Goal: Task Accomplishment & Management: Complete application form

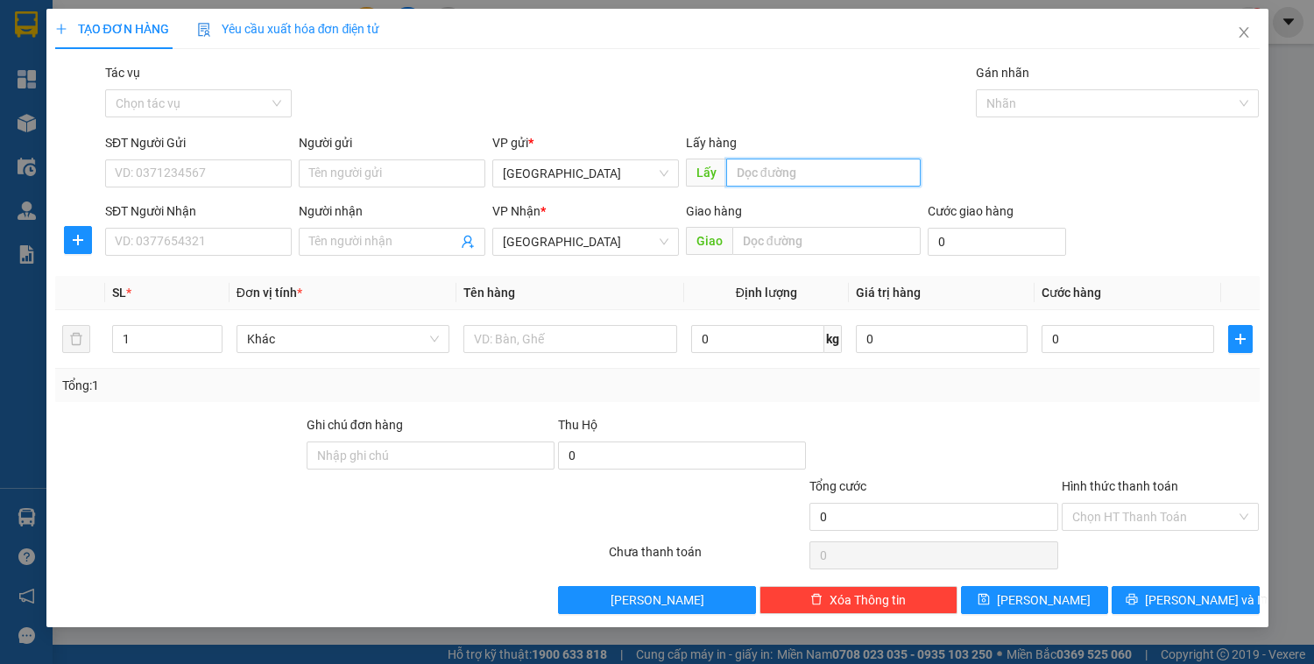
click at [802, 168] on input "text" at bounding box center [823, 173] width 195 height 28
type input "quy nhơn"
click at [783, 232] on input "text" at bounding box center [827, 241] width 188 height 28
type input "d"
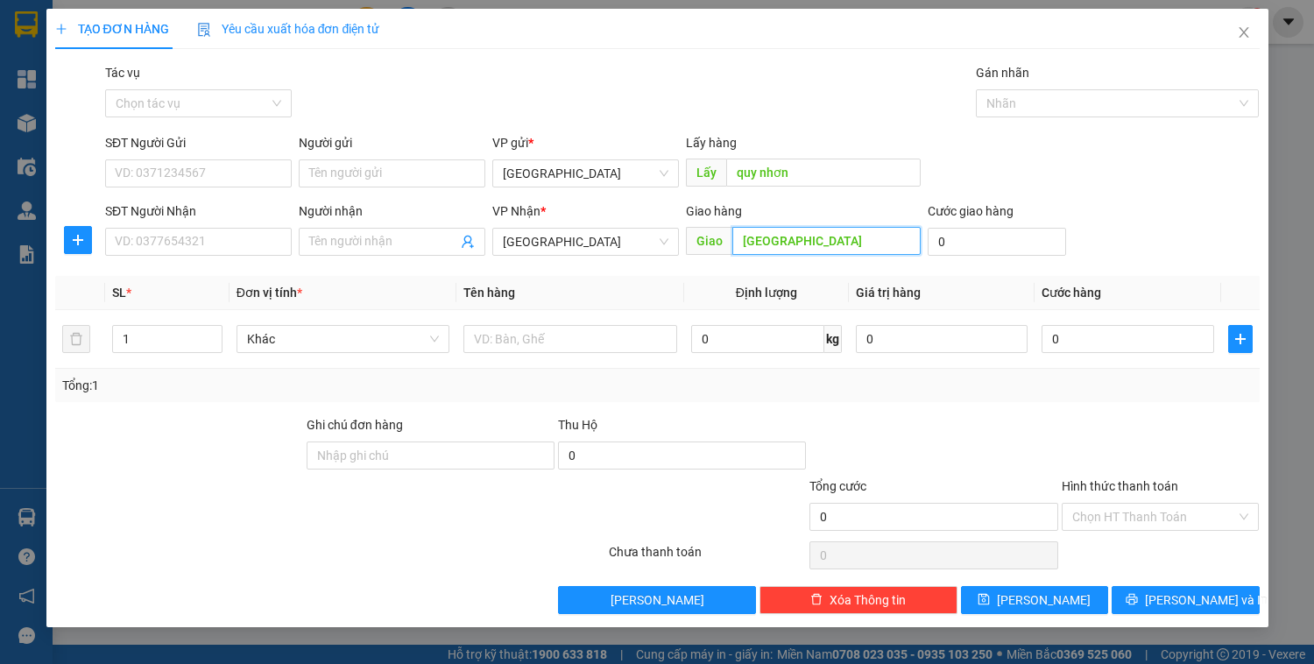
type input "[GEOGRAPHIC_DATA]"
drag, startPoint x: 814, startPoint y: 228, endPoint x: 634, endPoint y: 250, distance: 181.0
click at [641, 250] on div "SĐT Người Nhận VD: 0377654321 Người nhận Tên người nhận VP Nhận * [GEOGRAPHIC_D…" at bounding box center [683, 232] width 1162 height 61
drag, startPoint x: 1002, startPoint y: 103, endPoint x: 1005, endPoint y: 117, distance: 14.3
click at [1004, 103] on div at bounding box center [1109, 103] width 257 height 21
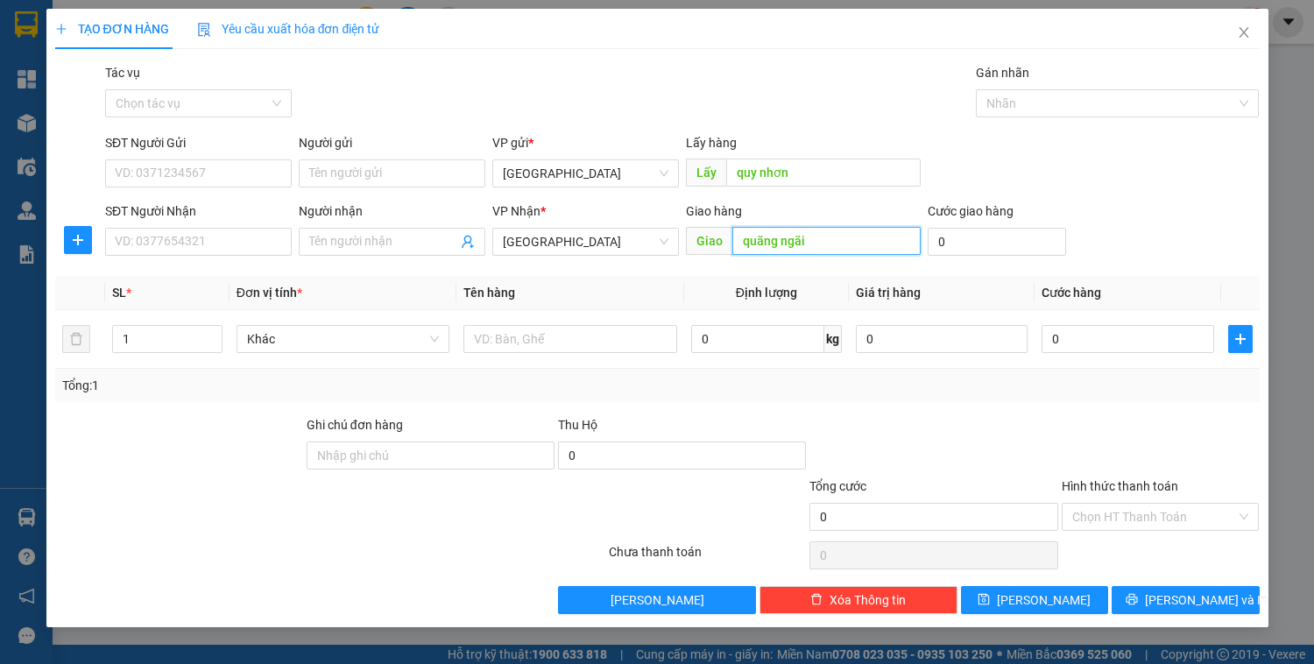
type input "quãng ngãi"
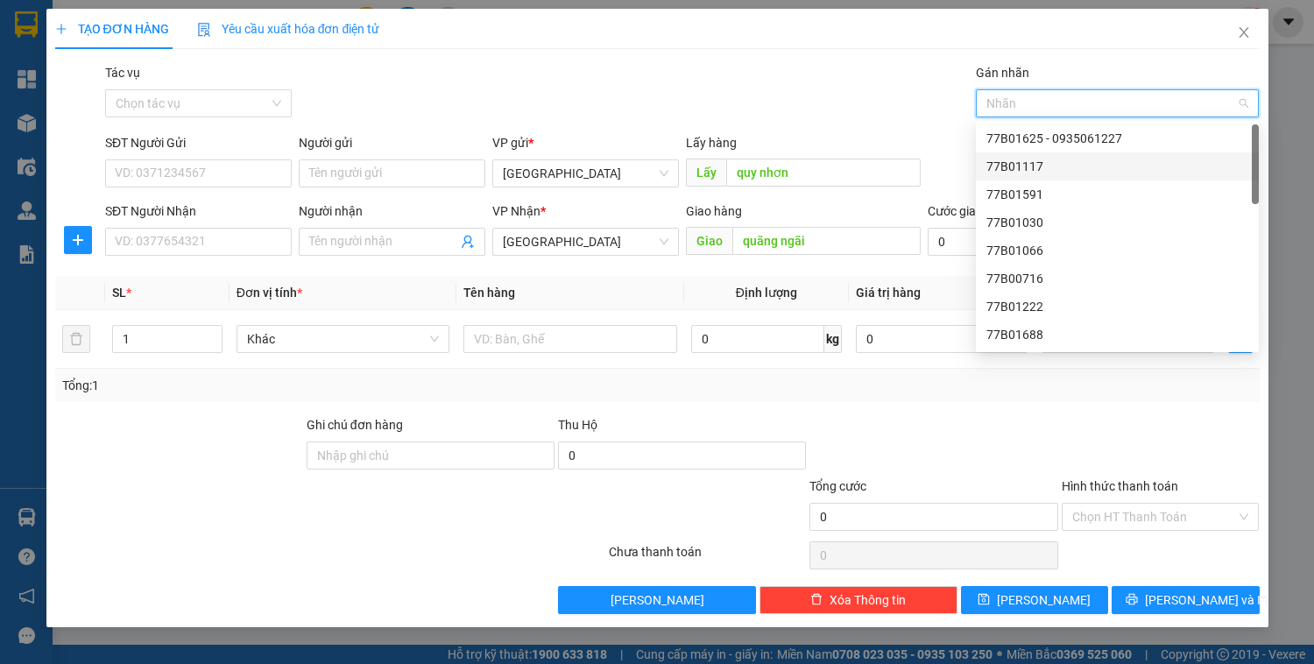
click at [1016, 167] on div "77B01117" at bounding box center [1118, 166] width 262 height 19
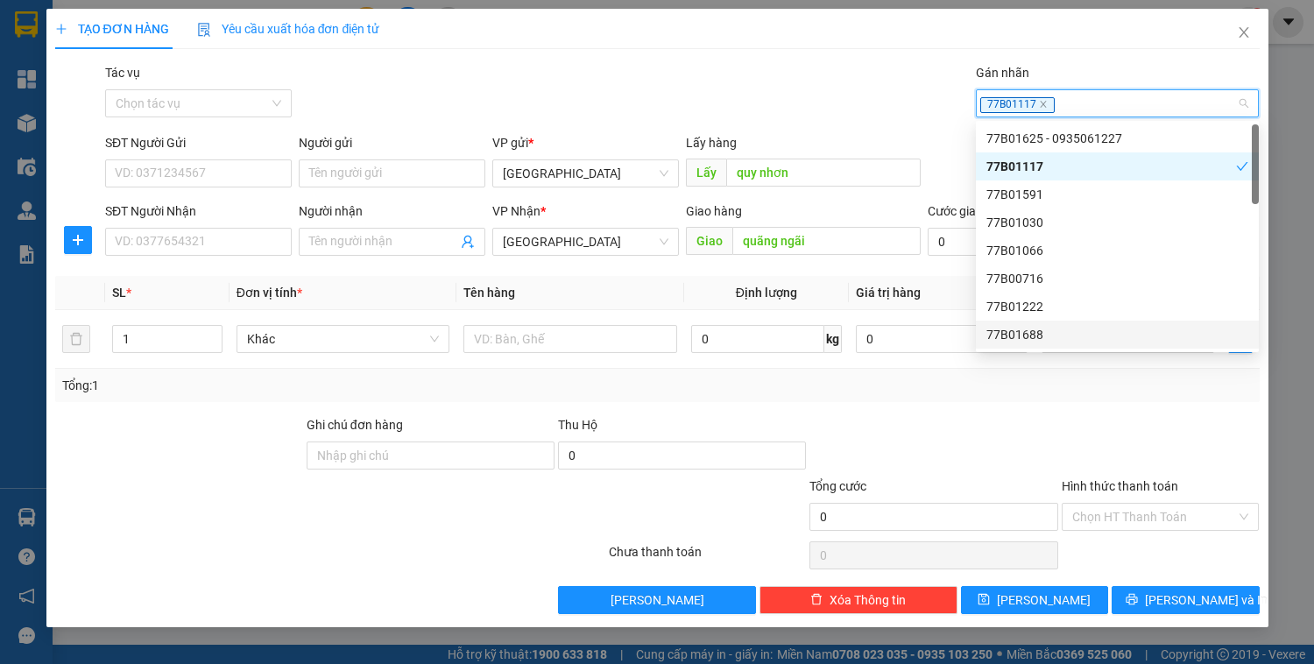
click at [1062, 471] on div at bounding box center [1161, 445] width 202 height 61
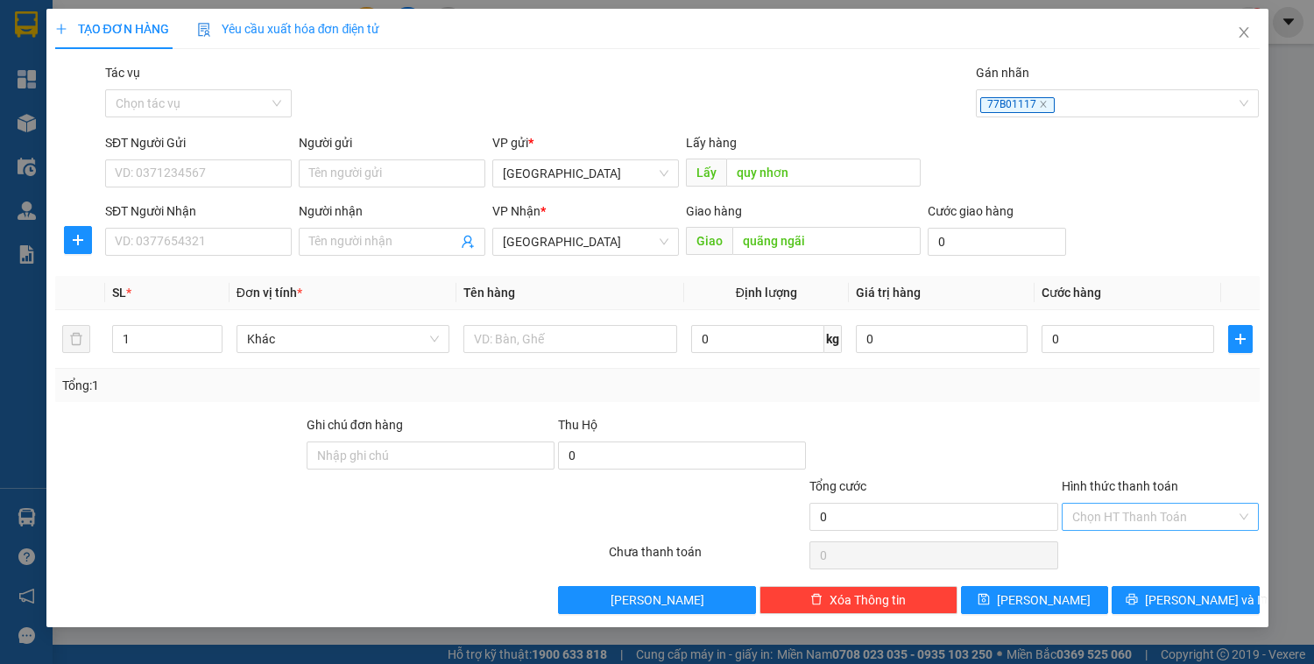
click at [1096, 509] on input "Hình thức thanh toán" at bounding box center [1155, 517] width 165 height 26
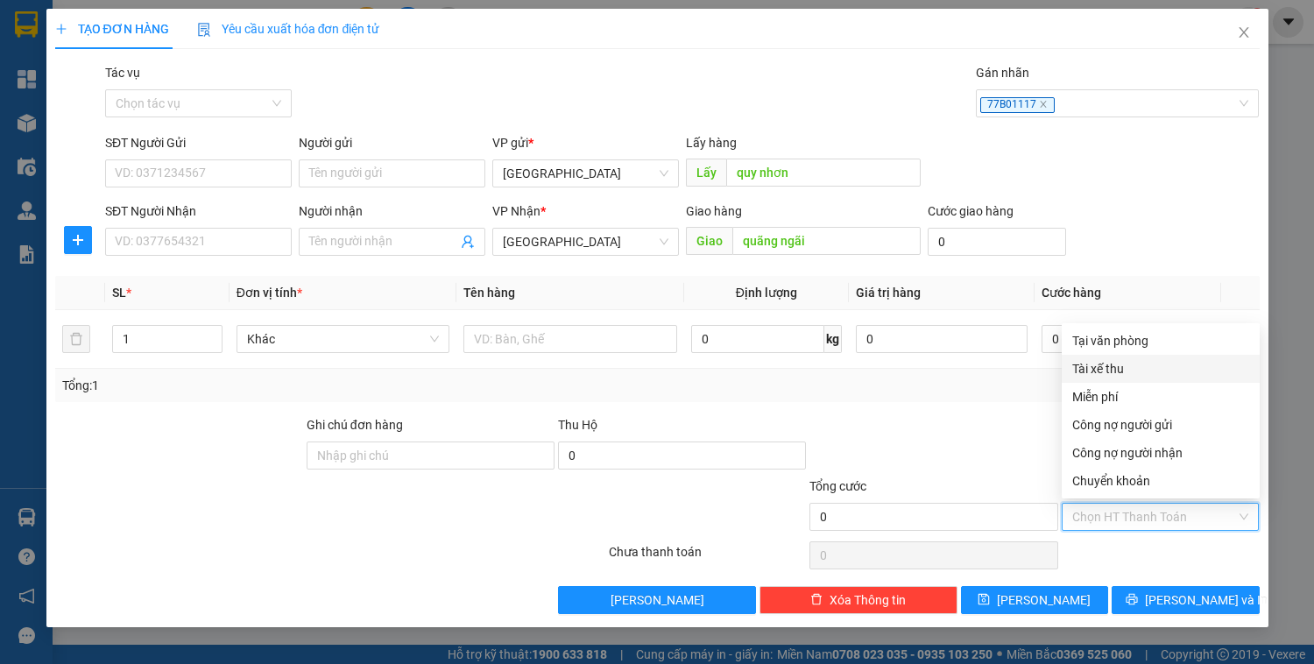
click at [1095, 362] on div "Tài xế thu" at bounding box center [1161, 368] width 177 height 19
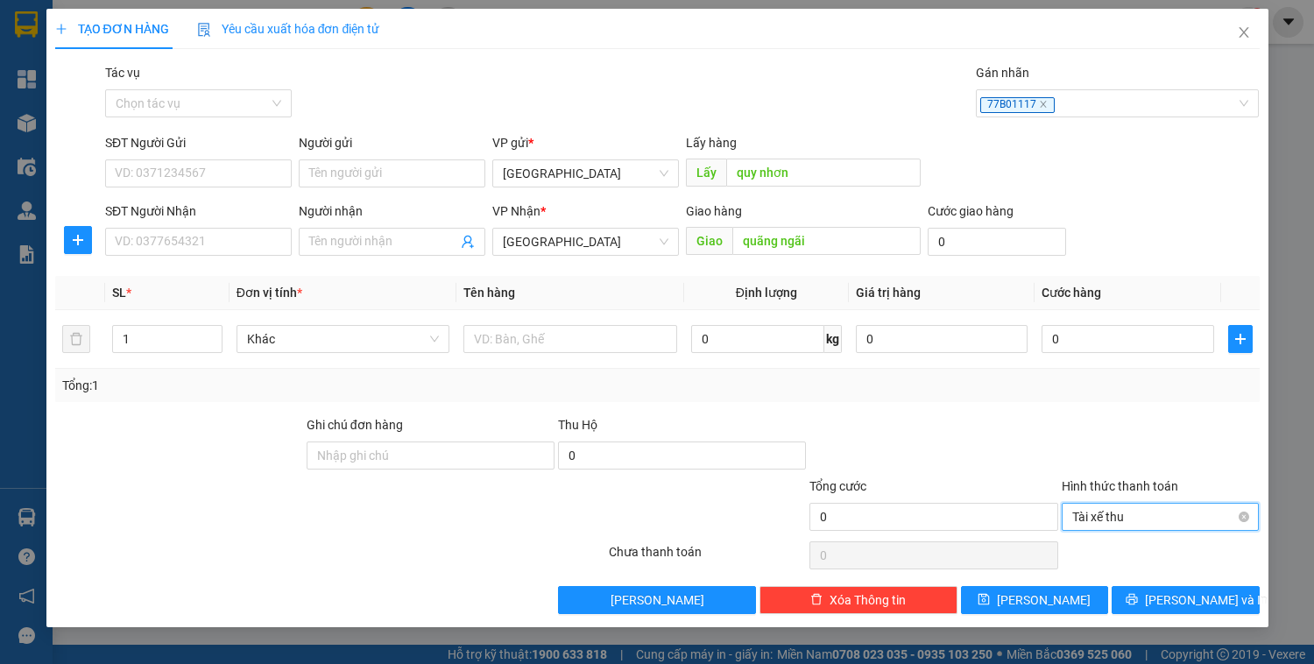
click at [1108, 517] on span "Tài xế thu" at bounding box center [1161, 517] width 177 height 26
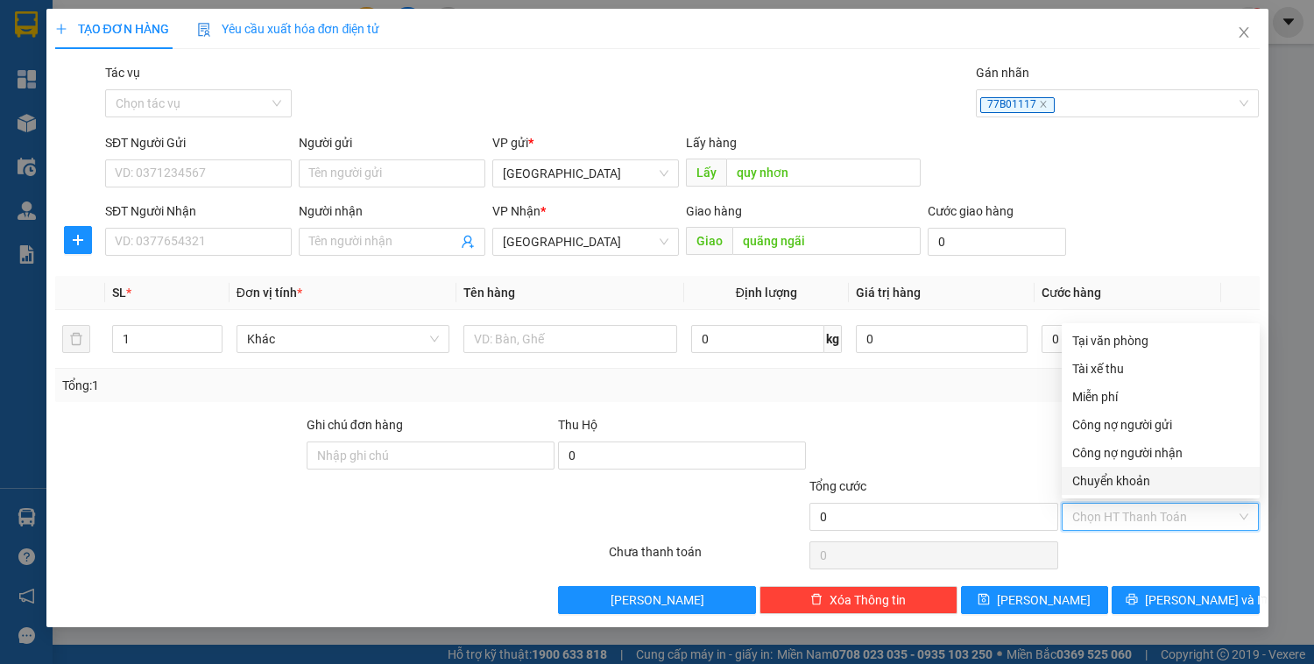
click at [965, 438] on div at bounding box center [933, 445] width 251 height 61
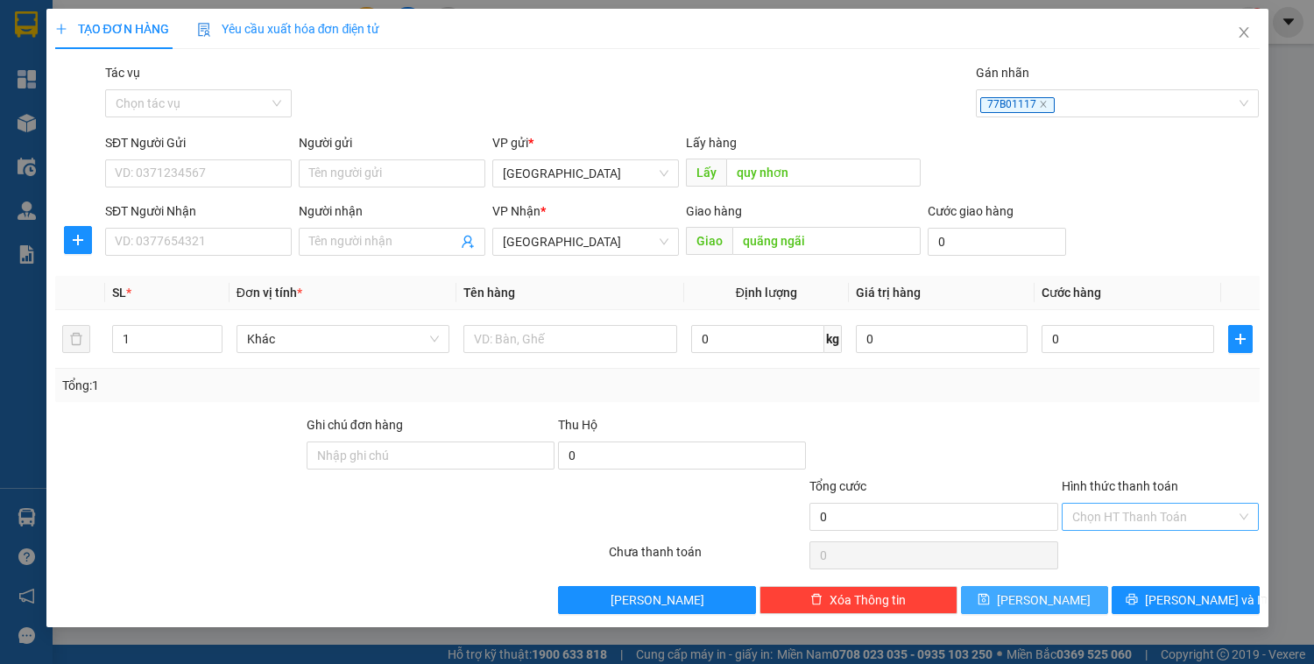
click at [1062, 598] on button "[PERSON_NAME]" at bounding box center [1034, 600] width 147 height 28
click at [855, 188] on div "Lấy hàng Lấy" at bounding box center [803, 163] width 235 height 61
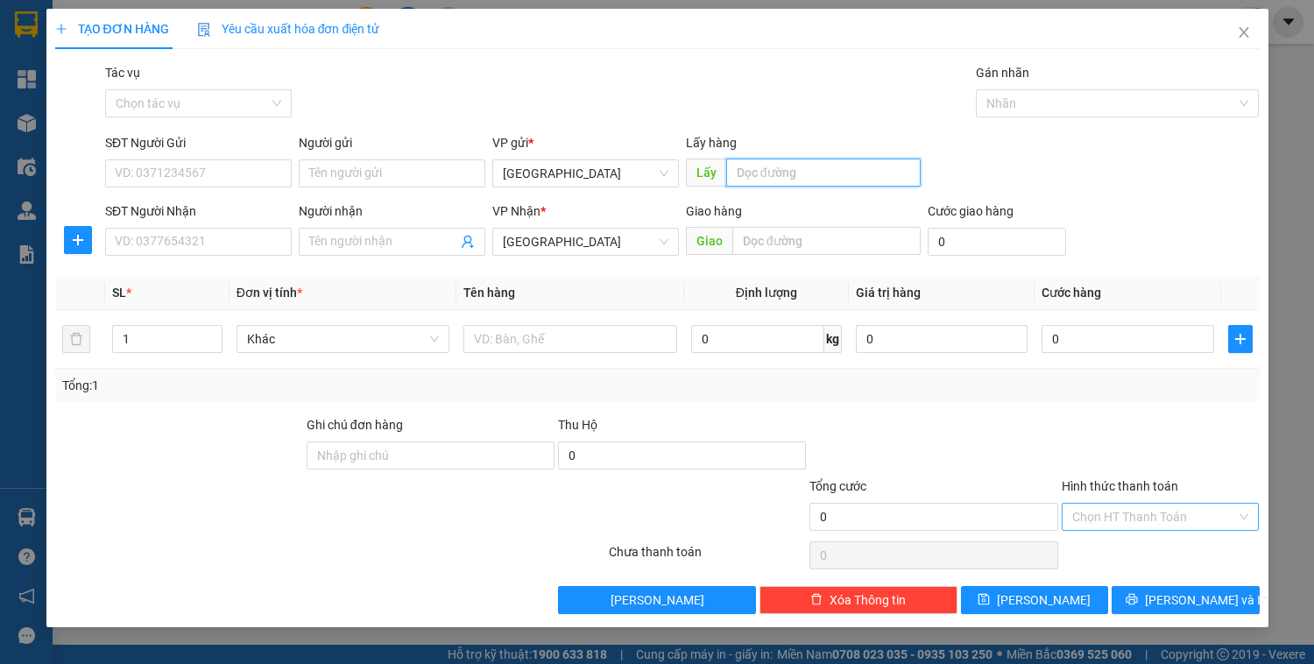
click at [855, 181] on input "text" at bounding box center [823, 173] width 195 height 28
type input "quy nhơn"
click at [858, 241] on input "text" at bounding box center [827, 241] width 188 height 28
type input "d"
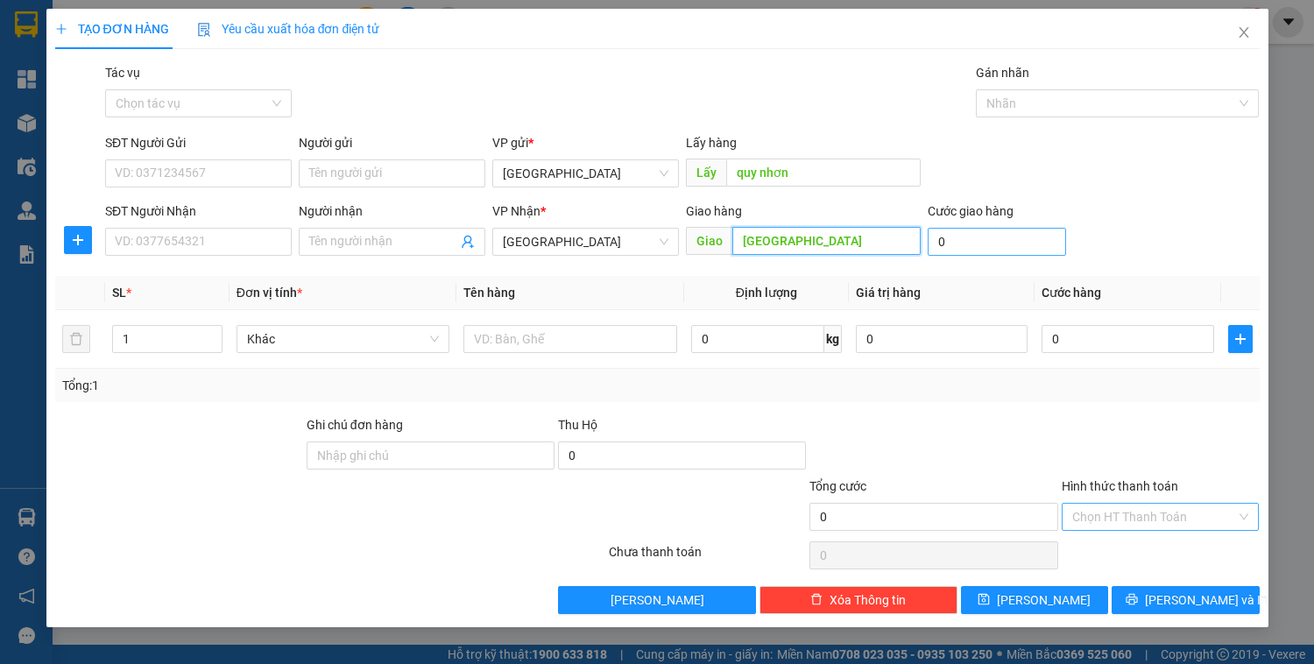
type input "[GEOGRAPHIC_DATA]"
click at [988, 243] on input "0" at bounding box center [997, 242] width 138 height 28
type input "9"
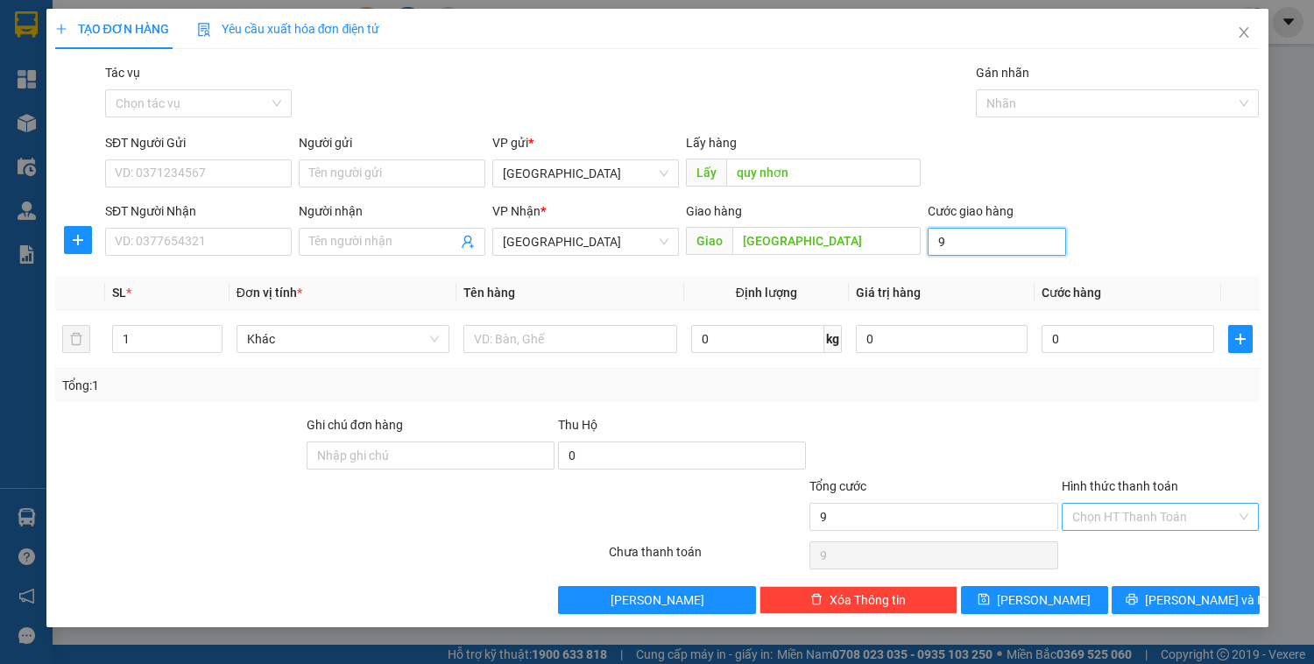
type input "90"
type input "900"
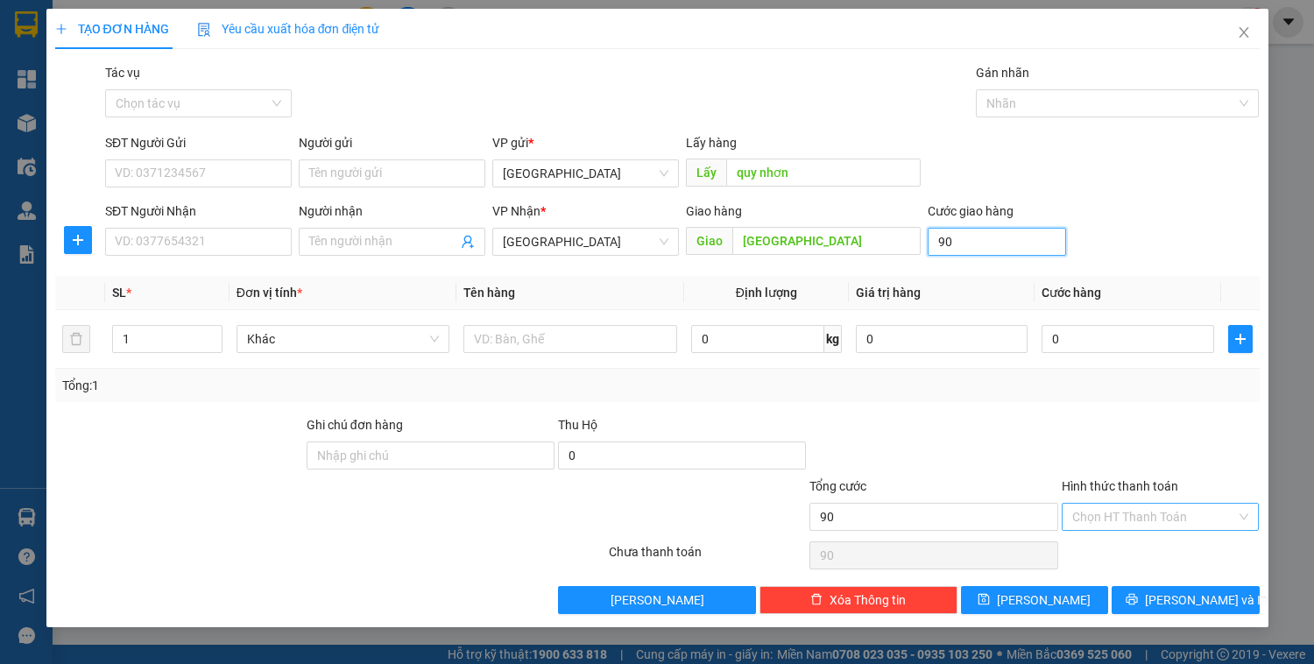
type input "900"
type input "9.000"
type input "90.000"
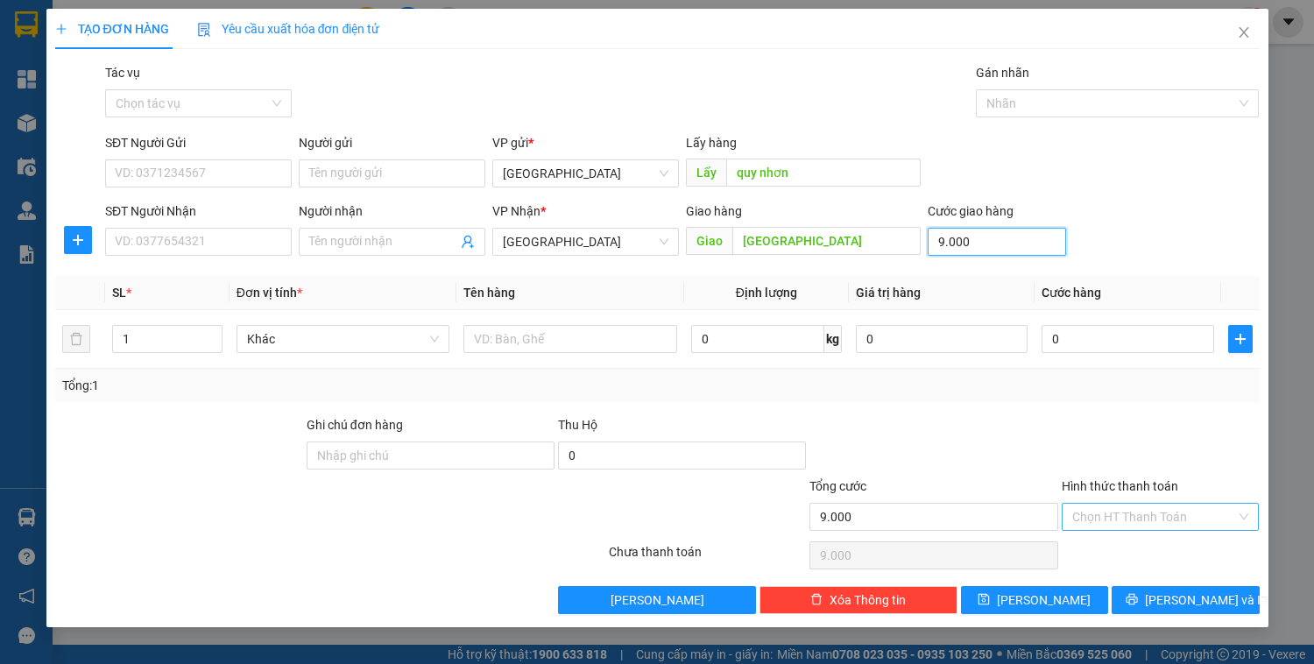
type input "90.000"
click at [1038, 109] on div at bounding box center [1109, 103] width 257 height 21
type input "90.000"
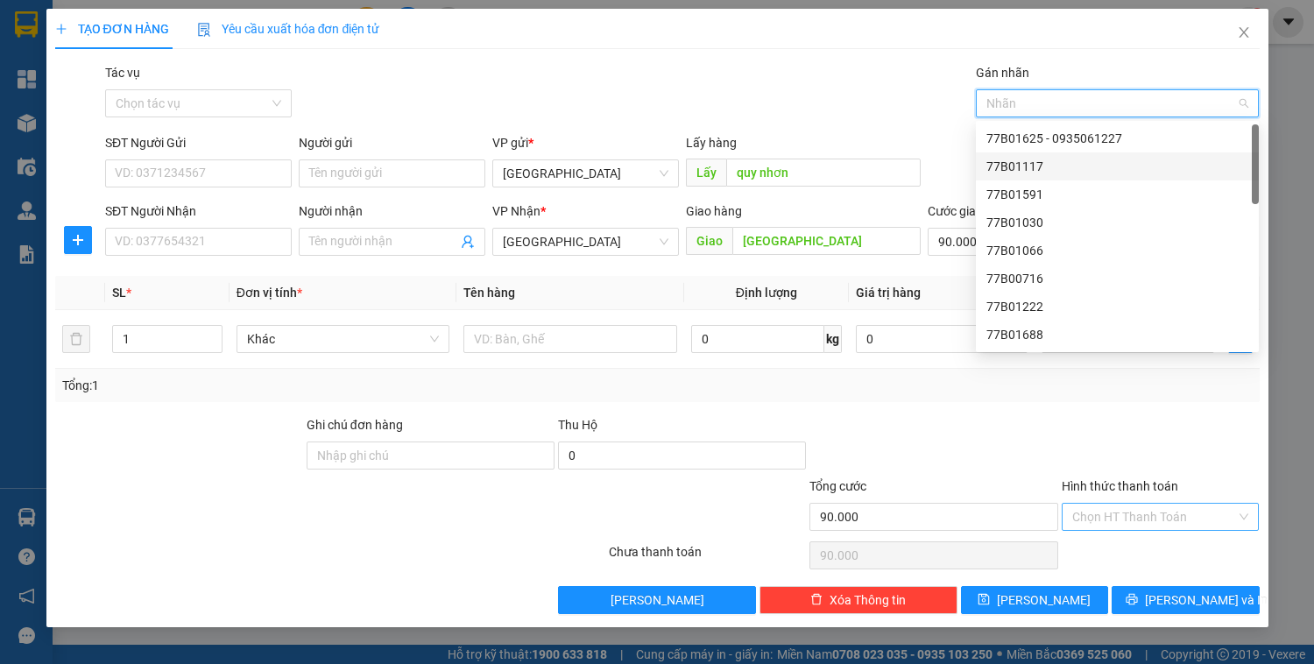
click at [1047, 140] on div "77B01625 - 0935061227" at bounding box center [1118, 138] width 262 height 19
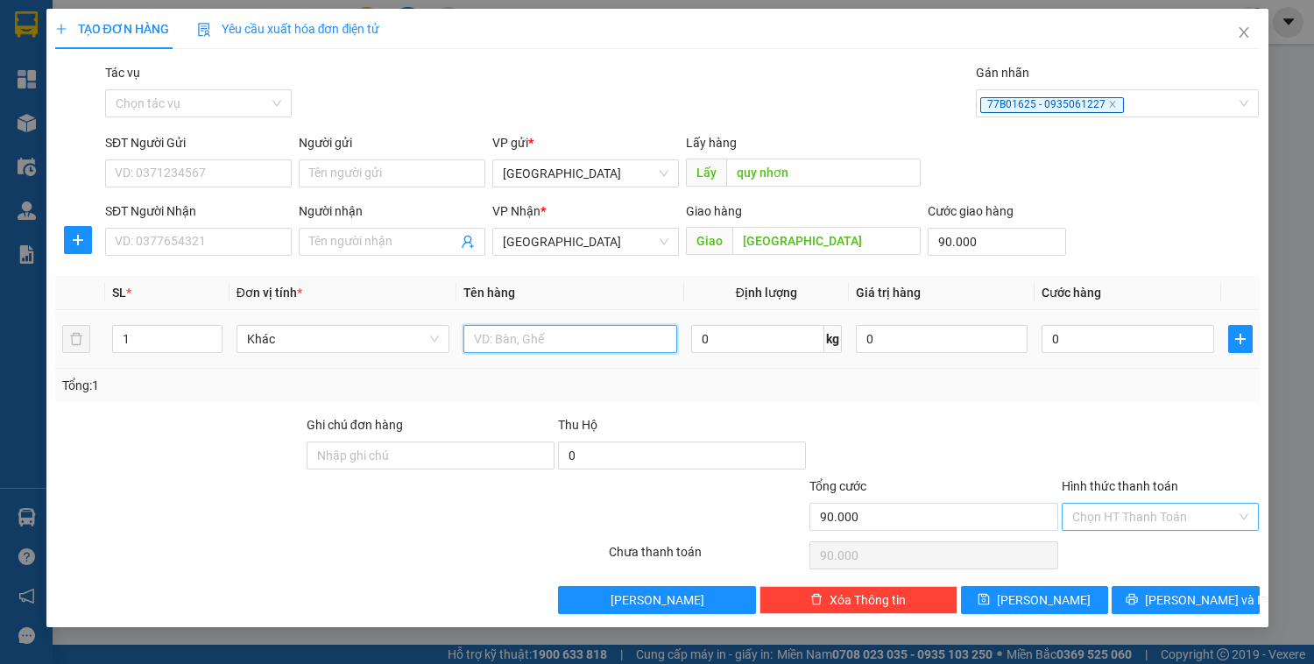
click at [570, 343] on input "text" at bounding box center [570, 339] width 213 height 28
type input "t"
type input "giao tận nơi [PERSON_NAME]"
click at [1128, 522] on input "Hình thức thanh toán" at bounding box center [1155, 517] width 165 height 26
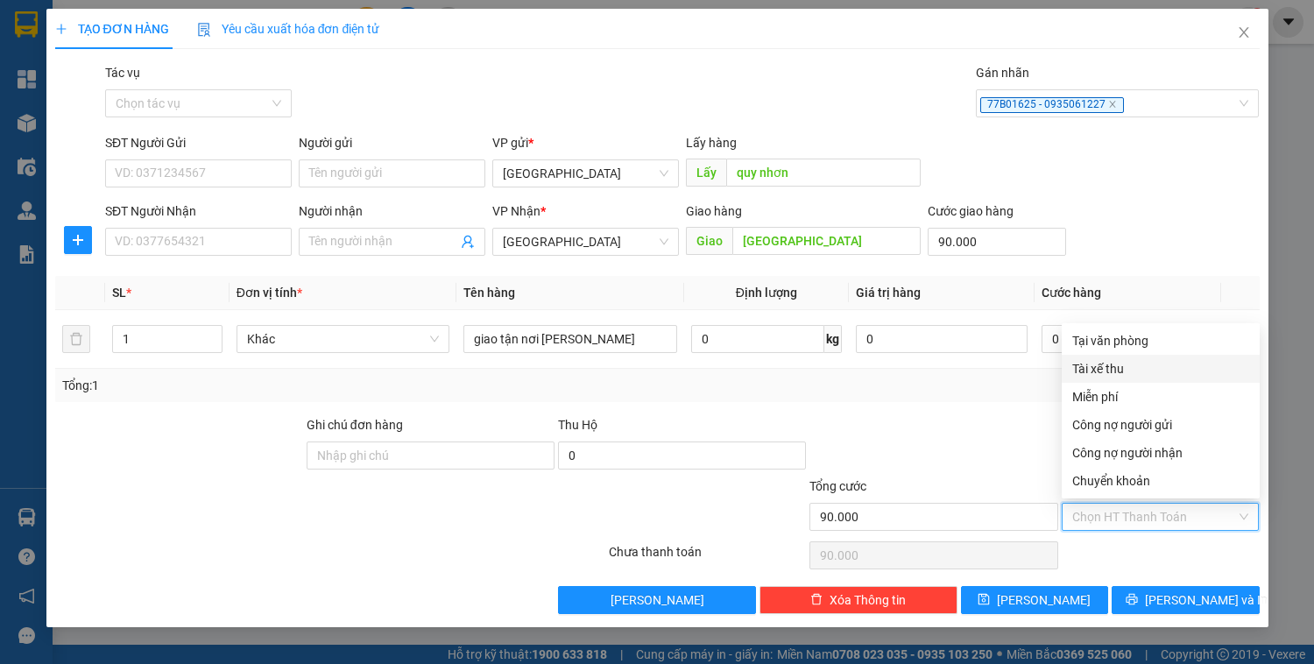
click at [1108, 339] on div "Tại văn phòng" at bounding box center [1161, 340] width 177 height 19
type input "0"
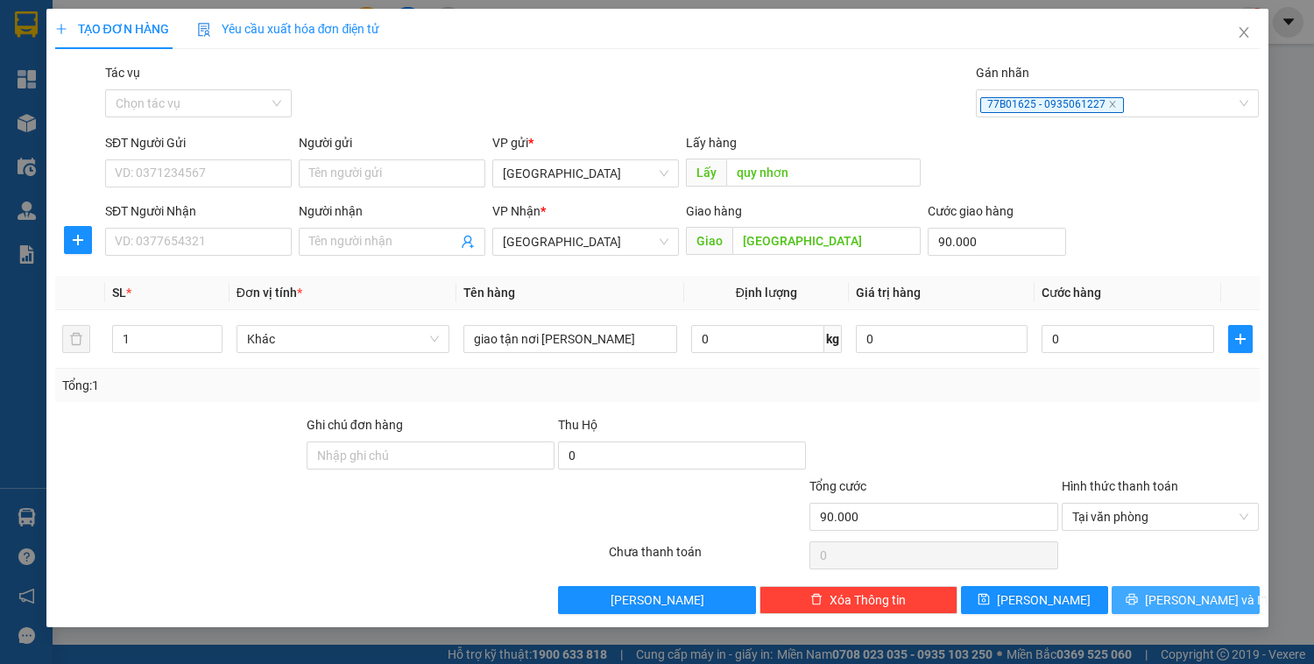
click at [1170, 593] on button "[PERSON_NAME] và In" at bounding box center [1185, 600] width 147 height 28
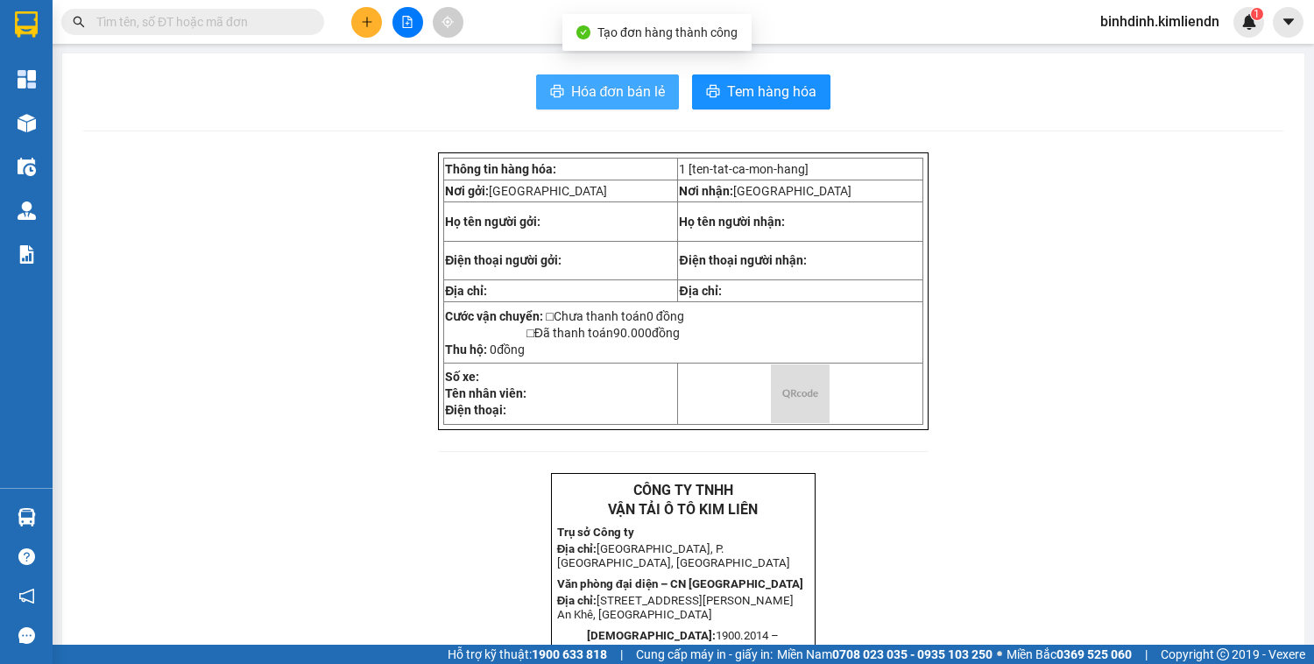
click at [584, 104] on button "Hóa đơn bán lẻ" at bounding box center [608, 91] width 144 height 35
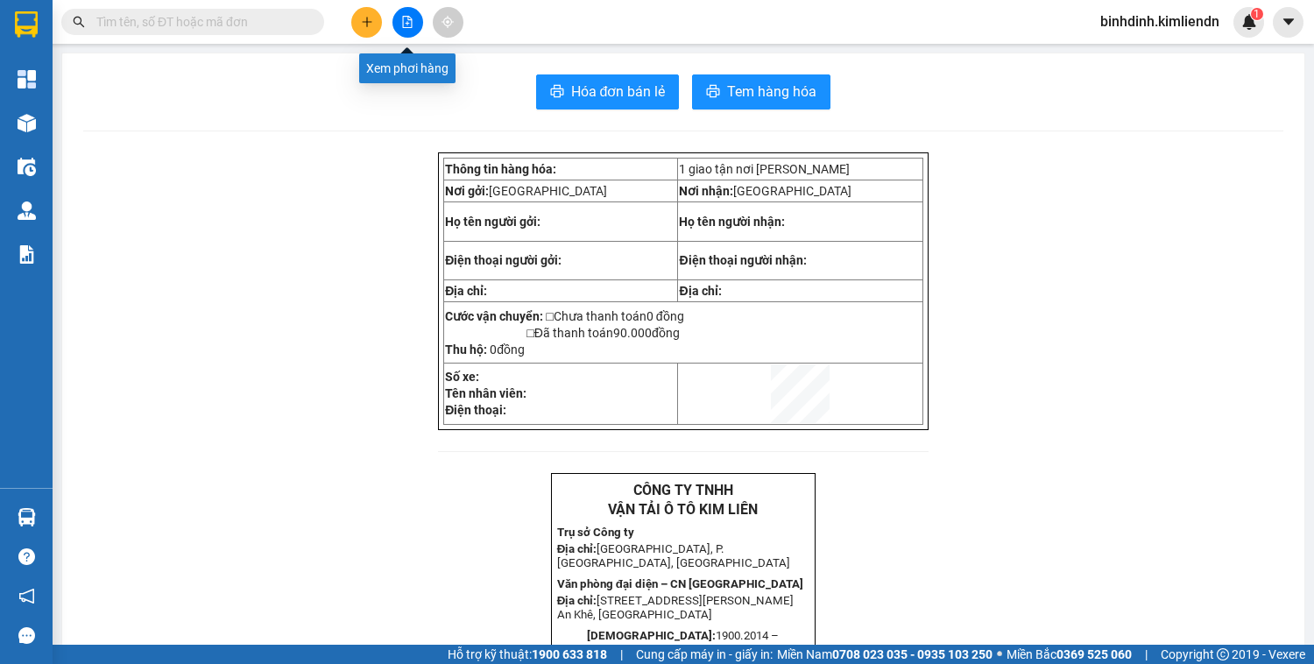
click at [420, 21] on button at bounding box center [408, 22] width 31 height 31
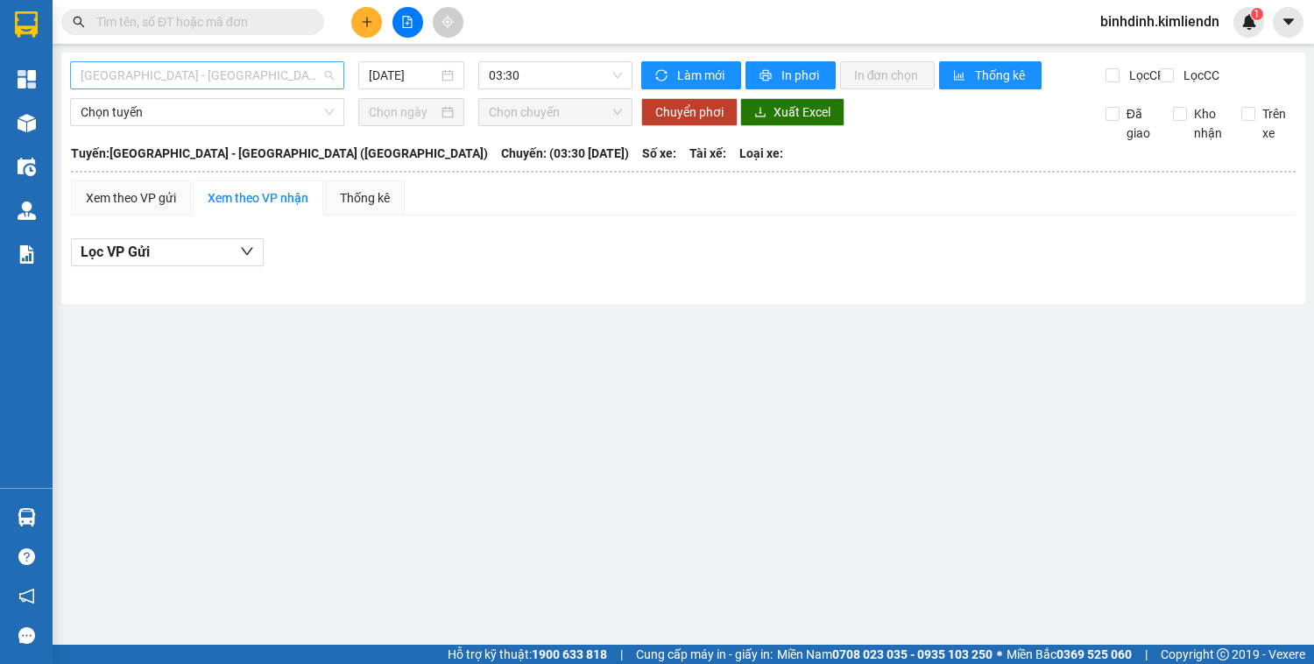
click at [305, 67] on span "[GEOGRAPHIC_DATA] - [GEOGRAPHIC_DATA] ([GEOGRAPHIC_DATA])" at bounding box center [207, 75] width 253 height 26
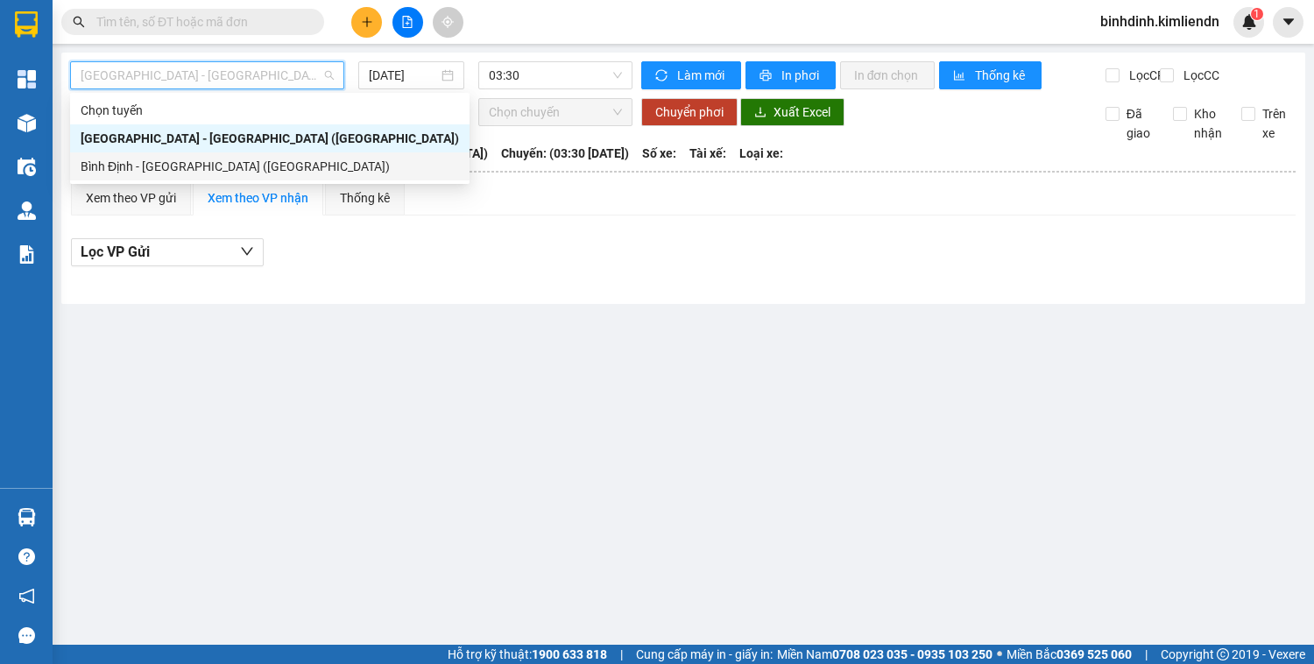
click at [263, 161] on div "Bình Định - [GEOGRAPHIC_DATA] ([GEOGRAPHIC_DATA])" at bounding box center [270, 166] width 379 height 19
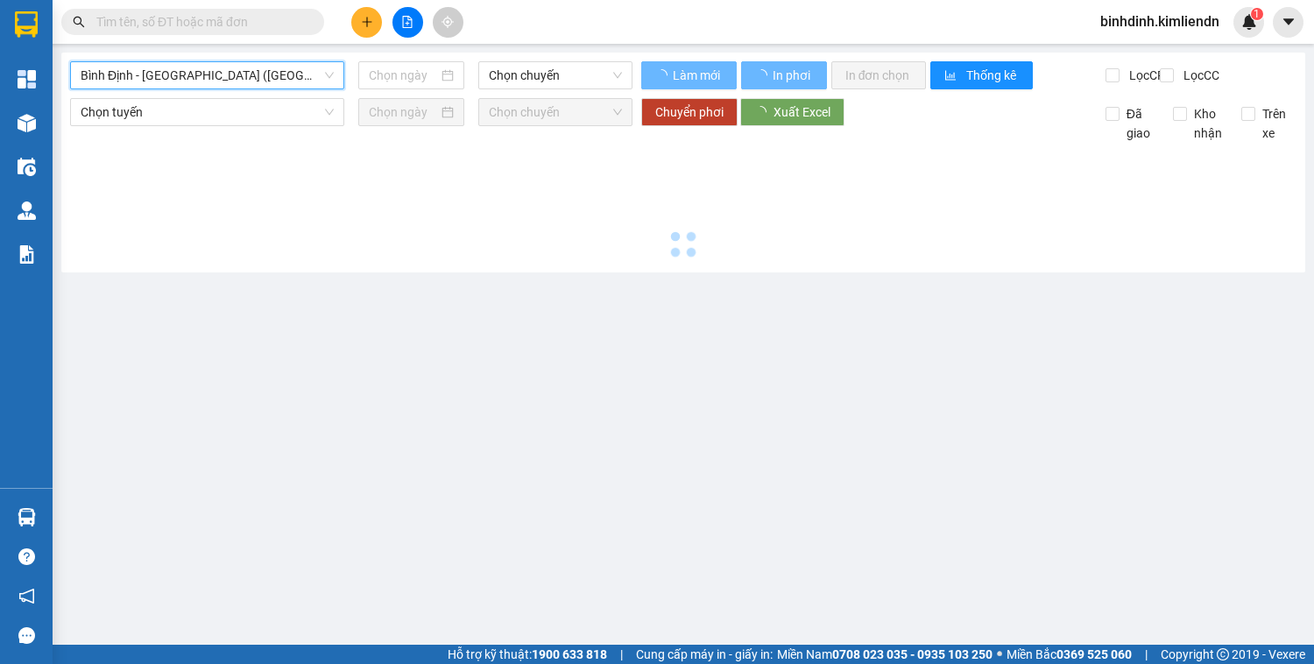
type input "[DATE]"
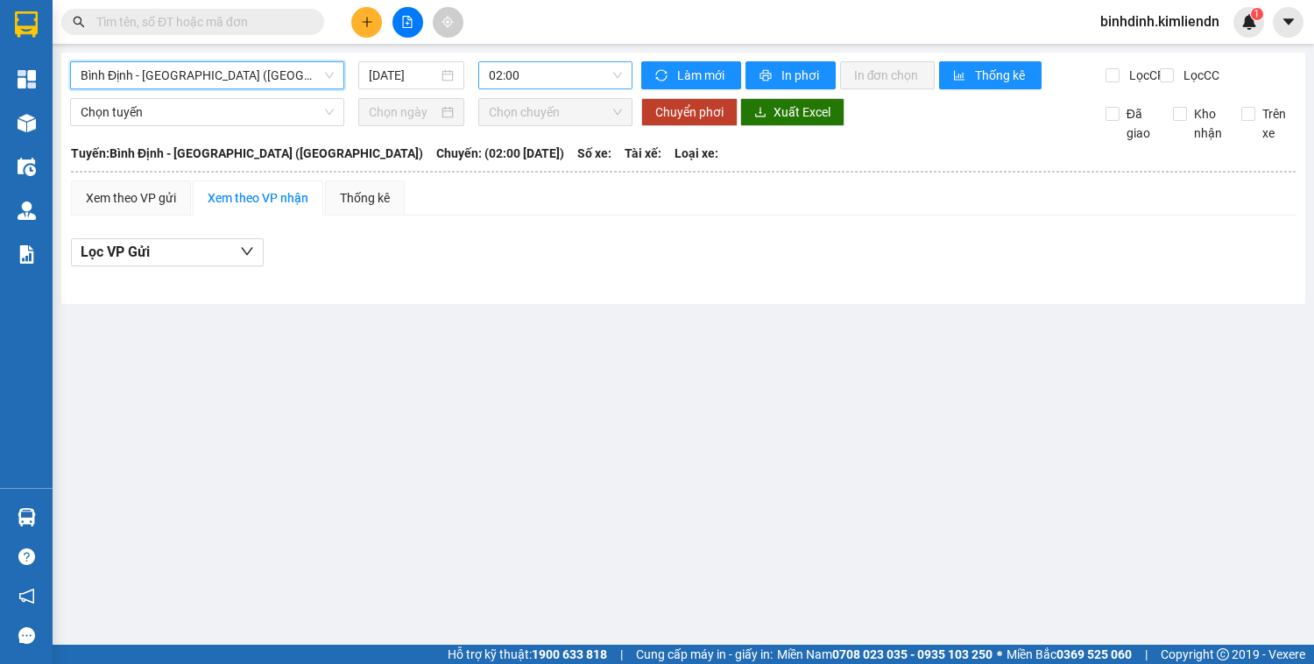
click at [584, 81] on span "02:00" at bounding box center [555, 75] width 133 height 26
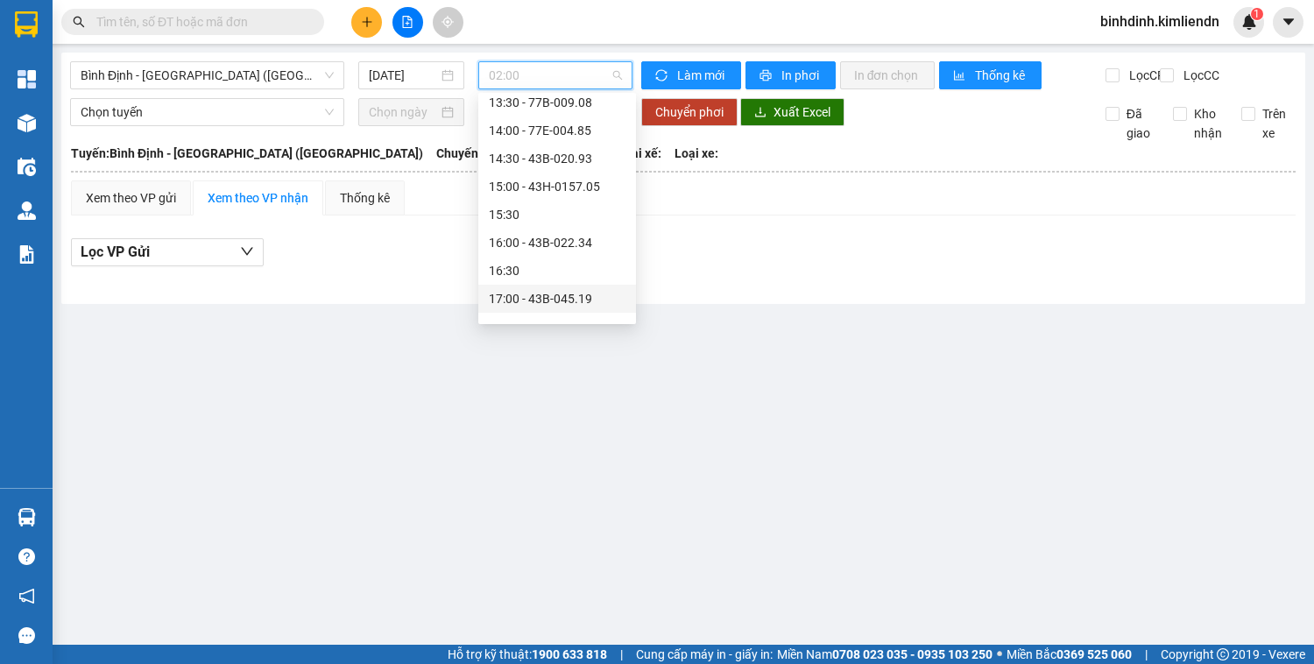
scroll to position [547, 0]
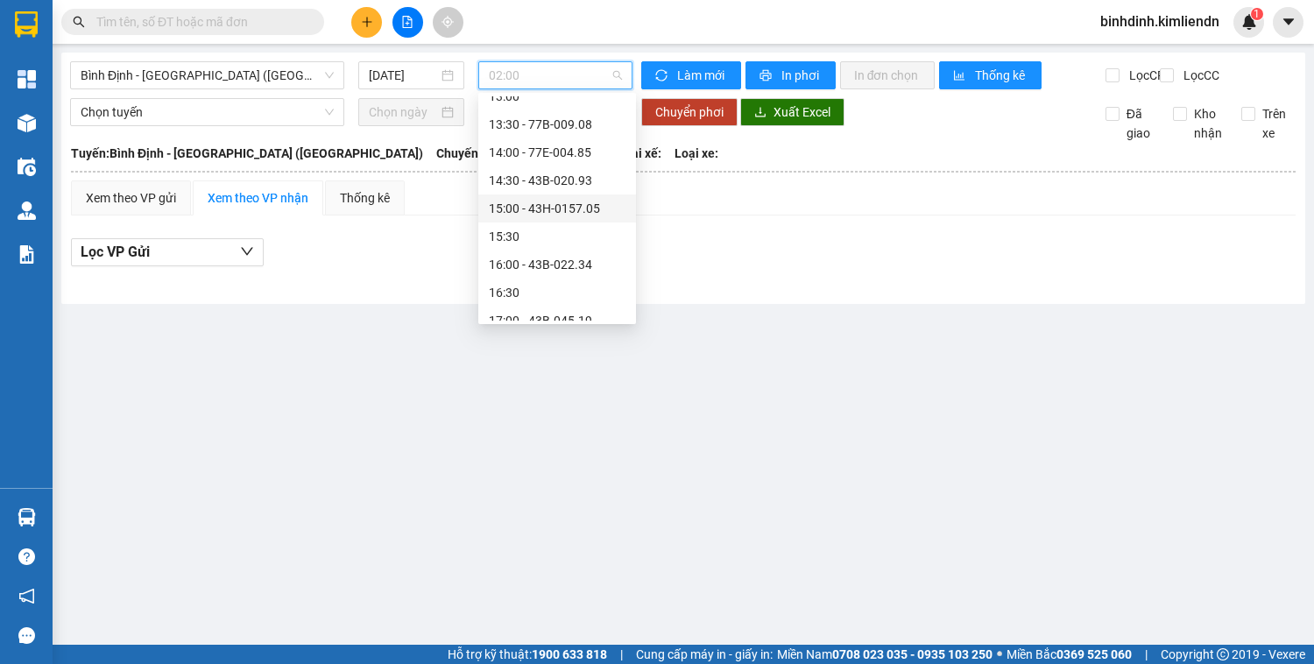
click at [561, 209] on div "15:00 - 43H-0157.05" at bounding box center [557, 208] width 137 height 19
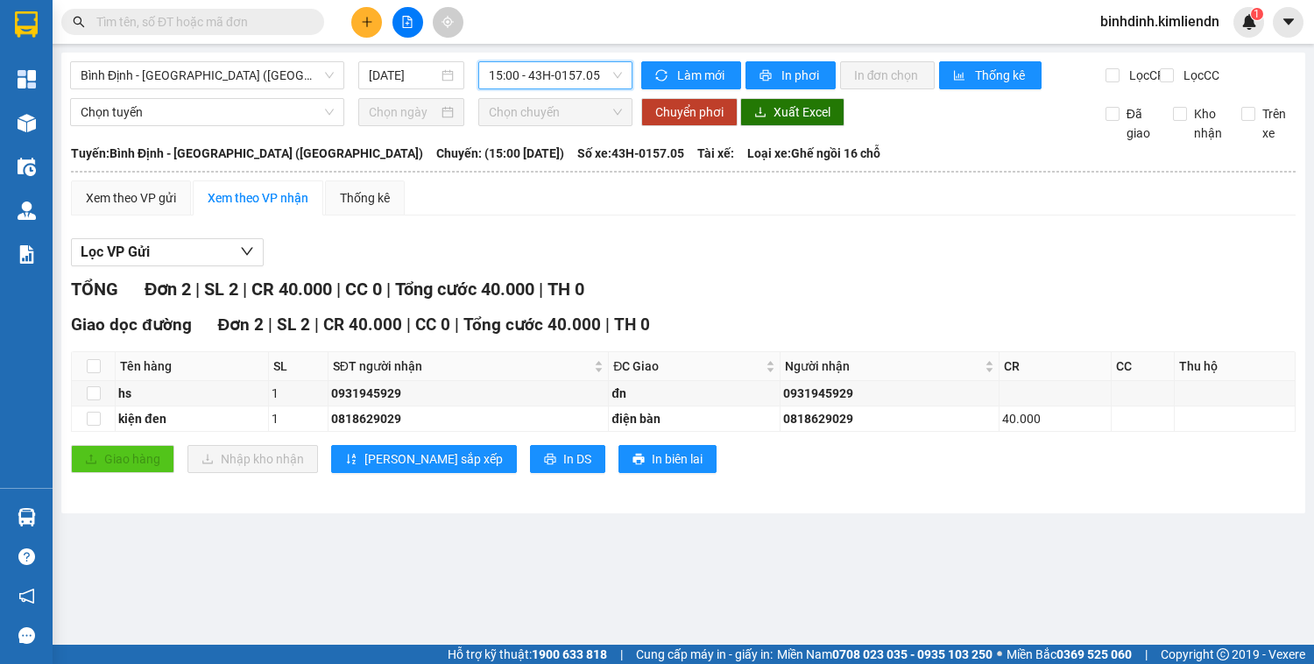
click at [219, 22] on input "text" at bounding box center [199, 21] width 207 height 19
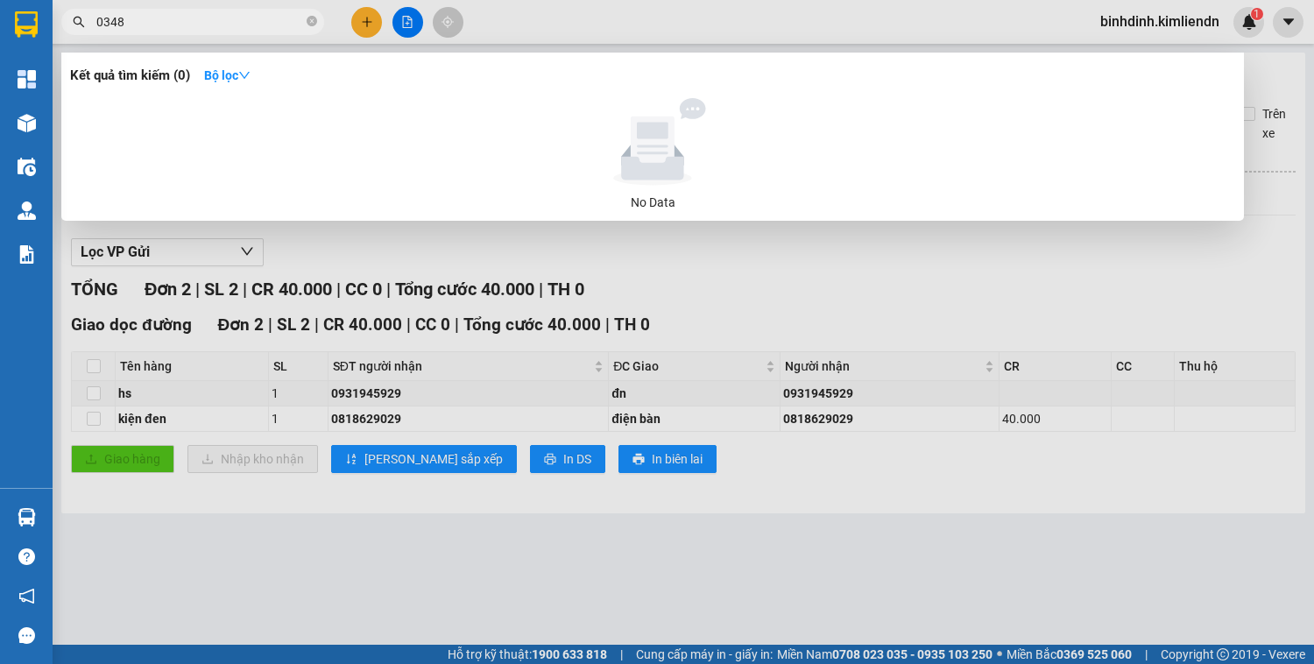
type input "0348"
click at [360, 26] on div at bounding box center [657, 332] width 1314 height 664
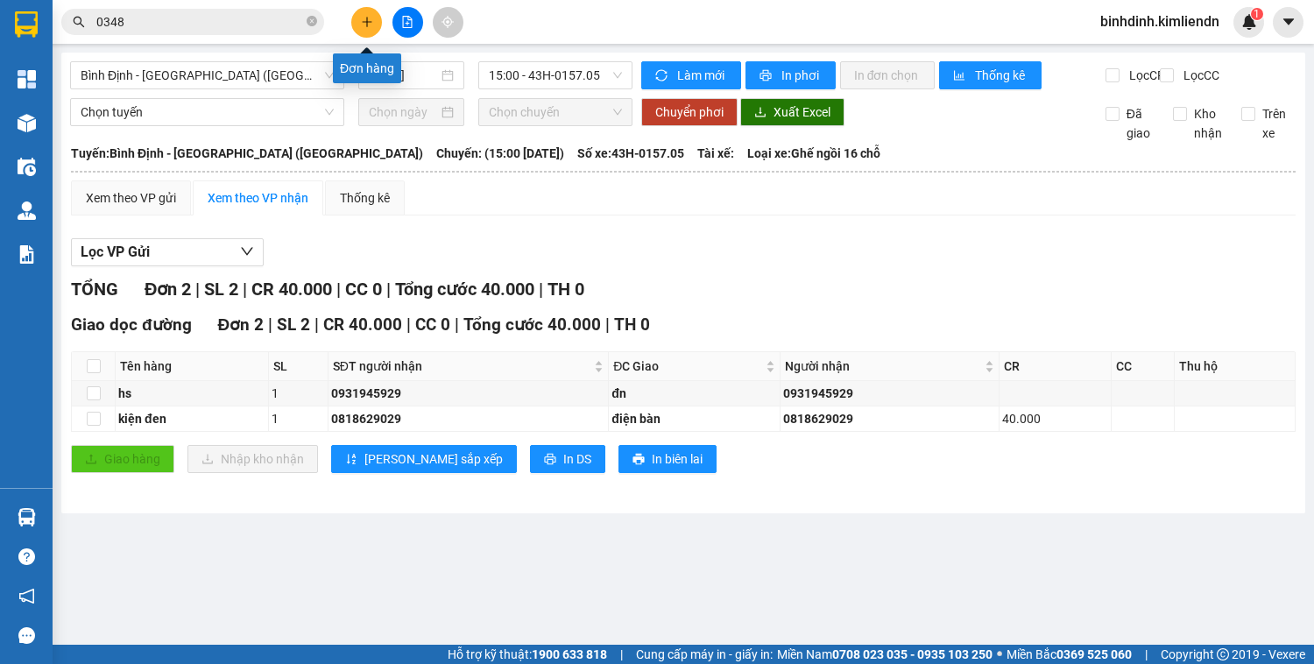
click at [371, 28] on button at bounding box center [366, 22] width 31 height 31
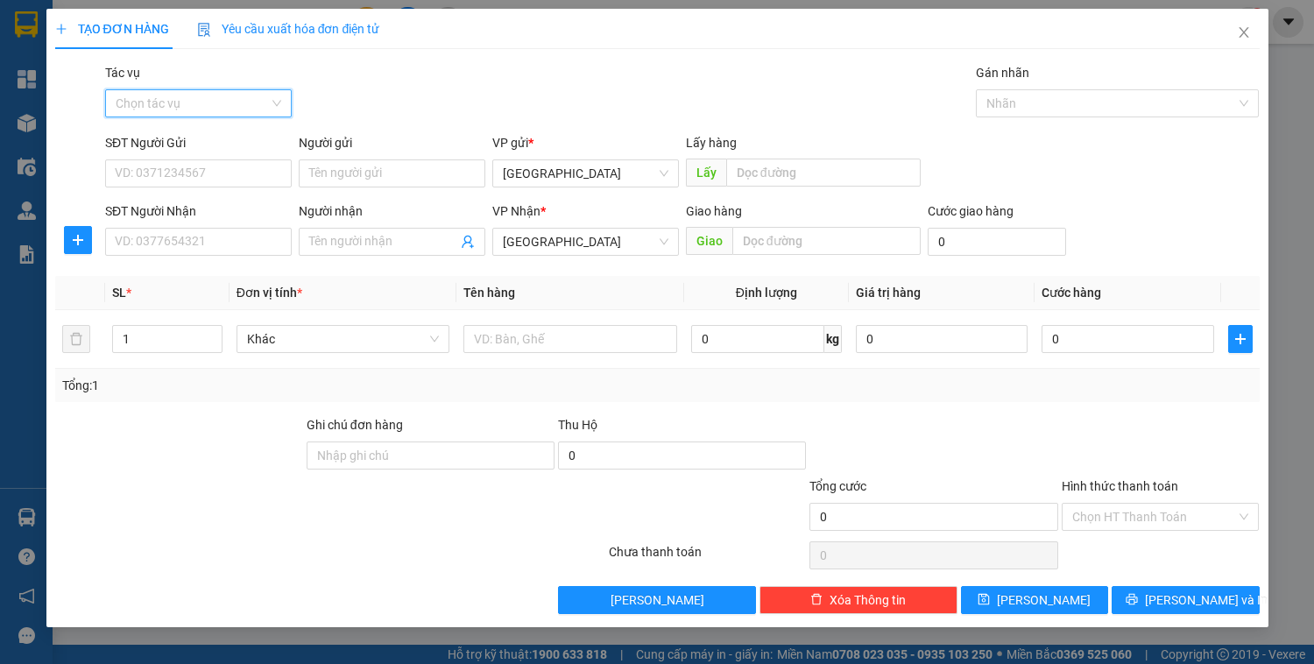
click at [214, 96] on input "Tác vụ" at bounding box center [192, 103] width 153 height 26
click at [199, 166] on div "Nhập hàng kho nhận" at bounding box center [199, 166] width 166 height 19
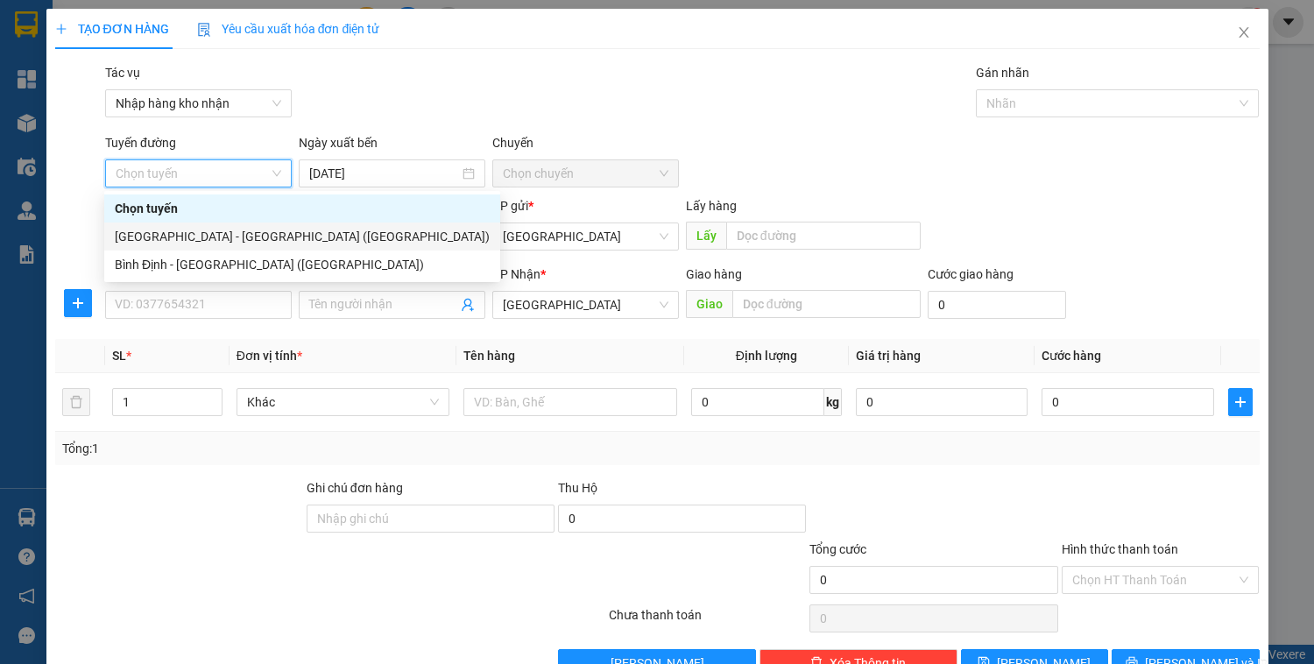
click at [210, 229] on div "[GEOGRAPHIC_DATA] - [GEOGRAPHIC_DATA] ([GEOGRAPHIC_DATA])" at bounding box center [302, 236] width 375 height 19
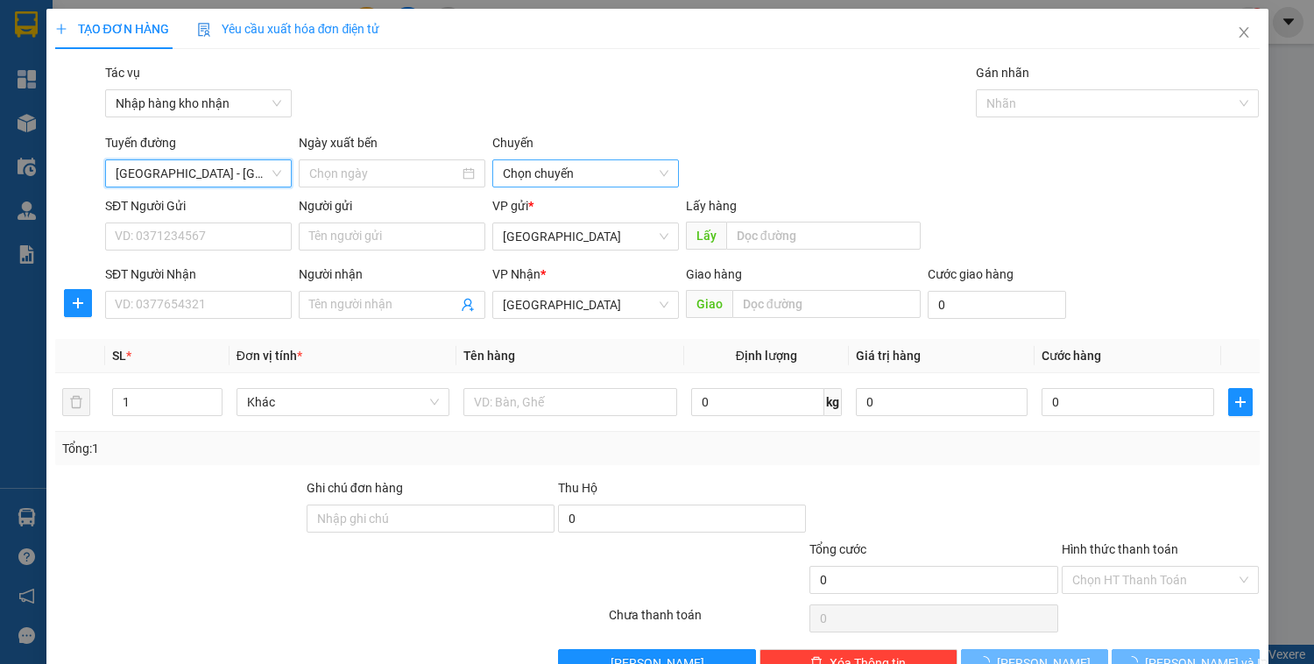
click at [593, 170] on span "Chọn chuyến" at bounding box center [586, 173] width 166 height 26
type input "[DATE]"
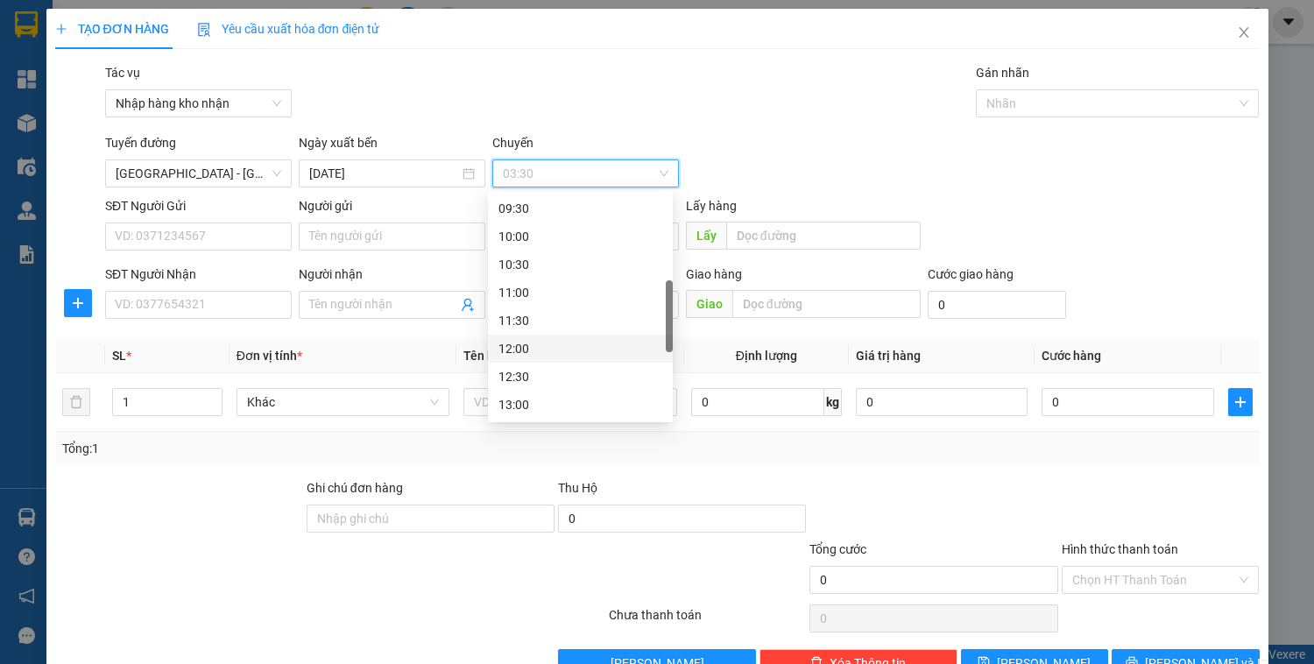
scroll to position [435, 0]
click at [522, 334] on div "13:00" at bounding box center [581, 334] width 164 height 19
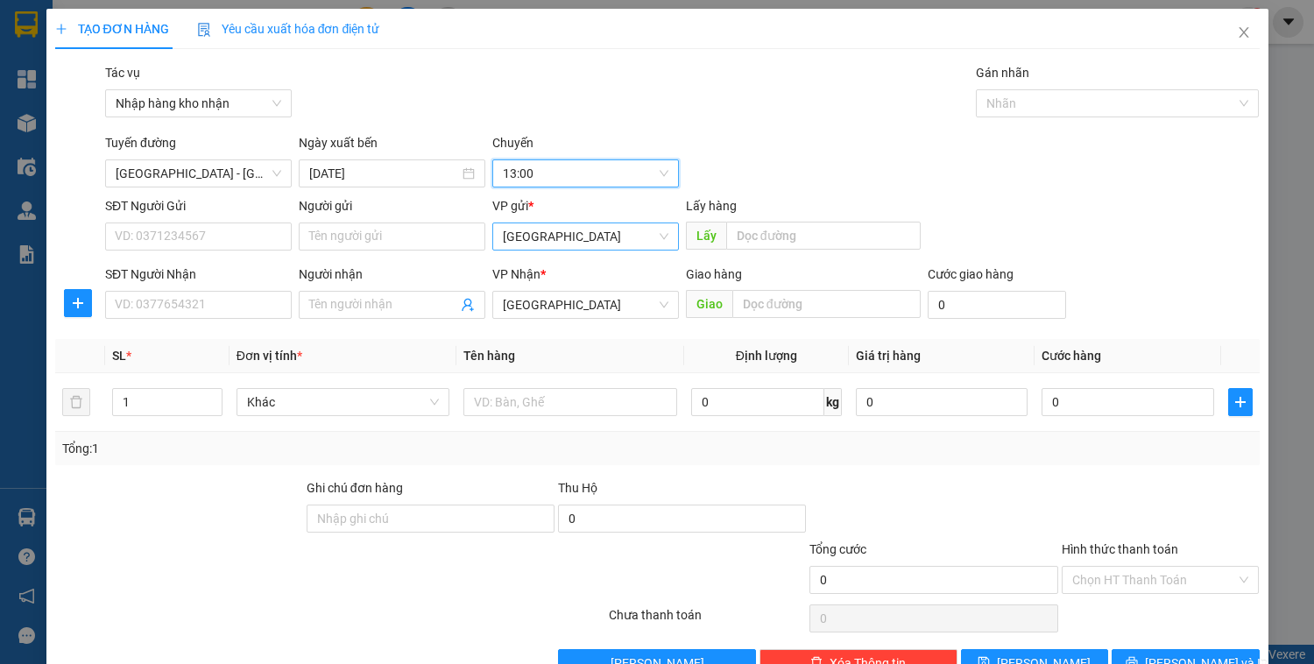
click at [544, 244] on span "[GEOGRAPHIC_DATA]" at bounding box center [586, 236] width 166 height 26
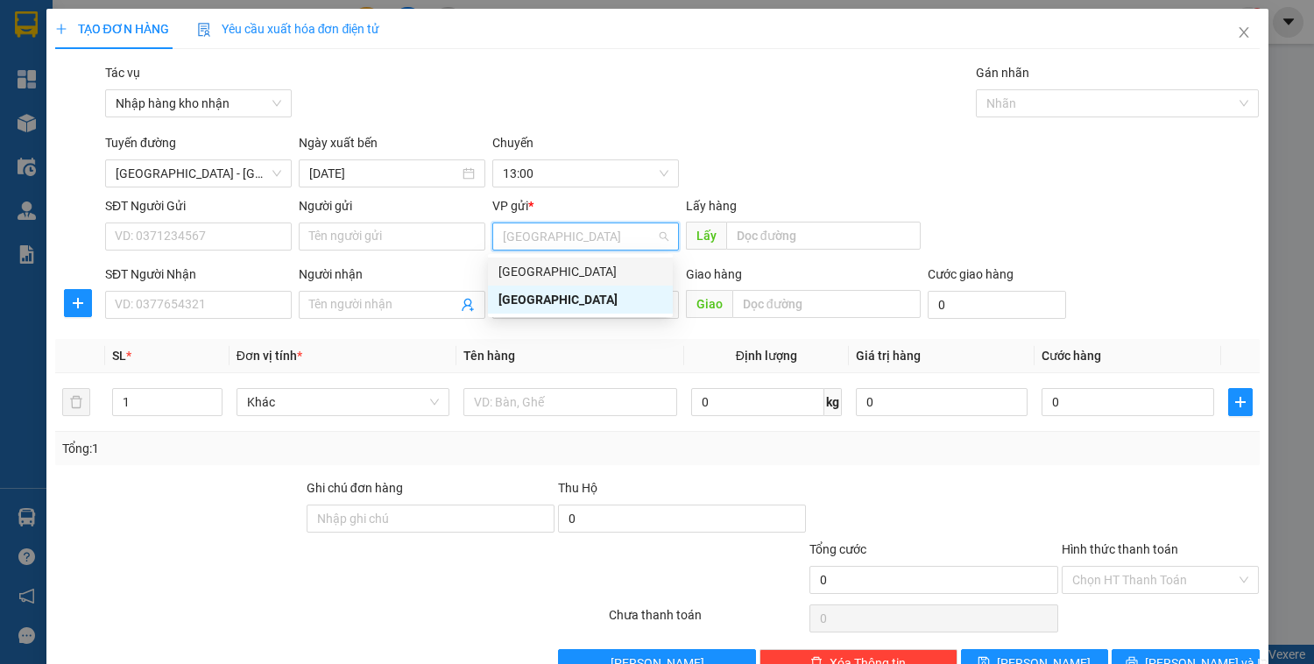
click at [552, 271] on div "[GEOGRAPHIC_DATA]" at bounding box center [581, 271] width 164 height 19
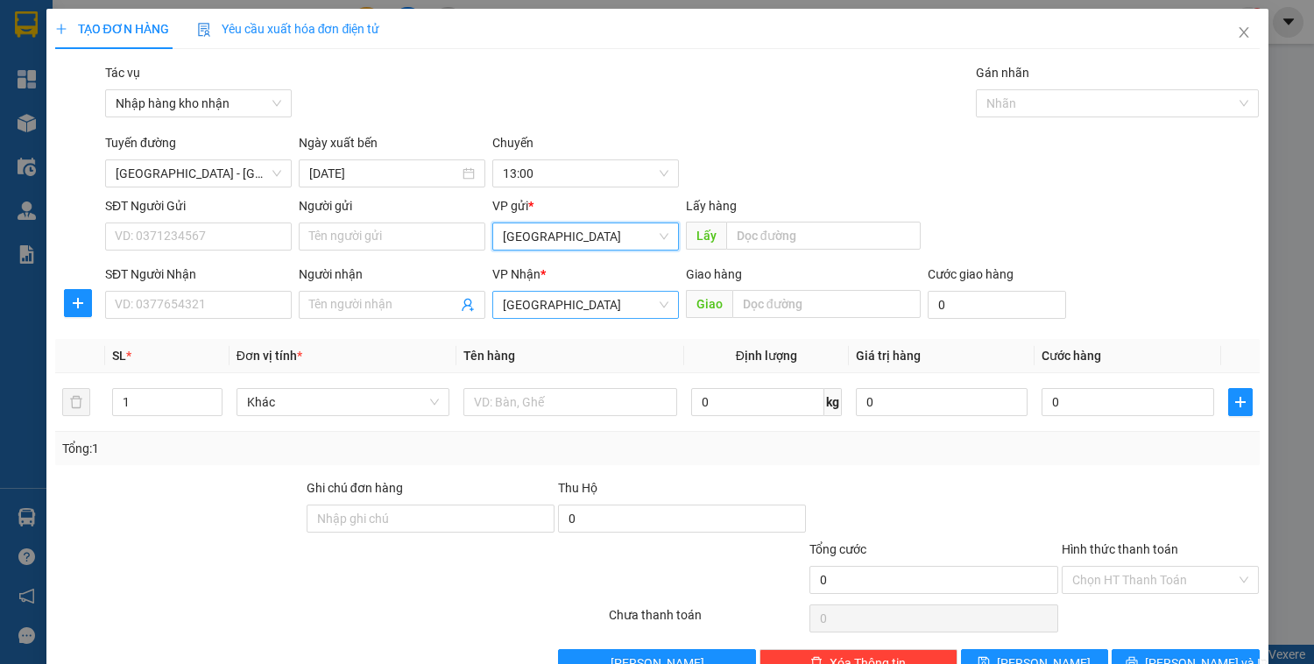
click at [556, 311] on span "[GEOGRAPHIC_DATA]" at bounding box center [586, 305] width 166 height 26
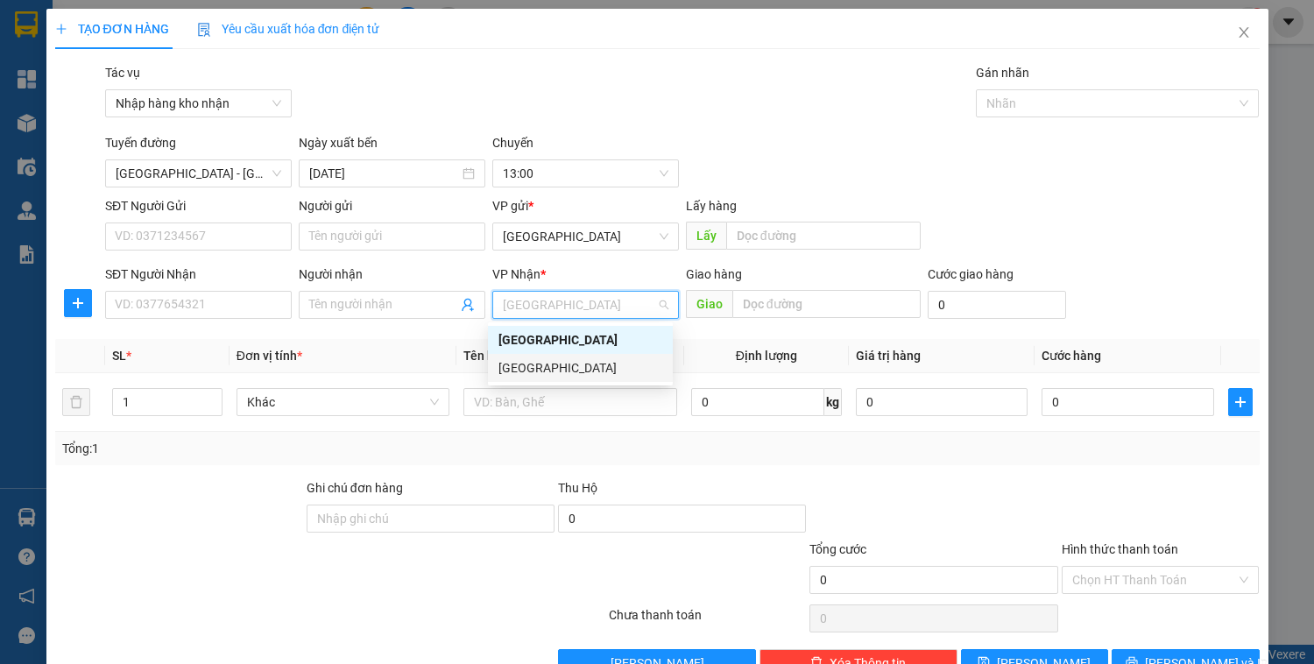
click at [550, 362] on div "[GEOGRAPHIC_DATA]" at bounding box center [581, 367] width 164 height 19
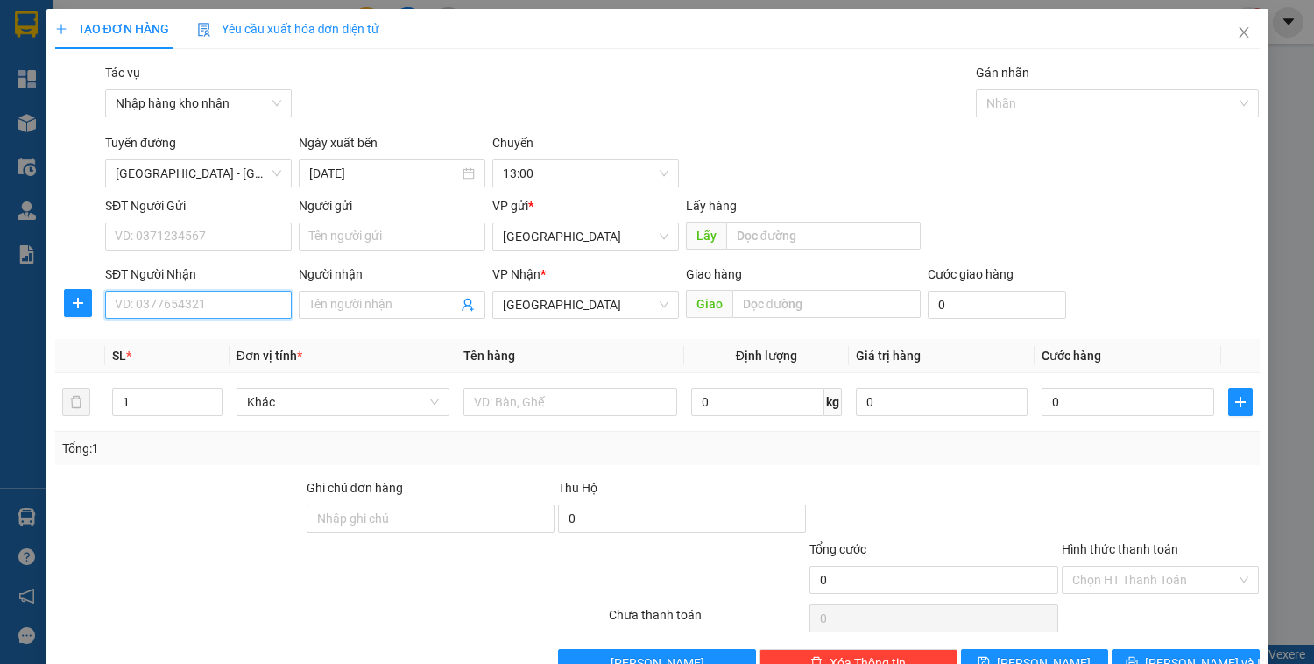
click at [162, 294] on input "SĐT Người Nhận" at bounding box center [198, 305] width 187 height 28
type input "0368110636"
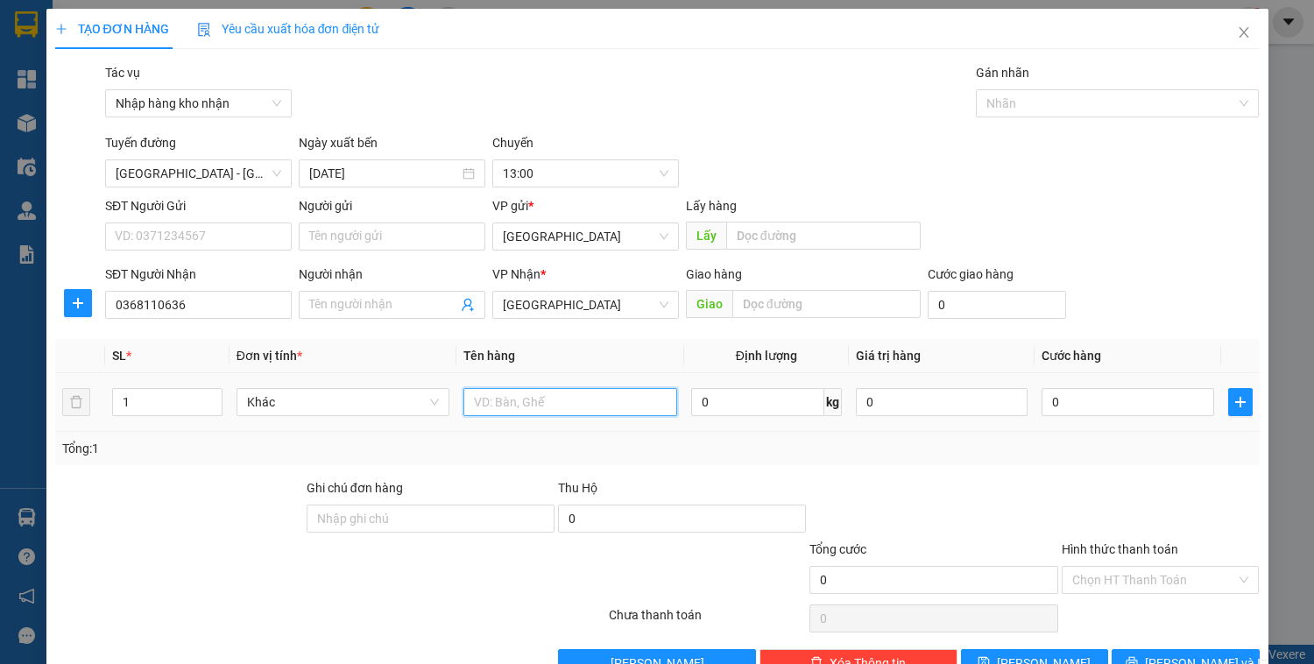
click at [486, 410] on input "text" at bounding box center [570, 402] width 213 height 28
type input "1 thùng giấy"
click at [1077, 398] on input "0" at bounding box center [1128, 402] width 172 height 28
type input "5"
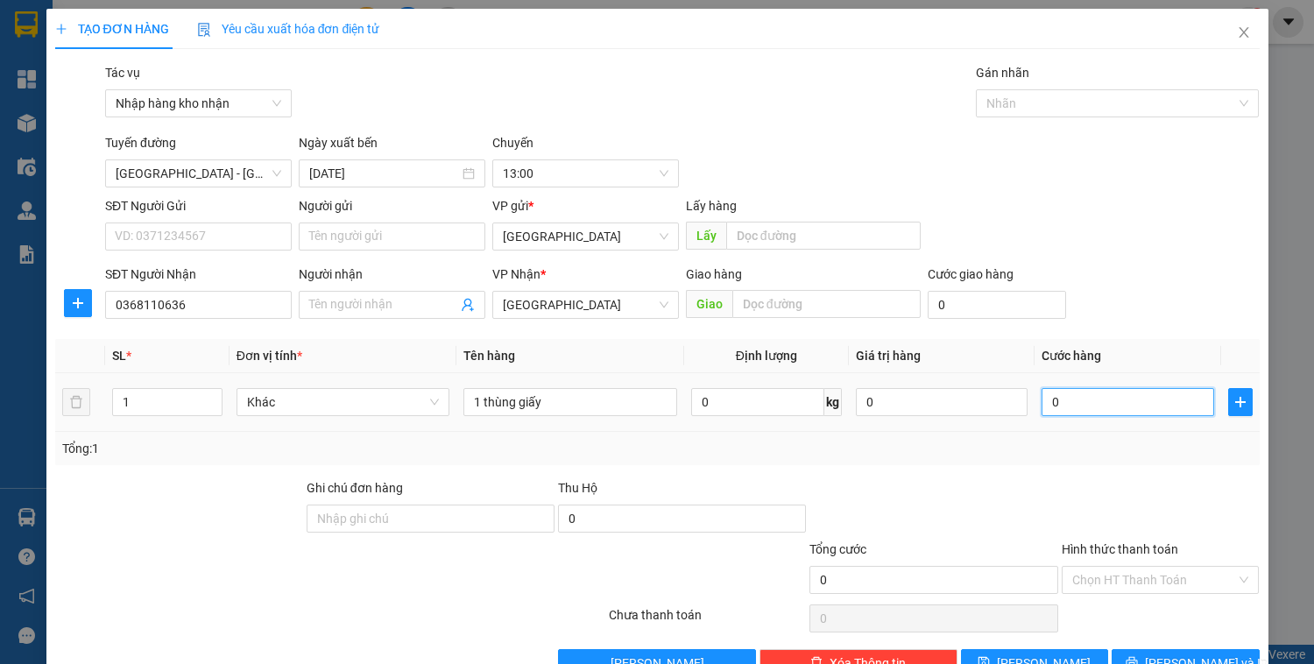
type input "5"
type input "50"
type input "500"
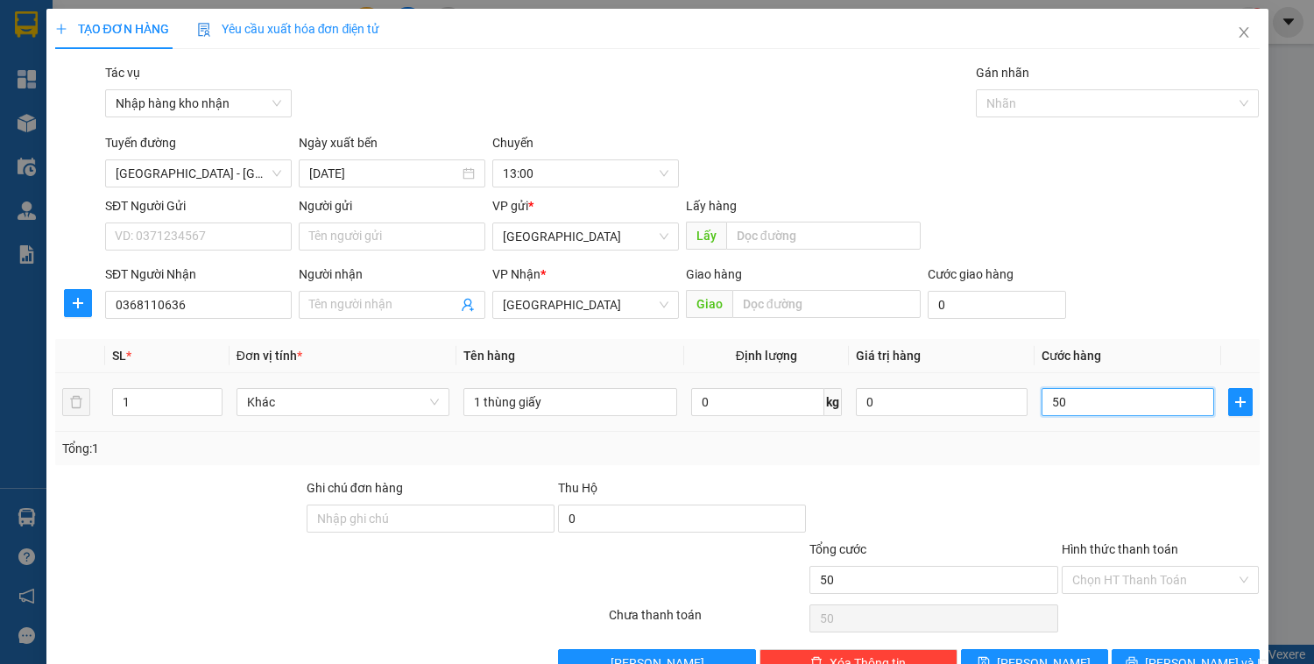
type input "500"
type input "5.000"
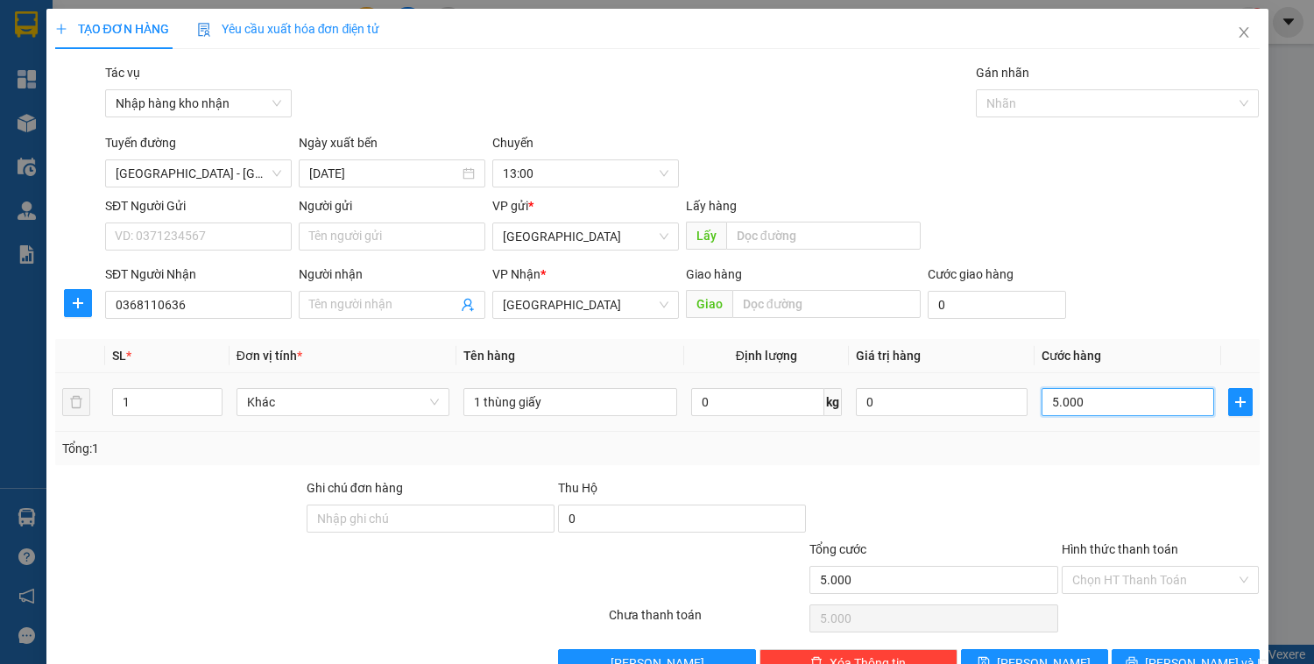
type input "50.000"
click at [982, 415] on div "0" at bounding box center [942, 402] width 172 height 35
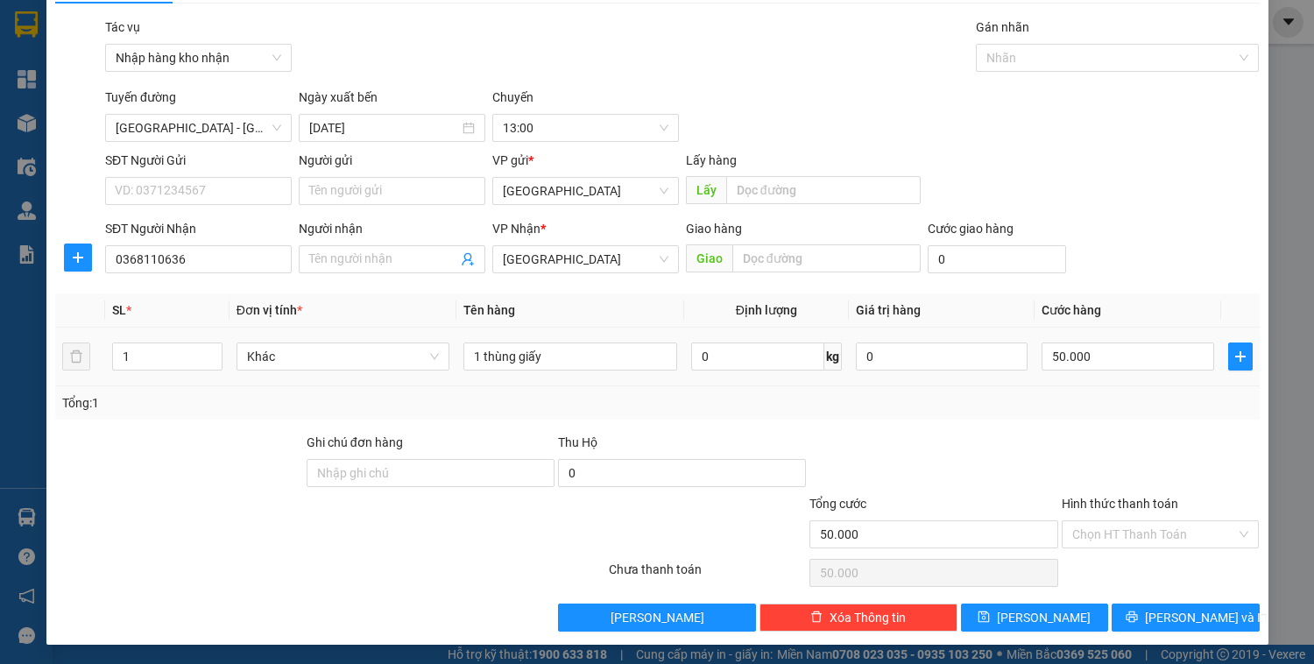
scroll to position [46, 0]
drag, startPoint x: 1053, startPoint y: 617, endPoint x: 1038, endPoint y: 612, distance: 16.6
click at [1053, 617] on button "[PERSON_NAME]" at bounding box center [1034, 618] width 147 height 28
type input "0"
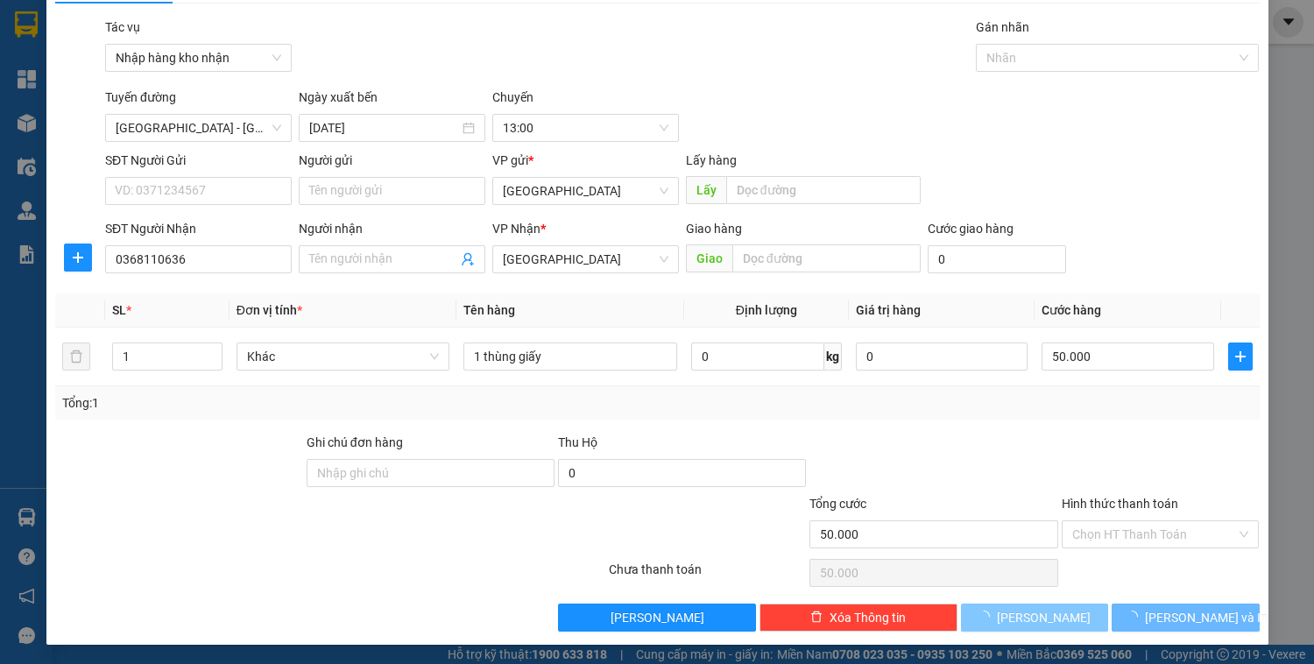
type input "0"
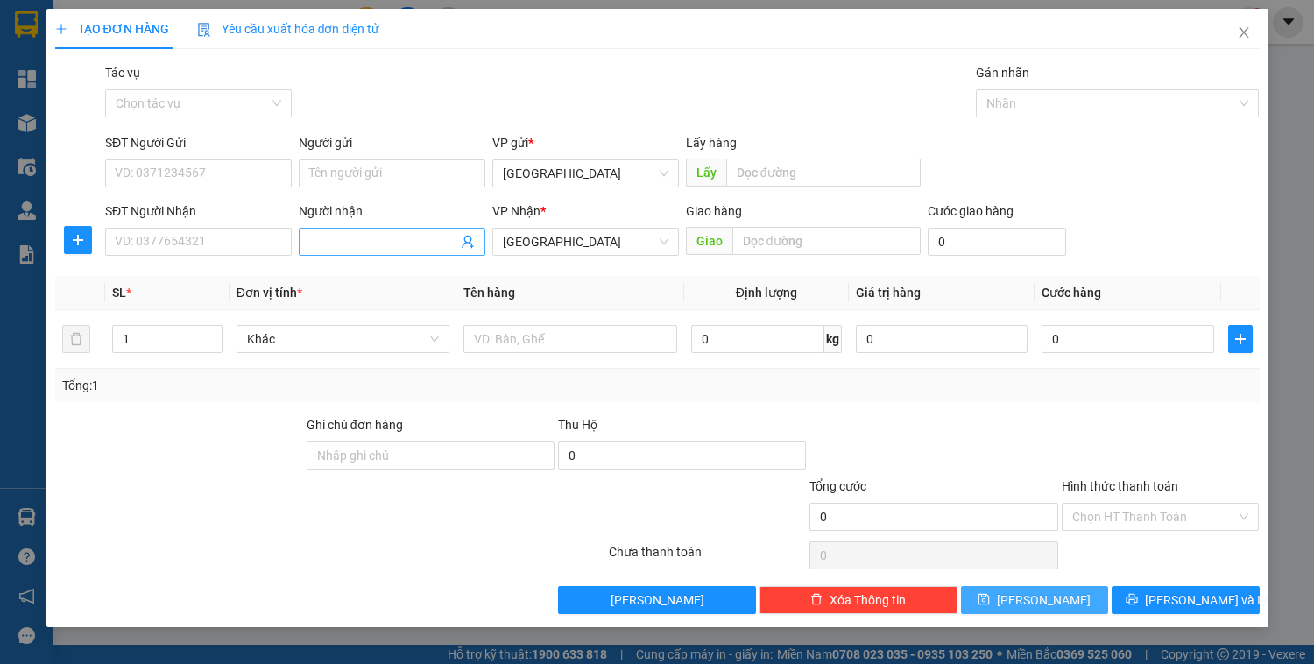
scroll to position [0, 0]
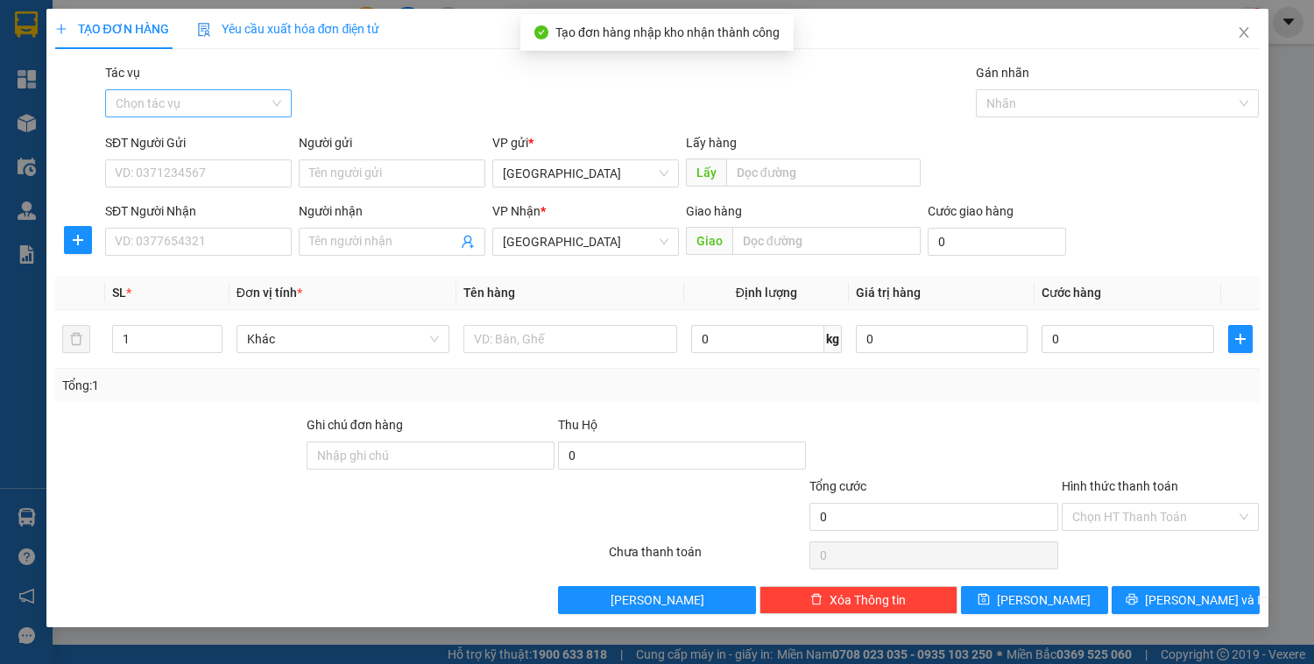
click at [165, 103] on input "Tác vụ" at bounding box center [192, 103] width 153 height 26
click at [160, 175] on div "Nhập hàng kho nhận" at bounding box center [199, 166] width 166 height 19
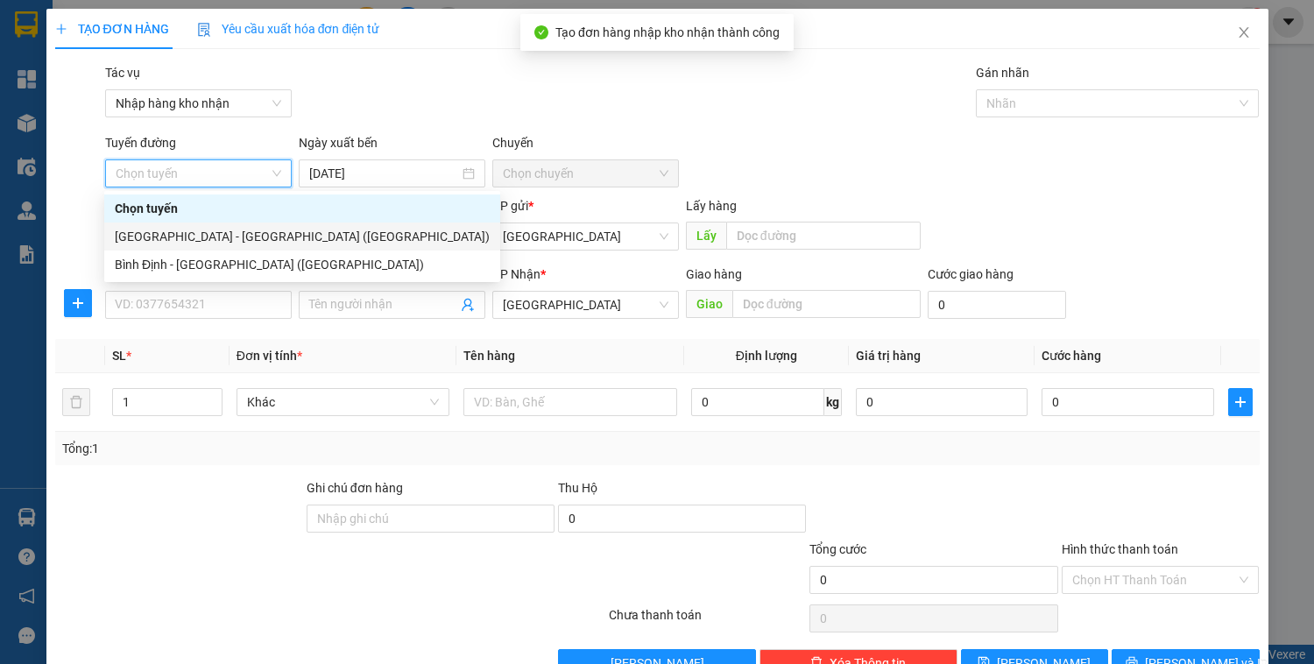
click at [208, 237] on div "[GEOGRAPHIC_DATA] - [GEOGRAPHIC_DATA] ([GEOGRAPHIC_DATA])" at bounding box center [302, 236] width 375 height 19
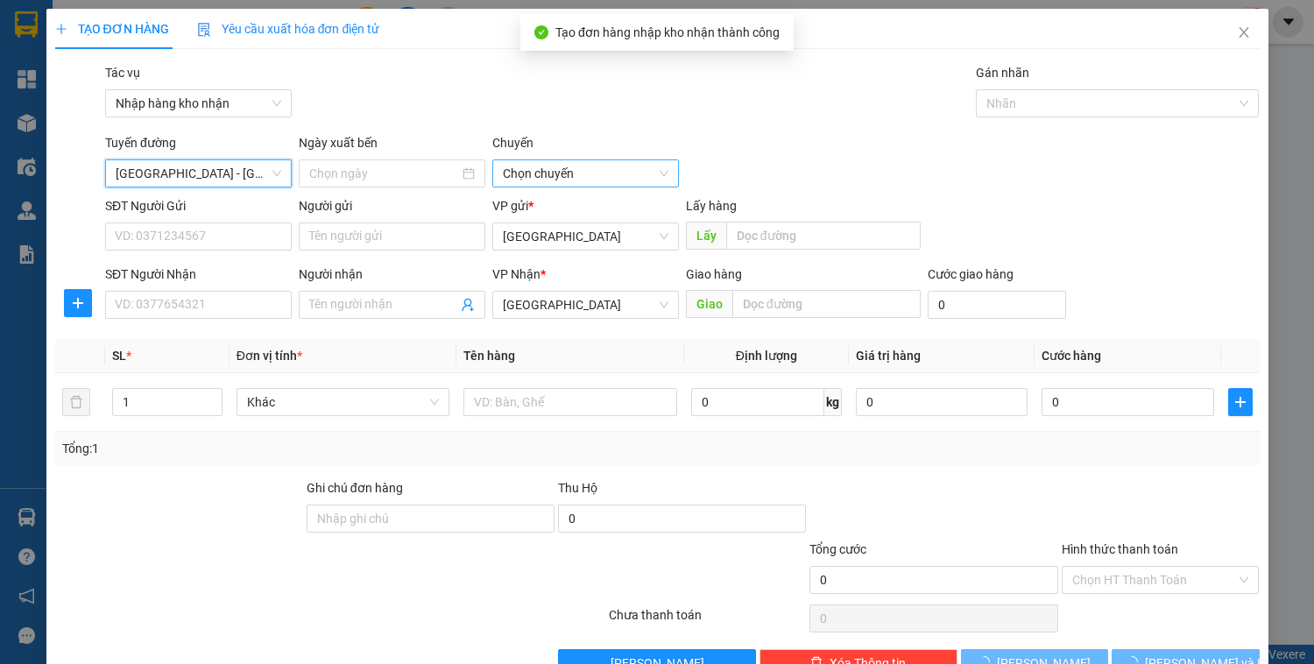
click at [519, 174] on span "Chọn chuyến" at bounding box center [586, 173] width 166 height 26
type input "[DATE]"
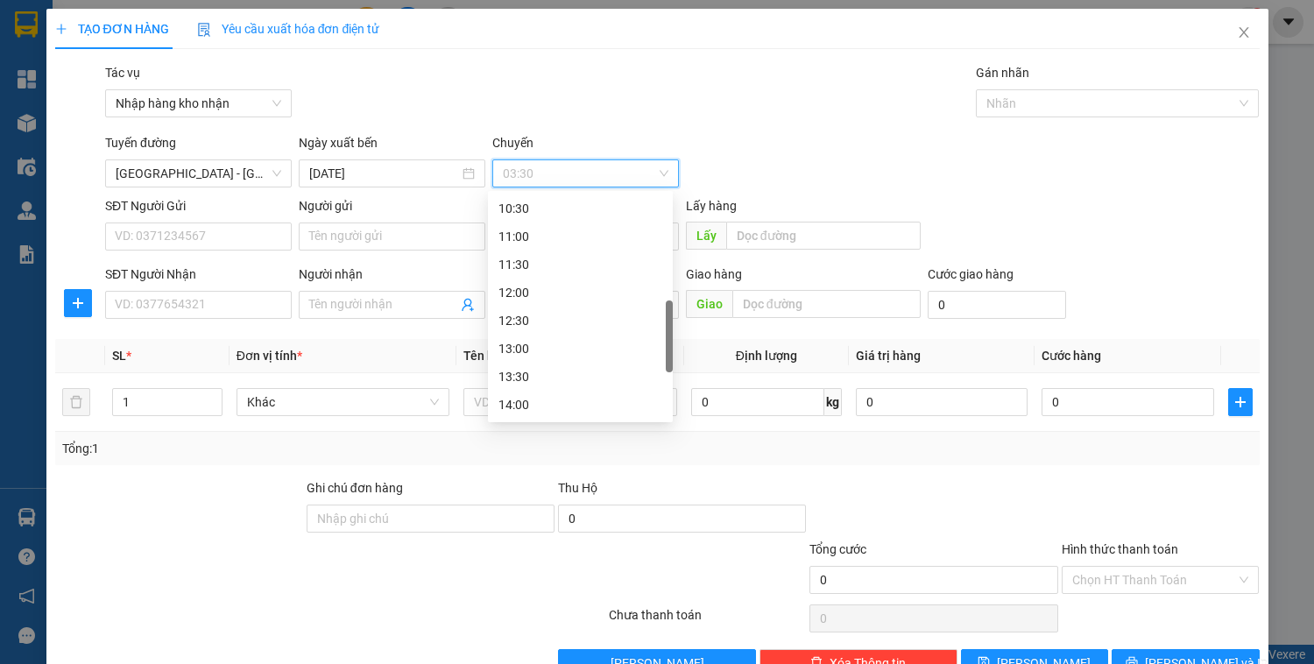
scroll to position [491, 0]
click at [533, 283] on div "13:00" at bounding box center [581, 278] width 164 height 19
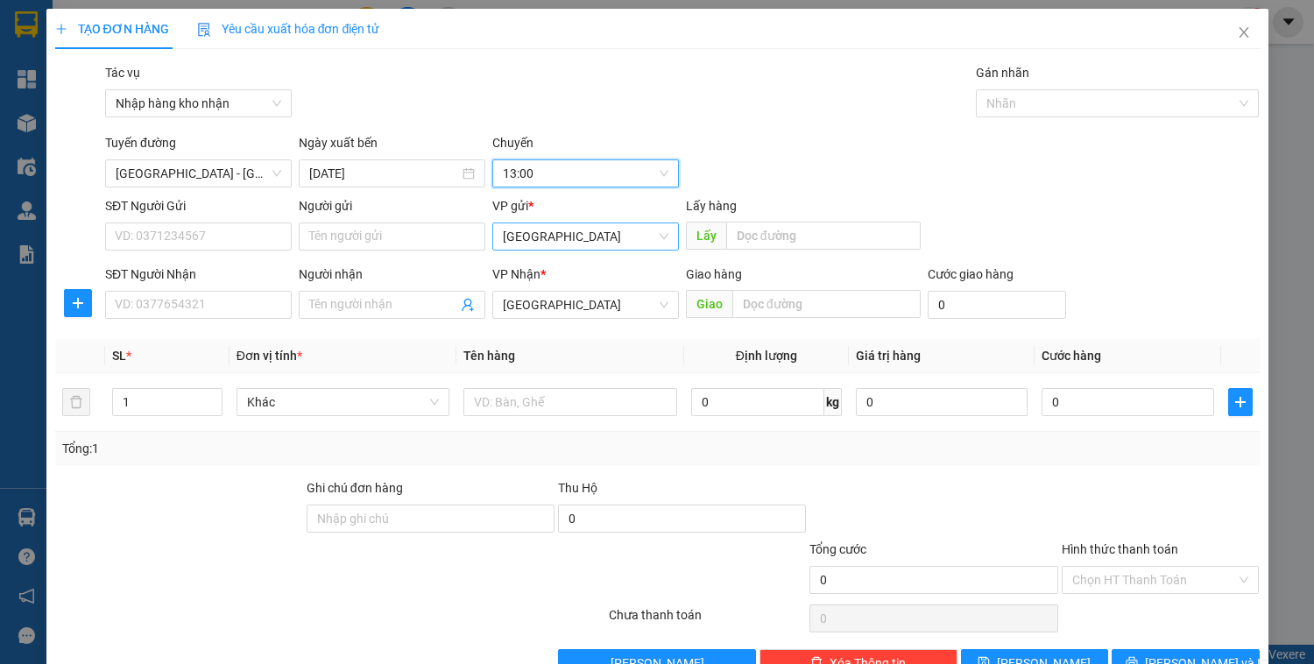
click at [548, 237] on span "[GEOGRAPHIC_DATA]" at bounding box center [586, 236] width 166 height 26
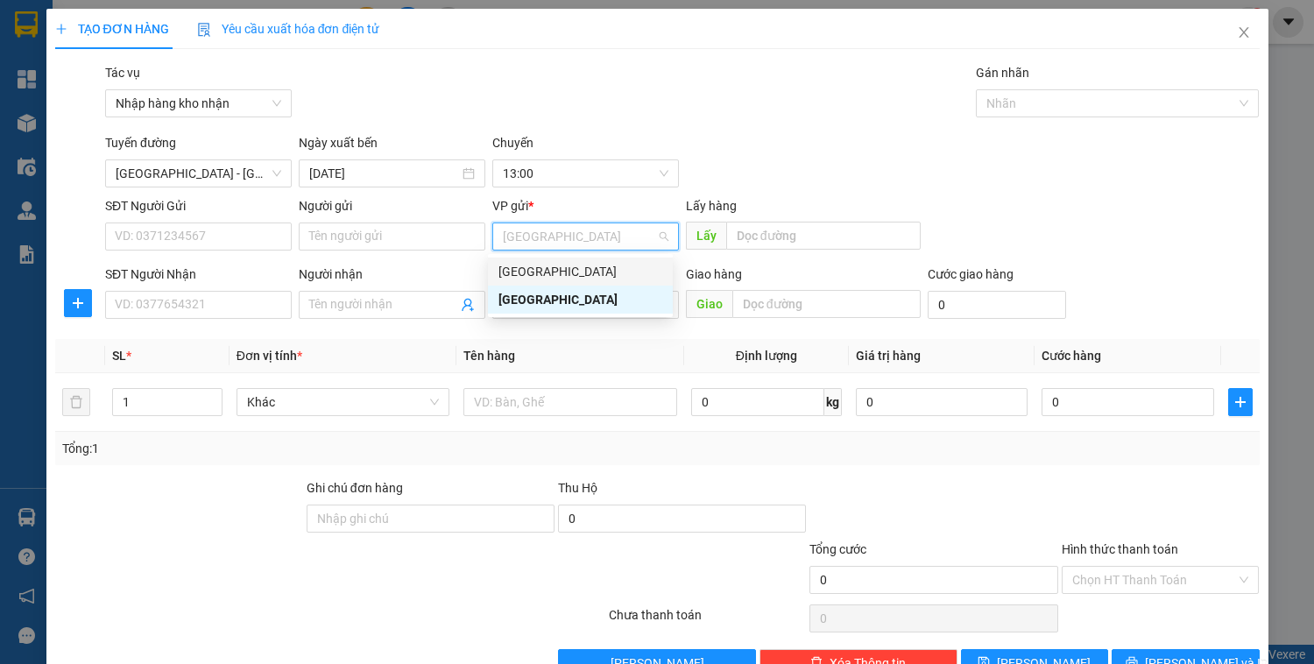
click at [549, 270] on div "[GEOGRAPHIC_DATA]" at bounding box center [581, 271] width 164 height 19
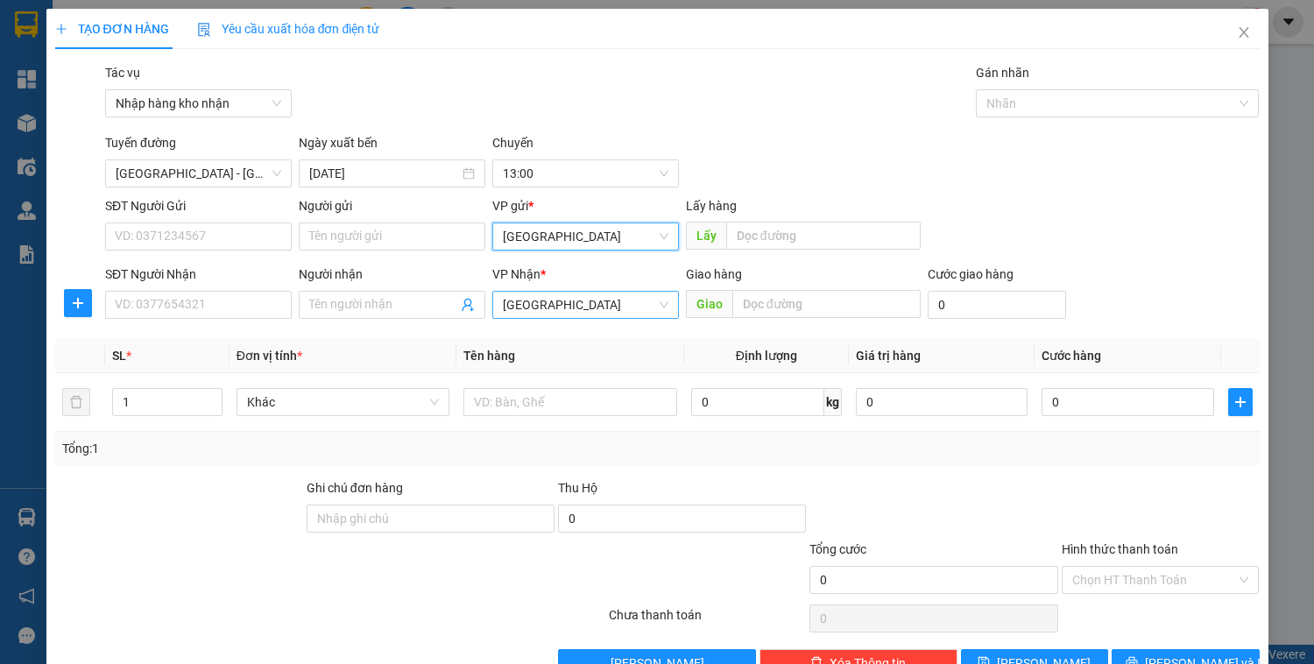
click at [546, 307] on span "[GEOGRAPHIC_DATA]" at bounding box center [586, 305] width 166 height 26
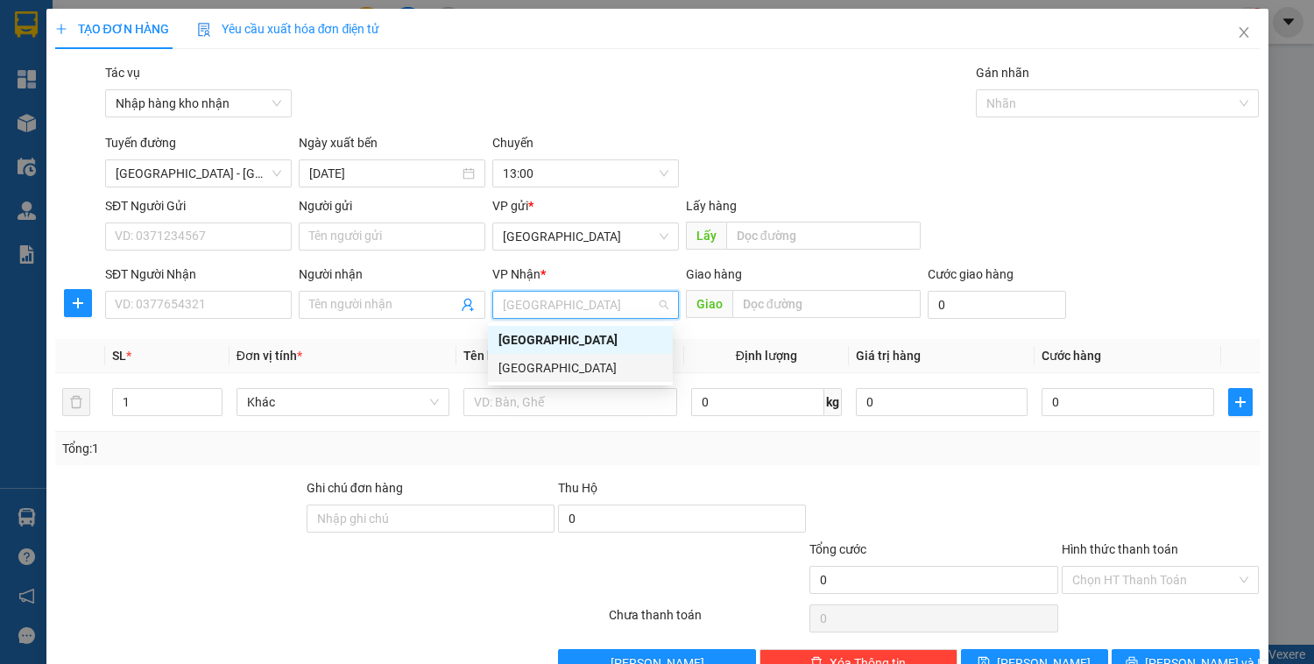
click at [552, 365] on div "[GEOGRAPHIC_DATA]" at bounding box center [581, 367] width 164 height 19
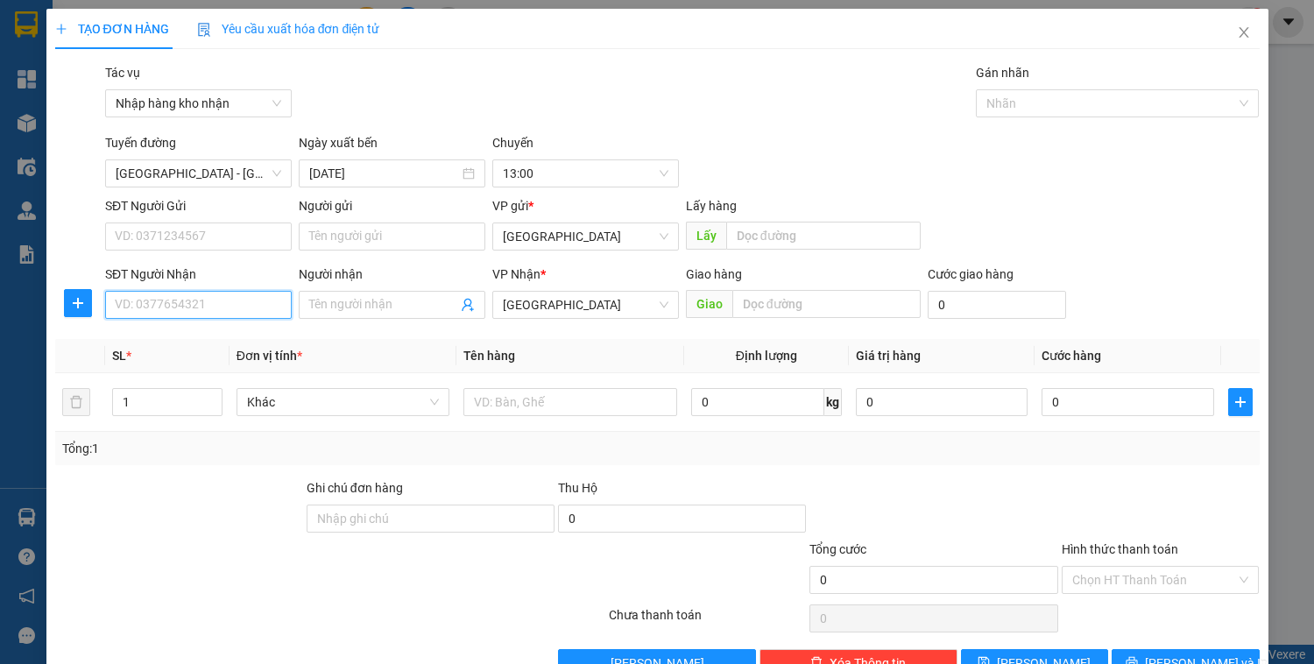
click at [199, 298] on input "SĐT Người Nhận" at bounding box center [198, 305] width 187 height 28
type input "0937393461"
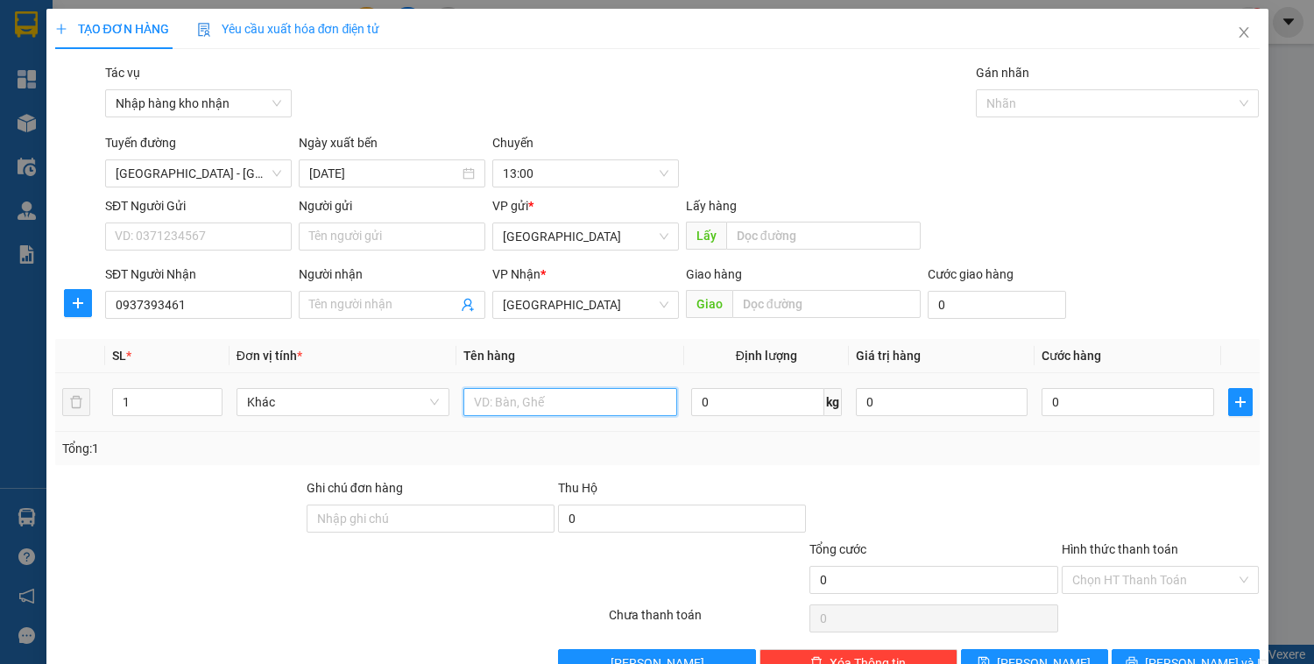
click at [508, 407] on input "text" at bounding box center [570, 402] width 213 height 28
type input "1 thùng giấy"
click at [1114, 407] on input "0" at bounding box center [1128, 402] width 172 height 28
type input "5"
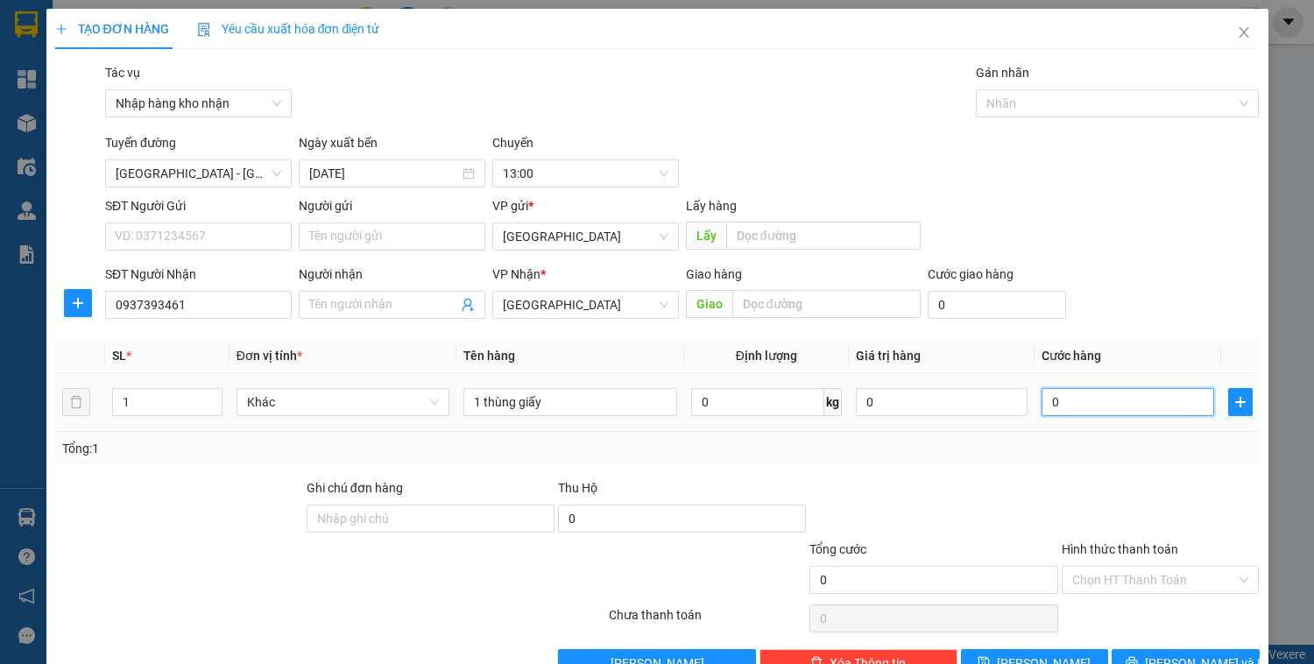
type input "5"
type input "50"
type input "500"
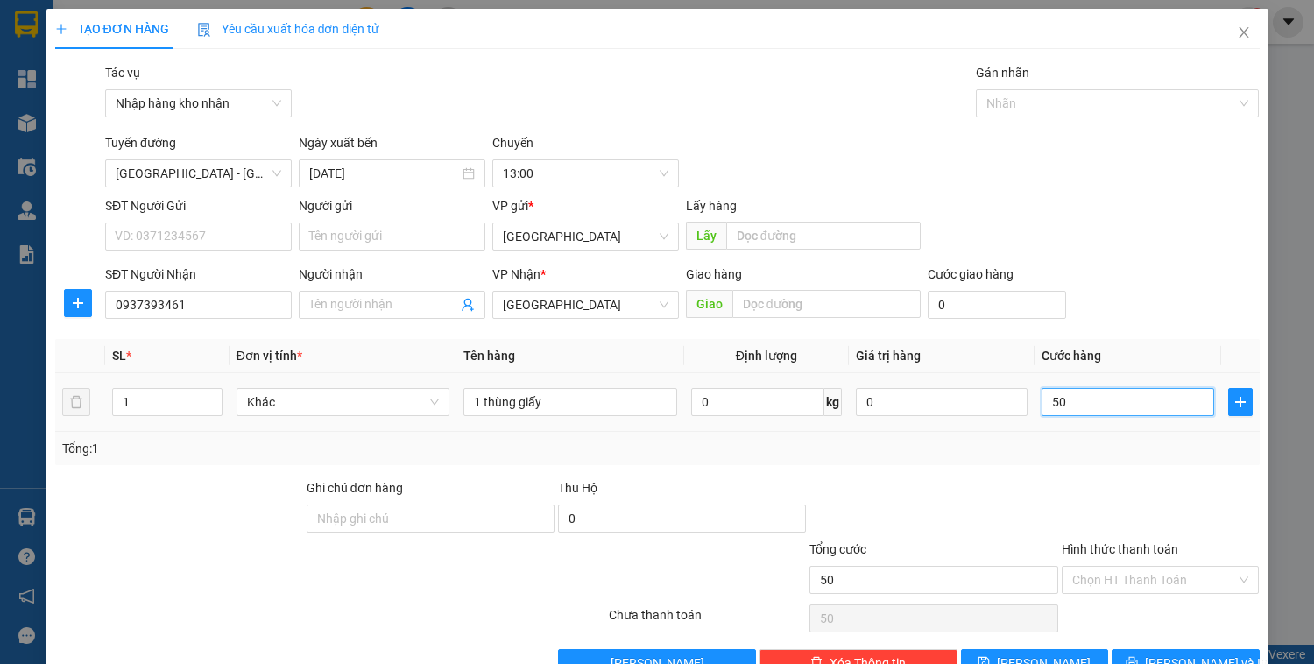
type input "500"
type input "5.000"
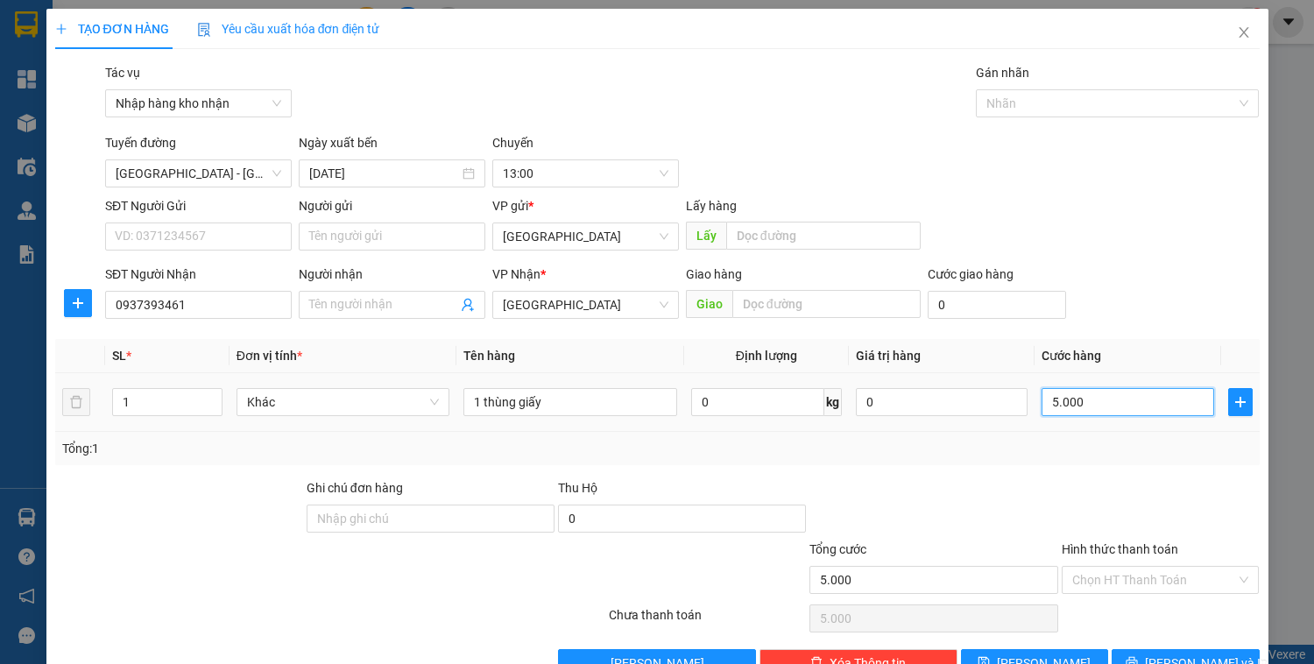
type input "50.000"
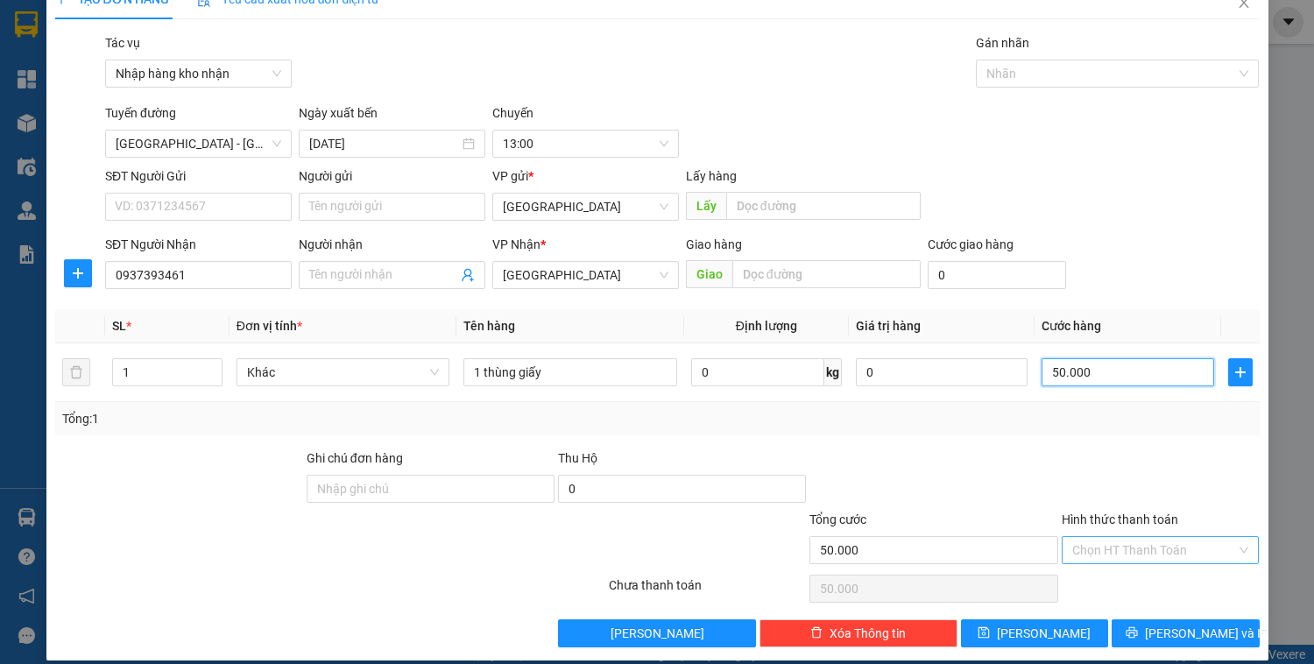
scroll to position [46, 0]
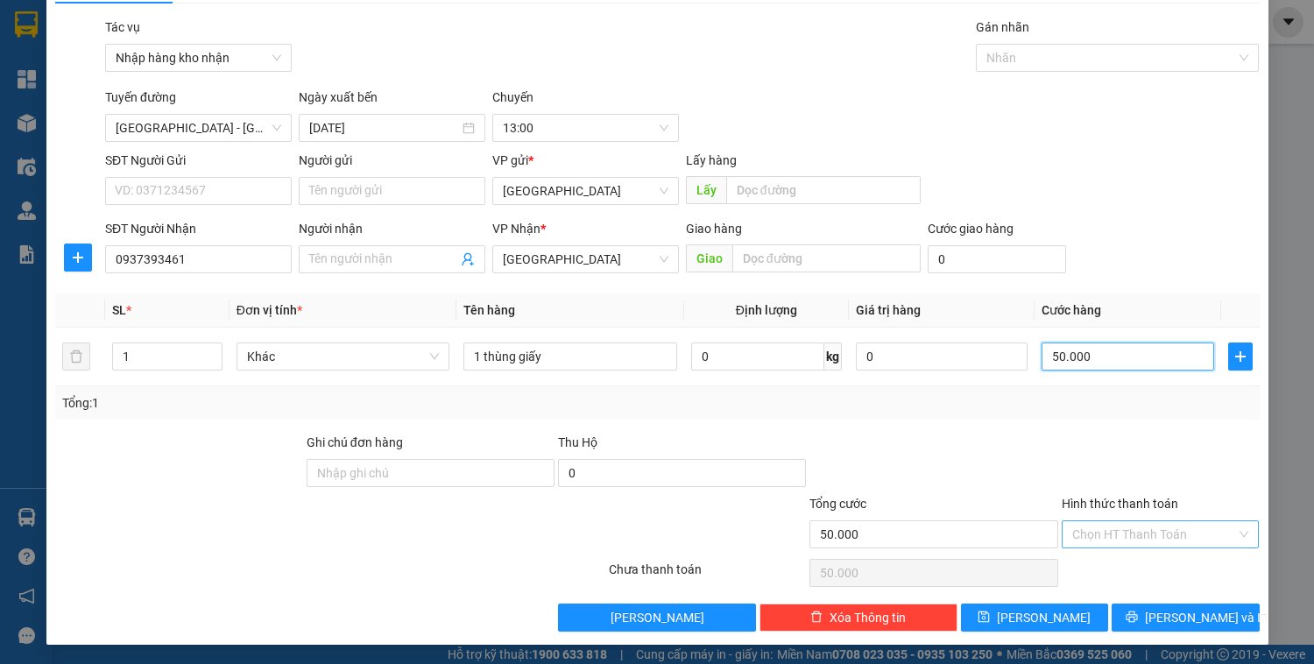
type input "50.000"
click at [1082, 531] on input "Hình thức thanh toán" at bounding box center [1155, 534] width 165 height 26
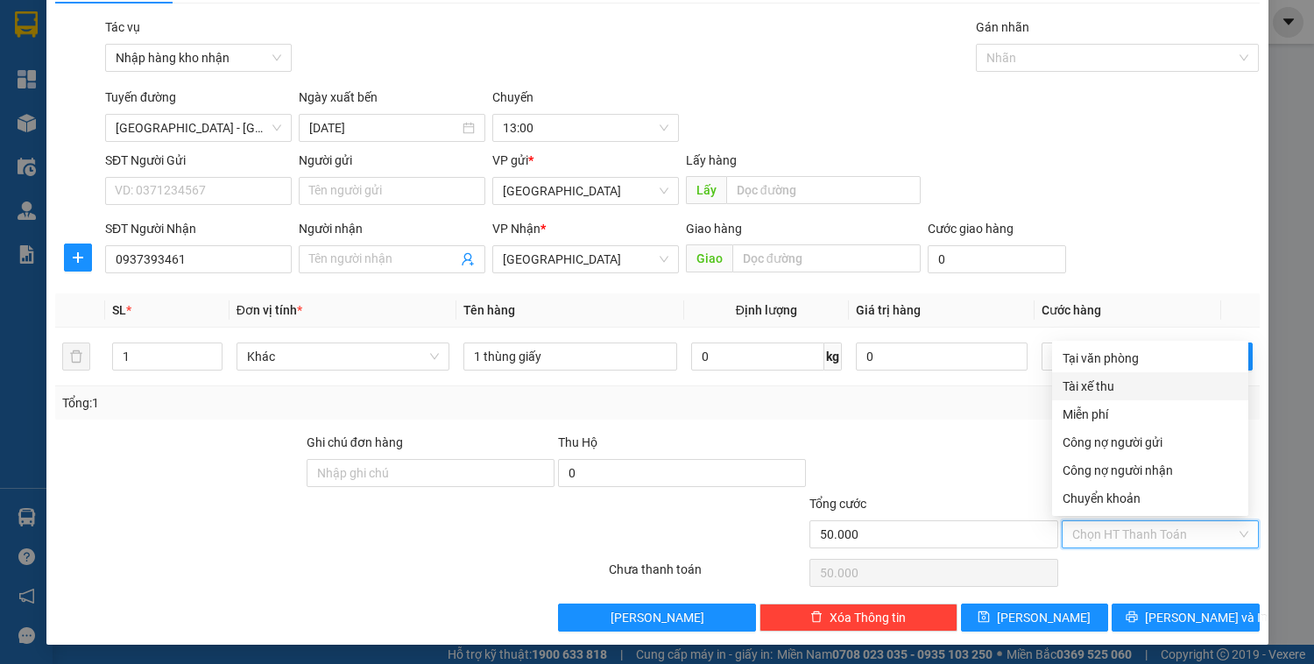
click at [1091, 384] on div "Tài xế thu" at bounding box center [1150, 386] width 175 height 19
type input "0"
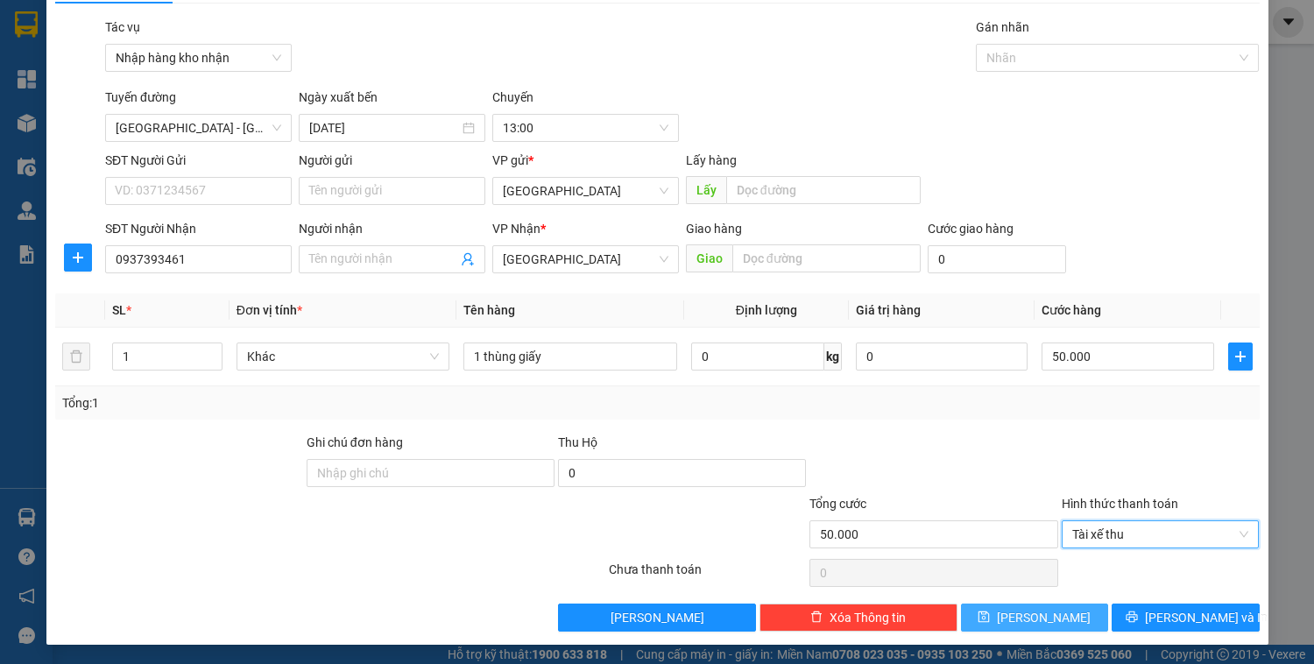
click at [1052, 614] on button "[PERSON_NAME]" at bounding box center [1034, 618] width 147 height 28
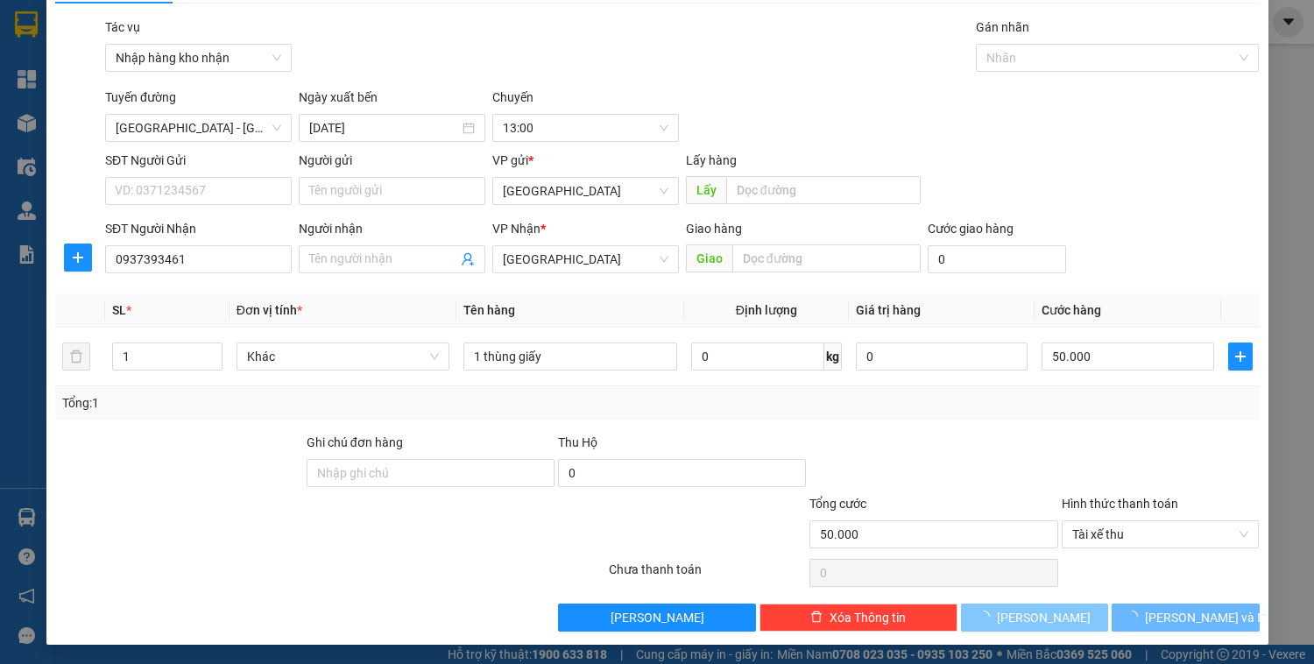
type input "0"
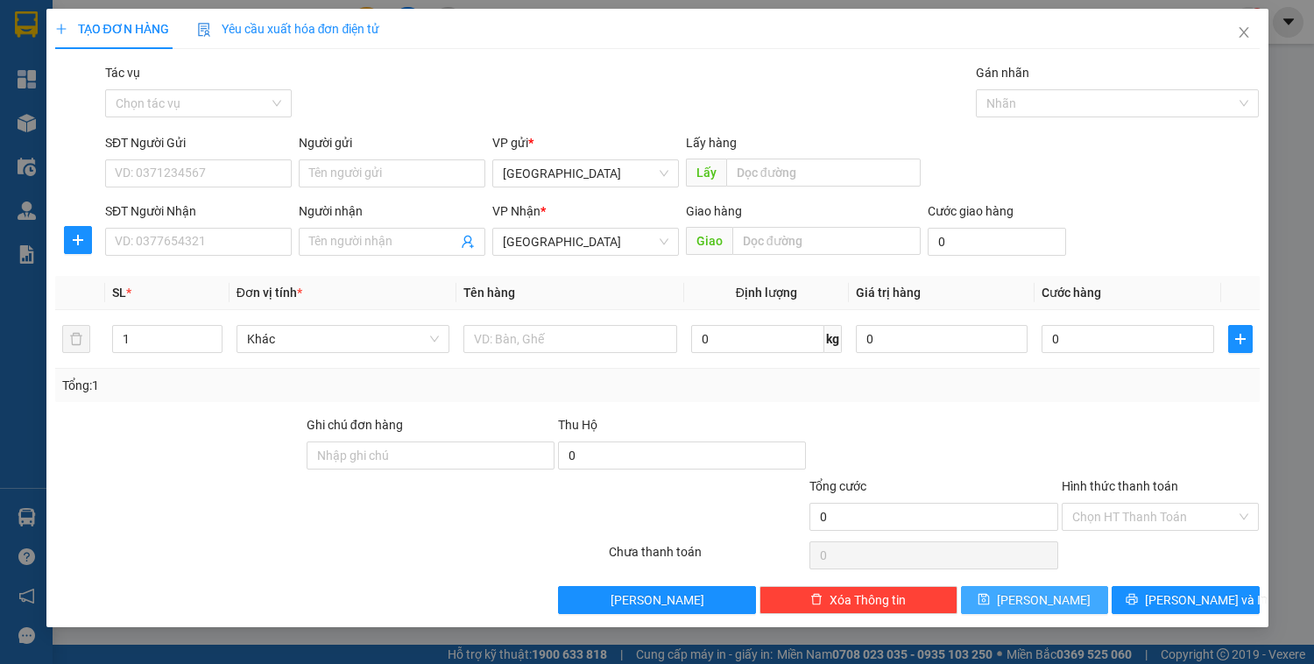
scroll to position [0, 0]
click at [1241, 29] on icon "close" at bounding box center [1244, 32] width 14 height 14
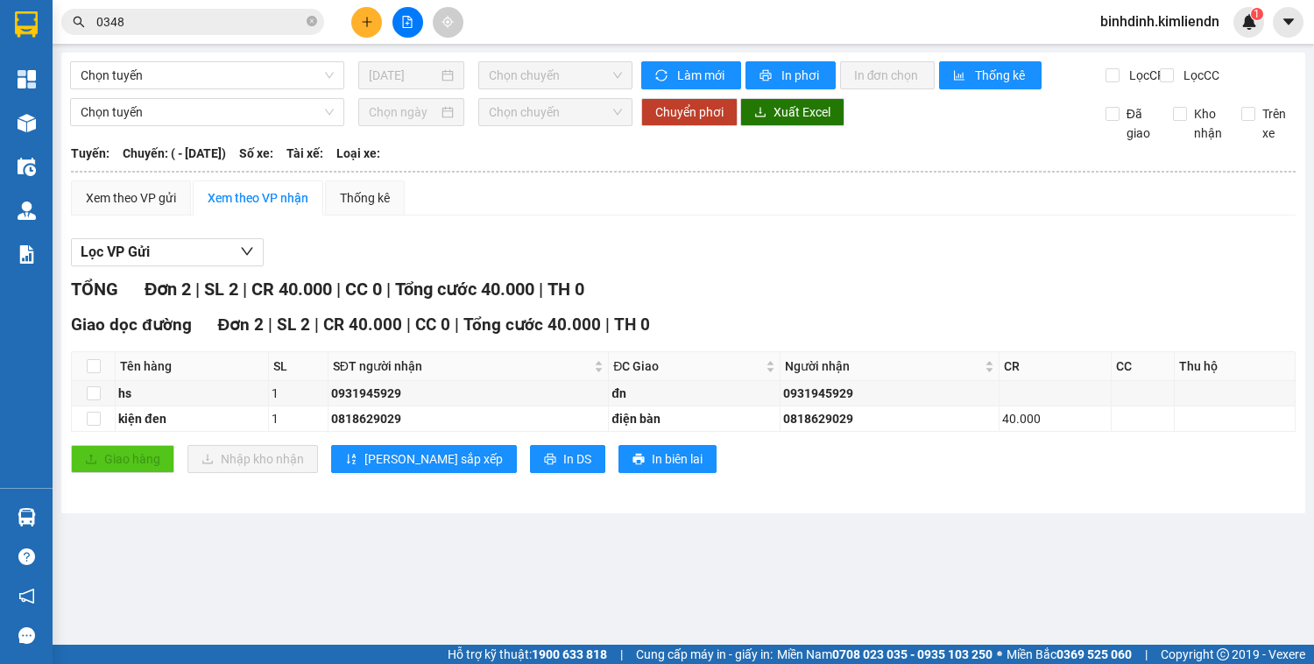
click at [250, 21] on input "0348" at bounding box center [199, 21] width 207 height 19
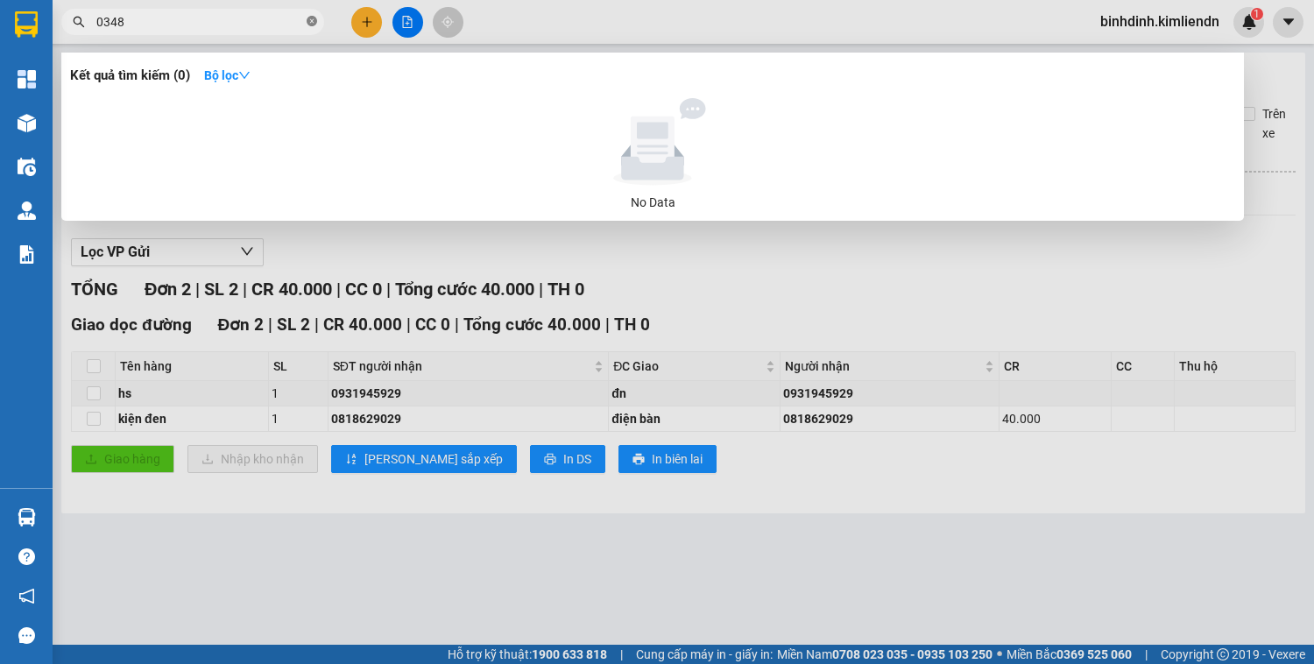
click at [312, 18] on icon "close-circle" at bounding box center [312, 21] width 11 height 11
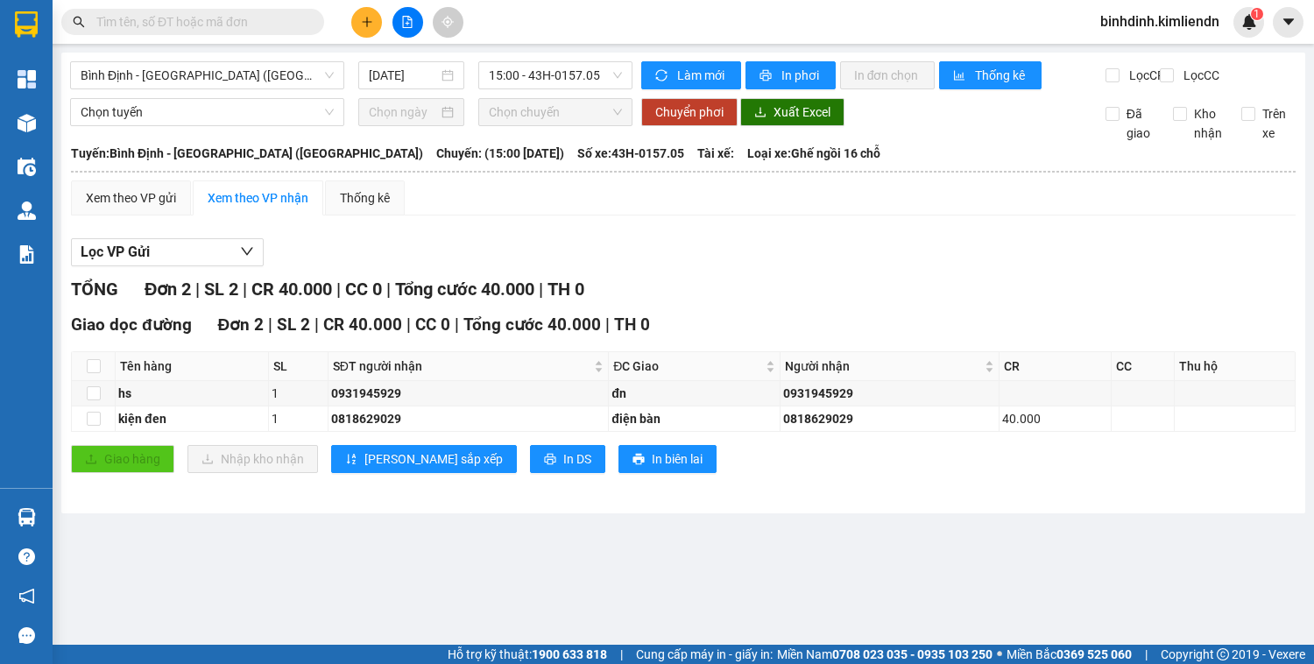
click at [262, 28] on input "text" at bounding box center [199, 21] width 207 height 19
click at [270, 25] on input "text" at bounding box center [199, 21] width 207 height 19
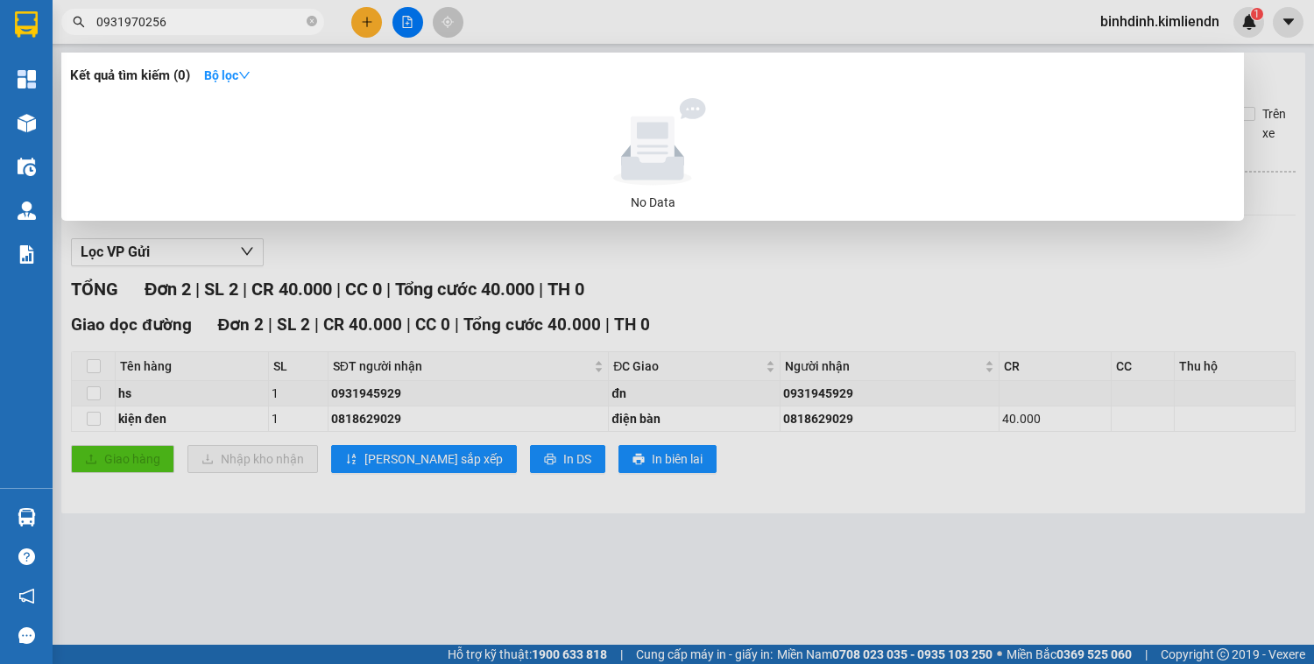
type input "0931970256"
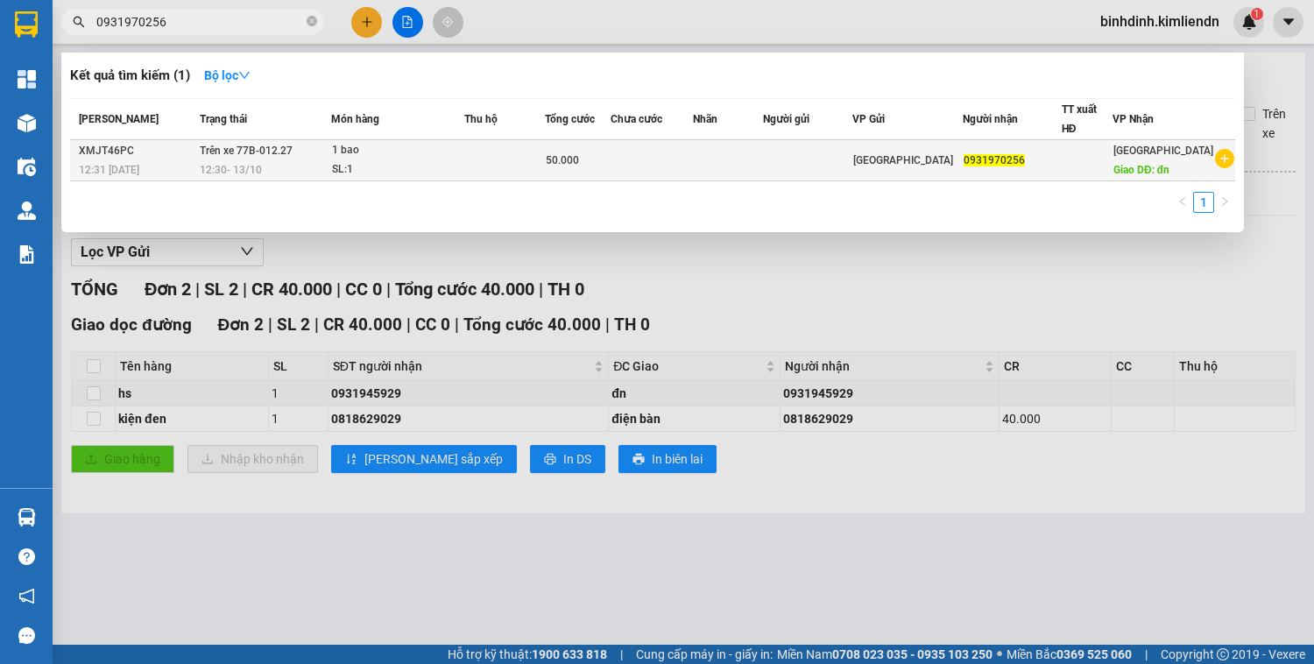
click at [693, 159] on td at bounding box center [652, 160] width 82 height 41
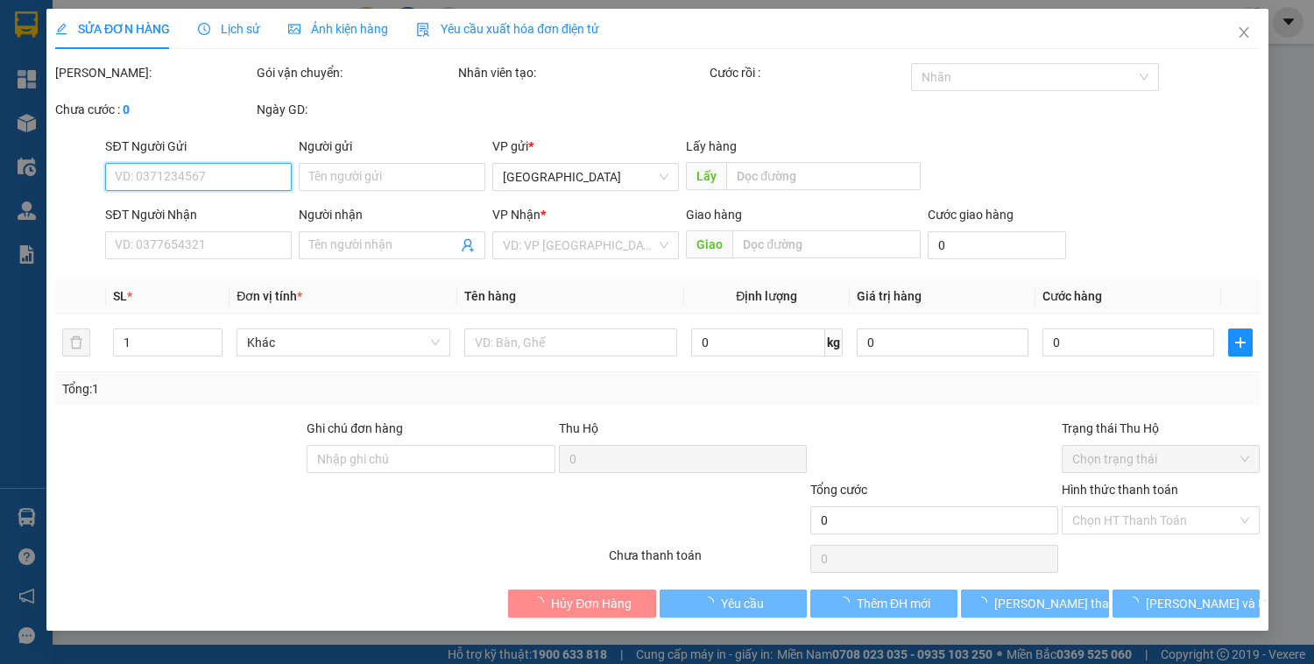
type input "0931970256"
type input "đn"
type input "0968516847 hậu"
type input "50.000"
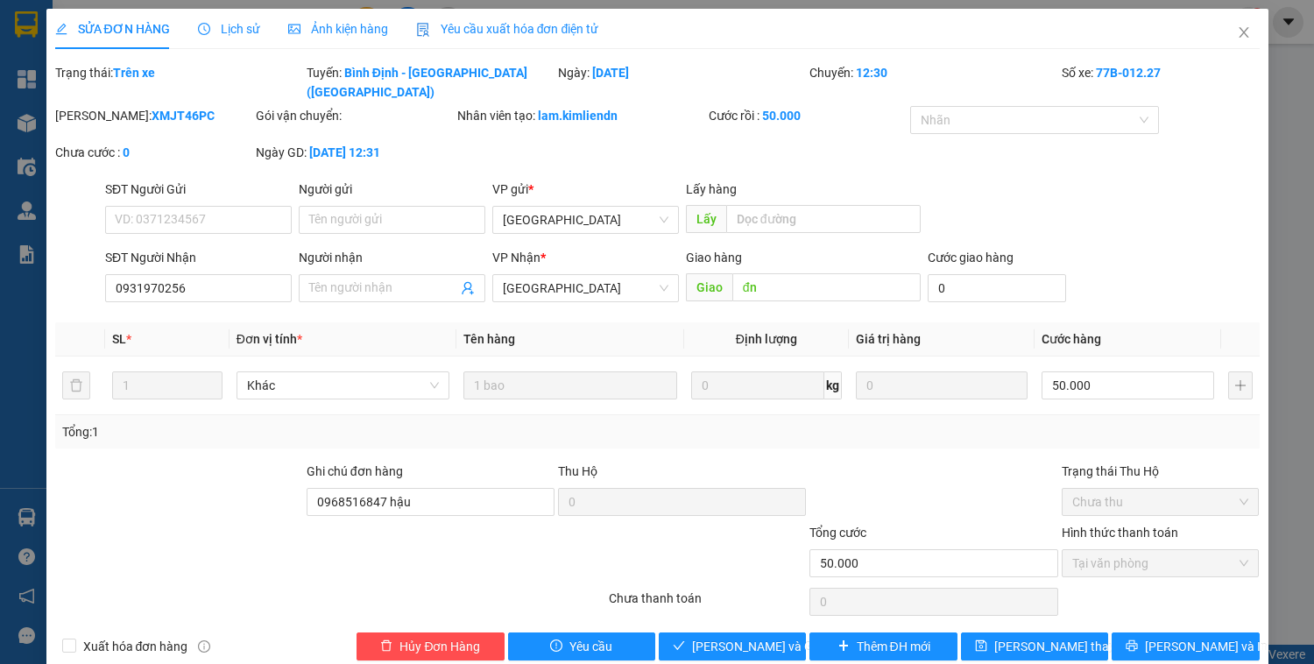
click at [235, 32] on span "Lịch sử" at bounding box center [229, 29] width 62 height 14
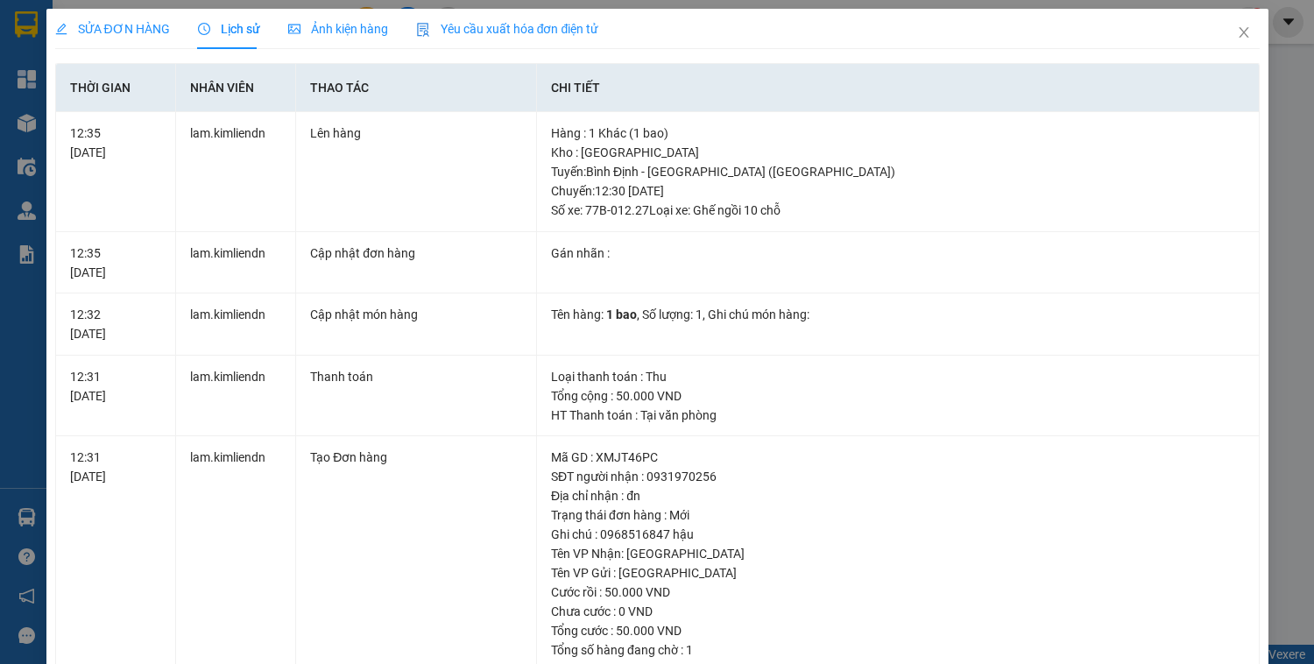
click at [337, 25] on span "Ảnh kiện hàng" at bounding box center [338, 29] width 100 height 14
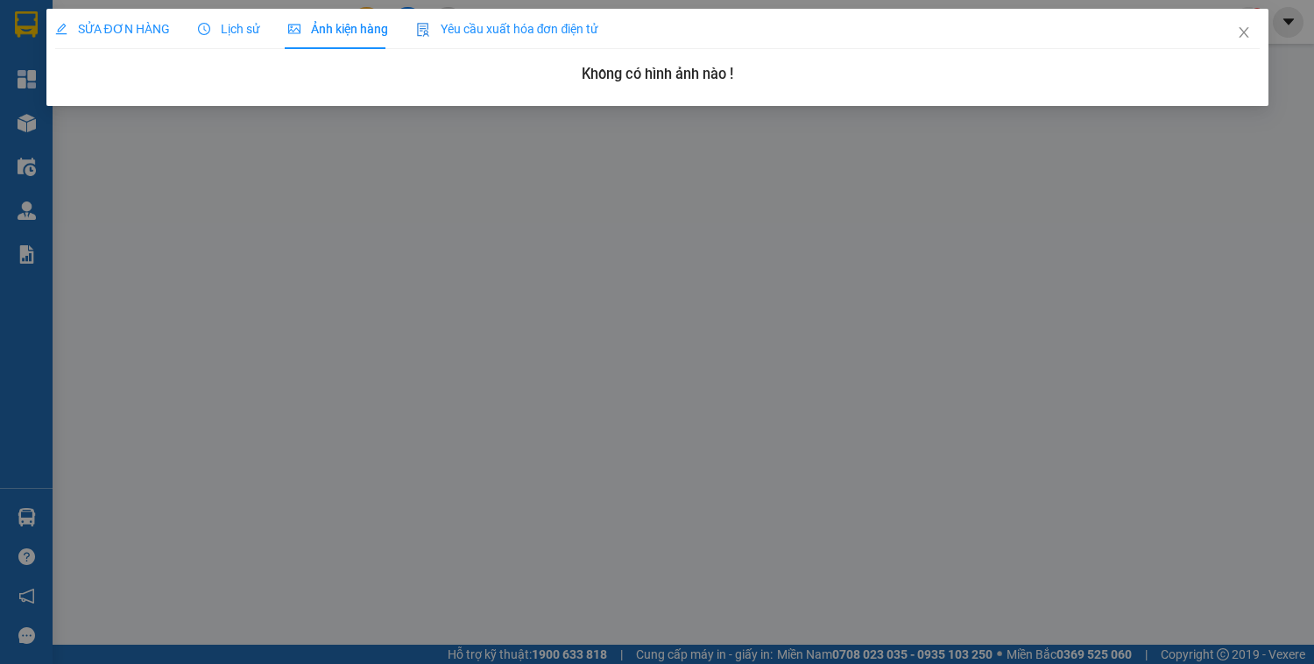
click at [137, 28] on span "SỬA ĐƠN HÀNG" at bounding box center [112, 29] width 115 height 14
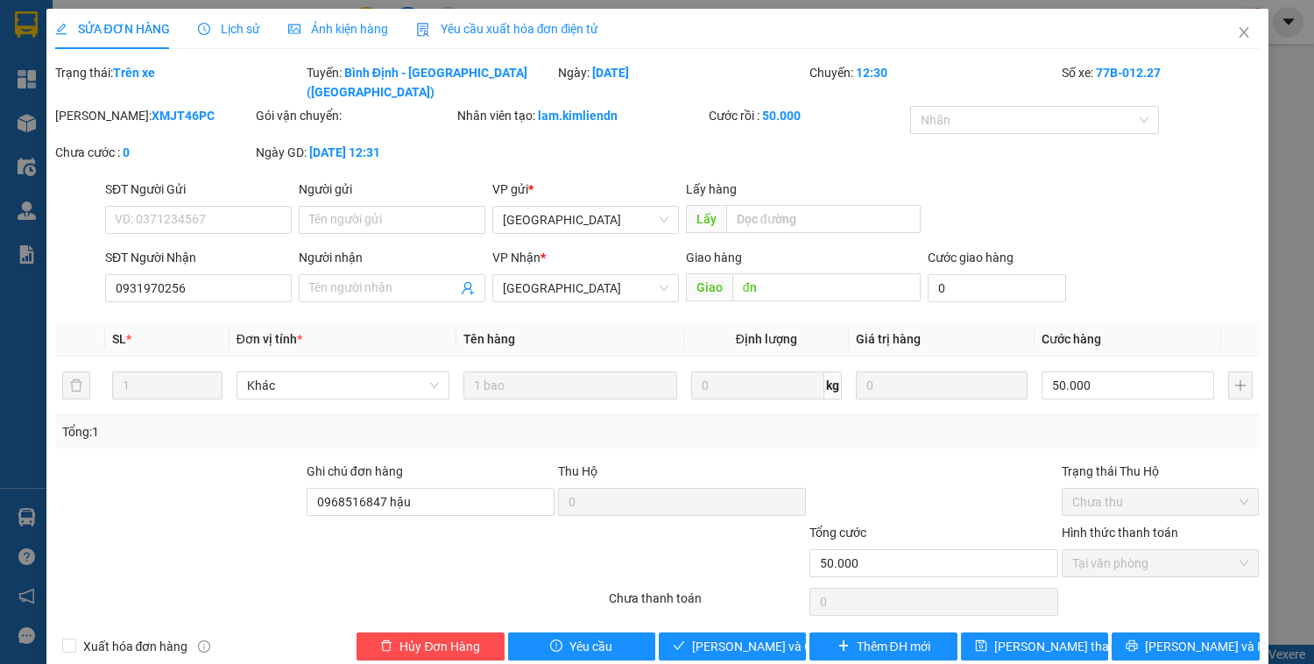
click at [212, 32] on span "Lịch sử" at bounding box center [229, 29] width 62 height 14
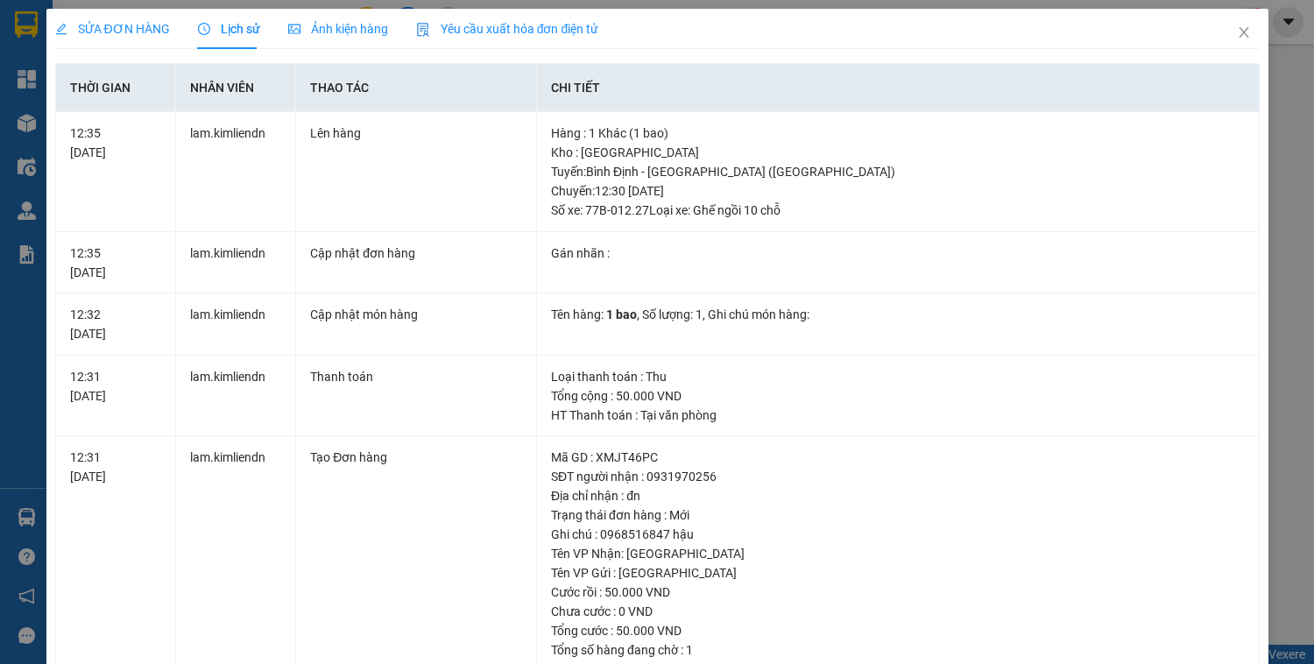
click at [311, 34] on span "Ảnh kiện hàng" at bounding box center [338, 29] width 100 height 14
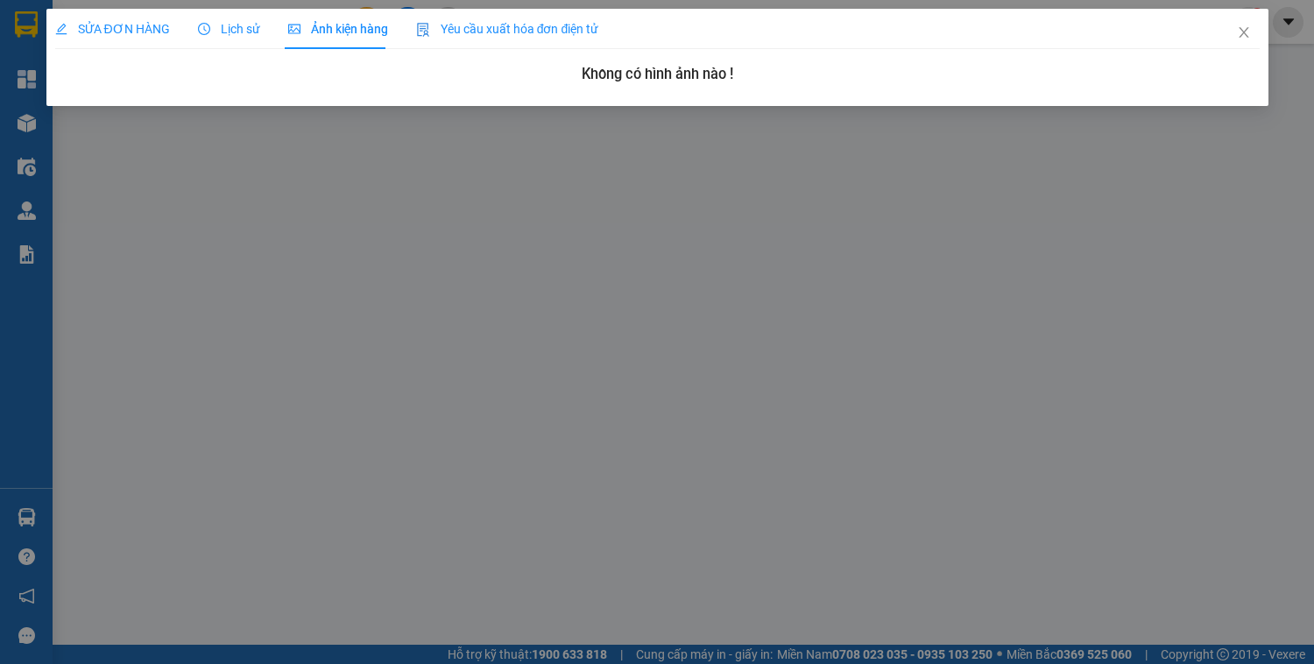
click at [248, 32] on span "Lịch sử" at bounding box center [229, 29] width 62 height 14
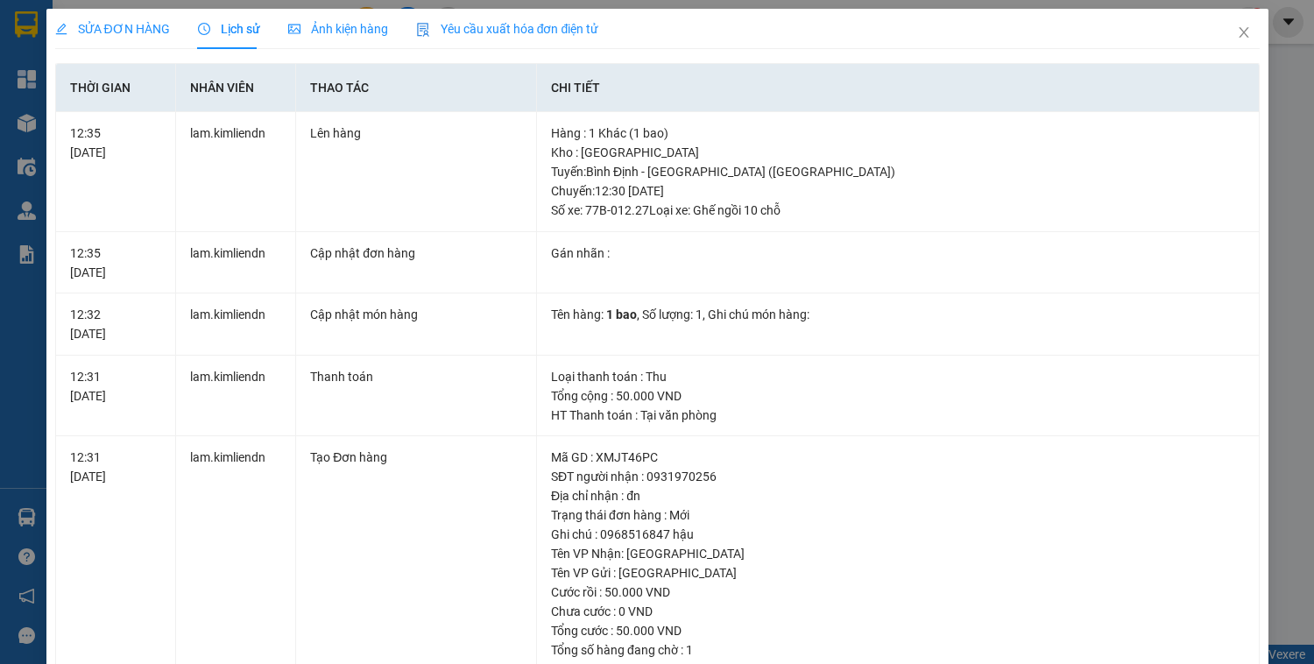
click at [139, 39] on div "SỬA ĐƠN HÀNG" at bounding box center [112, 29] width 115 height 40
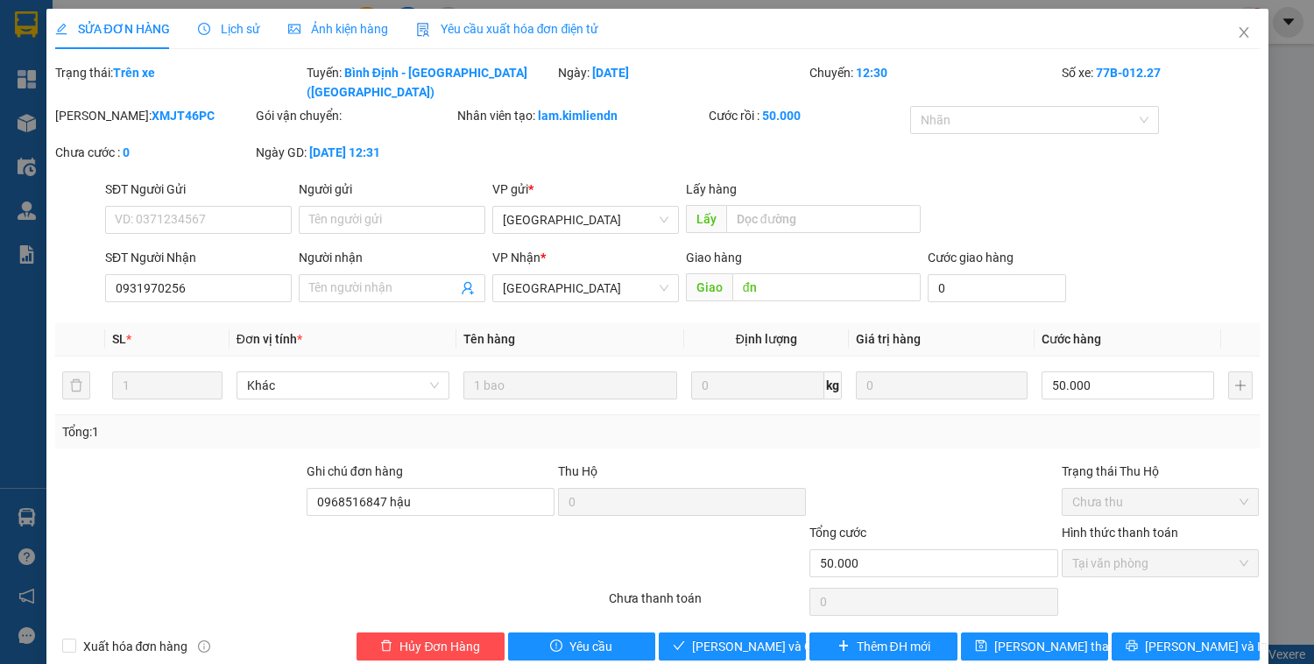
click at [604, 422] on div "Tổng: 1" at bounding box center [657, 431] width 1191 height 19
click at [1239, 35] on icon "close" at bounding box center [1244, 32] width 10 height 11
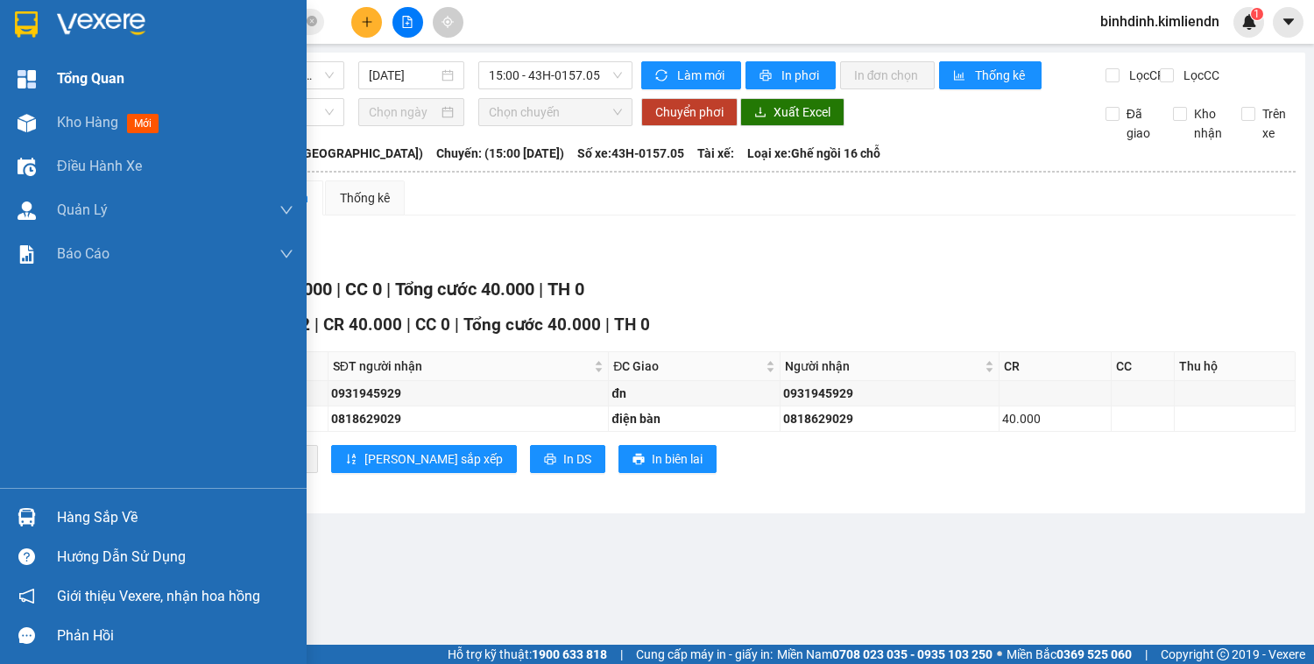
click at [43, 82] on div "Tổng Quan" at bounding box center [153, 79] width 307 height 44
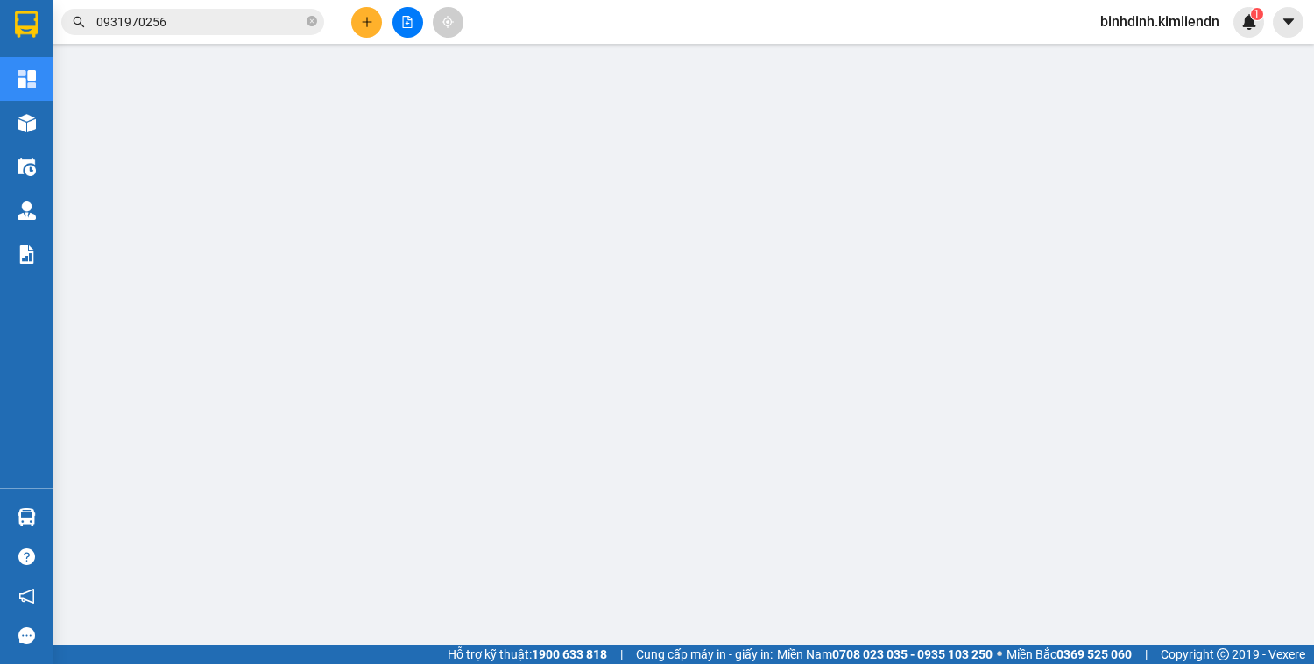
click at [361, 32] on button at bounding box center [366, 22] width 31 height 31
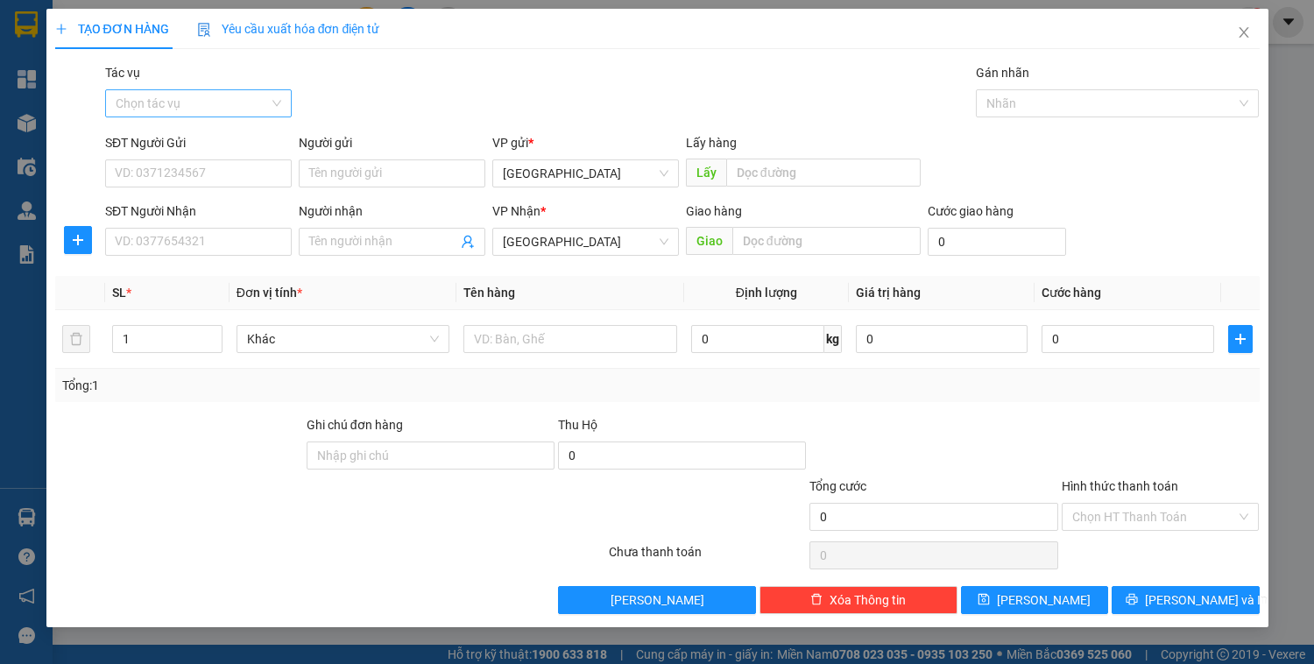
click at [207, 109] on input "Tác vụ" at bounding box center [192, 103] width 153 height 26
click at [217, 172] on div "Nhập hàng kho nhận" at bounding box center [199, 166] width 166 height 19
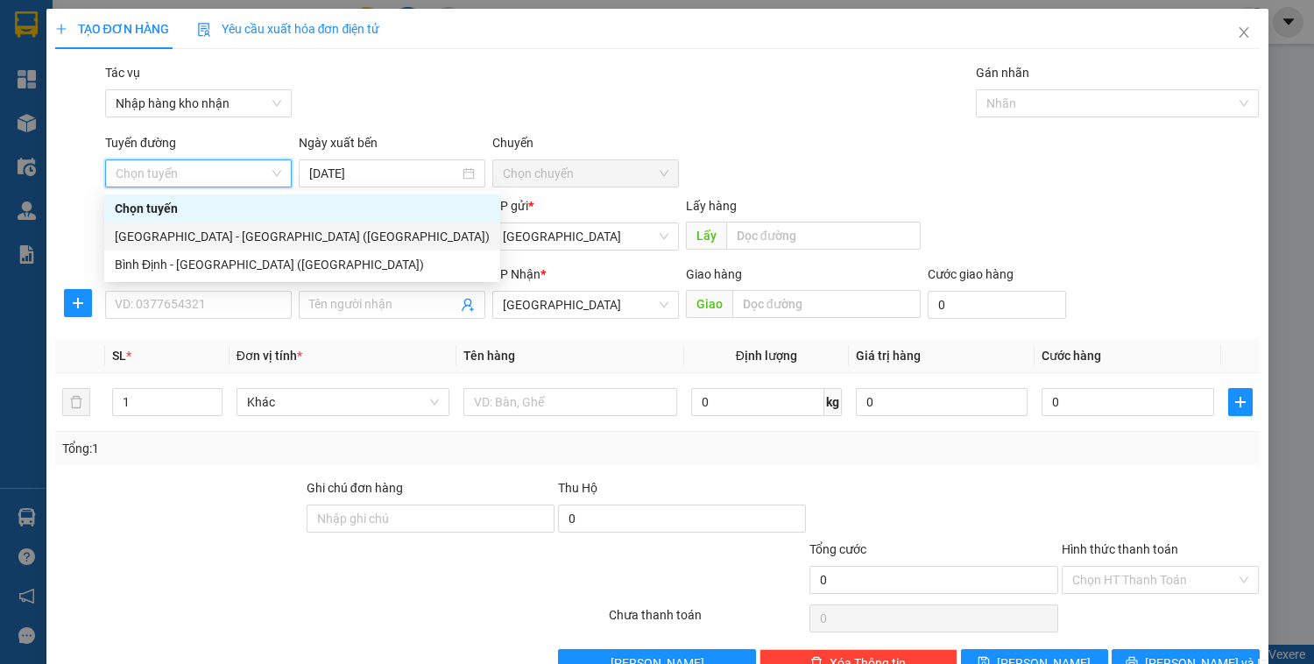
click at [199, 230] on div "[GEOGRAPHIC_DATA] - [GEOGRAPHIC_DATA] ([GEOGRAPHIC_DATA])" at bounding box center [302, 236] width 375 height 19
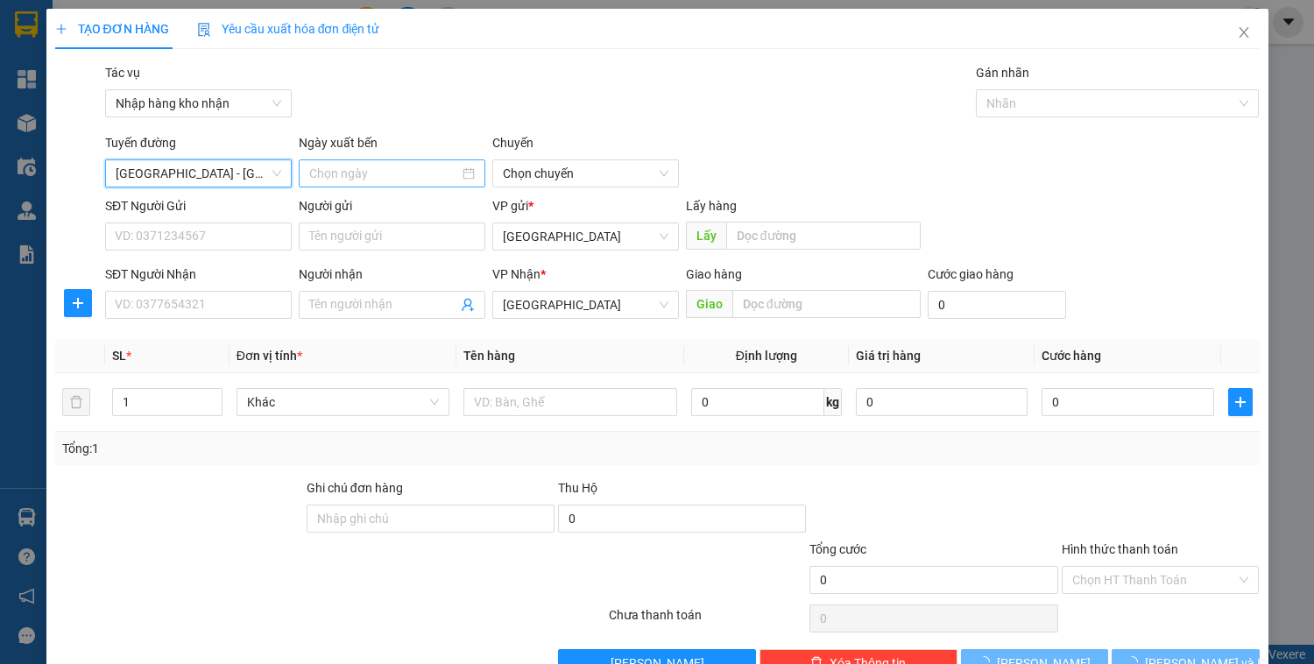
type input "[DATE]"
click at [570, 174] on span "03:30" at bounding box center [586, 173] width 166 height 26
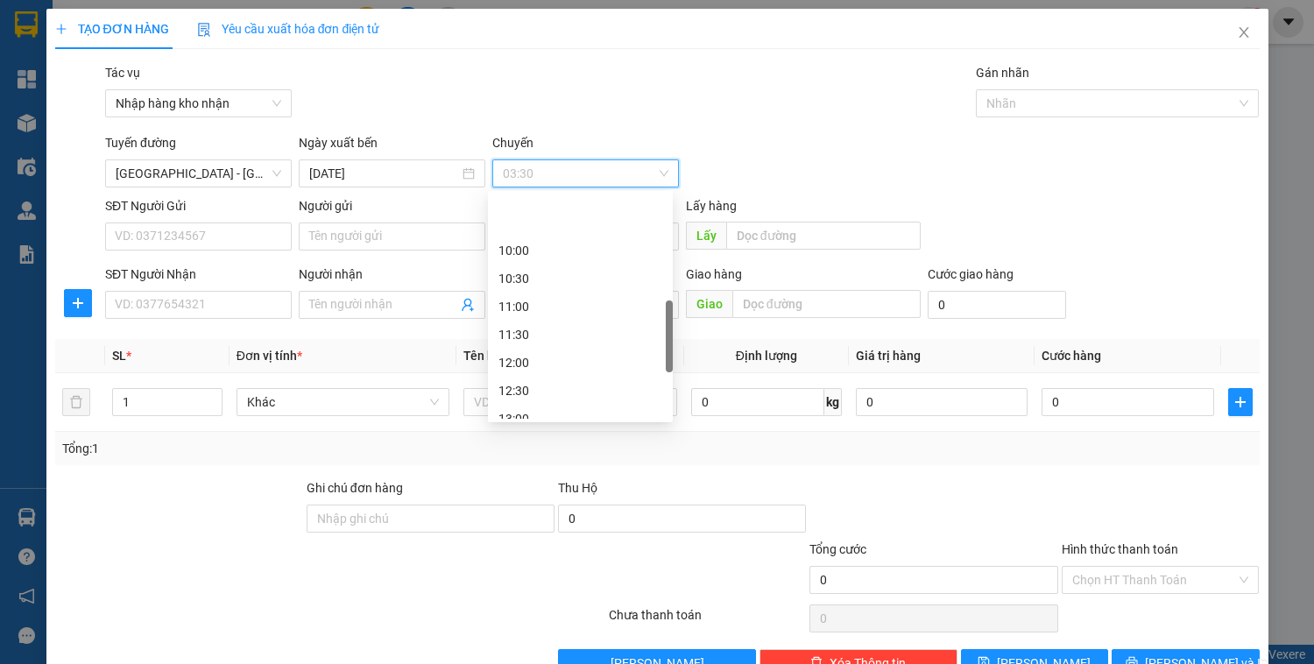
scroll to position [421, 0]
click at [533, 347] on div "13:00" at bounding box center [581, 348] width 164 height 19
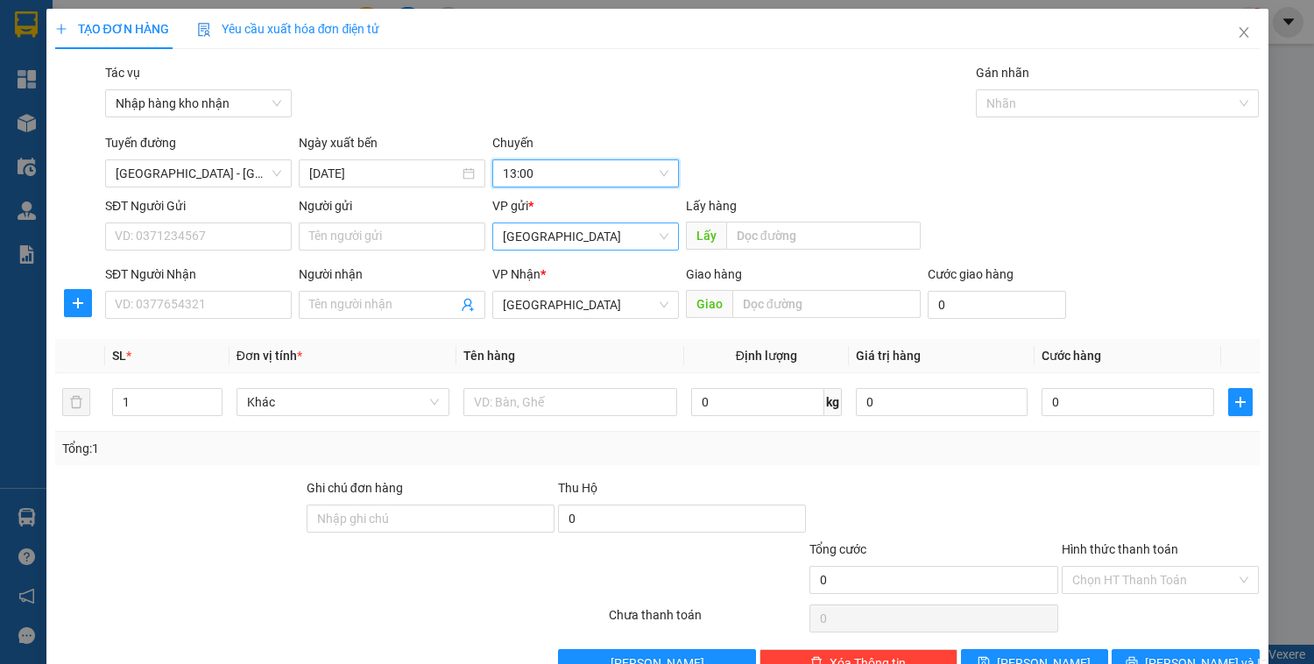
click at [538, 247] on span "[GEOGRAPHIC_DATA]" at bounding box center [586, 236] width 166 height 26
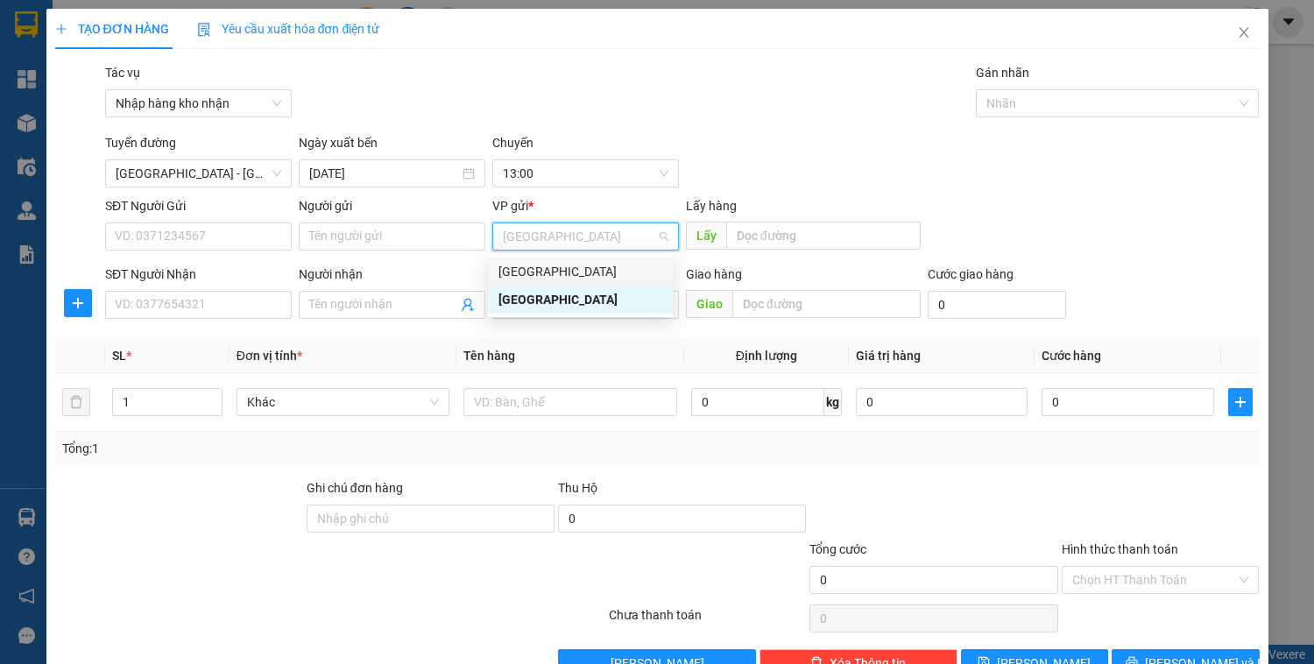
click at [534, 272] on div "[GEOGRAPHIC_DATA]" at bounding box center [581, 271] width 164 height 19
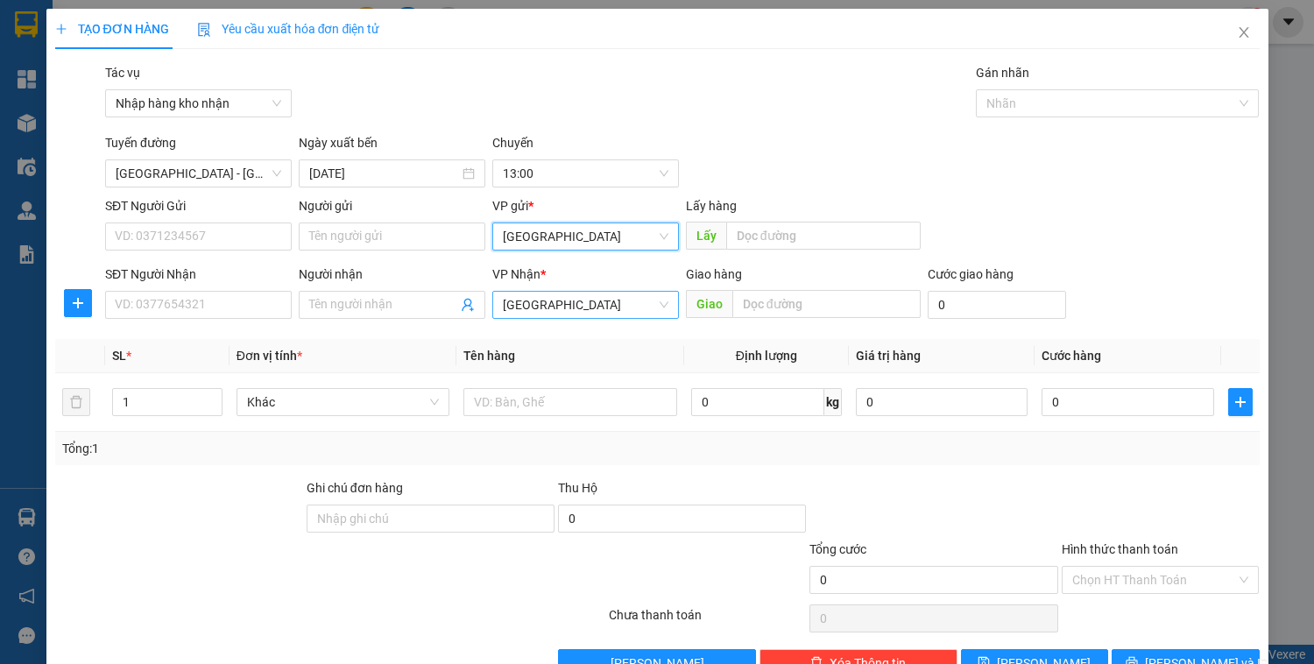
click at [542, 312] on span "[GEOGRAPHIC_DATA]" at bounding box center [586, 305] width 166 height 26
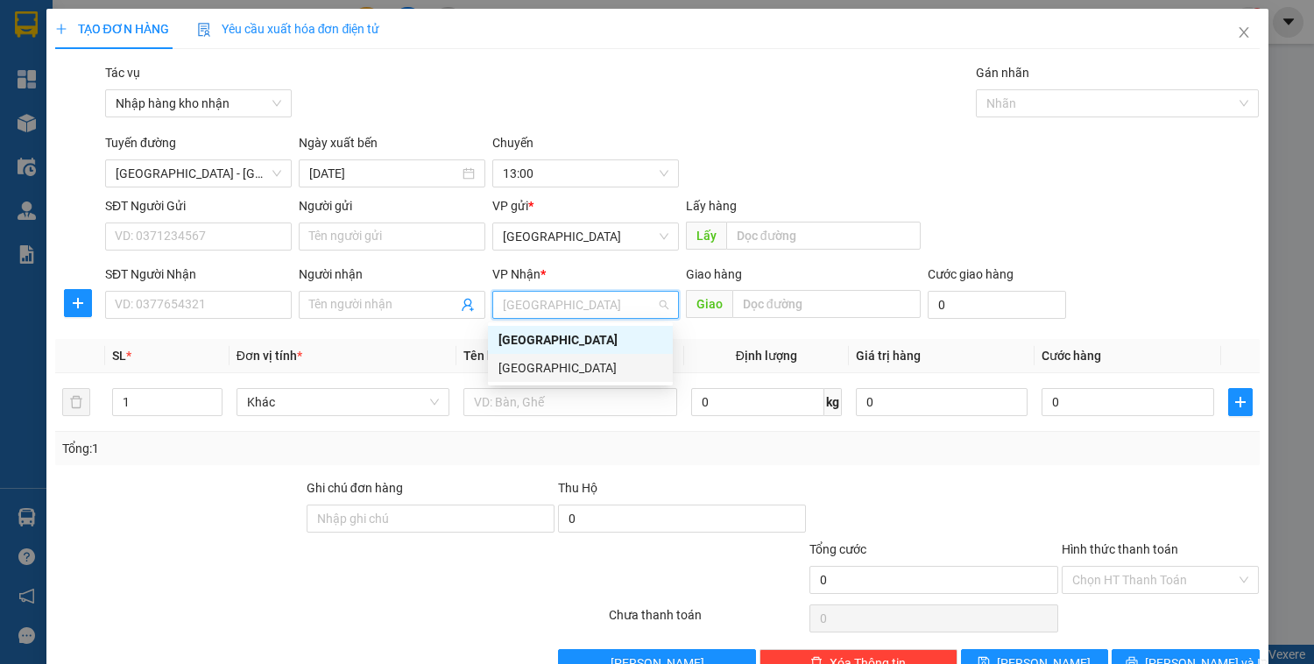
click at [551, 365] on div "[GEOGRAPHIC_DATA]" at bounding box center [581, 367] width 164 height 19
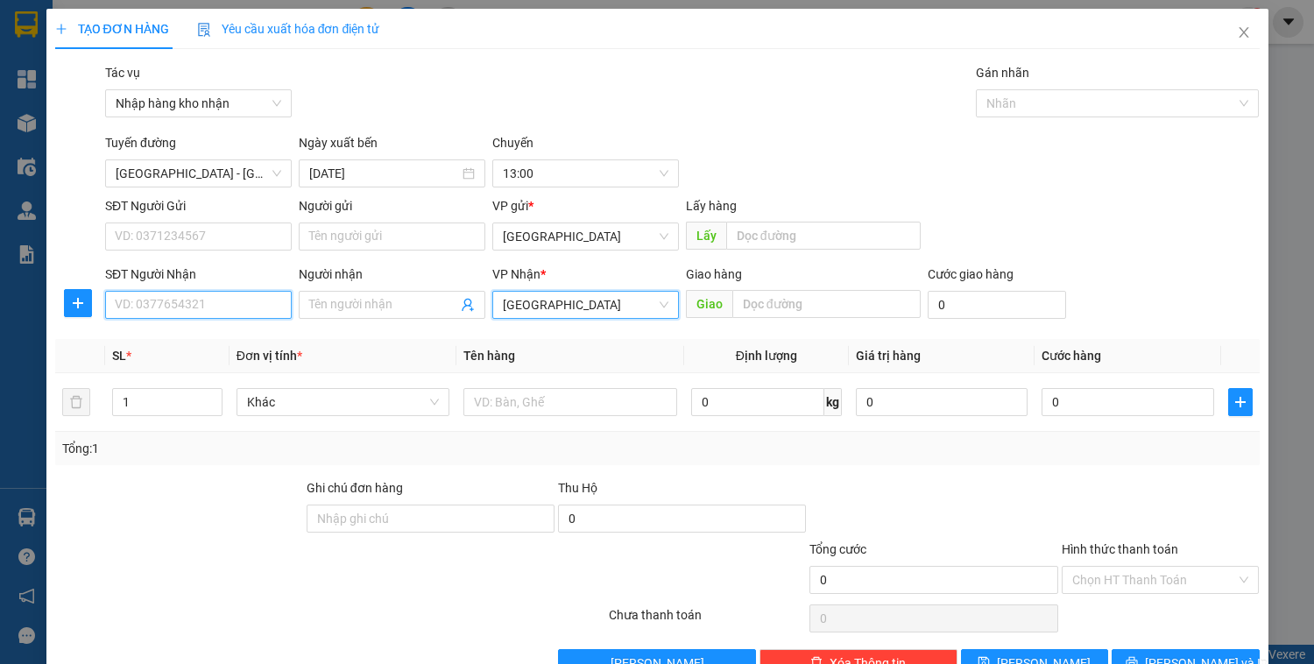
click at [230, 294] on input "SĐT Người Nhận" at bounding box center [198, 305] width 187 height 28
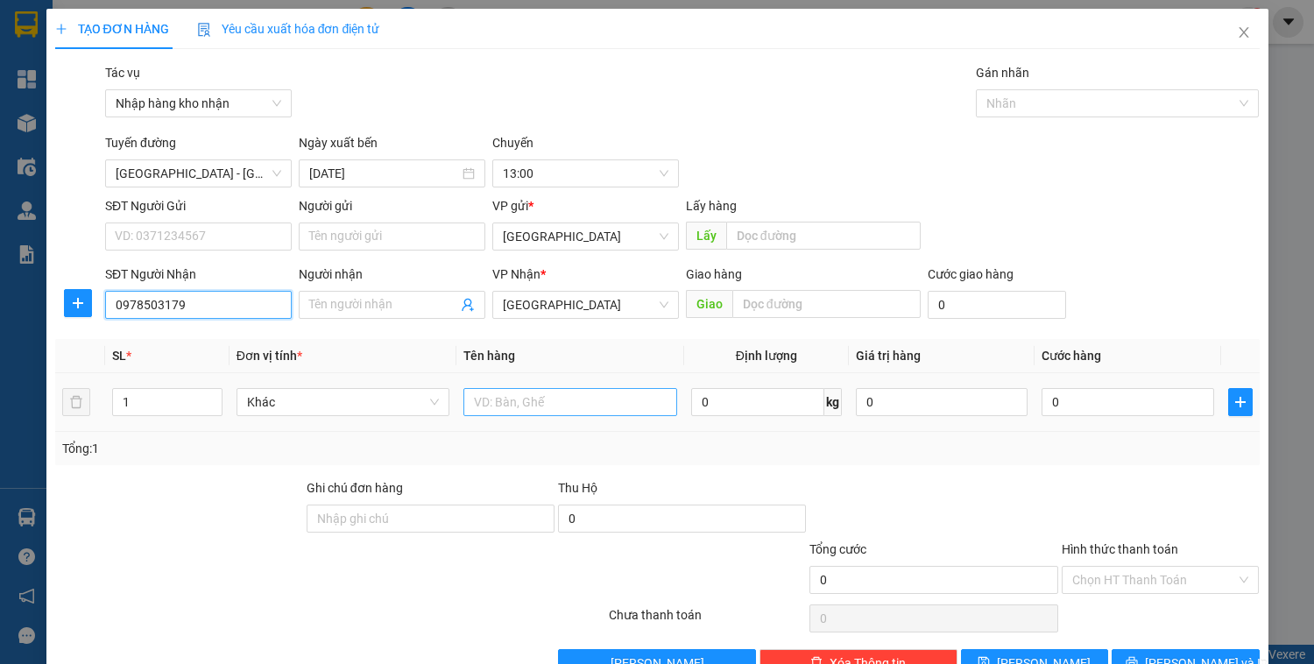
type input "0978503179"
click at [534, 402] on input "text" at bounding box center [570, 402] width 213 height 28
type input "1 labo"
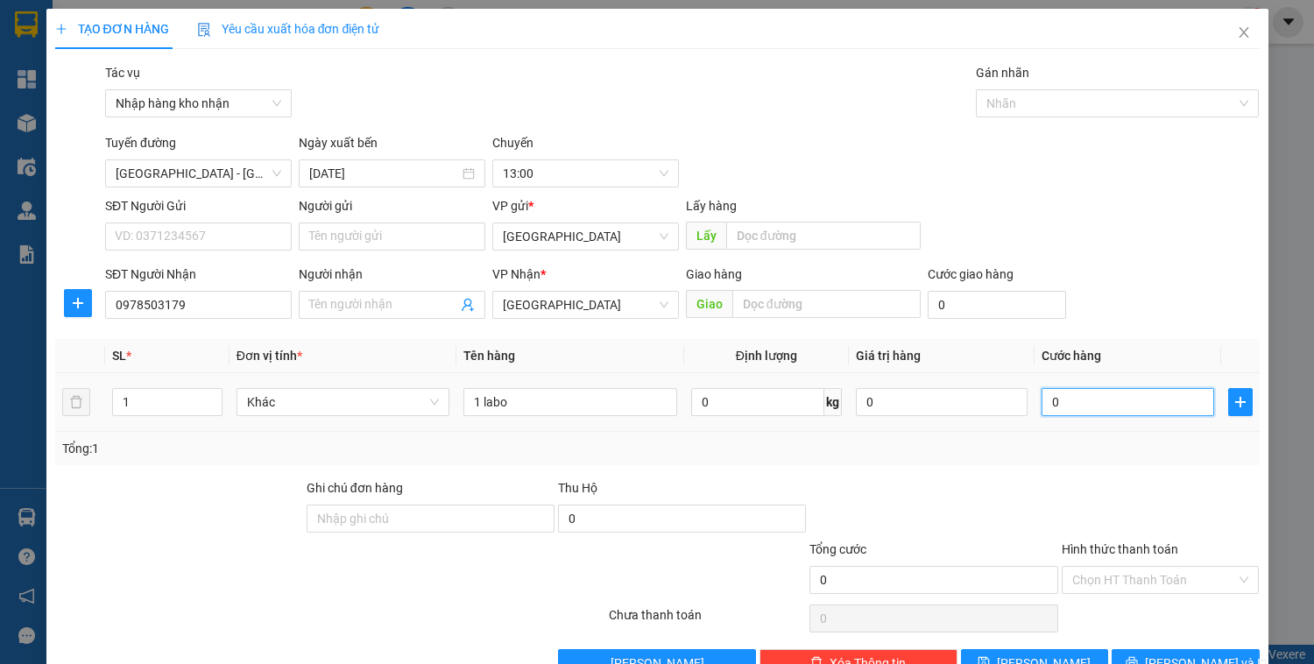
click at [1088, 407] on input "0" at bounding box center [1128, 402] width 172 height 28
type input "3"
type input "30"
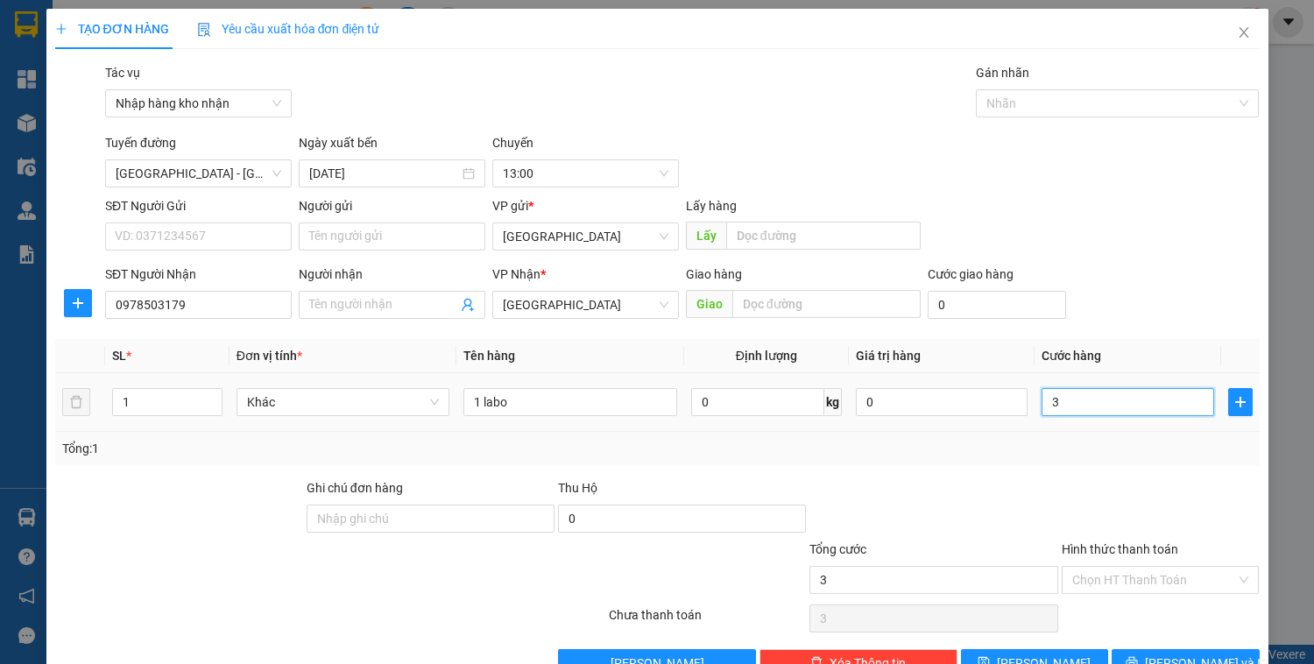
type input "30"
type input "300"
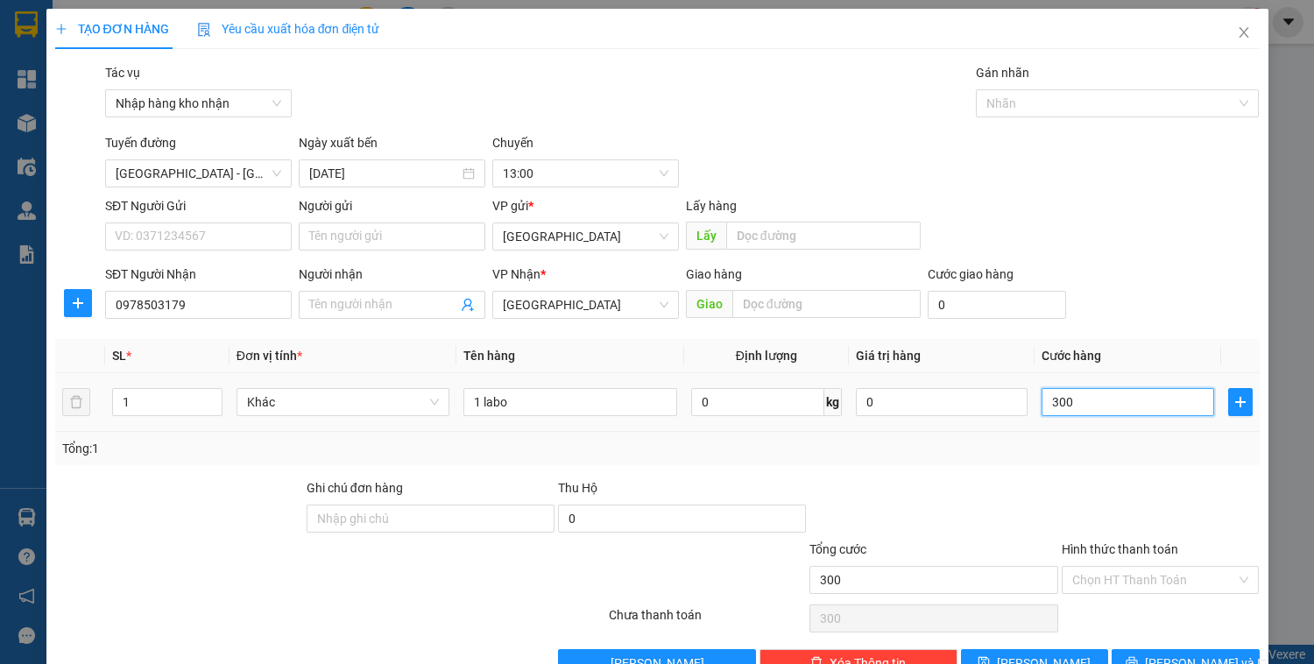
type input "3.000"
type input "30.000"
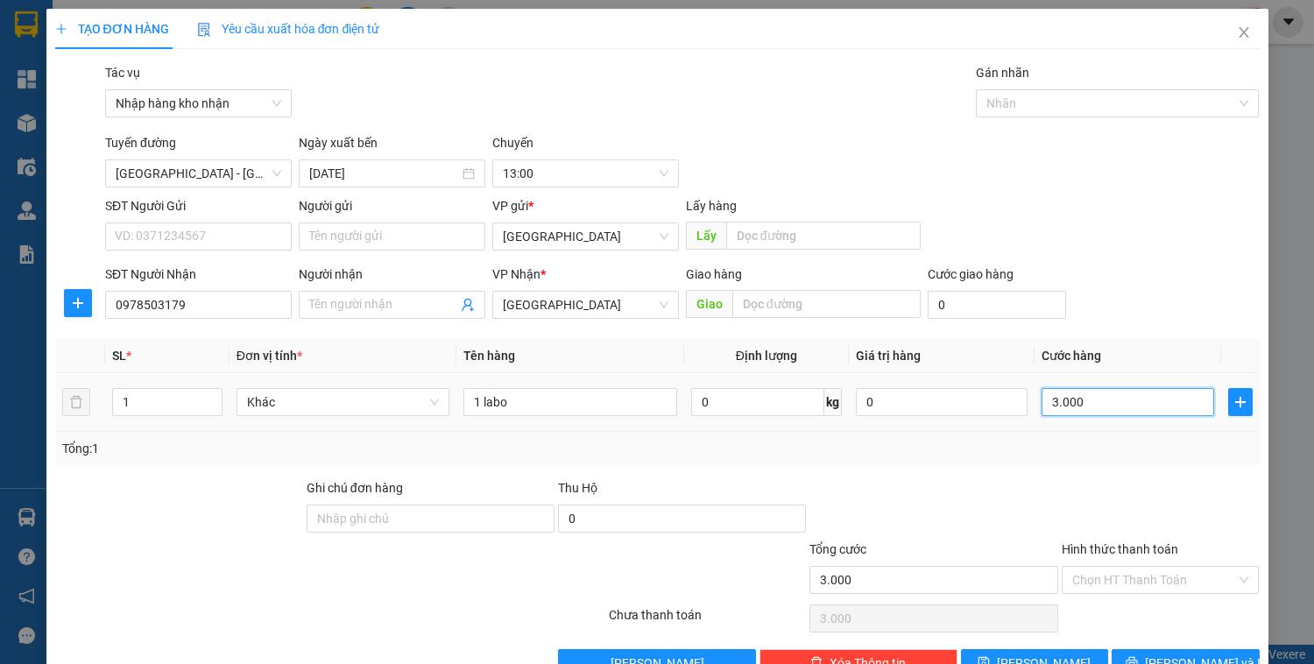
type input "30.000"
click at [1129, 584] on input "Hình thức thanh toán" at bounding box center [1155, 580] width 165 height 26
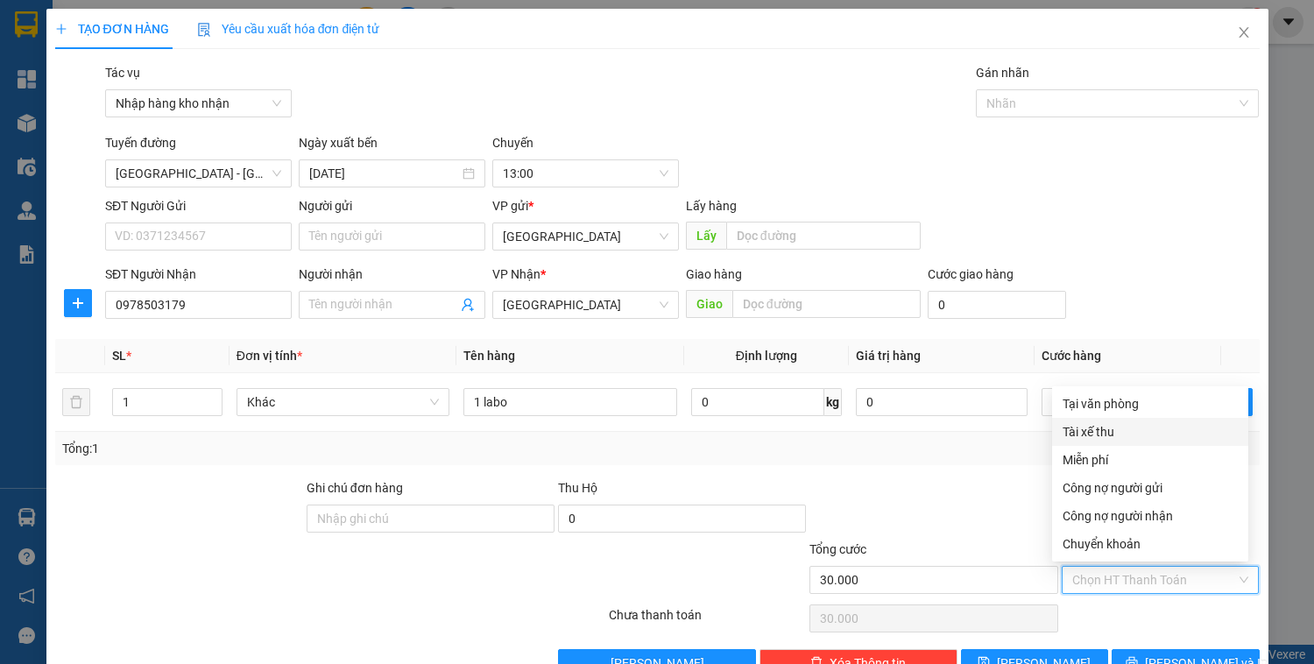
click at [1107, 436] on div "Tài xế thu" at bounding box center [1150, 431] width 175 height 19
type input "0"
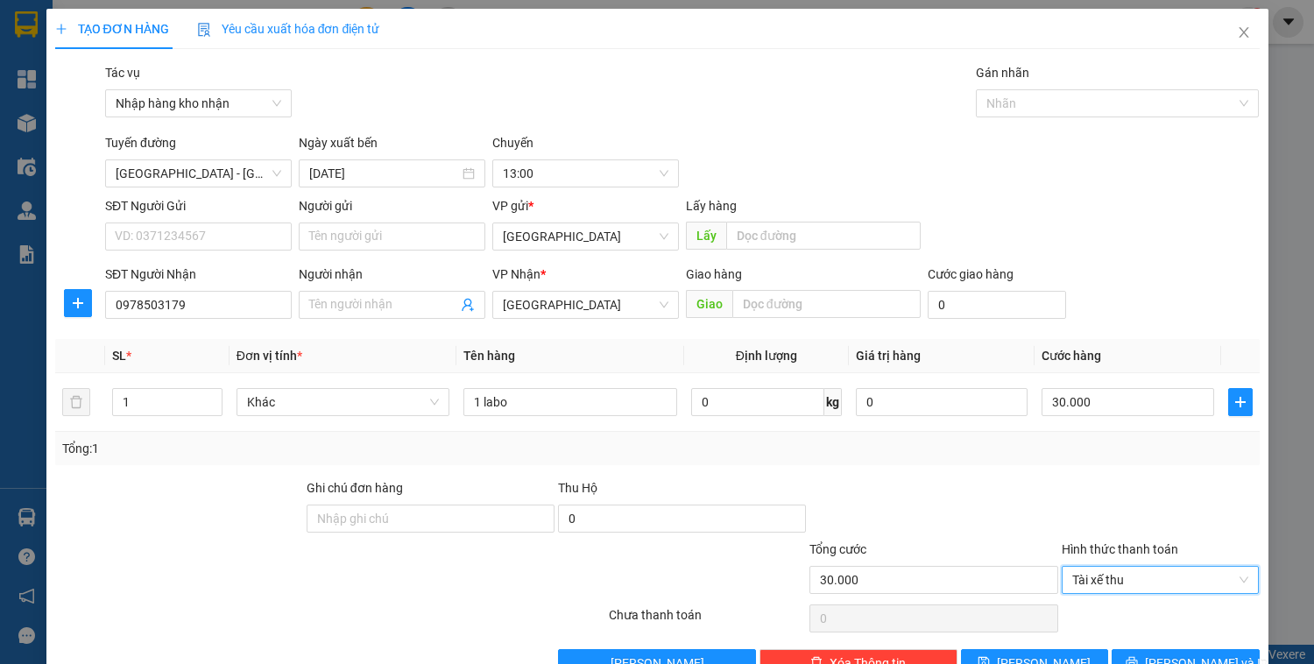
click at [972, 463] on div "Tổng: 1" at bounding box center [657, 448] width 1205 height 33
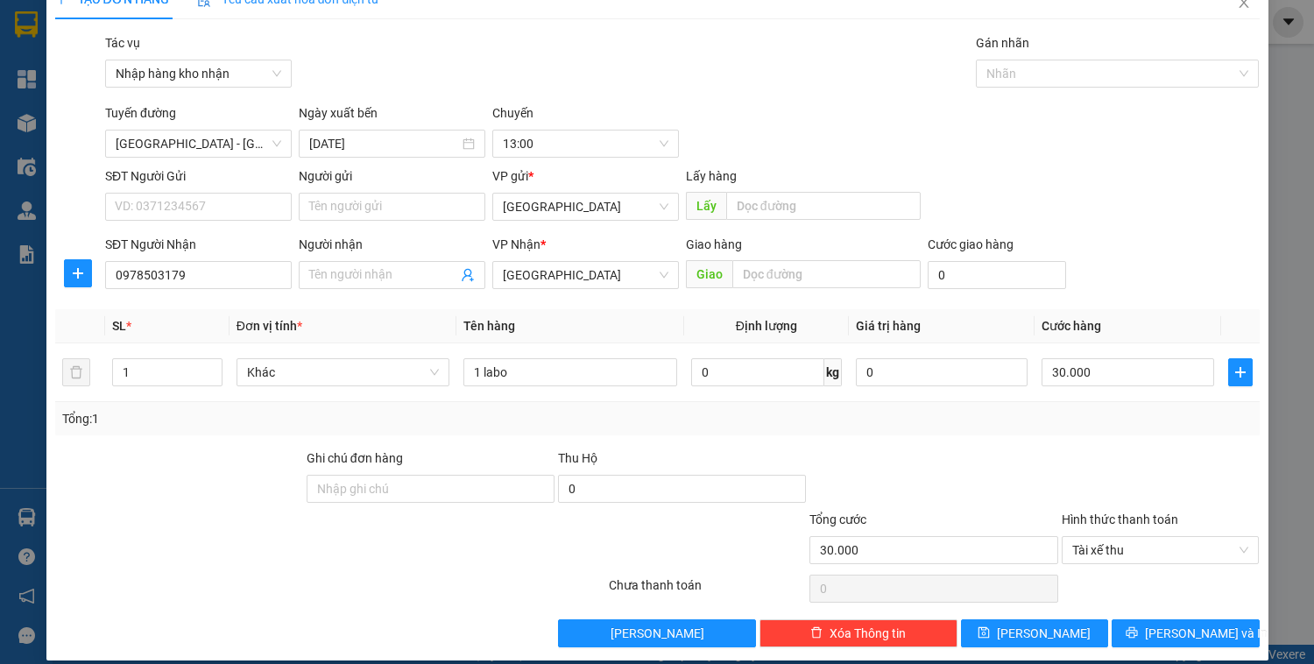
scroll to position [46, 0]
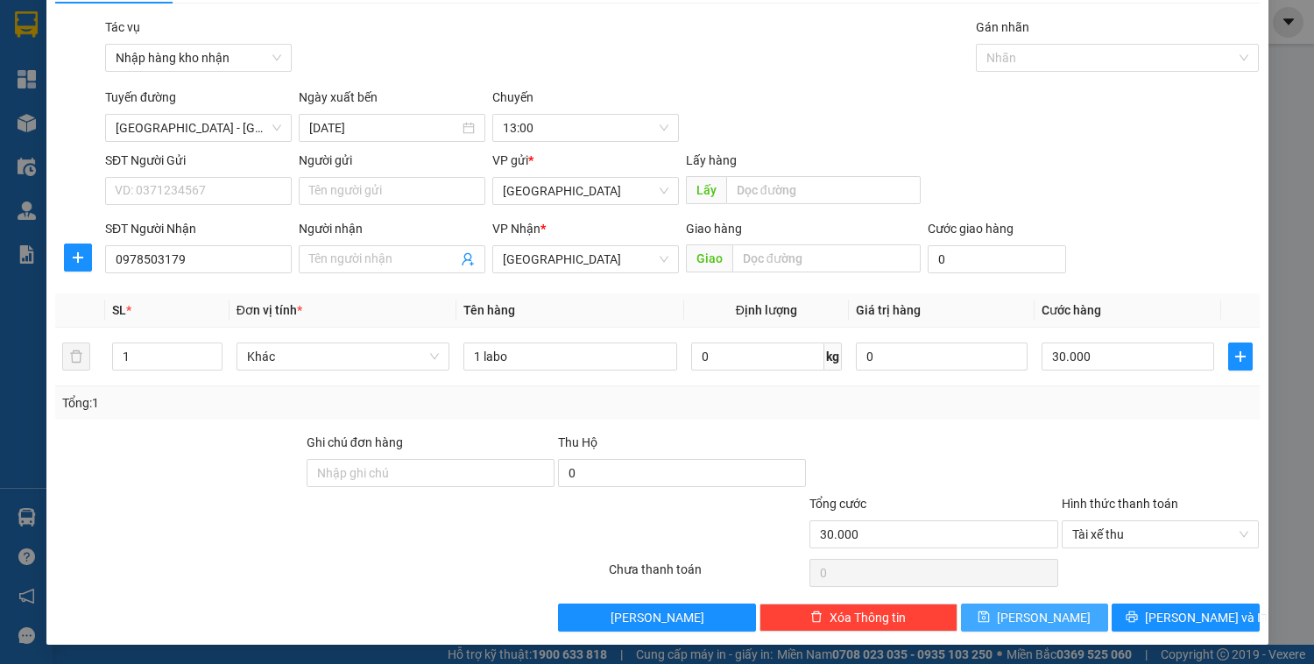
click at [1097, 620] on button "[PERSON_NAME]" at bounding box center [1034, 618] width 147 height 28
type input "0"
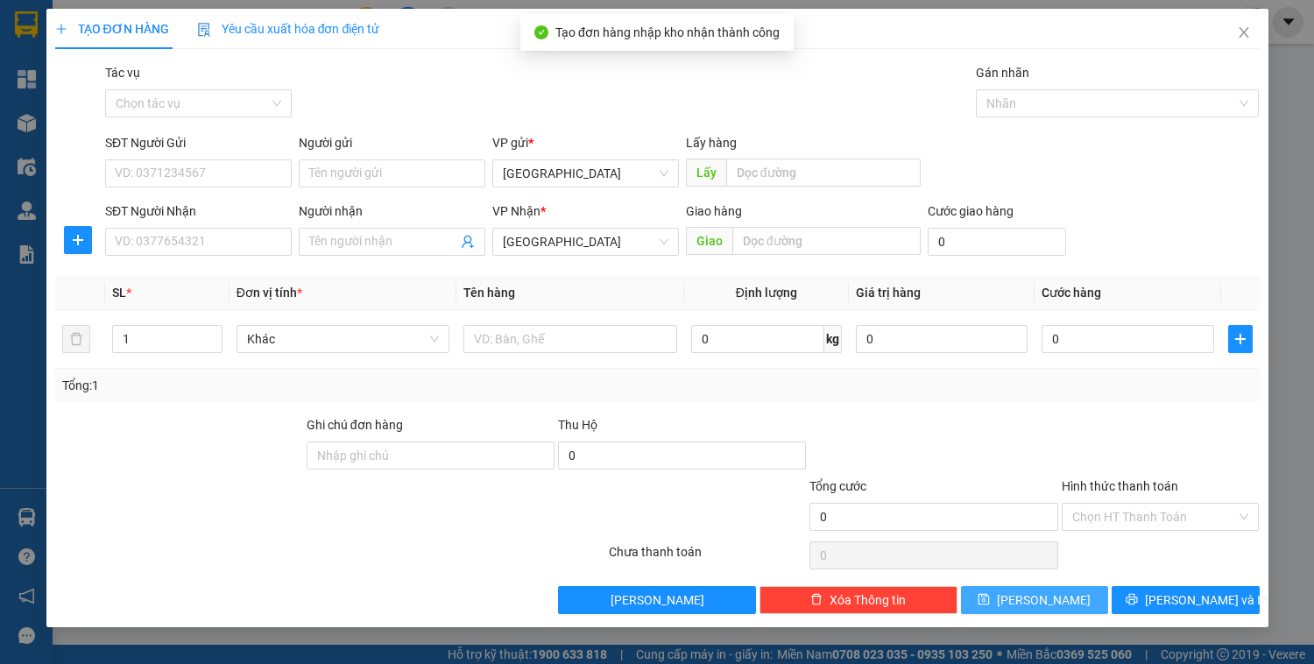
scroll to position [0, 0]
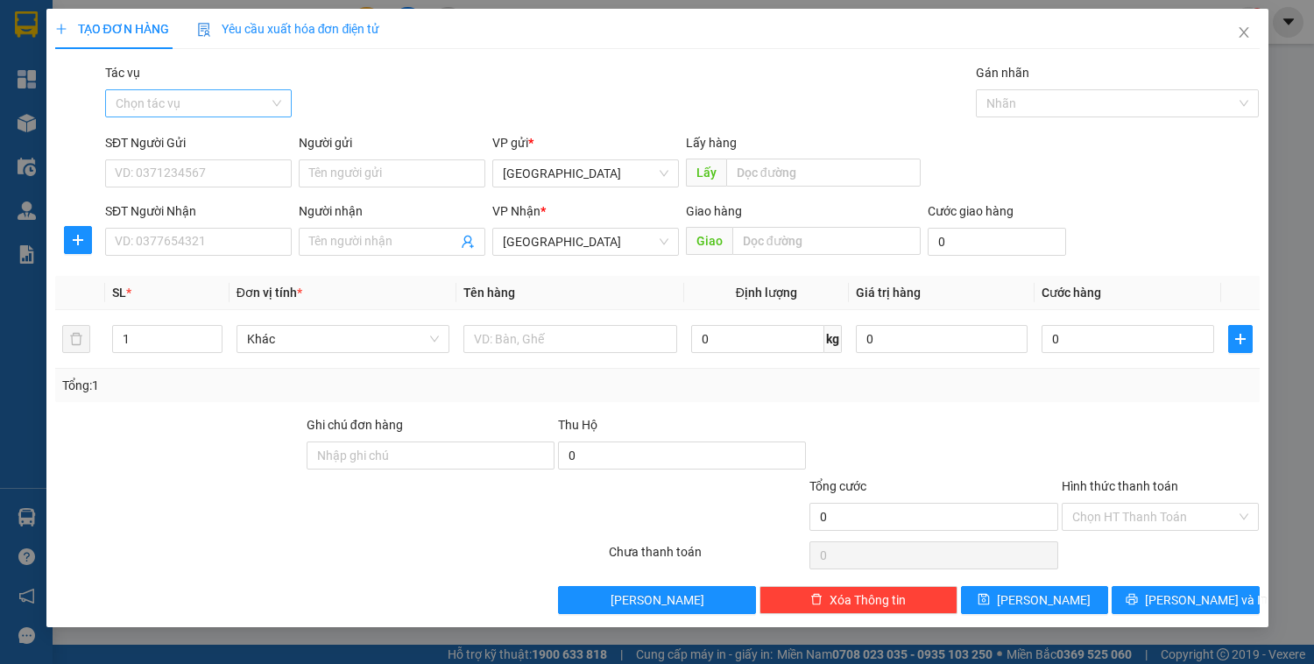
click at [217, 107] on input "Tác vụ" at bounding box center [192, 103] width 153 height 26
click at [222, 167] on div "Nhập hàng kho nhận" at bounding box center [199, 166] width 166 height 19
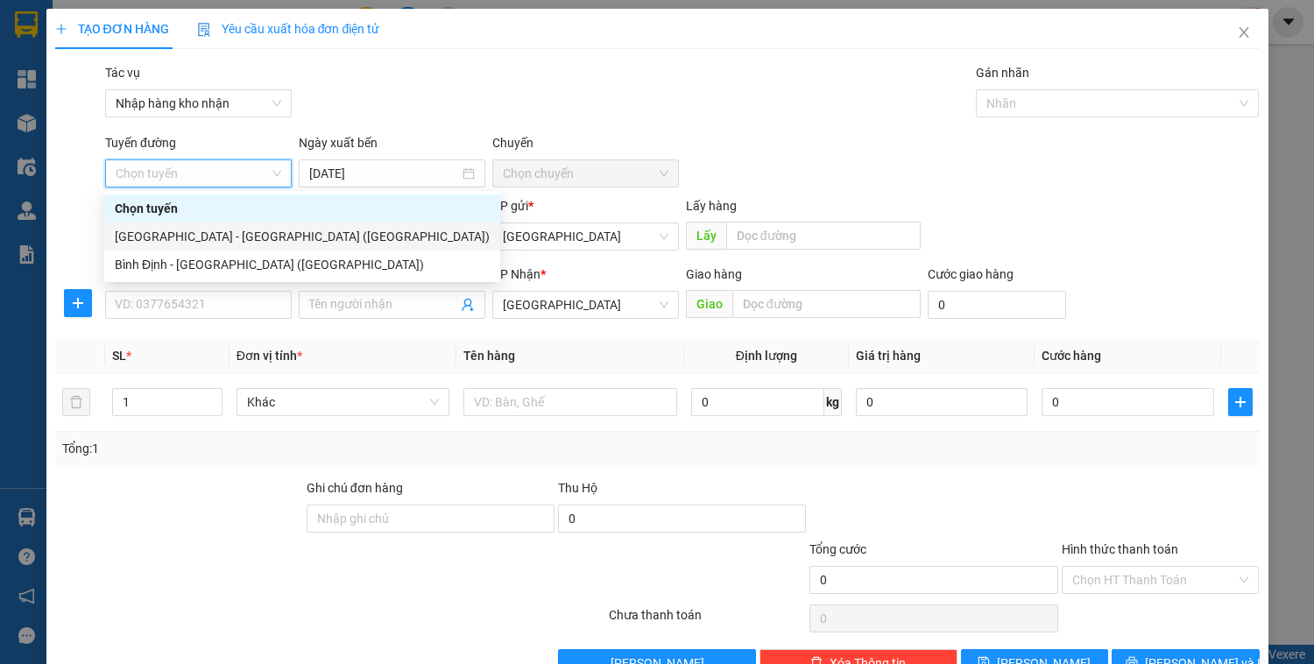
click at [186, 244] on div "[GEOGRAPHIC_DATA] - [GEOGRAPHIC_DATA] ([GEOGRAPHIC_DATA])" at bounding box center [302, 236] width 375 height 19
type input "[DATE]"
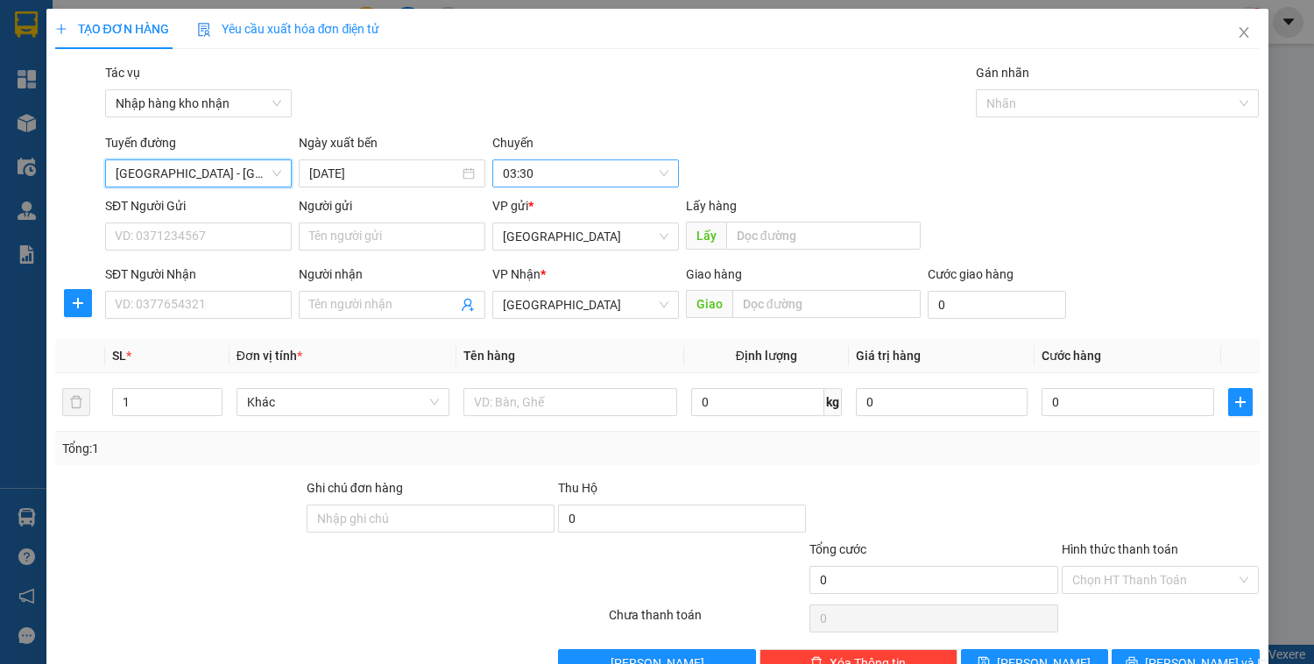
click at [503, 179] on span "03:30" at bounding box center [586, 173] width 166 height 26
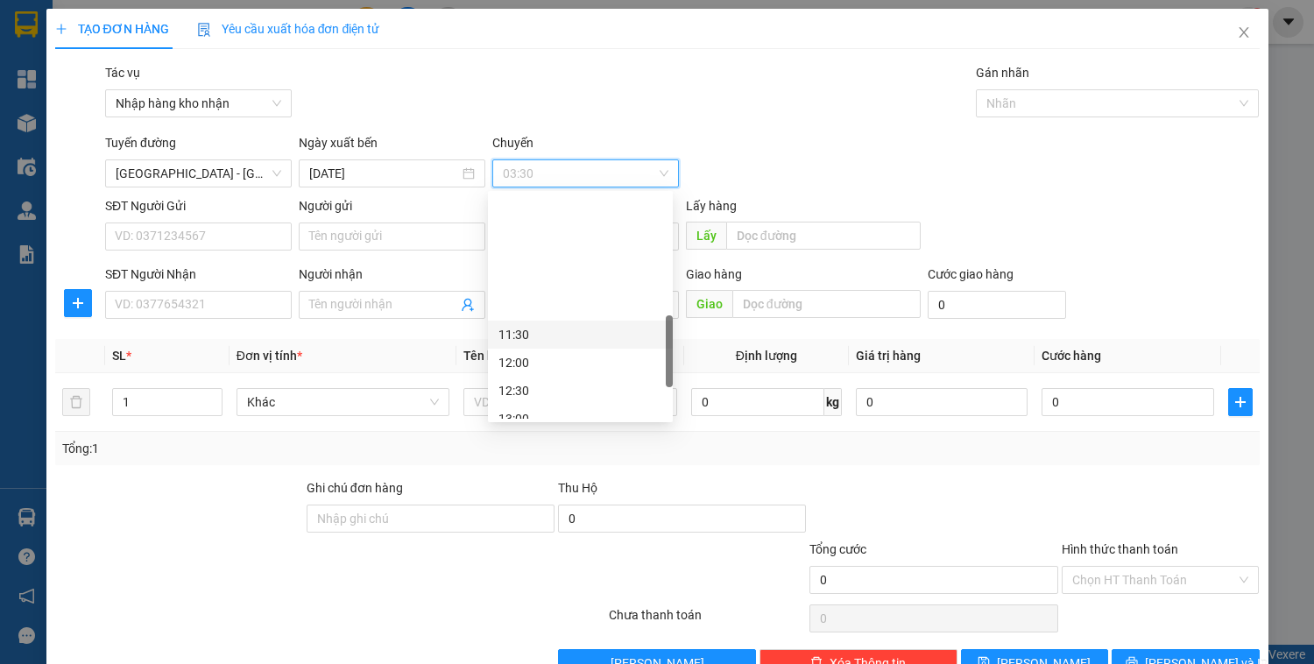
scroll to position [491, 0]
click at [519, 280] on div "13:00" at bounding box center [581, 278] width 164 height 19
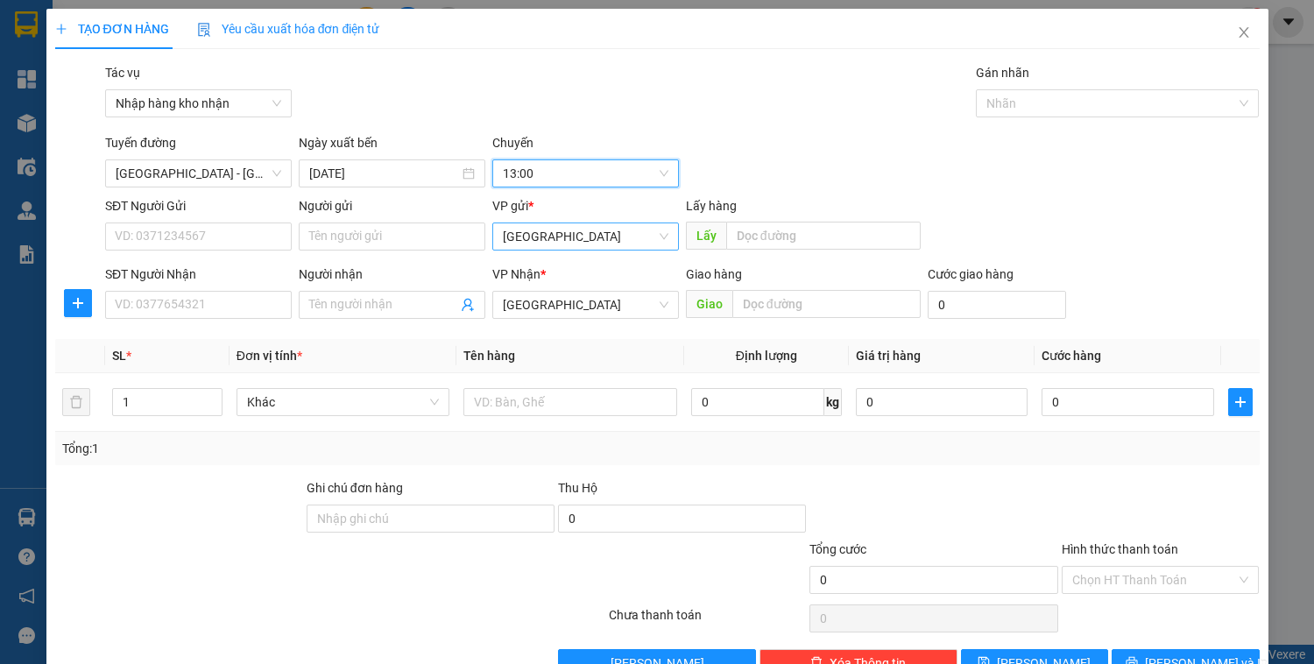
click at [548, 247] on span "[GEOGRAPHIC_DATA]" at bounding box center [586, 236] width 166 height 26
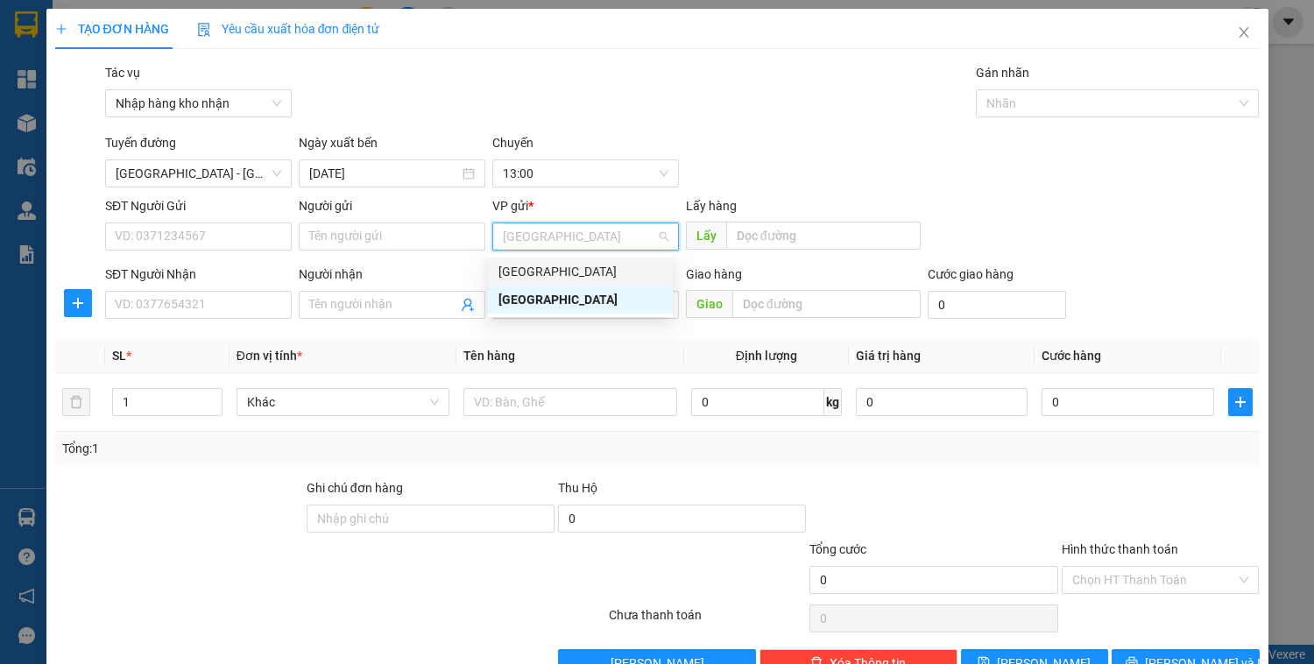
click at [540, 270] on div "[GEOGRAPHIC_DATA]" at bounding box center [581, 271] width 164 height 19
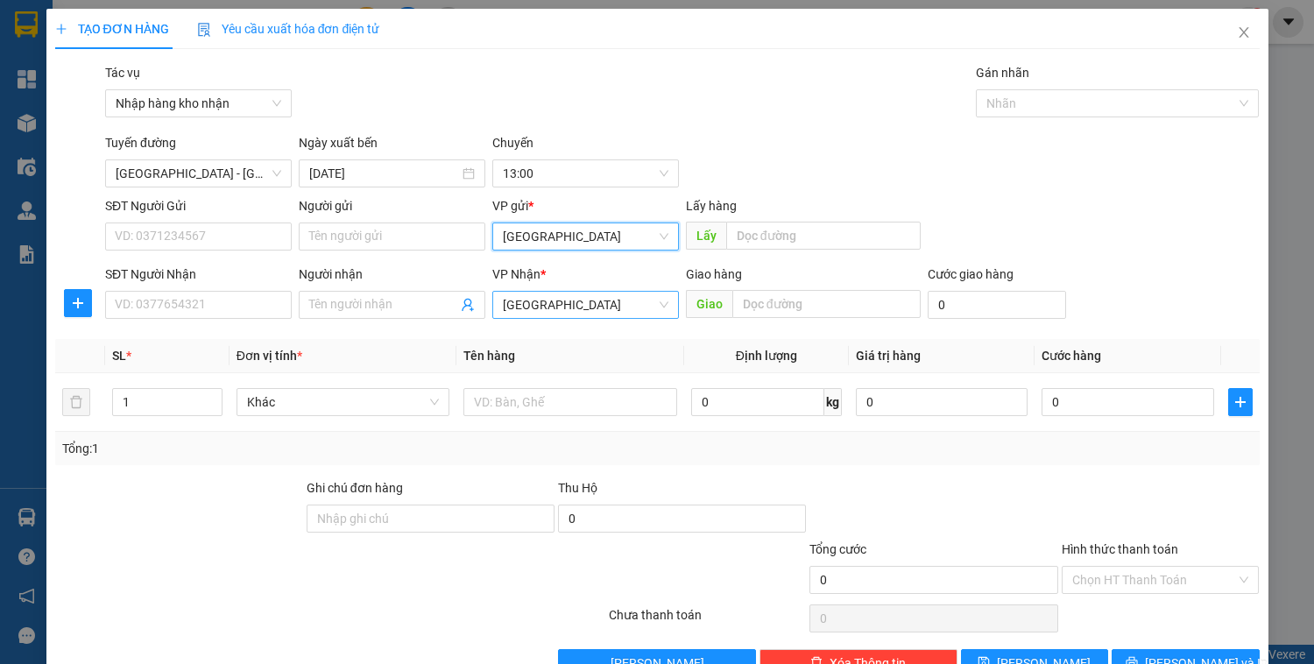
click at [547, 305] on span "[GEOGRAPHIC_DATA]" at bounding box center [586, 305] width 166 height 26
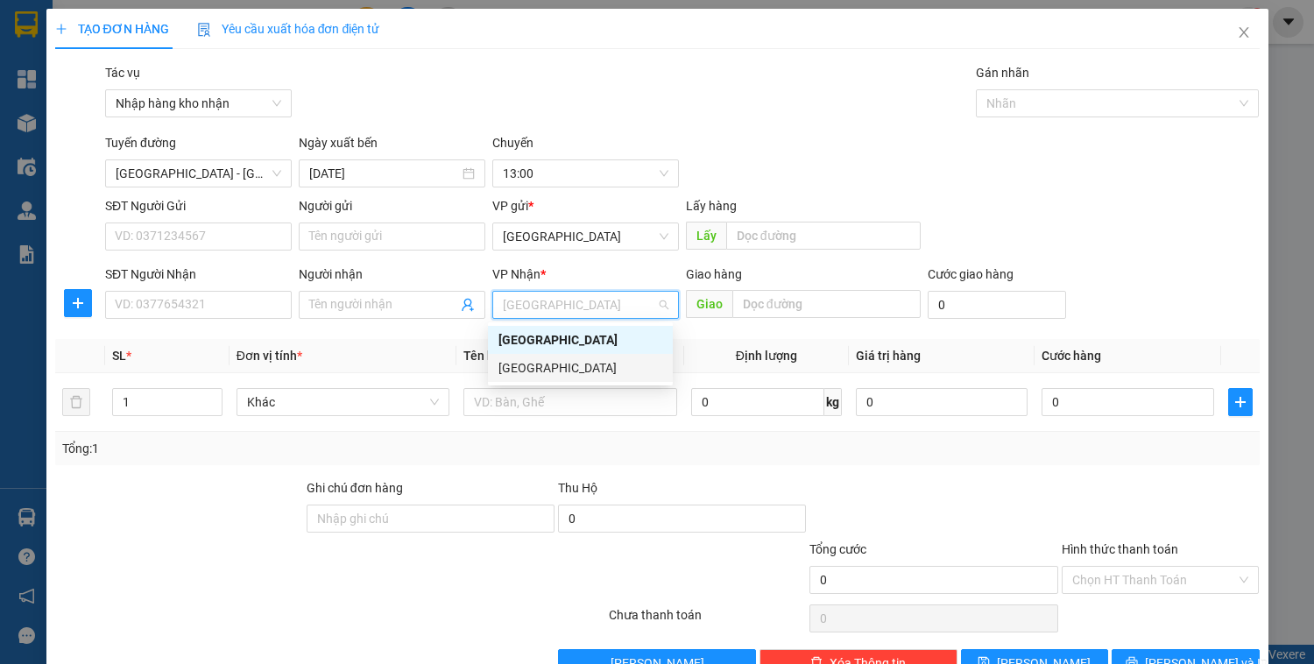
click at [537, 370] on div "[GEOGRAPHIC_DATA]" at bounding box center [581, 367] width 164 height 19
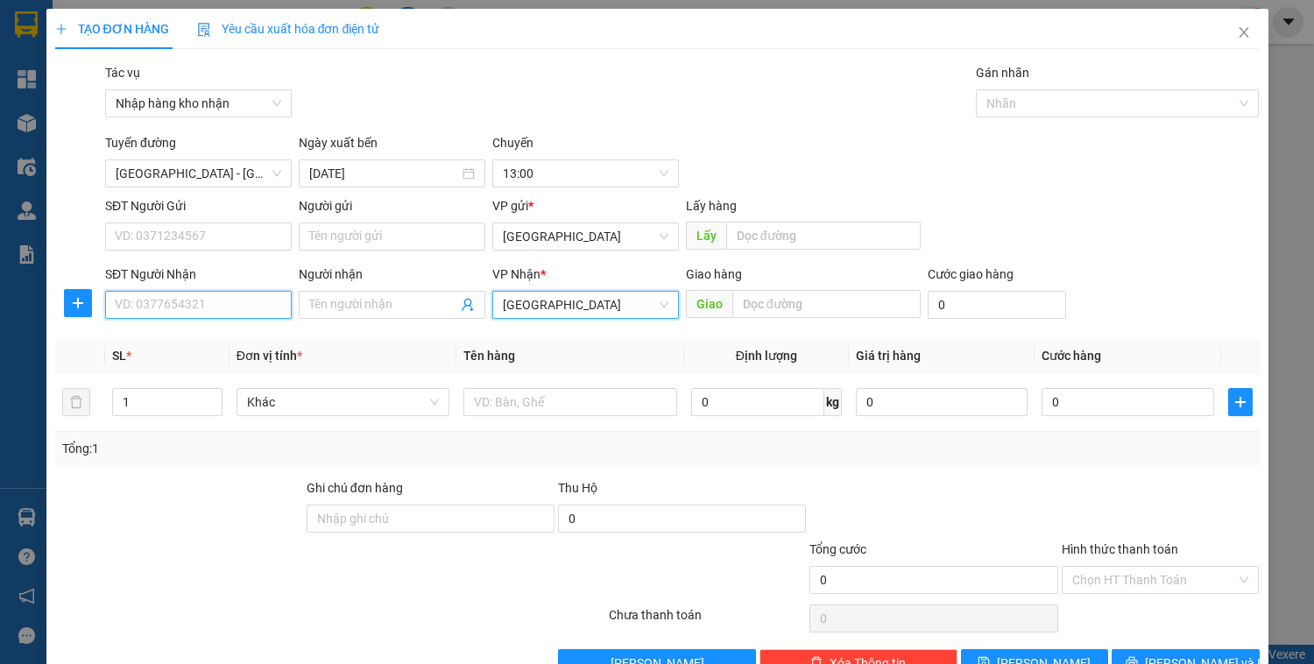
click at [242, 301] on input "SĐT Người Nhận" at bounding box center [198, 305] width 187 height 28
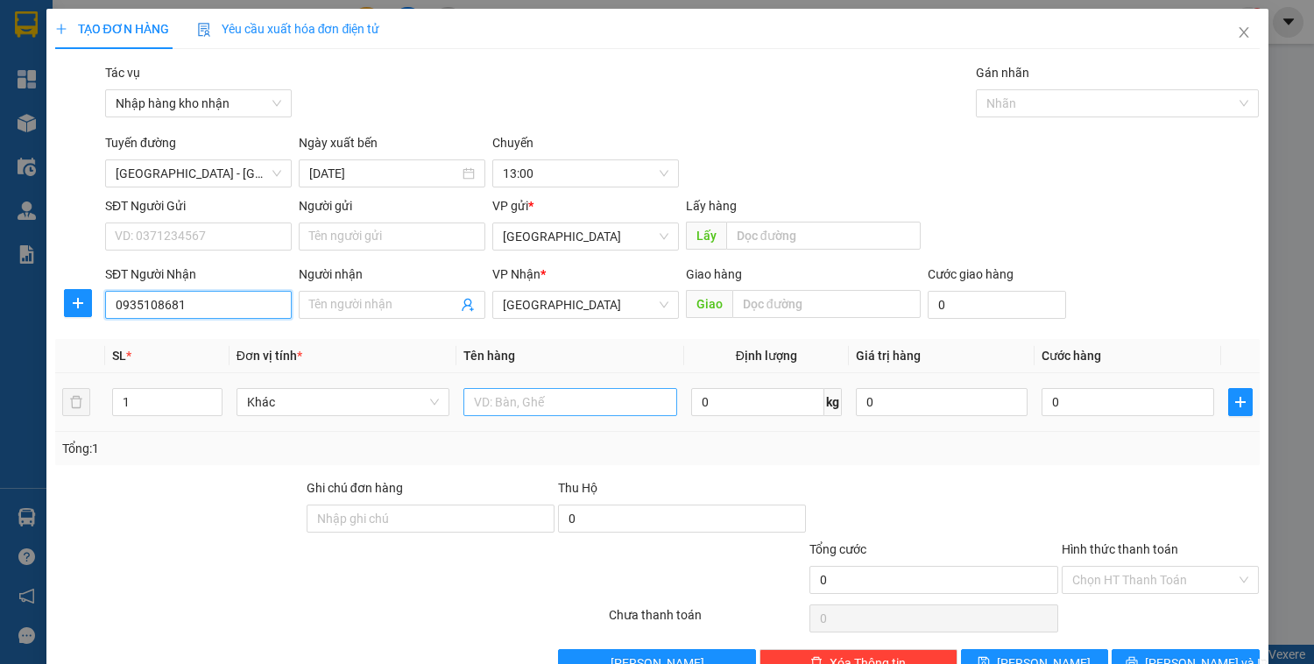
type input "0935108681"
click at [533, 401] on input "text" at bounding box center [570, 402] width 213 height 28
type input "1 kiện hàng dễ vỡ"
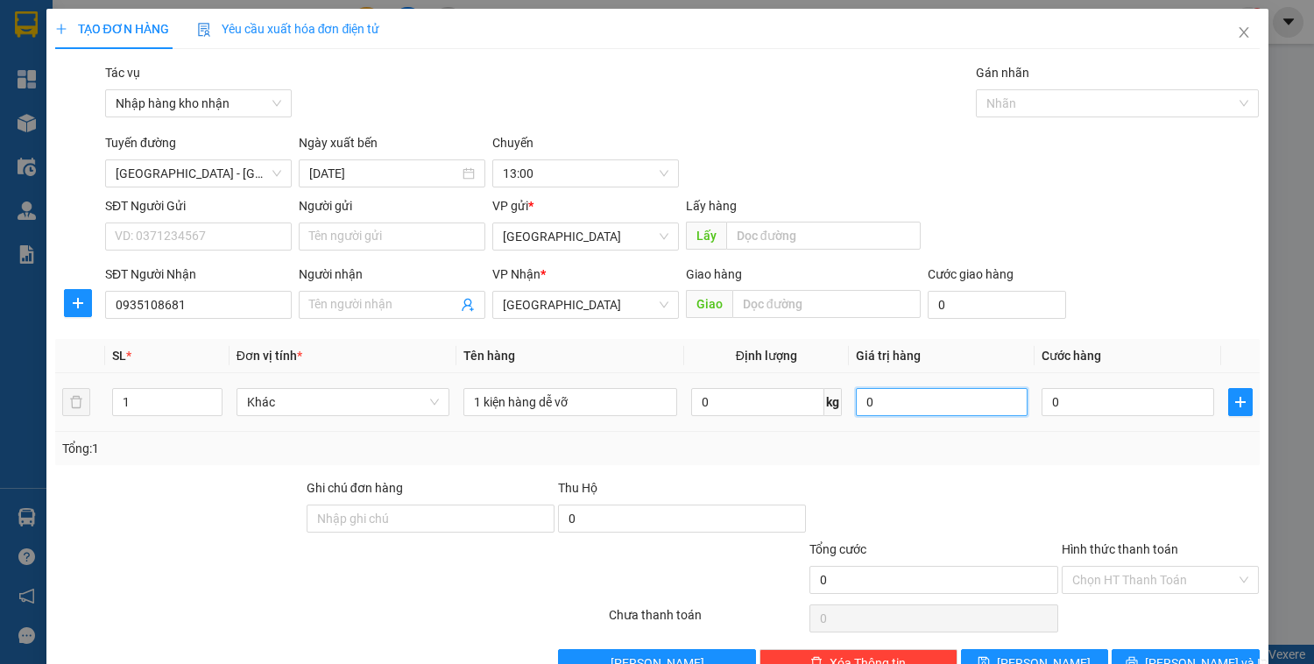
click at [885, 407] on input "0" at bounding box center [942, 402] width 172 height 28
click at [1045, 414] on input "0" at bounding box center [1128, 402] width 172 height 28
type input "5"
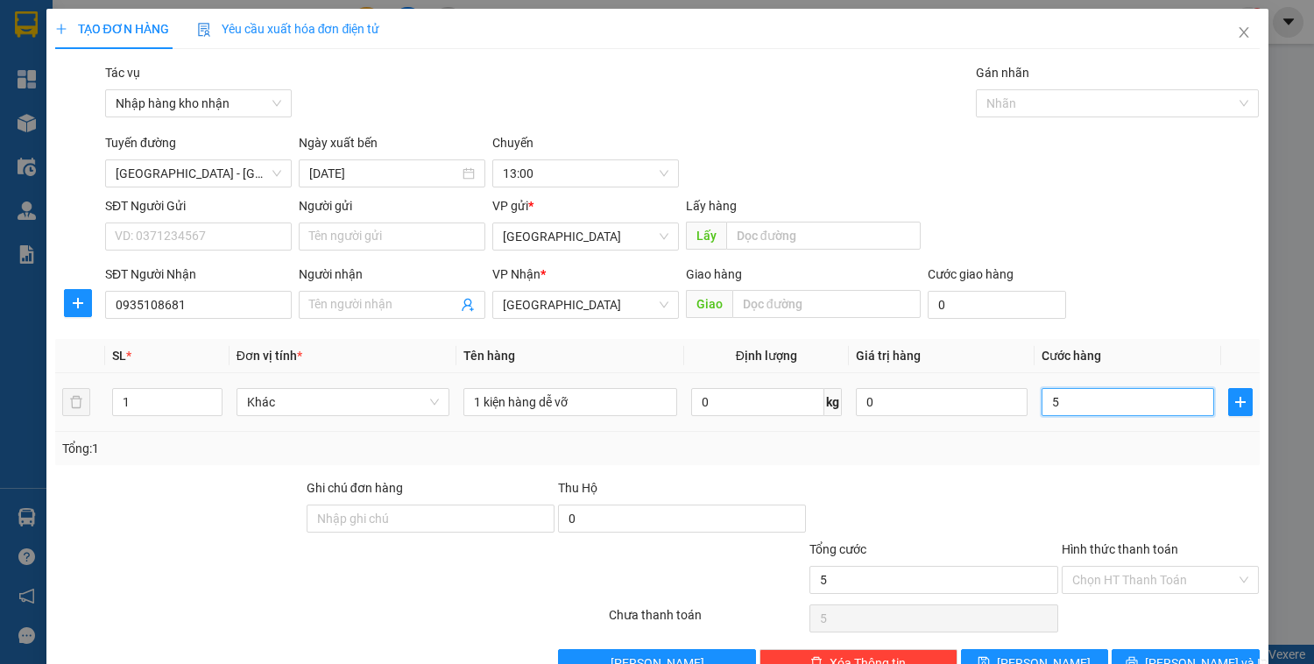
type input "50"
type input "500"
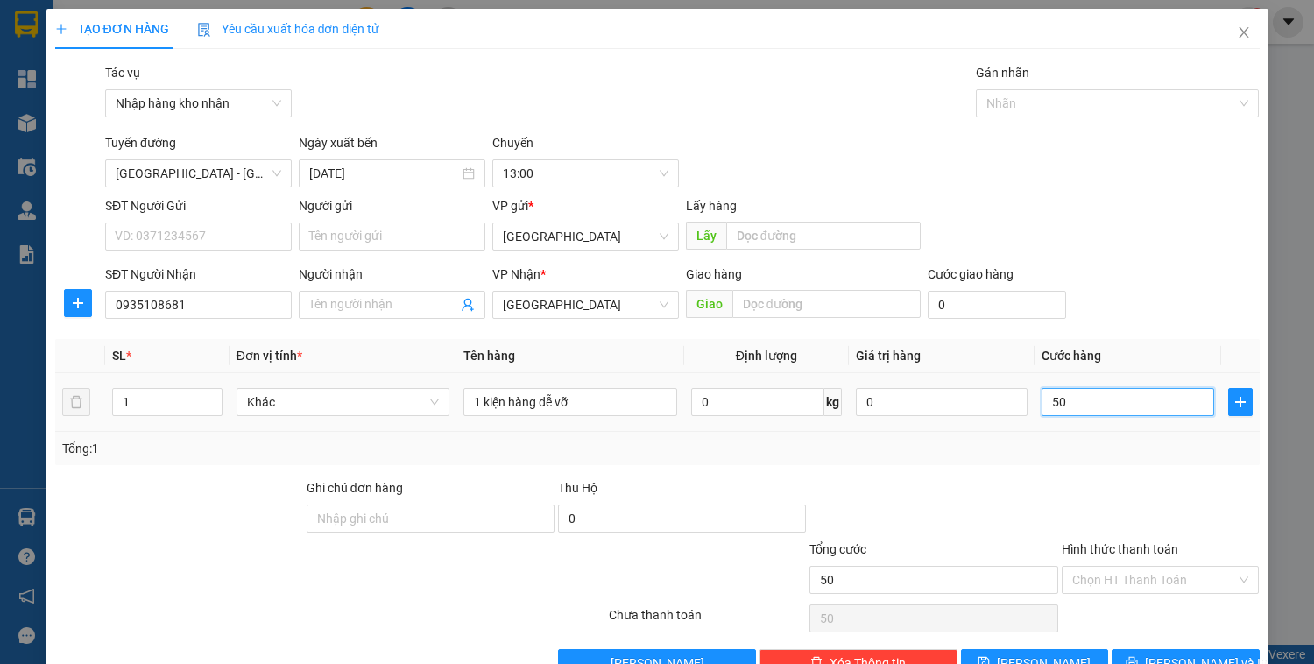
type input "500"
type input "5.000"
type input "50.000"
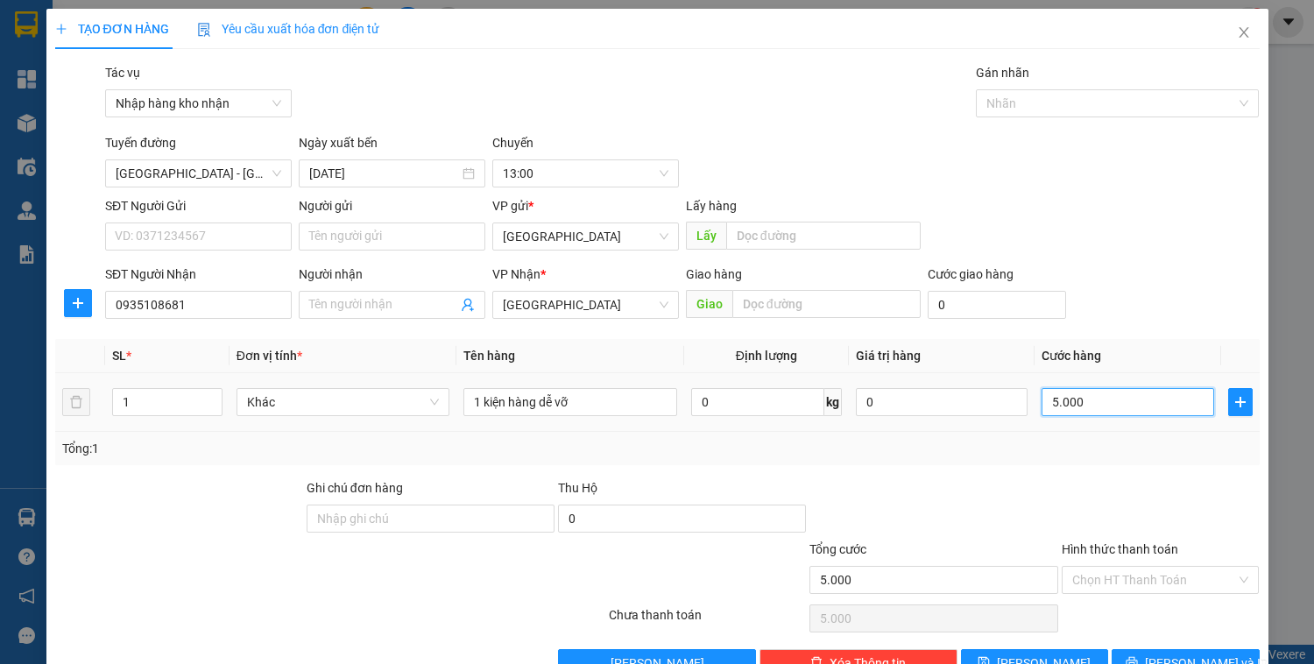
type input "50.000"
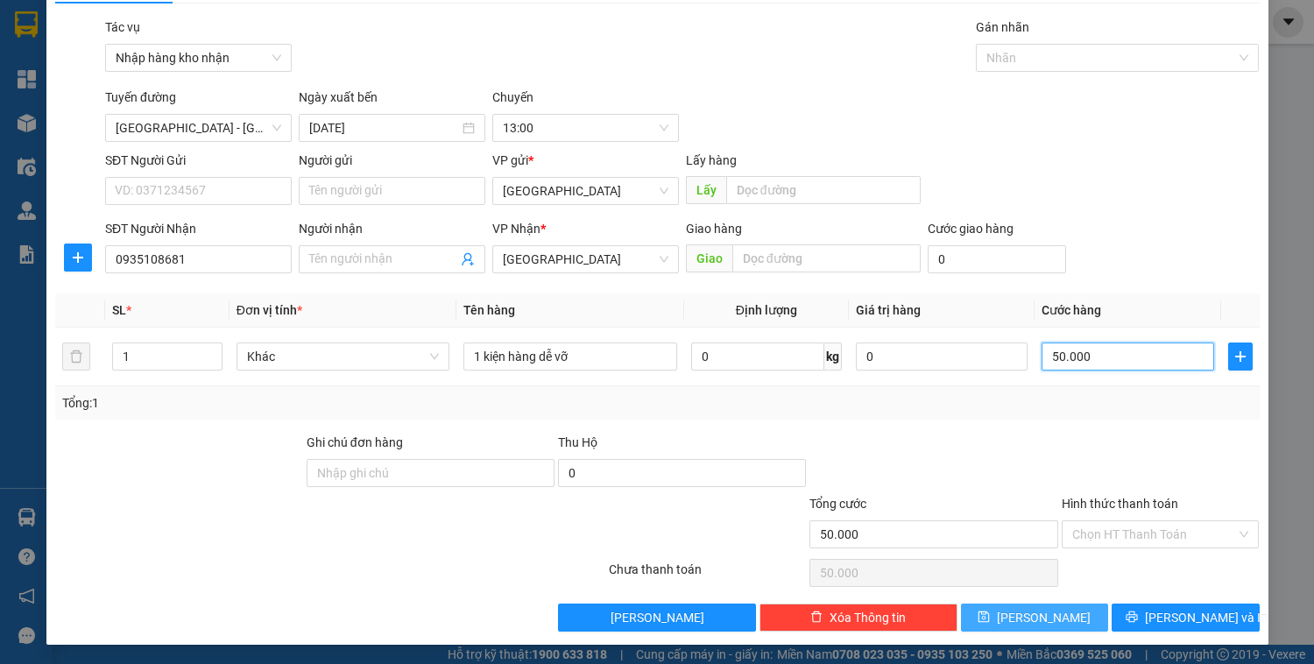
type input "50.000"
click at [1066, 614] on button "[PERSON_NAME]" at bounding box center [1034, 618] width 147 height 28
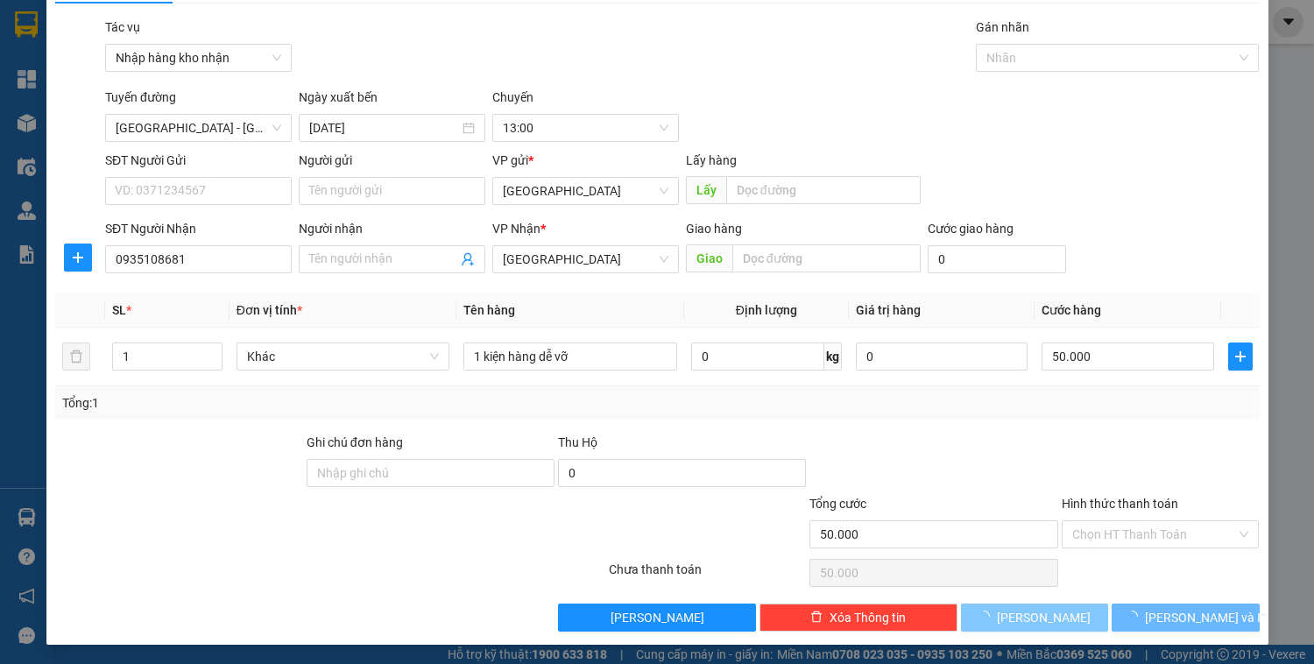
type input "0"
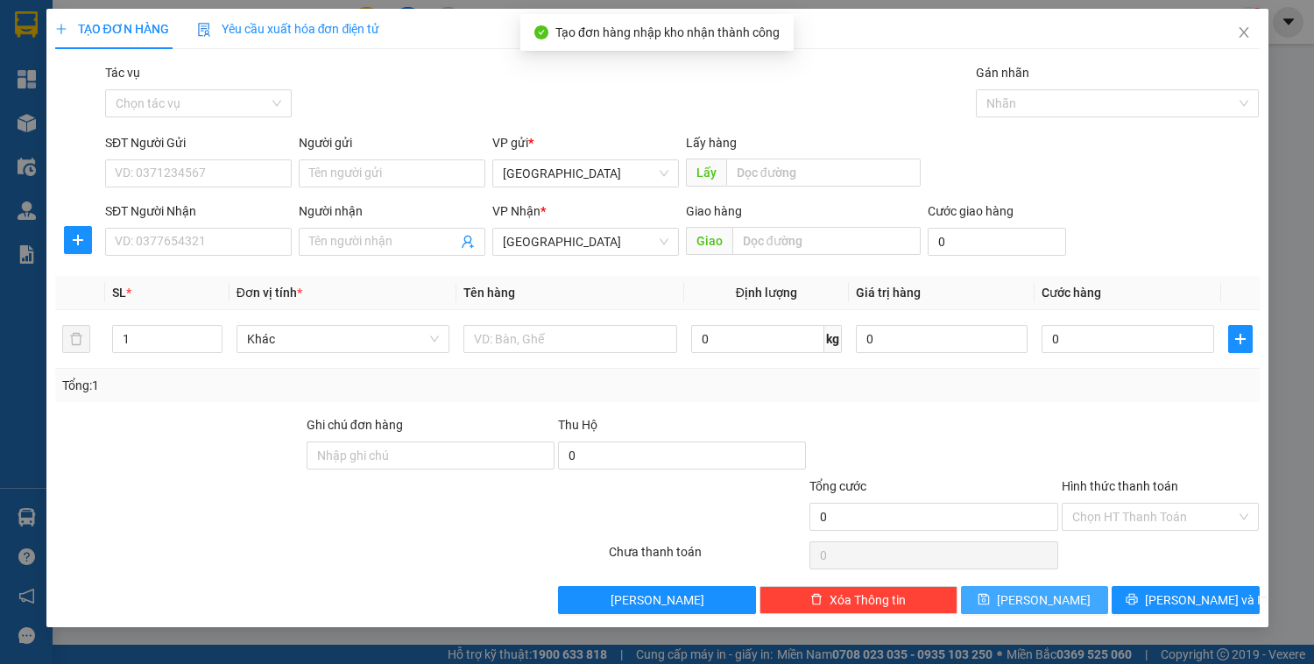
scroll to position [0, 0]
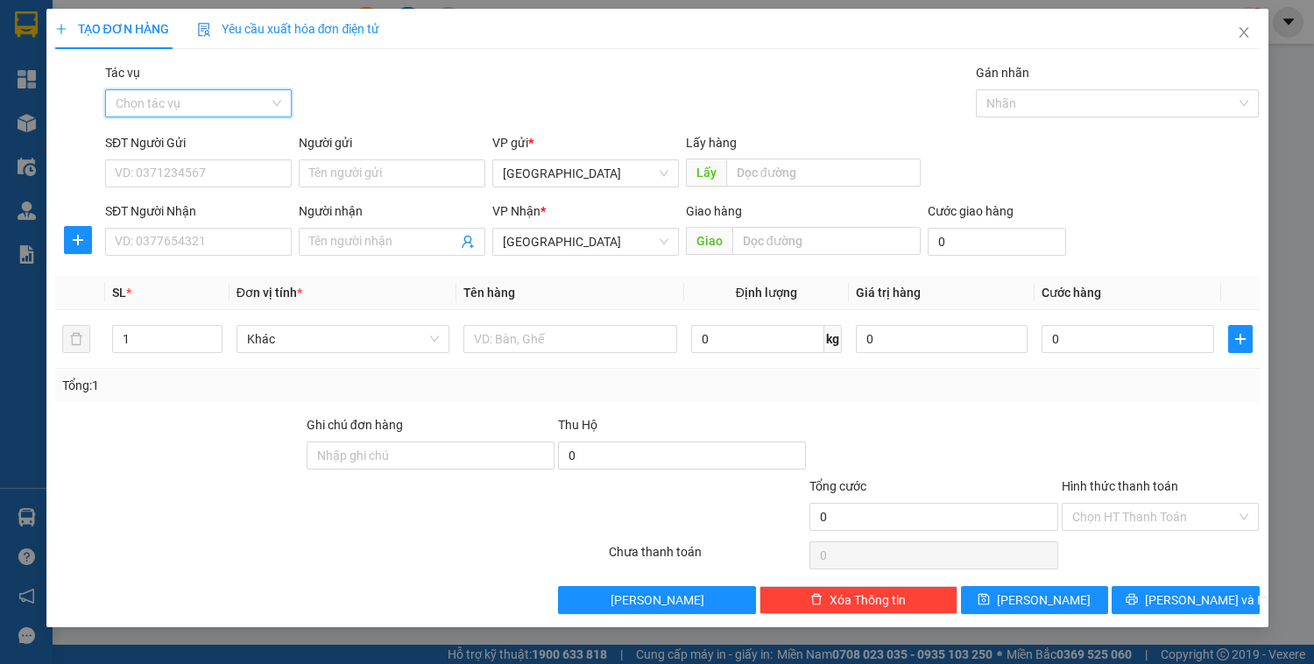
click at [226, 94] on input "Tác vụ" at bounding box center [192, 103] width 153 height 26
click at [202, 164] on div "Nhập hàng kho nhận" at bounding box center [199, 166] width 166 height 19
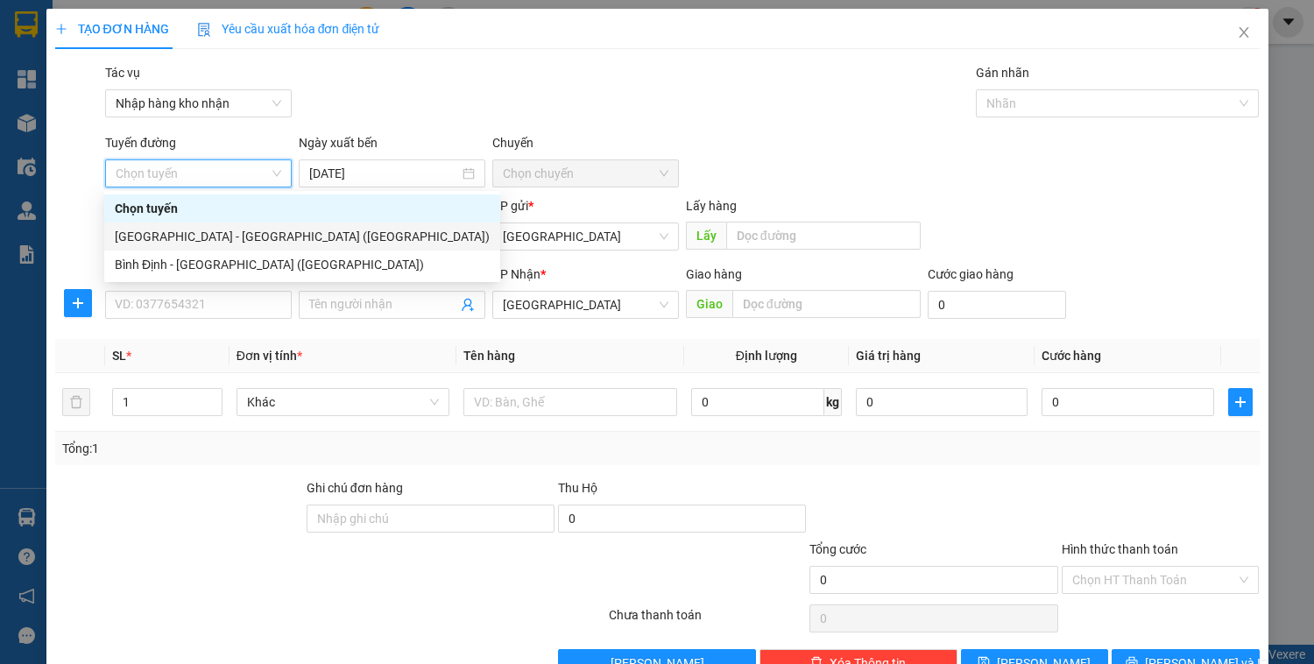
click at [192, 238] on div "[GEOGRAPHIC_DATA] - [GEOGRAPHIC_DATA] ([GEOGRAPHIC_DATA])" at bounding box center [302, 236] width 375 height 19
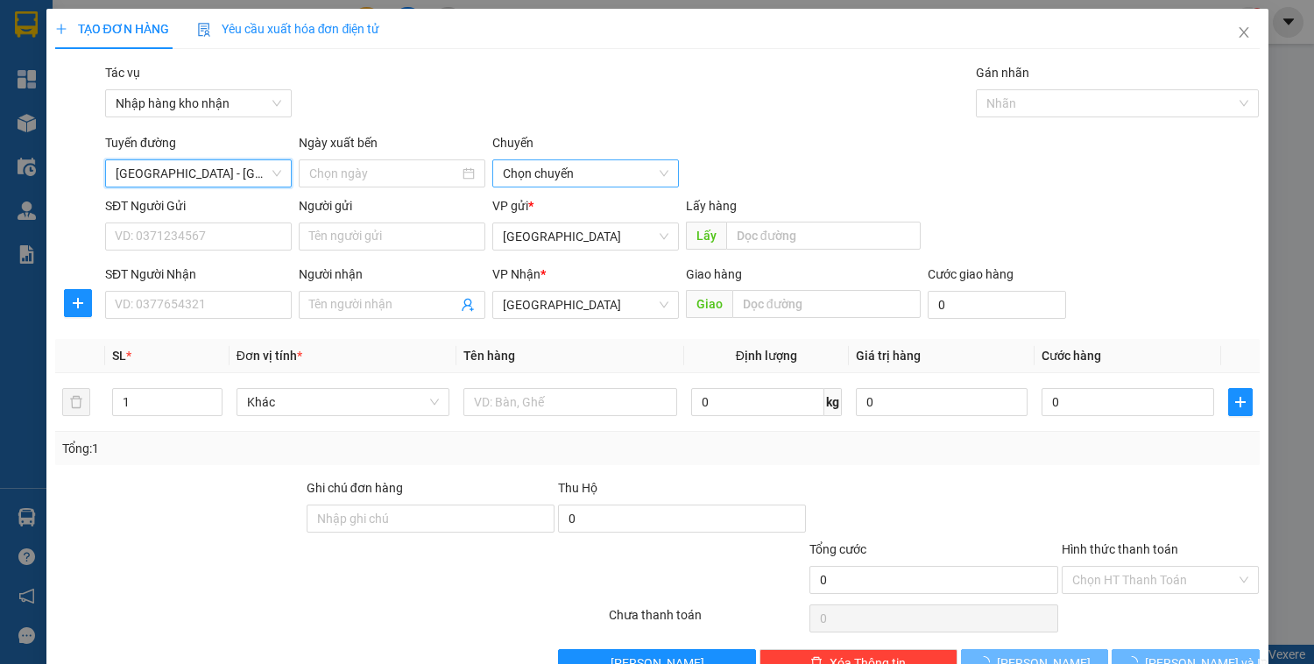
type input "[DATE]"
click at [546, 171] on span "03:30" at bounding box center [586, 173] width 166 height 26
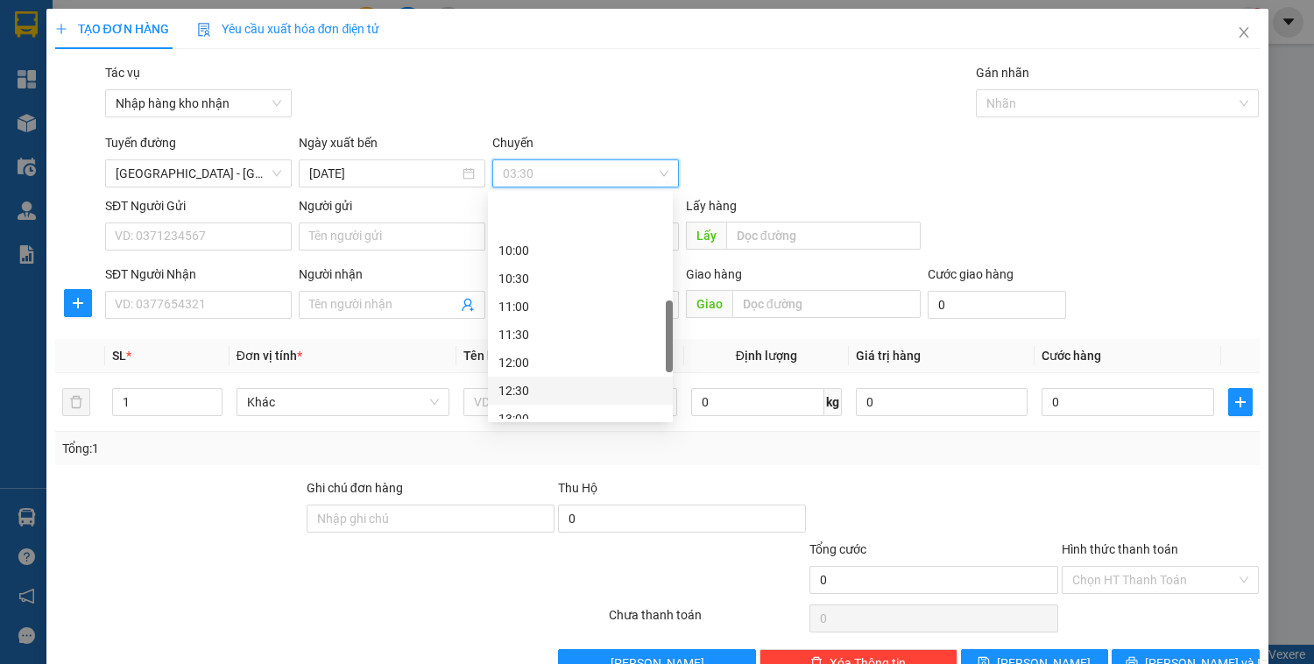
scroll to position [421, 0]
click at [521, 349] on div "13:00" at bounding box center [581, 348] width 164 height 19
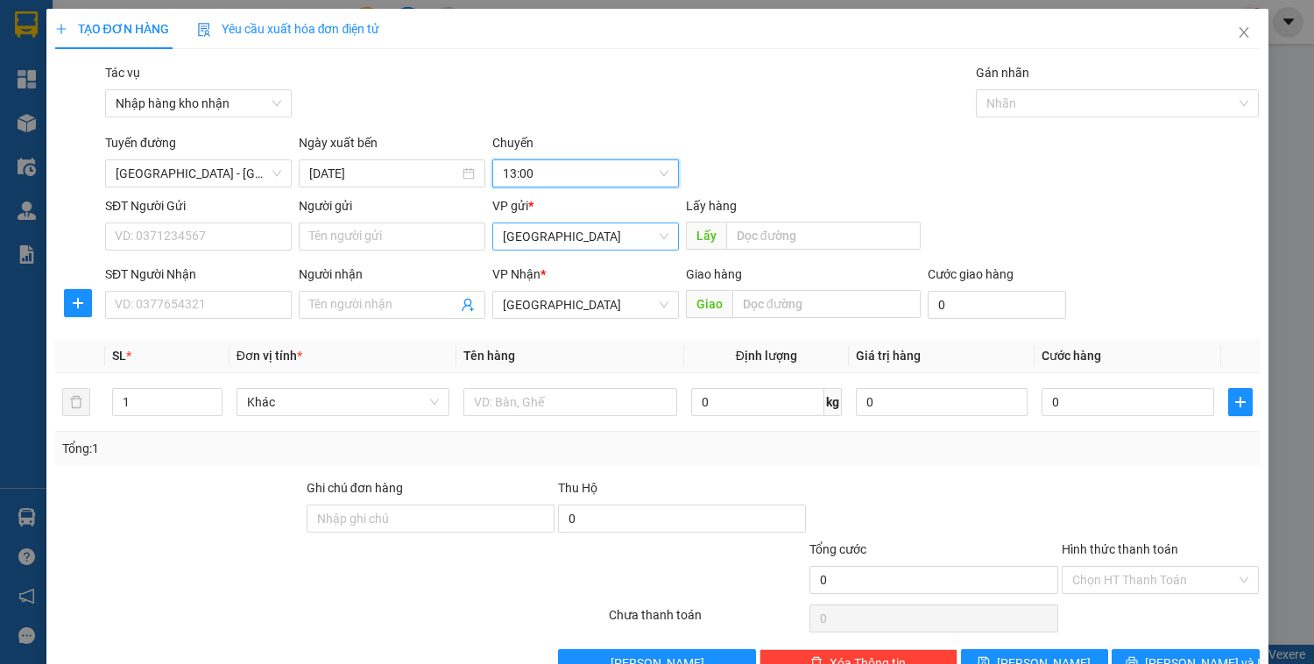
click at [547, 235] on span "[GEOGRAPHIC_DATA]" at bounding box center [586, 236] width 166 height 26
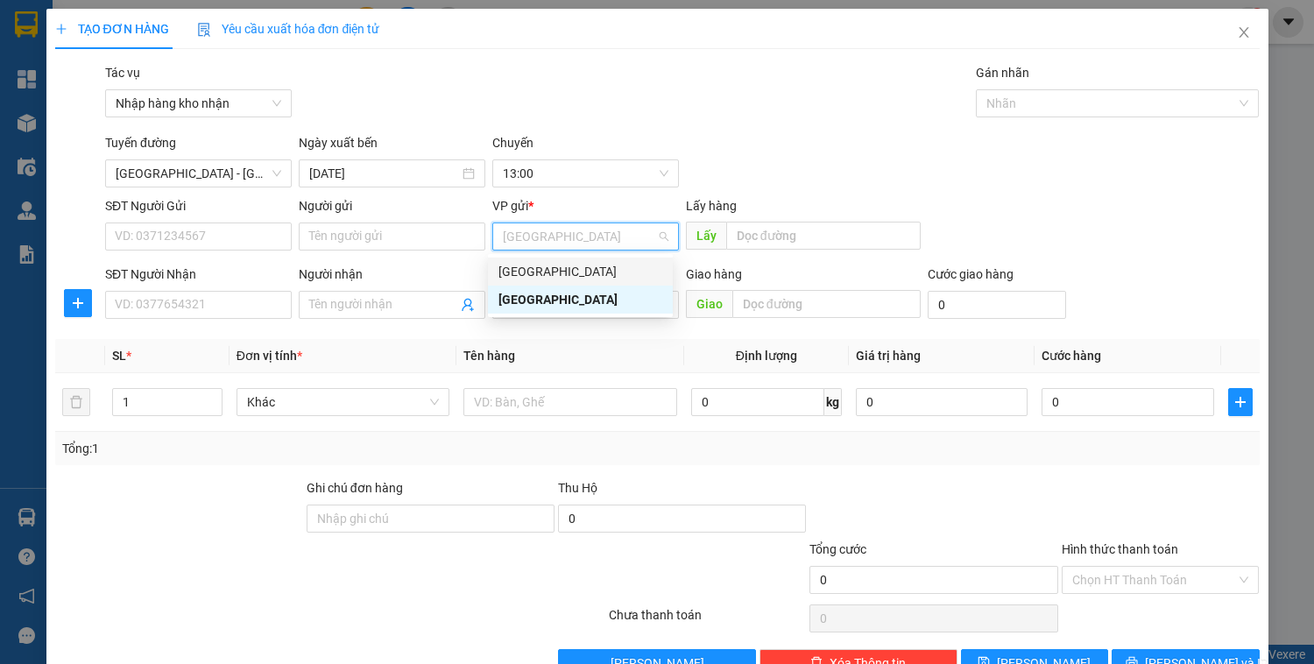
click at [531, 275] on div "[GEOGRAPHIC_DATA]" at bounding box center [581, 271] width 164 height 19
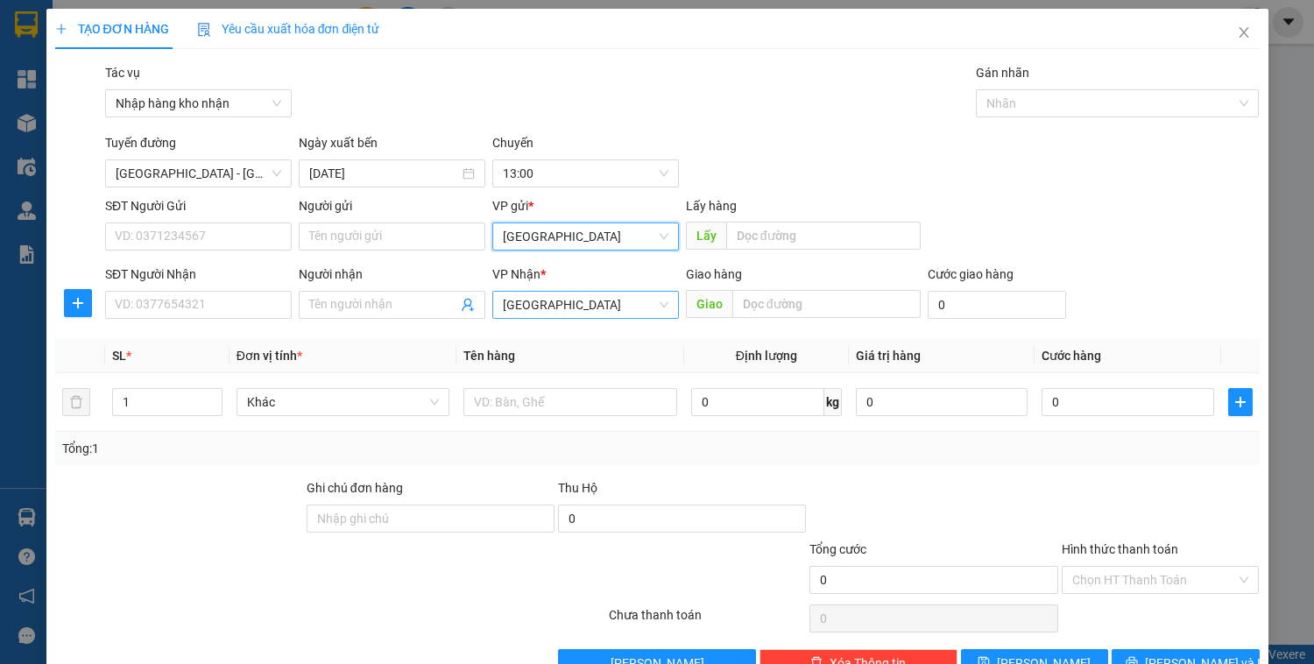
click at [542, 310] on span "[GEOGRAPHIC_DATA]" at bounding box center [586, 305] width 166 height 26
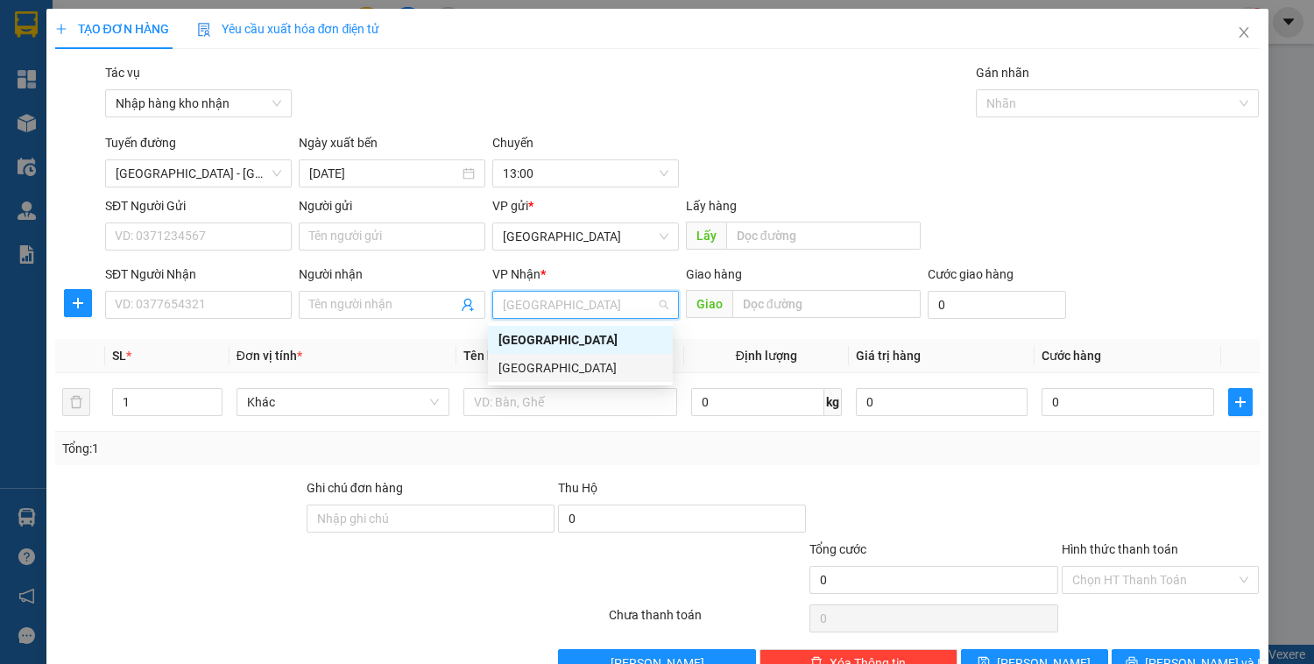
click at [540, 369] on div "[GEOGRAPHIC_DATA]" at bounding box center [581, 367] width 164 height 19
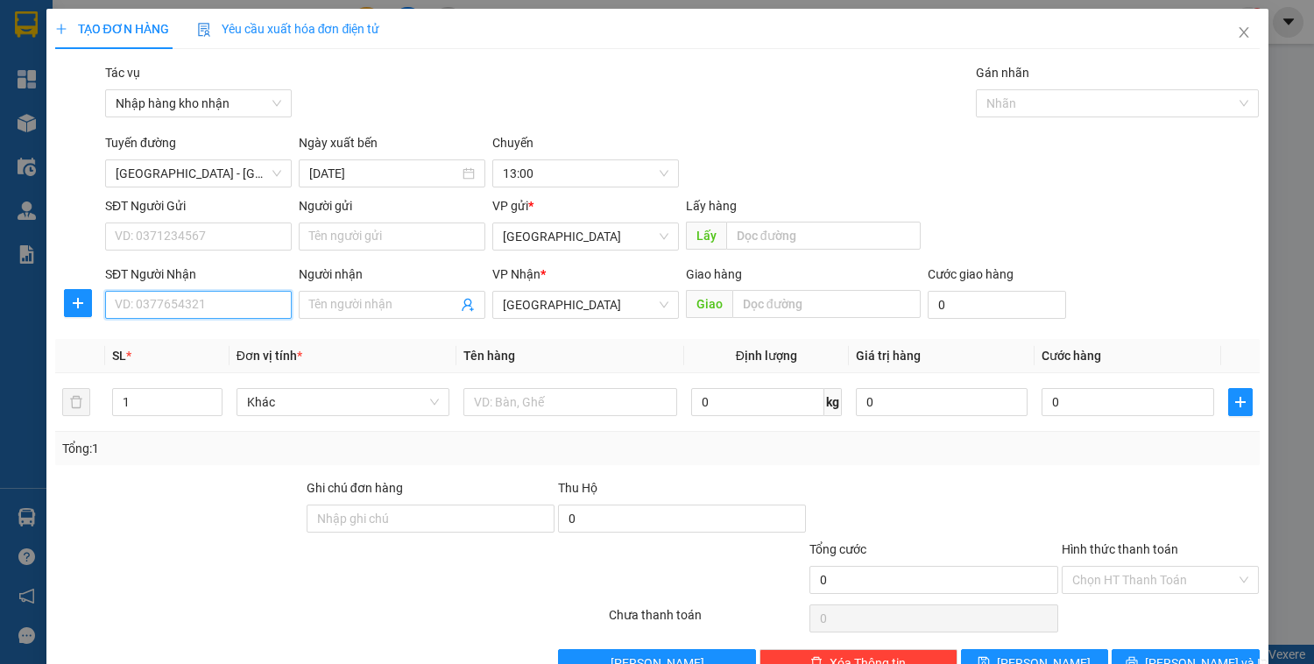
click at [230, 307] on input "SĐT Người Nhận" at bounding box center [198, 305] width 187 height 28
type input "0973709485"
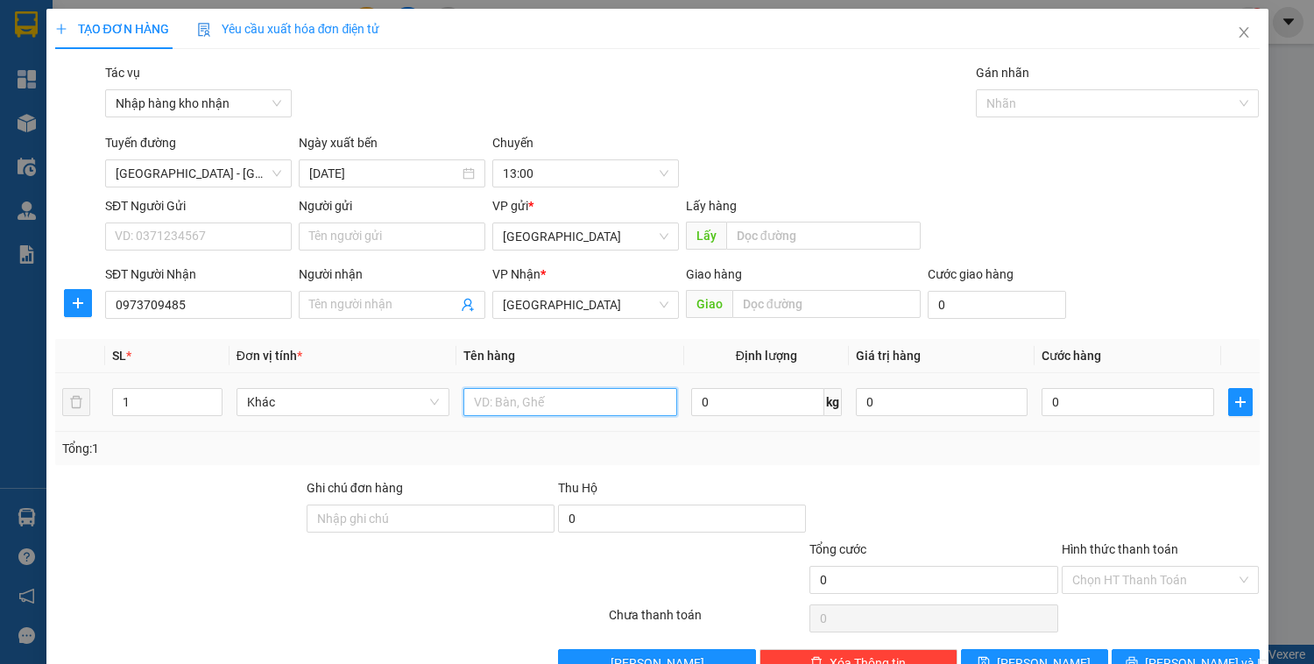
click at [501, 403] on input "text" at bounding box center [570, 402] width 213 height 28
type input "1 kiện đen"
click at [1094, 400] on input "0" at bounding box center [1128, 402] width 172 height 28
type input "3"
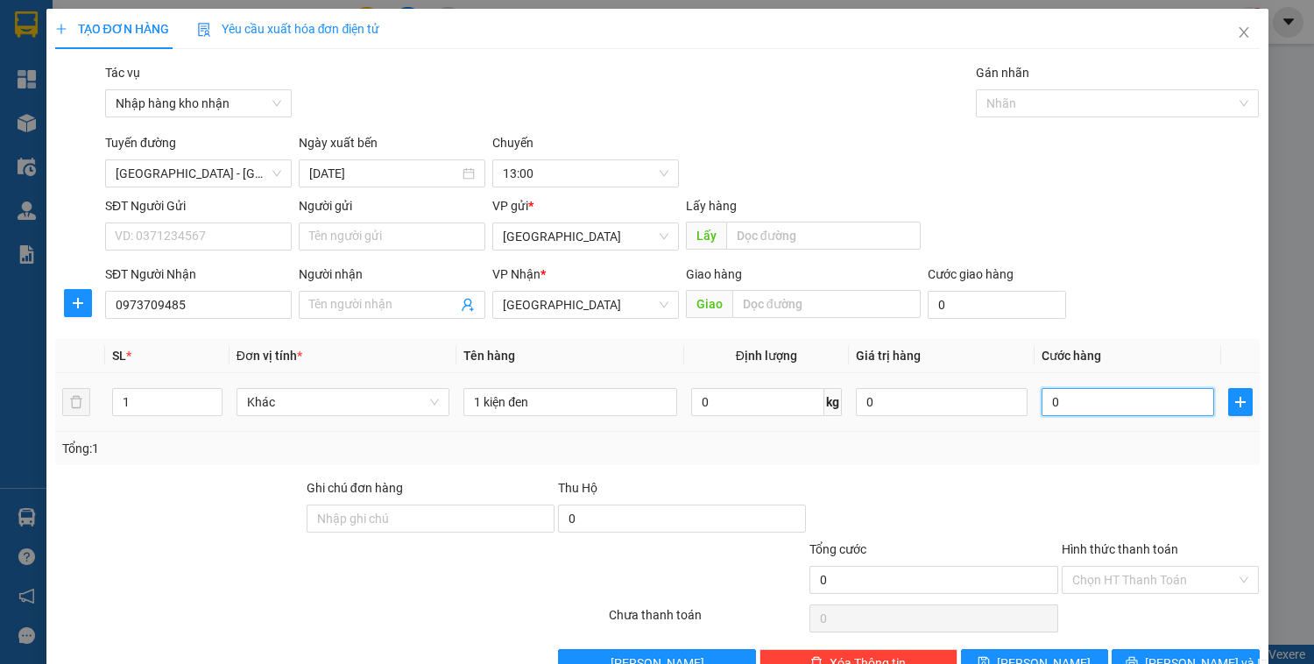
type input "3"
type input "30"
type input "300"
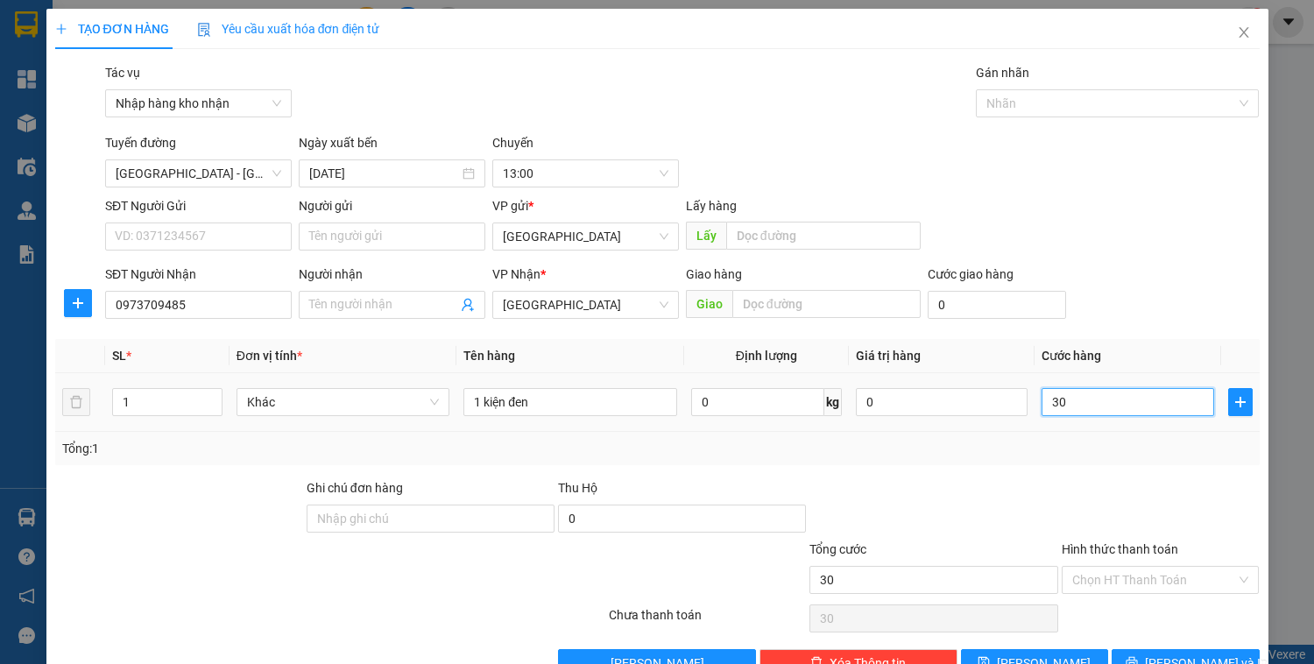
type input "300"
type input "3.000"
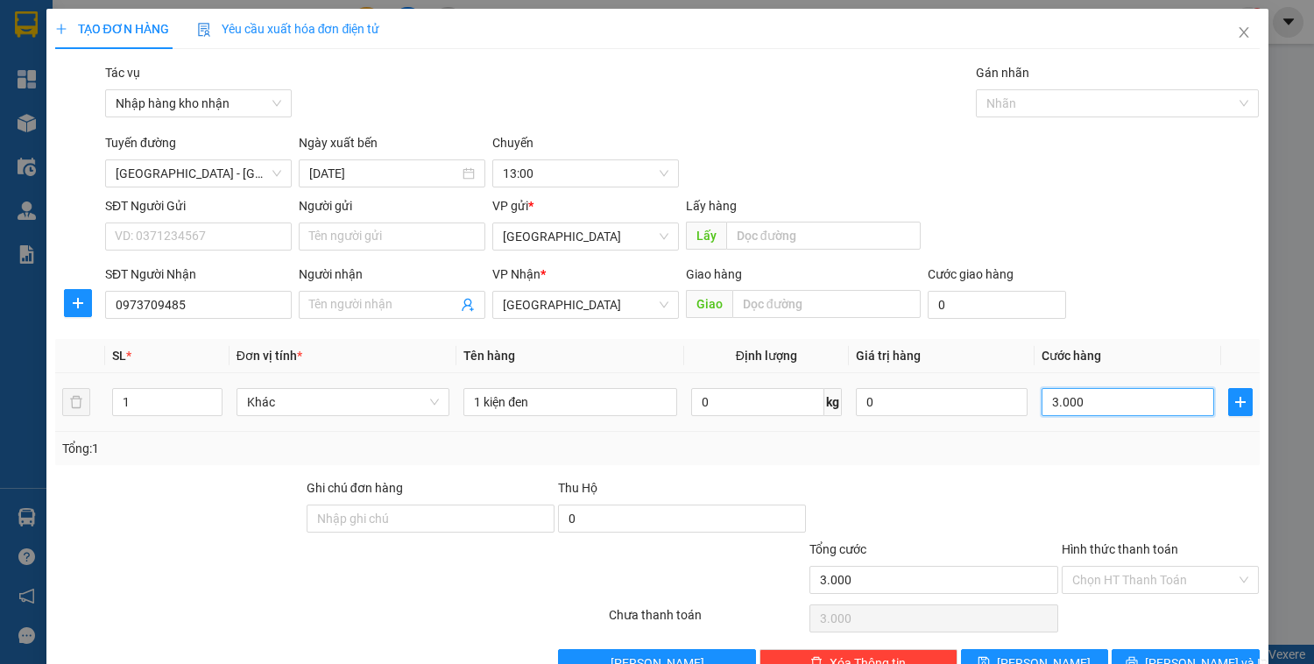
type input "300"
type input "30"
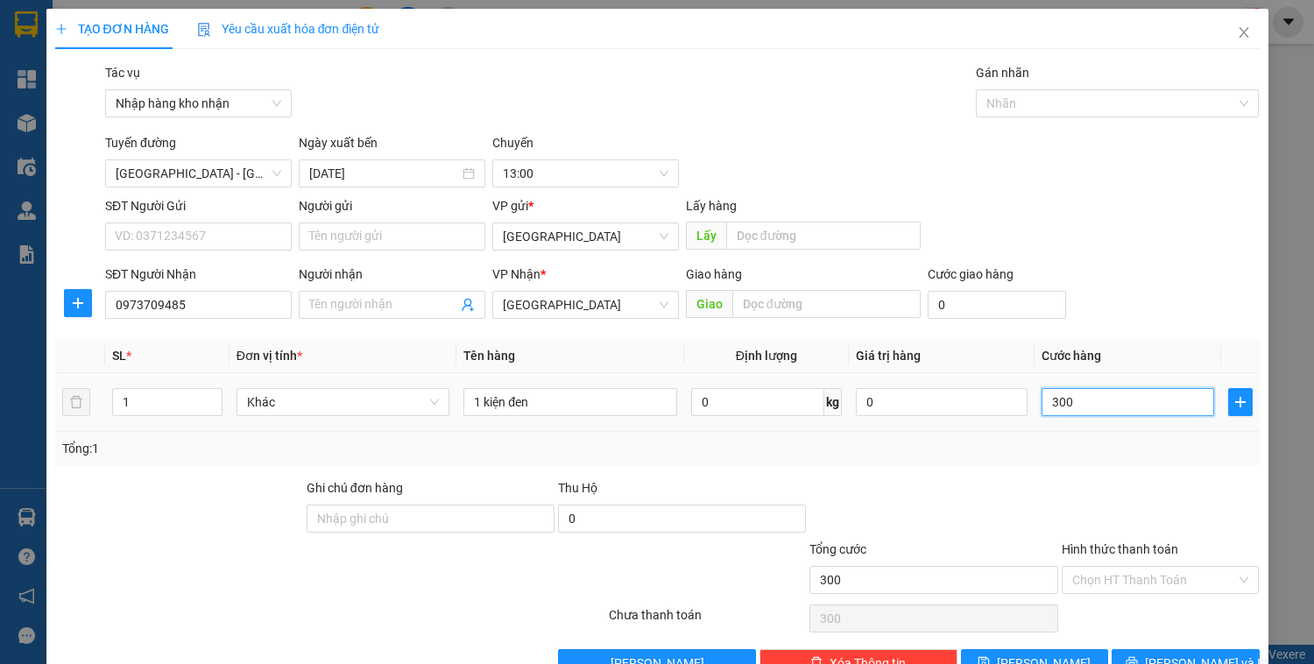
type input "30"
type input "3"
type input "0"
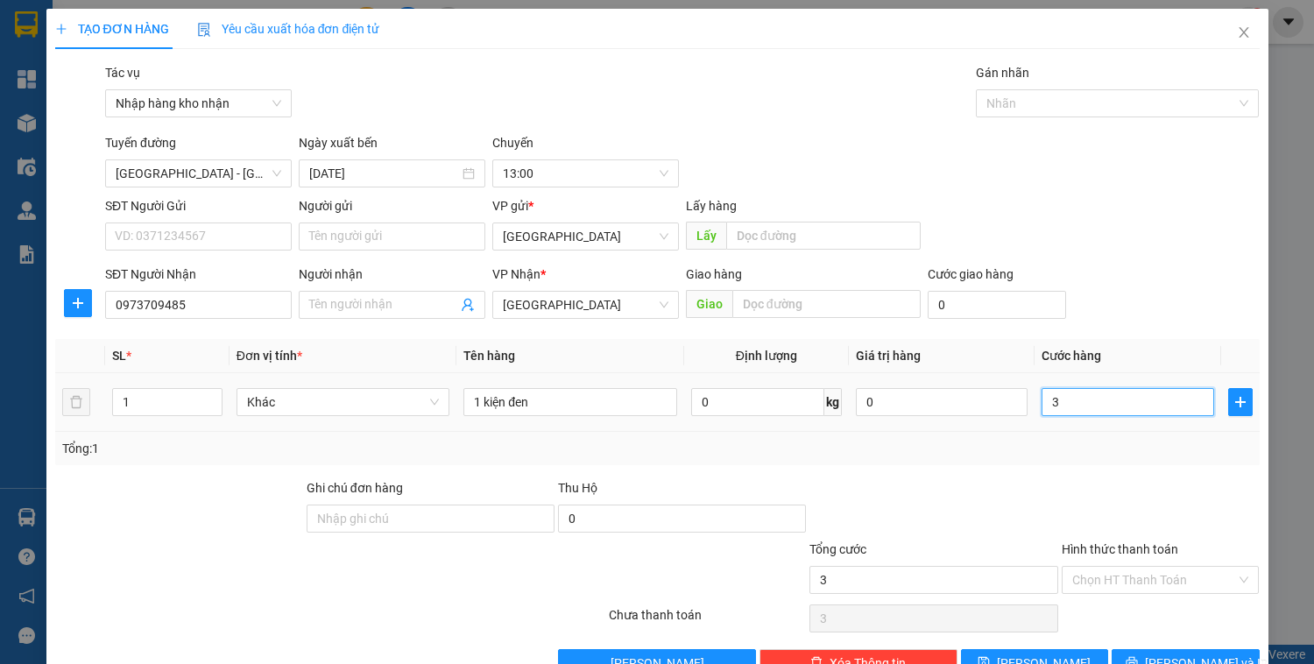
type input "0"
type input "04"
type input "4"
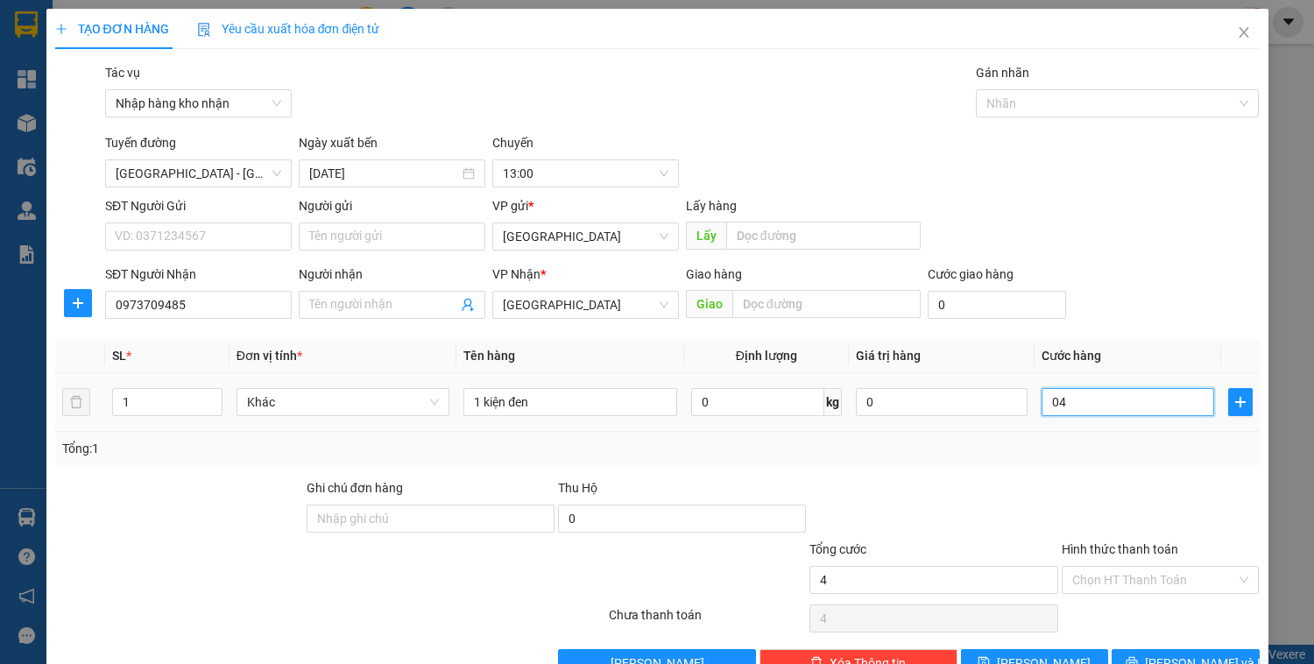
type input "040"
type input "40"
type input "0.400"
type input "400"
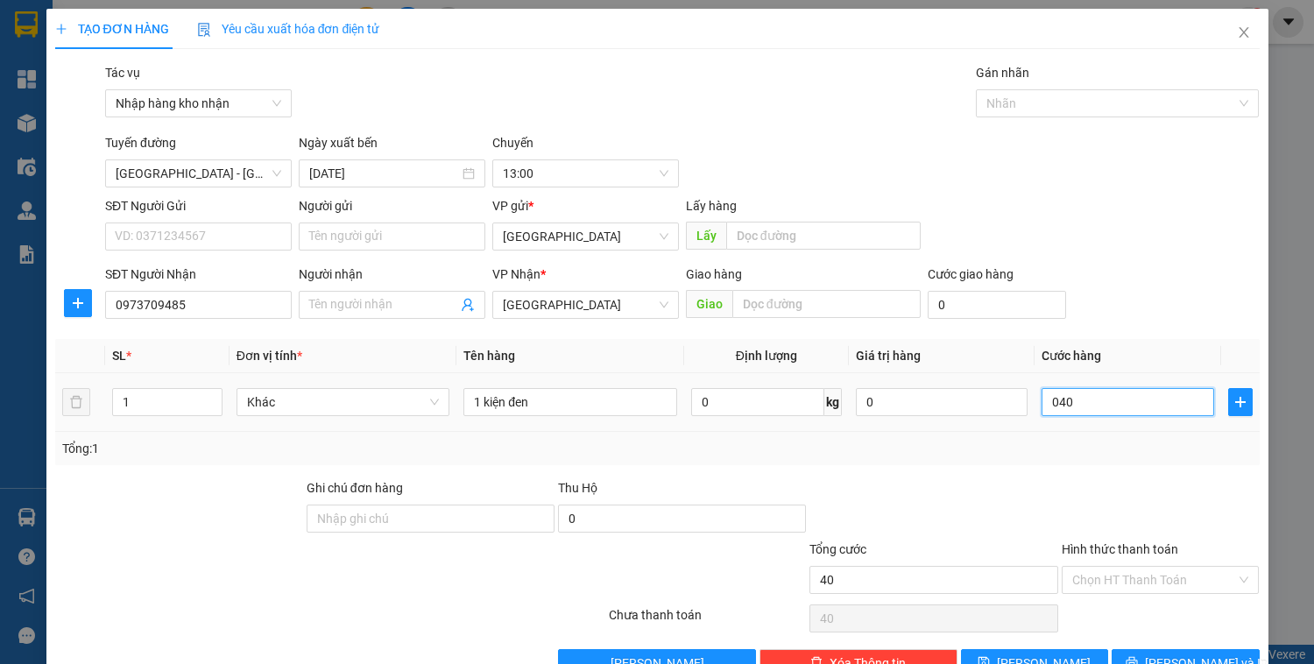
type input "400"
type input "04.000"
type input "4.000"
type input "040.000"
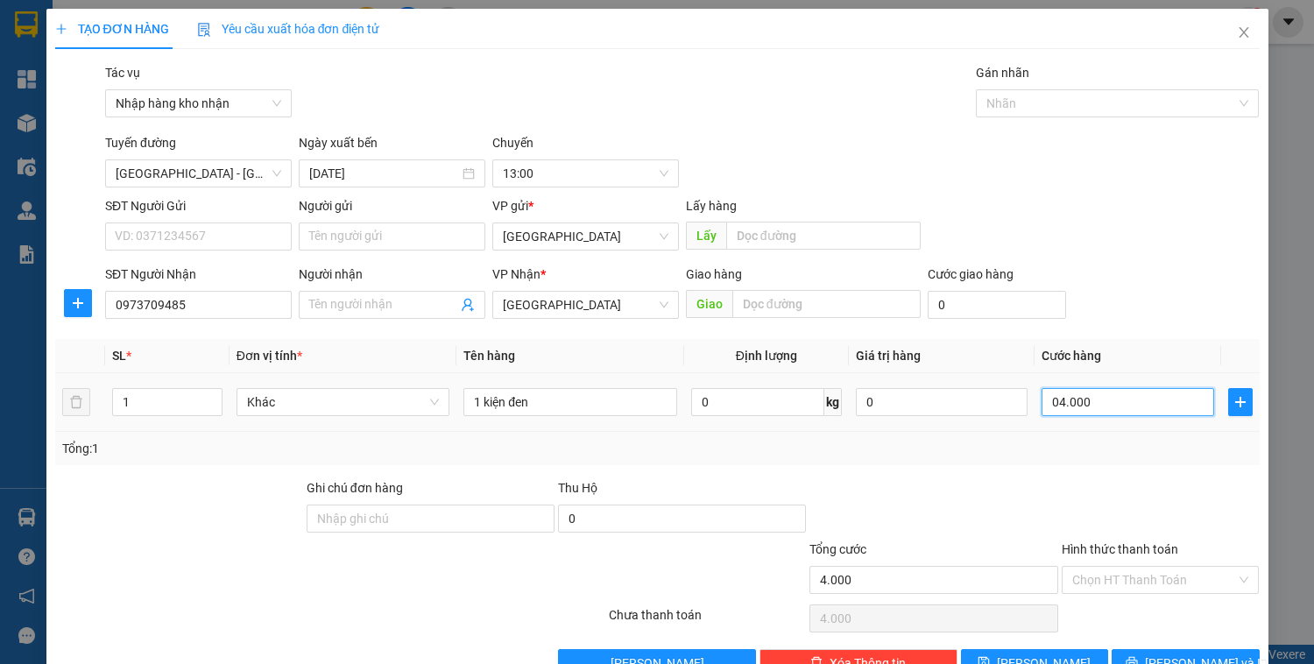
type input "40.000"
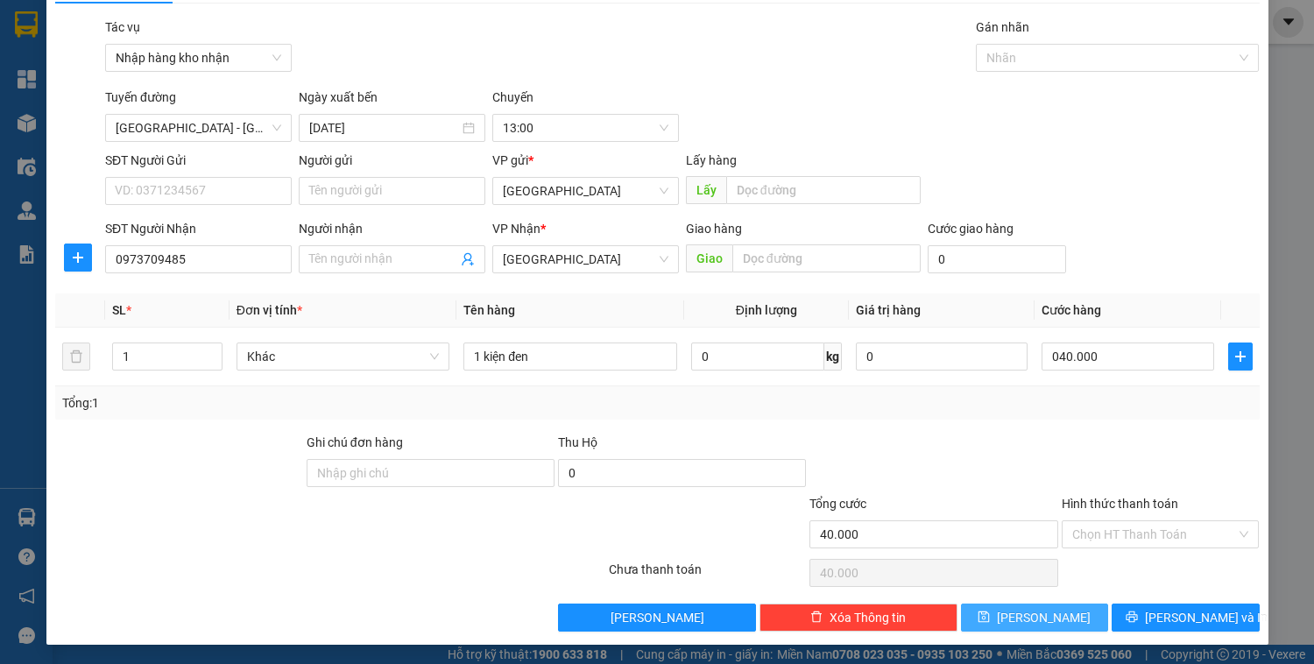
type input "40.000"
click at [1046, 608] on button "[PERSON_NAME]" at bounding box center [1034, 618] width 147 height 28
type input "0"
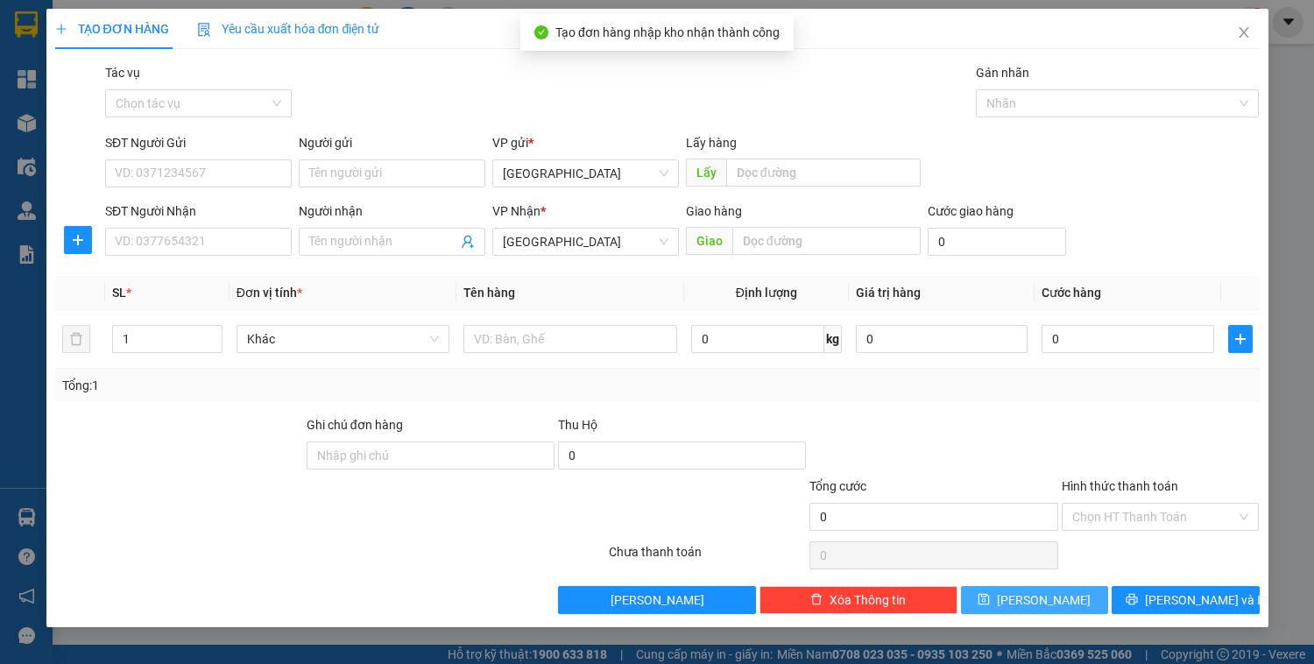
scroll to position [0, 0]
click at [212, 110] on input "Tác vụ" at bounding box center [192, 103] width 153 height 26
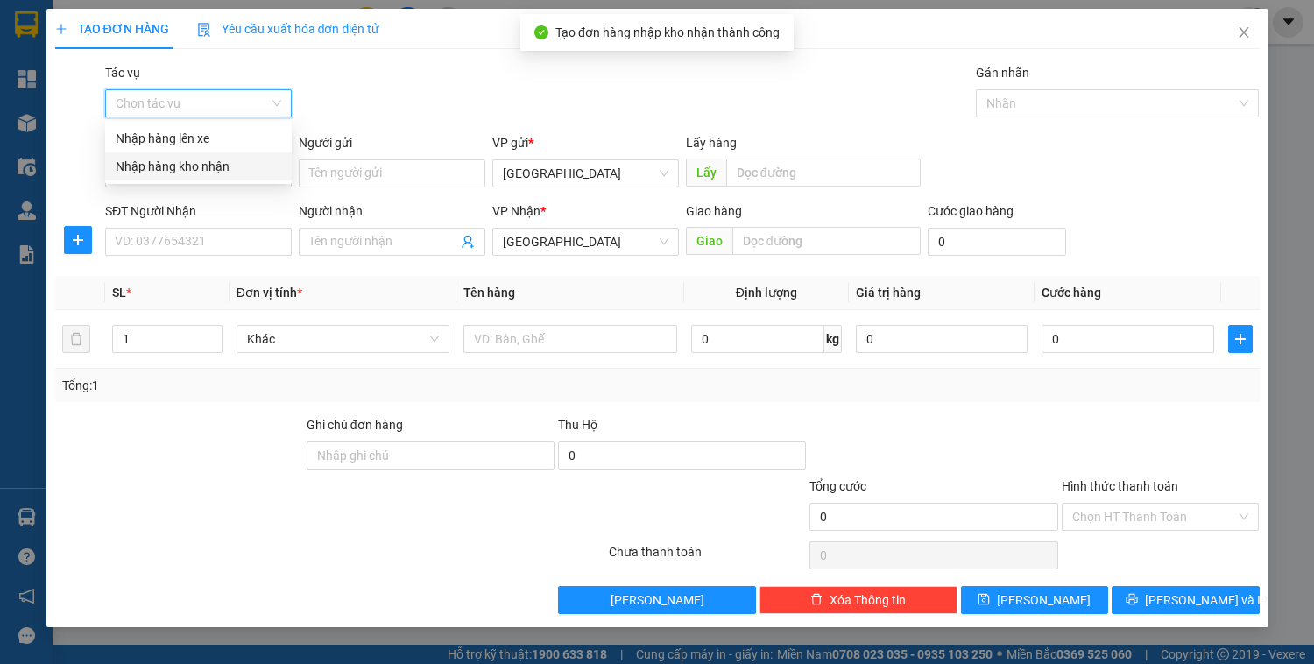
click at [212, 160] on div "Nhập hàng kho nhận" at bounding box center [199, 166] width 166 height 19
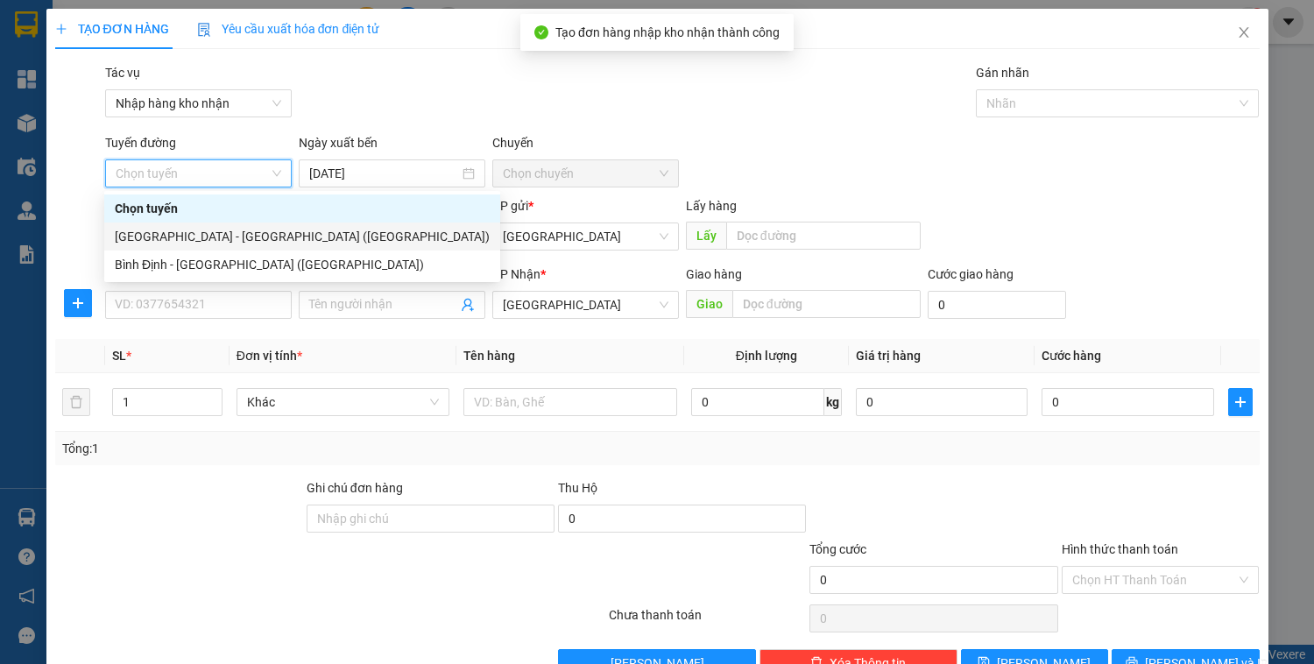
click at [223, 235] on div "[GEOGRAPHIC_DATA] - [GEOGRAPHIC_DATA] ([GEOGRAPHIC_DATA])" at bounding box center [302, 236] width 375 height 19
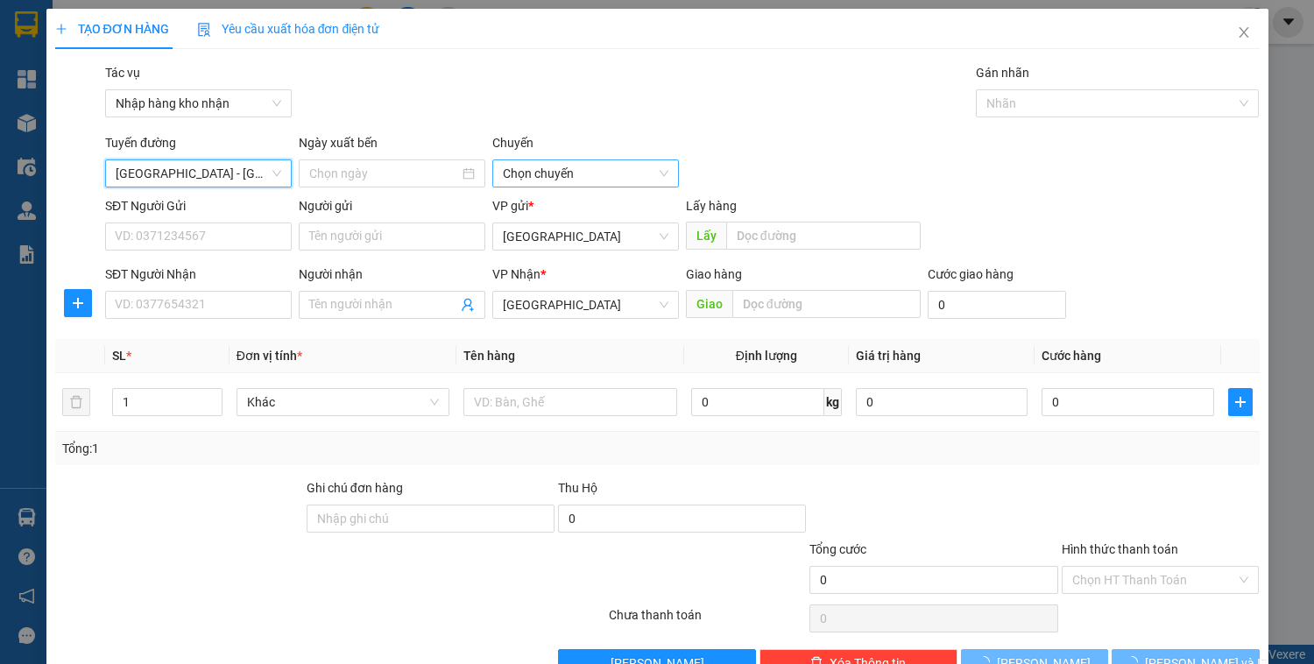
type input "[DATE]"
click at [560, 178] on span "03:30" at bounding box center [586, 173] width 166 height 26
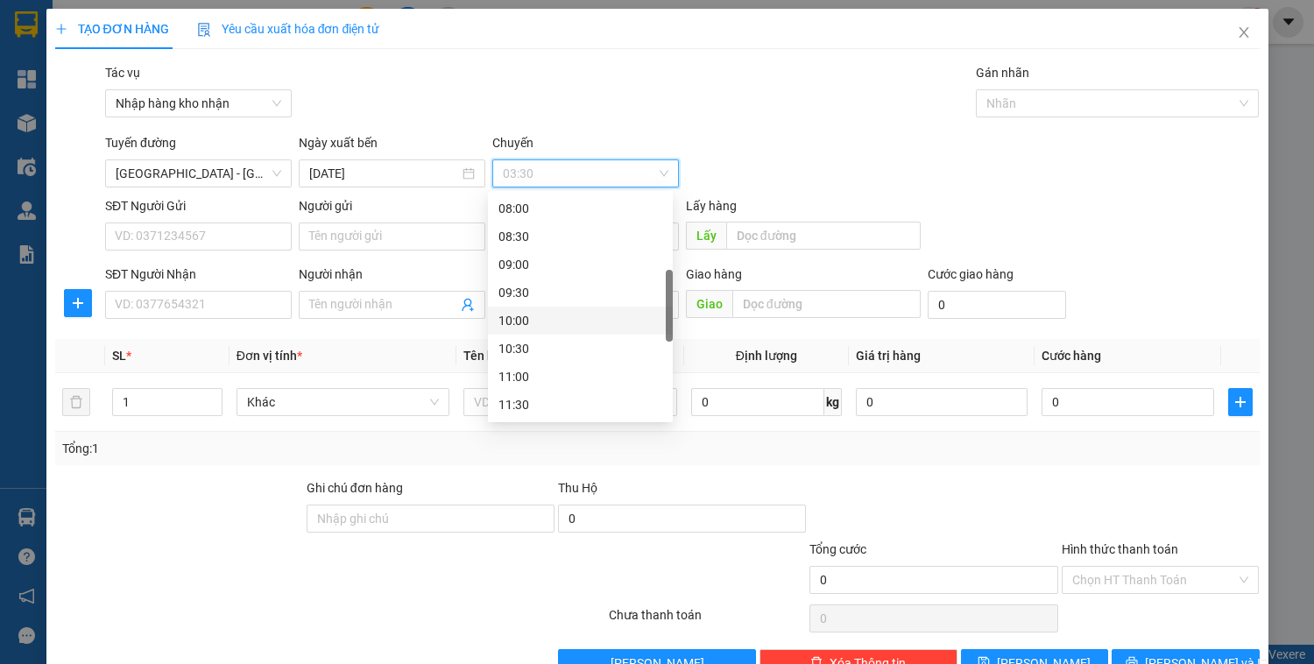
scroll to position [351, 0]
click at [533, 411] on div "13:00" at bounding box center [581, 418] width 164 height 19
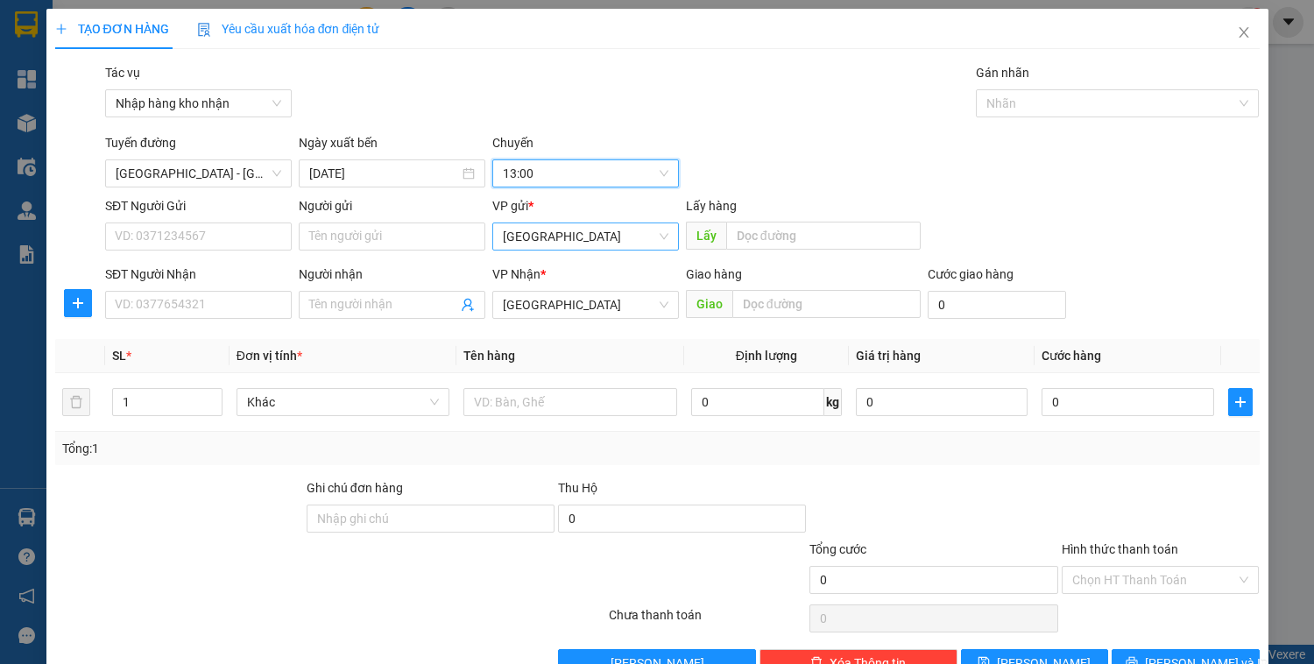
click at [567, 241] on span "[GEOGRAPHIC_DATA]" at bounding box center [586, 236] width 166 height 26
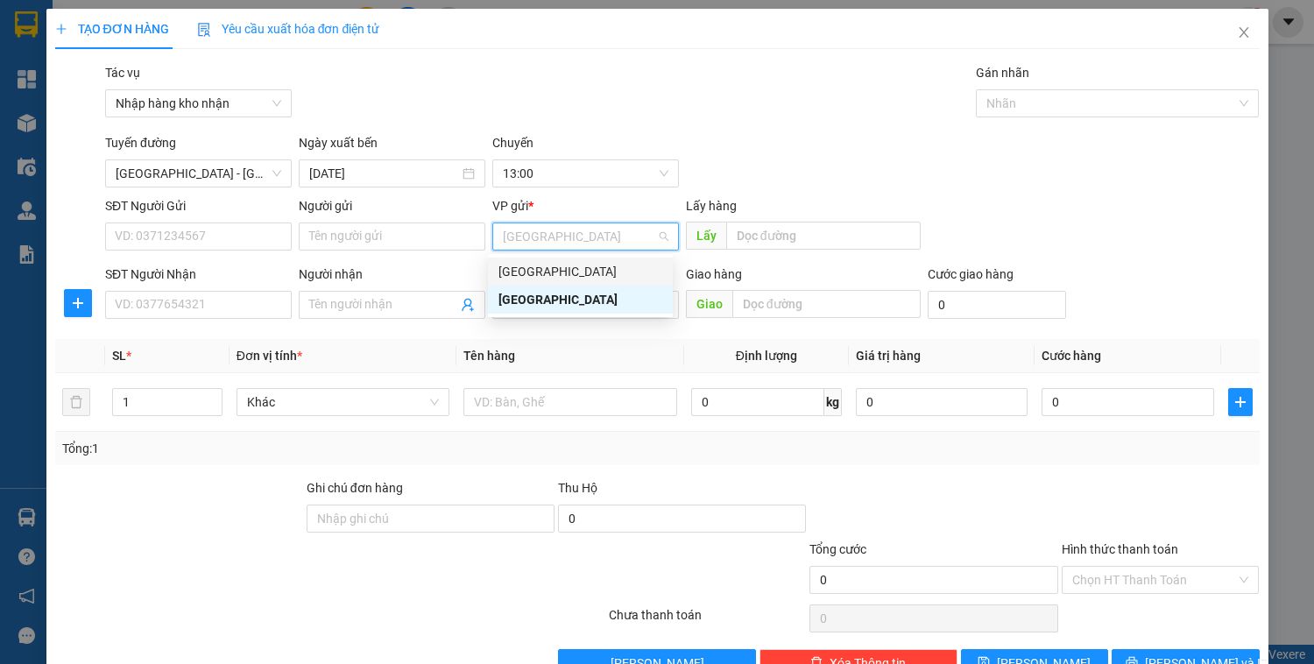
click at [548, 273] on div "[GEOGRAPHIC_DATA]" at bounding box center [581, 271] width 164 height 19
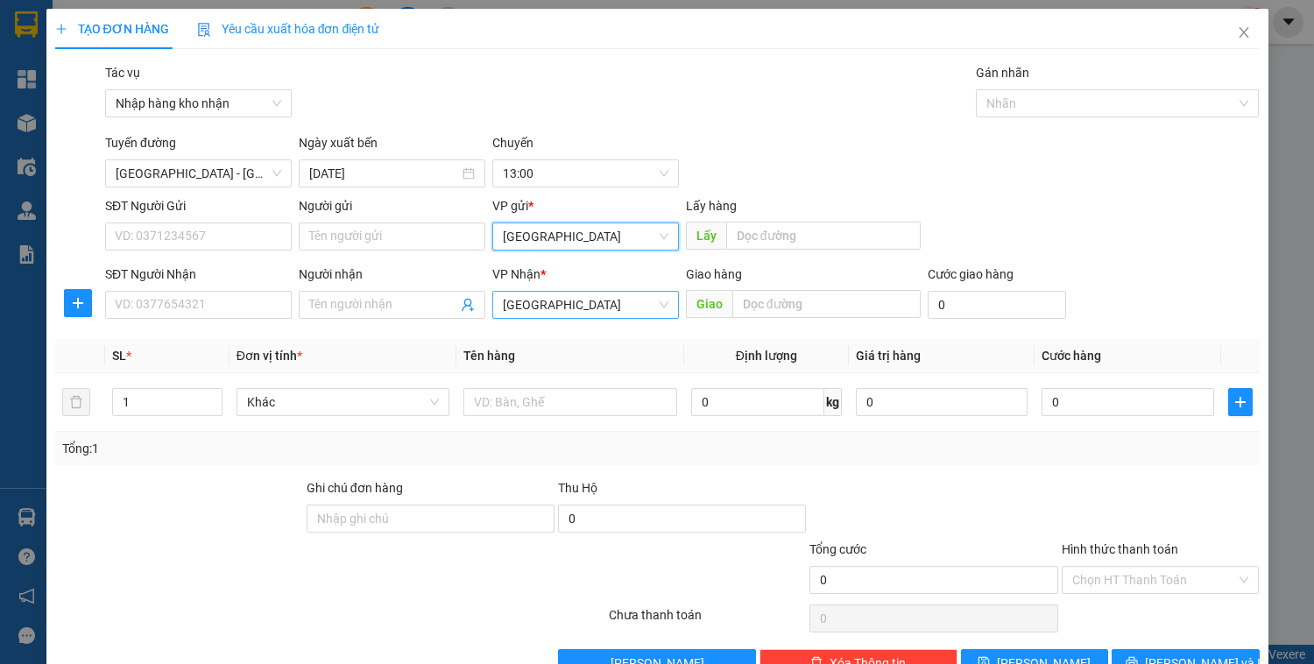
click at [544, 315] on span "[GEOGRAPHIC_DATA]" at bounding box center [586, 305] width 166 height 26
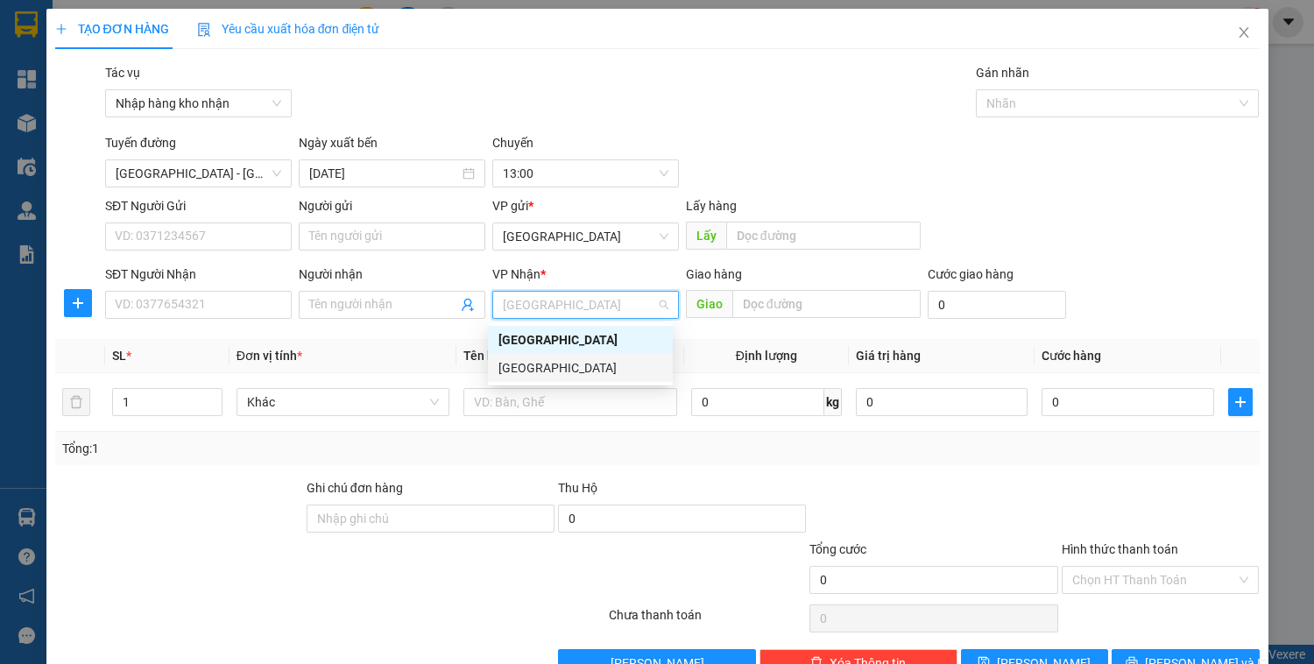
click at [539, 369] on div "[GEOGRAPHIC_DATA]" at bounding box center [581, 367] width 164 height 19
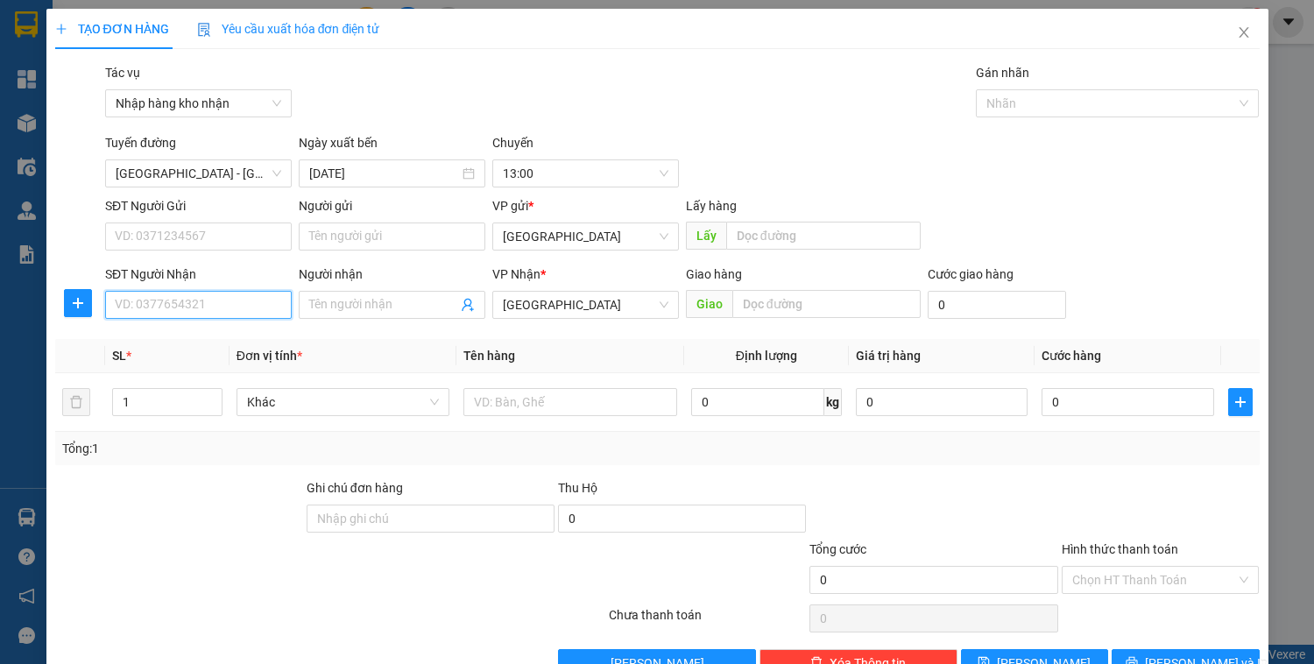
click at [260, 308] on input "SĐT Người Nhận" at bounding box center [198, 305] width 187 height 28
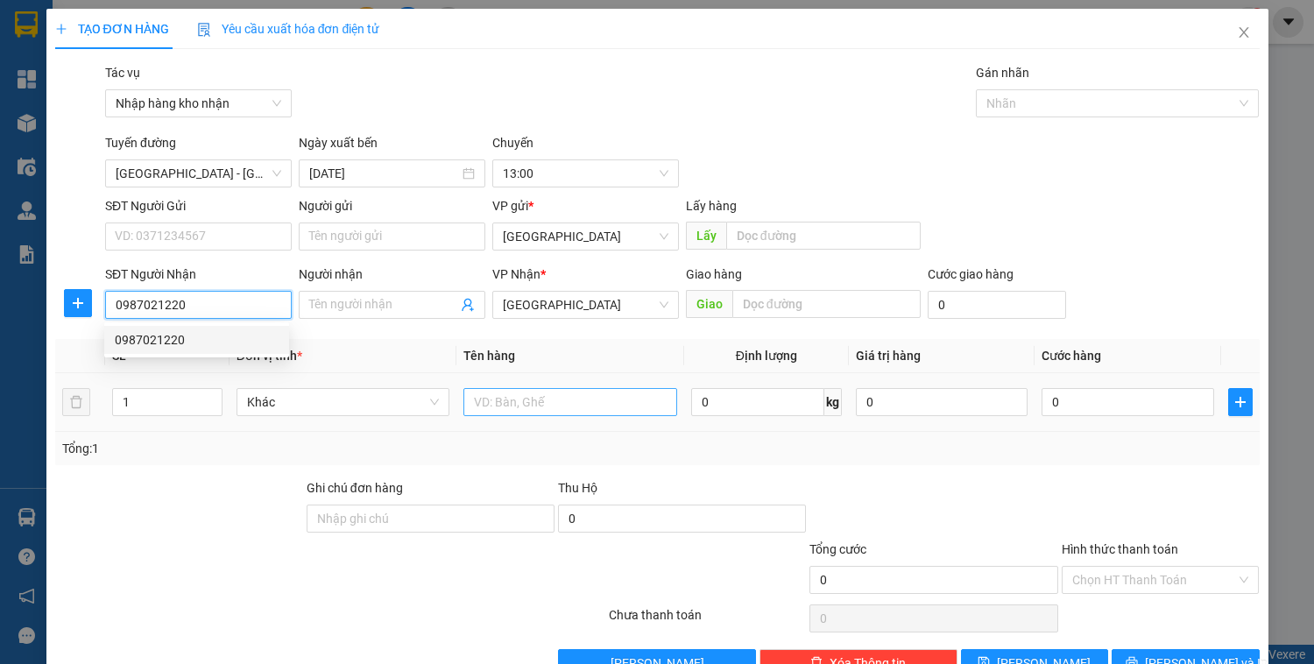
type input "0987021220"
click at [505, 402] on input "text" at bounding box center [570, 402] width 213 height 28
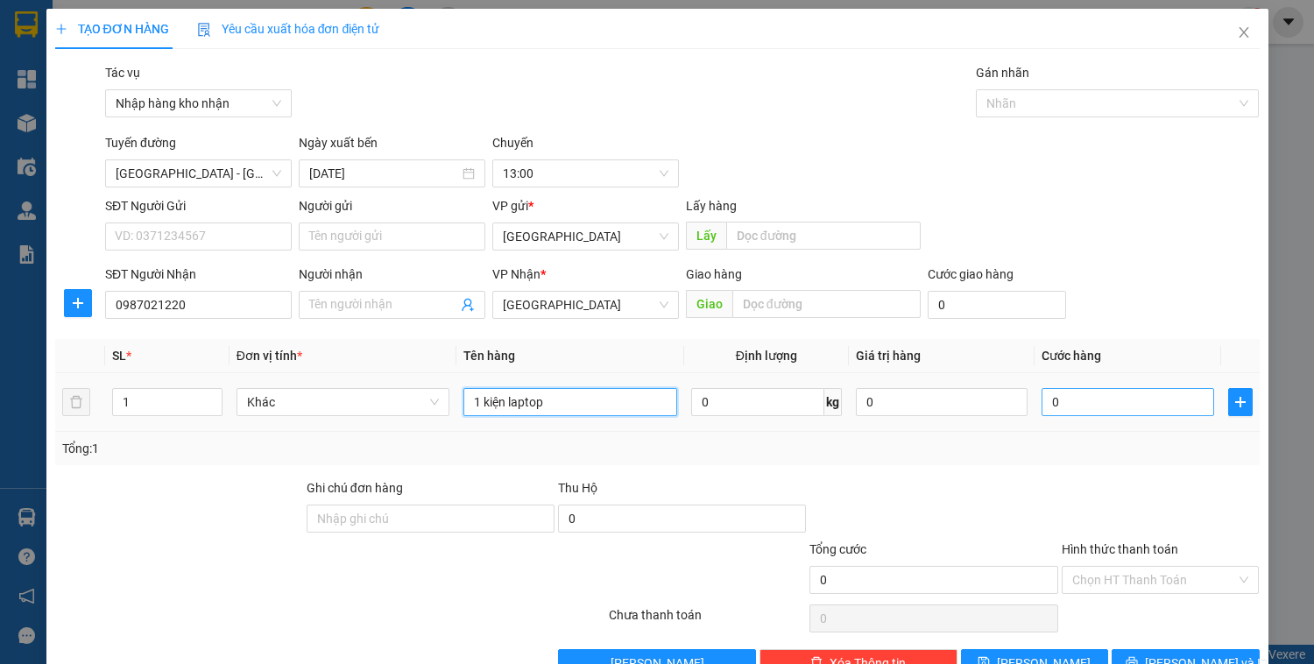
type input "1 kiện laptop"
click at [1078, 414] on input "0" at bounding box center [1128, 402] width 172 height 28
type input "4"
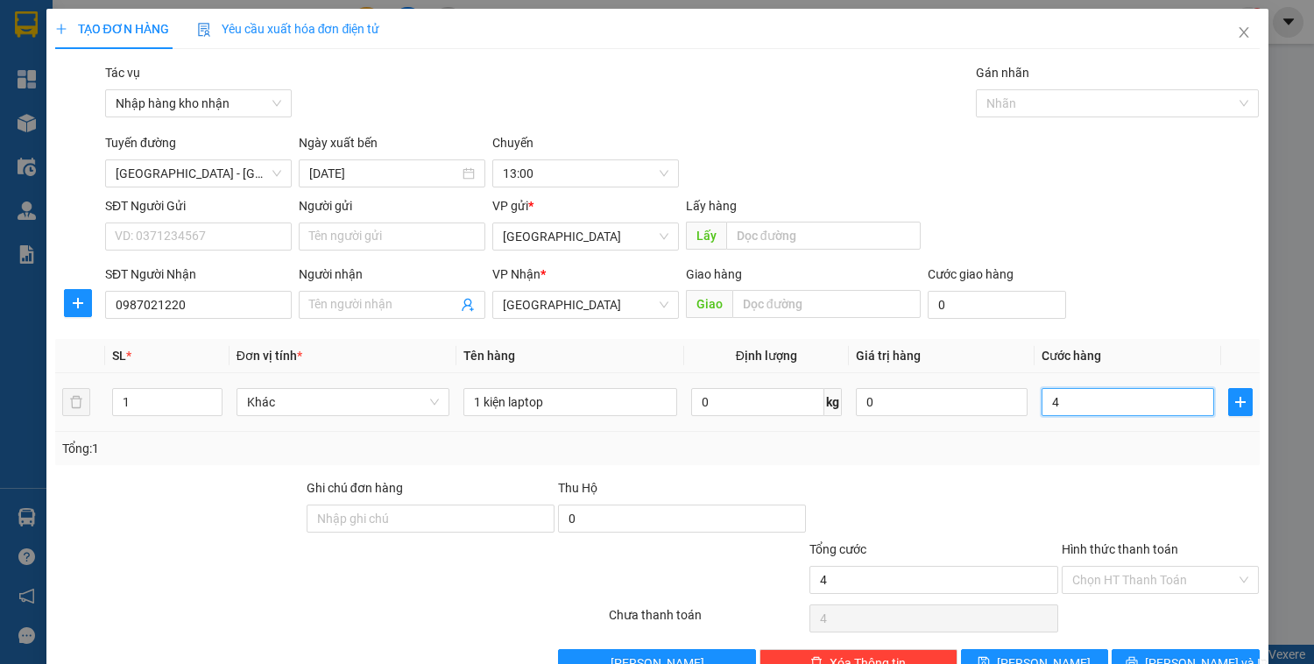
type input "40"
type input "400"
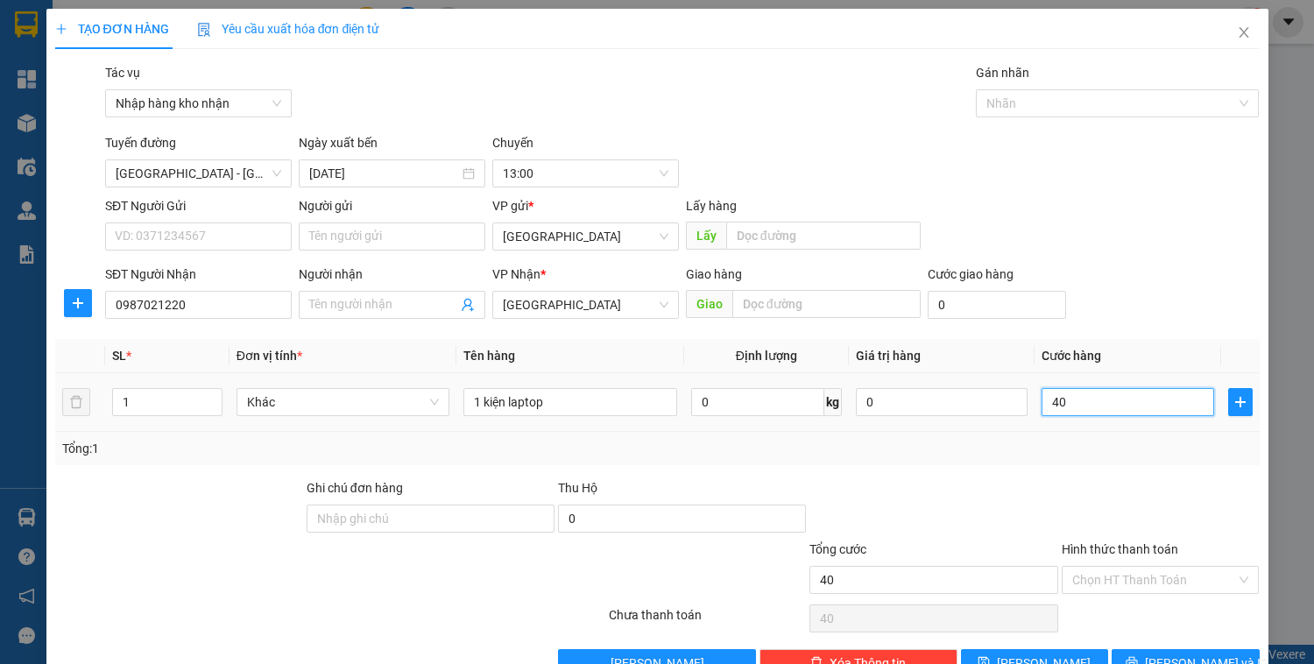
type input "400"
type input "4.000"
type input "40.000"
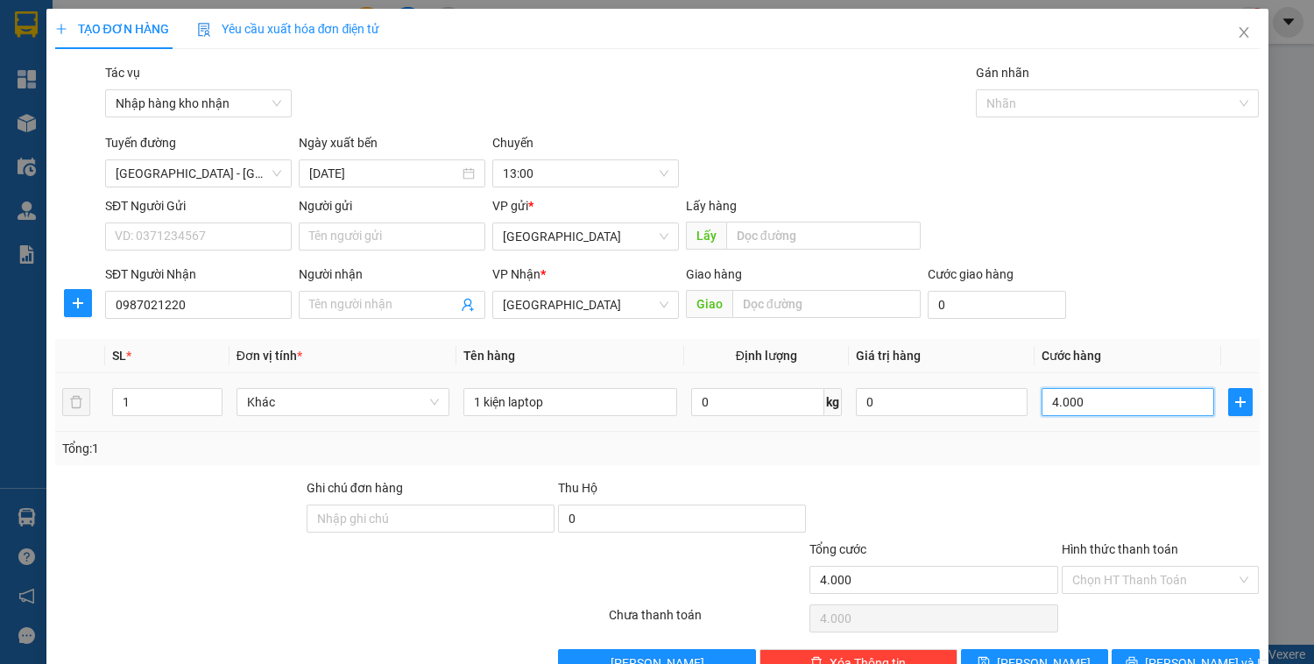
type input "40.000"
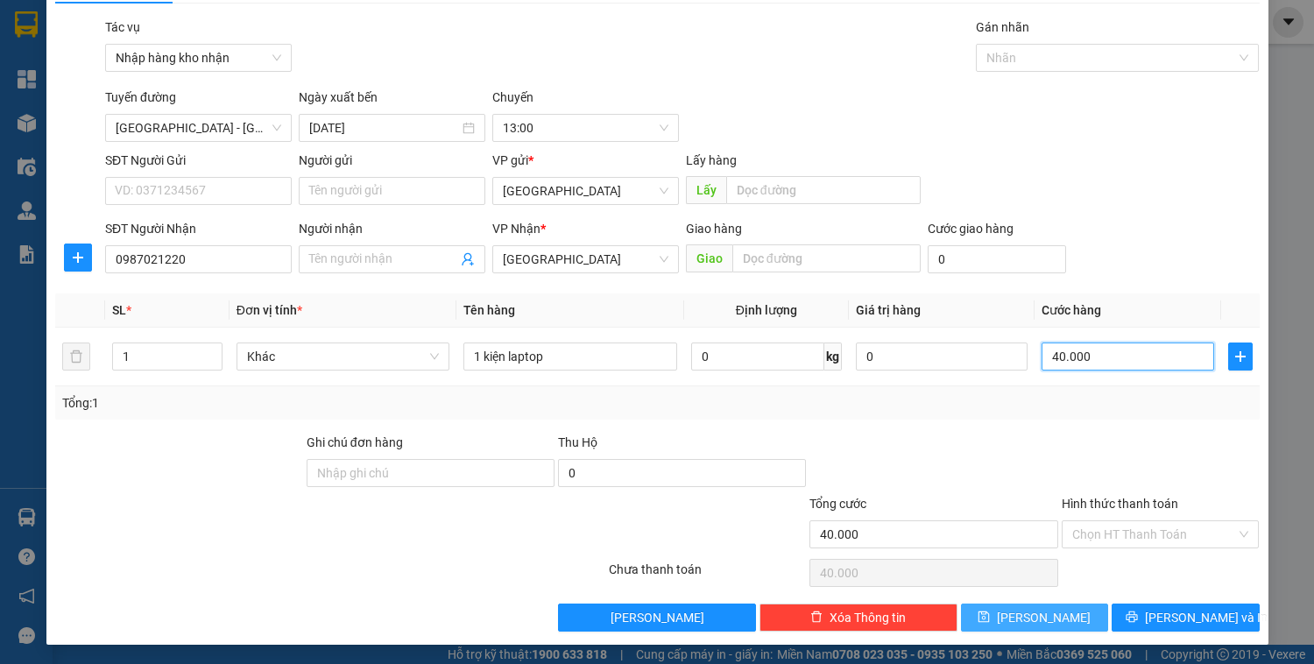
type input "40.000"
click at [990, 613] on icon "save" at bounding box center [984, 617] width 11 height 11
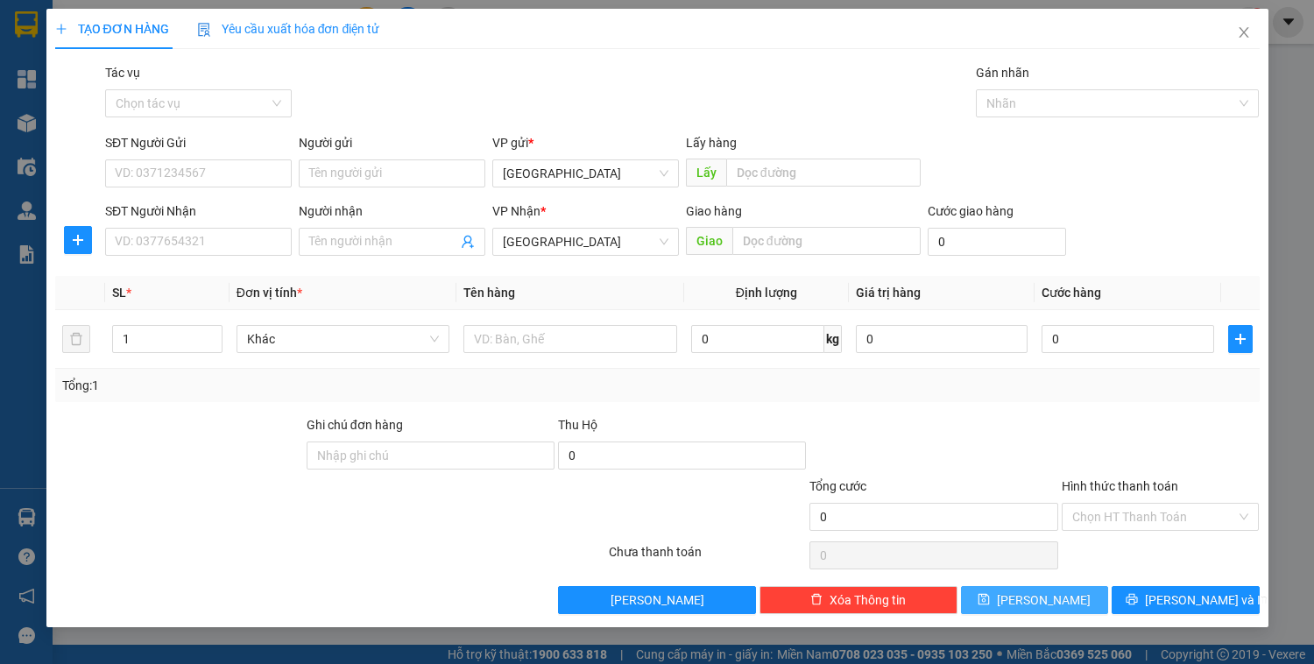
scroll to position [0, 0]
click at [226, 102] on input "Tác vụ" at bounding box center [192, 103] width 153 height 26
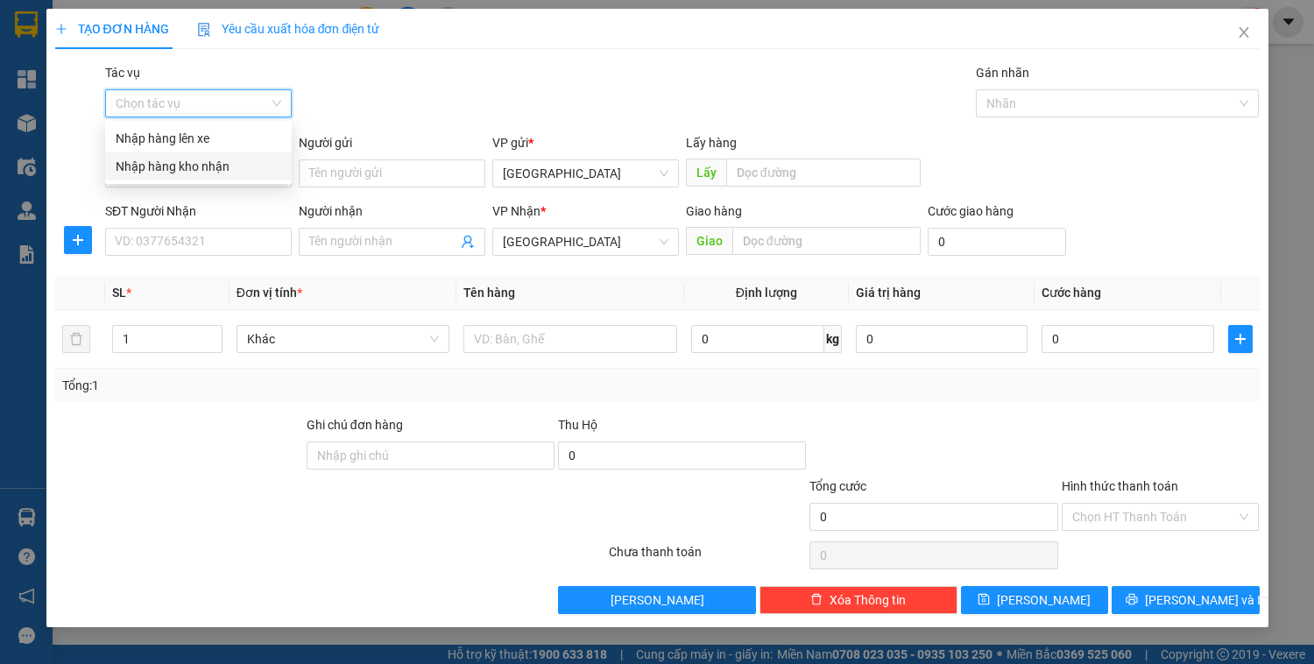
click at [225, 165] on div "Nhập hàng kho nhận" at bounding box center [199, 166] width 166 height 19
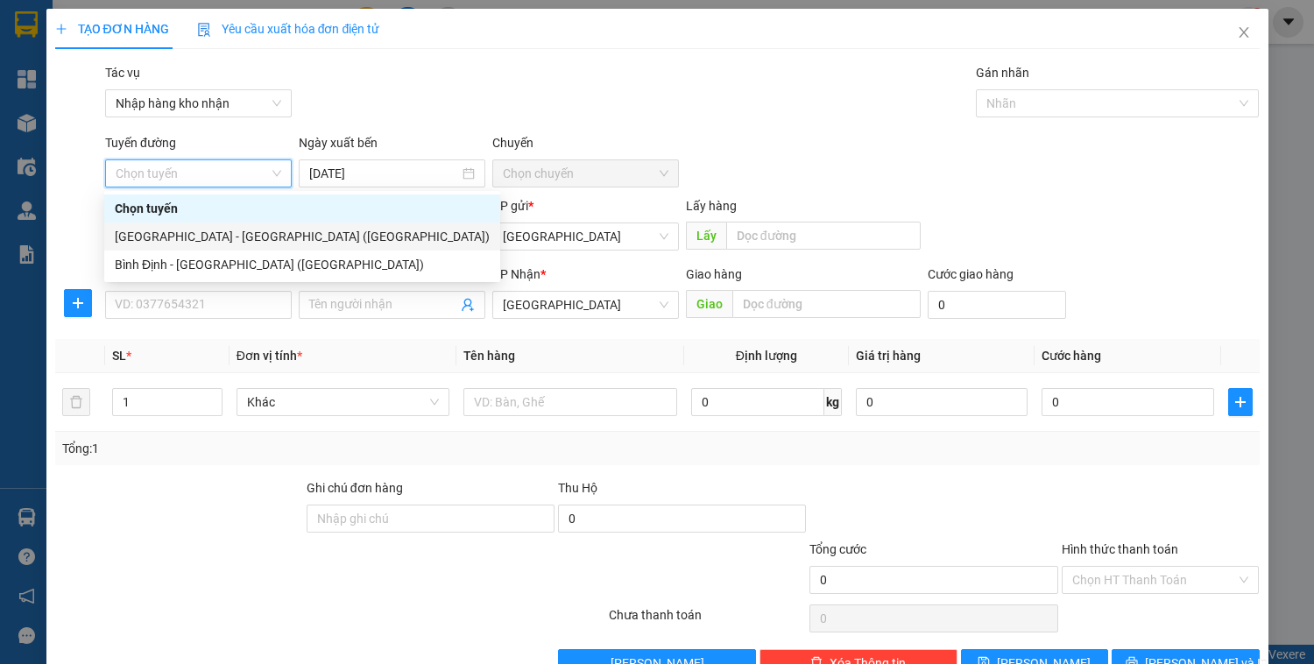
click at [202, 235] on div "[GEOGRAPHIC_DATA] - [GEOGRAPHIC_DATA] ([GEOGRAPHIC_DATA])" at bounding box center [302, 236] width 375 height 19
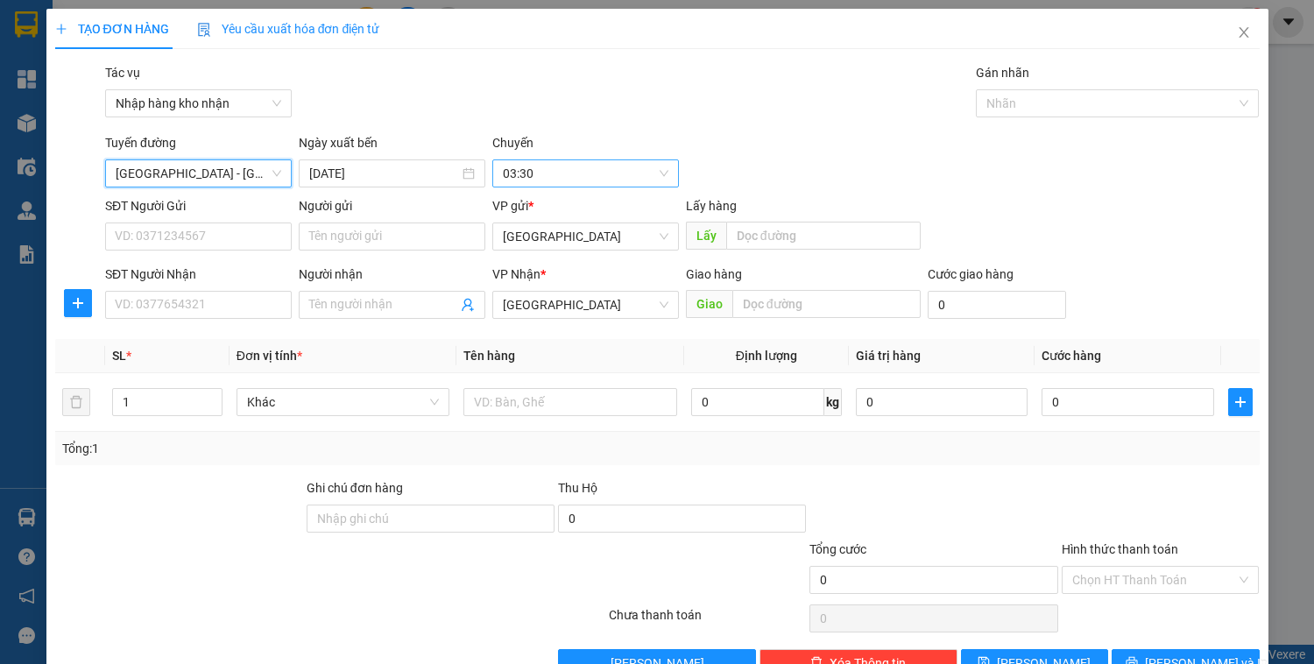
click at [547, 169] on span "03:30" at bounding box center [586, 173] width 166 height 26
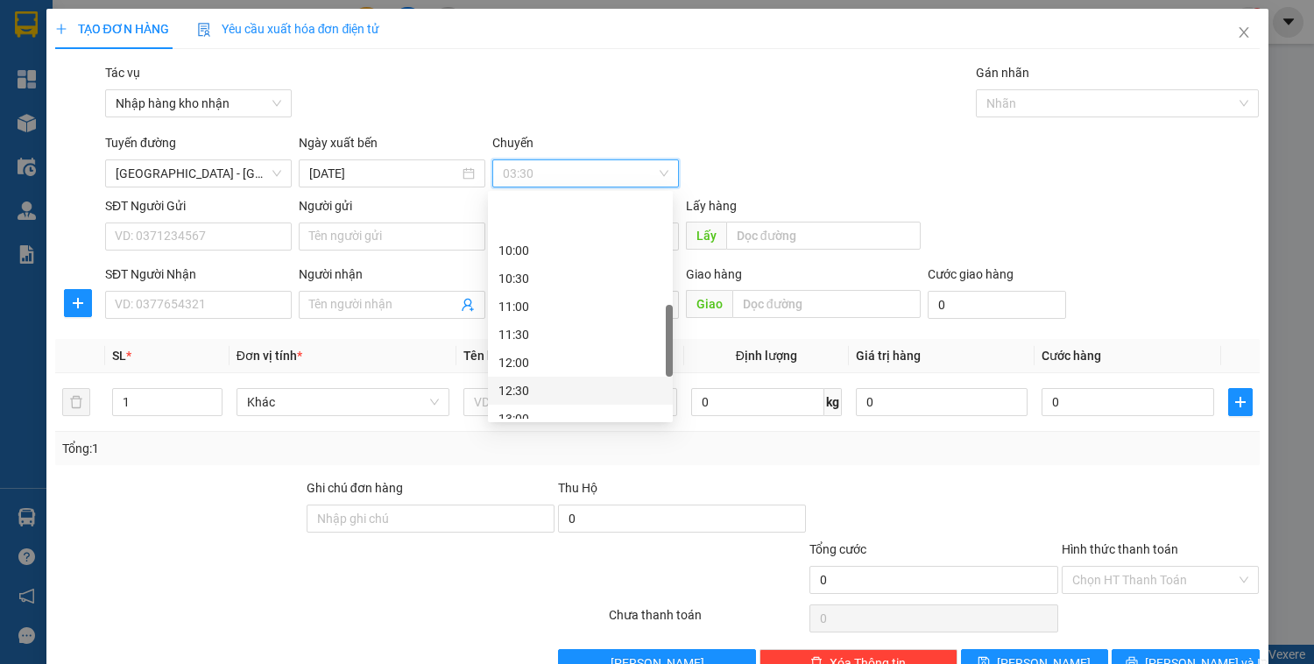
scroll to position [421, 0]
click at [526, 353] on div "13:00" at bounding box center [581, 348] width 164 height 19
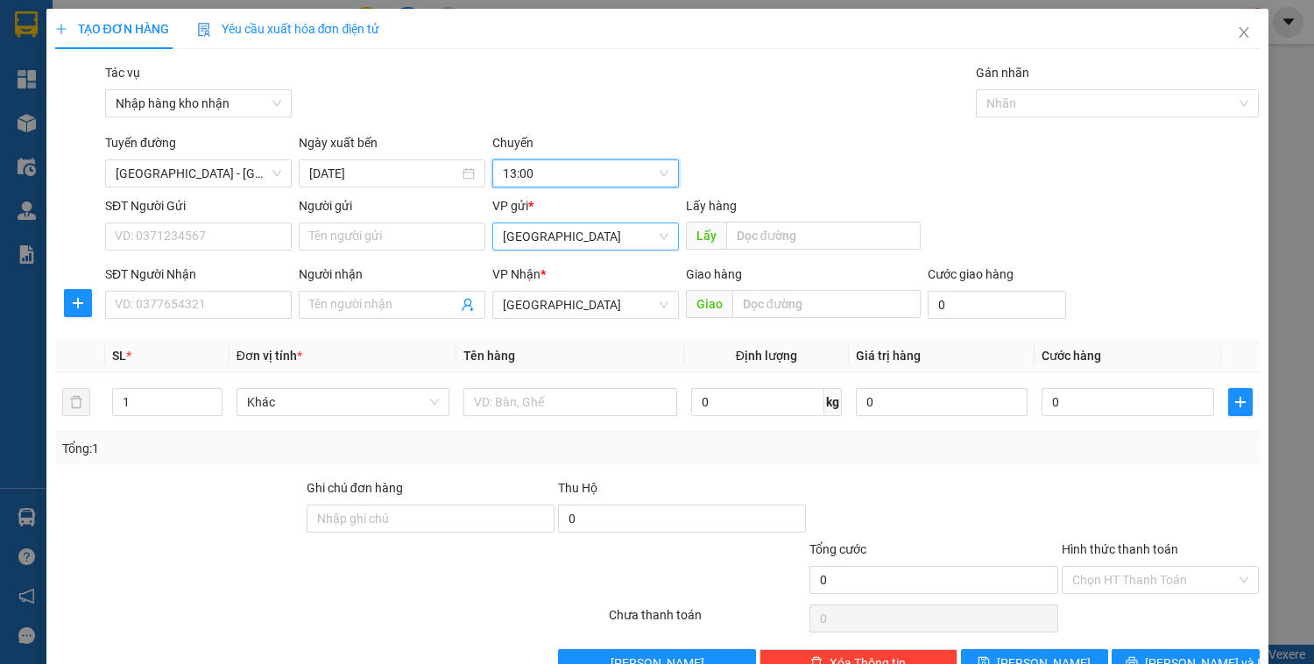
click at [550, 244] on span "[GEOGRAPHIC_DATA]" at bounding box center [586, 236] width 166 height 26
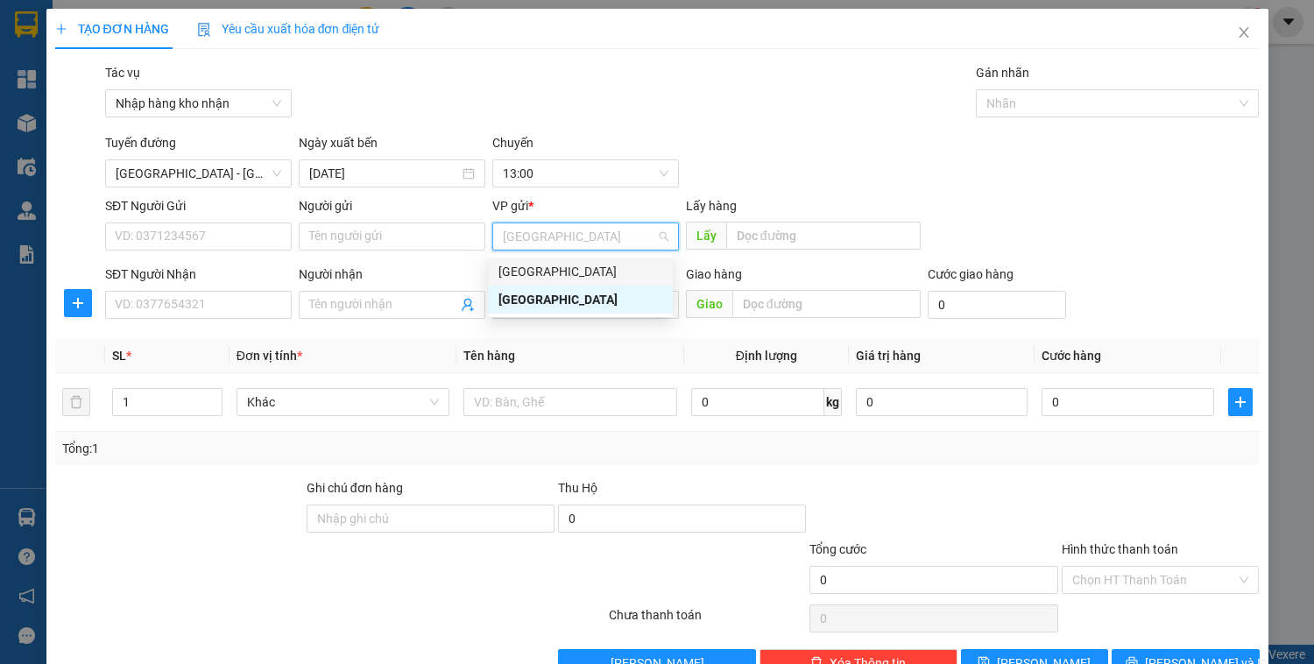
click at [542, 277] on div "[GEOGRAPHIC_DATA]" at bounding box center [581, 271] width 164 height 19
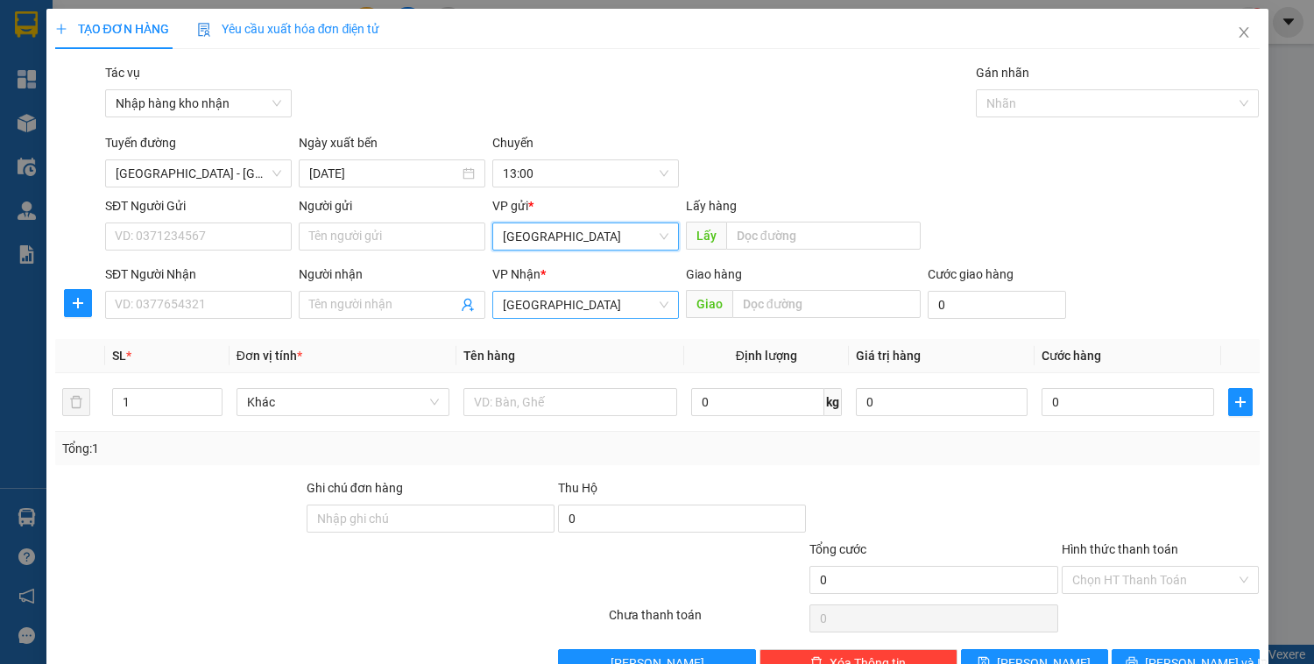
click at [547, 305] on span "[GEOGRAPHIC_DATA]" at bounding box center [586, 305] width 166 height 26
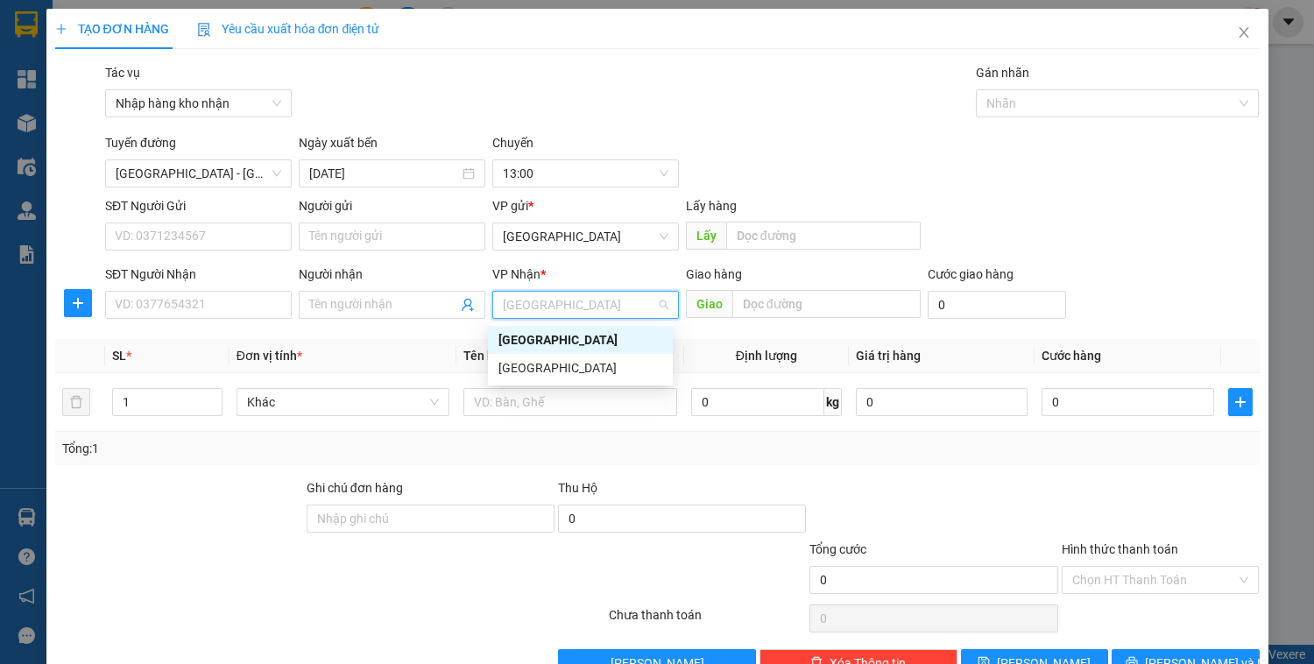
click at [540, 336] on div "[GEOGRAPHIC_DATA]" at bounding box center [581, 339] width 164 height 19
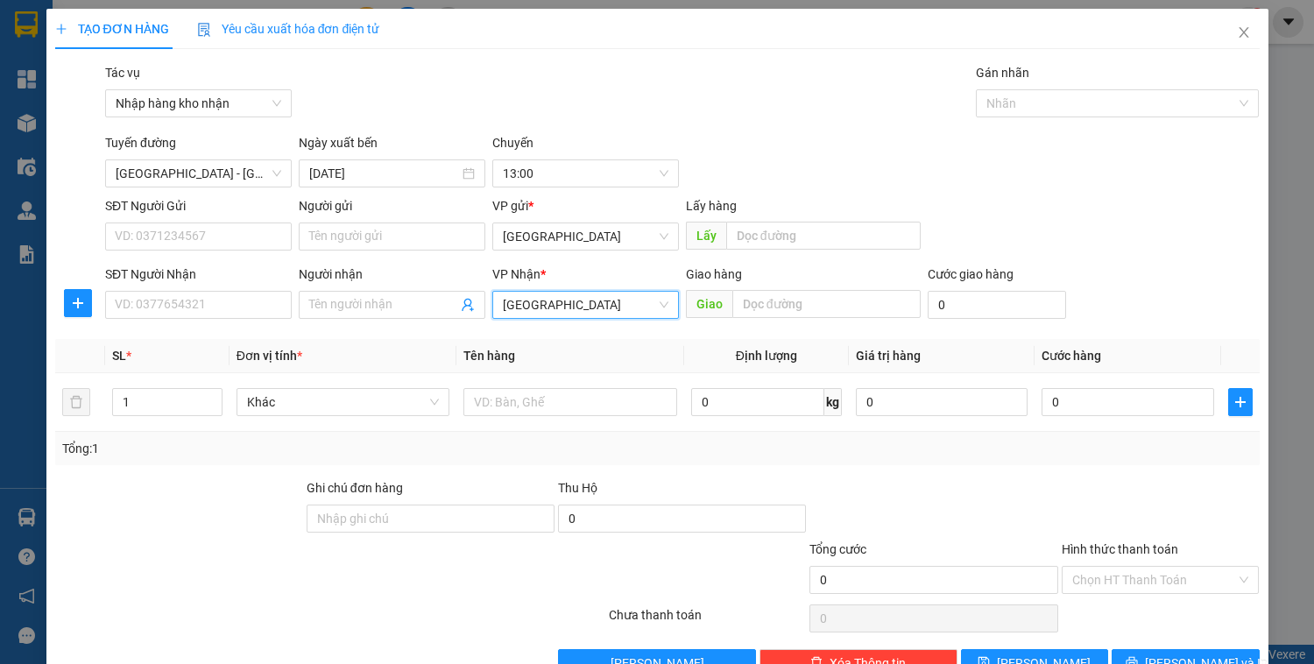
click at [536, 306] on span "[GEOGRAPHIC_DATA]" at bounding box center [586, 305] width 166 height 26
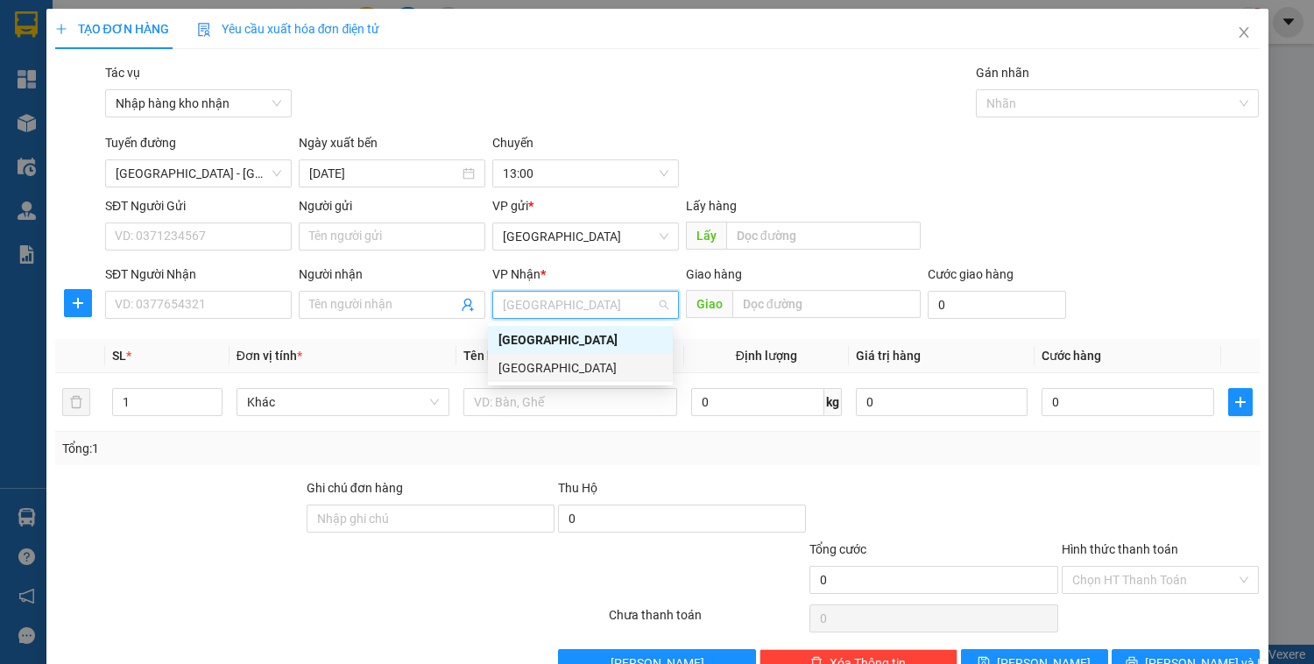
click at [543, 361] on div "[GEOGRAPHIC_DATA]" at bounding box center [581, 367] width 164 height 19
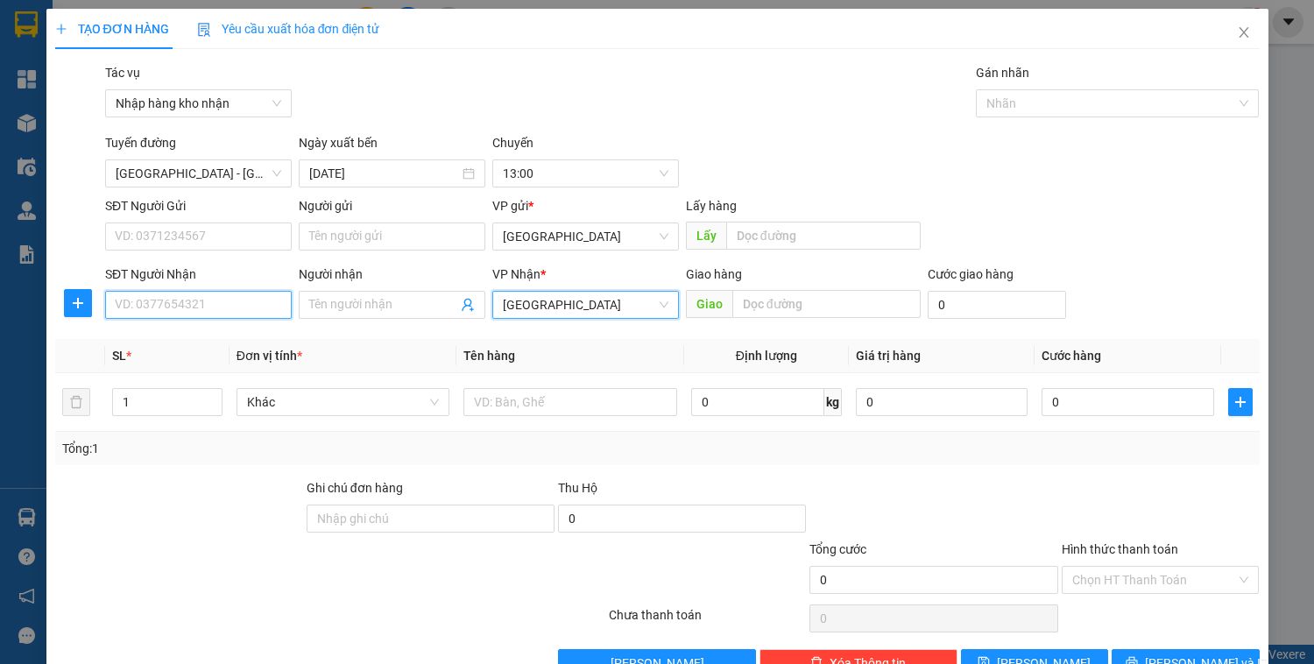
click at [175, 310] on input "SĐT Người Nhận" at bounding box center [198, 305] width 187 height 28
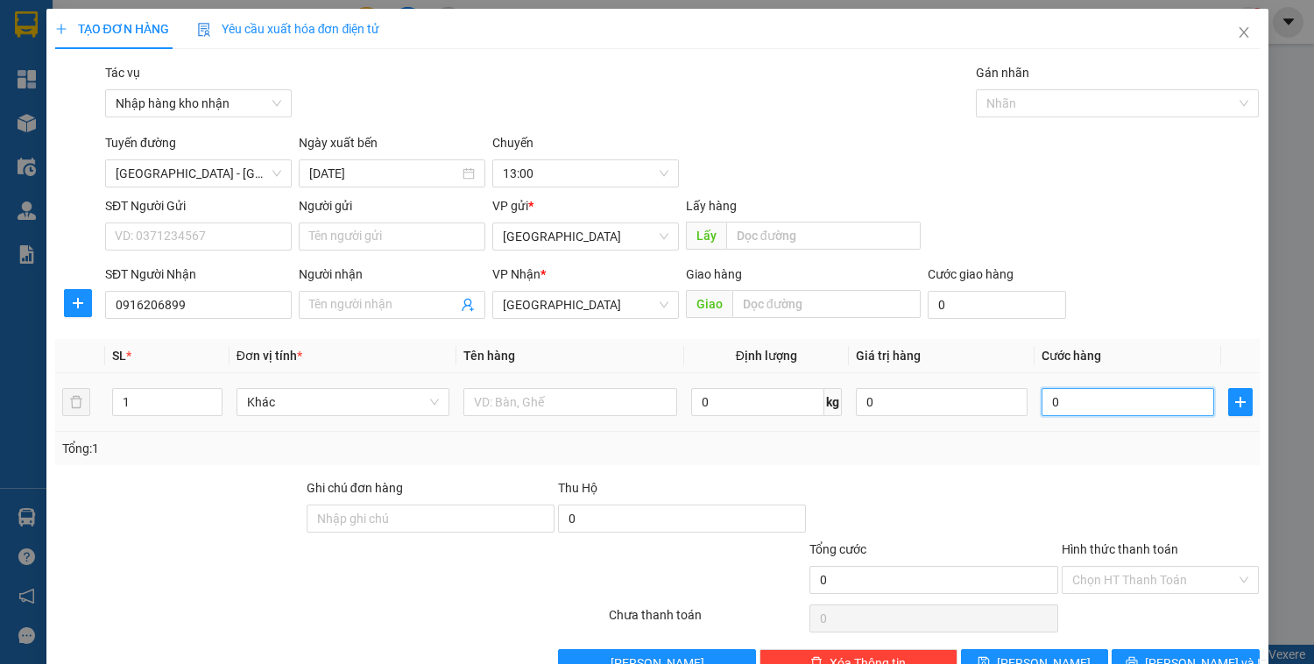
click at [1093, 414] on input "0" at bounding box center [1128, 402] width 172 height 28
click at [916, 485] on div at bounding box center [933, 508] width 251 height 61
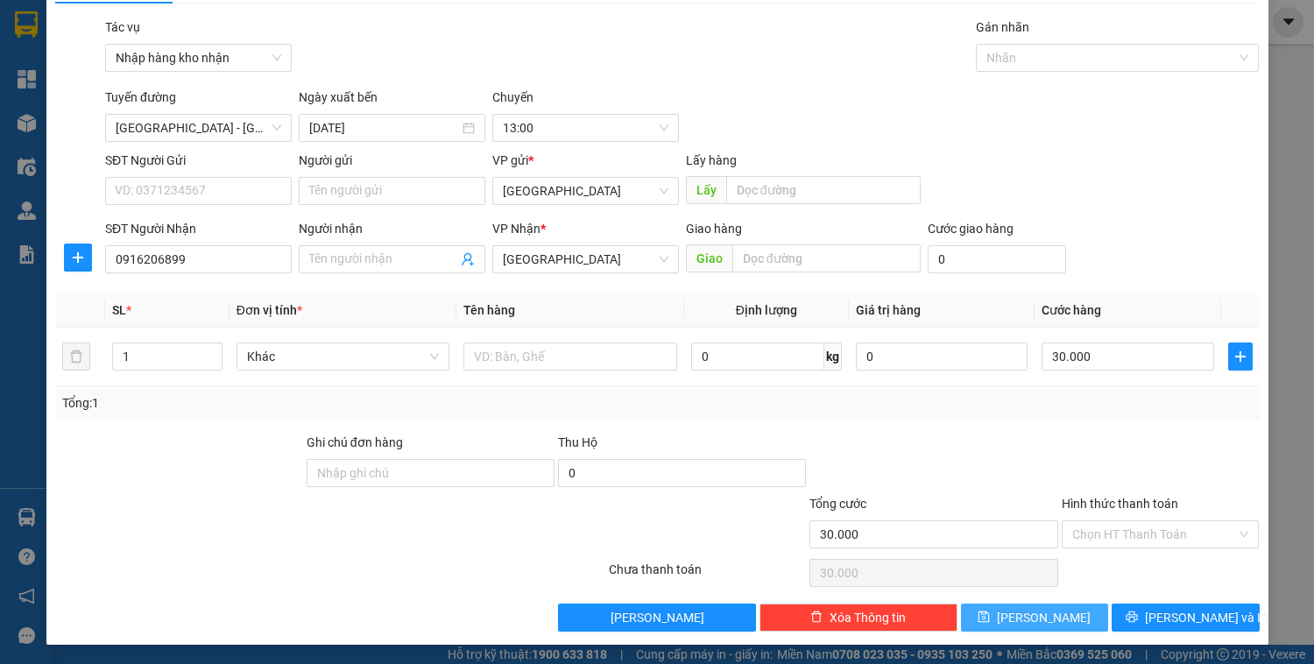
click at [1033, 622] on span "[PERSON_NAME]" at bounding box center [1044, 617] width 94 height 19
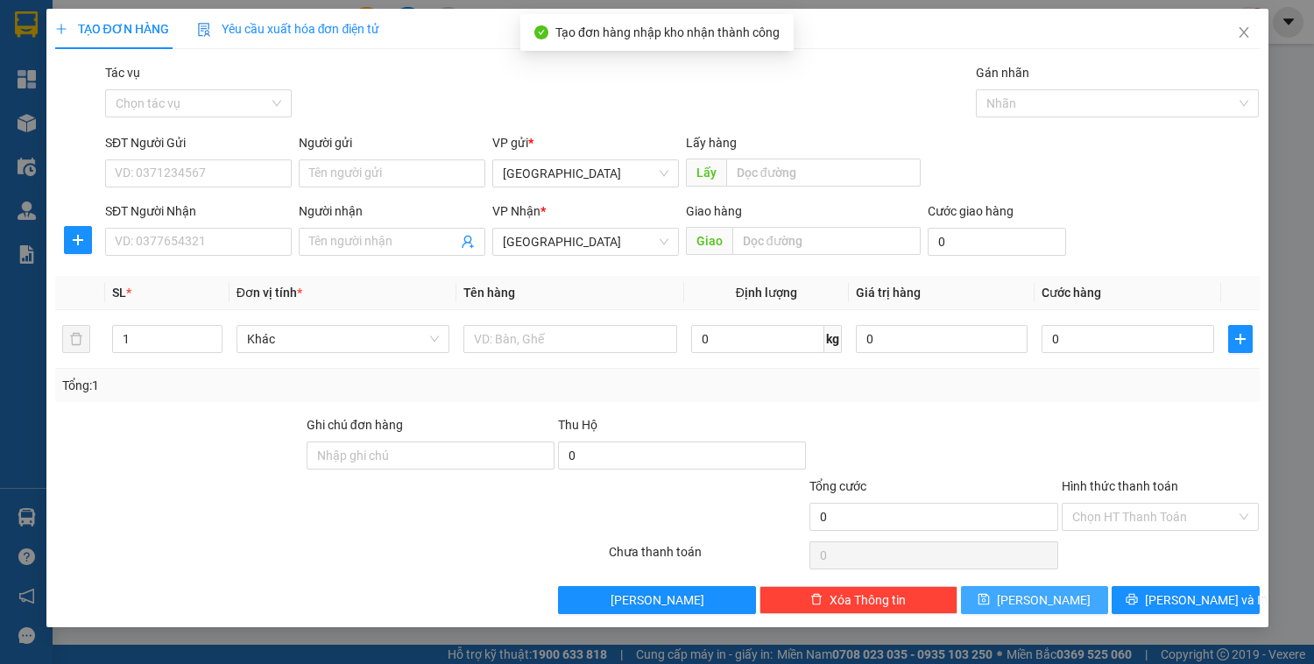
scroll to position [0, 0]
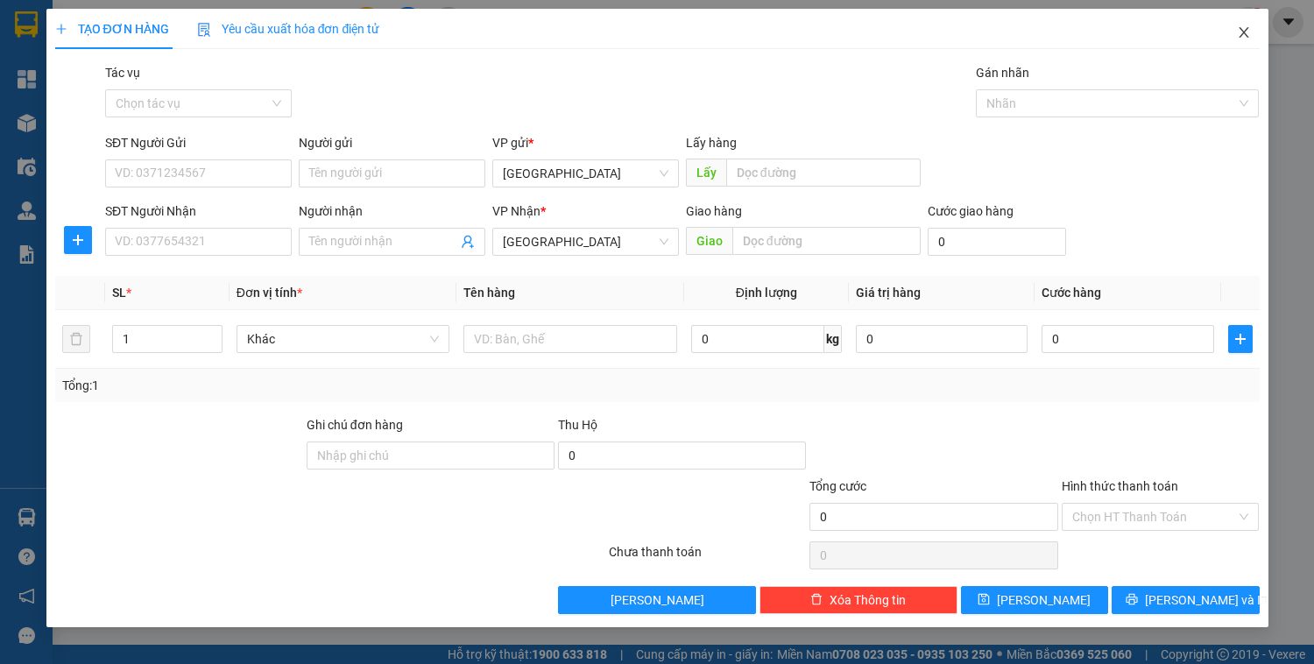
click at [1241, 30] on icon "close" at bounding box center [1244, 32] width 10 height 11
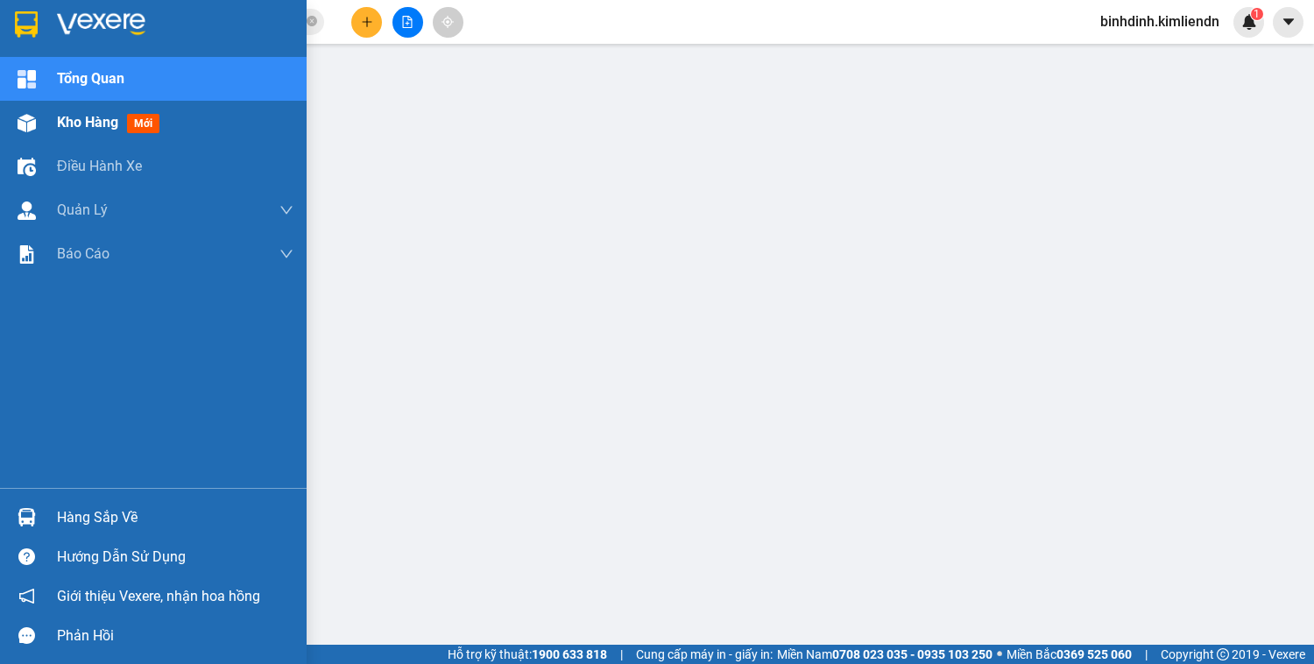
click at [32, 124] on img at bounding box center [27, 123] width 18 height 18
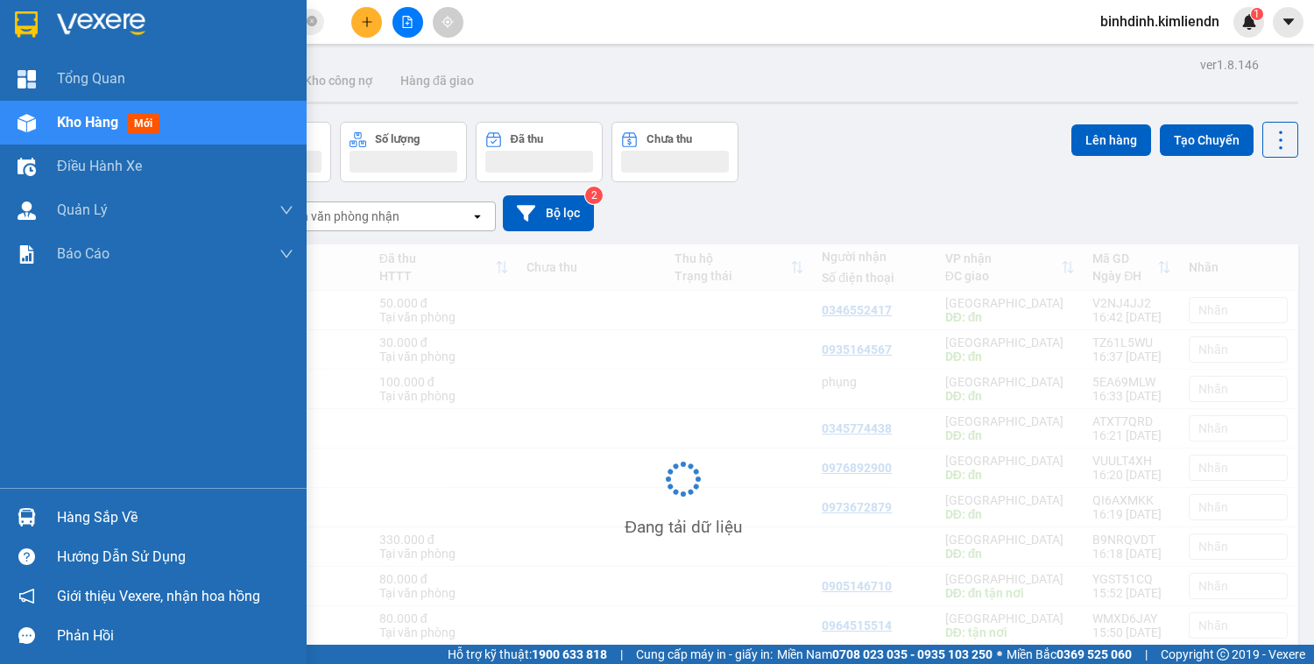
click at [112, 119] on span "Kho hàng" at bounding box center [87, 122] width 61 height 17
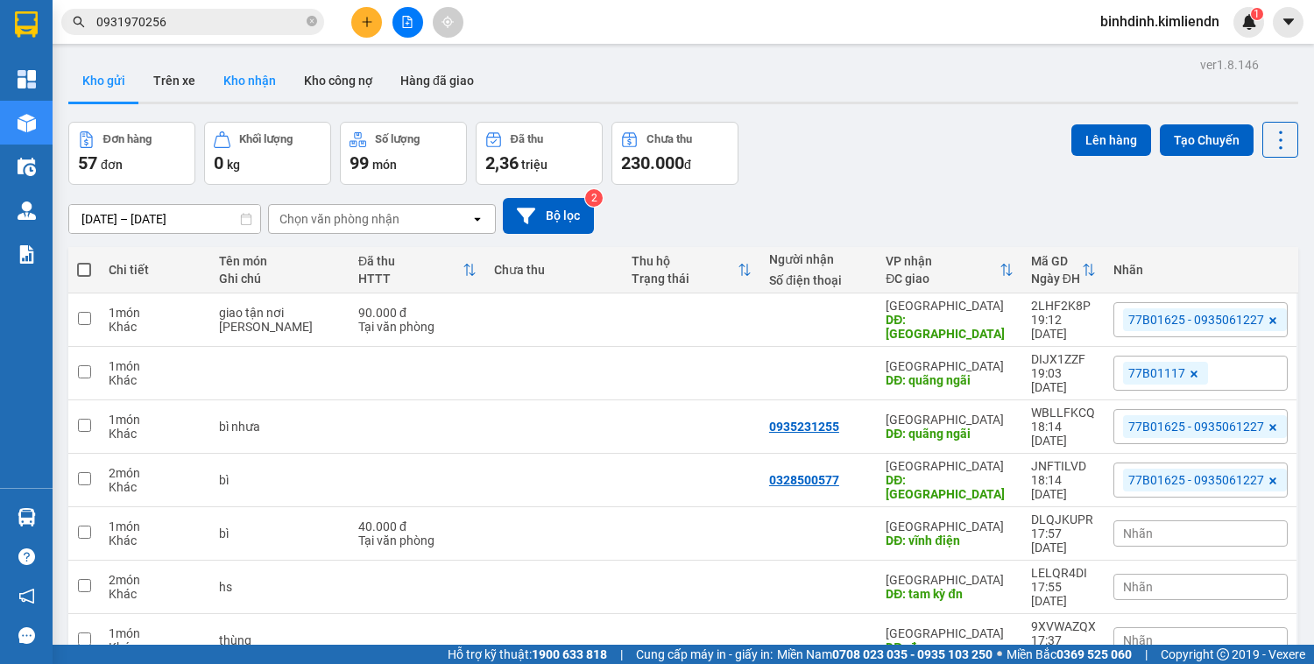
click at [257, 82] on button "Kho nhận" at bounding box center [249, 81] width 81 height 42
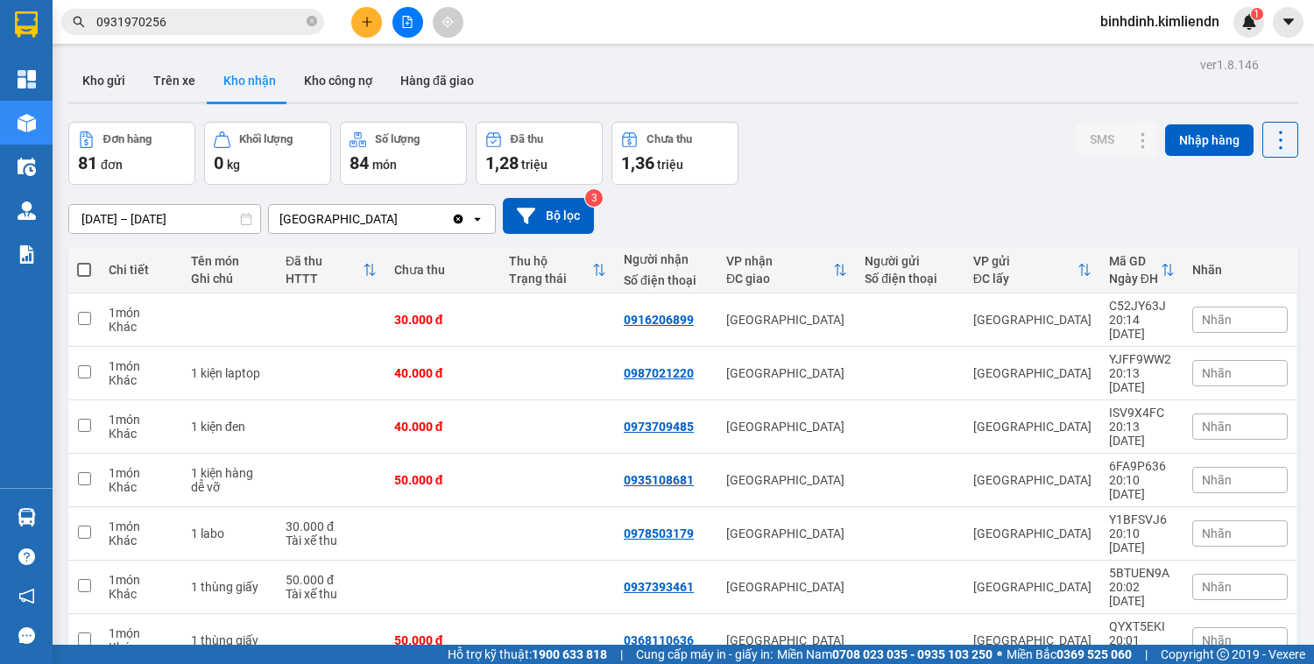
click at [1213, 313] on span "Nhãn" at bounding box center [1217, 320] width 30 height 14
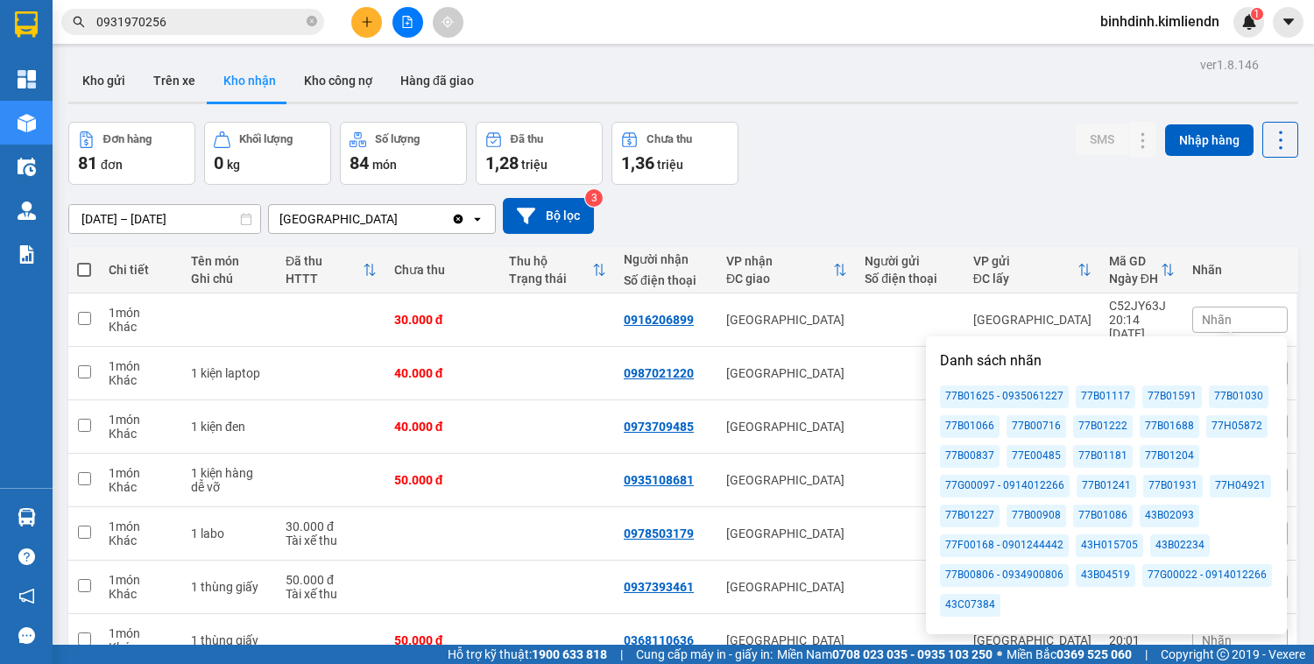
click at [1227, 488] on div "77H04921" at bounding box center [1240, 486] width 61 height 23
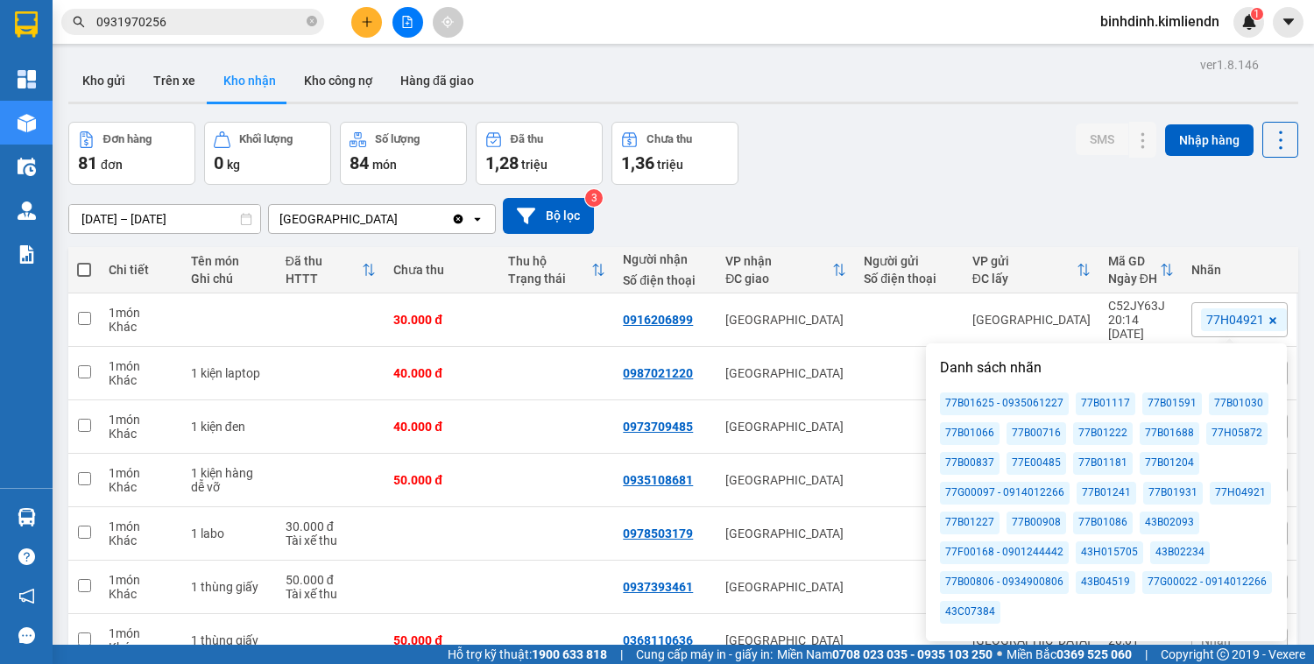
click at [1096, 172] on div "SMS Nhập hàng" at bounding box center [1187, 153] width 223 height 63
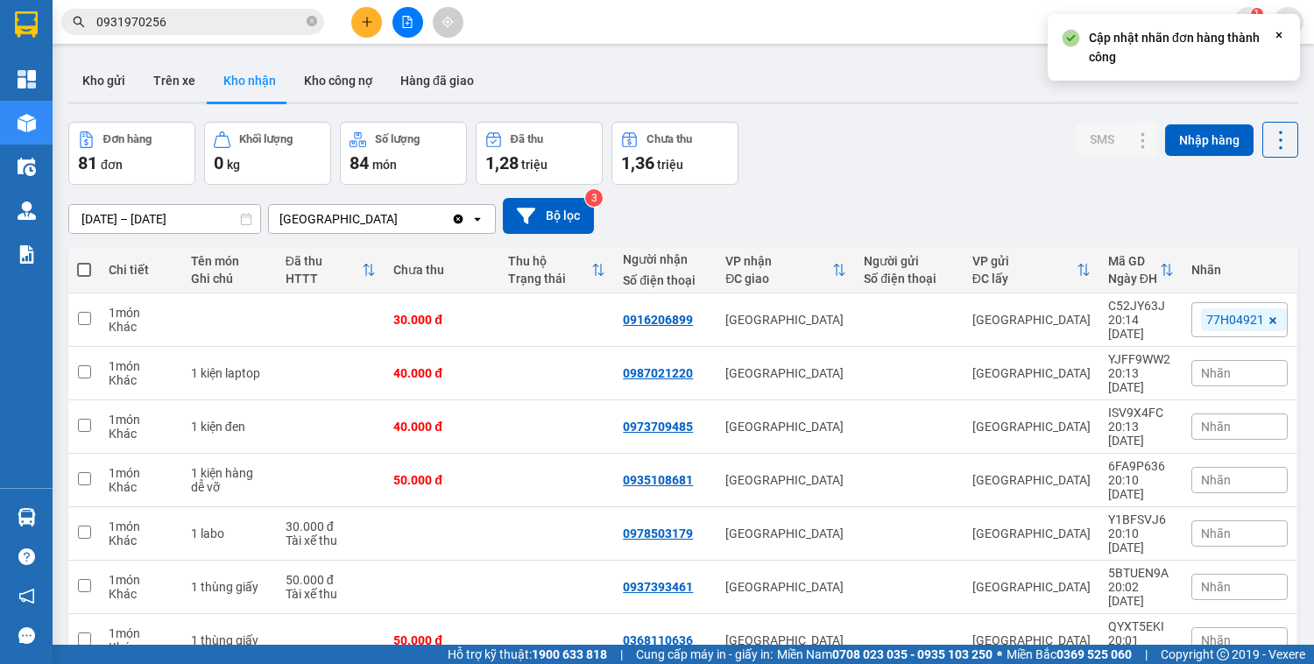
click at [1206, 366] on span "Nhãn" at bounding box center [1216, 373] width 30 height 14
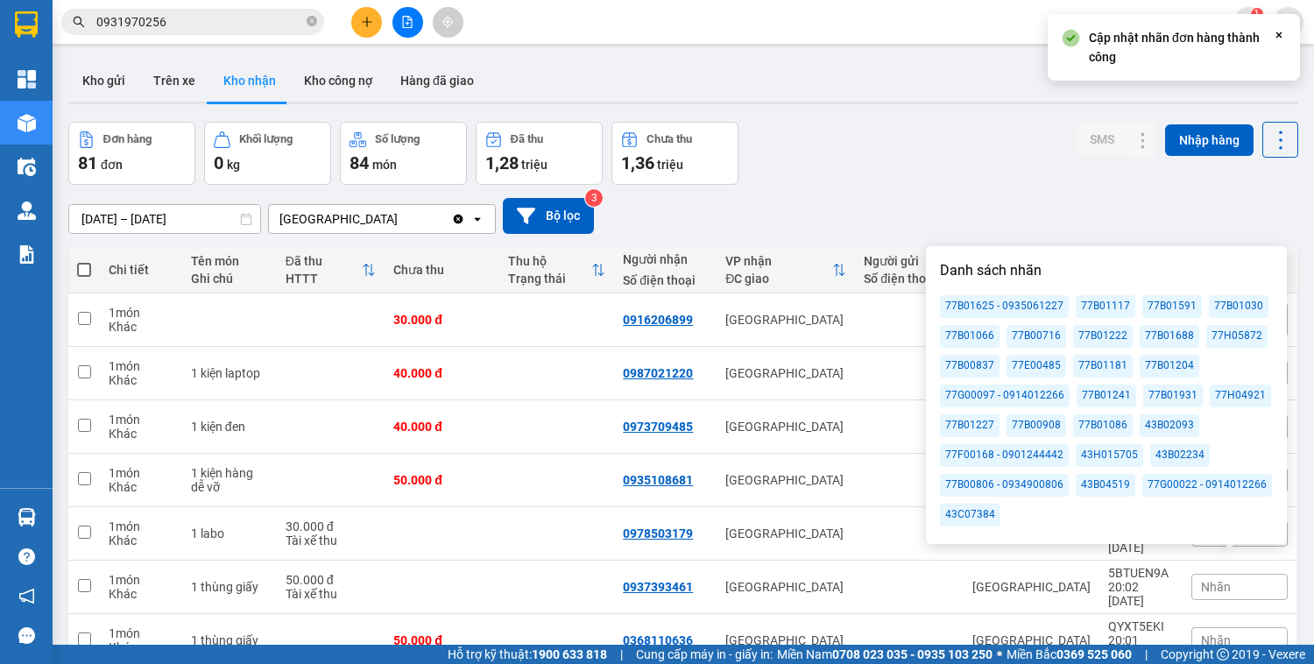
click at [1222, 399] on div "77H04921" at bounding box center [1240, 396] width 61 height 23
click at [1096, 175] on div "SMS Nhập hàng" at bounding box center [1187, 153] width 223 height 63
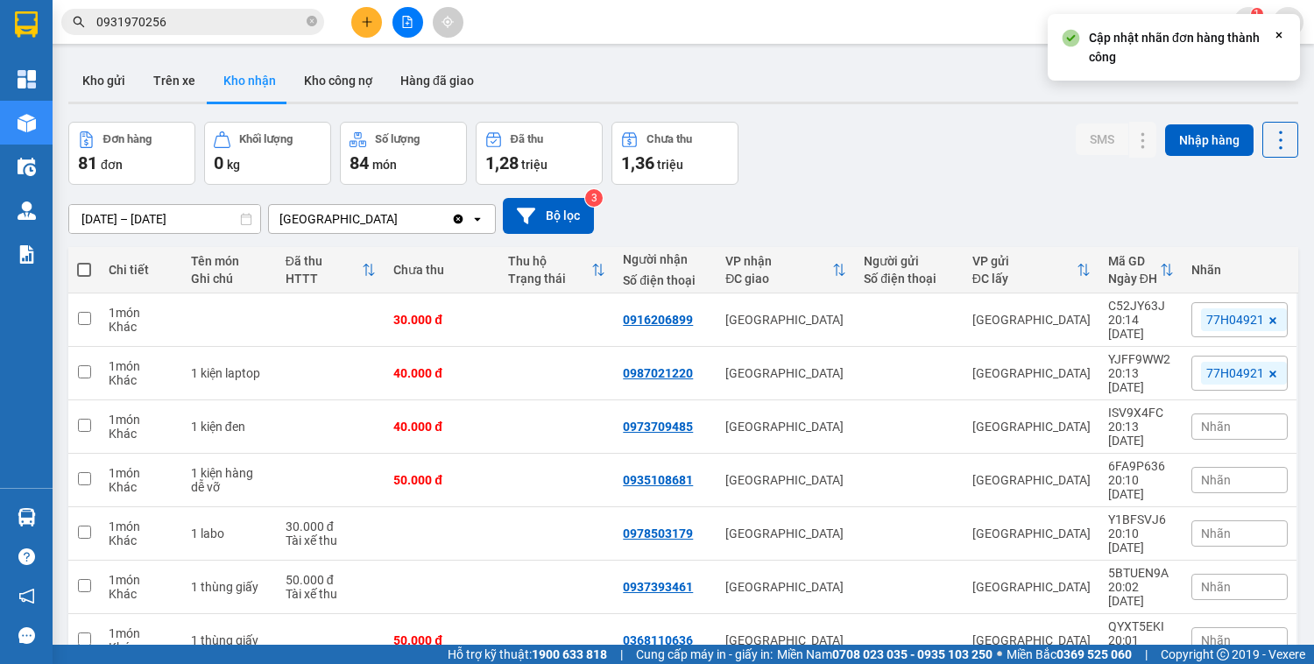
click at [1238, 414] on div "Nhãn" at bounding box center [1240, 427] width 96 height 26
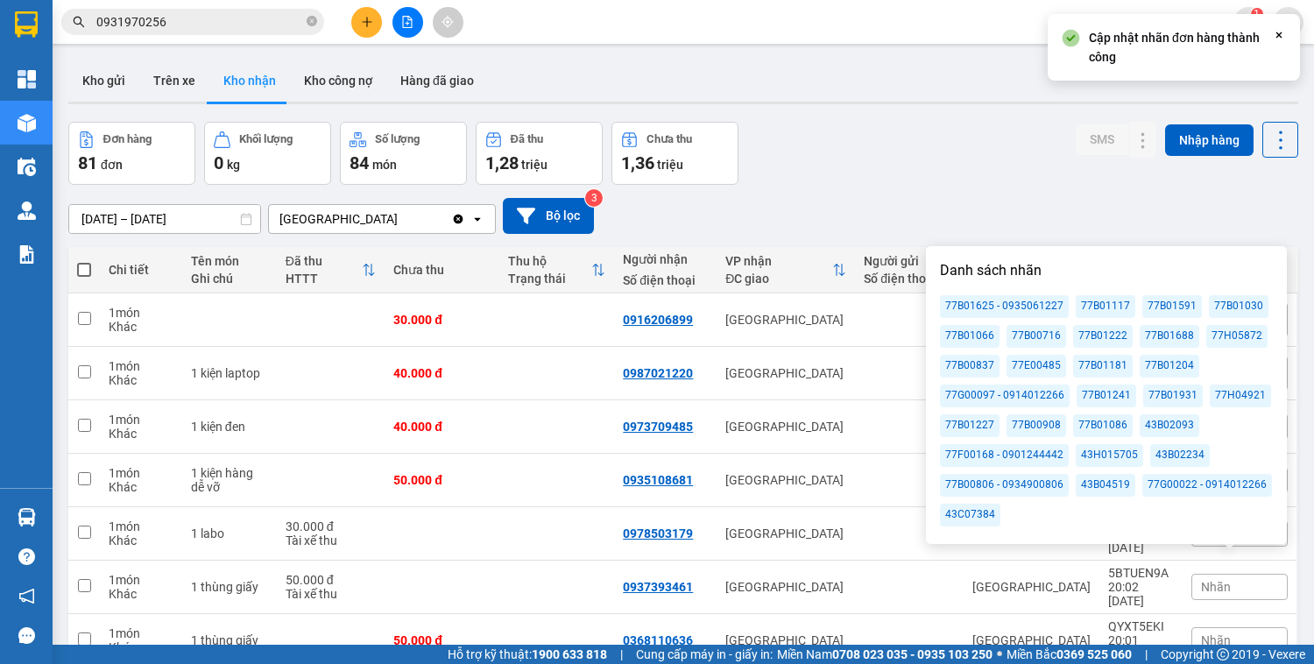
click at [1231, 395] on div "77H04921" at bounding box center [1240, 396] width 61 height 23
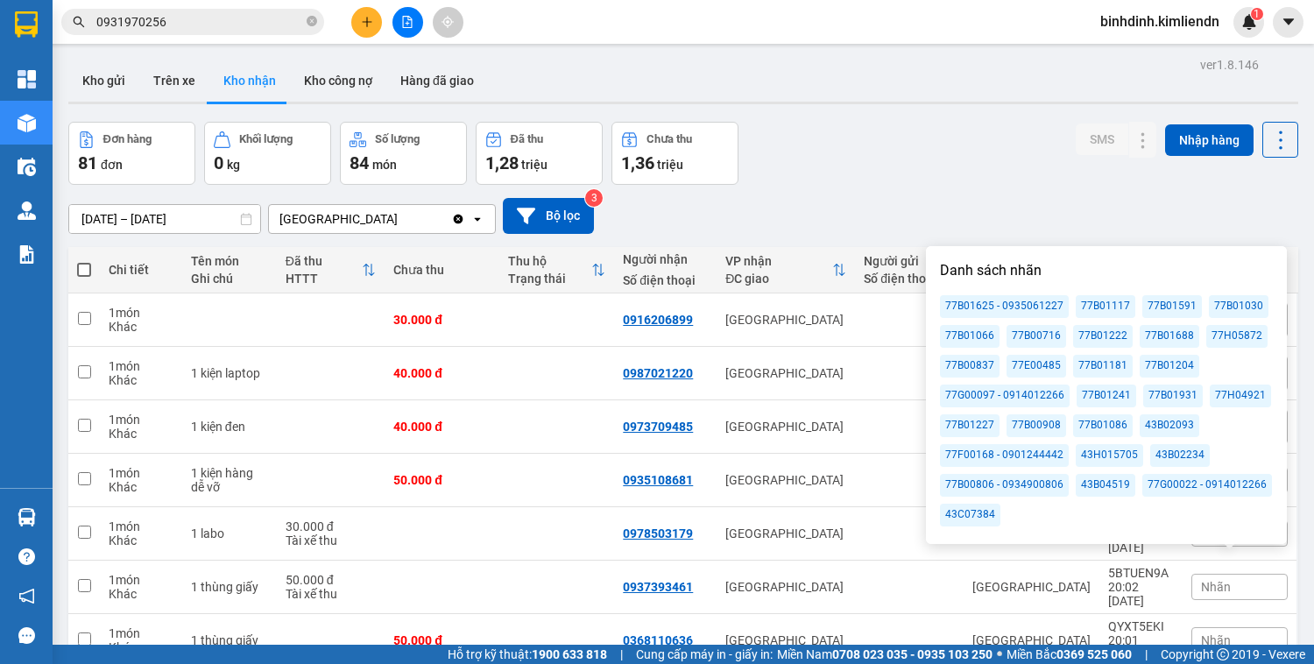
click at [1032, 162] on div "Đơn hàng 81 đơn Khối lượng 0 kg Số lượng 84 món Đã thu 1,28 triệu Chưa thu 1,36…" at bounding box center [683, 153] width 1230 height 63
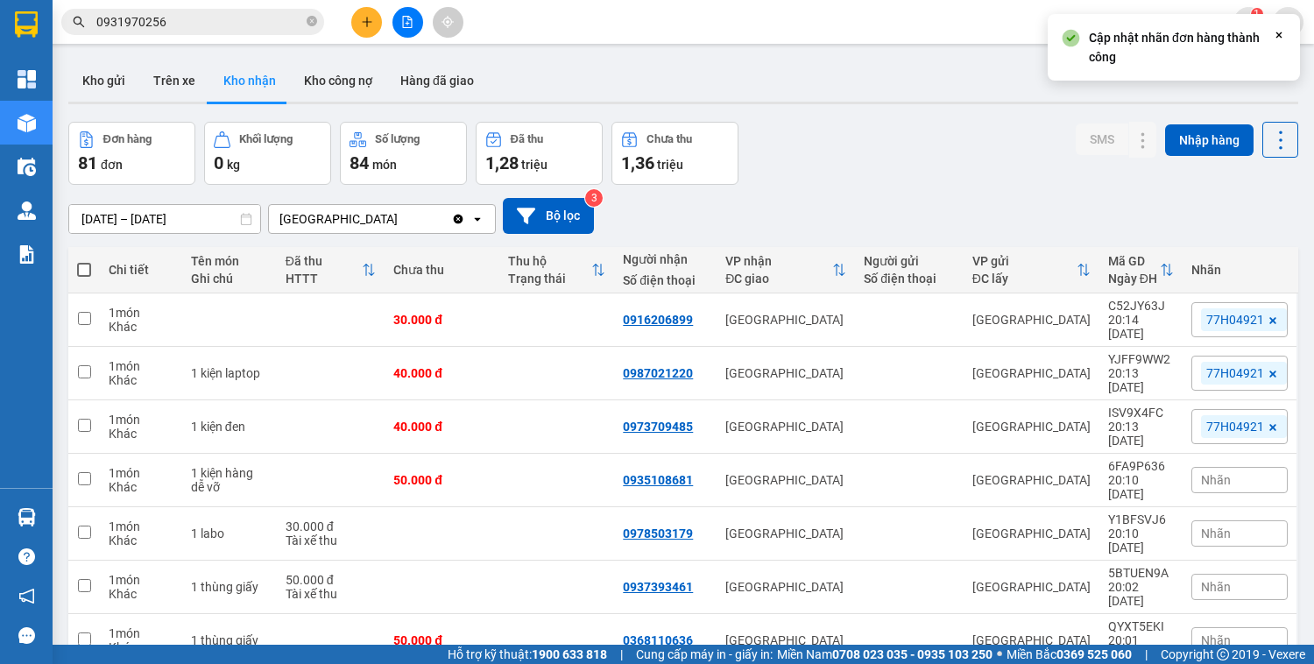
click at [1215, 473] on span "Nhãn" at bounding box center [1216, 480] width 30 height 14
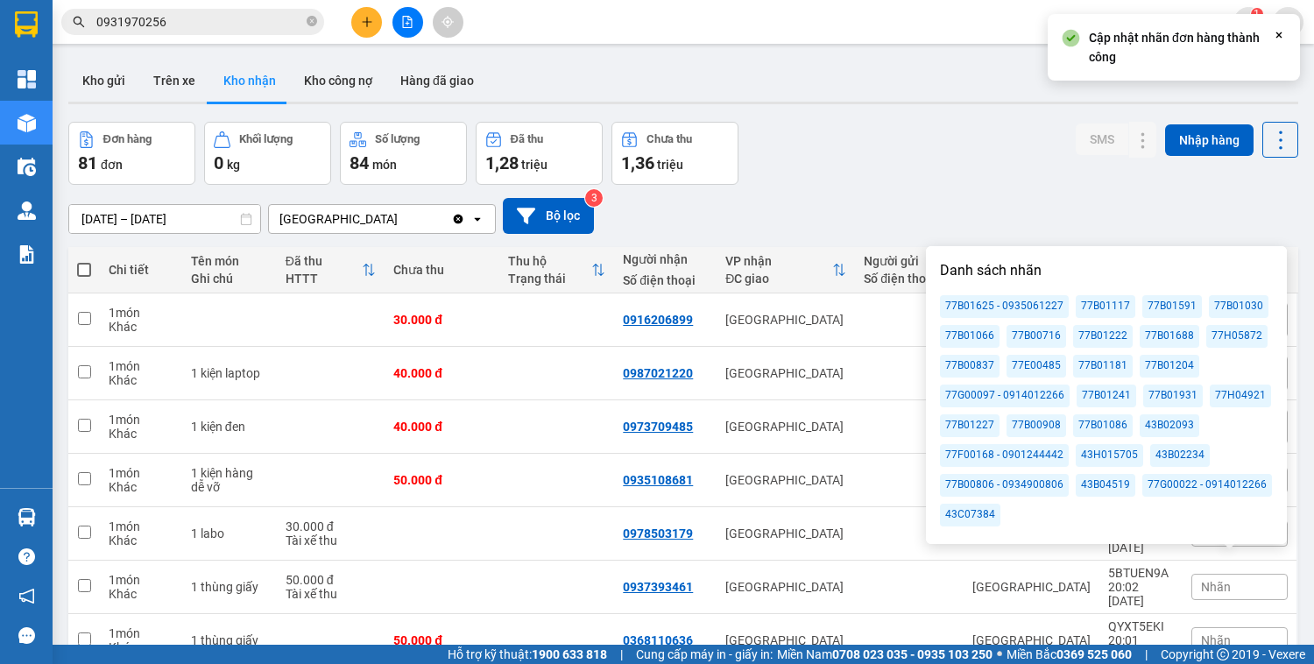
click at [1227, 389] on div "77H04921" at bounding box center [1240, 396] width 61 height 23
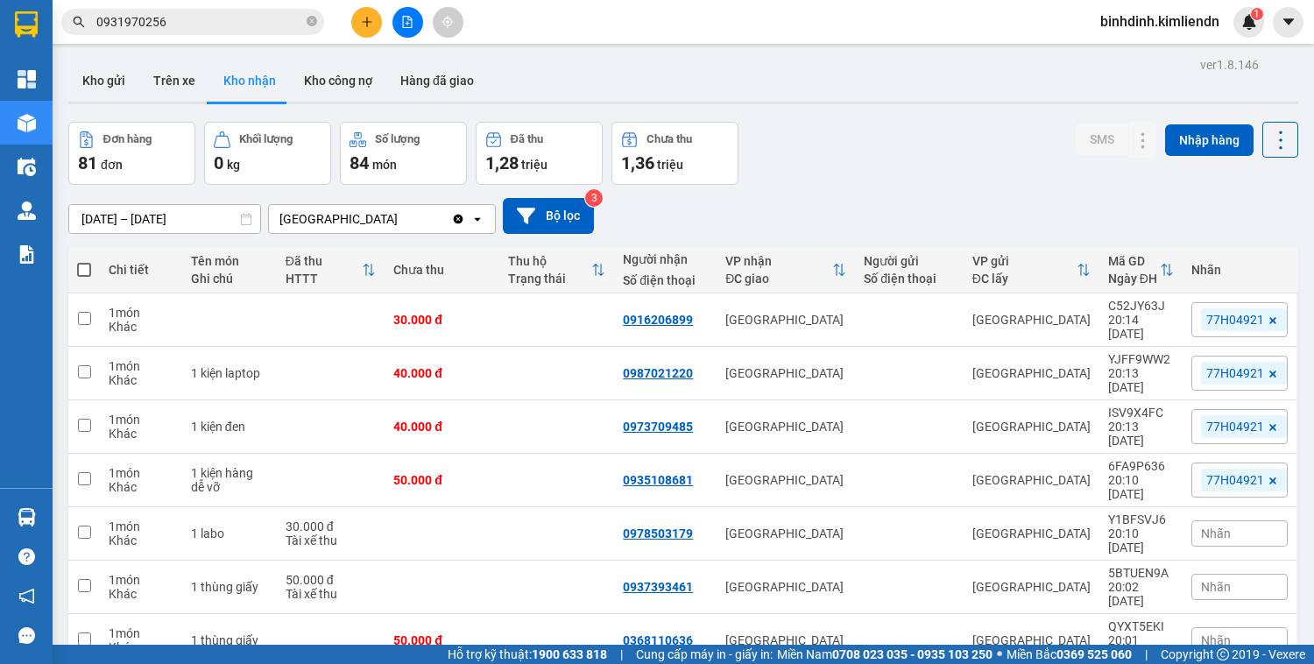
click at [1006, 168] on div "Đơn hàng 81 đơn Khối lượng 0 kg Số lượng 84 món Đã thu 1,28 triệu Chưa thu 1,36…" at bounding box center [683, 153] width 1230 height 63
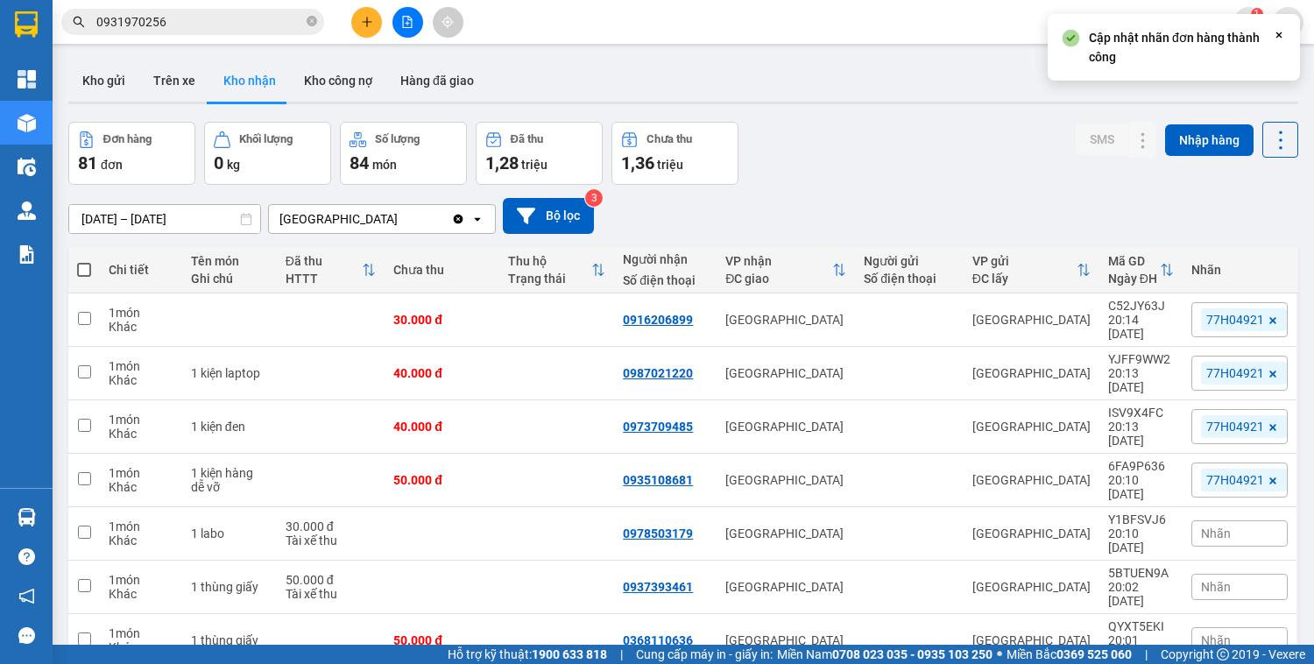
click at [1213, 527] on span "Nhãn" at bounding box center [1216, 534] width 30 height 14
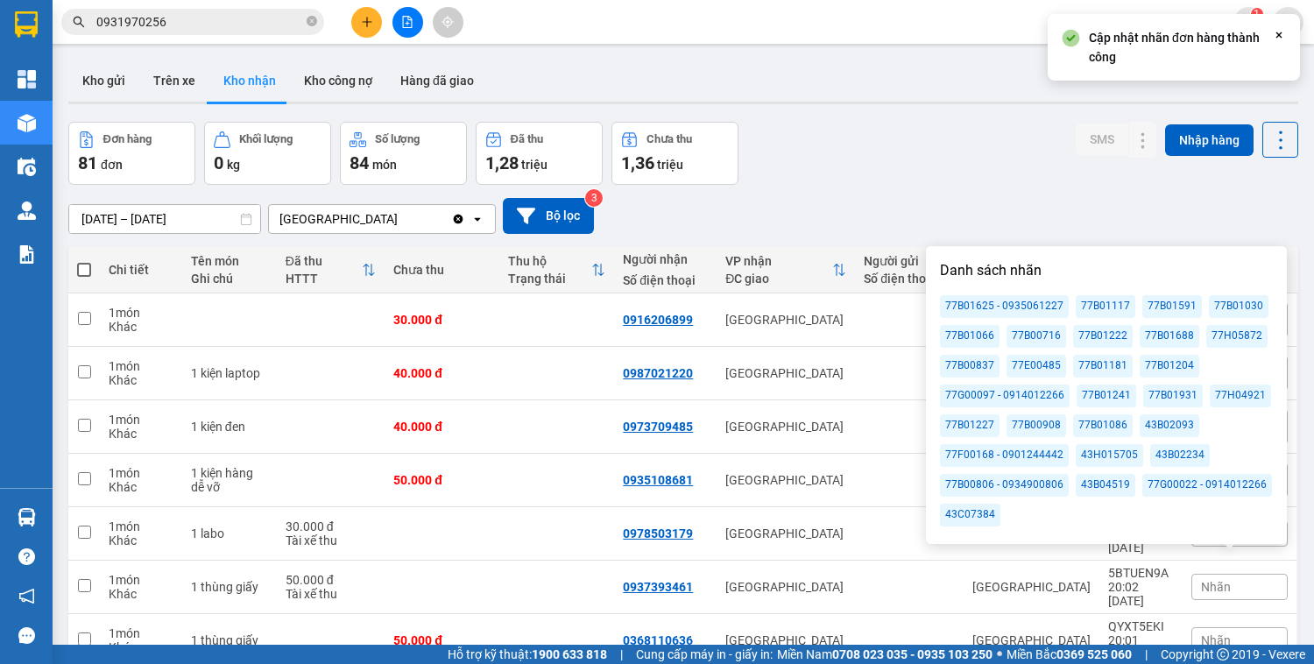
click at [1224, 387] on div "77H04921" at bounding box center [1240, 396] width 61 height 23
click at [996, 195] on div "[DATE] – [DATE] Press the down arrow key to interact with the calendar and sele…" at bounding box center [683, 216] width 1230 height 62
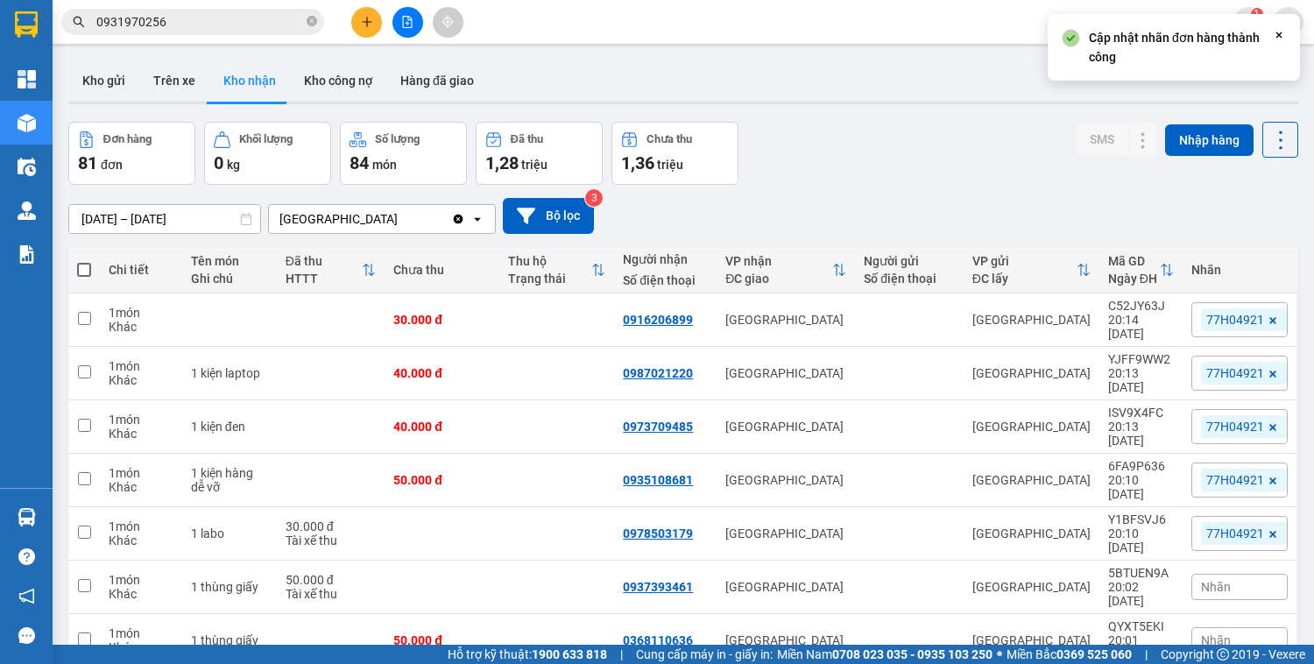
click at [1214, 580] on span "Nhãn" at bounding box center [1216, 587] width 30 height 14
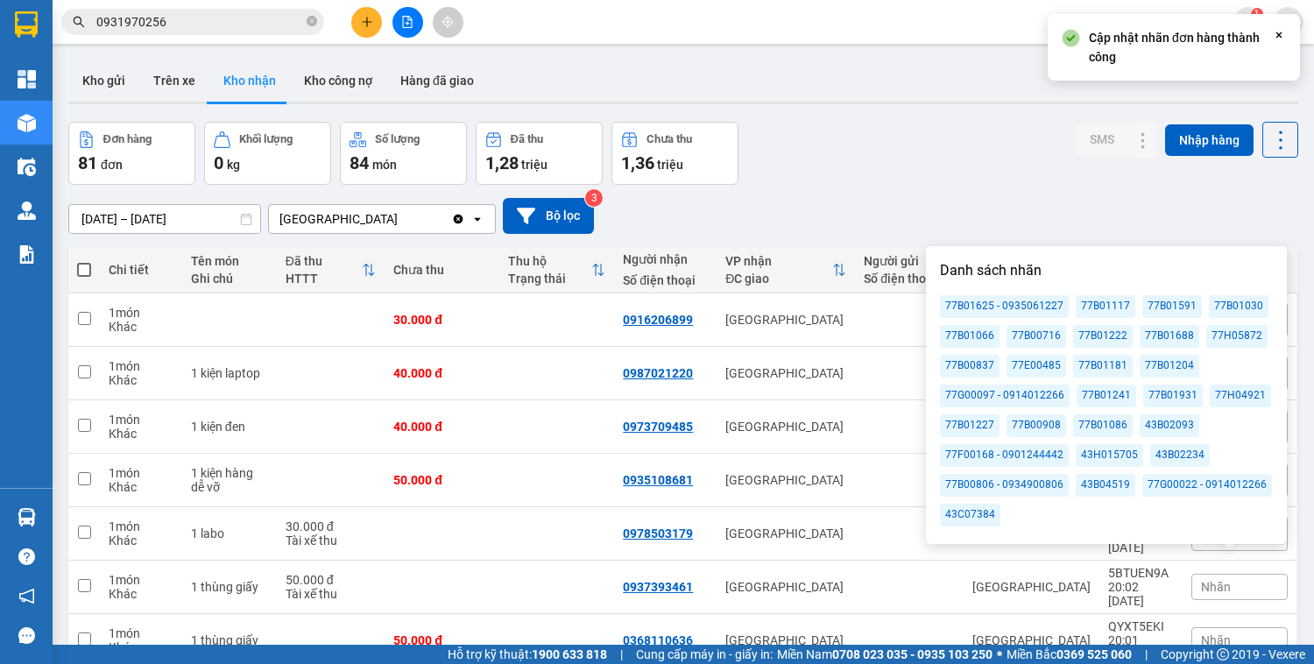
click at [1226, 390] on div "77H04921" at bounding box center [1240, 396] width 61 height 23
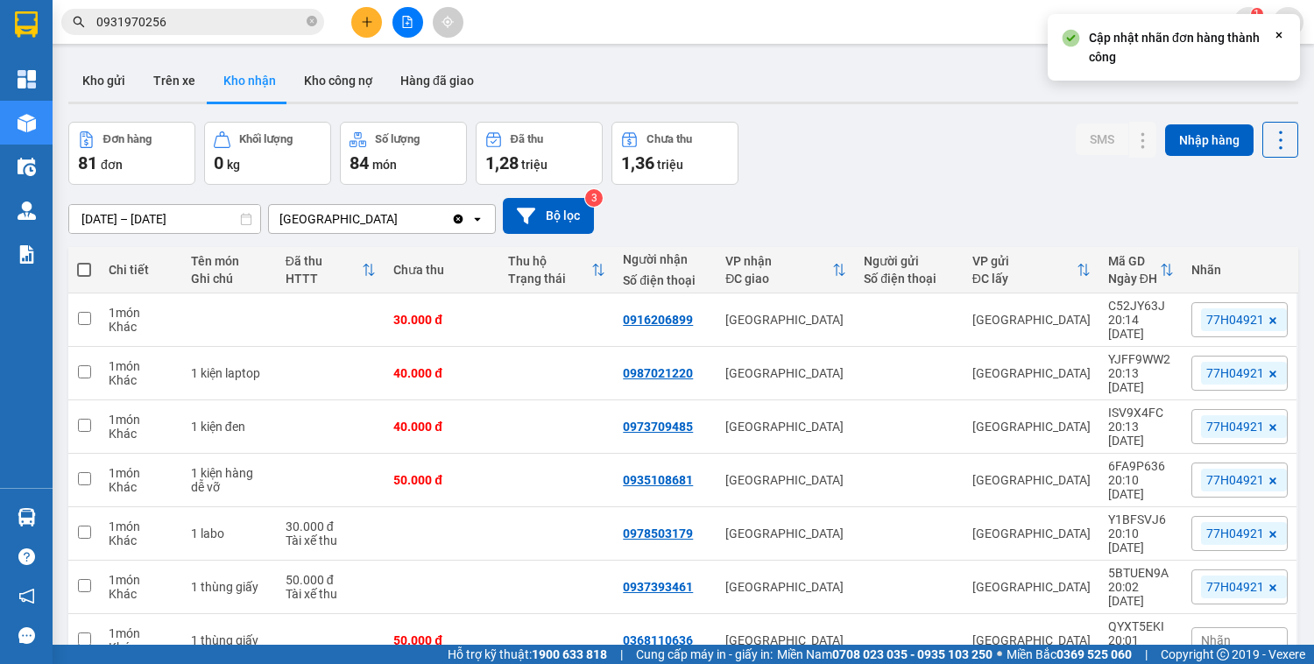
click at [984, 203] on div "[DATE] – [DATE] Press the down arrow key to interact with the calendar and sele…" at bounding box center [683, 216] width 1230 height 36
click at [1217, 634] on span "Nhãn" at bounding box center [1216, 641] width 30 height 14
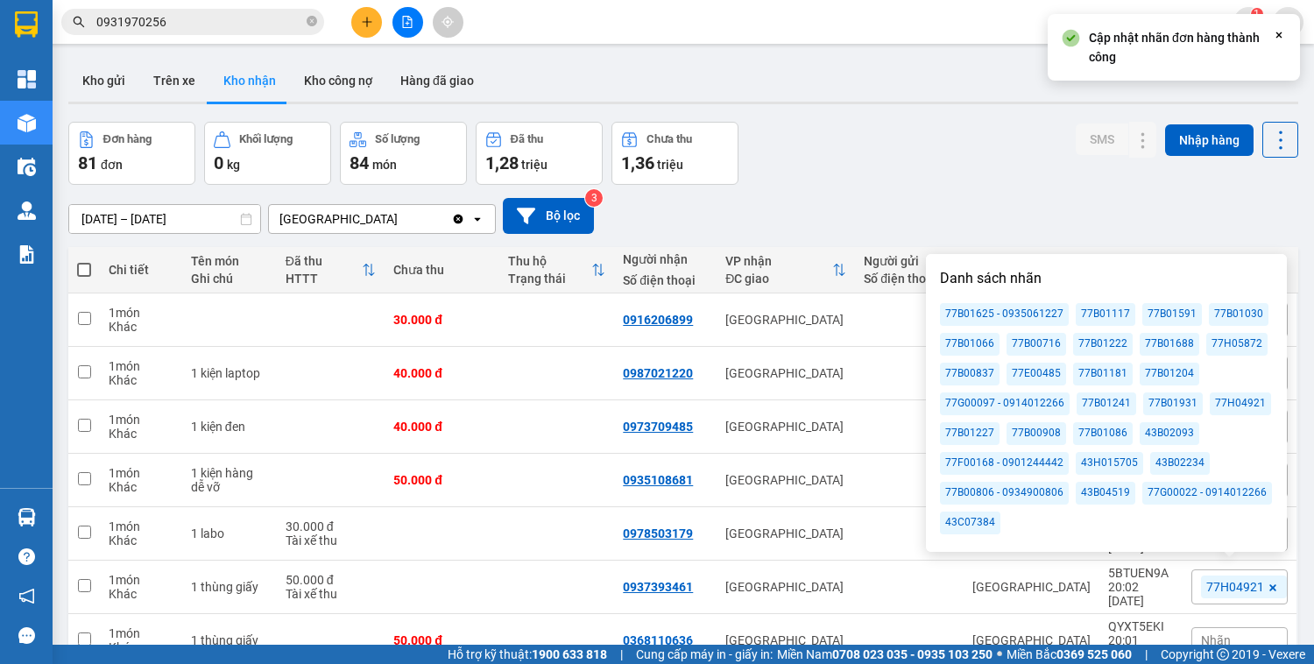
drag, startPoint x: 1230, startPoint y: 408, endPoint x: 1209, endPoint y: 396, distance: 24.3
click at [1230, 407] on div "77H04921" at bounding box center [1240, 404] width 61 height 23
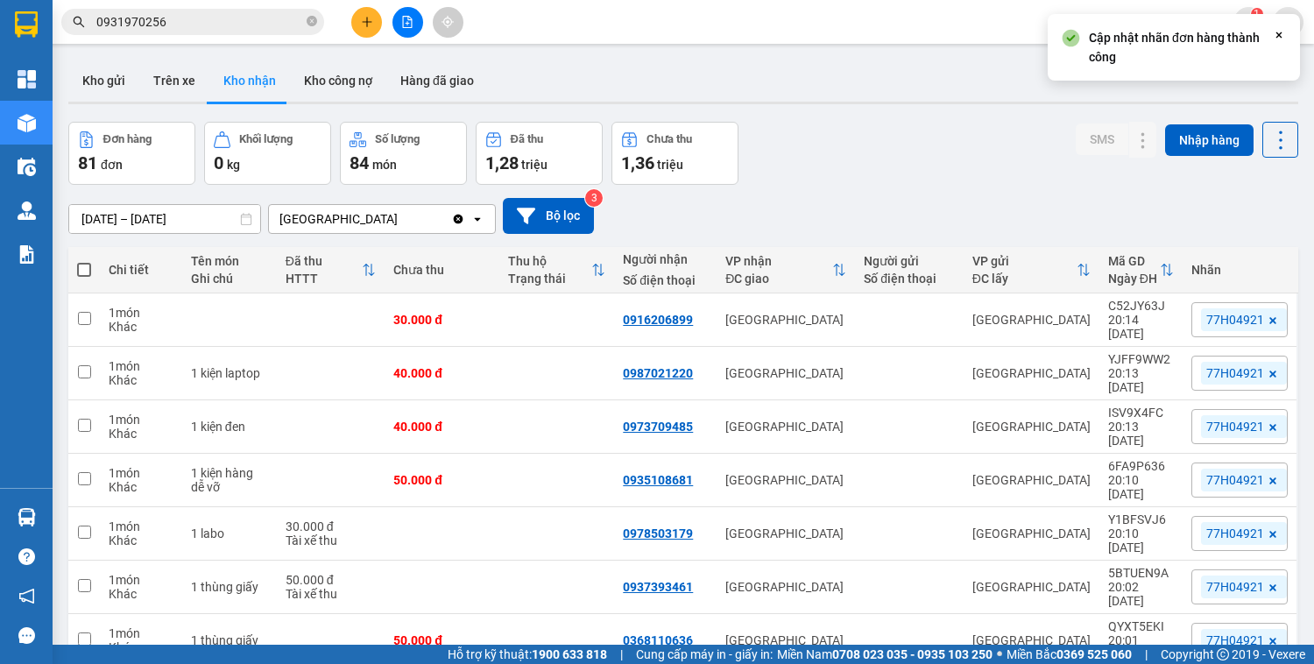
click at [950, 179] on div "Đơn hàng 81 đơn Khối lượng 0 kg Số lượng 84 món Đã thu 1,28 triệu Chưa thu 1,36…" at bounding box center [683, 153] width 1230 height 63
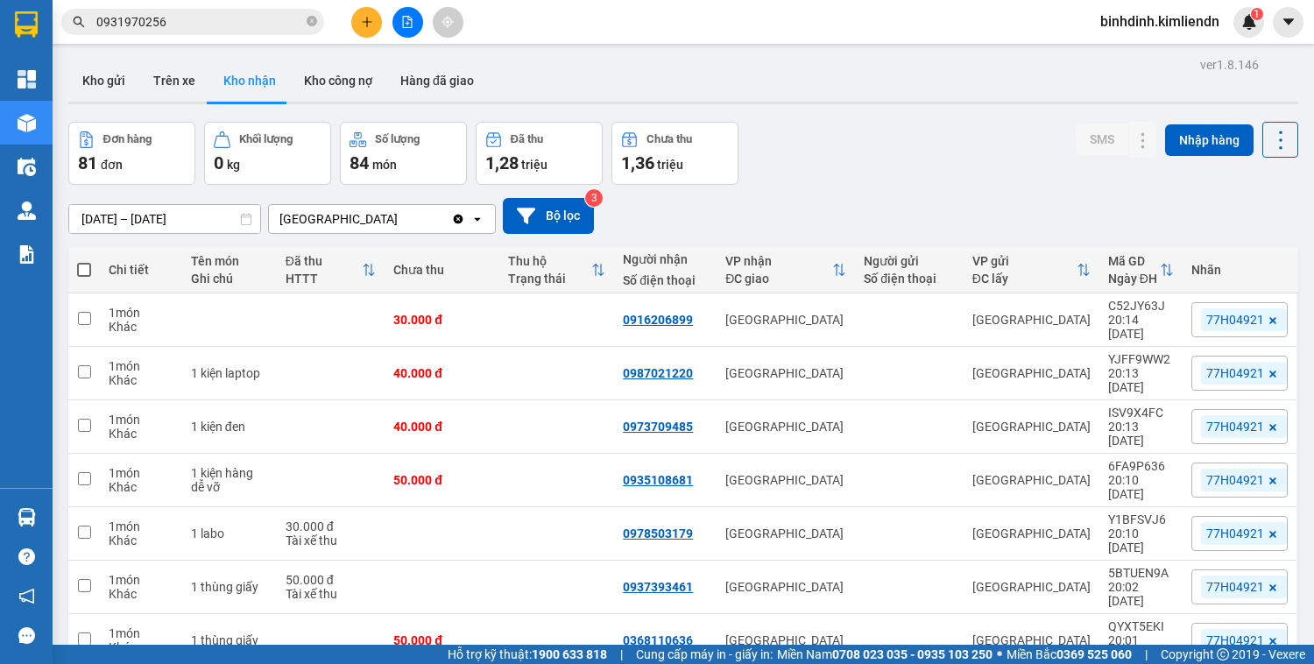
click at [372, 20] on icon "plus" at bounding box center [367, 22] width 12 height 12
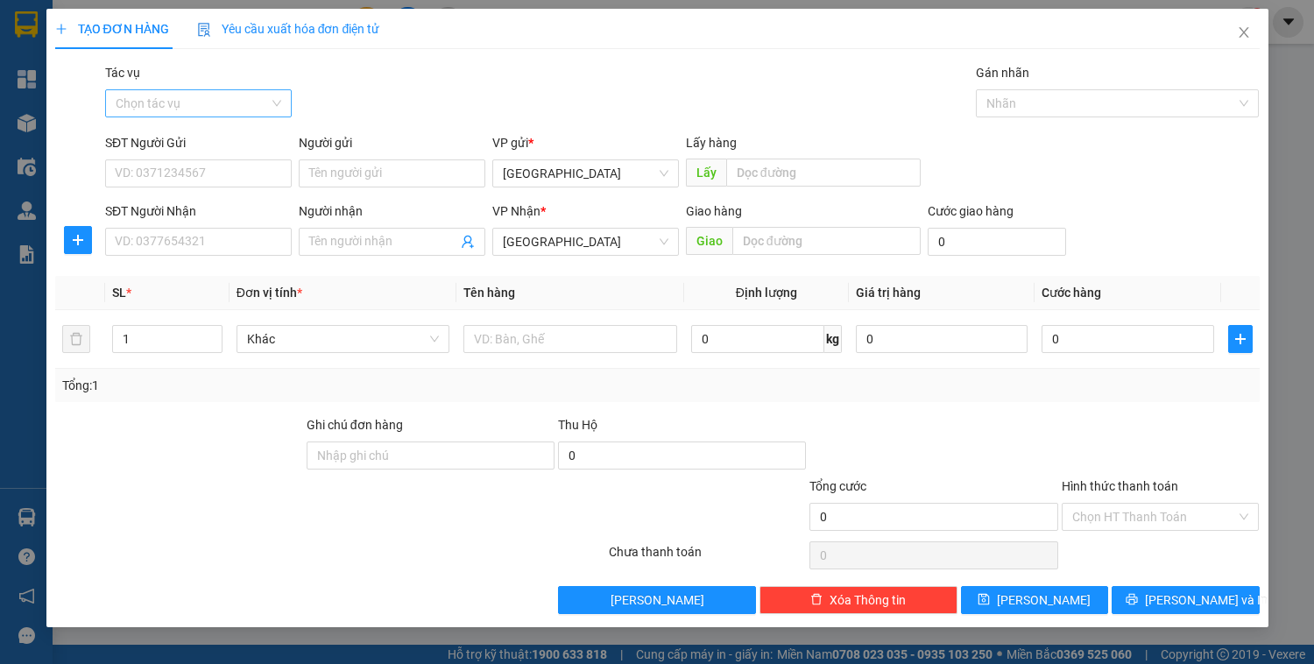
click at [201, 106] on input "Tác vụ" at bounding box center [192, 103] width 153 height 26
click at [218, 169] on div "Nhập hàng kho nhận" at bounding box center [199, 166] width 166 height 19
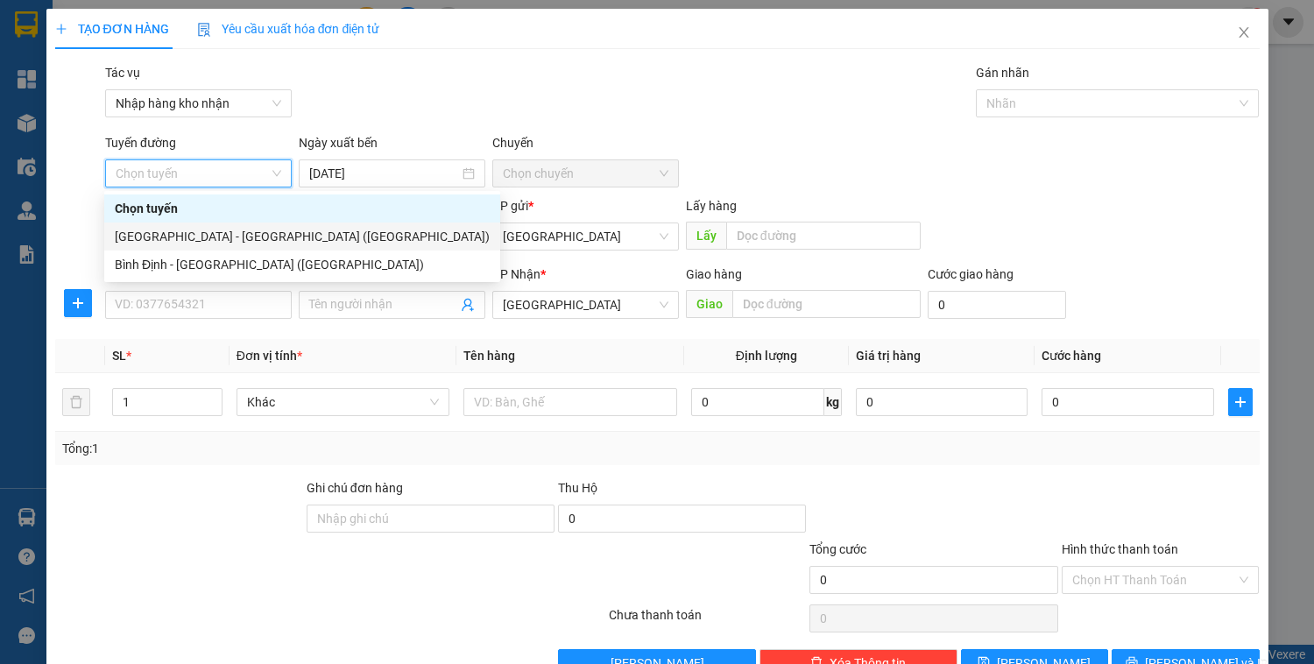
click at [212, 244] on div "[GEOGRAPHIC_DATA] - [GEOGRAPHIC_DATA] ([GEOGRAPHIC_DATA])" at bounding box center [302, 236] width 375 height 19
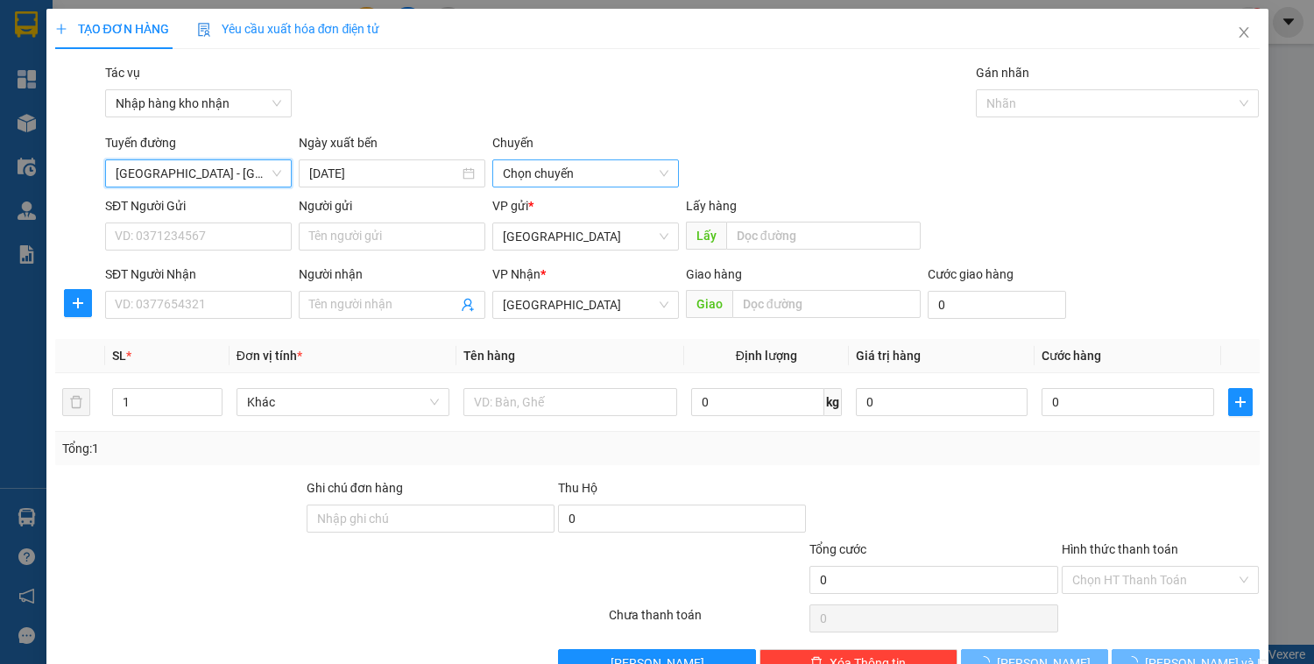
click at [547, 169] on span "Chọn chuyến" at bounding box center [586, 173] width 166 height 26
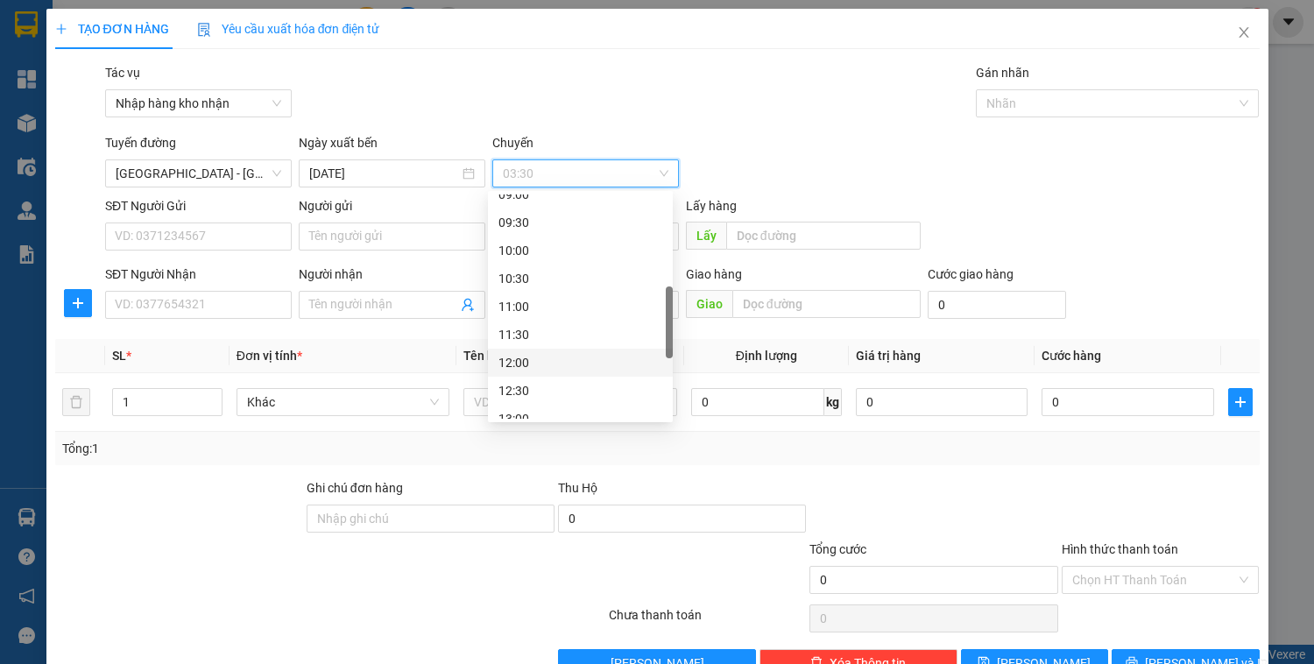
scroll to position [421, 0]
click at [533, 321] on div "12:30" at bounding box center [581, 320] width 164 height 19
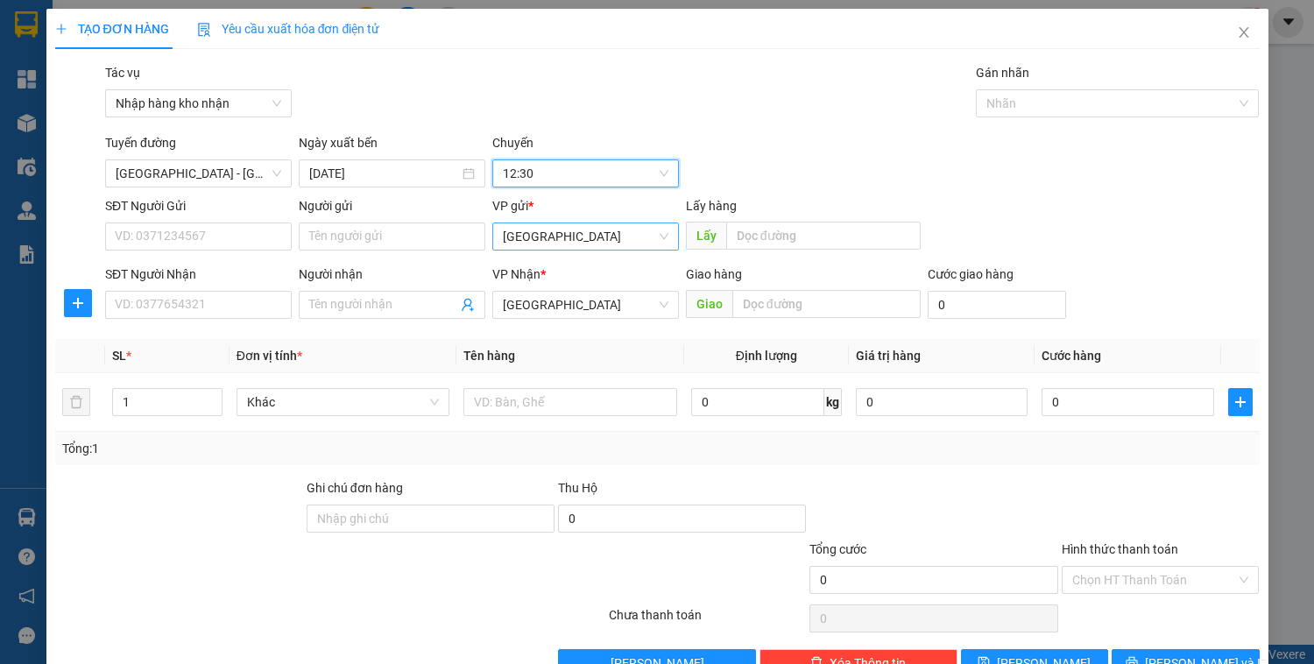
click at [543, 238] on span "[GEOGRAPHIC_DATA]" at bounding box center [586, 236] width 166 height 26
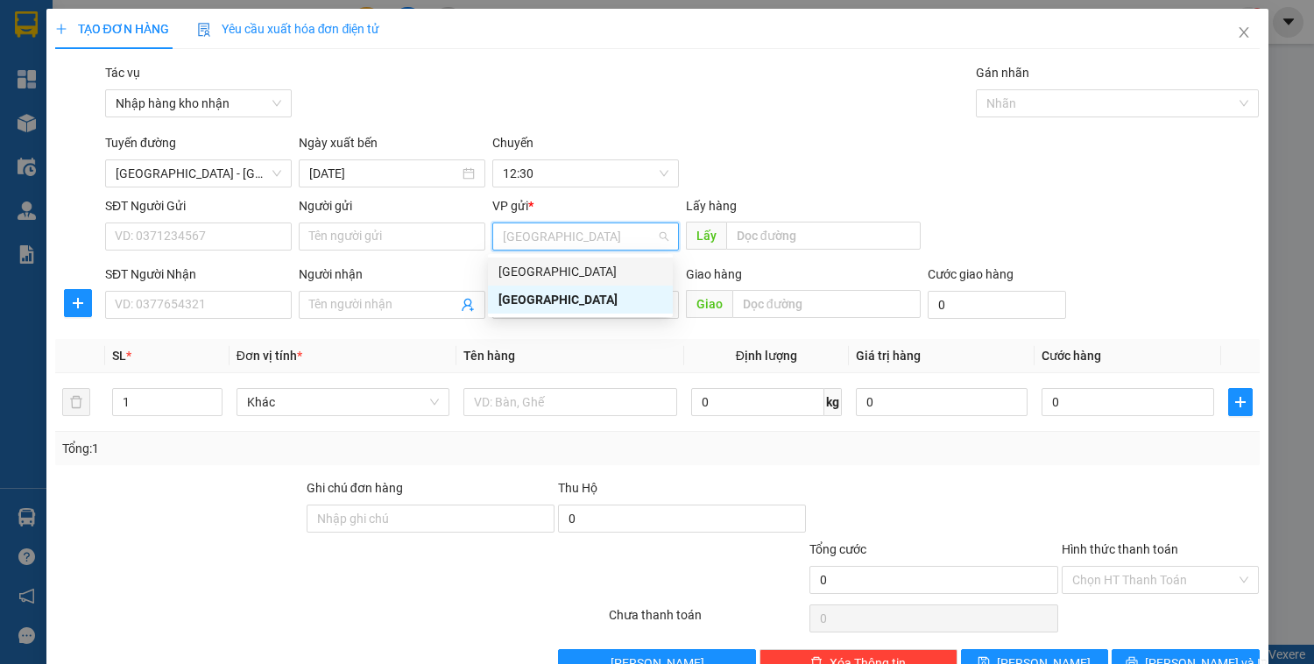
click at [533, 272] on div "[GEOGRAPHIC_DATA]" at bounding box center [581, 271] width 164 height 19
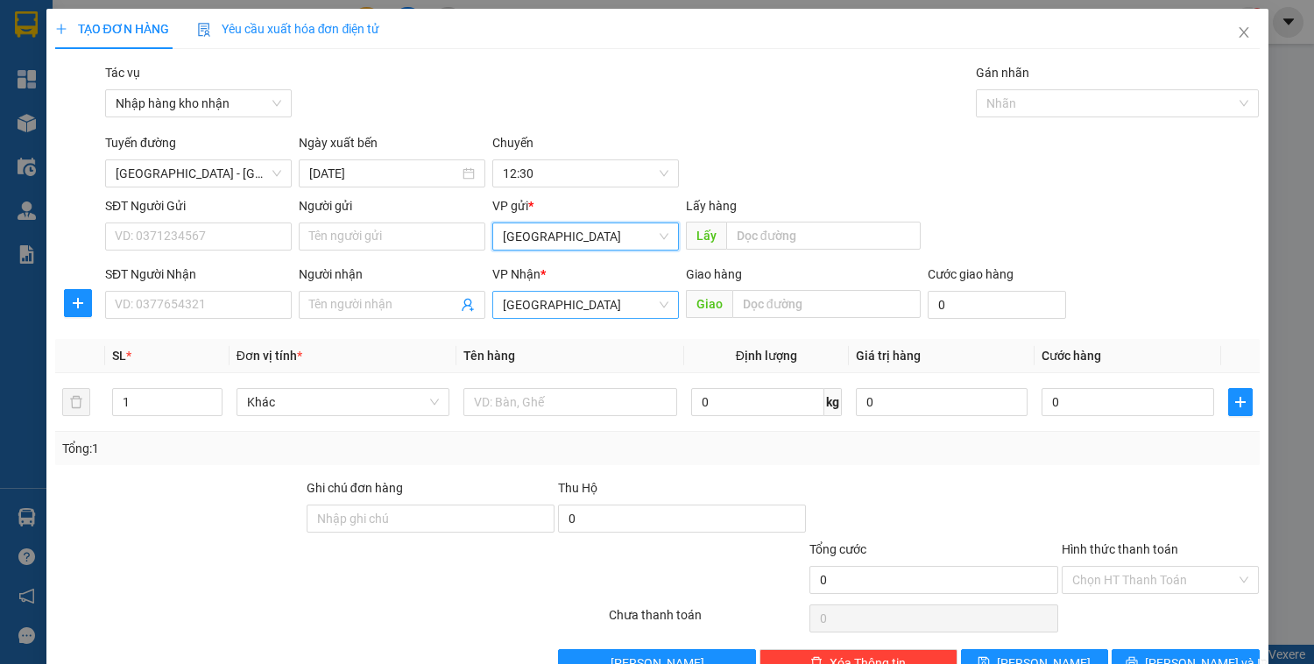
click at [543, 306] on span "[GEOGRAPHIC_DATA]" at bounding box center [586, 305] width 166 height 26
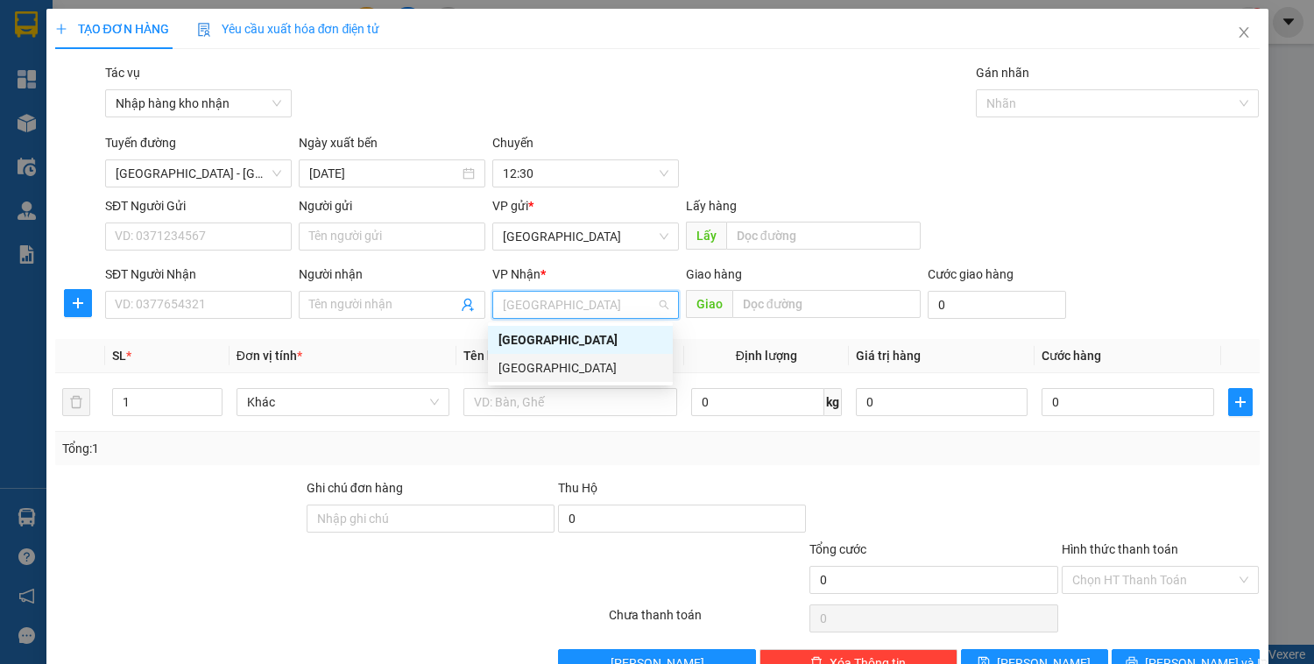
click at [556, 368] on div "[GEOGRAPHIC_DATA]" at bounding box center [581, 367] width 164 height 19
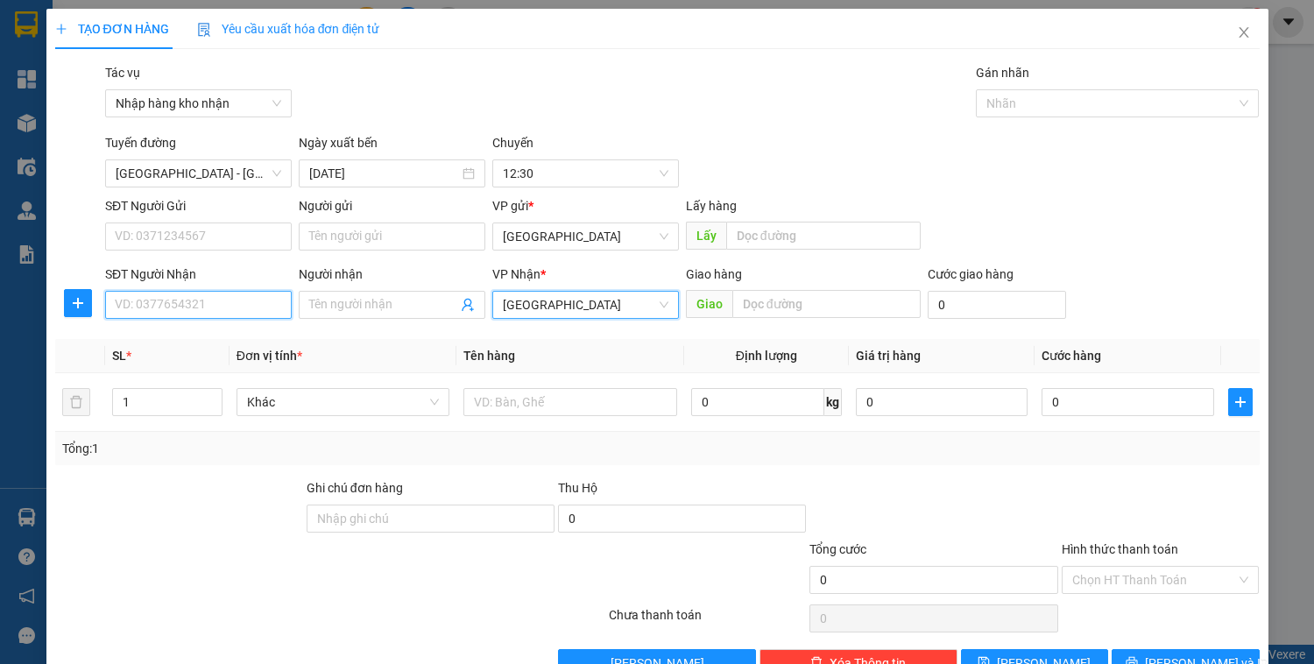
click at [189, 301] on input "SĐT Người Nhận" at bounding box center [198, 305] width 187 height 28
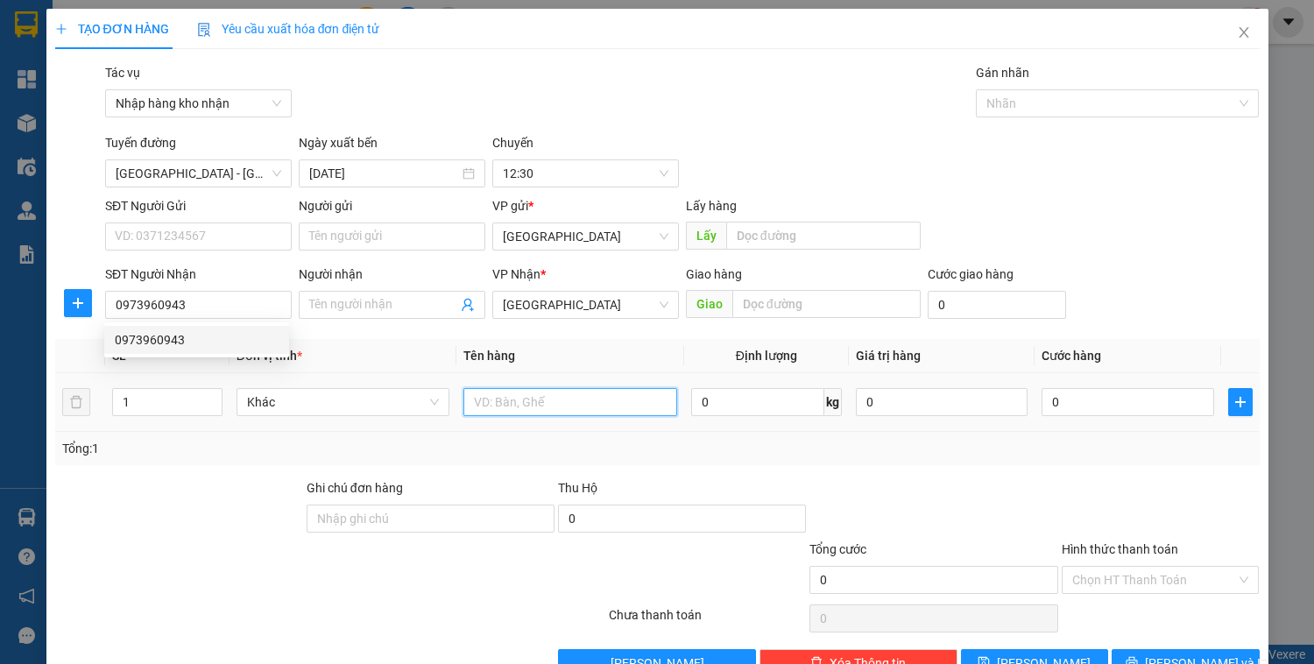
click at [529, 403] on input "text" at bounding box center [570, 402] width 213 height 28
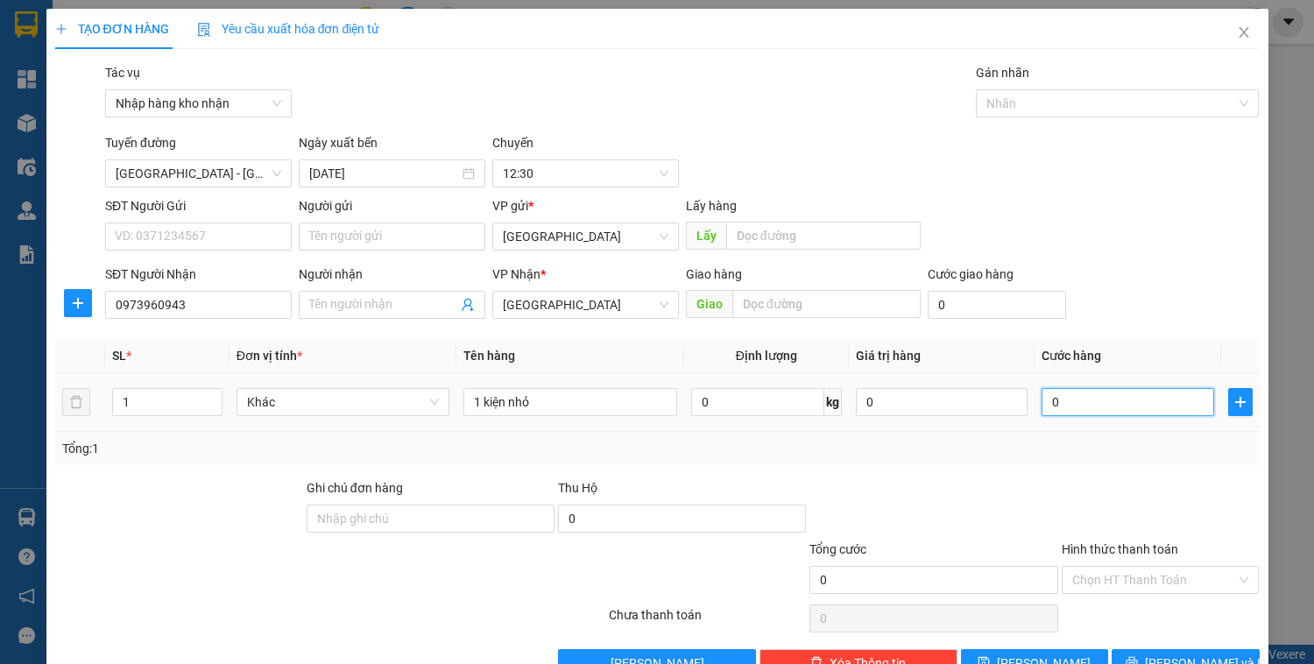
click at [1120, 396] on input "0" at bounding box center [1128, 402] width 172 height 28
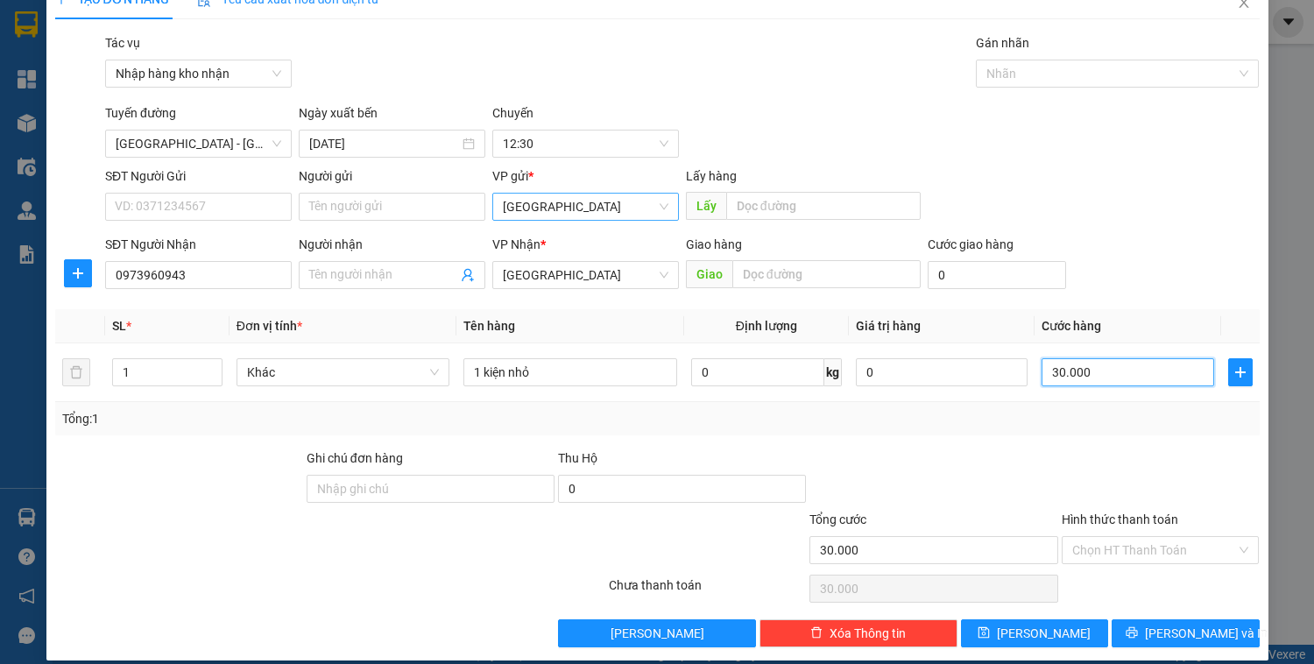
scroll to position [46, 0]
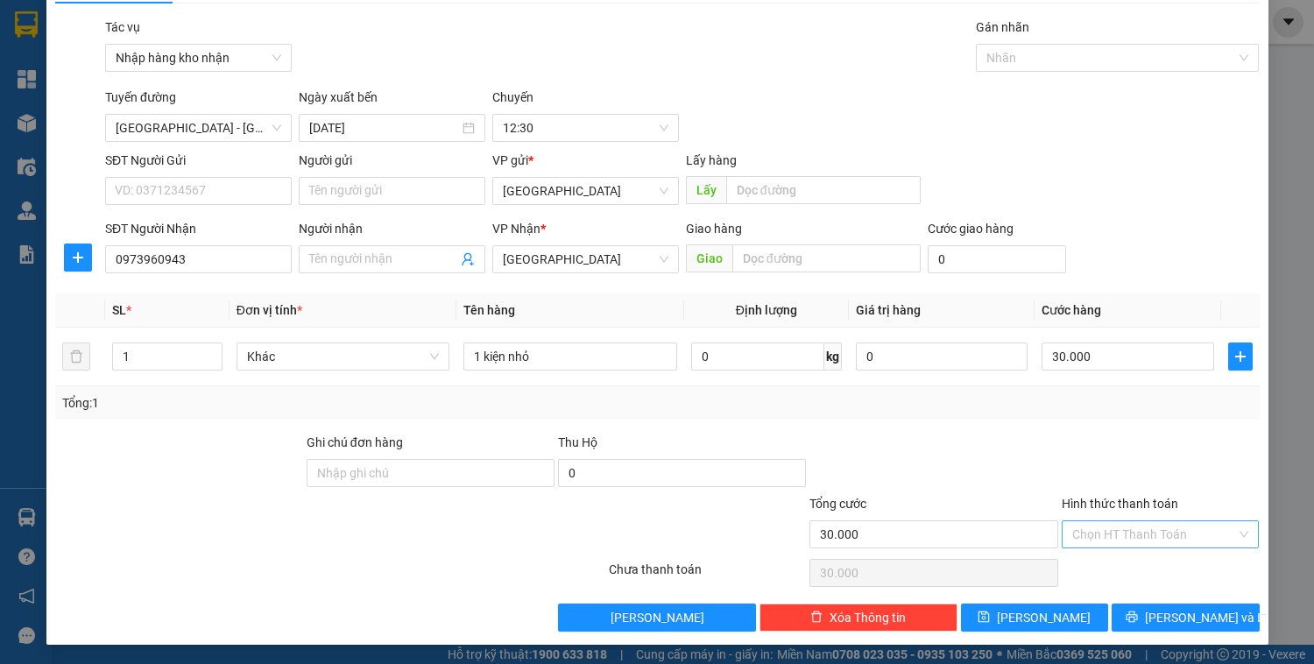
click at [1114, 528] on input "Hình thức thanh toán" at bounding box center [1155, 534] width 165 height 26
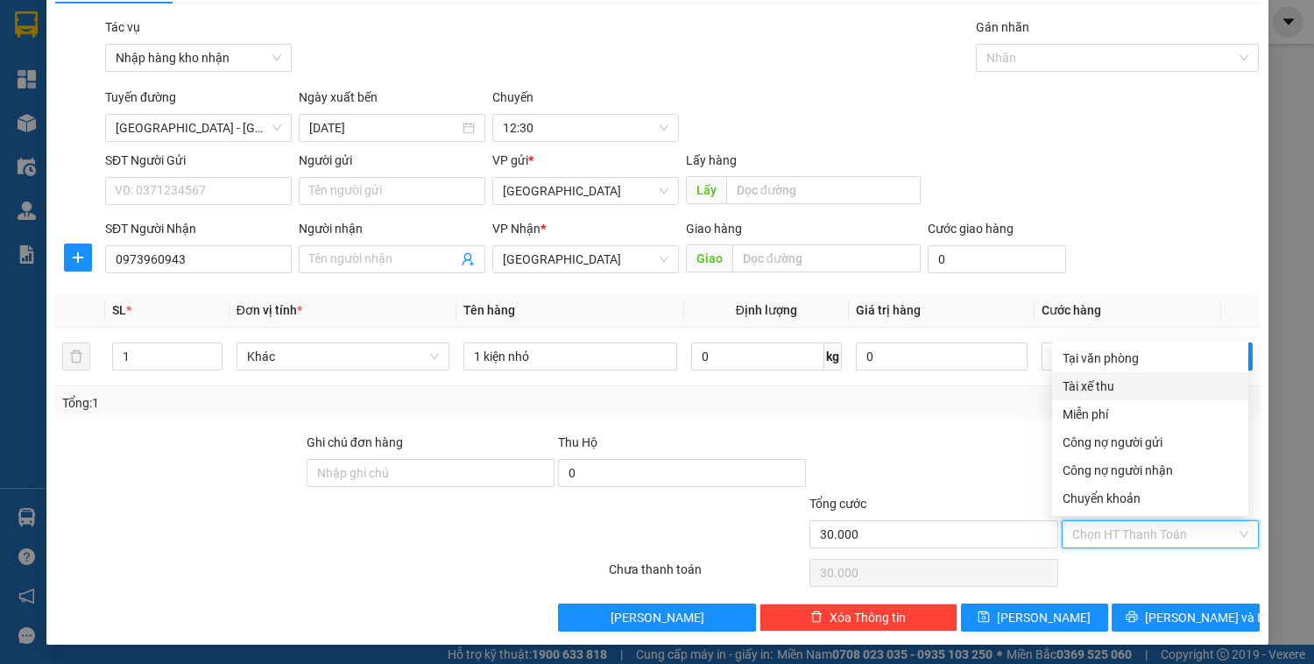
click at [1100, 386] on div "Tài xế thu" at bounding box center [1150, 386] width 175 height 19
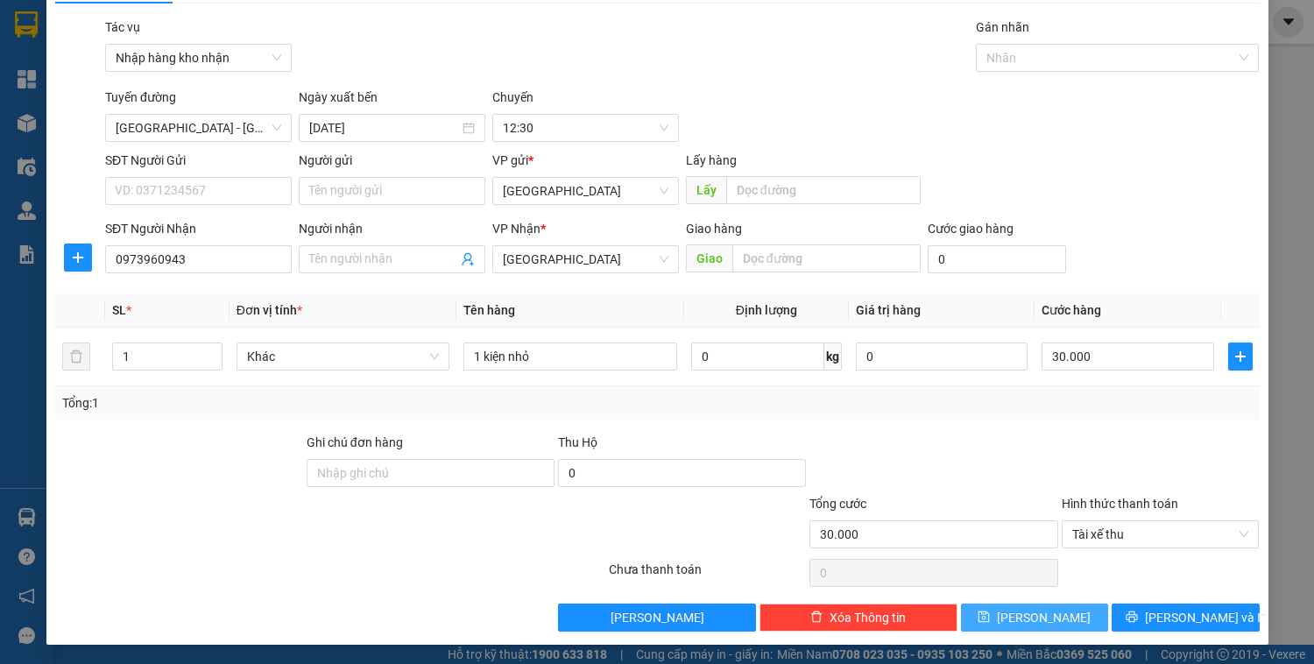
click at [1027, 618] on span "[PERSON_NAME]" at bounding box center [1044, 617] width 94 height 19
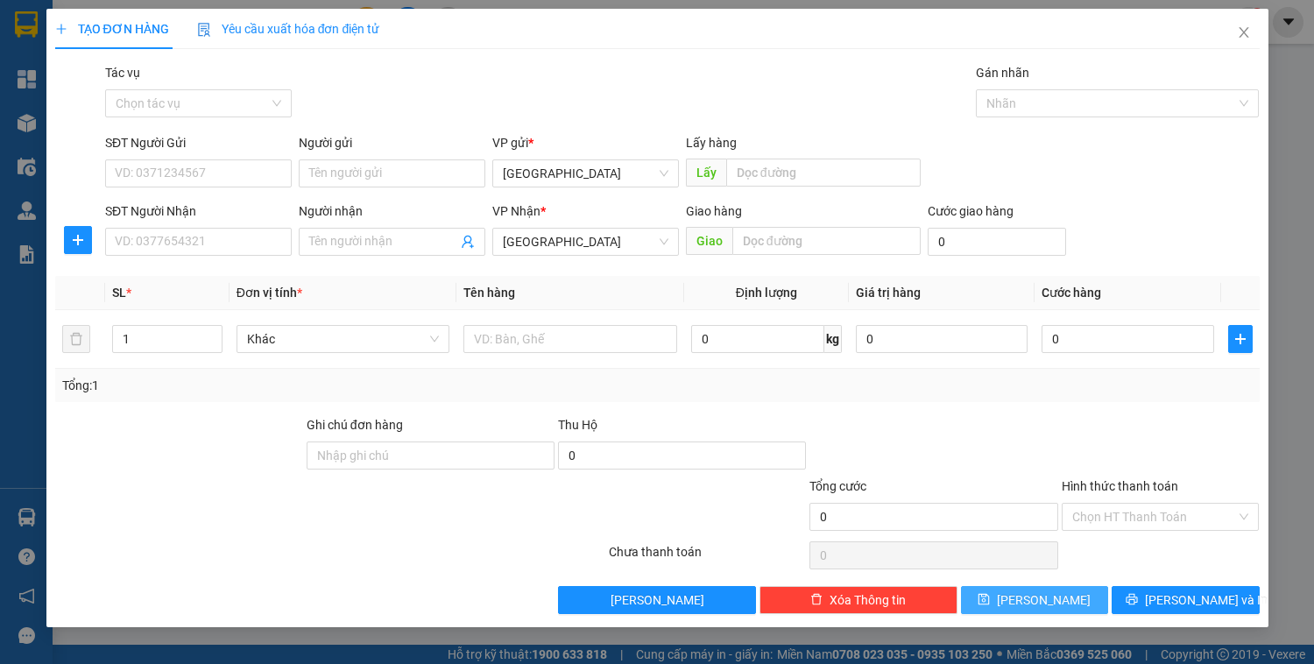
scroll to position [0, 0]
click at [244, 110] on input "Tác vụ" at bounding box center [192, 103] width 153 height 26
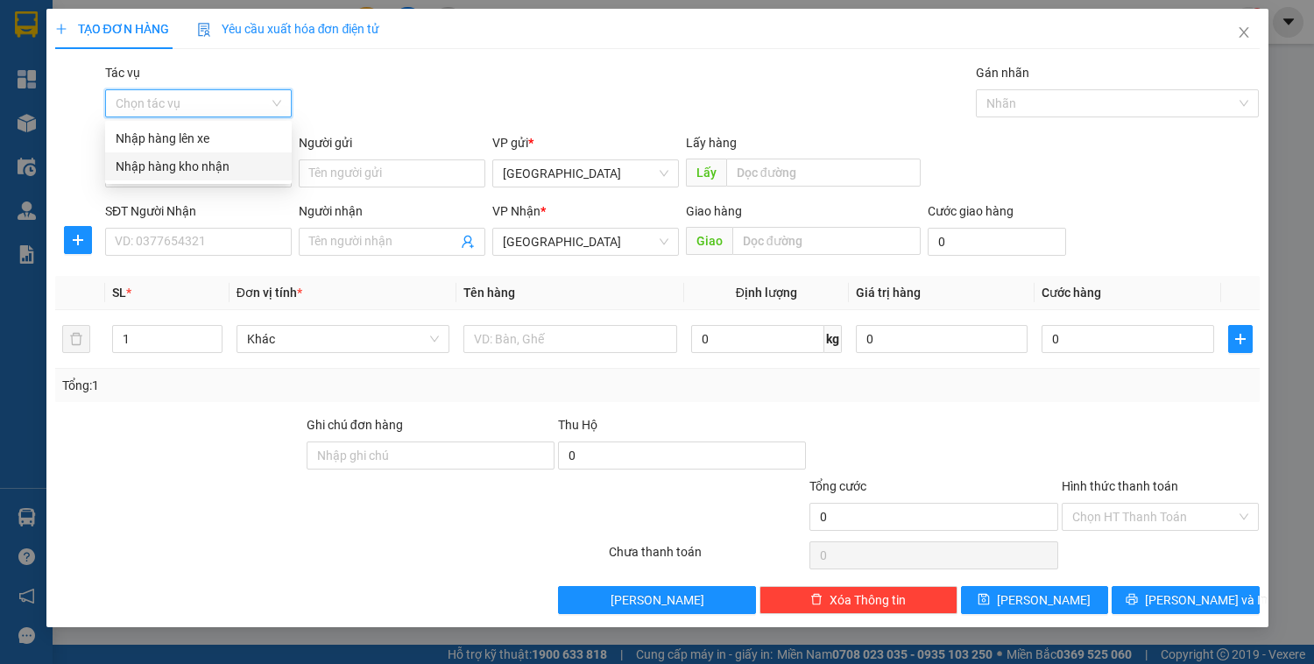
click at [228, 156] on div "Nhập hàng kho nhận" at bounding box center [198, 166] width 187 height 28
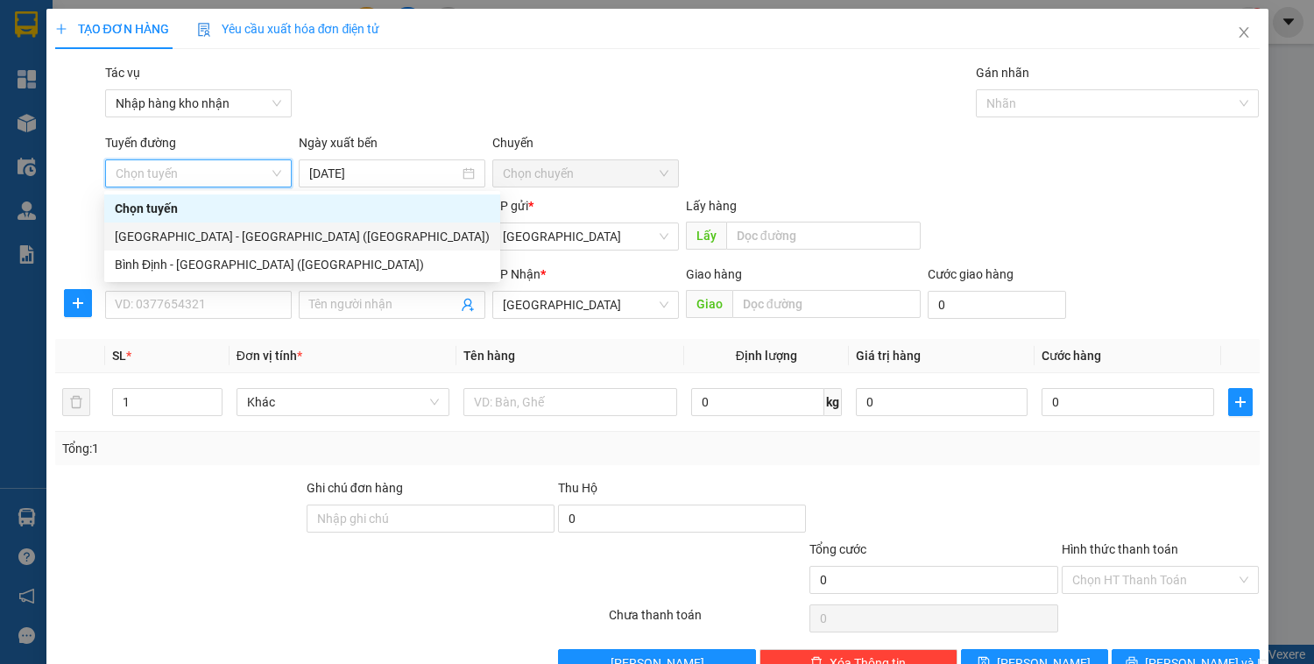
click at [216, 234] on div "[GEOGRAPHIC_DATA] - [GEOGRAPHIC_DATA] ([GEOGRAPHIC_DATA])" at bounding box center [302, 236] width 375 height 19
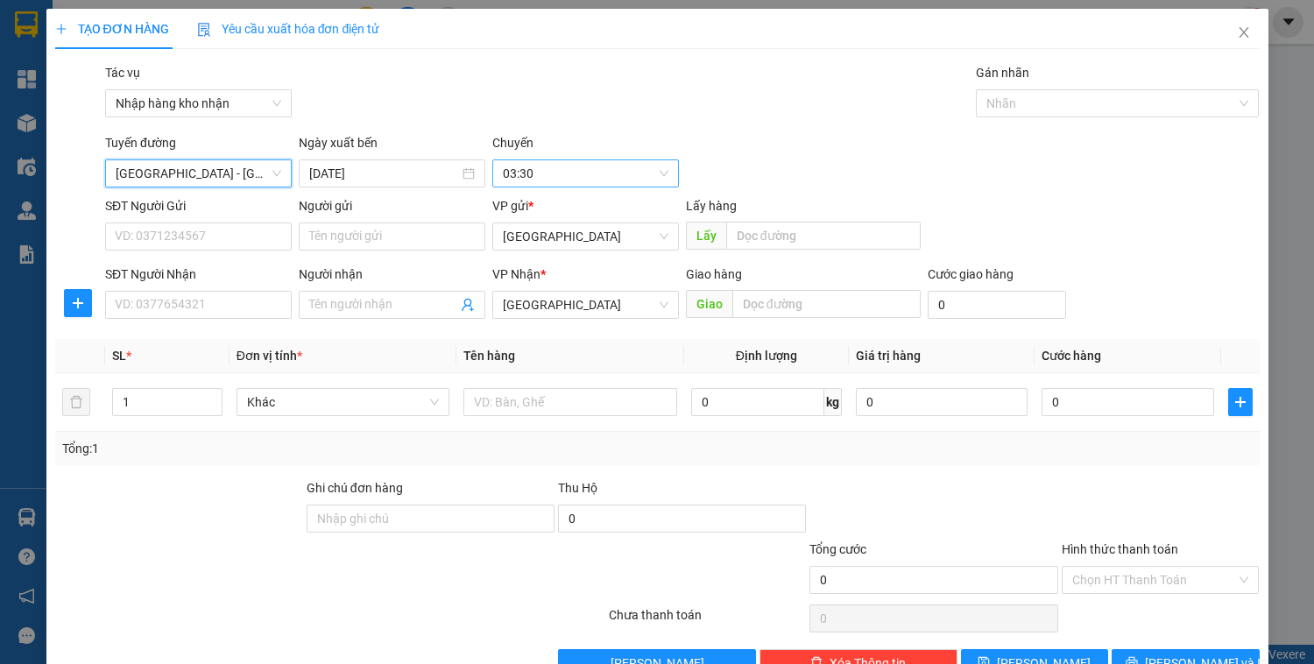
drag, startPoint x: 521, startPoint y: 169, endPoint x: 524, endPoint y: 181, distance: 12.5
click at [521, 168] on span "03:30" at bounding box center [586, 173] width 166 height 26
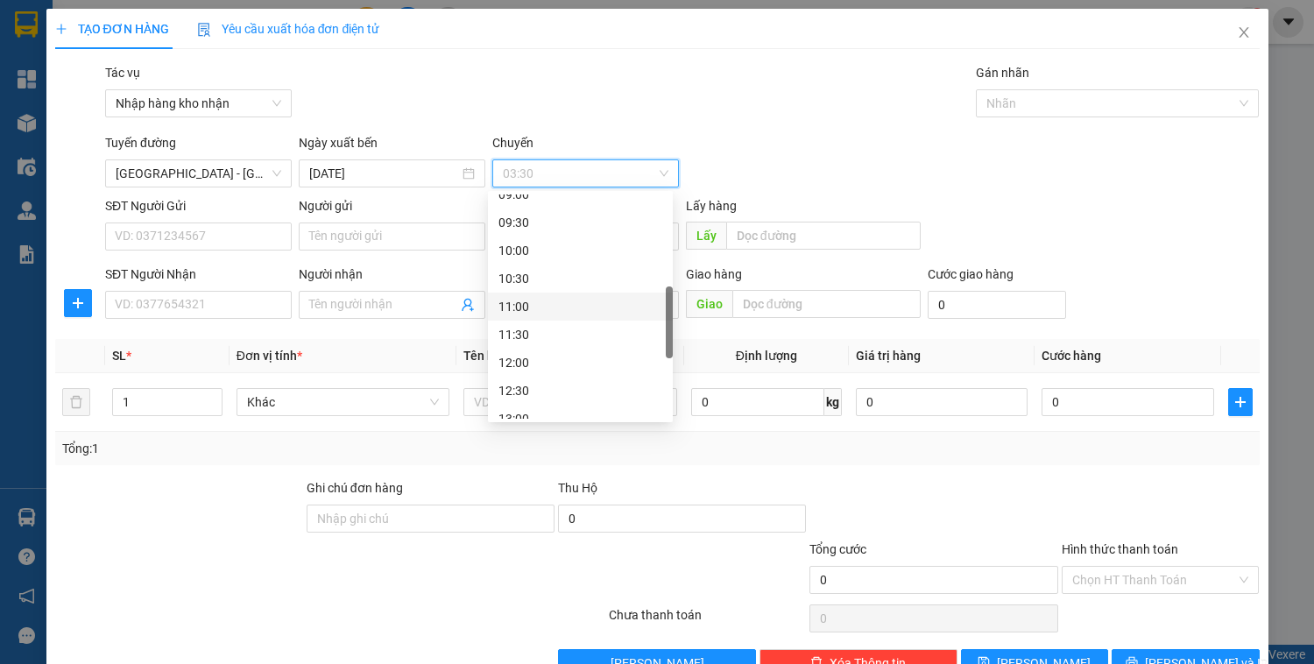
scroll to position [421, 0]
click at [536, 315] on div "12:30" at bounding box center [581, 320] width 164 height 19
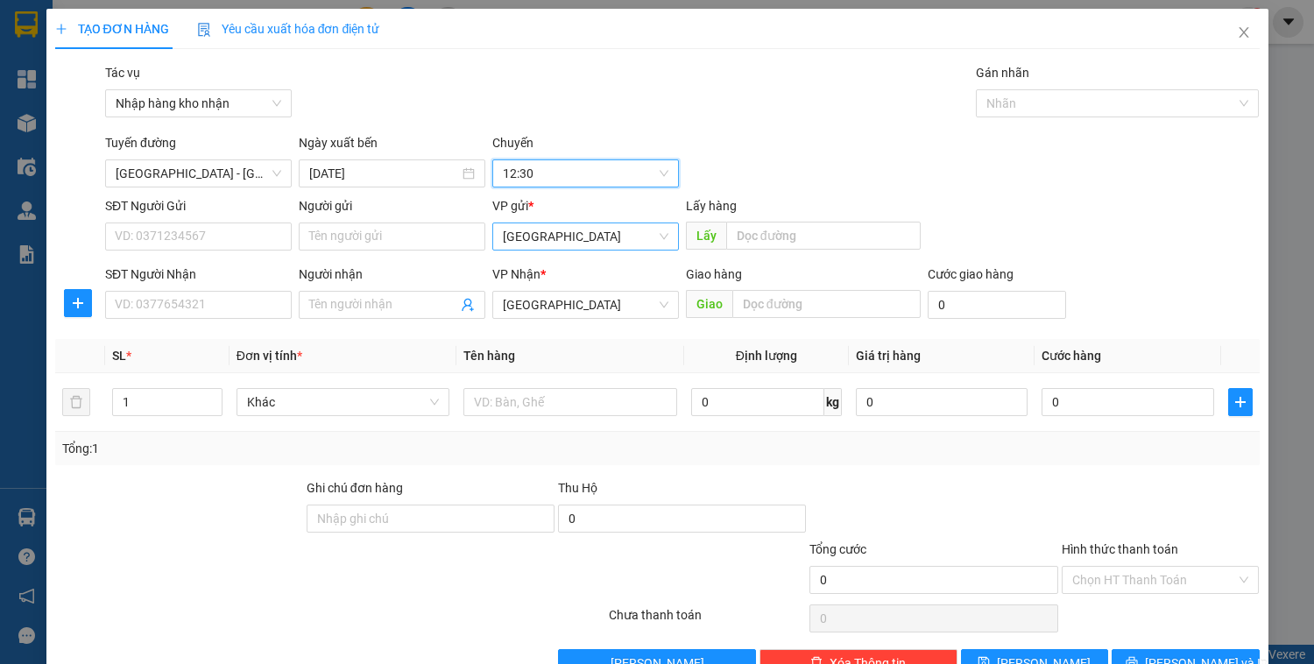
click at [595, 231] on span "[GEOGRAPHIC_DATA]" at bounding box center [586, 236] width 166 height 26
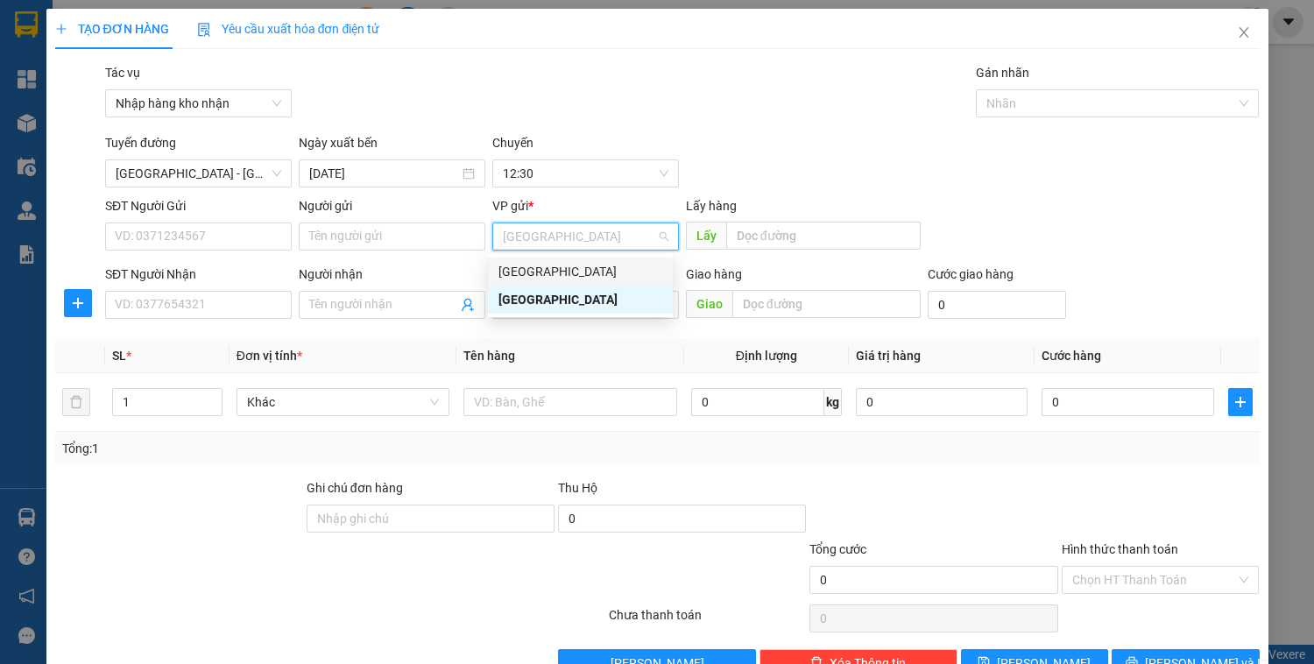
click at [556, 270] on div "[GEOGRAPHIC_DATA]" at bounding box center [581, 271] width 164 height 19
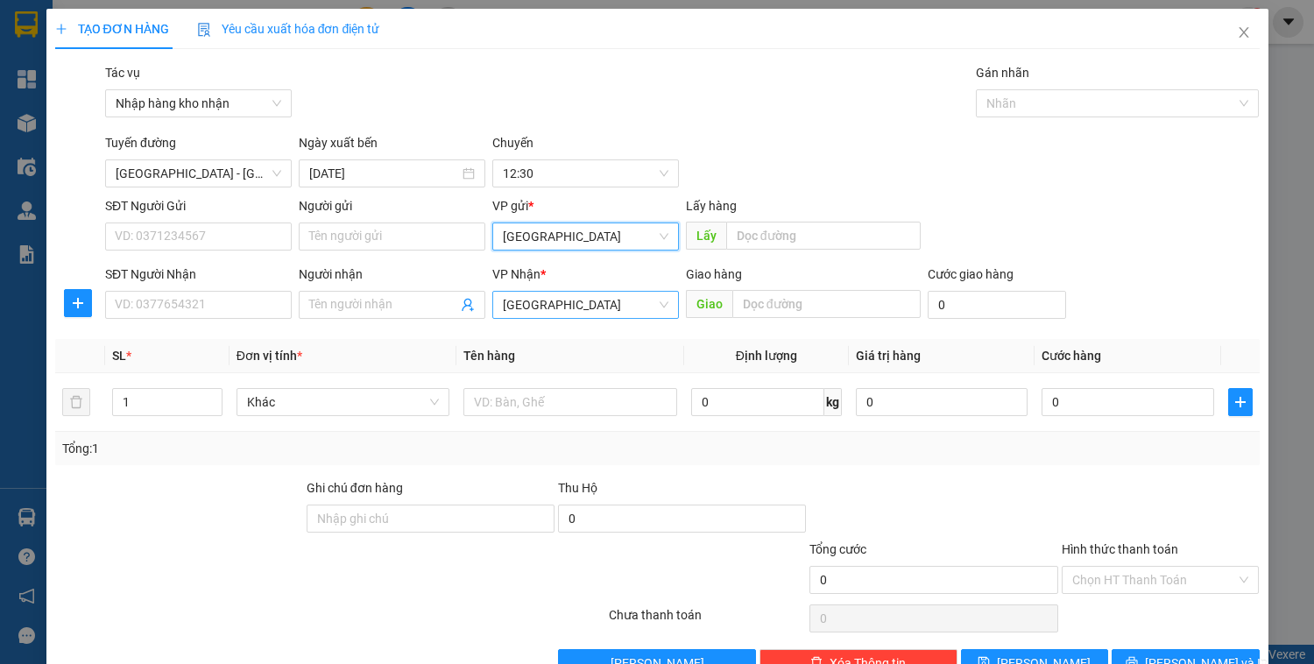
click at [557, 308] on span "[GEOGRAPHIC_DATA]" at bounding box center [586, 305] width 166 height 26
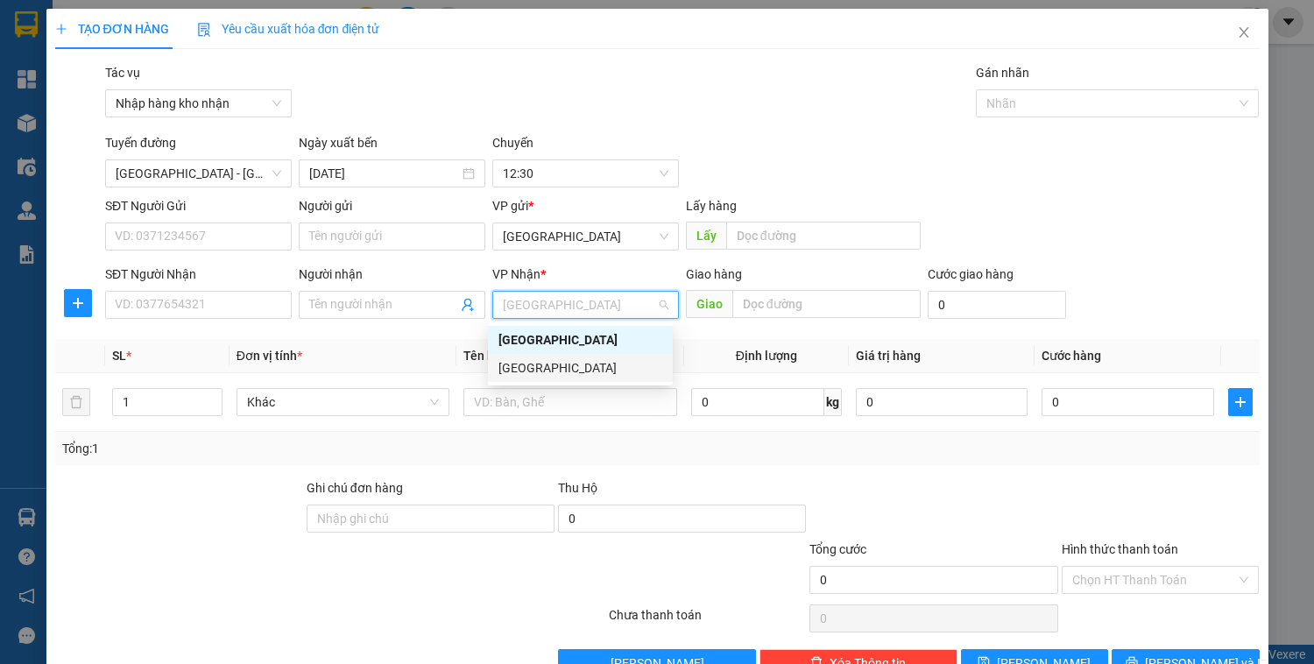
click at [558, 375] on div "[GEOGRAPHIC_DATA]" at bounding box center [581, 367] width 164 height 19
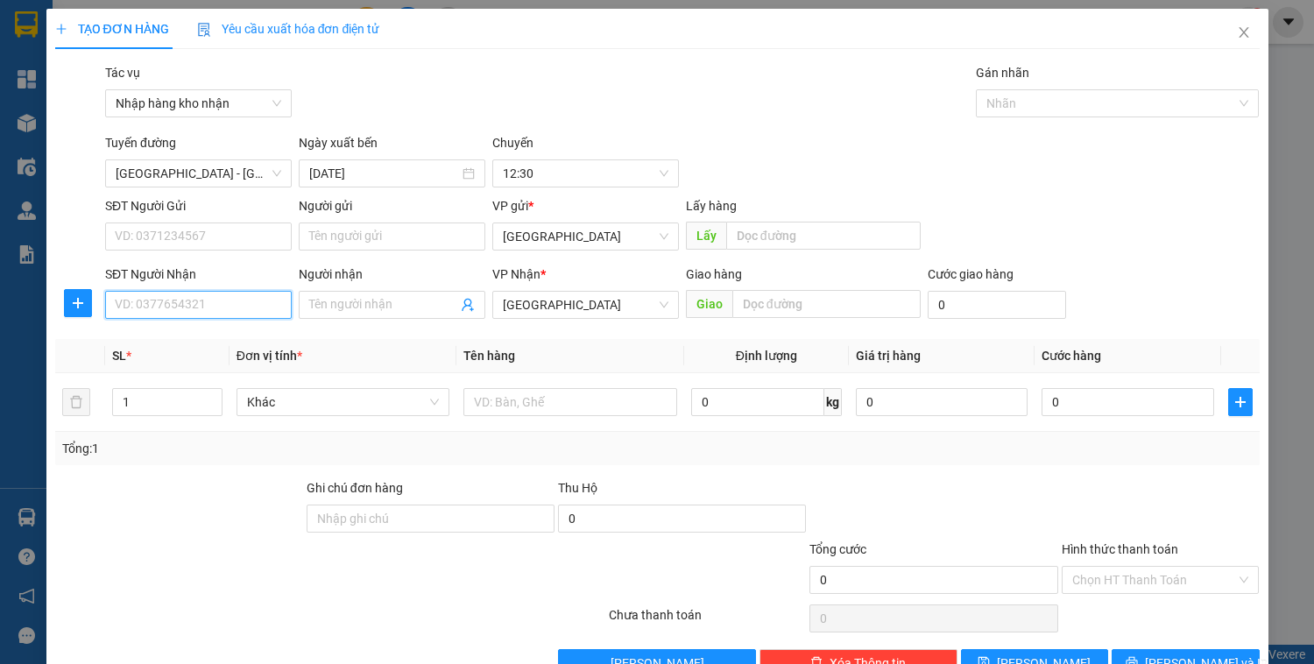
click at [233, 308] on input "SĐT Người Nhận" at bounding box center [198, 305] width 187 height 28
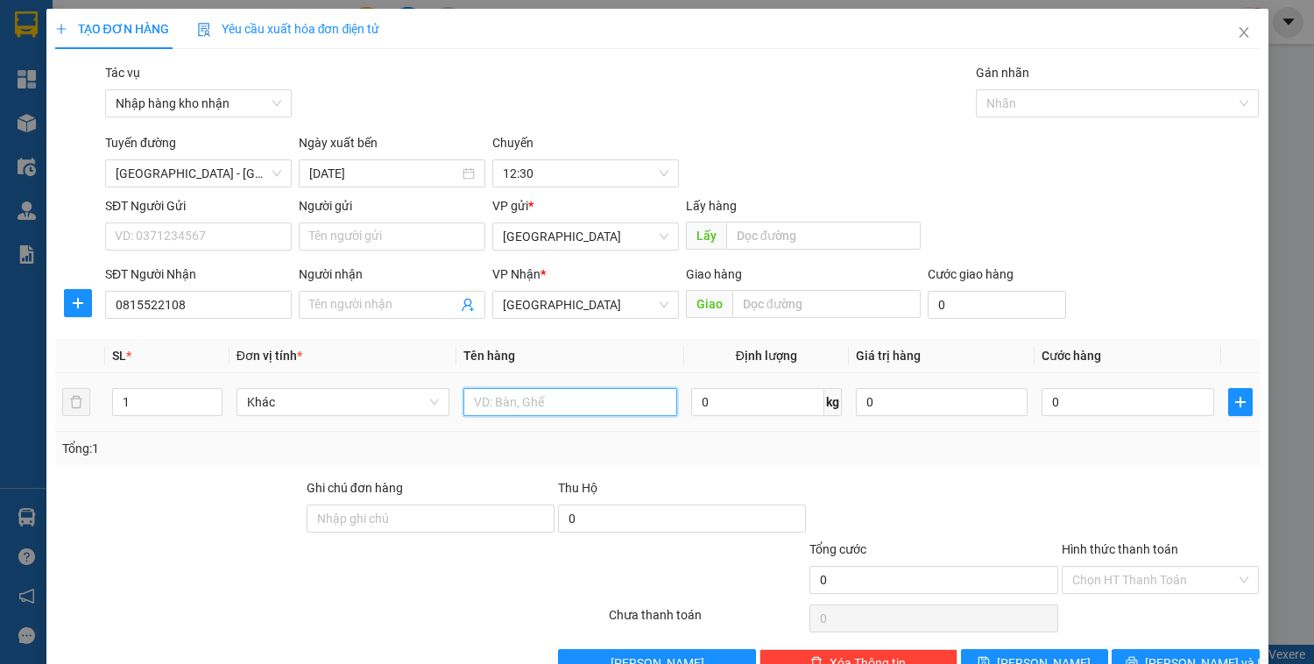
click at [542, 410] on input "text" at bounding box center [570, 402] width 213 height 28
click at [1105, 408] on input "0" at bounding box center [1128, 402] width 172 height 28
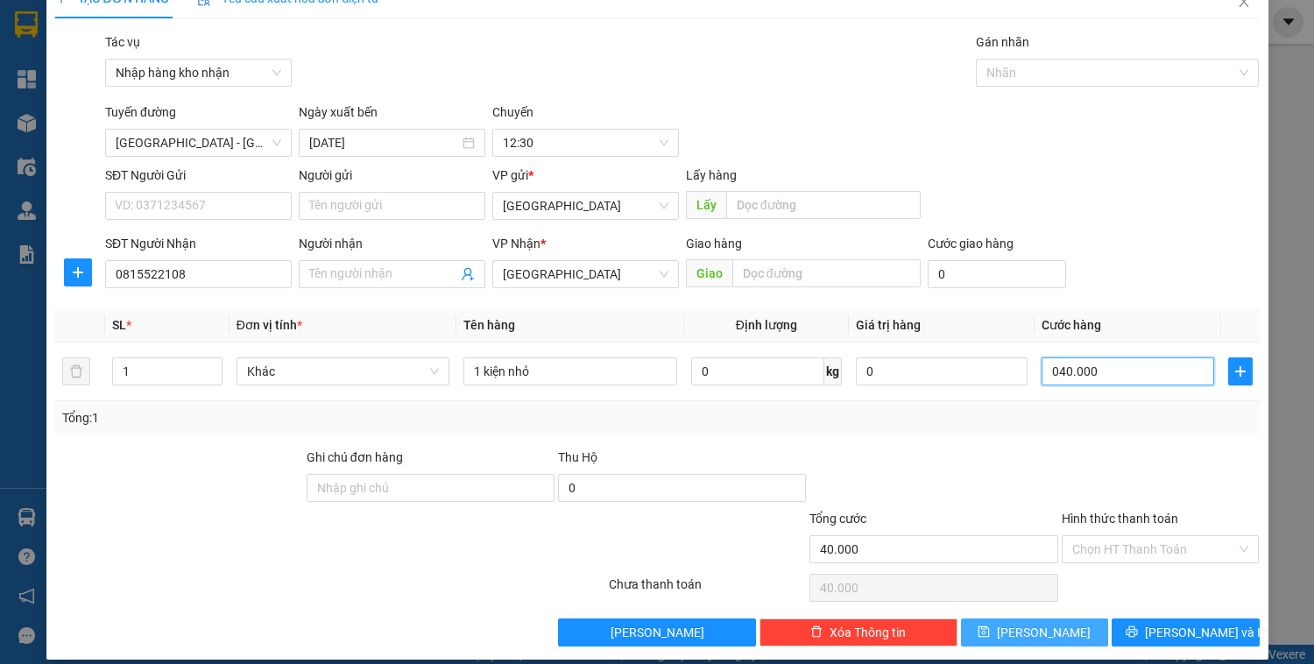
scroll to position [46, 0]
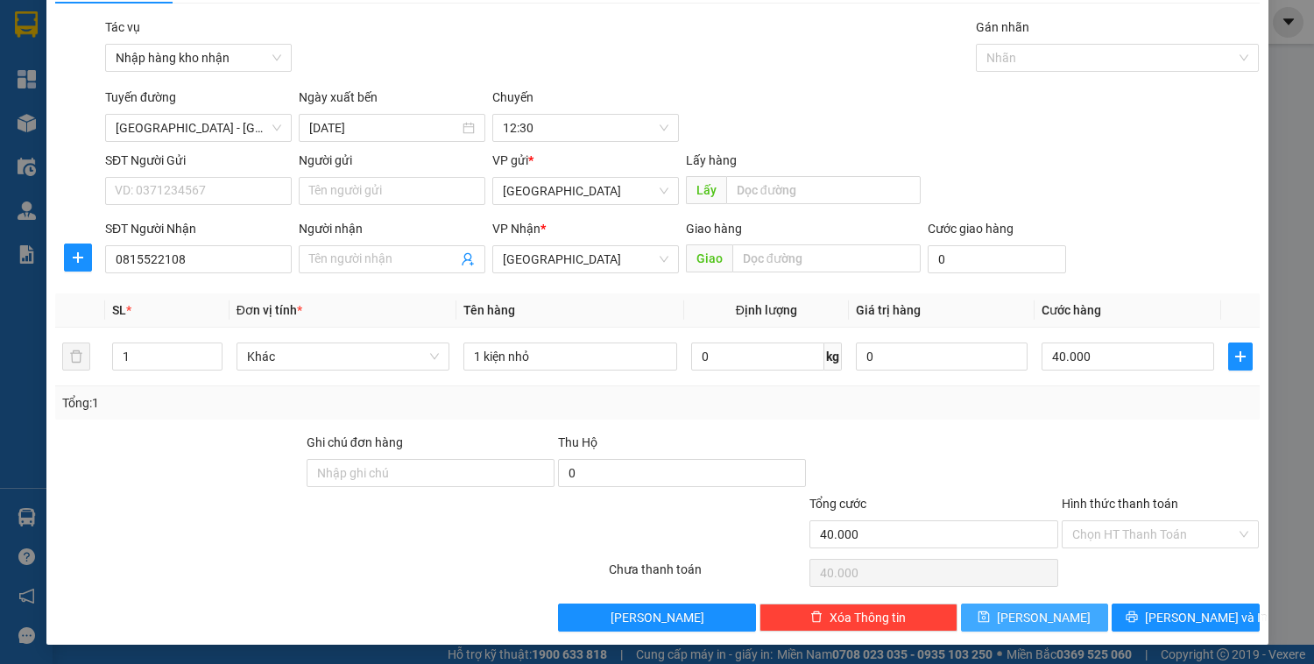
click at [1053, 626] on button "[PERSON_NAME]" at bounding box center [1034, 618] width 147 height 28
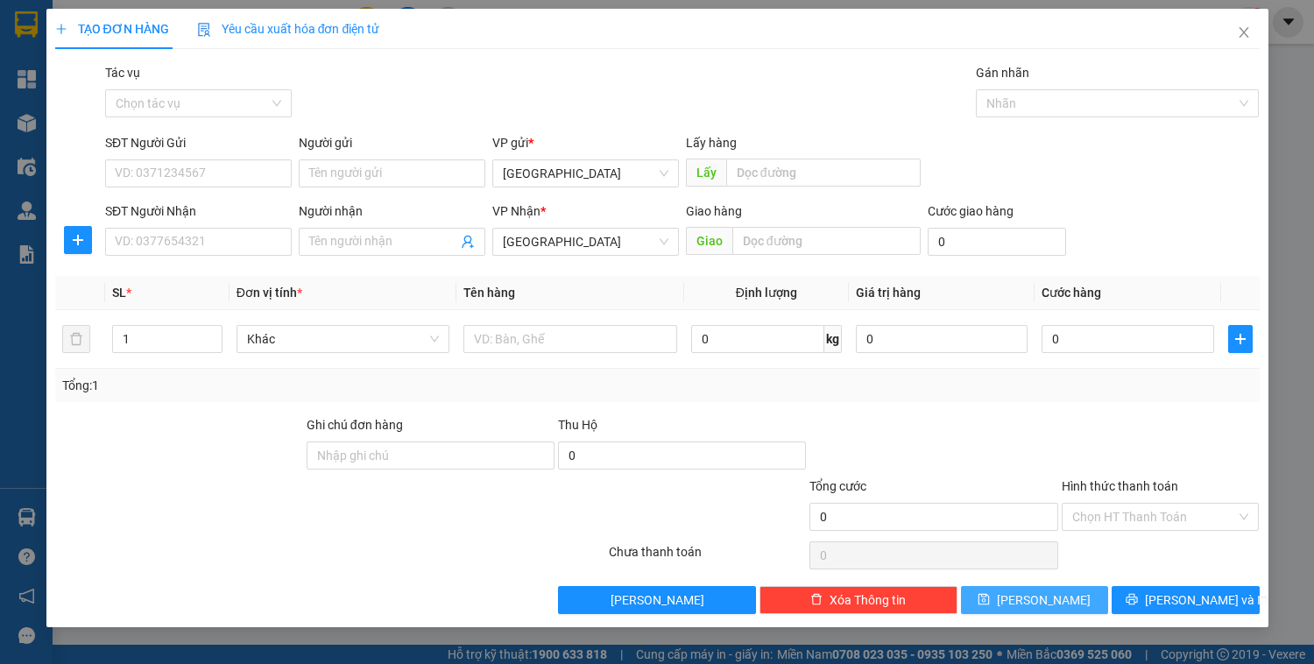
scroll to position [0, 0]
click at [181, 103] on input "Tác vụ" at bounding box center [192, 103] width 153 height 26
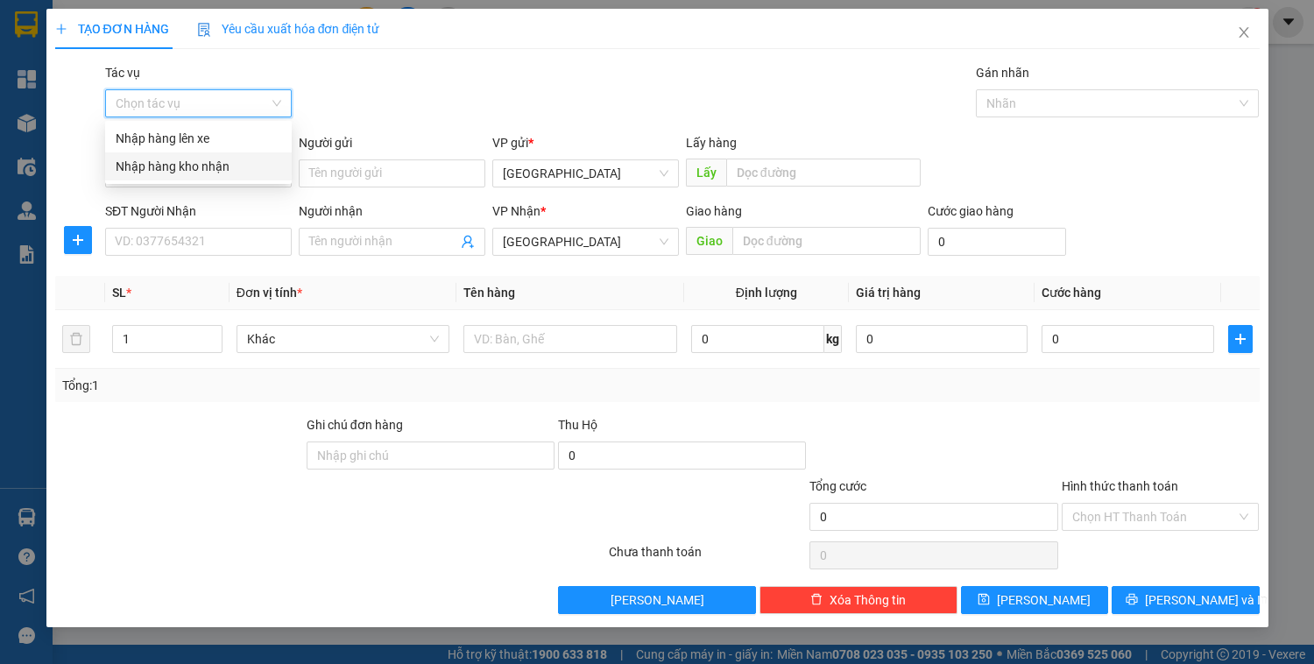
click at [192, 163] on div "Nhập hàng kho nhận" at bounding box center [199, 166] width 166 height 19
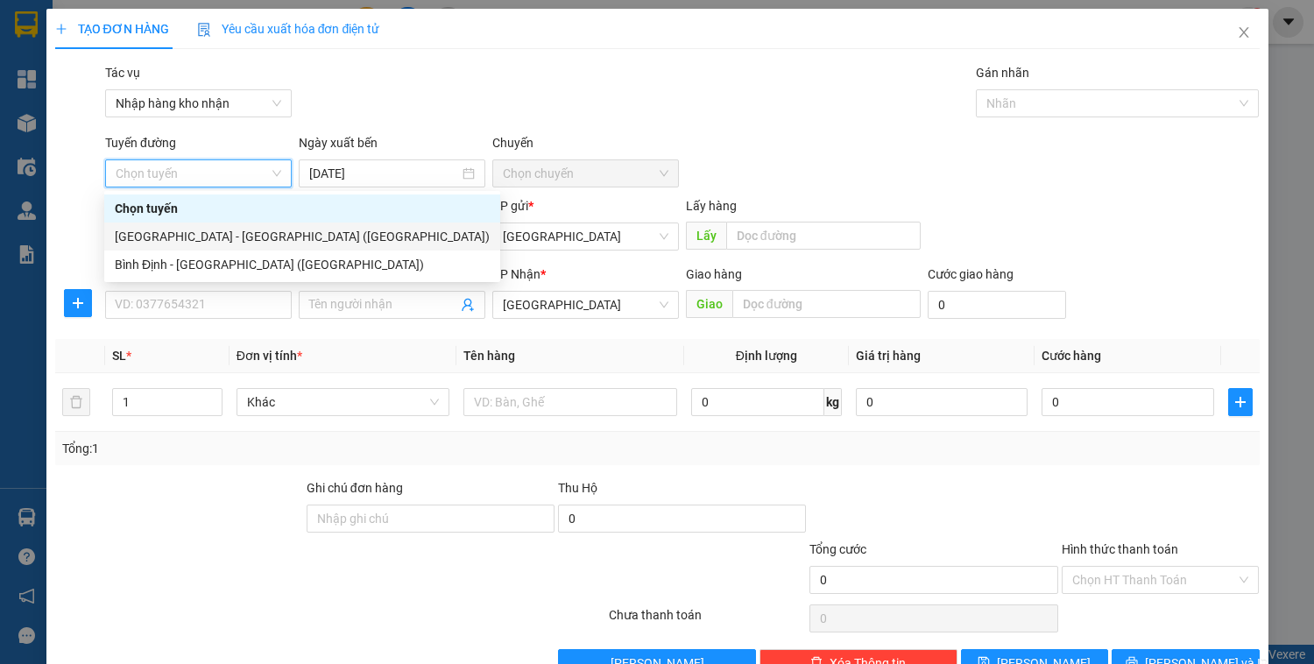
click at [198, 239] on div "[GEOGRAPHIC_DATA] - [GEOGRAPHIC_DATA] ([GEOGRAPHIC_DATA])" at bounding box center [302, 236] width 375 height 19
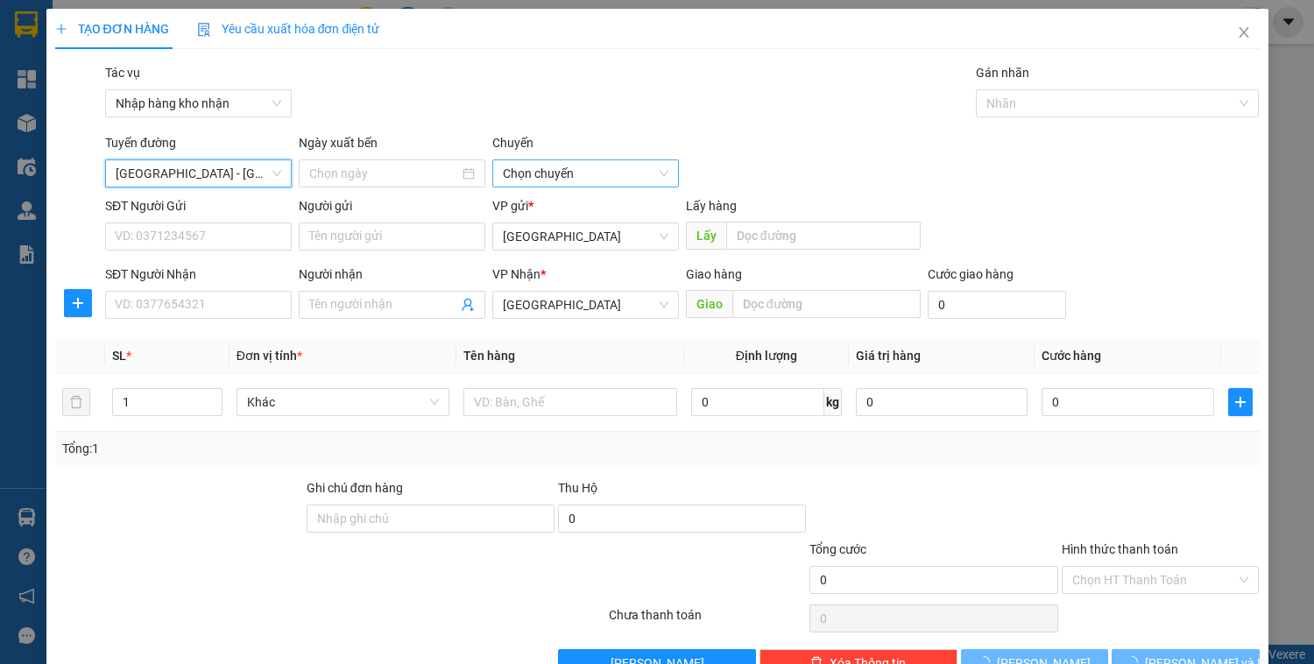
click at [567, 180] on span "Chọn chuyến" at bounding box center [586, 173] width 166 height 26
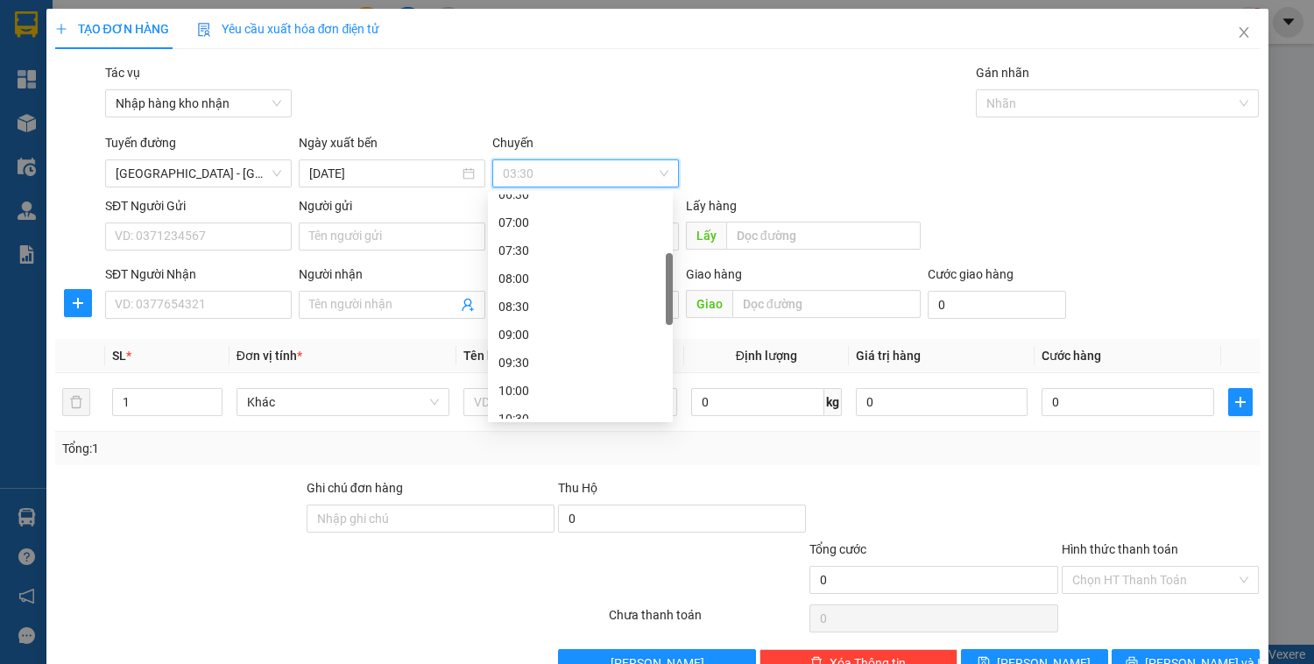
scroll to position [351, 0]
click at [537, 387] on div "12:30" at bounding box center [581, 390] width 164 height 19
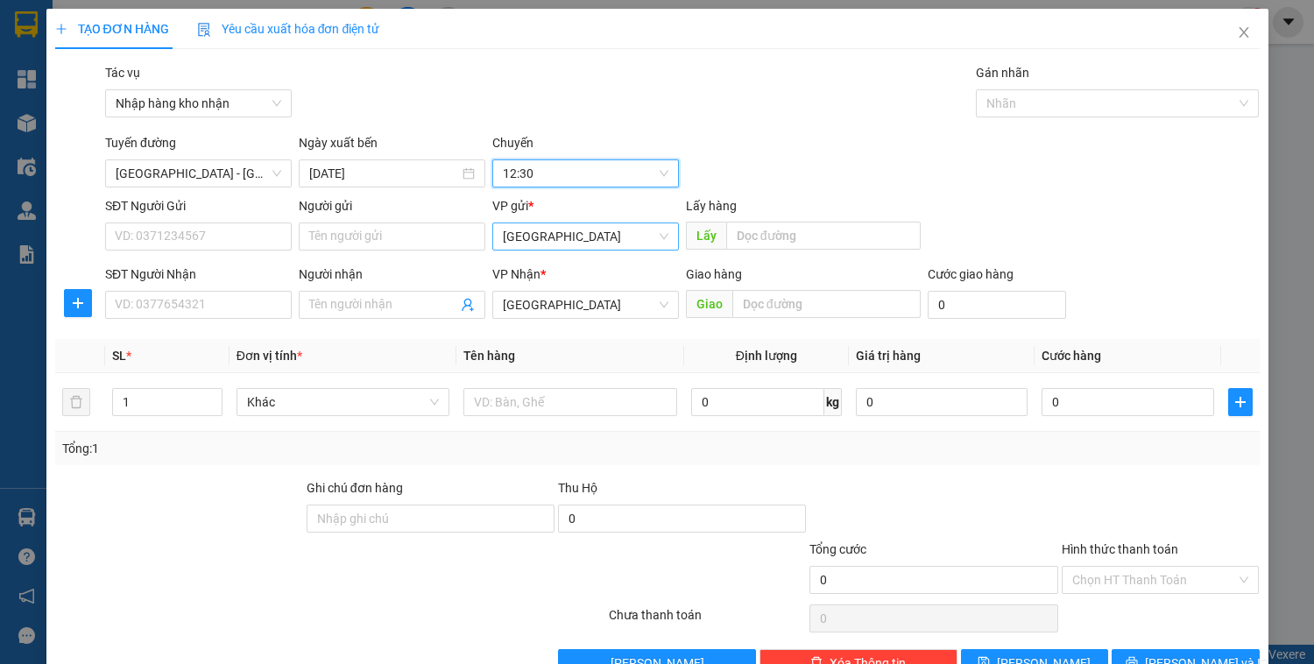
click at [535, 234] on span "[GEOGRAPHIC_DATA]" at bounding box center [586, 236] width 166 height 26
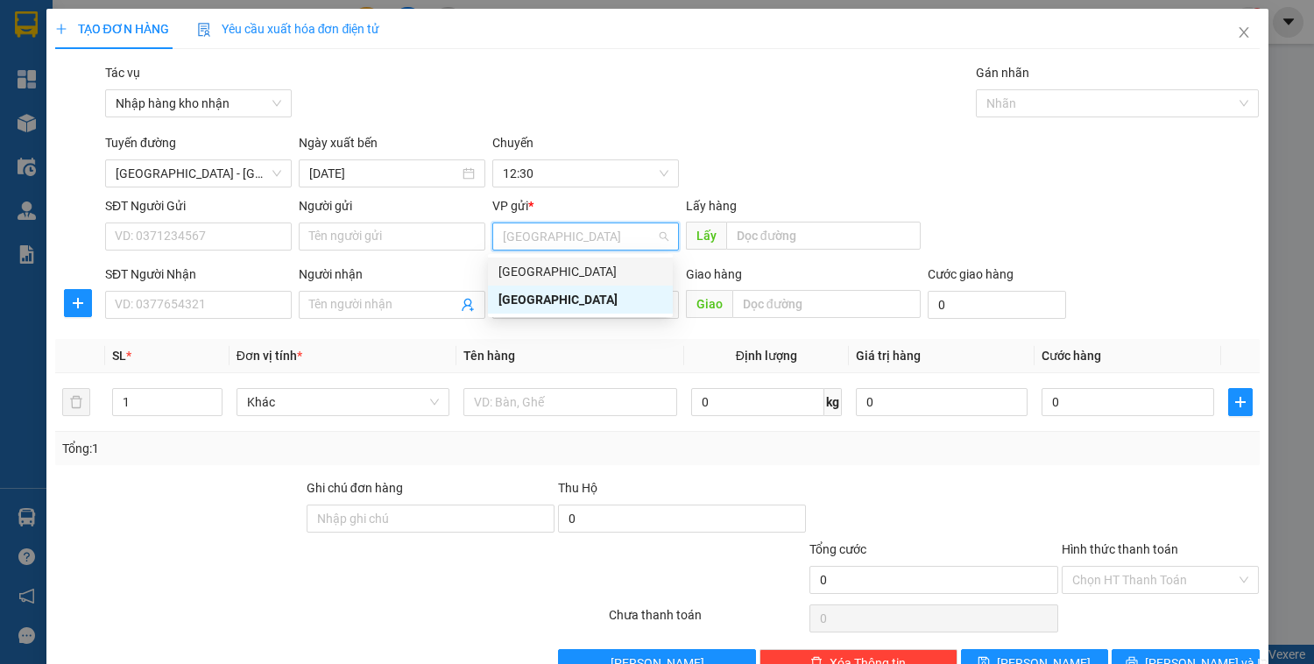
click at [534, 264] on div "[GEOGRAPHIC_DATA]" at bounding box center [581, 271] width 164 height 19
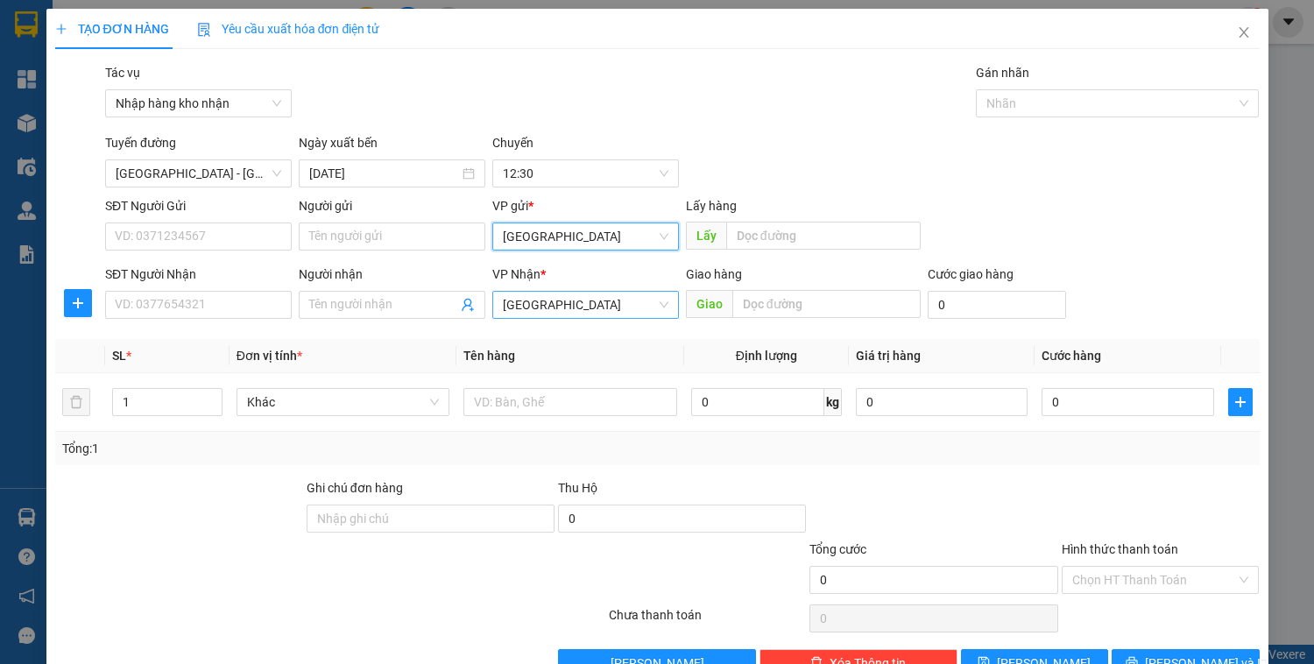
click at [550, 313] on span "[GEOGRAPHIC_DATA]" at bounding box center [586, 305] width 166 height 26
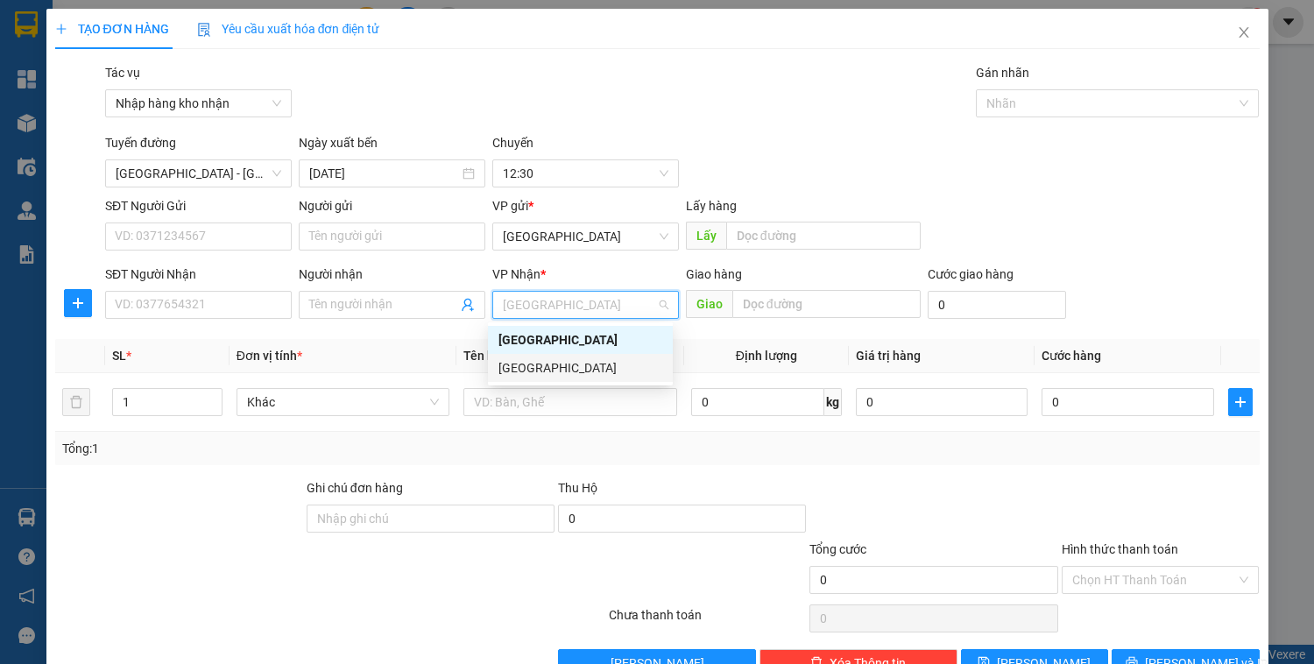
click at [553, 373] on div "[GEOGRAPHIC_DATA]" at bounding box center [581, 367] width 164 height 19
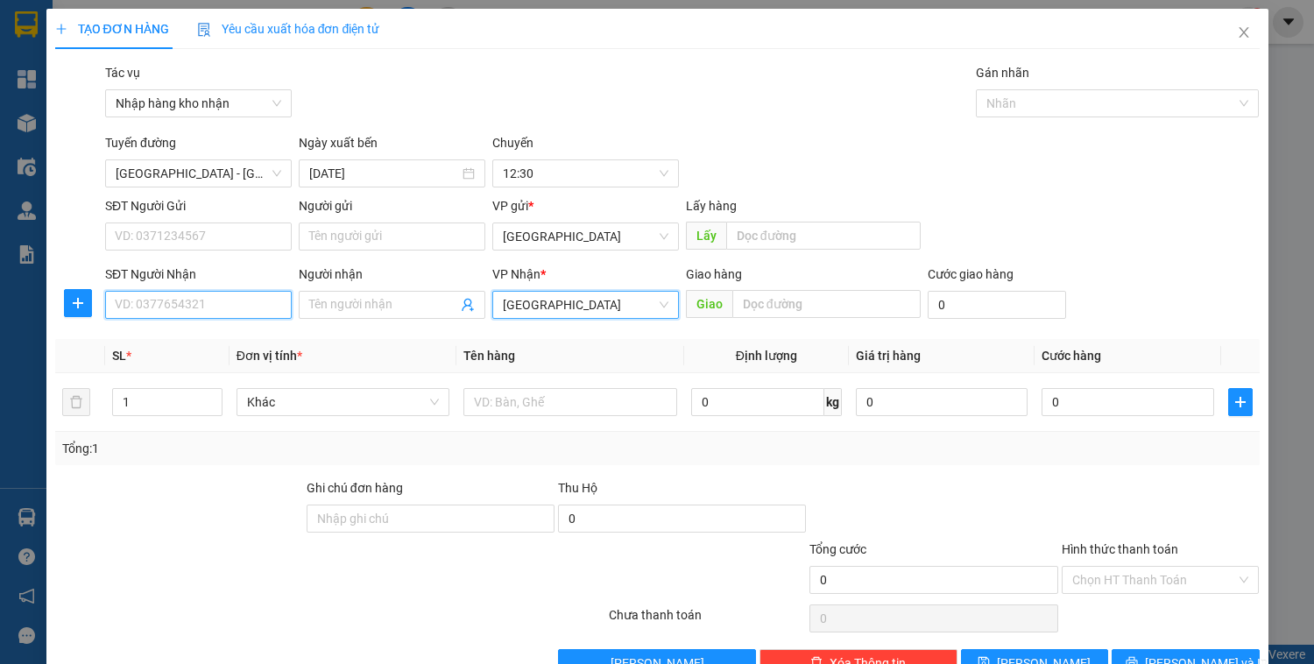
click at [169, 301] on input "SĐT Người Nhận" at bounding box center [198, 305] width 187 height 28
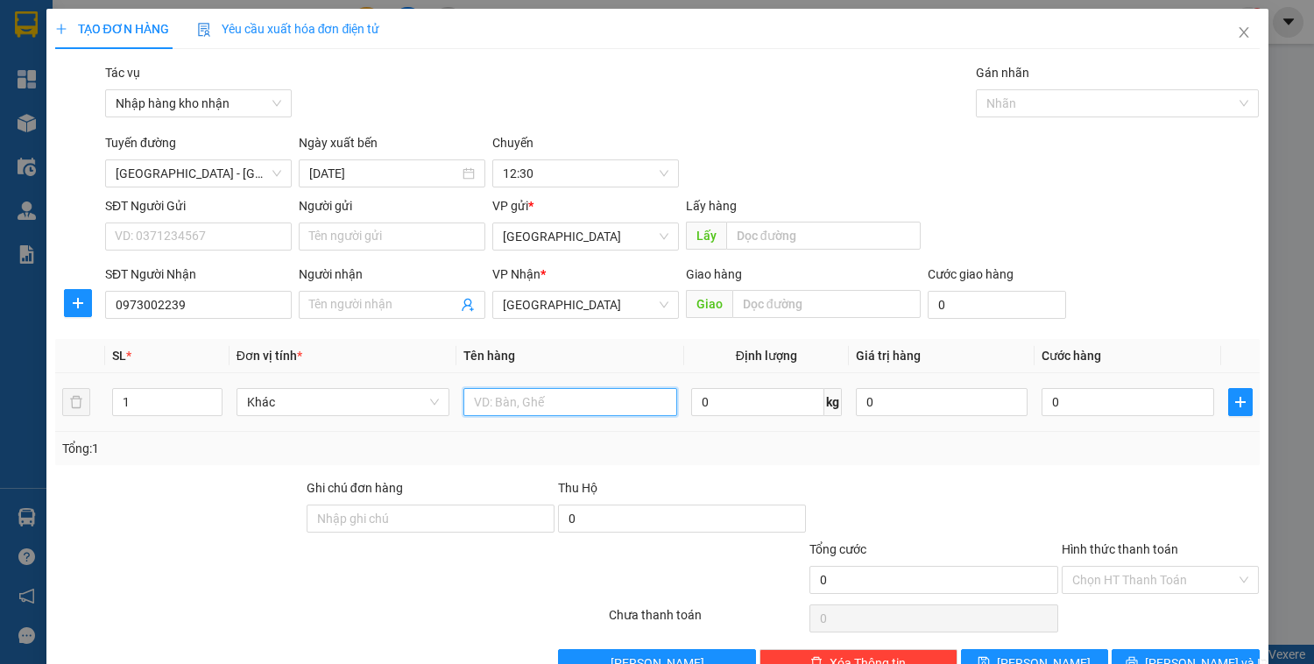
click at [536, 405] on input "text" at bounding box center [570, 402] width 213 height 28
click at [1087, 573] on input "Hình thức thanh toán" at bounding box center [1155, 580] width 165 height 26
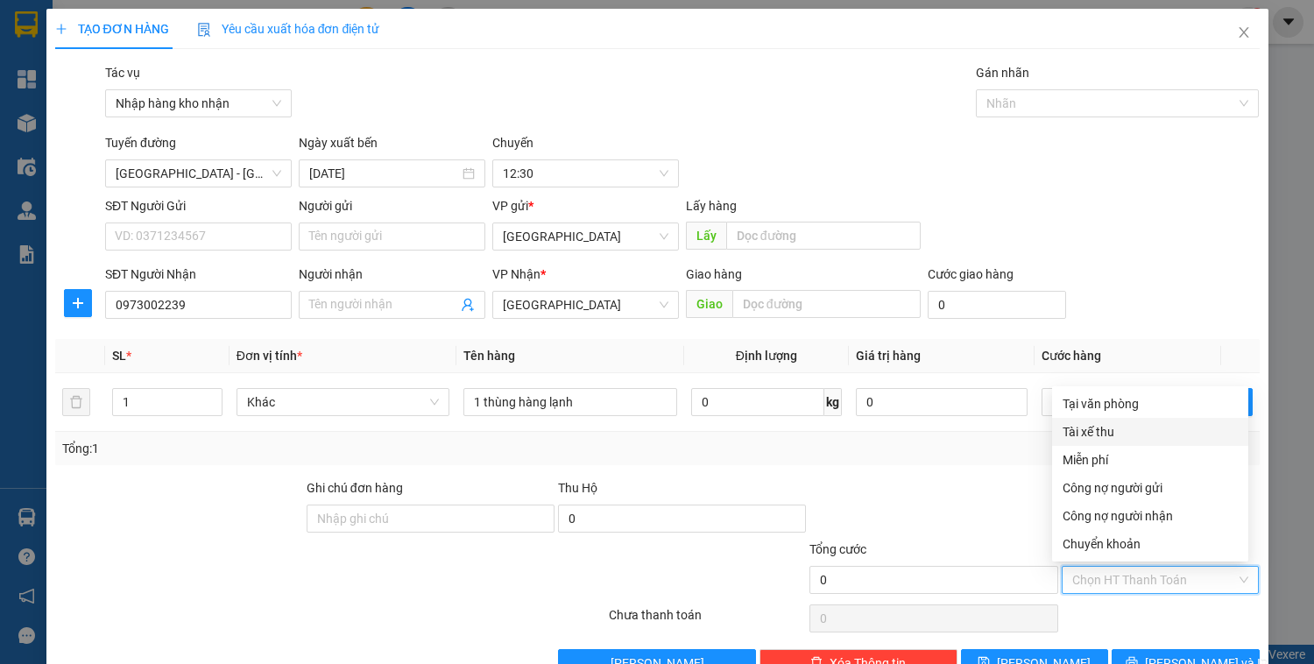
click at [1095, 437] on div "Tài xế thu" at bounding box center [1150, 431] width 175 height 19
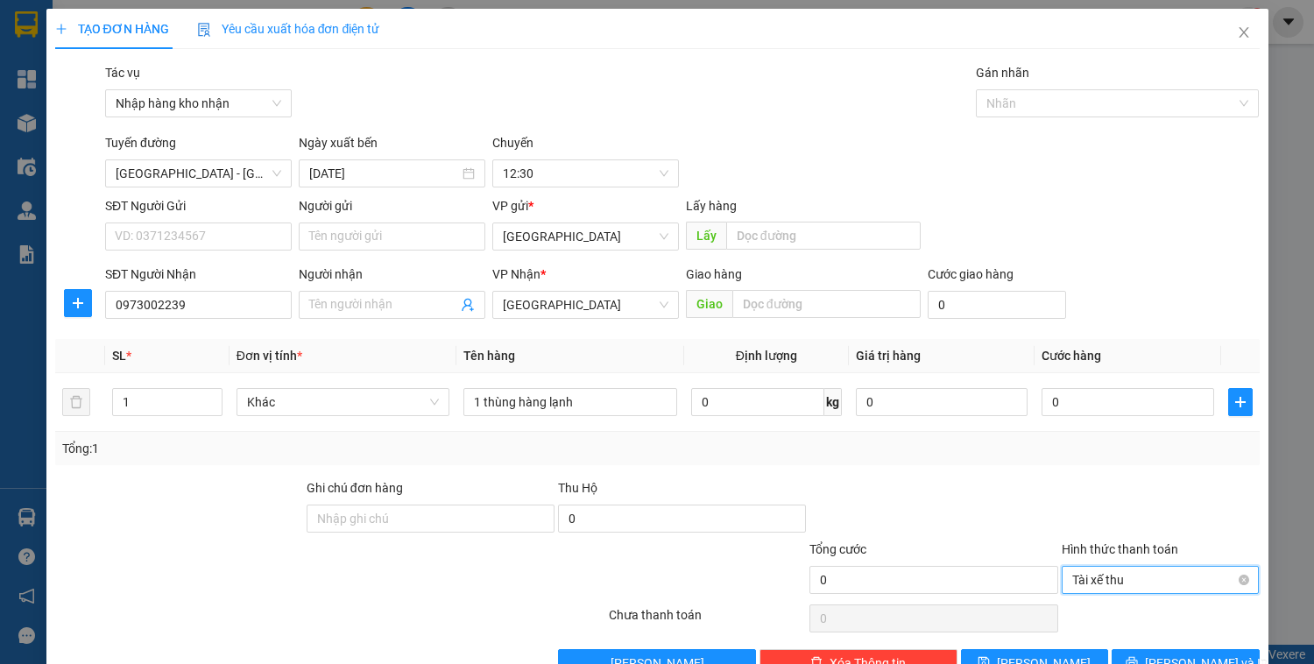
click at [1133, 579] on span "Tài xế thu" at bounding box center [1161, 580] width 177 height 26
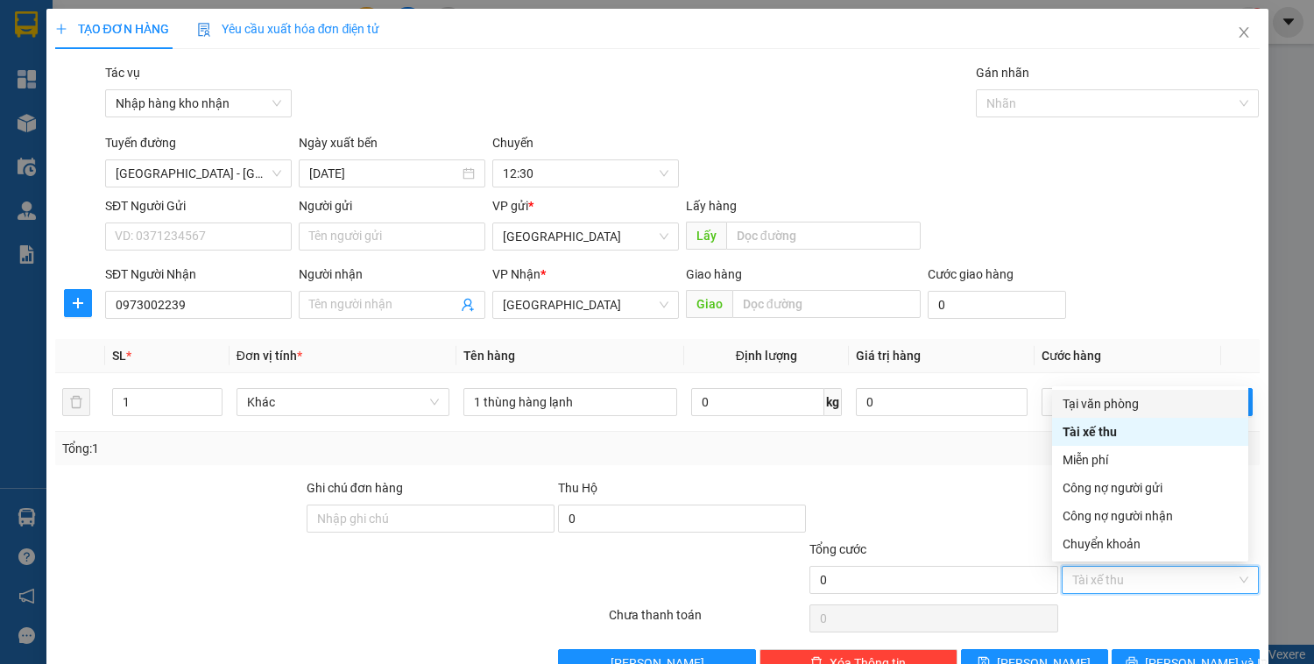
click at [1094, 409] on div "Tại văn phòng" at bounding box center [1150, 403] width 175 height 19
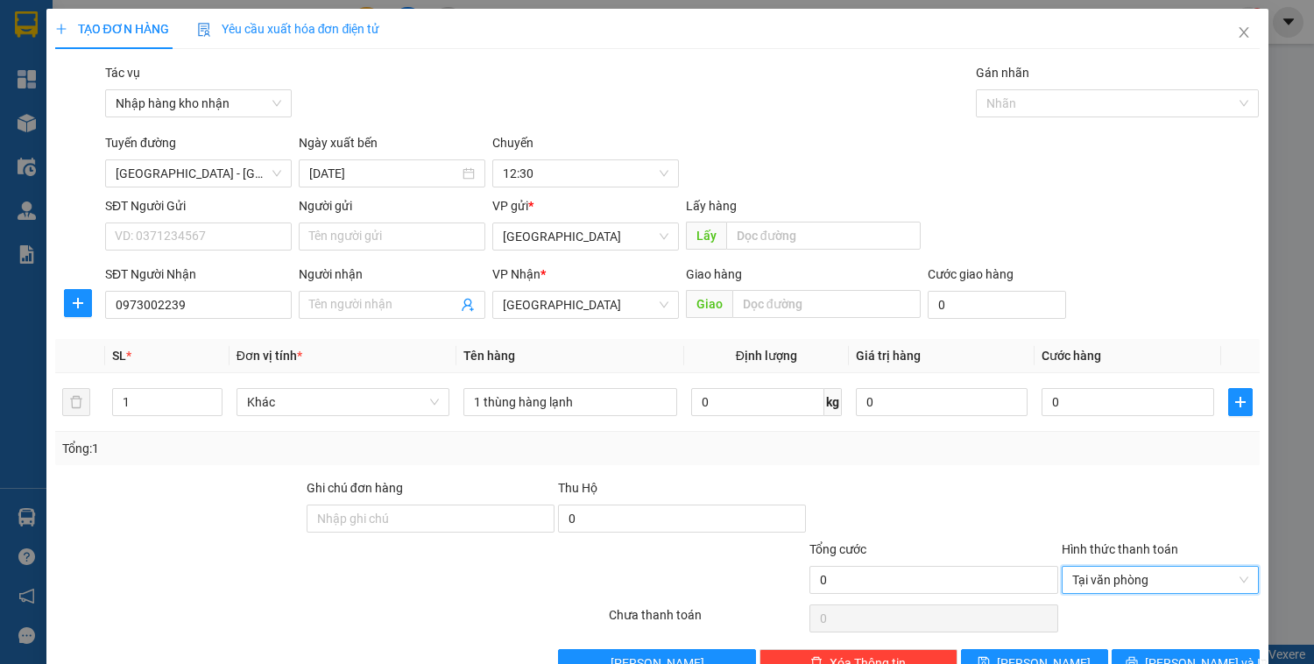
click at [913, 512] on div at bounding box center [933, 508] width 251 height 61
click at [1094, 405] on input "0" at bounding box center [1128, 402] width 172 height 28
click at [1115, 582] on span "Tại văn phòng" at bounding box center [1161, 580] width 177 height 26
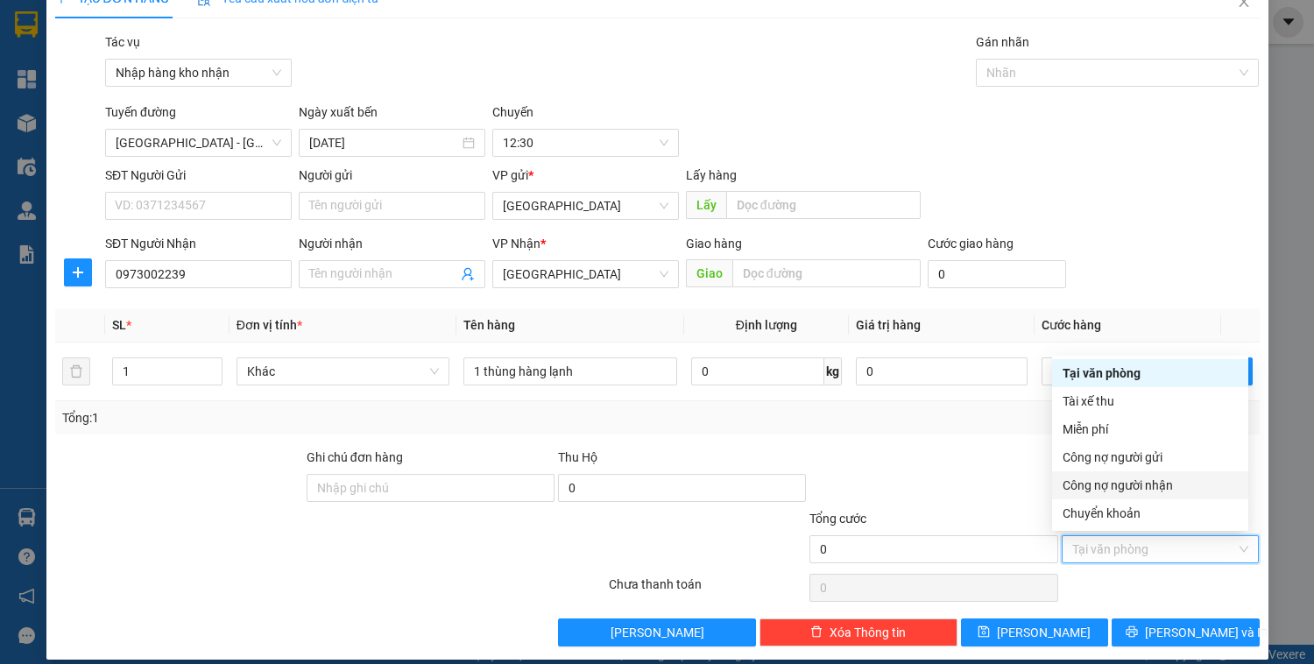
scroll to position [46, 0]
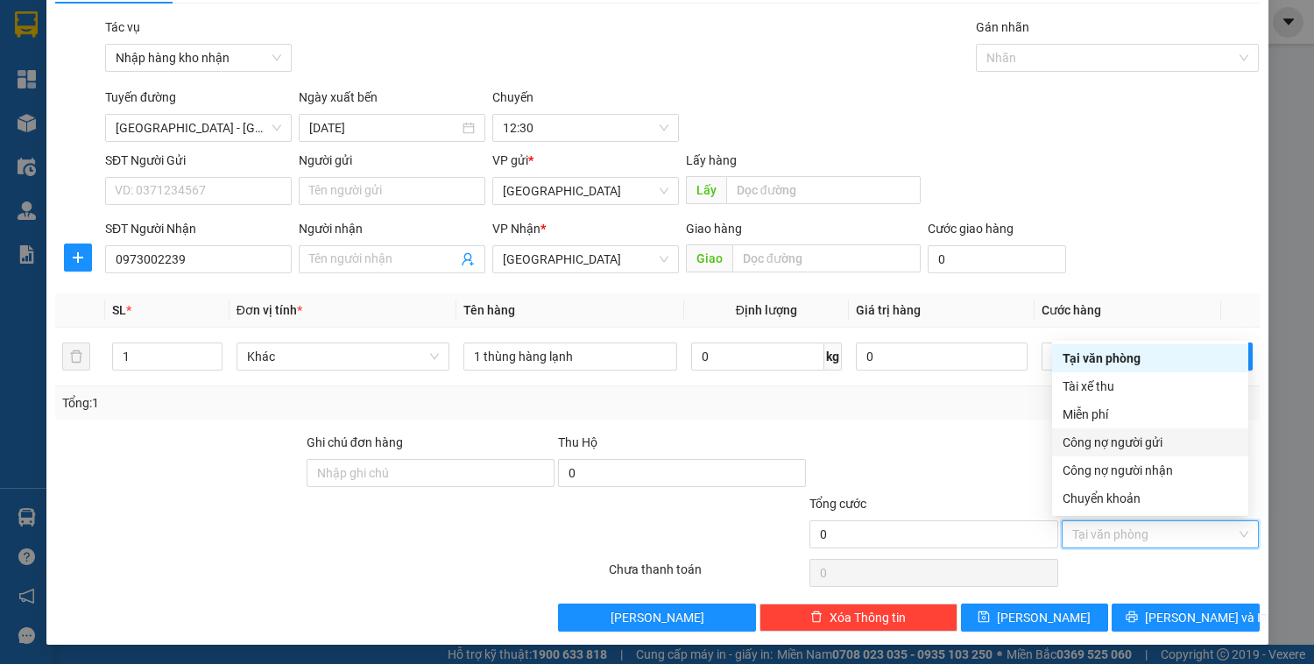
click at [975, 466] on div at bounding box center [933, 463] width 251 height 61
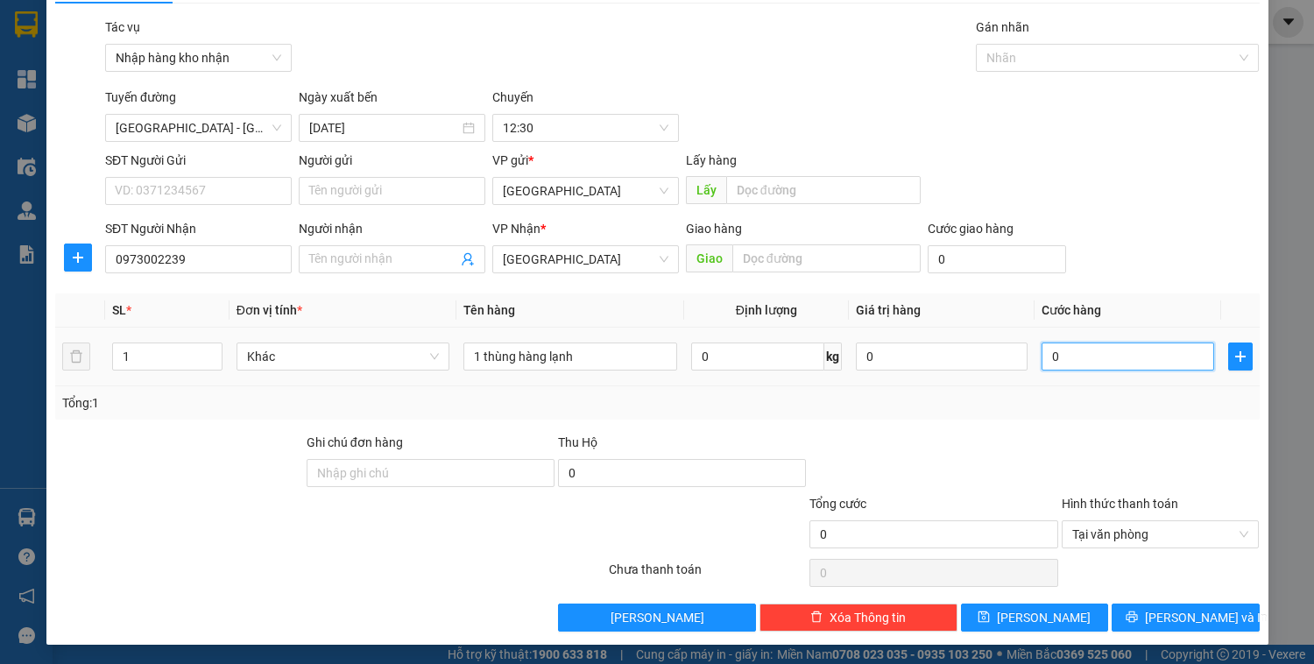
click at [1074, 365] on input "0" at bounding box center [1128, 357] width 172 height 28
click at [1165, 542] on span "Tại văn phòng" at bounding box center [1161, 534] width 177 height 26
click at [939, 424] on div "Transit Pickup Surcharge Ids Transit Deliver Surcharge Ids Transit Deliver Surc…" at bounding box center [657, 325] width 1205 height 614
click at [1059, 351] on input "0" at bounding box center [1128, 357] width 172 height 28
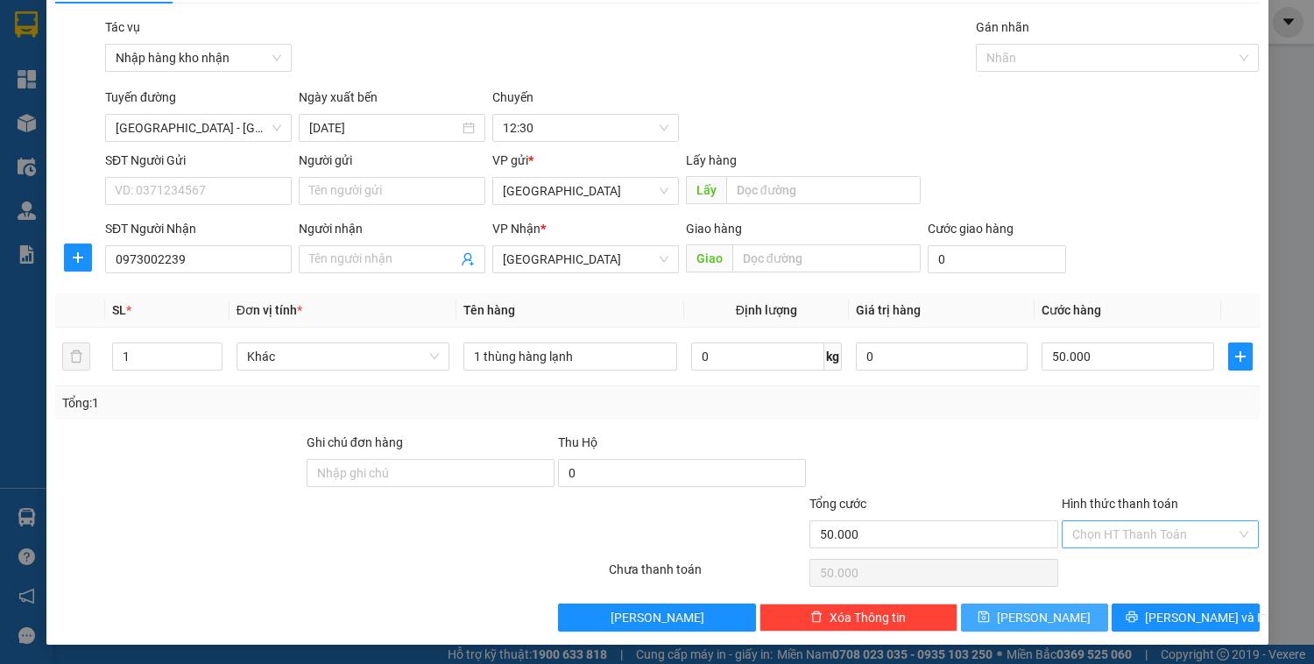
click at [1034, 604] on button "[PERSON_NAME]" at bounding box center [1034, 618] width 147 height 28
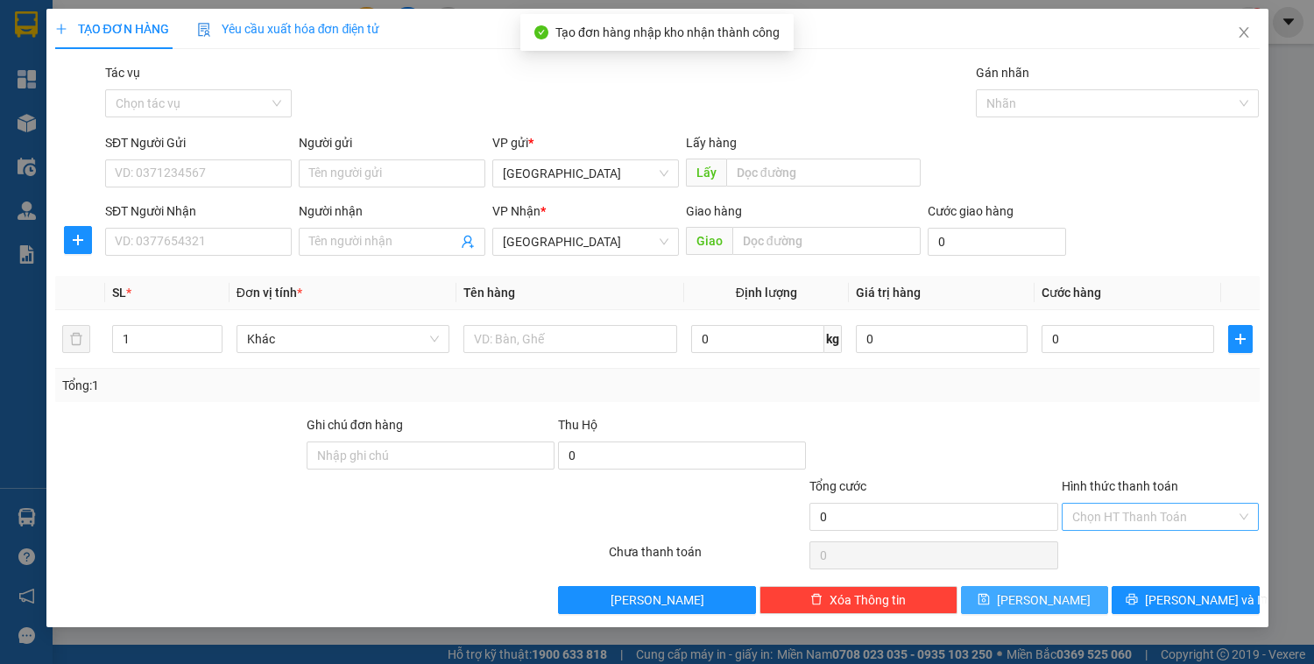
scroll to position [0, 0]
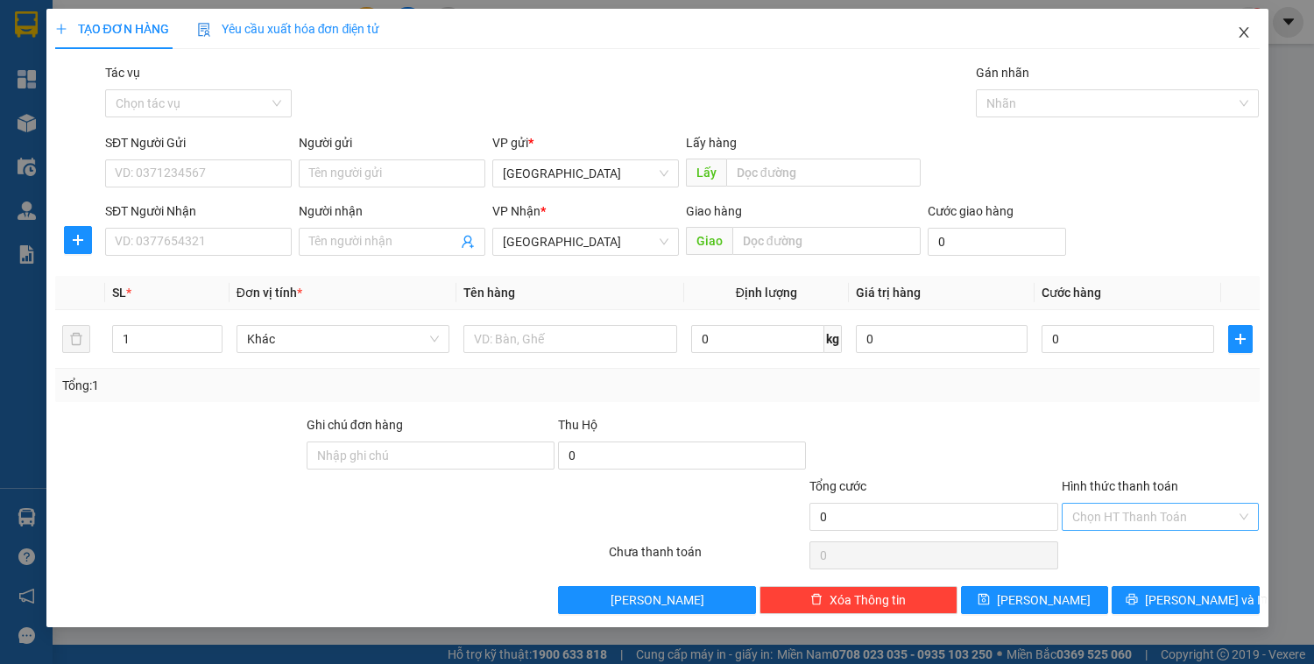
click at [1248, 32] on icon "close" at bounding box center [1244, 32] width 14 height 14
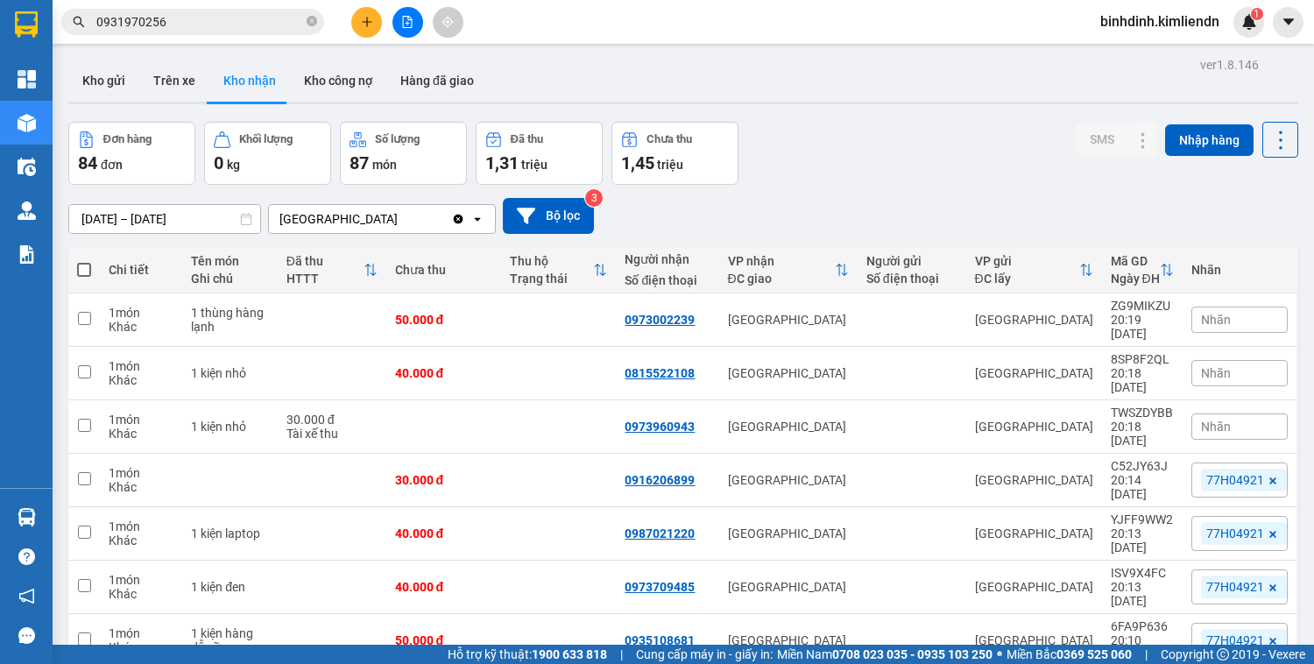
click at [1207, 316] on span "Nhãn" at bounding box center [1216, 320] width 30 height 14
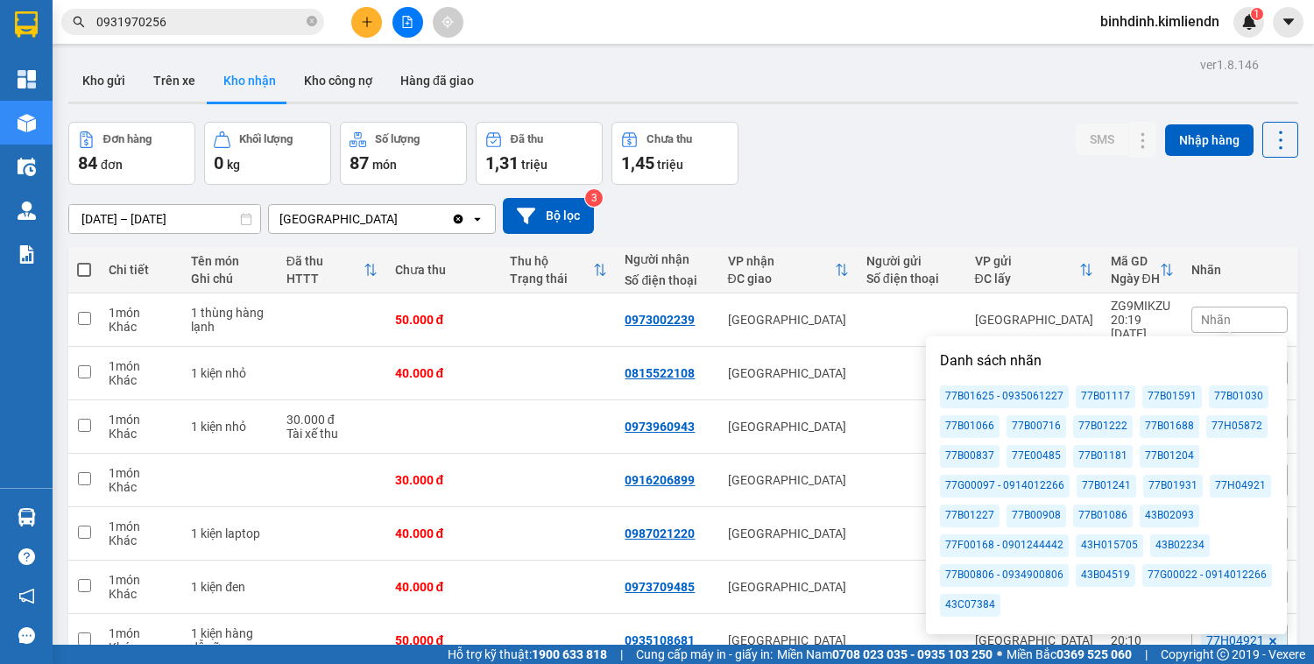
click at [1038, 428] on div "77B00716" at bounding box center [1037, 426] width 60 height 23
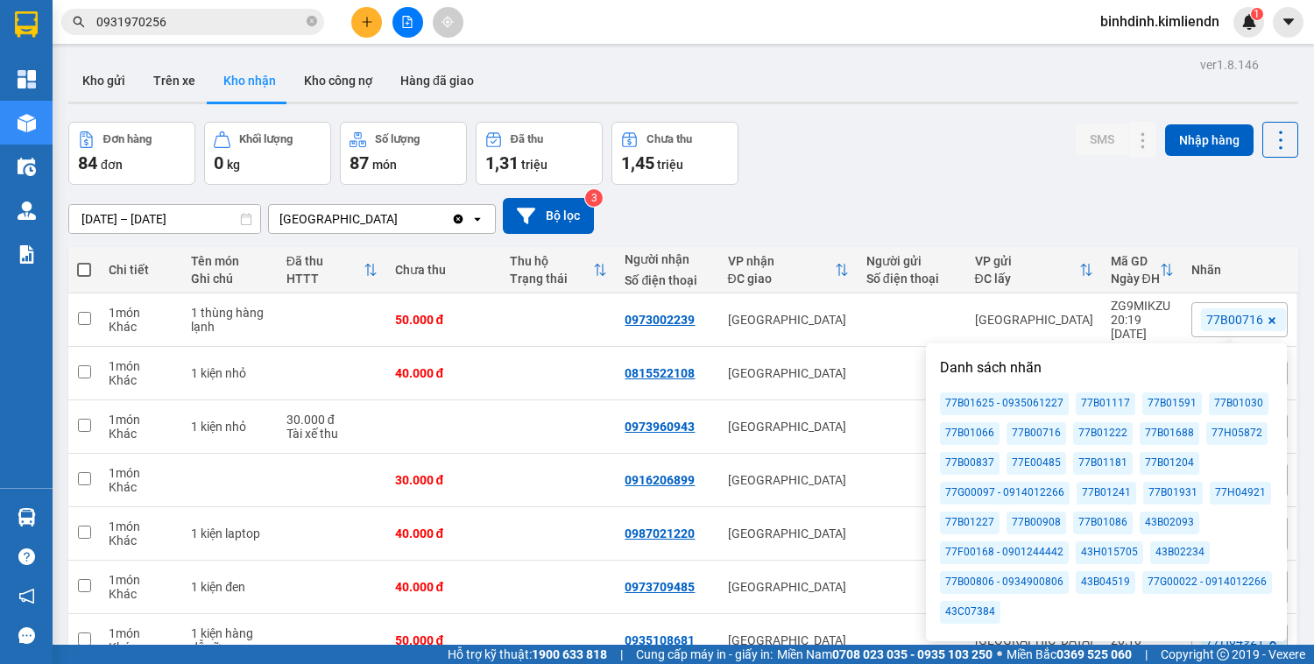
click at [1038, 189] on div "[DATE] – [DATE] Press the down arrow key to interact with the calendar and sele…" at bounding box center [683, 216] width 1230 height 62
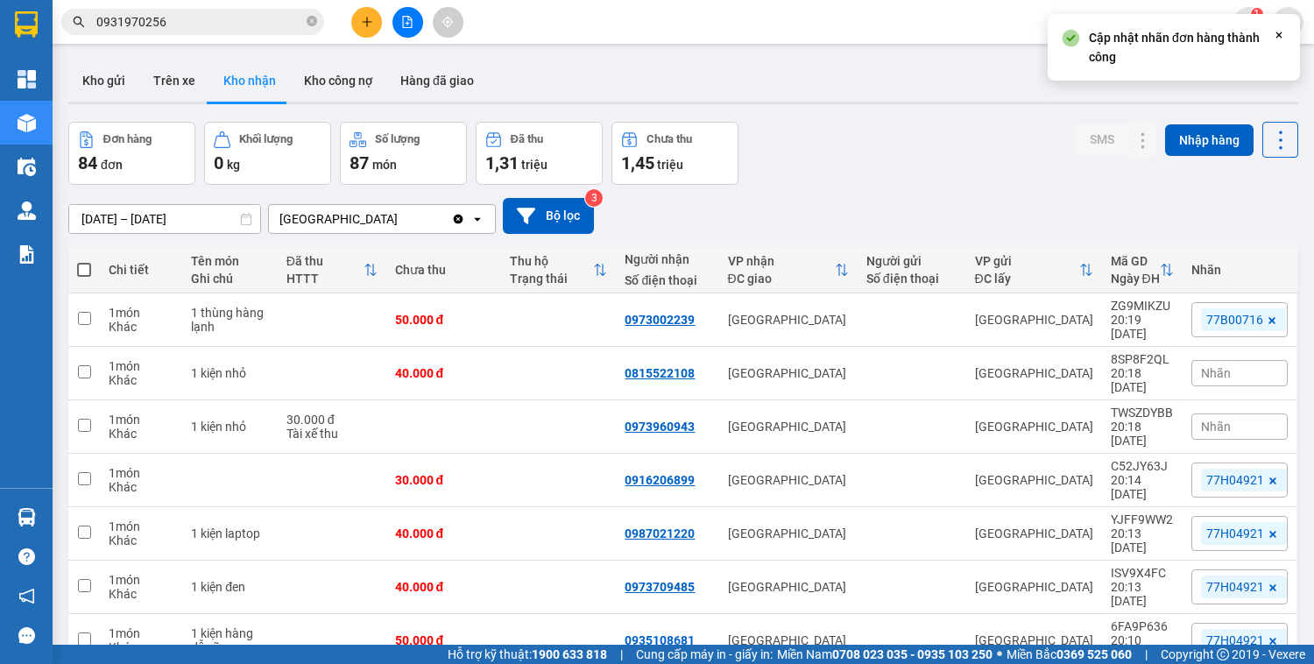
click at [1206, 366] on span "Nhãn" at bounding box center [1216, 373] width 30 height 14
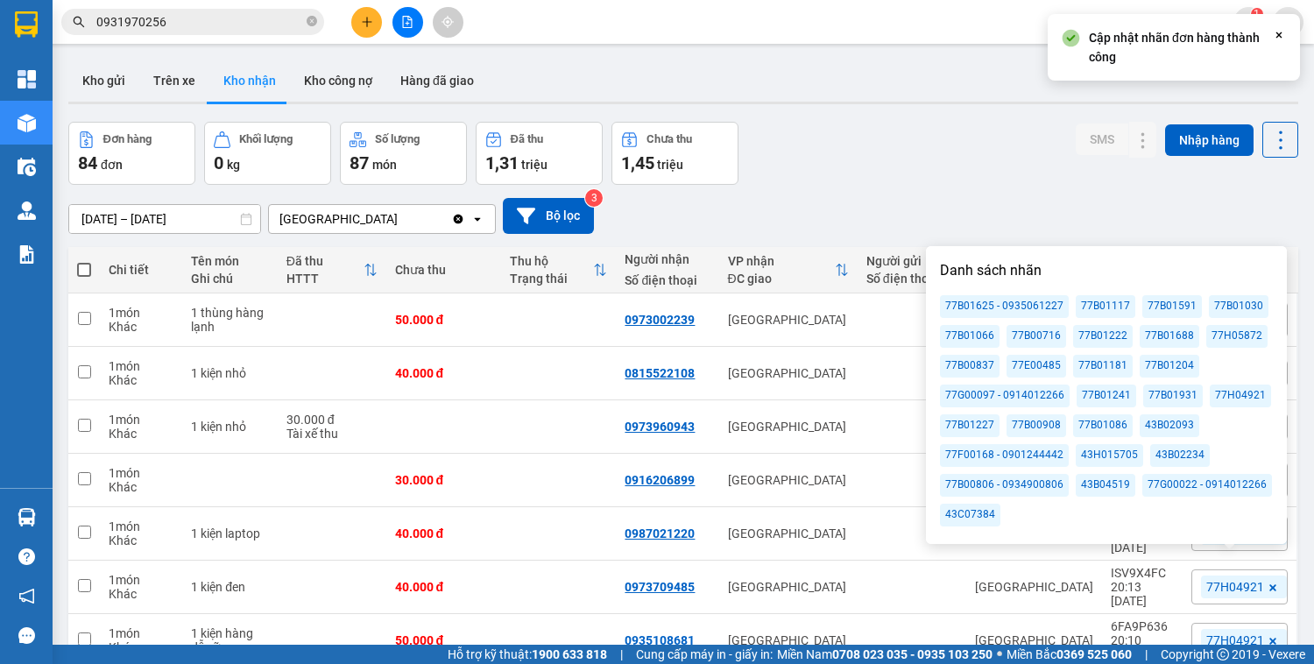
click at [1045, 338] on div "77B00716" at bounding box center [1037, 336] width 60 height 23
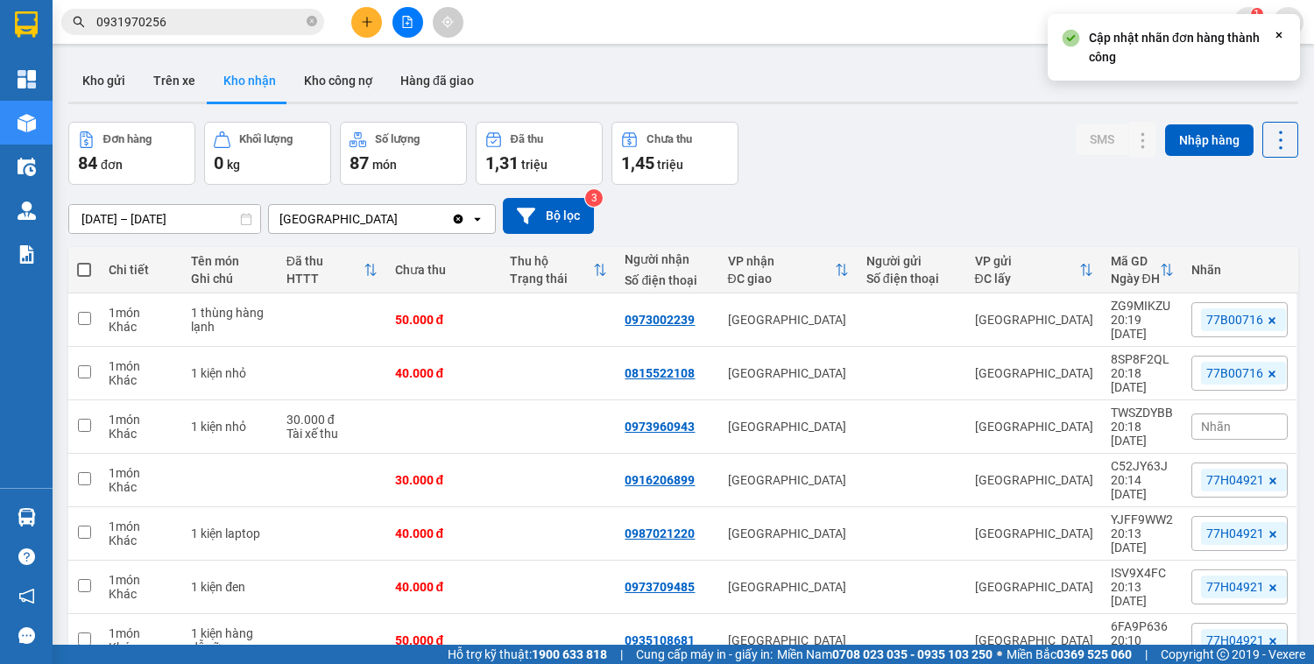
click at [1023, 170] on div "Đơn hàng 84 đơn Khối lượng 0 kg Số lượng 87 món Đã thu 1,31 triệu Chưa thu 1,45…" at bounding box center [683, 153] width 1230 height 63
click at [1237, 414] on div "Nhãn" at bounding box center [1240, 427] width 96 height 26
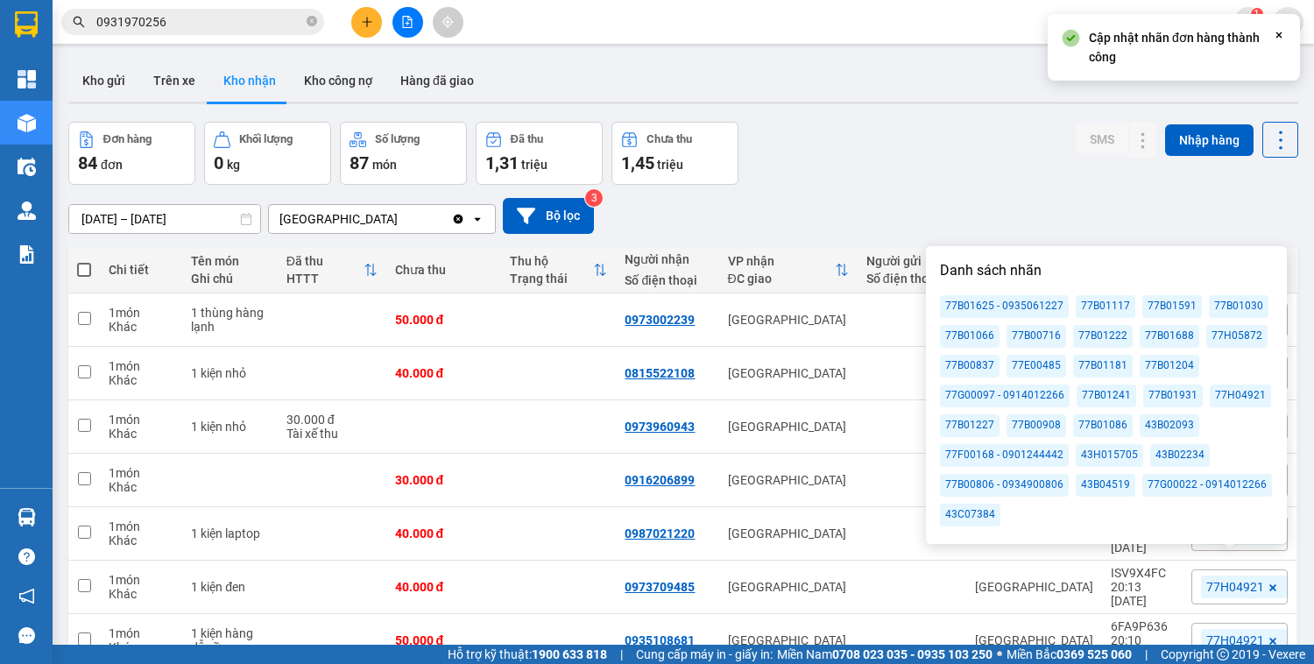
click at [1036, 330] on div "77B00716" at bounding box center [1037, 336] width 60 height 23
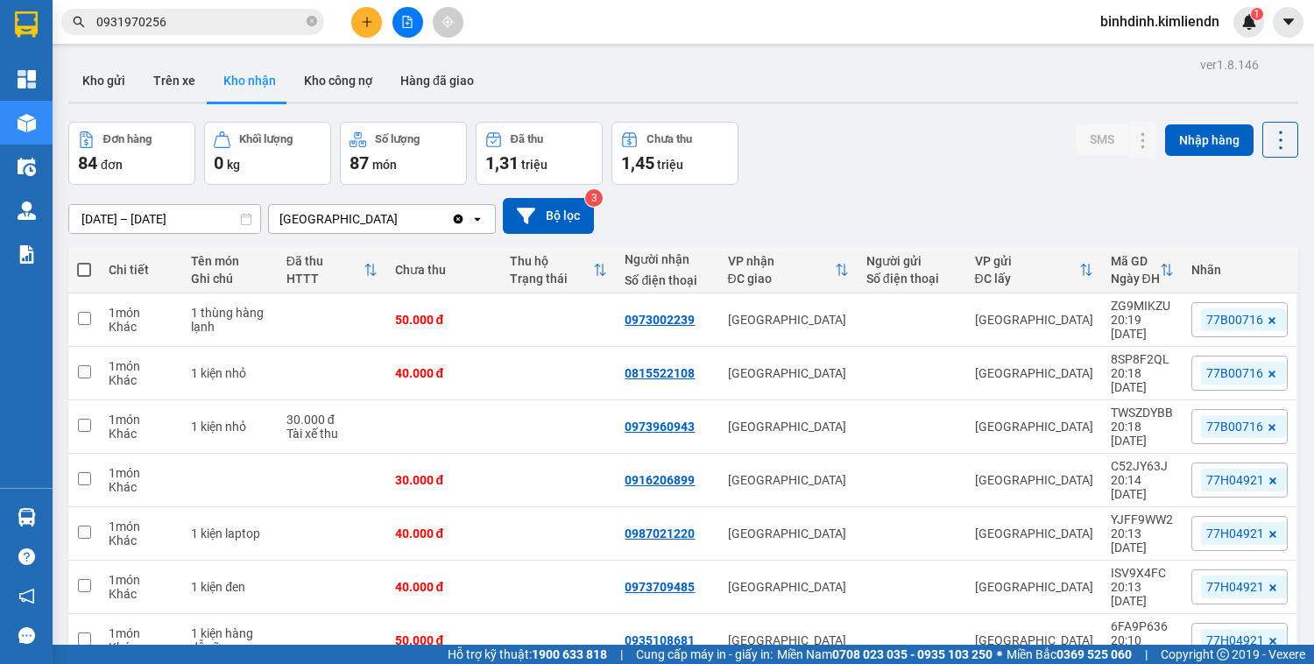
click at [908, 149] on div "Đơn hàng 84 đơn Khối lượng 0 kg Số lượng 87 món Đã thu 1,31 triệu Chưa thu 1,45…" at bounding box center [683, 153] width 1230 height 63
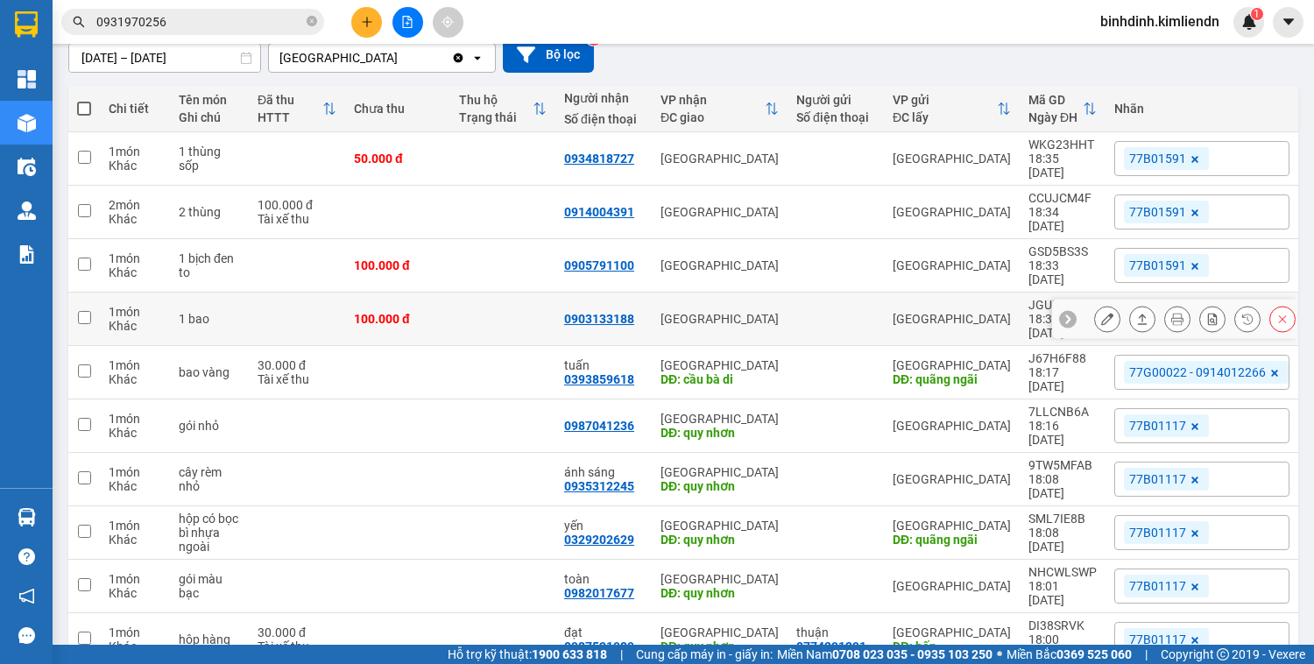
scroll to position [0, 0]
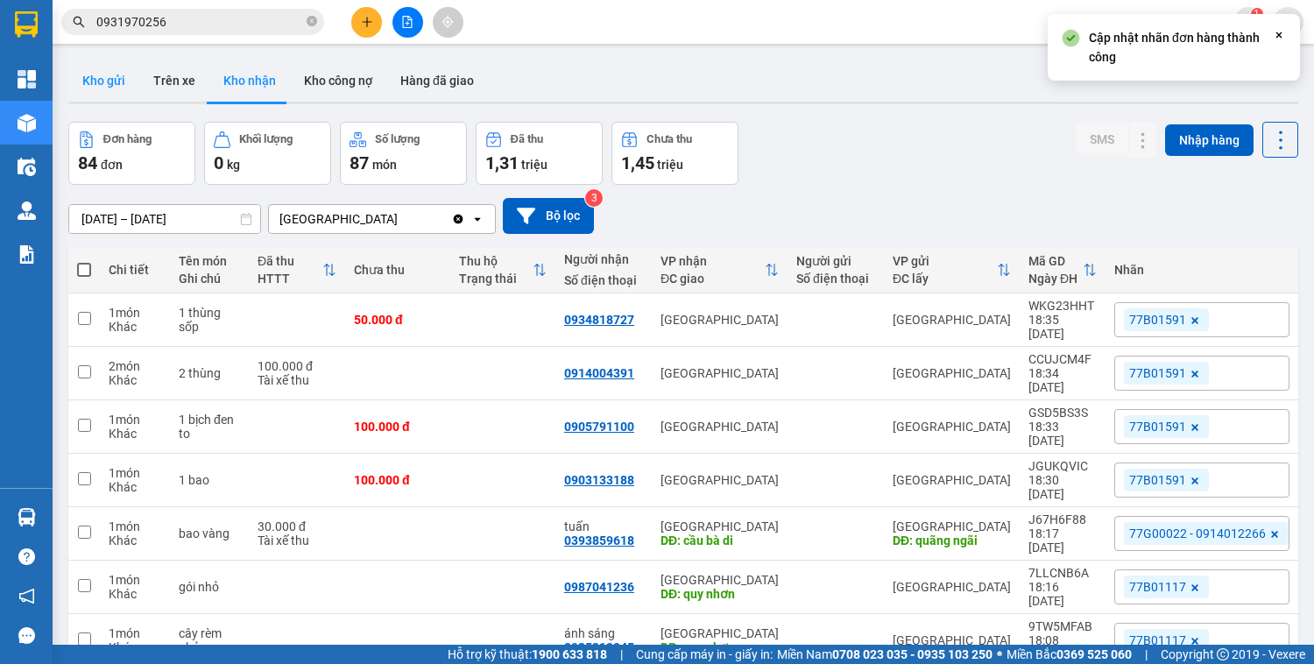
click at [119, 83] on button "Kho gửi" at bounding box center [103, 81] width 71 height 42
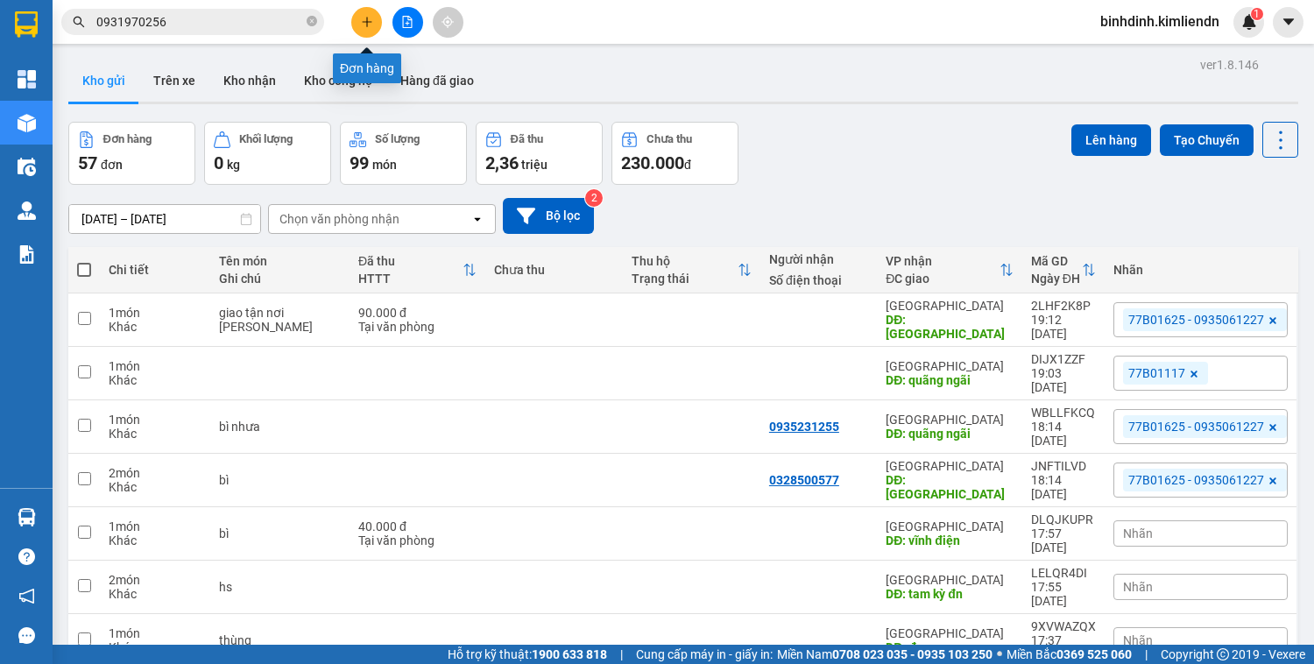
click at [370, 28] on button at bounding box center [366, 22] width 31 height 31
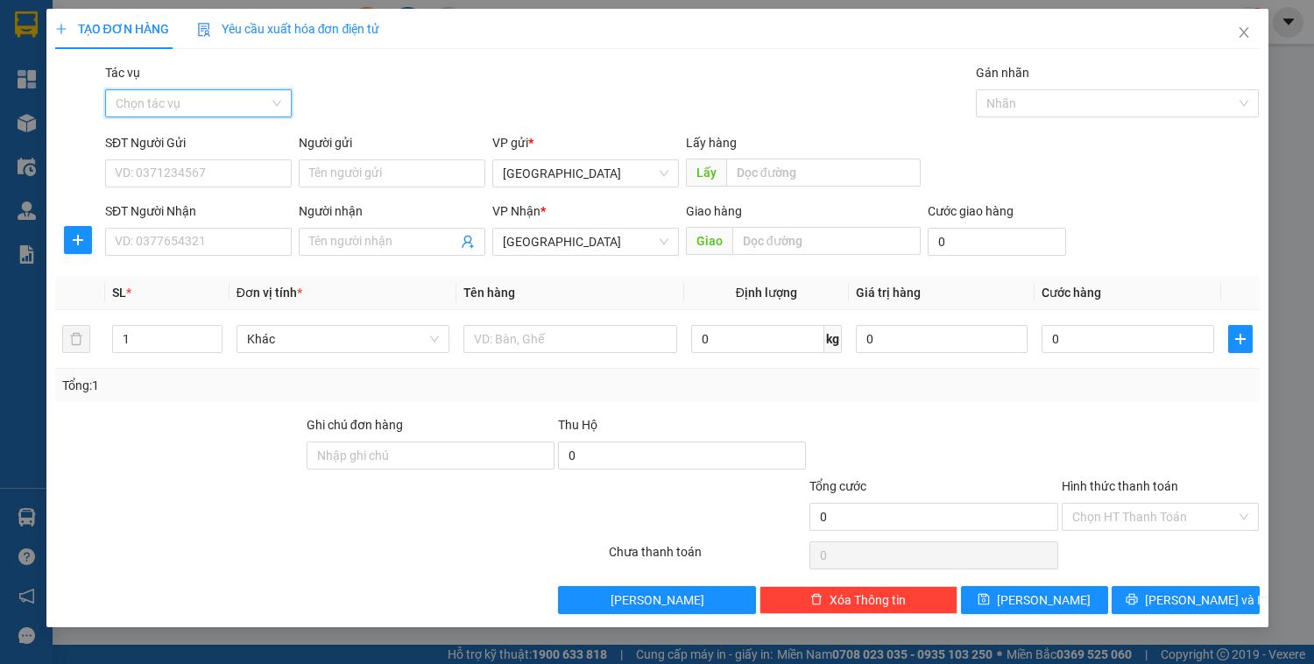
click at [187, 105] on input "Tác vụ" at bounding box center [192, 103] width 153 height 26
click at [202, 174] on div "Nhập hàng kho nhận" at bounding box center [199, 166] width 166 height 19
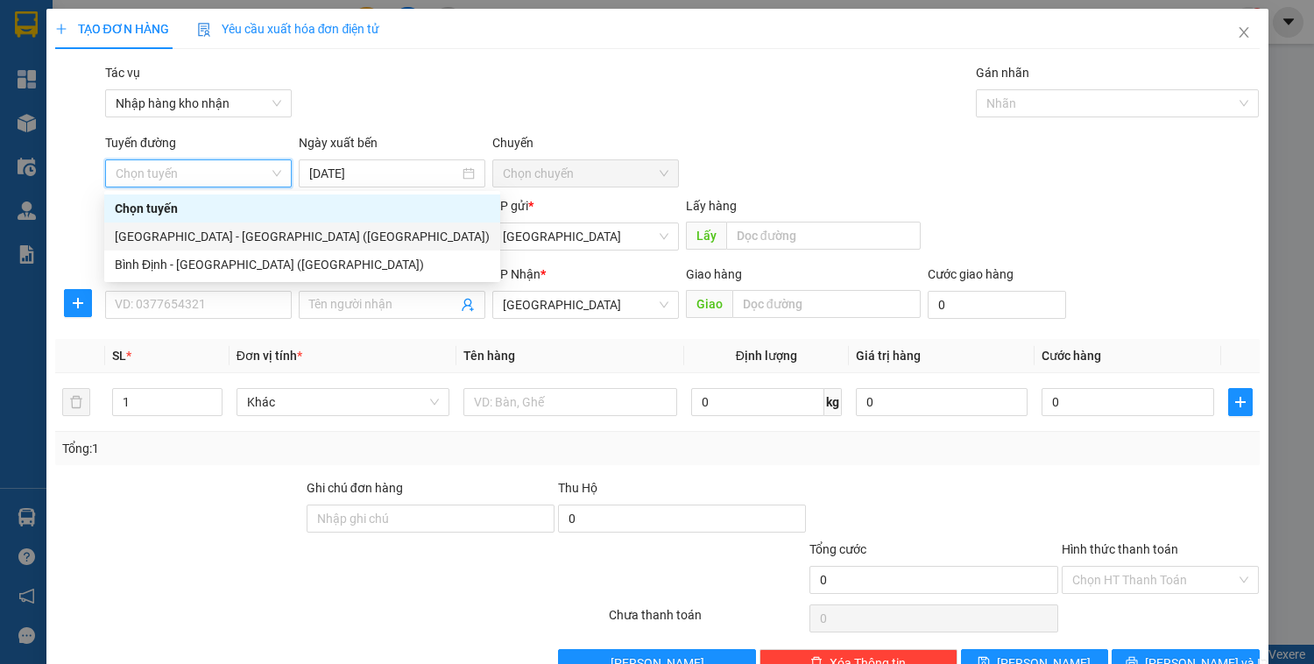
click at [226, 236] on div "[GEOGRAPHIC_DATA] - [GEOGRAPHIC_DATA] ([GEOGRAPHIC_DATA])" at bounding box center [302, 236] width 375 height 19
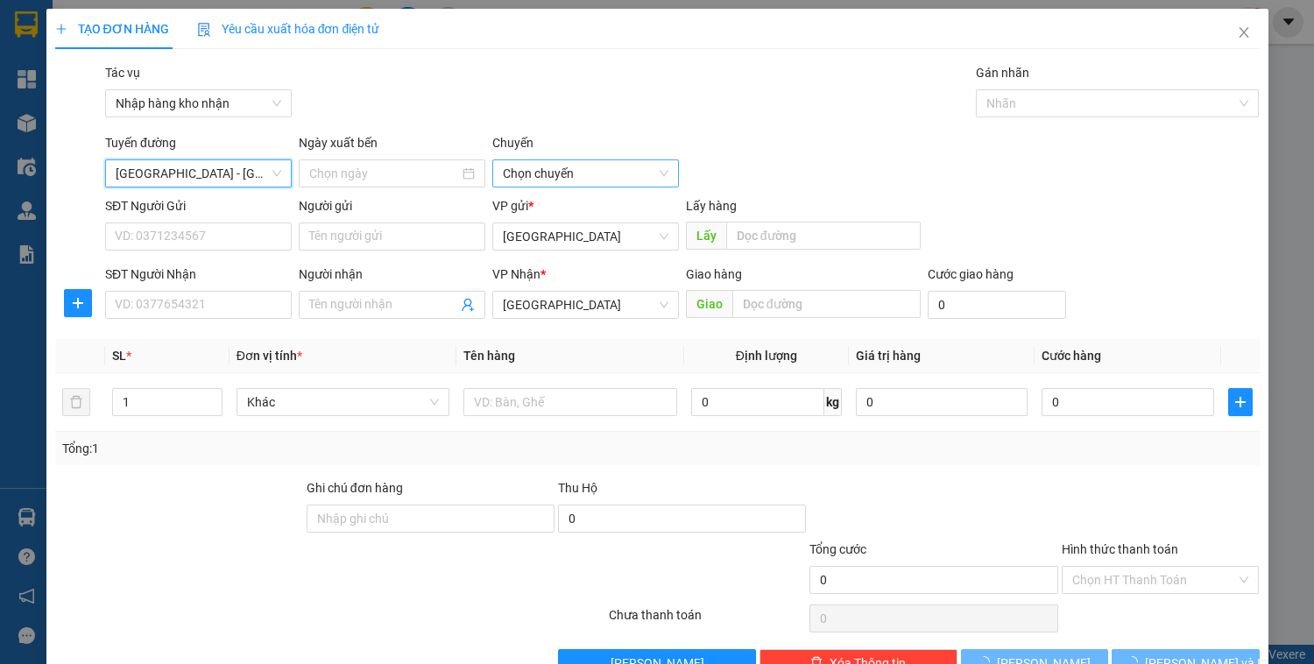
click at [519, 180] on span "Chọn chuyến" at bounding box center [586, 173] width 166 height 26
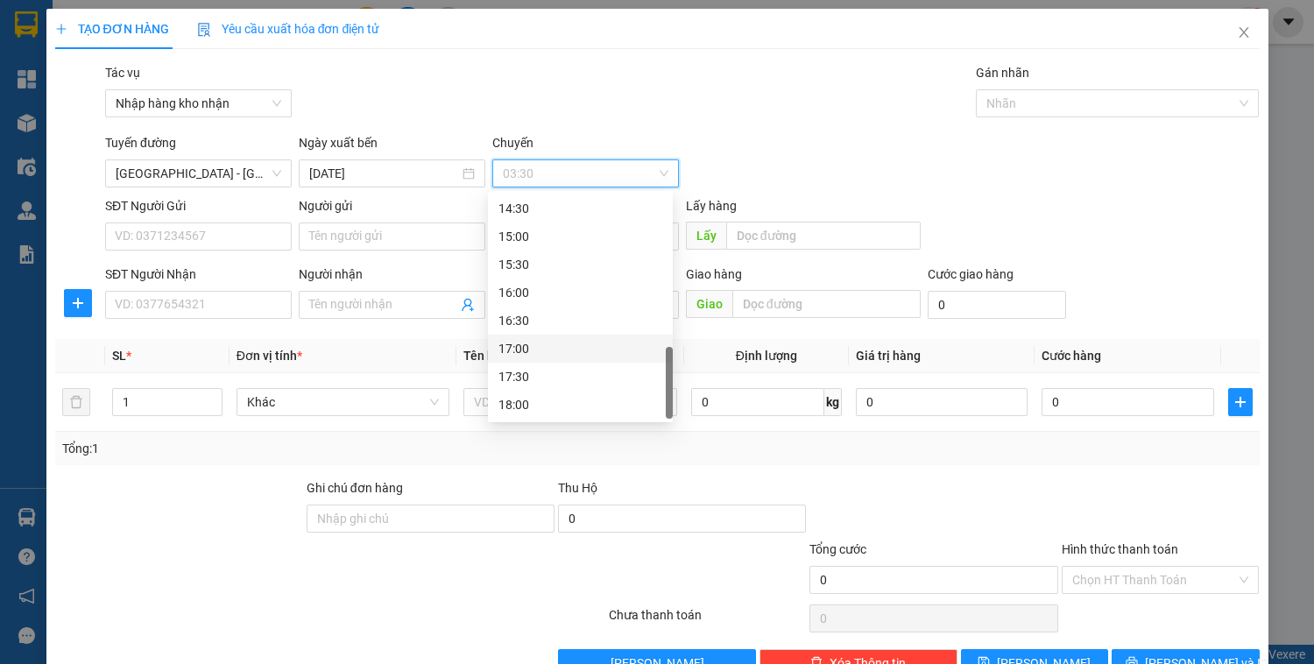
scroll to position [505, 0]
click at [529, 349] on div "14:30" at bounding box center [581, 348] width 164 height 19
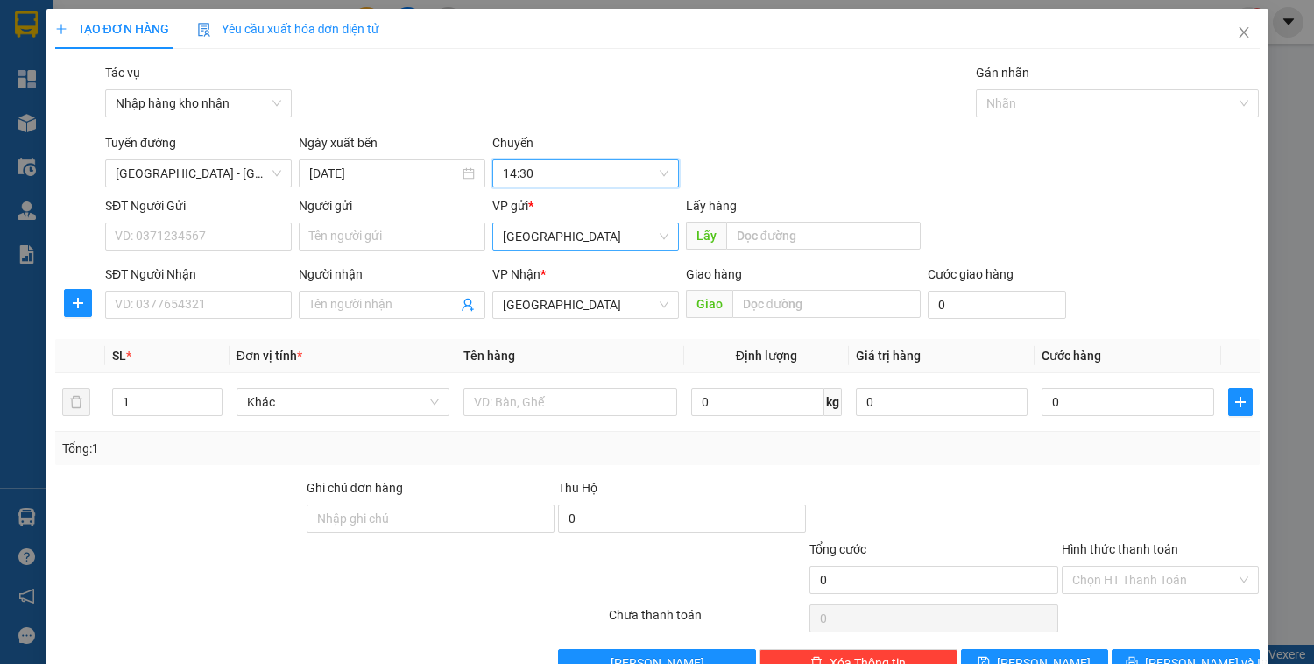
click at [603, 242] on span "[GEOGRAPHIC_DATA]" at bounding box center [586, 236] width 166 height 26
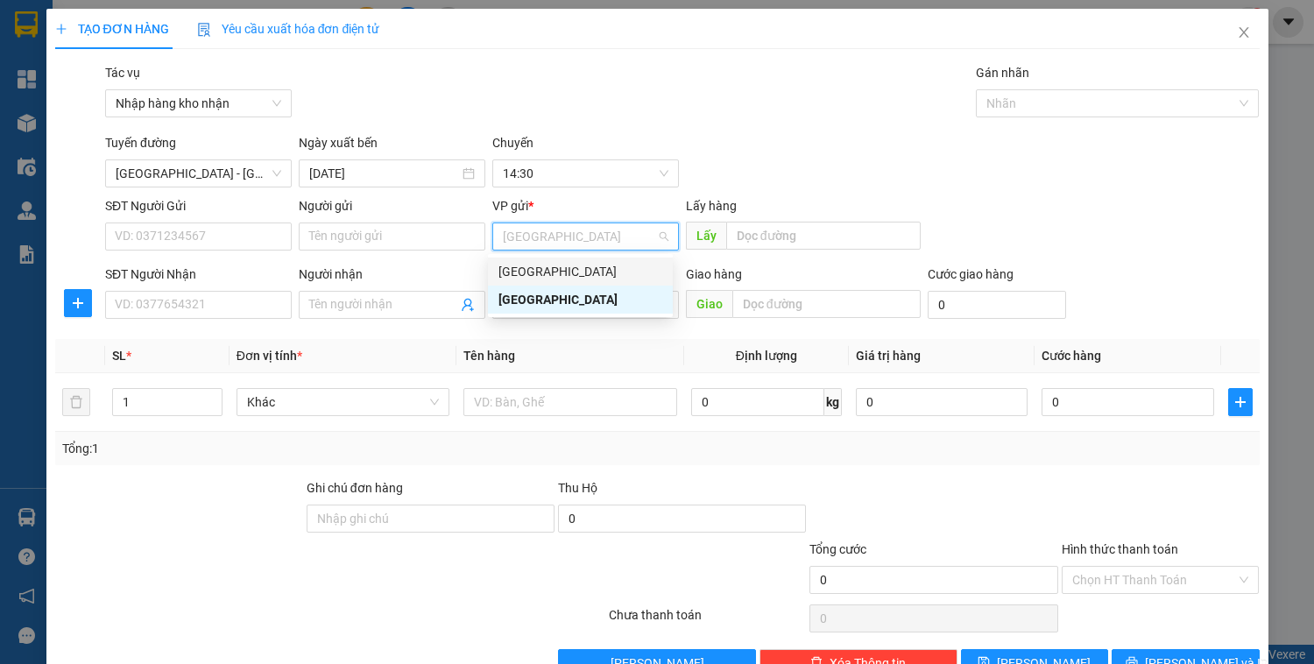
click at [565, 270] on div "[GEOGRAPHIC_DATA]" at bounding box center [581, 271] width 164 height 19
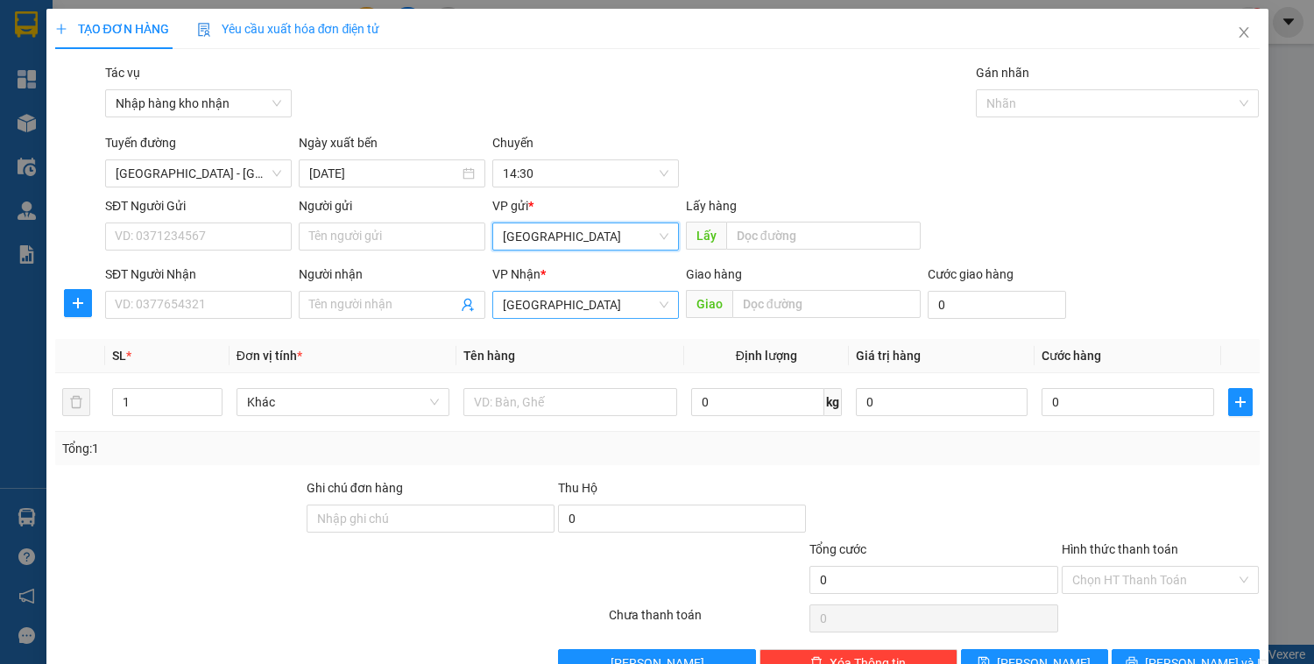
click at [554, 305] on span "[GEOGRAPHIC_DATA]" at bounding box center [586, 305] width 166 height 26
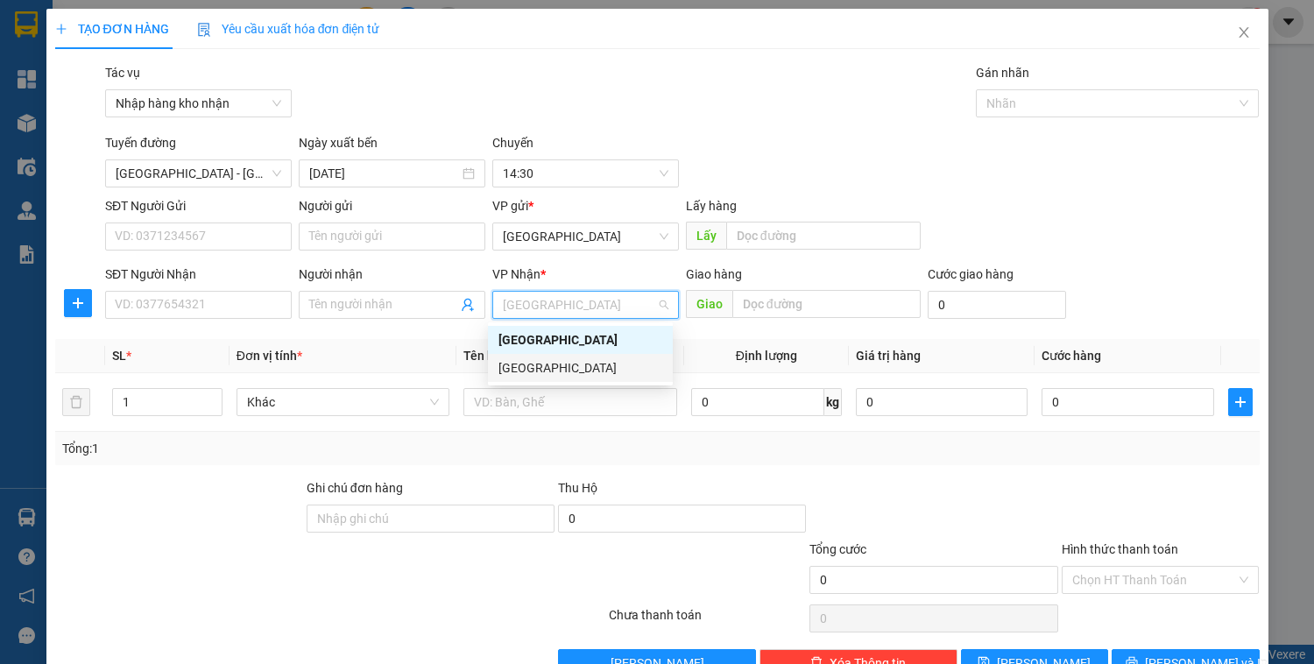
click at [545, 365] on div "[GEOGRAPHIC_DATA]" at bounding box center [581, 367] width 164 height 19
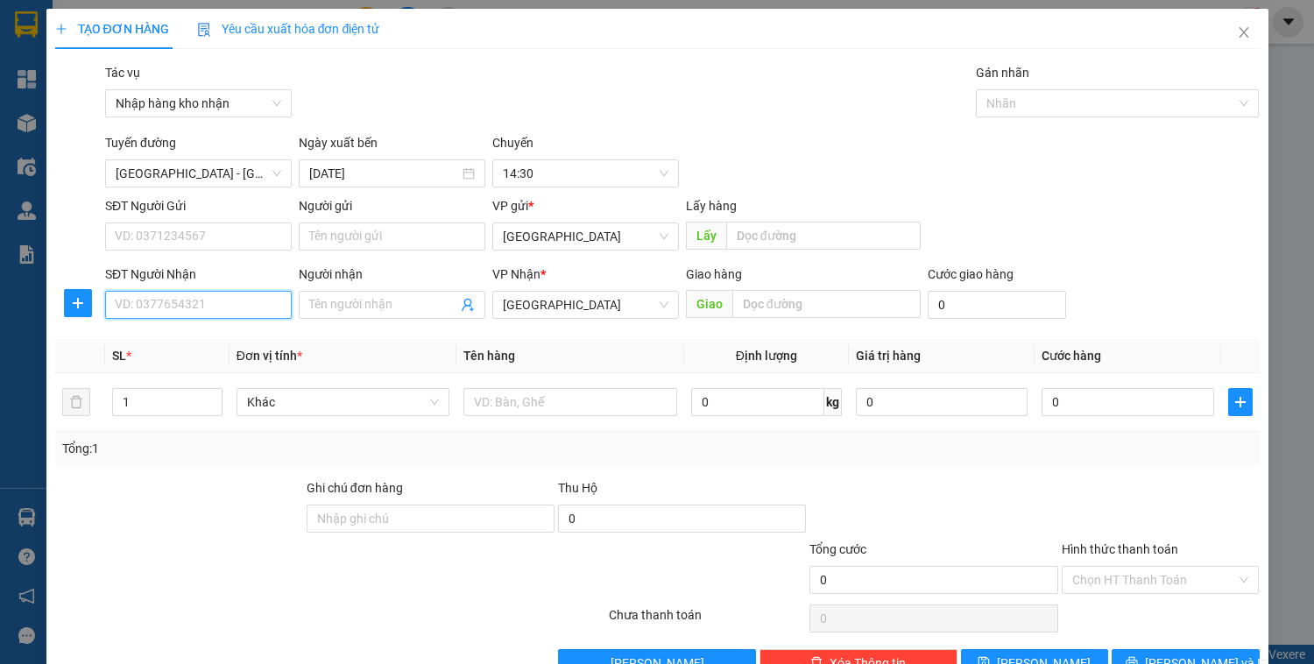
click at [219, 296] on input "SĐT Người Nhận" at bounding box center [198, 305] width 187 height 28
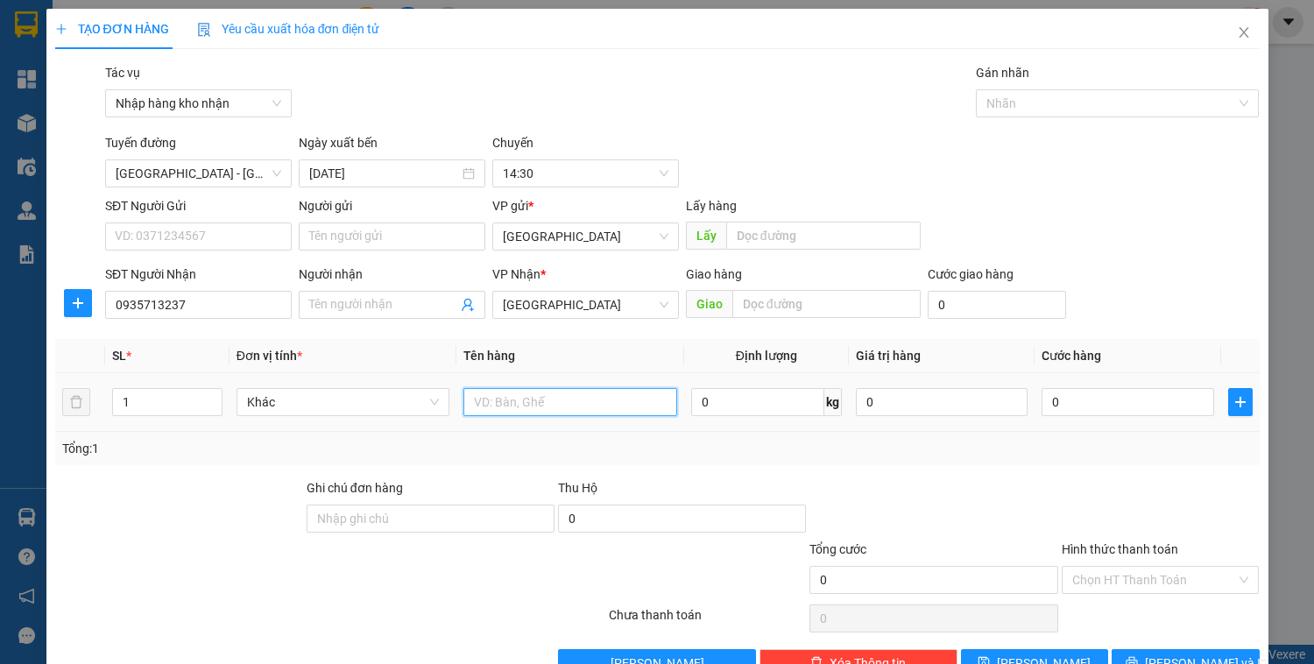
click at [499, 401] on input "text" at bounding box center [570, 402] width 213 height 28
click at [1058, 400] on input "0" at bounding box center [1128, 402] width 172 height 28
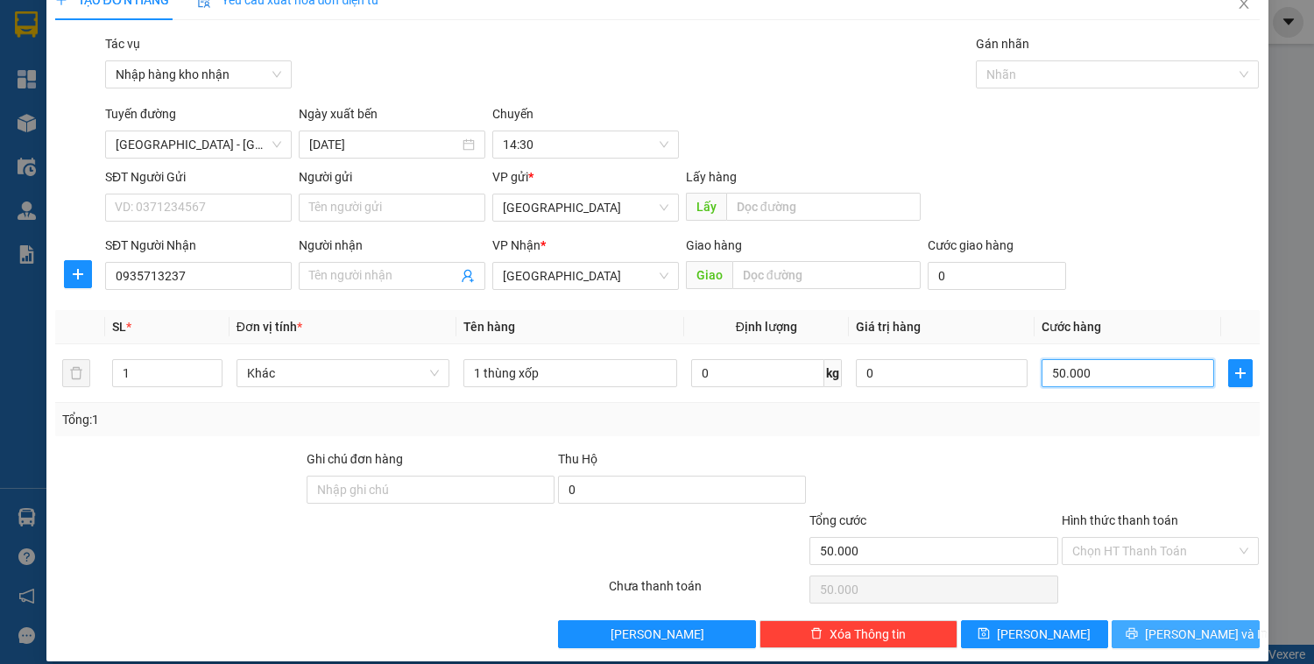
scroll to position [46, 0]
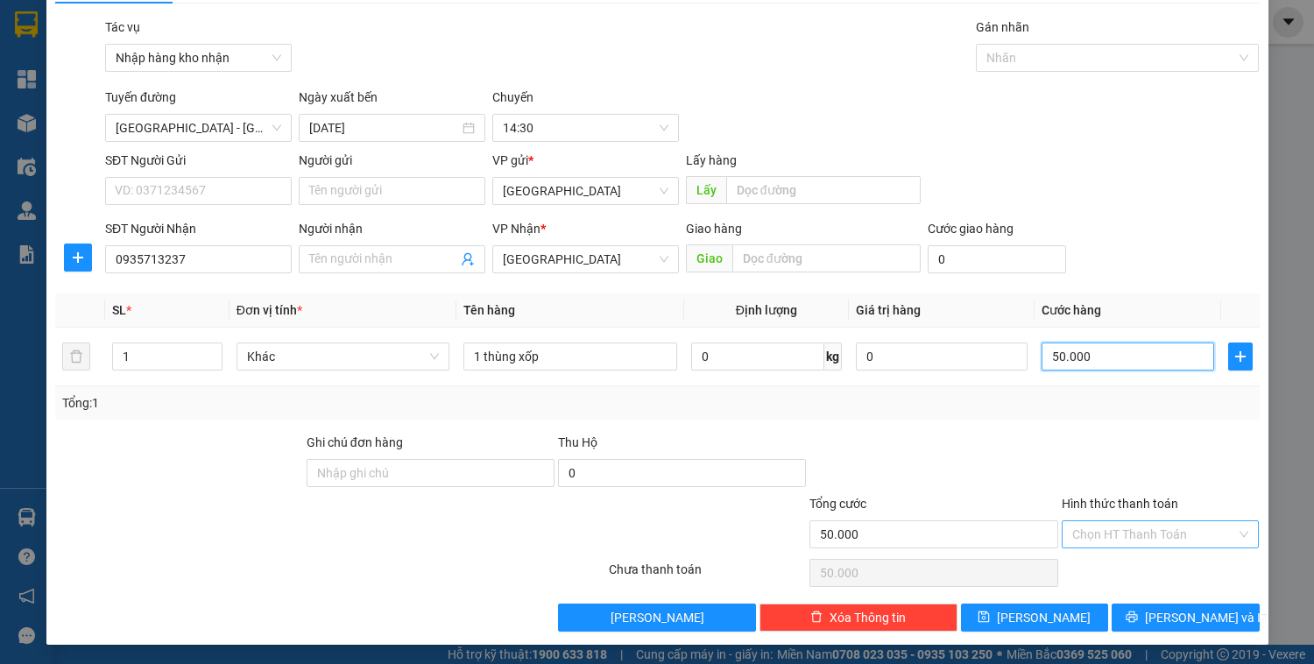
click at [1123, 546] on div "Chọn HT Thanh Toán" at bounding box center [1161, 535] width 198 height 28
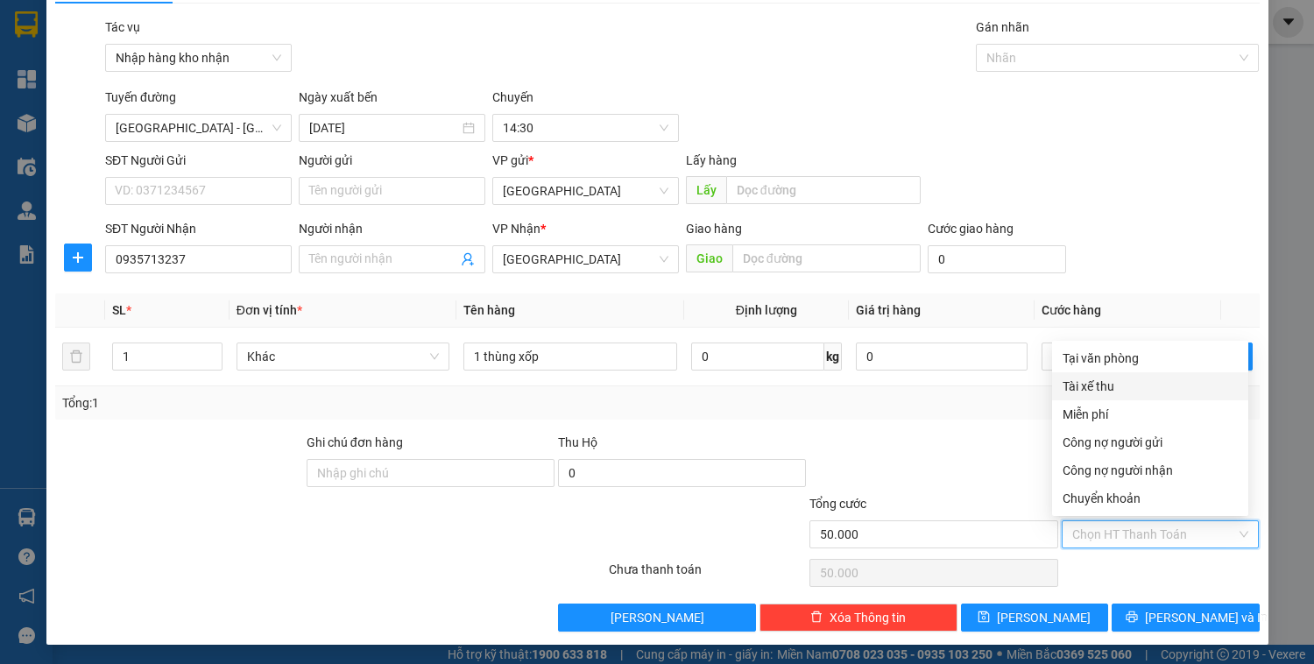
click at [1101, 389] on div "Tài xế thu" at bounding box center [1150, 386] width 175 height 19
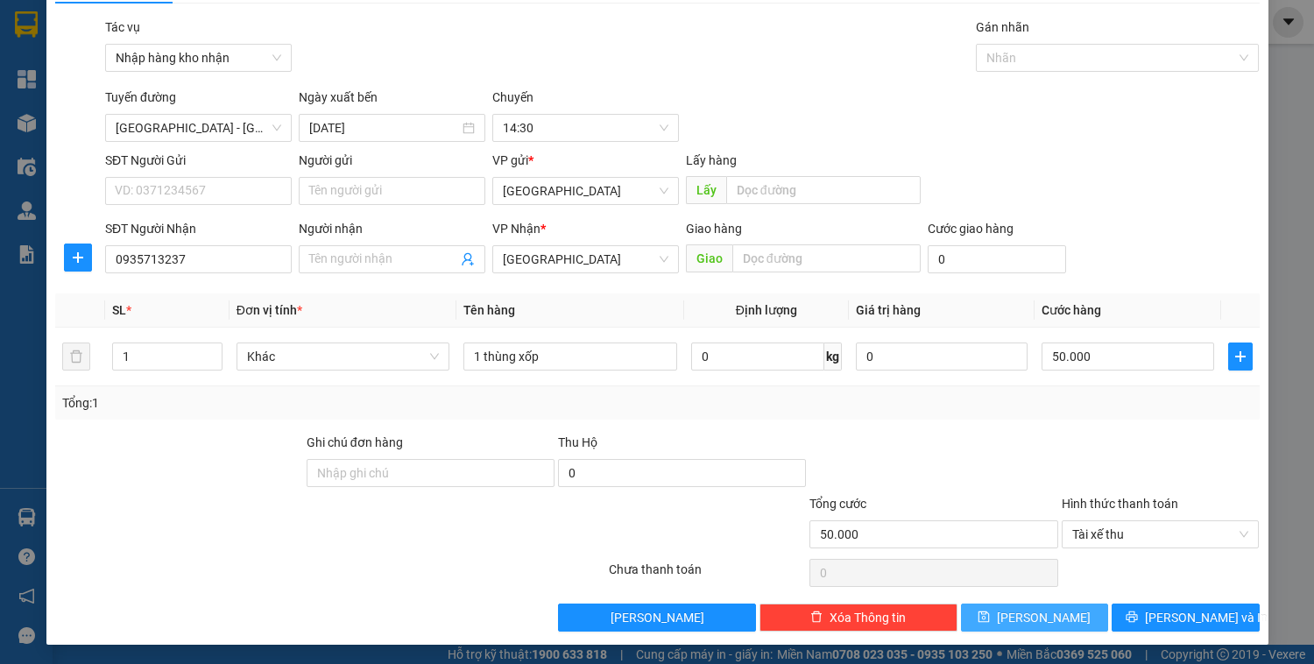
click at [1056, 609] on button "[PERSON_NAME]" at bounding box center [1034, 618] width 147 height 28
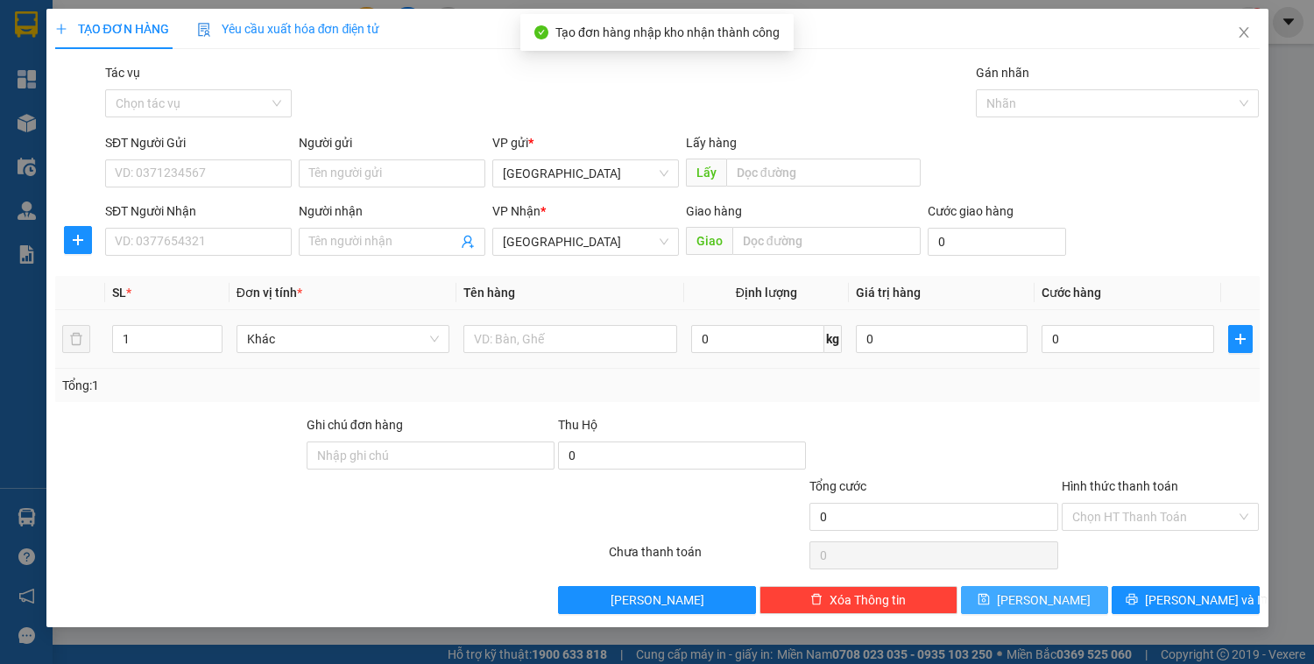
scroll to position [0, 0]
click at [180, 169] on input "SĐT Người Gửi" at bounding box center [198, 173] width 187 height 28
click at [179, 112] on input "Tác vụ" at bounding box center [192, 103] width 153 height 26
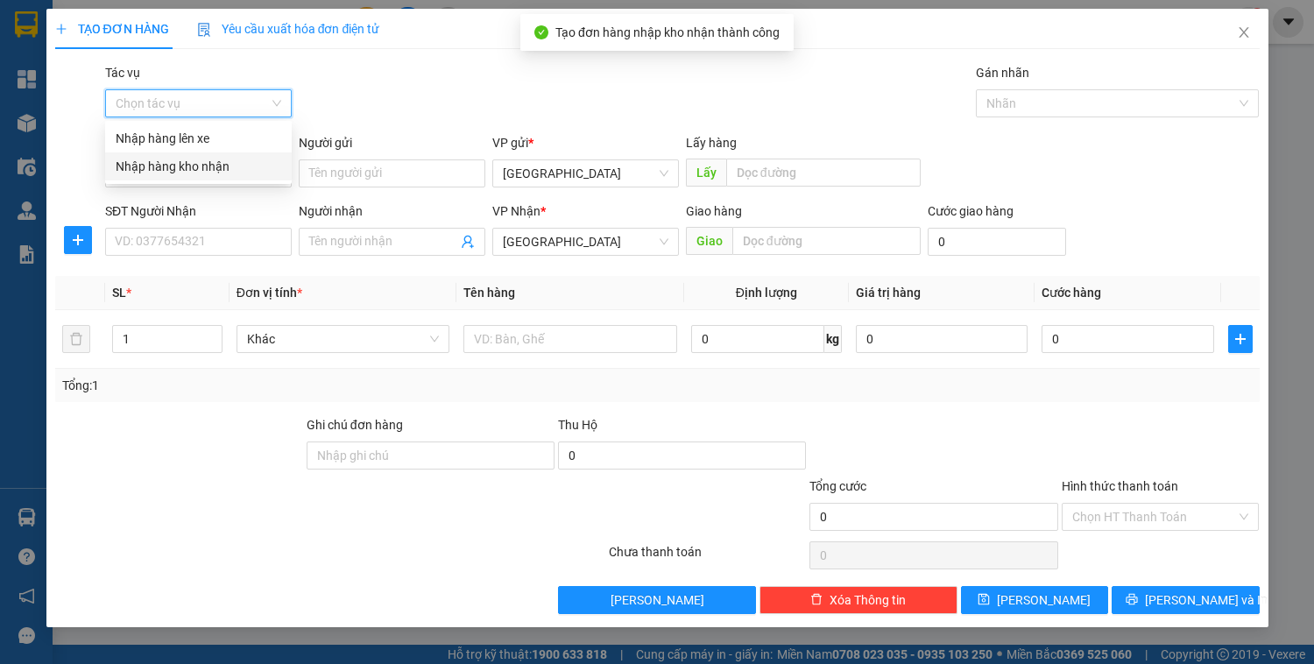
click at [184, 161] on div "Nhập hàng kho nhận" at bounding box center [199, 166] width 166 height 19
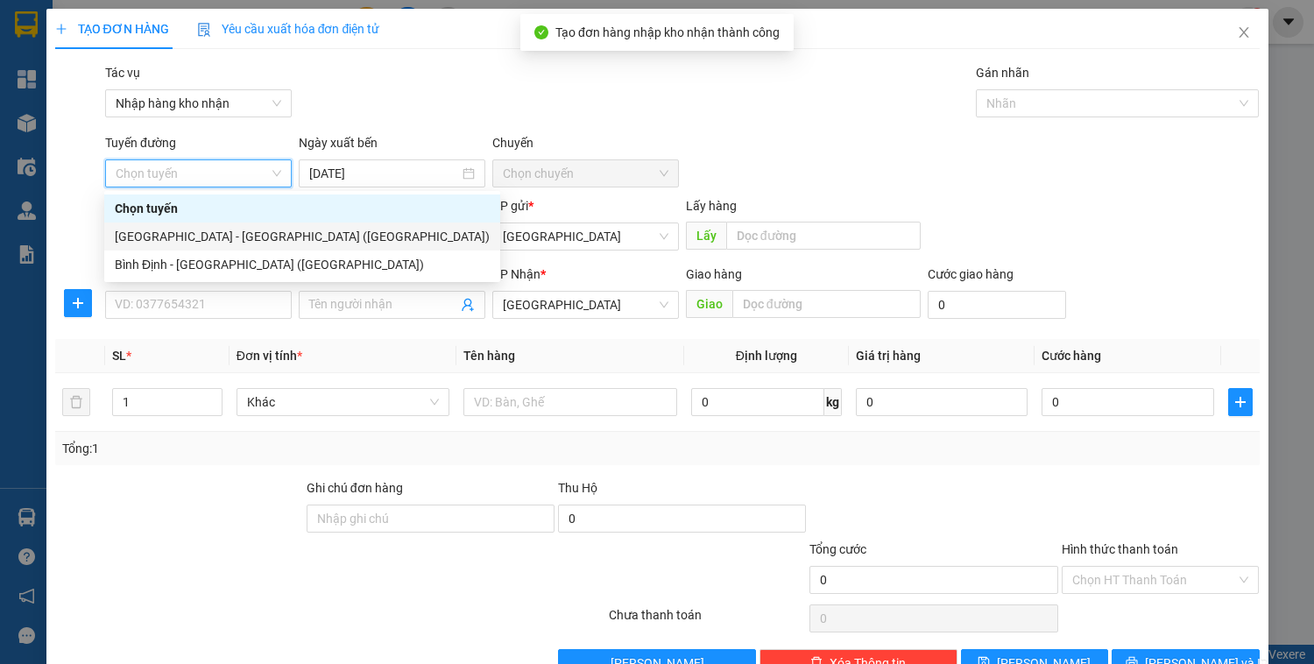
click at [177, 230] on div "[GEOGRAPHIC_DATA] - [GEOGRAPHIC_DATA] ([GEOGRAPHIC_DATA])" at bounding box center [302, 236] width 375 height 19
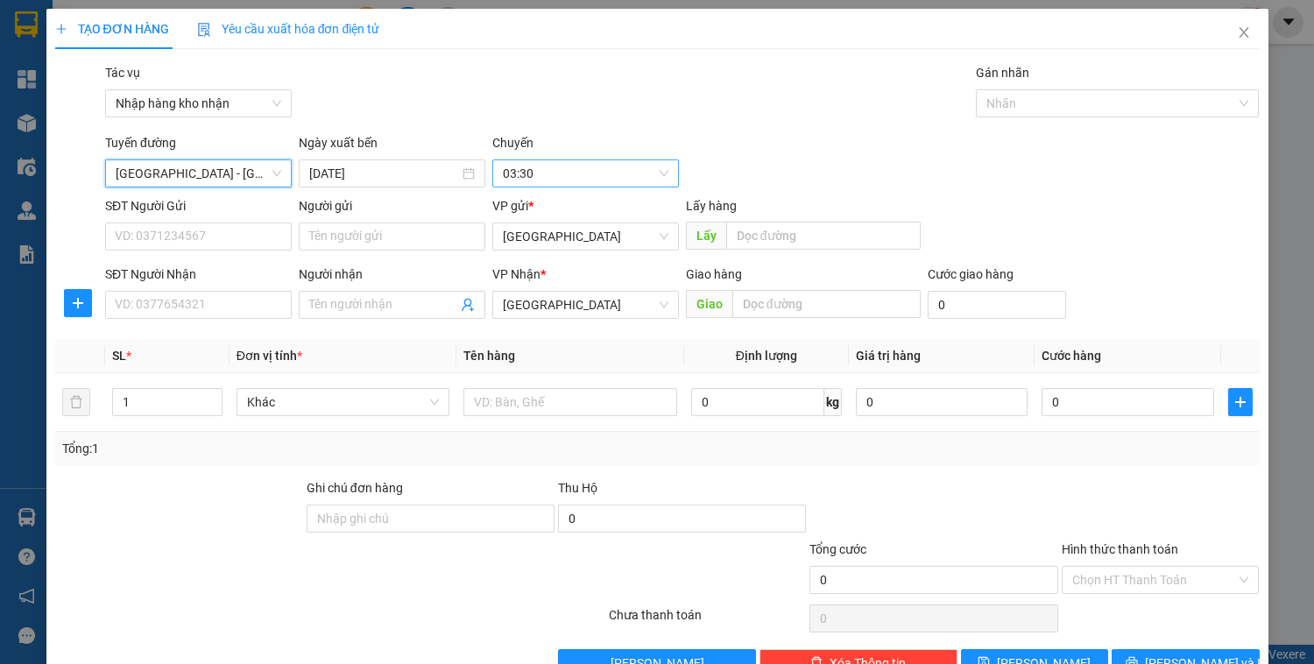
click at [533, 170] on span "03:30" at bounding box center [586, 173] width 166 height 26
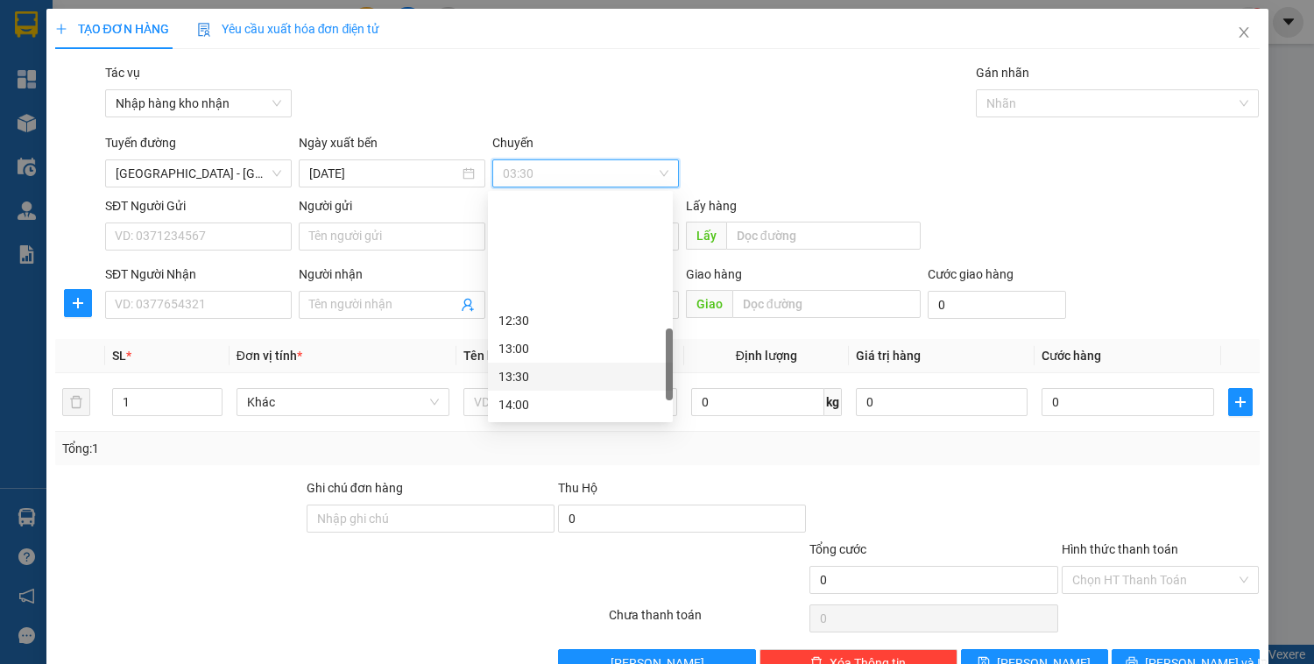
scroll to position [561, 0]
click at [528, 294] on div "14:30" at bounding box center [581, 292] width 164 height 19
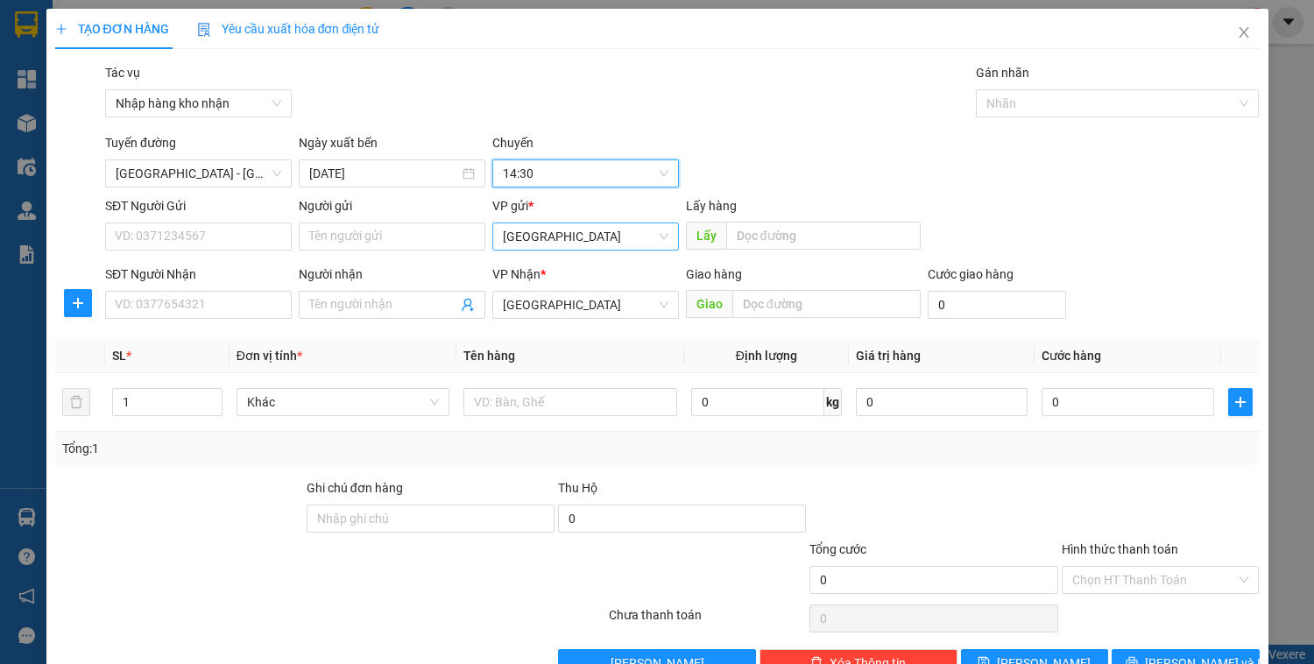
click at [551, 237] on span "[GEOGRAPHIC_DATA]" at bounding box center [586, 236] width 166 height 26
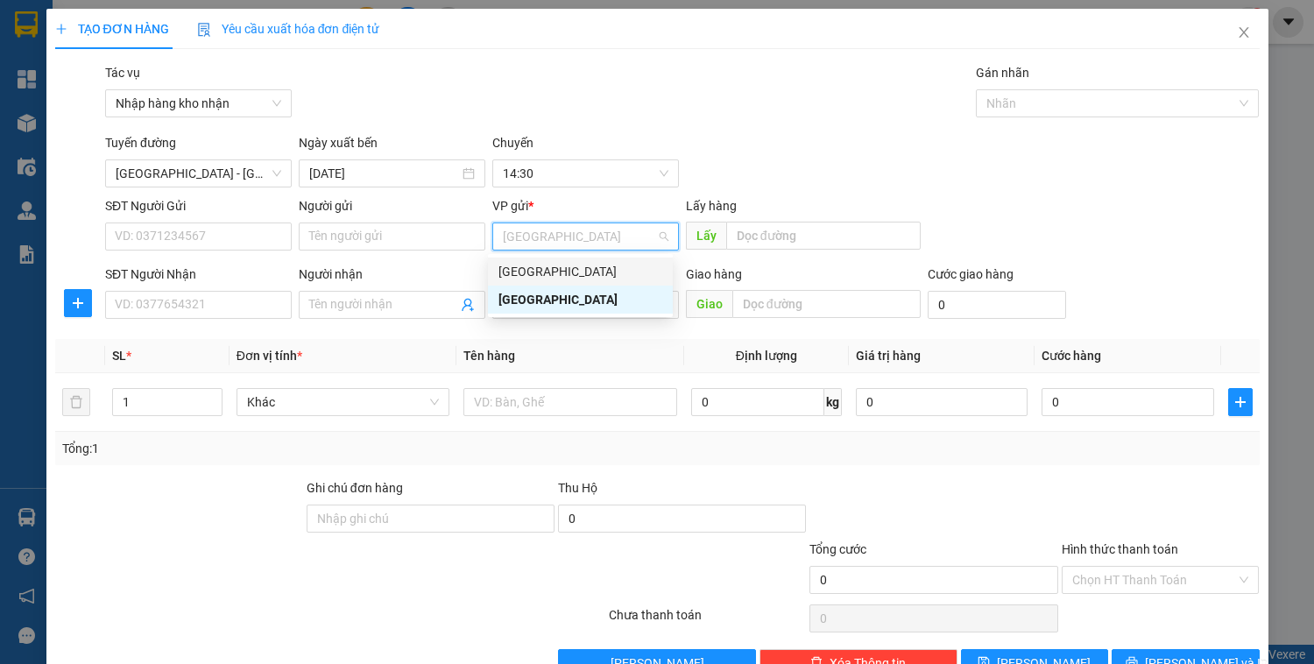
click at [540, 266] on div "[GEOGRAPHIC_DATA]" at bounding box center [581, 271] width 164 height 19
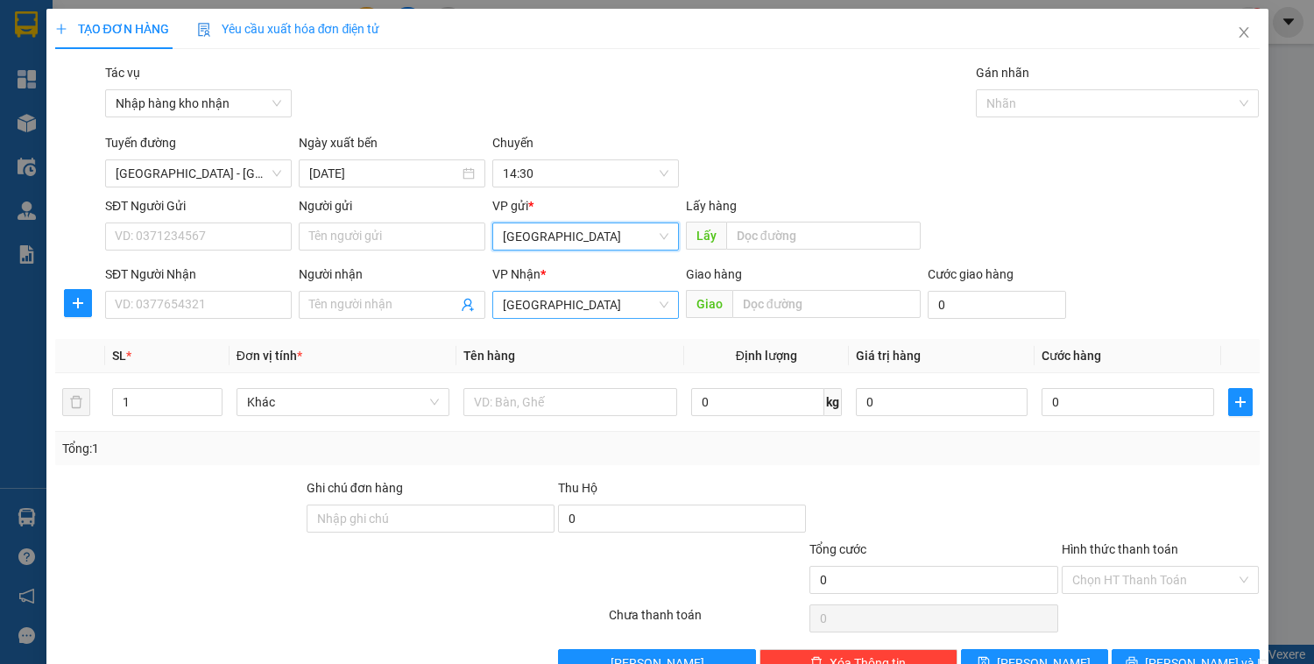
click at [550, 318] on div "[GEOGRAPHIC_DATA]" at bounding box center [585, 305] width 187 height 28
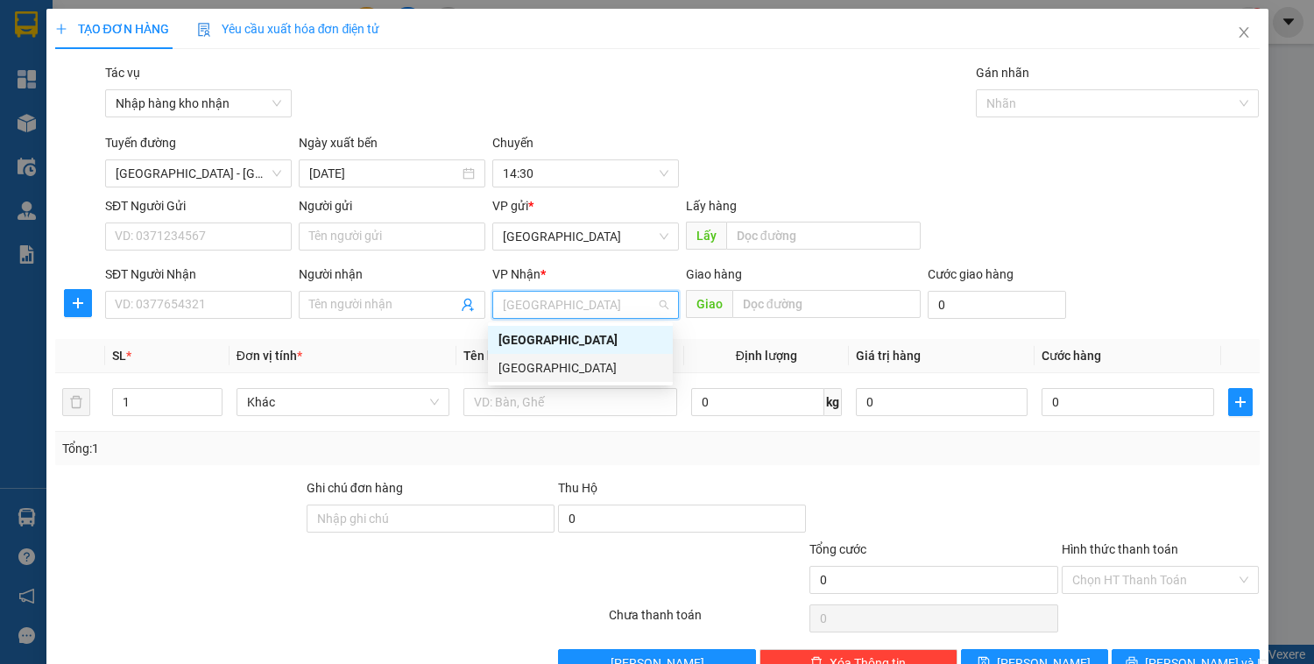
click at [550, 367] on div "[GEOGRAPHIC_DATA]" at bounding box center [581, 367] width 164 height 19
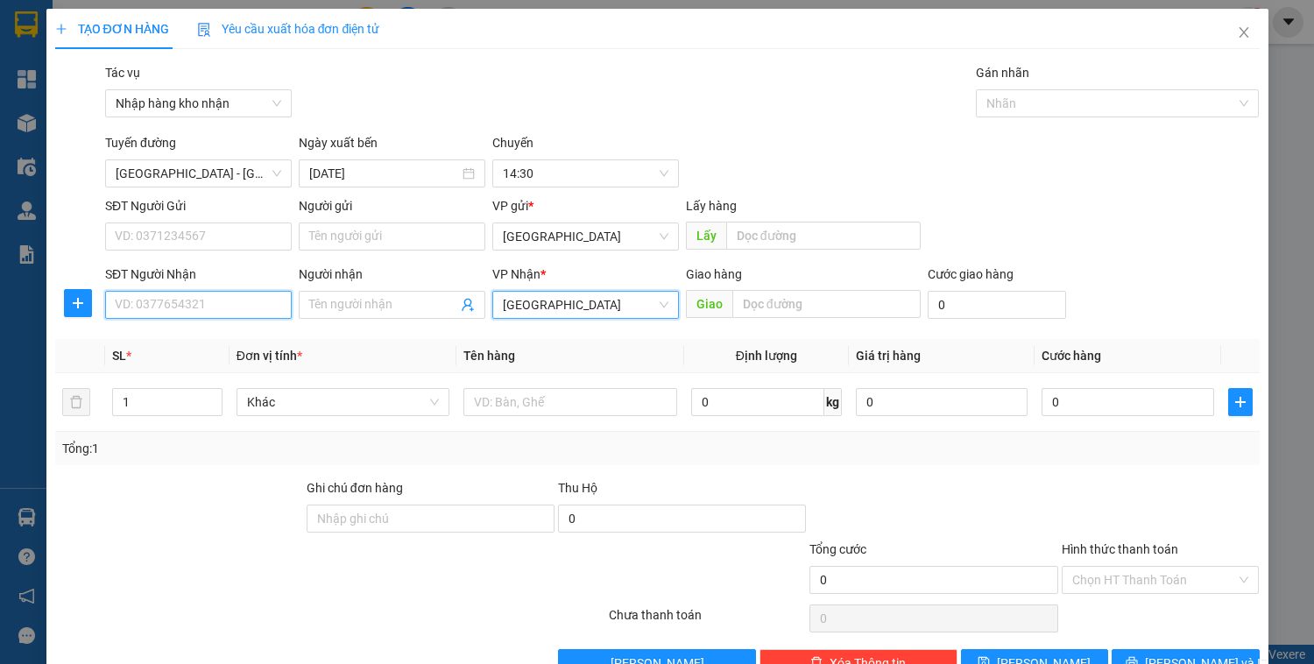
click at [210, 306] on input "SĐT Người Nhận" at bounding box center [198, 305] width 187 height 28
click at [1237, 31] on icon "close" at bounding box center [1244, 32] width 14 height 14
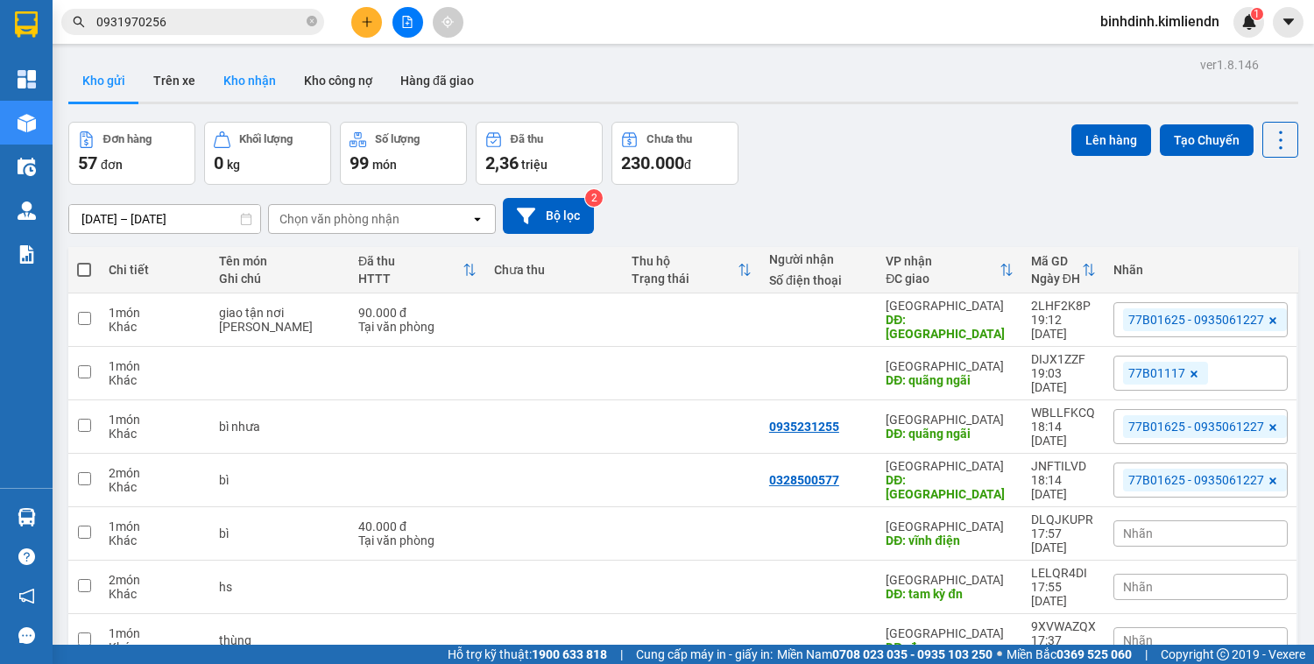
click at [255, 84] on button "Kho nhận" at bounding box center [249, 81] width 81 height 42
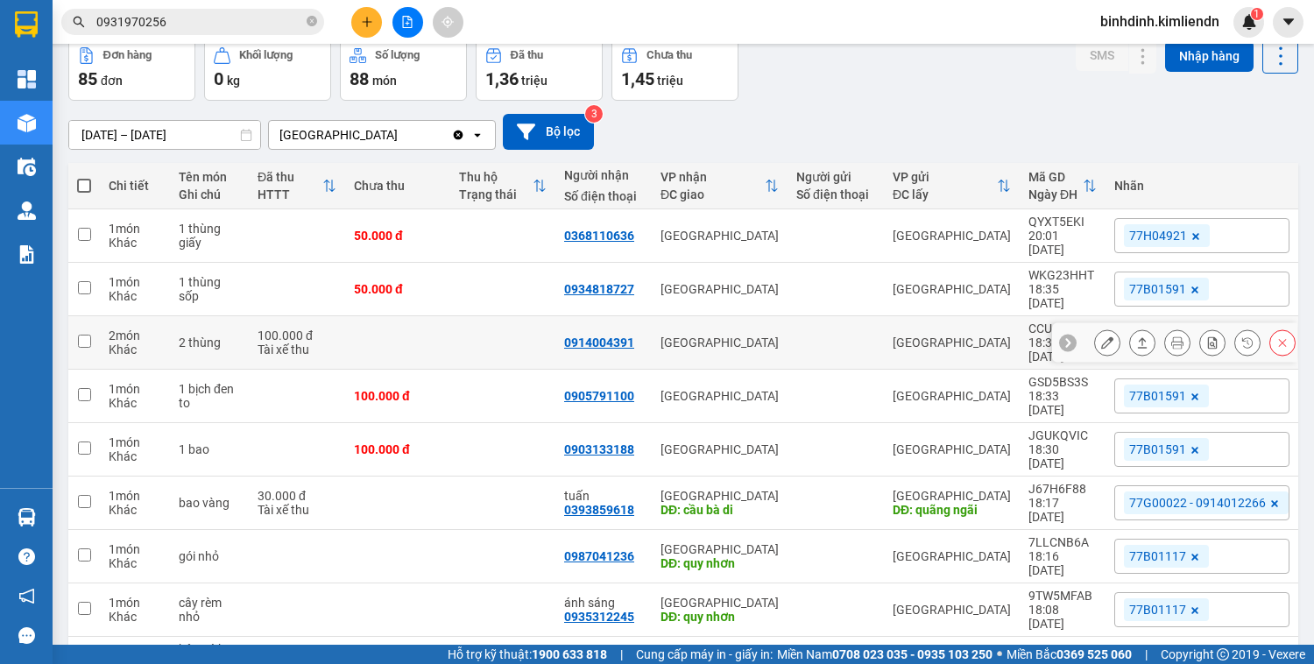
scroll to position [170, 0]
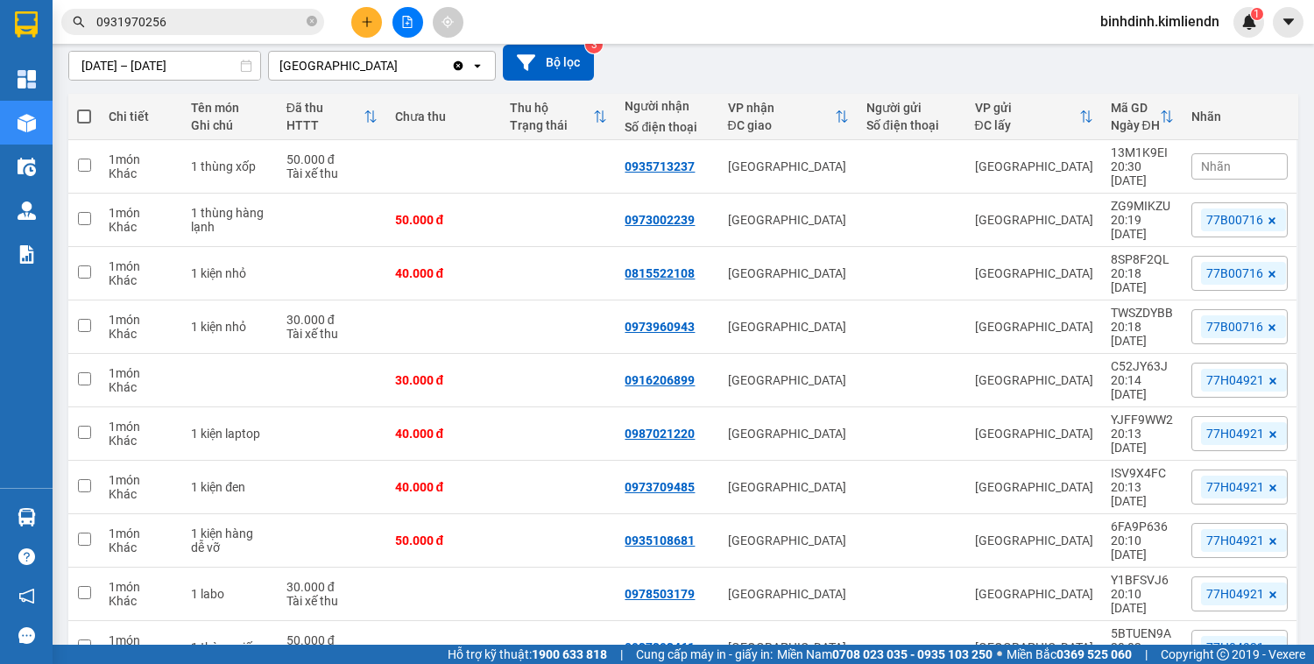
scroll to position [156, 0]
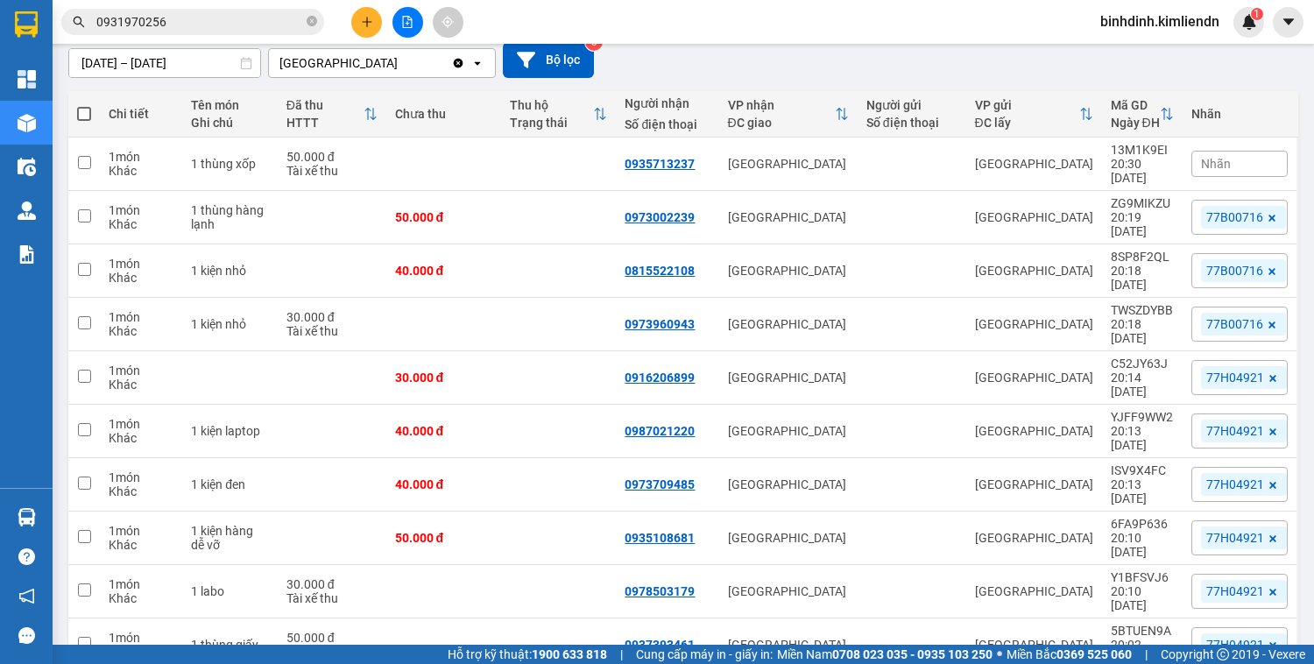
click at [364, 34] on button at bounding box center [366, 22] width 31 height 31
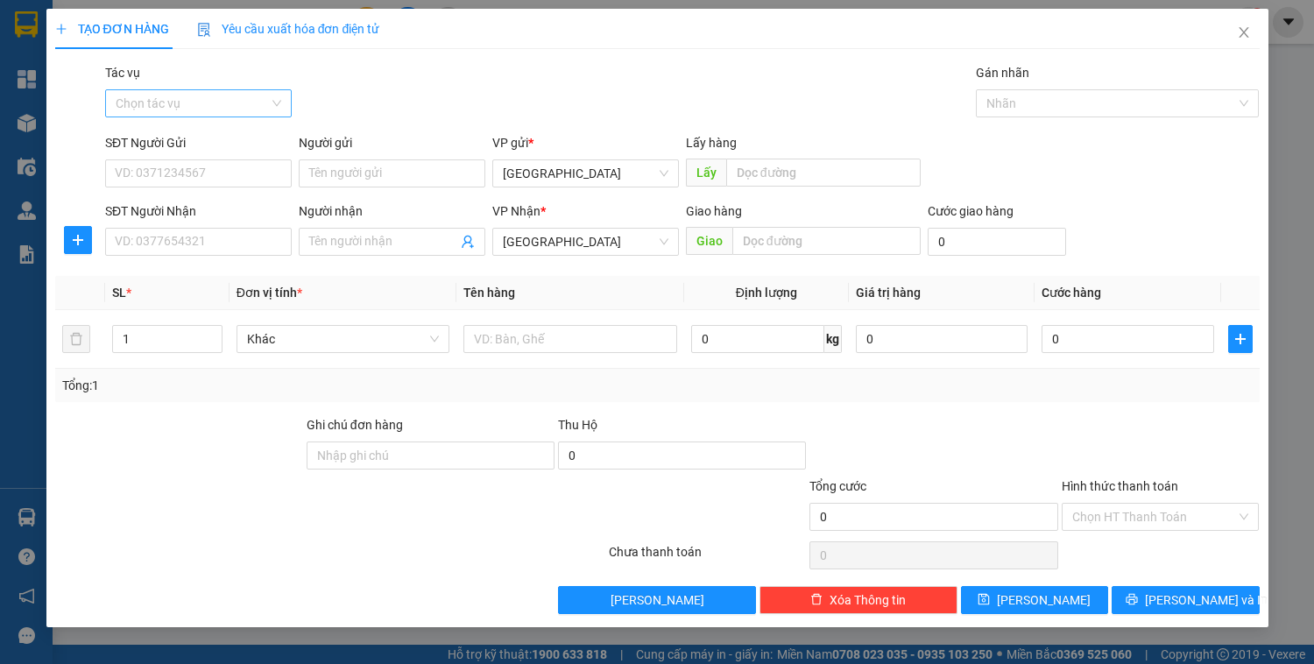
click at [210, 109] on input "Tác vụ" at bounding box center [192, 103] width 153 height 26
click at [209, 166] on div "Nhập hàng kho nhận" at bounding box center [199, 166] width 166 height 19
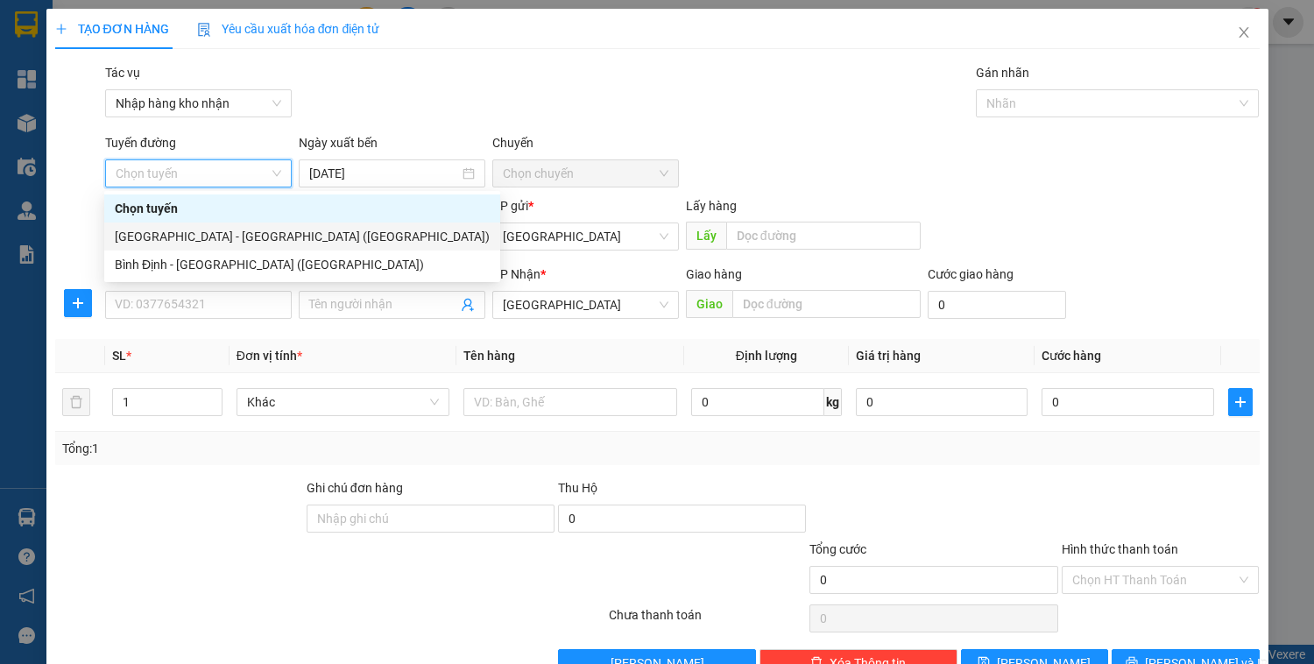
click at [191, 242] on div "[GEOGRAPHIC_DATA] - [GEOGRAPHIC_DATA] ([GEOGRAPHIC_DATA])" at bounding box center [302, 236] width 375 height 19
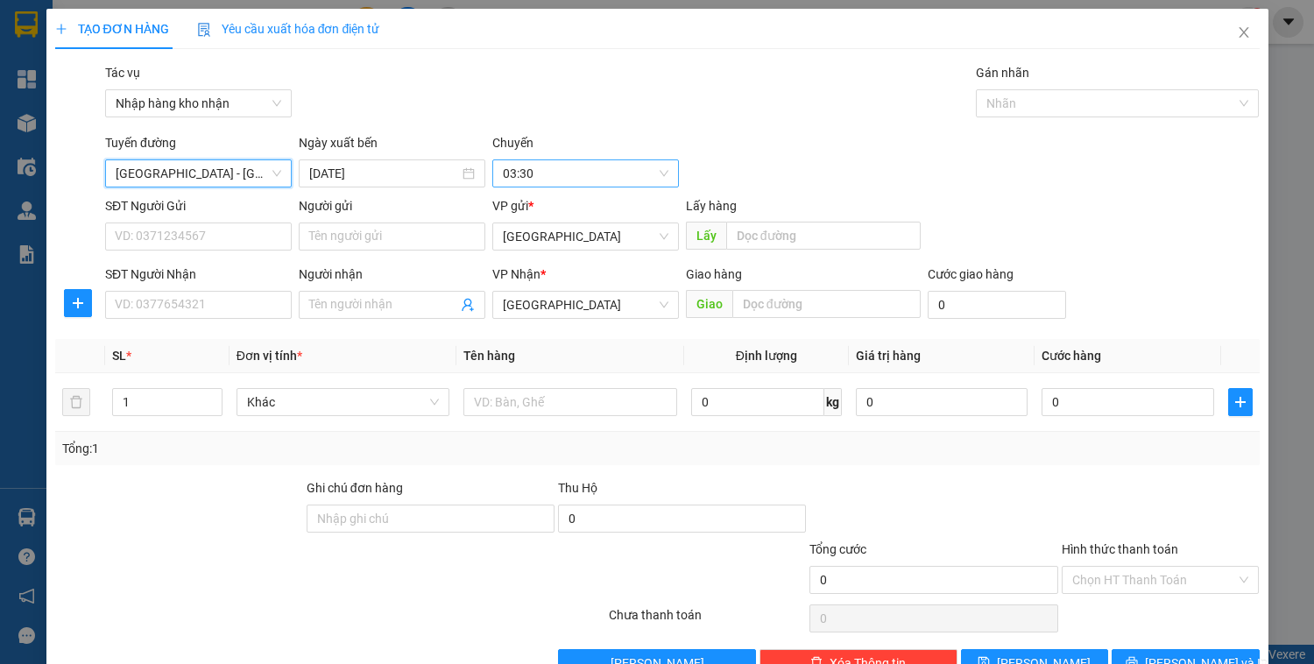
click at [541, 172] on span "03:30" at bounding box center [586, 173] width 166 height 26
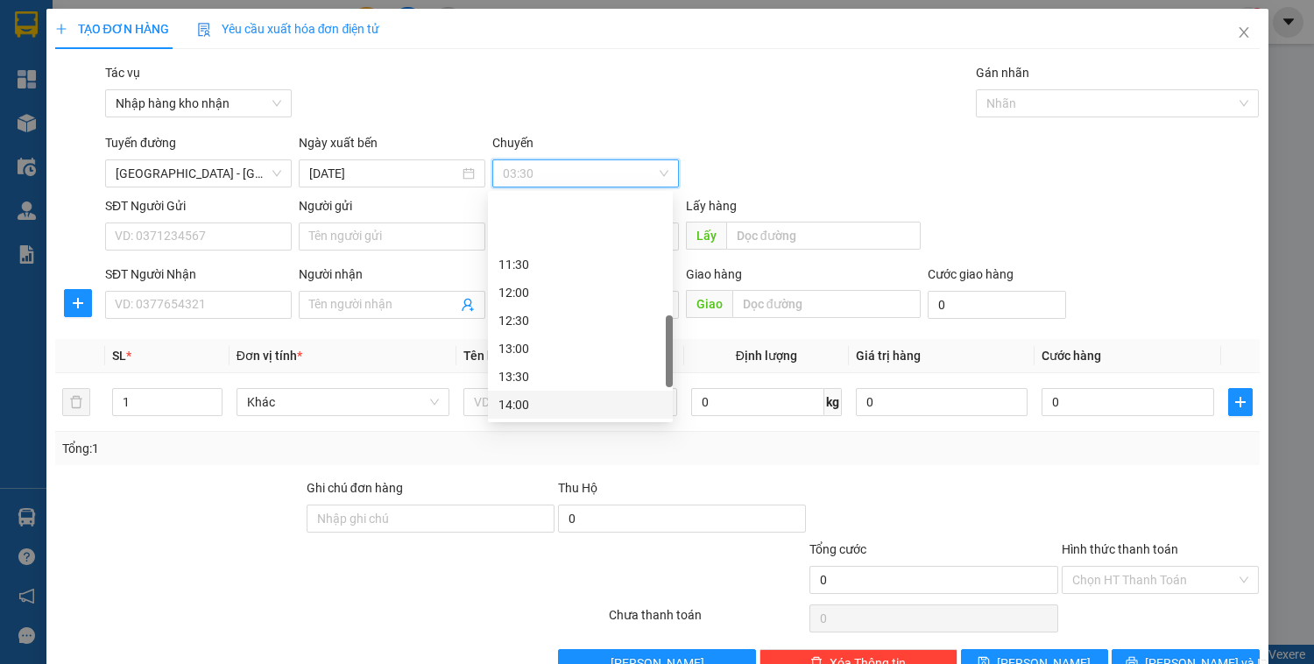
scroll to position [491, 0]
click at [526, 366] on div "14:30" at bounding box center [581, 362] width 164 height 19
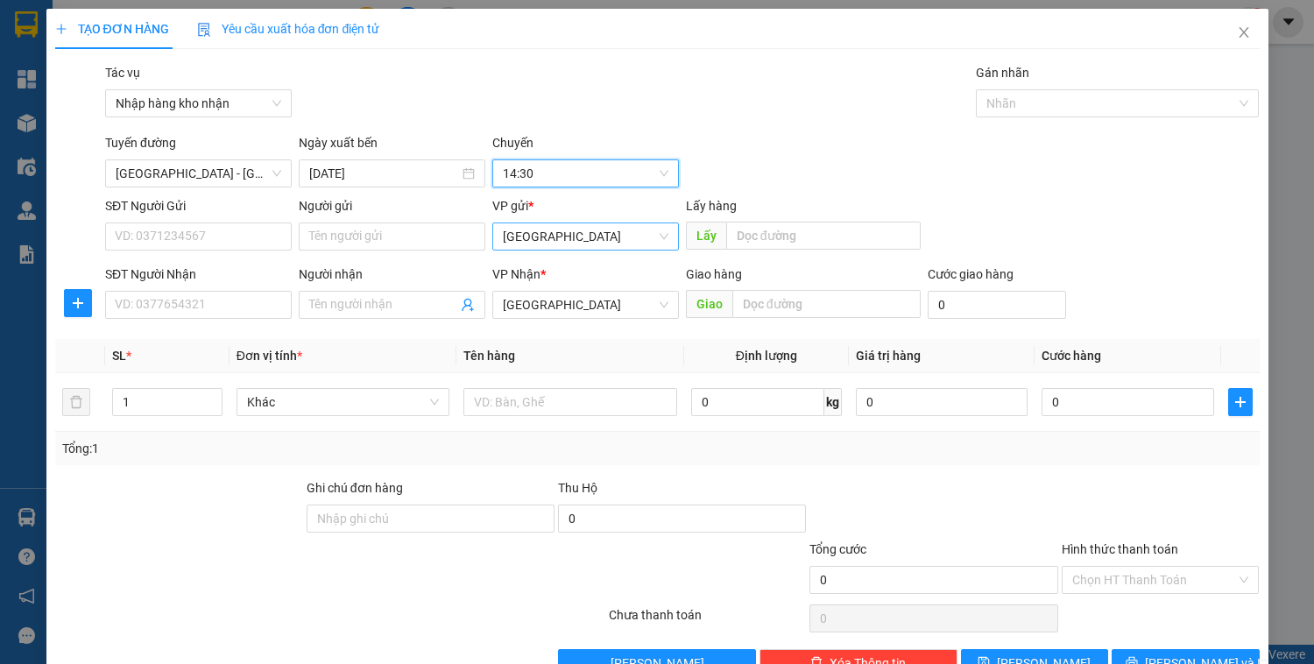
click at [536, 238] on span "[GEOGRAPHIC_DATA]" at bounding box center [586, 236] width 166 height 26
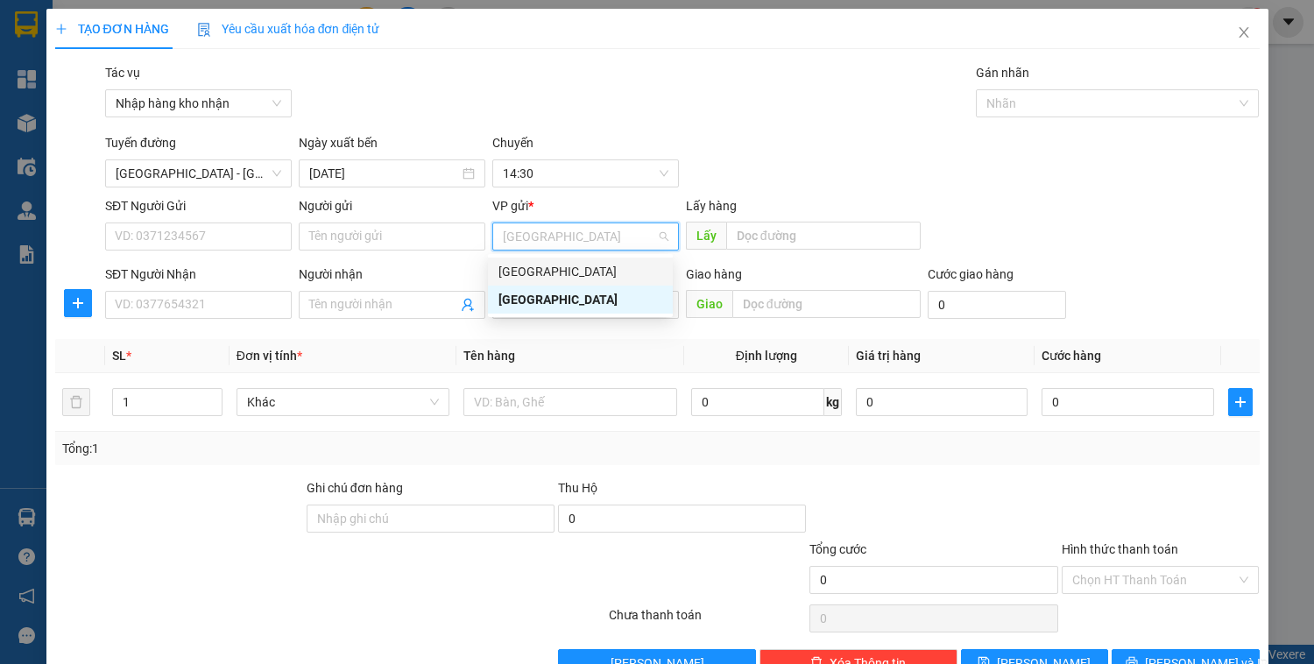
click at [540, 275] on div "[GEOGRAPHIC_DATA]" at bounding box center [581, 271] width 164 height 19
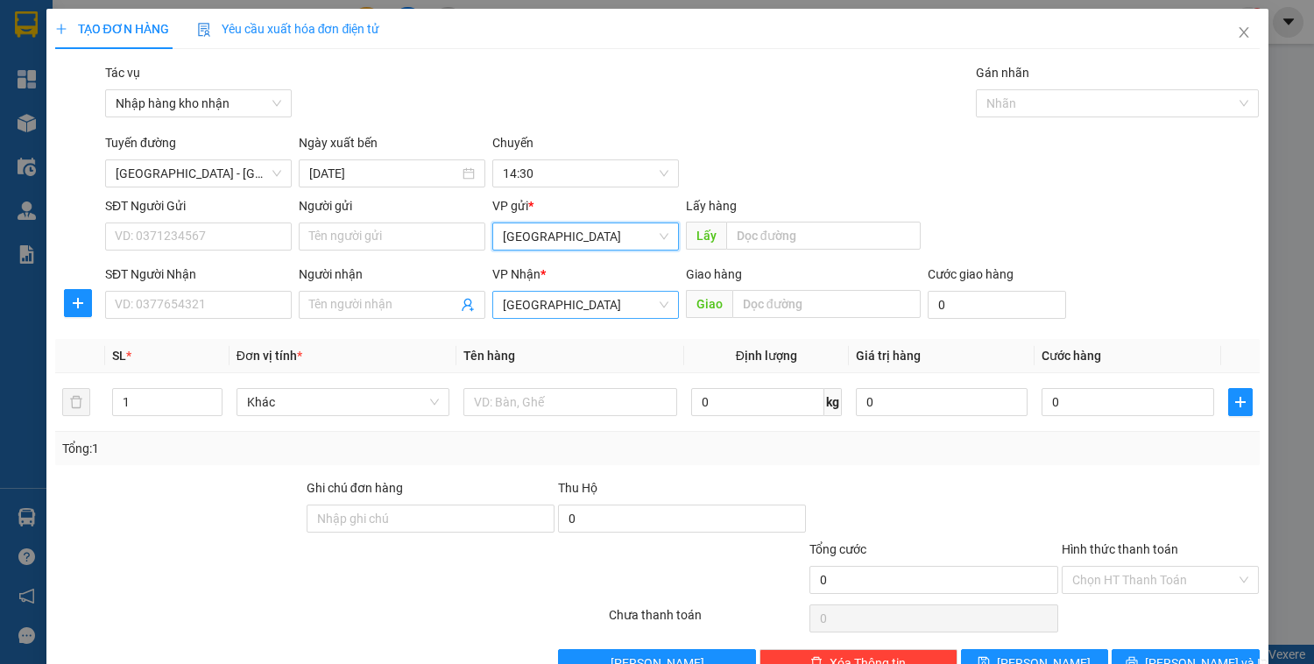
click at [545, 312] on span "[GEOGRAPHIC_DATA]" at bounding box center [586, 305] width 166 height 26
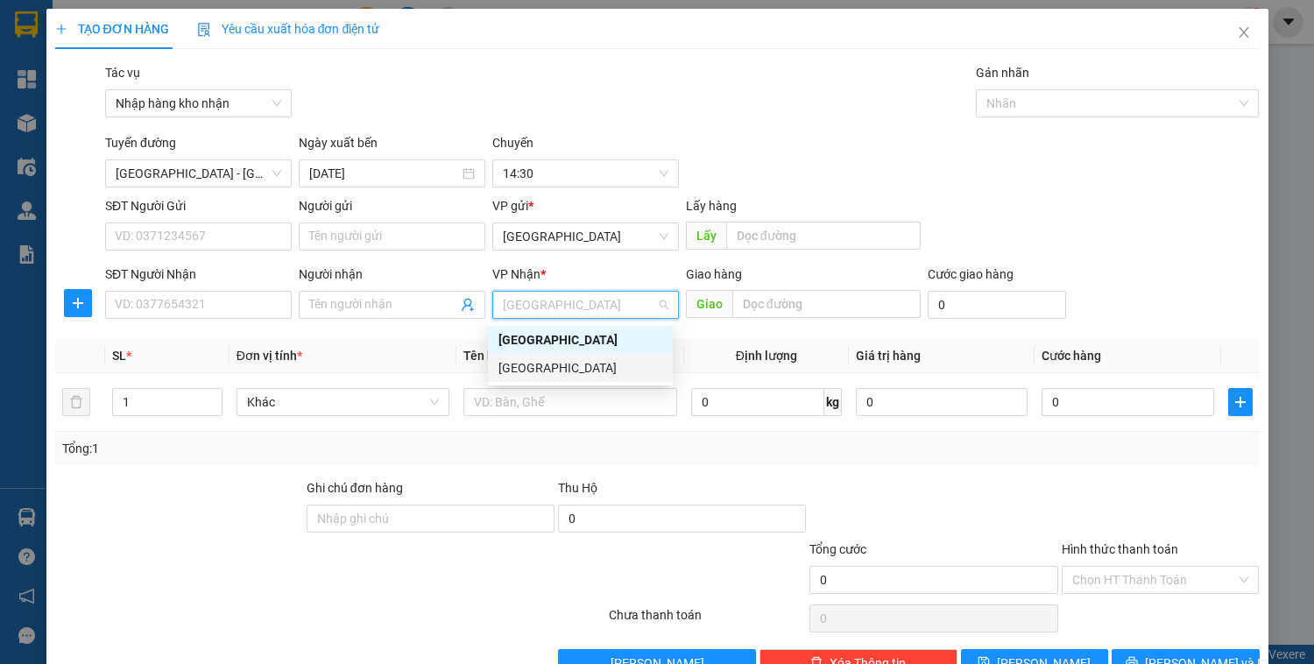
click at [540, 369] on div "[GEOGRAPHIC_DATA]" at bounding box center [581, 367] width 164 height 19
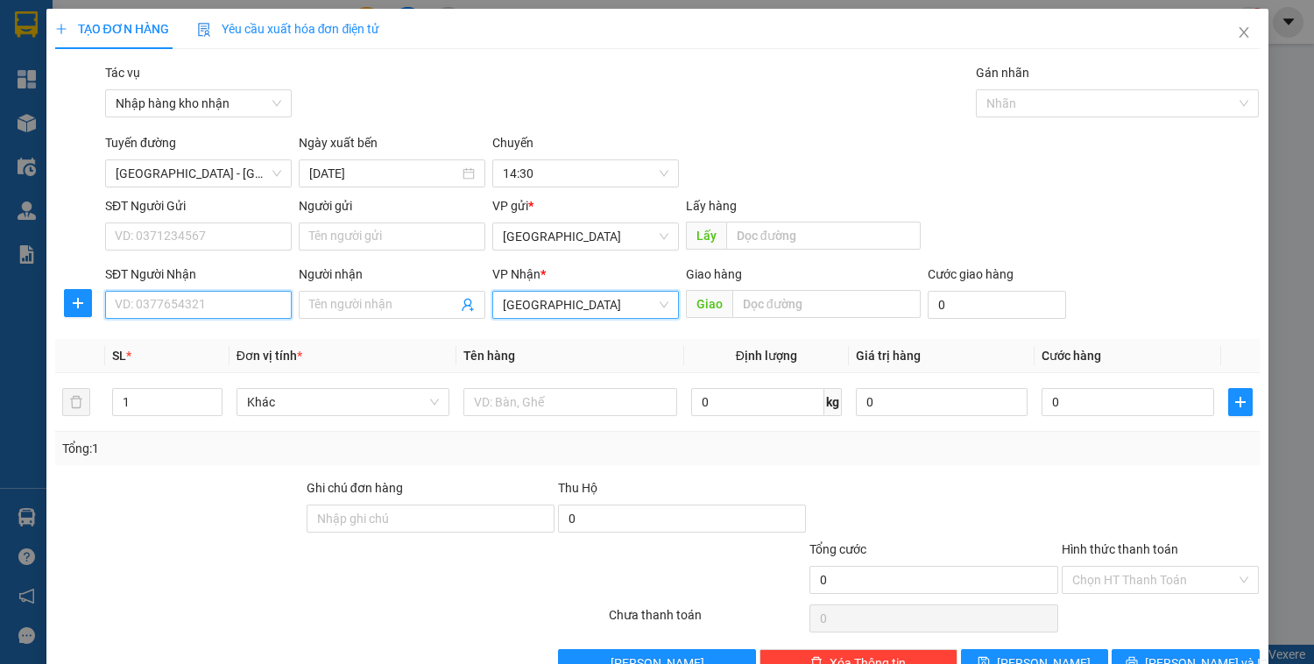
click at [224, 299] on input "SĐT Người Nhận" at bounding box center [198, 305] width 187 height 28
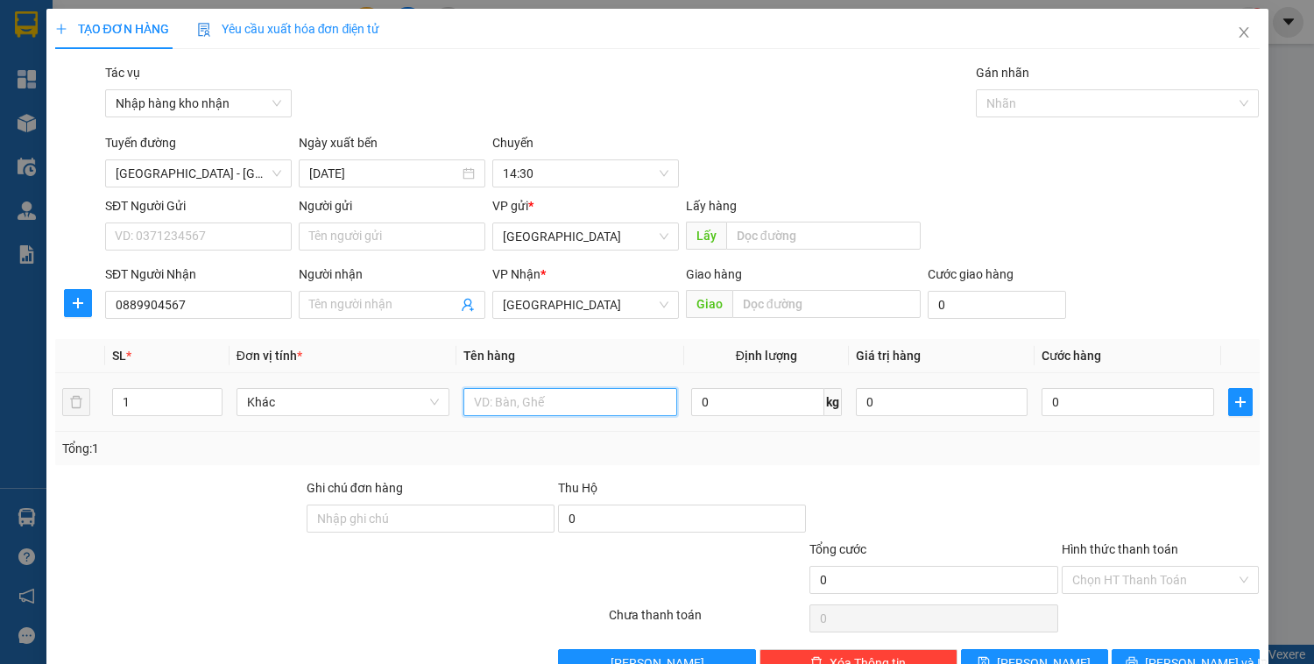
click at [549, 411] on input "text" at bounding box center [570, 402] width 213 height 28
click at [1069, 402] on input "0" at bounding box center [1128, 402] width 172 height 28
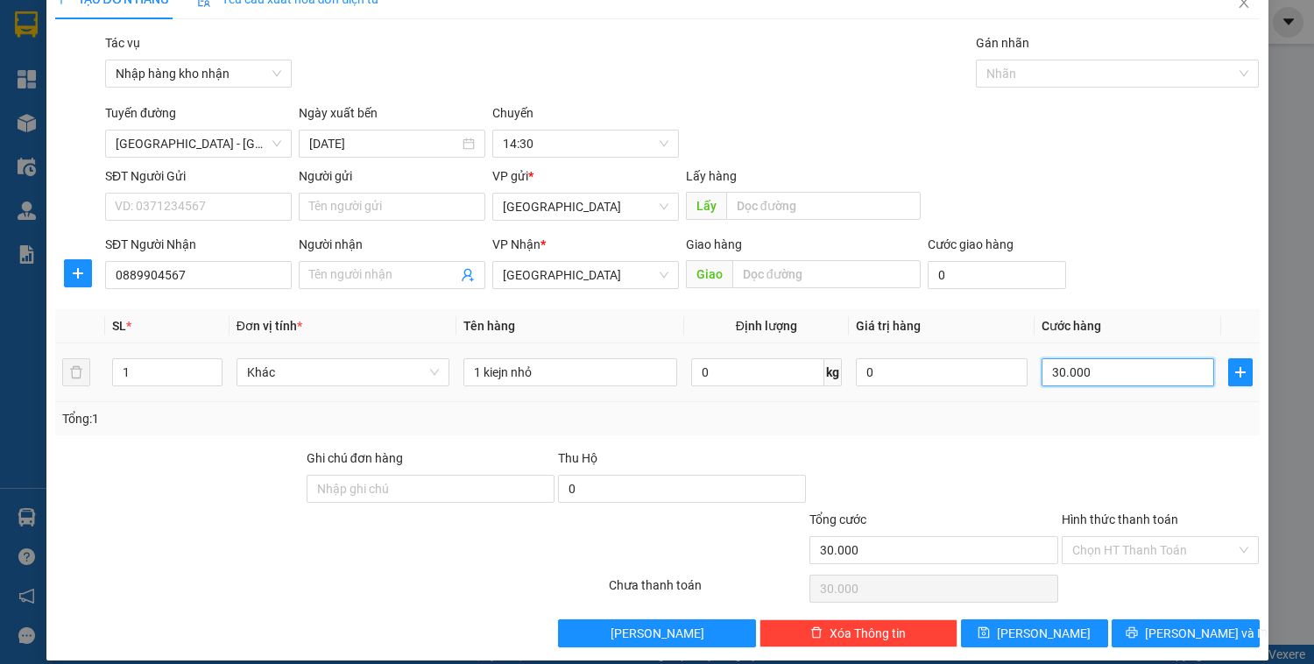
scroll to position [46, 0]
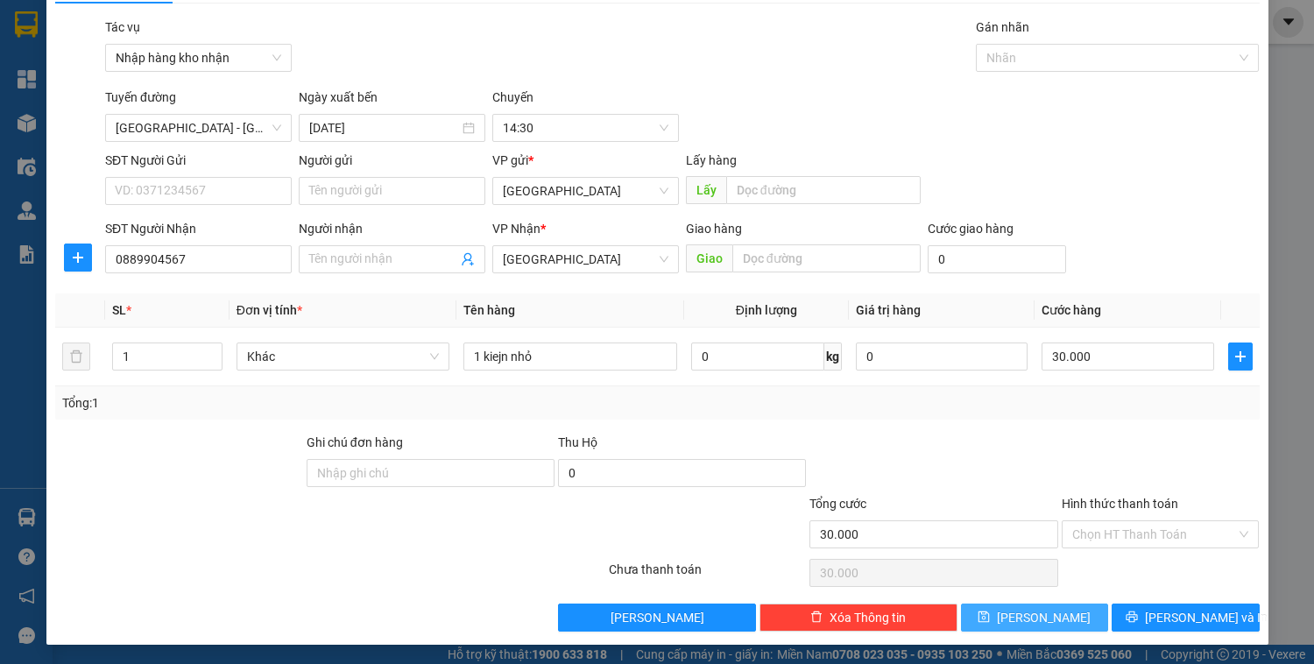
click at [1049, 615] on button "[PERSON_NAME]" at bounding box center [1034, 618] width 147 height 28
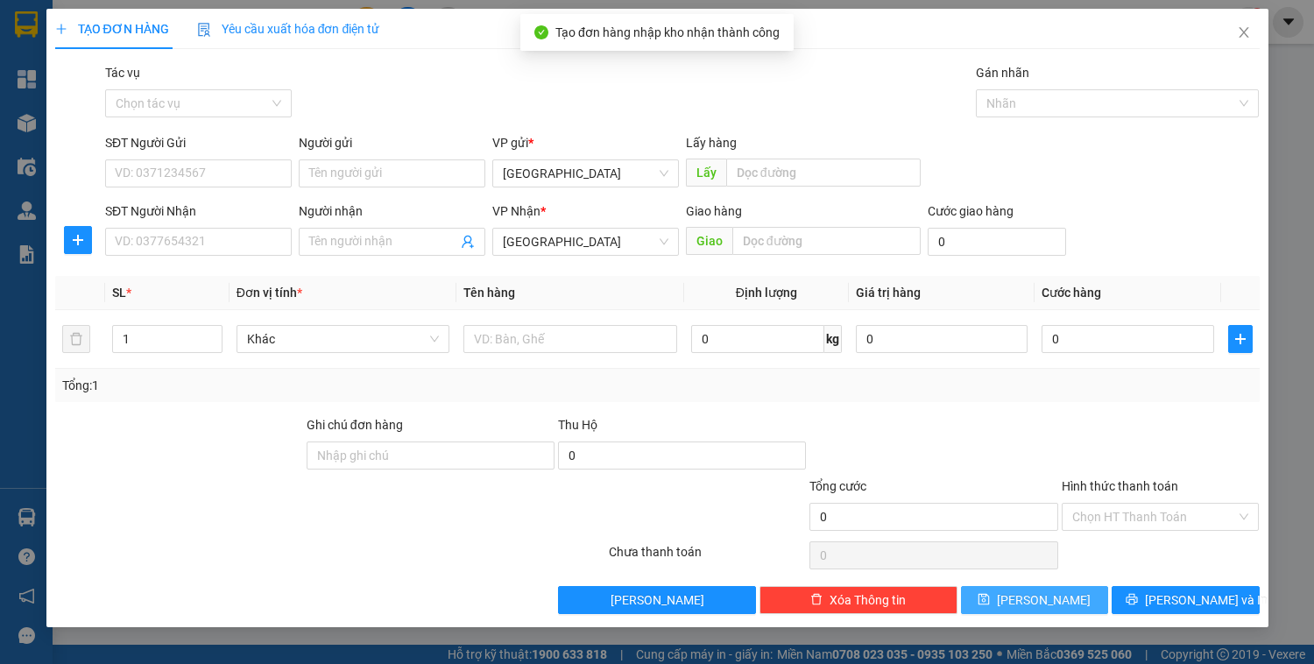
scroll to position [0, 0]
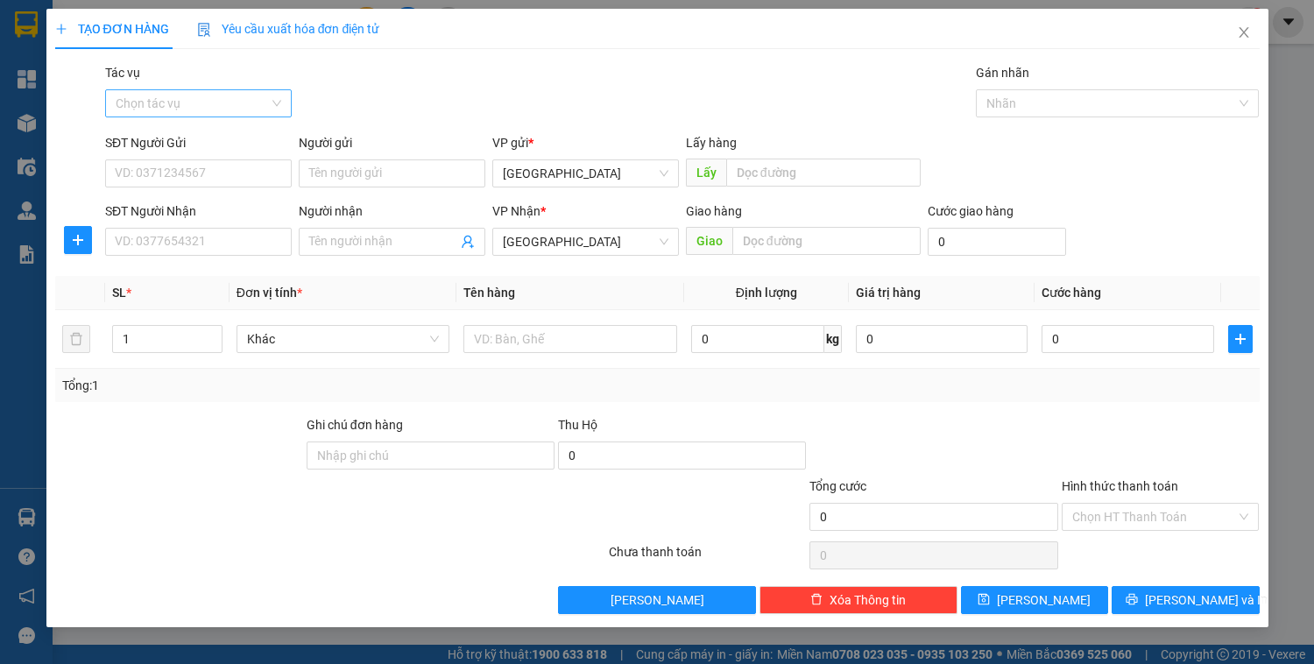
click at [210, 102] on input "Tác vụ" at bounding box center [192, 103] width 153 height 26
click at [208, 161] on div "Nhập hàng kho nhận" at bounding box center [199, 166] width 166 height 19
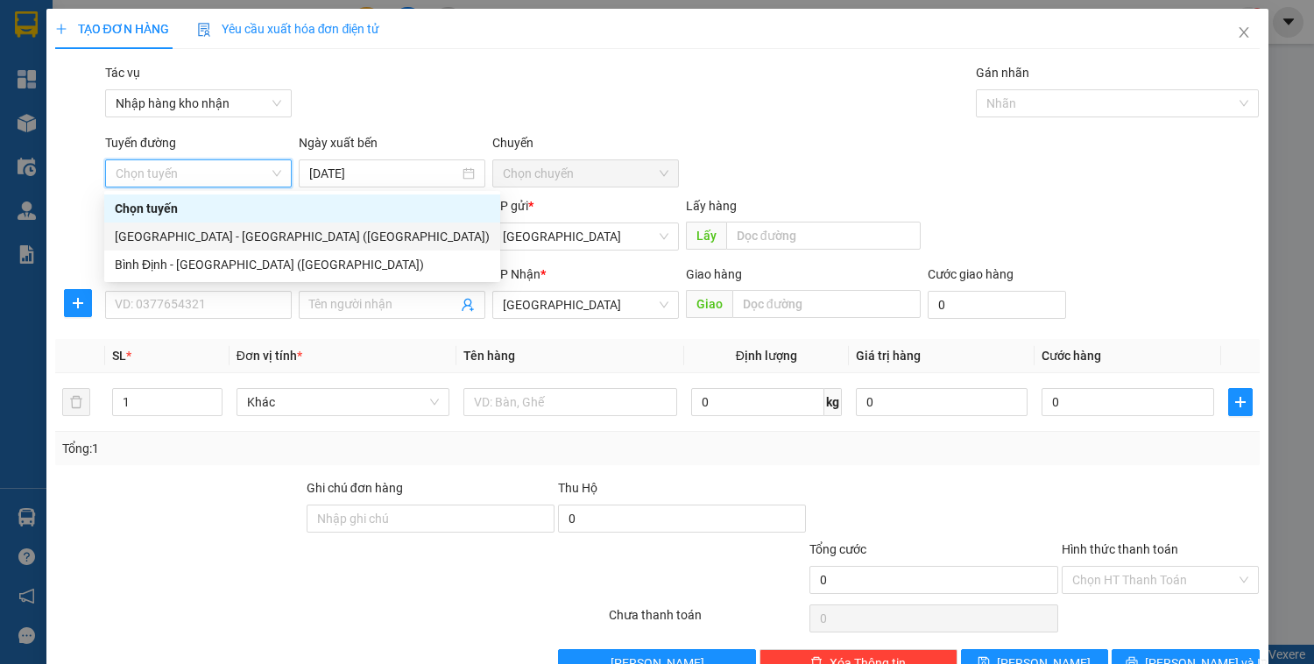
click at [195, 237] on div "[GEOGRAPHIC_DATA] - [GEOGRAPHIC_DATA] ([GEOGRAPHIC_DATA])" at bounding box center [302, 236] width 375 height 19
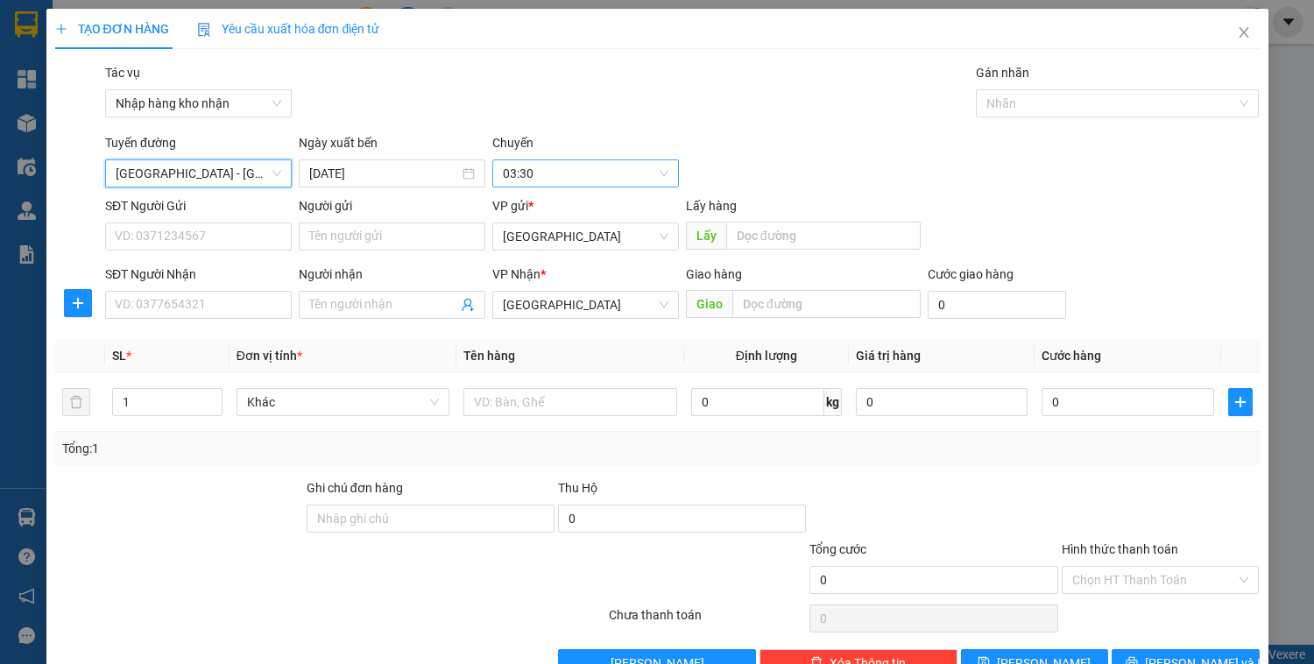
click at [519, 174] on span "03:30" at bounding box center [586, 173] width 166 height 26
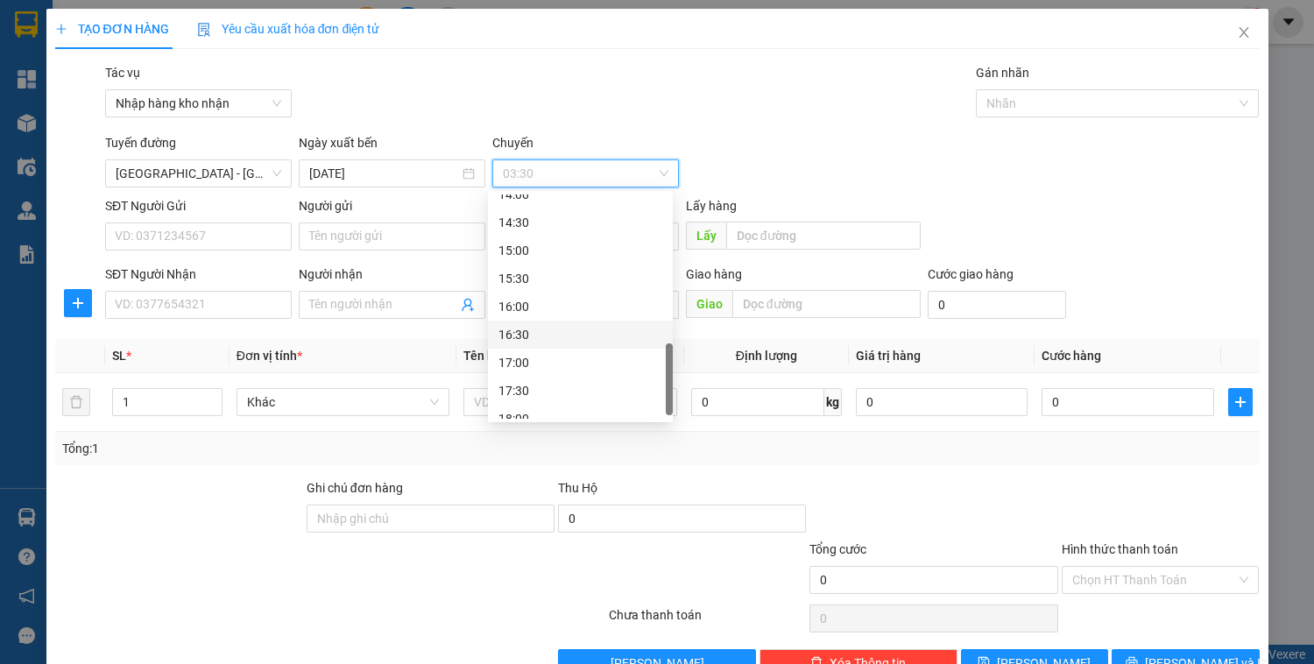
scroll to position [561, 0]
click at [526, 290] on div "14:30" at bounding box center [581, 292] width 164 height 19
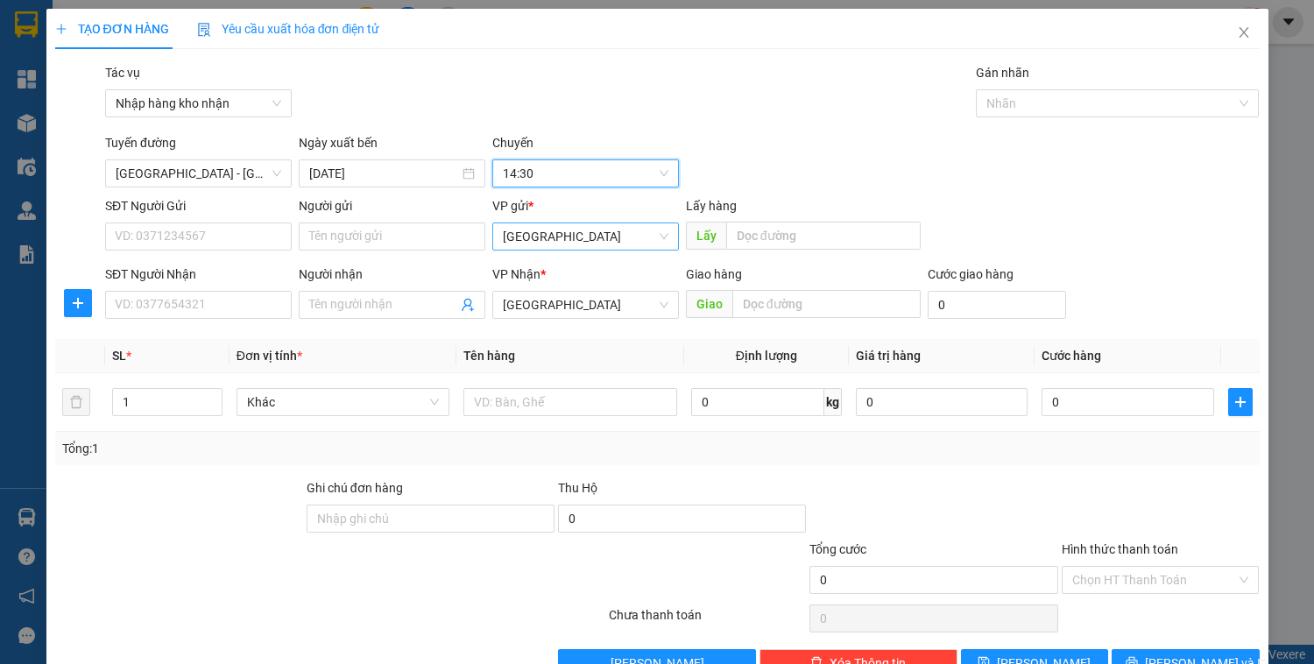
click at [534, 242] on span "[GEOGRAPHIC_DATA]" at bounding box center [586, 236] width 166 height 26
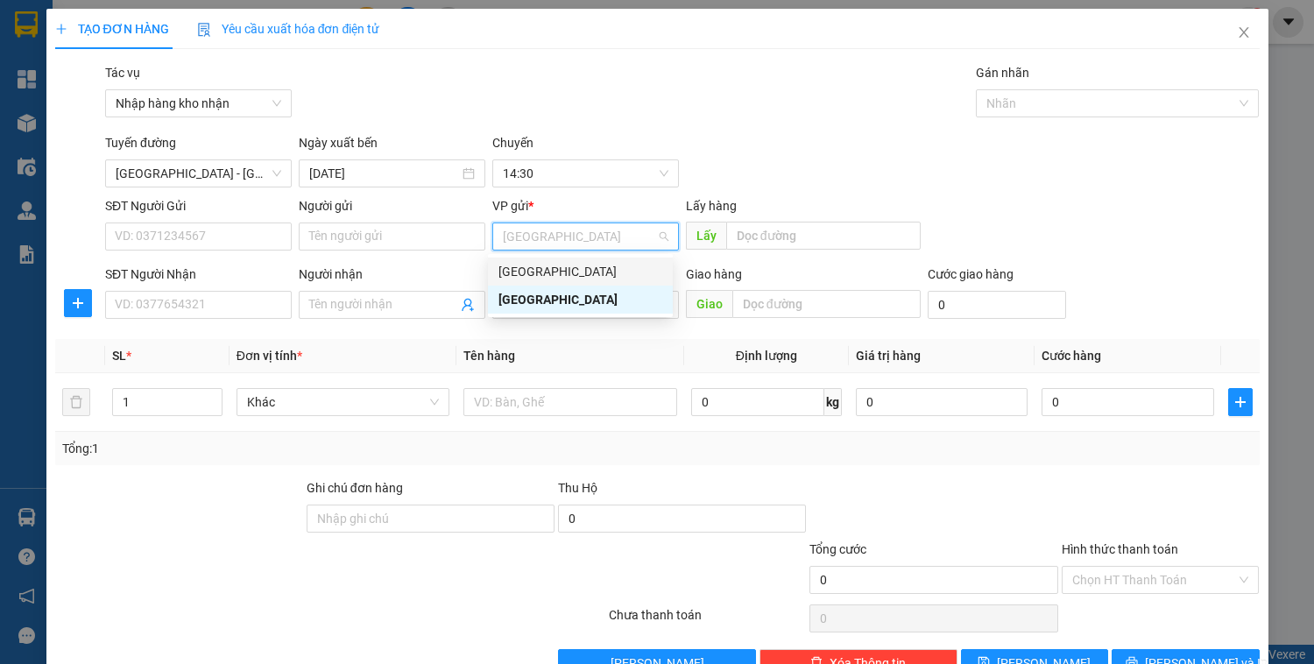
click at [553, 273] on div "[GEOGRAPHIC_DATA]" at bounding box center [581, 271] width 164 height 19
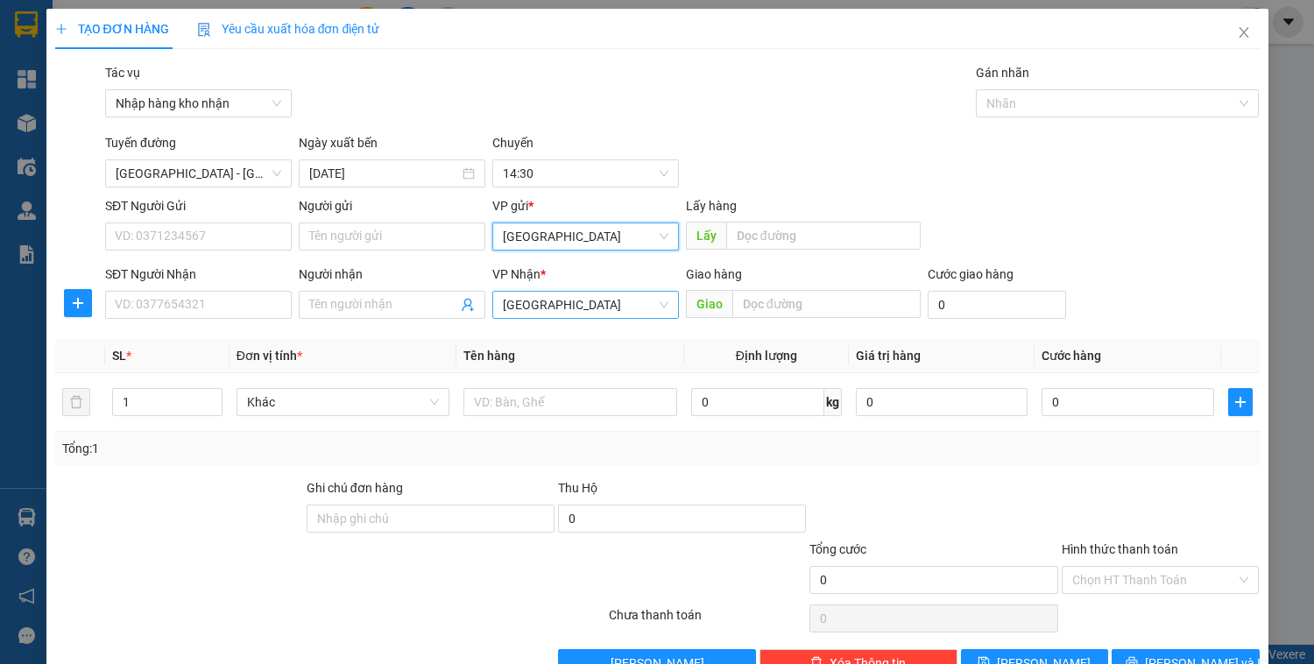
click at [558, 298] on span "[GEOGRAPHIC_DATA]" at bounding box center [586, 305] width 166 height 26
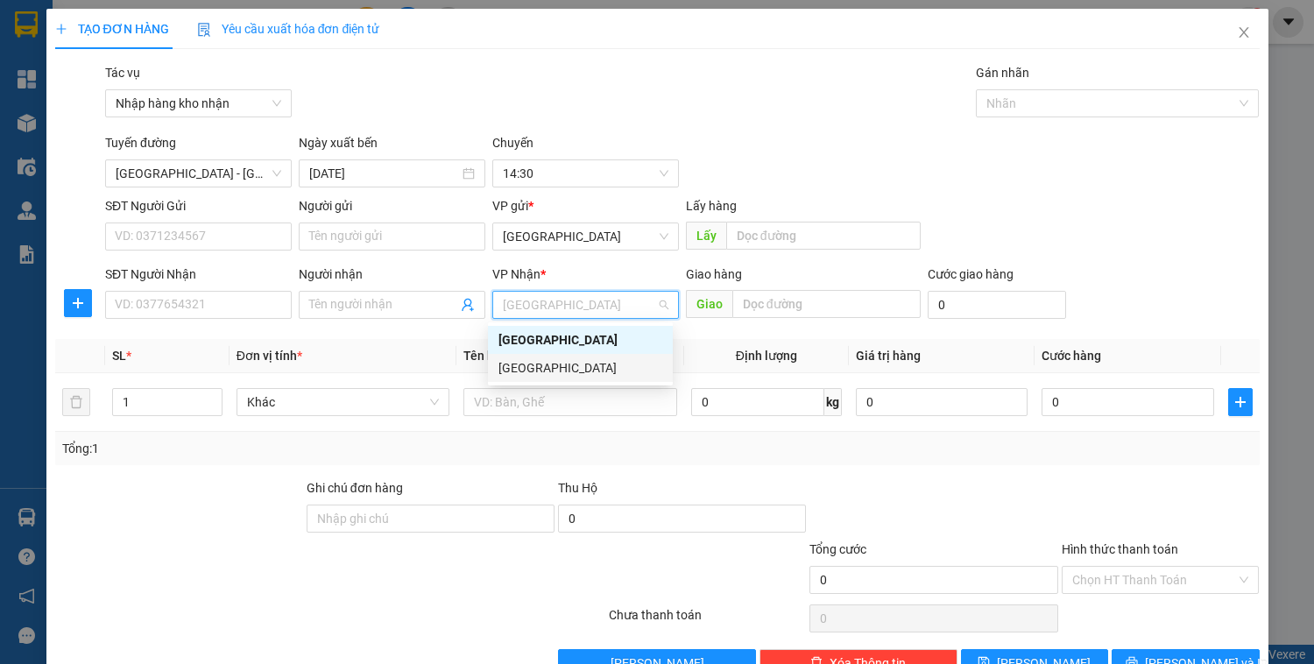
click at [557, 366] on div "[GEOGRAPHIC_DATA]" at bounding box center [581, 367] width 164 height 19
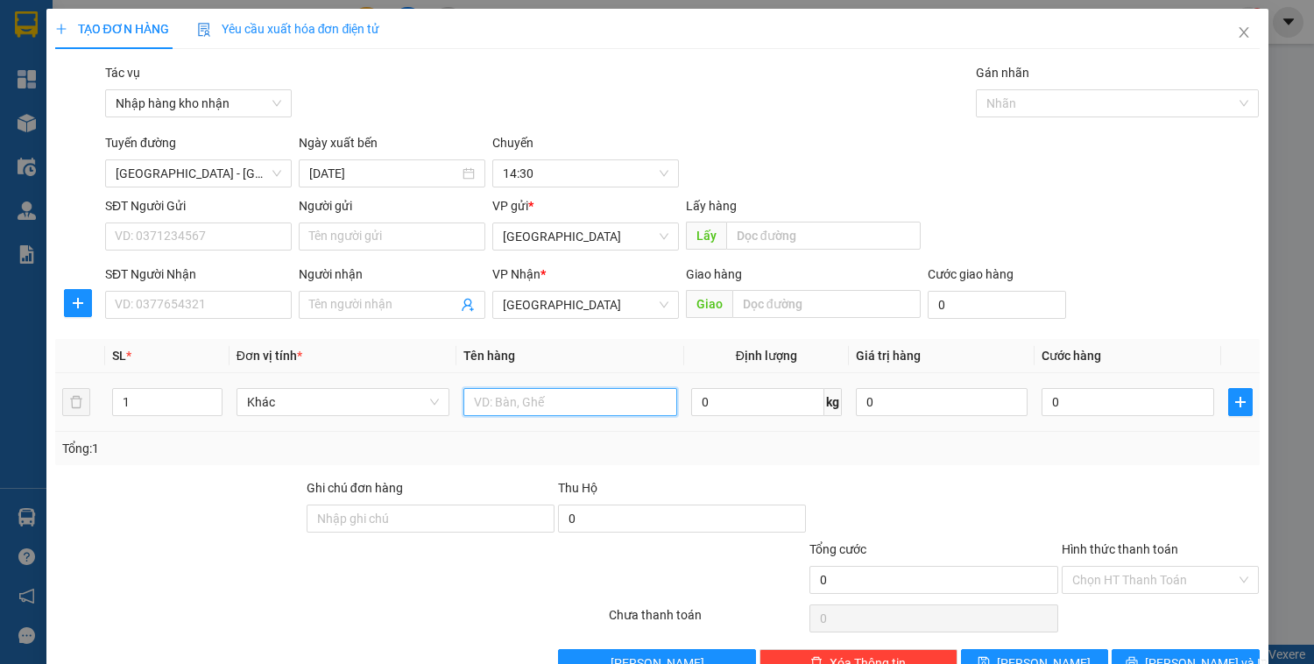
click at [549, 407] on input "text" at bounding box center [570, 402] width 213 height 28
click at [803, 308] on input "text" at bounding box center [827, 304] width 188 height 28
click at [966, 304] on input "0" at bounding box center [997, 305] width 138 height 28
click at [1105, 578] on input "Hình thức thanh toán" at bounding box center [1155, 580] width 165 height 26
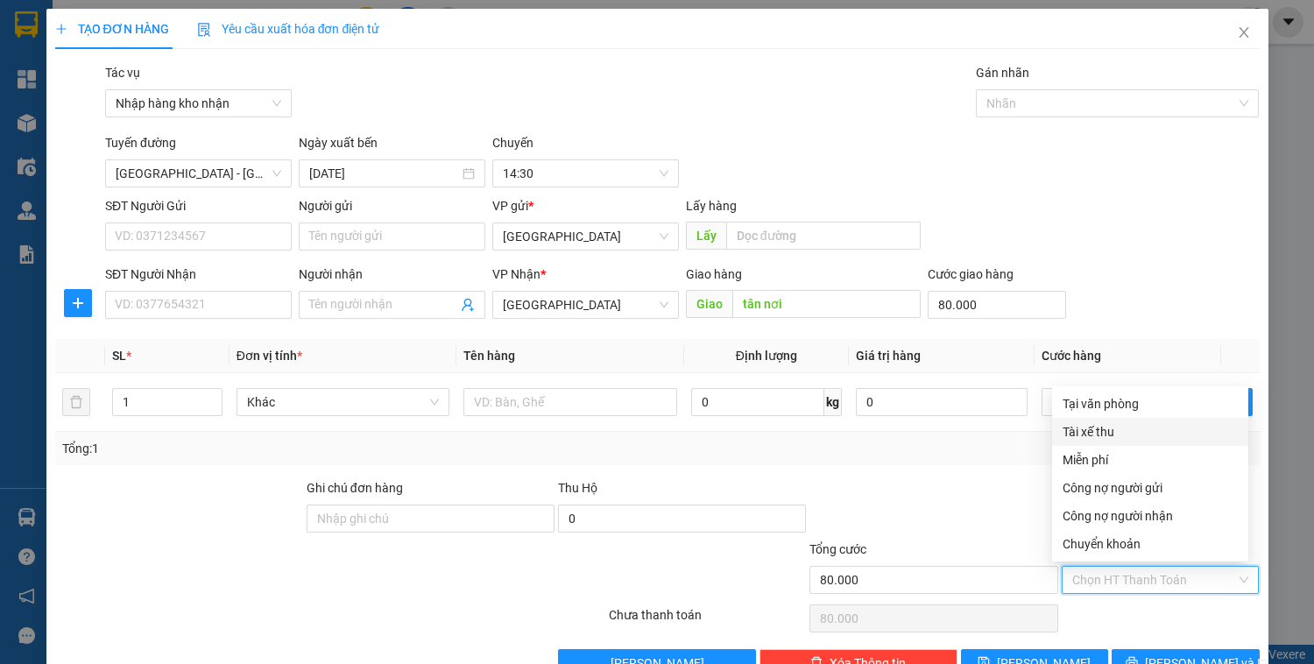
click at [1102, 433] on div "Tài xế thu" at bounding box center [1150, 431] width 175 height 19
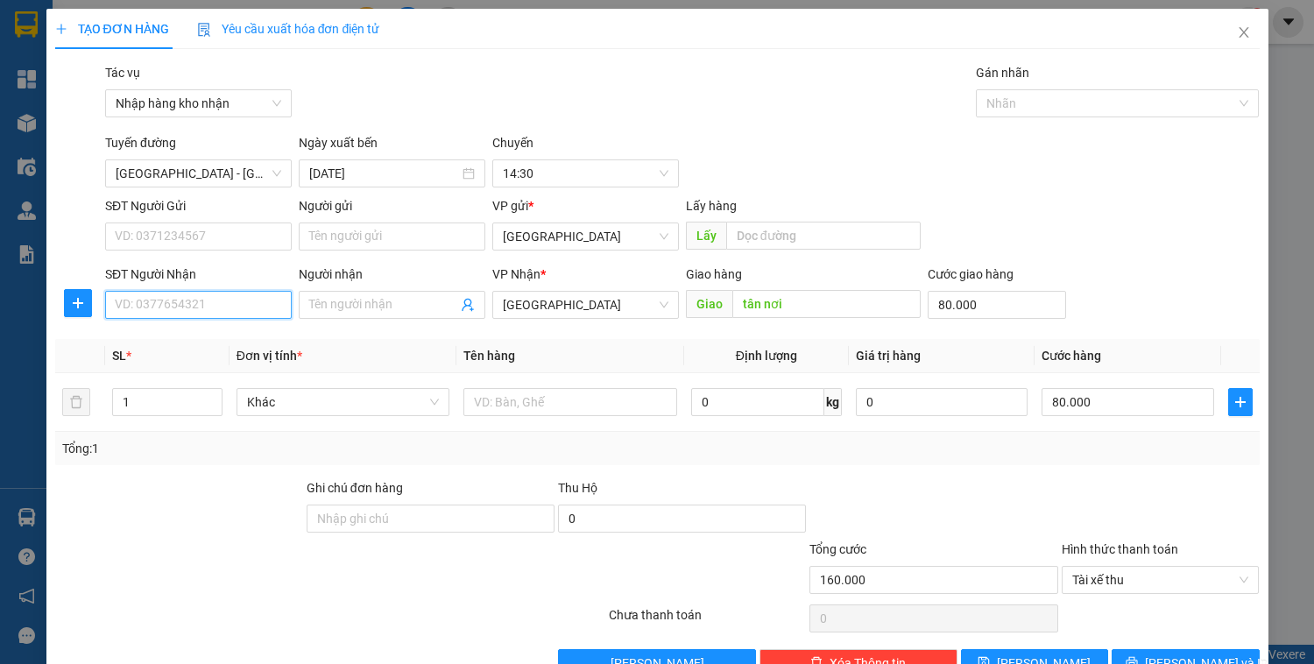
click at [221, 299] on input "SĐT Người Nhận" at bounding box center [198, 305] width 187 height 28
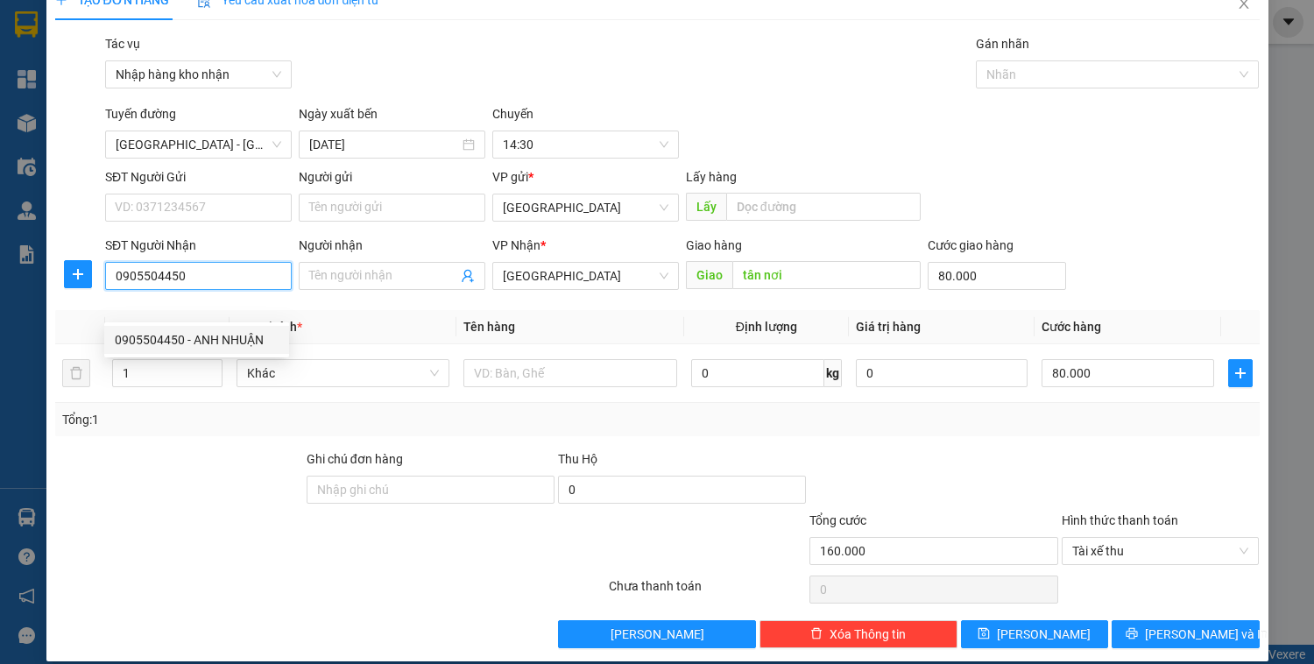
scroll to position [46, 0]
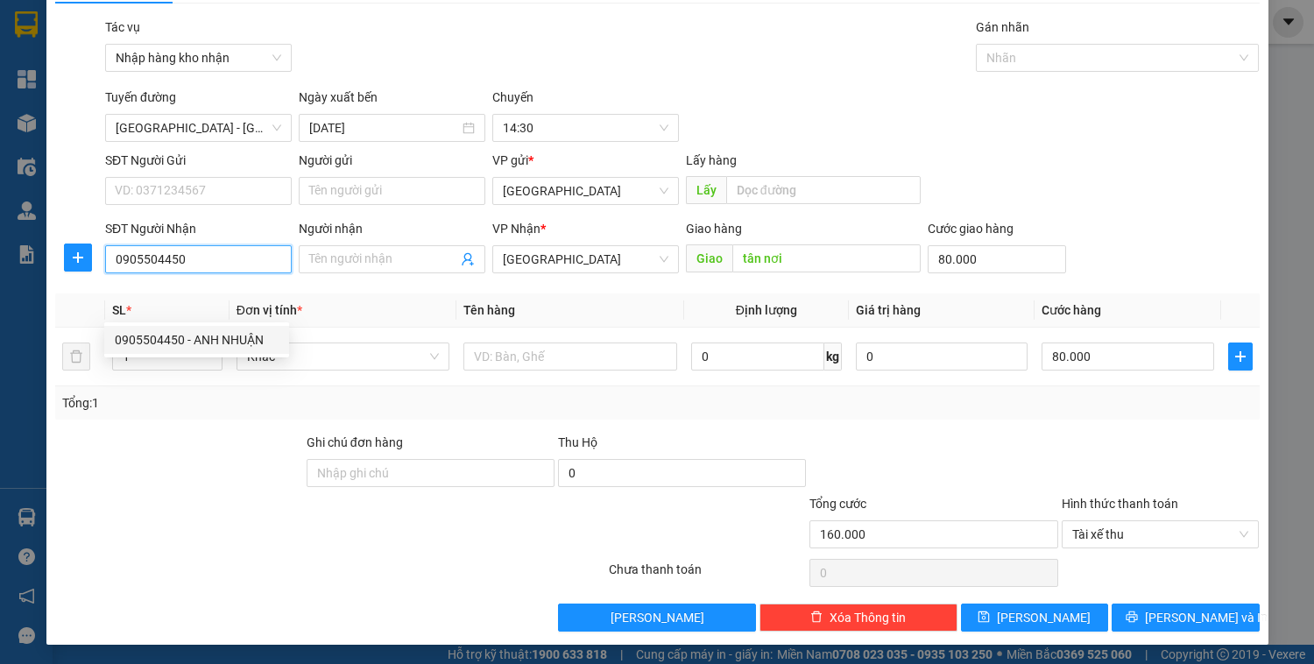
drag, startPoint x: 217, startPoint y: 263, endPoint x: 43, endPoint y: 246, distance: 175.2
click at [43, 246] on div "TẠO ĐƠN HÀNG Yêu cầu xuất hóa đơn điện tử Transit Pickup Surcharge Ids Transit …" at bounding box center [657, 332] width 1314 height 664
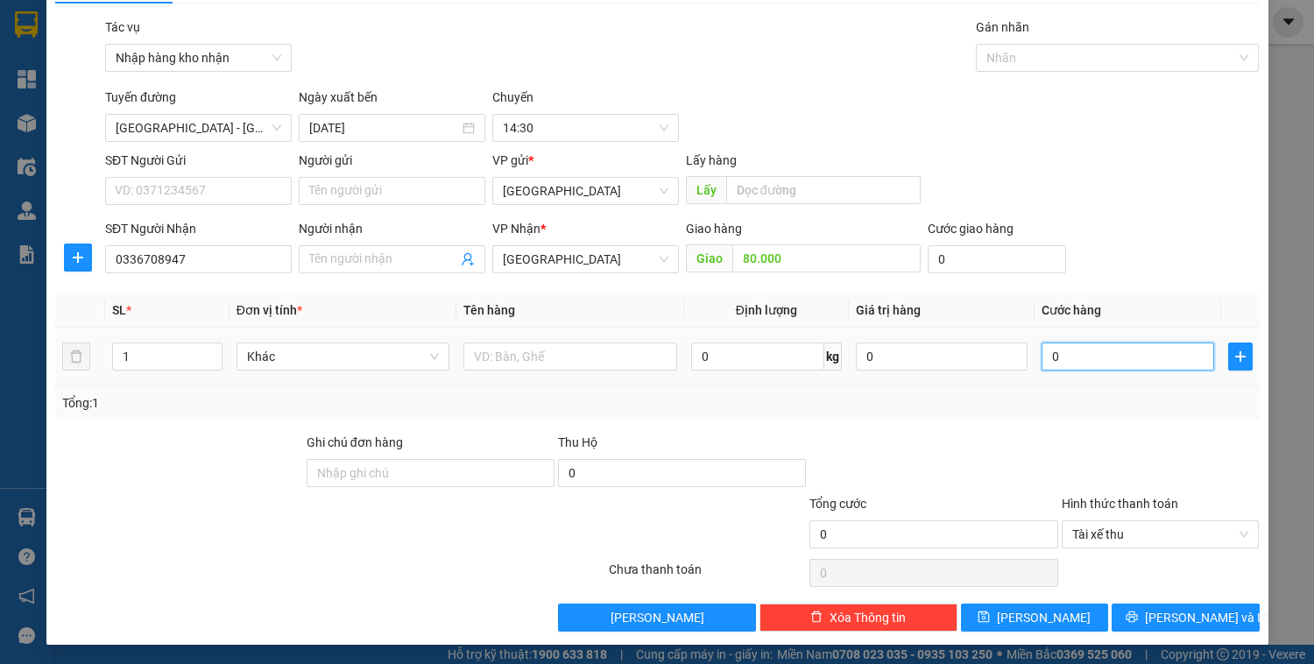
click at [1113, 348] on input "0" at bounding box center [1128, 357] width 172 height 28
click at [953, 250] on input "0" at bounding box center [997, 259] width 138 height 28
click at [925, 393] on div "Tổng: 1" at bounding box center [657, 402] width 1191 height 19
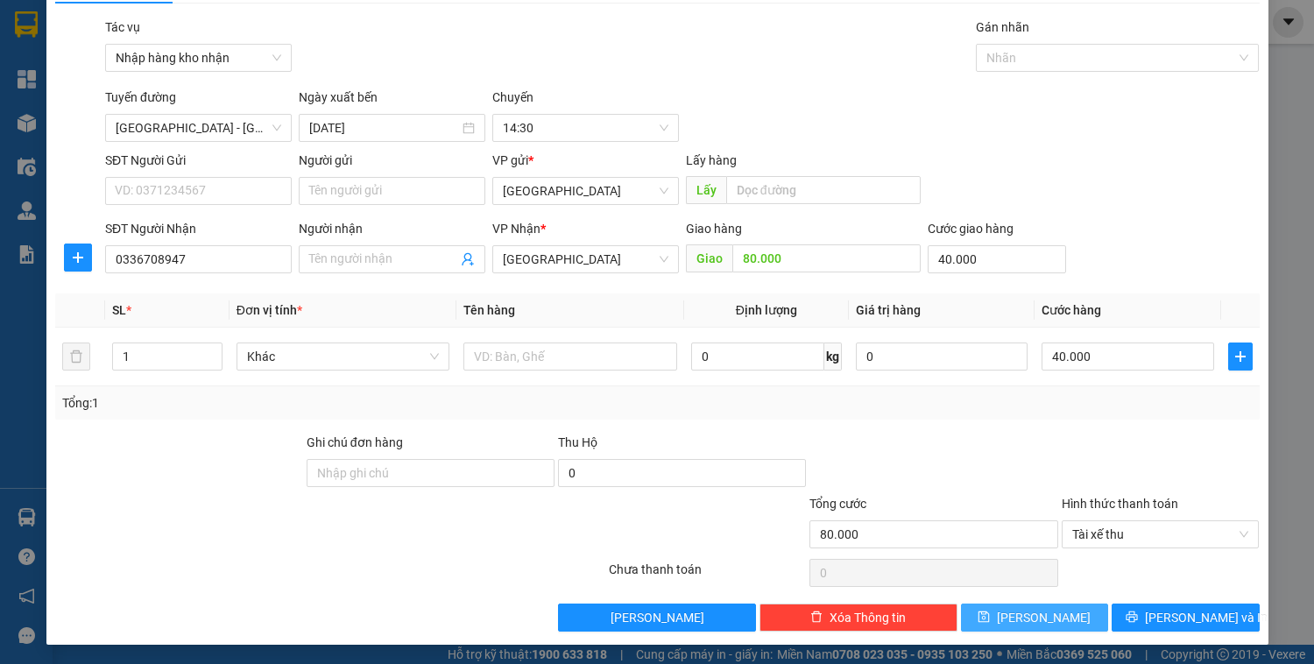
click at [1039, 617] on span "[PERSON_NAME]" at bounding box center [1044, 617] width 94 height 19
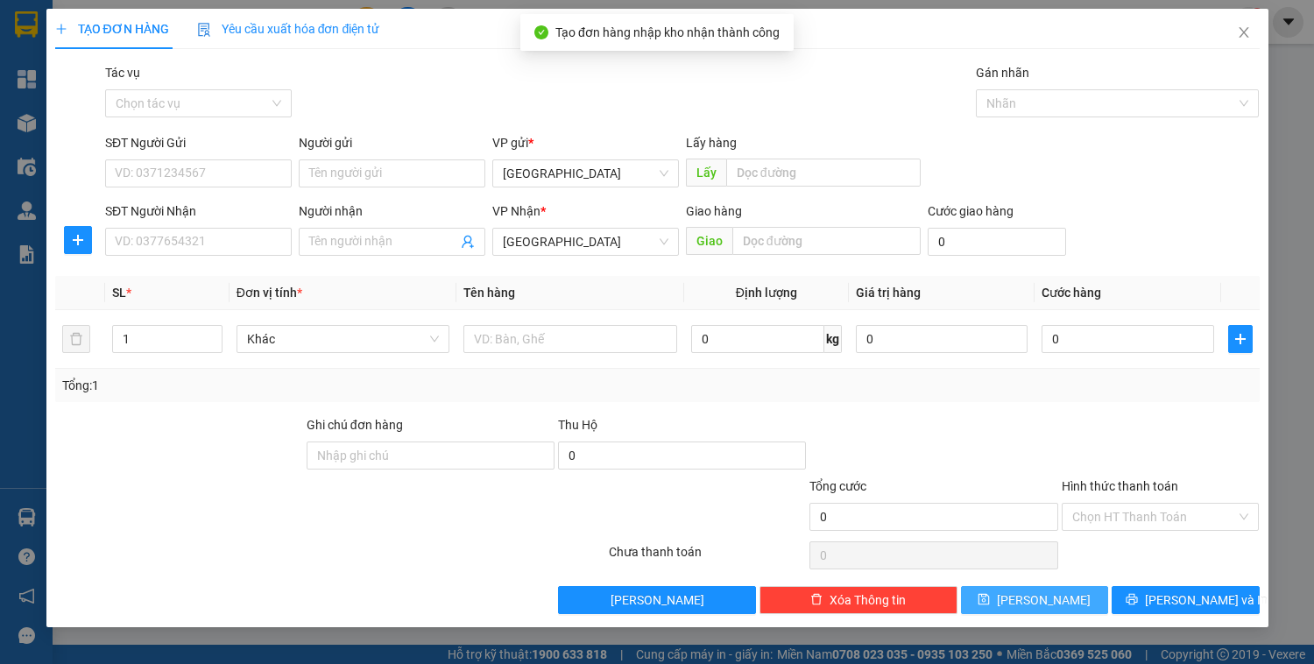
scroll to position [0, 0]
click at [1244, 27] on icon "close" at bounding box center [1244, 32] width 14 height 14
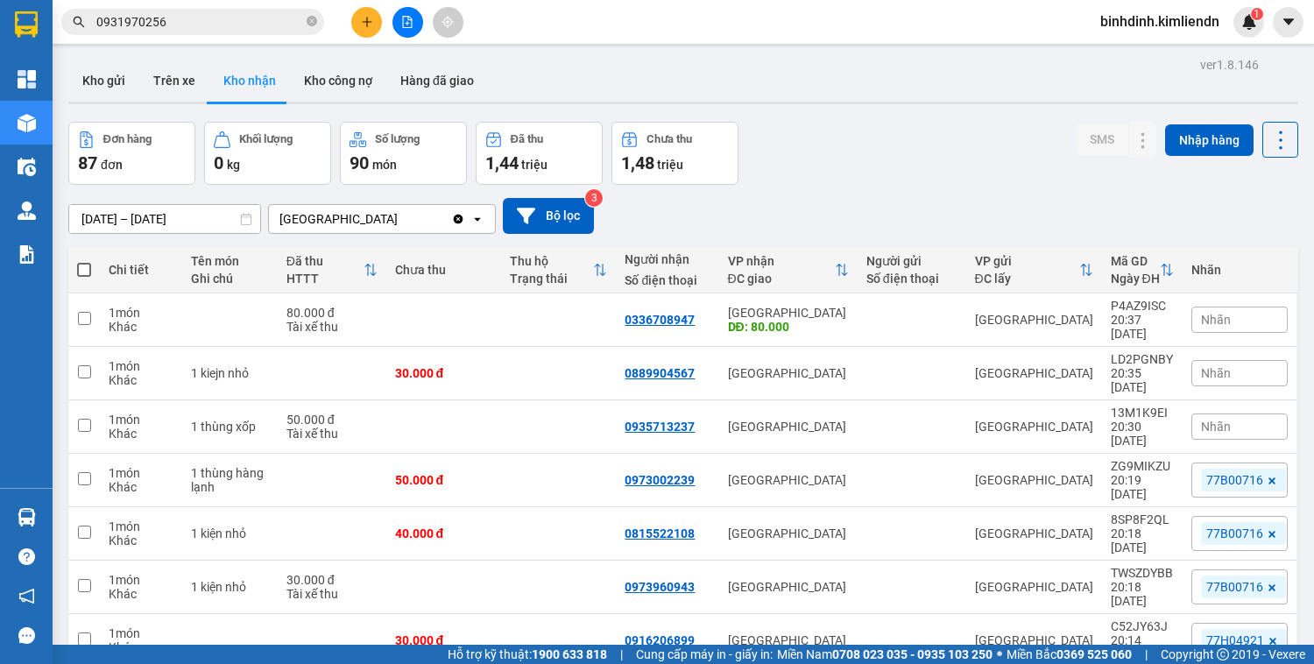
click at [1219, 313] on span "Nhãn" at bounding box center [1216, 320] width 30 height 14
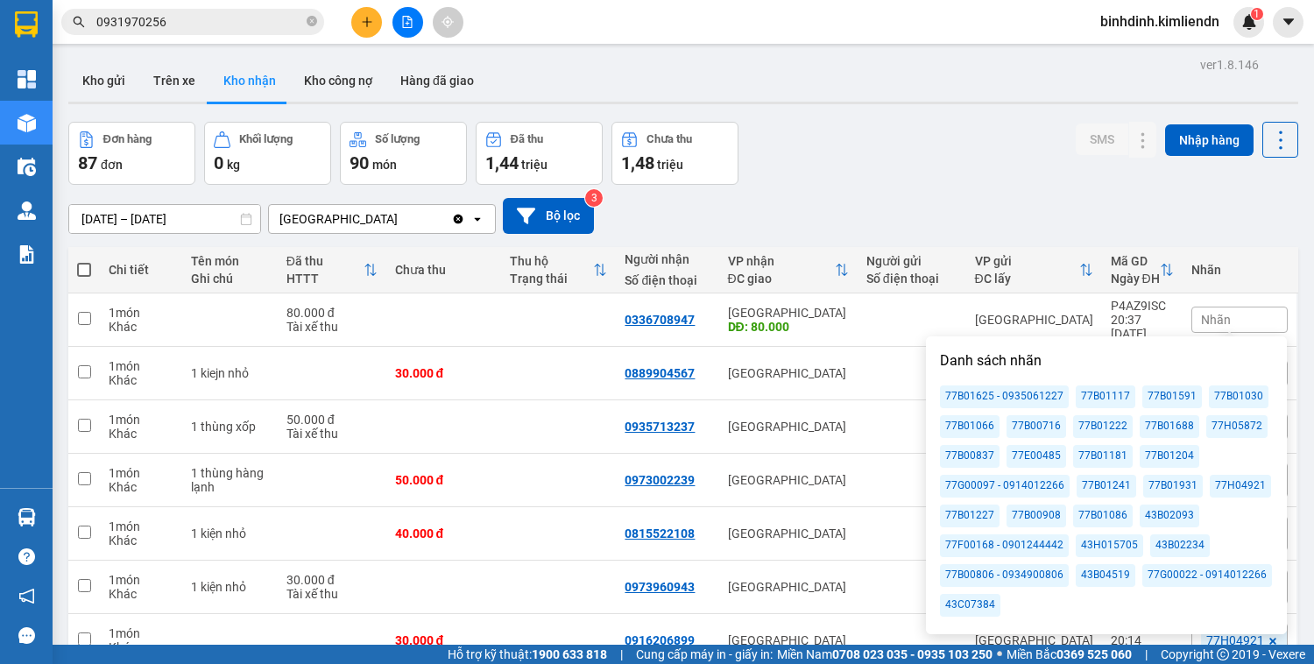
click at [982, 430] on div "77B01066" at bounding box center [970, 426] width 60 height 23
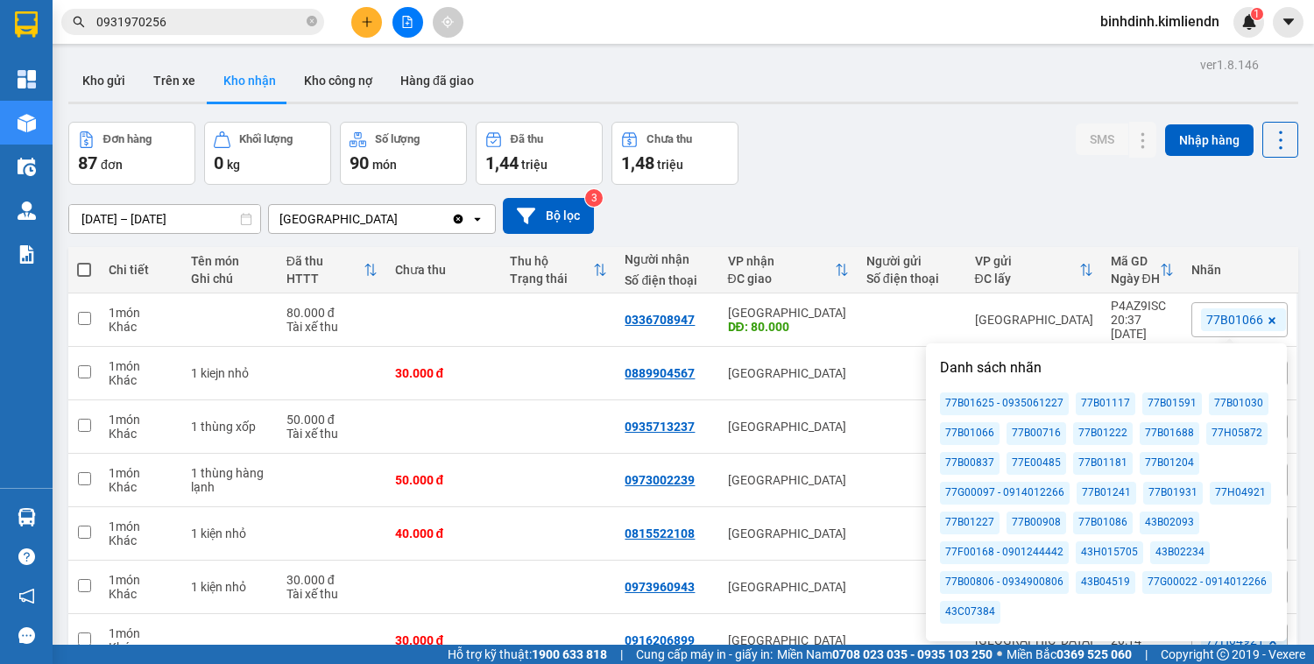
click at [1002, 147] on div "Đơn hàng 87 đơn Khối lượng 0 kg Số lượng 90 món Đã thu 1,44 triệu Chưa thu 1,48…" at bounding box center [683, 153] width 1230 height 63
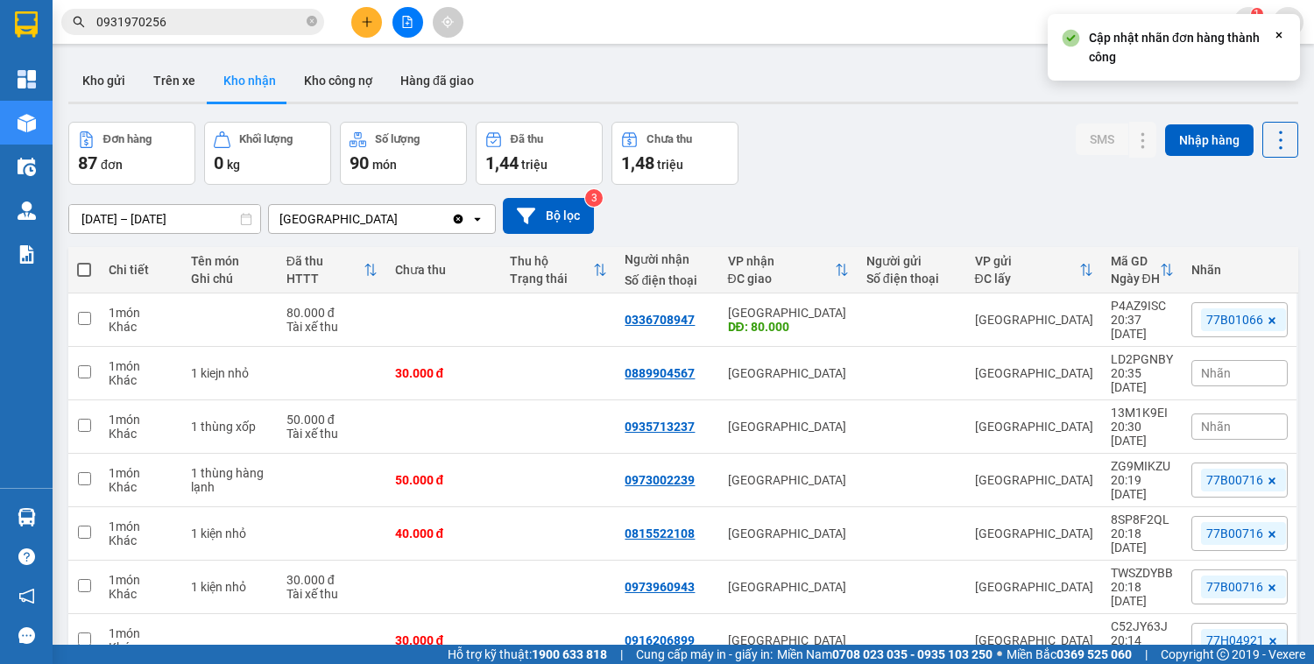
click at [1223, 360] on div "Nhãn" at bounding box center [1240, 373] width 96 height 26
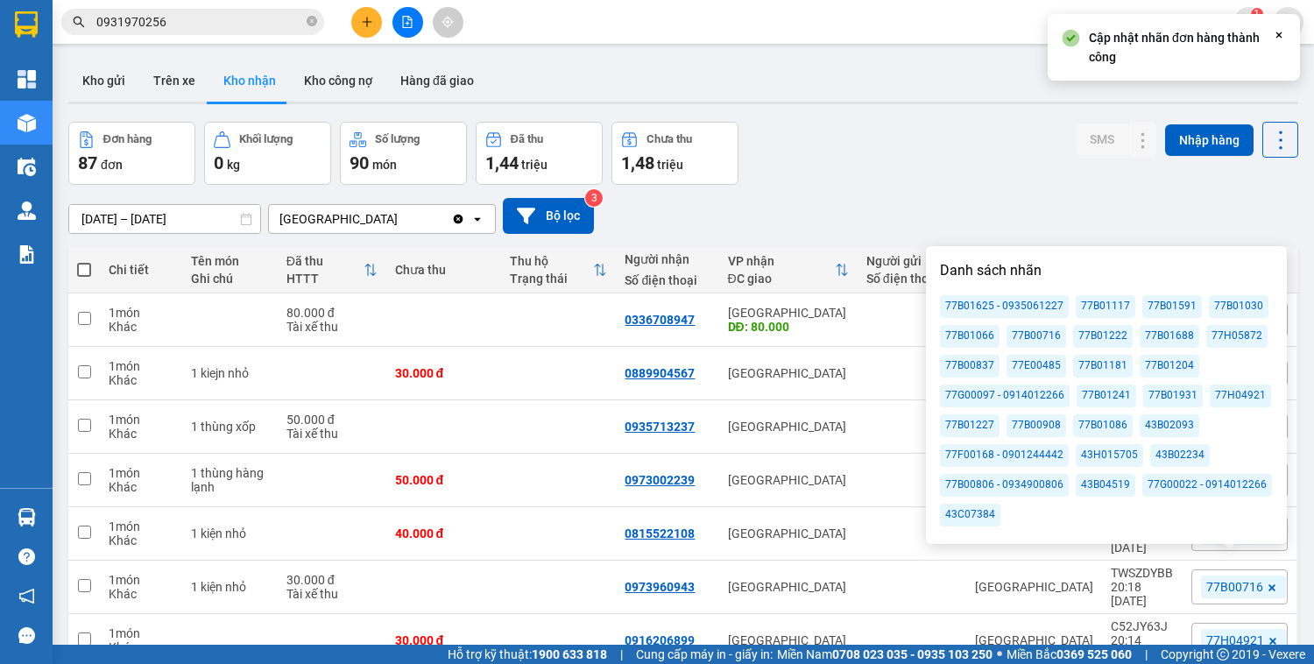
click at [991, 333] on div "77B01066" at bounding box center [970, 336] width 60 height 23
click at [990, 180] on div "Đơn hàng 87 đơn Khối lượng 0 kg Số lượng 90 món Đã thu 1,44 triệu Chưa thu 1,48…" at bounding box center [683, 153] width 1230 height 63
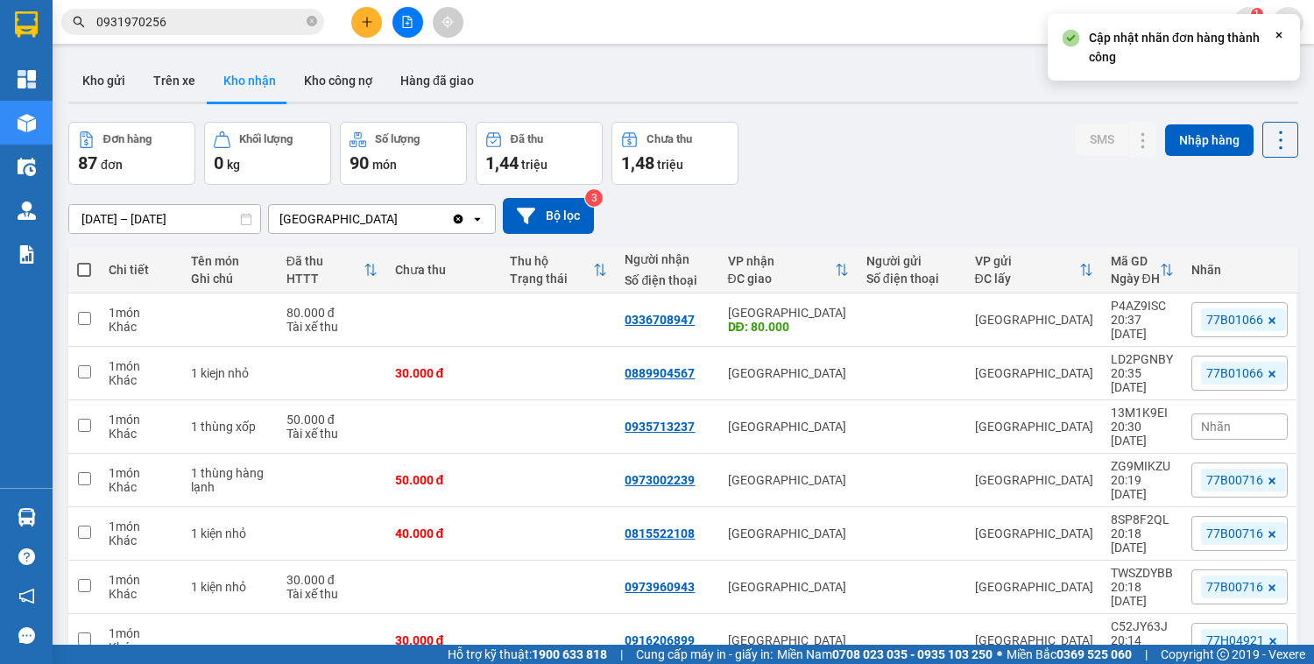
click at [1227, 414] on div "Nhãn" at bounding box center [1240, 427] width 96 height 26
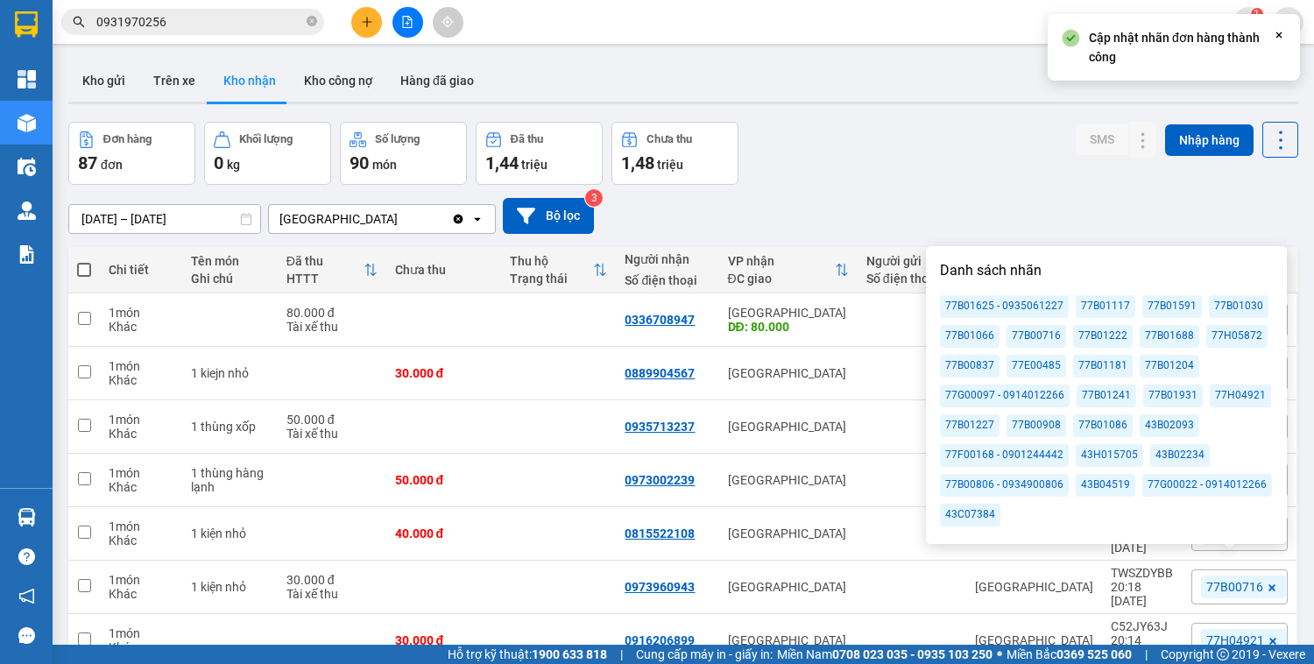
click at [977, 337] on div "77B01066" at bounding box center [970, 336] width 60 height 23
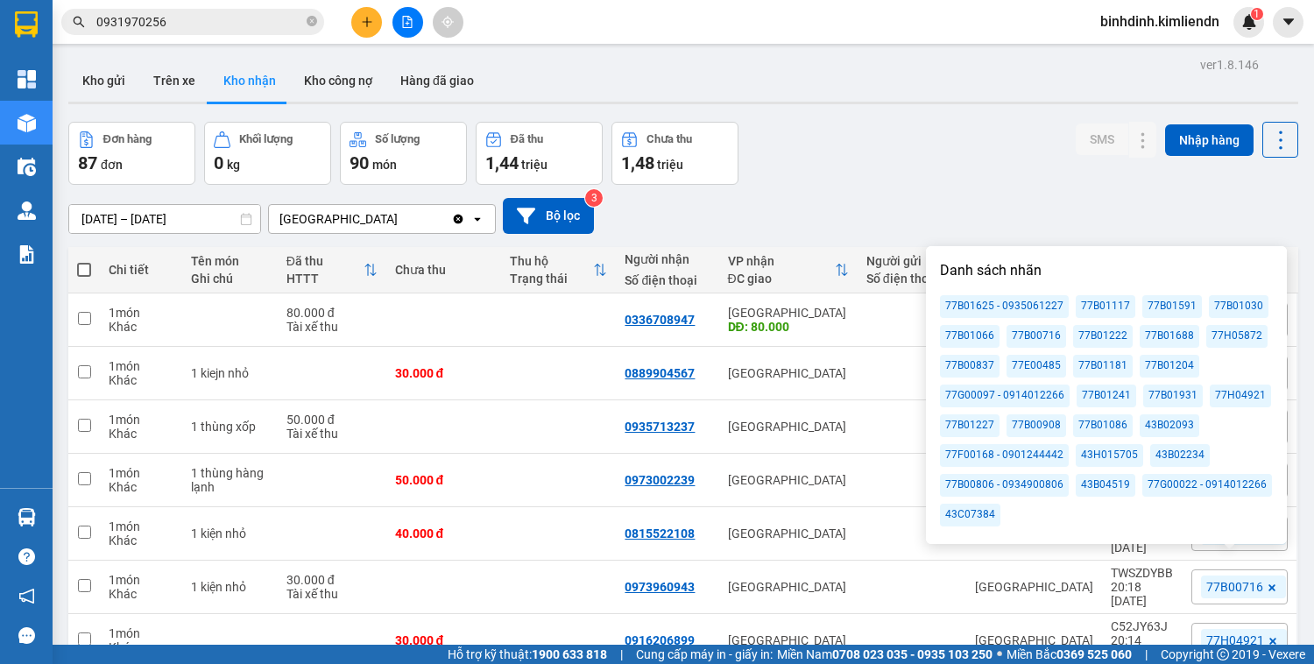
click at [367, 21] on icon "plus" at bounding box center [366, 22] width 1 height 10
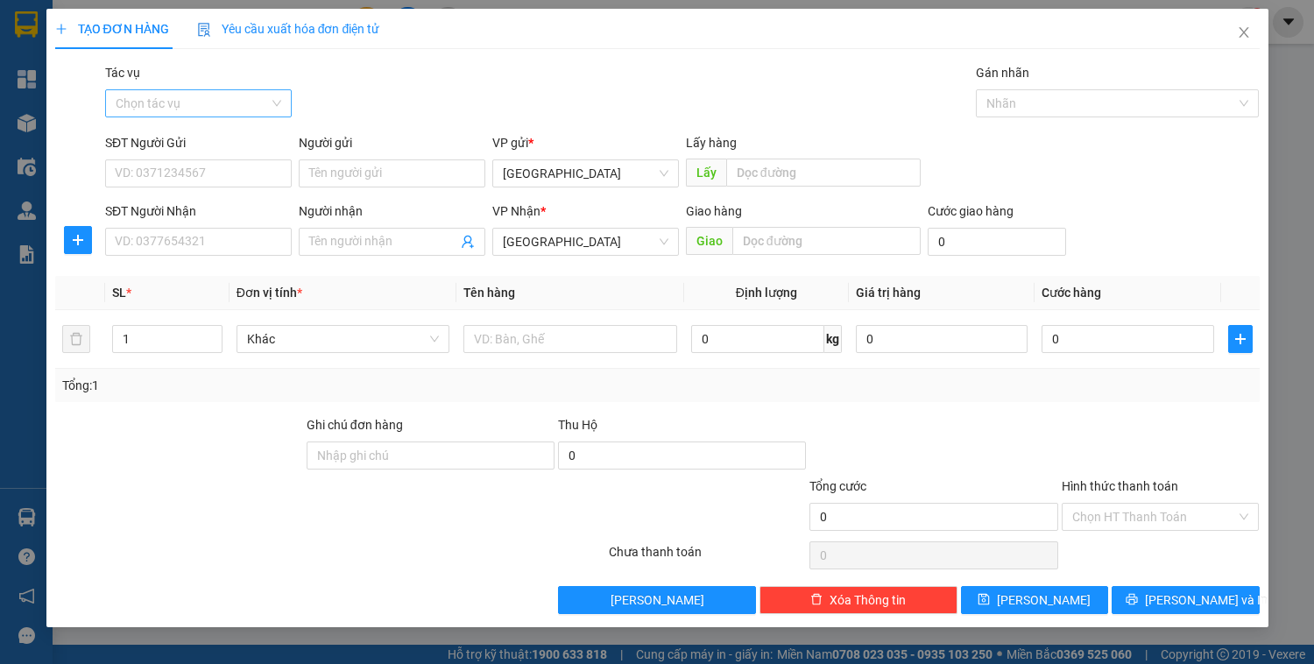
click at [202, 104] on input "Tác vụ" at bounding box center [192, 103] width 153 height 26
click at [201, 167] on div "Nhập hàng kho nhận" at bounding box center [199, 166] width 166 height 19
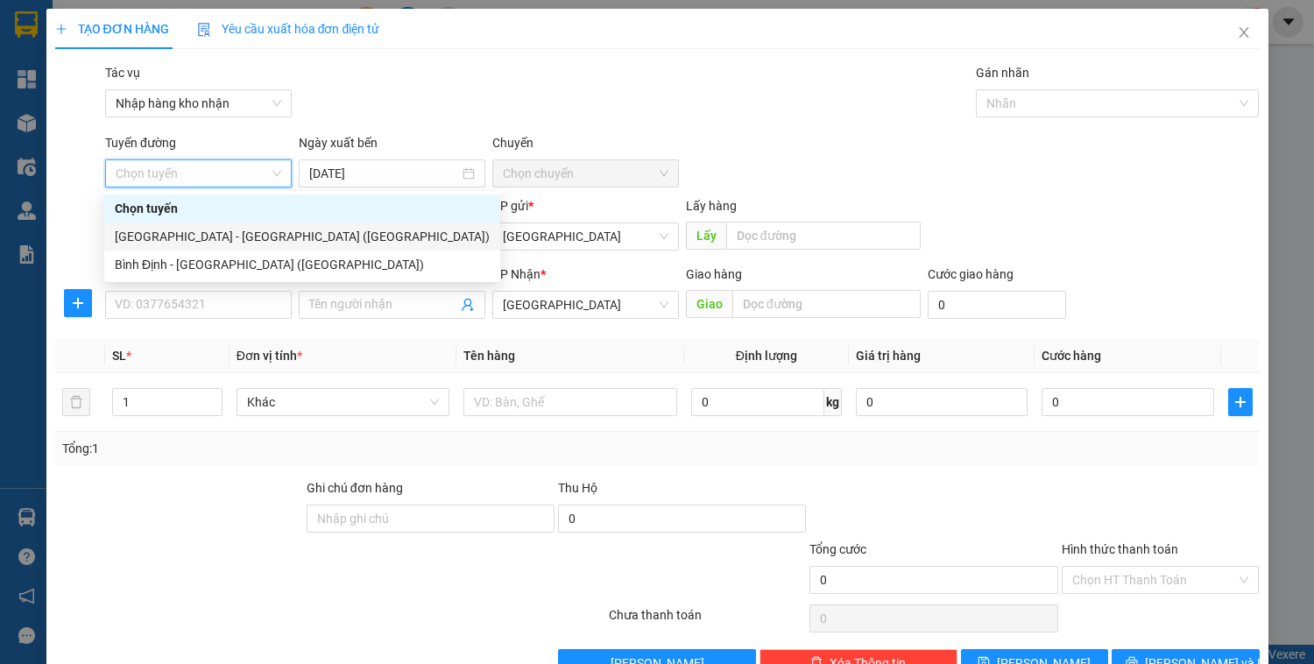
click at [207, 242] on div "[GEOGRAPHIC_DATA] - [GEOGRAPHIC_DATA] ([GEOGRAPHIC_DATA])" at bounding box center [302, 236] width 375 height 19
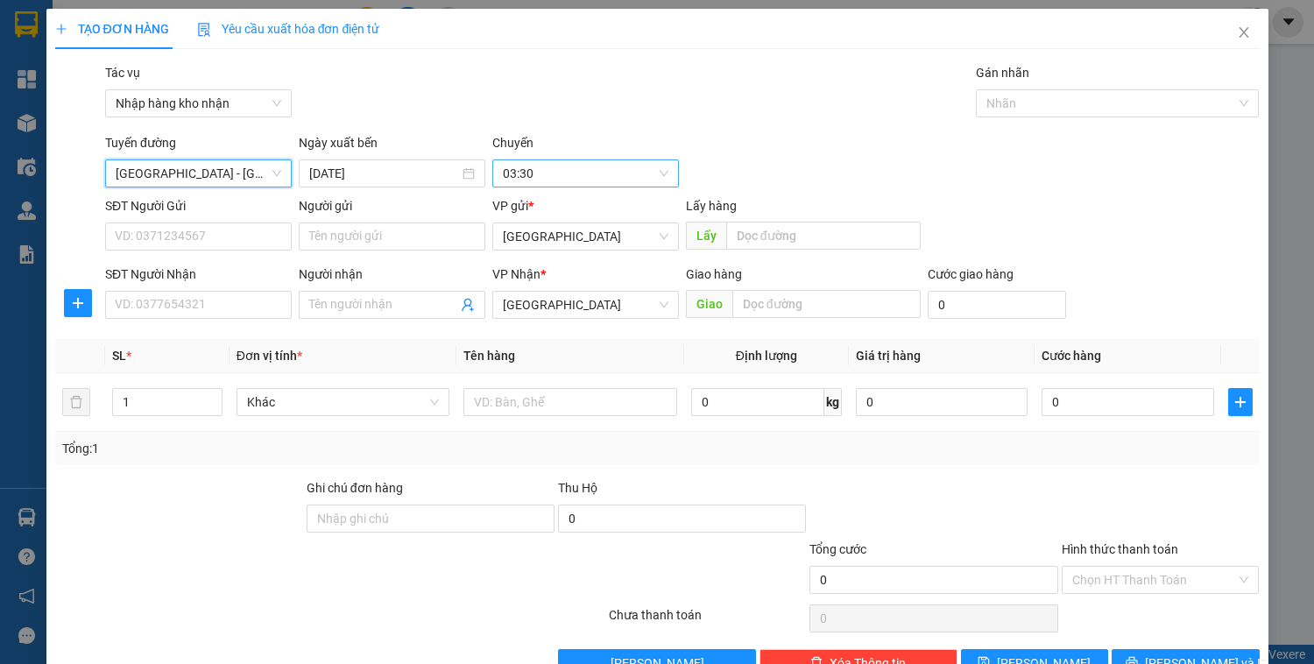
click at [530, 160] on span "03:30" at bounding box center [586, 173] width 166 height 26
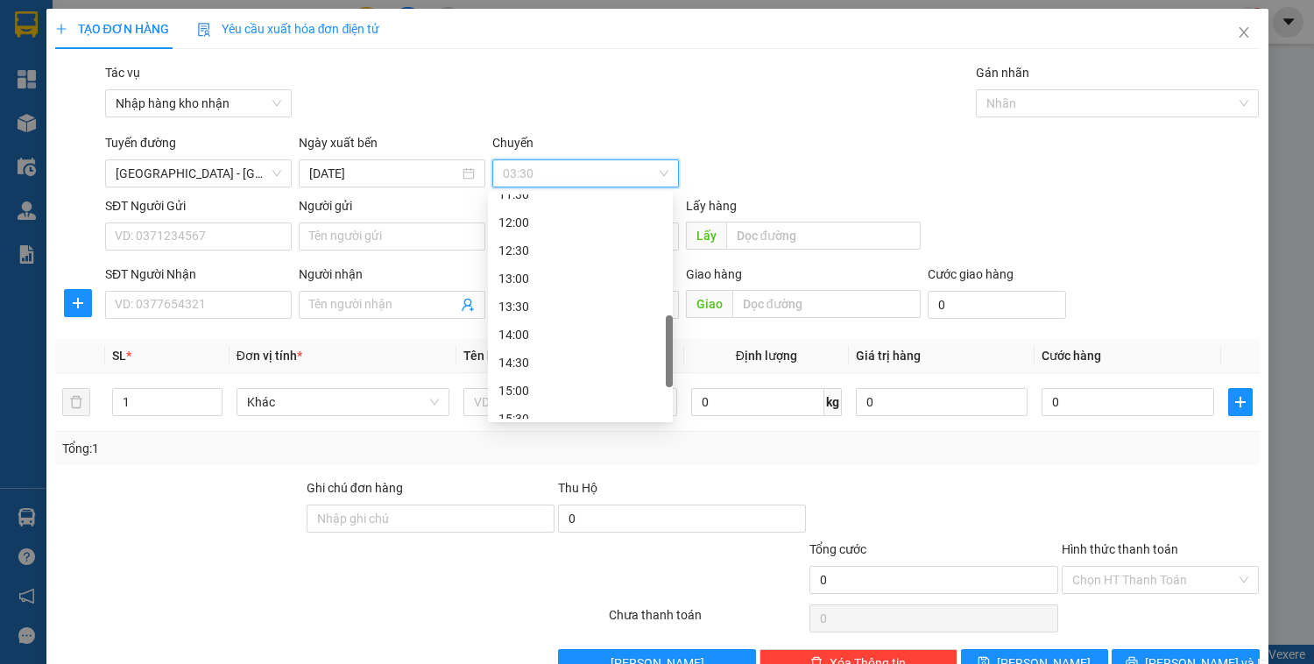
scroll to position [561, 0]
click at [520, 326] on div "15:00" at bounding box center [581, 320] width 164 height 19
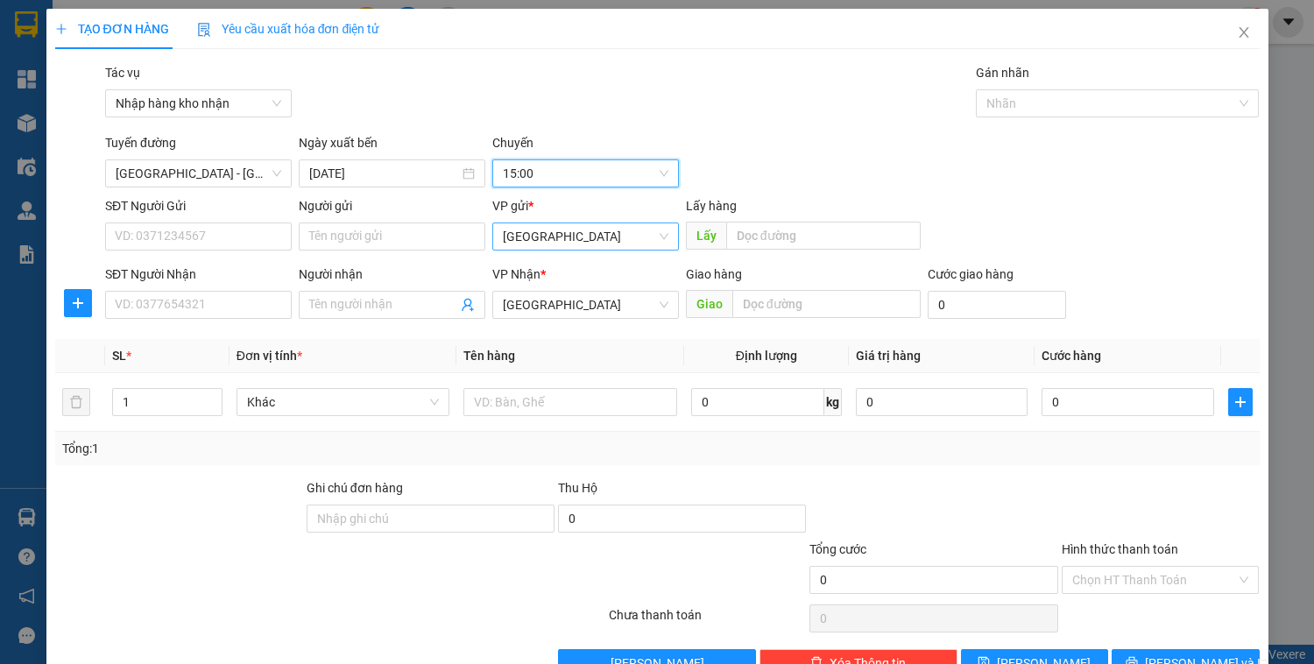
click at [539, 237] on span "[GEOGRAPHIC_DATA]" at bounding box center [586, 236] width 166 height 26
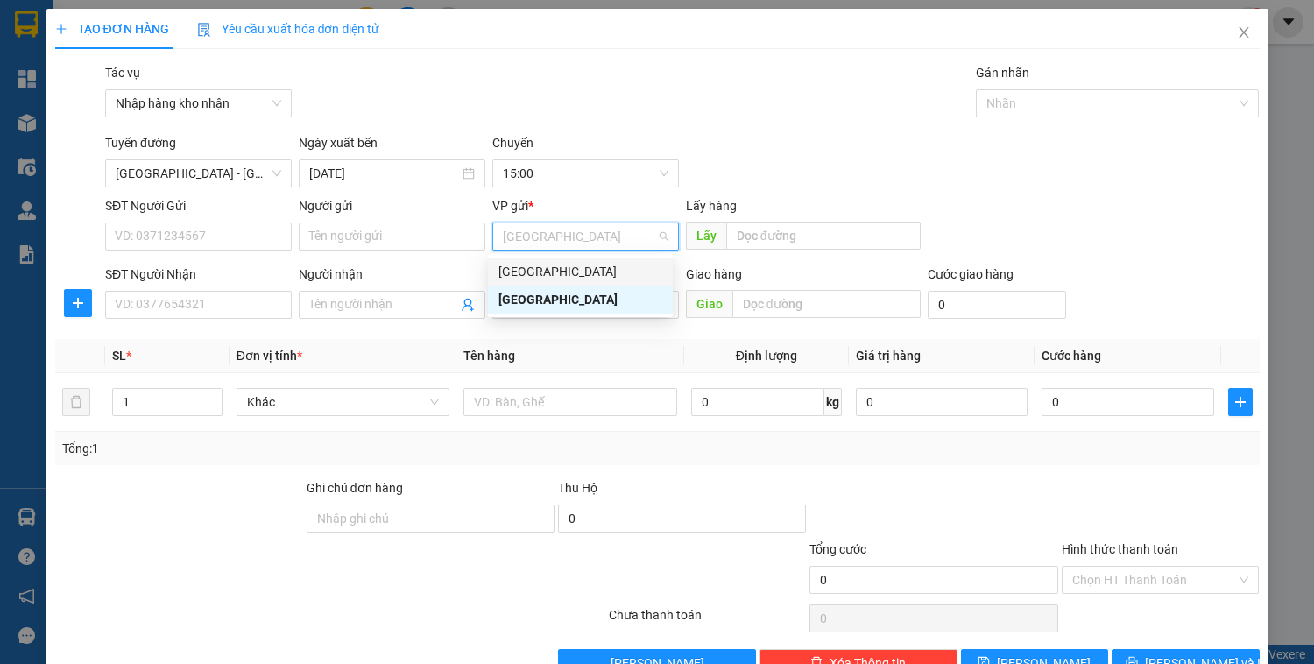
click at [547, 273] on div "[GEOGRAPHIC_DATA]" at bounding box center [581, 271] width 164 height 19
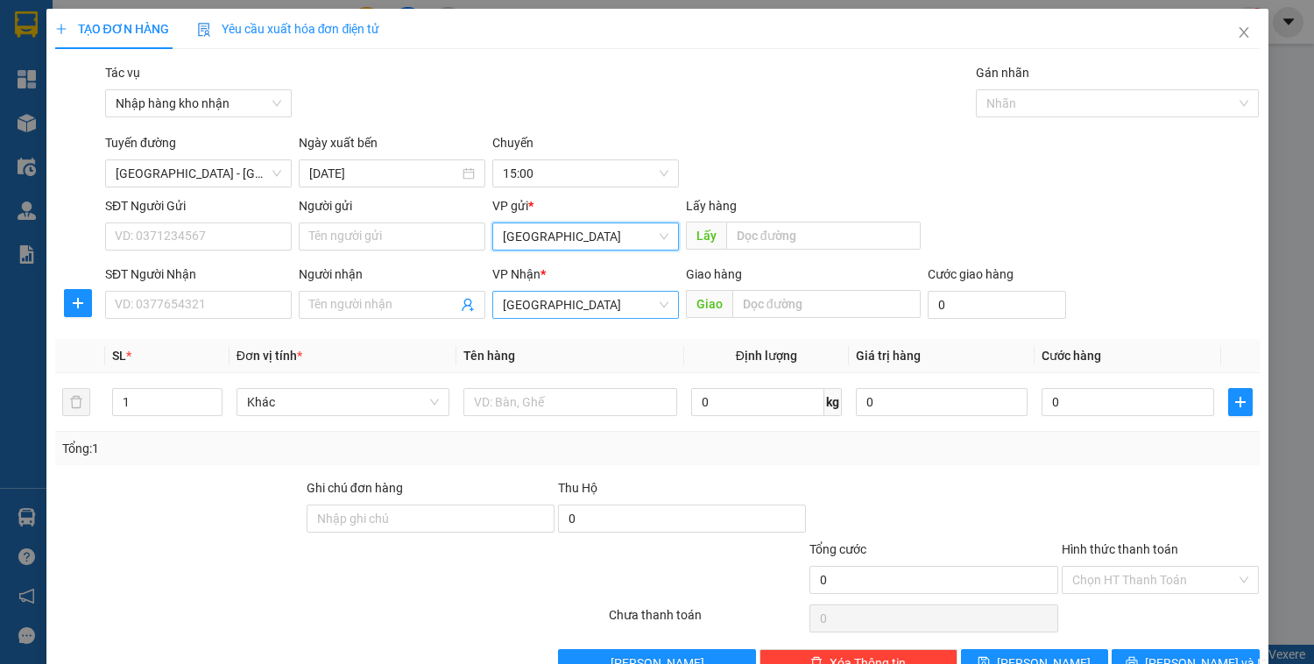
click at [554, 308] on span "[GEOGRAPHIC_DATA]" at bounding box center [586, 305] width 166 height 26
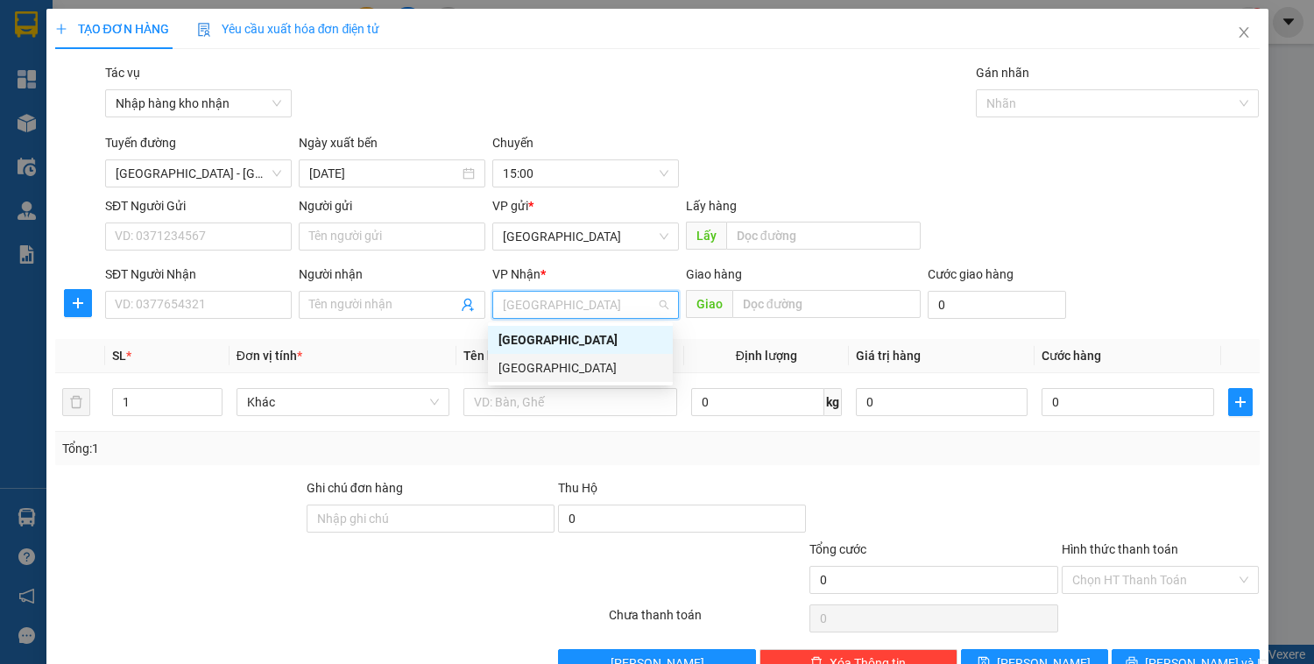
click at [546, 364] on div "[GEOGRAPHIC_DATA]" at bounding box center [581, 367] width 164 height 19
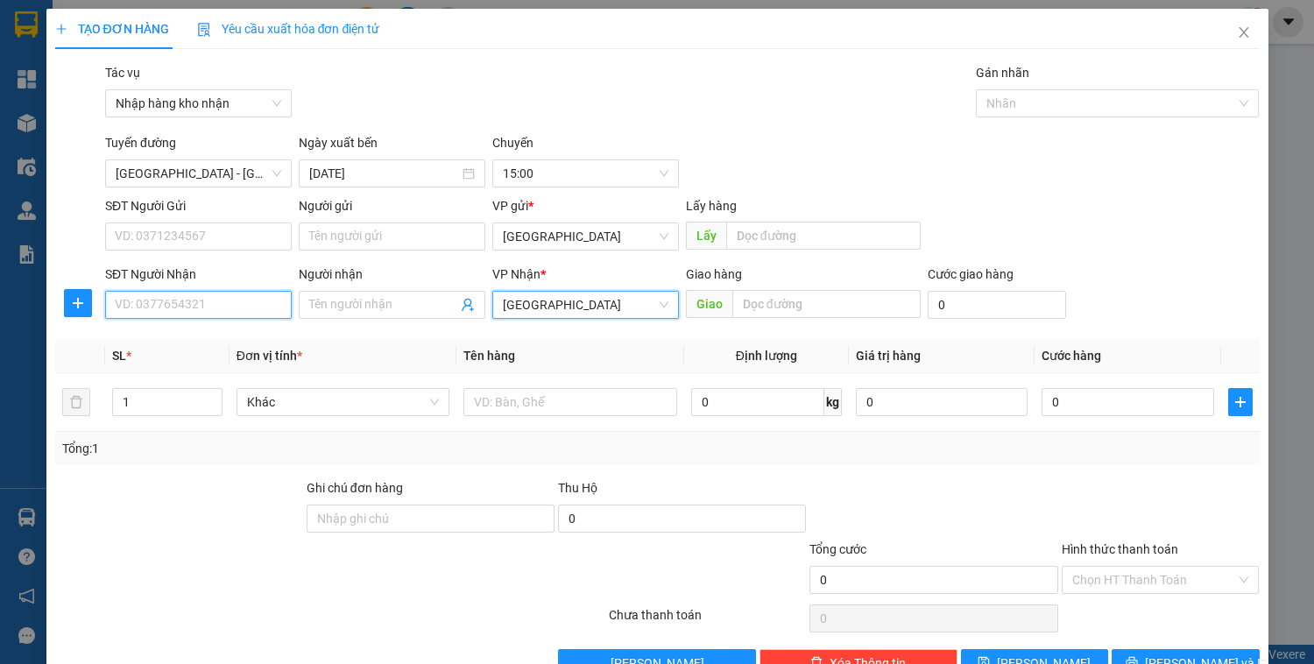
click at [171, 303] on input "SĐT Người Nhận" at bounding box center [198, 305] width 187 height 28
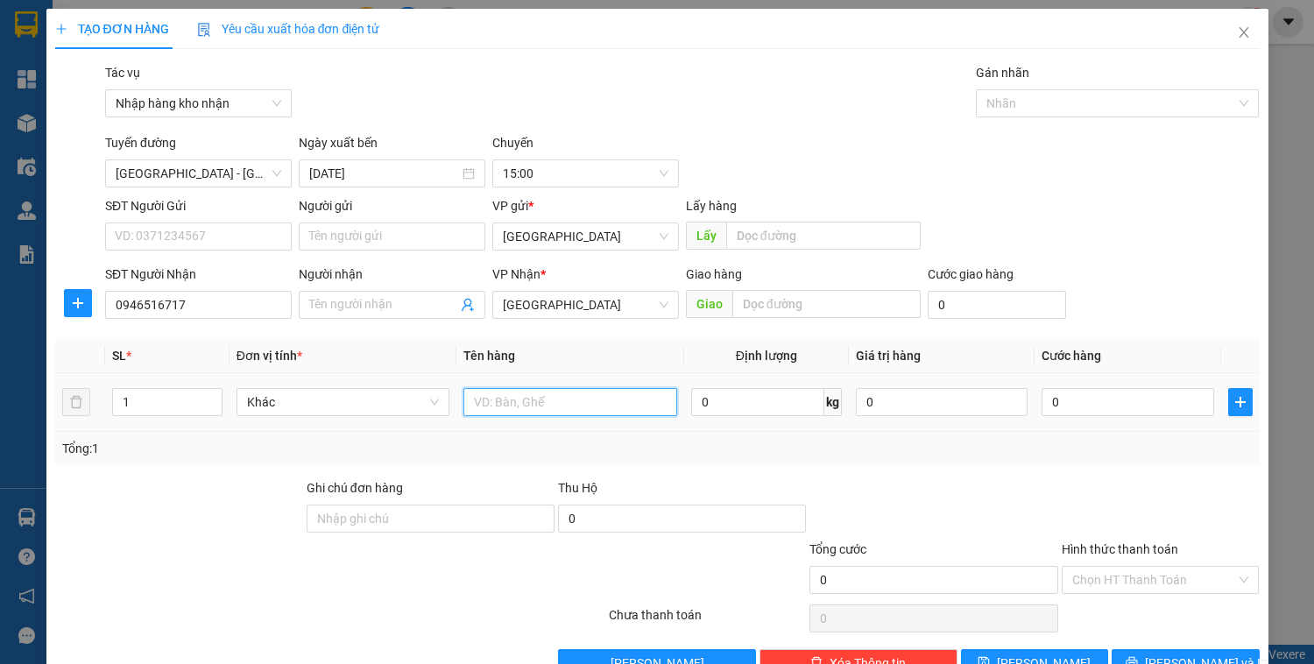
click at [540, 398] on input "text" at bounding box center [570, 402] width 213 height 28
click at [1084, 396] on input "0" at bounding box center [1128, 402] width 172 height 28
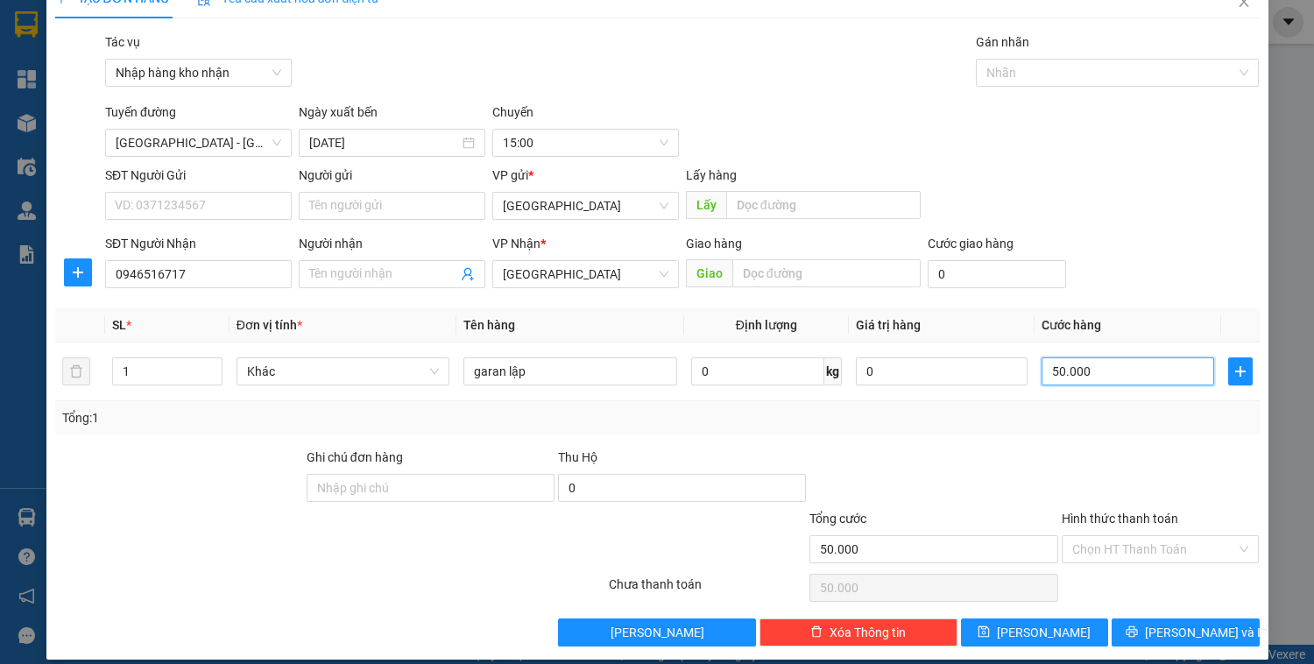
scroll to position [46, 0]
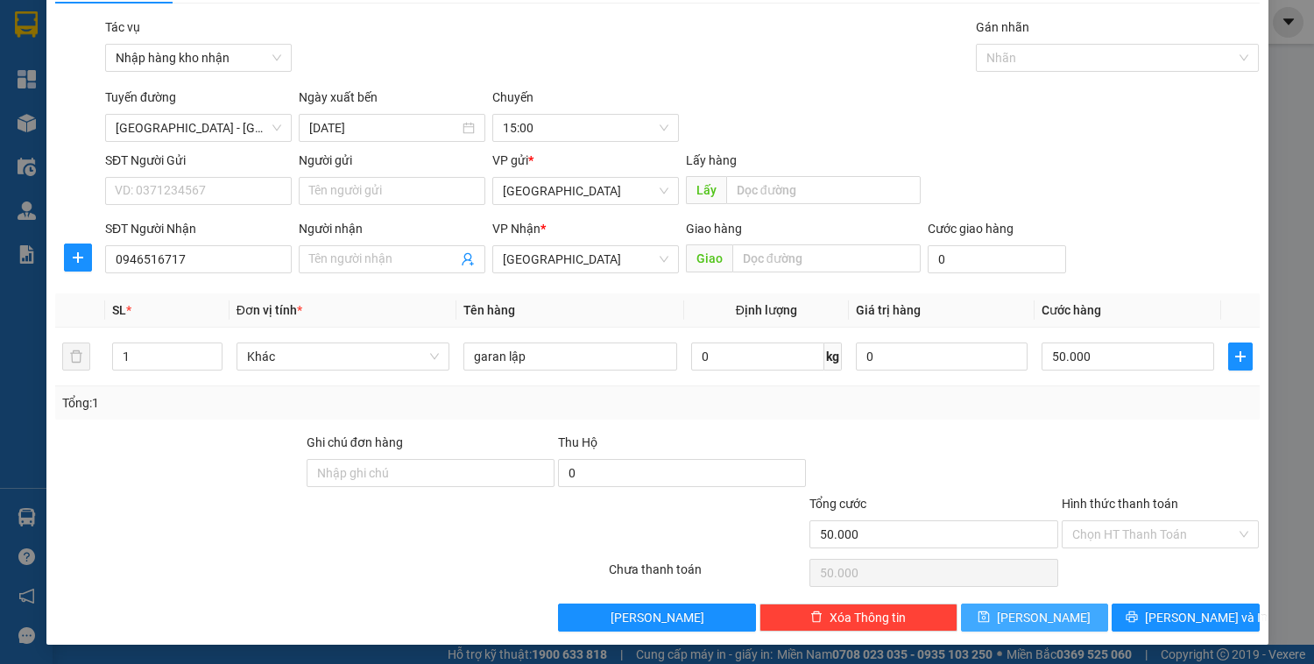
click at [1074, 614] on button "[PERSON_NAME]" at bounding box center [1034, 618] width 147 height 28
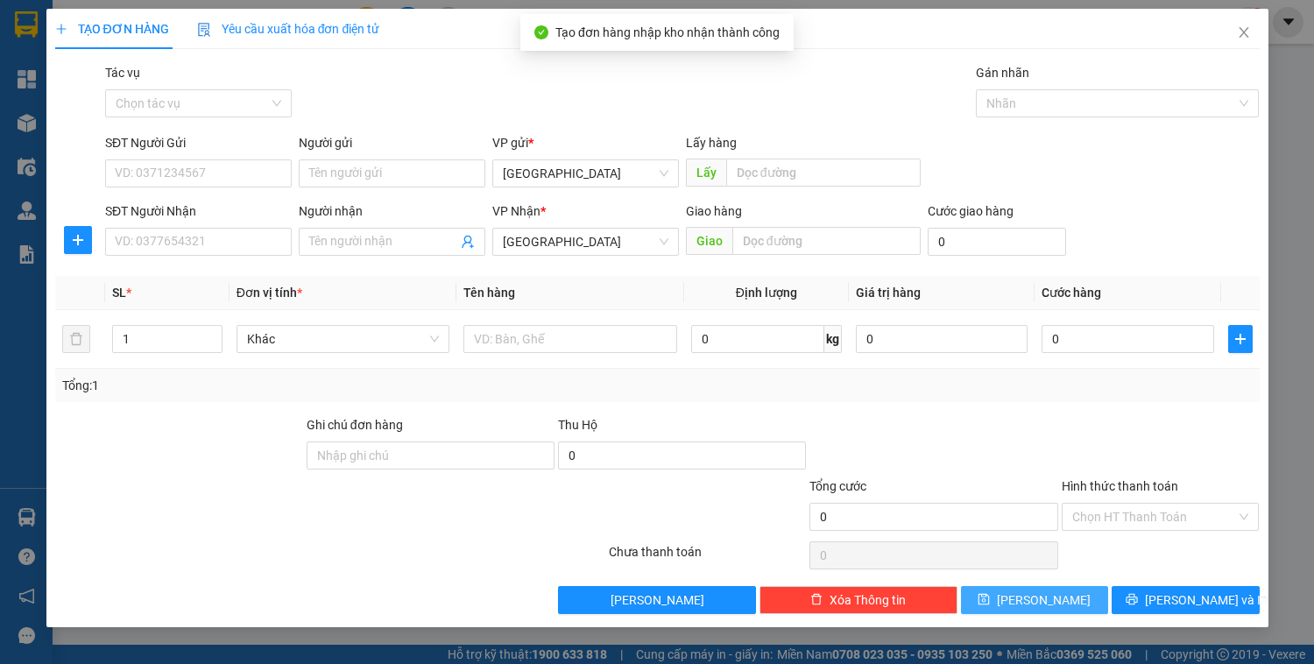
scroll to position [0, 0]
click at [131, 113] on input "Tác vụ" at bounding box center [192, 103] width 153 height 26
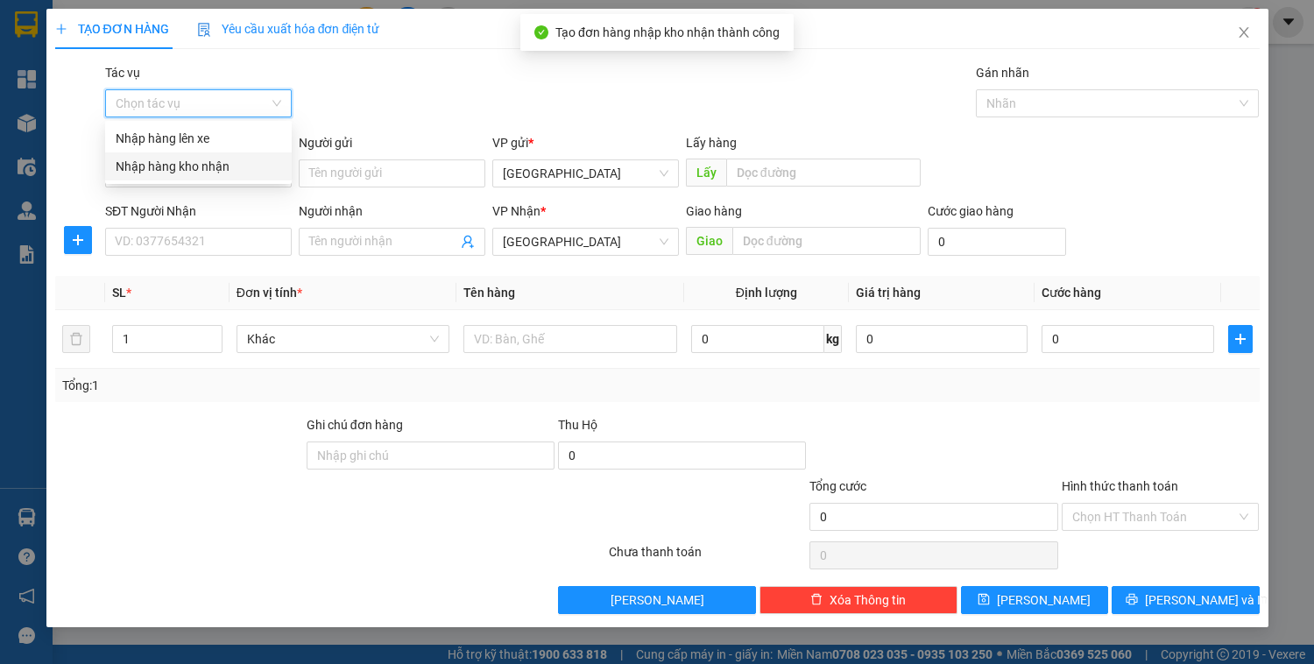
click at [156, 166] on div "Nhập hàng kho nhận" at bounding box center [199, 166] width 166 height 19
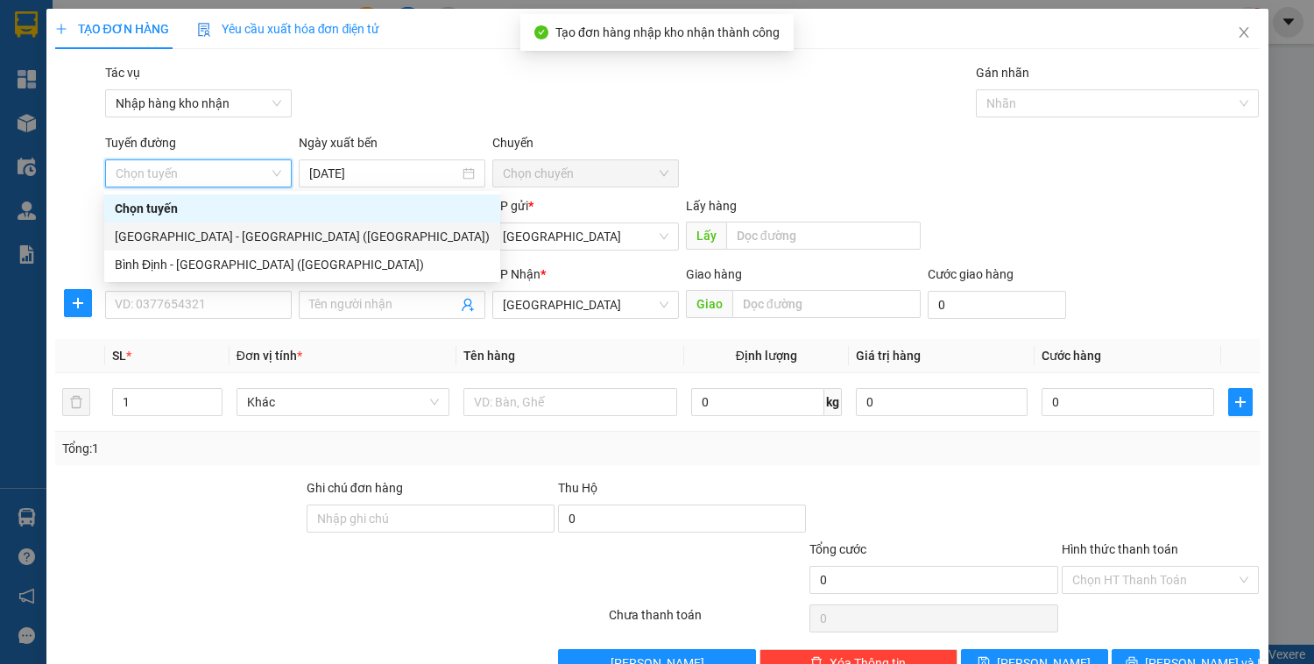
click at [188, 243] on div "[GEOGRAPHIC_DATA] - [GEOGRAPHIC_DATA] ([GEOGRAPHIC_DATA])" at bounding box center [302, 236] width 375 height 19
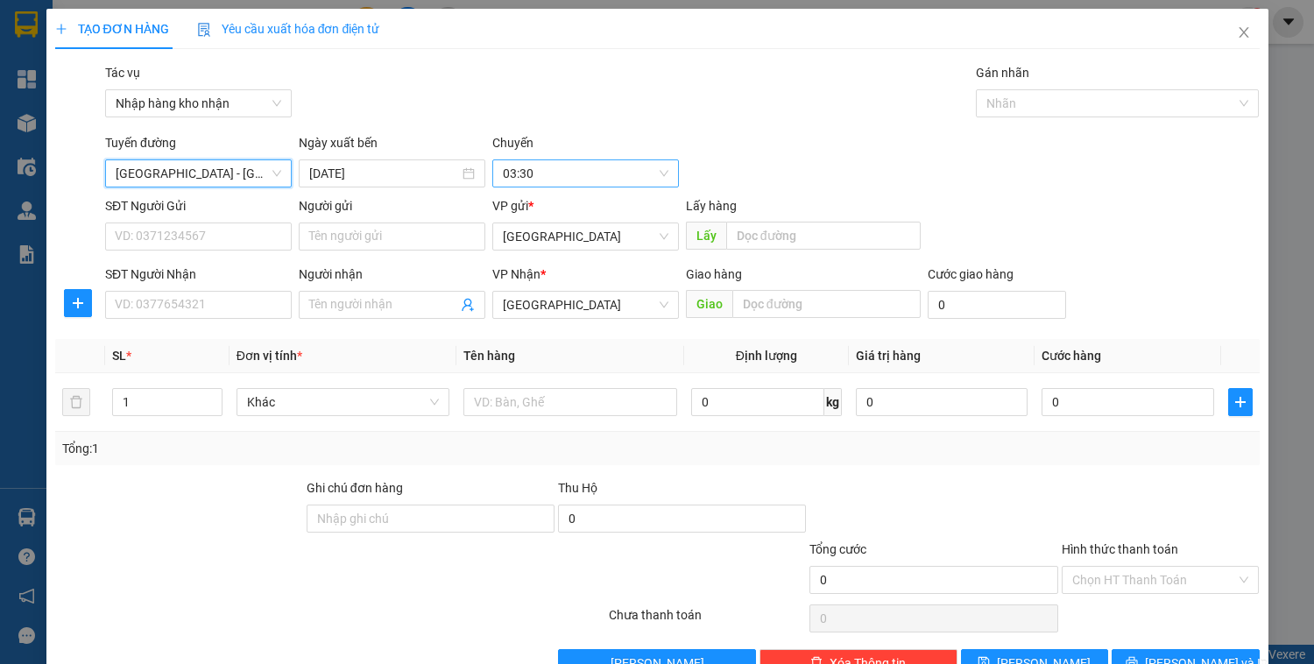
click at [550, 166] on span "03:30" at bounding box center [586, 173] width 166 height 26
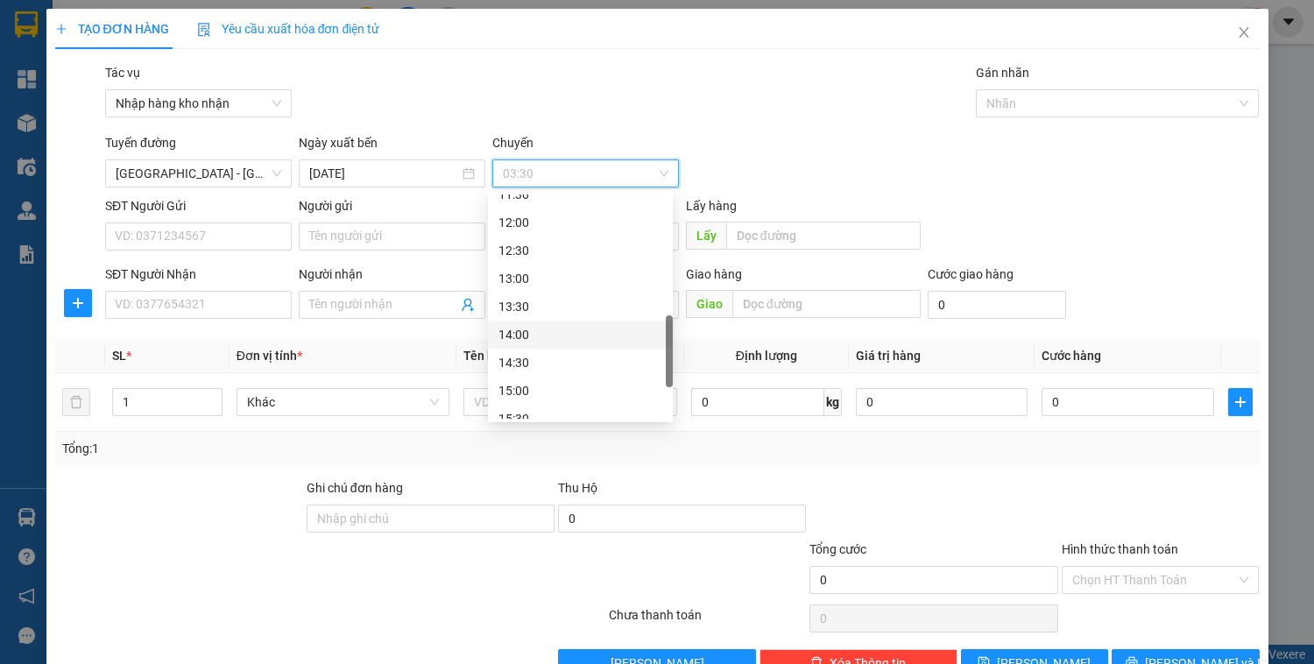
scroll to position [561, 0]
click at [514, 323] on div "15:00" at bounding box center [581, 320] width 164 height 19
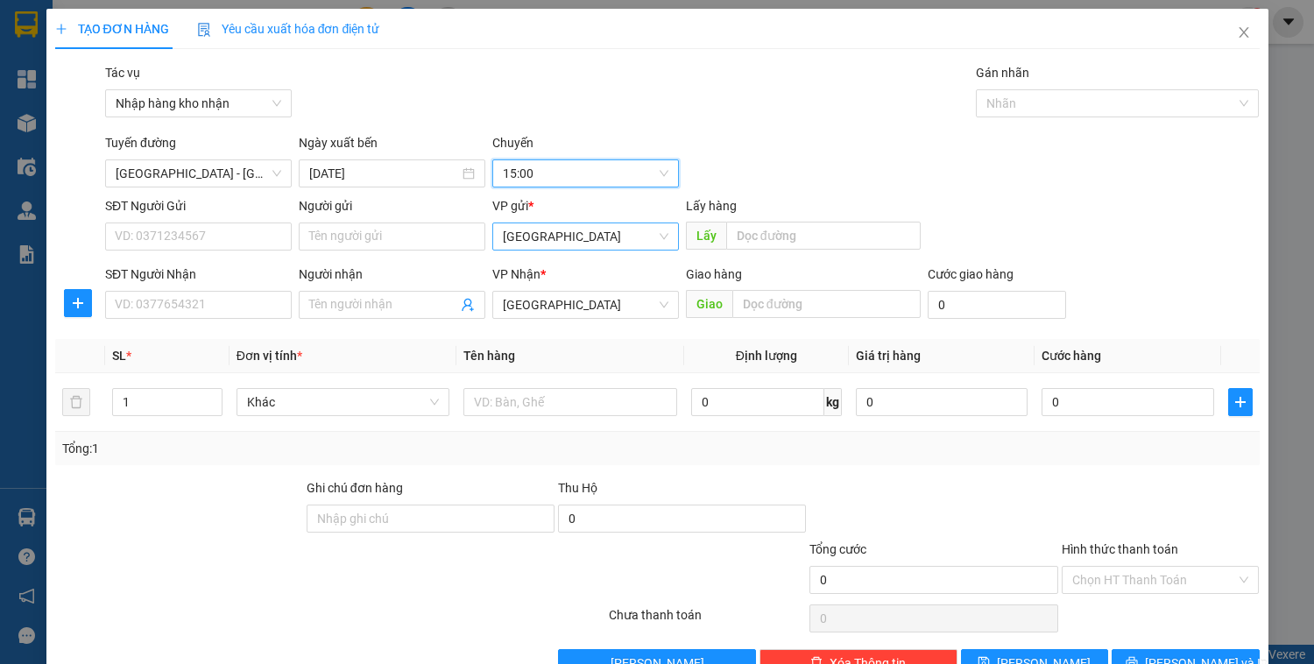
click at [528, 236] on span "[GEOGRAPHIC_DATA]" at bounding box center [586, 236] width 166 height 26
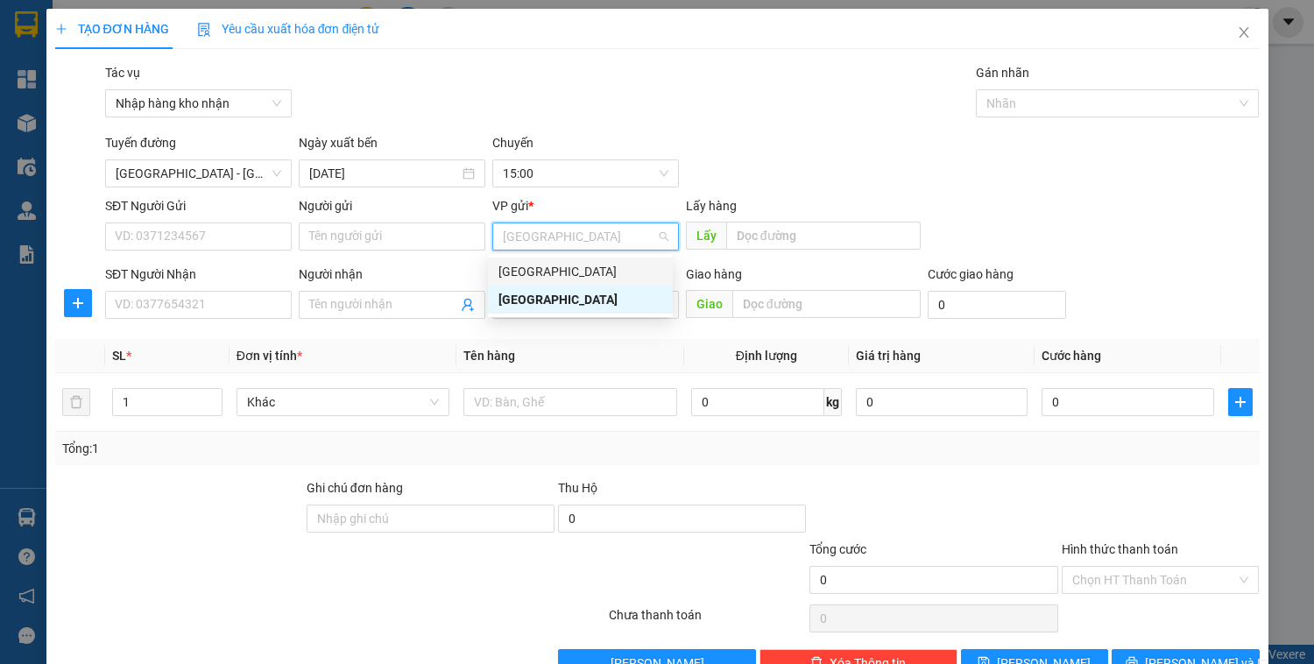
click at [544, 266] on div "[GEOGRAPHIC_DATA]" at bounding box center [581, 271] width 164 height 19
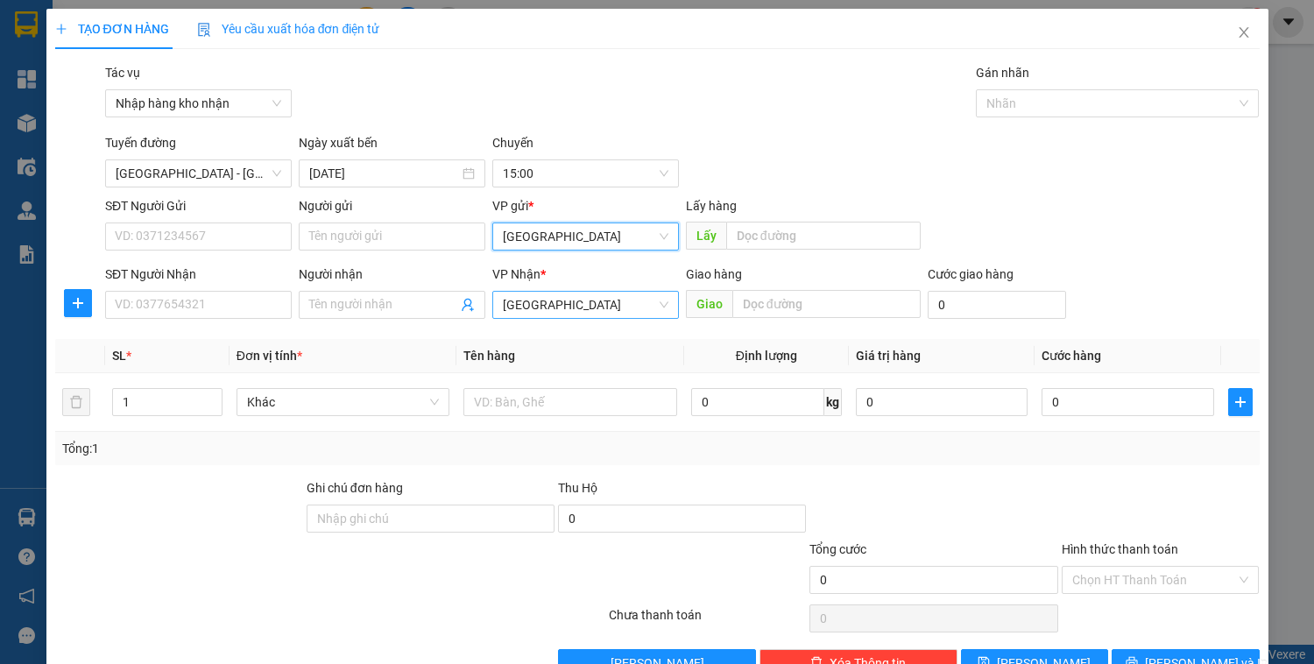
click at [544, 296] on span "[GEOGRAPHIC_DATA]" at bounding box center [586, 305] width 166 height 26
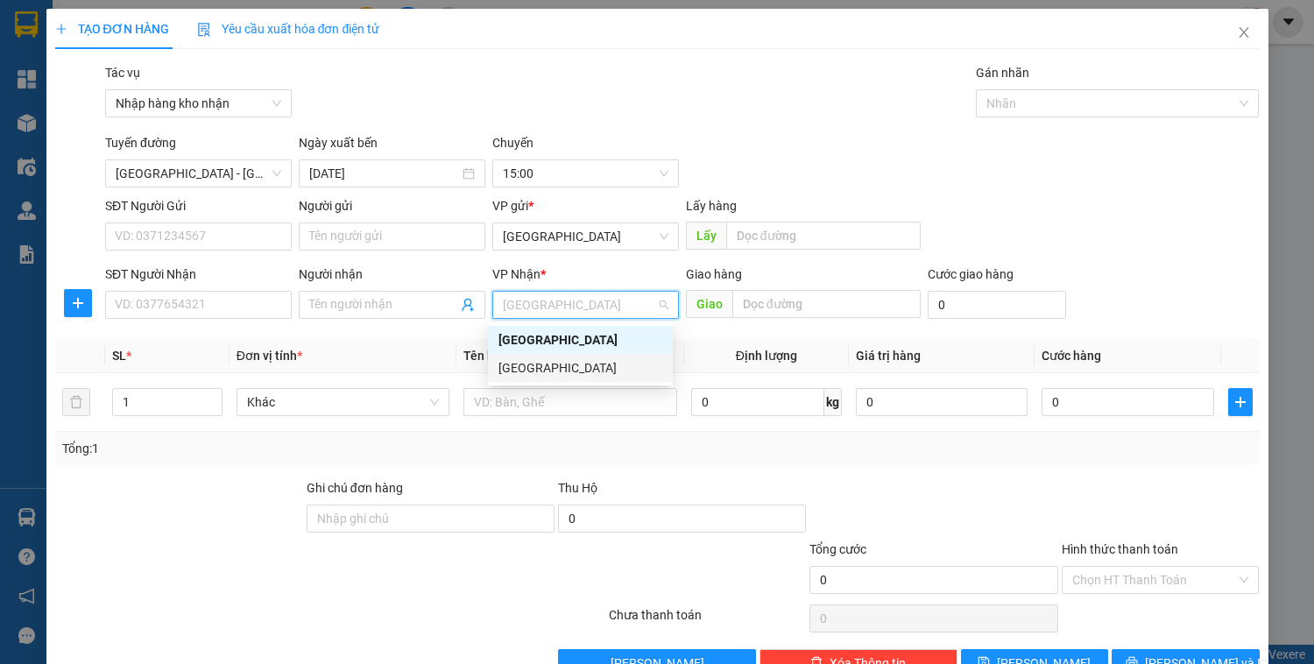
click at [543, 365] on div "[GEOGRAPHIC_DATA]" at bounding box center [581, 367] width 164 height 19
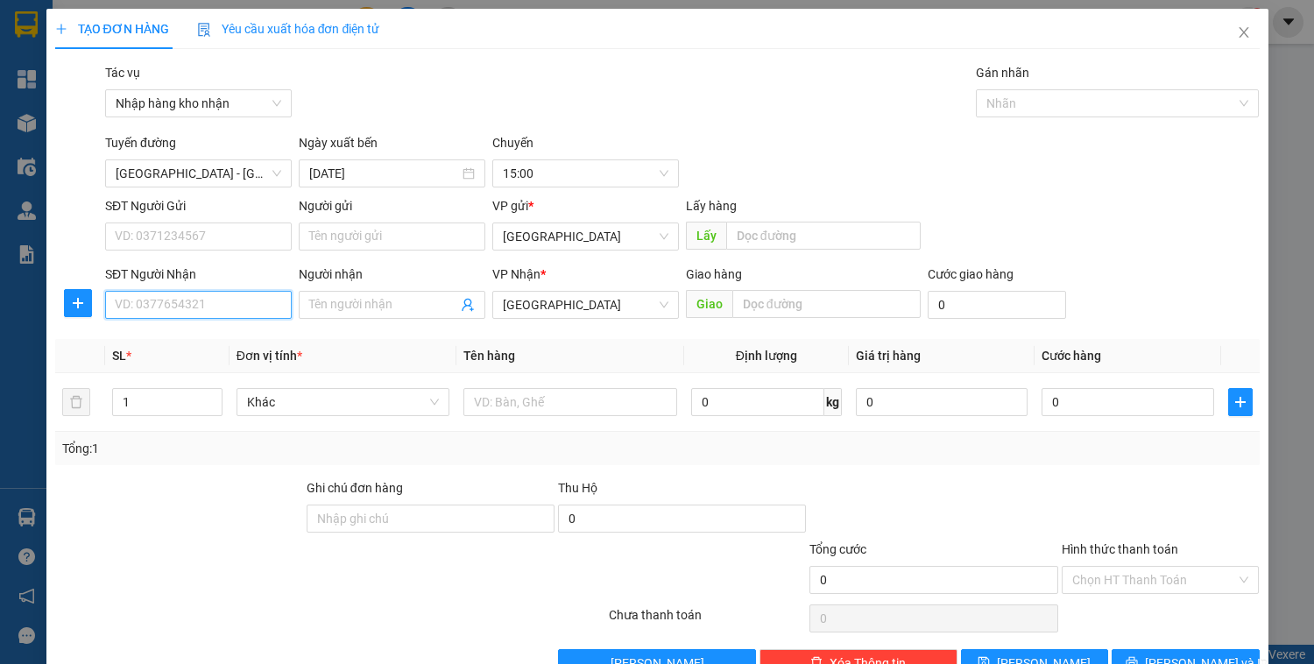
click at [243, 301] on input "SĐT Người Nhận" at bounding box center [198, 305] width 187 height 28
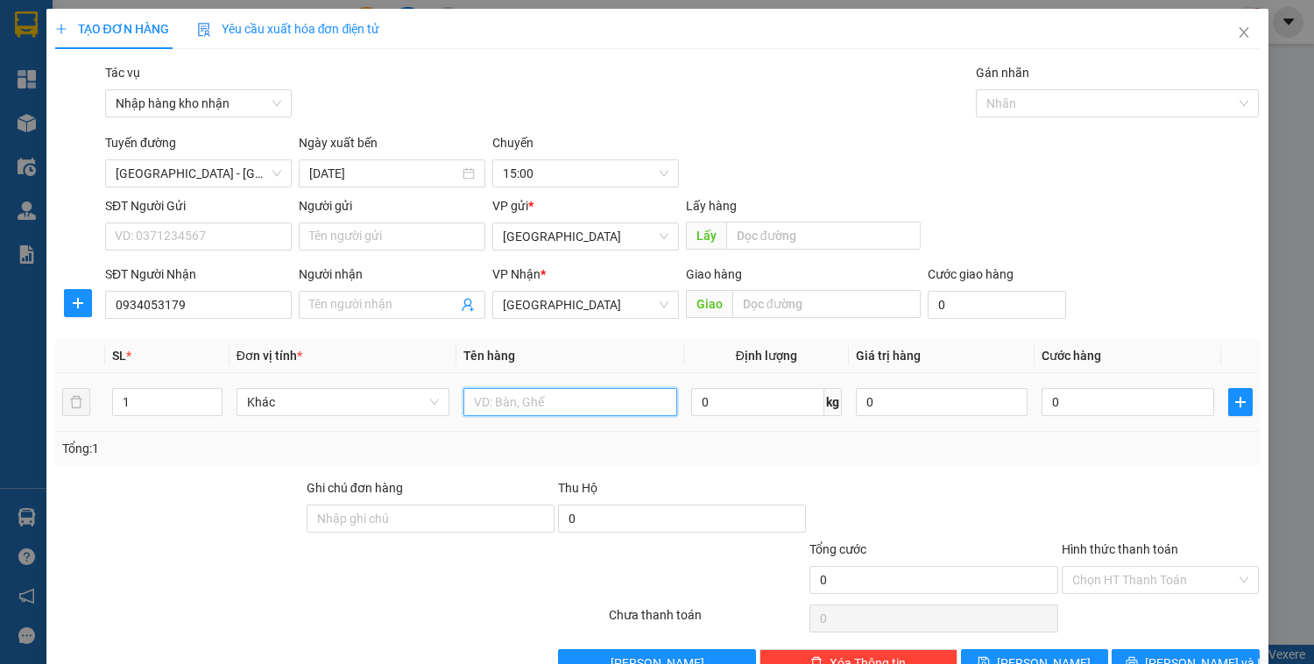
click at [592, 405] on input "text" at bounding box center [570, 402] width 213 height 28
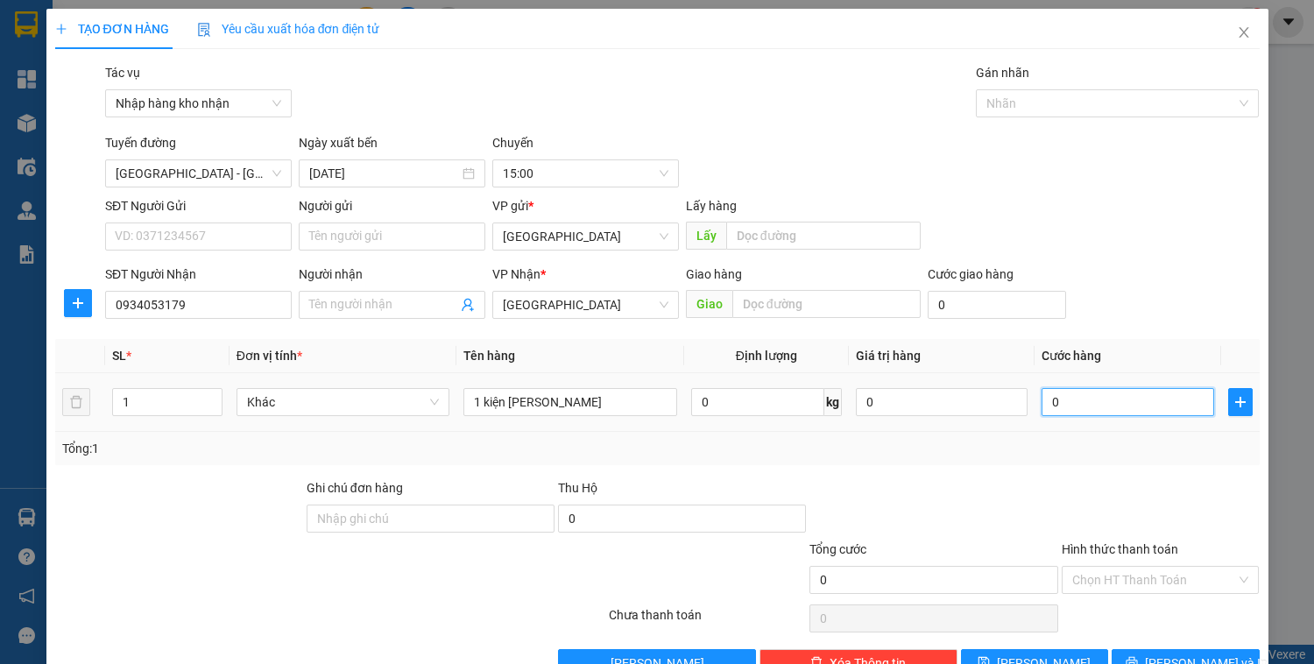
click at [1047, 407] on input "0" at bounding box center [1128, 402] width 172 height 28
click at [1136, 578] on input "Hình thức thanh toán" at bounding box center [1155, 580] width 165 height 26
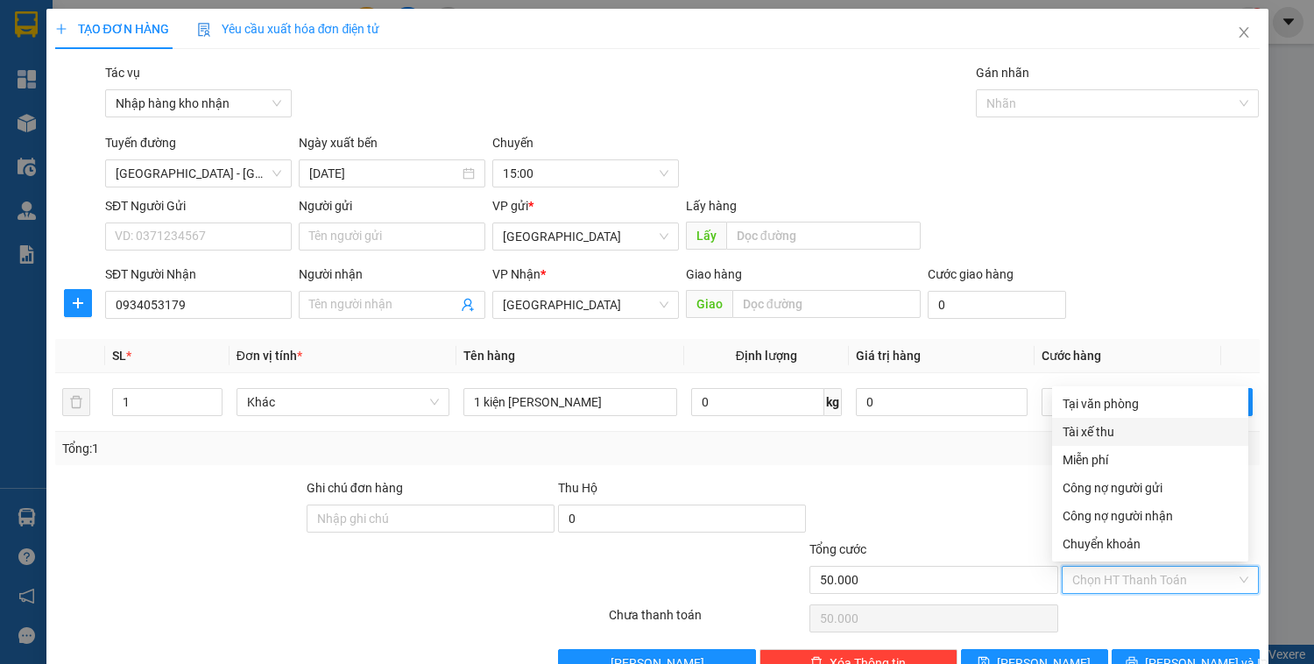
click at [1107, 433] on div "Tài xế thu" at bounding box center [1150, 431] width 175 height 19
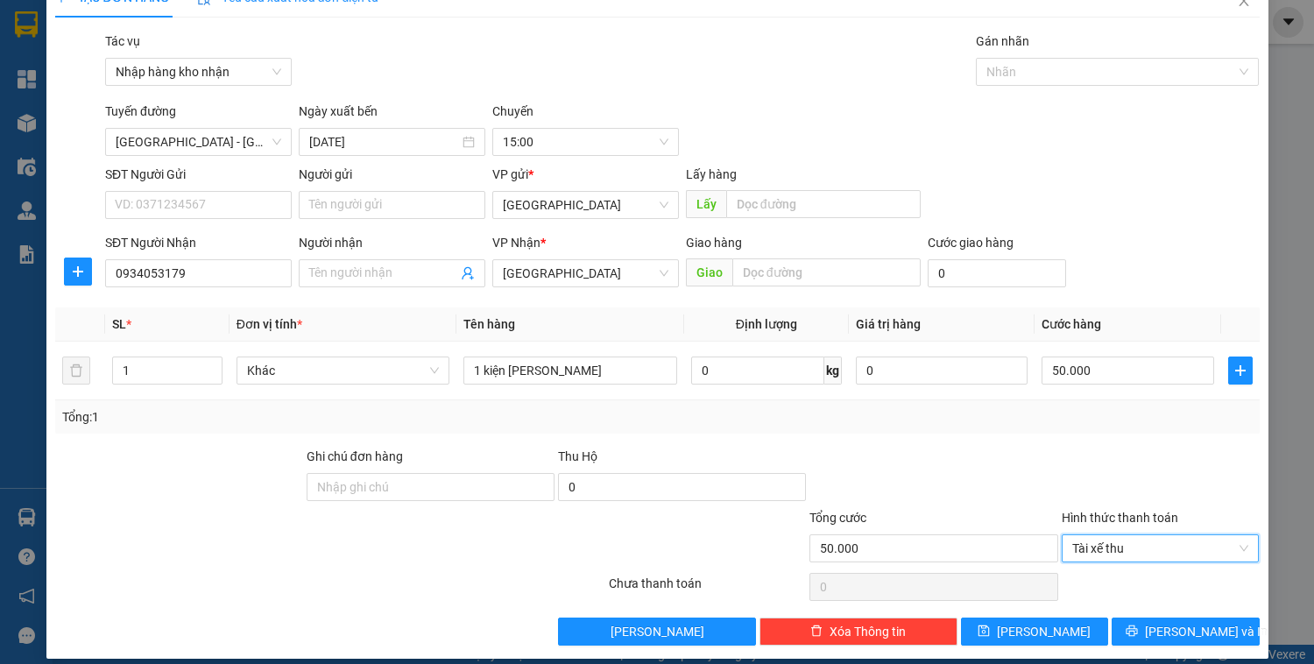
scroll to position [46, 0]
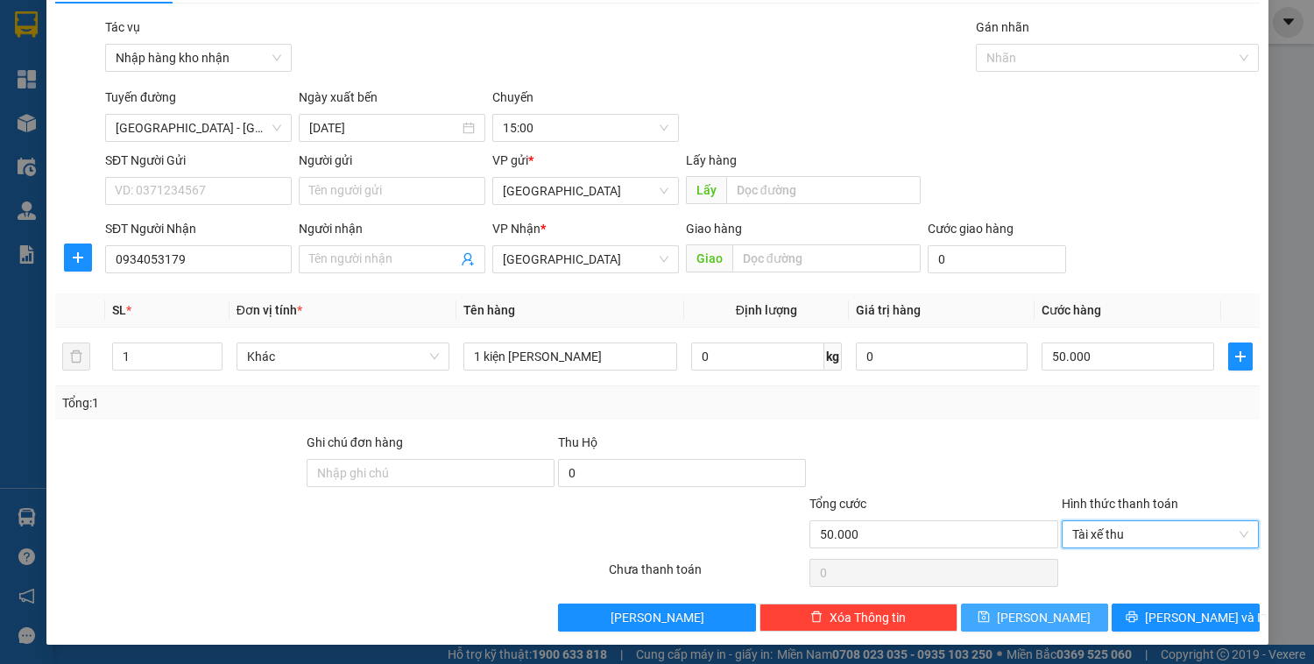
click at [1066, 624] on button "[PERSON_NAME]" at bounding box center [1034, 618] width 147 height 28
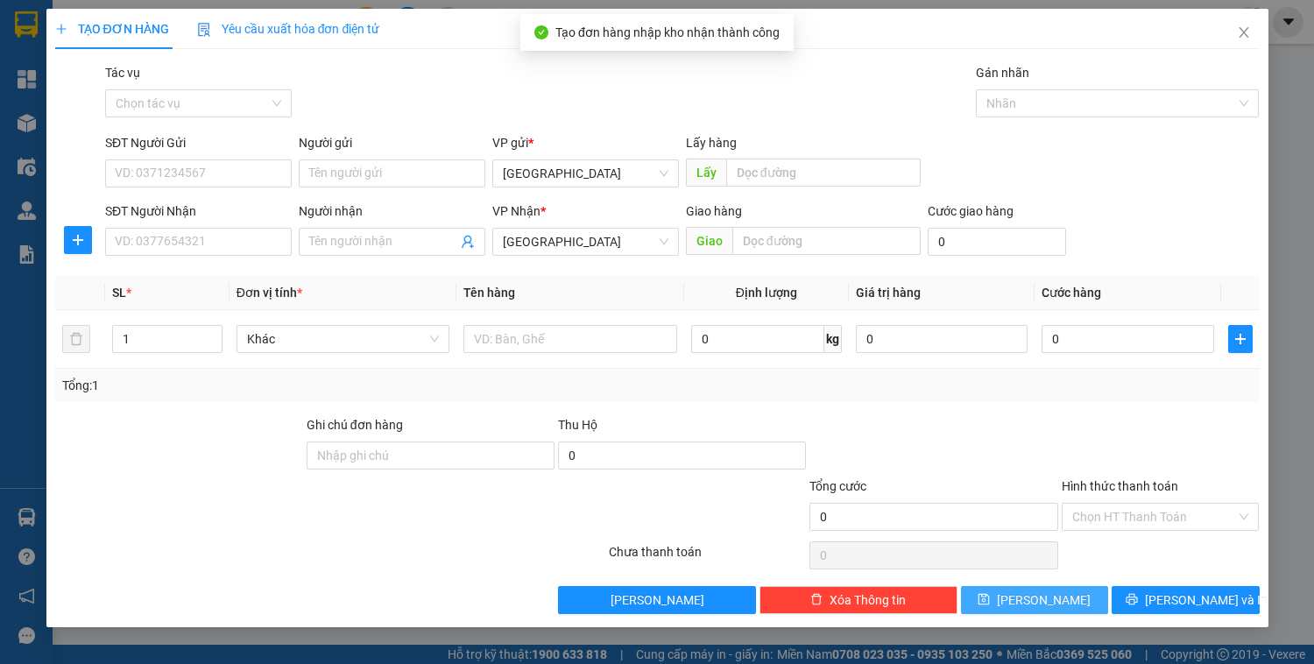
scroll to position [0, 0]
click at [1244, 34] on icon "close" at bounding box center [1244, 32] width 10 height 11
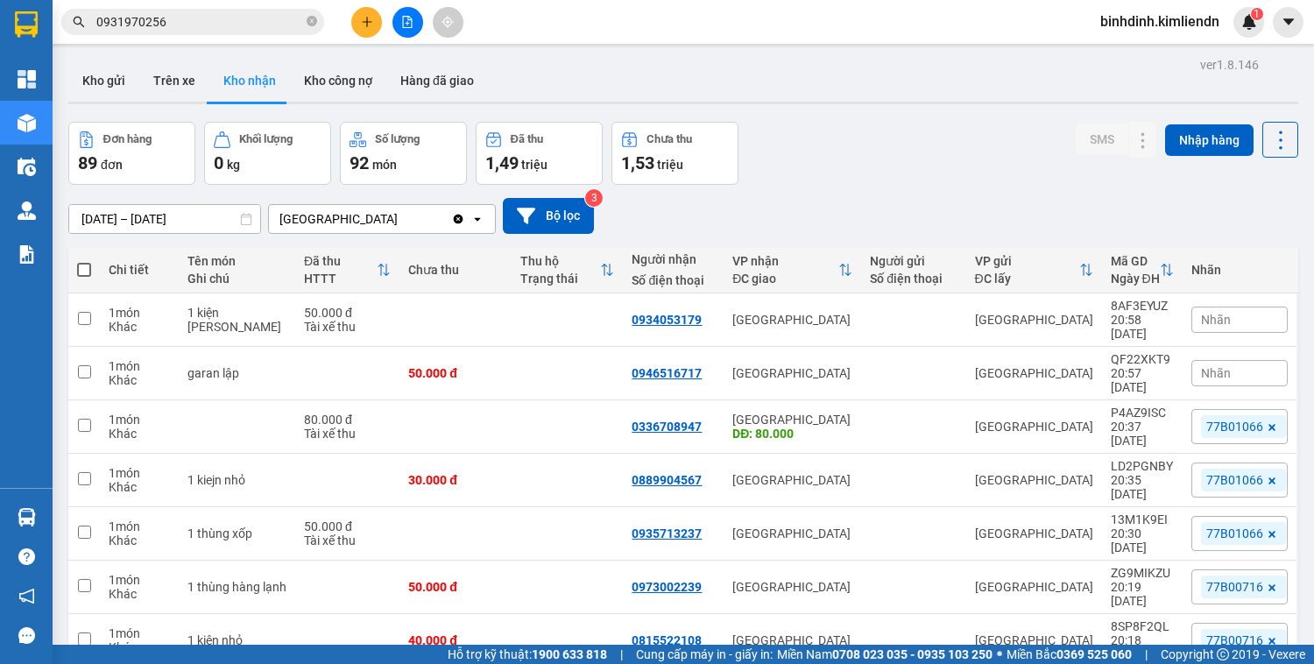
click at [1204, 313] on span "Nhãn" at bounding box center [1216, 320] width 30 height 14
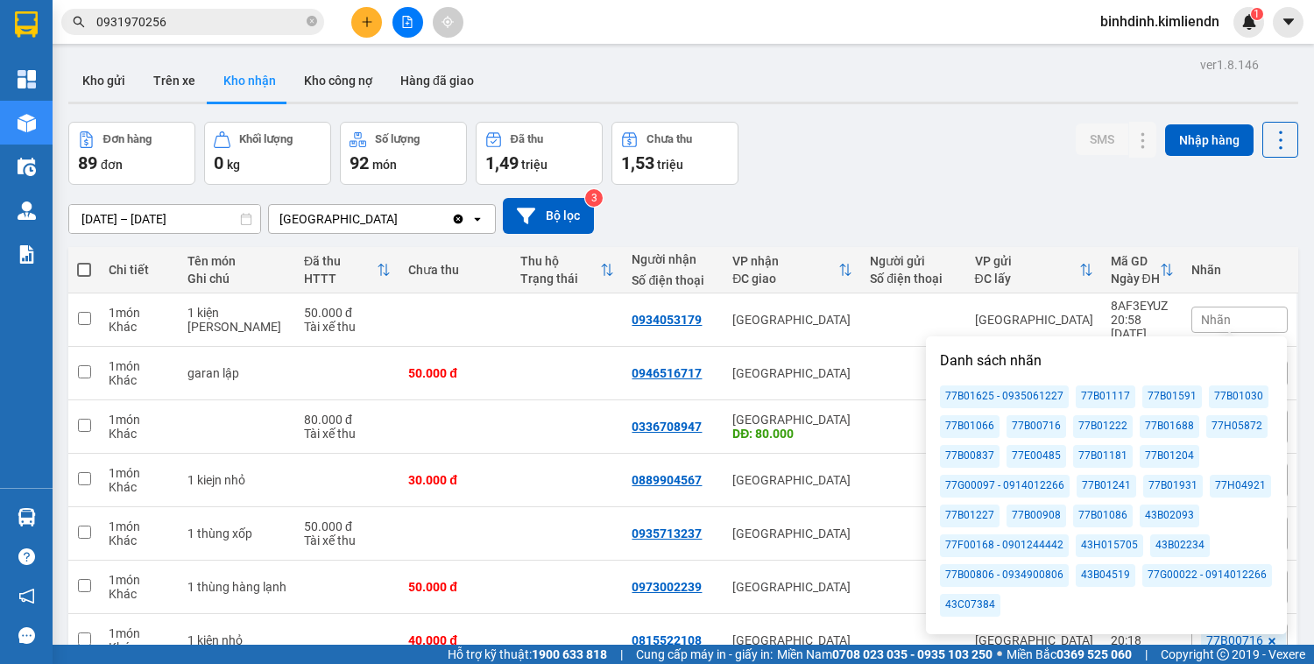
click at [1222, 429] on div "77H05872" at bounding box center [1237, 426] width 61 height 23
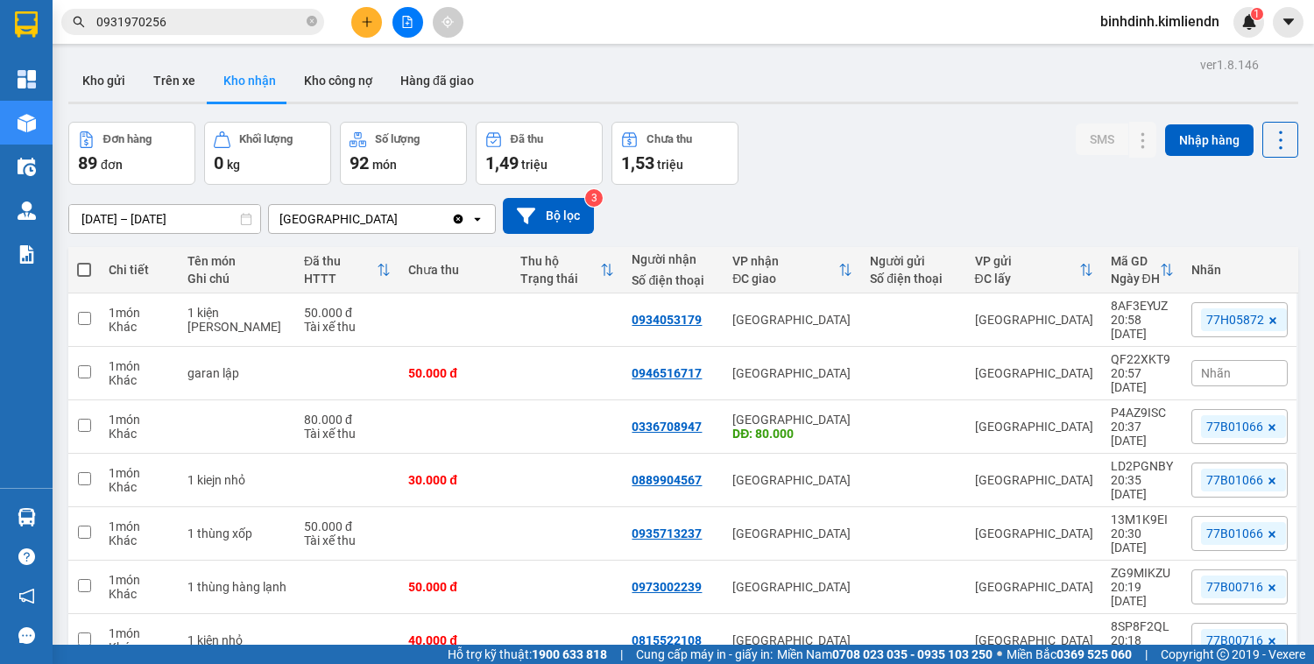
click at [1125, 213] on div "[DATE] – [DATE] Press the down arrow key to interact with the calendar and sele…" at bounding box center [683, 216] width 1230 height 36
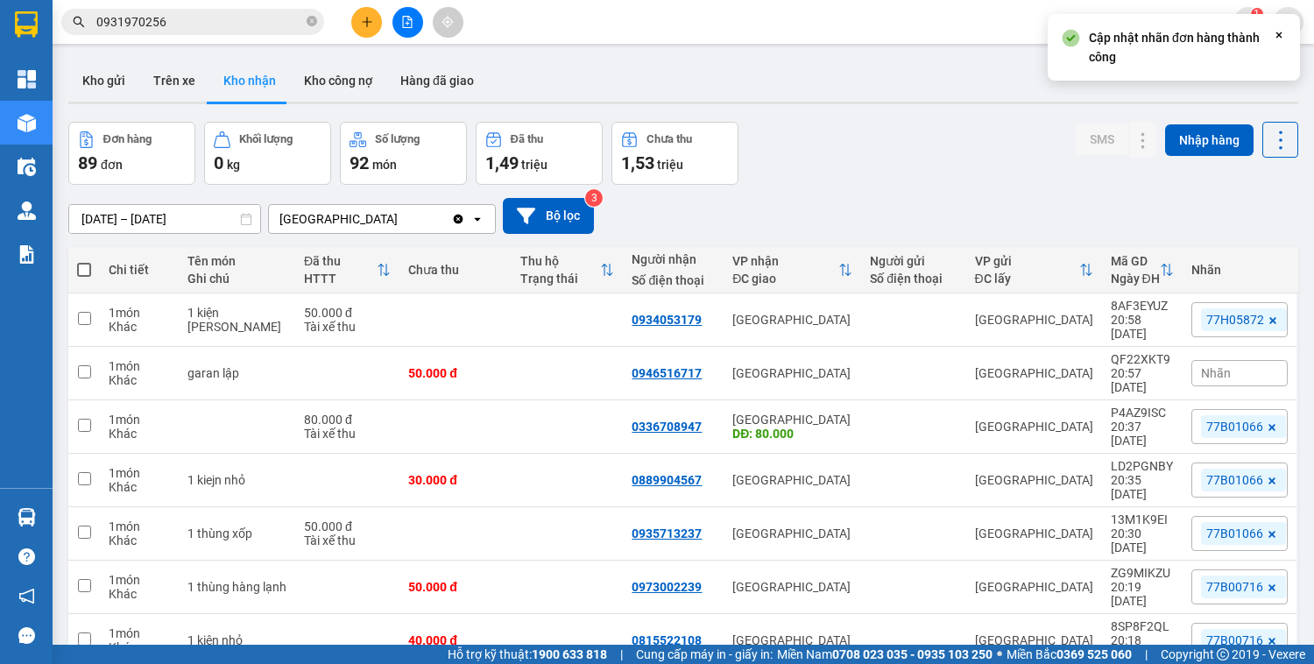
click at [1219, 366] on span "Nhãn" at bounding box center [1216, 373] width 30 height 14
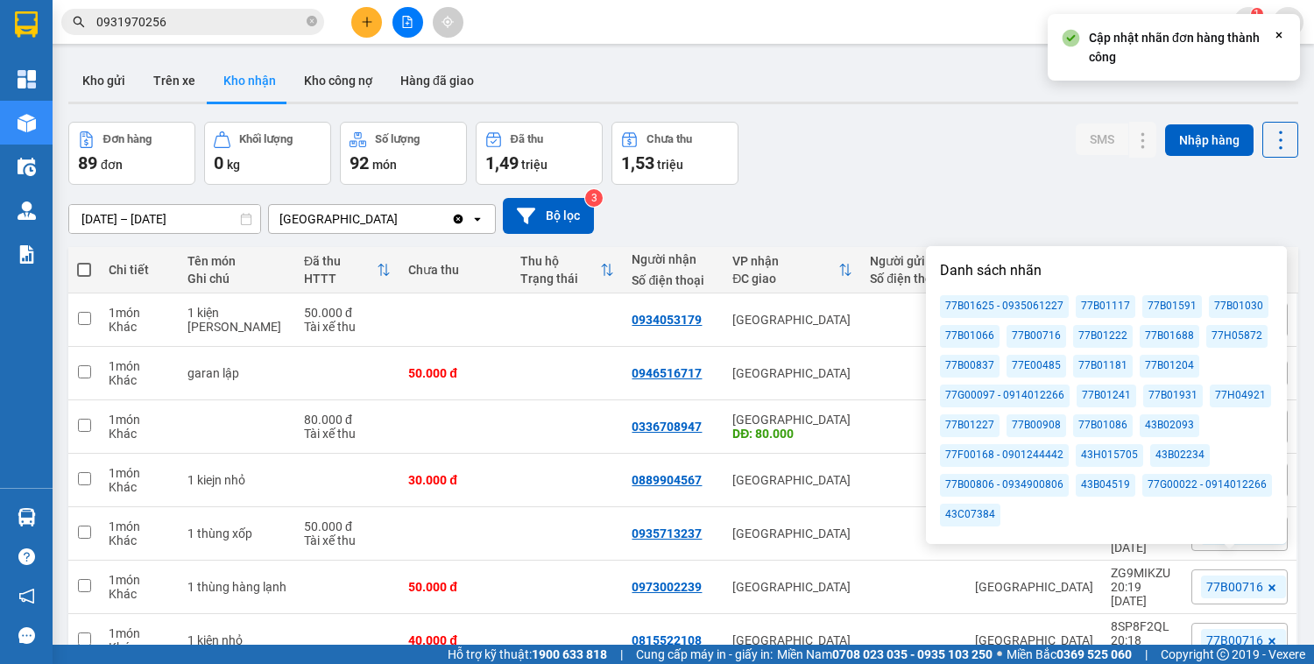
click at [1230, 340] on div "77H05872" at bounding box center [1237, 336] width 61 height 23
click at [1022, 179] on div "Đơn hàng 89 đơn Khối lượng 0 kg Số lượng 92 món Đã thu 1,49 triệu Chưa thu 1,53…" at bounding box center [683, 153] width 1230 height 63
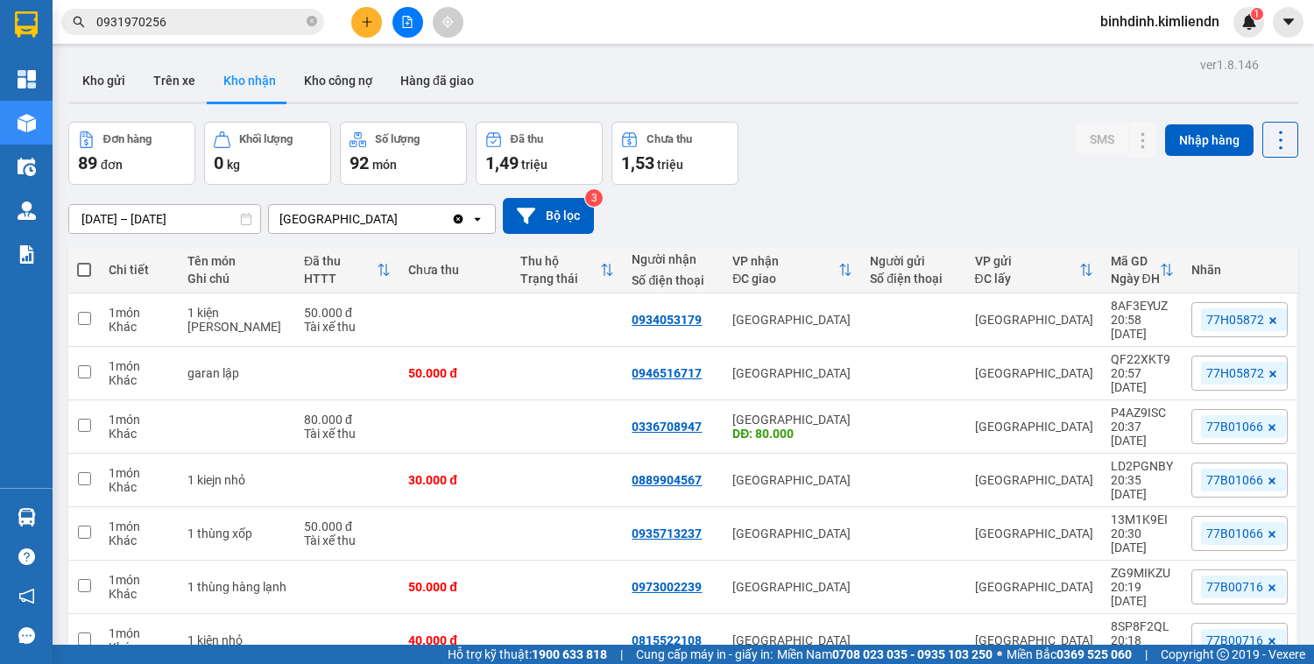
click at [361, 19] on icon "plus" at bounding box center [367, 22] width 12 height 12
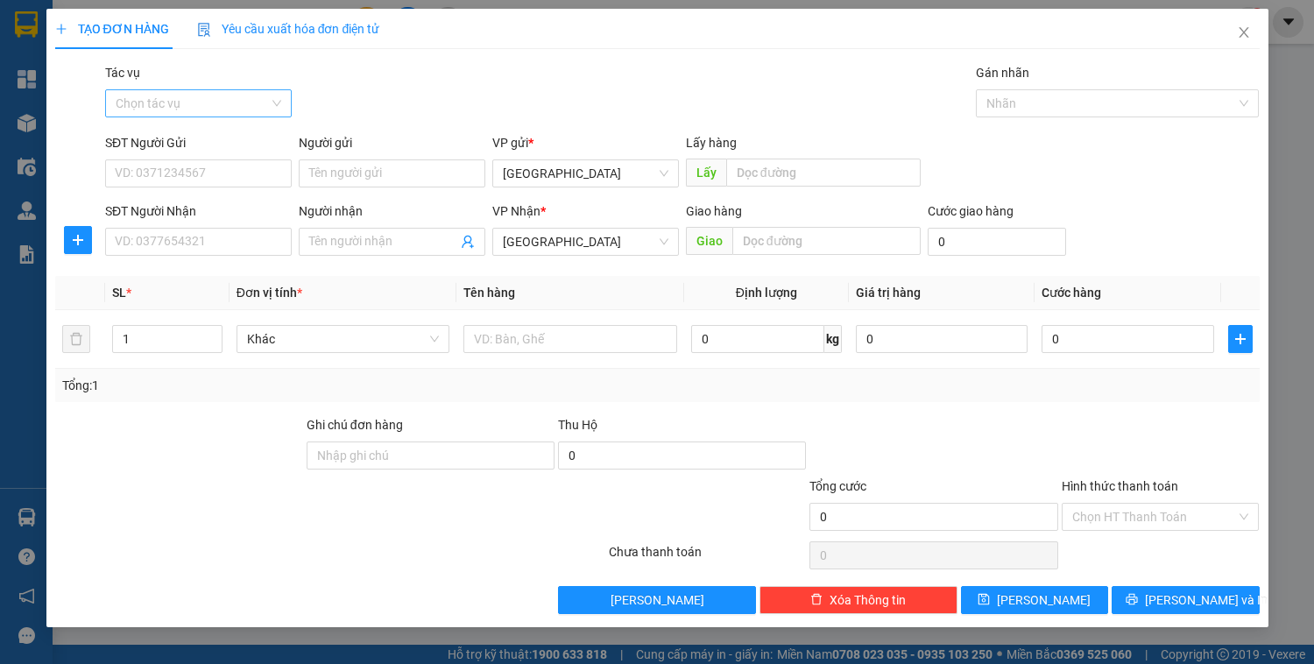
click at [218, 110] on input "Tác vụ" at bounding box center [192, 103] width 153 height 26
click at [212, 169] on div "Nhập hàng kho nhận" at bounding box center [199, 166] width 166 height 19
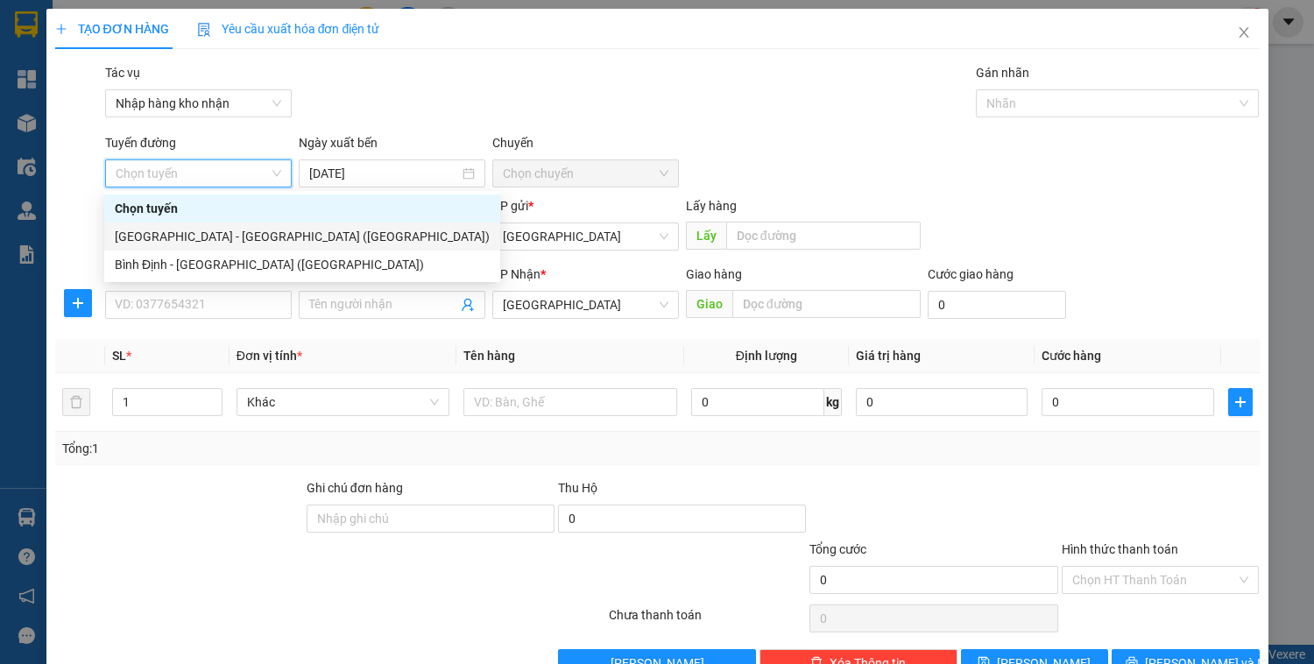
drag, startPoint x: 212, startPoint y: 237, endPoint x: 232, endPoint y: 231, distance: 21.1
click at [212, 237] on div "[GEOGRAPHIC_DATA] - [GEOGRAPHIC_DATA] ([GEOGRAPHIC_DATA])" at bounding box center [302, 236] width 375 height 19
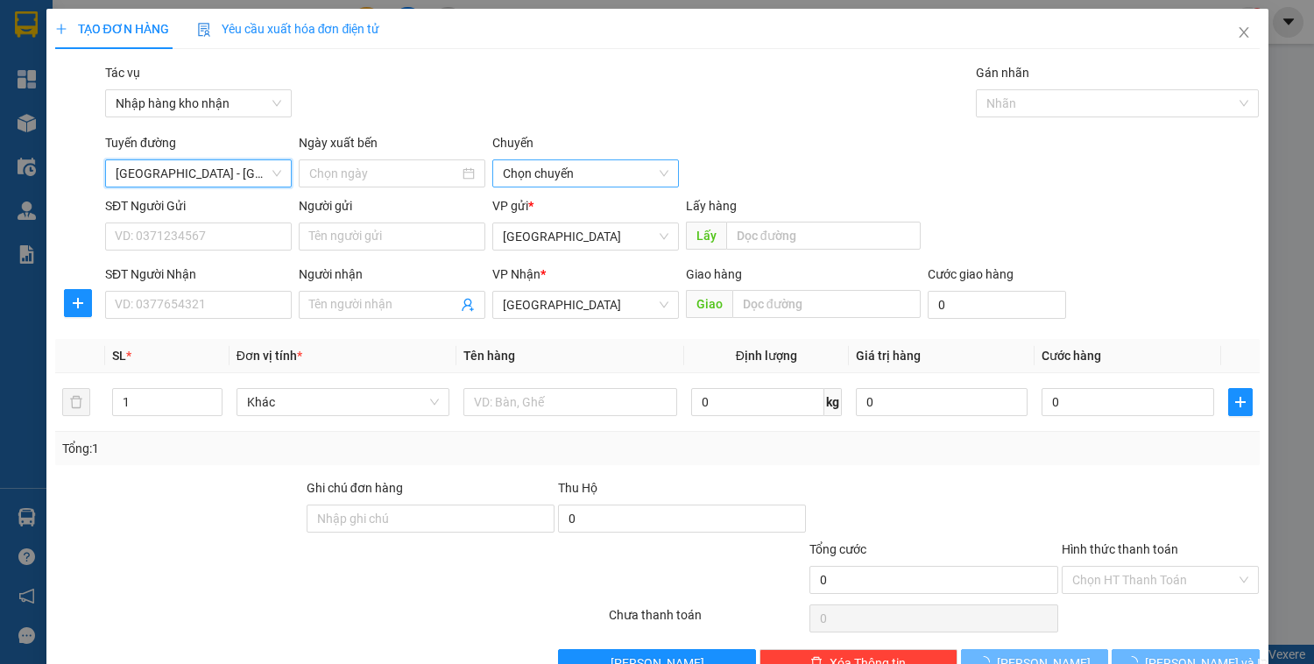
click at [517, 174] on span "Chọn chuyến" at bounding box center [586, 173] width 166 height 26
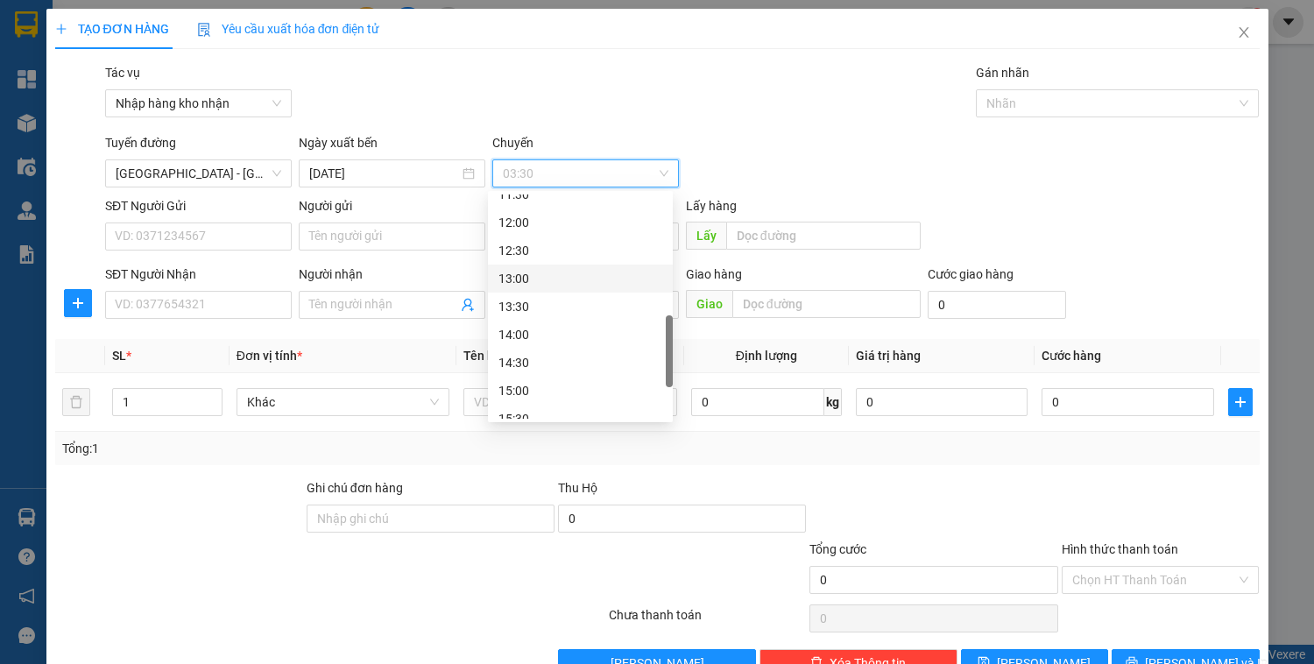
scroll to position [645, 0]
click at [517, 268] on div "15:30" at bounding box center [581, 264] width 164 height 19
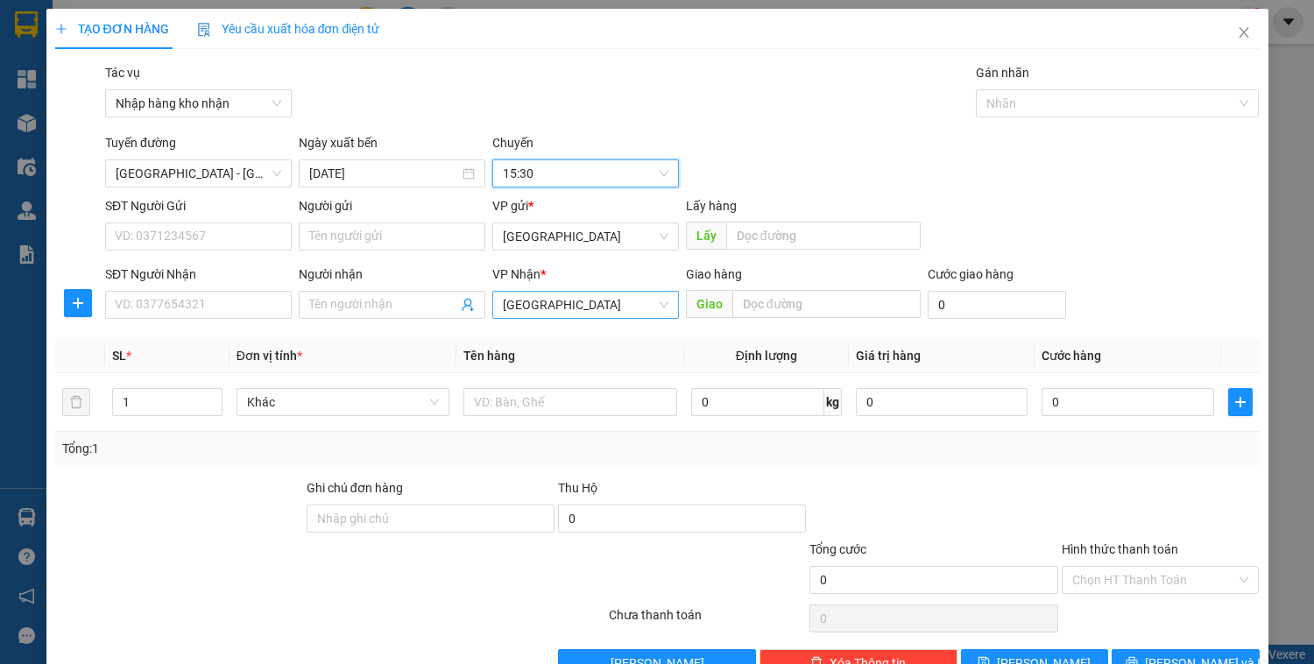
click at [565, 314] on span "[GEOGRAPHIC_DATA]" at bounding box center [586, 305] width 166 height 26
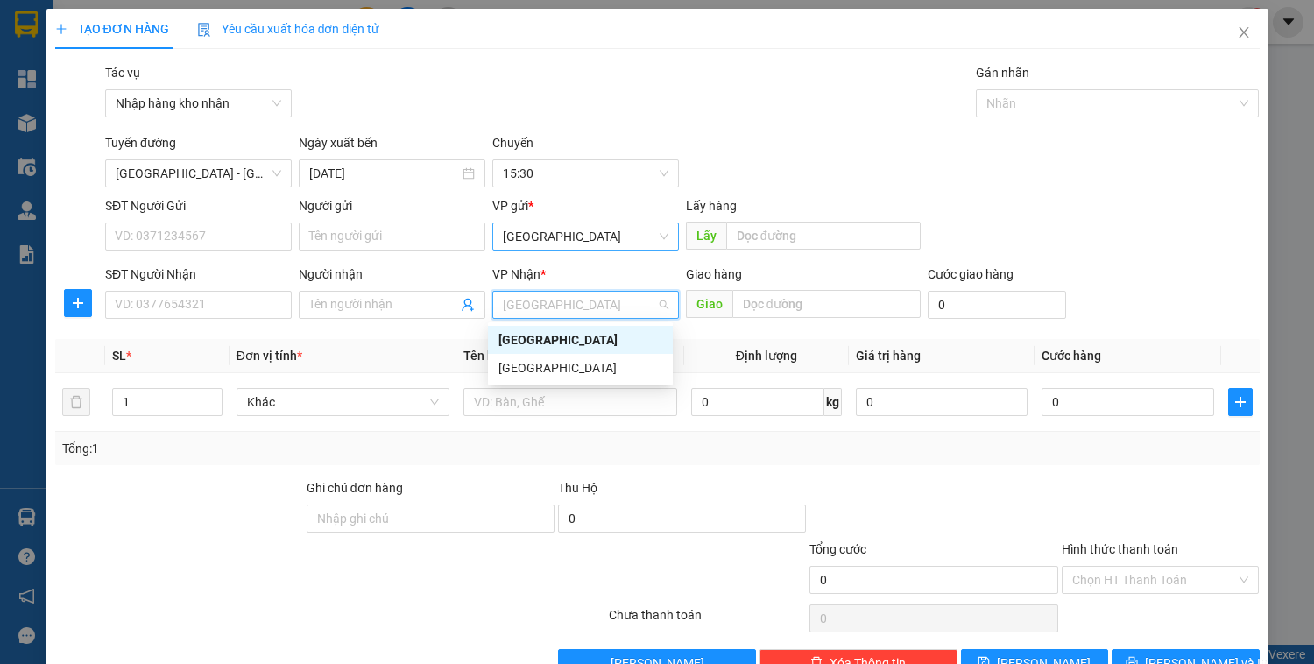
click at [556, 235] on span "[GEOGRAPHIC_DATA]" at bounding box center [586, 236] width 166 height 26
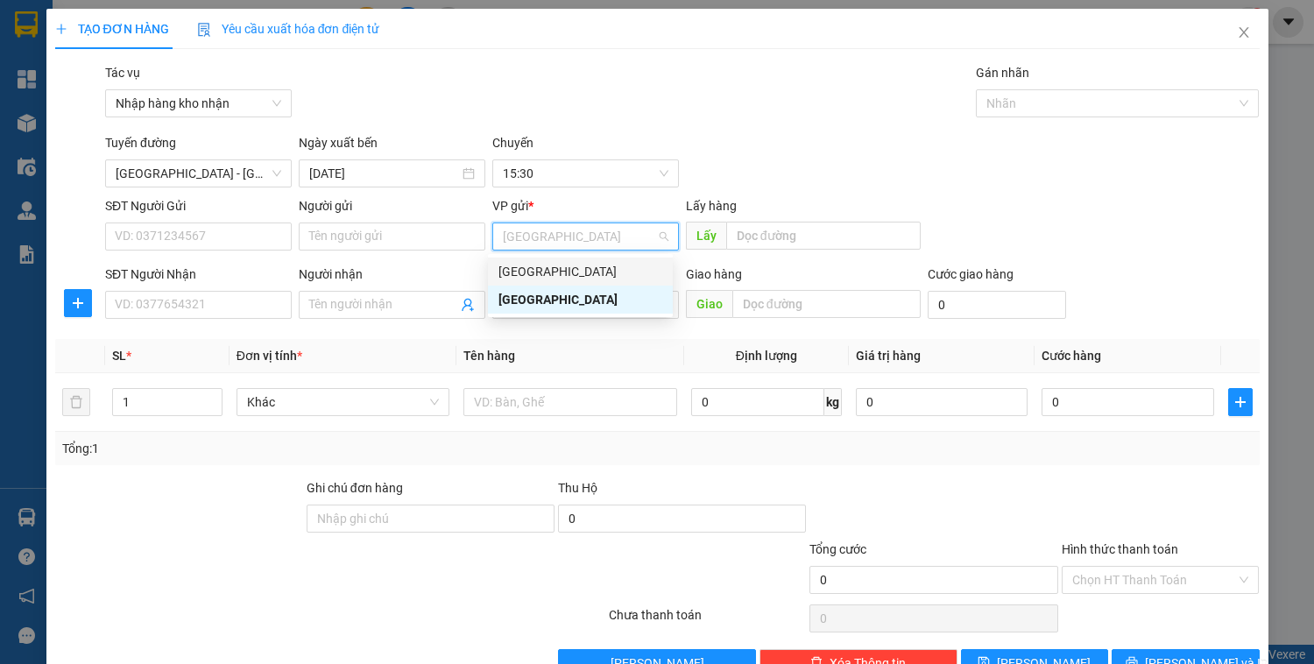
click at [543, 270] on div "[GEOGRAPHIC_DATA]" at bounding box center [581, 271] width 164 height 19
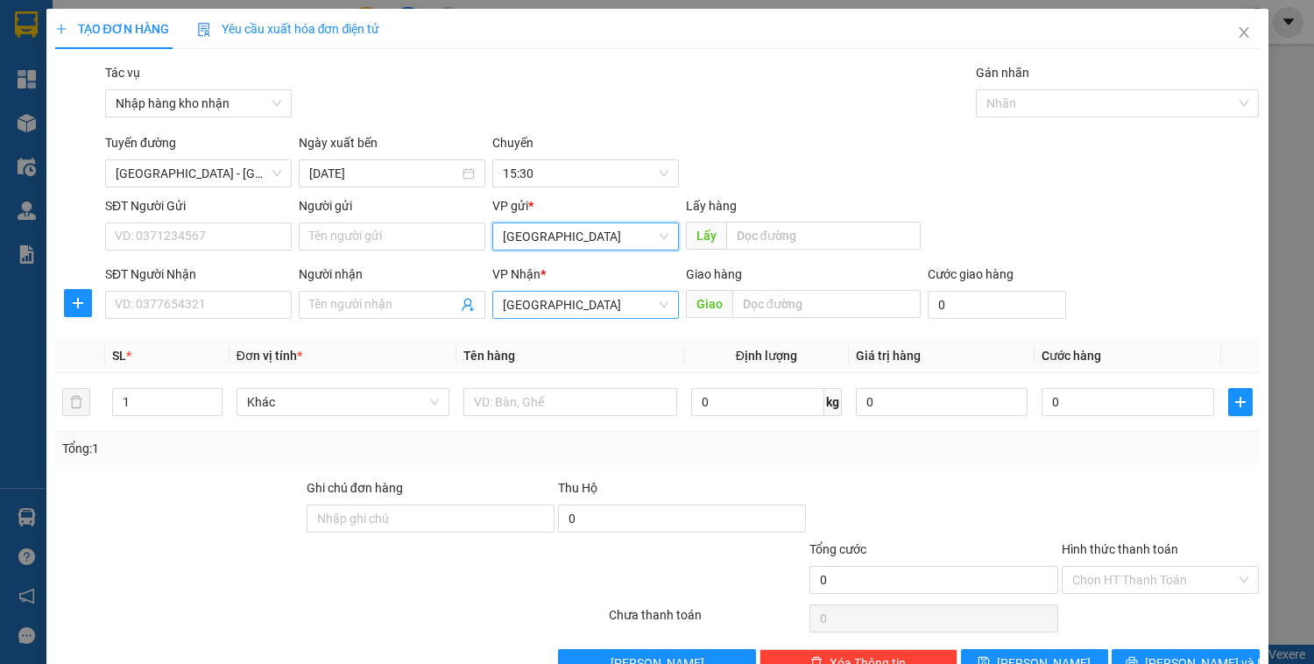
click at [563, 306] on span "[GEOGRAPHIC_DATA]" at bounding box center [586, 305] width 166 height 26
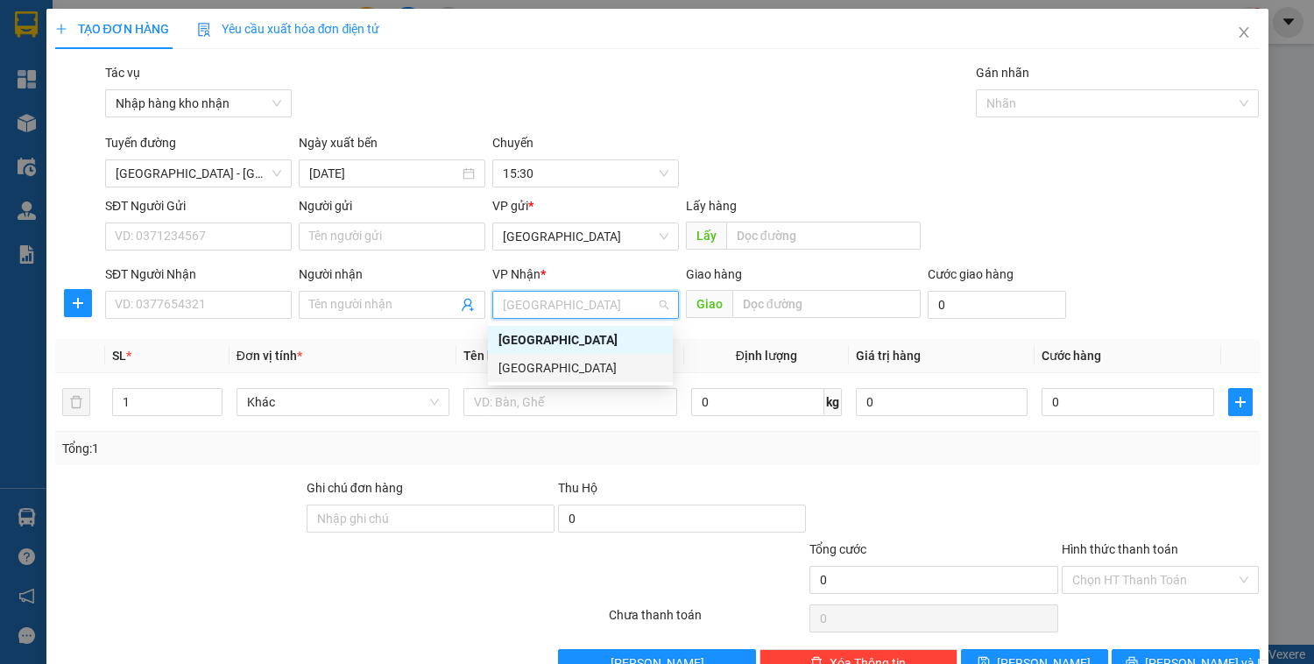
click at [555, 367] on div "[GEOGRAPHIC_DATA]" at bounding box center [581, 367] width 164 height 19
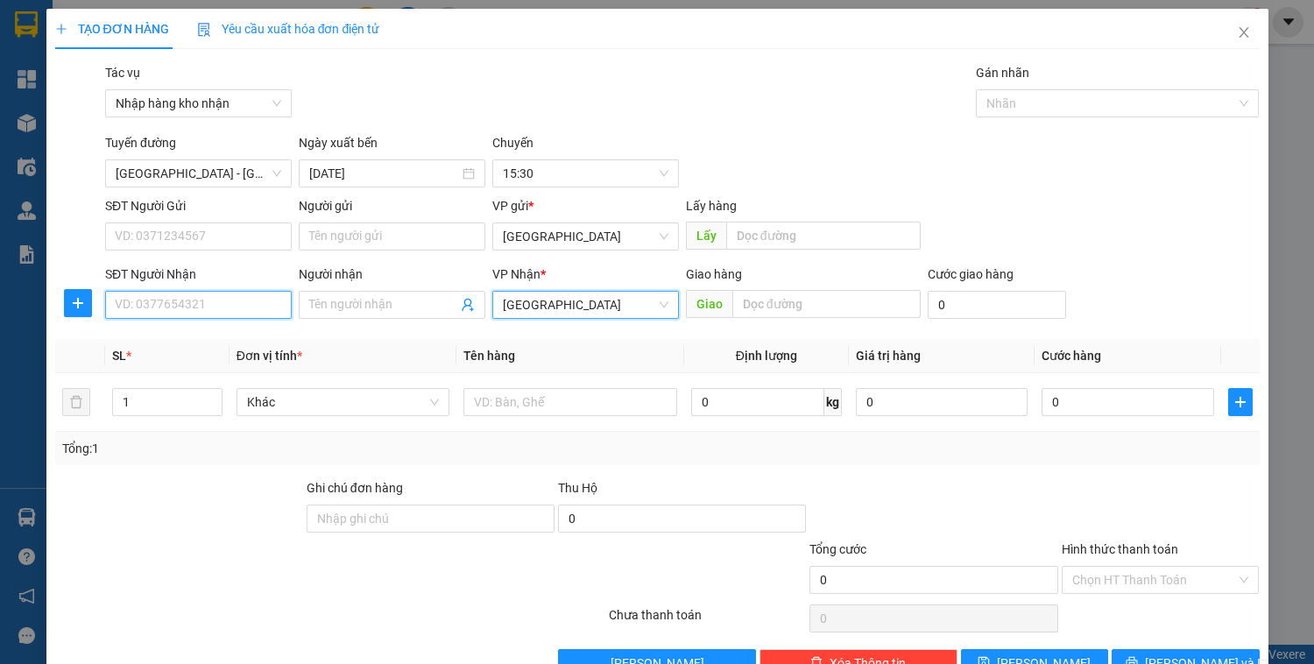
click at [186, 314] on input "SĐT Người Nhận" at bounding box center [198, 305] width 187 height 28
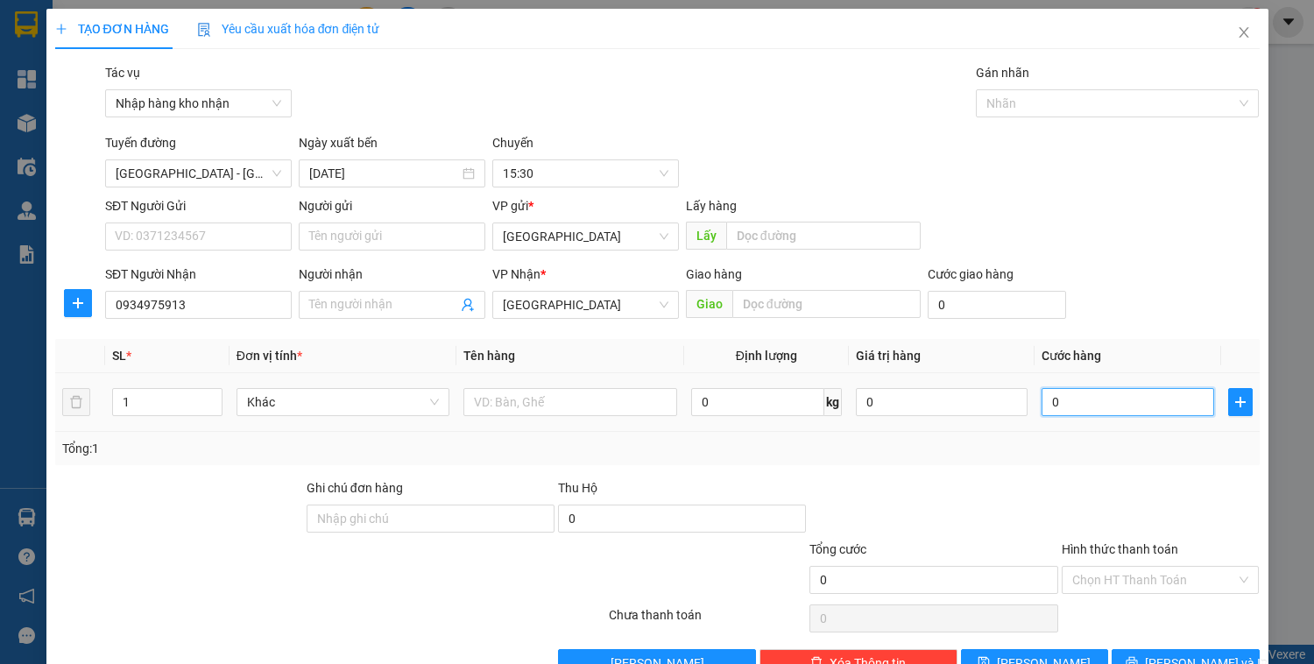
click at [1069, 393] on input "0" at bounding box center [1128, 402] width 172 height 28
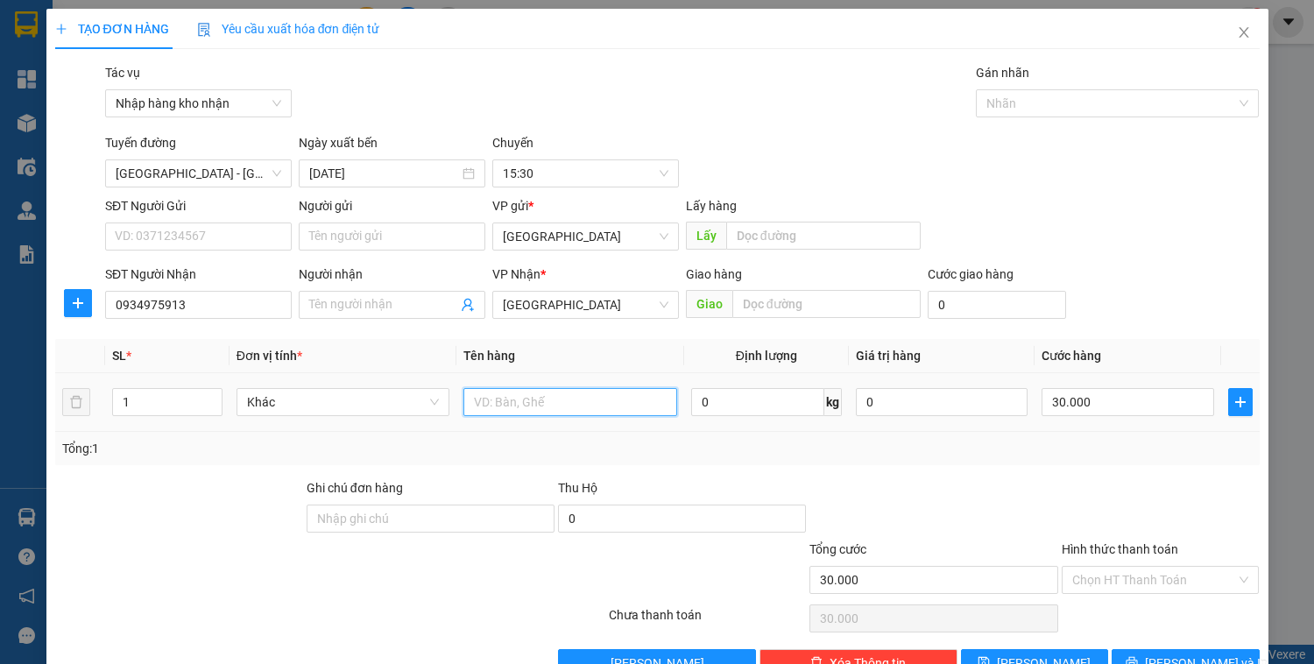
click at [473, 400] on input "text" at bounding box center [570, 402] width 213 height 28
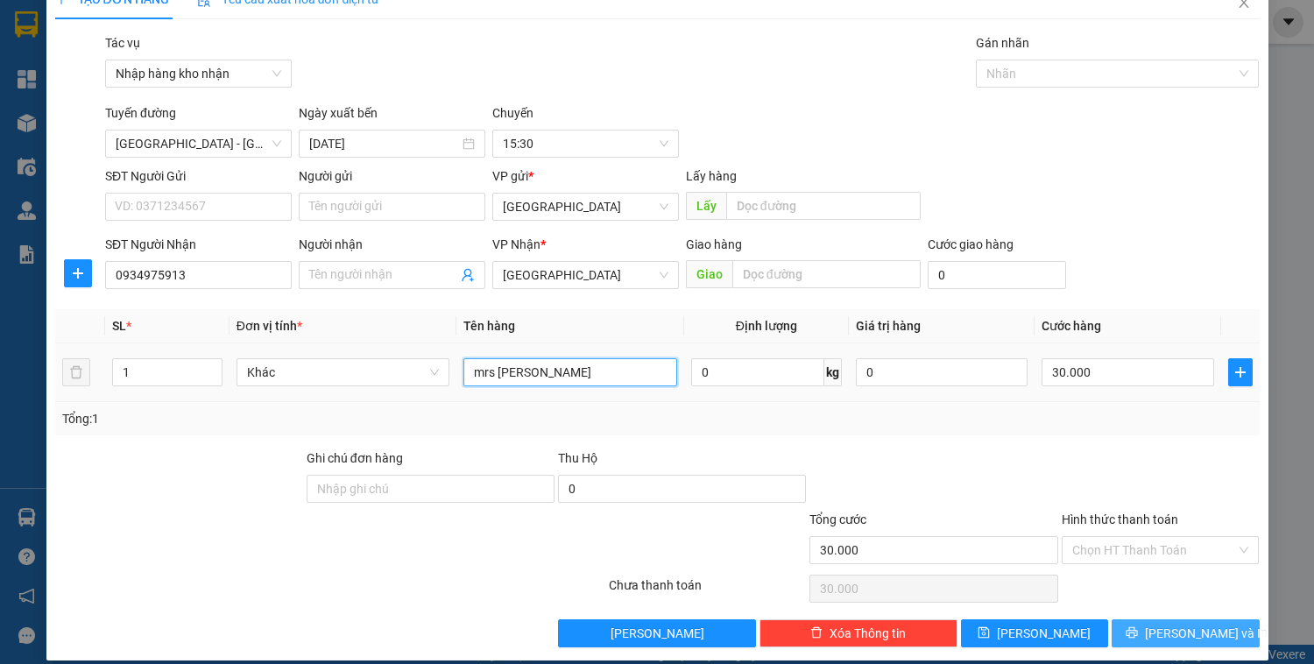
scroll to position [46, 0]
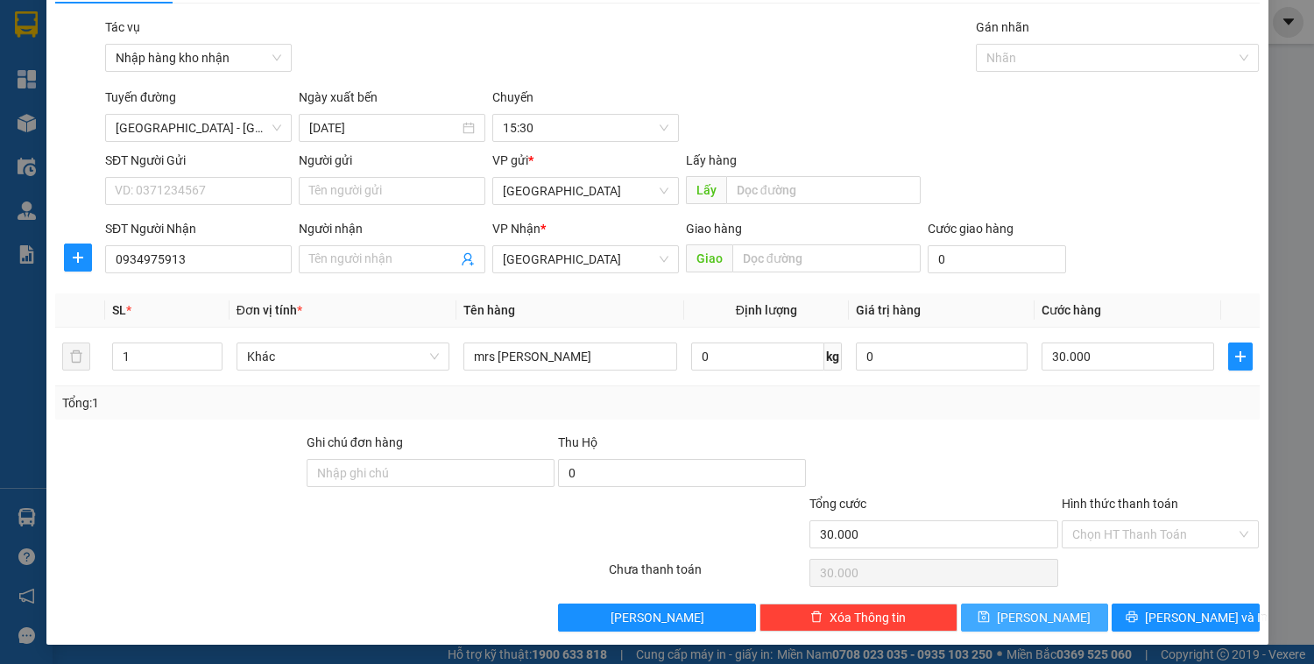
click at [1035, 616] on span "[PERSON_NAME]" at bounding box center [1044, 617] width 94 height 19
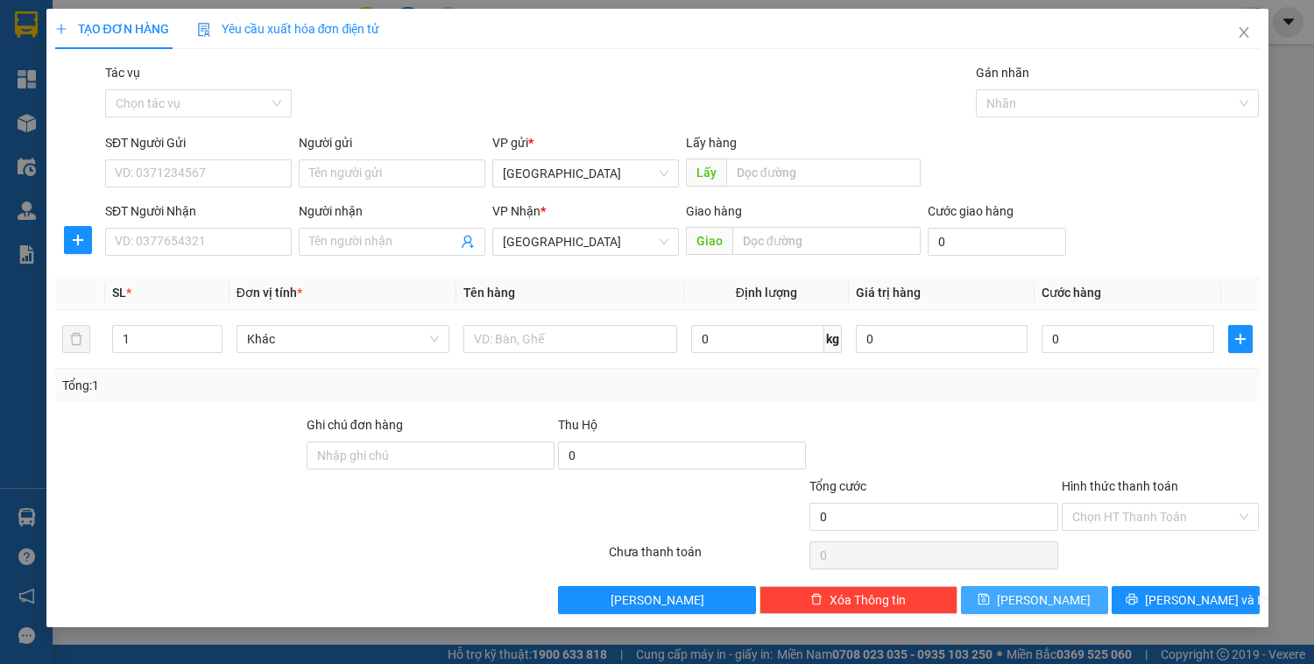
scroll to position [0, 0]
click at [228, 112] on input "Tác vụ" at bounding box center [192, 103] width 153 height 26
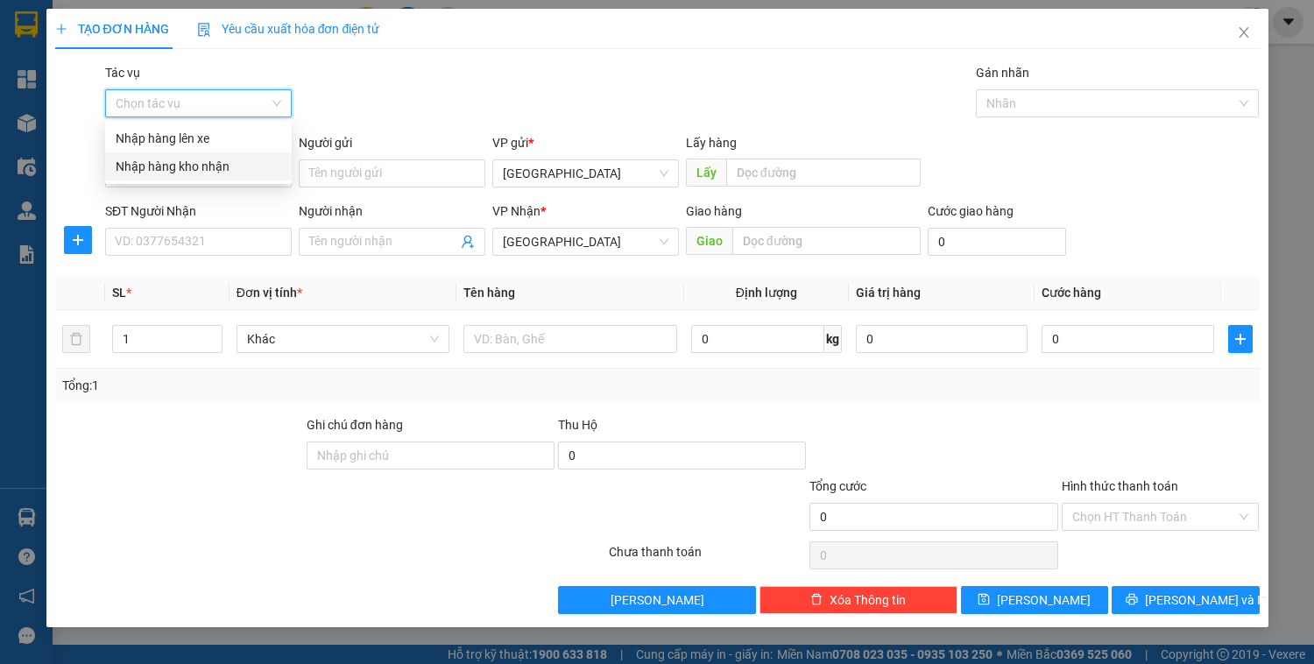
click at [224, 154] on div "Nhập hàng kho nhận" at bounding box center [198, 166] width 187 height 28
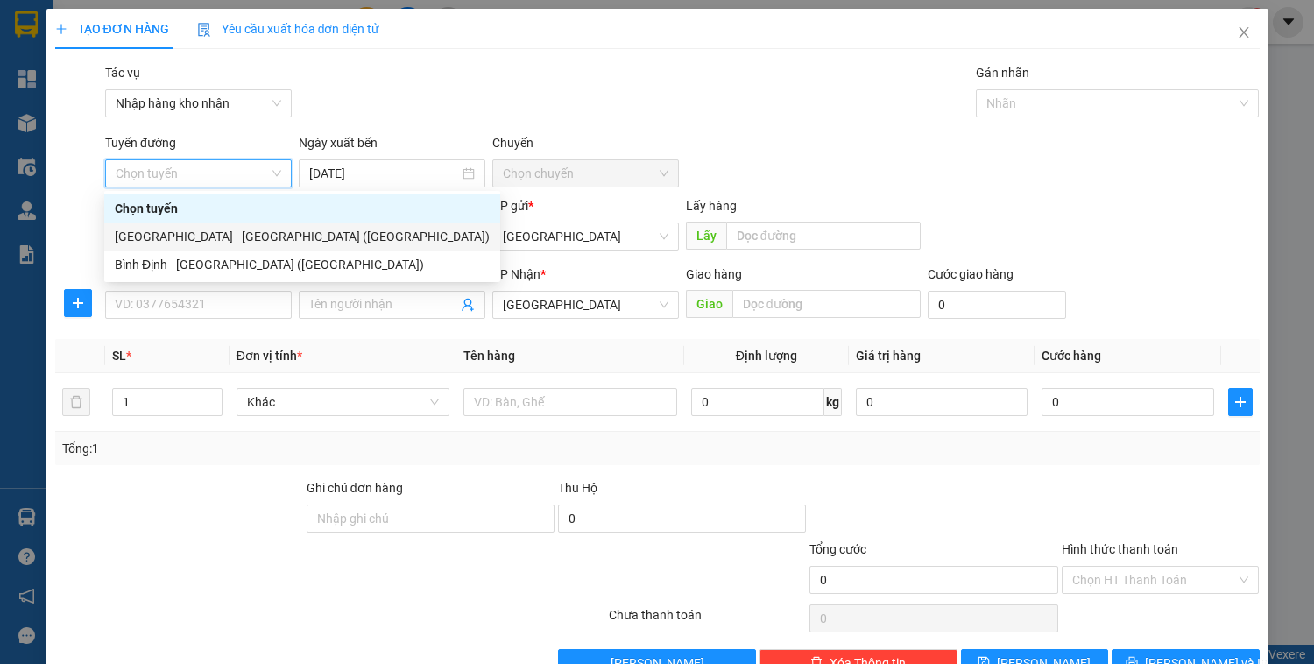
click at [202, 233] on div "[GEOGRAPHIC_DATA] - [GEOGRAPHIC_DATA] ([GEOGRAPHIC_DATA])" at bounding box center [302, 236] width 375 height 19
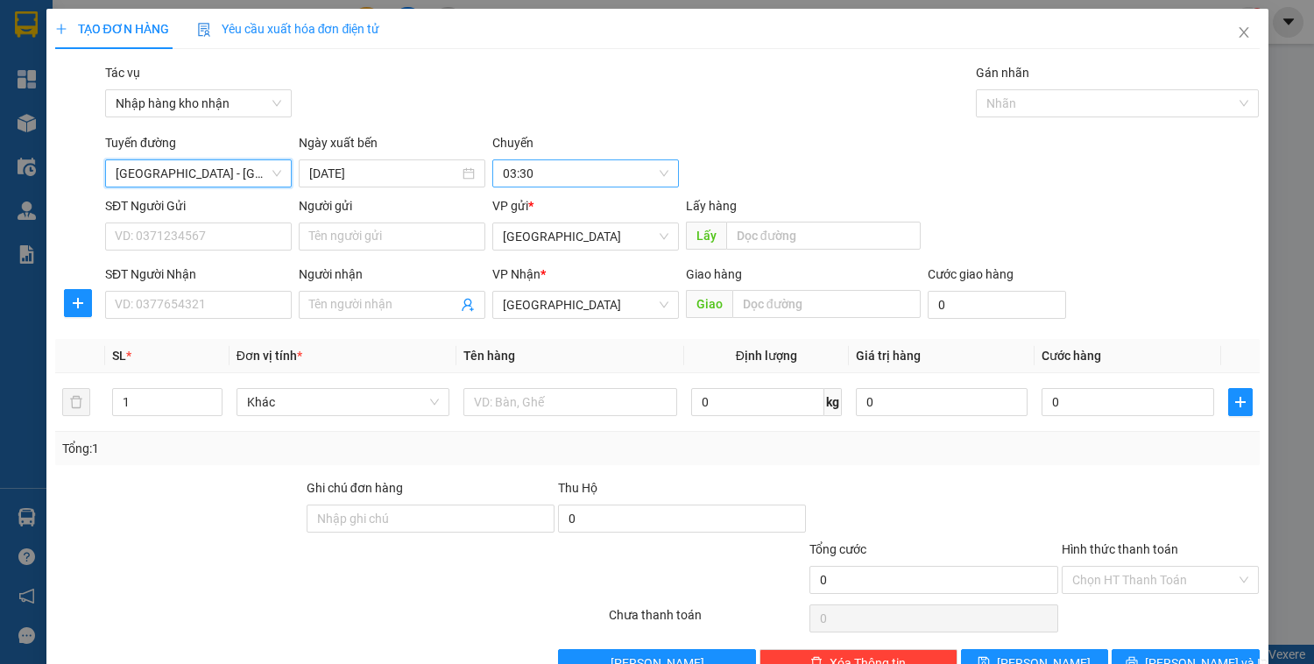
click at [521, 172] on span "03:30" at bounding box center [586, 173] width 166 height 26
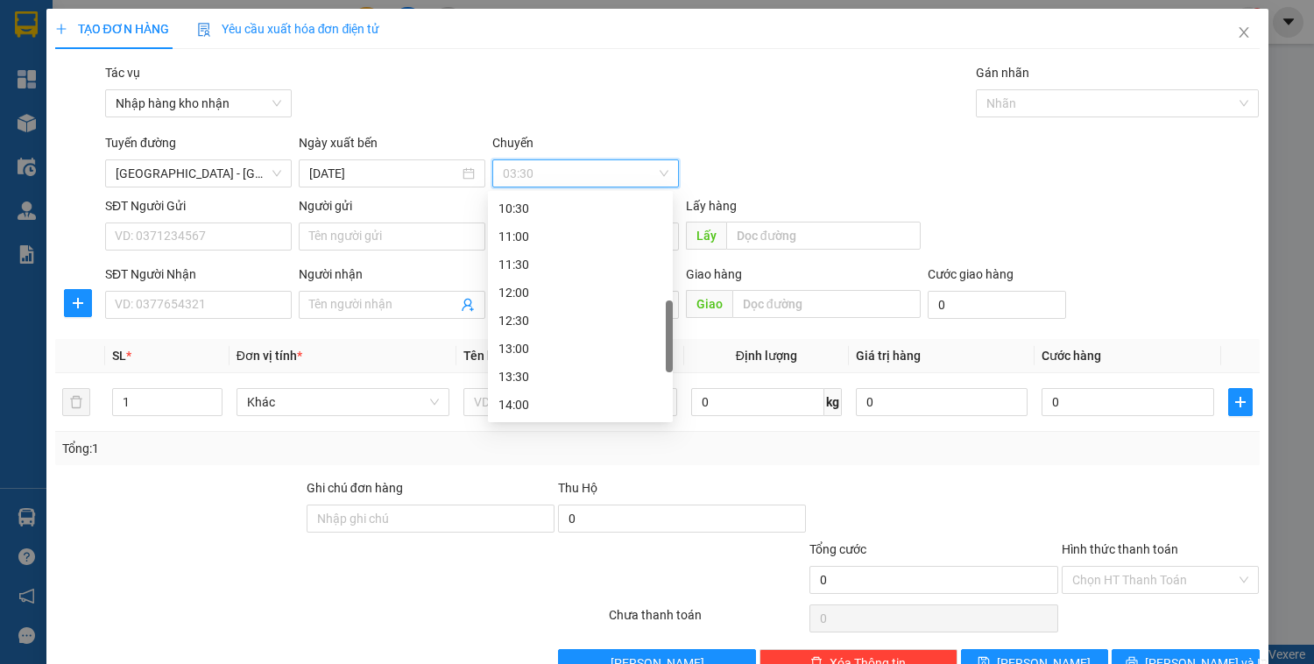
scroll to position [561, 0]
drag, startPoint x: 531, startPoint y: 346, endPoint x: 540, endPoint y: 343, distance: 9.1
click at [531, 347] on div "15:30" at bounding box center [581, 348] width 164 height 19
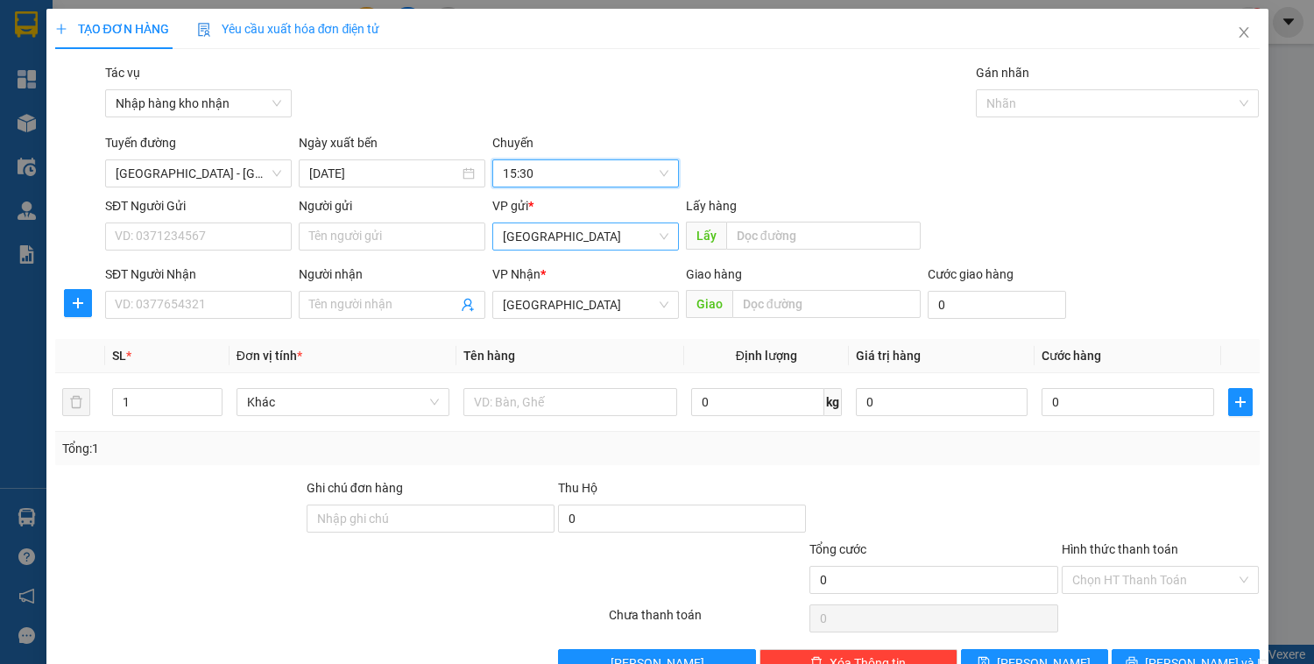
click at [564, 244] on span "[GEOGRAPHIC_DATA]" at bounding box center [586, 236] width 166 height 26
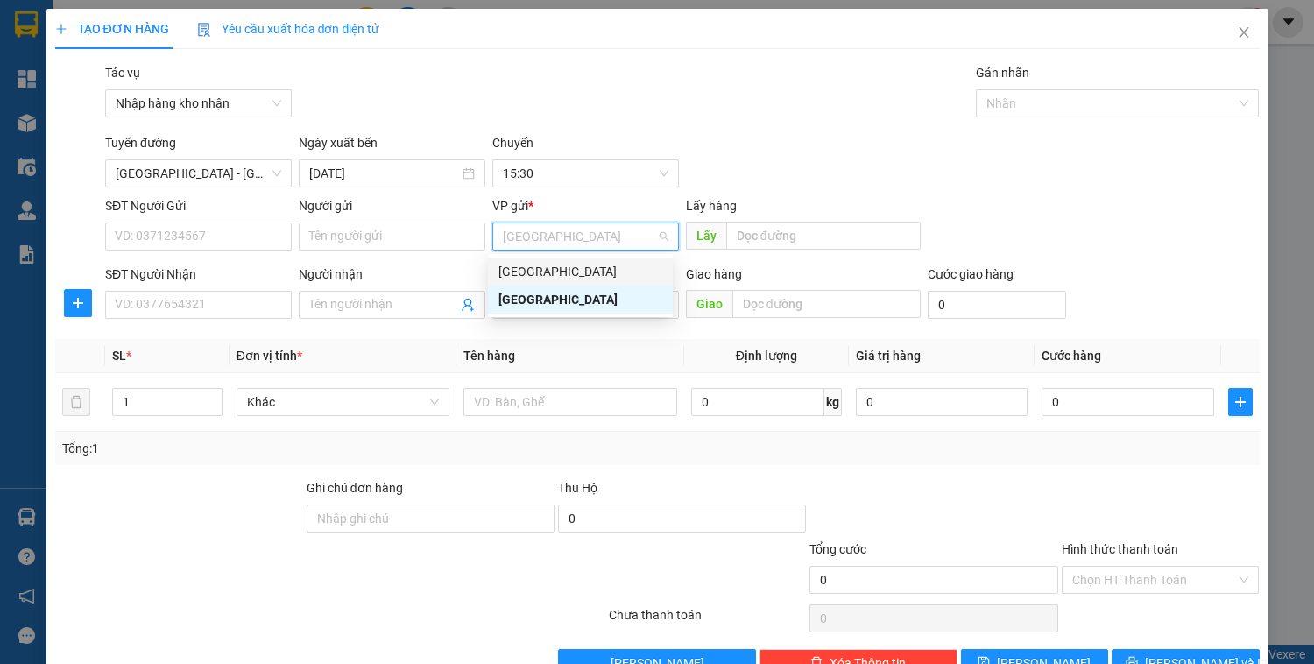
click at [562, 265] on div "[GEOGRAPHIC_DATA]" at bounding box center [581, 271] width 164 height 19
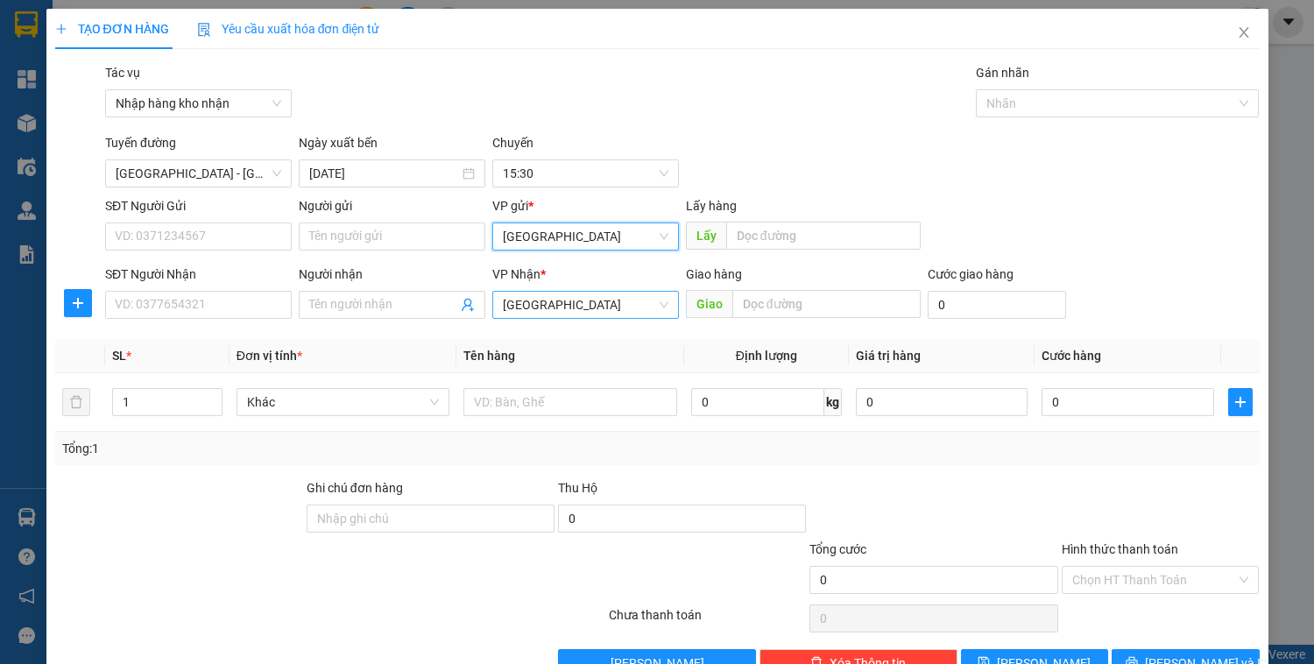
click at [547, 305] on span "[GEOGRAPHIC_DATA]" at bounding box center [586, 305] width 166 height 26
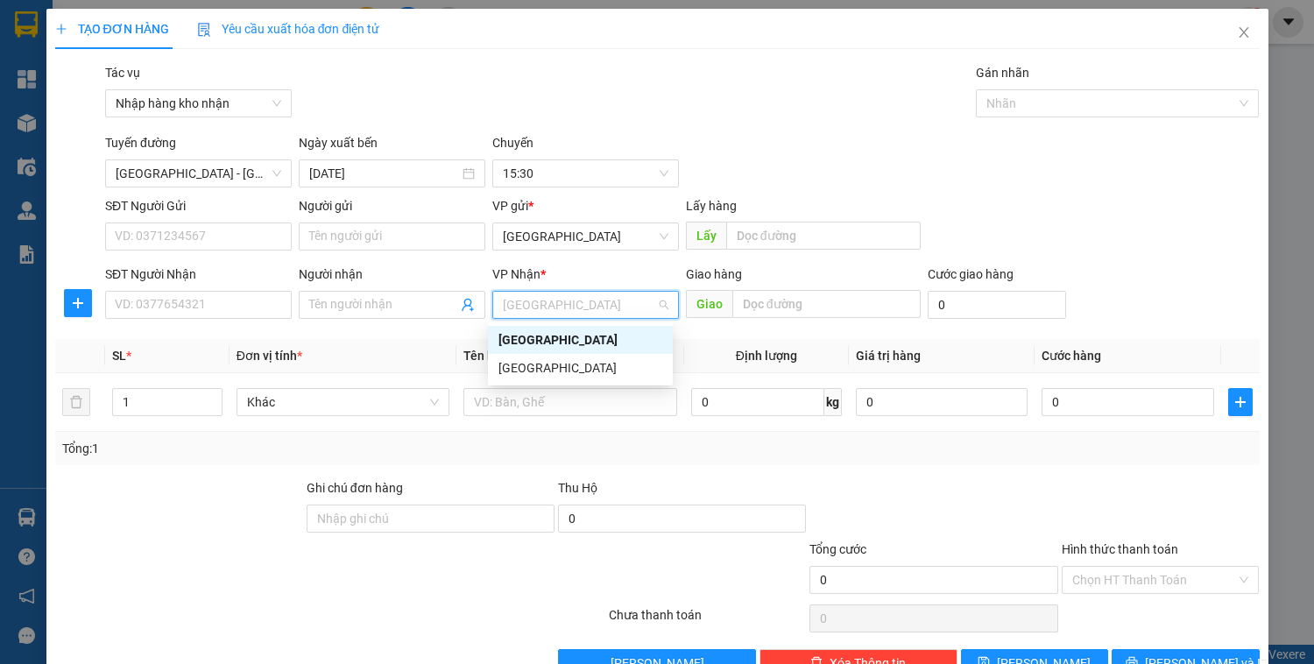
click at [549, 336] on div "[GEOGRAPHIC_DATA]" at bounding box center [581, 339] width 164 height 19
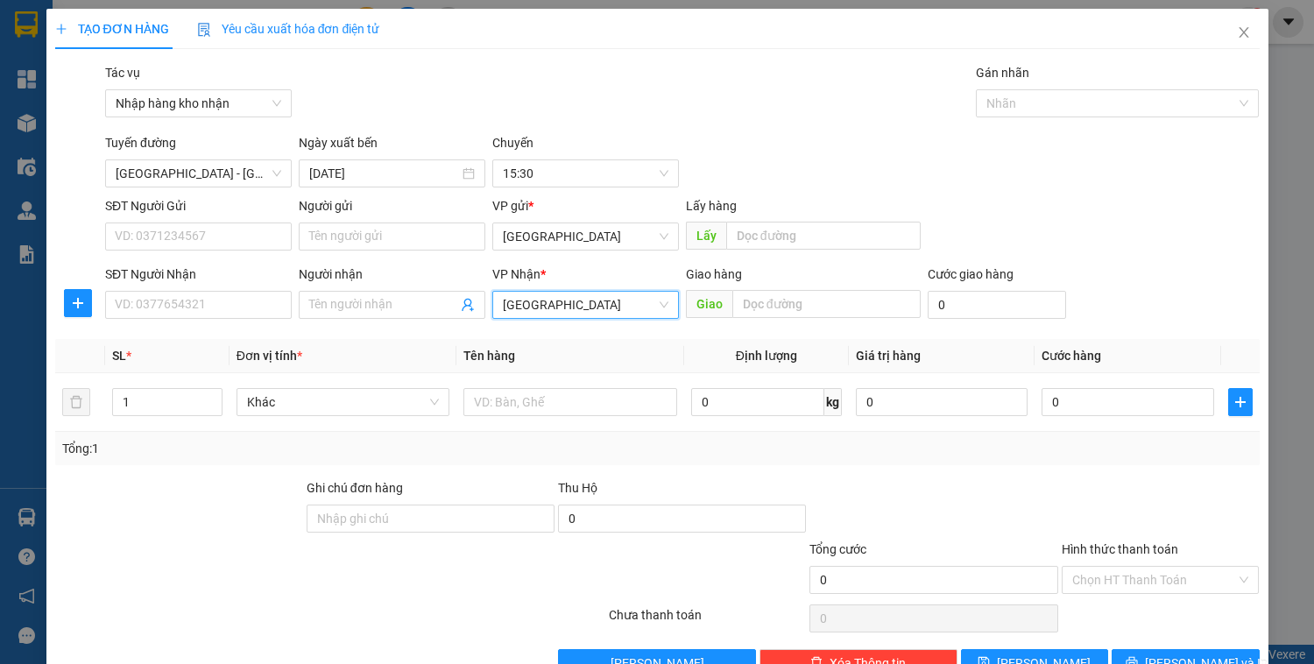
click at [548, 299] on span "[GEOGRAPHIC_DATA]" at bounding box center [586, 305] width 166 height 26
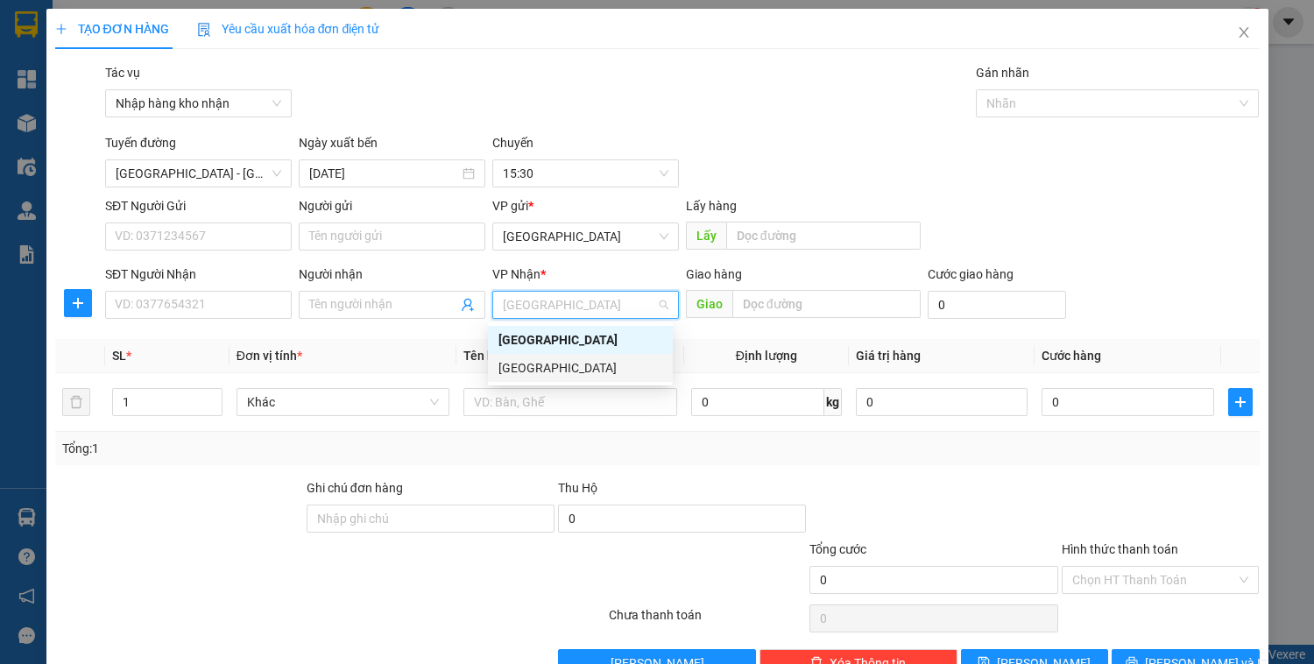
click at [549, 360] on div "[GEOGRAPHIC_DATA]" at bounding box center [581, 367] width 164 height 19
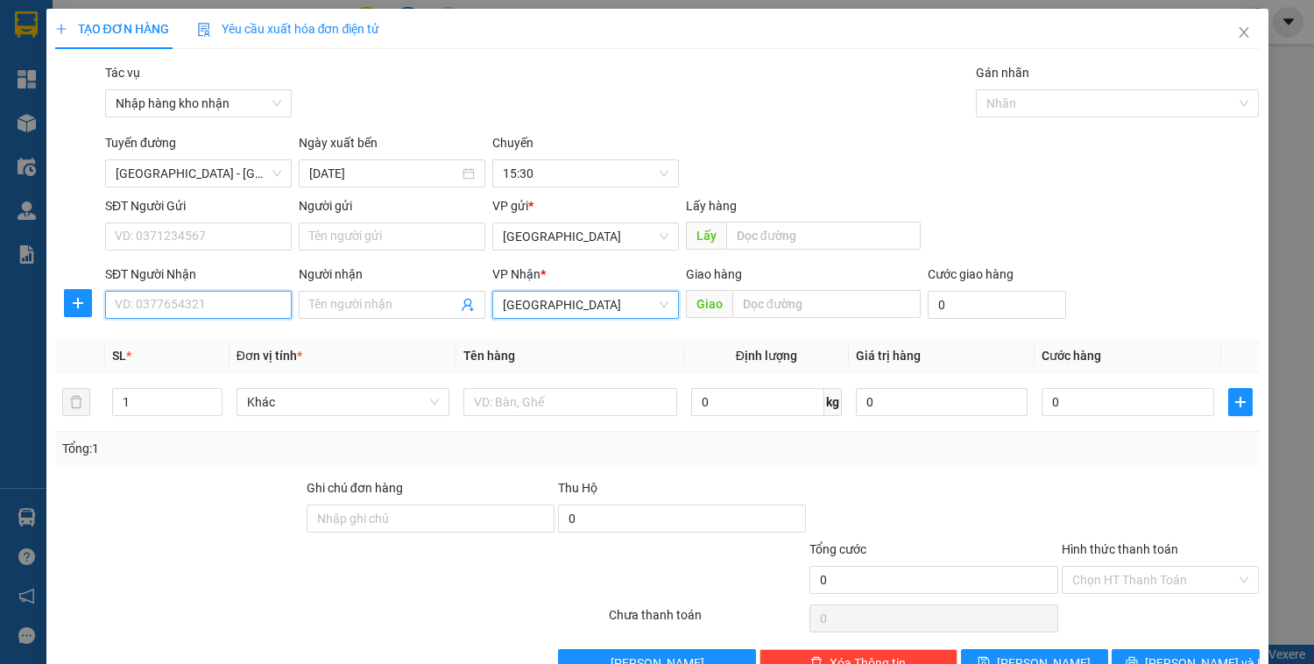
click at [193, 298] on input "SĐT Người Nhận" at bounding box center [198, 305] width 187 height 28
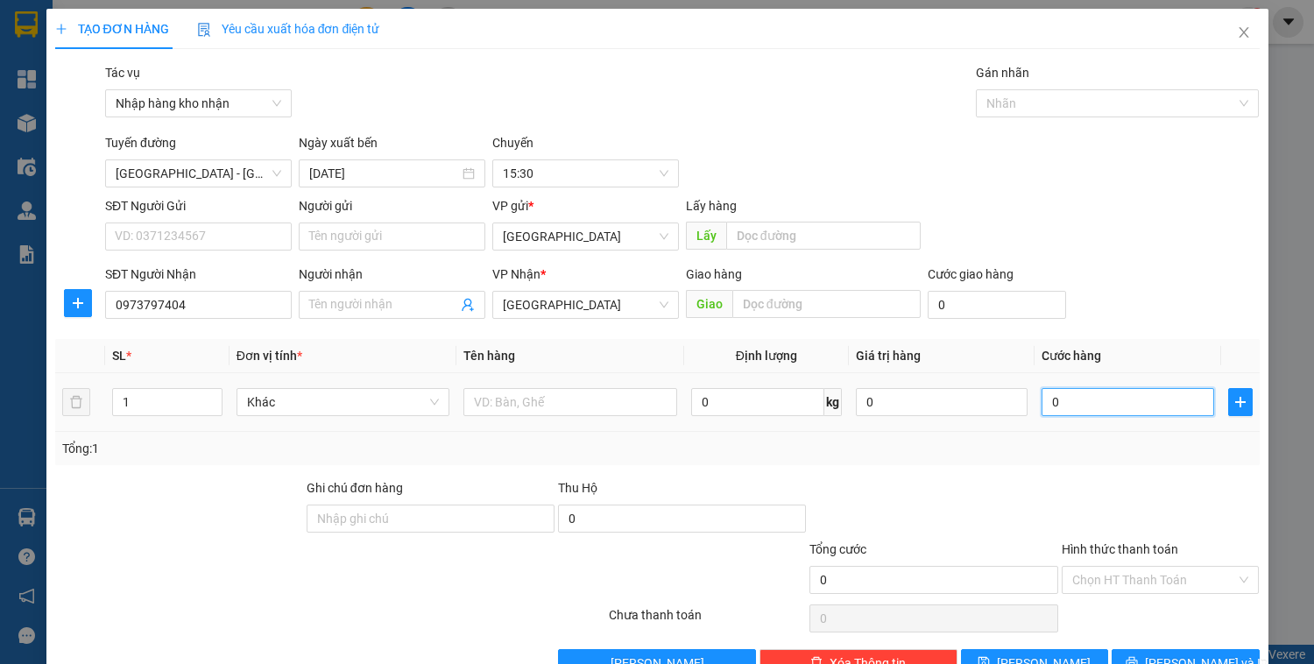
click at [1121, 401] on input "0" at bounding box center [1128, 402] width 172 height 28
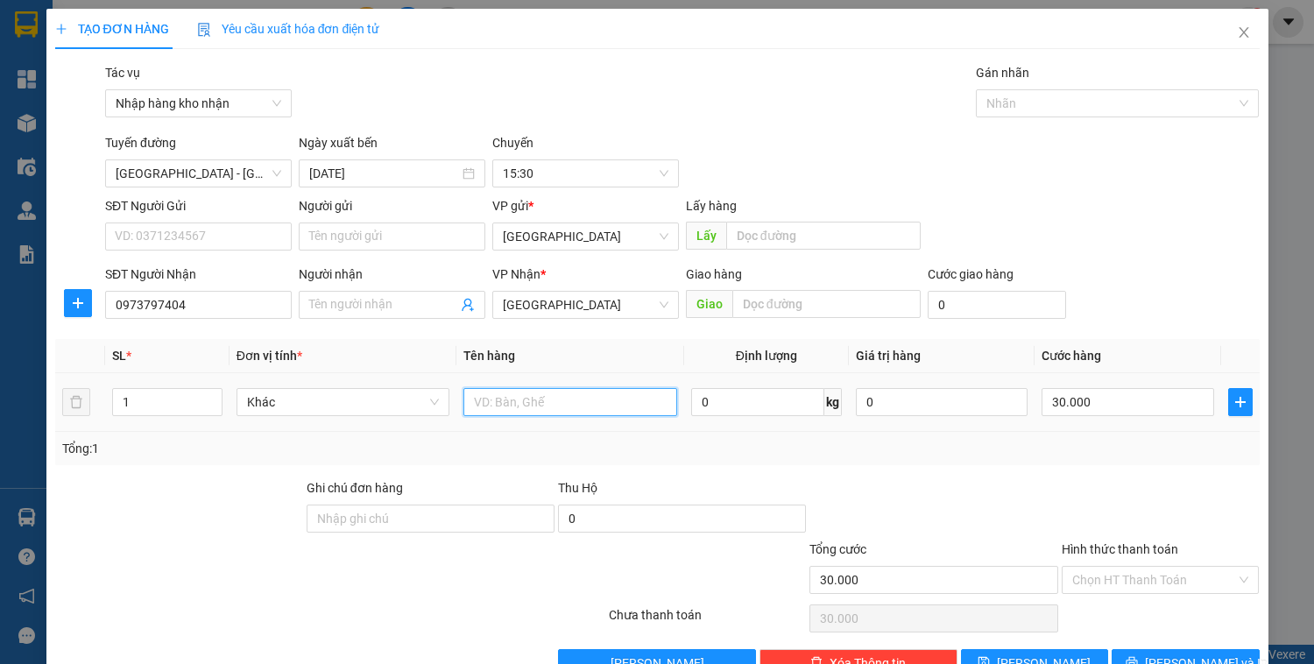
click at [548, 403] on input "text" at bounding box center [570, 402] width 213 height 28
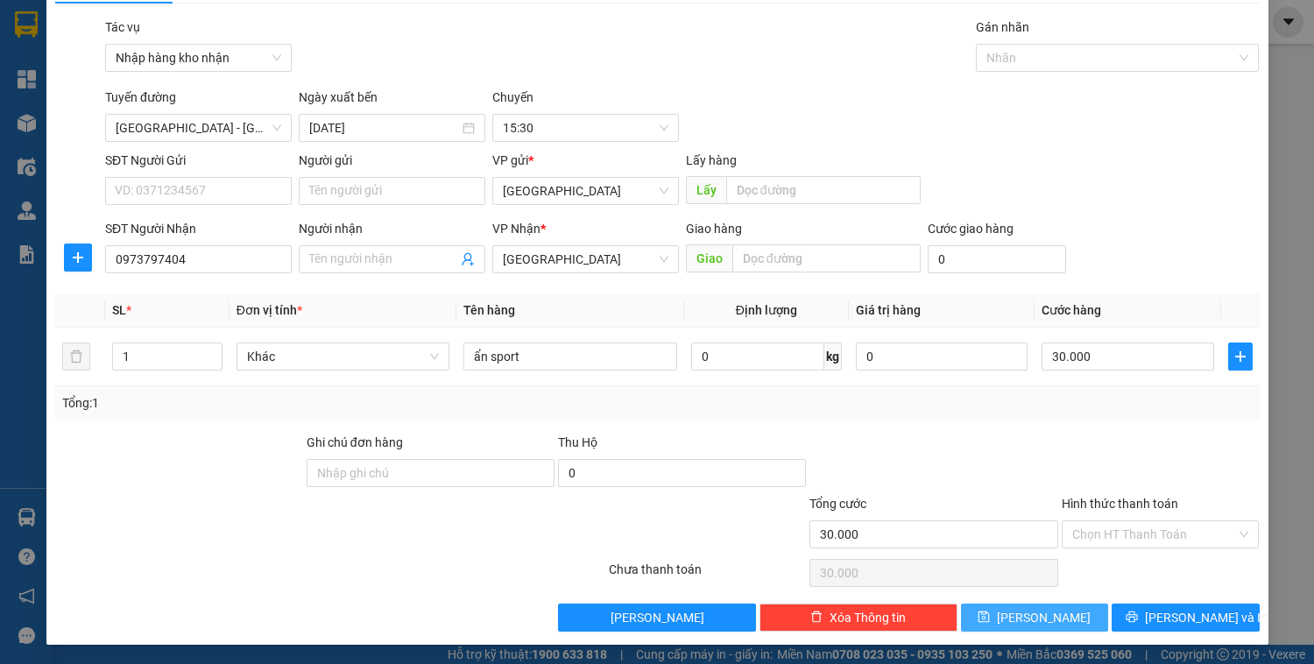
click at [1064, 618] on button "[PERSON_NAME]" at bounding box center [1034, 618] width 147 height 28
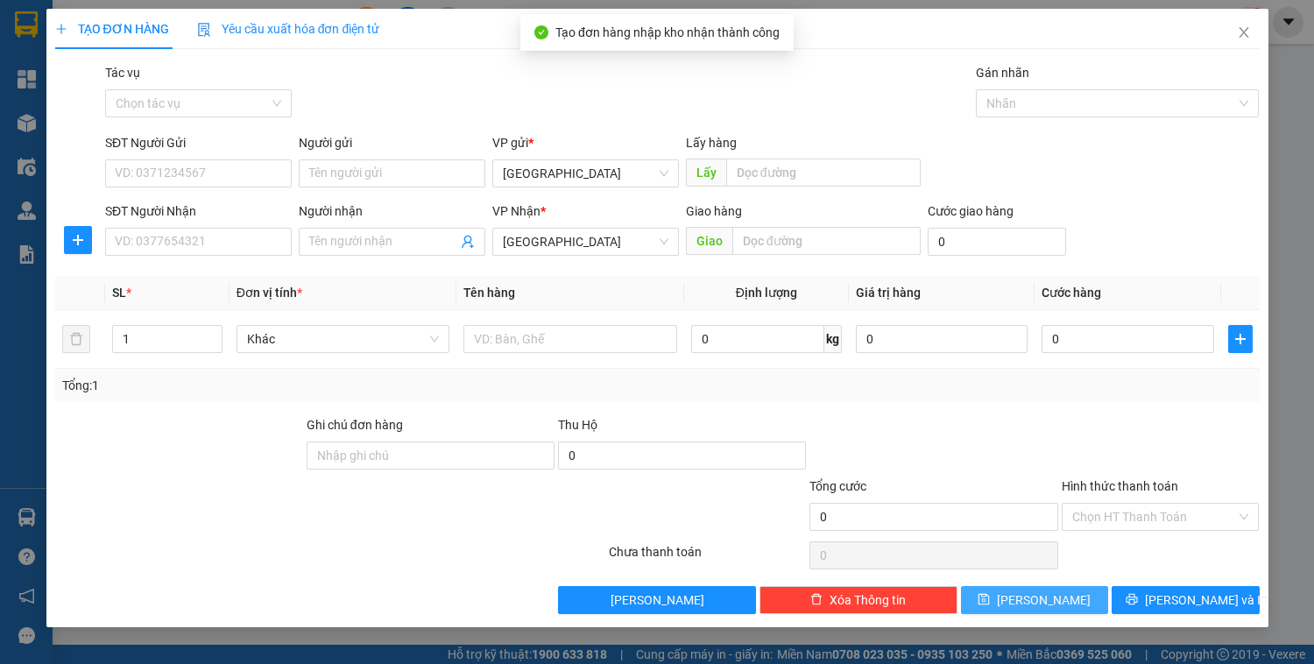
scroll to position [0, 0]
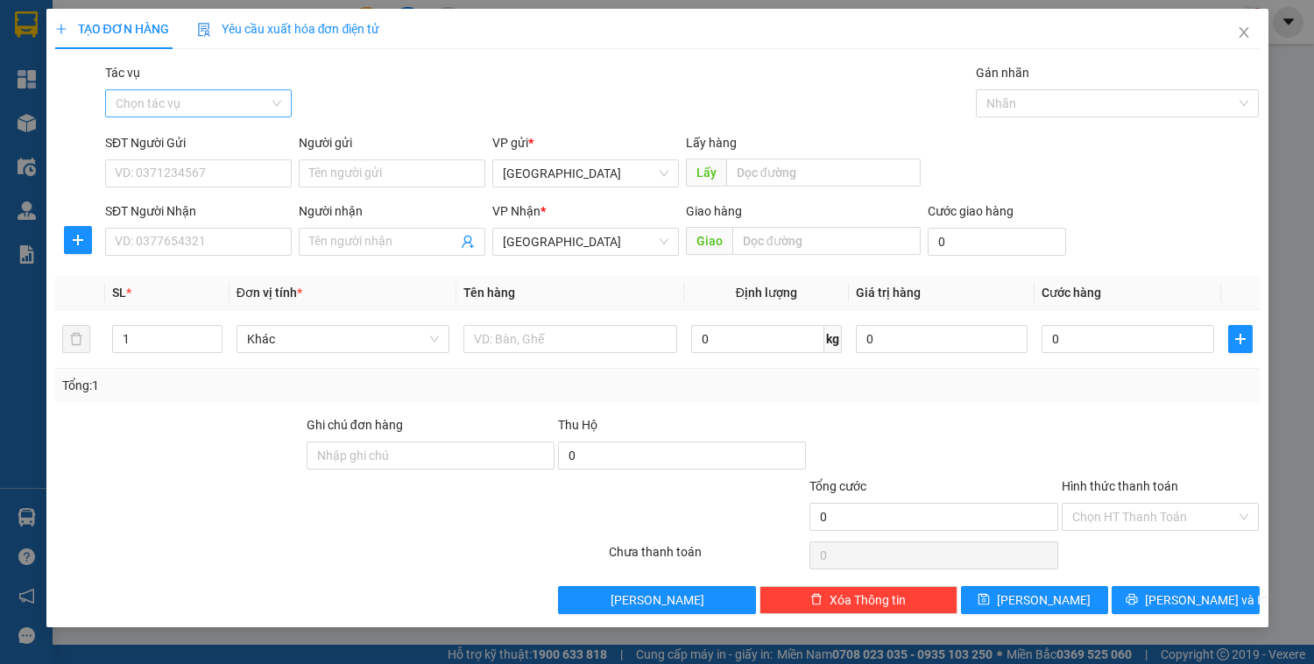
click at [189, 105] on input "Tác vụ" at bounding box center [192, 103] width 153 height 26
click at [190, 168] on div "Nhập hàng kho nhận" at bounding box center [199, 166] width 166 height 19
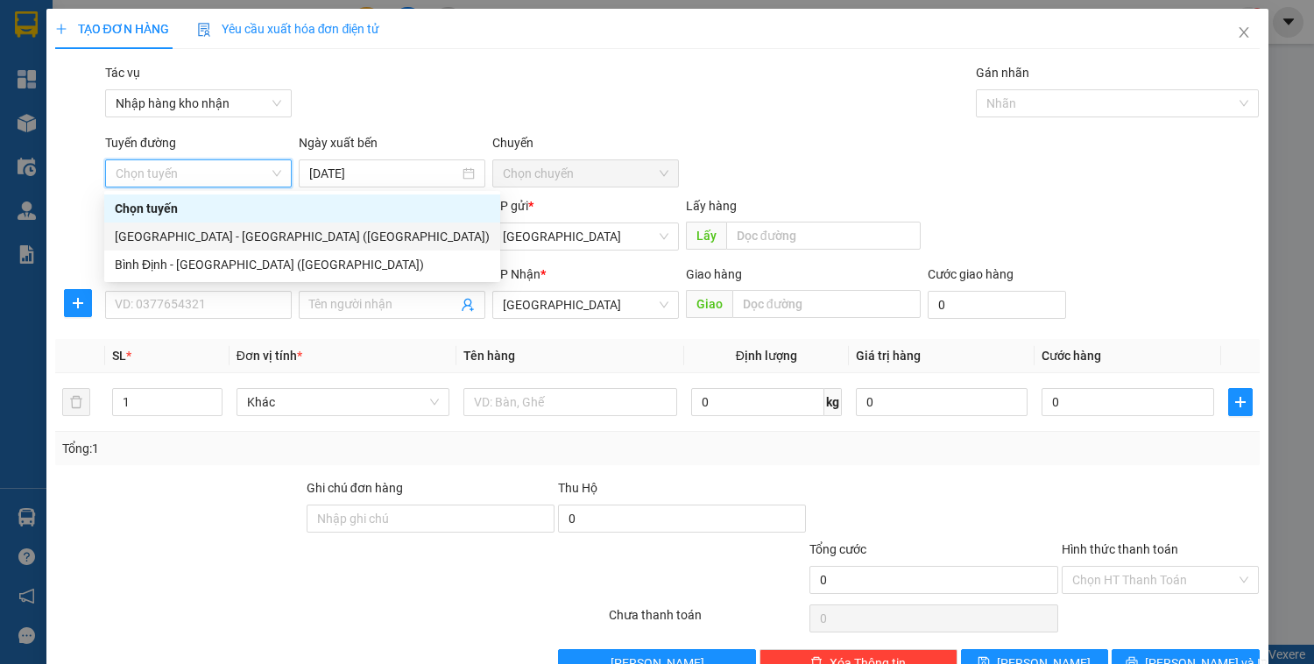
click at [182, 230] on div "[GEOGRAPHIC_DATA] - [GEOGRAPHIC_DATA] ([GEOGRAPHIC_DATA])" at bounding box center [302, 236] width 375 height 19
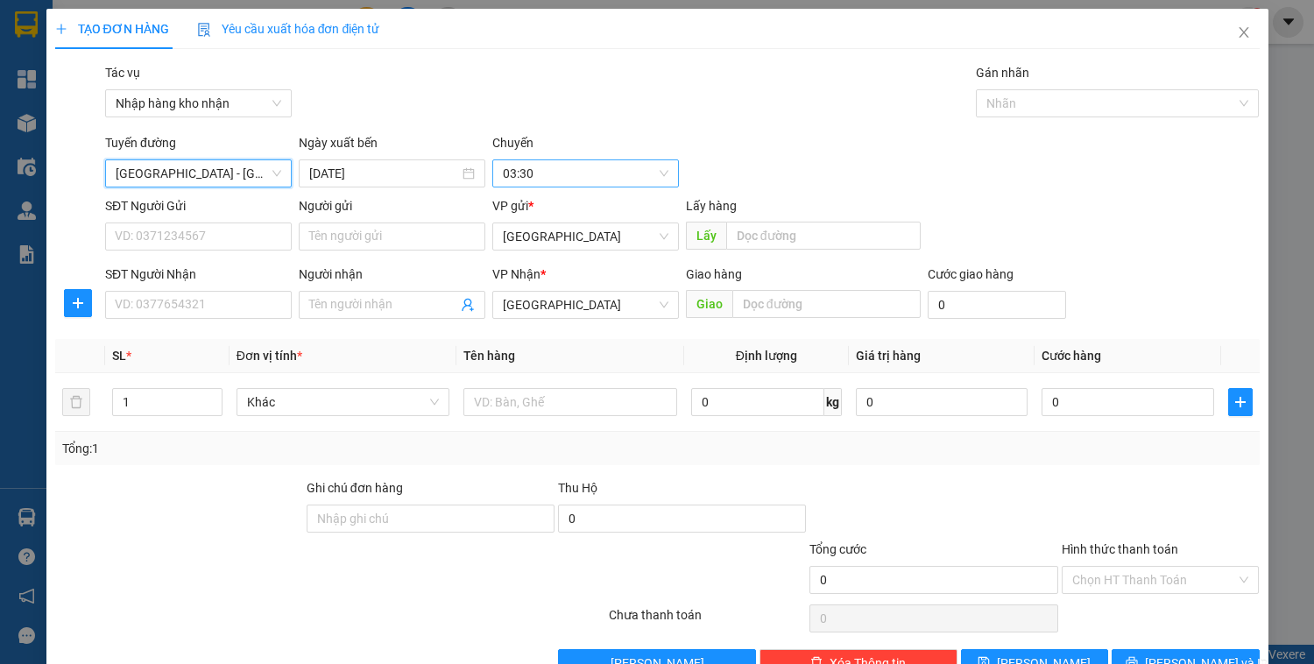
click at [518, 179] on span "03:30" at bounding box center [586, 173] width 166 height 26
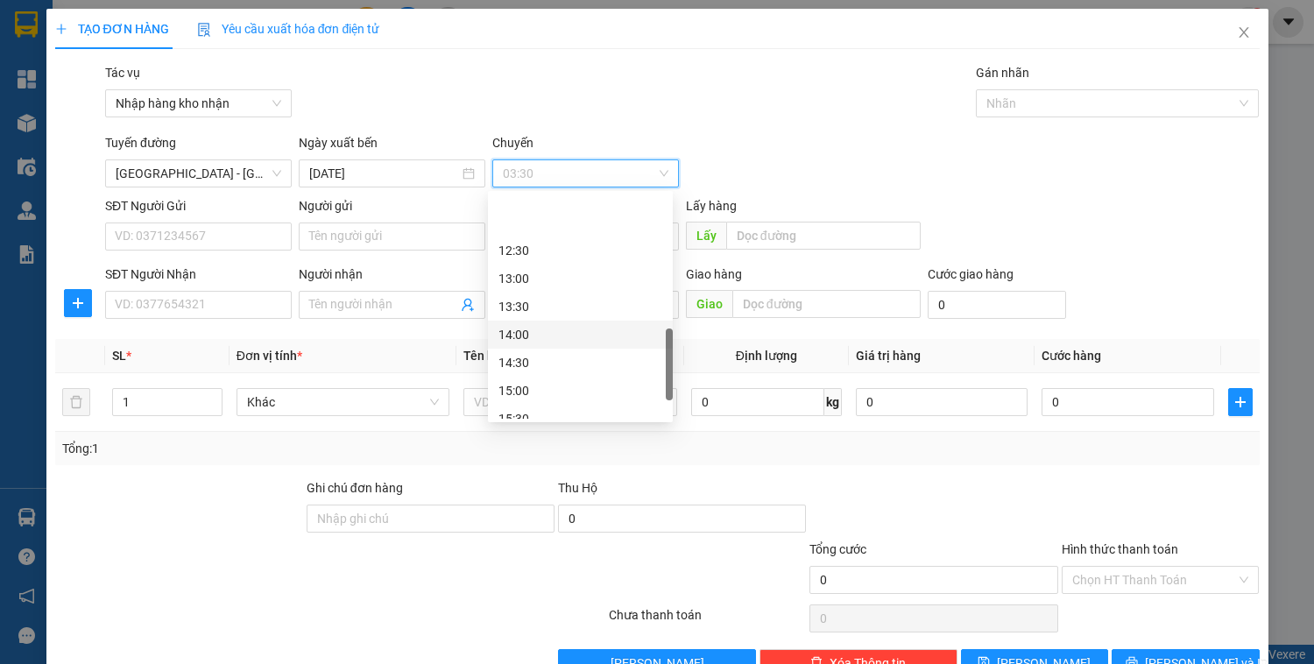
scroll to position [561, 0]
click at [525, 348] on div "15:30" at bounding box center [581, 348] width 164 height 19
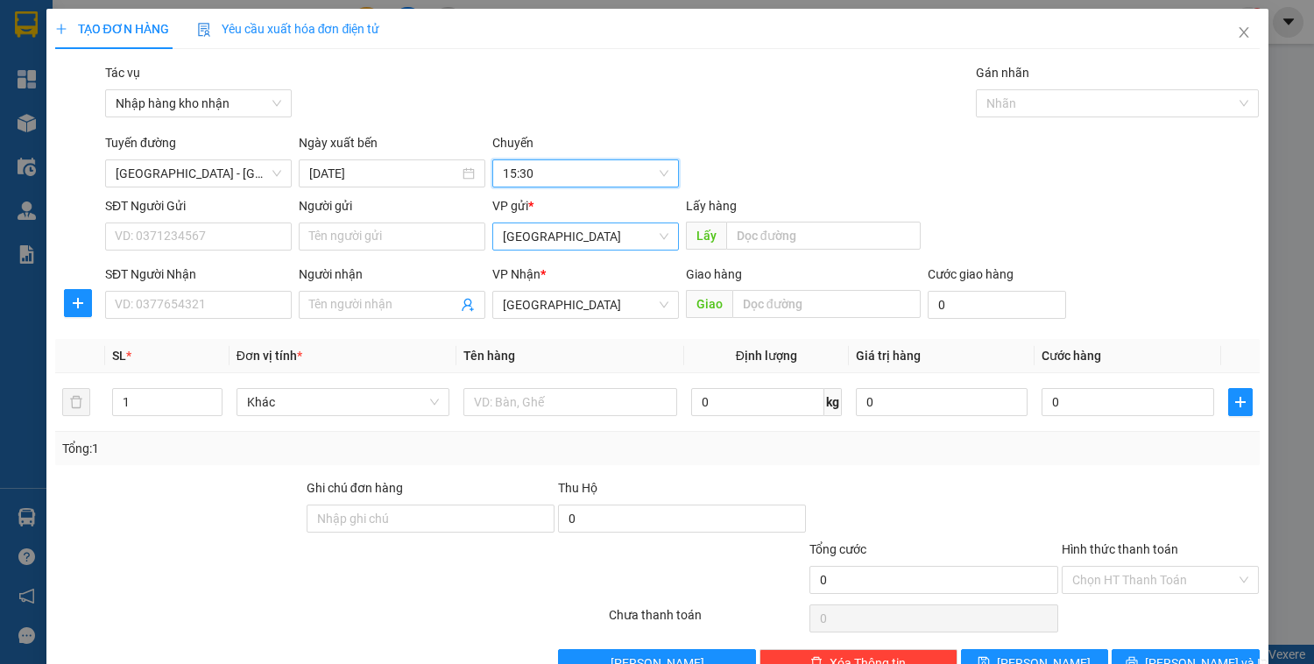
click at [534, 237] on span "[GEOGRAPHIC_DATA]" at bounding box center [586, 236] width 166 height 26
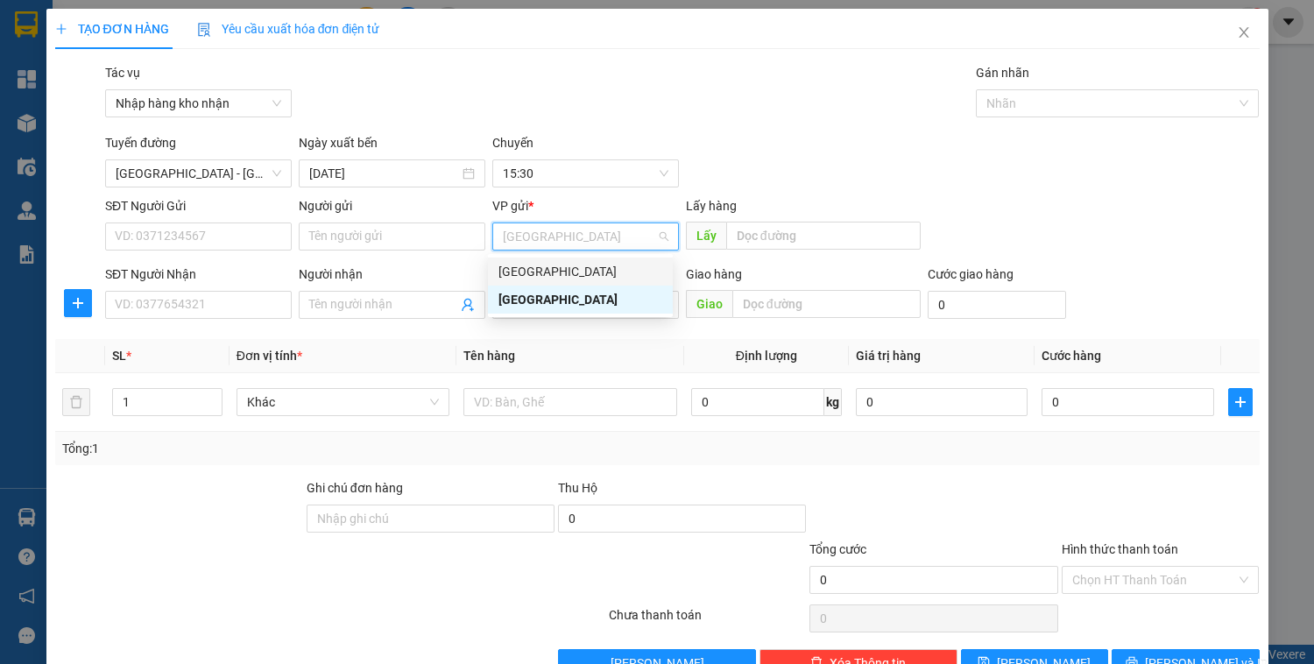
click at [534, 266] on div "[GEOGRAPHIC_DATA]" at bounding box center [581, 271] width 164 height 19
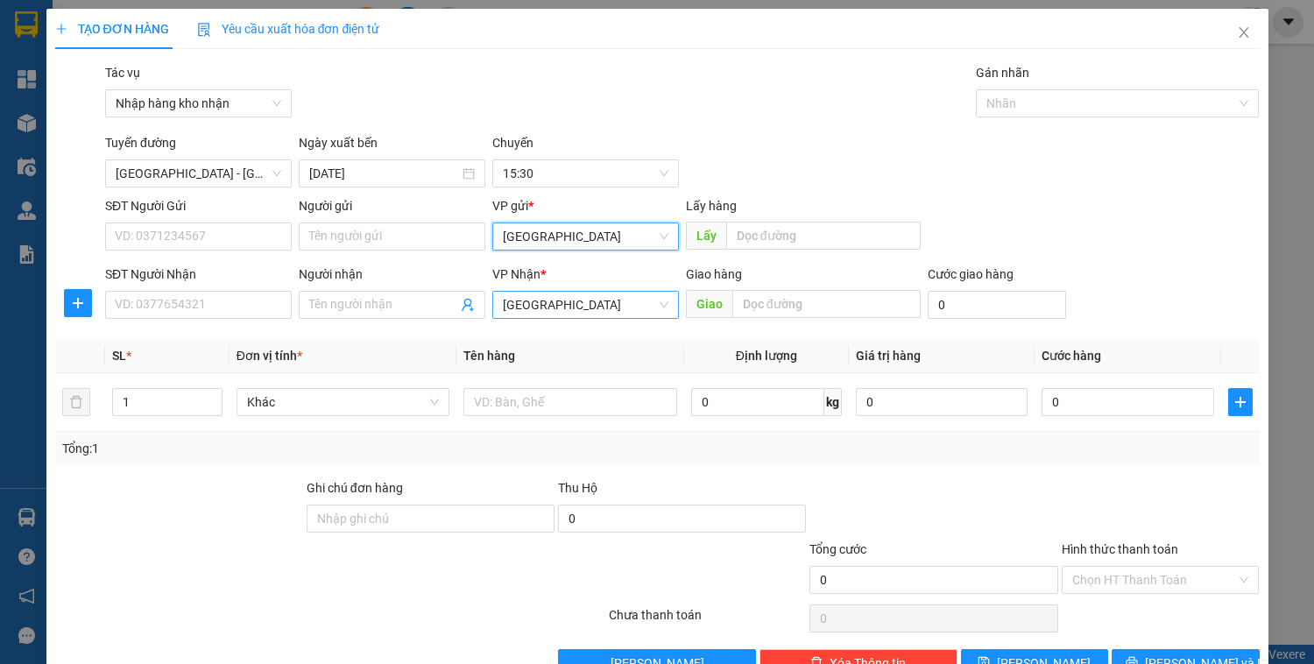
click at [543, 312] on span "[GEOGRAPHIC_DATA]" at bounding box center [586, 305] width 166 height 26
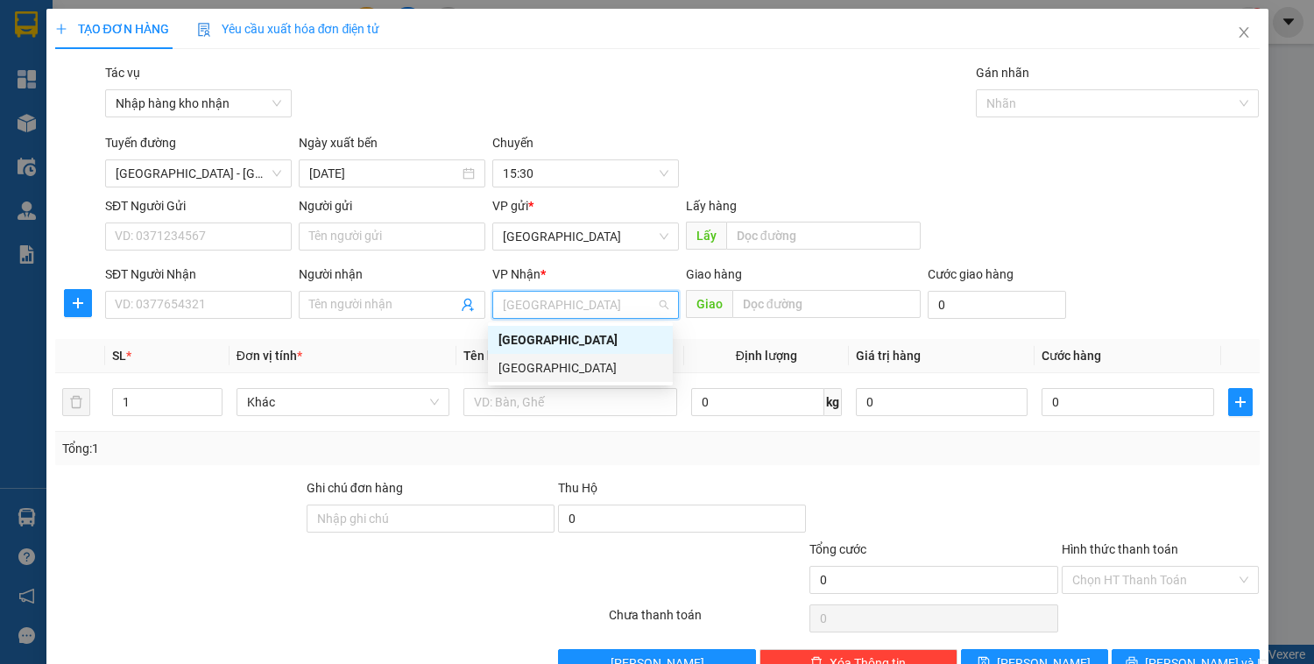
click at [554, 366] on div "[GEOGRAPHIC_DATA]" at bounding box center [581, 367] width 164 height 19
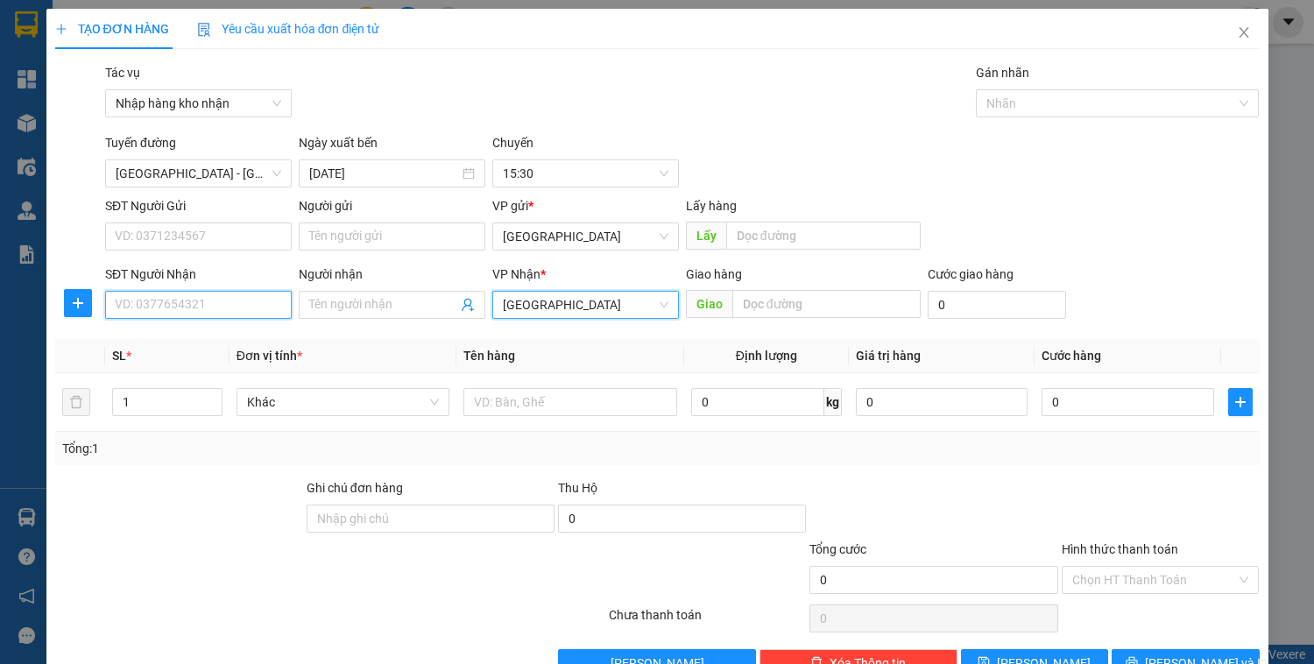
click at [153, 308] on input "SĐT Người Nhận" at bounding box center [198, 305] width 187 height 28
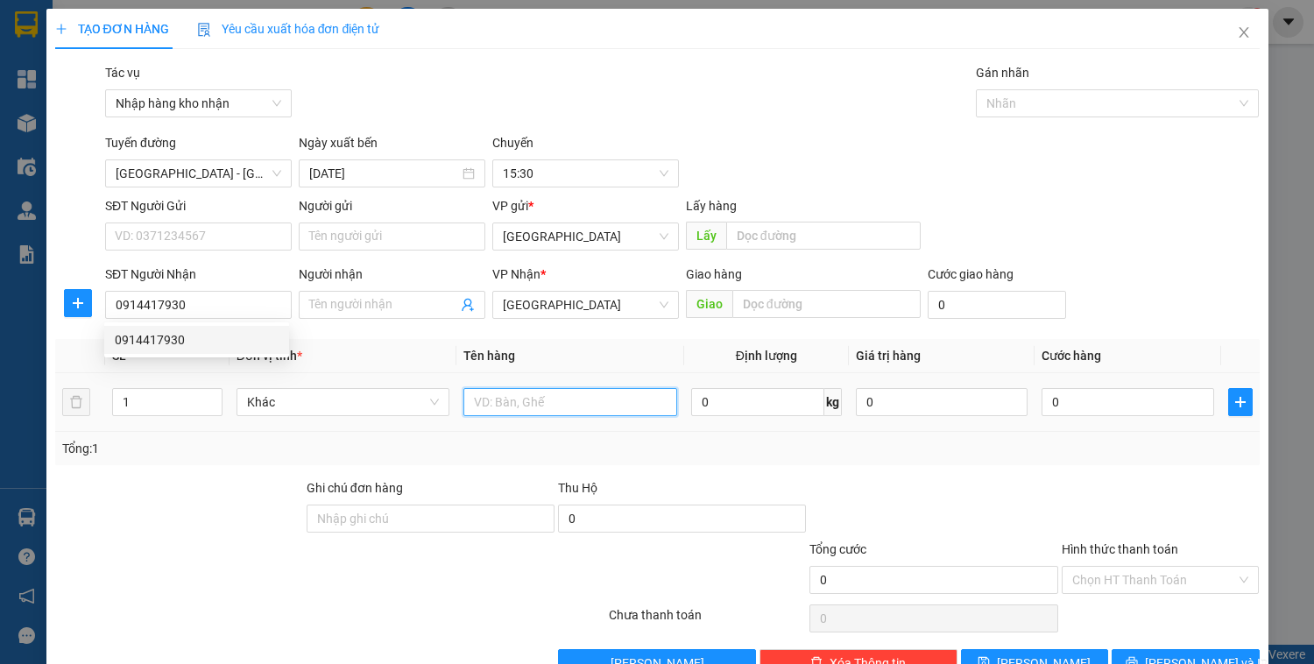
click at [597, 402] on input "text" at bounding box center [570, 402] width 213 height 28
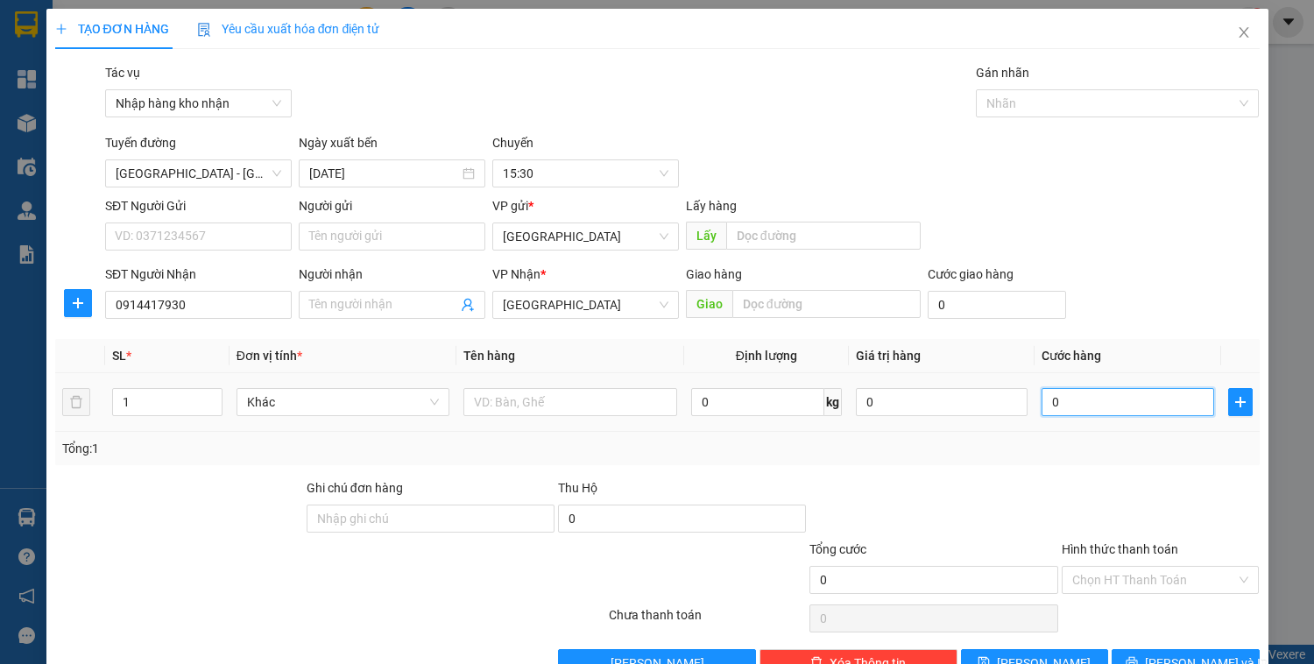
click at [1114, 414] on input "0" at bounding box center [1128, 402] width 172 height 28
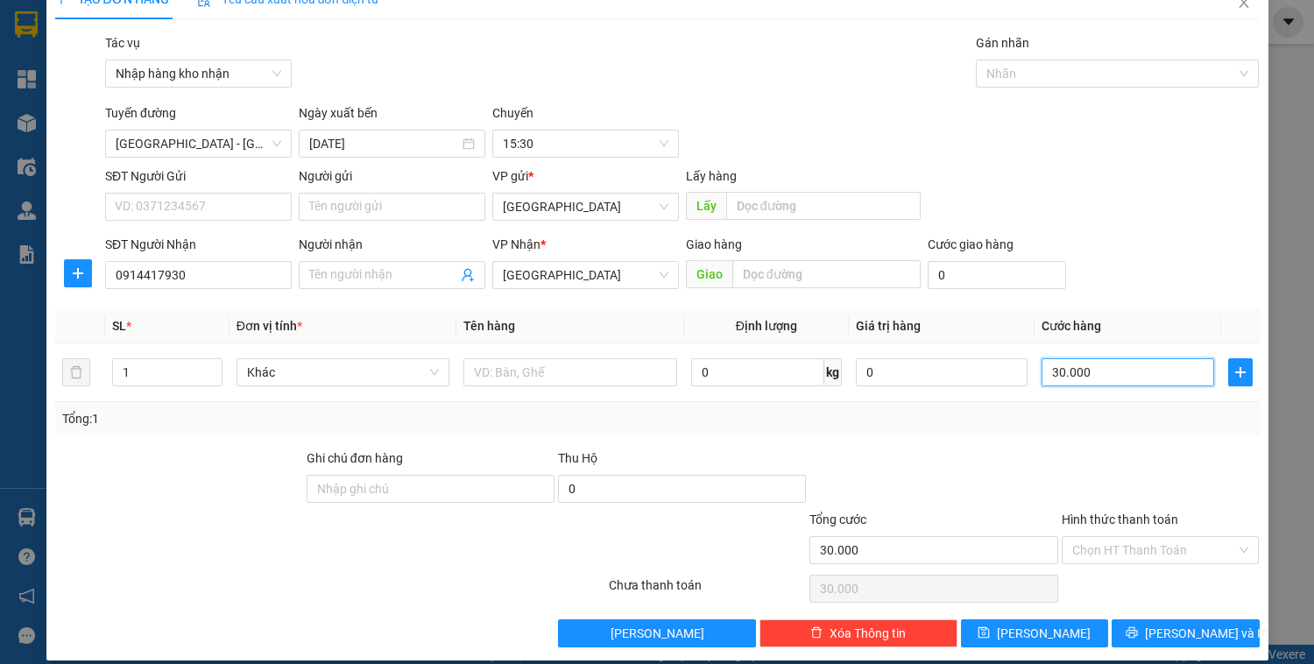
scroll to position [46, 0]
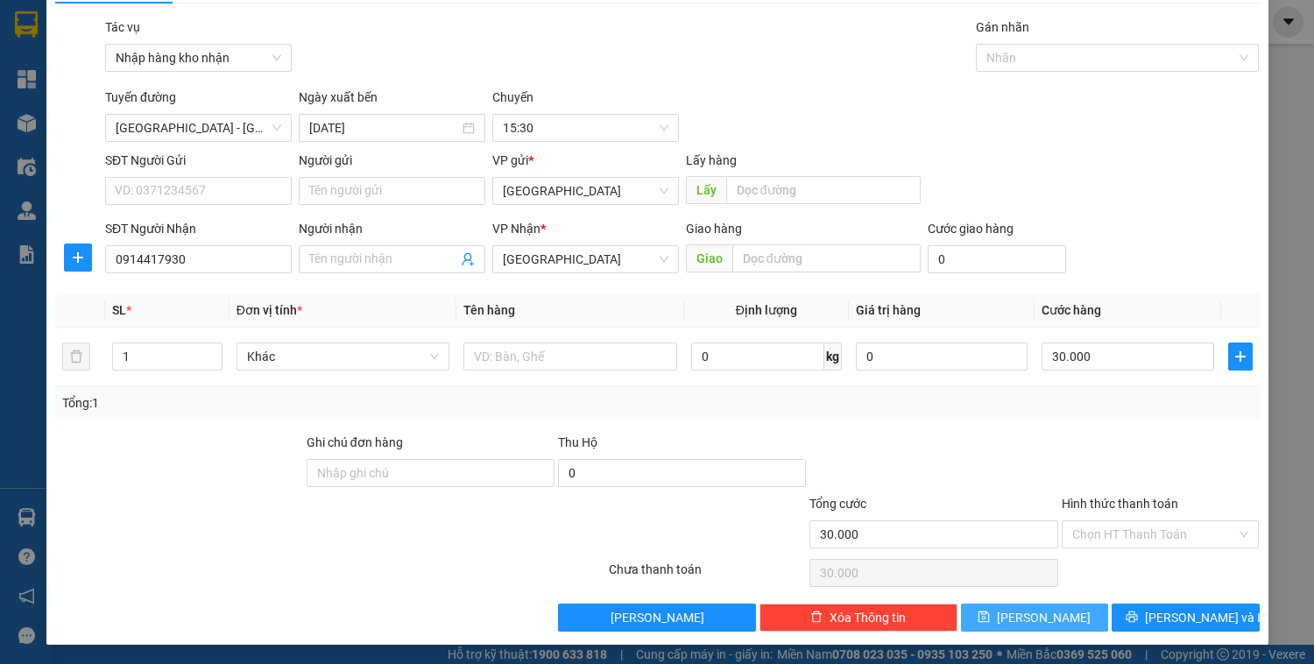
click at [990, 611] on icon "save" at bounding box center [984, 617] width 12 height 12
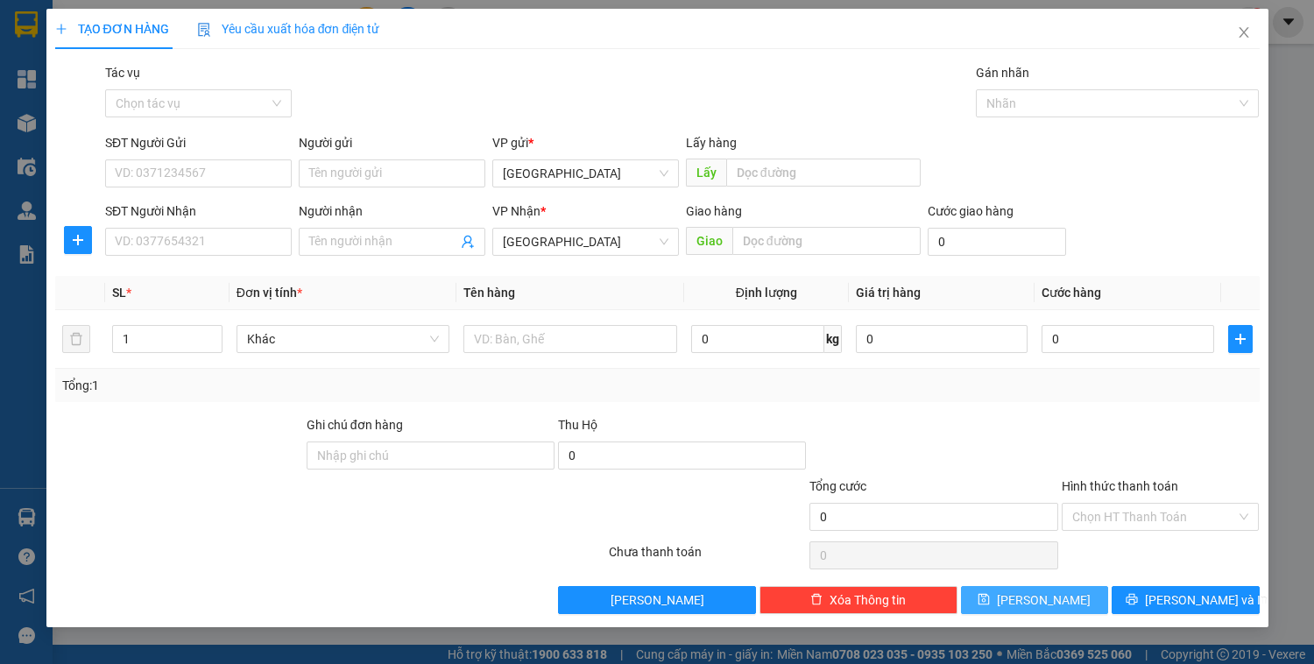
scroll to position [0, 0]
click at [251, 100] on input "Tác vụ" at bounding box center [192, 103] width 153 height 26
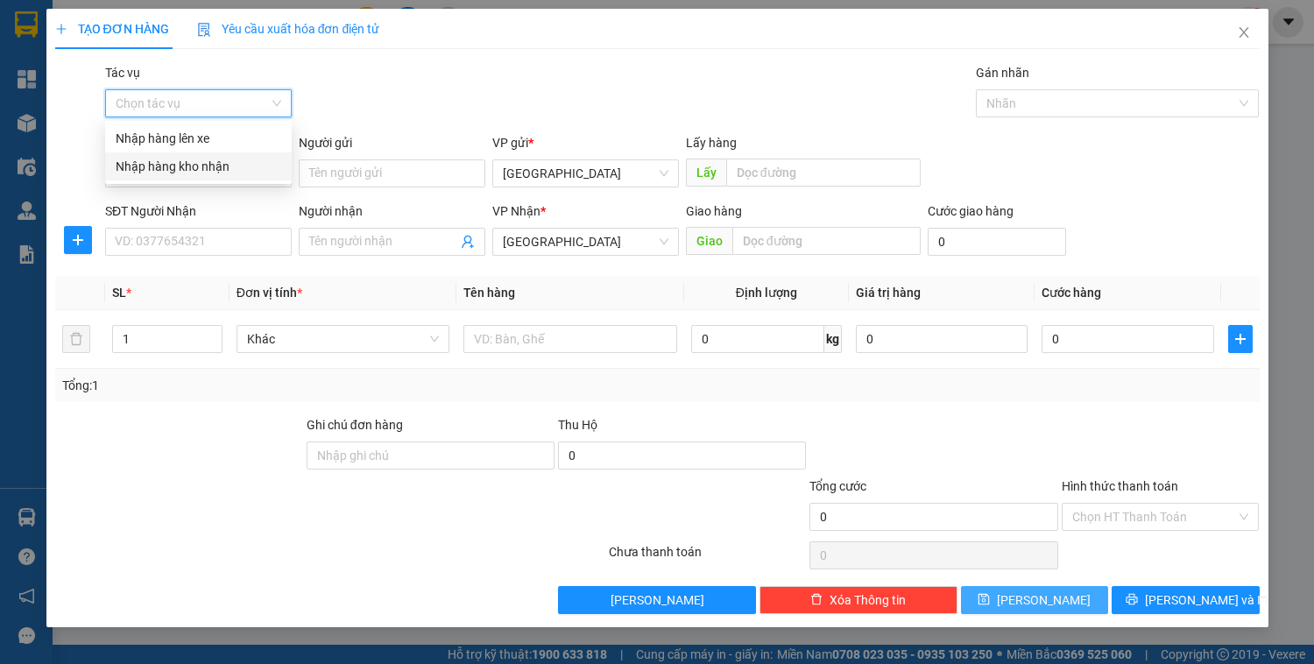
click at [239, 165] on div "Nhập hàng kho nhận" at bounding box center [199, 166] width 166 height 19
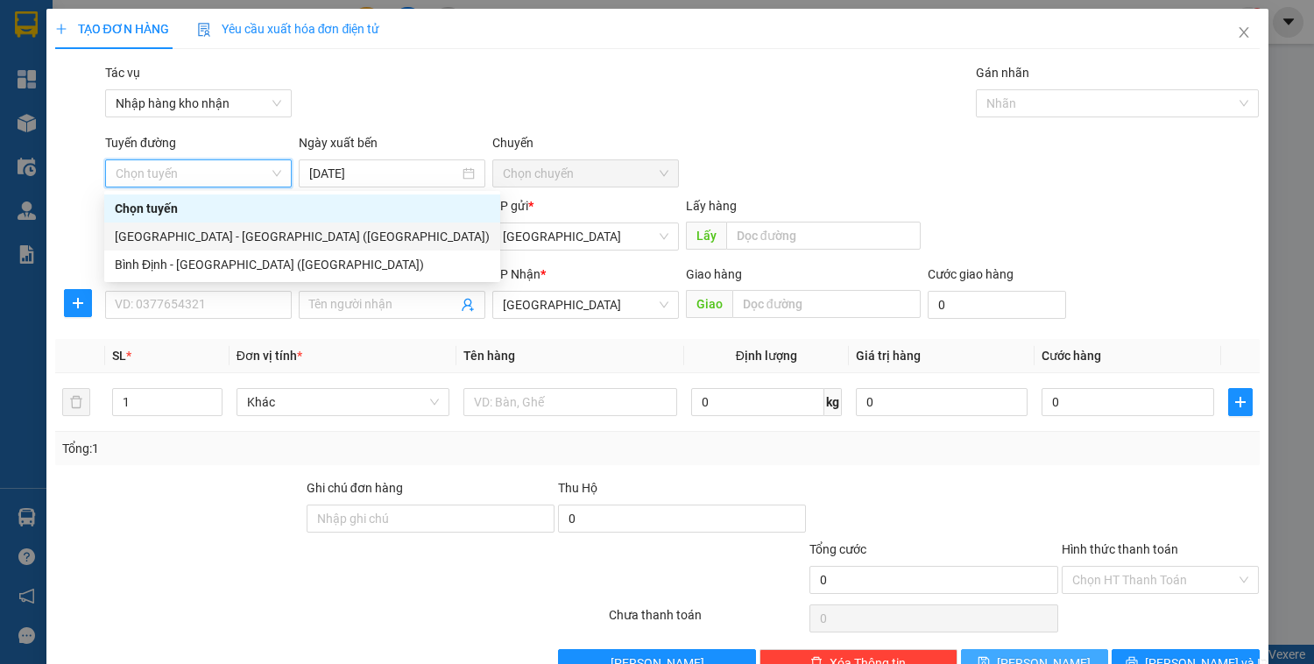
click at [170, 233] on div "[GEOGRAPHIC_DATA] - [GEOGRAPHIC_DATA] ([GEOGRAPHIC_DATA])" at bounding box center [302, 236] width 375 height 19
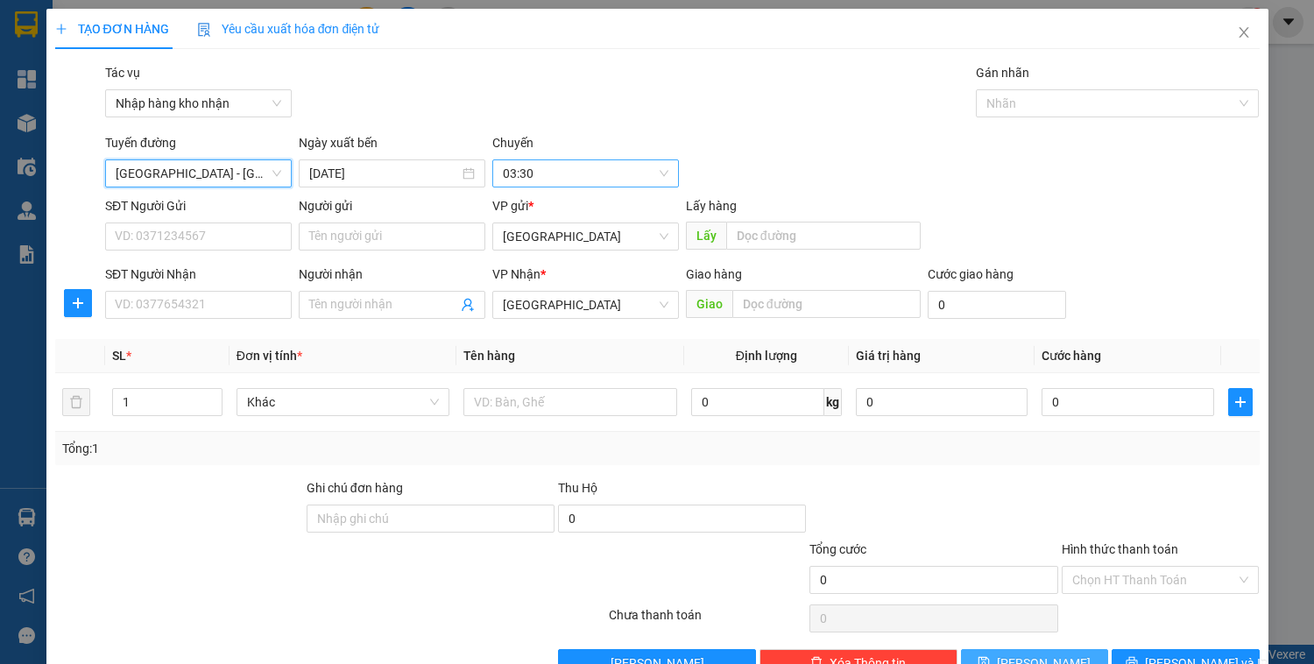
click at [533, 168] on span "03:30" at bounding box center [586, 173] width 166 height 26
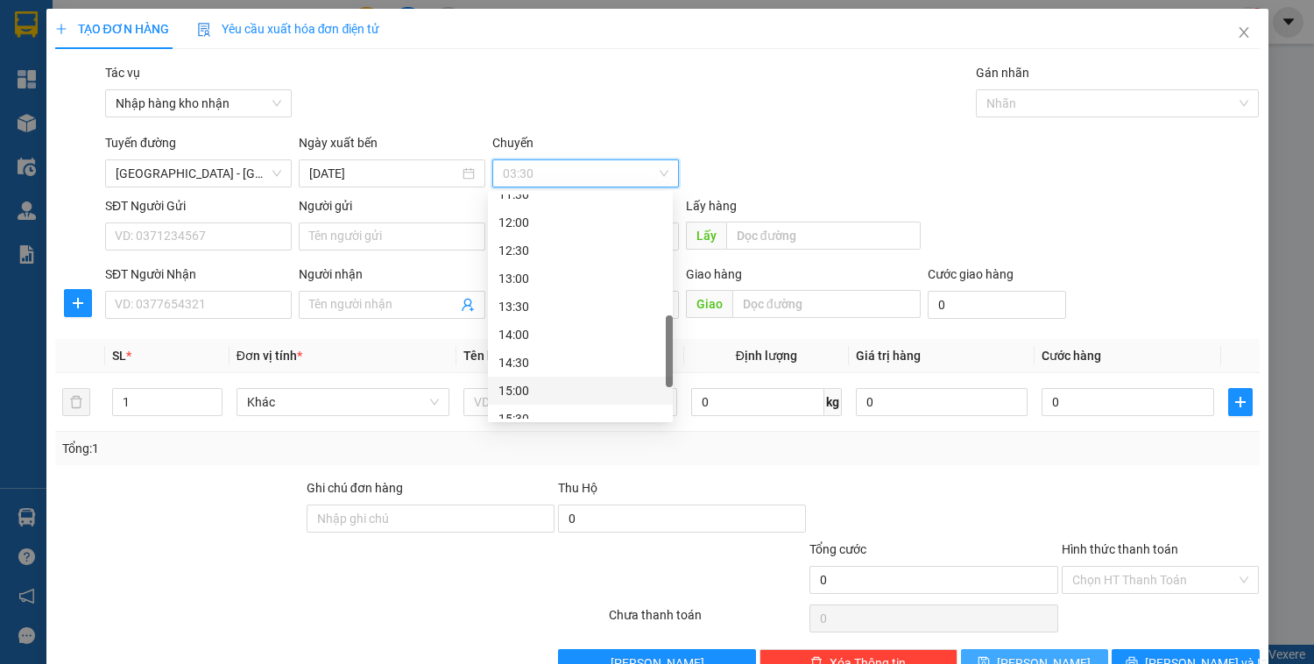
scroll to position [561, 0]
click at [526, 345] on div "15:30" at bounding box center [581, 348] width 164 height 19
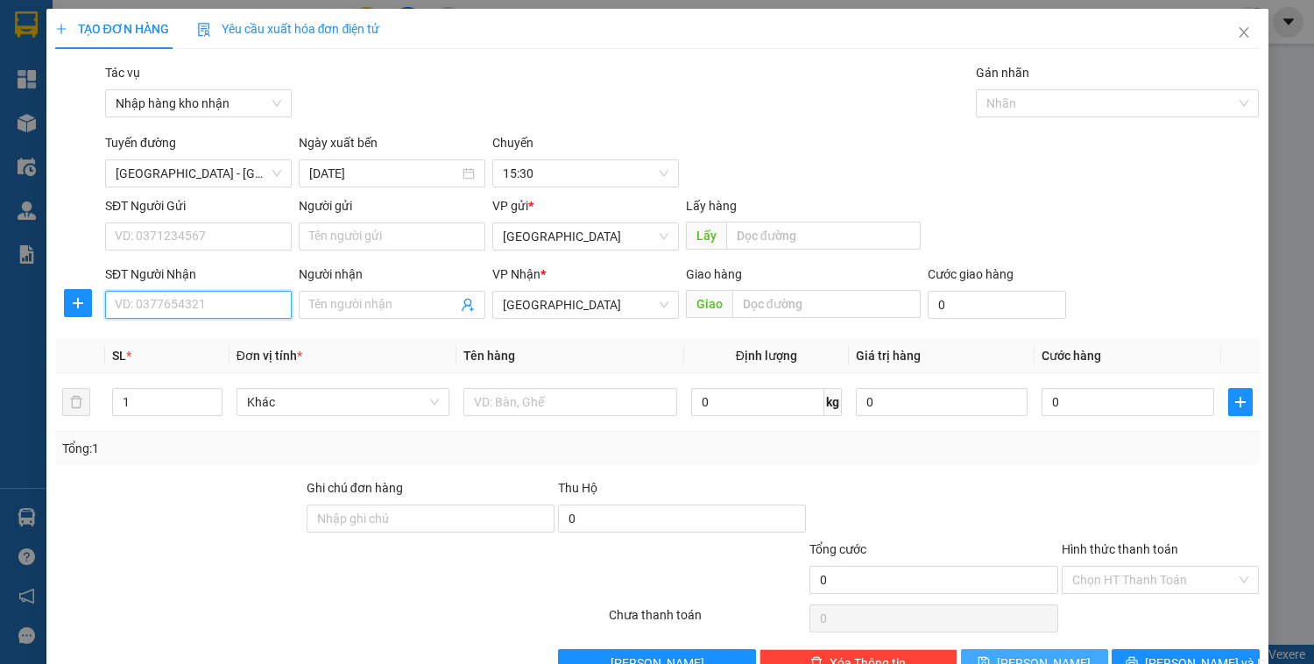
click at [216, 299] on input "SĐT Người Nhận" at bounding box center [198, 305] width 187 height 28
click at [535, 231] on span "[GEOGRAPHIC_DATA]" at bounding box center [586, 236] width 166 height 26
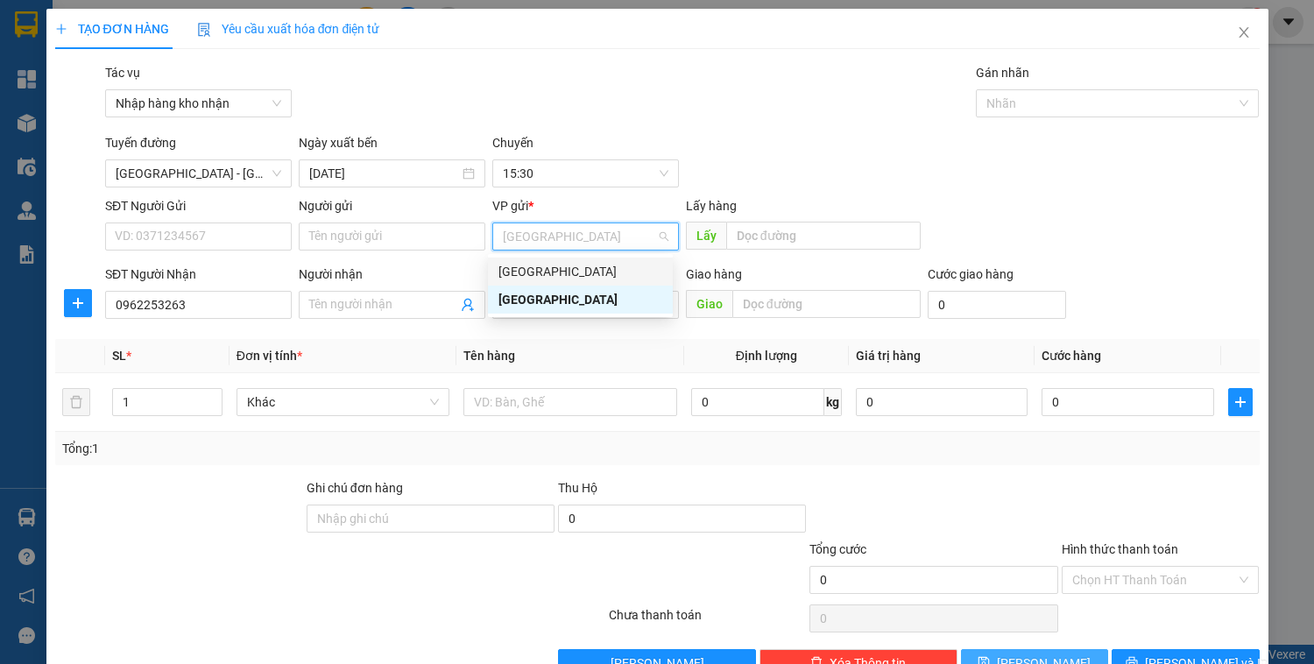
click at [535, 273] on div "[GEOGRAPHIC_DATA]" at bounding box center [581, 271] width 164 height 19
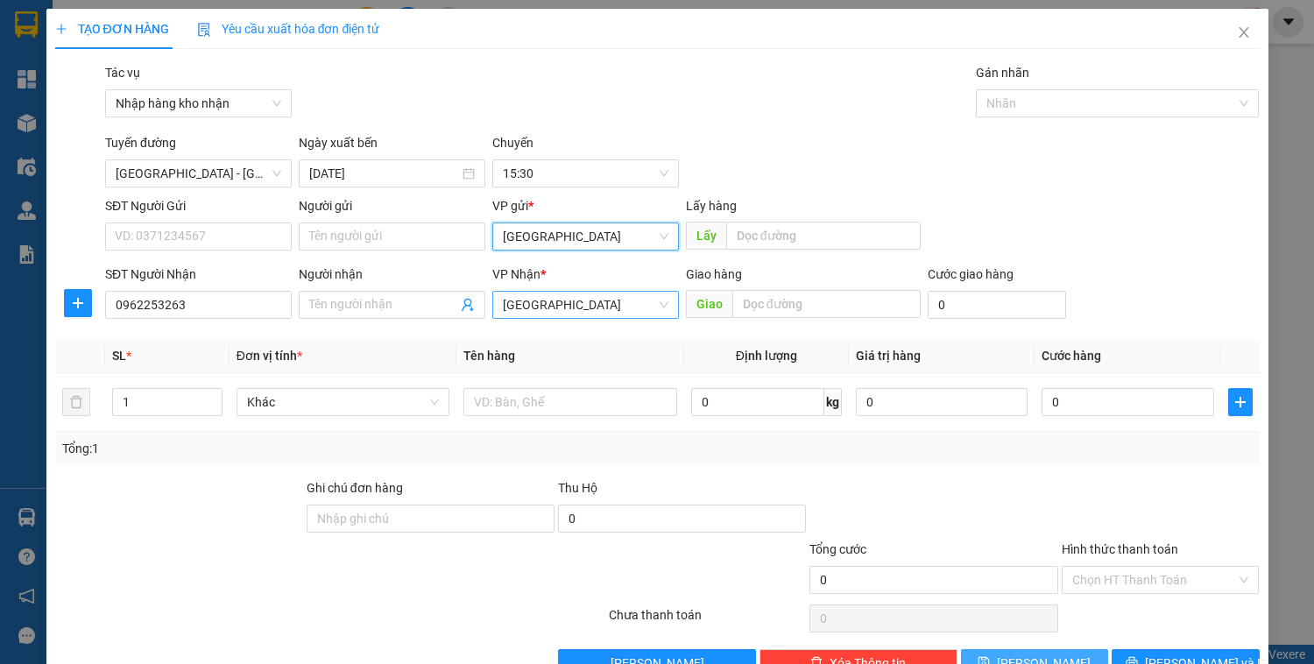
click at [535, 301] on span "[GEOGRAPHIC_DATA]" at bounding box center [586, 305] width 166 height 26
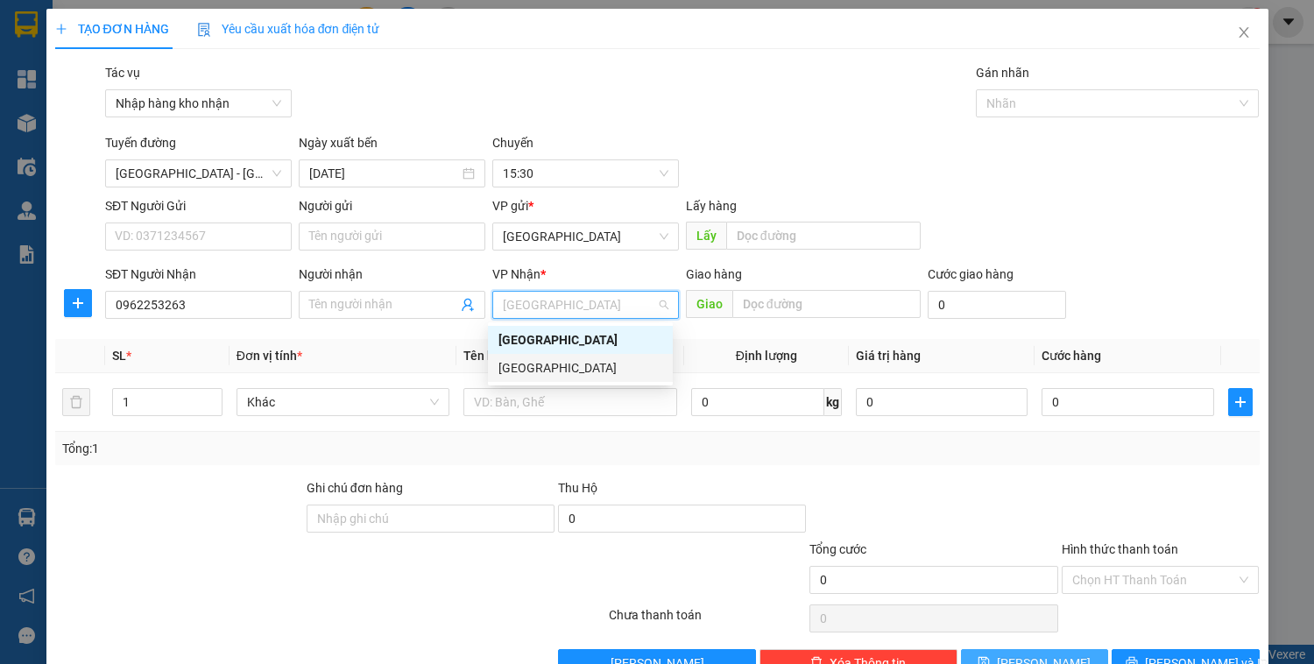
click at [543, 367] on div "[GEOGRAPHIC_DATA]" at bounding box center [581, 367] width 164 height 19
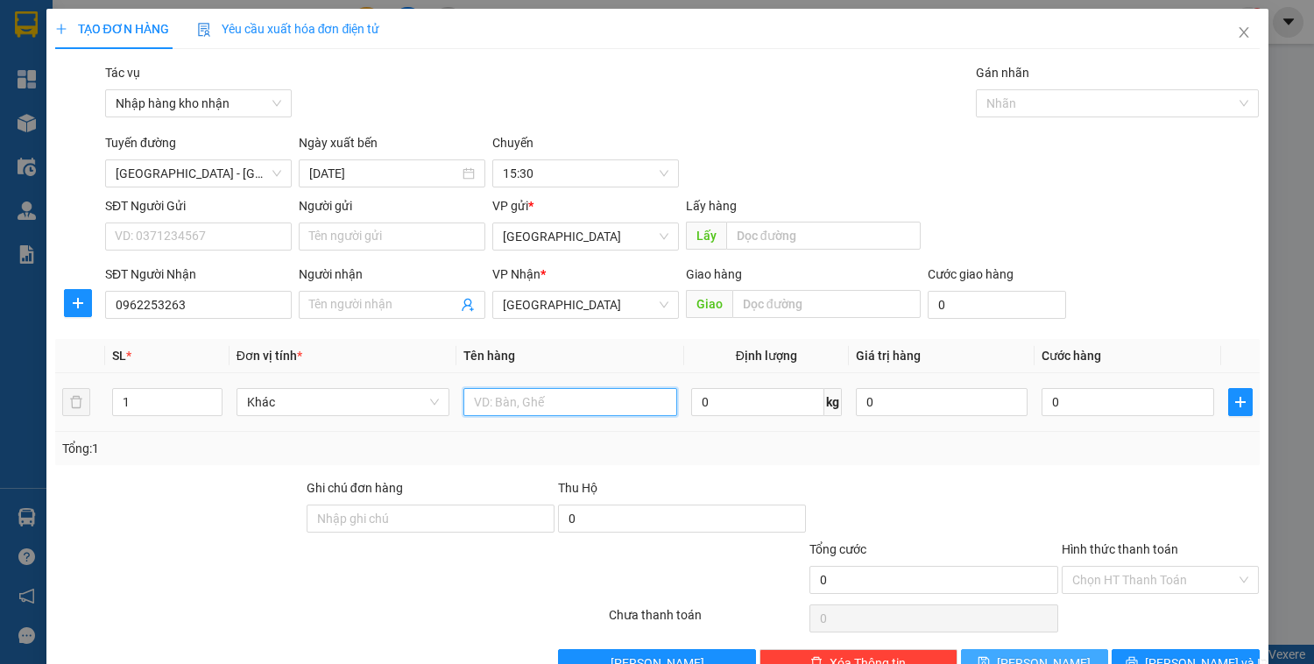
click at [549, 412] on input "text" at bounding box center [570, 402] width 213 height 28
click at [740, 301] on input "text" at bounding box center [827, 304] width 188 height 28
click at [684, 346] on th "Định lượng" at bounding box center [767, 356] width 166 height 34
click at [954, 308] on input "0" at bounding box center [997, 305] width 138 height 28
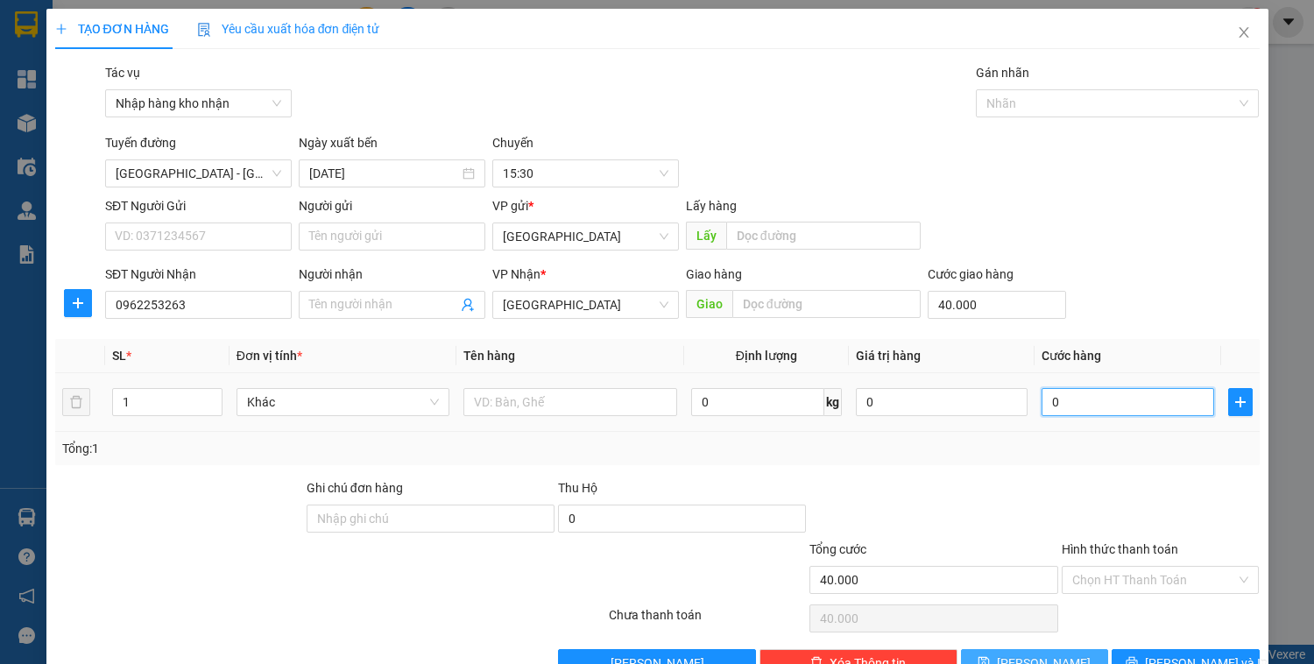
click at [1079, 401] on input "0" at bounding box center [1128, 402] width 172 height 28
click at [974, 474] on div "Transit Pickup Surcharge Ids Transit Deliver Surcharge Ids Transit Deliver Surc…" at bounding box center [657, 370] width 1205 height 614
click at [1133, 577] on input "Hình thức thanh toán" at bounding box center [1155, 580] width 165 height 26
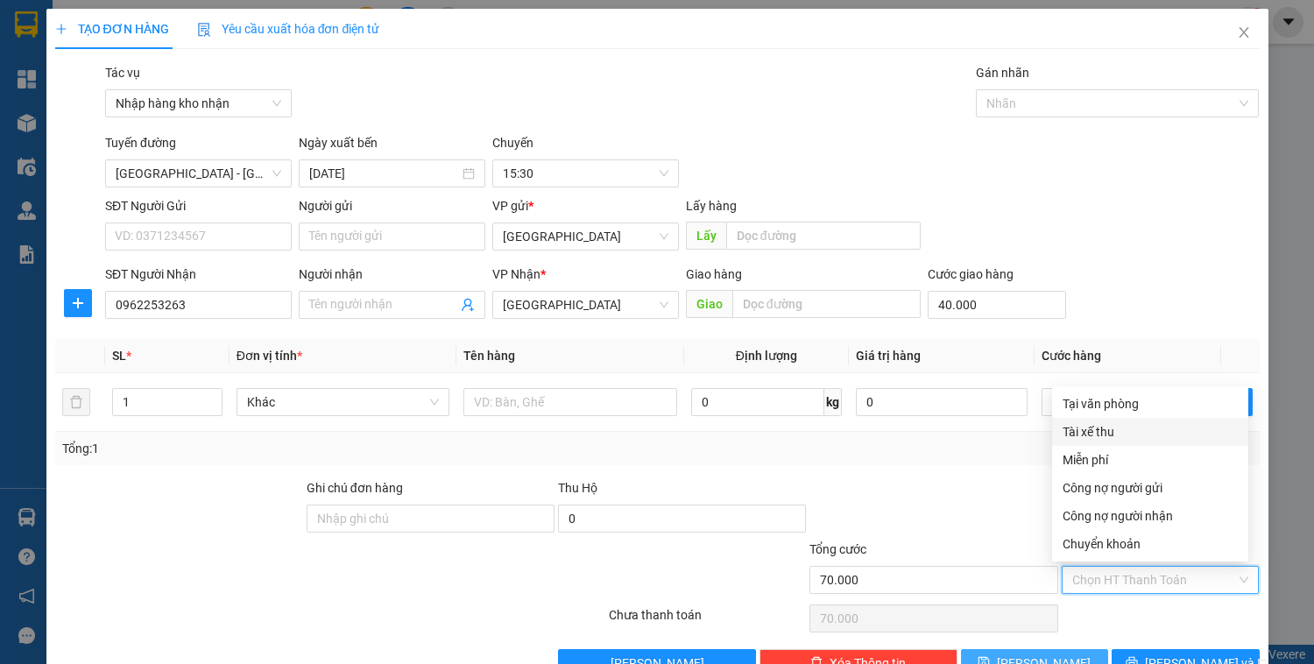
click at [1093, 435] on div "Tài xế thu" at bounding box center [1150, 431] width 175 height 19
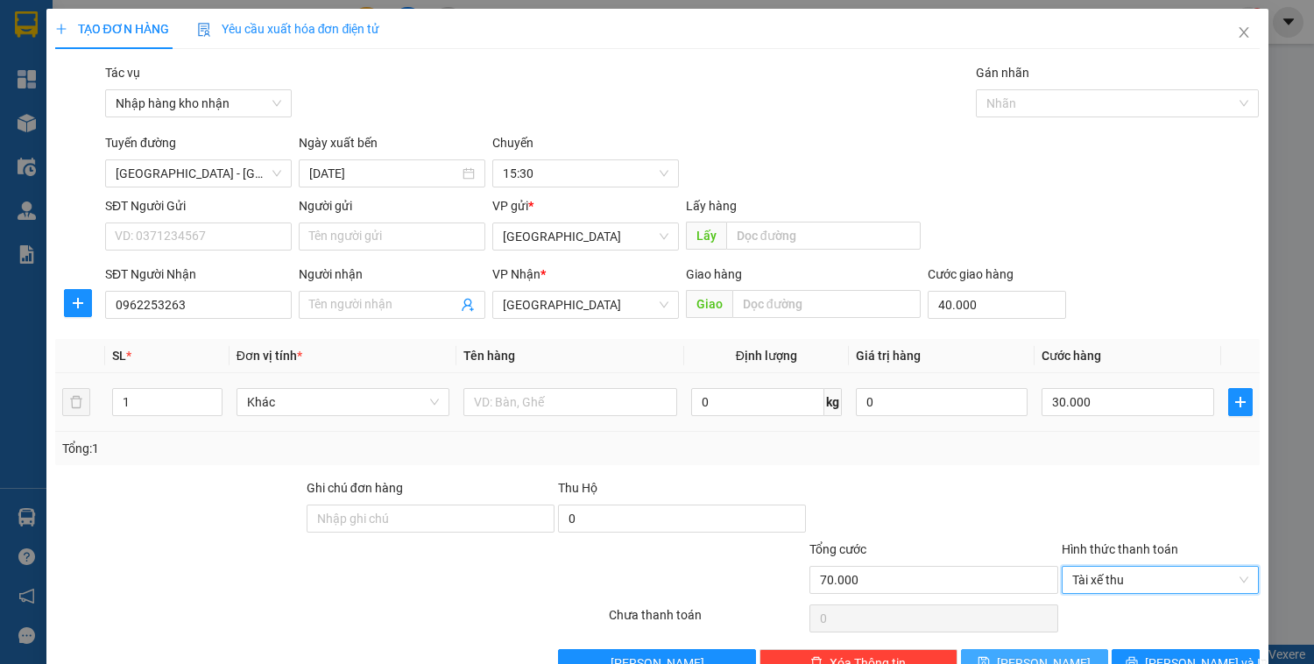
click at [547, 385] on div at bounding box center [570, 402] width 213 height 35
click at [541, 410] on input "text" at bounding box center [570, 402] width 213 height 28
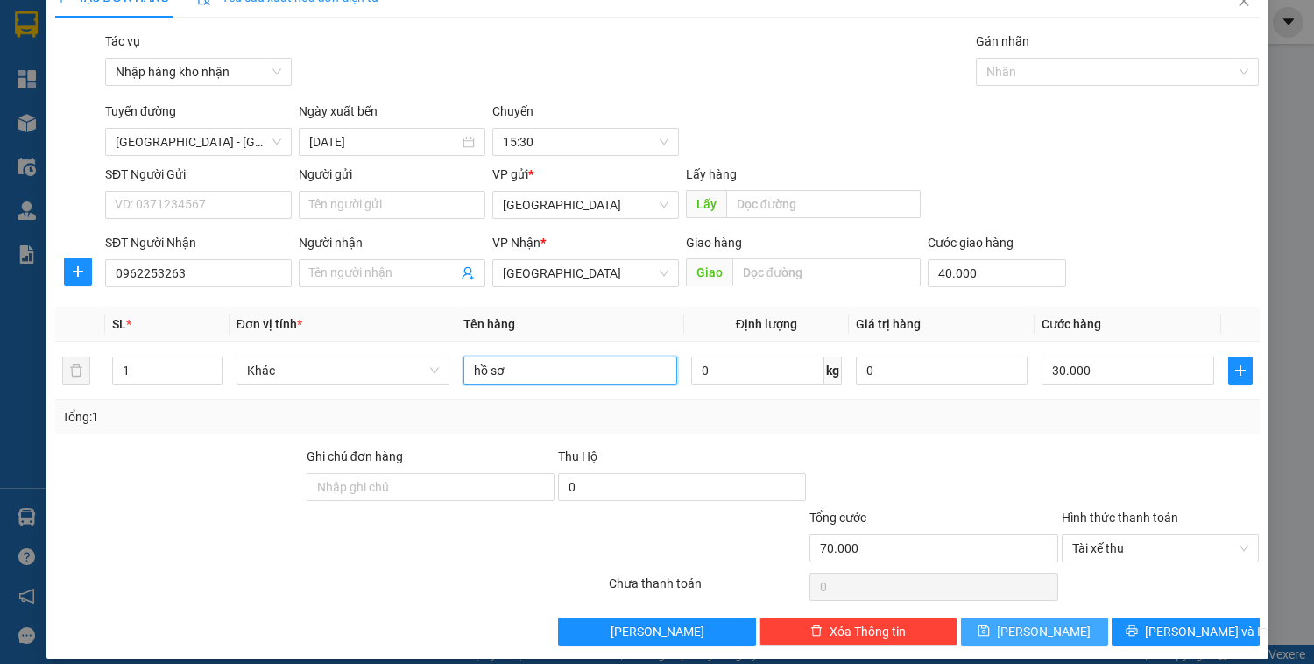
scroll to position [46, 0]
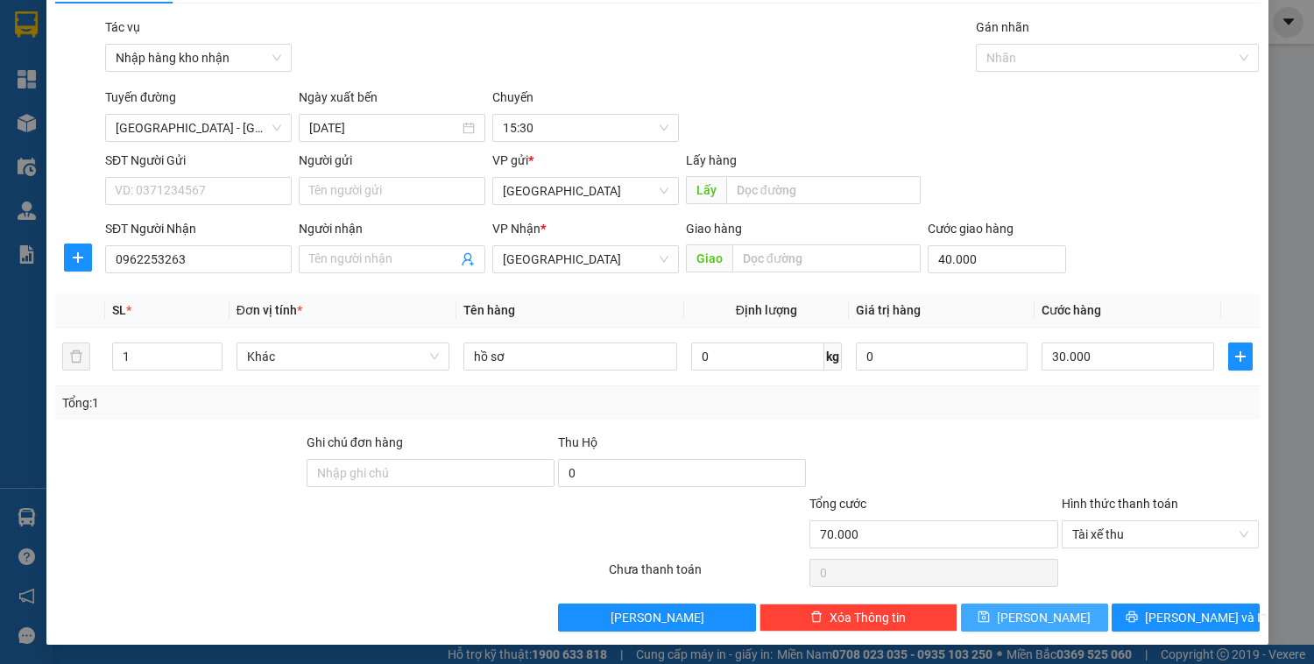
click at [1033, 620] on span "[PERSON_NAME]" at bounding box center [1044, 617] width 94 height 19
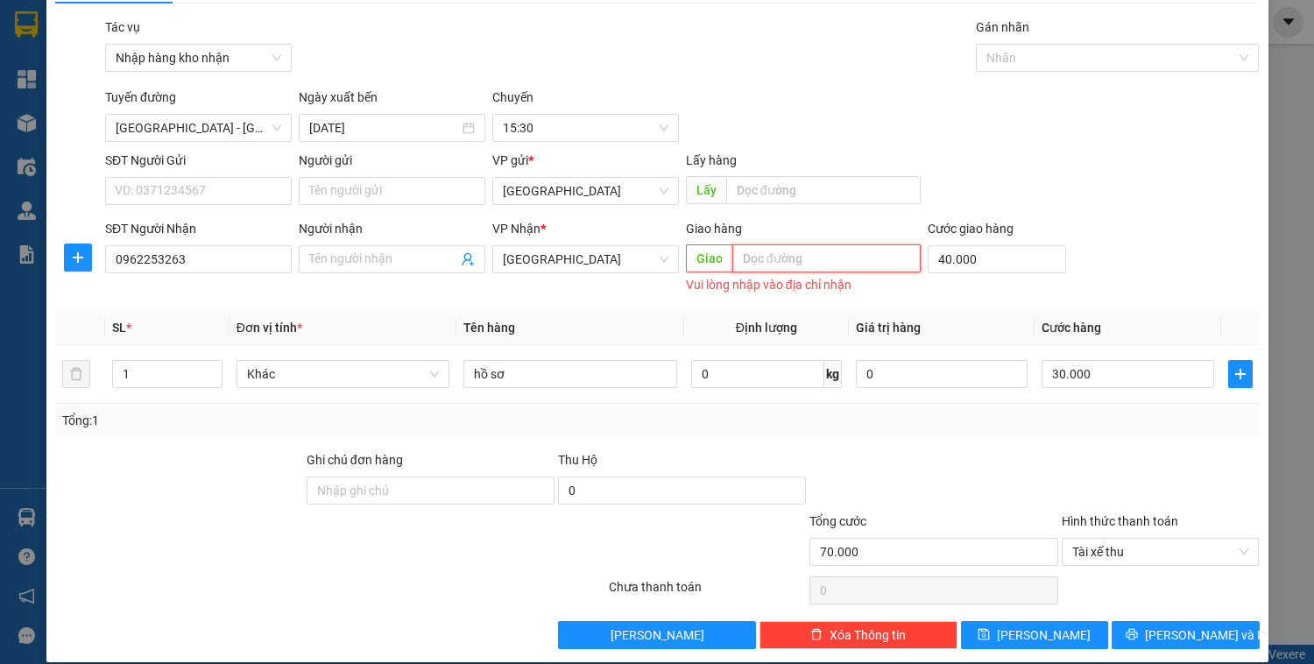
click at [790, 245] on input "text" at bounding box center [827, 258] width 188 height 28
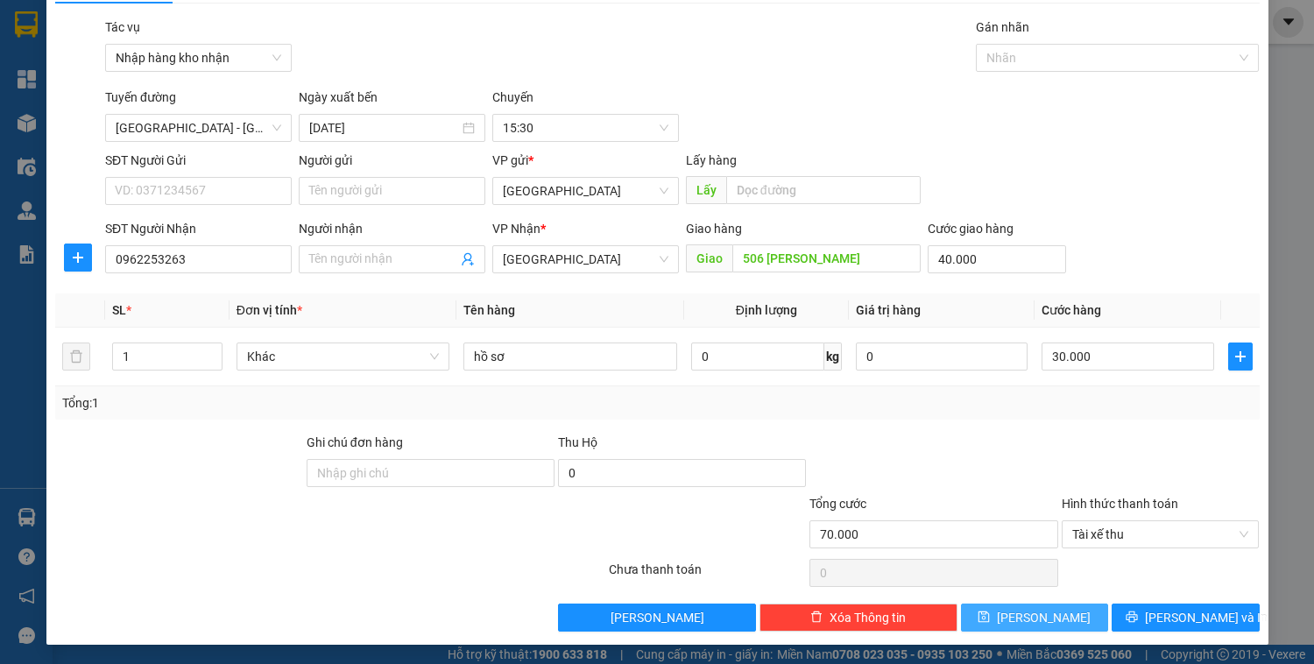
click at [1047, 610] on button "[PERSON_NAME]" at bounding box center [1034, 618] width 147 height 28
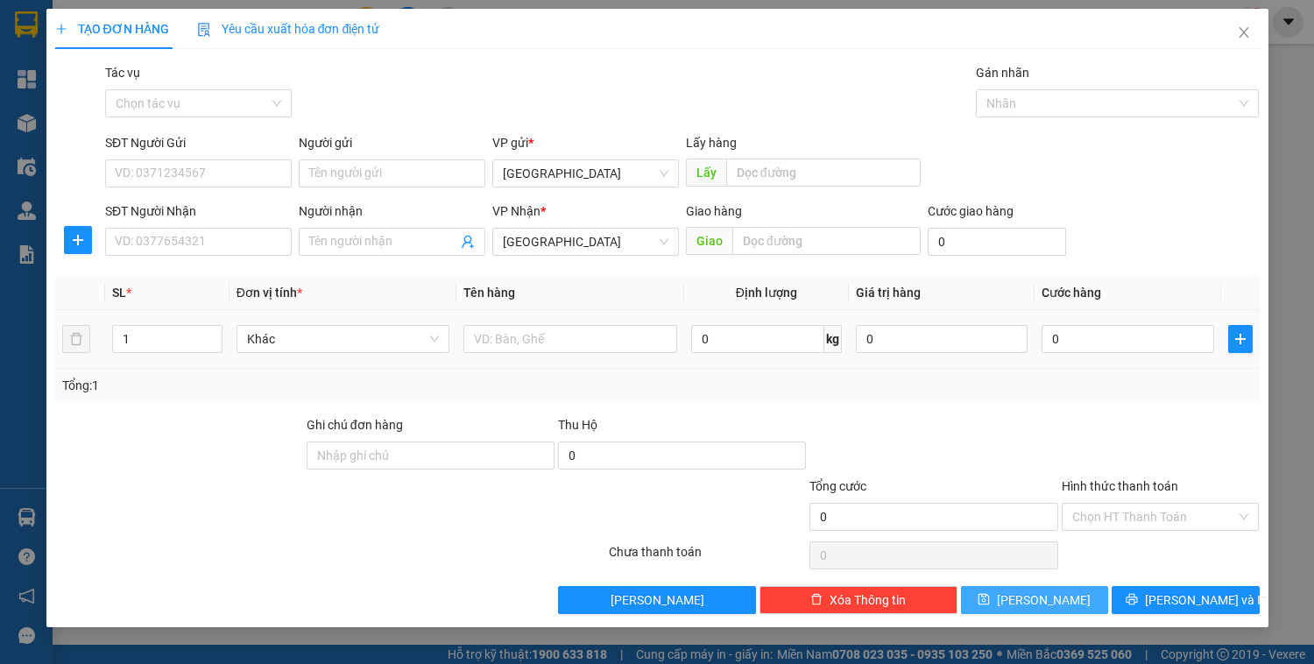
scroll to position [0, 0]
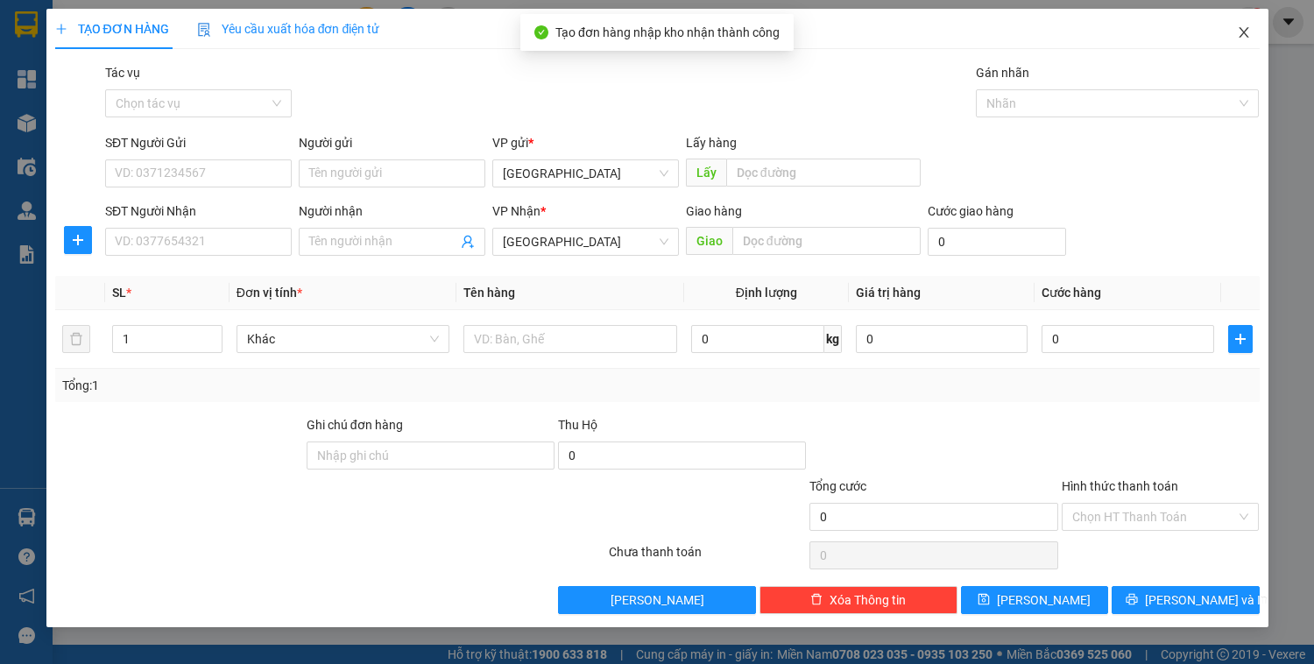
click at [1248, 35] on icon "close" at bounding box center [1244, 32] width 14 height 14
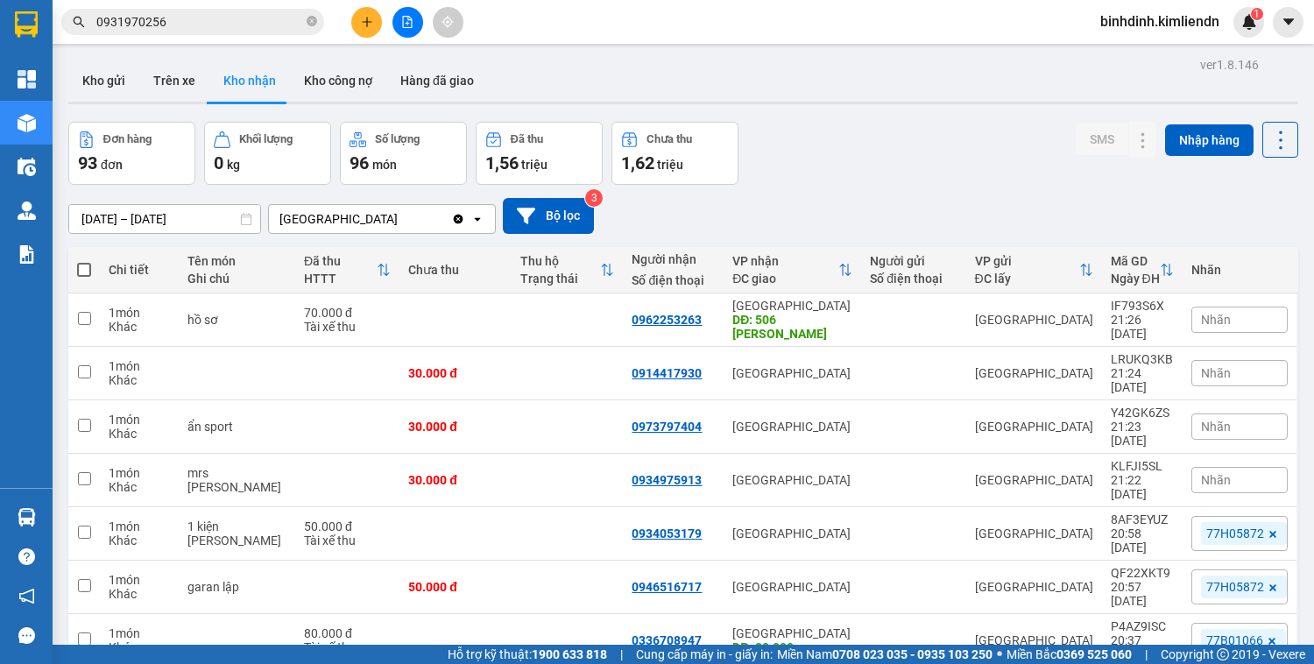
click at [1207, 320] on span "Nhãn" at bounding box center [1216, 320] width 30 height 14
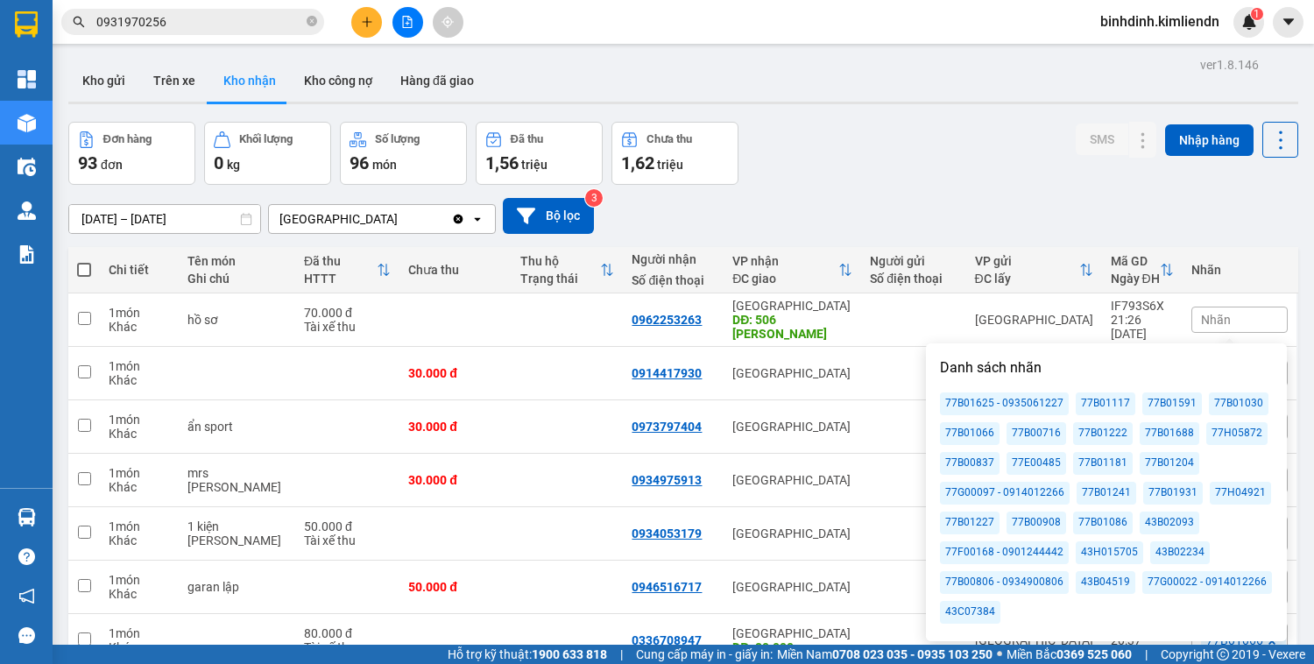
click at [1099, 440] on div "77B01222" at bounding box center [1103, 433] width 60 height 23
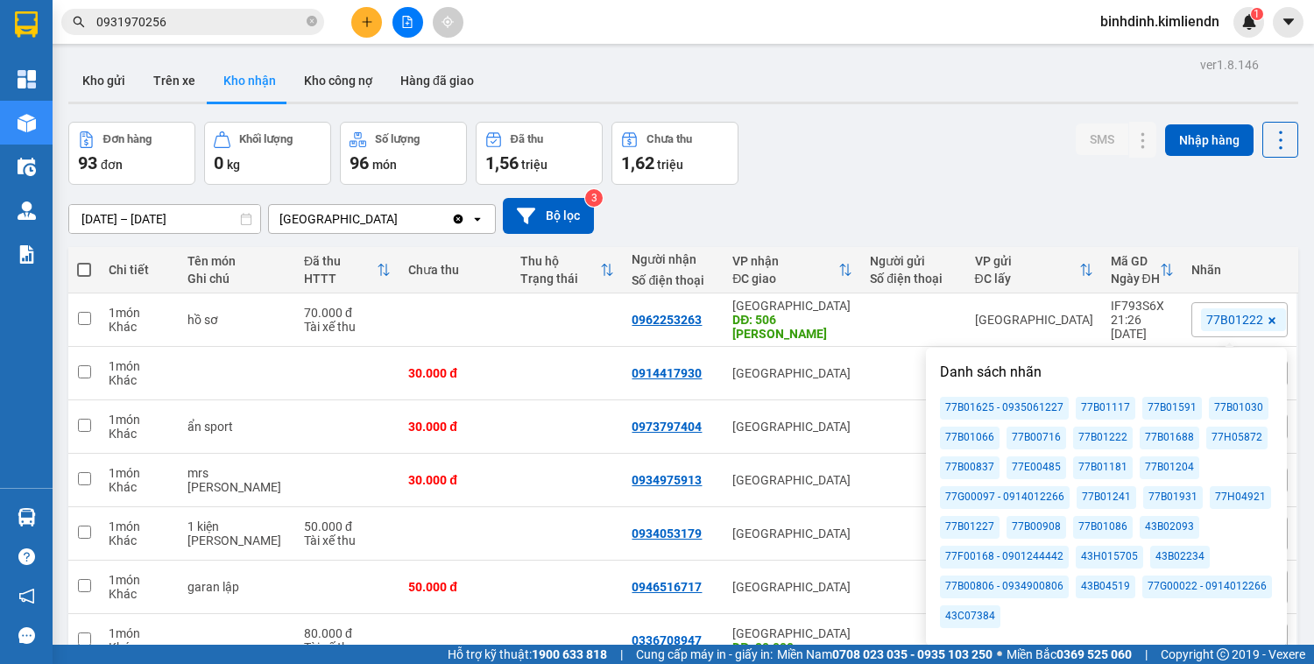
click at [1072, 195] on div "[DATE] – [DATE] Press the down arrow key to interact with the calendar and sele…" at bounding box center [683, 216] width 1230 height 62
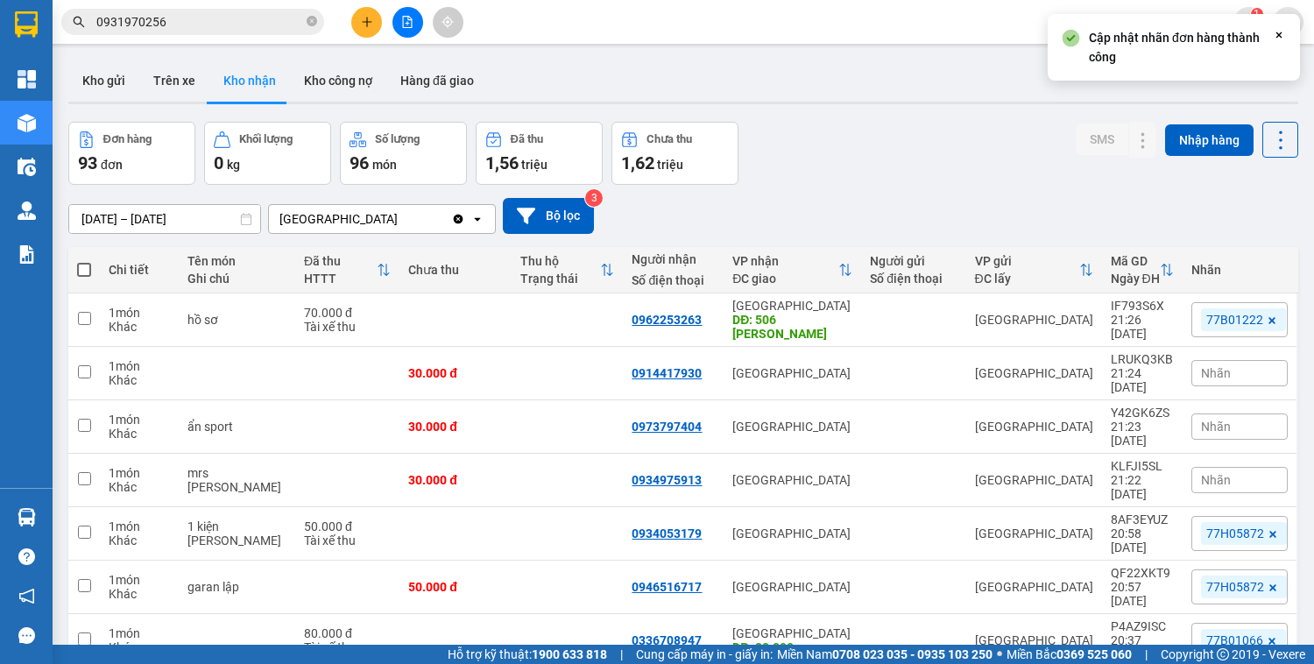
click at [1232, 360] on div "Nhãn" at bounding box center [1240, 373] width 96 height 26
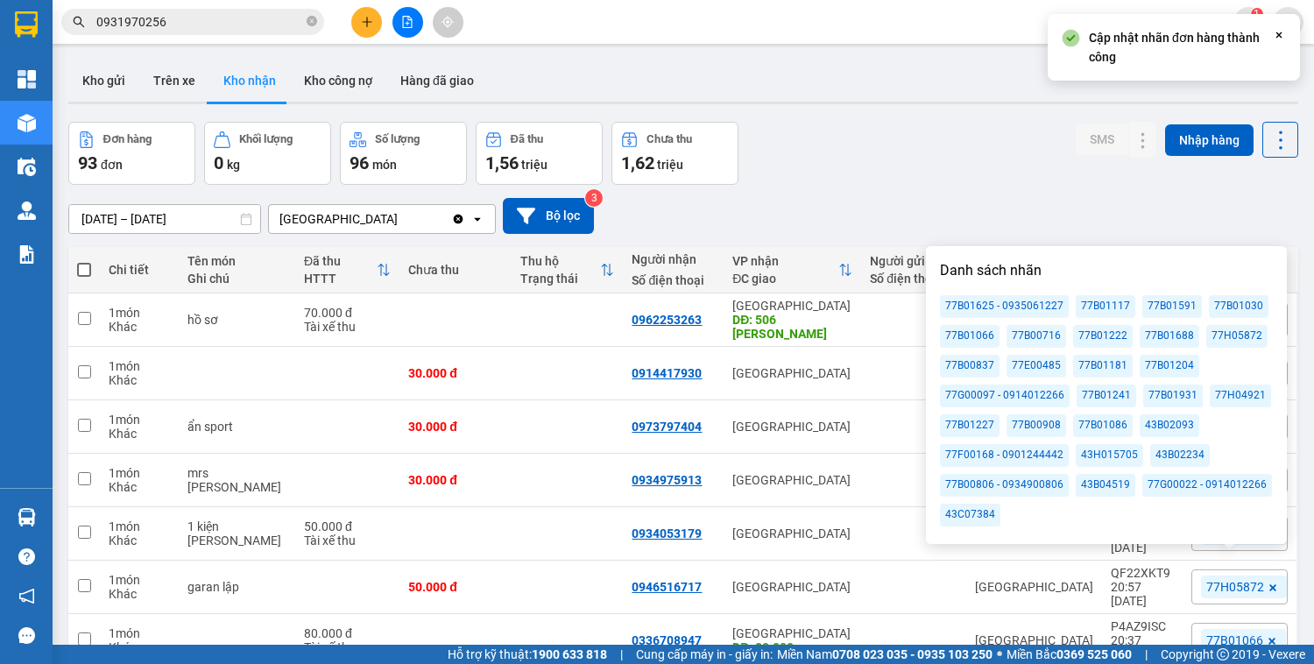
click at [1087, 339] on div "77B01222" at bounding box center [1103, 336] width 60 height 23
click at [1055, 179] on div "Đơn hàng 93 đơn Khối lượng 0 kg Số lượng 96 món Đã thu 1,56 triệu Chưa thu 1,62…" at bounding box center [683, 153] width 1230 height 63
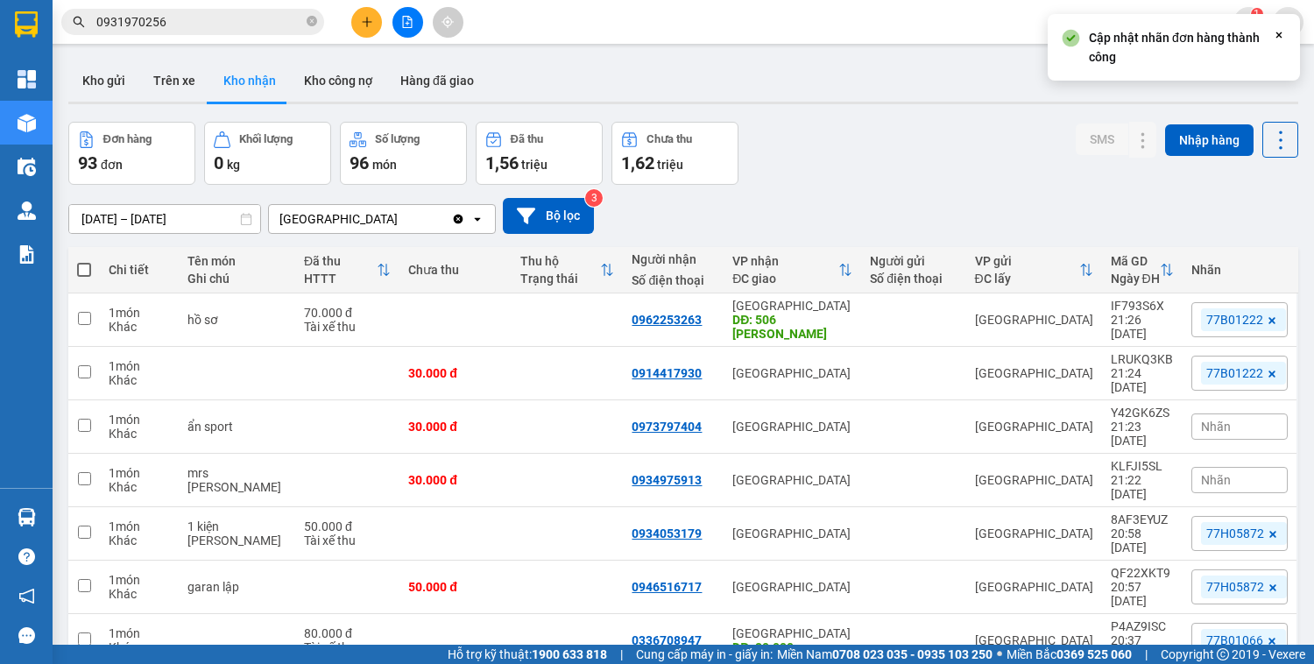
click at [1215, 420] on span "Nhãn" at bounding box center [1216, 427] width 30 height 14
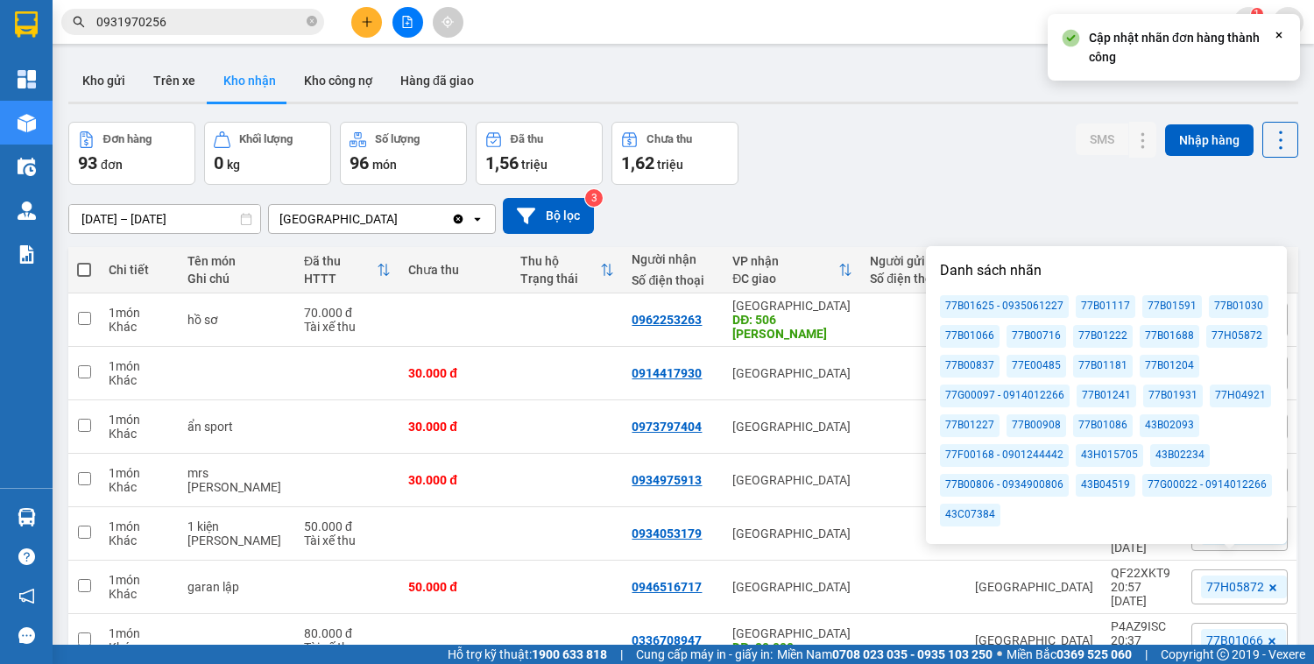
click at [1111, 340] on div "77B01222" at bounding box center [1103, 336] width 60 height 23
click at [1062, 189] on div "[DATE] – [DATE] Press the down arrow key to interact with the calendar and sele…" at bounding box center [683, 216] width 1230 height 62
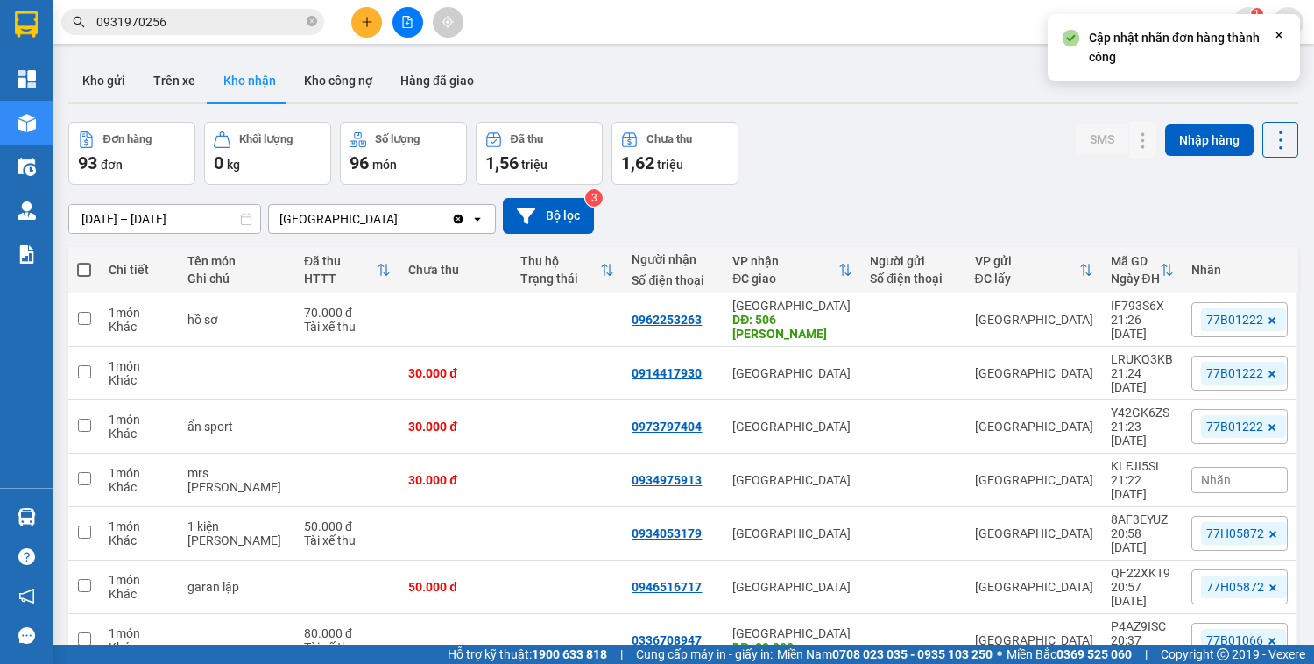
click at [1236, 467] on div "Nhãn" at bounding box center [1240, 480] width 96 height 26
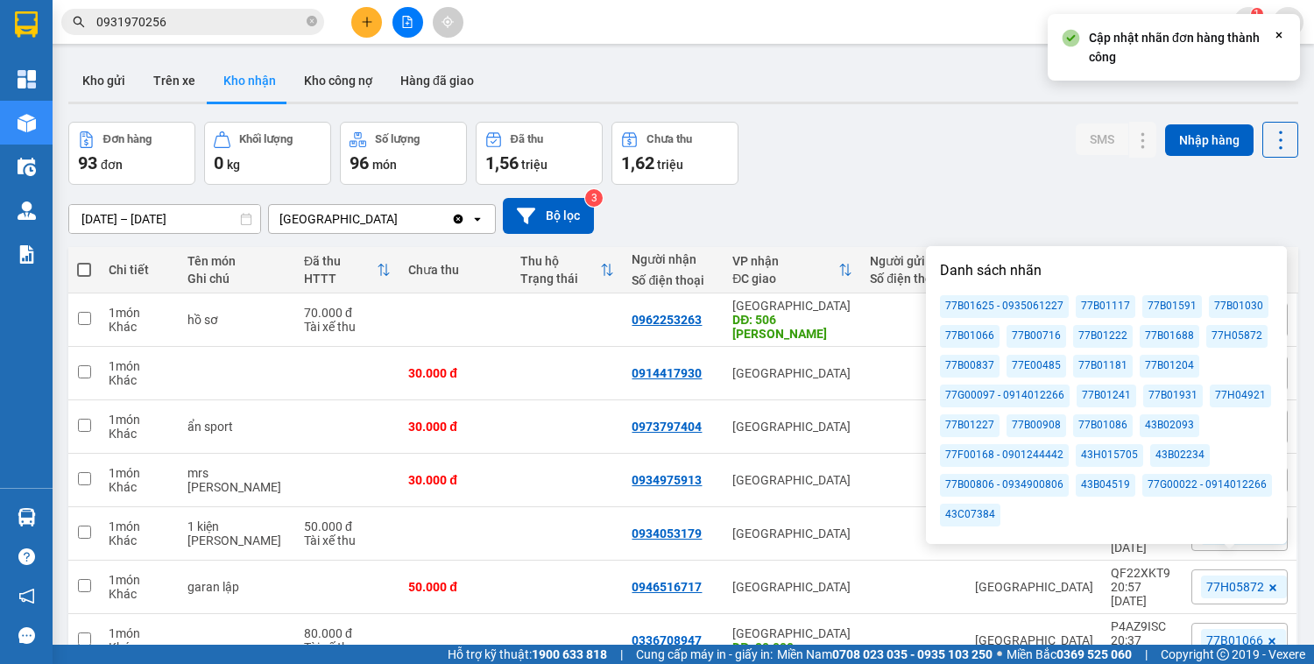
click at [1104, 336] on div "77B01222" at bounding box center [1103, 336] width 60 height 23
click at [982, 160] on div "Đơn hàng 93 đơn Khối lượng 0 kg Số lượng 96 món Đã thu 1,56 triệu Chưa thu 1,62…" at bounding box center [683, 153] width 1230 height 63
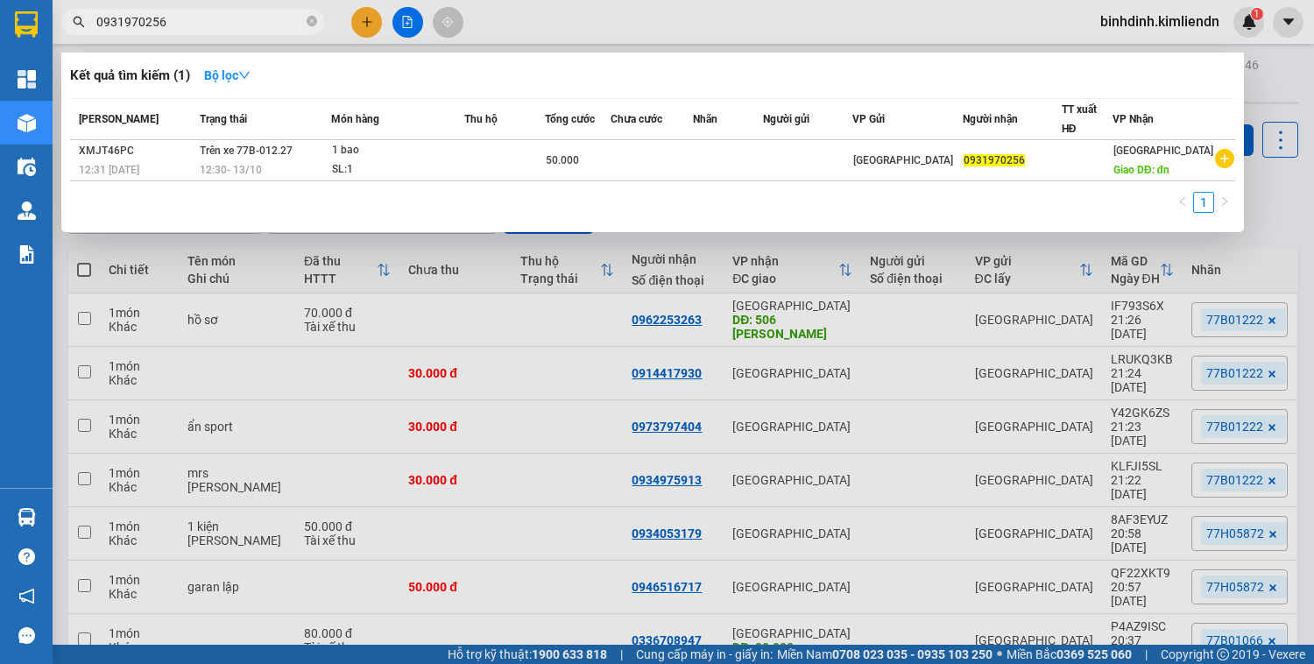
drag, startPoint x: 218, startPoint y: 25, endPoint x: 25, endPoint y: 22, distance: 193.7
click at [25, 22] on section "Kết quả tìm kiếm ( 1 ) Bộ lọc Mã ĐH Trạng thái Món hàng Thu hộ Tổng cước Chưa c…" at bounding box center [657, 332] width 1314 height 664
click at [365, 20] on div at bounding box center [657, 332] width 1314 height 664
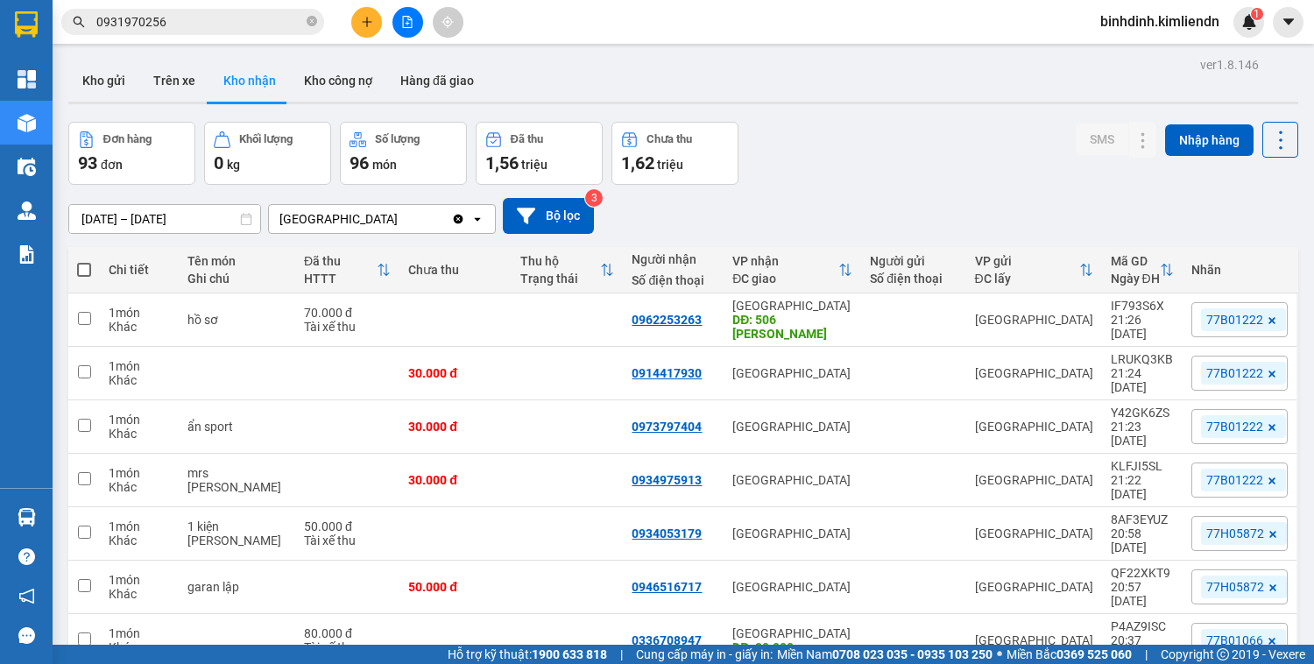
click at [362, 25] on icon "plus" at bounding box center [367, 22] width 12 height 12
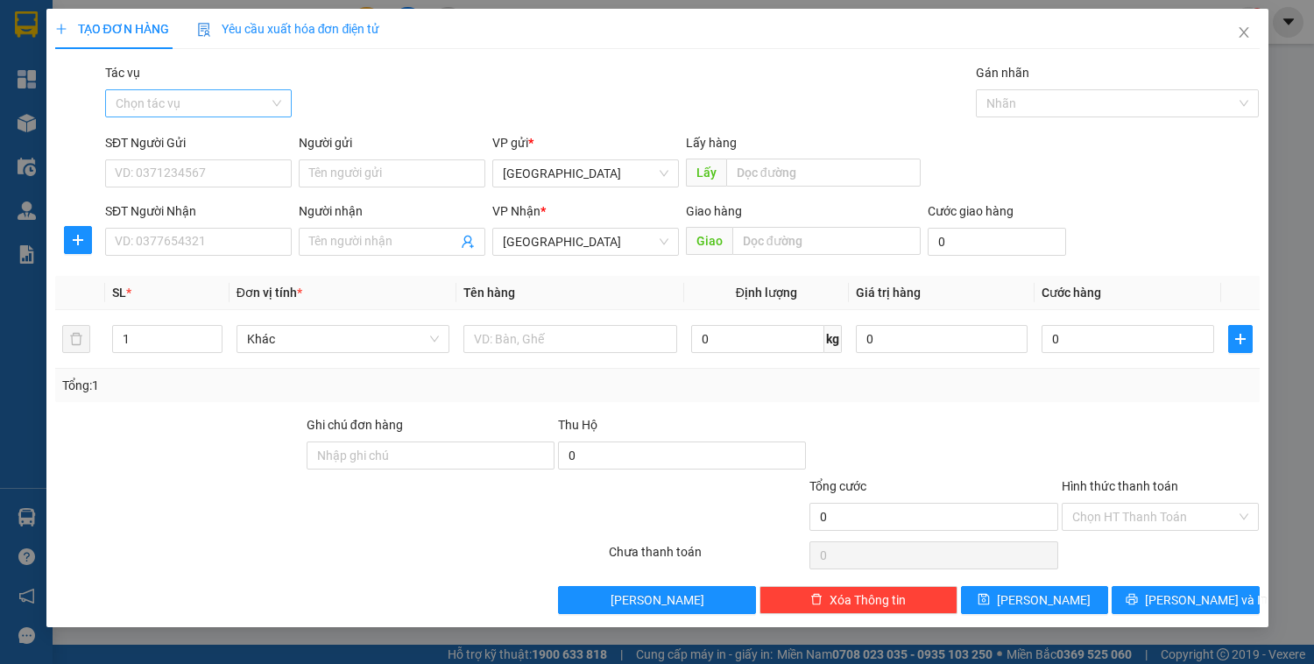
click at [209, 104] on input "Tác vụ" at bounding box center [192, 103] width 153 height 26
click at [205, 171] on div "Nhập hàng kho nhận" at bounding box center [199, 166] width 166 height 19
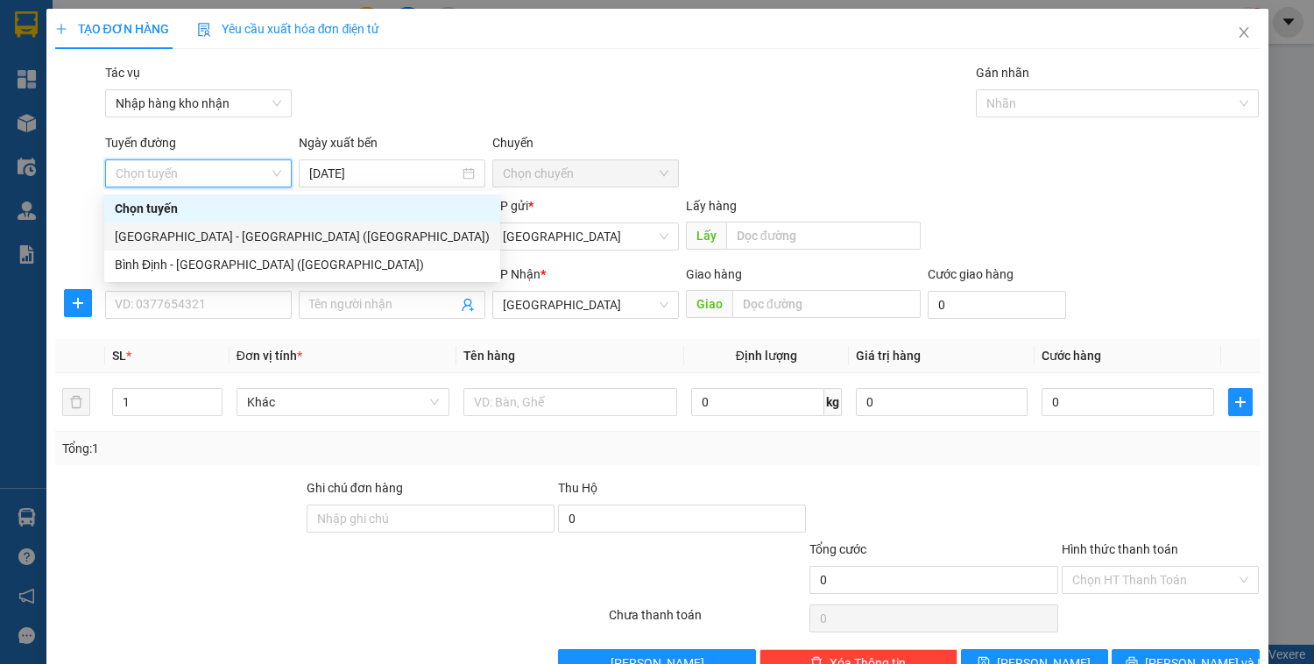
click at [189, 241] on div "[GEOGRAPHIC_DATA] - [GEOGRAPHIC_DATA] ([GEOGRAPHIC_DATA])" at bounding box center [302, 236] width 375 height 19
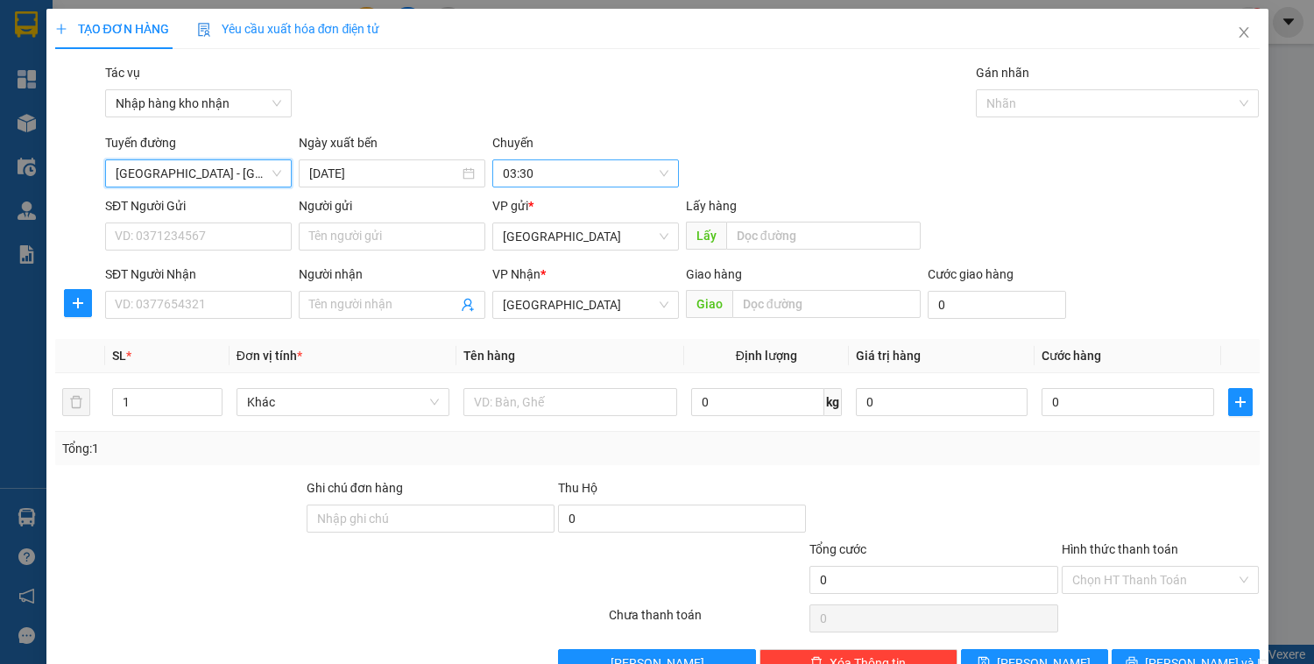
click at [554, 168] on span "03:30" at bounding box center [586, 173] width 166 height 26
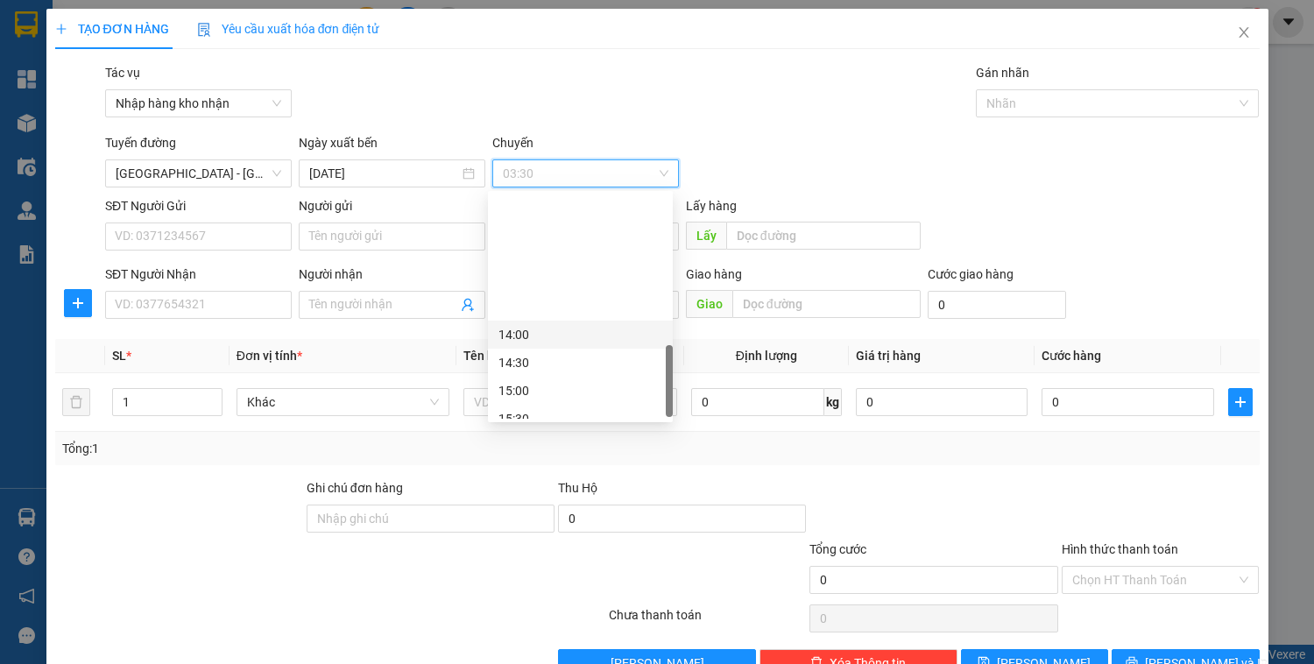
scroll to position [631, 0]
click at [529, 311] on div "16:00" at bounding box center [581, 306] width 164 height 19
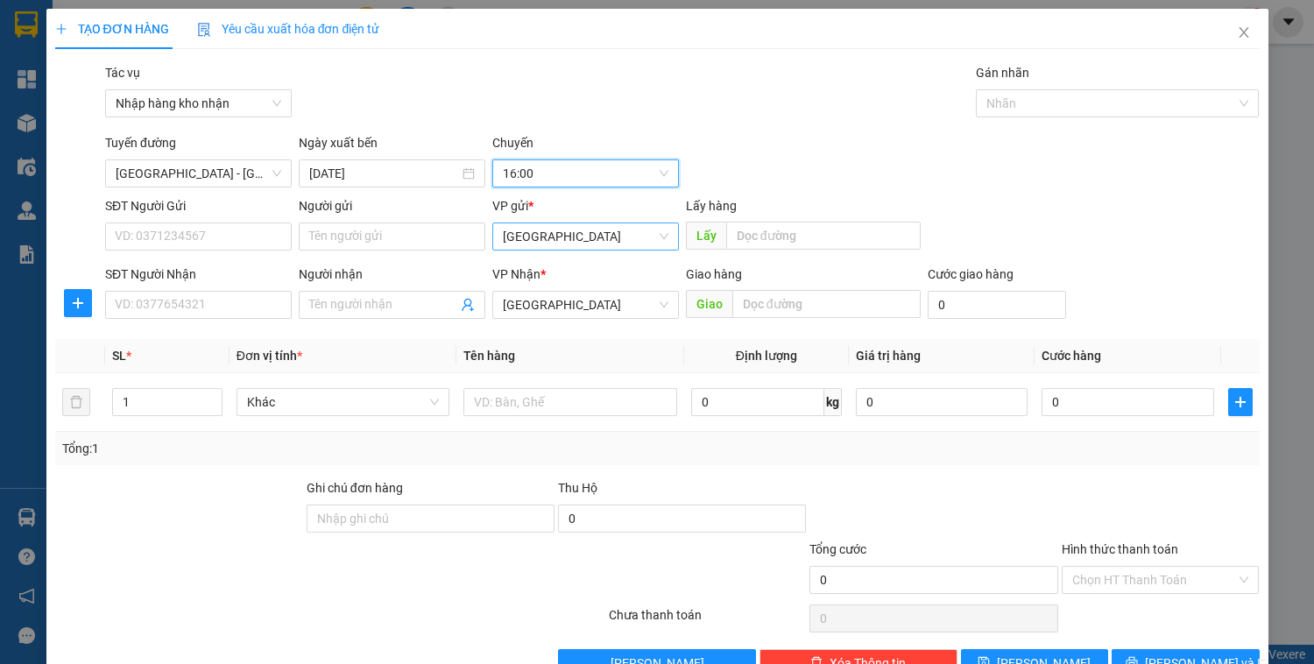
click at [552, 238] on span "[GEOGRAPHIC_DATA]" at bounding box center [586, 236] width 166 height 26
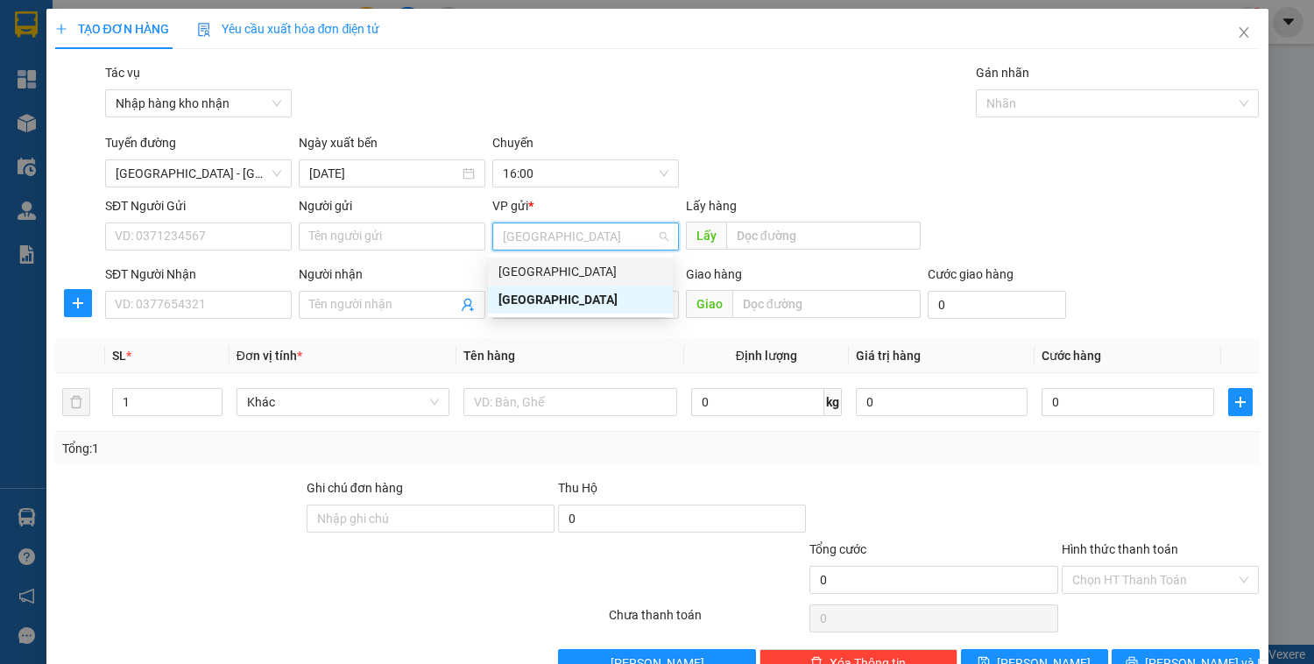
click at [542, 267] on div "[GEOGRAPHIC_DATA]" at bounding box center [581, 271] width 164 height 19
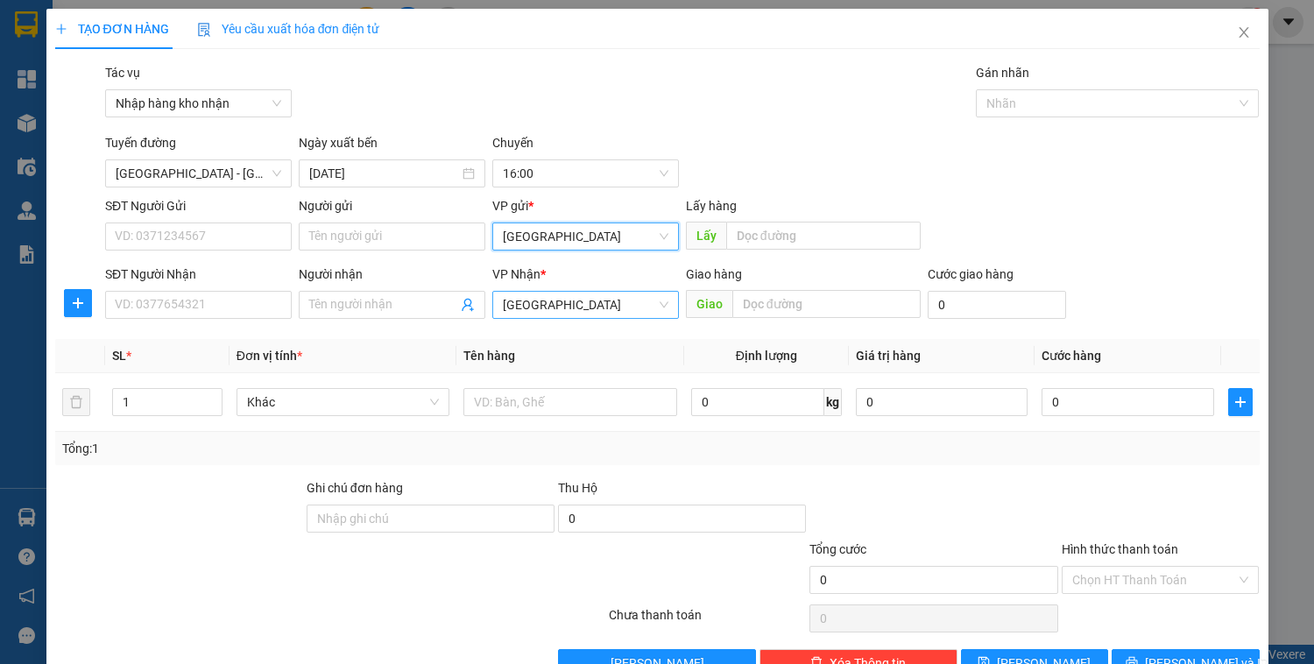
click at [554, 309] on span "[GEOGRAPHIC_DATA]" at bounding box center [586, 305] width 166 height 26
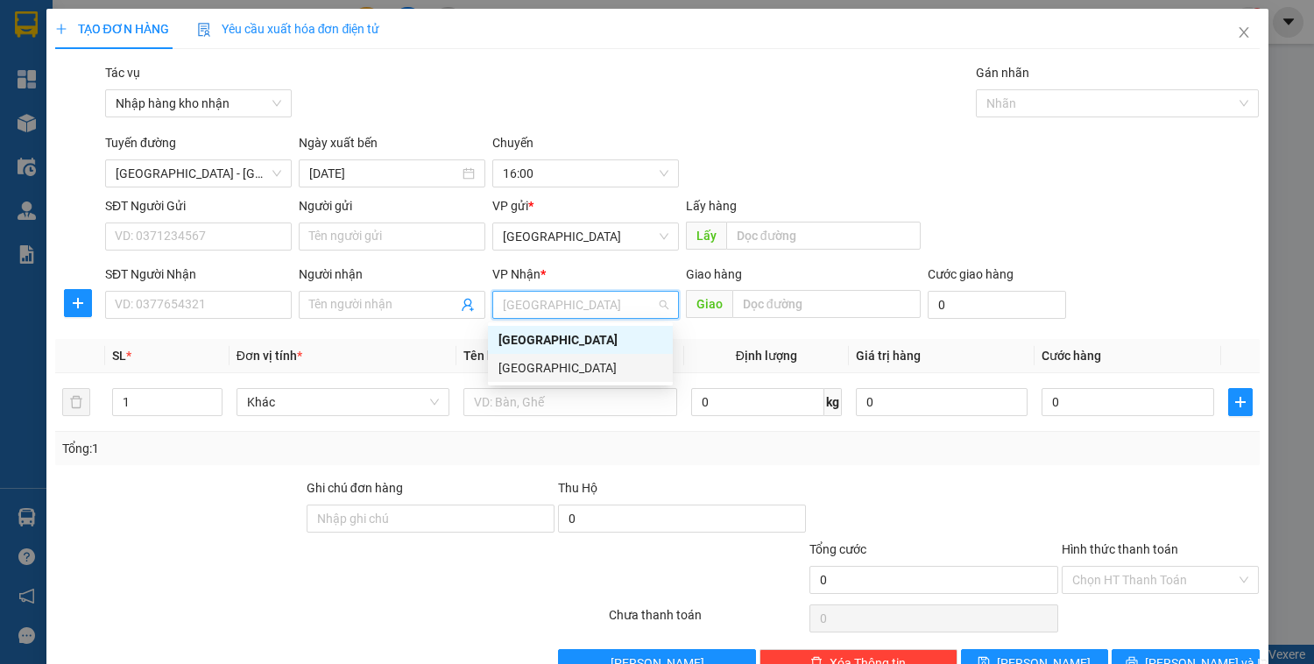
click at [548, 368] on div "[GEOGRAPHIC_DATA]" at bounding box center [581, 367] width 164 height 19
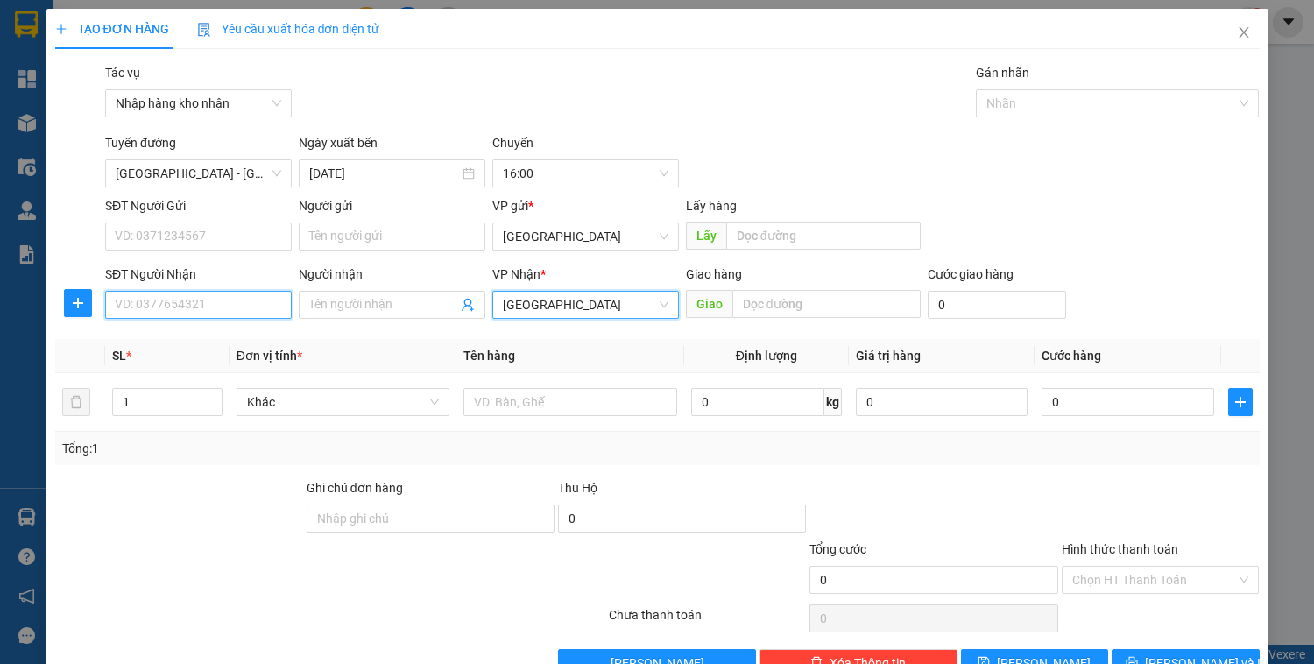
click at [168, 309] on input "SĐT Người Nhận" at bounding box center [198, 305] width 187 height 28
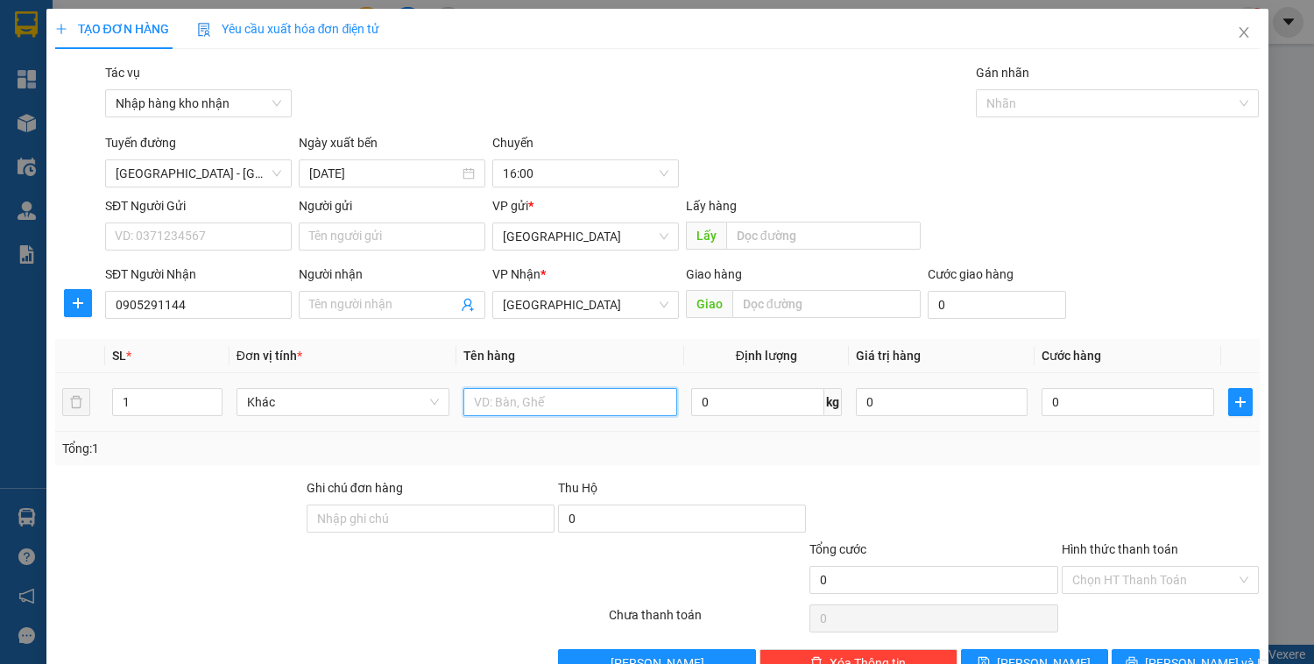
click at [528, 396] on input "text" at bounding box center [570, 402] width 213 height 28
click at [1087, 400] on input "0" at bounding box center [1128, 402] width 172 height 28
click at [1157, 573] on input "Hình thức thanh toán" at bounding box center [1155, 580] width 165 height 26
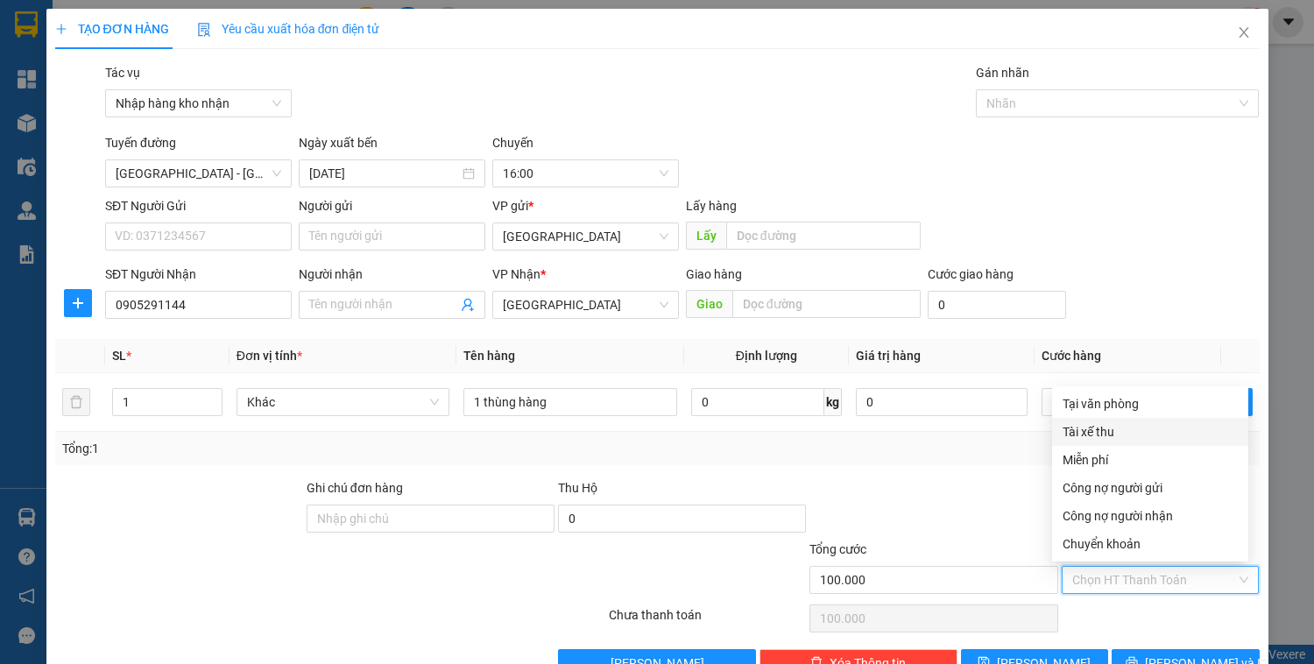
click at [1108, 433] on div "Tài xế thu" at bounding box center [1150, 431] width 175 height 19
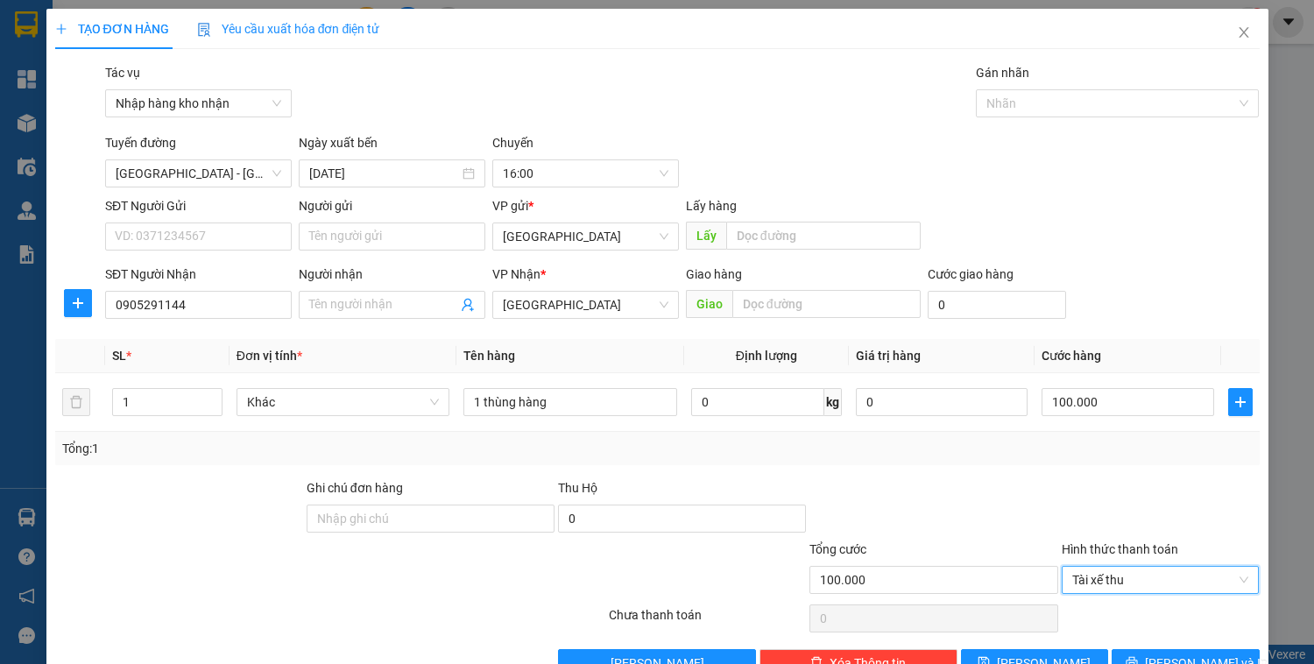
scroll to position [46, 0]
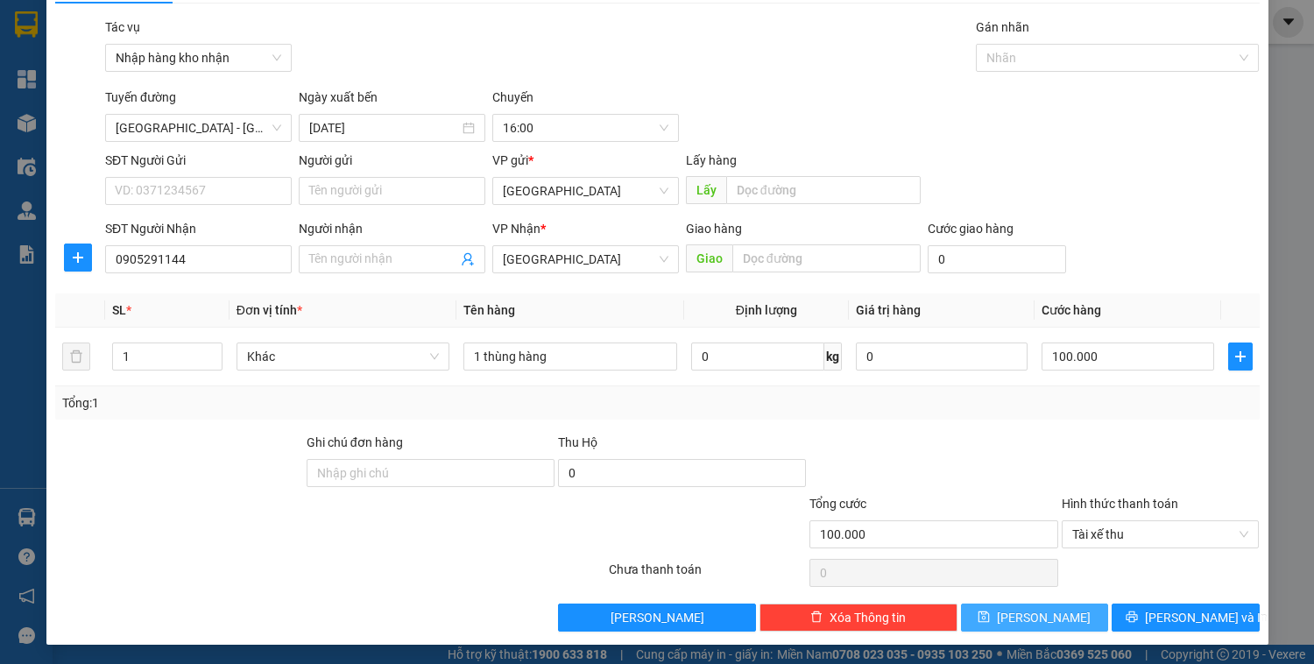
click at [990, 620] on icon "save" at bounding box center [984, 617] width 12 height 12
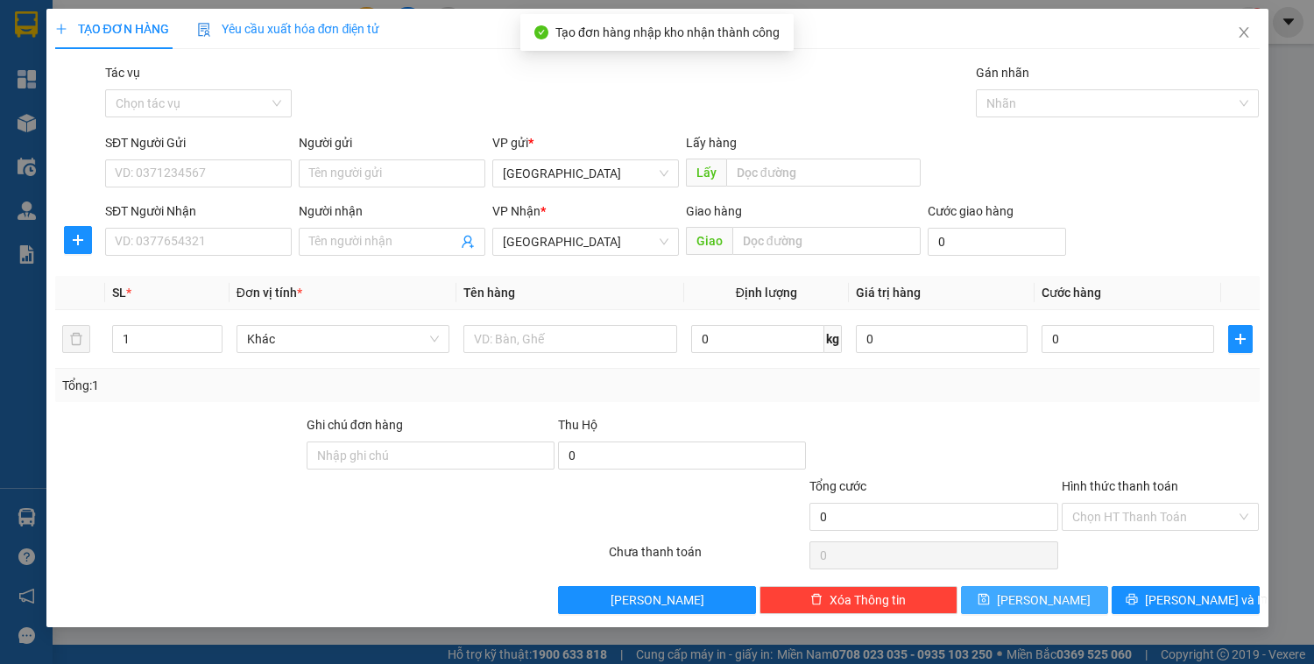
scroll to position [0, 0]
click at [243, 118] on div "Tác vụ Chọn tác vụ" at bounding box center [198, 93] width 187 height 61
click at [242, 106] on input "Tác vụ" at bounding box center [192, 103] width 153 height 26
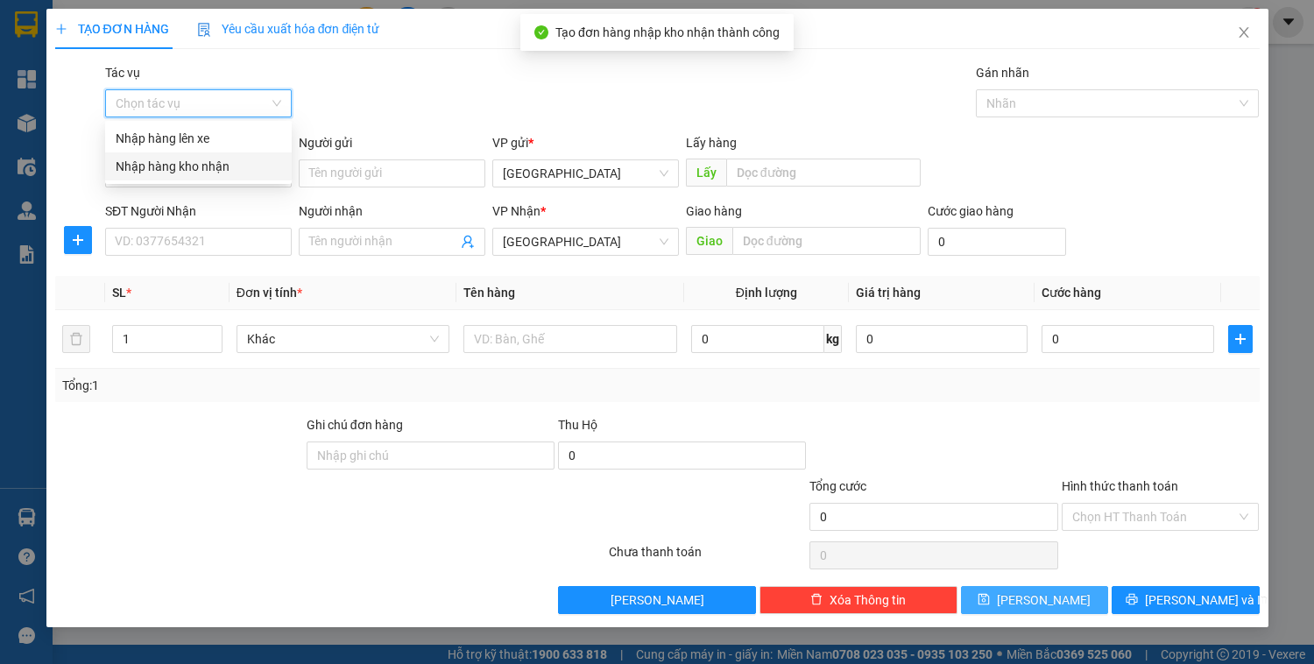
click at [215, 163] on div "Nhập hàng kho nhận" at bounding box center [199, 166] width 166 height 19
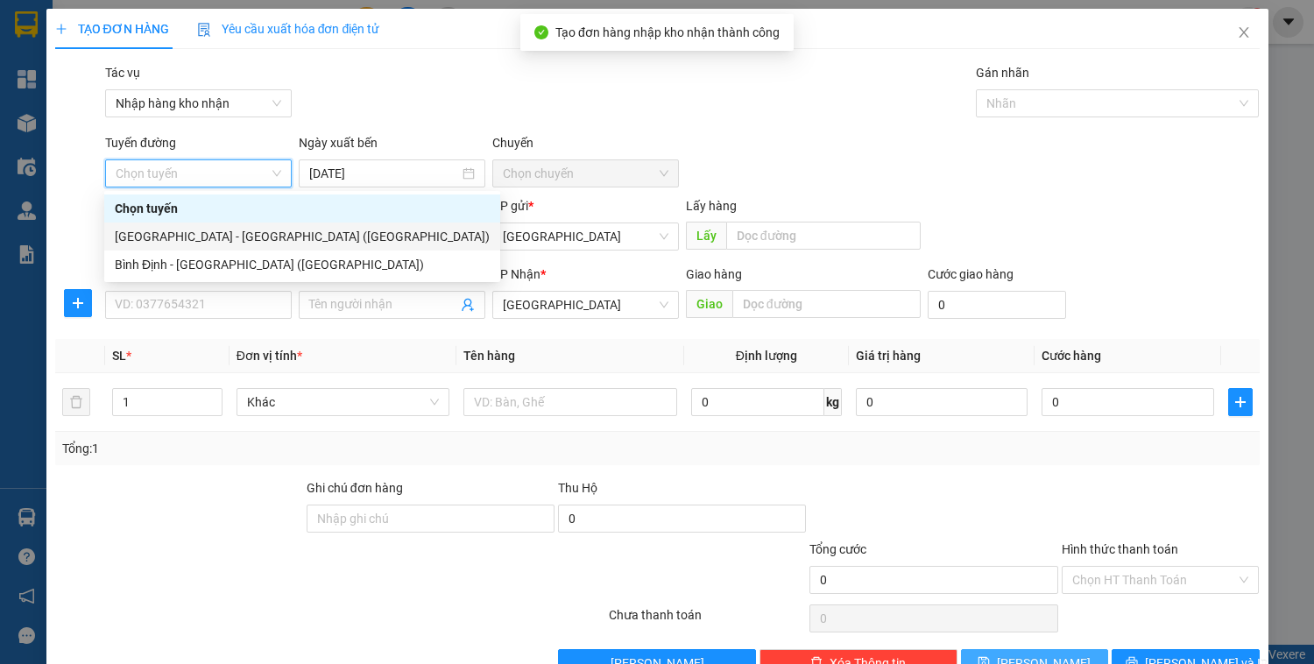
click at [202, 230] on div "[GEOGRAPHIC_DATA] - [GEOGRAPHIC_DATA] ([GEOGRAPHIC_DATA])" at bounding box center [302, 236] width 375 height 19
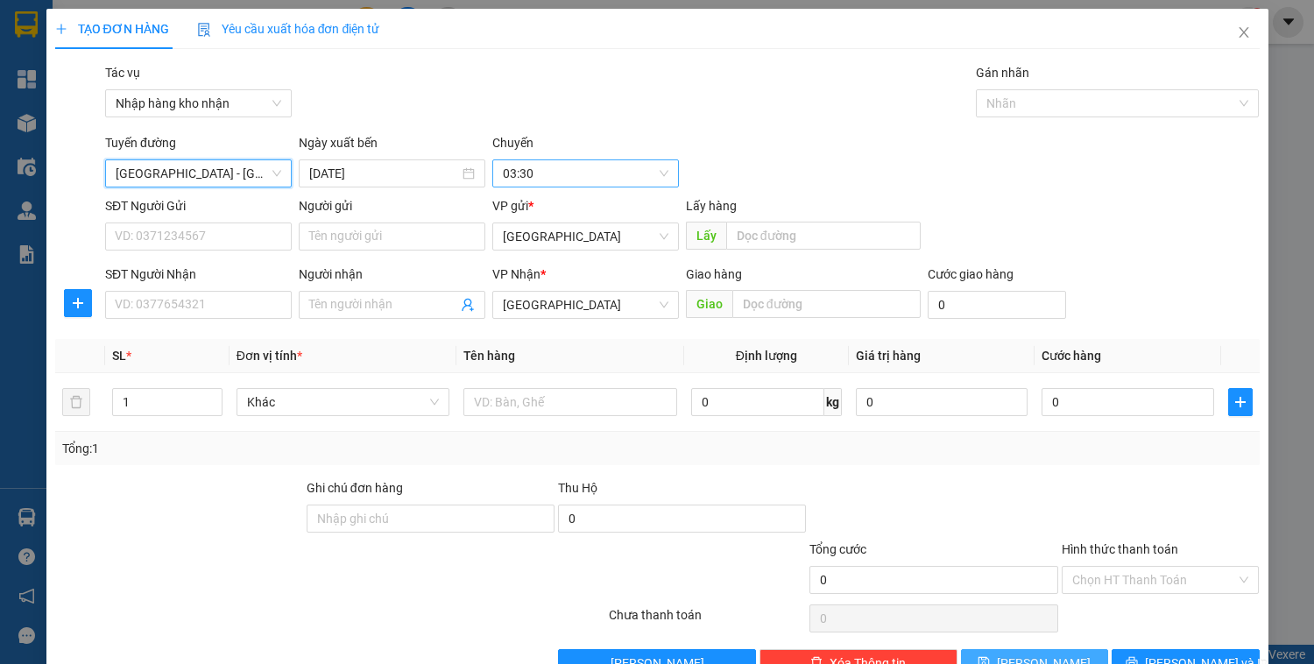
click at [533, 173] on span "03:30" at bounding box center [586, 173] width 166 height 26
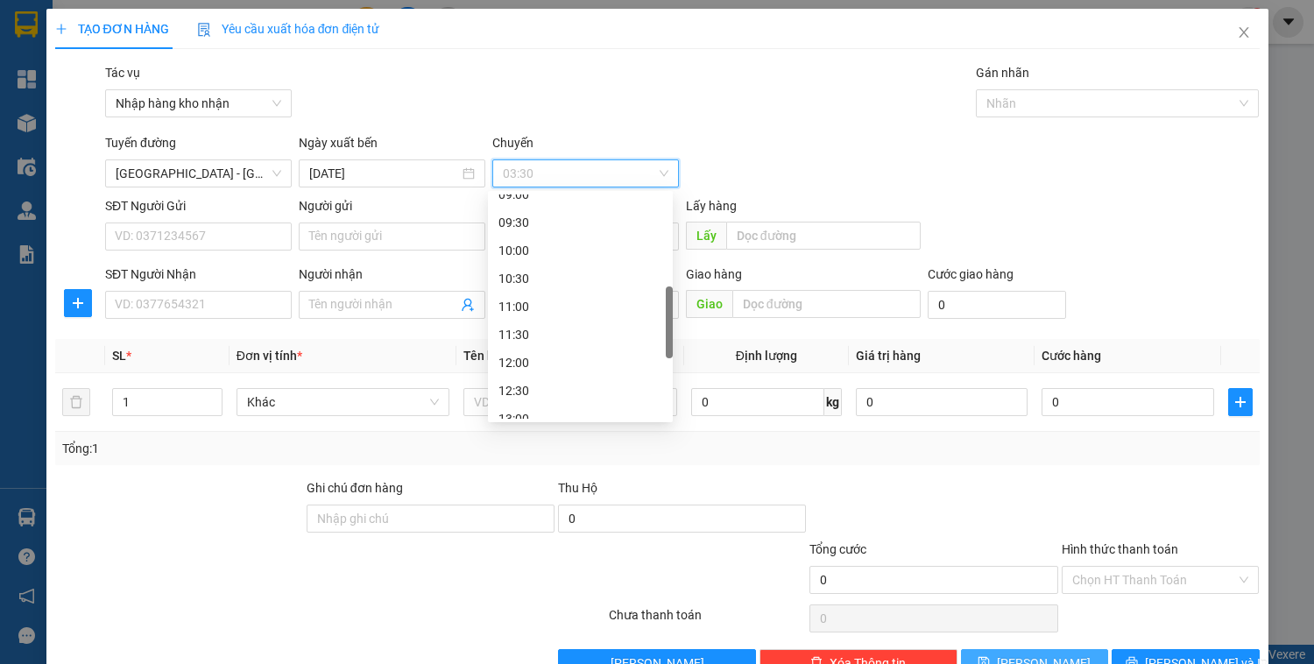
scroll to position [561, 0]
click at [533, 376] on div "16:00" at bounding box center [581, 376] width 164 height 19
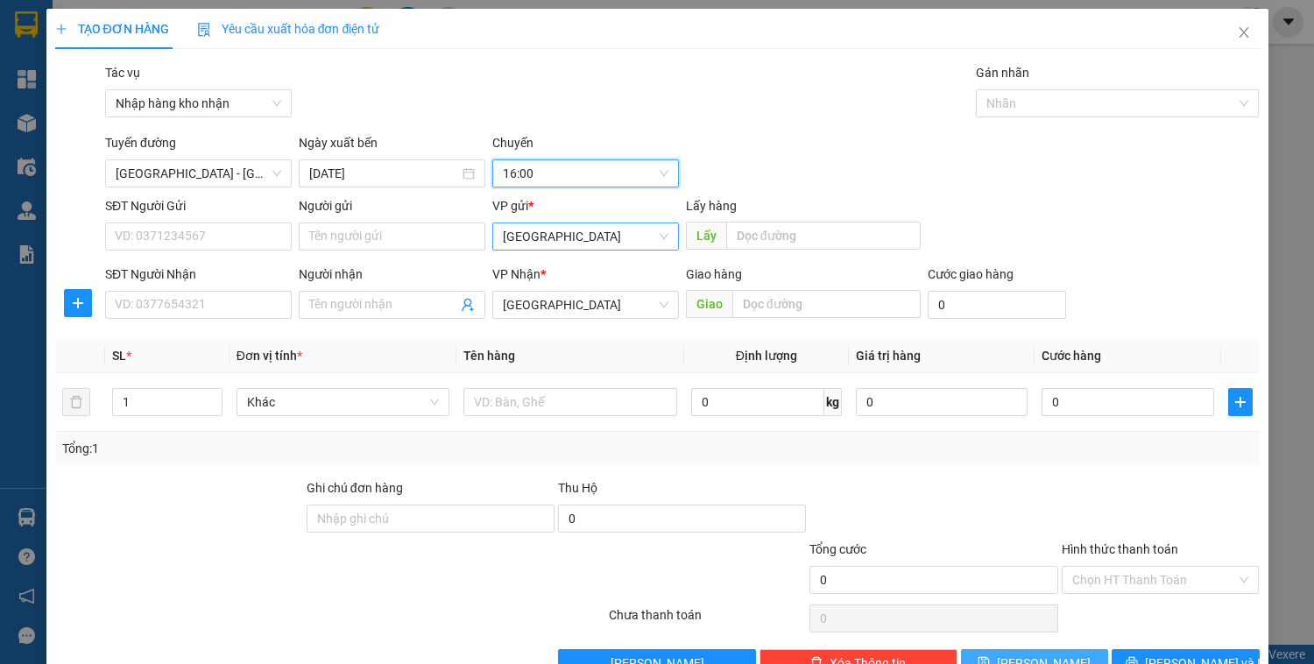
click at [546, 241] on span "[GEOGRAPHIC_DATA]" at bounding box center [586, 236] width 166 height 26
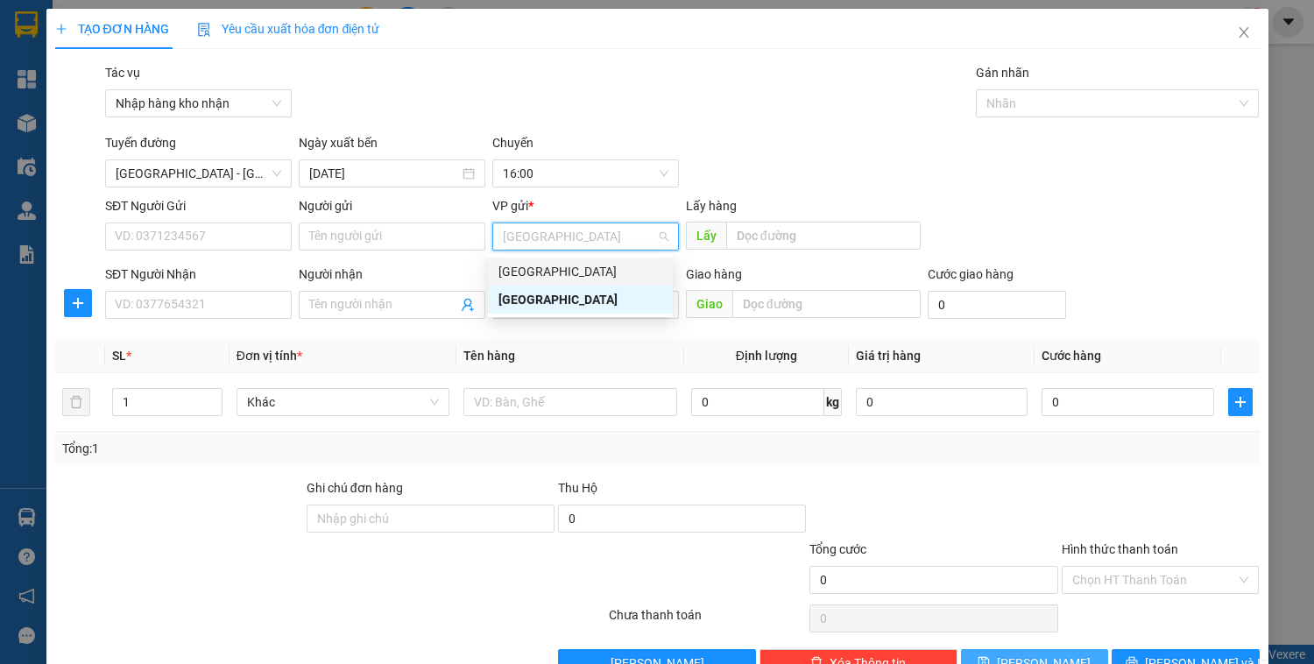
click at [535, 272] on div "[GEOGRAPHIC_DATA]" at bounding box center [581, 271] width 164 height 19
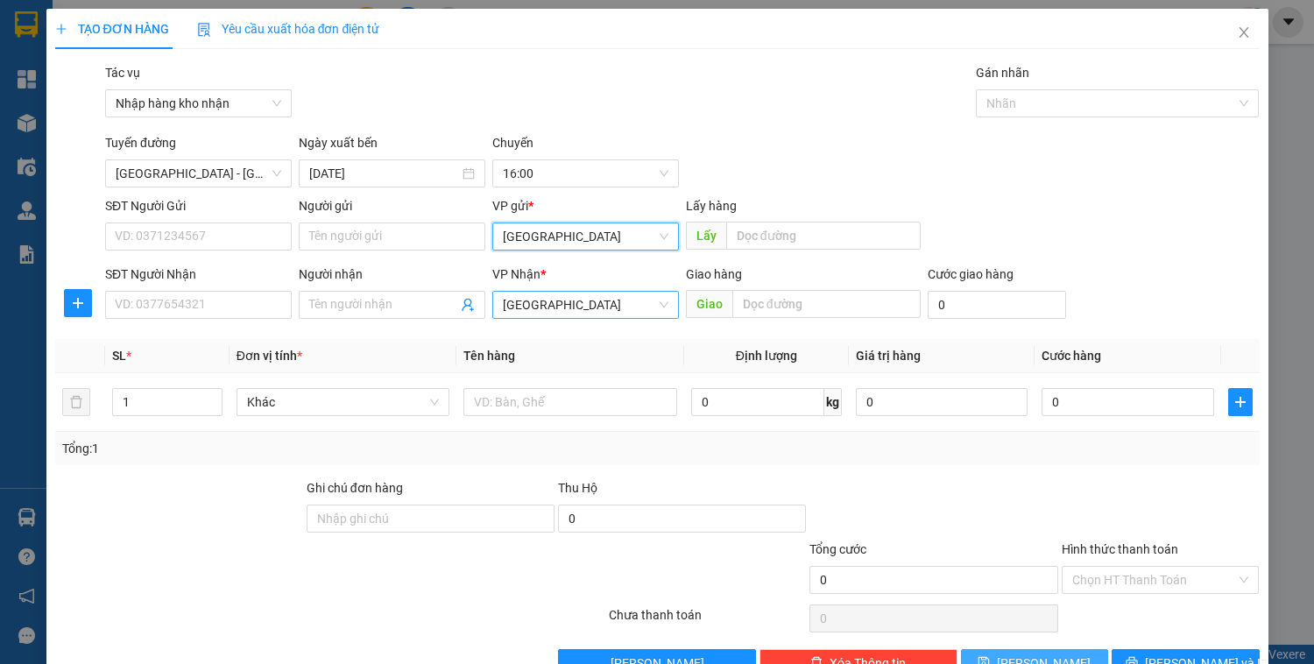
click at [551, 308] on span "[GEOGRAPHIC_DATA]" at bounding box center [586, 305] width 166 height 26
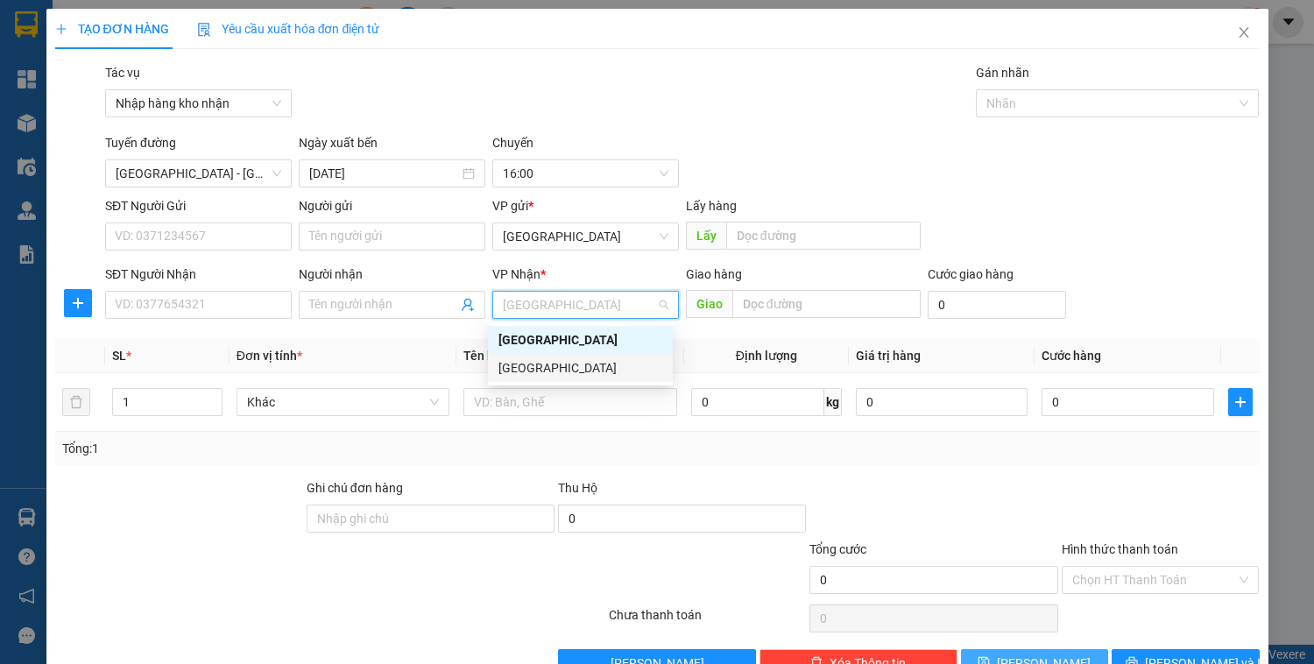
click at [556, 371] on div "[GEOGRAPHIC_DATA]" at bounding box center [581, 367] width 164 height 19
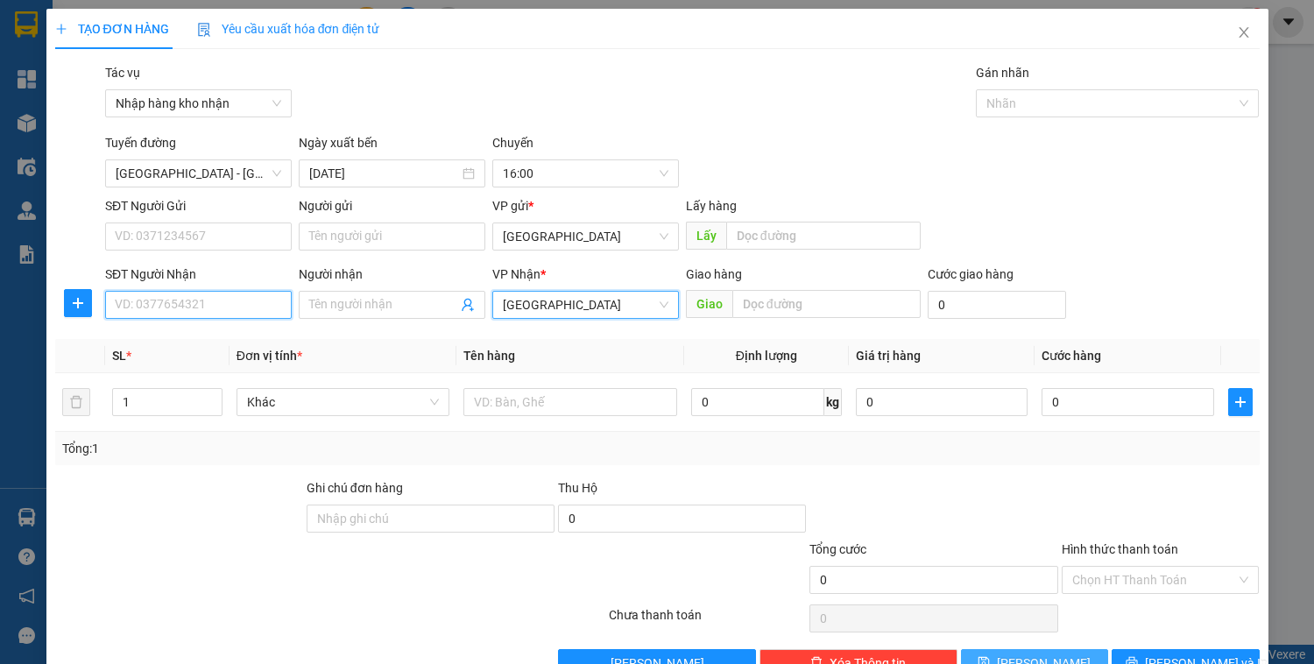
click at [223, 306] on input "SĐT Người Nhận" at bounding box center [198, 305] width 187 height 28
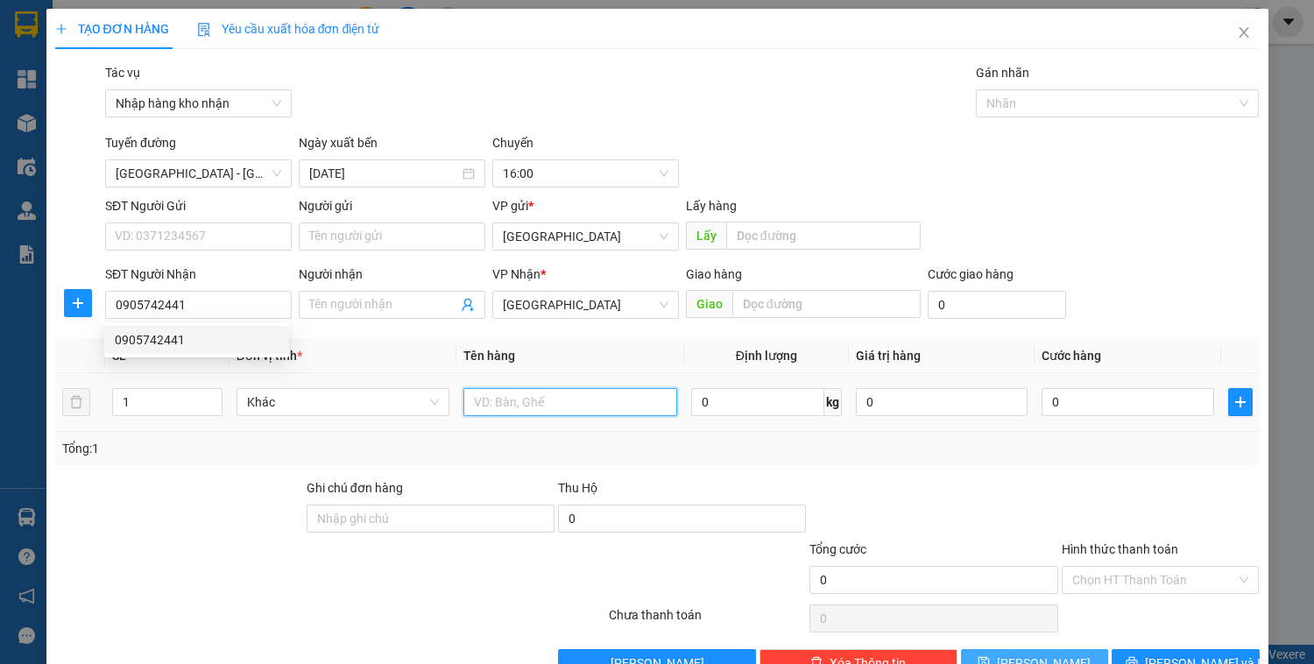
click at [554, 397] on input "text" at bounding box center [570, 402] width 213 height 28
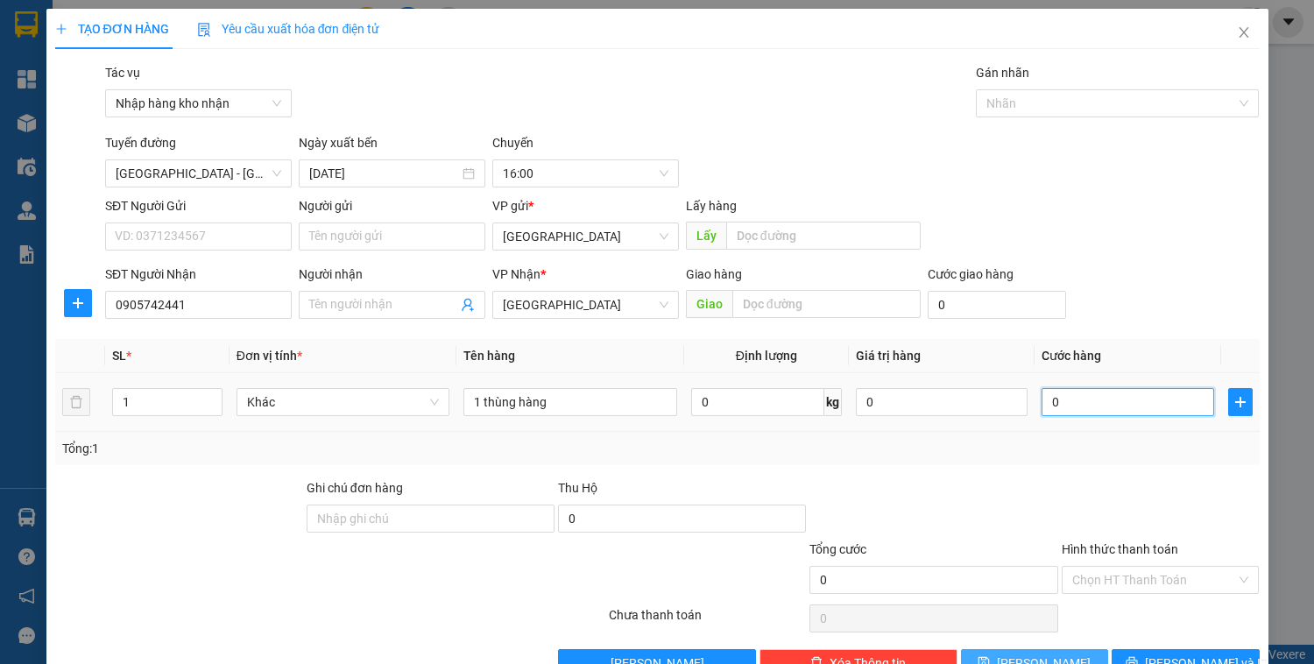
click at [1075, 403] on input "0" at bounding box center [1128, 402] width 172 height 28
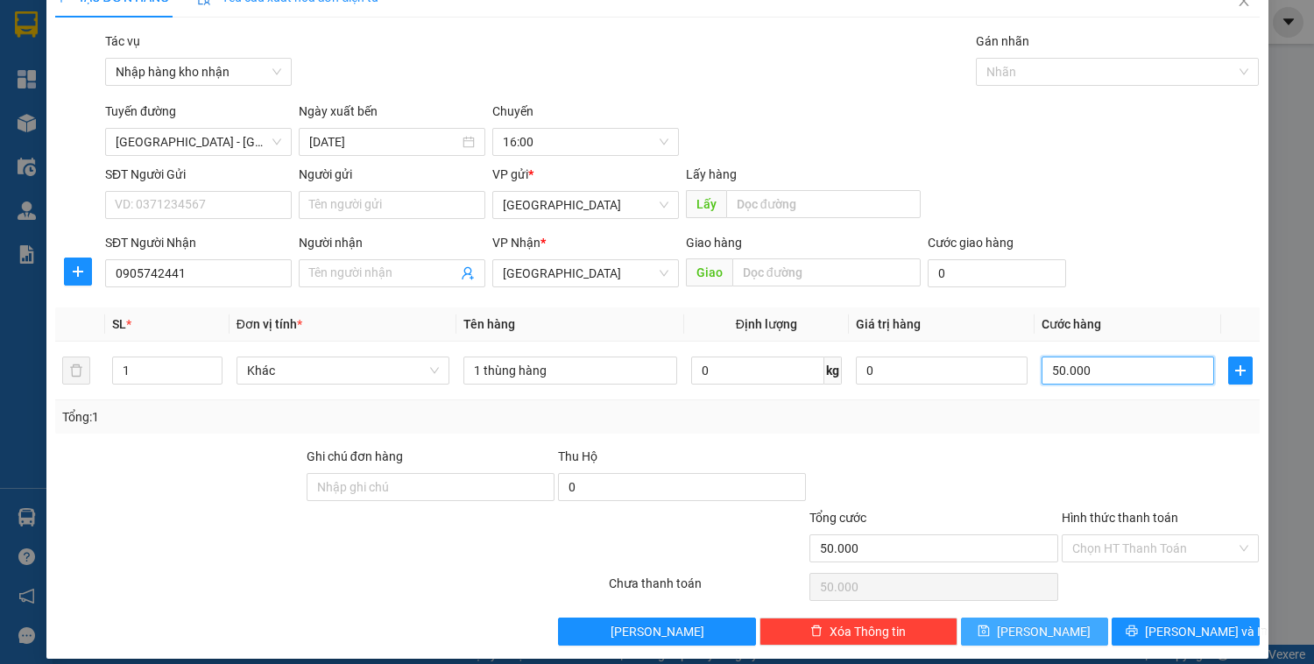
scroll to position [46, 0]
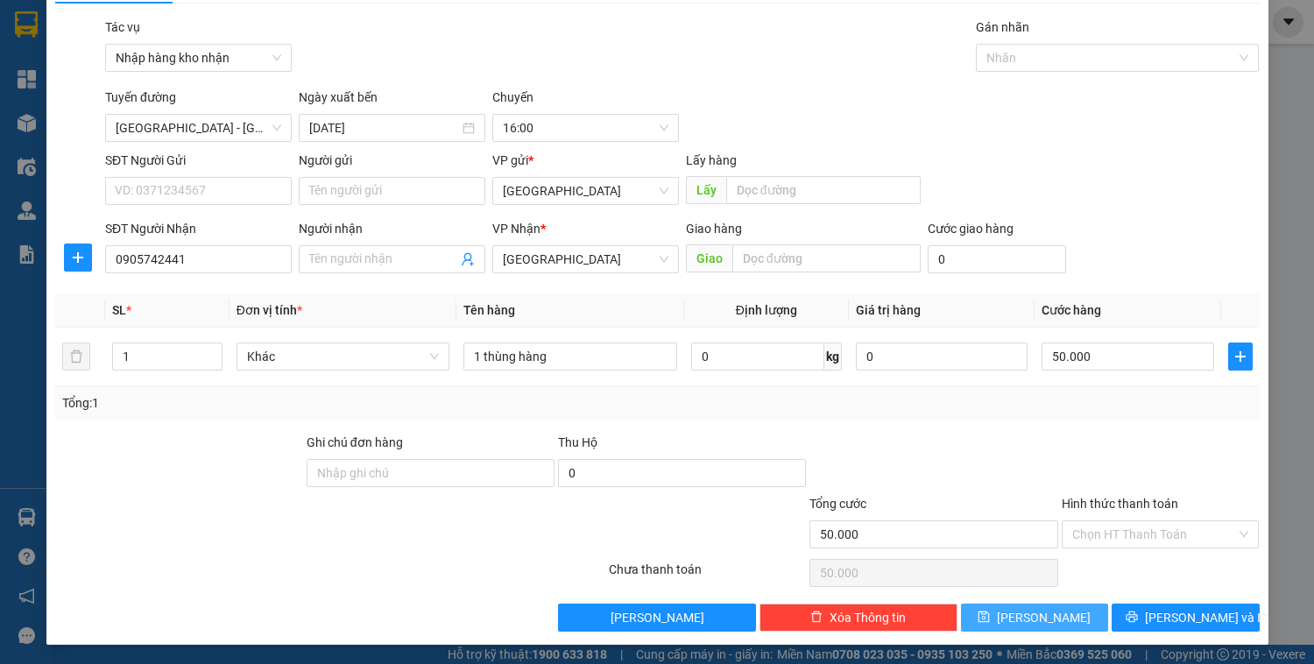
click at [1041, 617] on span "[PERSON_NAME]" at bounding box center [1044, 617] width 94 height 19
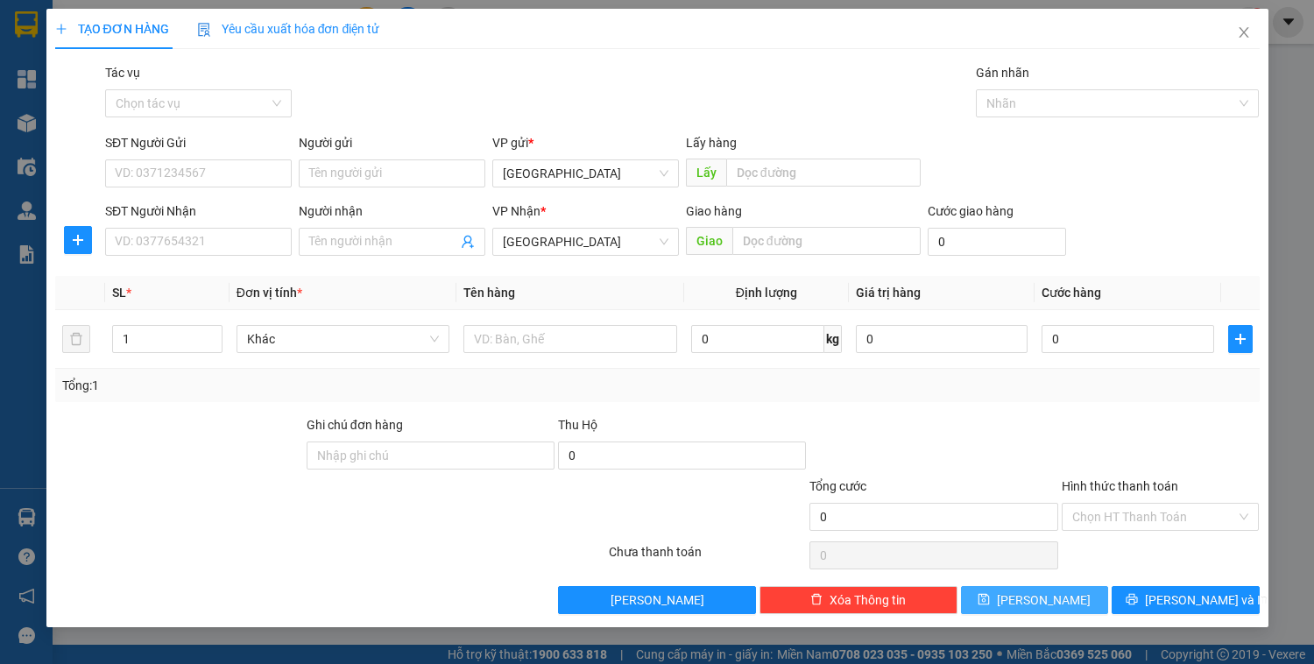
scroll to position [0, 0]
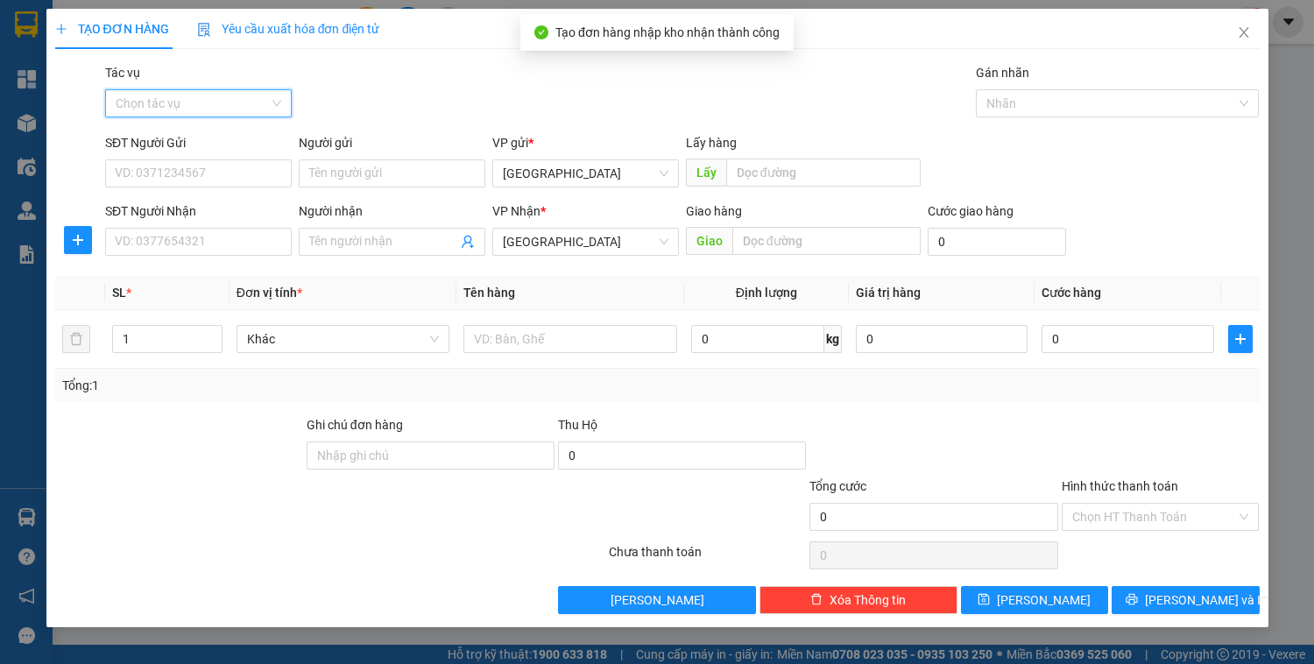
click at [213, 101] on input "Tác vụ" at bounding box center [192, 103] width 153 height 26
click at [212, 168] on div "Nhập hàng kho nhận" at bounding box center [199, 166] width 166 height 19
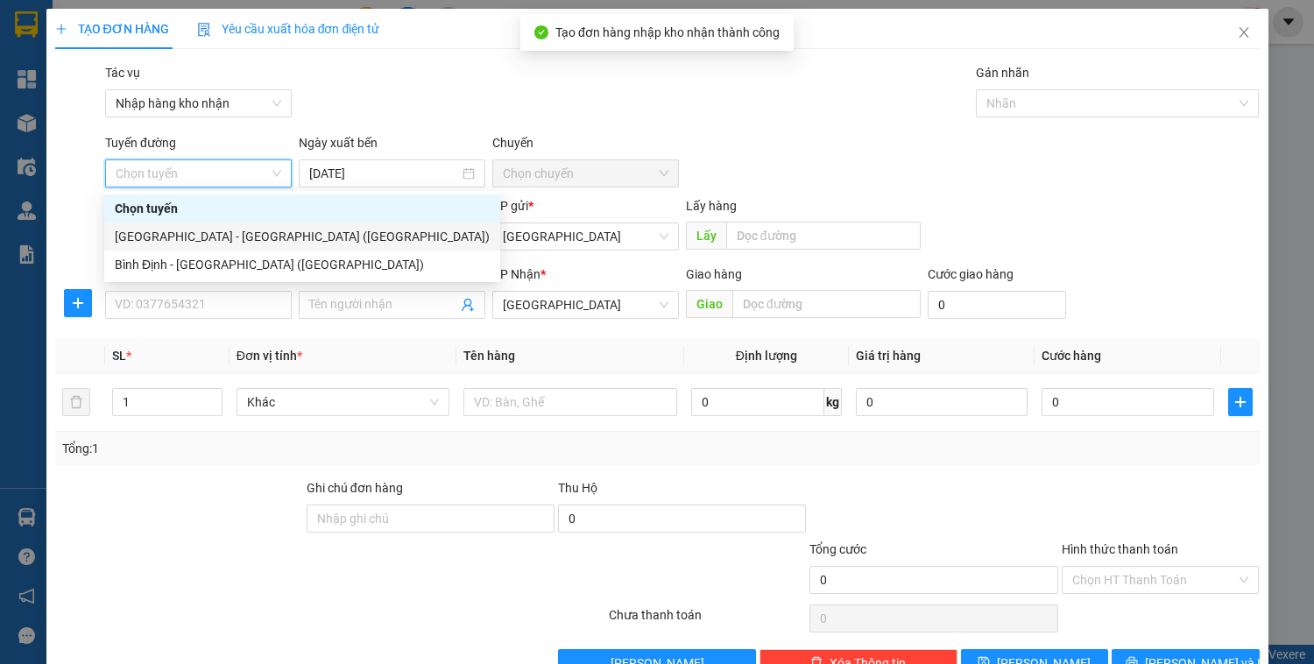
click at [195, 229] on div "[GEOGRAPHIC_DATA] - [GEOGRAPHIC_DATA] ([GEOGRAPHIC_DATA])" at bounding box center [302, 236] width 375 height 19
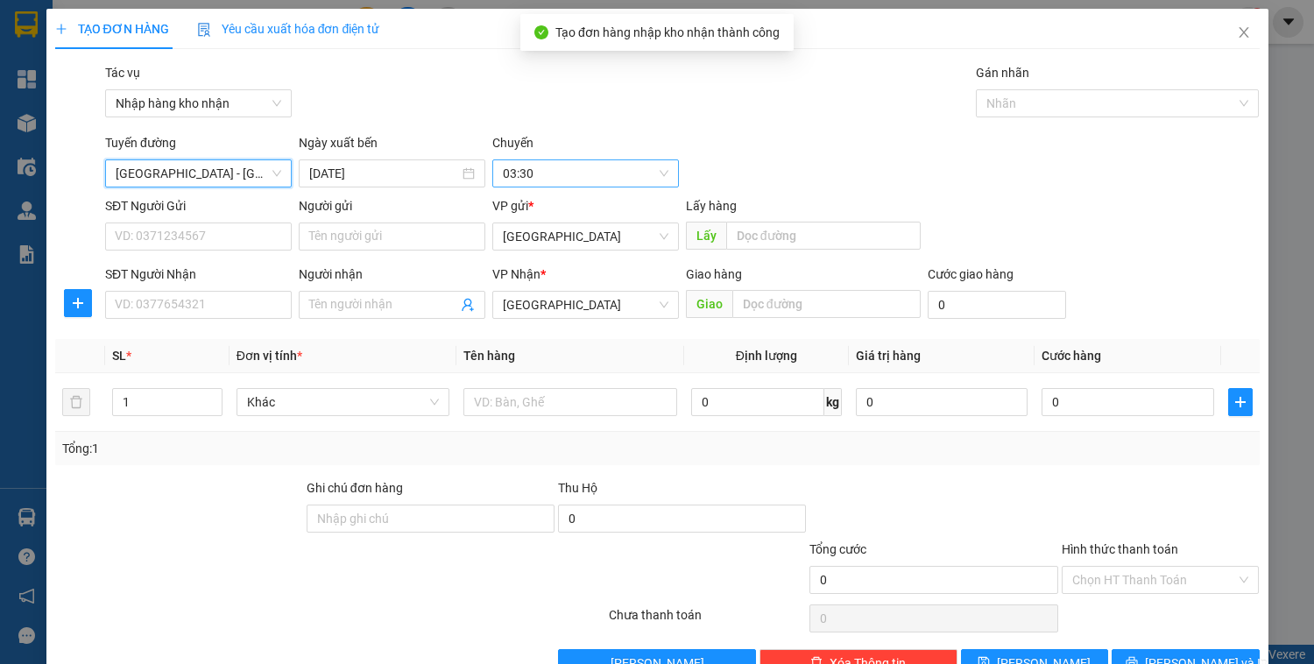
click at [518, 165] on span "03:30" at bounding box center [586, 173] width 166 height 26
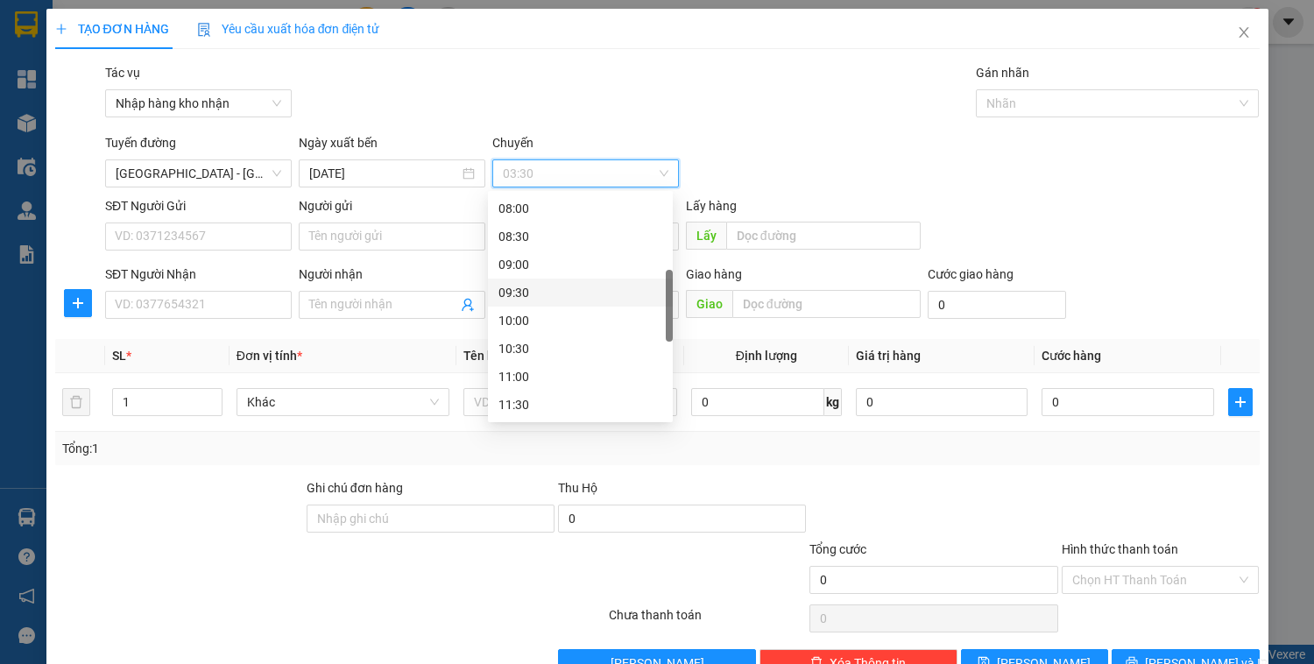
scroll to position [561, 0]
click at [528, 379] on div "16:00" at bounding box center [581, 376] width 164 height 19
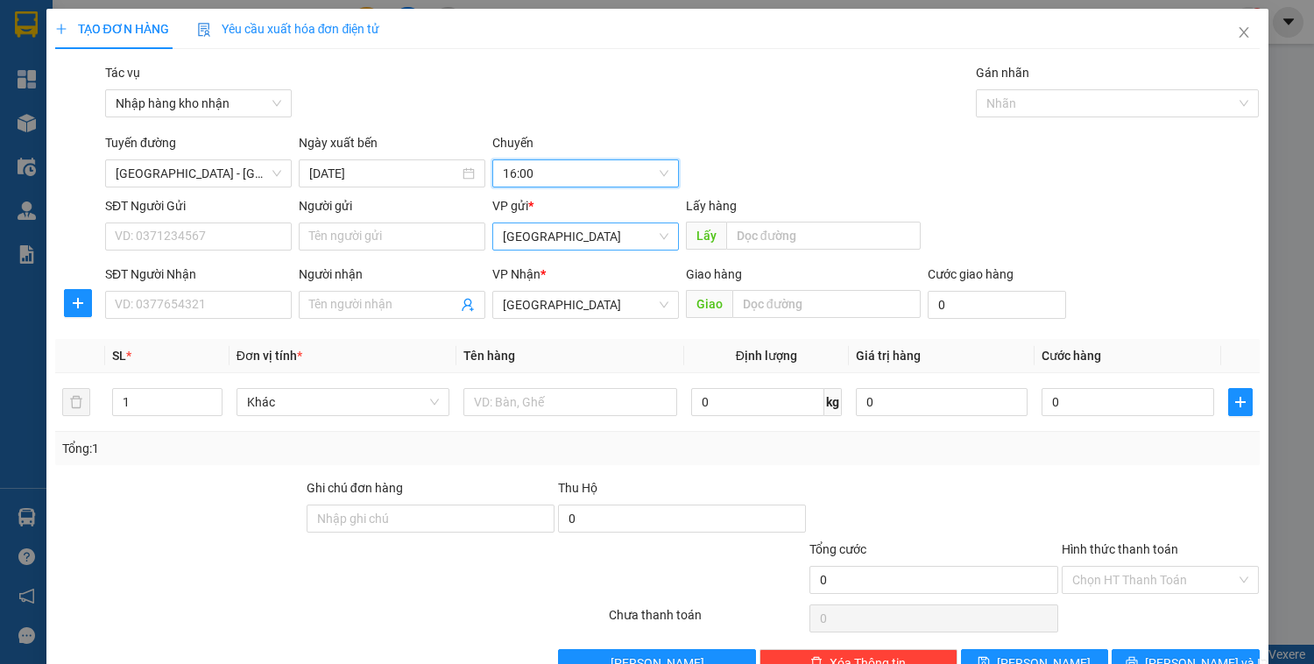
click at [542, 237] on span "[GEOGRAPHIC_DATA]" at bounding box center [586, 236] width 166 height 26
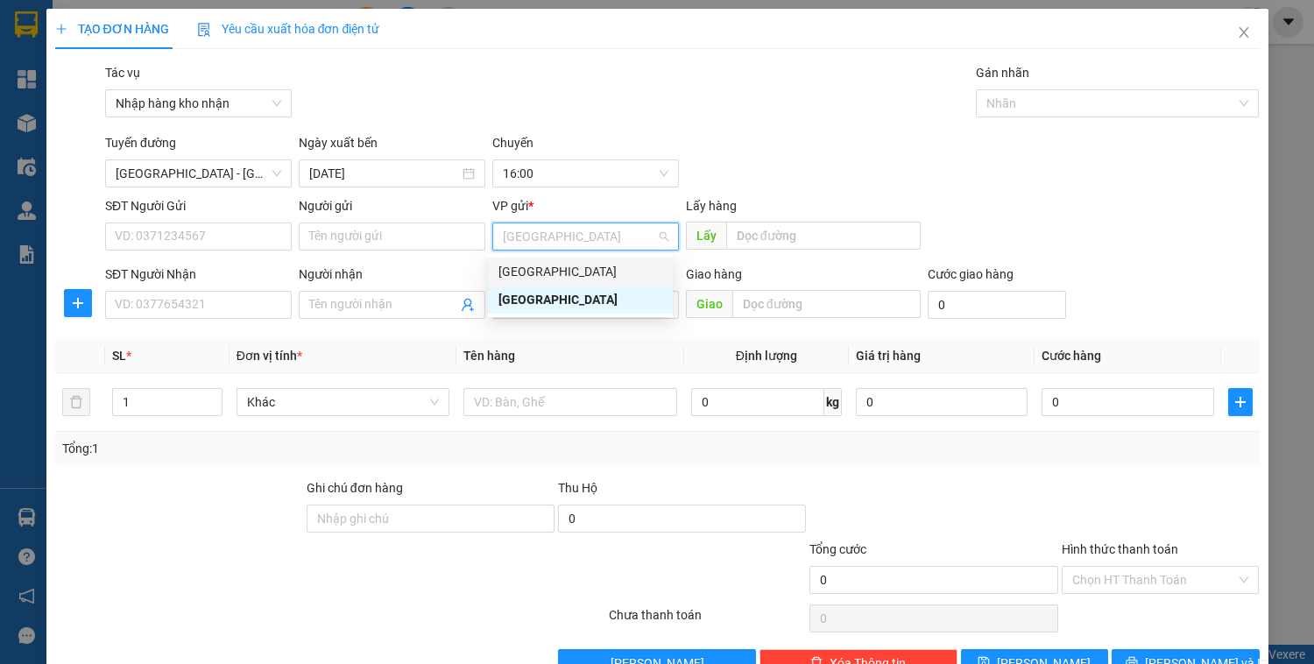
click at [522, 277] on div "[GEOGRAPHIC_DATA]" at bounding box center [581, 271] width 164 height 19
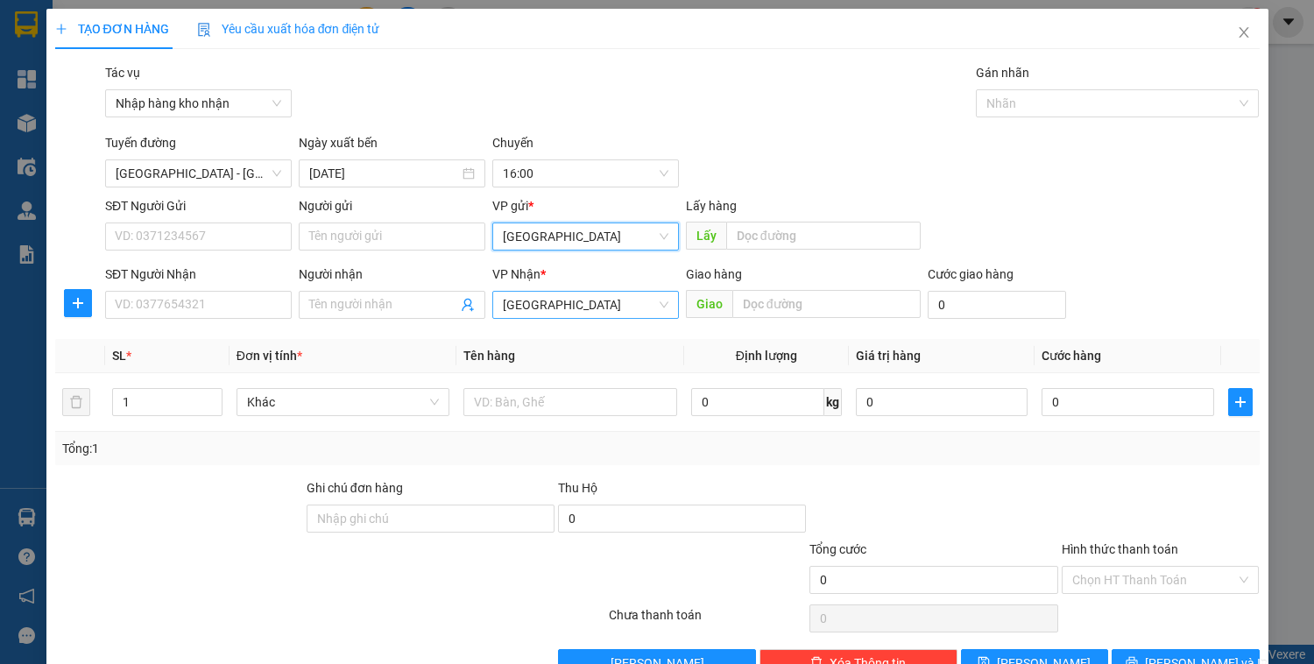
click at [551, 302] on span "[GEOGRAPHIC_DATA]" at bounding box center [586, 305] width 166 height 26
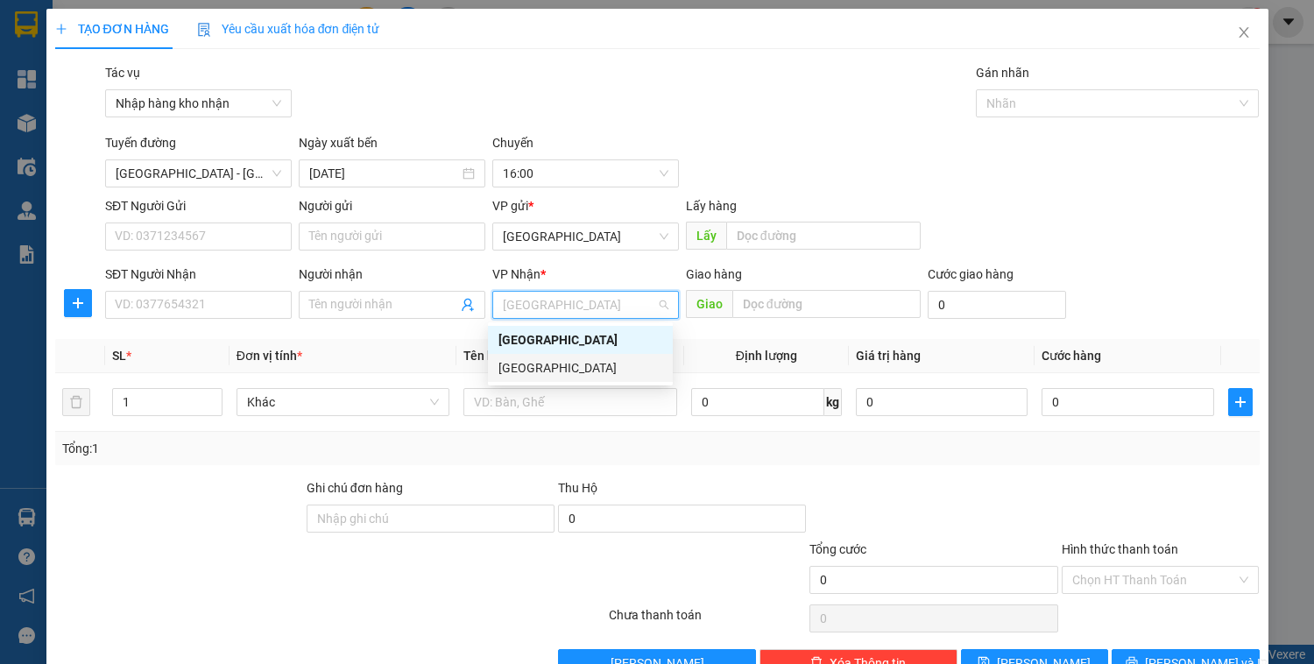
click at [541, 365] on div "[GEOGRAPHIC_DATA]" at bounding box center [581, 367] width 164 height 19
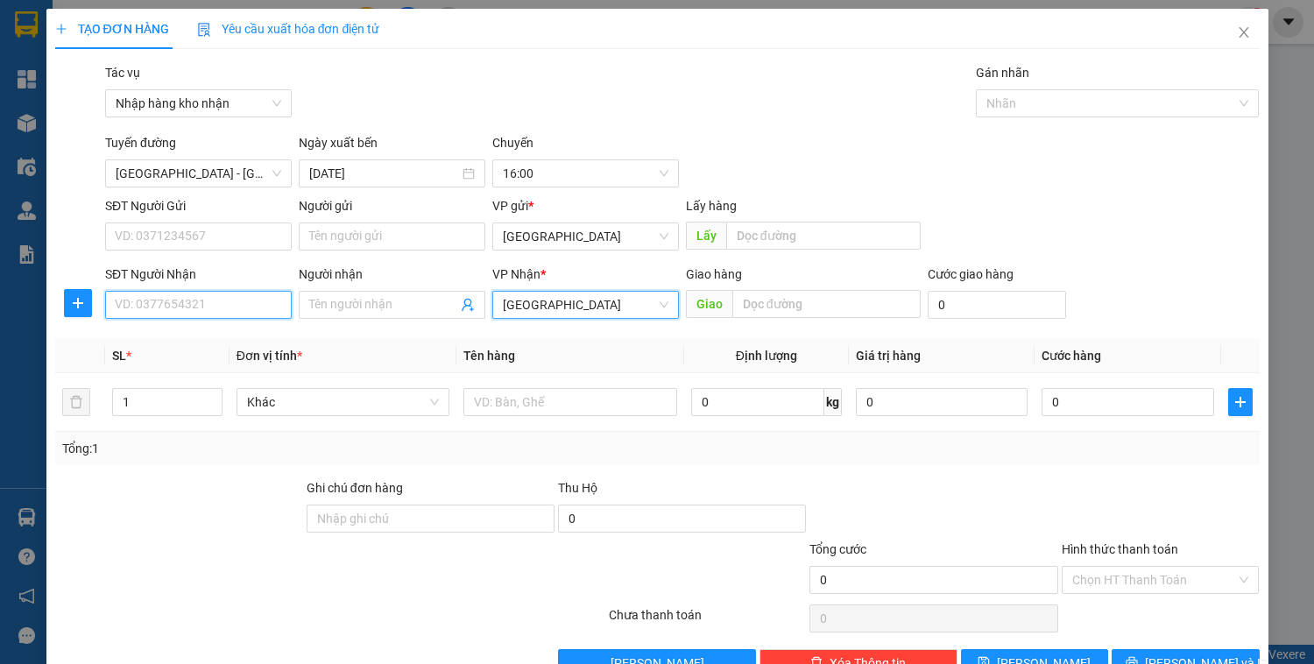
click at [224, 300] on input "SĐT Người Nhận" at bounding box center [198, 305] width 187 height 28
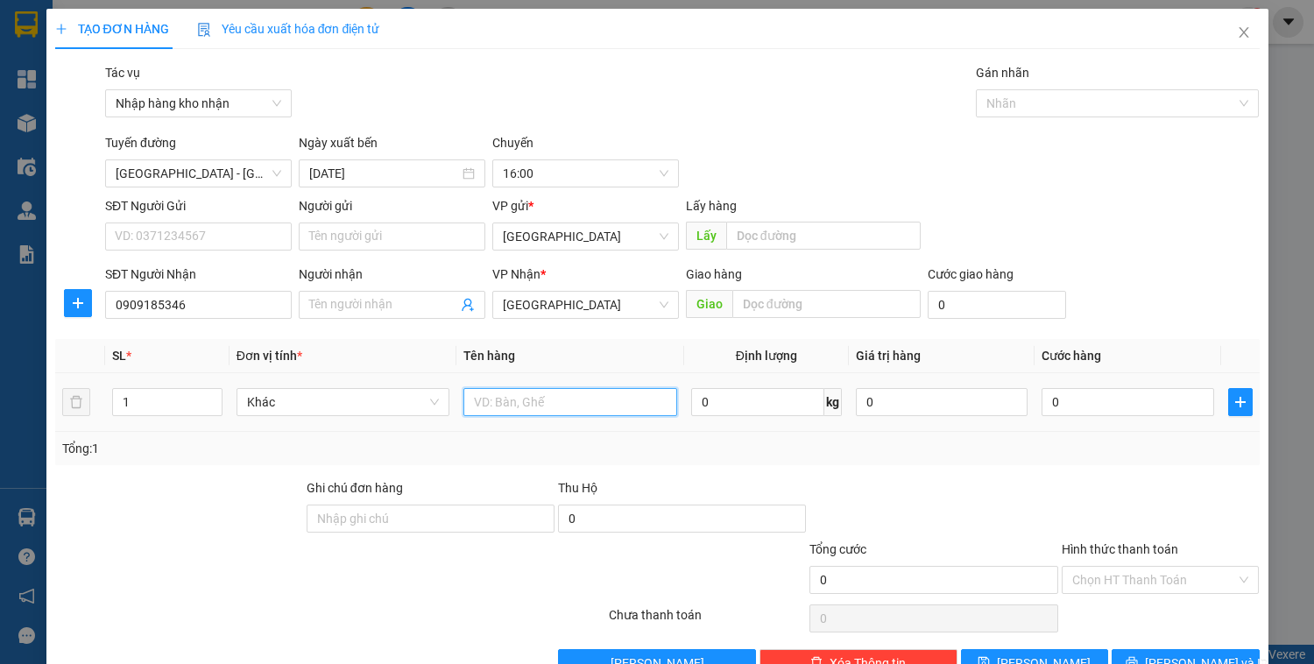
click at [532, 407] on input "text" at bounding box center [570, 402] width 213 height 28
click at [1055, 402] on input "0" at bounding box center [1128, 402] width 172 height 28
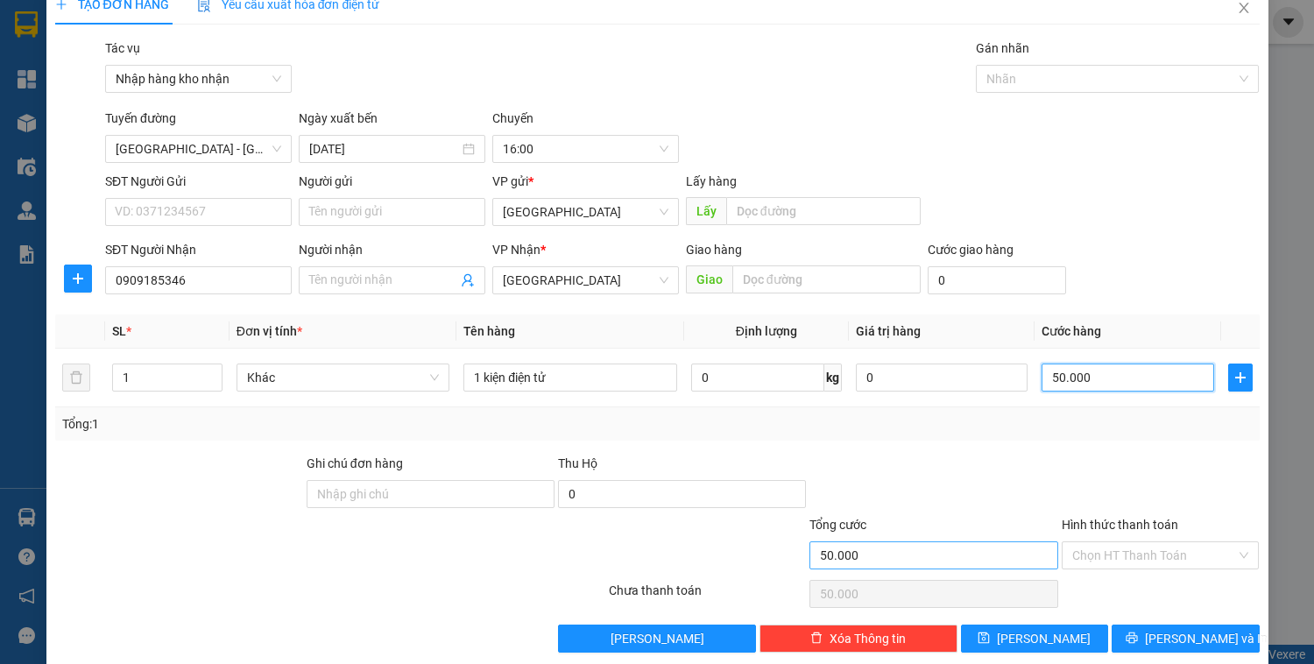
scroll to position [46, 0]
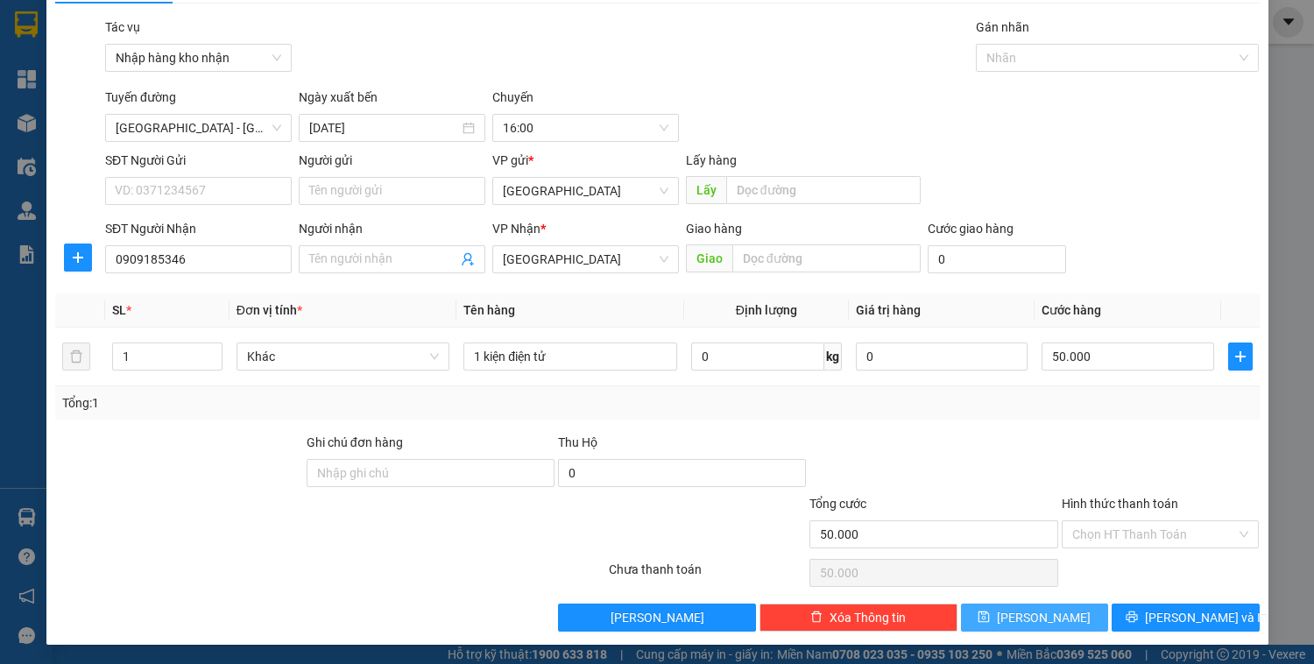
click at [1072, 625] on button "[PERSON_NAME]" at bounding box center [1034, 618] width 147 height 28
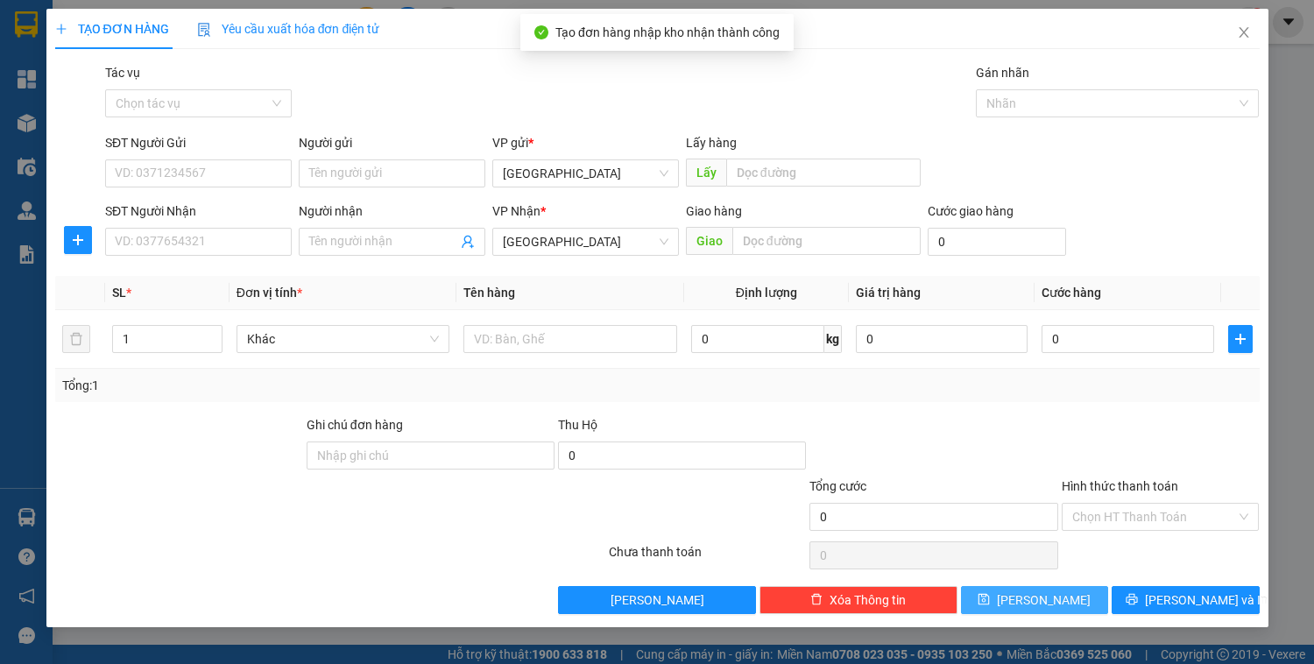
scroll to position [0, 0]
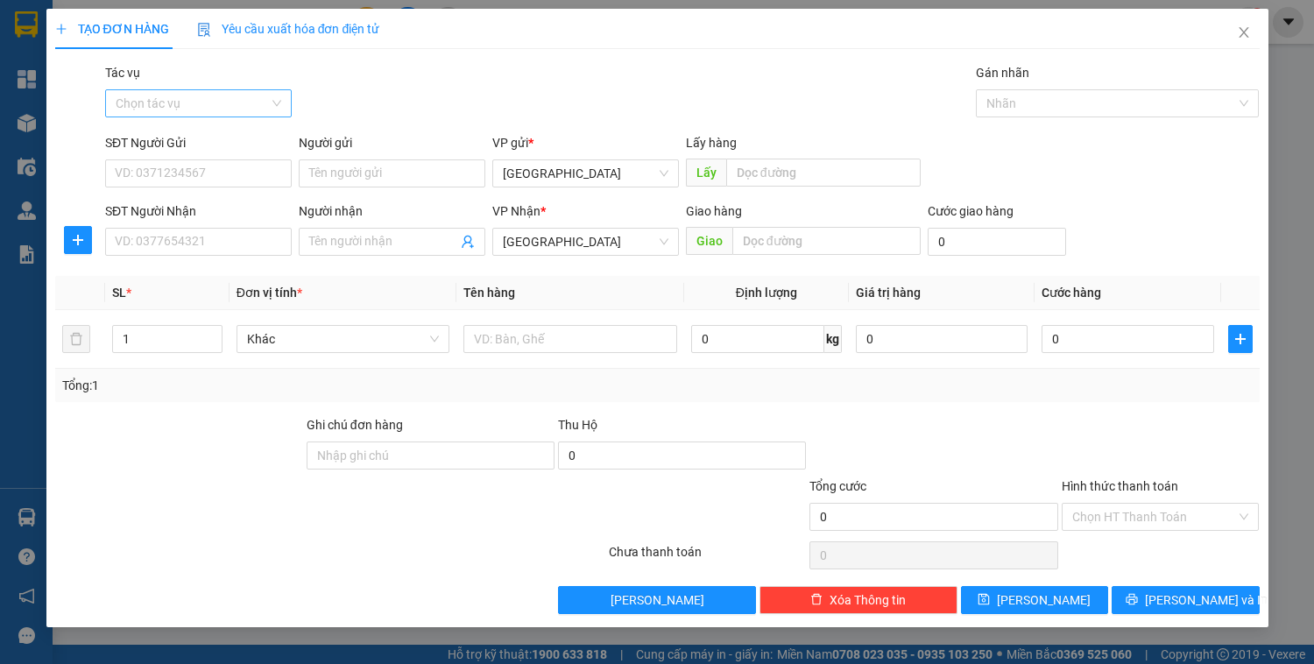
click at [175, 98] on input "Tác vụ" at bounding box center [192, 103] width 153 height 26
click at [192, 175] on div "Nhập hàng kho nhận" at bounding box center [199, 166] width 166 height 19
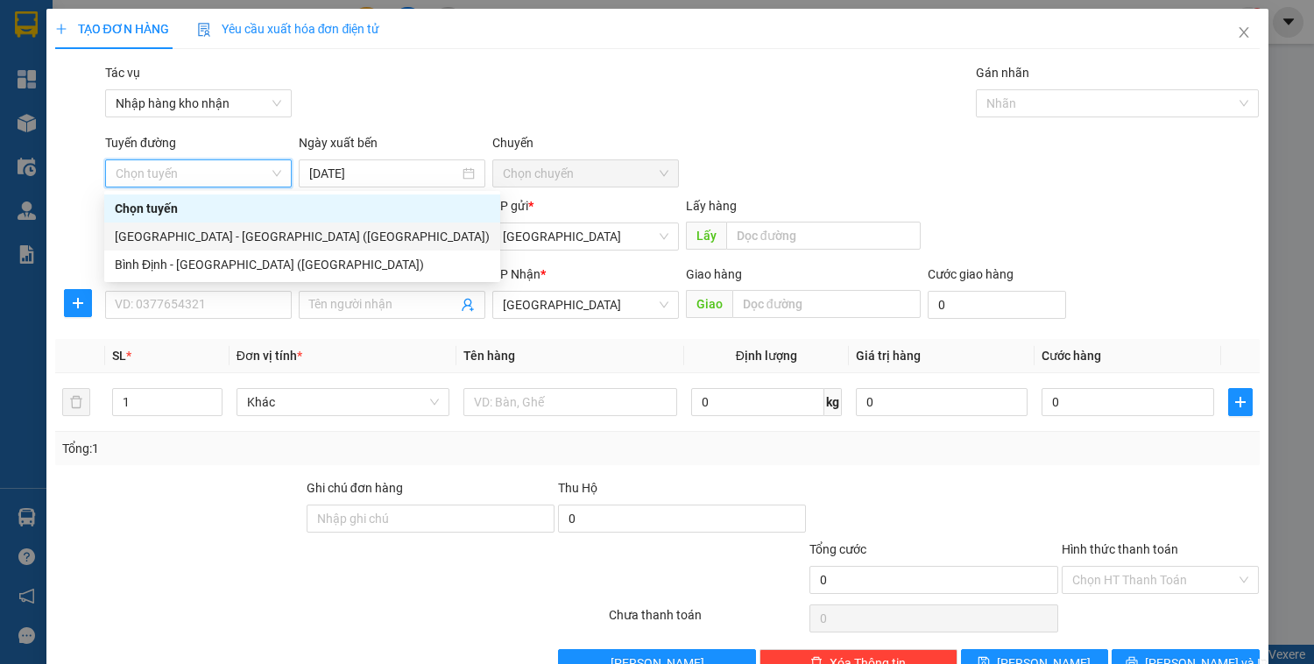
click at [207, 234] on div "[GEOGRAPHIC_DATA] - [GEOGRAPHIC_DATA] ([GEOGRAPHIC_DATA])" at bounding box center [302, 236] width 375 height 19
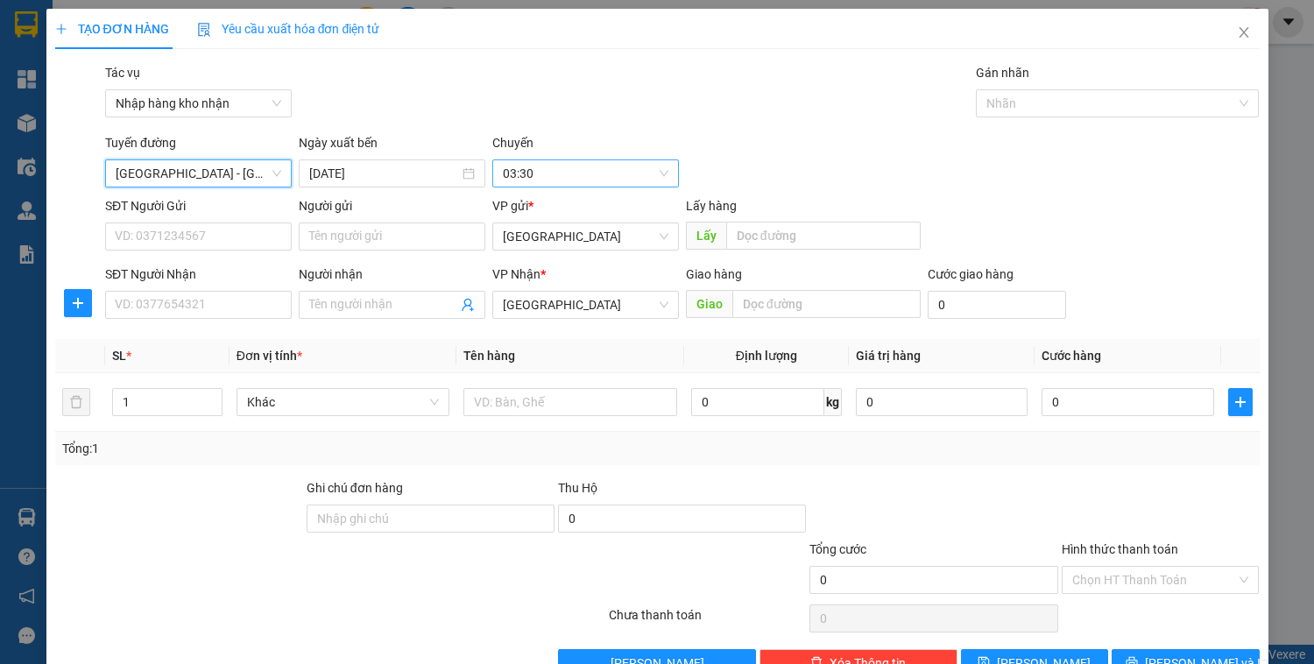
click at [543, 173] on span "03:30" at bounding box center [586, 173] width 166 height 26
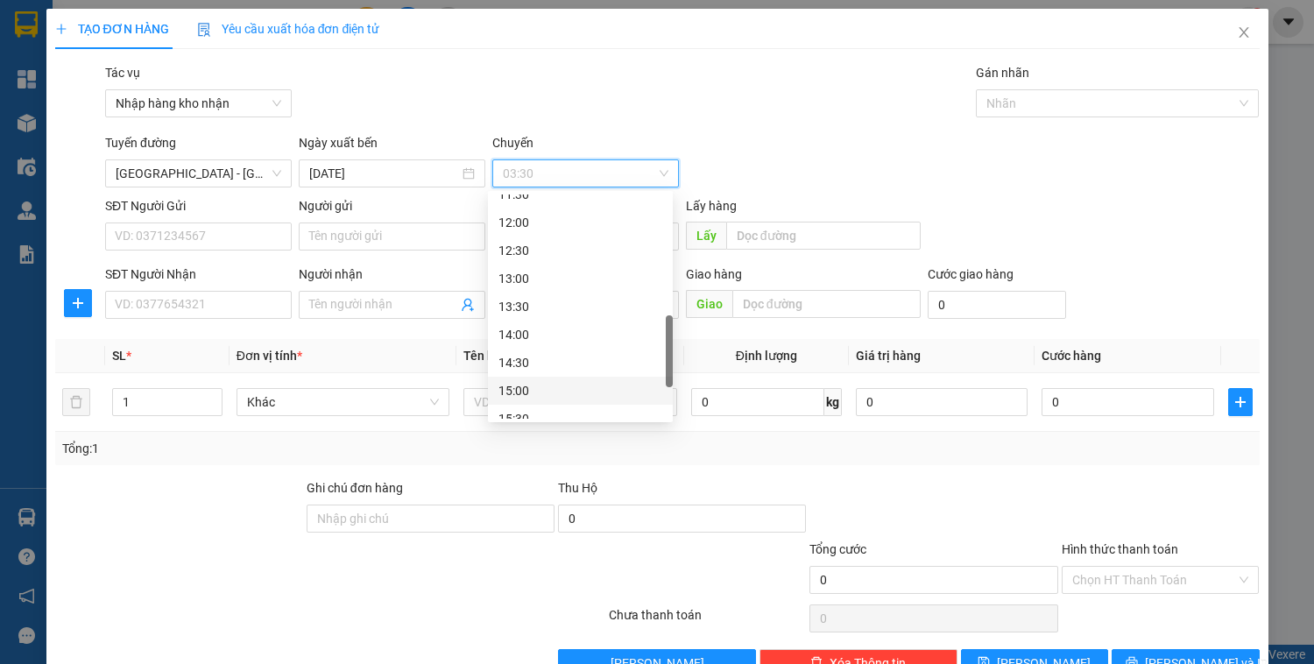
scroll to position [561, 0]
click at [527, 372] on div "16:00" at bounding box center [581, 376] width 164 height 19
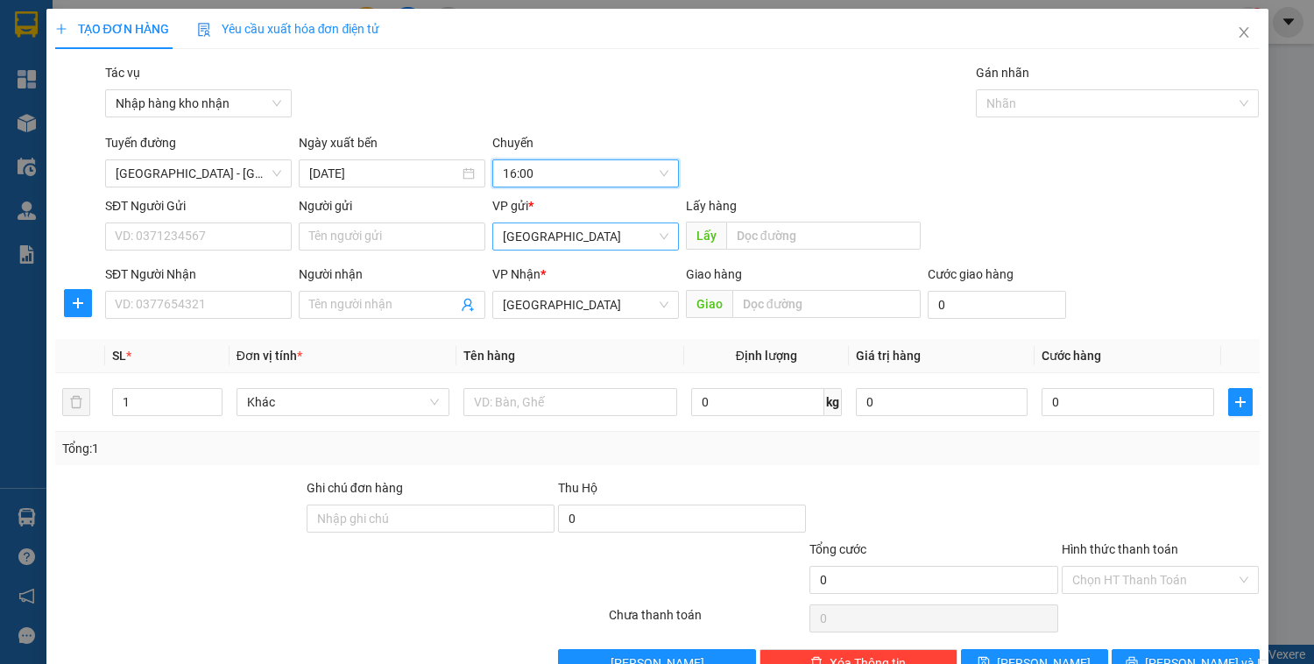
click at [555, 238] on span "[GEOGRAPHIC_DATA]" at bounding box center [586, 236] width 166 height 26
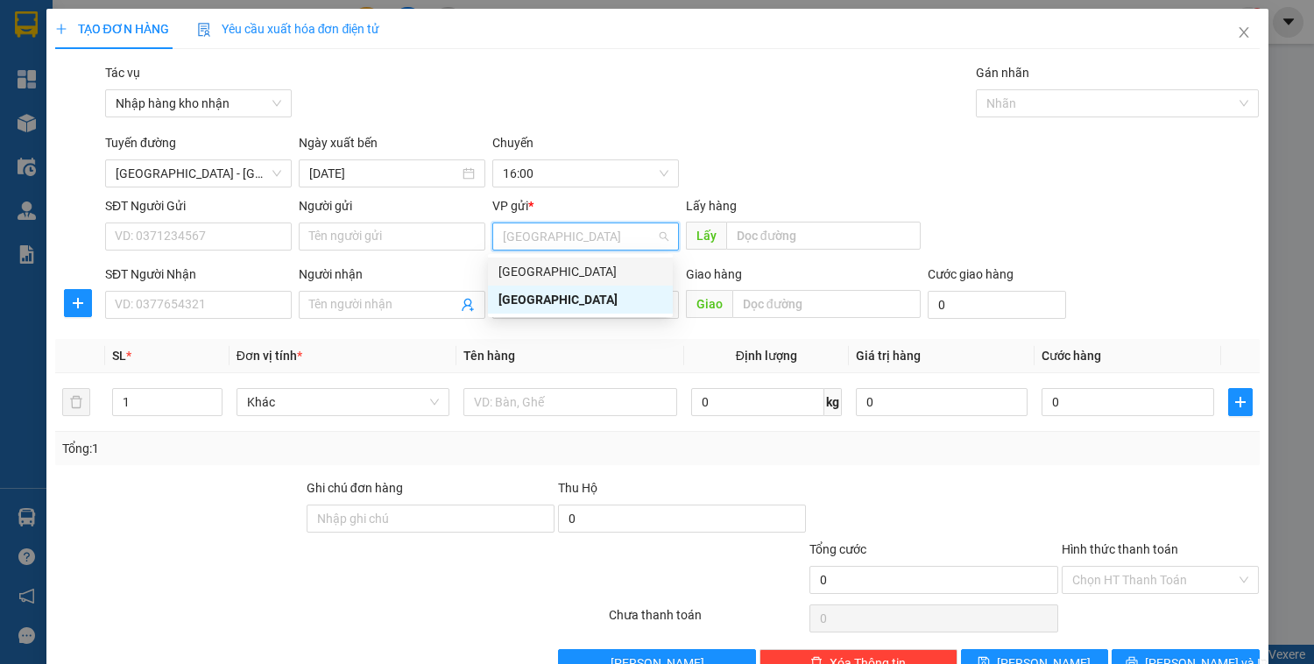
click at [556, 272] on div "[GEOGRAPHIC_DATA]" at bounding box center [581, 271] width 164 height 19
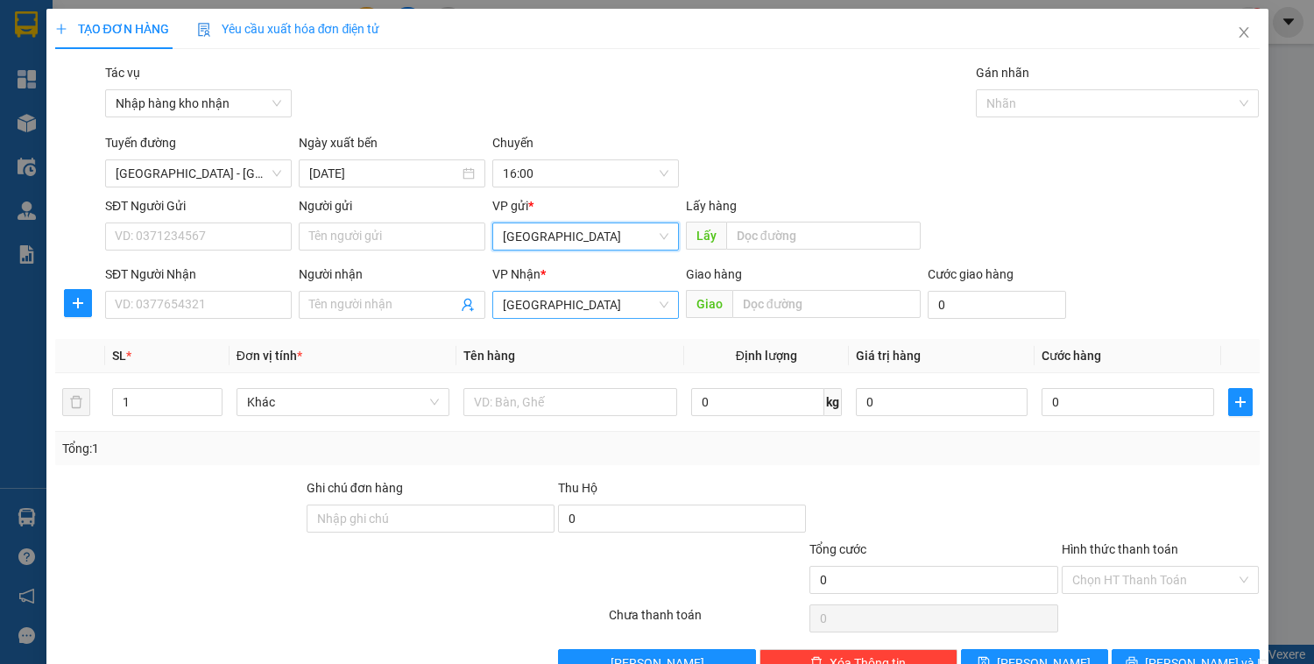
click at [550, 308] on span "[GEOGRAPHIC_DATA]" at bounding box center [586, 305] width 166 height 26
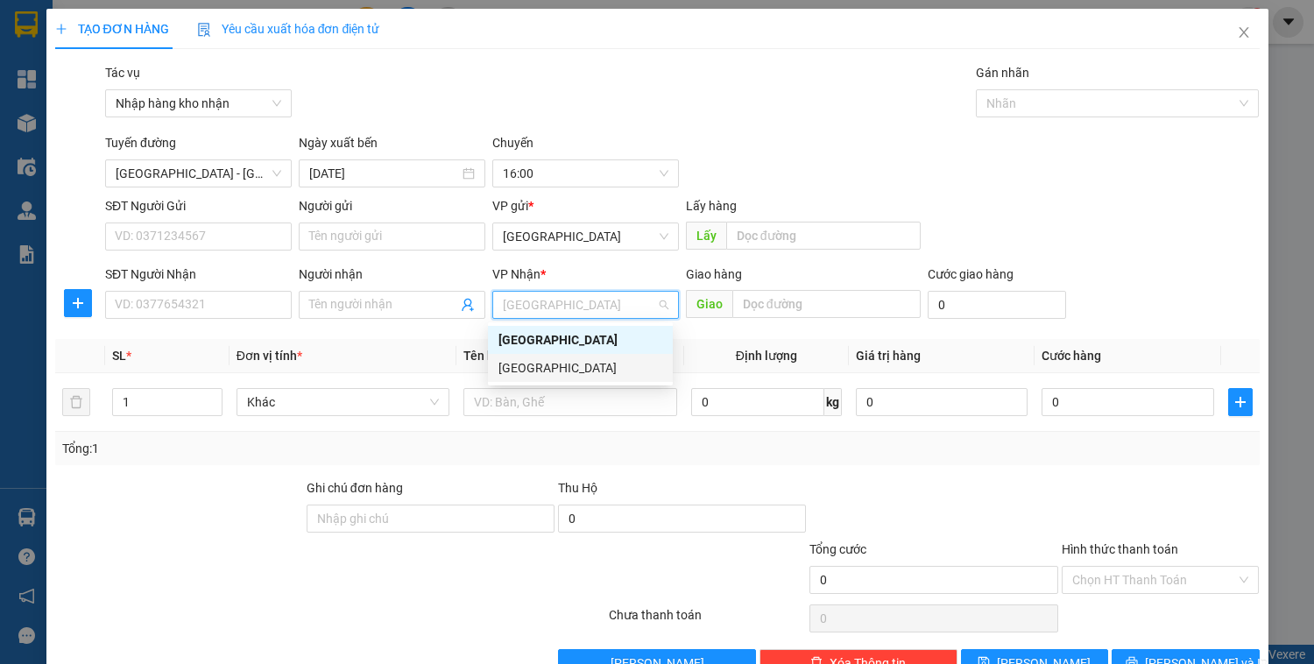
drag, startPoint x: 545, startPoint y: 365, endPoint x: 512, endPoint y: 360, distance: 33.7
click at [545, 366] on div "[GEOGRAPHIC_DATA]" at bounding box center [581, 367] width 164 height 19
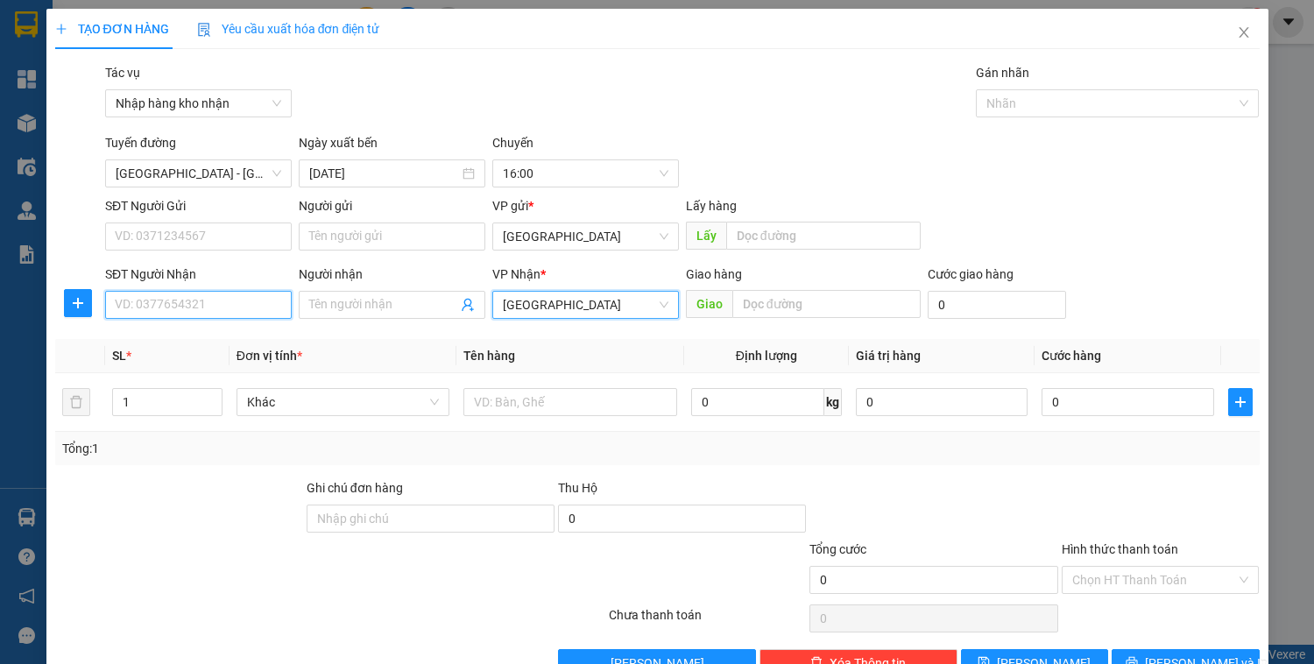
click at [194, 301] on input "SĐT Người Nhận" at bounding box center [198, 305] width 187 height 28
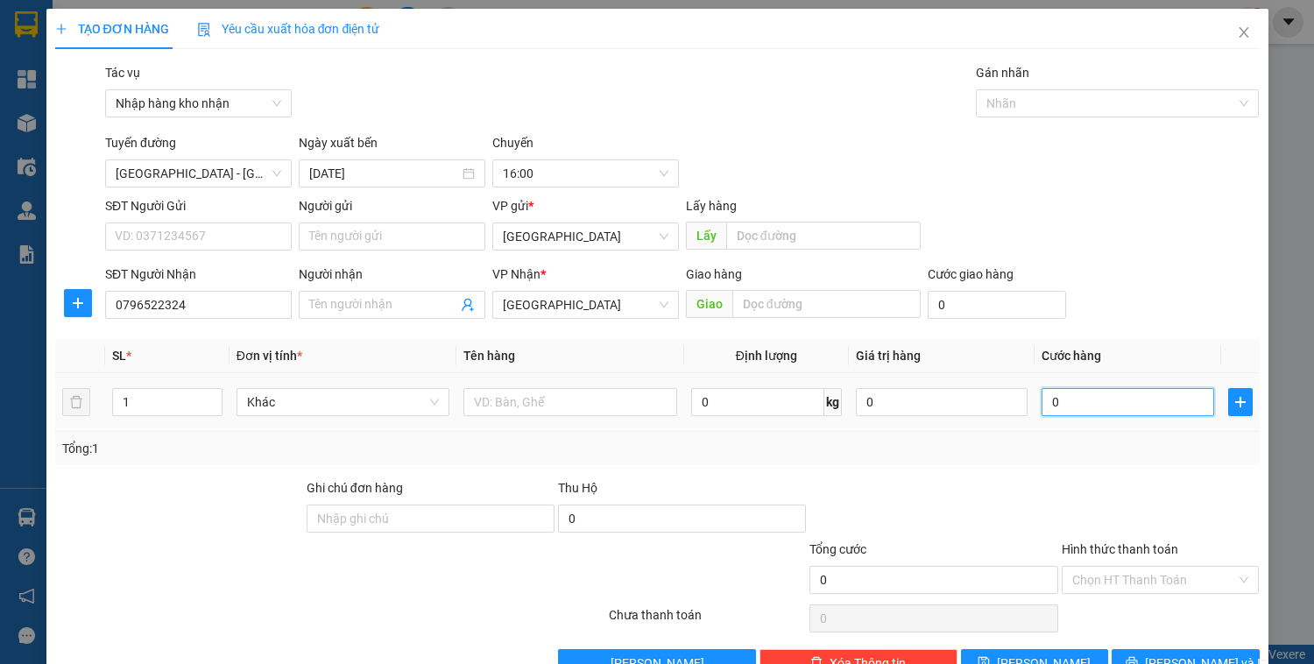
click at [1094, 403] on input "0" at bounding box center [1128, 402] width 172 height 28
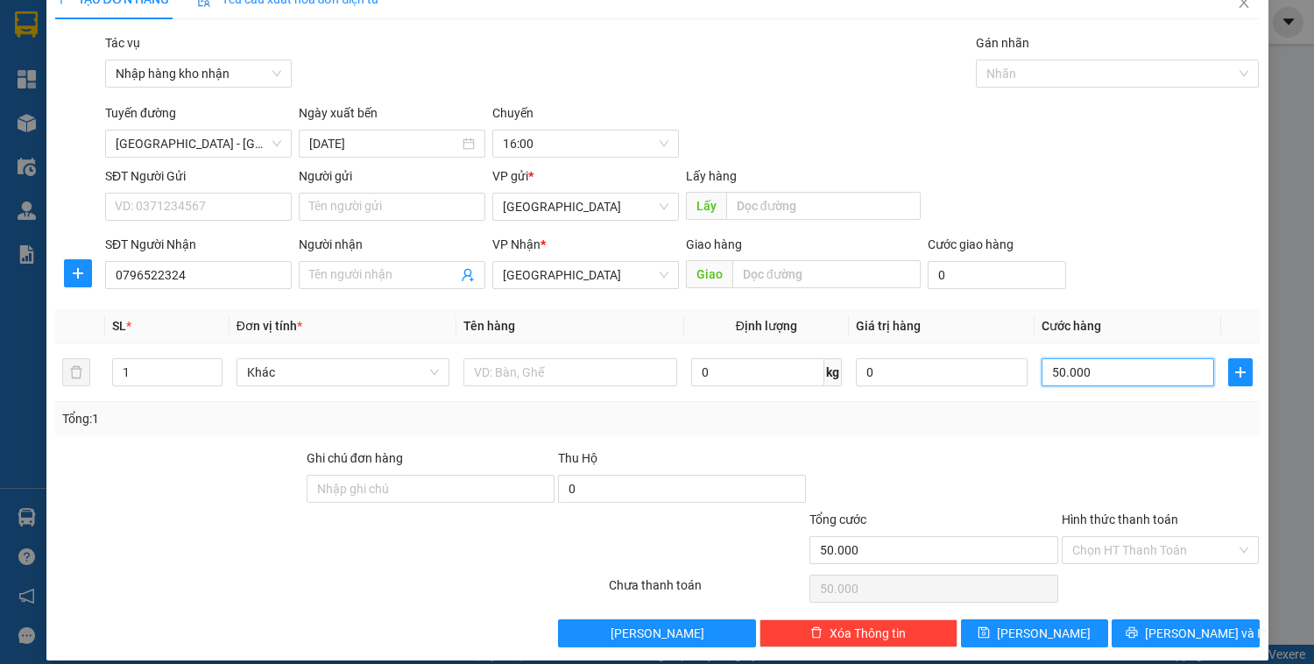
scroll to position [46, 0]
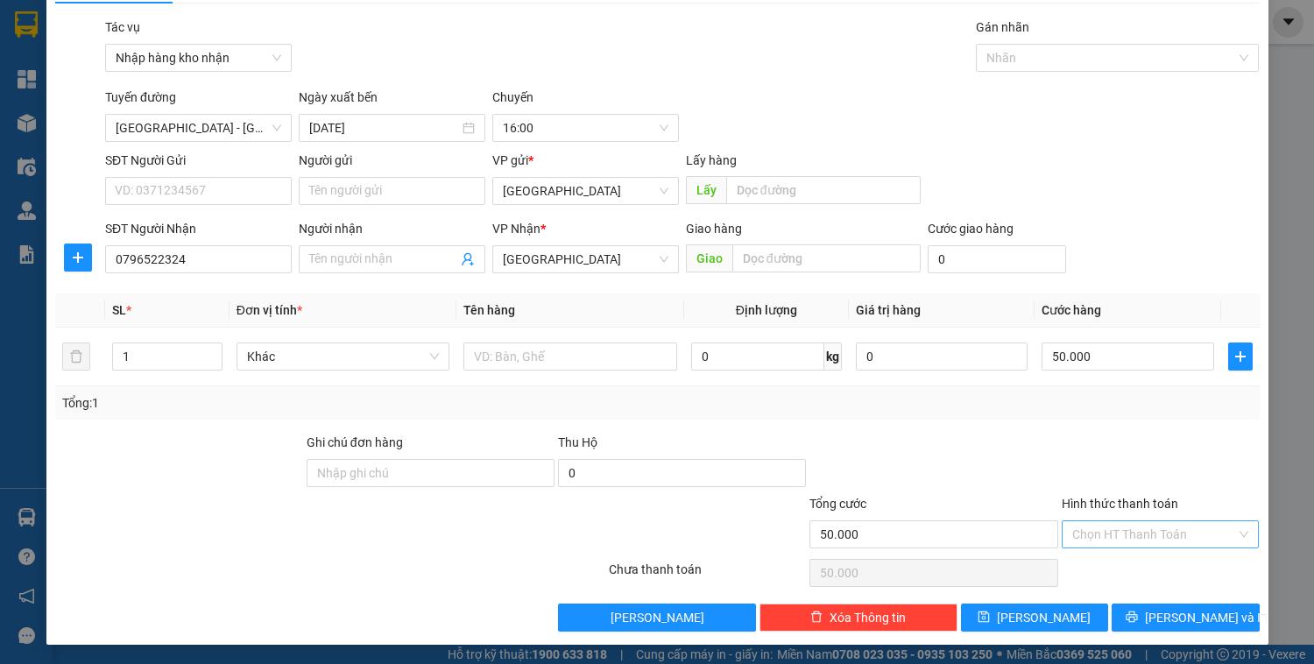
click at [1087, 539] on input "Hình thức thanh toán" at bounding box center [1155, 534] width 165 height 26
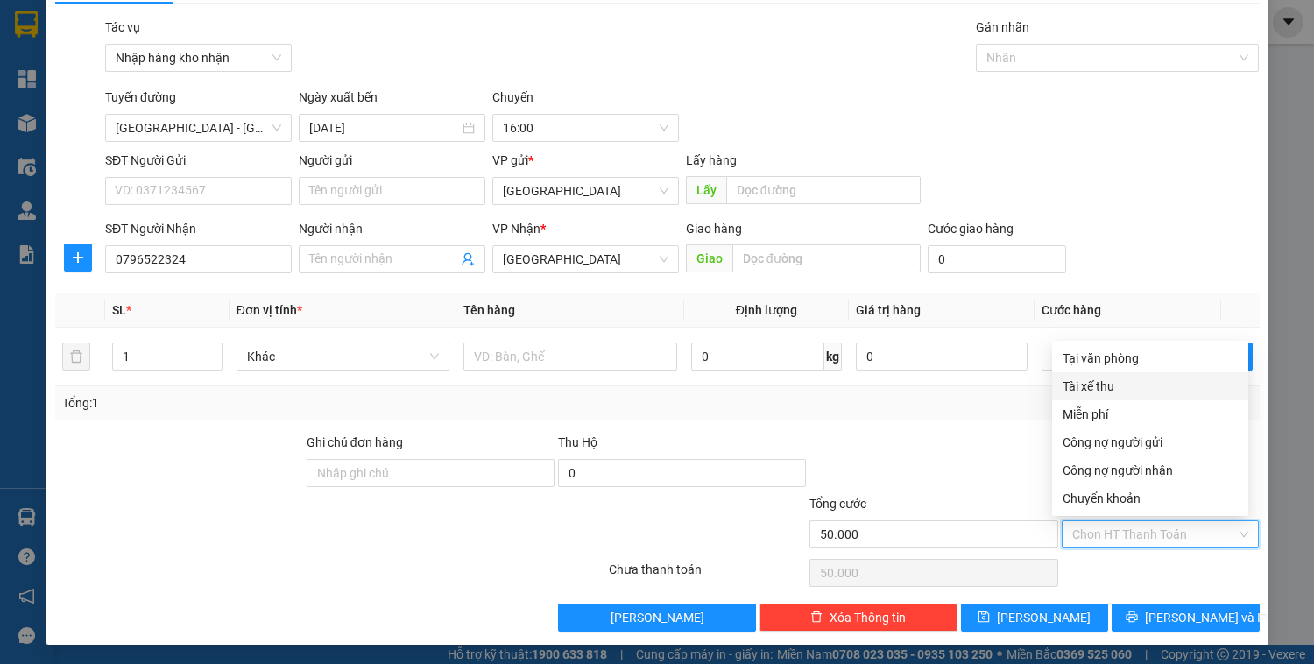
drag, startPoint x: 1090, startPoint y: 385, endPoint x: 1097, endPoint y: 472, distance: 87.9
click at [1090, 385] on div "Tài xế thu" at bounding box center [1150, 386] width 175 height 19
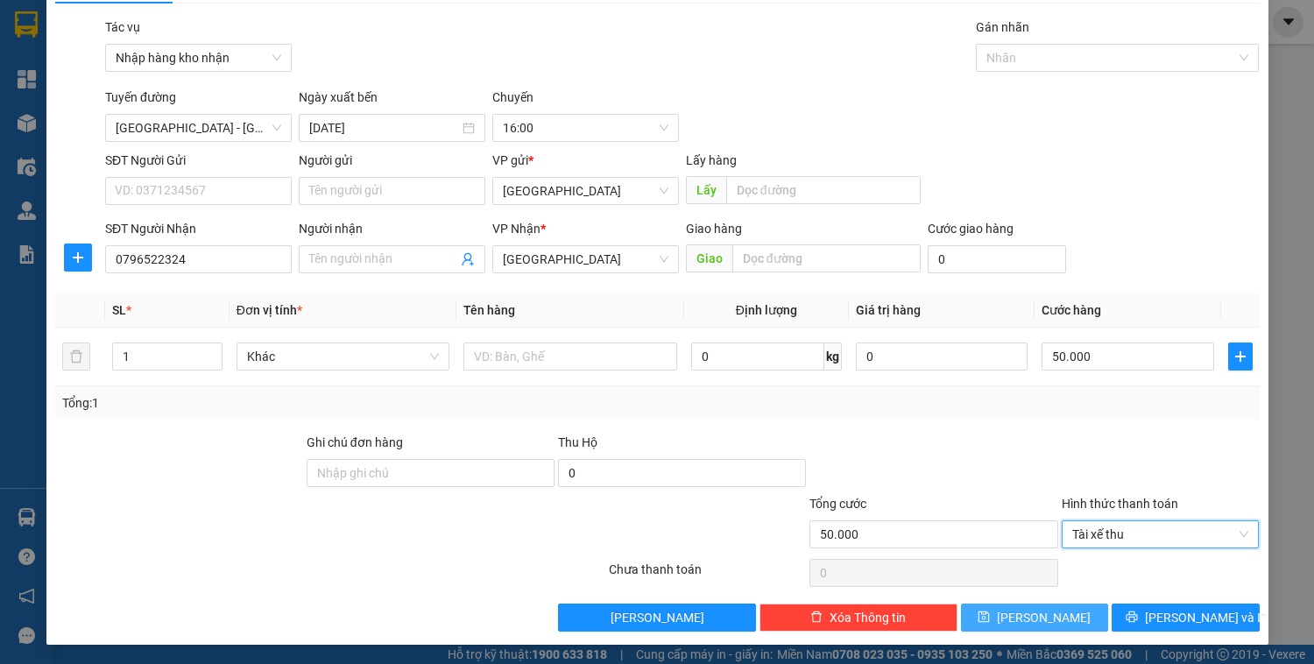
click at [1066, 613] on button "[PERSON_NAME]" at bounding box center [1034, 618] width 147 height 28
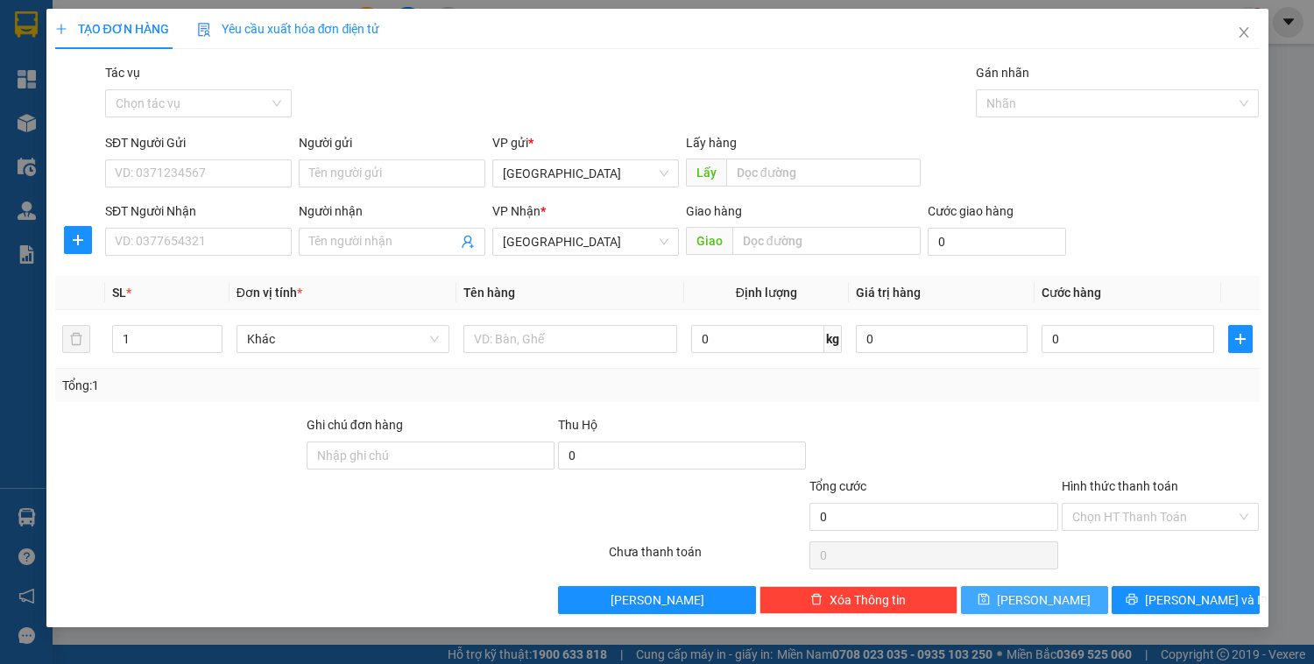
scroll to position [0, 0]
click at [200, 102] on input "Tác vụ" at bounding box center [192, 103] width 153 height 26
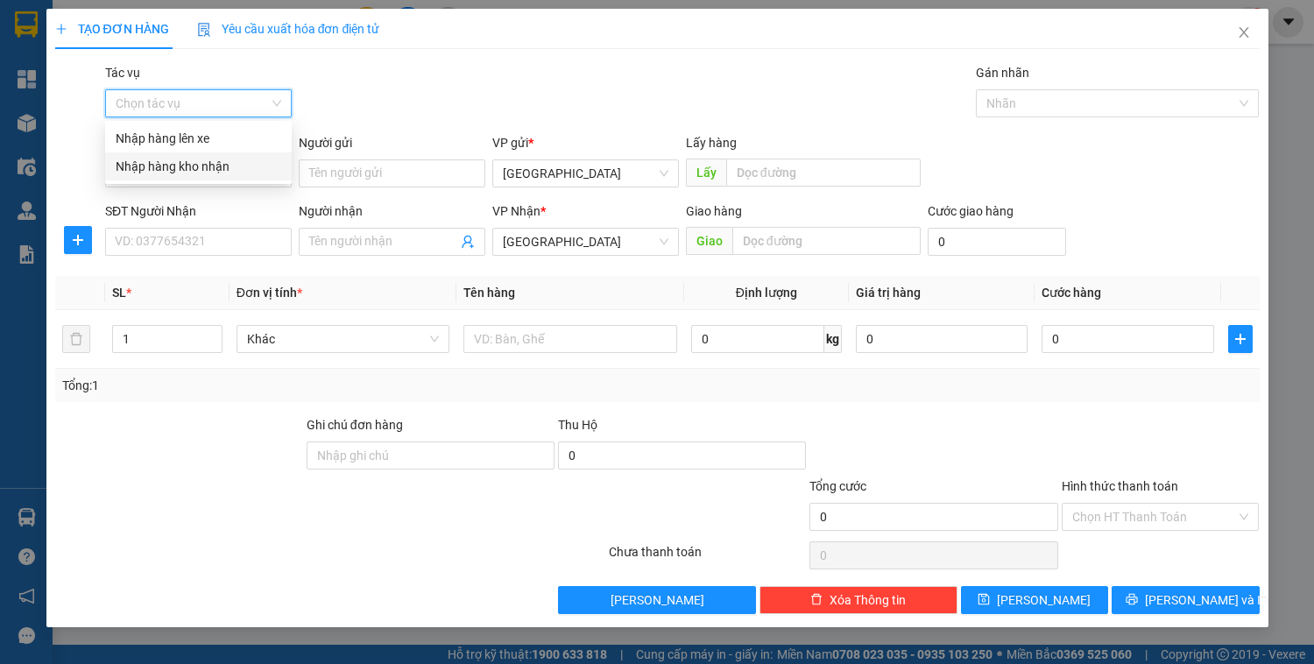
click at [200, 176] on div "Nhập hàng kho nhận" at bounding box center [198, 166] width 187 height 28
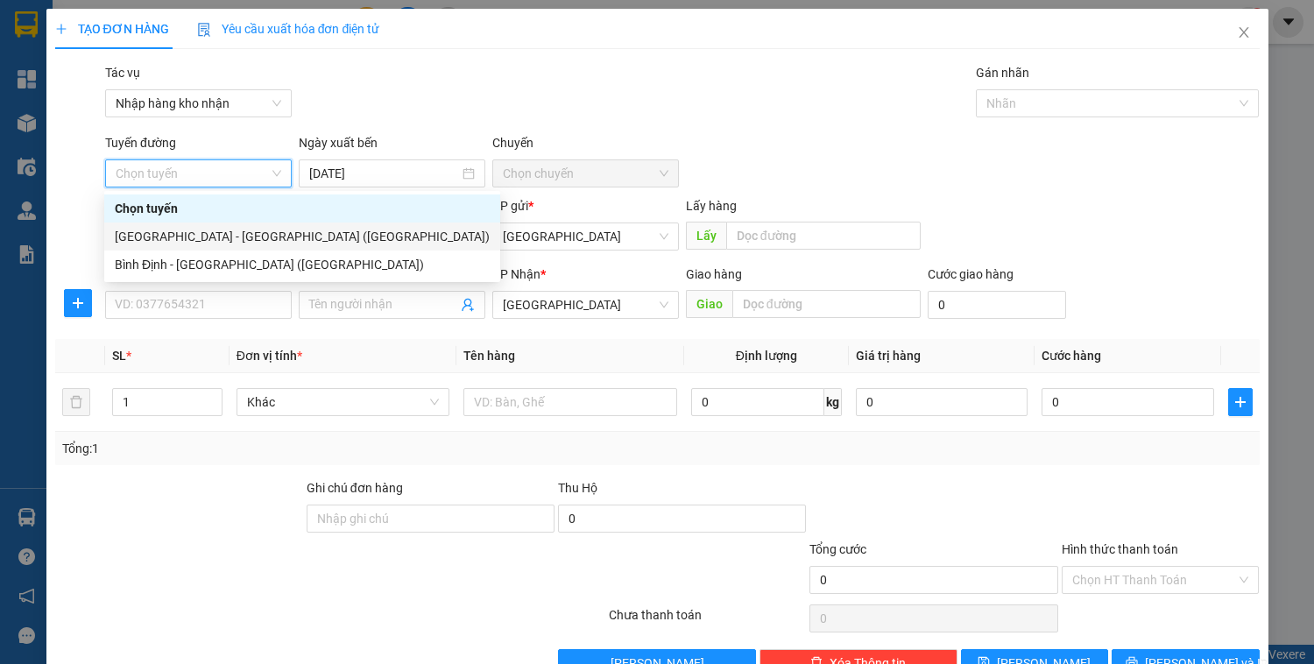
click at [202, 238] on div "[GEOGRAPHIC_DATA] - [GEOGRAPHIC_DATA] ([GEOGRAPHIC_DATA])" at bounding box center [302, 236] width 375 height 19
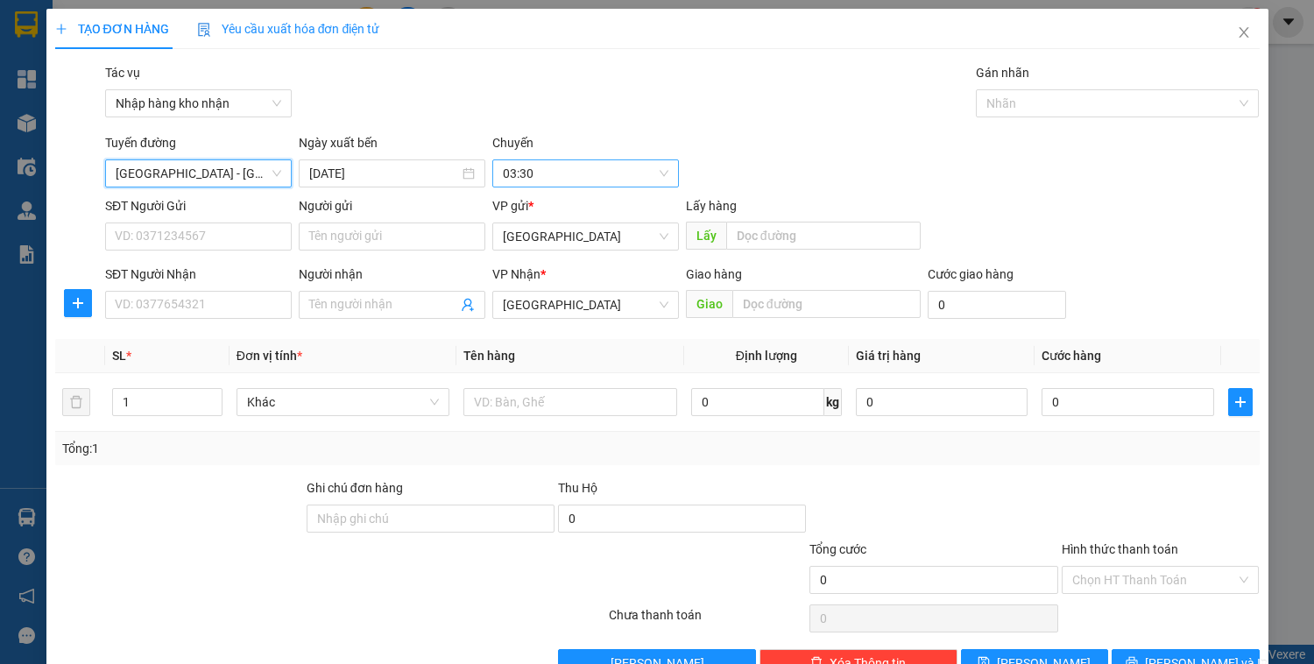
click at [563, 175] on span "03:30" at bounding box center [586, 173] width 166 height 26
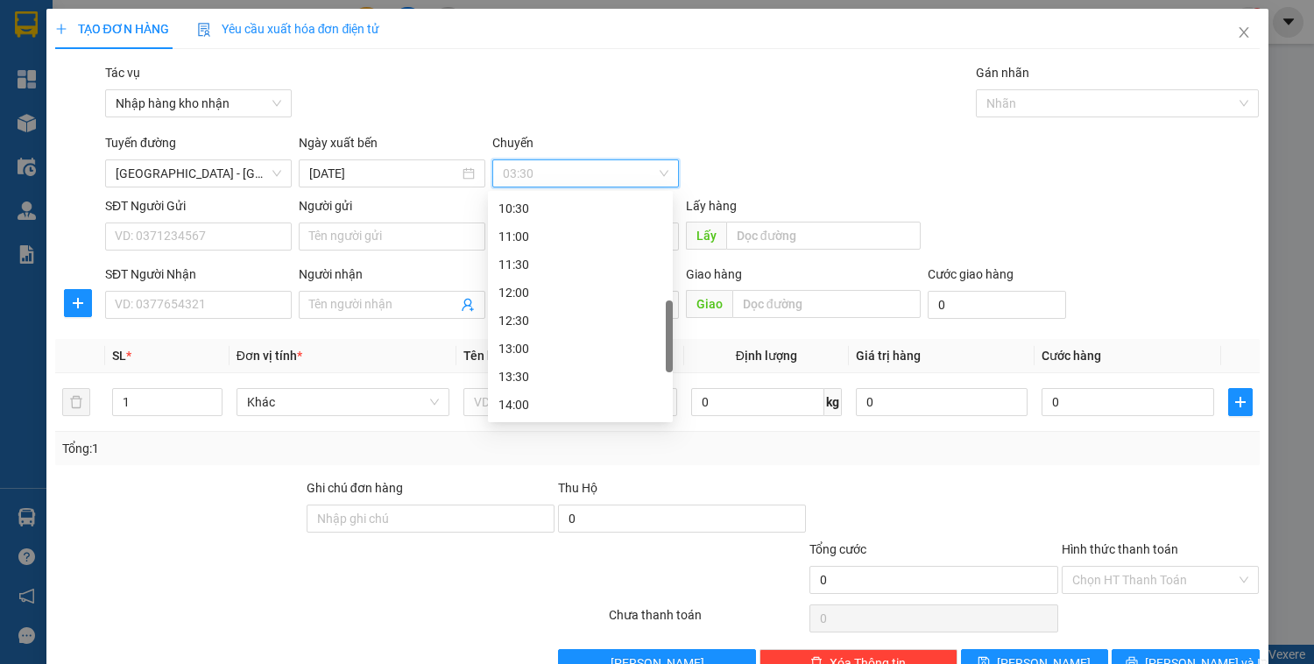
scroll to position [561, 0]
click at [513, 379] on div "16:00" at bounding box center [581, 376] width 164 height 19
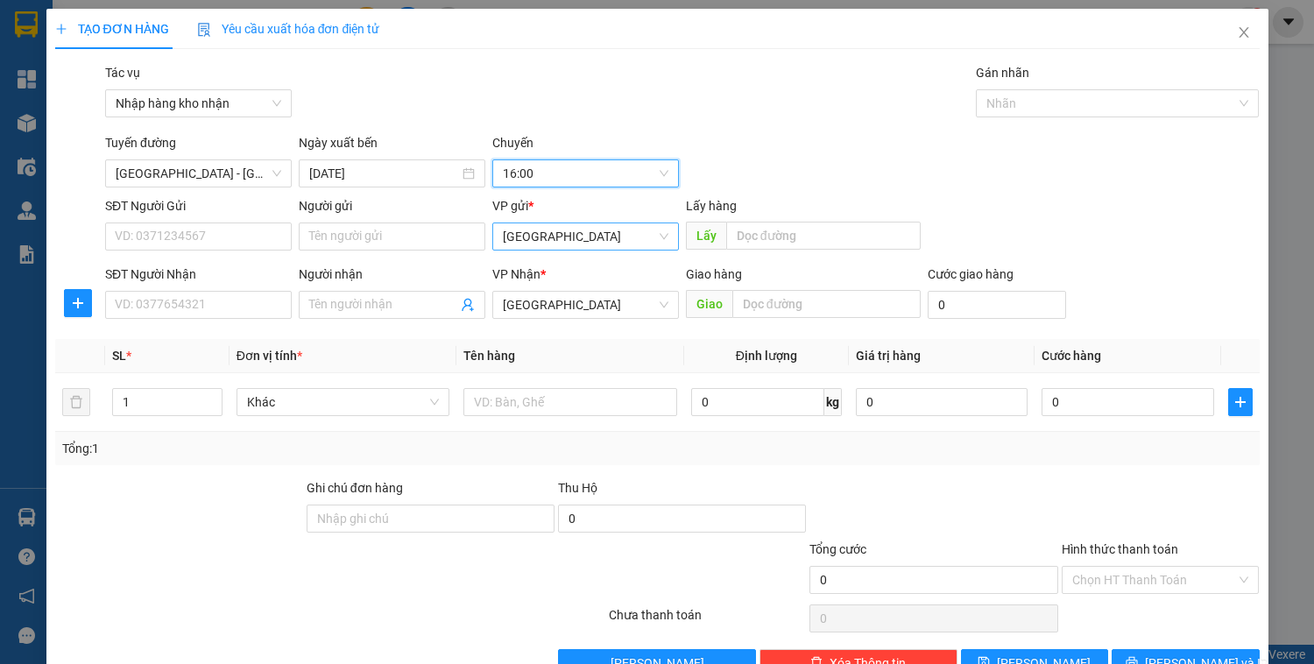
click at [547, 244] on span "[GEOGRAPHIC_DATA]" at bounding box center [586, 236] width 166 height 26
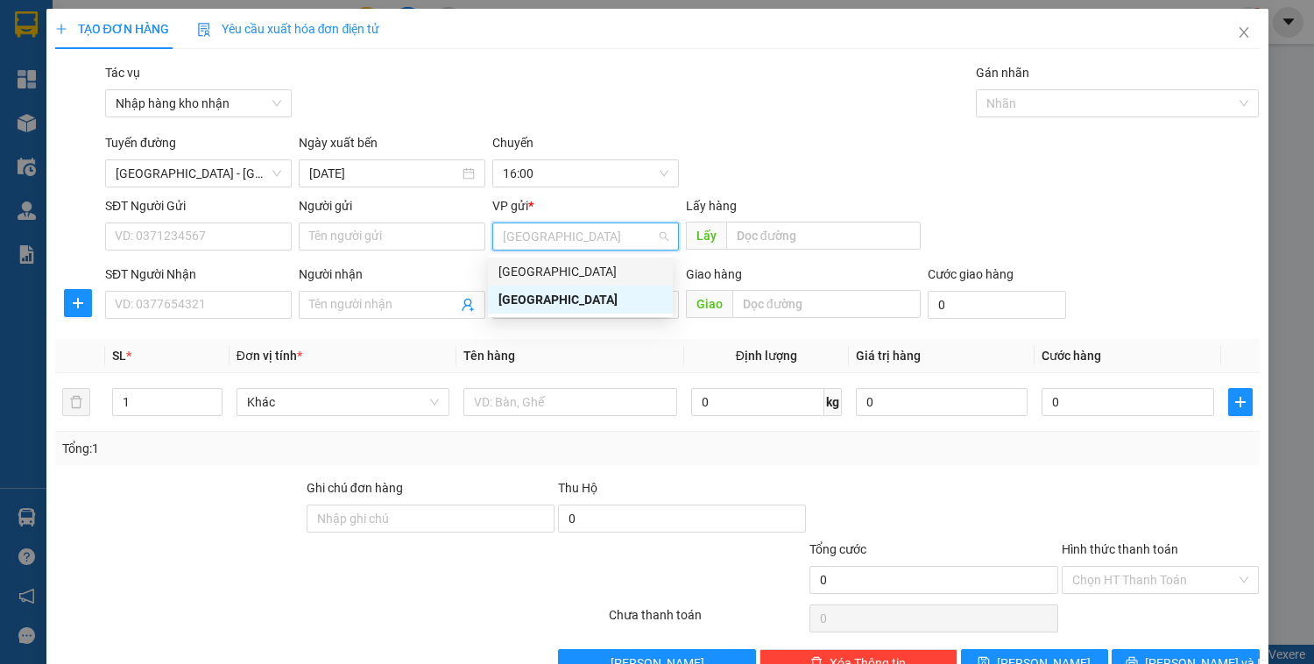
click at [543, 271] on div "[GEOGRAPHIC_DATA]" at bounding box center [581, 271] width 164 height 19
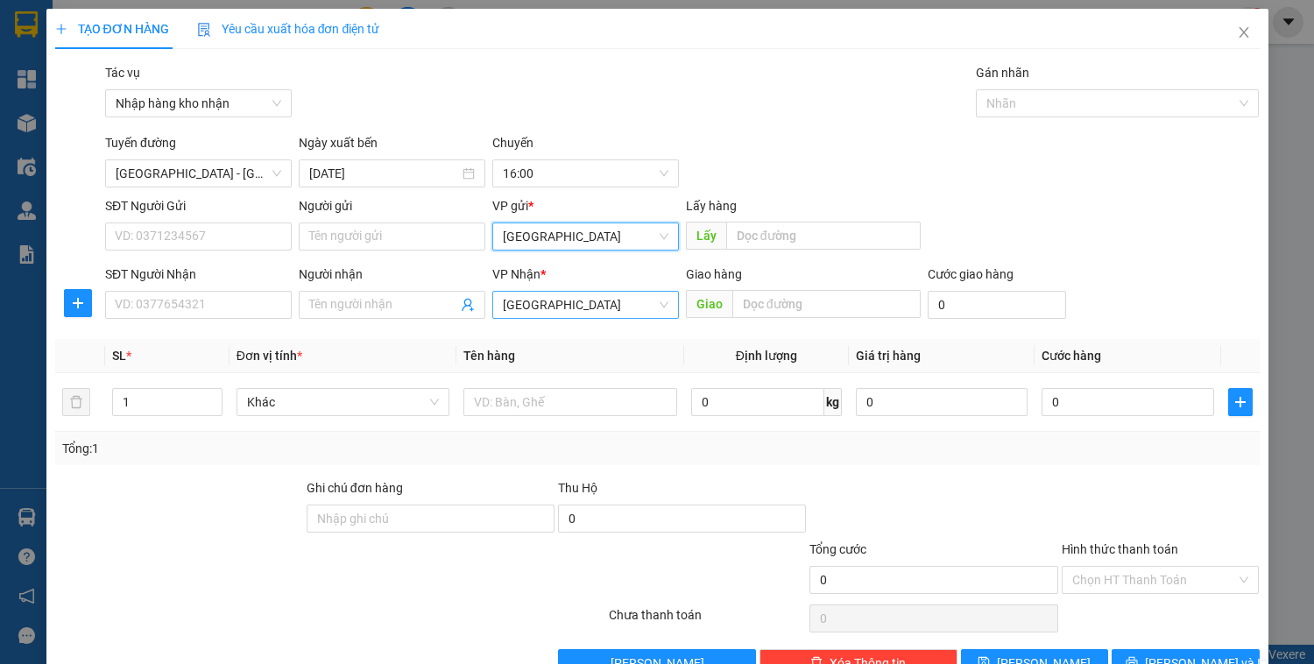
click at [543, 302] on span "[GEOGRAPHIC_DATA]" at bounding box center [586, 305] width 166 height 26
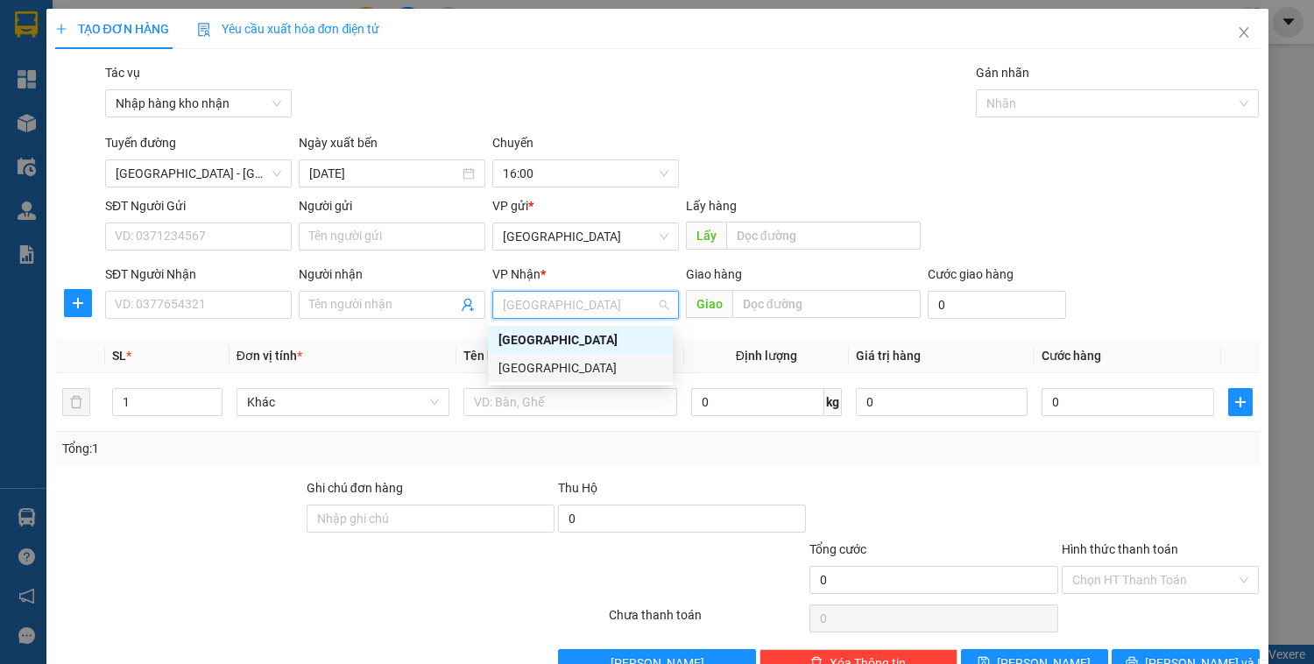
click at [548, 366] on div "[GEOGRAPHIC_DATA]" at bounding box center [581, 367] width 164 height 19
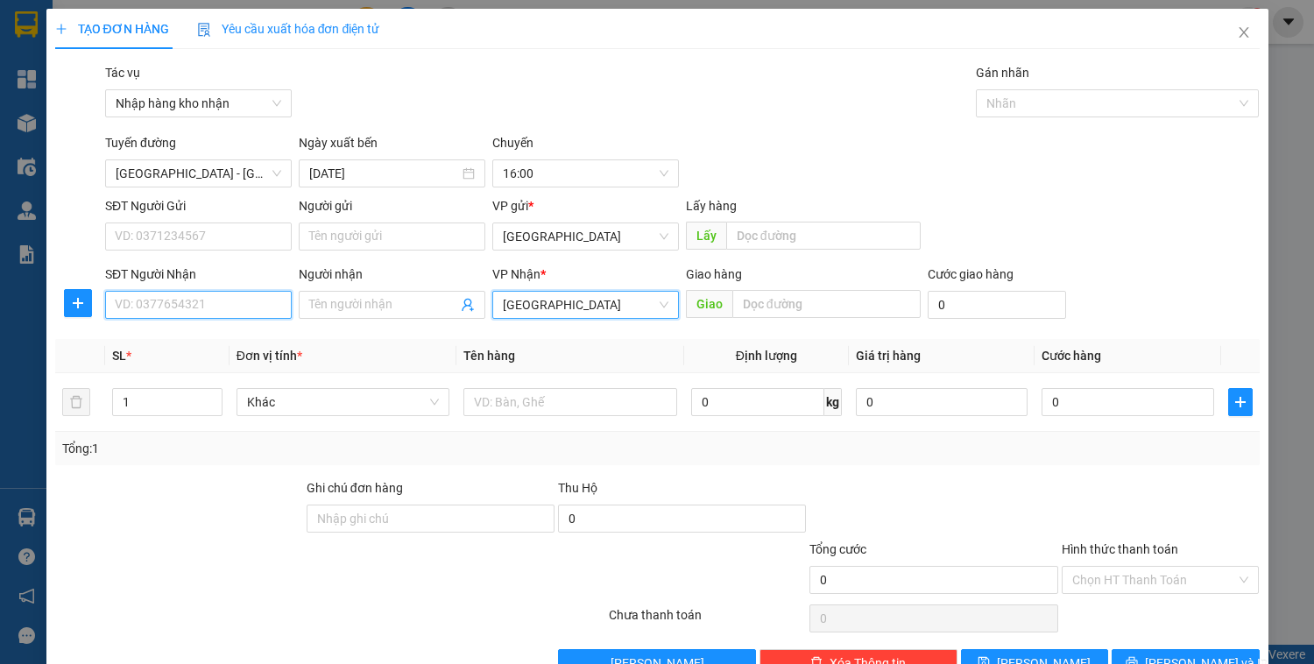
click at [181, 312] on input "SĐT Người Nhận" at bounding box center [198, 305] width 187 height 28
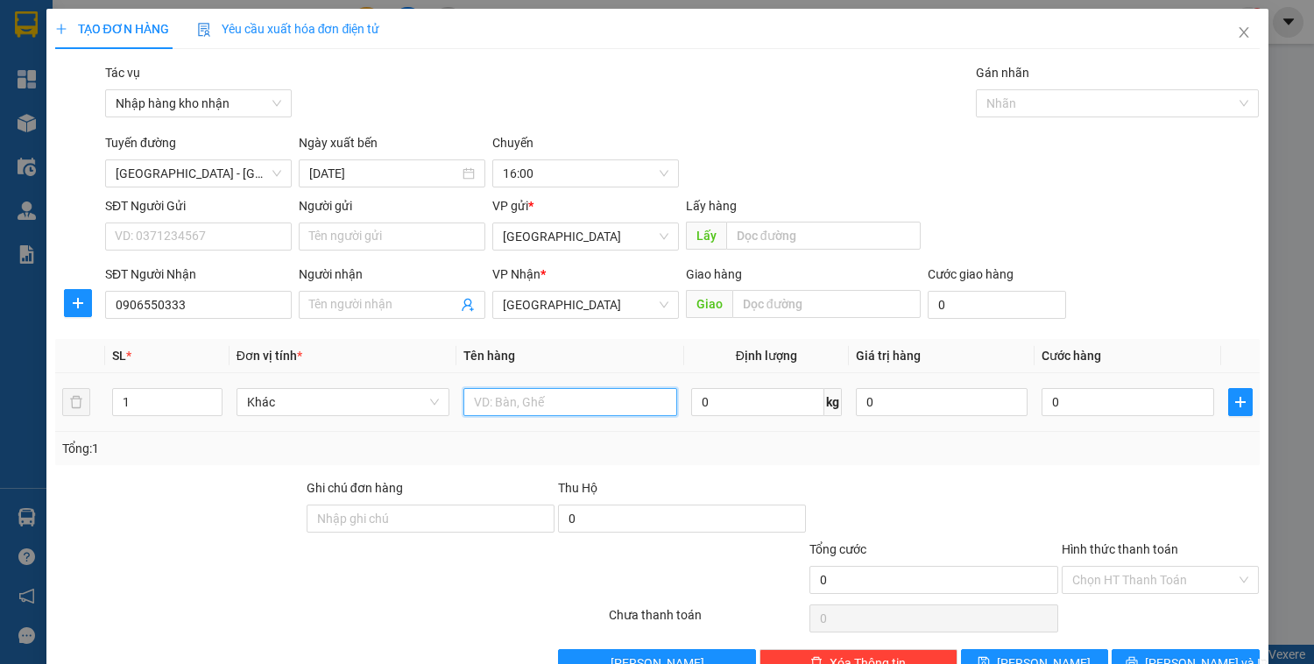
click at [533, 407] on input "text" at bounding box center [570, 402] width 213 height 28
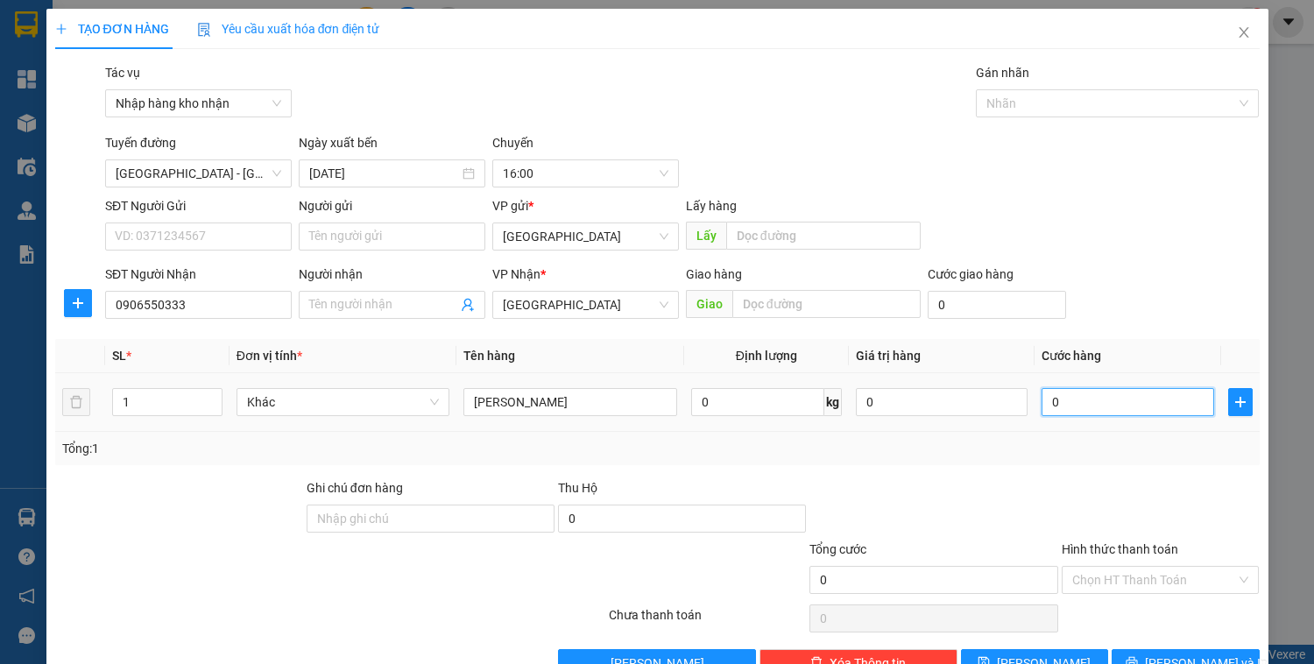
click at [1096, 400] on input "0" at bounding box center [1128, 402] width 172 height 28
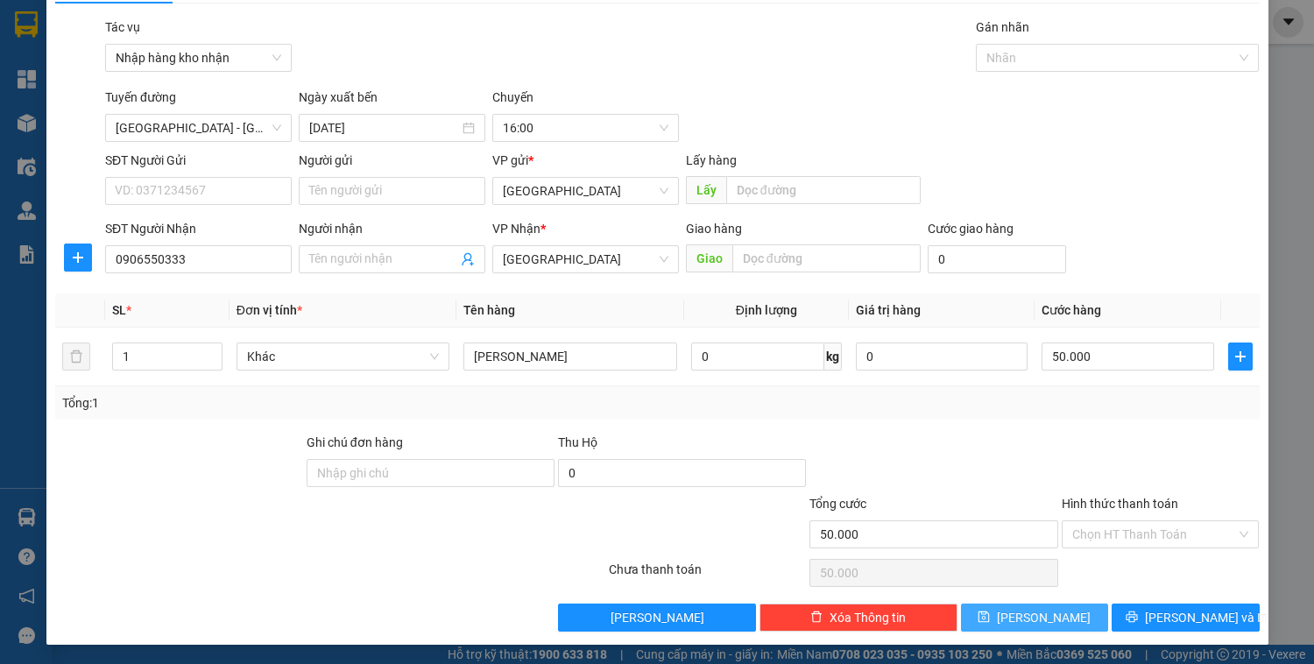
click at [1064, 618] on button "[PERSON_NAME]" at bounding box center [1034, 618] width 147 height 28
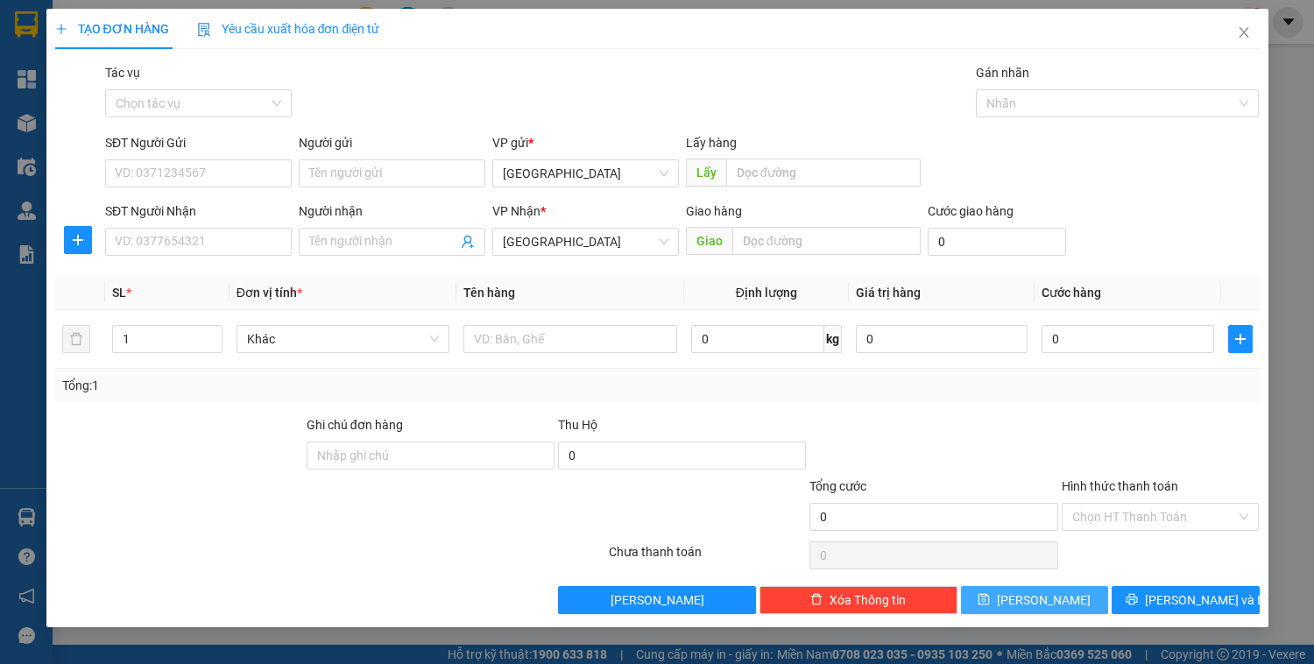
scroll to position [0, 0]
click at [181, 80] on div "Tác vụ" at bounding box center [198, 76] width 187 height 26
click at [182, 104] on input "Tác vụ" at bounding box center [192, 103] width 153 height 26
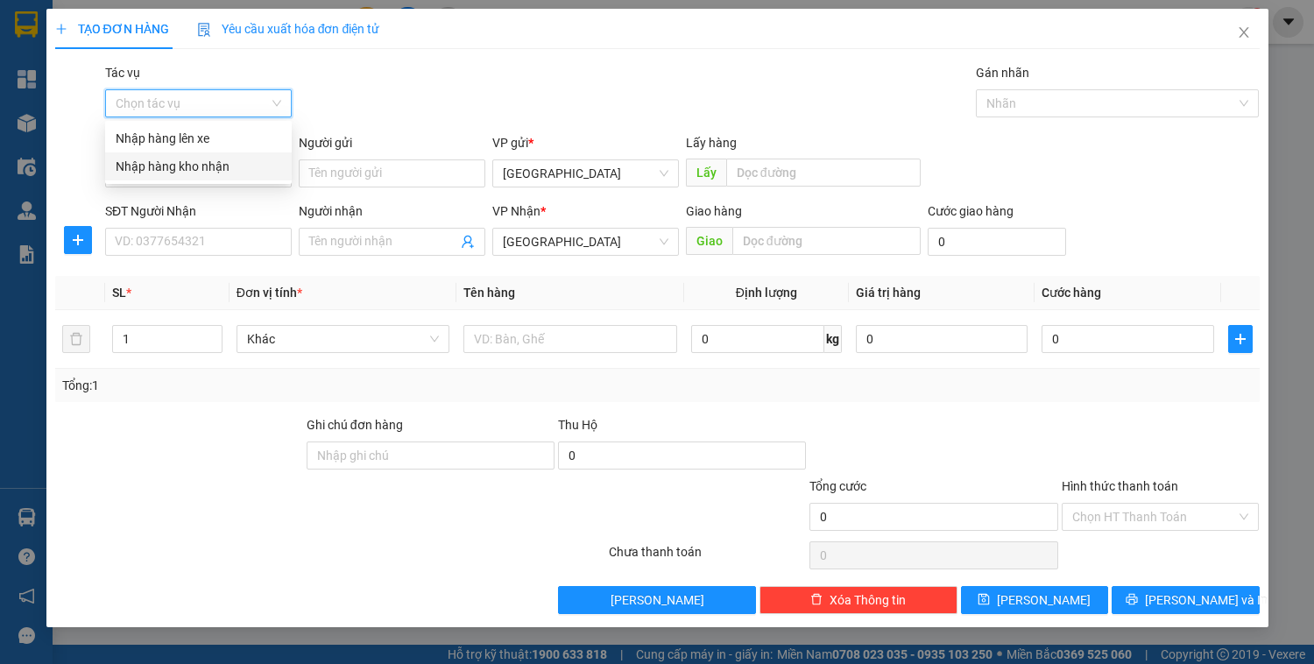
click at [186, 168] on div "Nhập hàng kho nhận" at bounding box center [199, 166] width 166 height 19
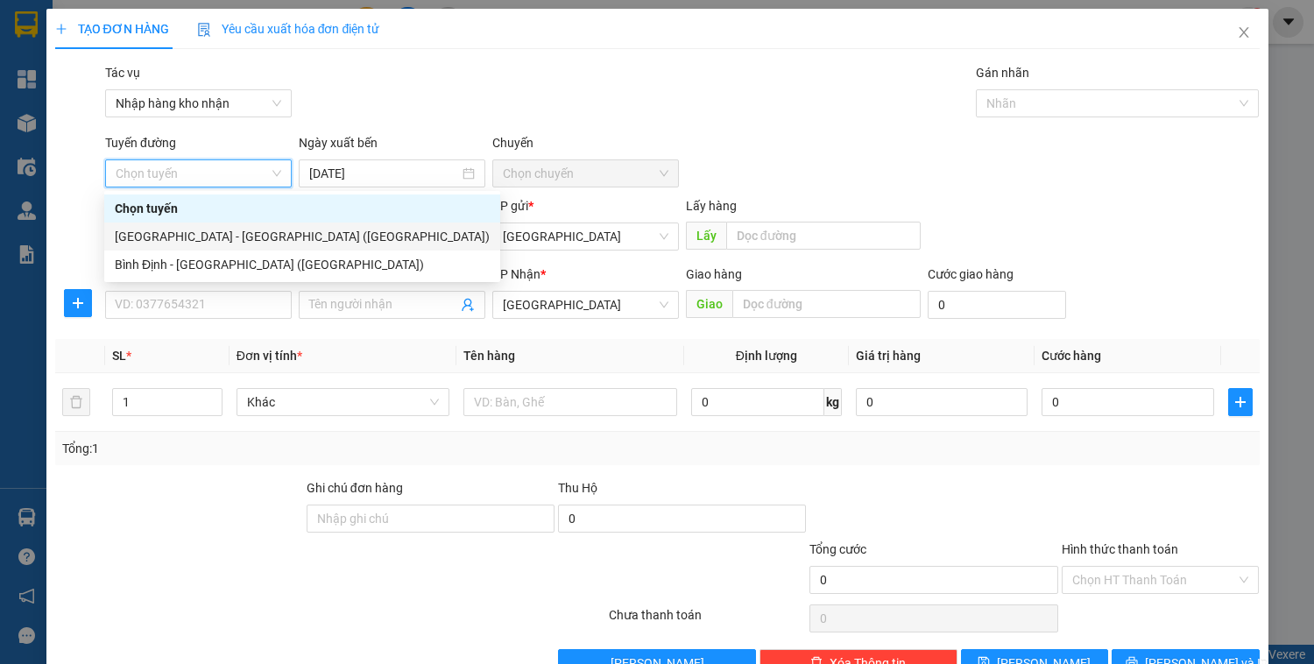
click at [182, 239] on div "[GEOGRAPHIC_DATA] - [GEOGRAPHIC_DATA] ([GEOGRAPHIC_DATA])" at bounding box center [302, 236] width 375 height 19
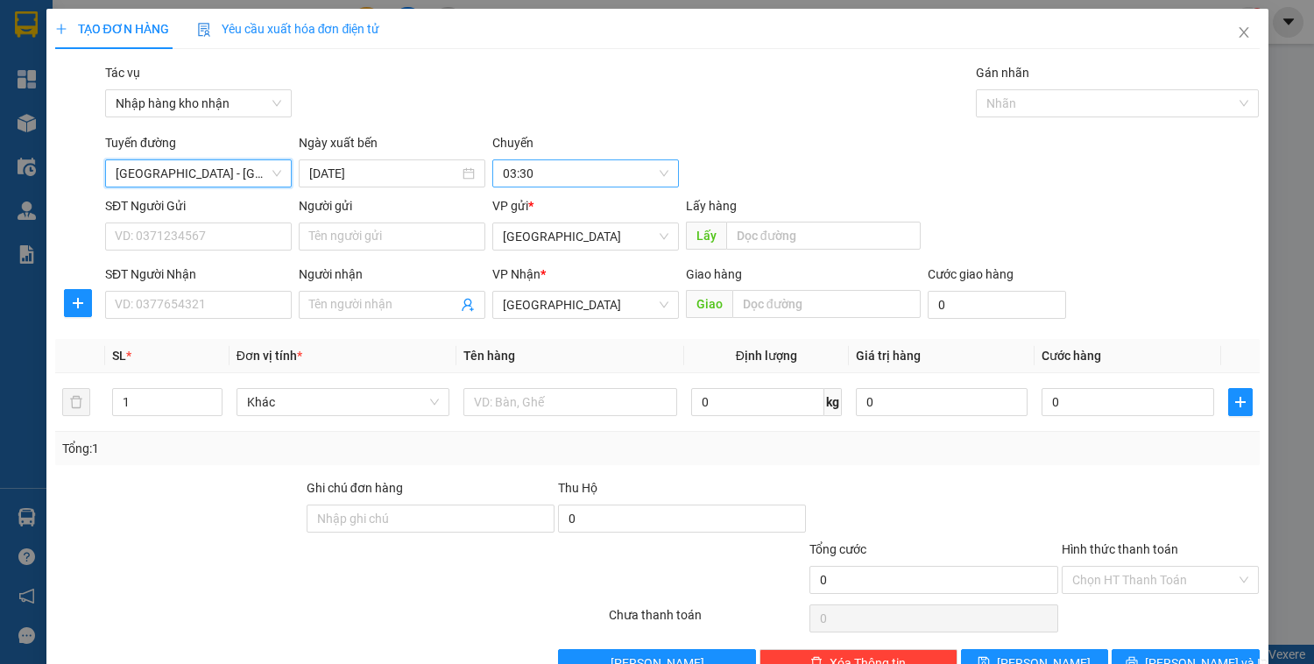
click at [512, 179] on span "03:30" at bounding box center [586, 173] width 166 height 26
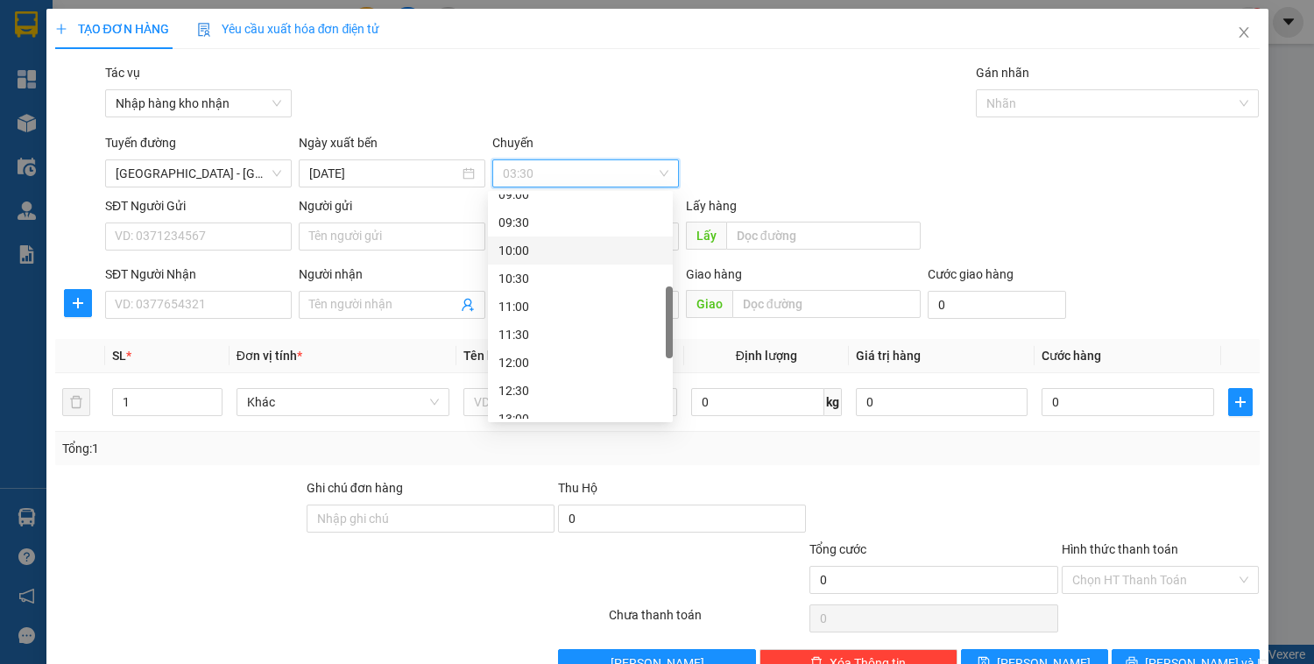
scroll to position [561, 0]
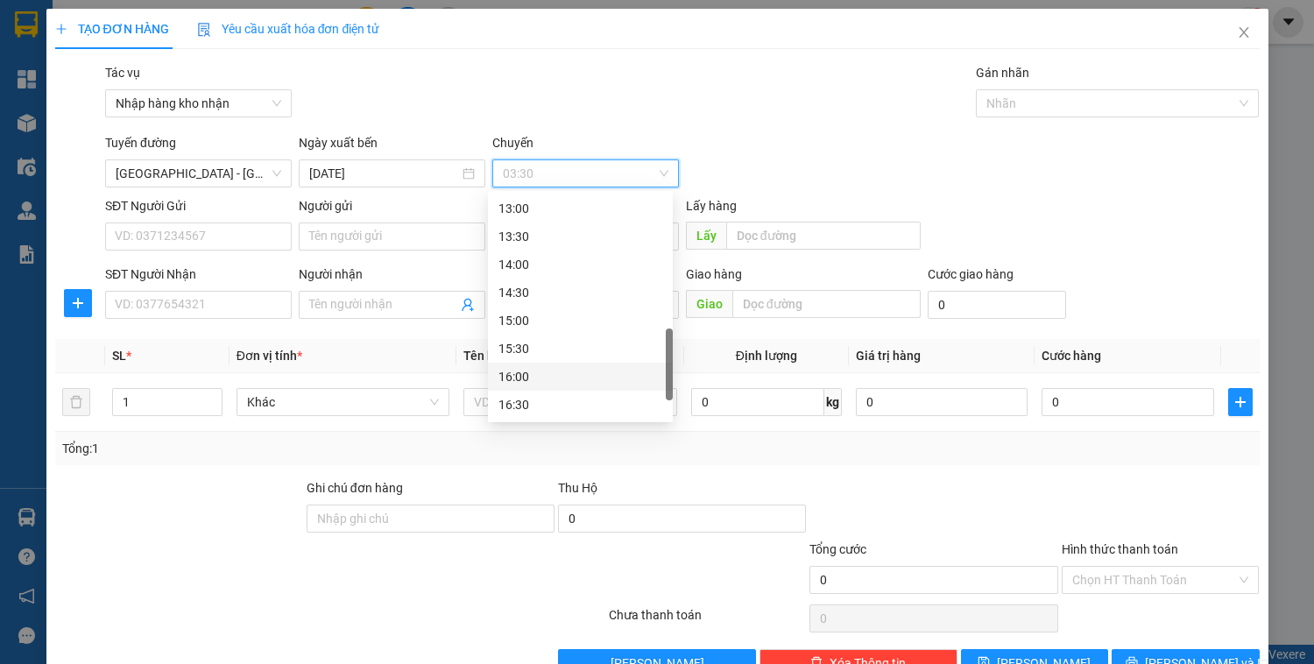
click at [515, 375] on div "16:00" at bounding box center [581, 376] width 164 height 19
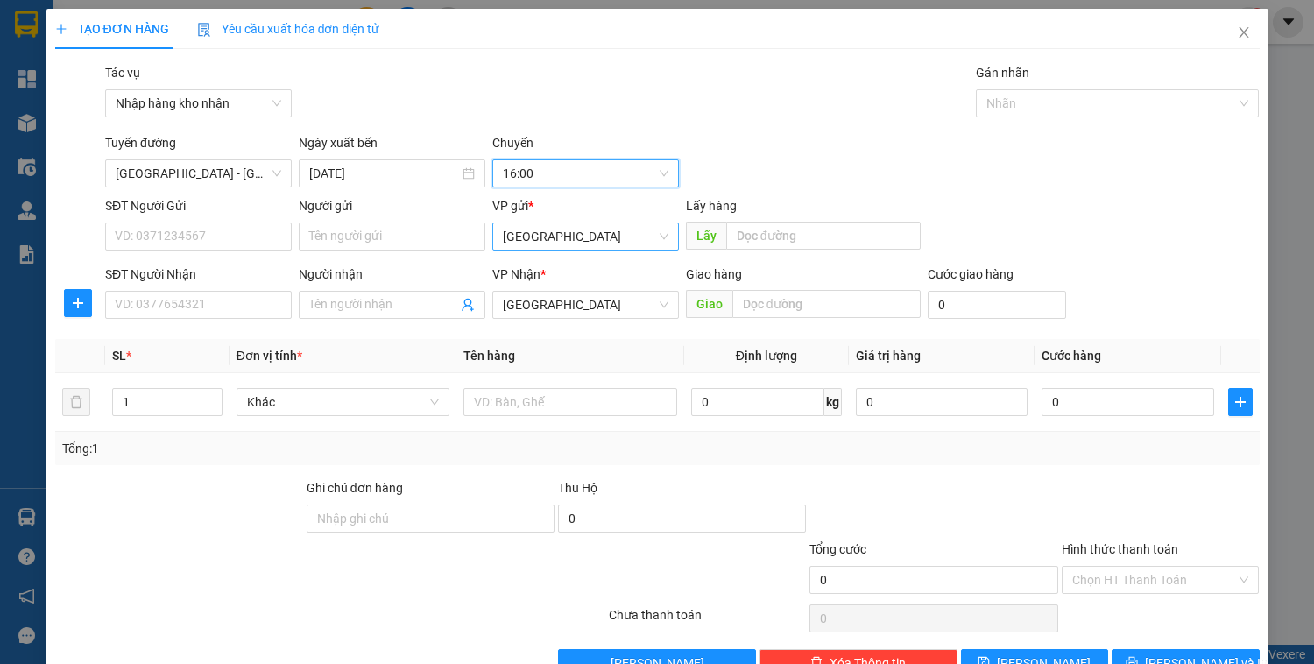
click at [528, 234] on span "[GEOGRAPHIC_DATA]" at bounding box center [586, 236] width 166 height 26
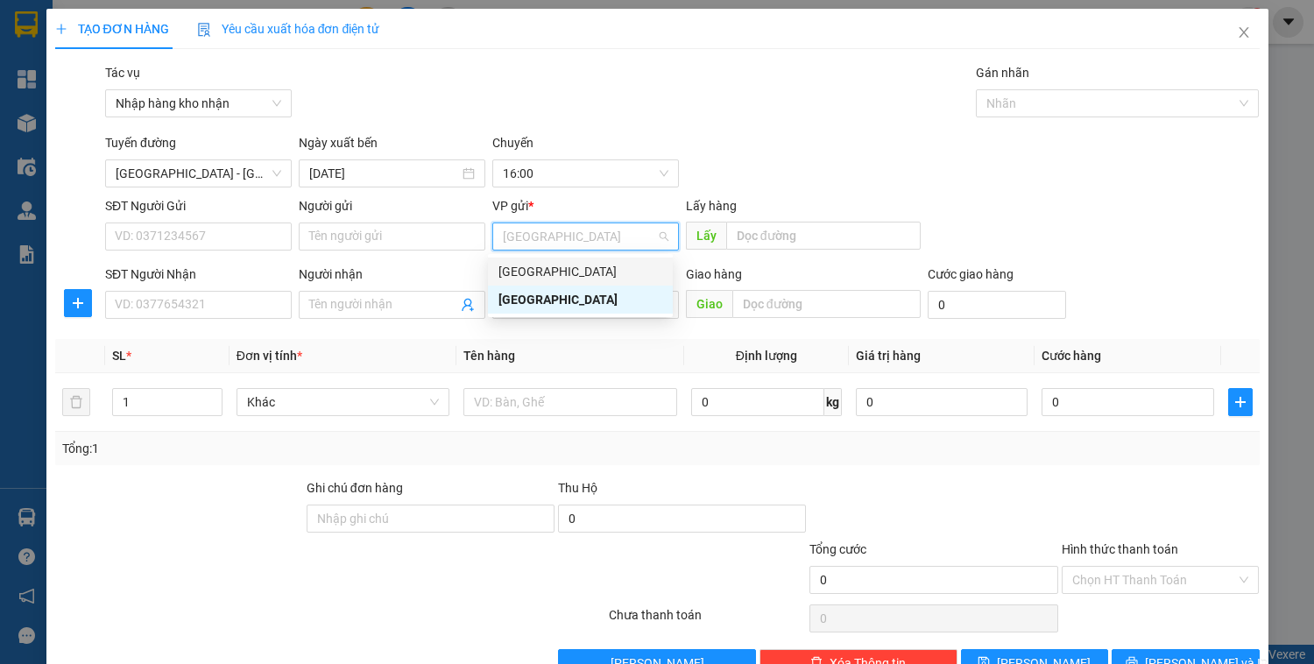
click at [530, 278] on div "[GEOGRAPHIC_DATA]" at bounding box center [581, 271] width 164 height 19
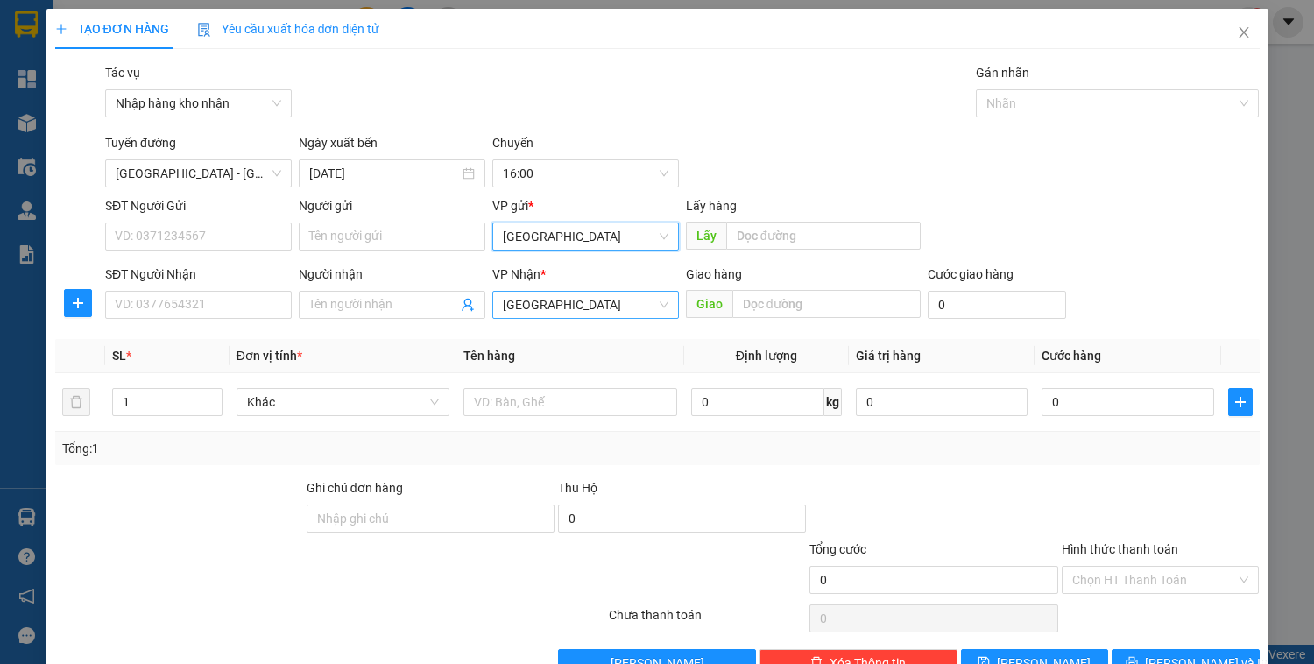
click at [536, 308] on span "[GEOGRAPHIC_DATA]" at bounding box center [586, 305] width 166 height 26
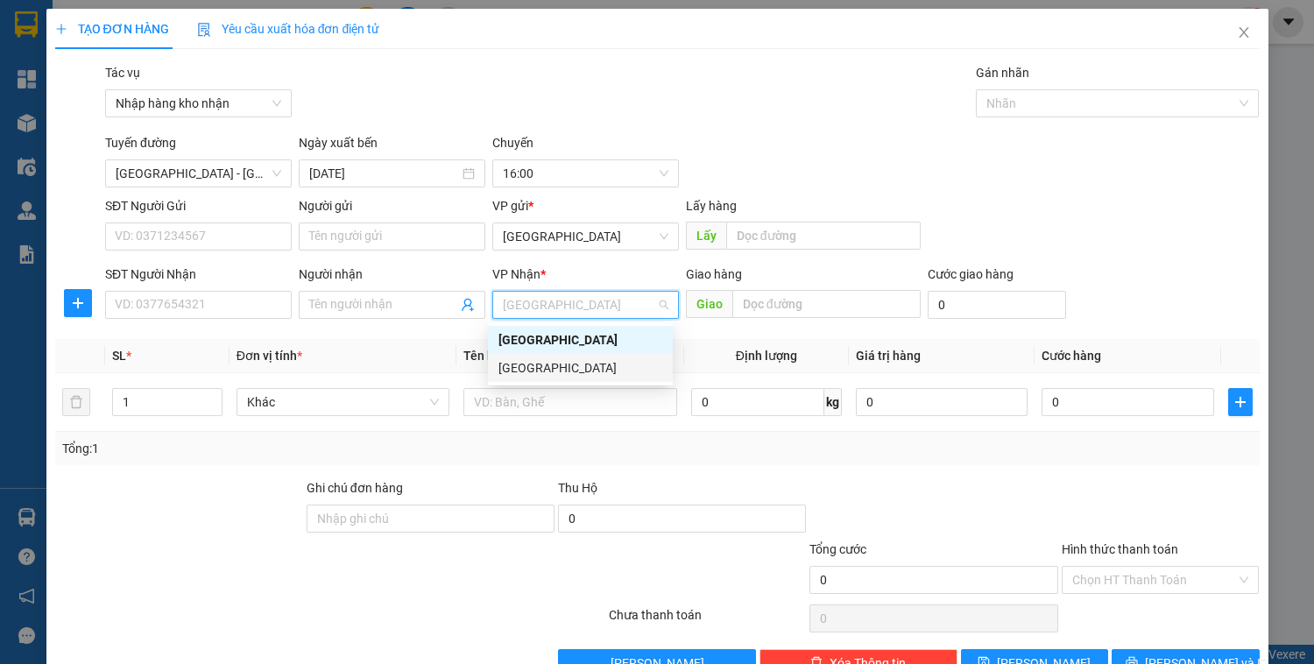
click at [557, 372] on div "[GEOGRAPHIC_DATA]" at bounding box center [581, 367] width 164 height 19
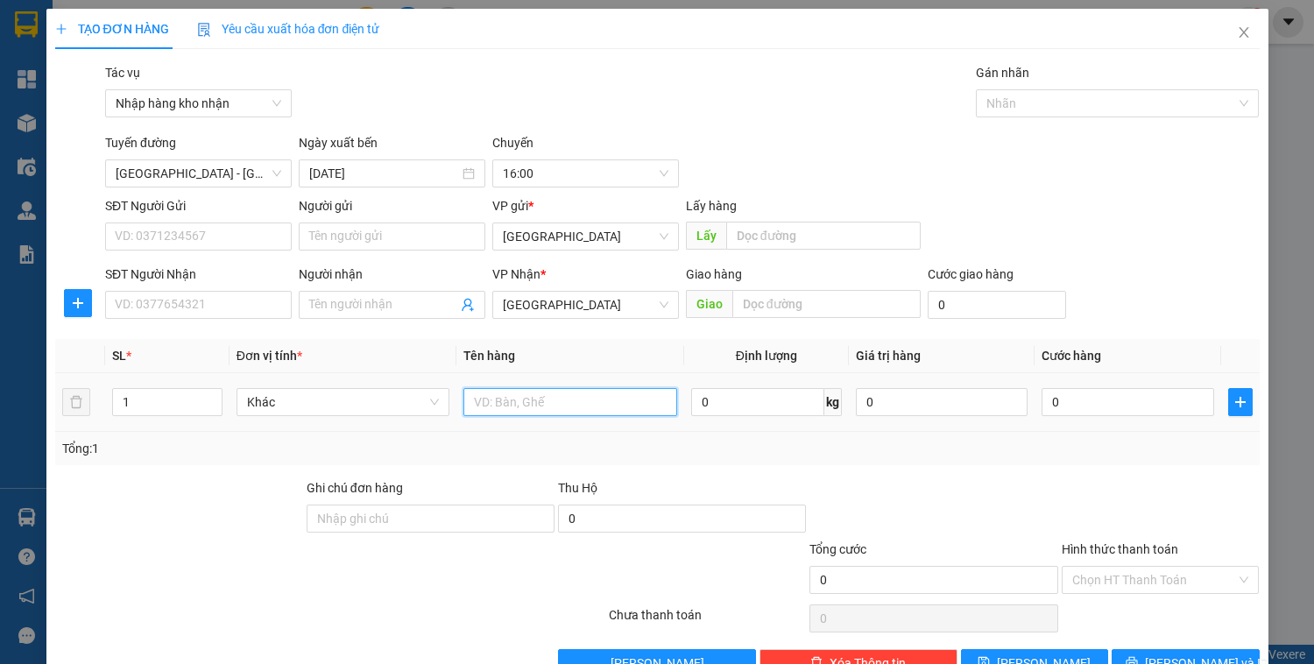
click at [539, 402] on input "text" at bounding box center [570, 402] width 213 height 28
drag, startPoint x: 159, startPoint y: 406, endPoint x: 104, endPoint y: 400, distance: 54.7
click at [105, 400] on td "1" at bounding box center [167, 402] width 124 height 59
click at [505, 400] on input "text" at bounding box center [570, 402] width 213 height 28
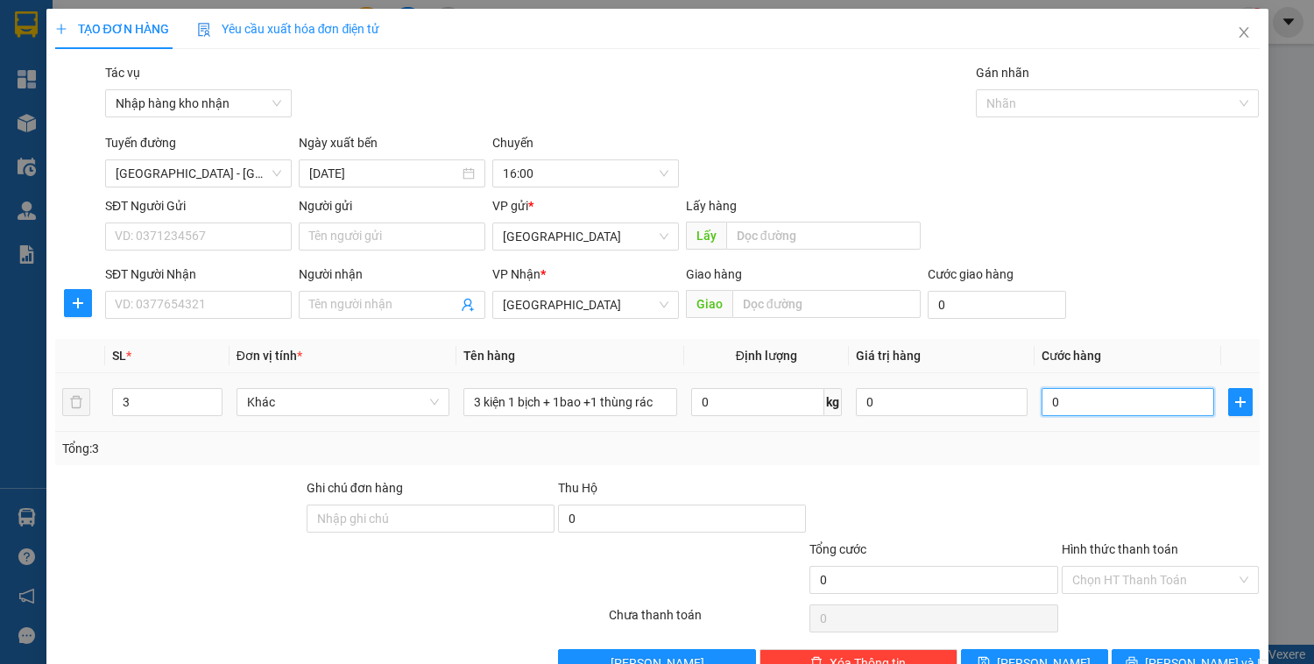
click at [1062, 400] on input "0" at bounding box center [1128, 402] width 172 height 28
click at [1154, 585] on input "Hình thức thanh toán" at bounding box center [1155, 580] width 165 height 26
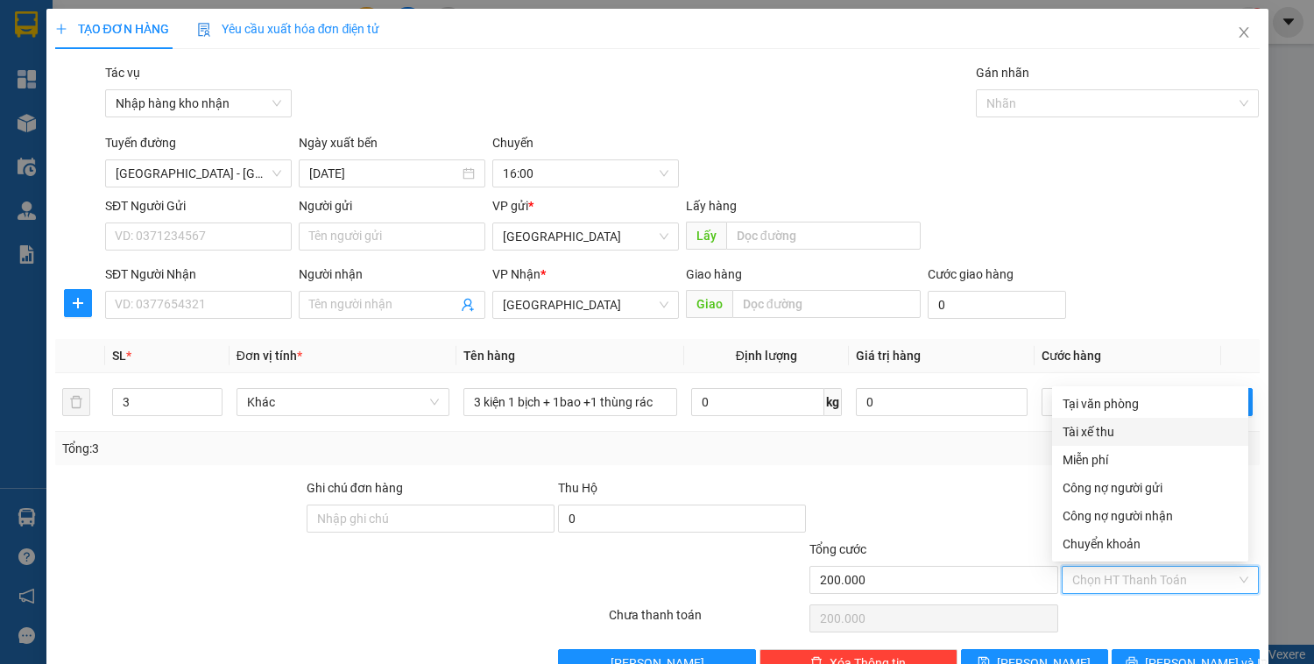
click at [1108, 439] on div "Tài xế thu" at bounding box center [1150, 431] width 175 height 19
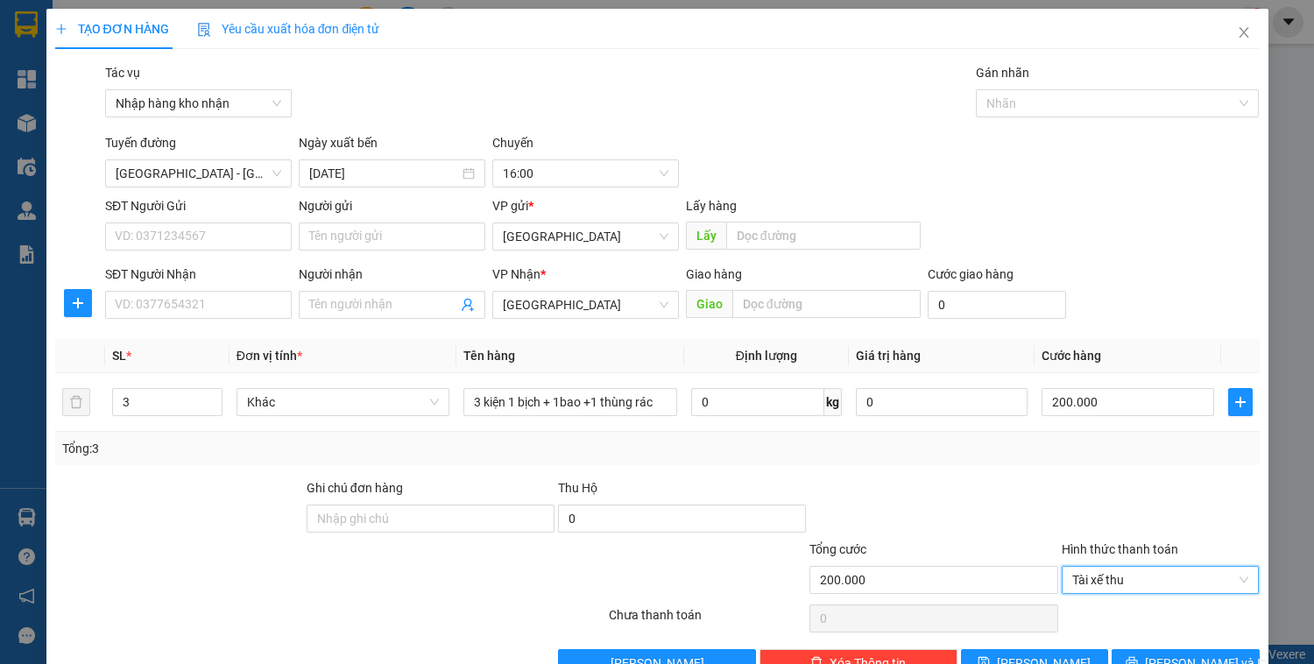
click at [949, 492] on div at bounding box center [933, 508] width 251 height 61
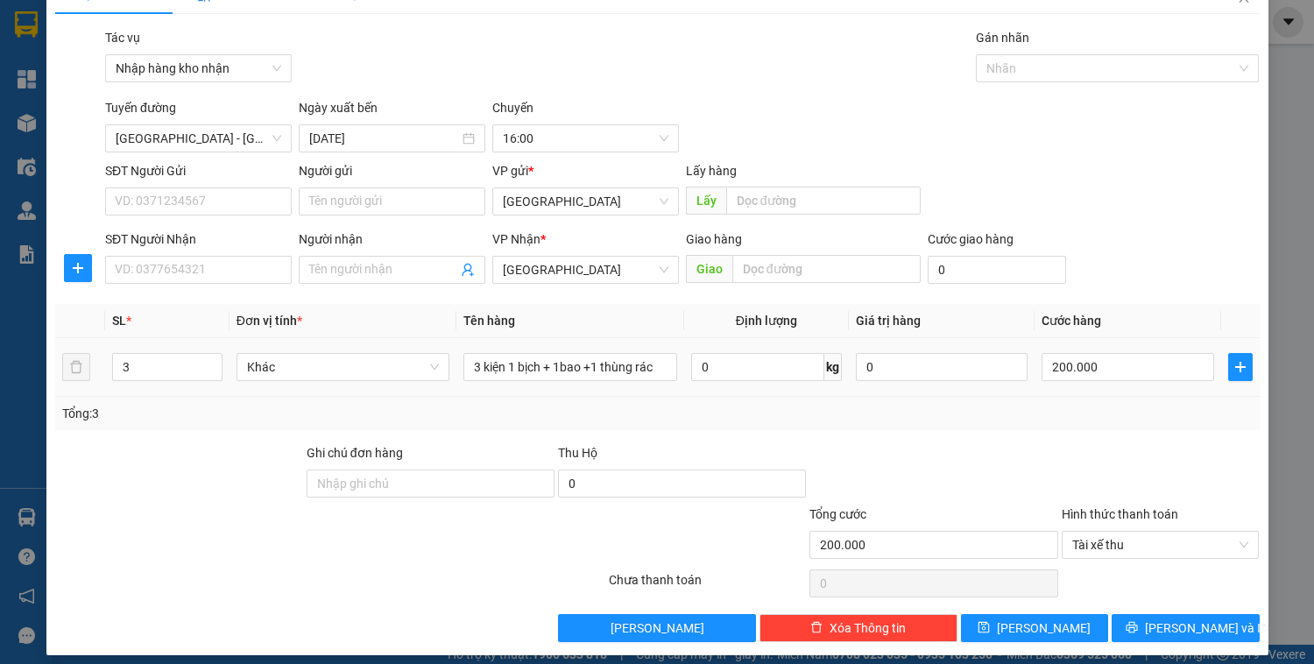
scroll to position [46, 0]
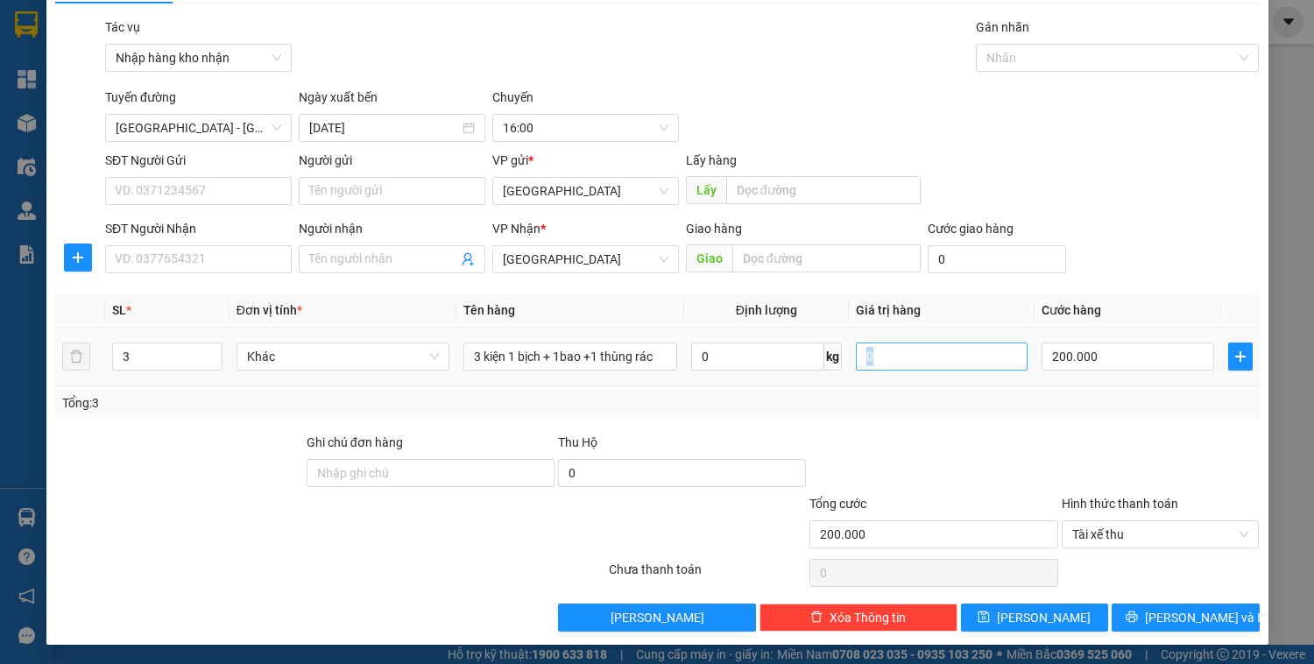
drag, startPoint x: 1108, startPoint y: 340, endPoint x: 986, endPoint y: 349, distance: 123.0
click at [986, 349] on tr "3 Khác 3 kiện 1 bịch + 1bao +1 thùng rác 0 kg 0 200.000" at bounding box center [657, 357] width 1205 height 59
click at [1060, 354] on input "200.000" at bounding box center [1128, 357] width 172 height 28
click at [997, 611] on button "[PERSON_NAME]" at bounding box center [1034, 618] width 147 height 28
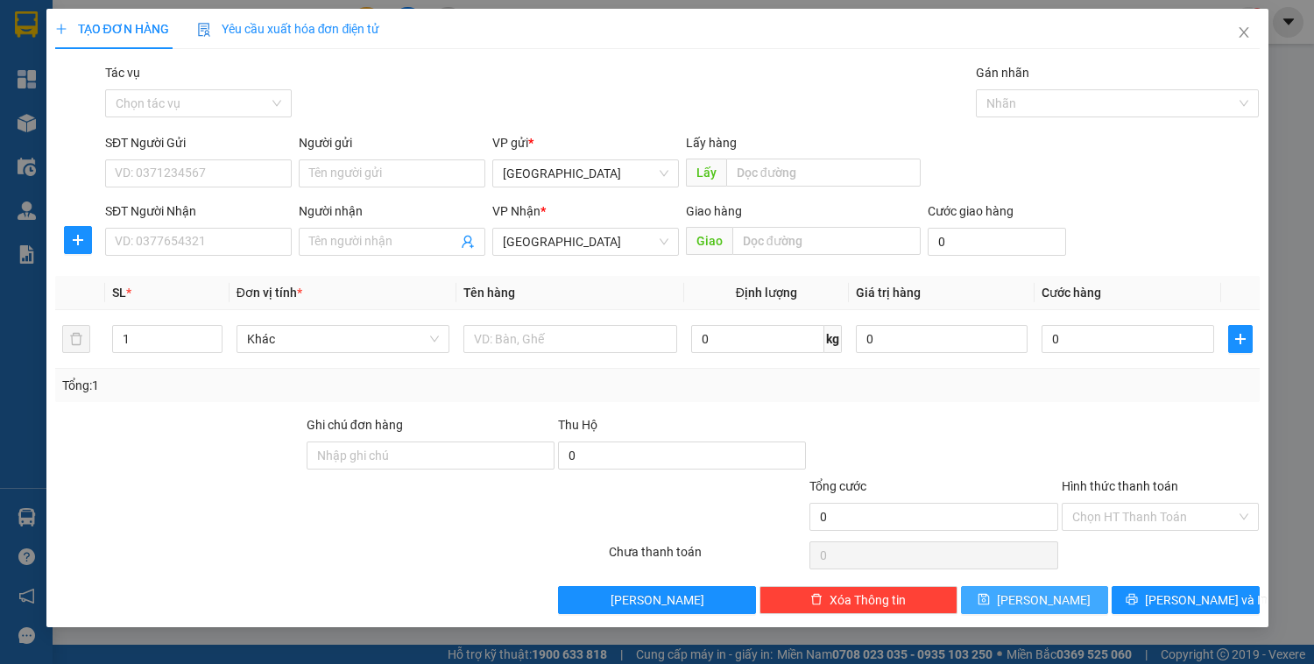
scroll to position [0, 0]
click at [194, 102] on input "Tác vụ" at bounding box center [192, 103] width 153 height 26
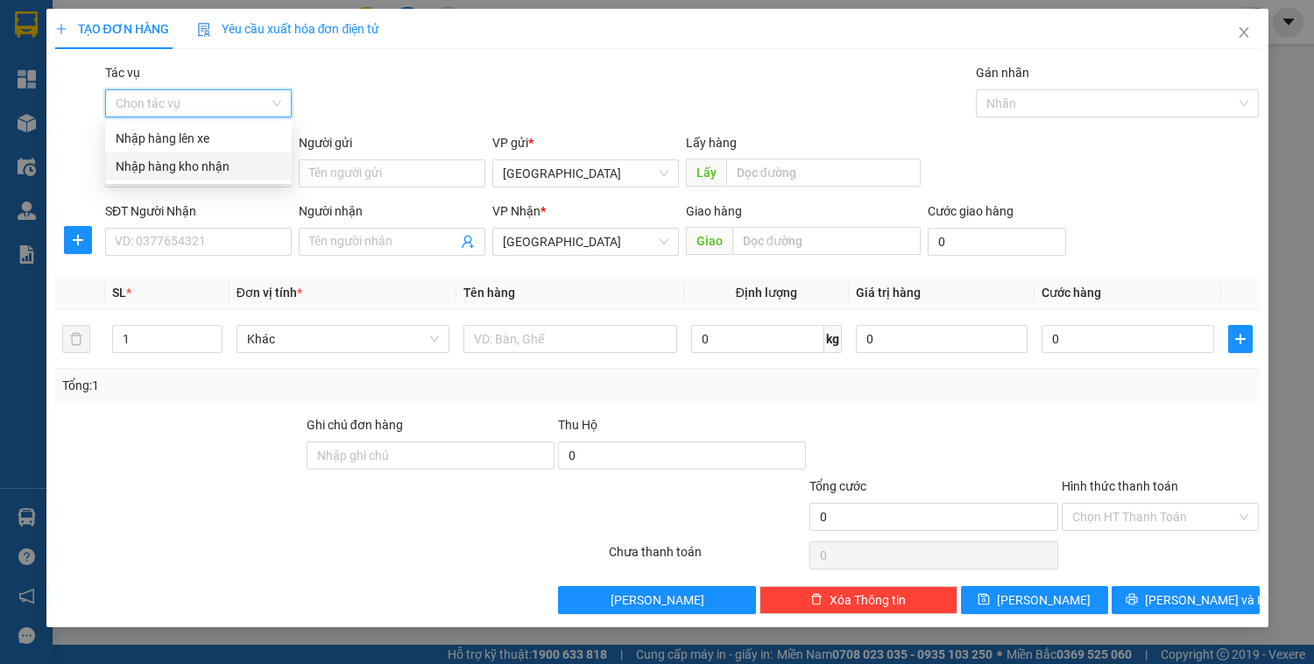
click at [180, 172] on div "Nhập hàng kho nhận" at bounding box center [199, 166] width 166 height 19
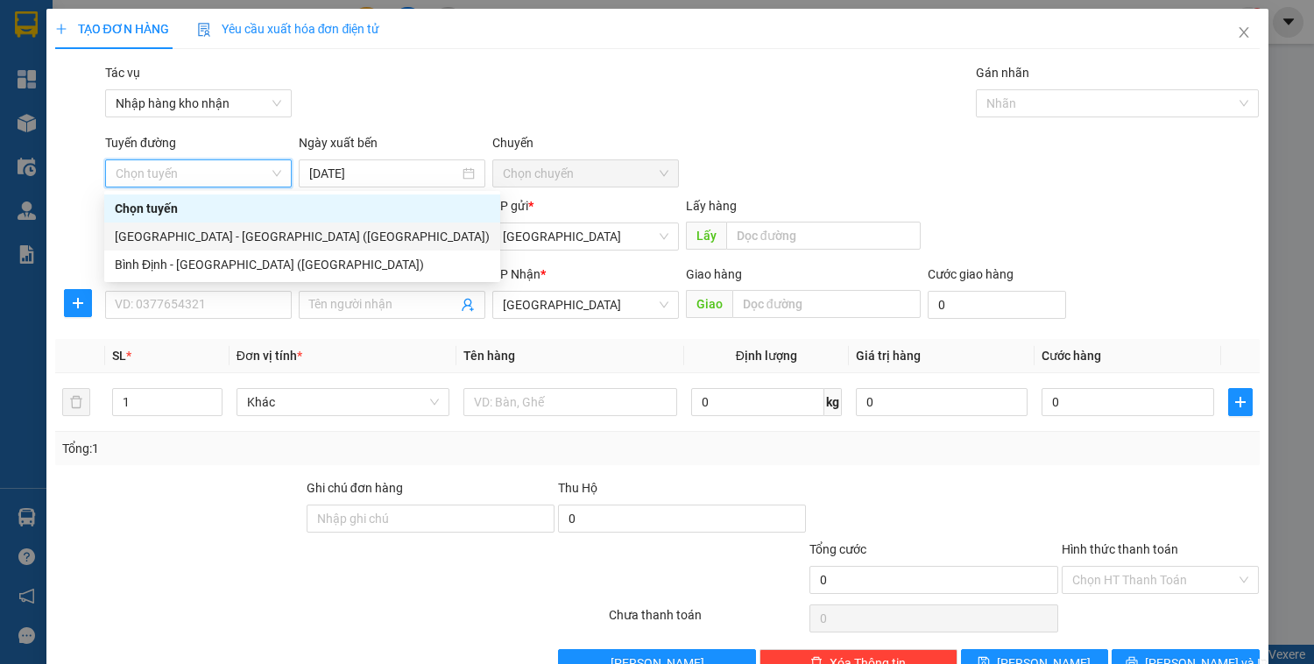
click at [180, 244] on div "[GEOGRAPHIC_DATA] - [GEOGRAPHIC_DATA] ([GEOGRAPHIC_DATA])" at bounding box center [302, 236] width 375 height 19
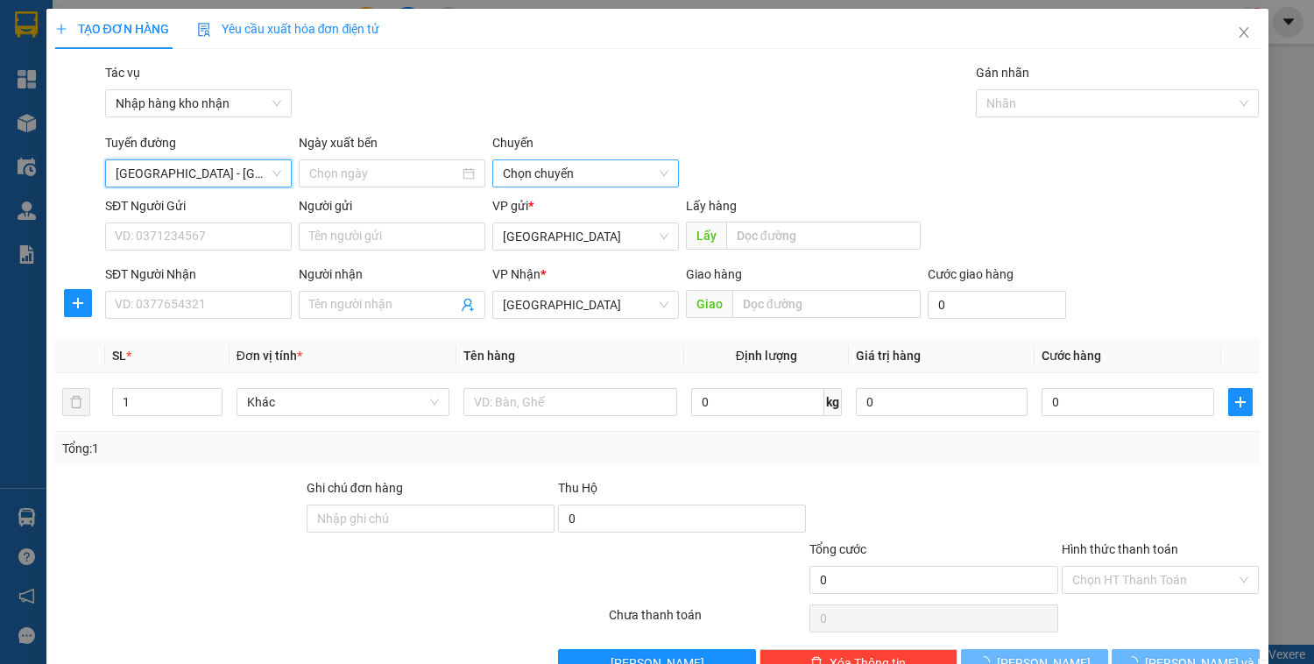
click at [515, 160] on span "Chọn chuyến" at bounding box center [586, 173] width 166 height 26
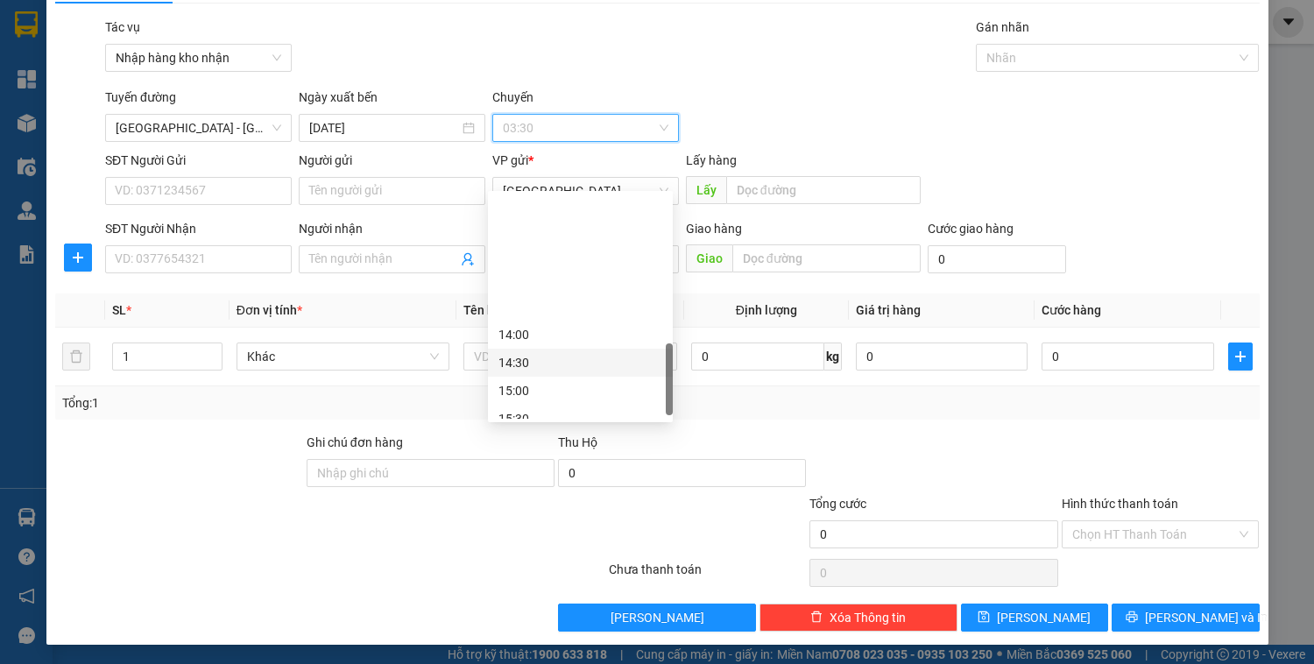
scroll to position [631, 0]
click at [513, 300] on div "16:00" at bounding box center [581, 306] width 164 height 19
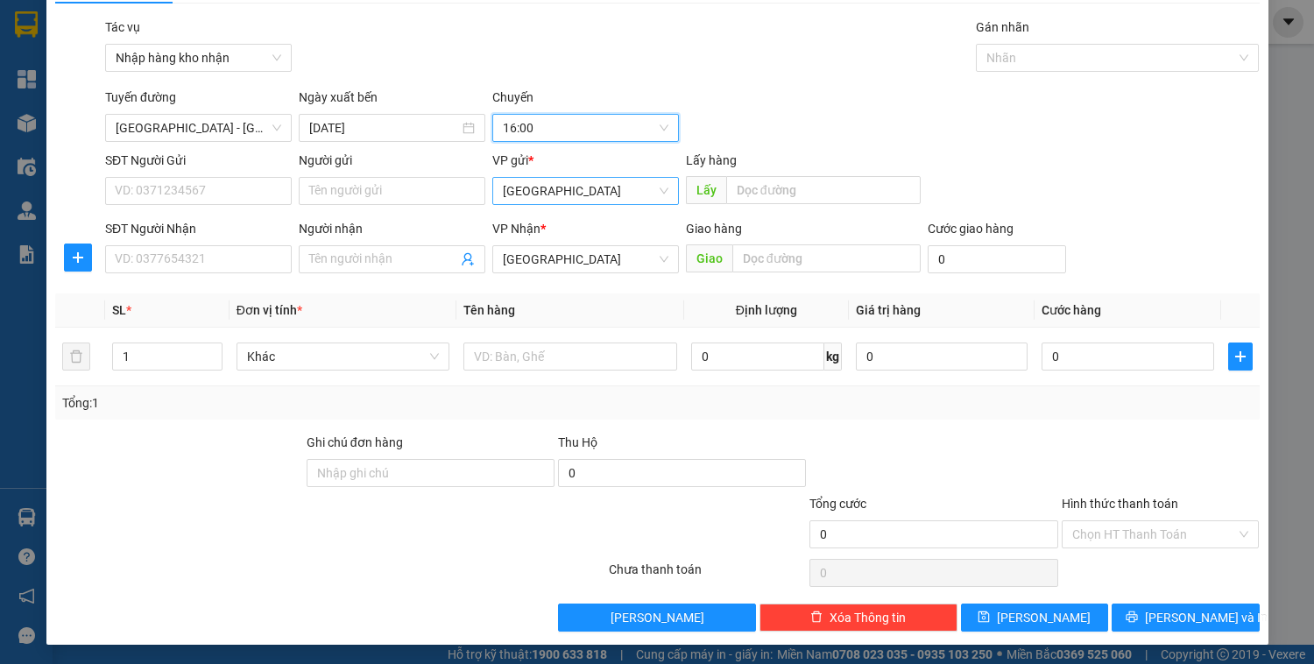
click at [524, 203] on span "[GEOGRAPHIC_DATA]" at bounding box center [586, 191] width 166 height 26
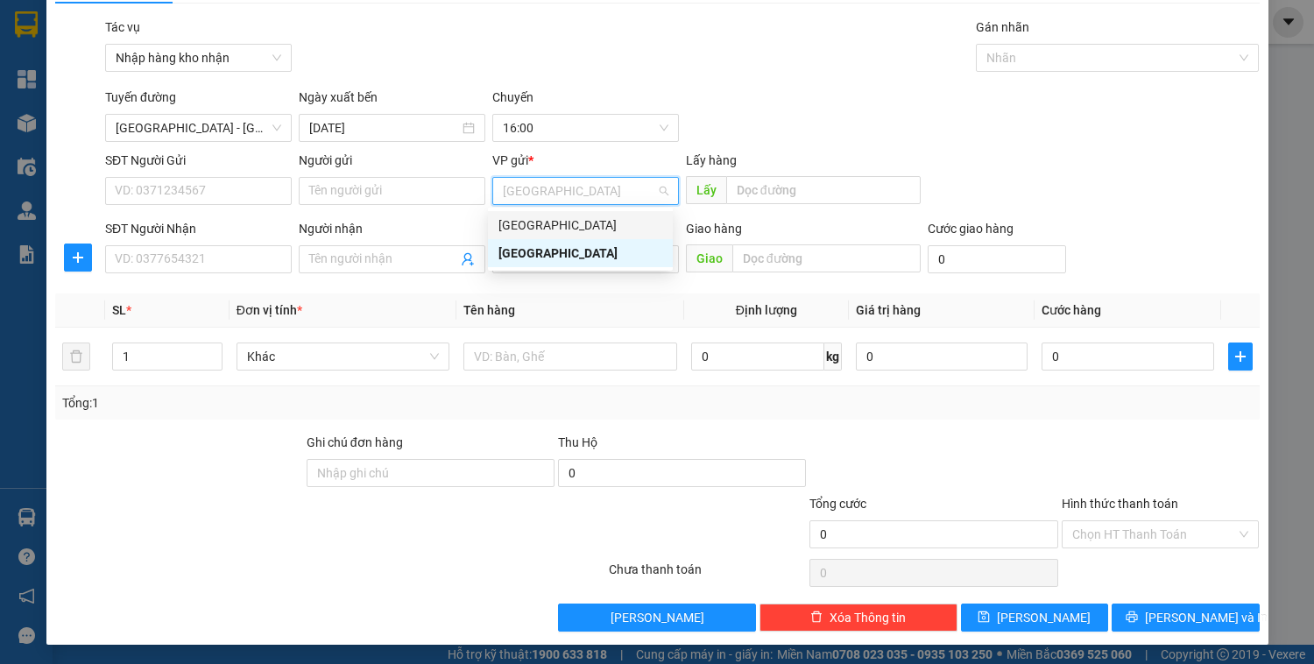
click at [526, 228] on div "[GEOGRAPHIC_DATA]" at bounding box center [581, 225] width 164 height 19
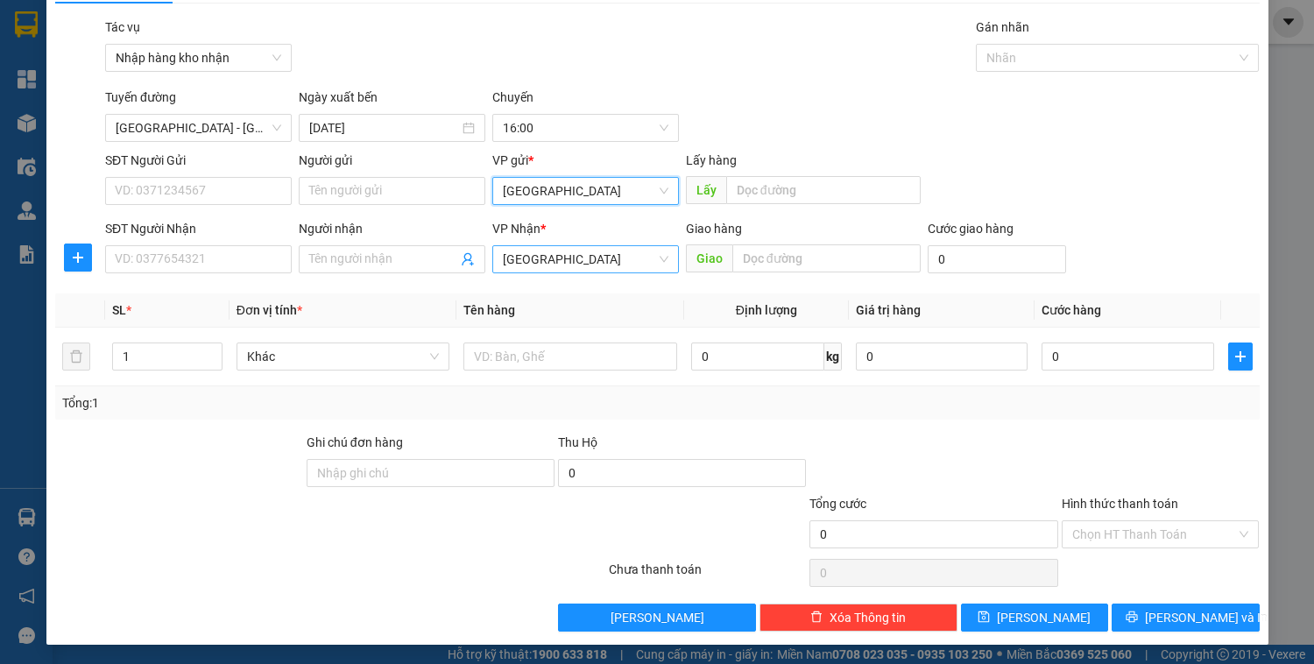
click at [533, 256] on span "[GEOGRAPHIC_DATA]" at bounding box center [586, 259] width 166 height 26
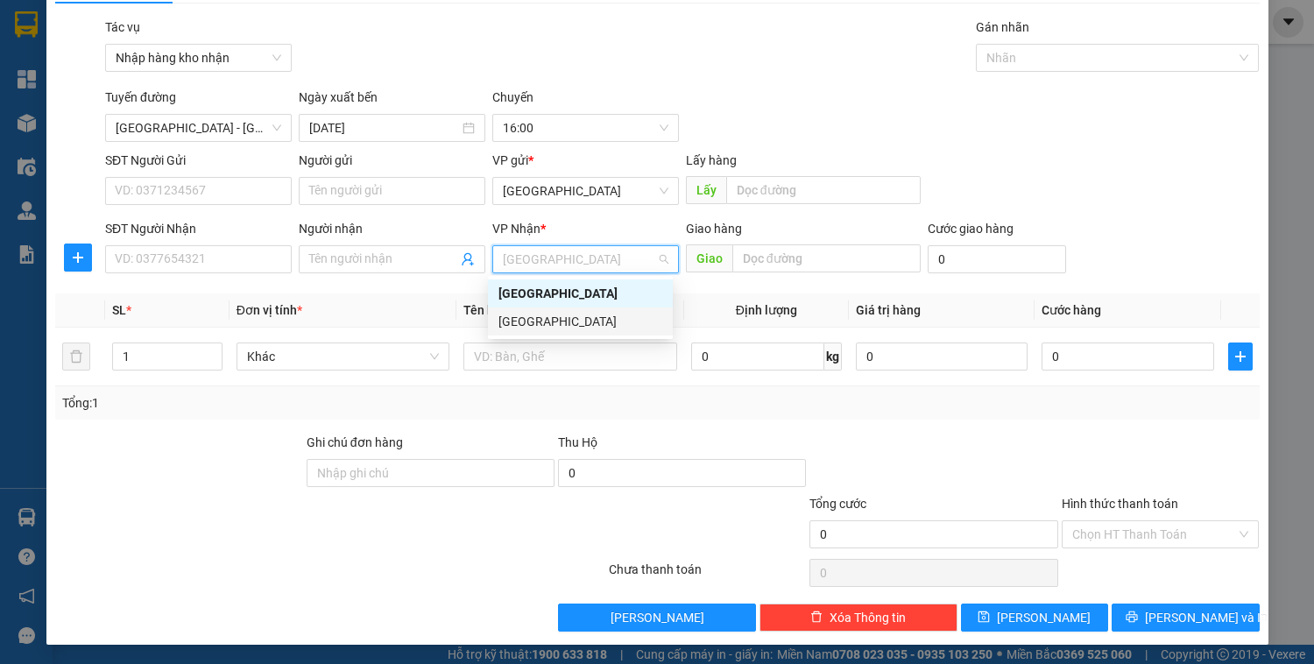
click at [538, 331] on div "[GEOGRAPHIC_DATA]" at bounding box center [580, 322] width 185 height 28
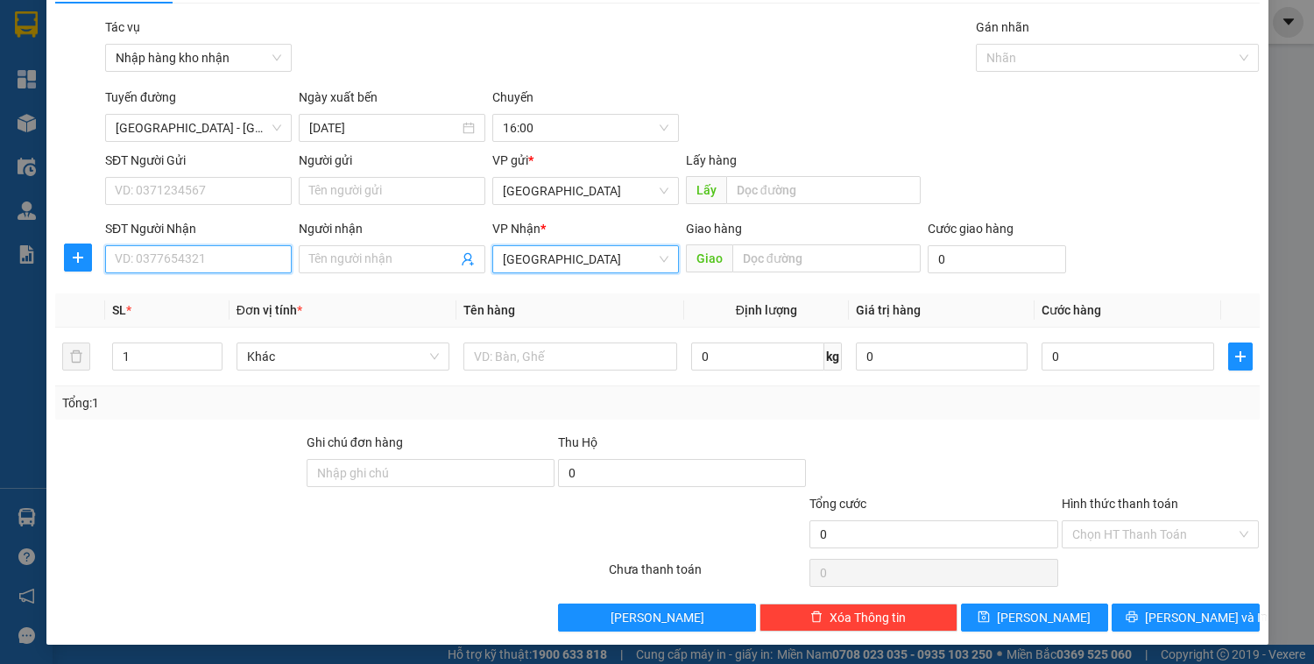
click at [209, 257] on input "SĐT Người Nhận" at bounding box center [198, 259] width 187 height 28
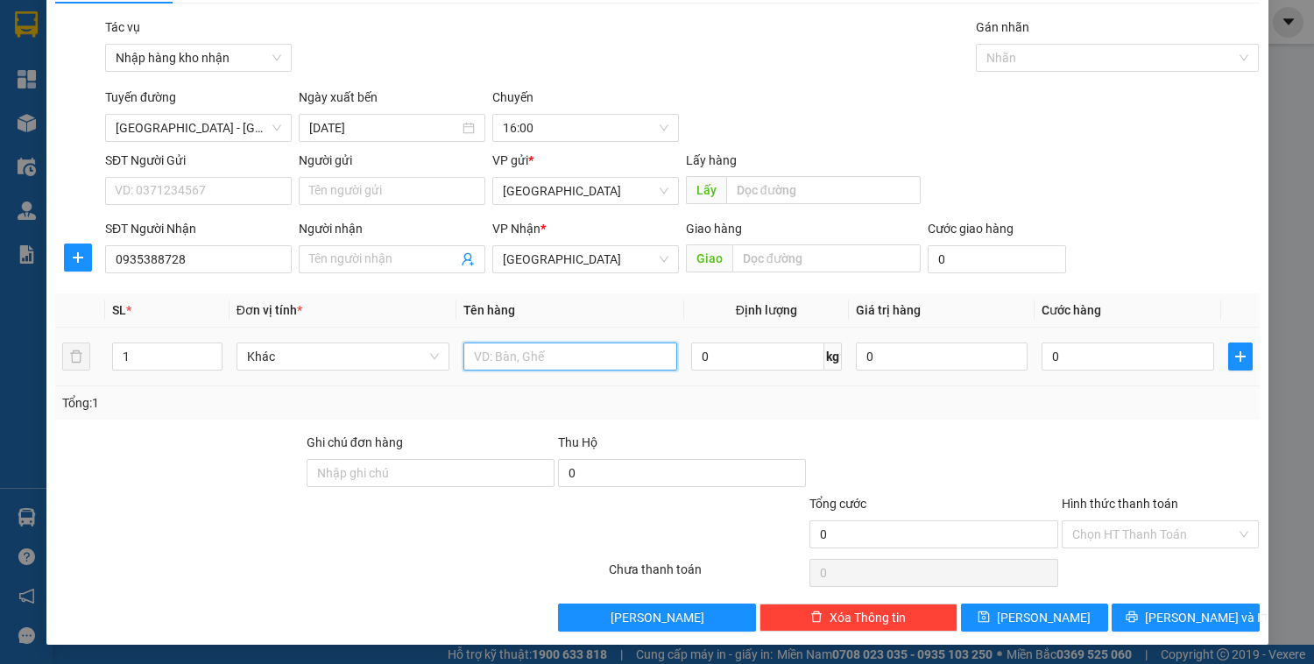
click at [533, 359] on input "text" at bounding box center [570, 357] width 213 height 28
click at [1108, 358] on input "0" at bounding box center [1128, 357] width 172 height 28
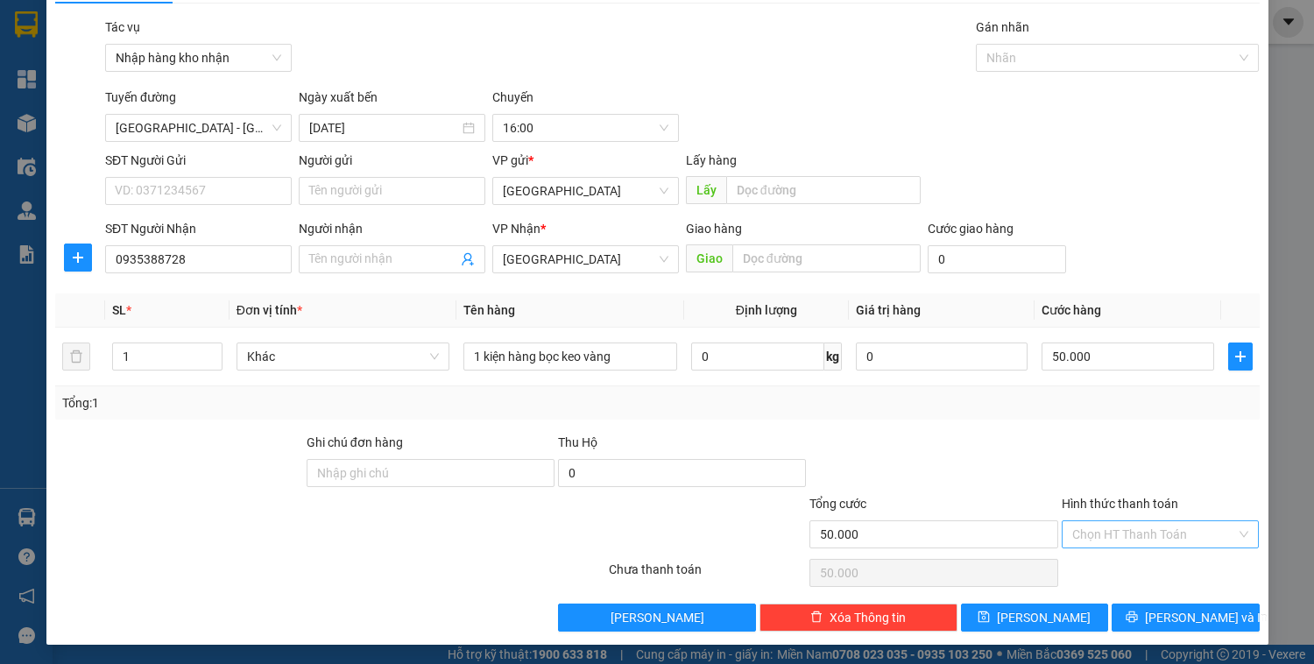
click at [1087, 538] on input "Hình thức thanh toán" at bounding box center [1155, 534] width 165 height 26
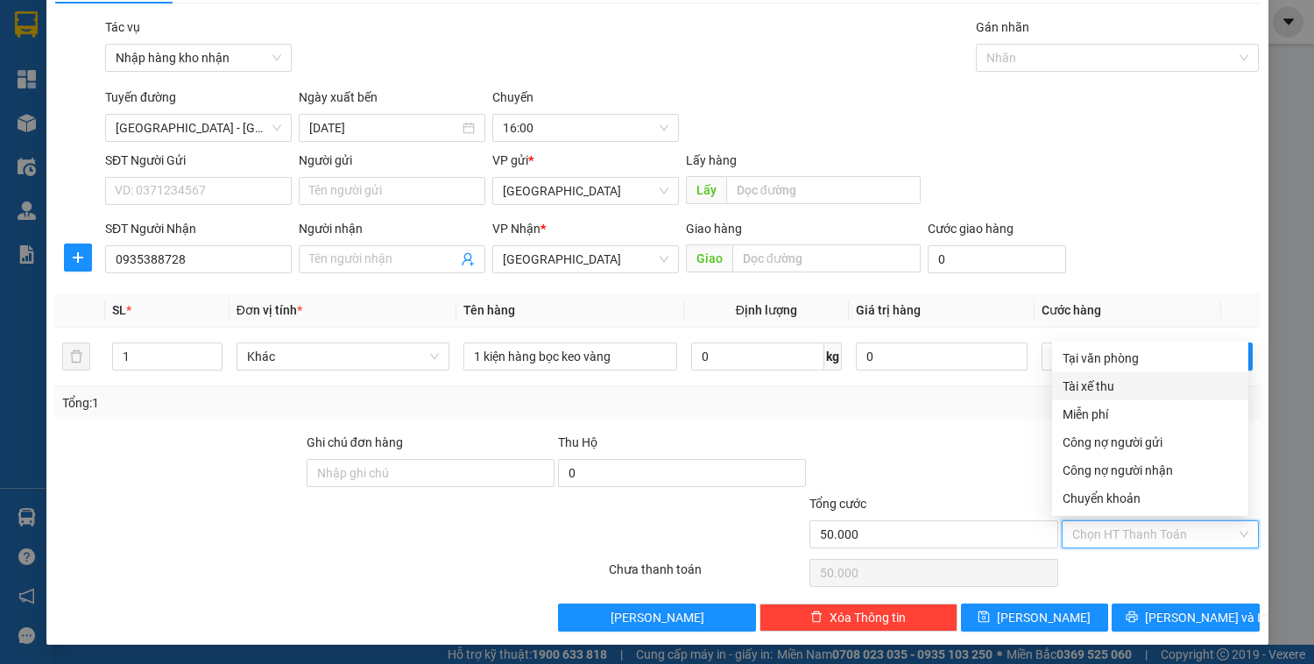
click at [1099, 387] on div "Tài xế thu" at bounding box center [1150, 386] width 175 height 19
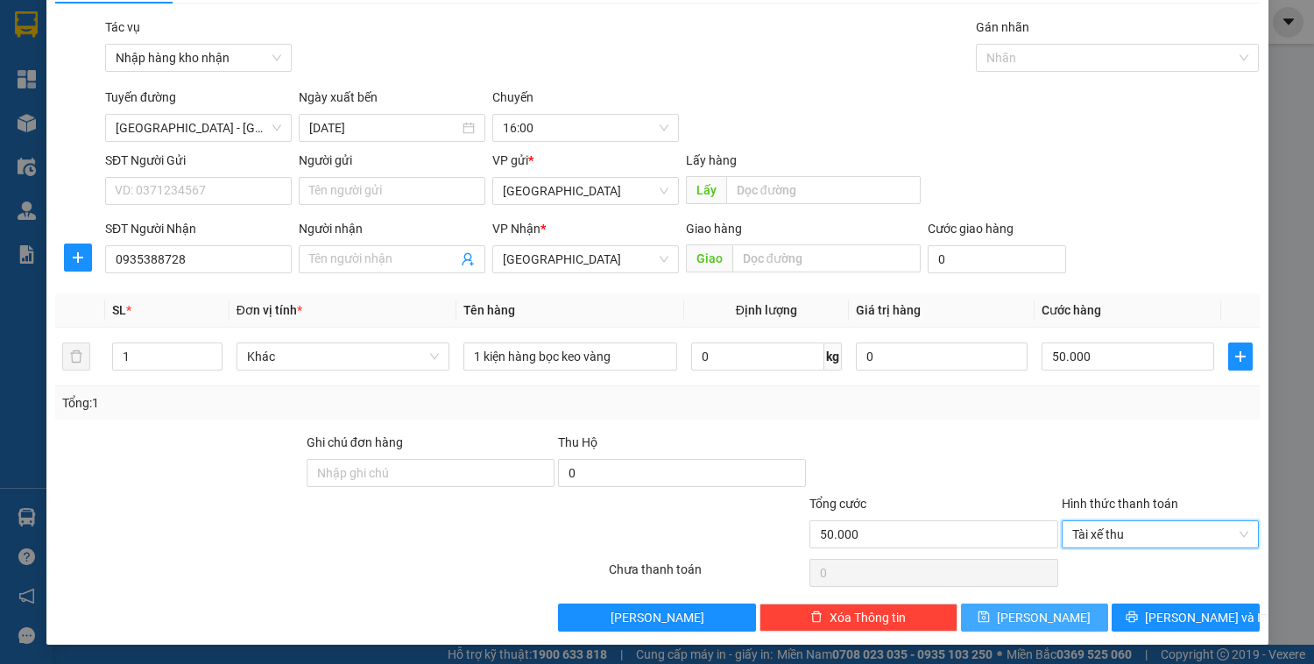
click at [1066, 609] on button "[PERSON_NAME]" at bounding box center [1034, 618] width 147 height 28
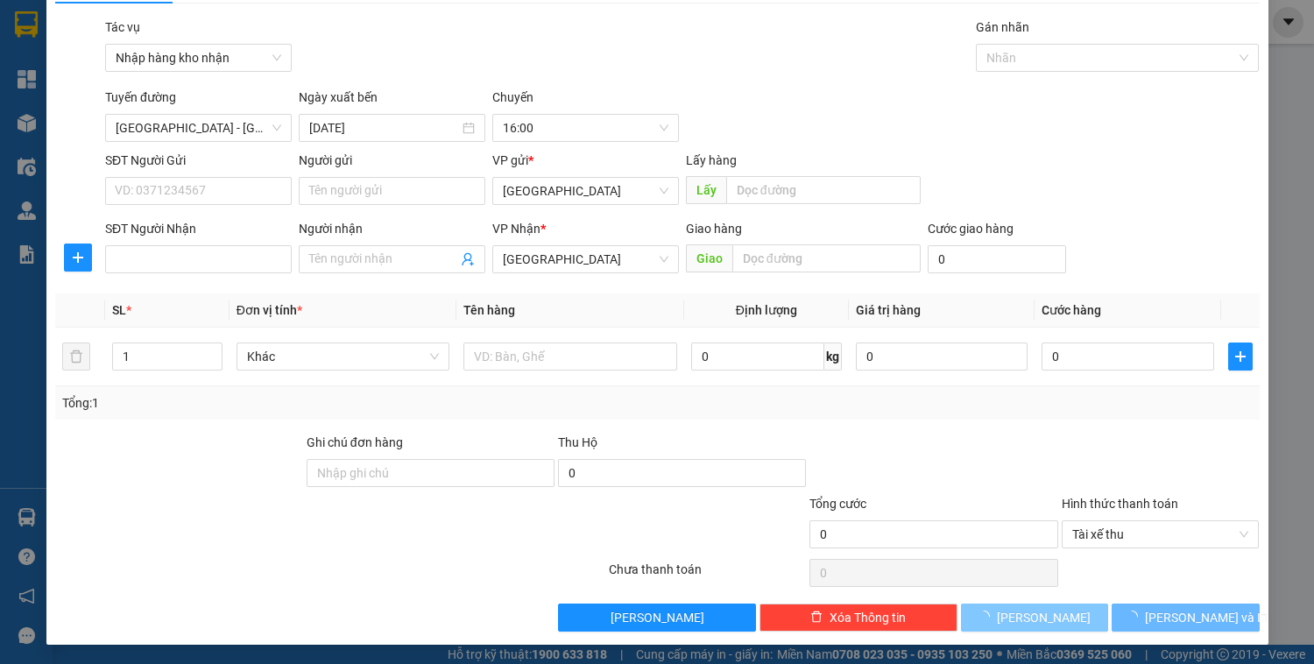
scroll to position [0, 0]
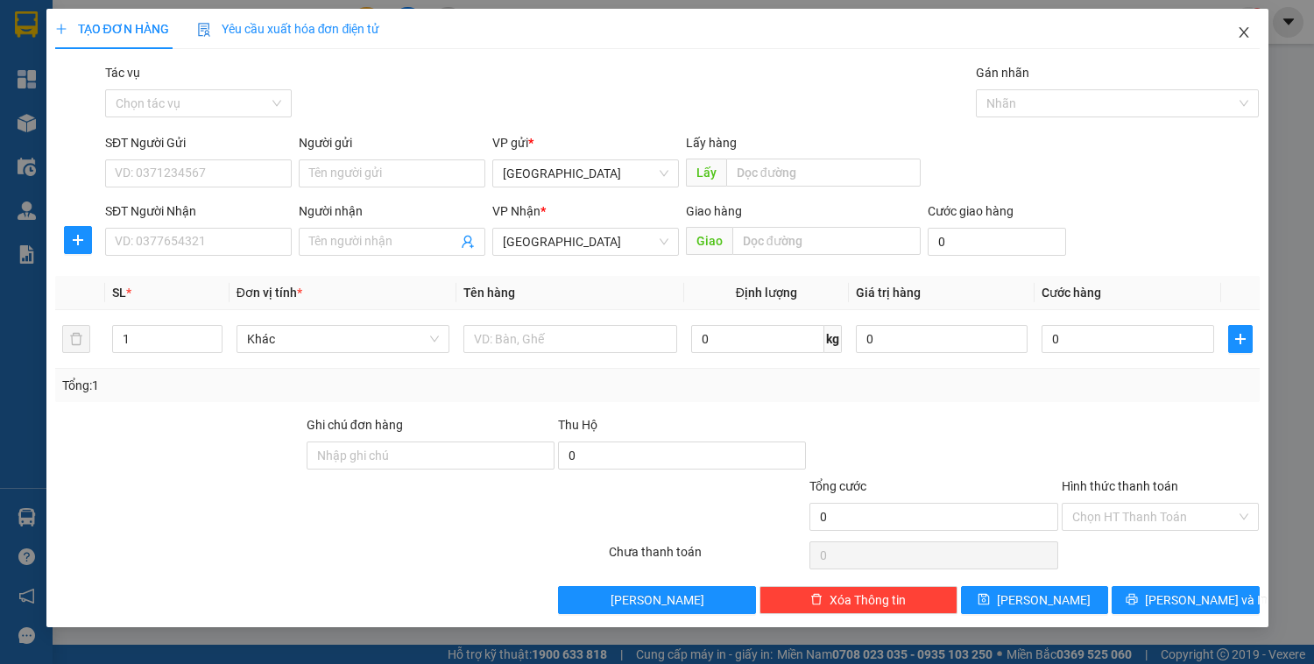
click at [1244, 39] on icon "close" at bounding box center [1244, 32] width 14 height 14
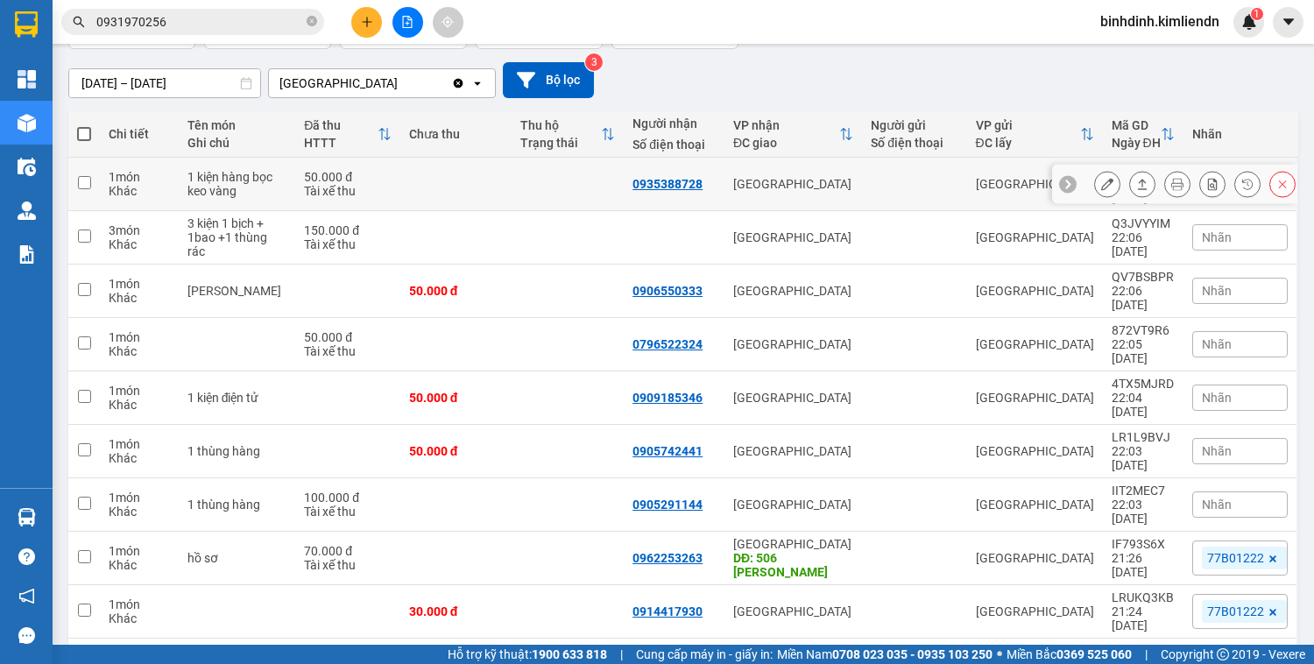
scroll to position [140, 0]
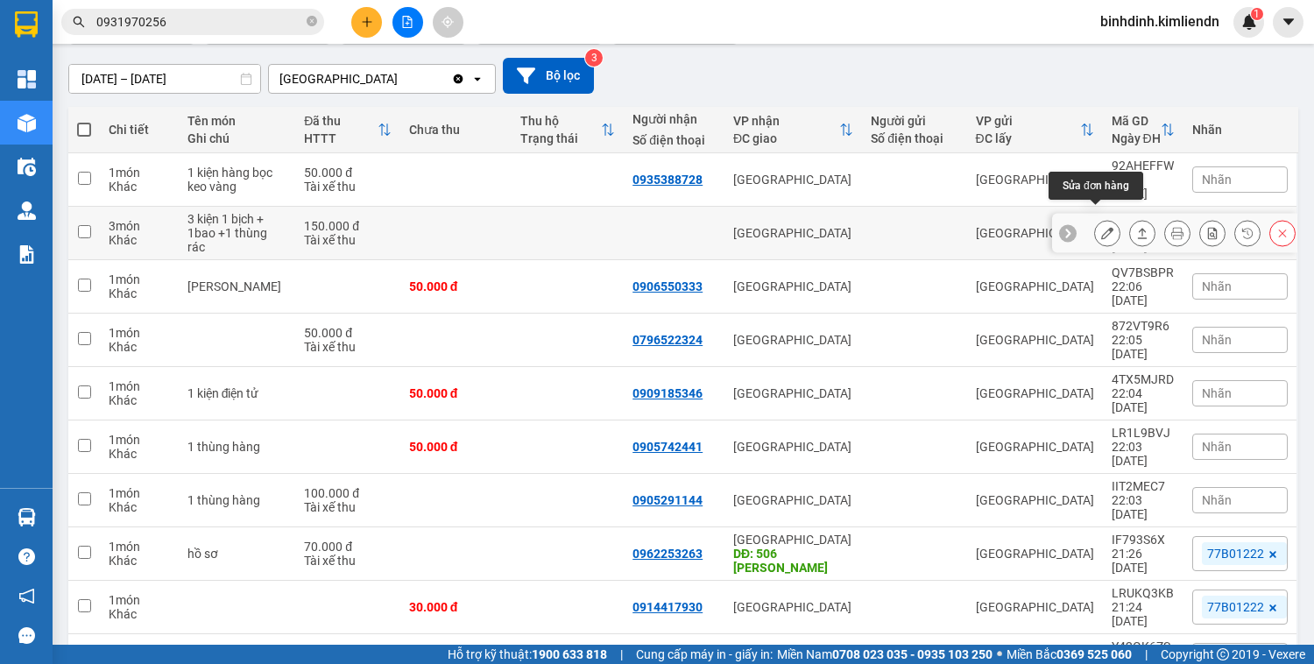
click at [1101, 227] on icon at bounding box center [1107, 233] width 12 height 12
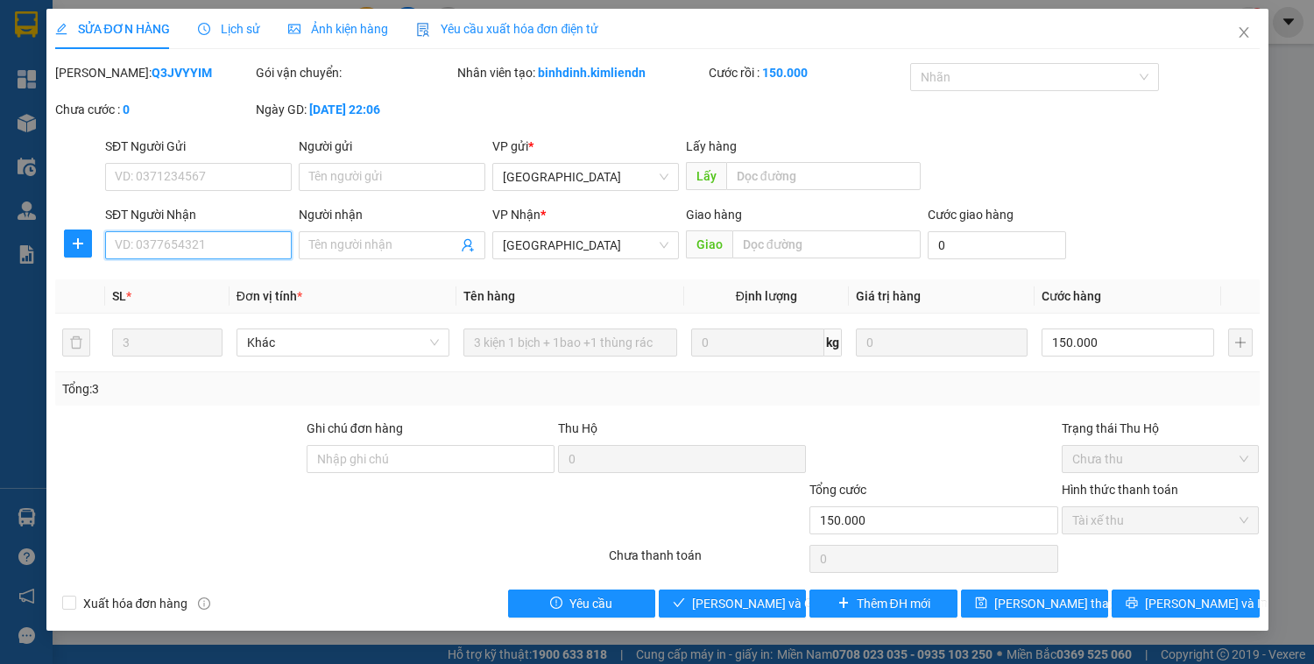
click at [200, 247] on input "SĐT Người Nhận" at bounding box center [198, 245] width 187 height 28
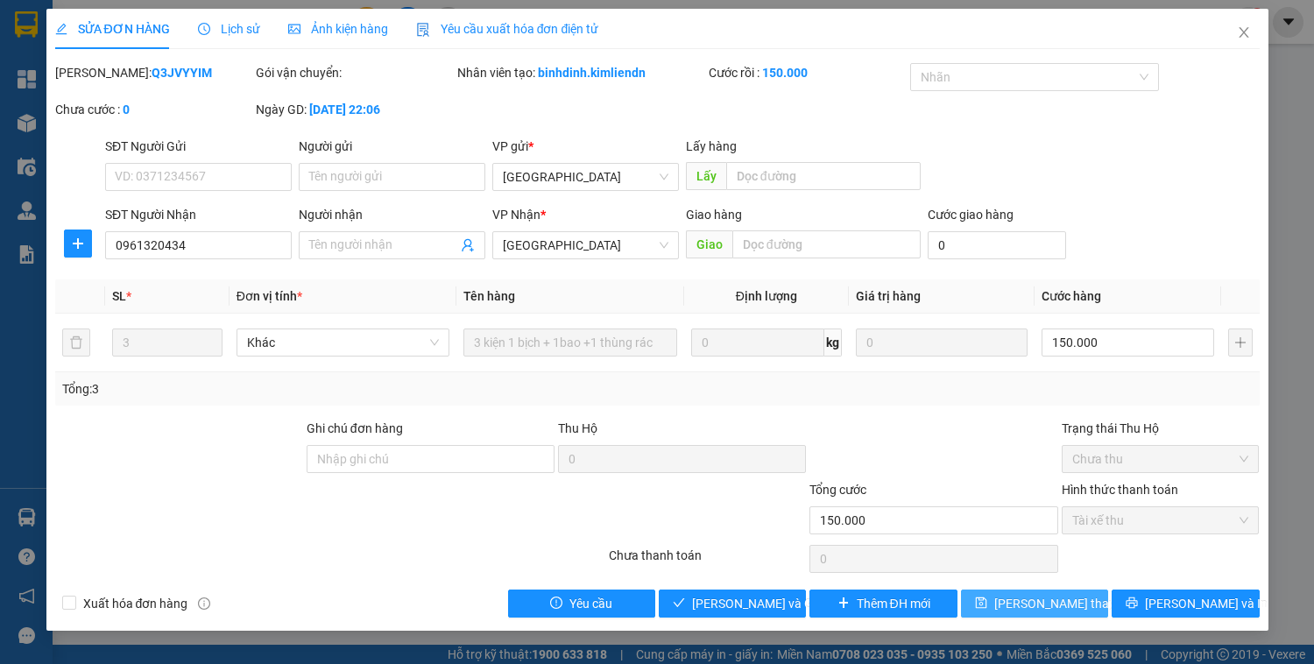
click at [1077, 603] on span "[PERSON_NAME] thay đổi" at bounding box center [1065, 603] width 140 height 19
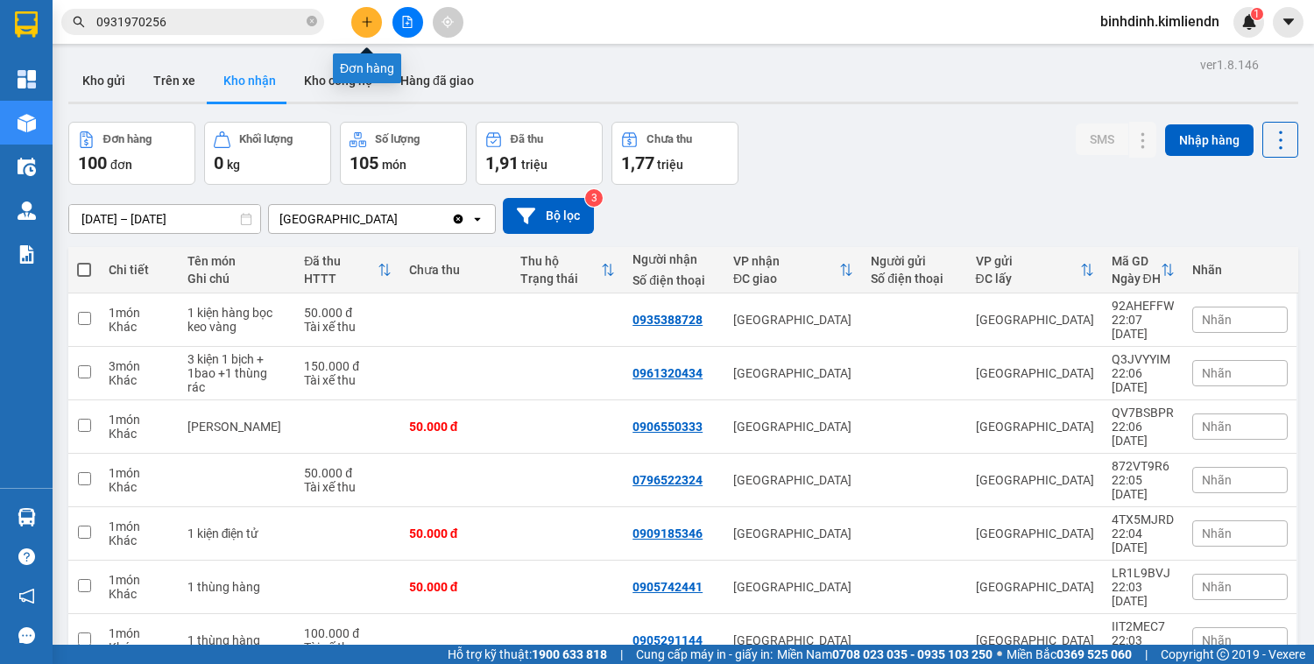
click at [371, 21] on icon "plus" at bounding box center [367, 21] width 10 height 1
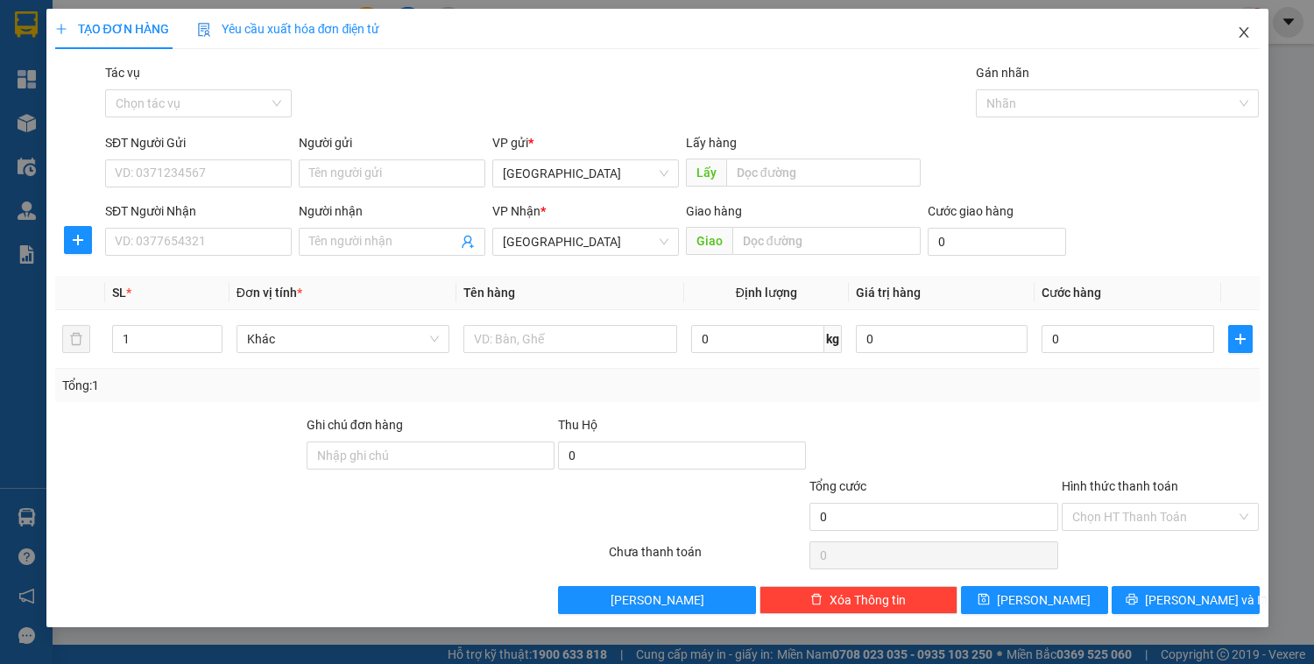
click at [1241, 32] on icon "close" at bounding box center [1244, 32] width 14 height 14
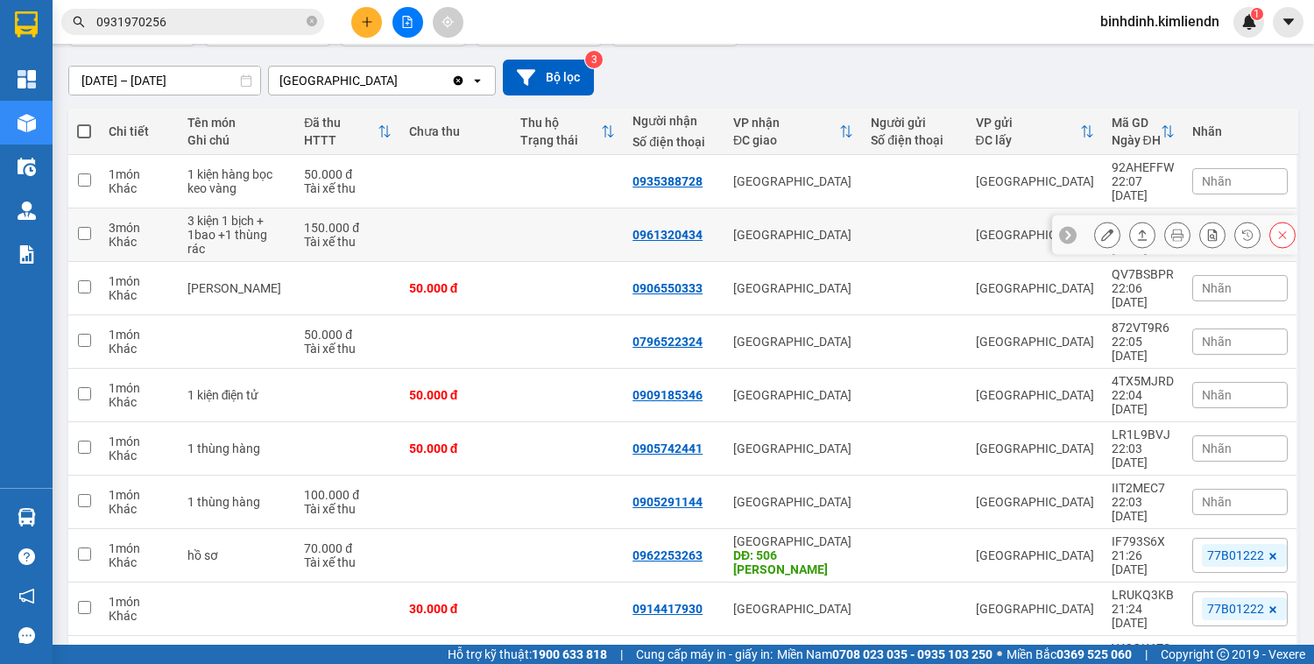
scroll to position [140, 0]
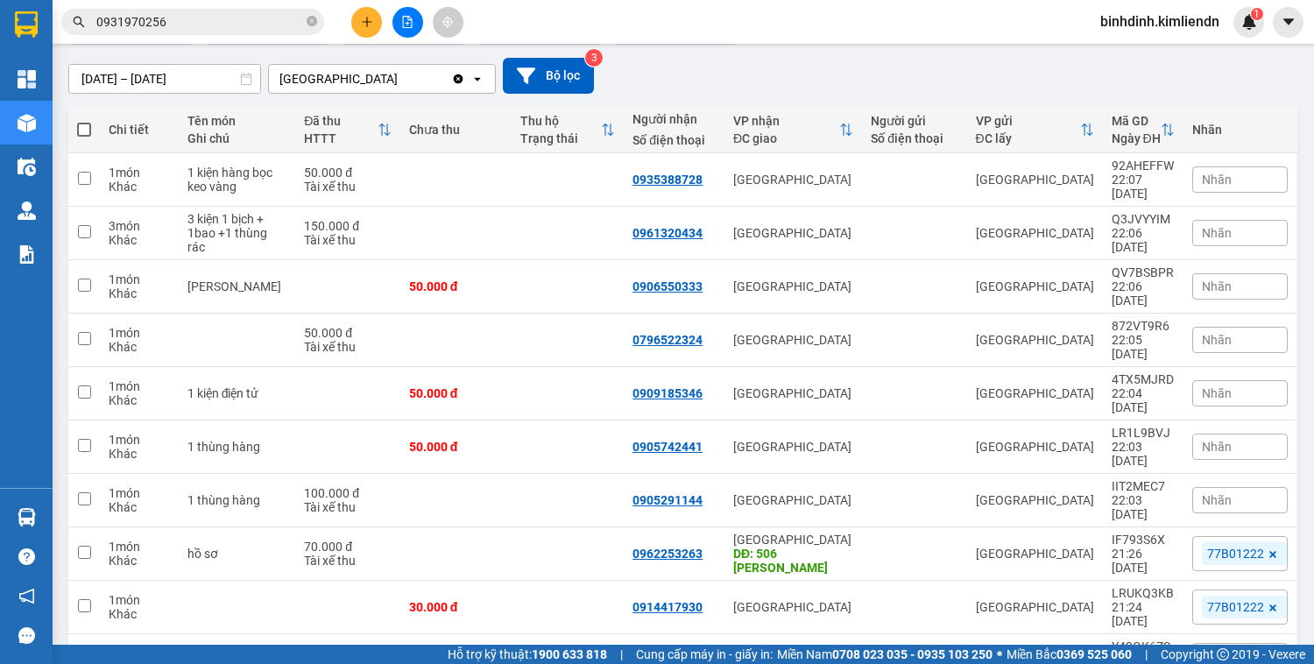
click at [1216, 173] on span "Nhãn" at bounding box center [1217, 180] width 30 height 14
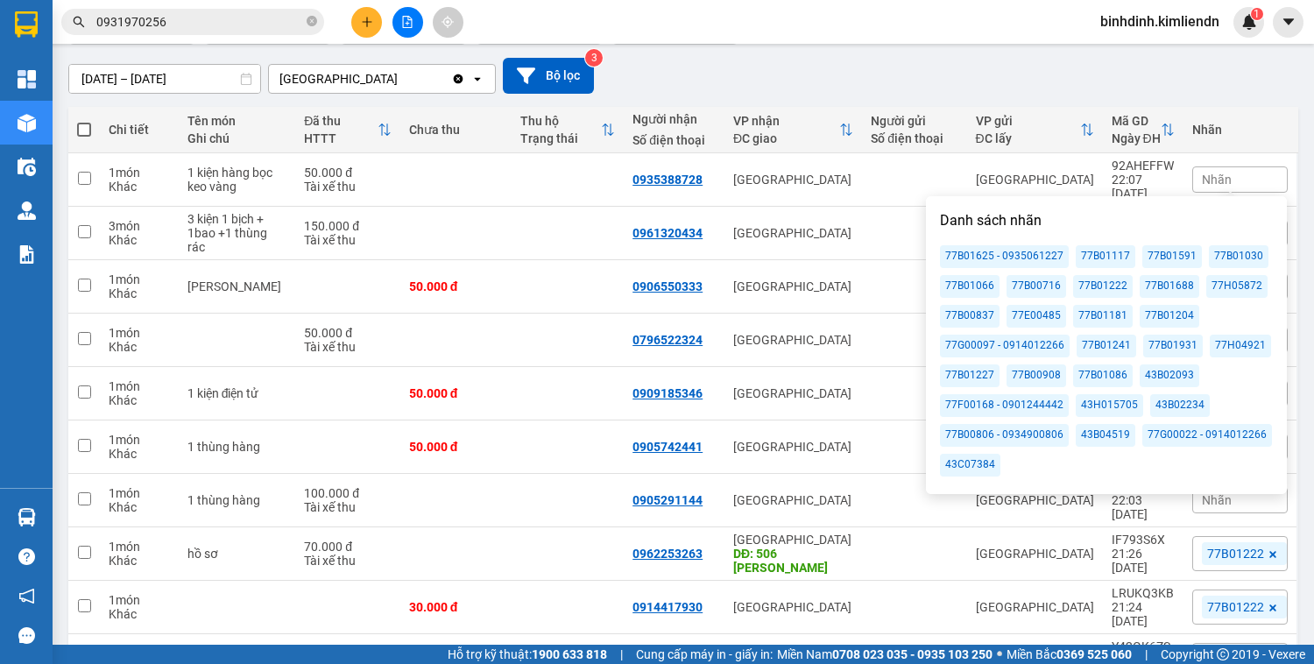
click at [977, 306] on div "77B00837" at bounding box center [970, 316] width 60 height 23
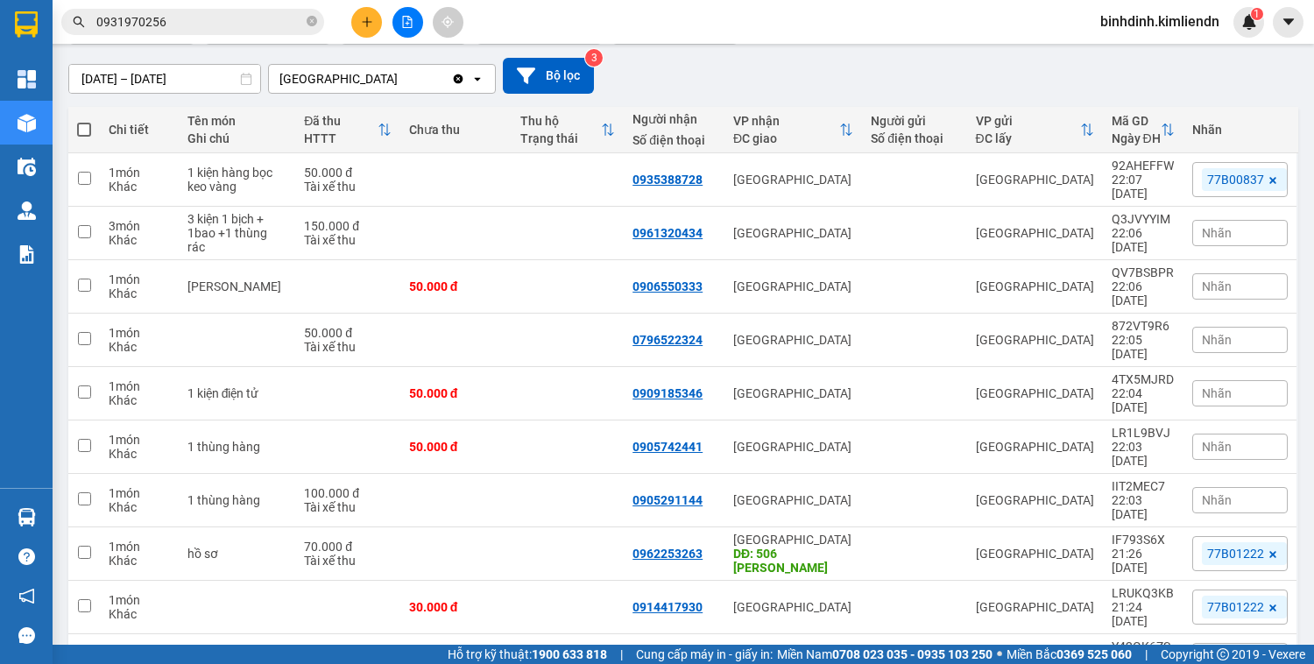
click at [1134, 59] on div "[DATE] – [DATE] Press the down arrow key to interact with the calendar and sele…" at bounding box center [683, 76] width 1230 height 36
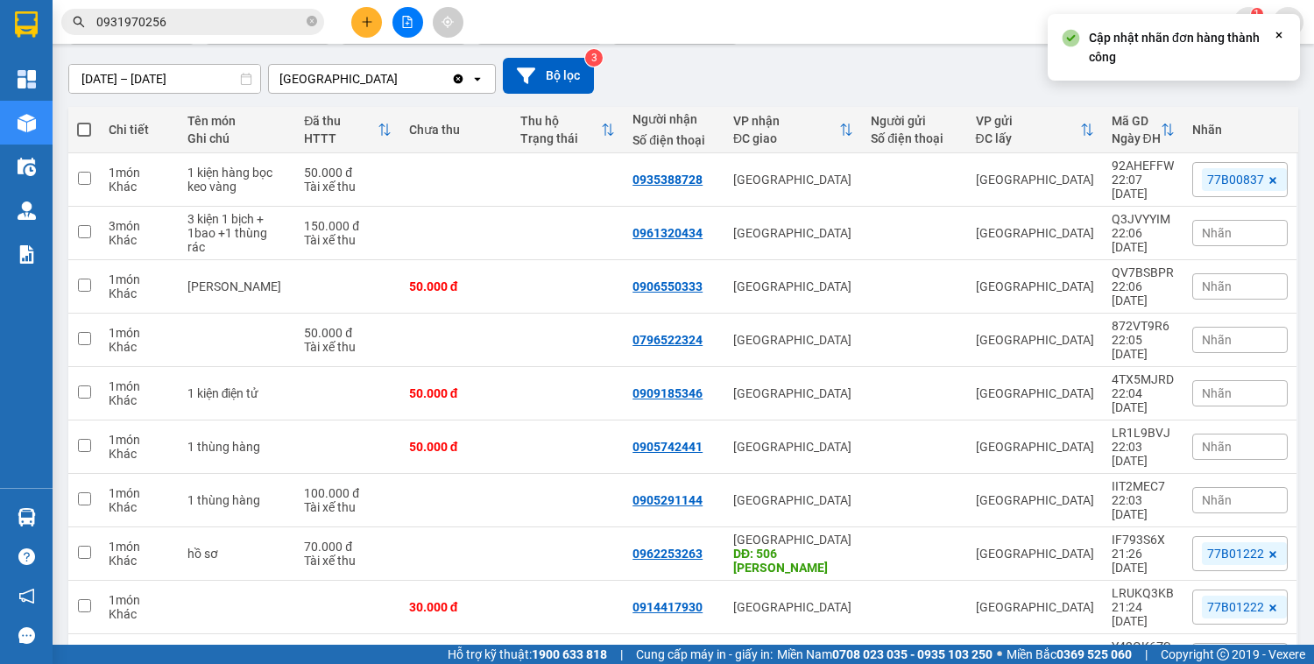
click at [1221, 229] on span "Nhãn" at bounding box center [1217, 233] width 30 height 14
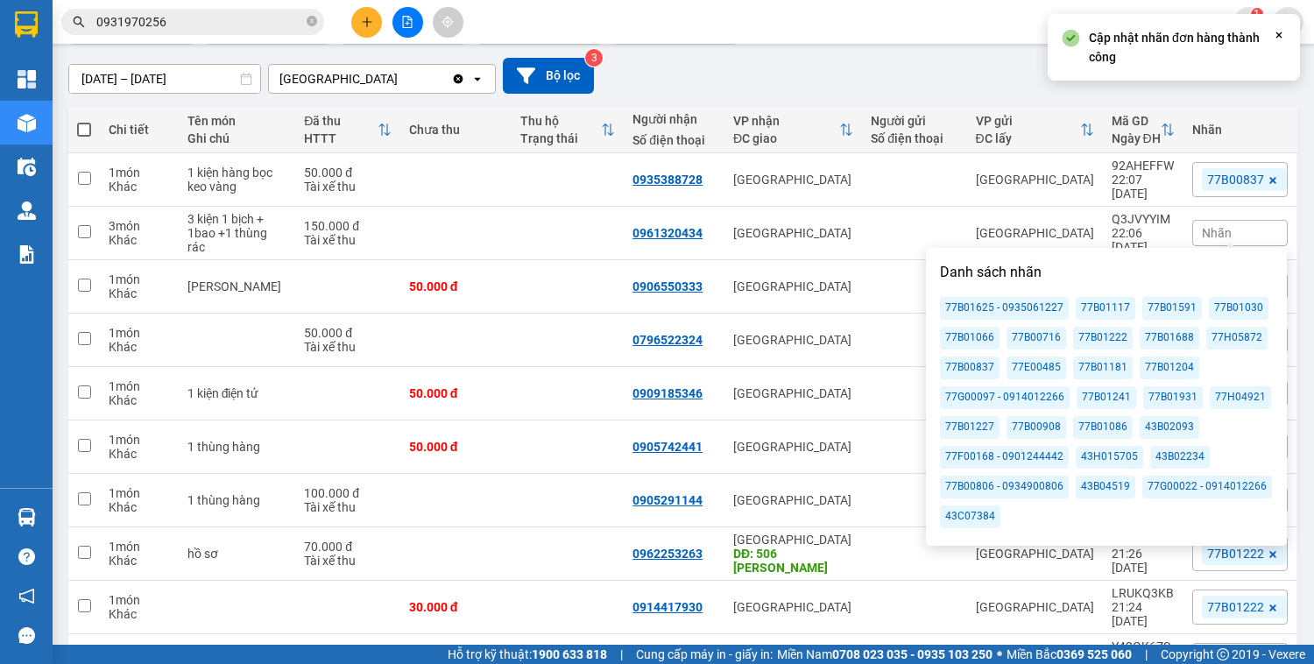
click at [978, 362] on div "77B00837" at bounding box center [970, 368] width 60 height 23
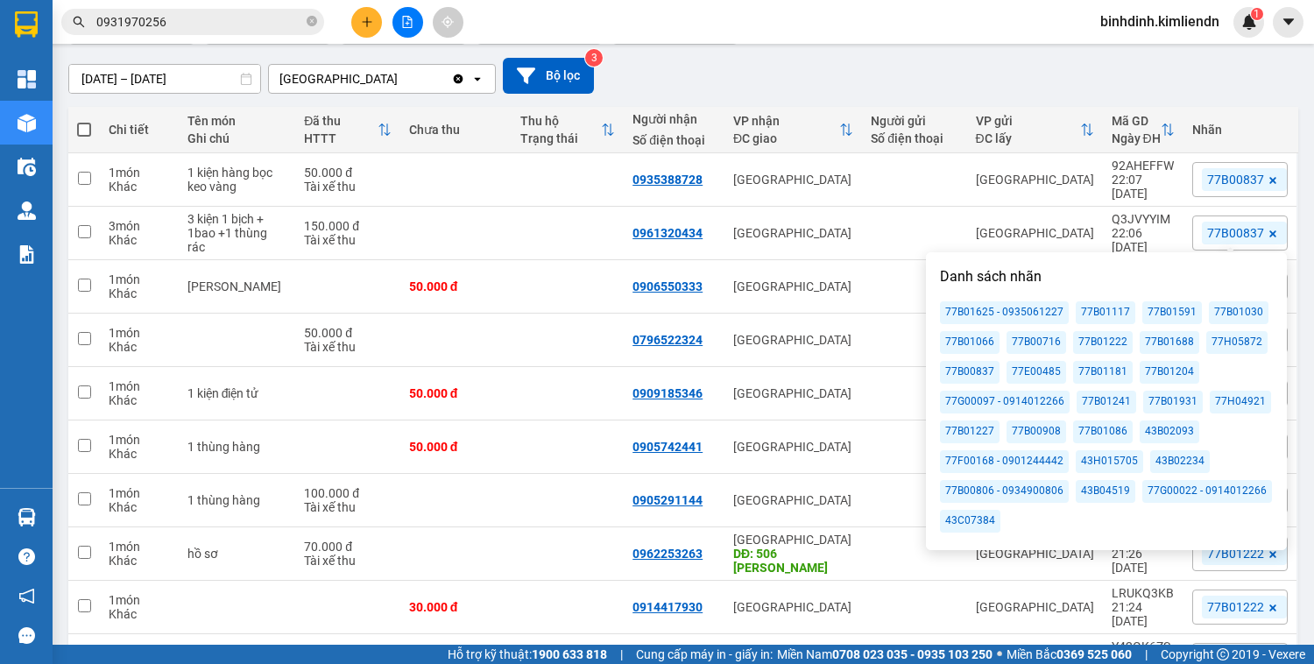
click at [1144, 89] on div "[DATE] – [DATE] Press the down arrow key to interact with the calendar and sele…" at bounding box center [683, 76] width 1230 height 36
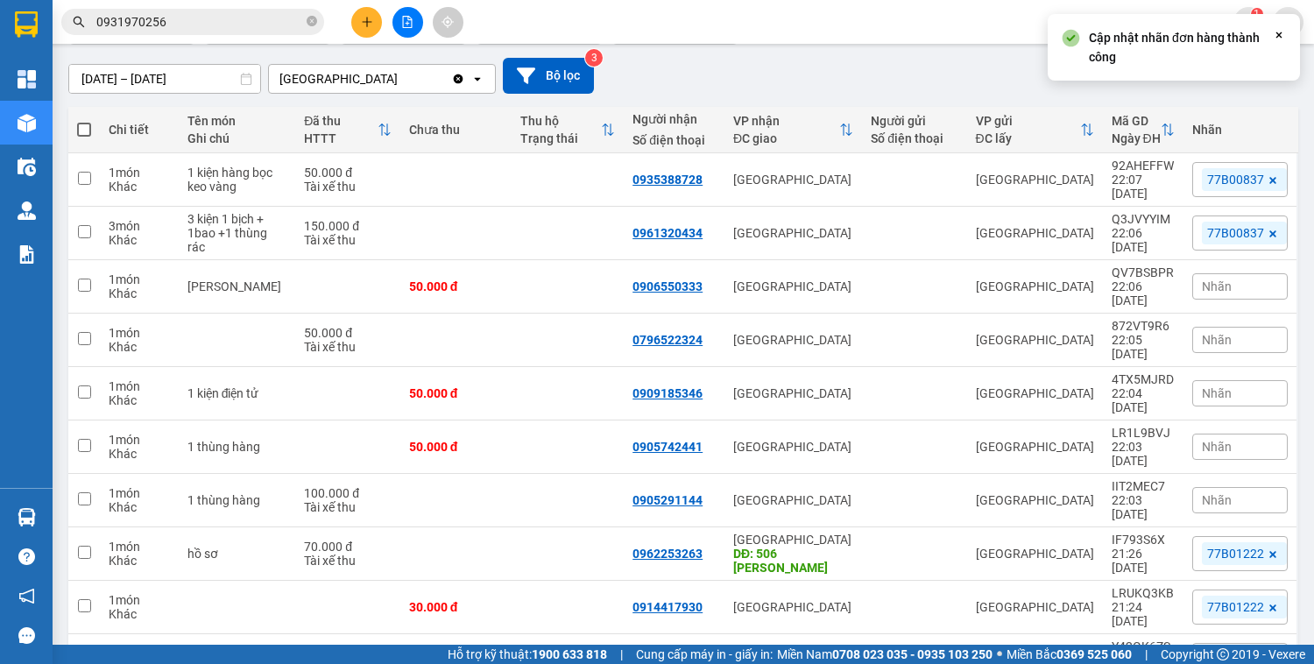
click at [1212, 280] on span "Nhãn" at bounding box center [1217, 287] width 30 height 14
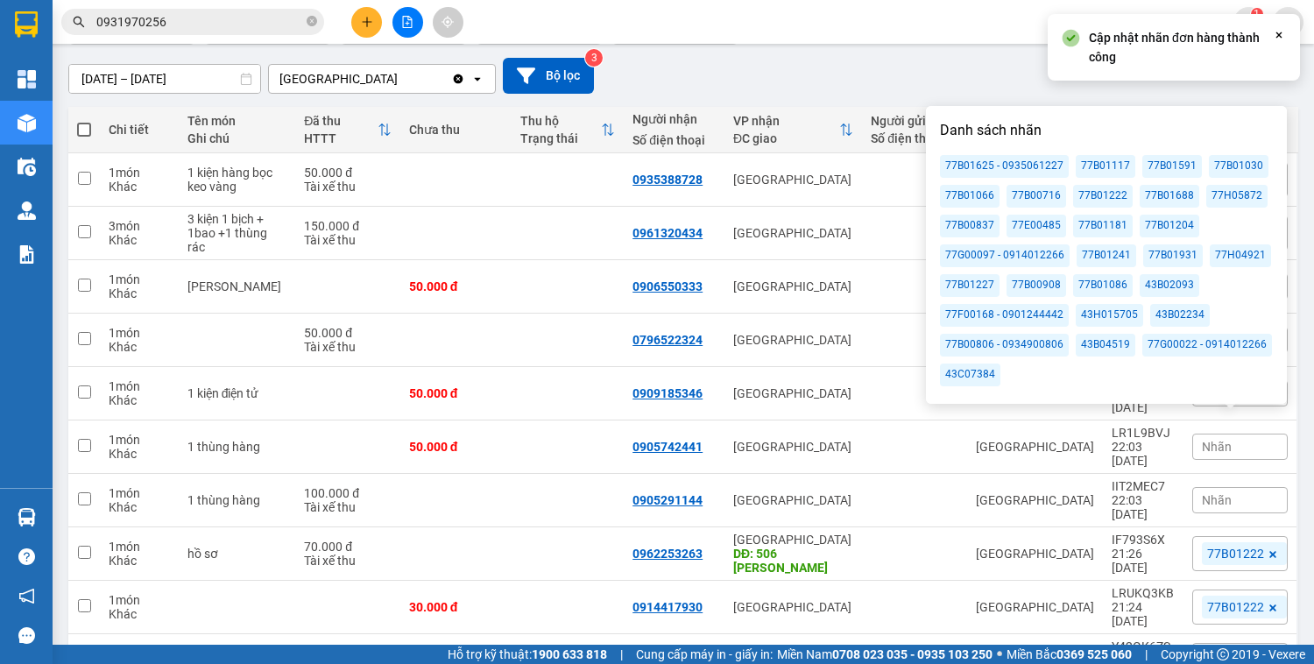
click at [974, 224] on div "77B00837" at bounding box center [970, 226] width 60 height 23
click at [995, 76] on div "[DATE] – [DATE] Press the down arrow key to interact with the calendar and sele…" at bounding box center [683, 76] width 1230 height 36
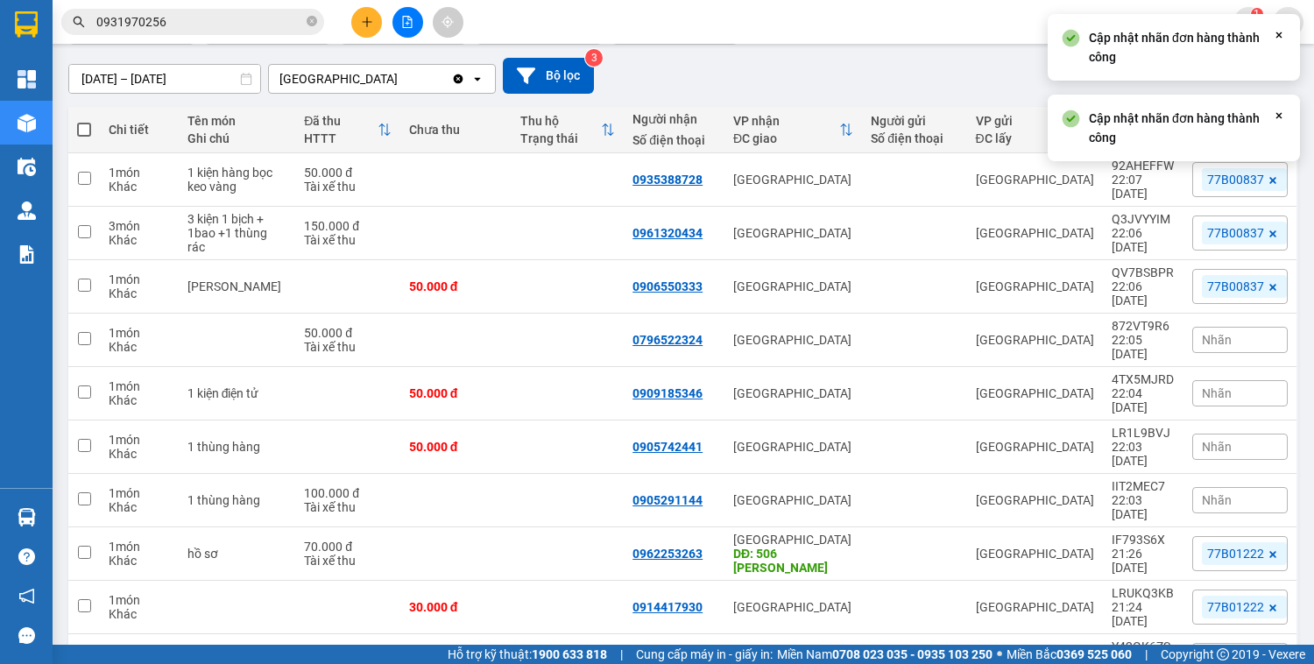
click at [1226, 327] on div "Nhãn" at bounding box center [1241, 340] width 96 height 26
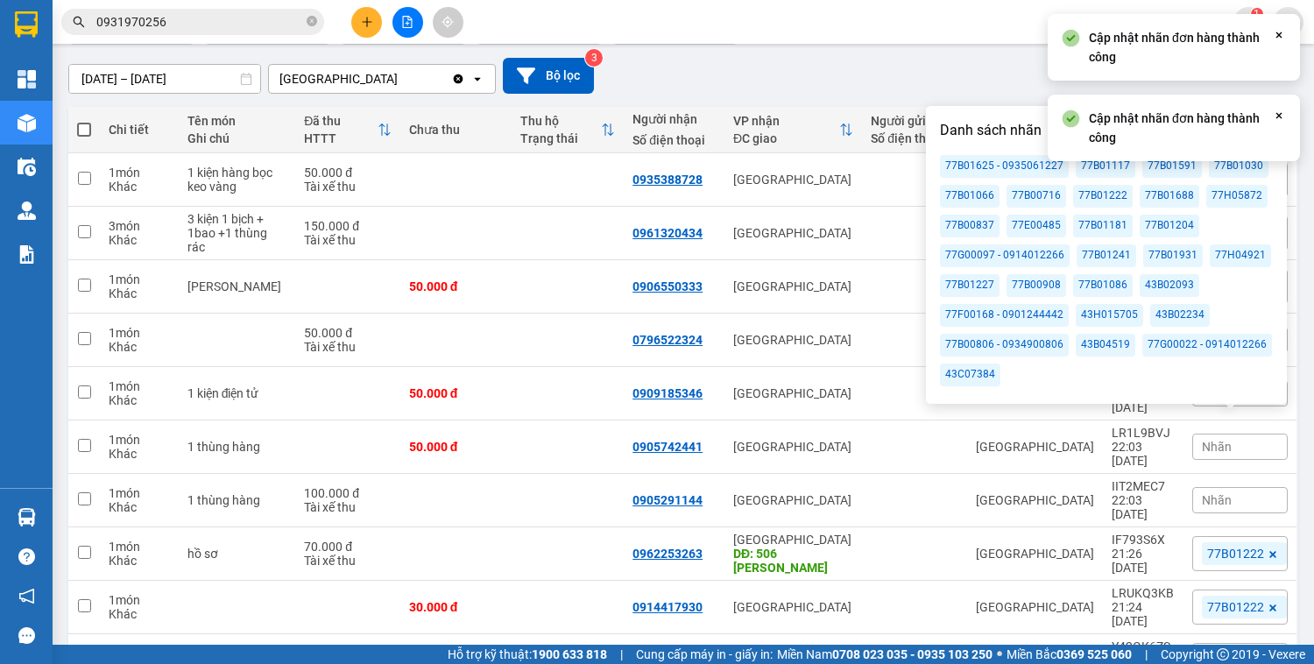
click at [988, 224] on div "77B00837" at bounding box center [970, 226] width 60 height 23
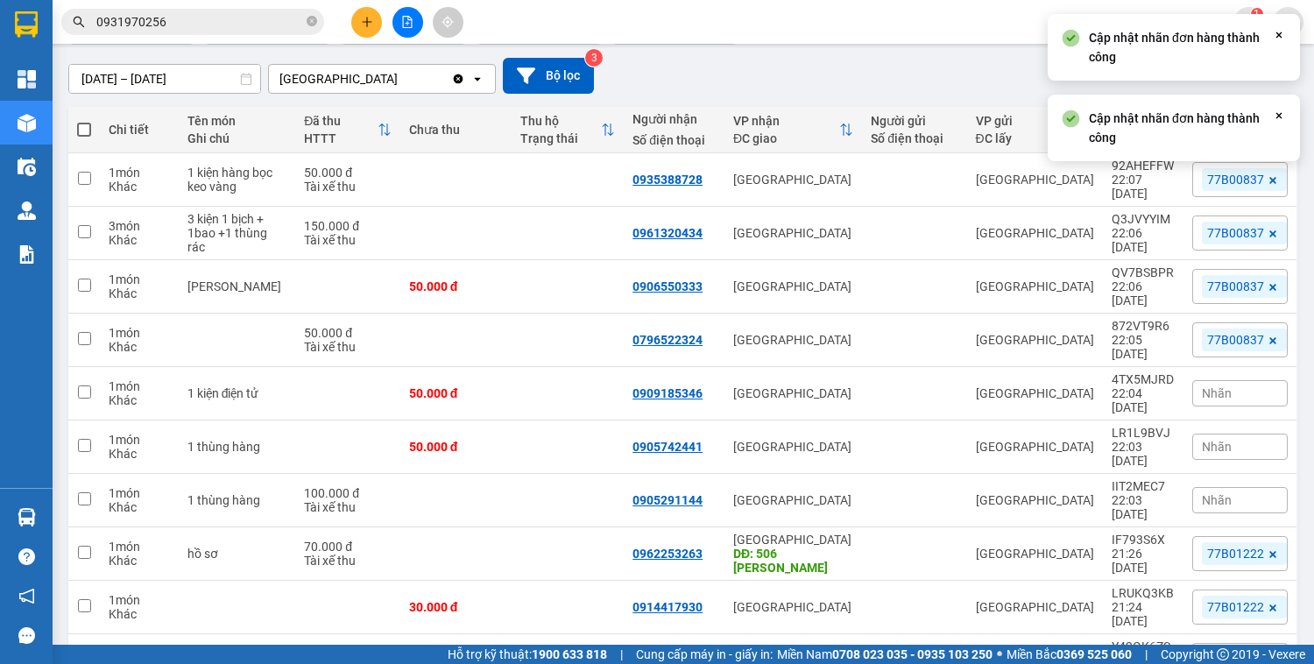
click at [963, 89] on div "[DATE] – [DATE] Press the down arrow key to interact with the calendar and sele…" at bounding box center [683, 76] width 1230 height 36
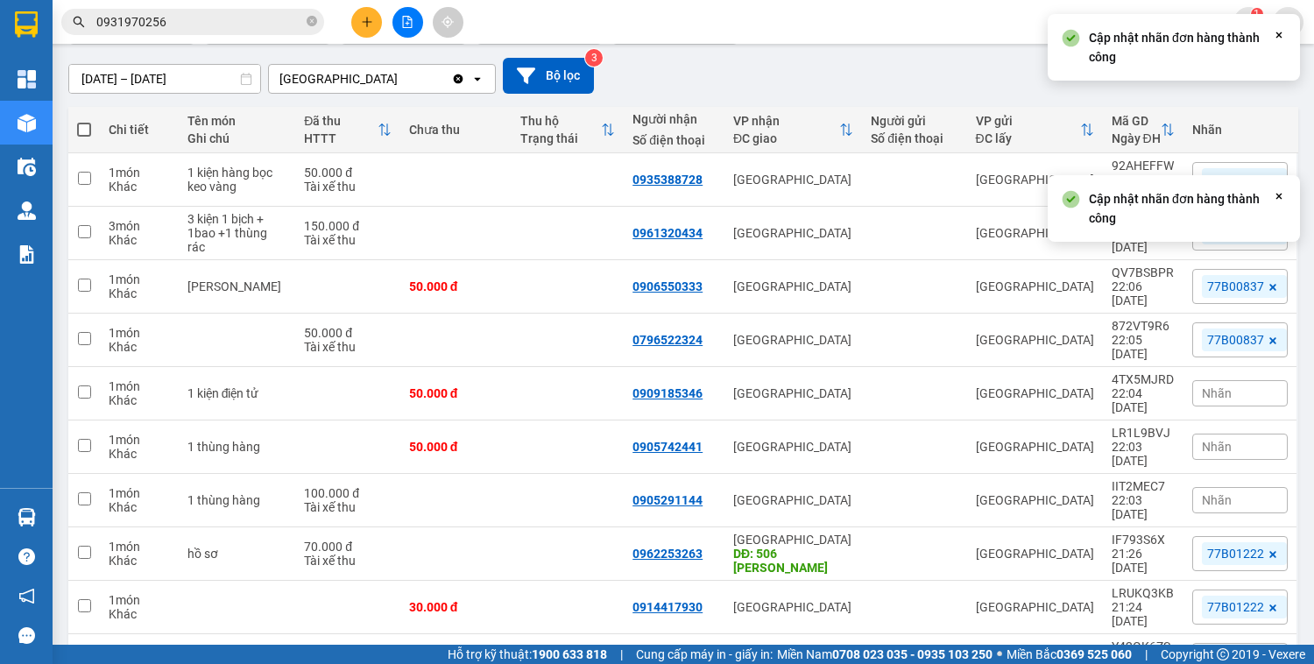
click at [1203, 386] on span "Nhãn" at bounding box center [1217, 393] width 30 height 14
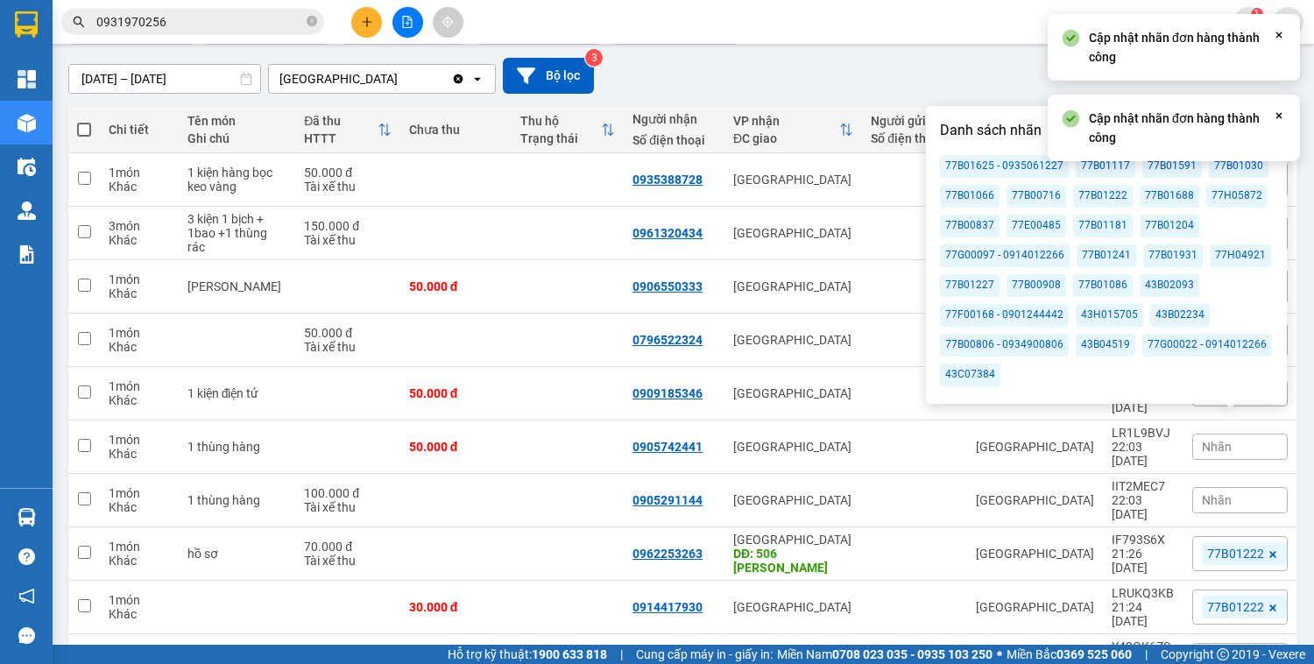
click at [978, 226] on div "77B00837" at bounding box center [970, 226] width 60 height 23
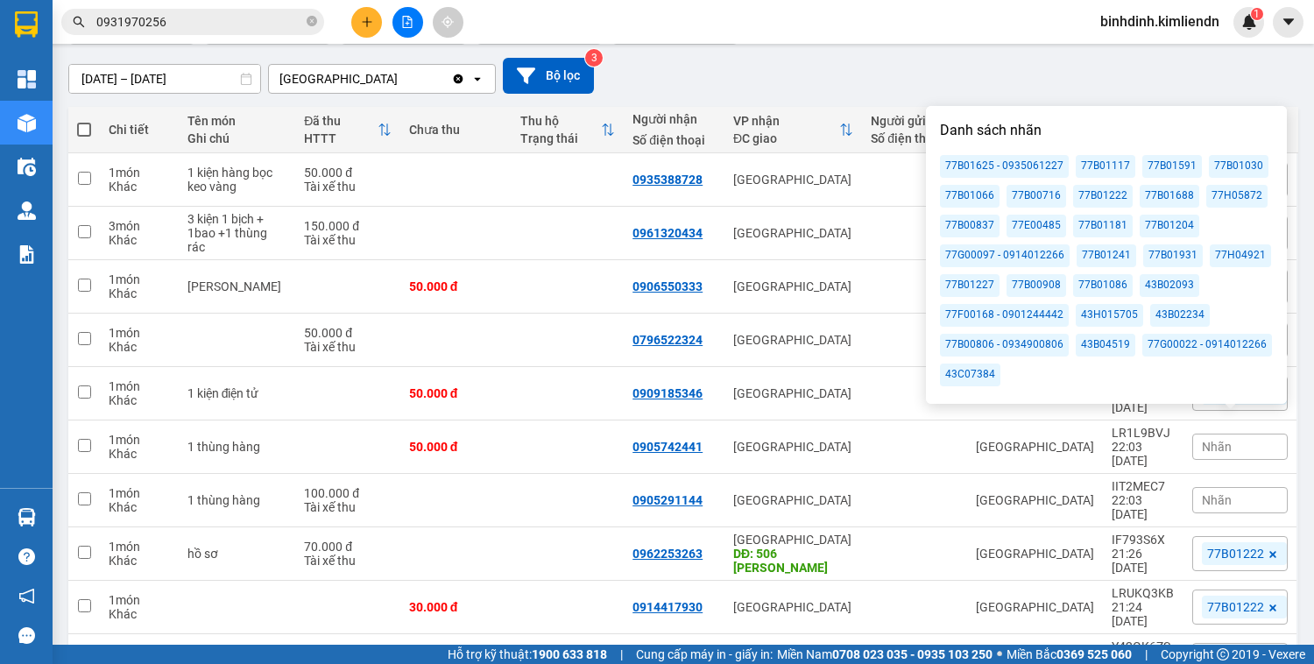
click at [967, 93] on div "[DATE] – [DATE] Press the down arrow key to interact with the calendar and sele…" at bounding box center [683, 76] width 1230 height 36
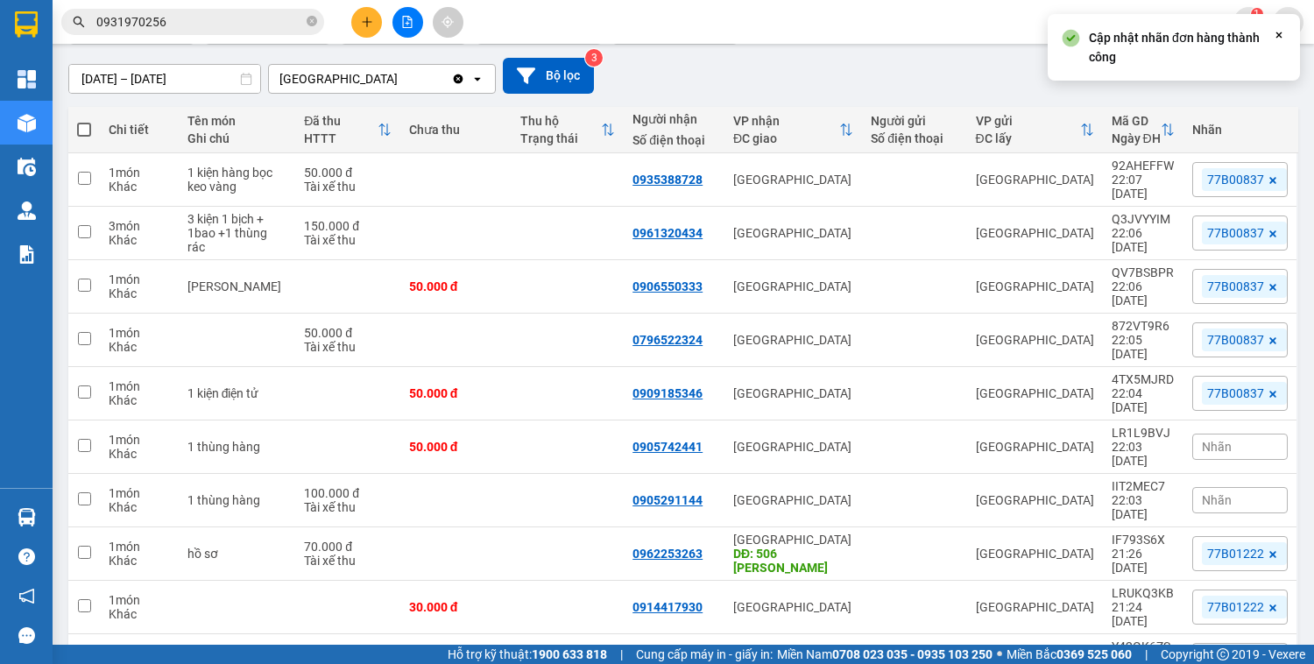
click at [1225, 434] on div "Nhãn" at bounding box center [1241, 447] width 96 height 26
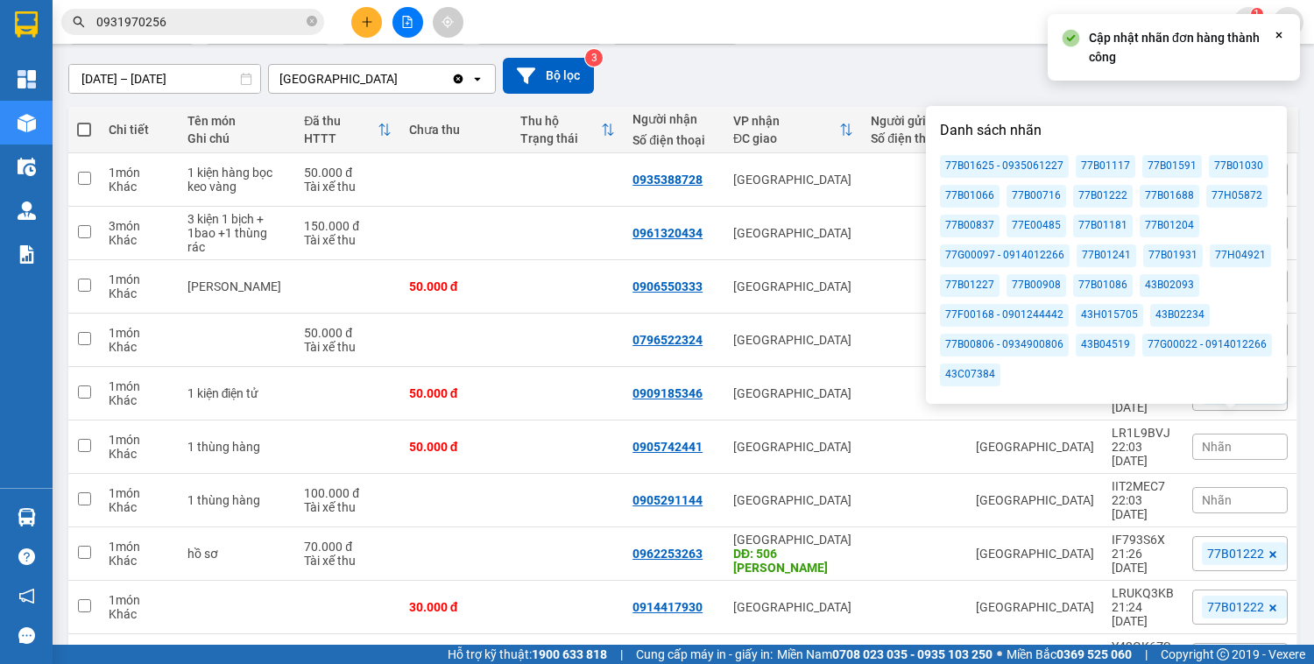
click at [981, 226] on div "77B00837" at bounding box center [970, 226] width 60 height 23
click at [938, 78] on div "[DATE] – [DATE] Press the down arrow key to interact with the calendar and sele…" at bounding box center [683, 76] width 1230 height 36
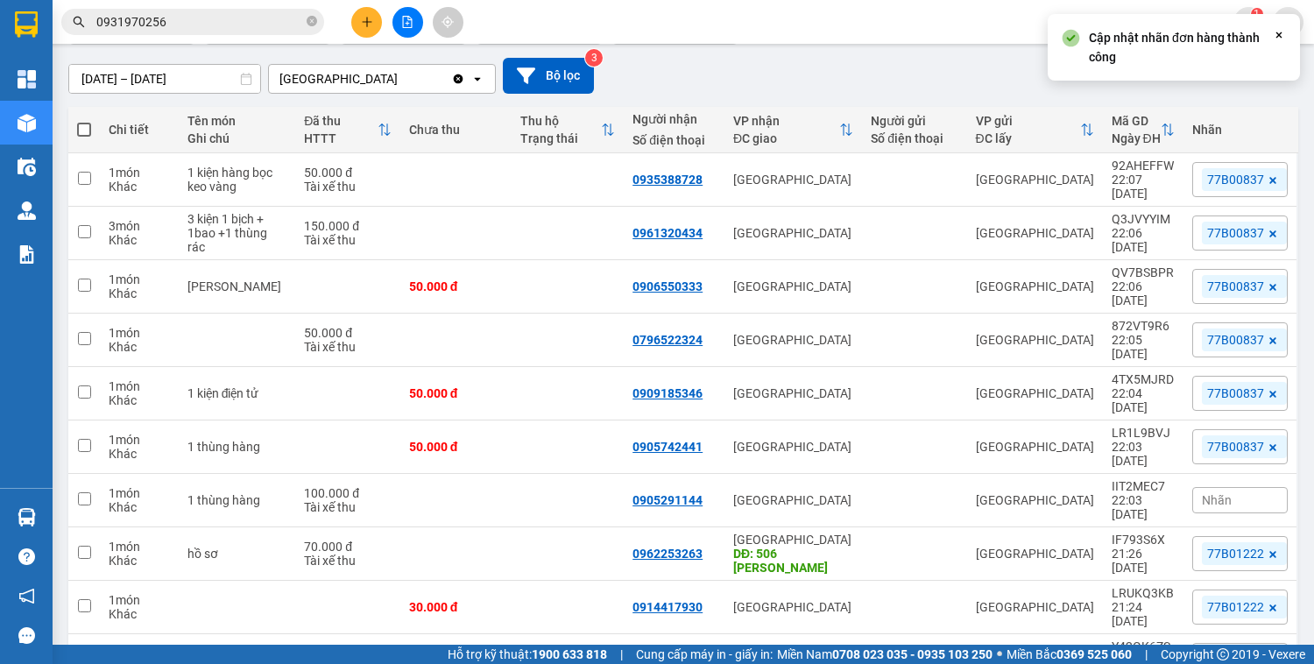
click at [1204, 493] on span "Nhãn" at bounding box center [1217, 500] width 30 height 14
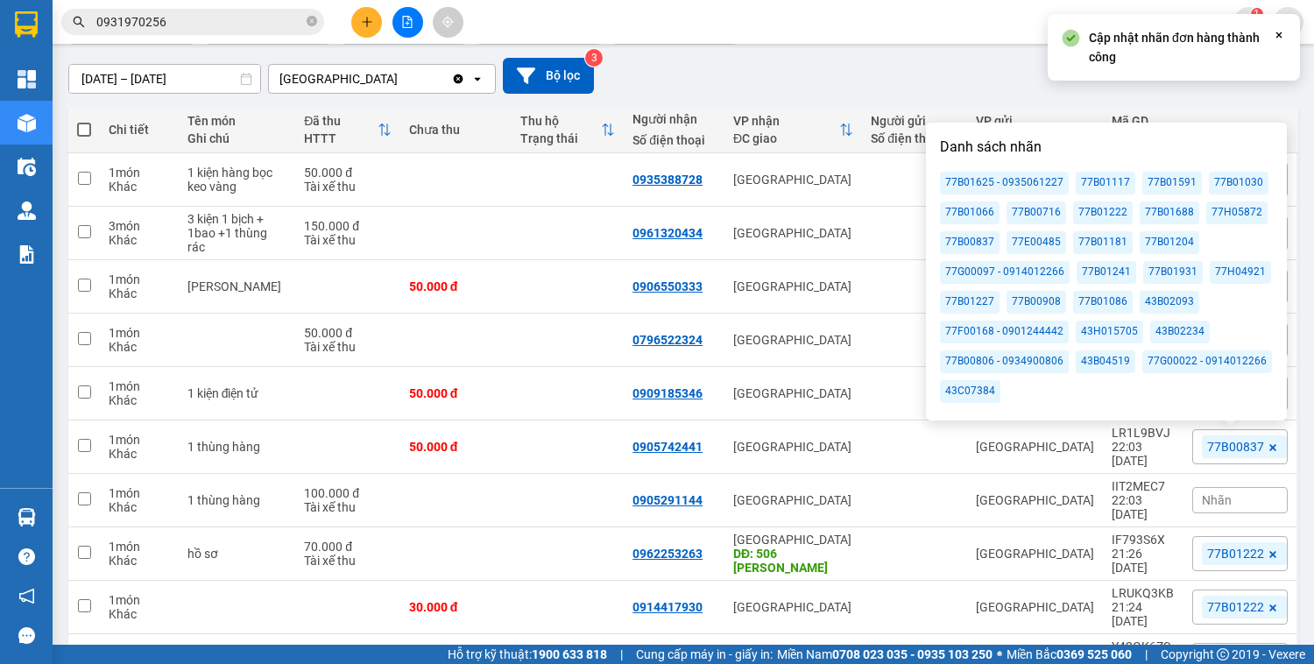
click at [981, 242] on div "77B00837" at bounding box center [970, 242] width 60 height 23
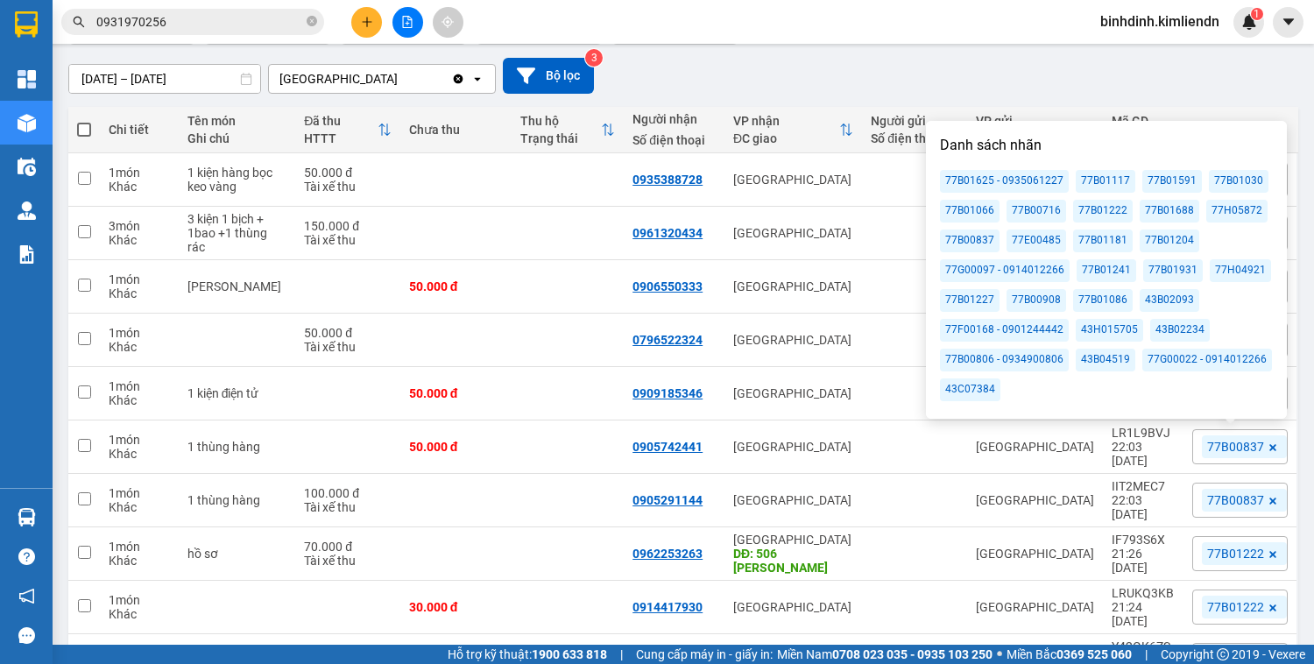
click at [840, 63] on div "[DATE] – [DATE] Press the down arrow key to interact with the calendar and sele…" at bounding box center [683, 76] width 1230 height 36
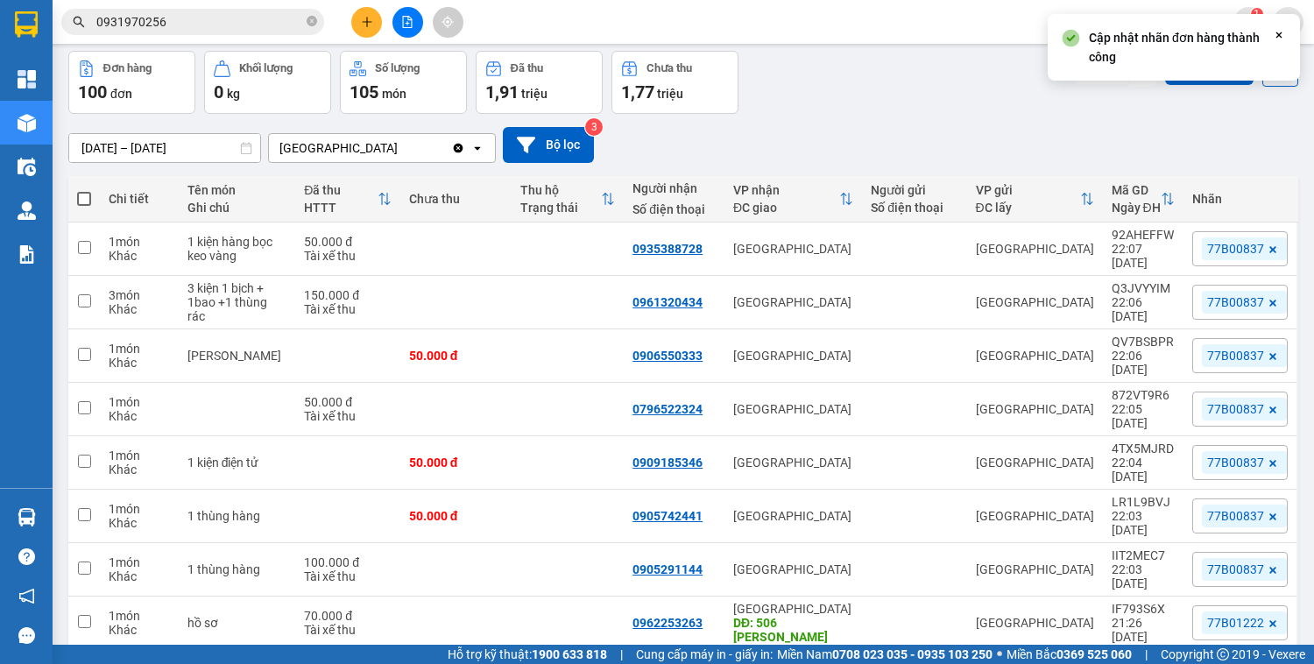
scroll to position [0, 0]
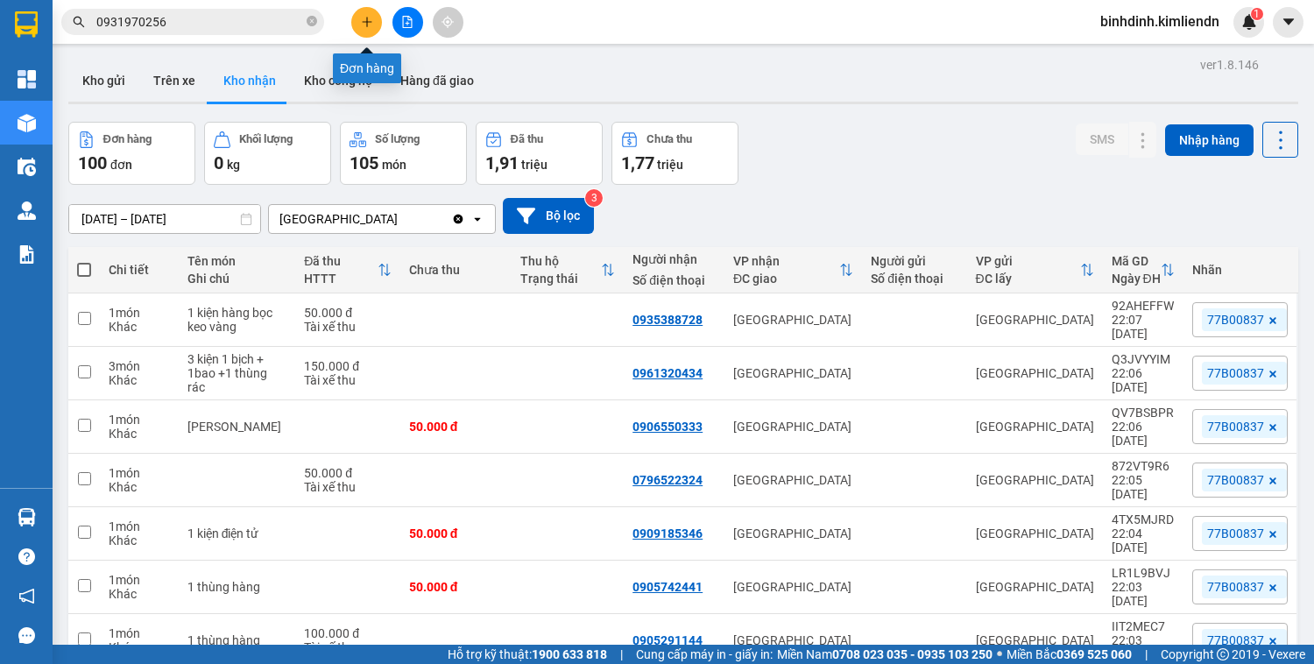
click at [368, 16] on icon "plus" at bounding box center [367, 22] width 12 height 12
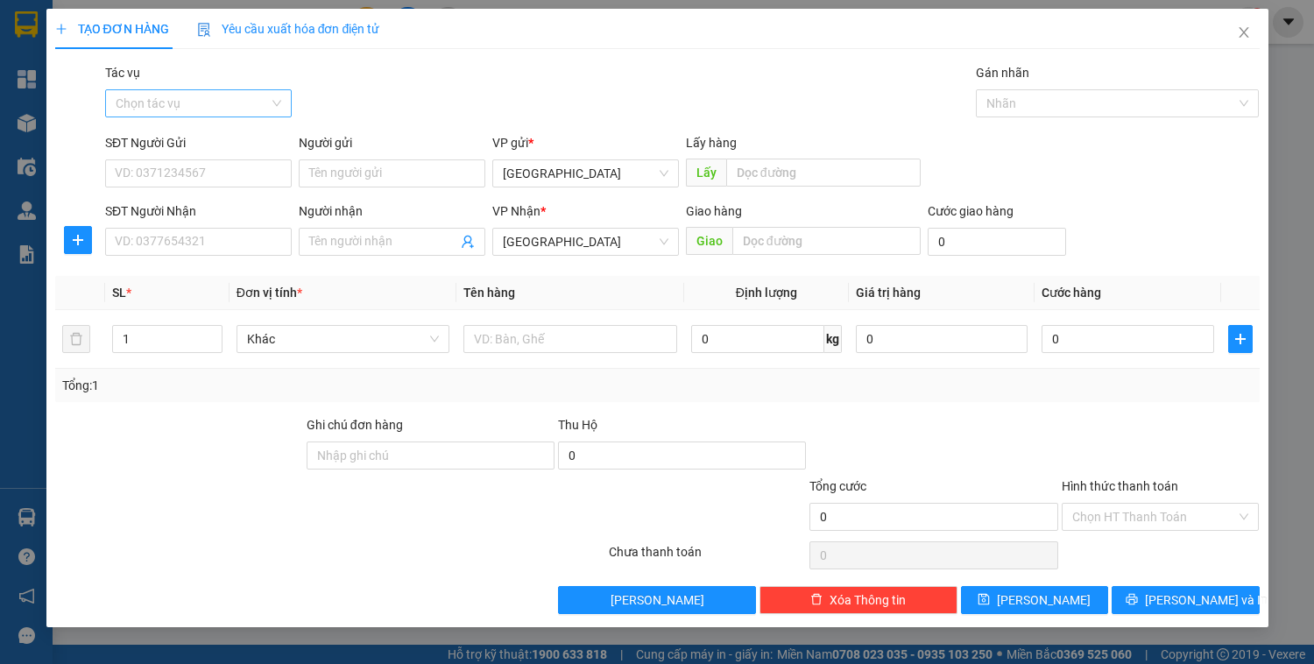
click at [213, 107] on input "Tác vụ" at bounding box center [192, 103] width 153 height 26
click at [152, 166] on div "Nhập hàng kho nhận" at bounding box center [199, 166] width 166 height 19
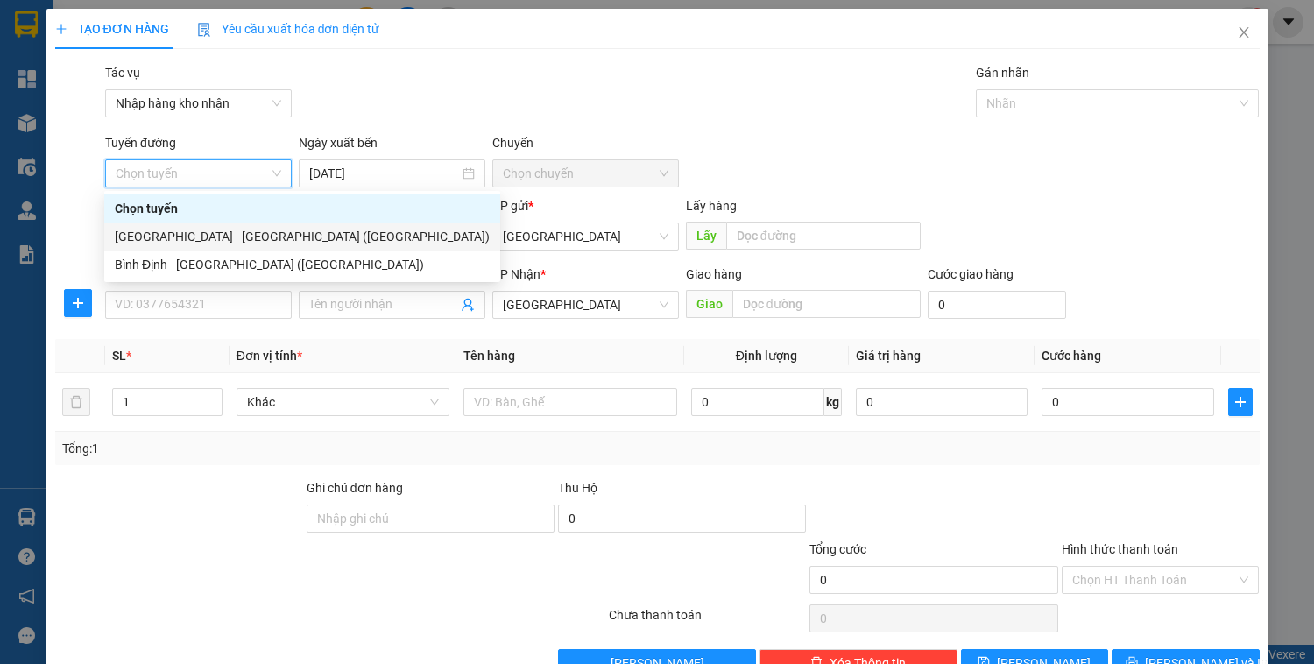
click at [238, 229] on div "[GEOGRAPHIC_DATA] - [GEOGRAPHIC_DATA] ([GEOGRAPHIC_DATA])" at bounding box center [302, 236] width 375 height 19
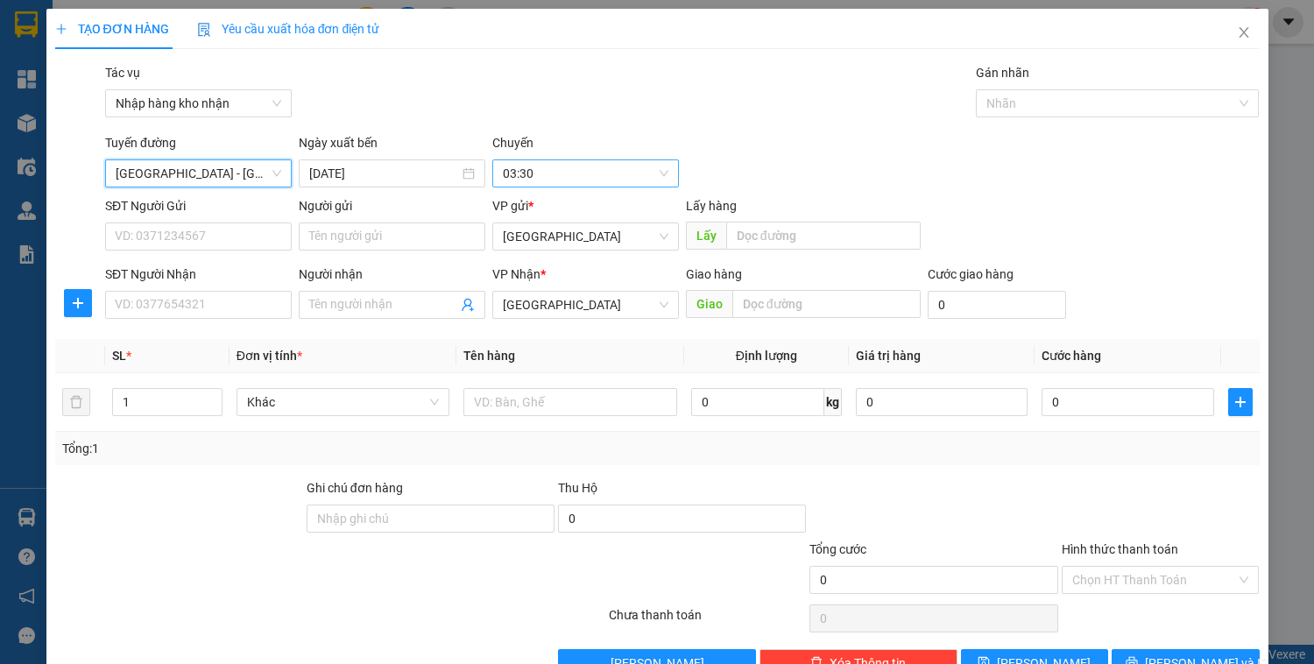
click at [519, 181] on span "03:30" at bounding box center [586, 173] width 166 height 26
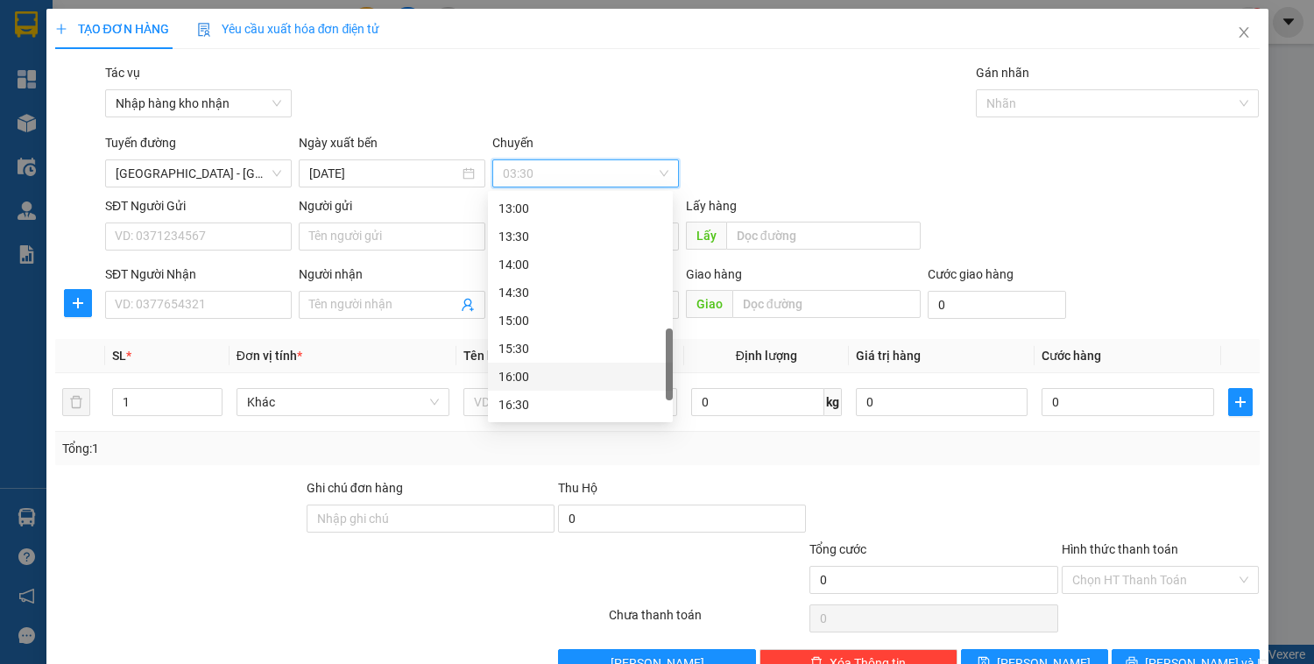
scroll to position [631, 0]
click at [535, 341] on div "16:30" at bounding box center [581, 334] width 164 height 19
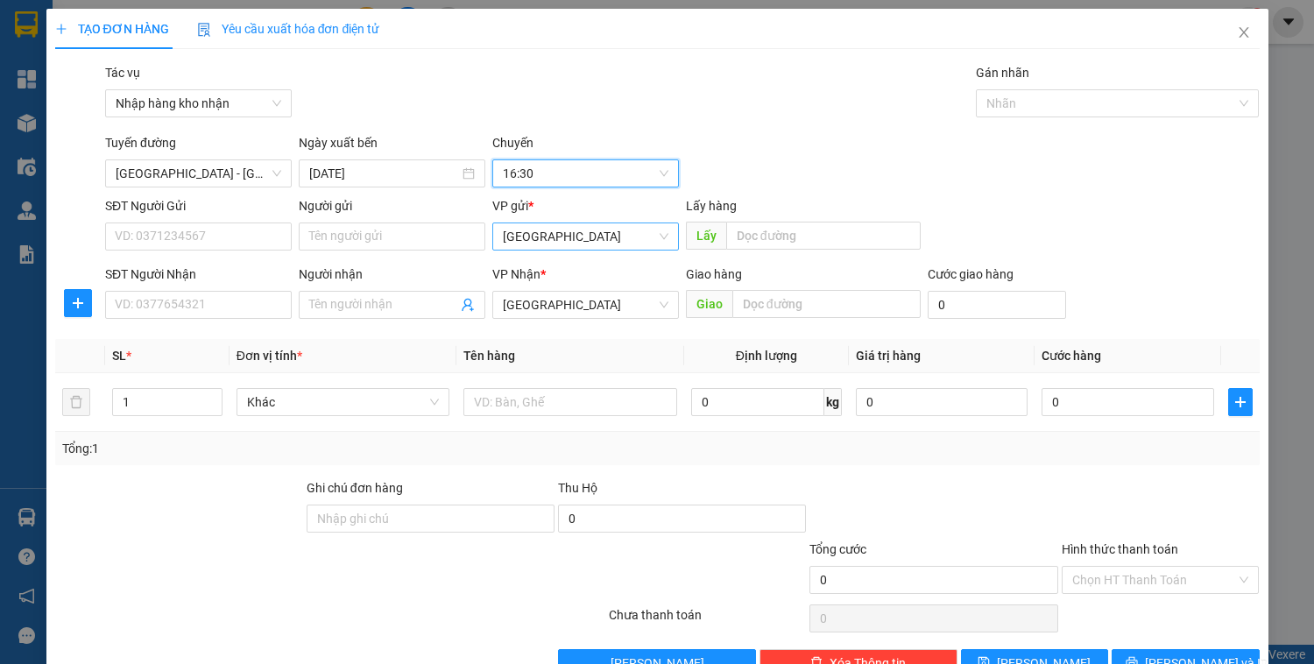
click at [555, 238] on span "[GEOGRAPHIC_DATA]" at bounding box center [586, 236] width 166 height 26
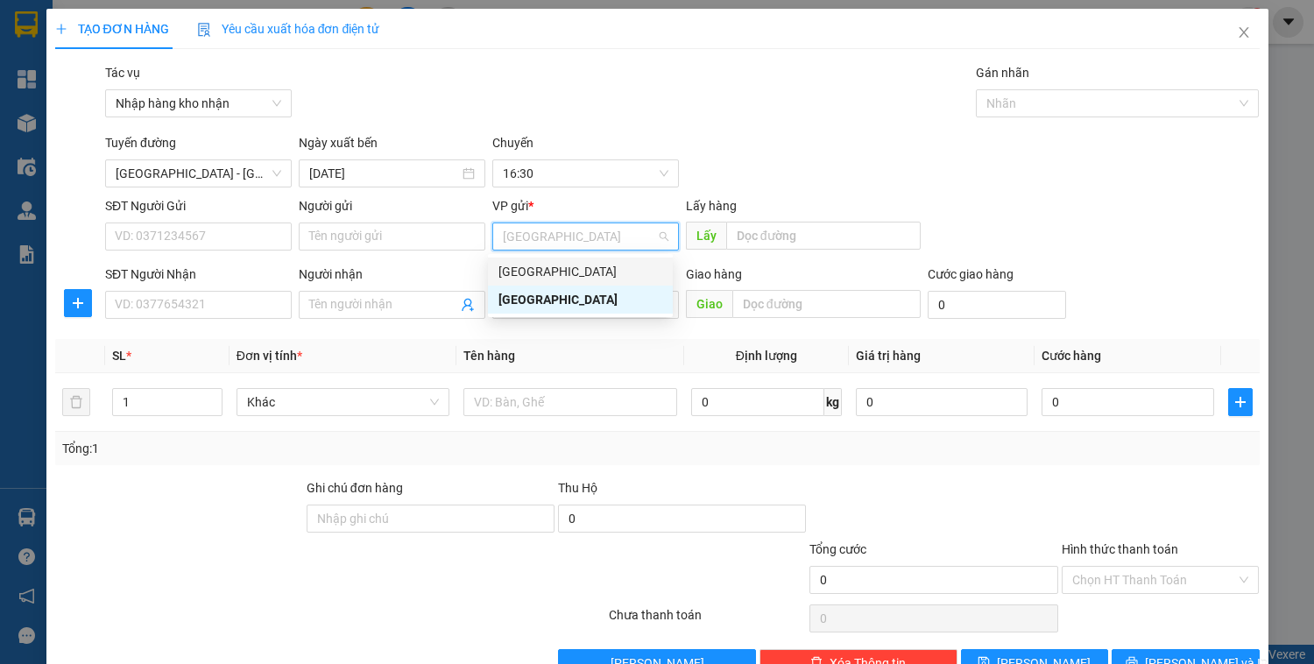
click at [556, 269] on div "[GEOGRAPHIC_DATA]" at bounding box center [581, 271] width 164 height 19
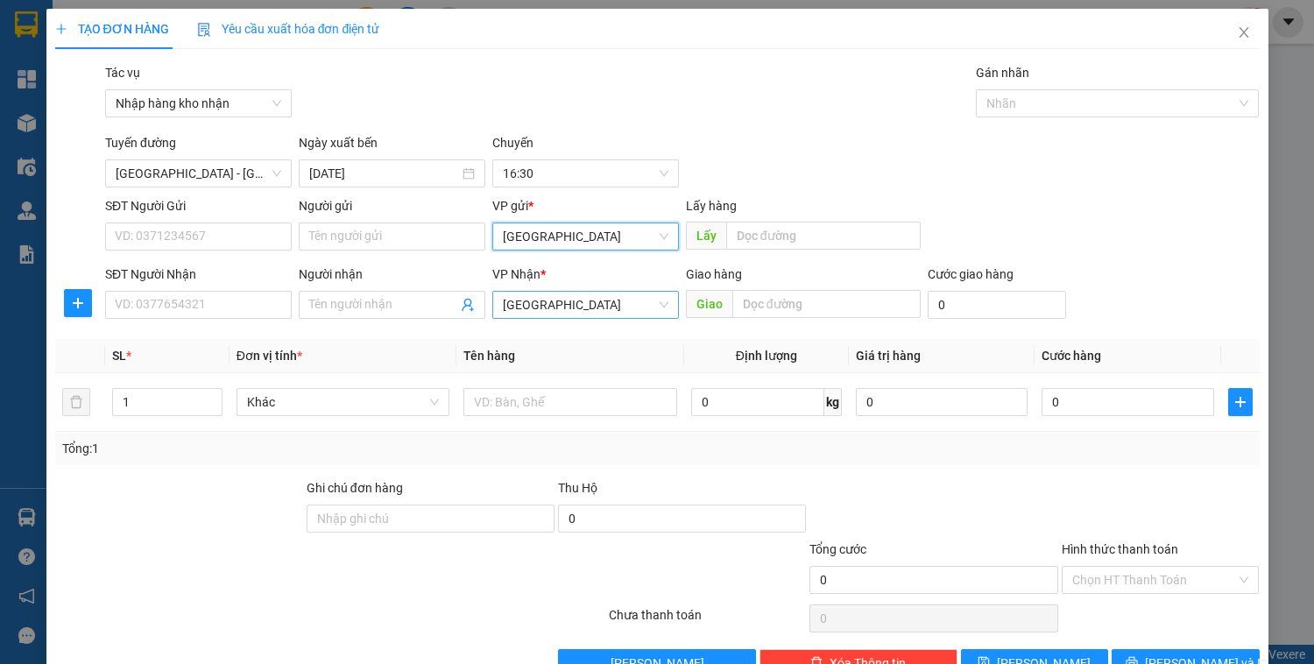
click at [554, 307] on span "[GEOGRAPHIC_DATA]" at bounding box center [586, 305] width 166 height 26
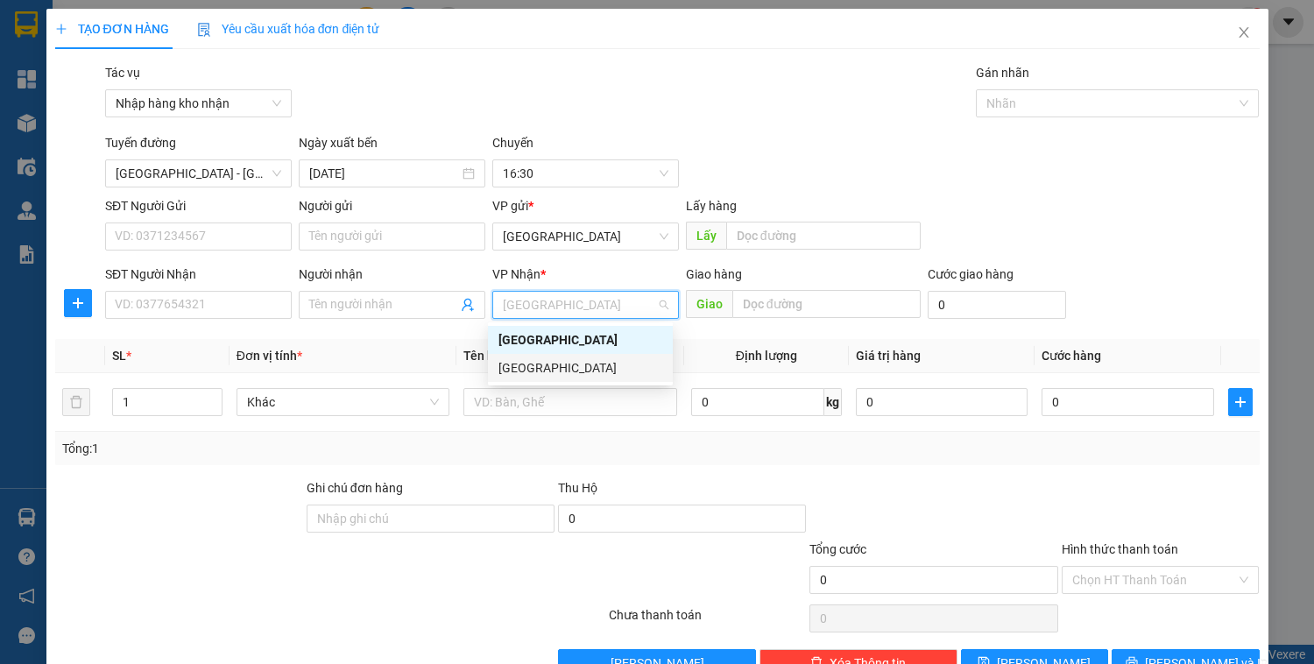
click at [550, 361] on div "[GEOGRAPHIC_DATA]" at bounding box center [581, 367] width 164 height 19
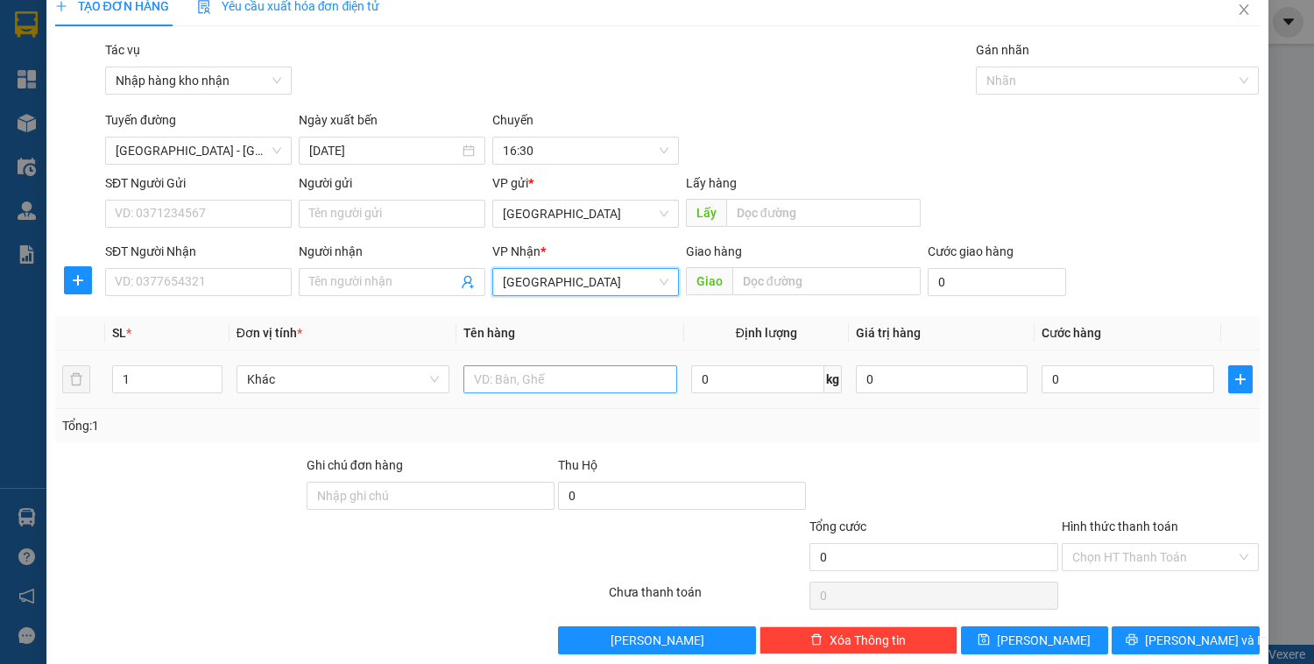
scroll to position [46, 0]
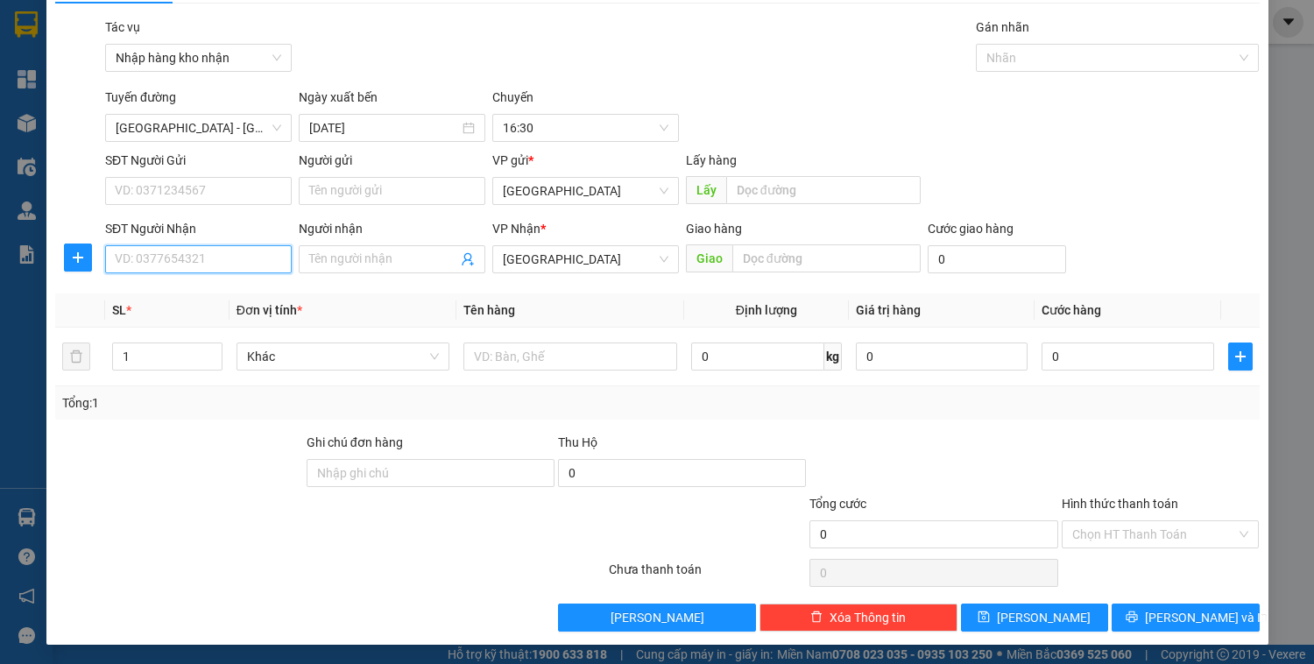
click at [223, 262] on input "SĐT Người Nhận" at bounding box center [198, 259] width 187 height 28
click at [205, 260] on input "SĐT Người Nhận" at bounding box center [198, 259] width 187 height 28
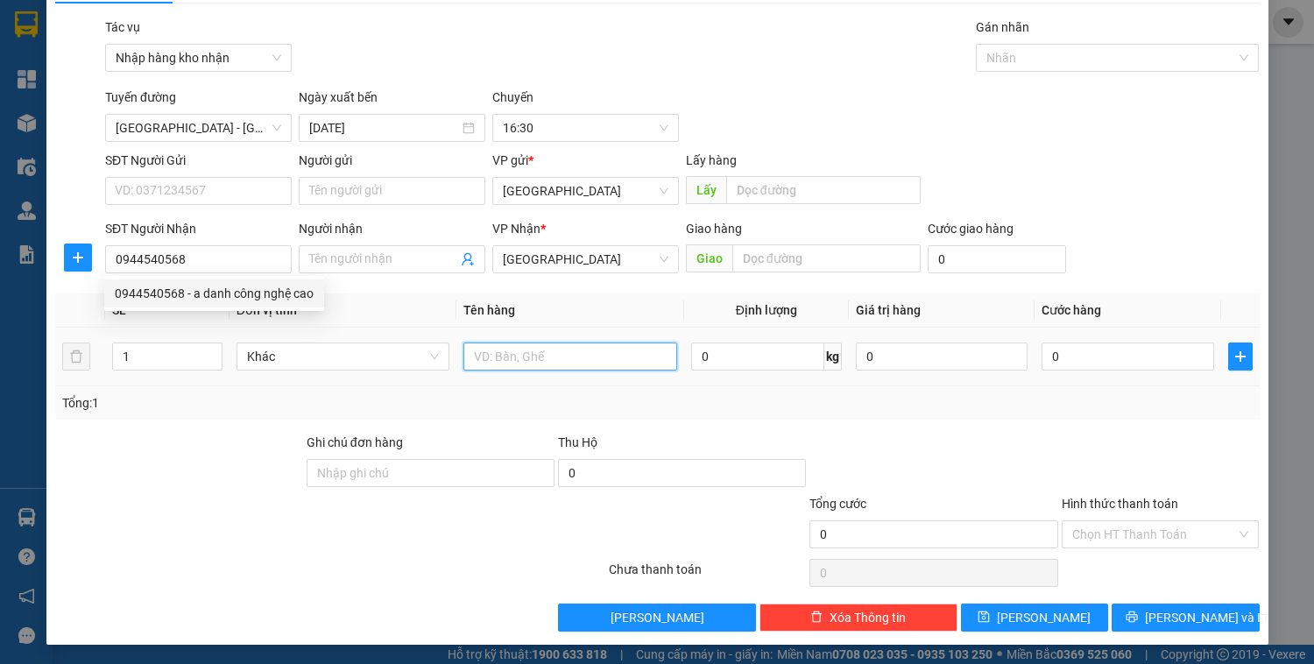
click at [506, 356] on input "text" at bounding box center [570, 357] width 213 height 28
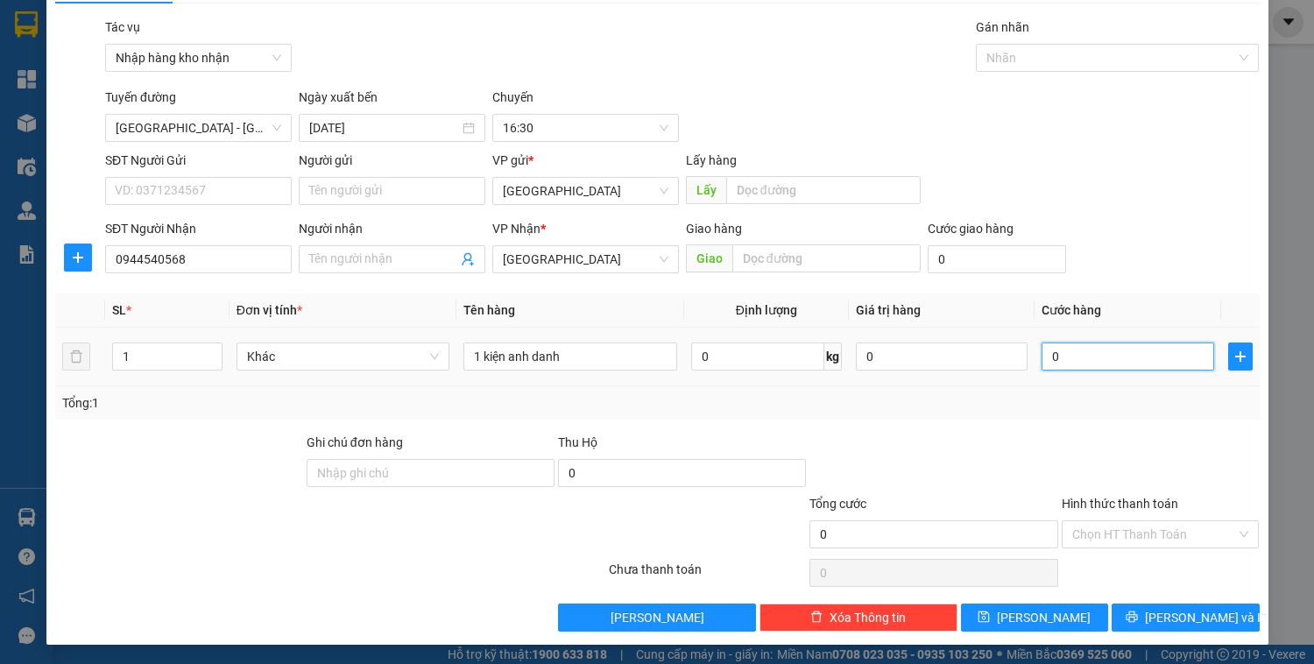
click at [1062, 349] on input "0" at bounding box center [1128, 357] width 172 height 28
click at [1139, 531] on input "Hình thức thanh toán" at bounding box center [1155, 534] width 165 height 26
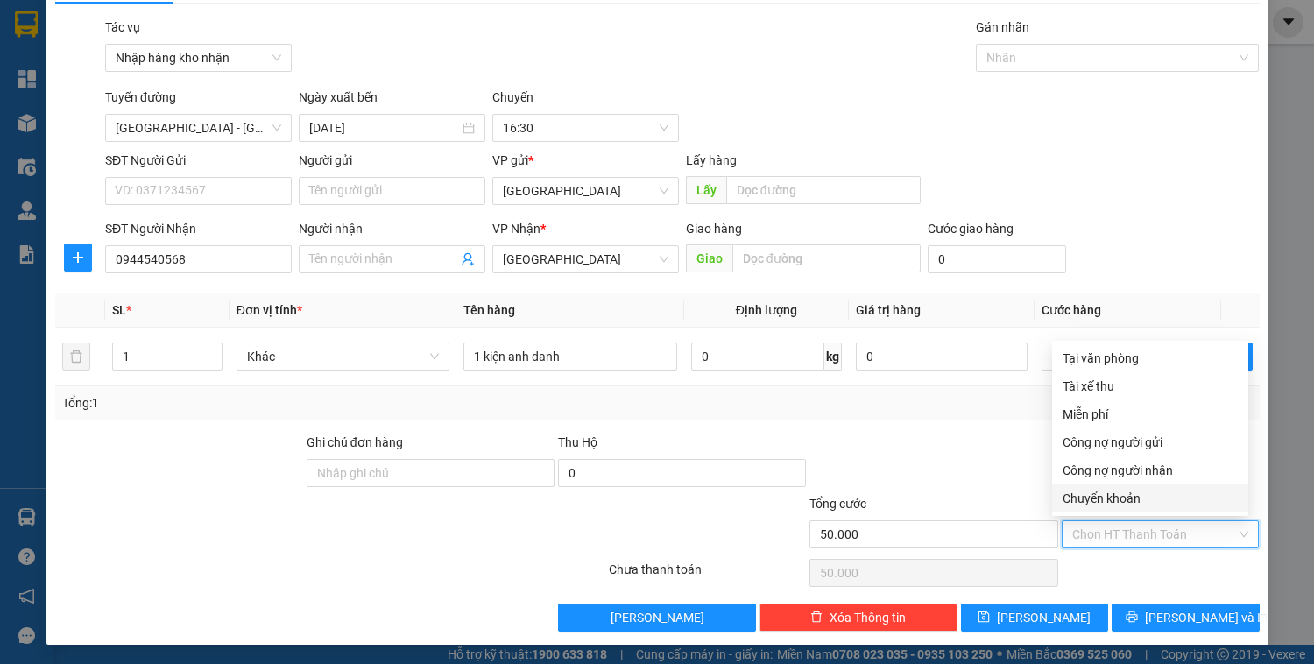
click at [978, 445] on div at bounding box center [933, 463] width 251 height 61
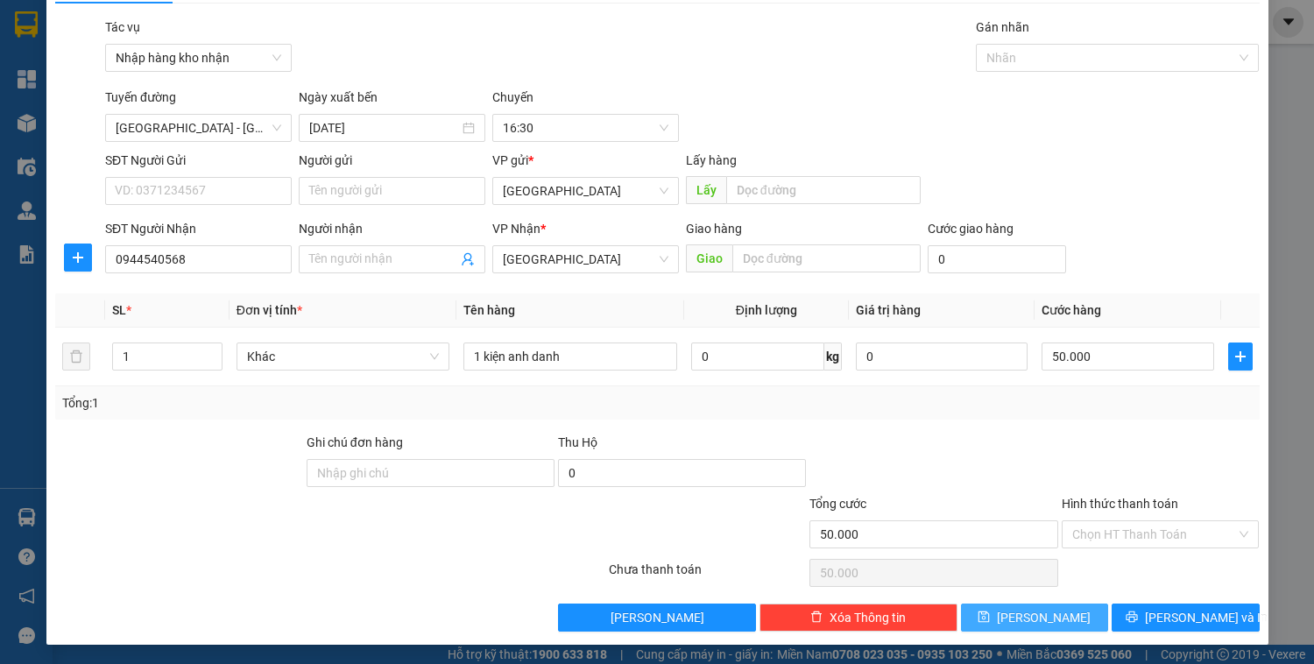
click at [1053, 606] on button "[PERSON_NAME]" at bounding box center [1034, 618] width 147 height 28
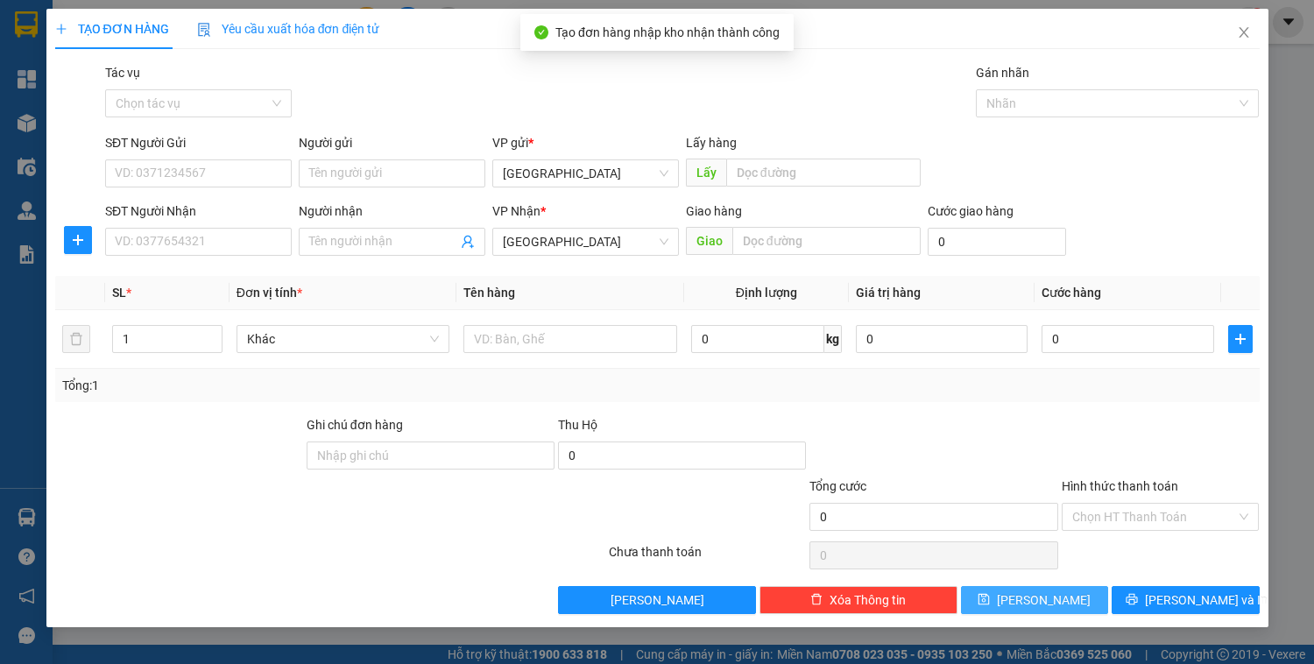
scroll to position [0, 0]
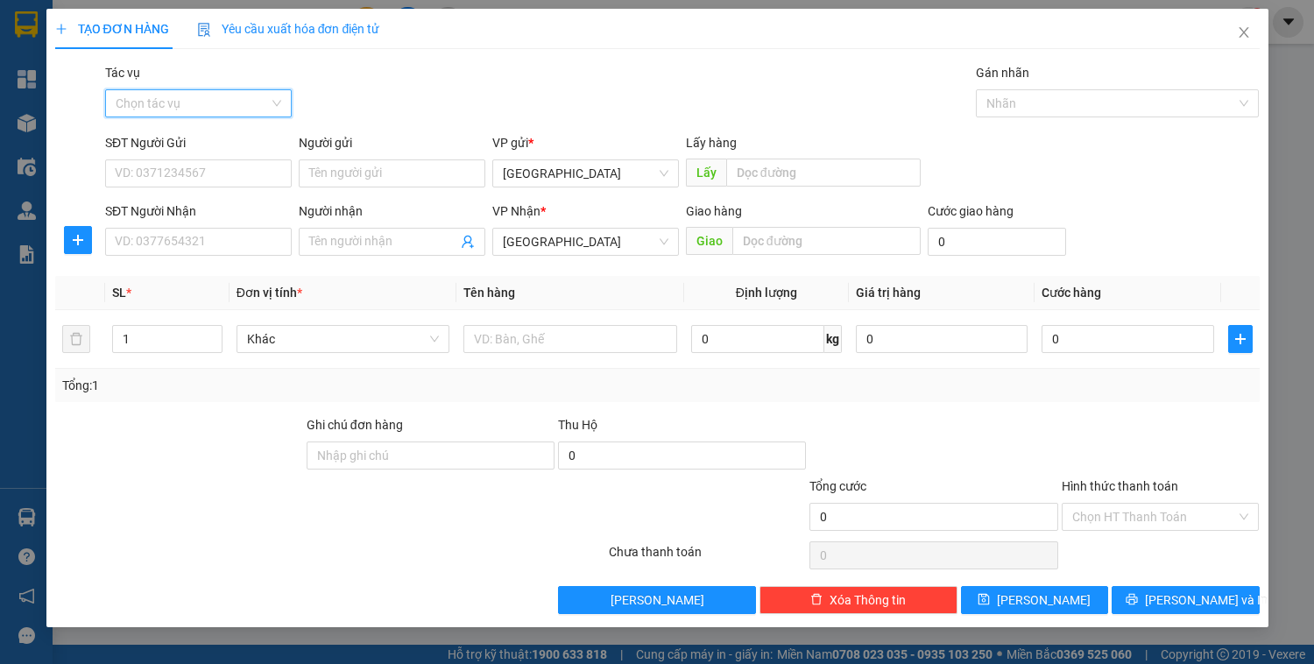
click at [206, 101] on input "Tác vụ" at bounding box center [192, 103] width 153 height 26
click at [216, 172] on div "Nhập hàng kho nhận" at bounding box center [199, 166] width 166 height 19
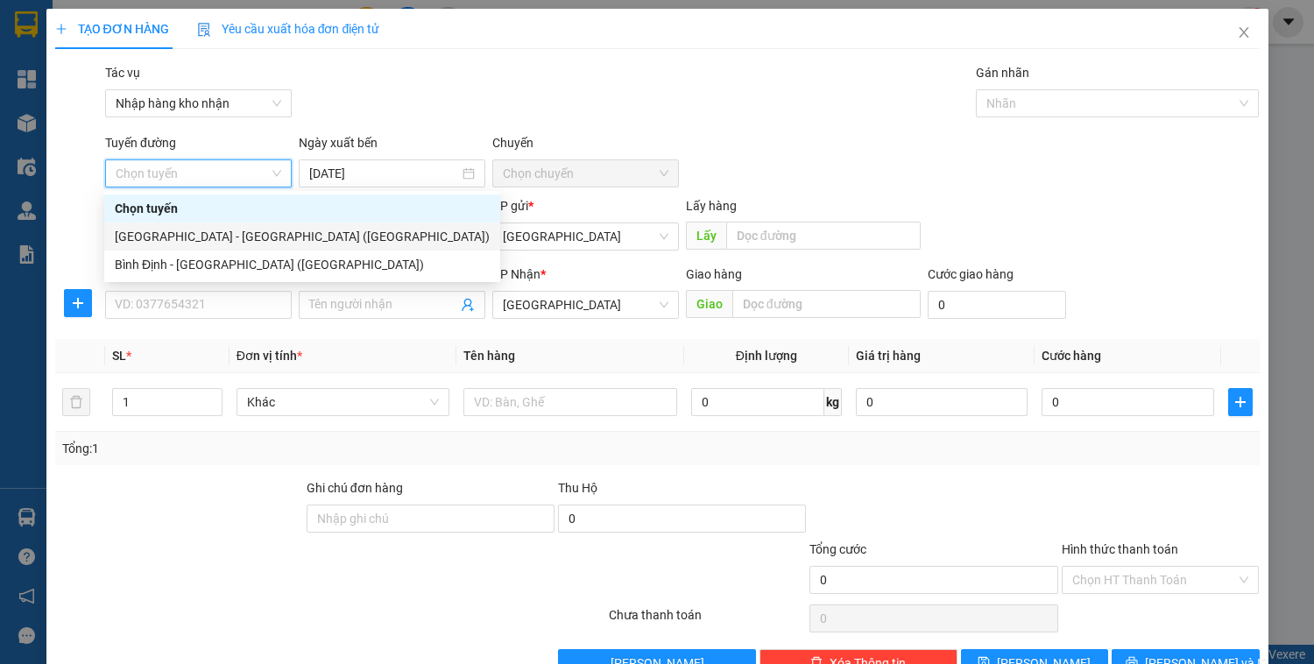
click at [190, 242] on div "[GEOGRAPHIC_DATA] - [GEOGRAPHIC_DATA] ([GEOGRAPHIC_DATA])" at bounding box center [302, 236] width 375 height 19
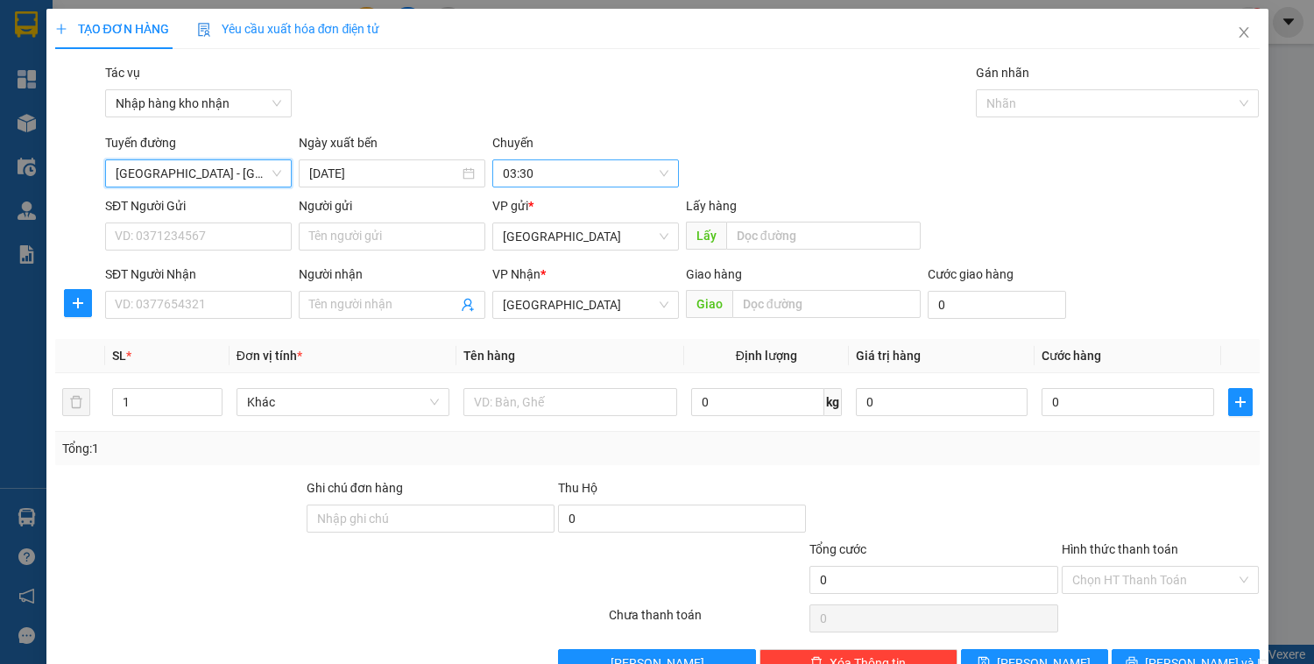
click at [525, 180] on span "03:30" at bounding box center [586, 173] width 166 height 26
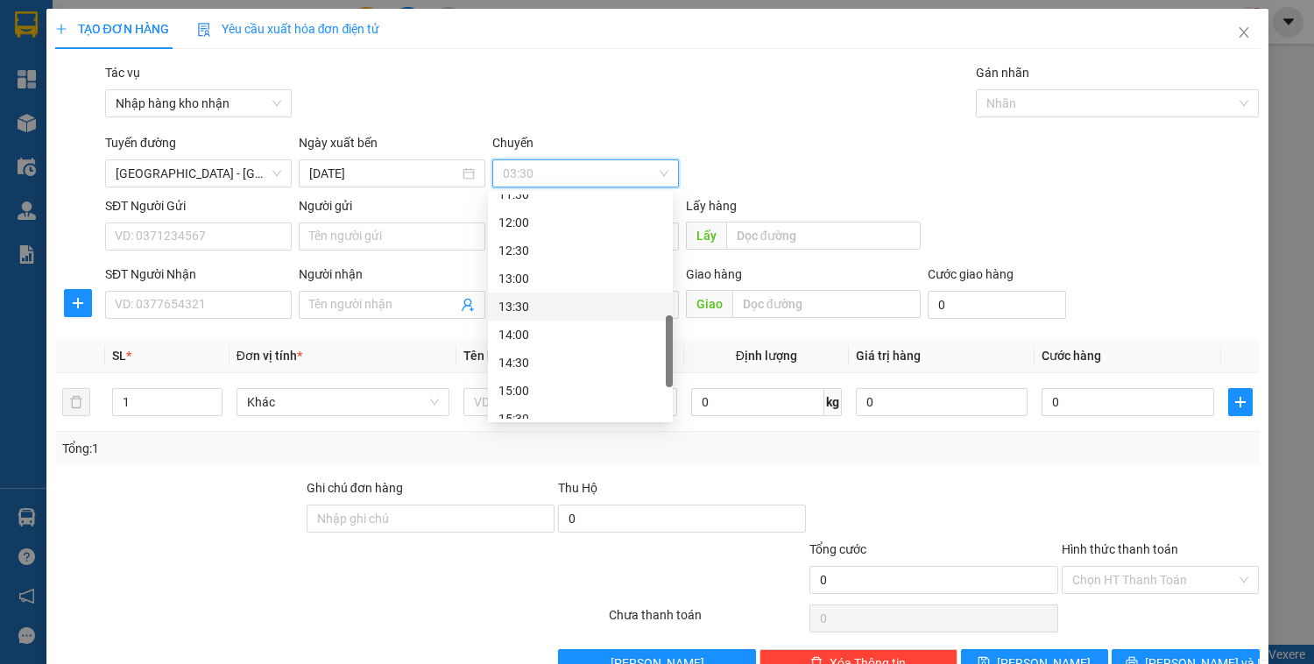
scroll to position [561, 0]
click at [530, 374] on div "16:00" at bounding box center [581, 376] width 164 height 19
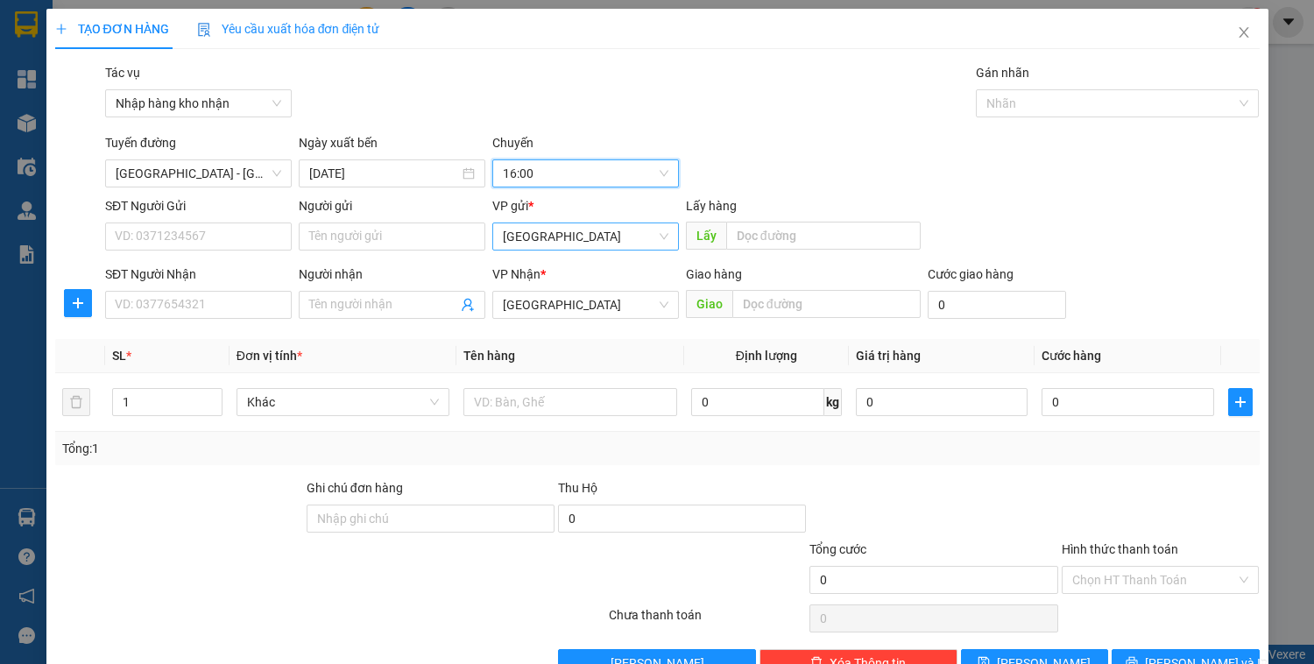
click at [549, 245] on span "[GEOGRAPHIC_DATA]" at bounding box center [586, 236] width 166 height 26
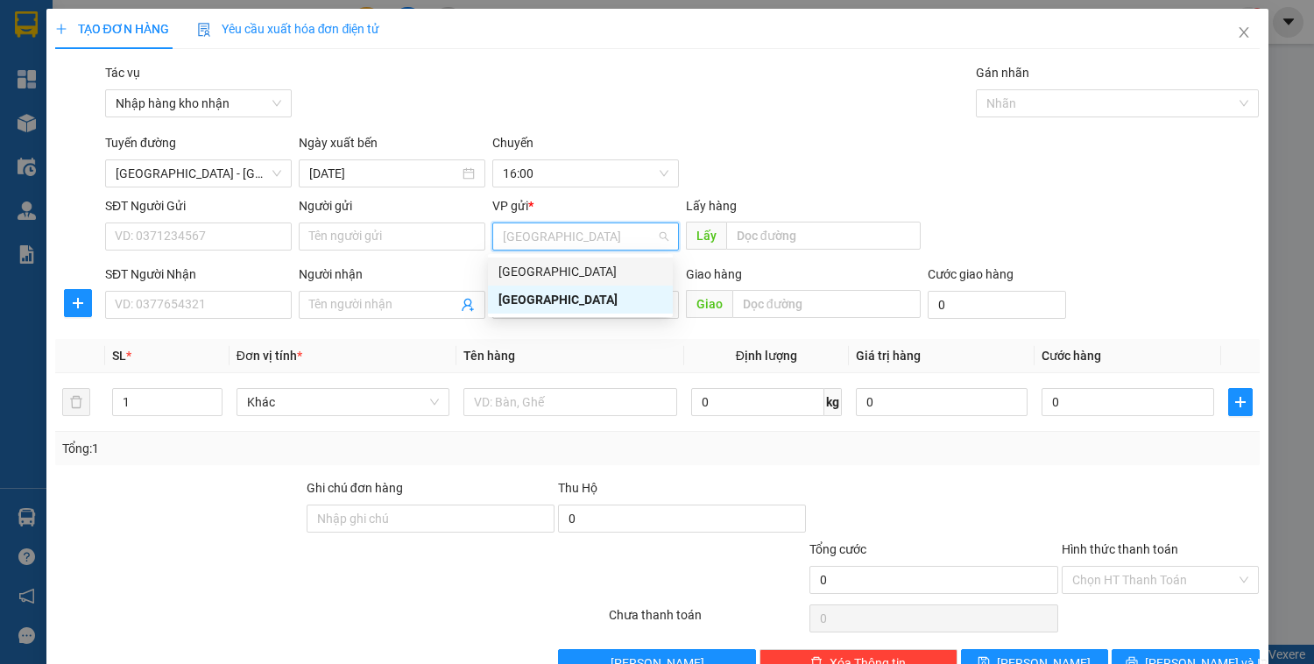
click at [546, 270] on div "[GEOGRAPHIC_DATA]" at bounding box center [581, 271] width 164 height 19
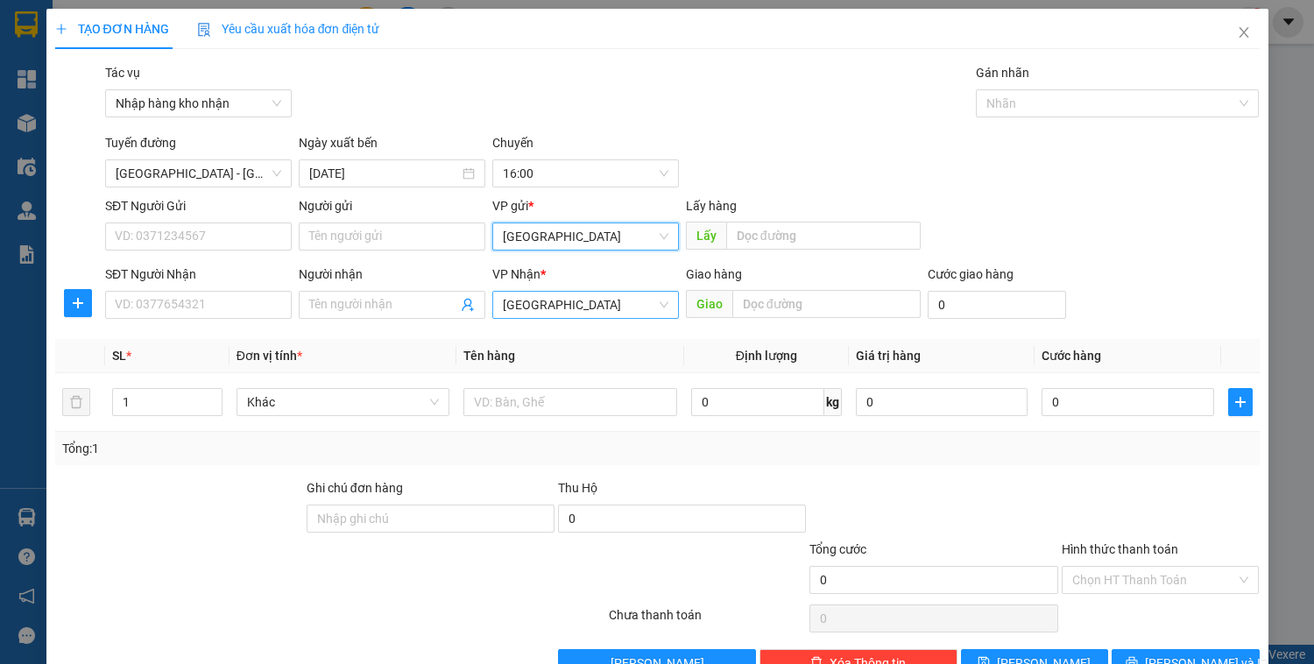
click at [550, 315] on span "[GEOGRAPHIC_DATA]" at bounding box center [586, 305] width 166 height 26
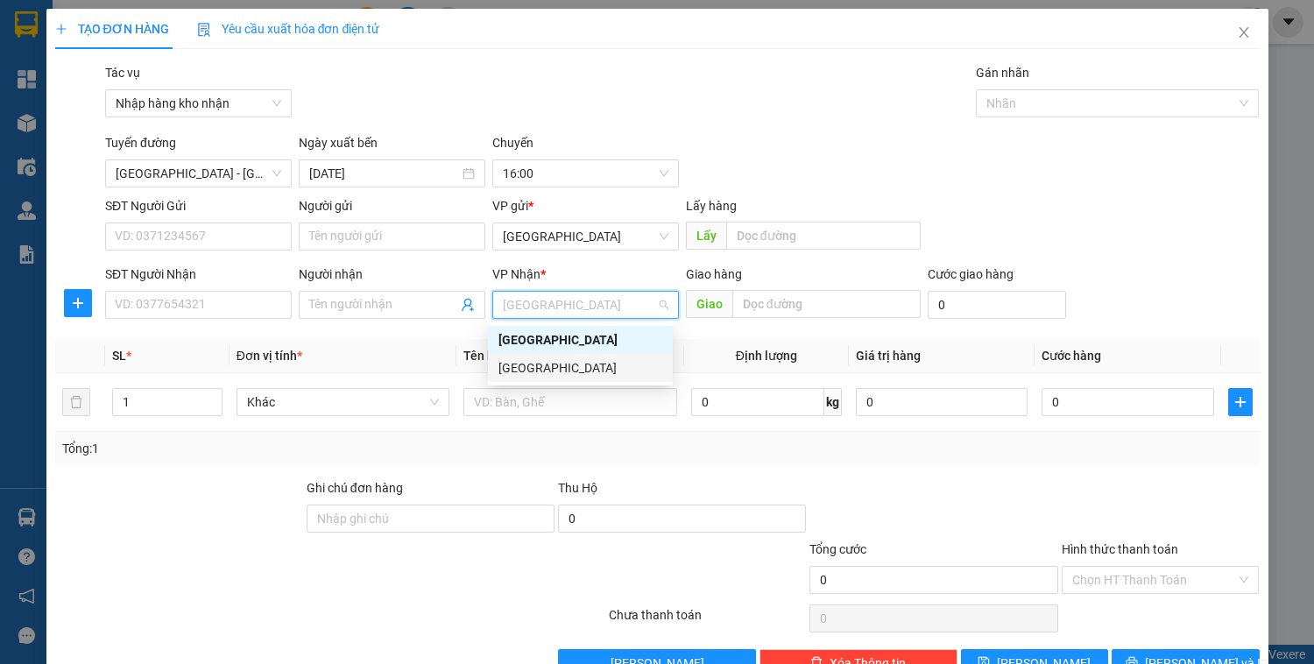
click at [542, 368] on div "[GEOGRAPHIC_DATA]" at bounding box center [581, 367] width 164 height 19
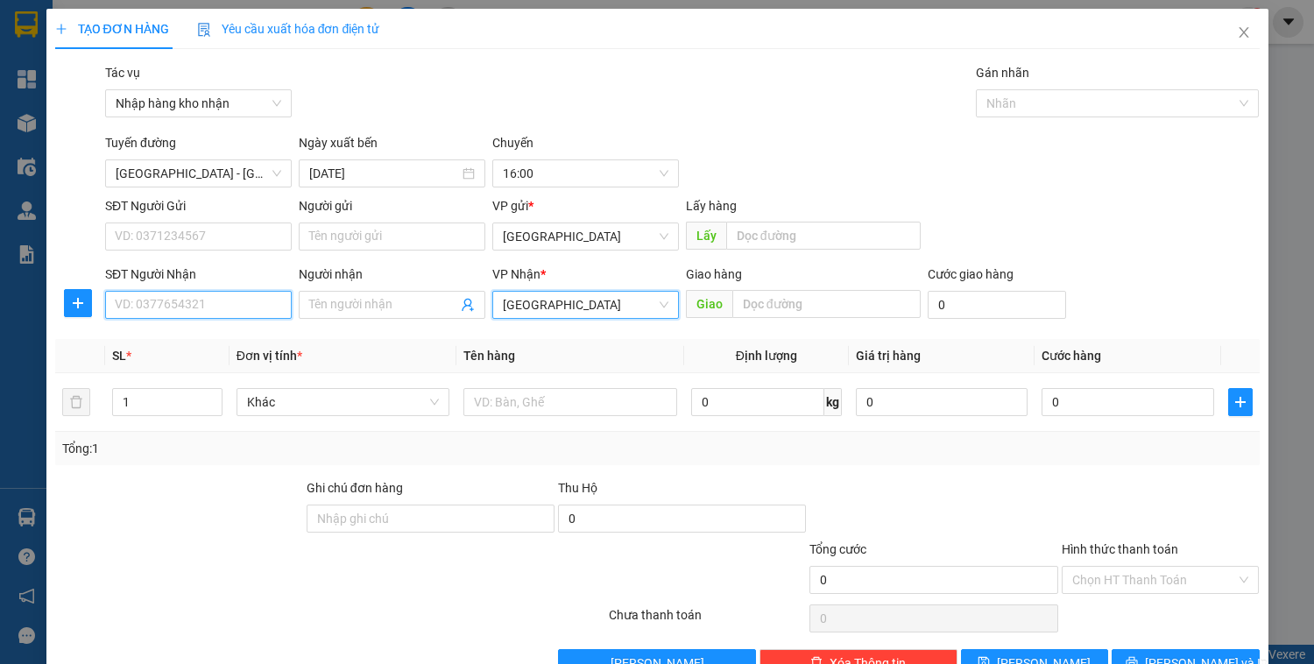
click at [179, 301] on input "SĐT Người Nhận" at bounding box center [198, 305] width 187 height 28
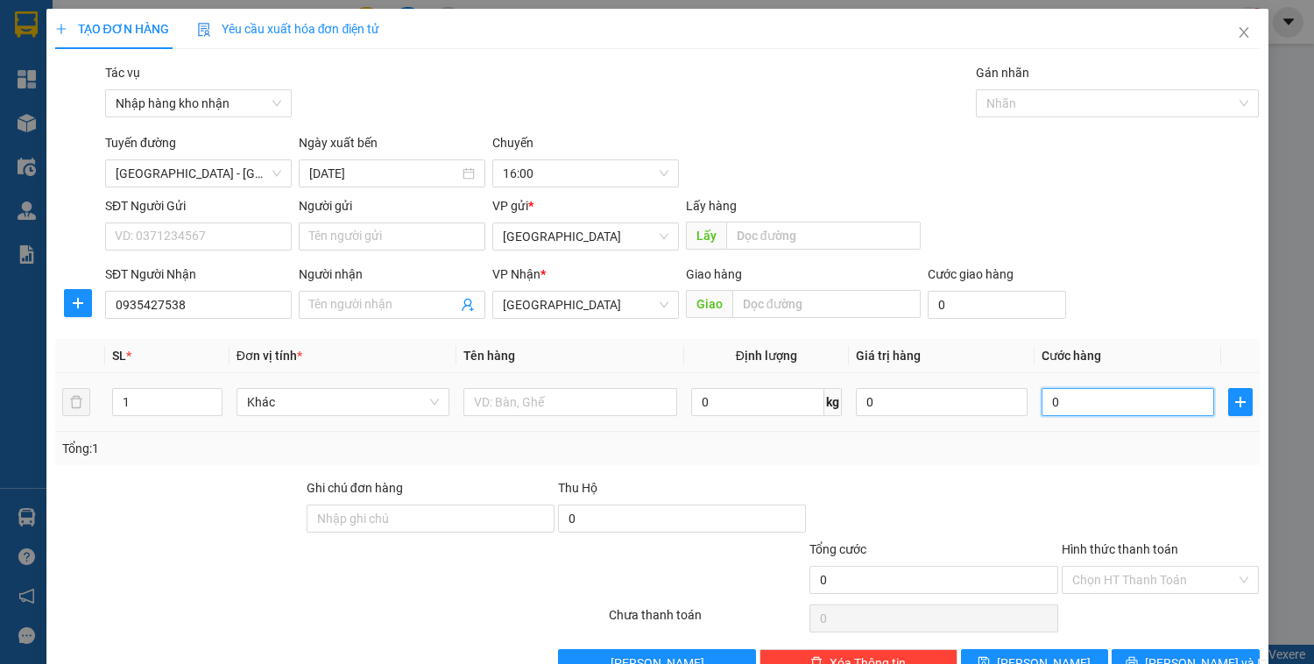
click at [1068, 391] on input "0" at bounding box center [1128, 402] width 172 height 28
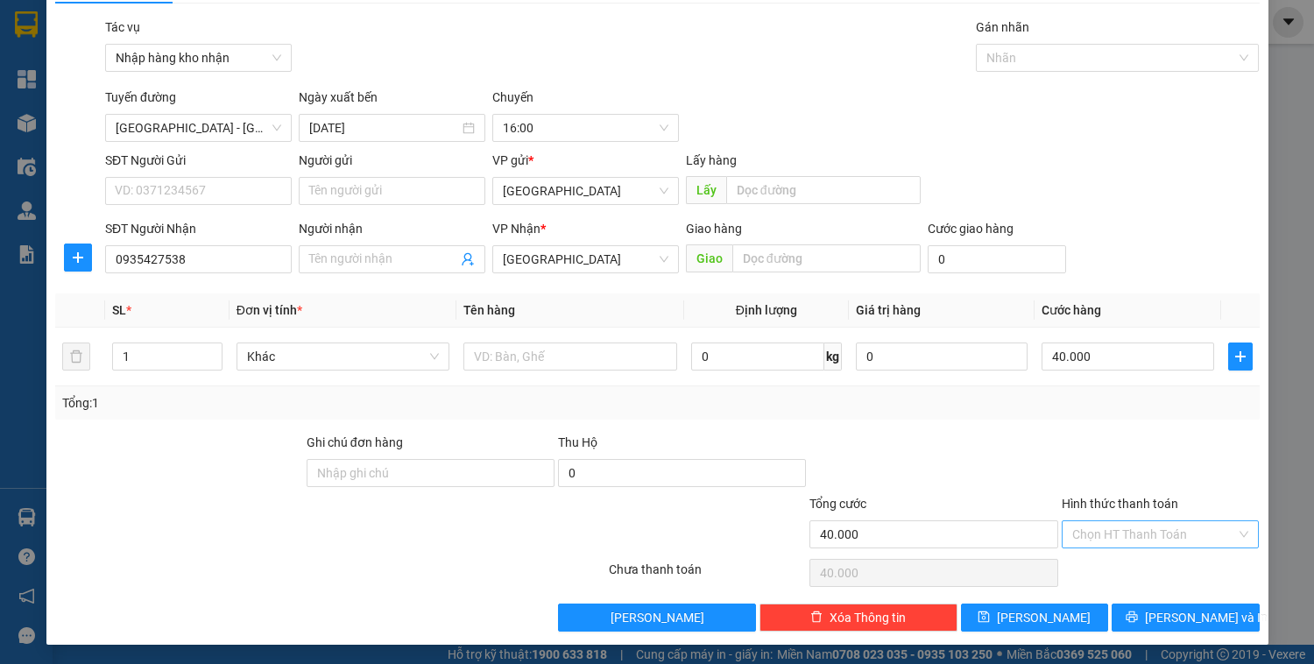
click at [1148, 538] on input "Hình thức thanh toán" at bounding box center [1155, 534] width 165 height 26
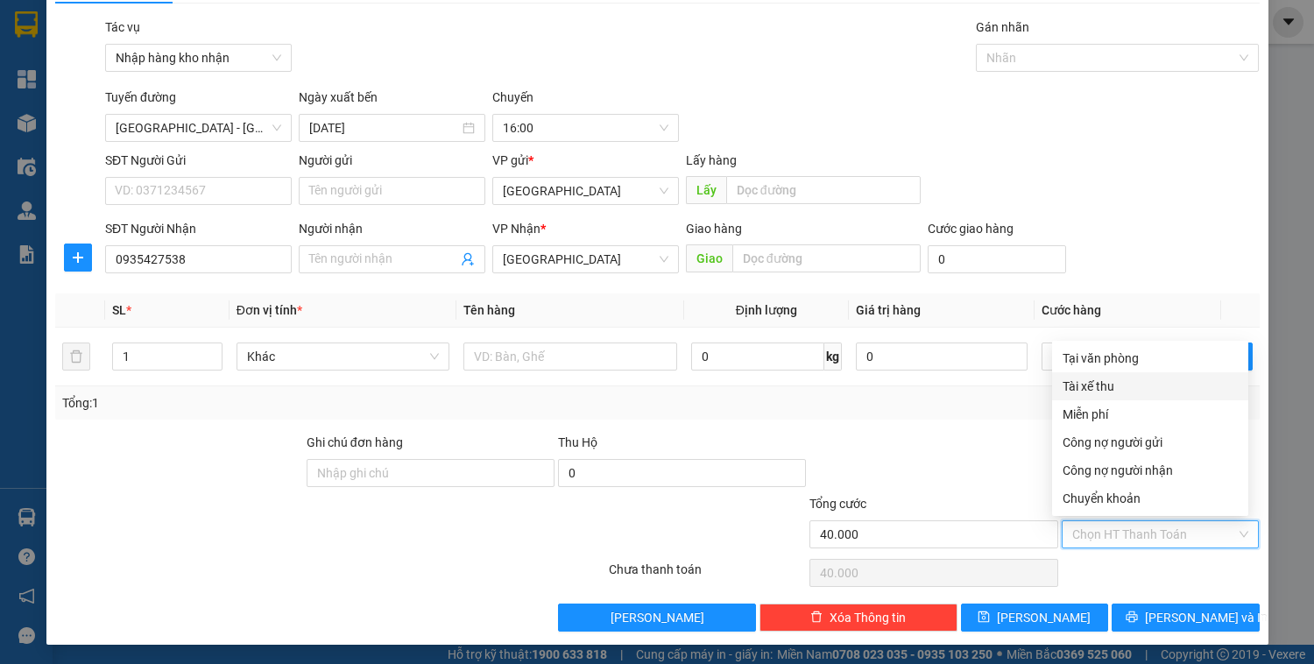
click at [1111, 393] on div "Tài xế thu" at bounding box center [1150, 386] width 175 height 19
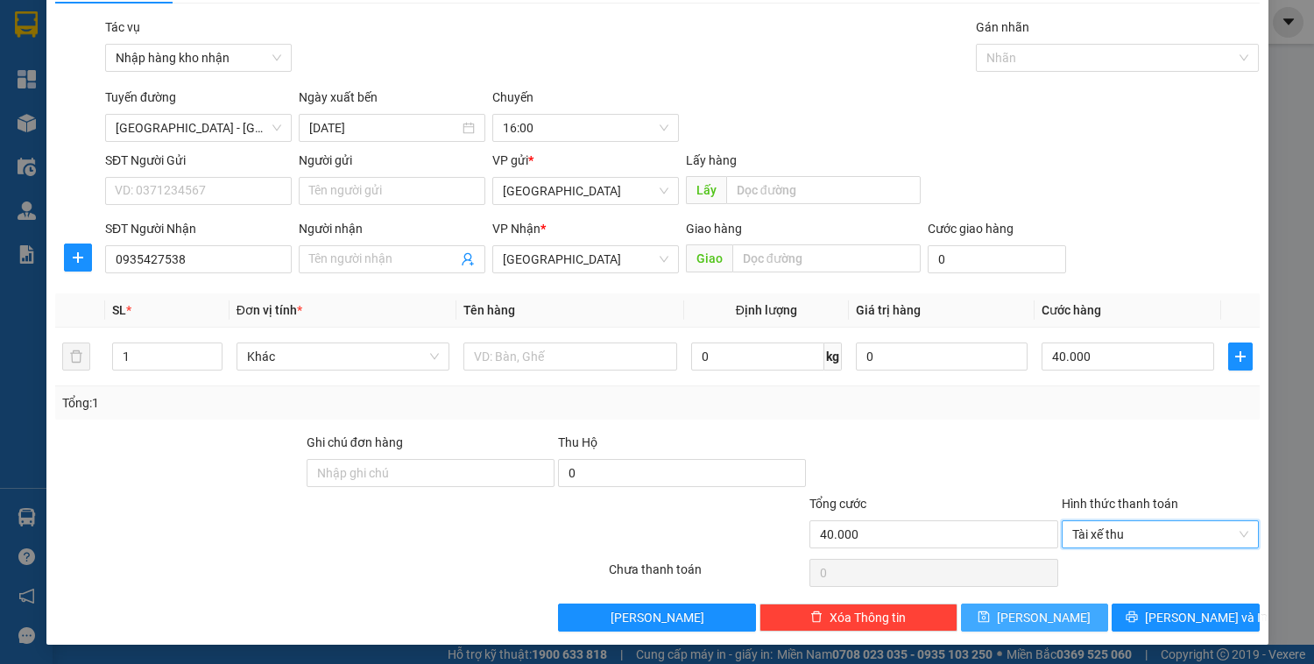
click at [1052, 613] on button "[PERSON_NAME]" at bounding box center [1034, 618] width 147 height 28
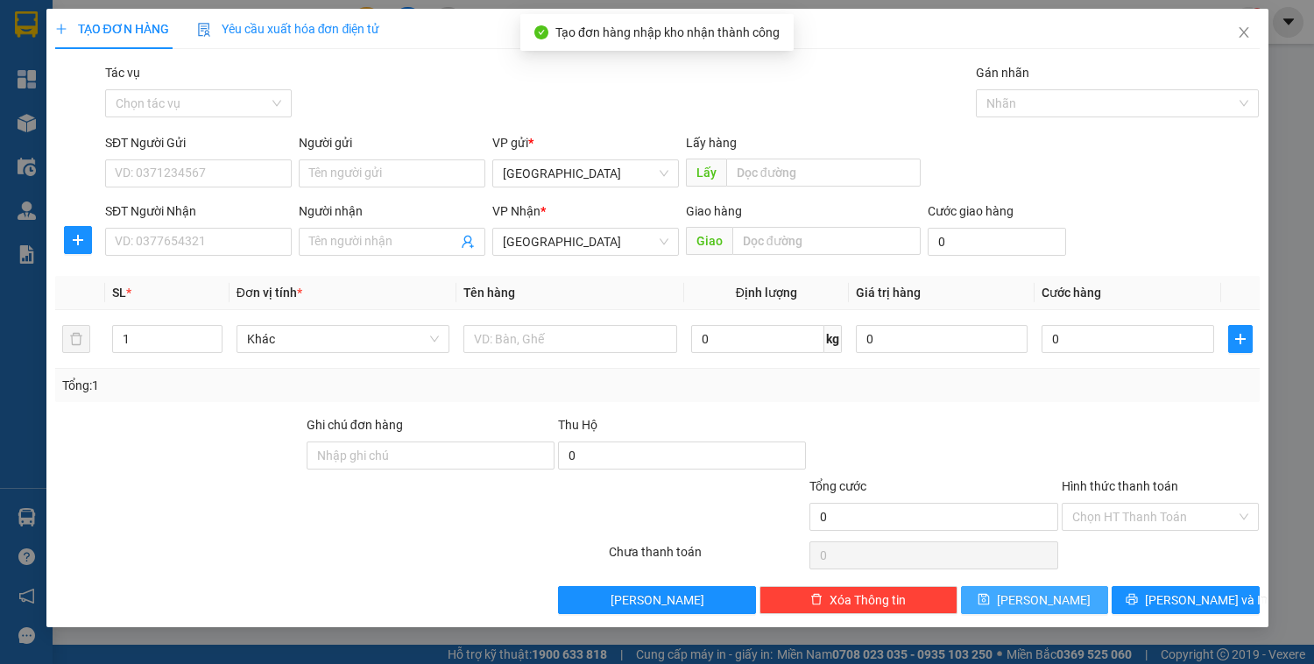
scroll to position [0, 0]
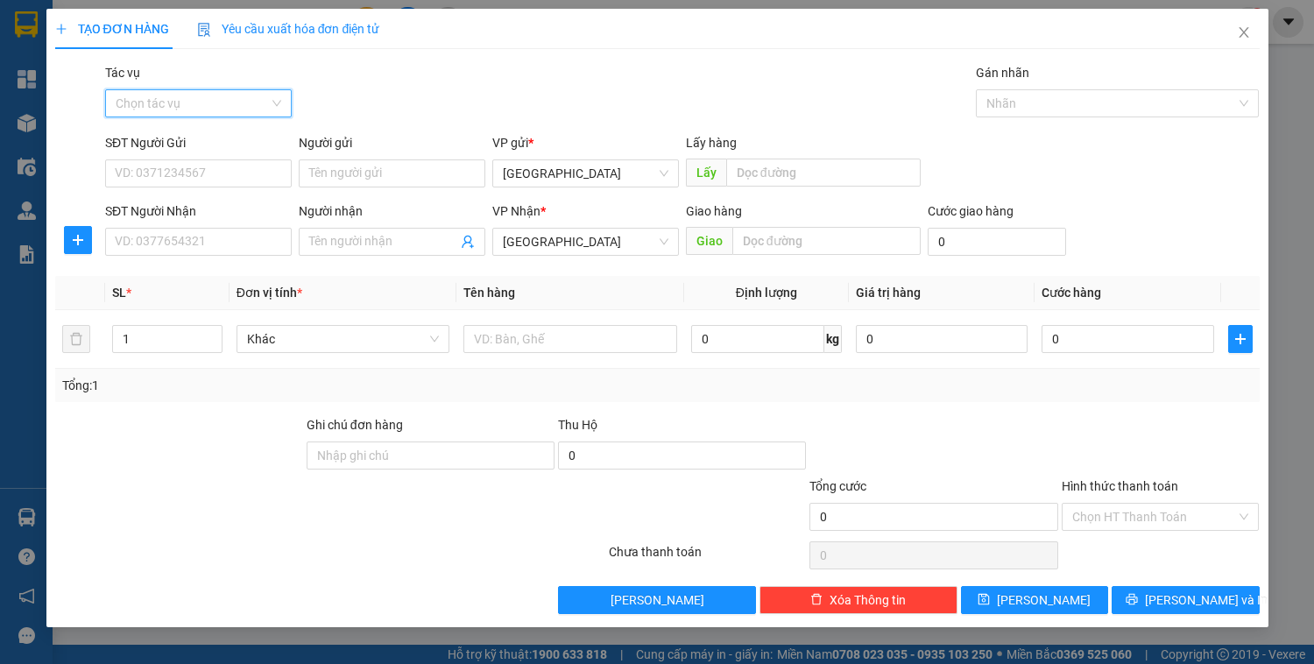
drag, startPoint x: 237, startPoint y: 104, endPoint x: 221, endPoint y: 166, distance: 64.2
click at [237, 103] on input "Tác vụ" at bounding box center [192, 103] width 153 height 26
click at [215, 168] on div "Nhập hàng kho nhận" at bounding box center [199, 166] width 166 height 19
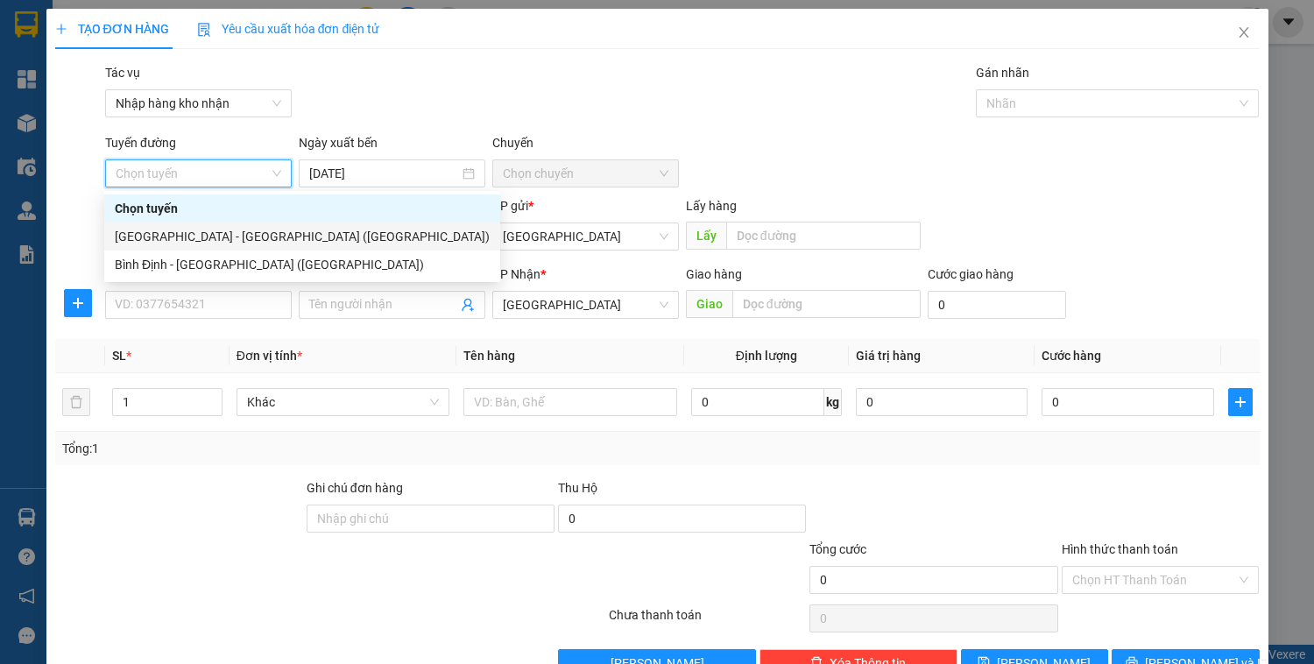
click at [191, 238] on div "[GEOGRAPHIC_DATA] - [GEOGRAPHIC_DATA] ([GEOGRAPHIC_DATA])" at bounding box center [302, 236] width 375 height 19
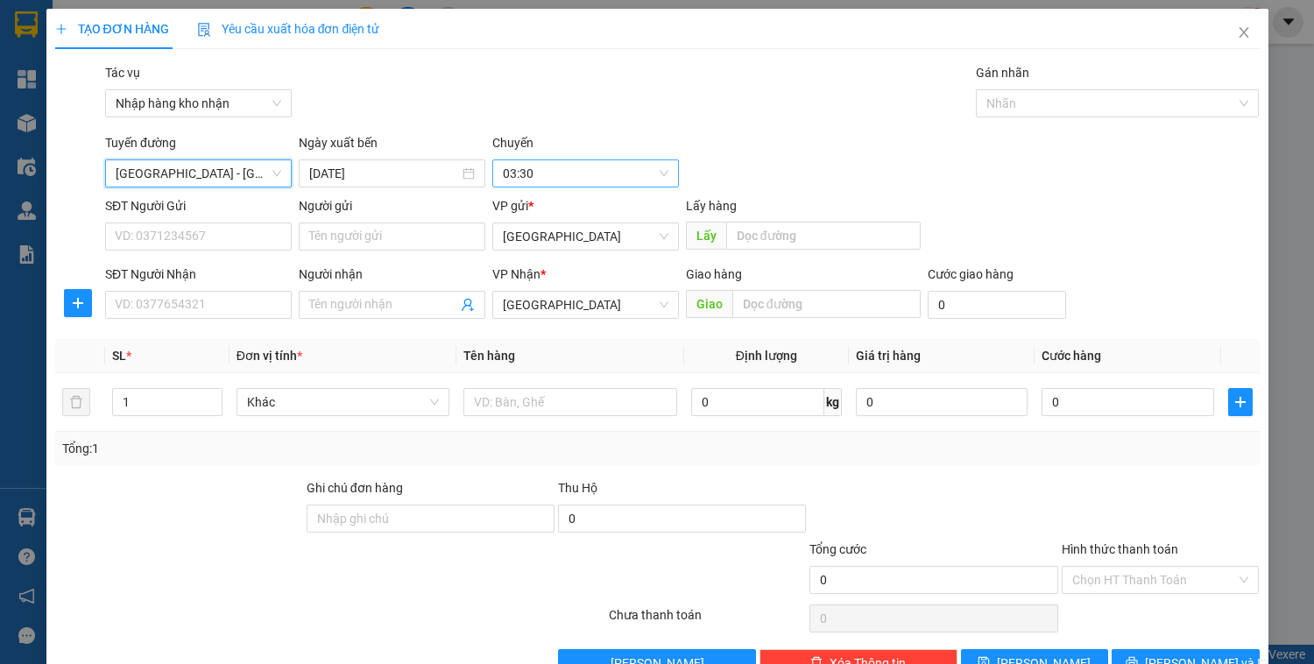
click at [537, 170] on span "03:30" at bounding box center [586, 173] width 166 height 26
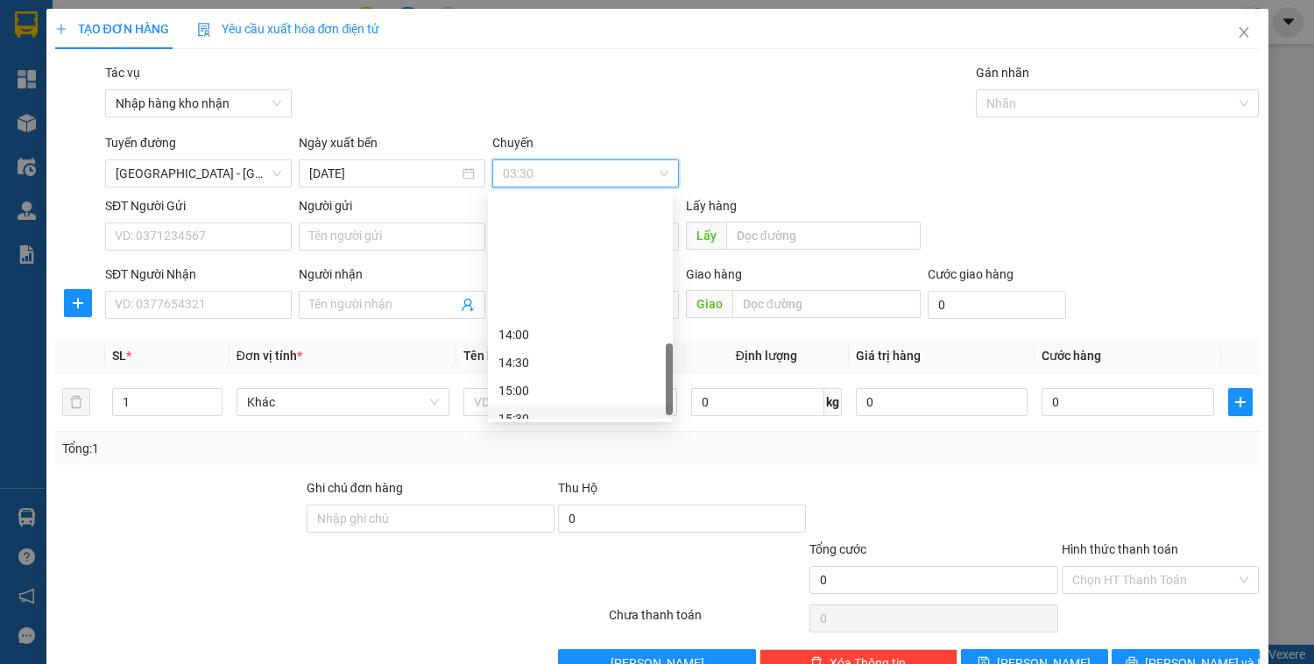
scroll to position [631, 0]
click at [529, 305] on div "16:00" at bounding box center [581, 306] width 164 height 19
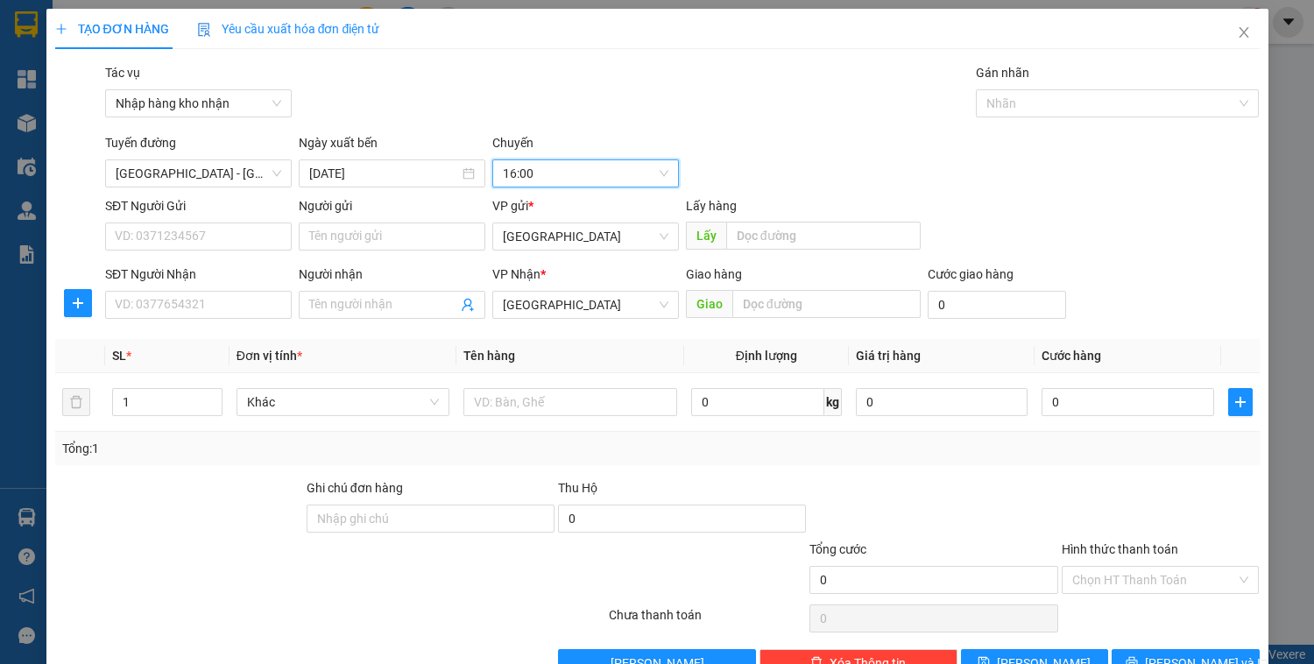
click at [560, 251] on div "VP gửi * [GEOGRAPHIC_DATA]" at bounding box center [585, 226] width 187 height 61
click at [543, 241] on span "[GEOGRAPHIC_DATA]" at bounding box center [586, 236] width 166 height 26
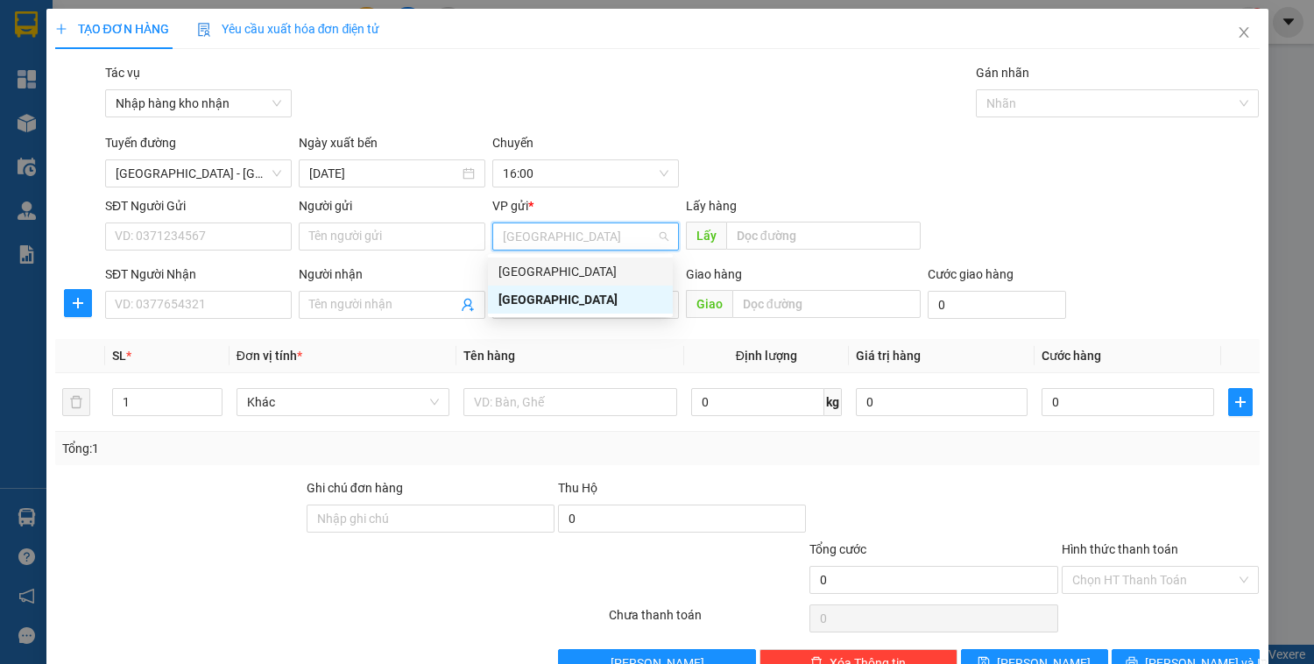
click at [547, 266] on div "[GEOGRAPHIC_DATA]" at bounding box center [581, 271] width 164 height 19
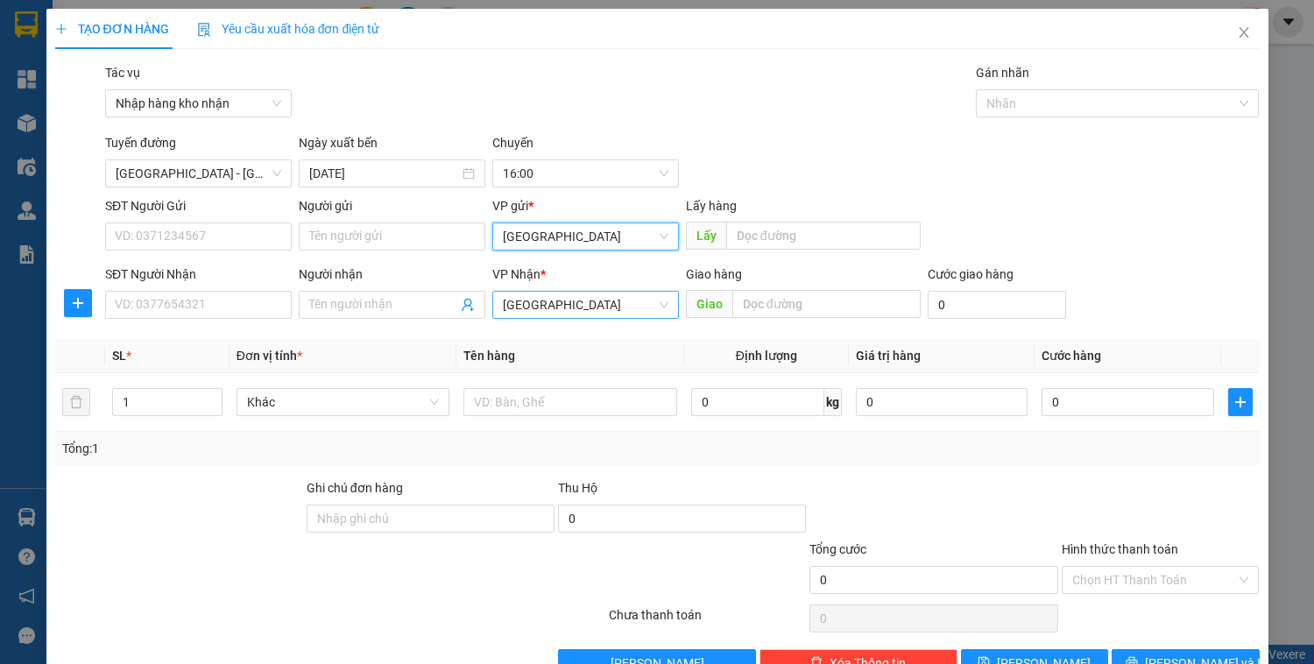
click at [541, 295] on span "[GEOGRAPHIC_DATA]" at bounding box center [586, 305] width 166 height 26
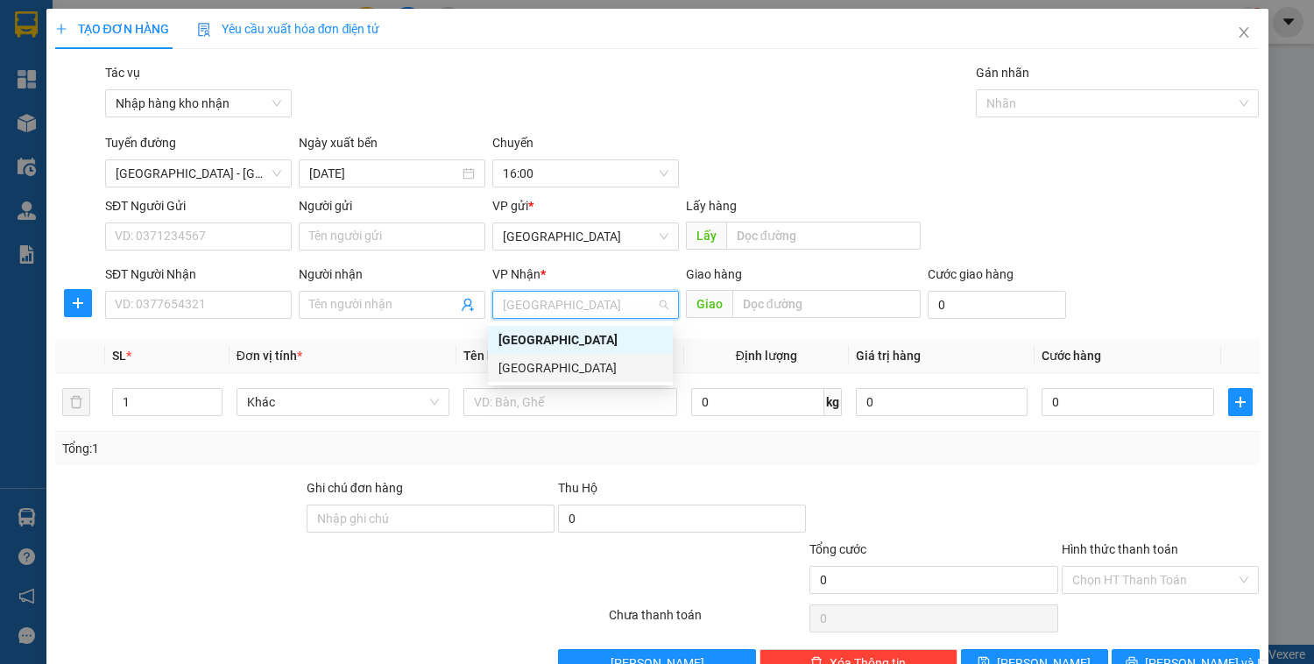
click at [552, 366] on div "[GEOGRAPHIC_DATA]" at bounding box center [581, 367] width 164 height 19
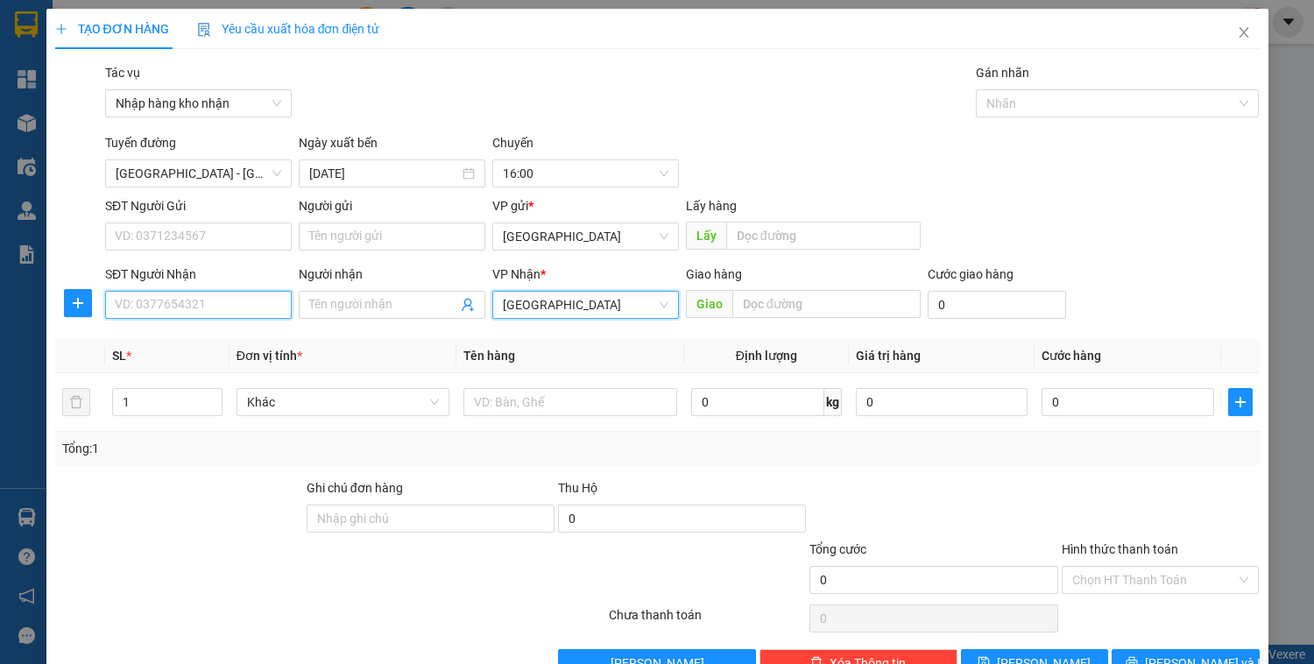
click at [180, 308] on input "SĐT Người Nhận" at bounding box center [198, 305] width 187 height 28
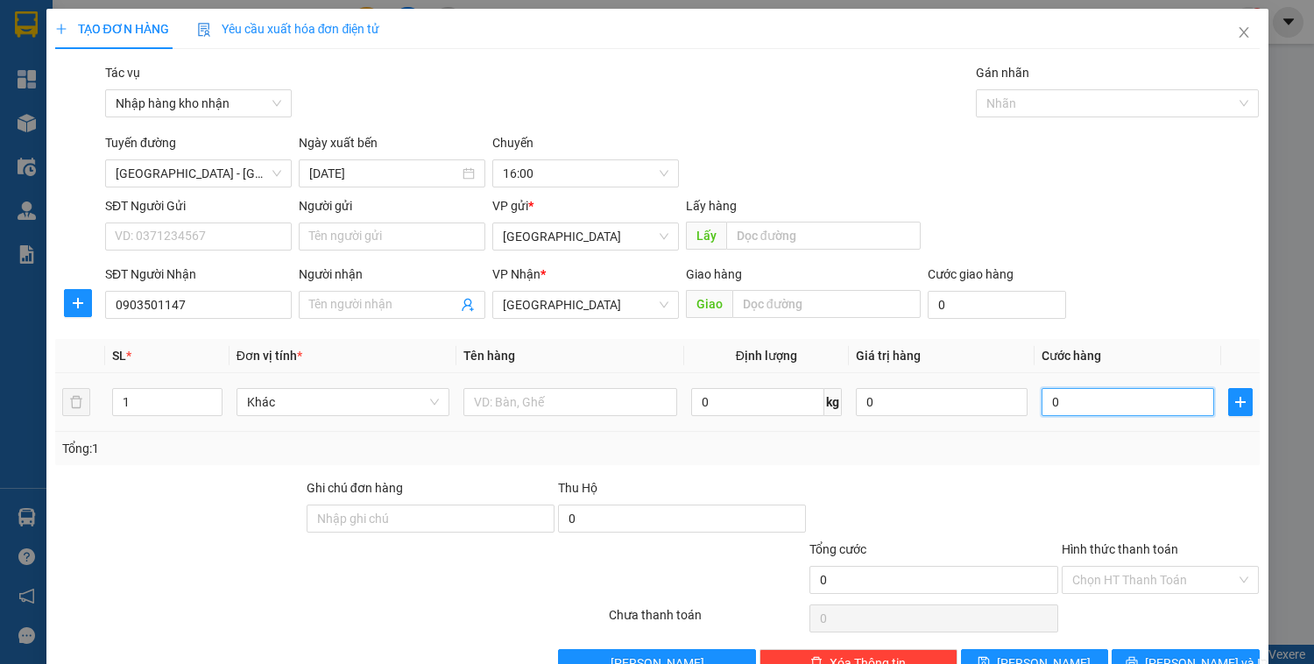
click at [1138, 404] on input "0" at bounding box center [1128, 402] width 172 height 28
click at [1122, 571] on input "Hình thức thanh toán" at bounding box center [1155, 580] width 165 height 26
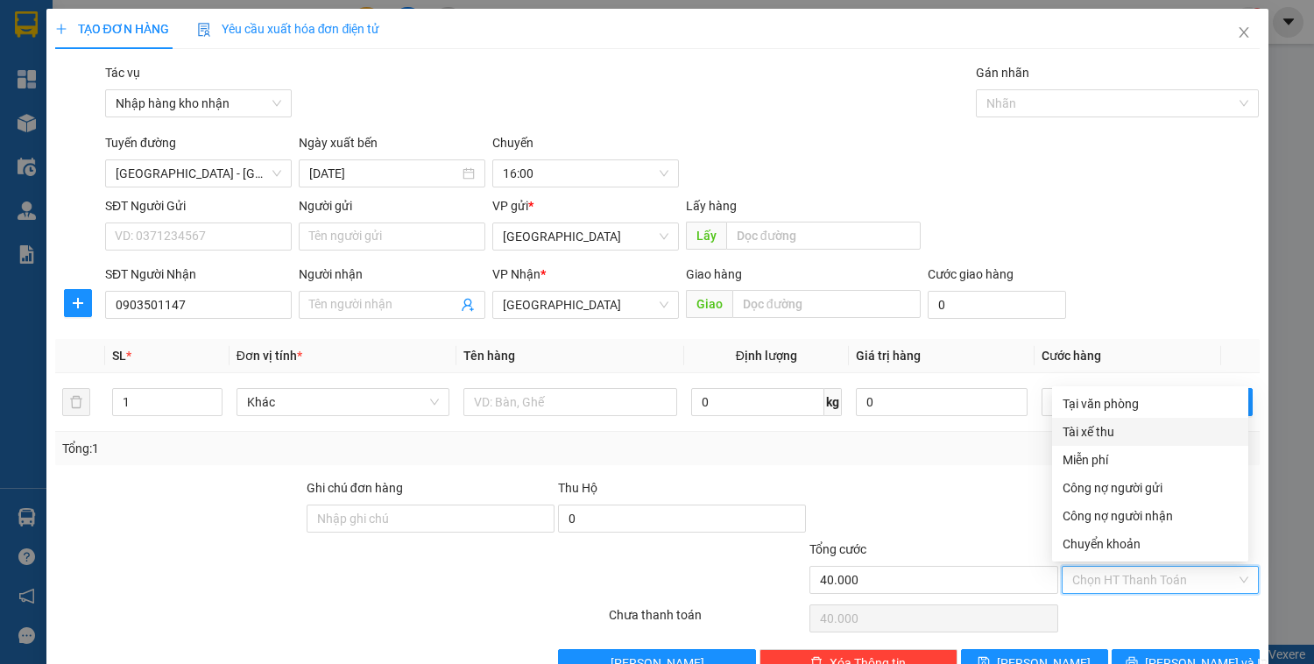
click at [1087, 438] on div "Tài xế thu" at bounding box center [1150, 431] width 175 height 19
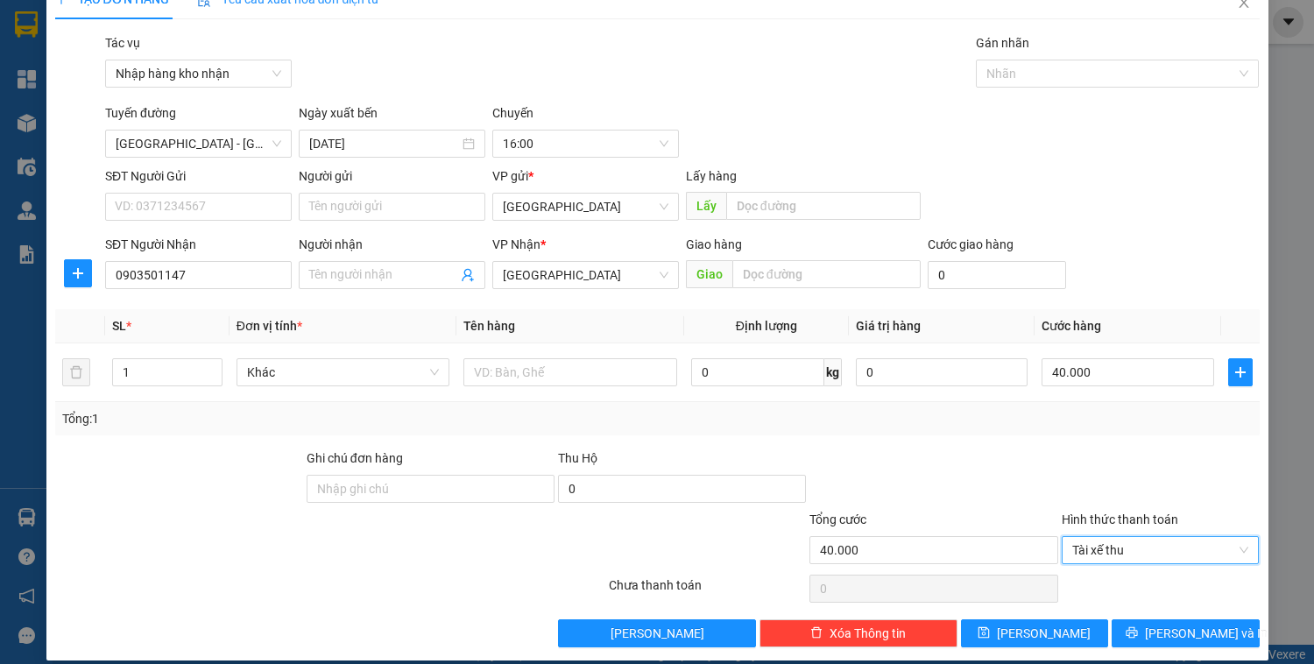
scroll to position [46, 0]
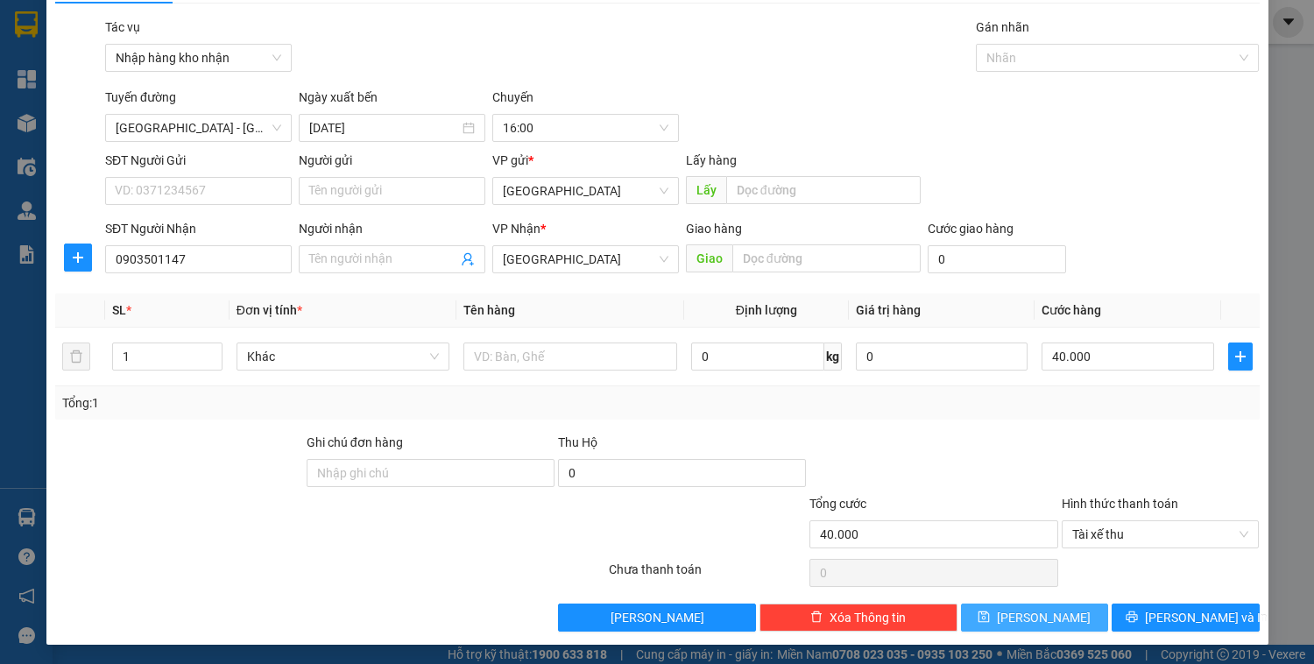
click at [1030, 612] on span "[PERSON_NAME]" at bounding box center [1044, 617] width 94 height 19
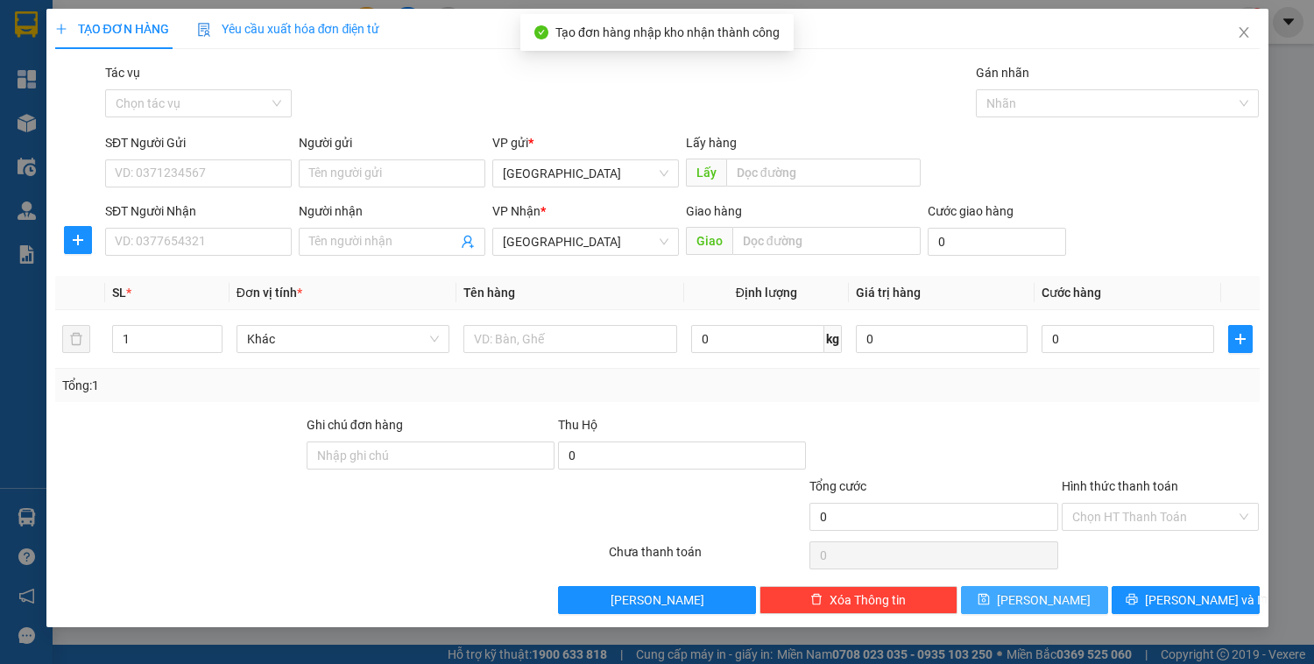
scroll to position [0, 0]
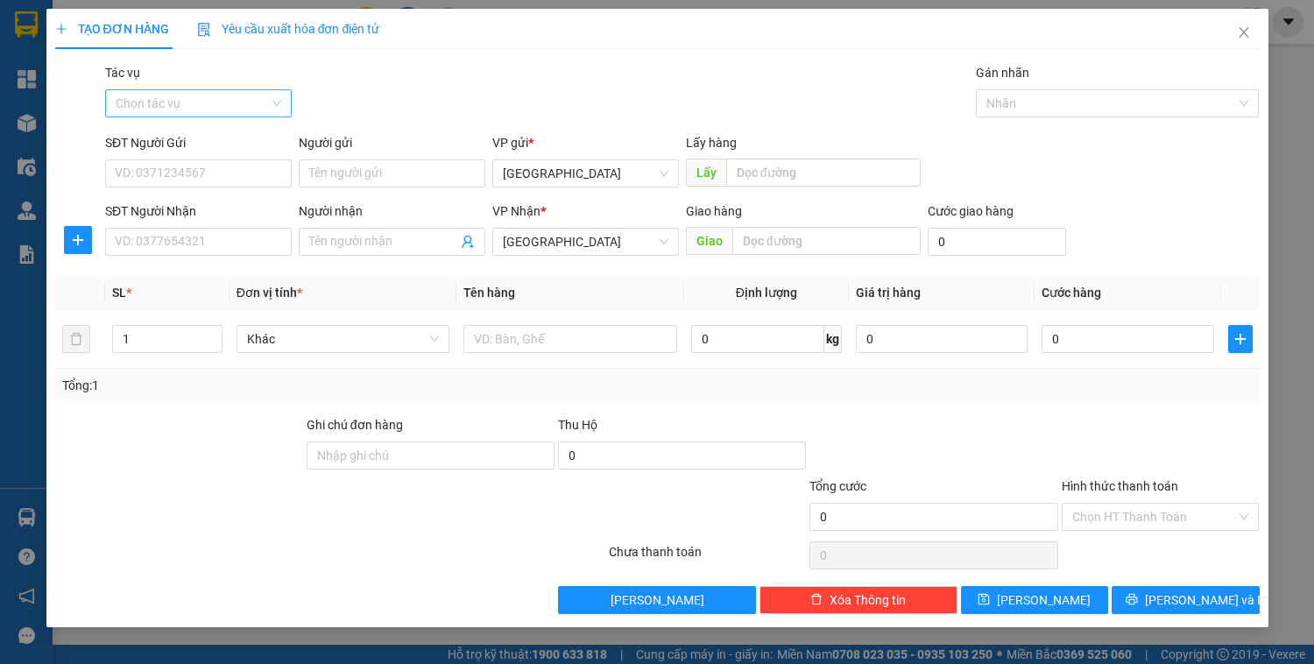
click at [239, 102] on input "Tác vụ" at bounding box center [192, 103] width 153 height 26
click at [231, 161] on div "Nhập hàng kho nhận" at bounding box center [199, 166] width 166 height 19
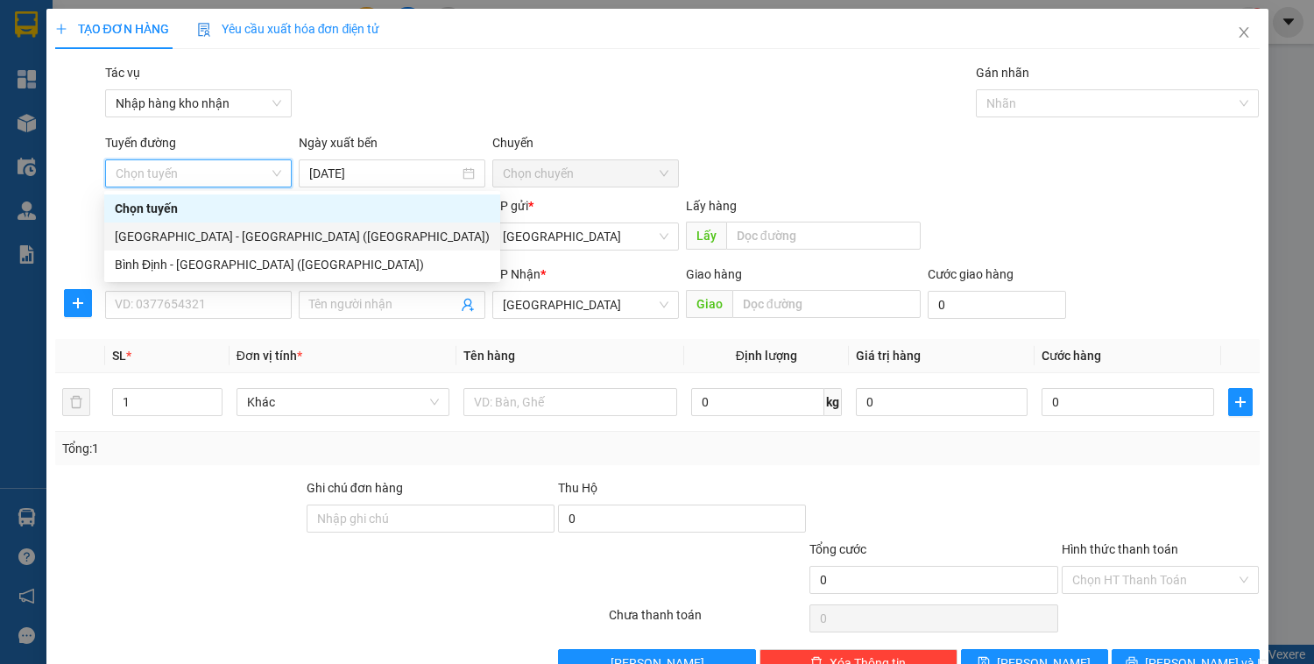
click at [195, 242] on div "[GEOGRAPHIC_DATA] - [GEOGRAPHIC_DATA] ([GEOGRAPHIC_DATA])" at bounding box center [302, 236] width 375 height 19
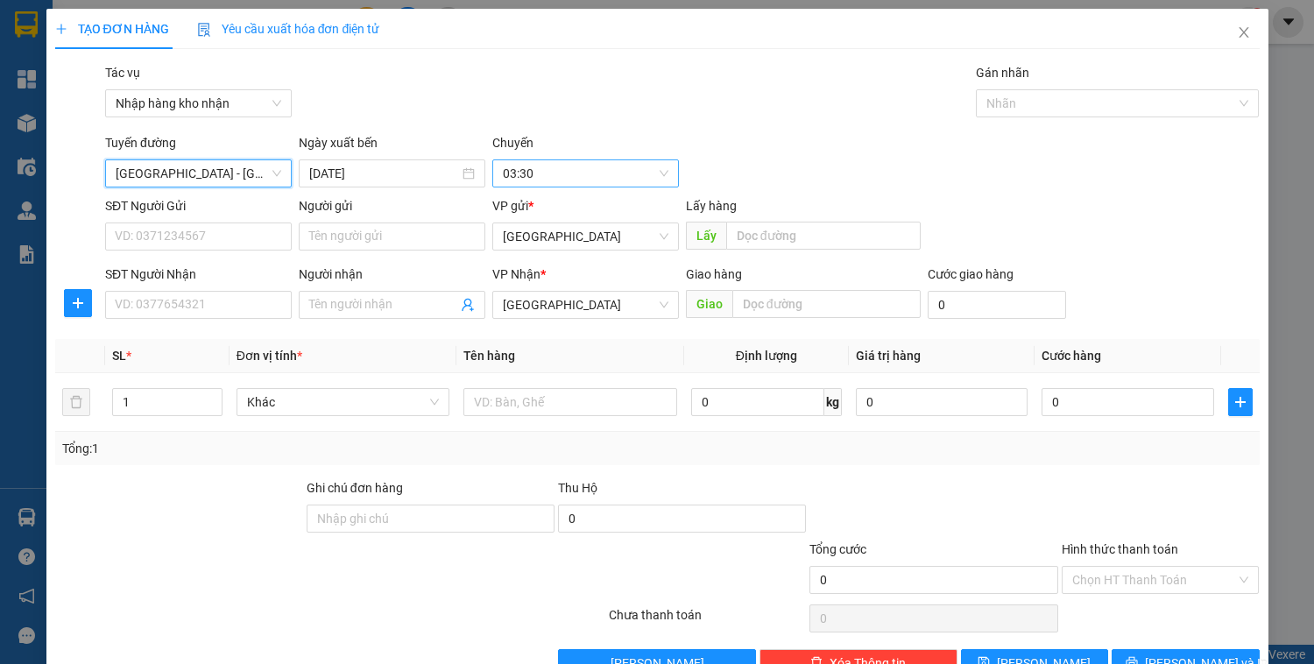
click at [547, 168] on span "03:30" at bounding box center [586, 173] width 166 height 26
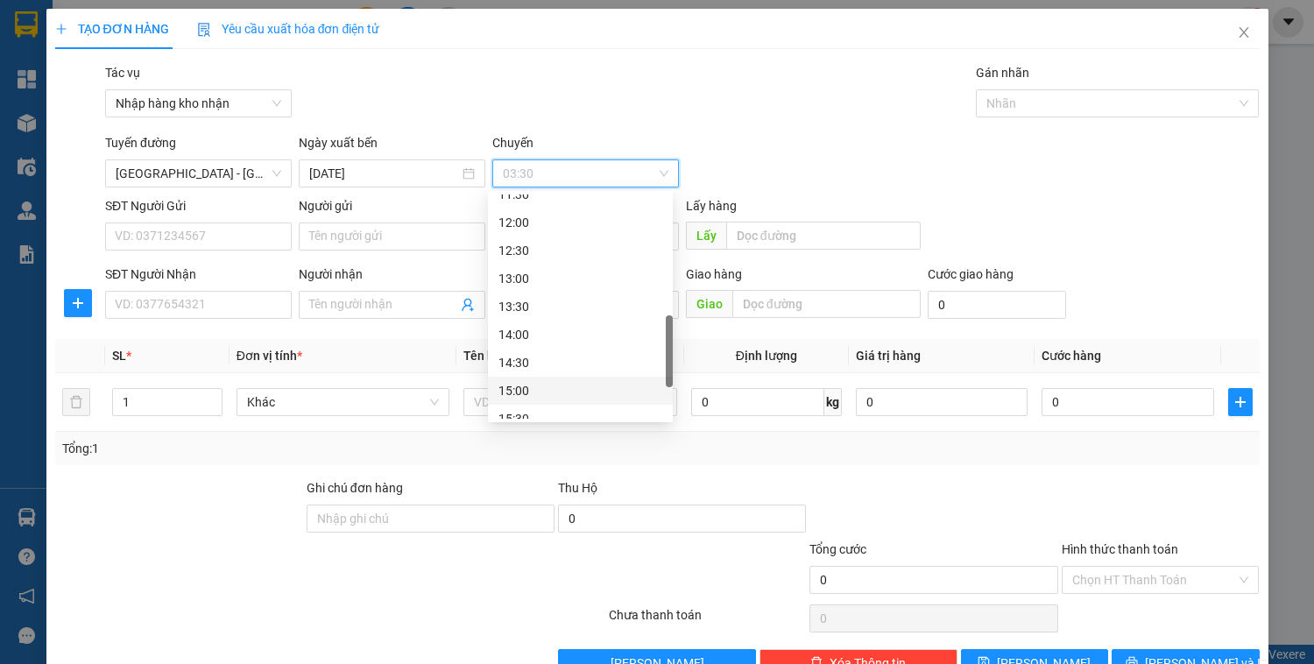
scroll to position [561, 0]
click at [526, 372] on div "16:00" at bounding box center [581, 376] width 164 height 19
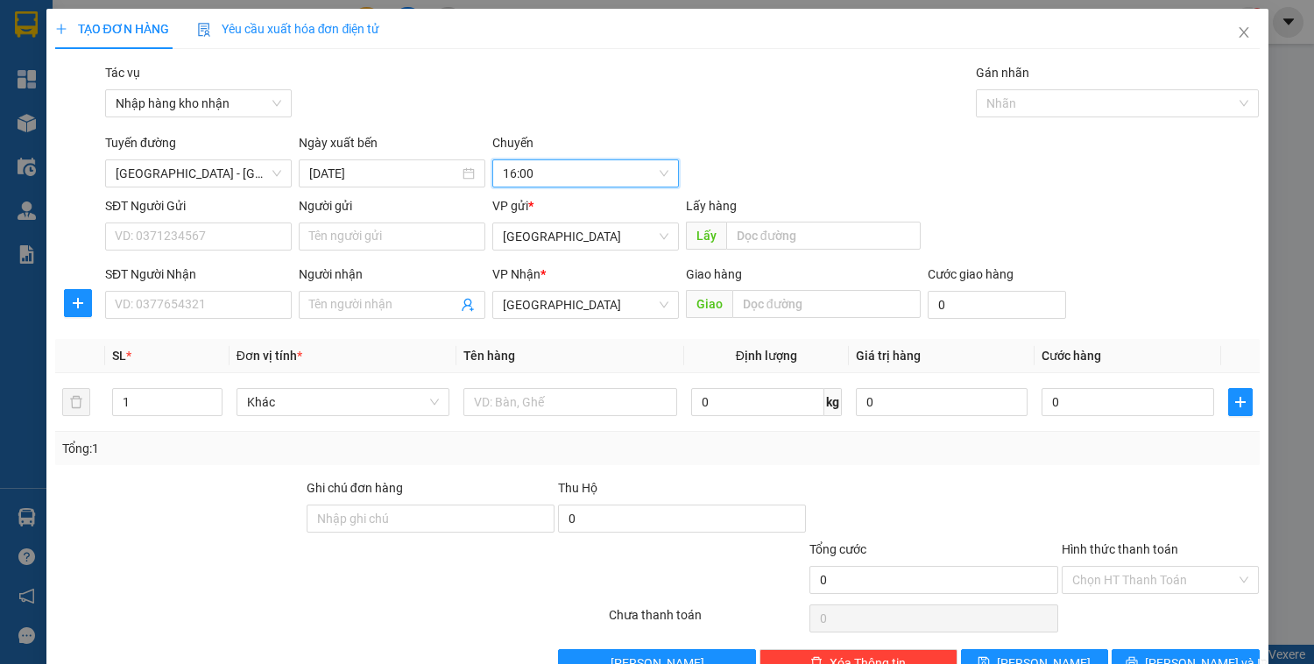
drag, startPoint x: 575, startPoint y: 237, endPoint x: 562, endPoint y: 263, distance: 29.4
click at [575, 237] on span "[GEOGRAPHIC_DATA]" at bounding box center [586, 236] width 166 height 26
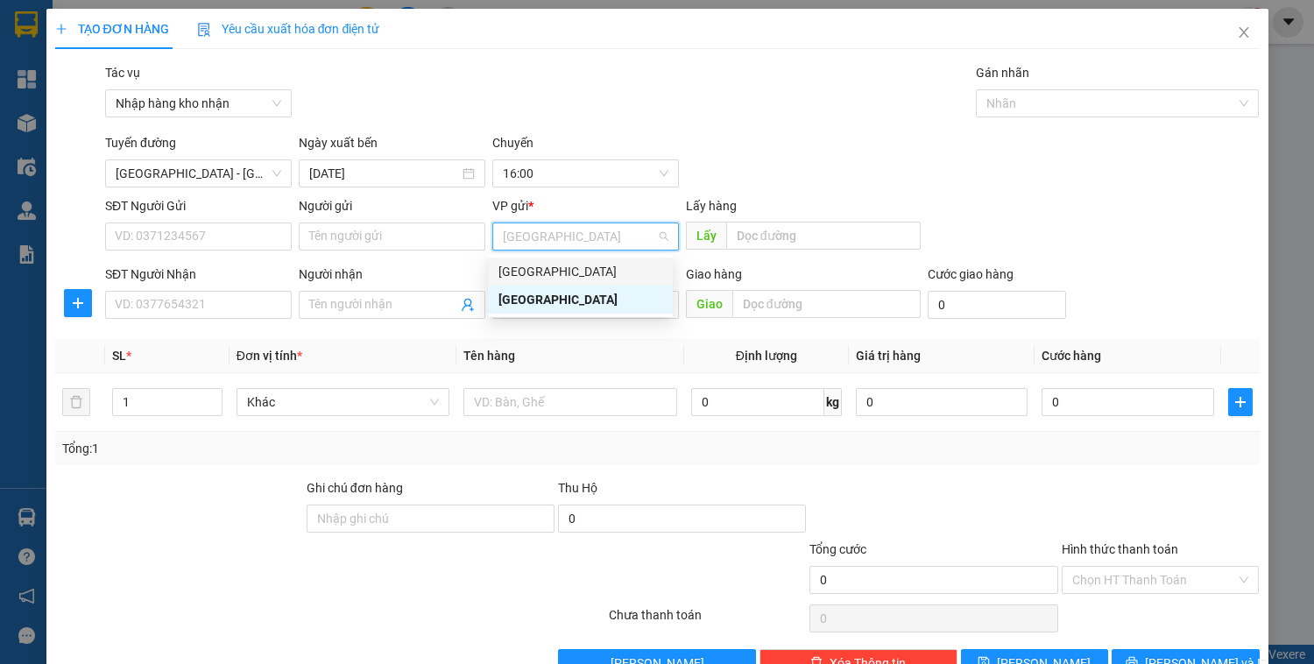
click at [557, 270] on div "[GEOGRAPHIC_DATA]" at bounding box center [581, 271] width 164 height 19
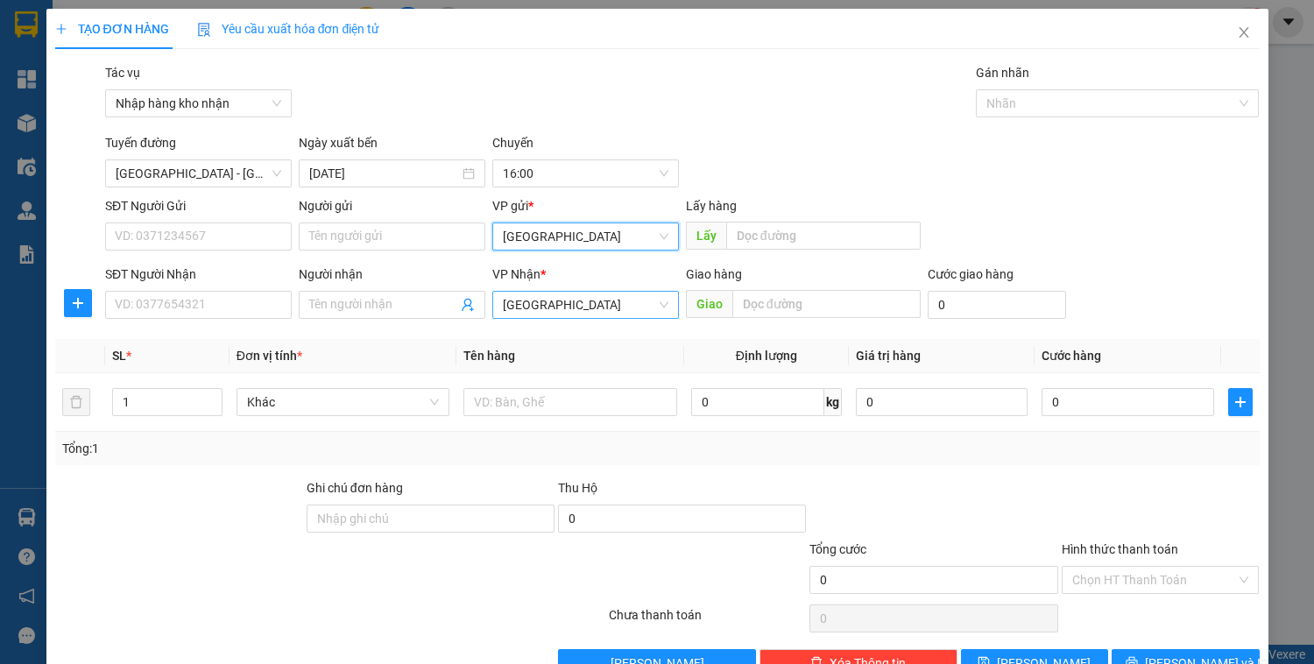
click at [553, 312] on span "[GEOGRAPHIC_DATA]" at bounding box center [586, 305] width 166 height 26
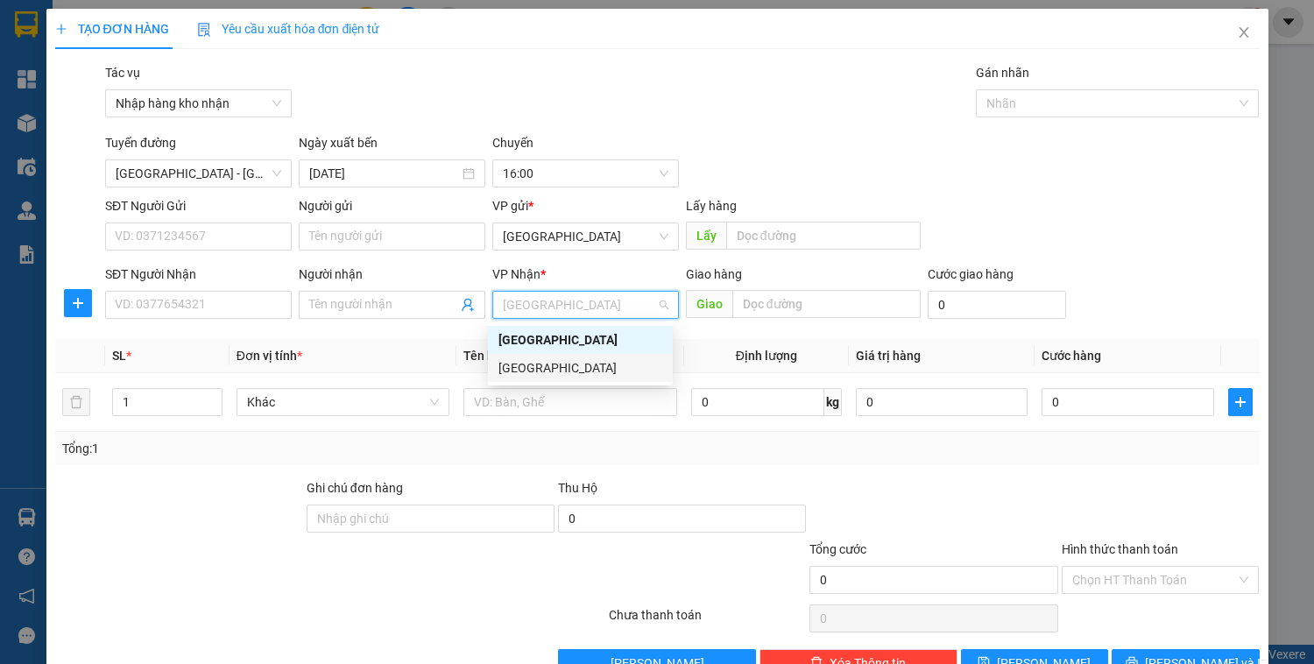
click at [556, 368] on div "[GEOGRAPHIC_DATA]" at bounding box center [581, 367] width 164 height 19
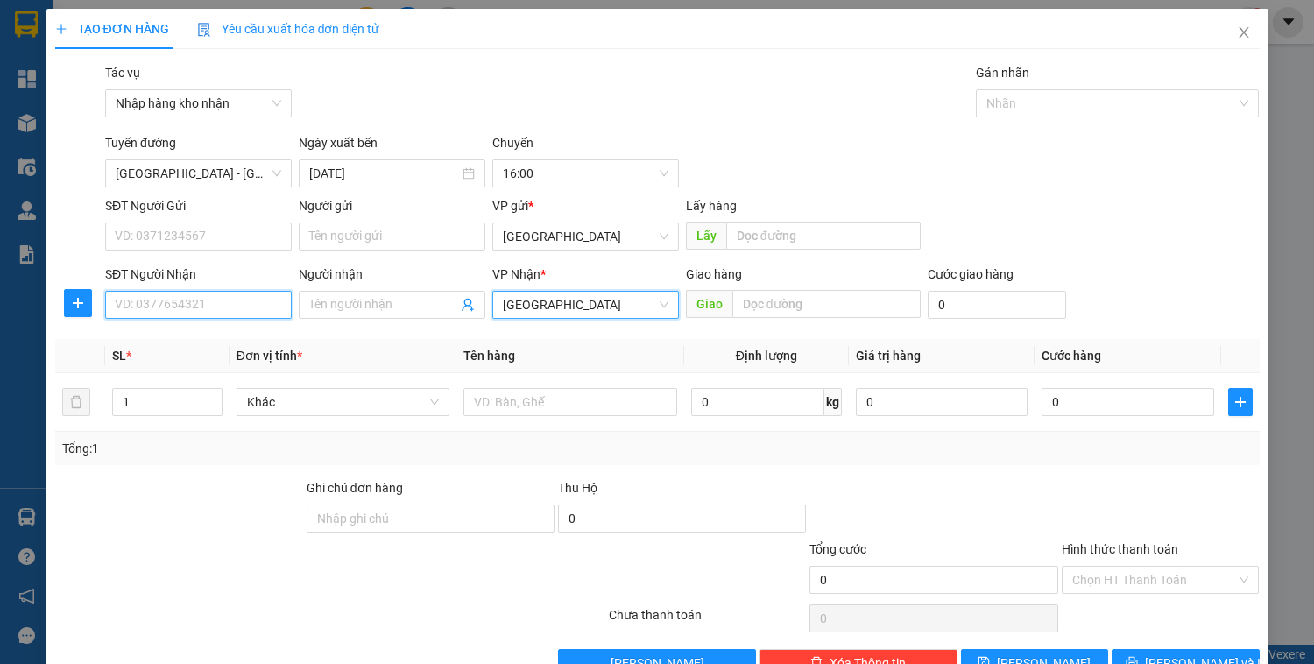
click at [229, 291] on input "SĐT Người Nhận" at bounding box center [198, 305] width 187 height 28
click at [530, 386] on div at bounding box center [570, 402] width 213 height 35
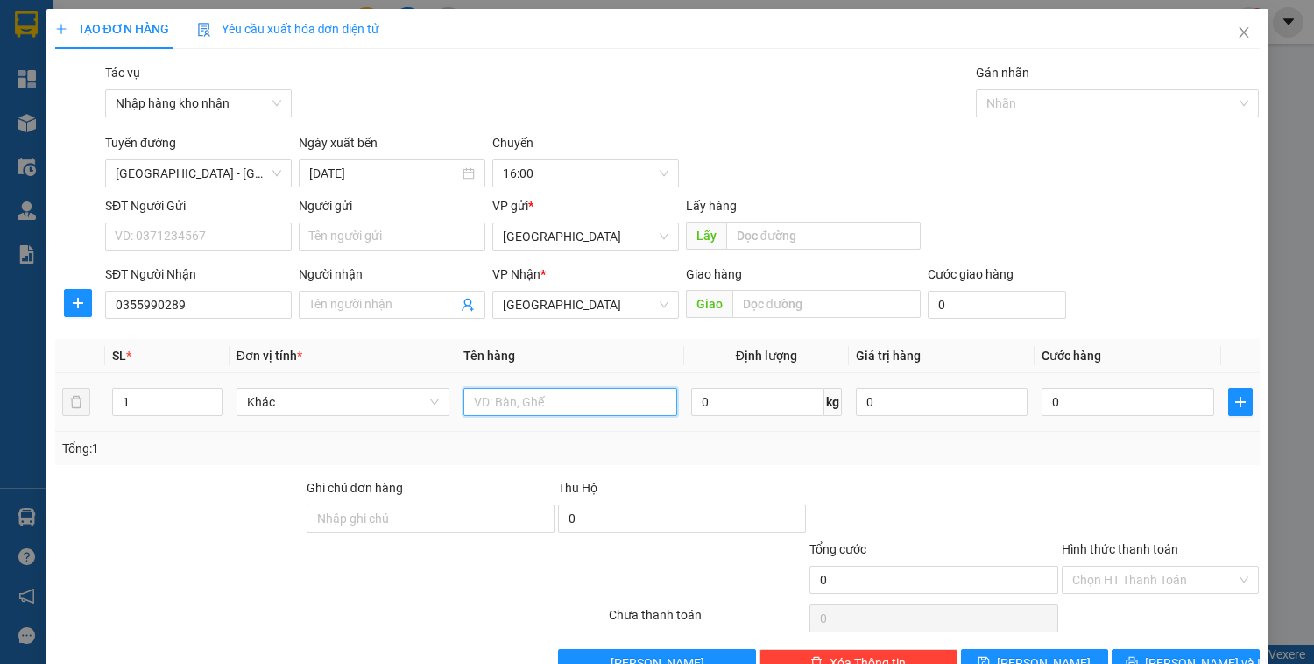
click at [529, 398] on input "text" at bounding box center [570, 402] width 213 height 28
click at [1062, 400] on input "0" at bounding box center [1128, 402] width 172 height 28
click at [1111, 584] on input "Hình thức thanh toán" at bounding box center [1155, 580] width 165 height 26
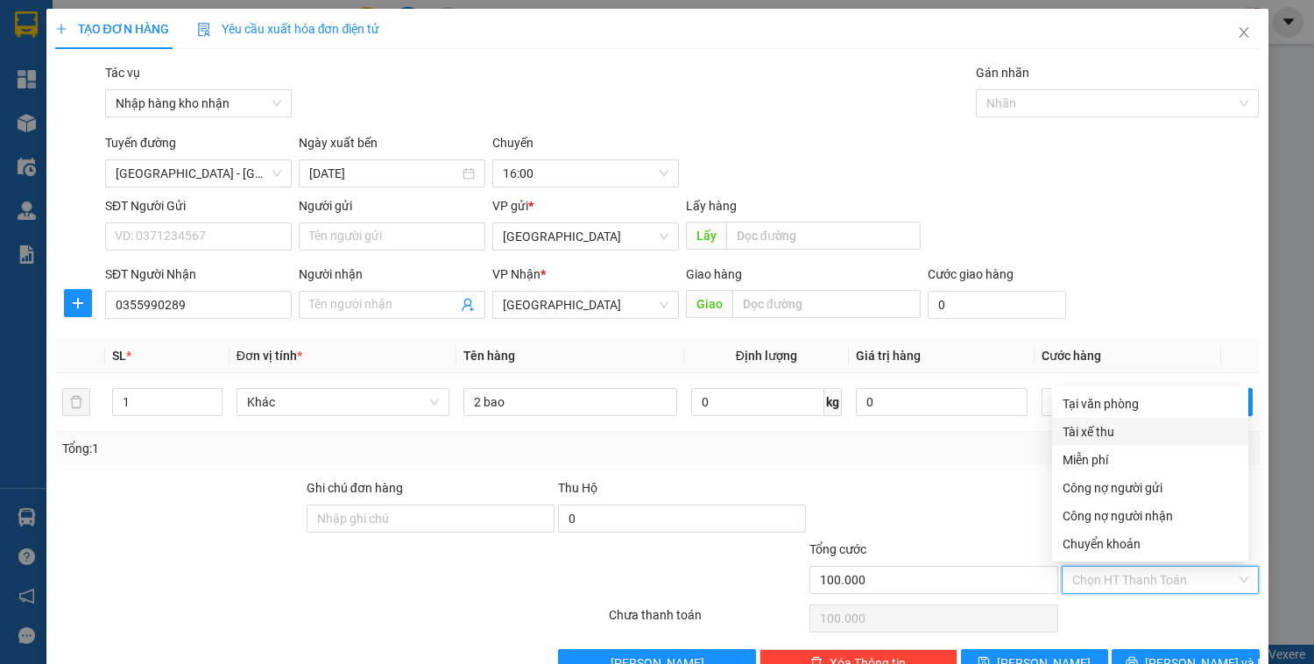
click at [1103, 431] on div "Tài xế thu" at bounding box center [1150, 431] width 175 height 19
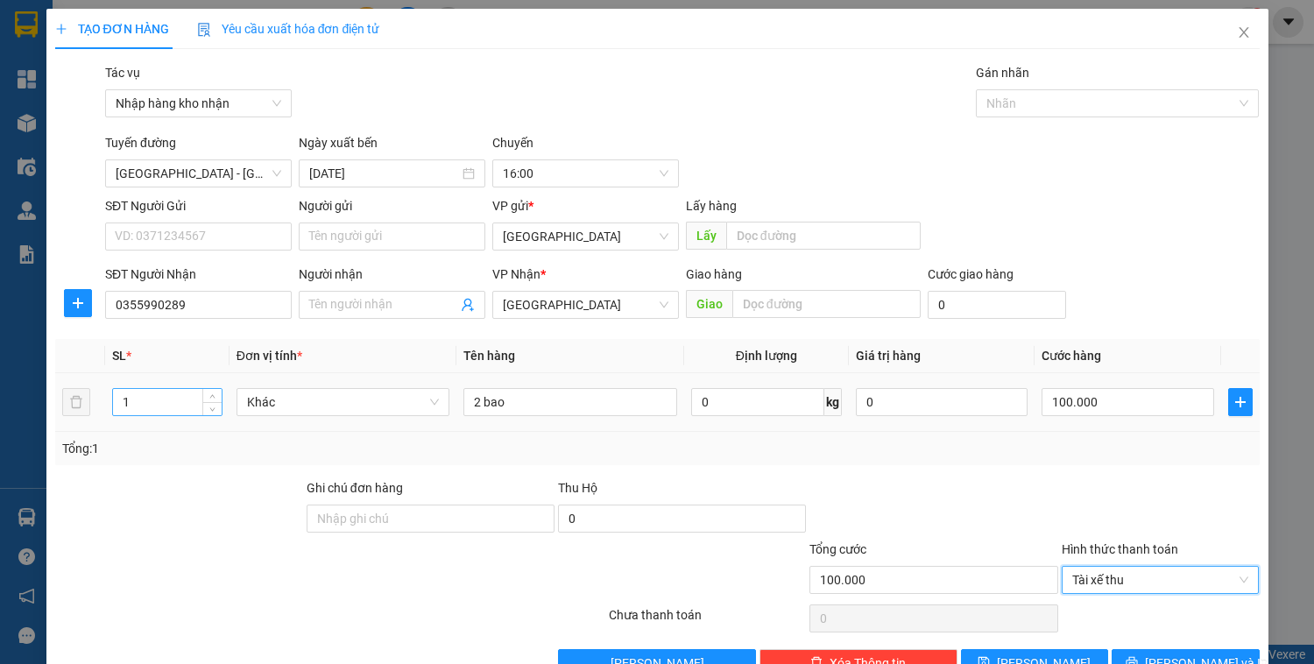
click at [147, 402] on input "1" at bounding box center [167, 402] width 108 height 26
click at [85, 399] on tr "1 Khác 2 bao 0 kg 0 100.000" at bounding box center [657, 402] width 1205 height 59
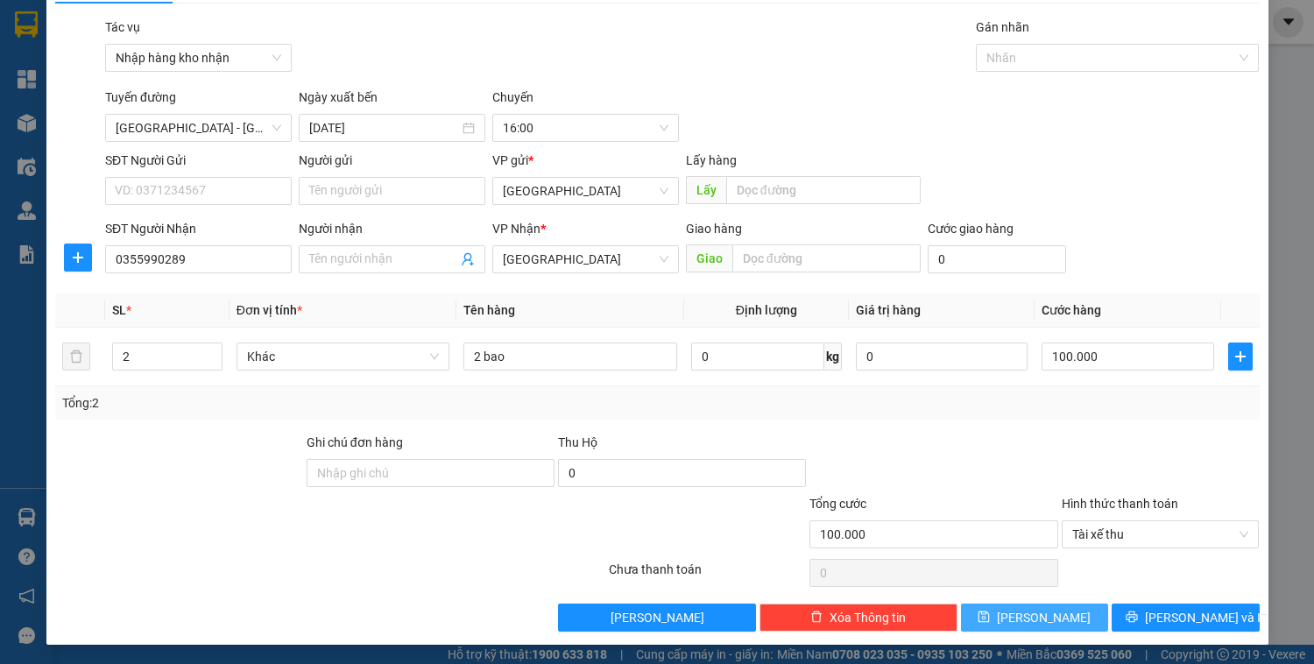
drag, startPoint x: 1067, startPoint y: 620, endPoint x: 1002, endPoint y: 596, distance: 69.0
click at [1067, 620] on button "[PERSON_NAME]" at bounding box center [1034, 618] width 147 height 28
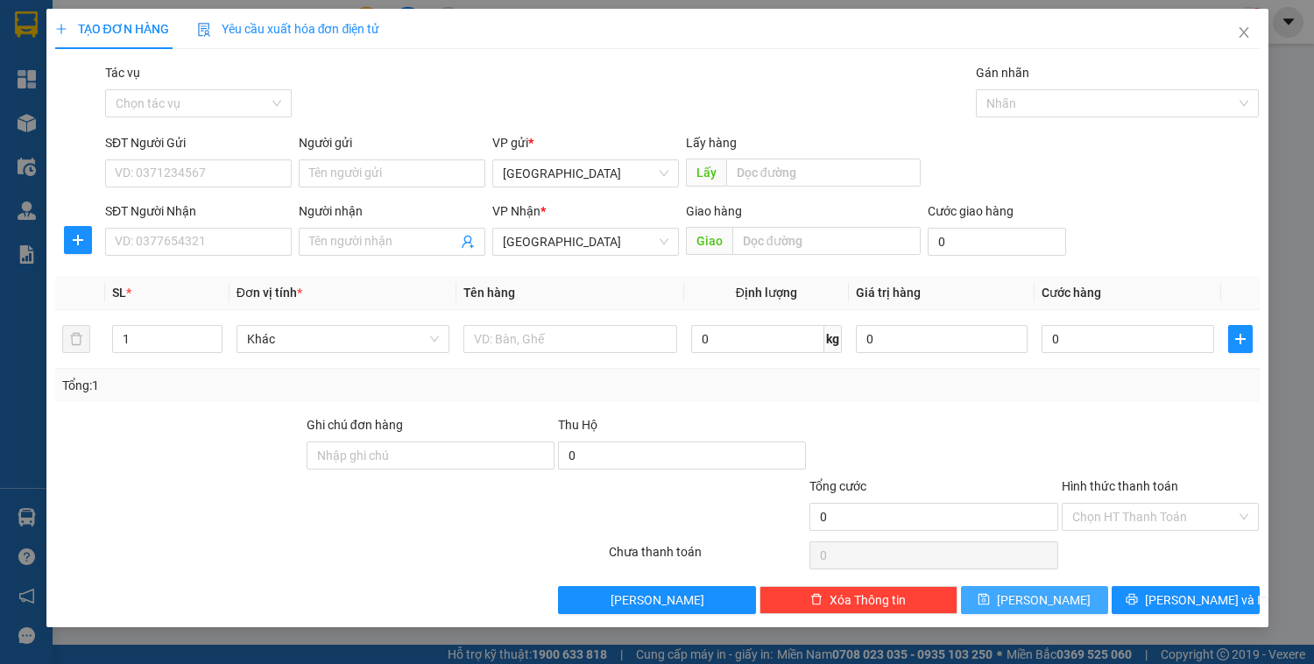
scroll to position [0, 0]
click at [209, 97] on input "Tác vụ" at bounding box center [192, 103] width 153 height 26
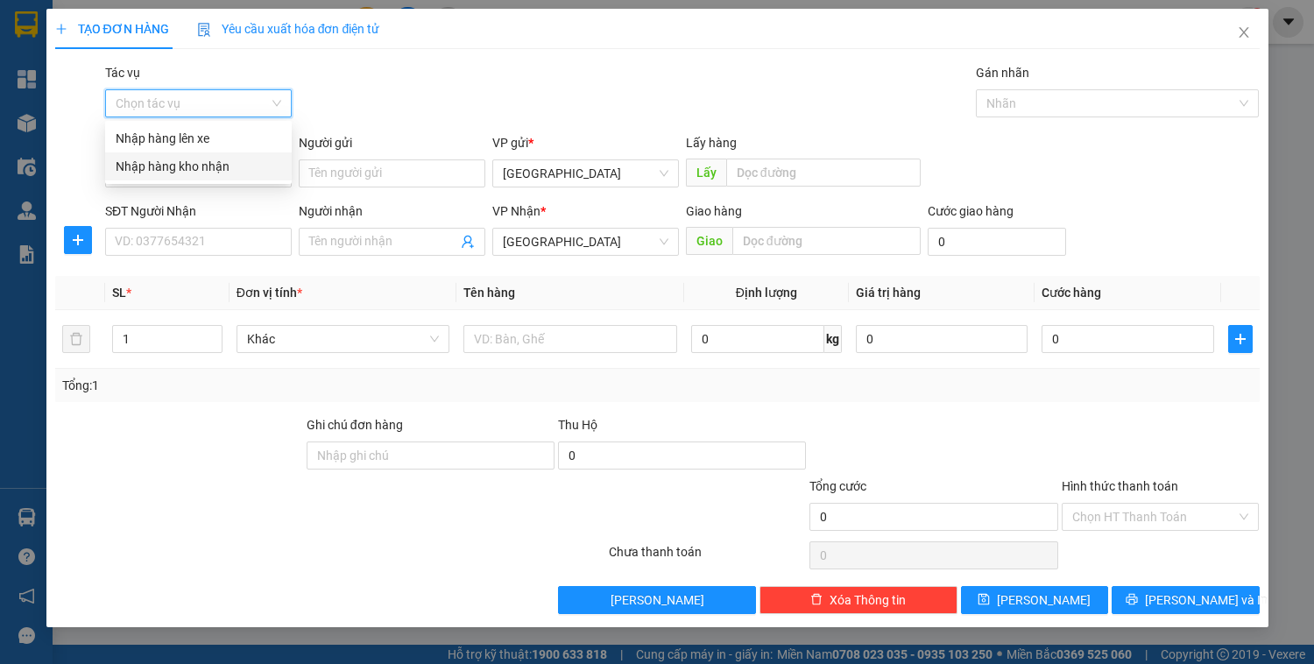
click at [206, 161] on div "Nhập hàng kho nhận" at bounding box center [199, 166] width 166 height 19
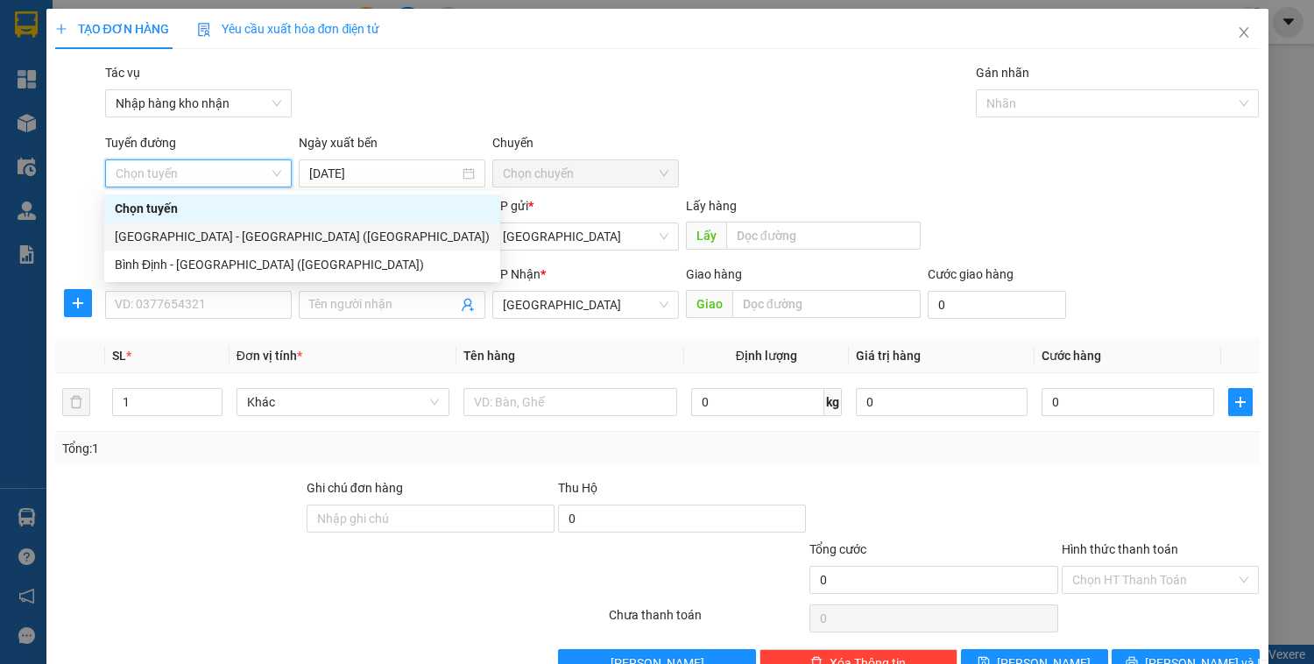
click at [192, 237] on div "[GEOGRAPHIC_DATA] - [GEOGRAPHIC_DATA] ([GEOGRAPHIC_DATA])" at bounding box center [302, 236] width 375 height 19
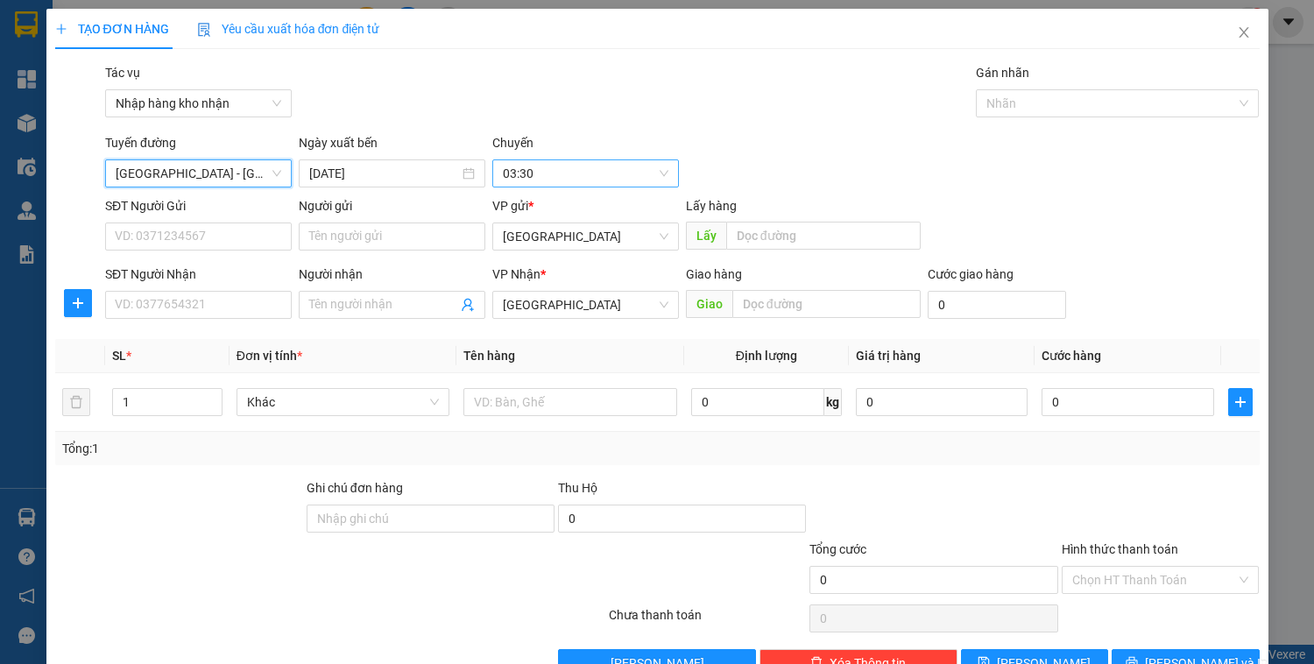
click at [577, 178] on span "03:30" at bounding box center [586, 173] width 166 height 26
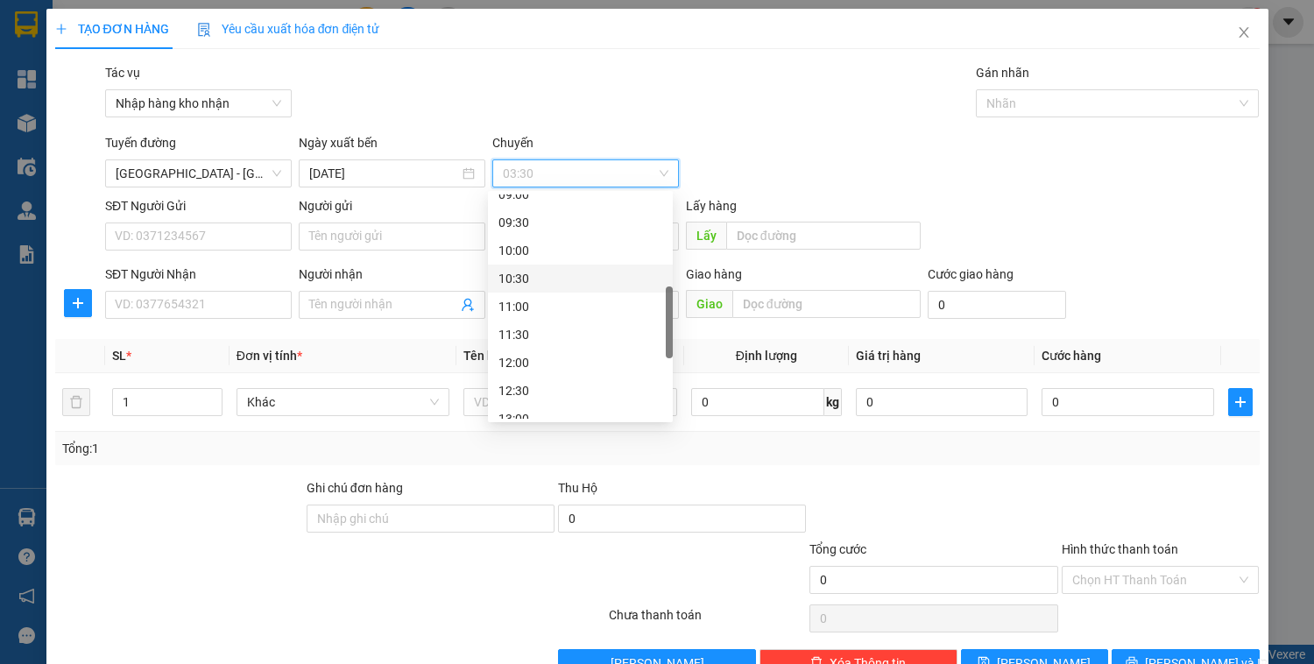
scroll to position [561, 0]
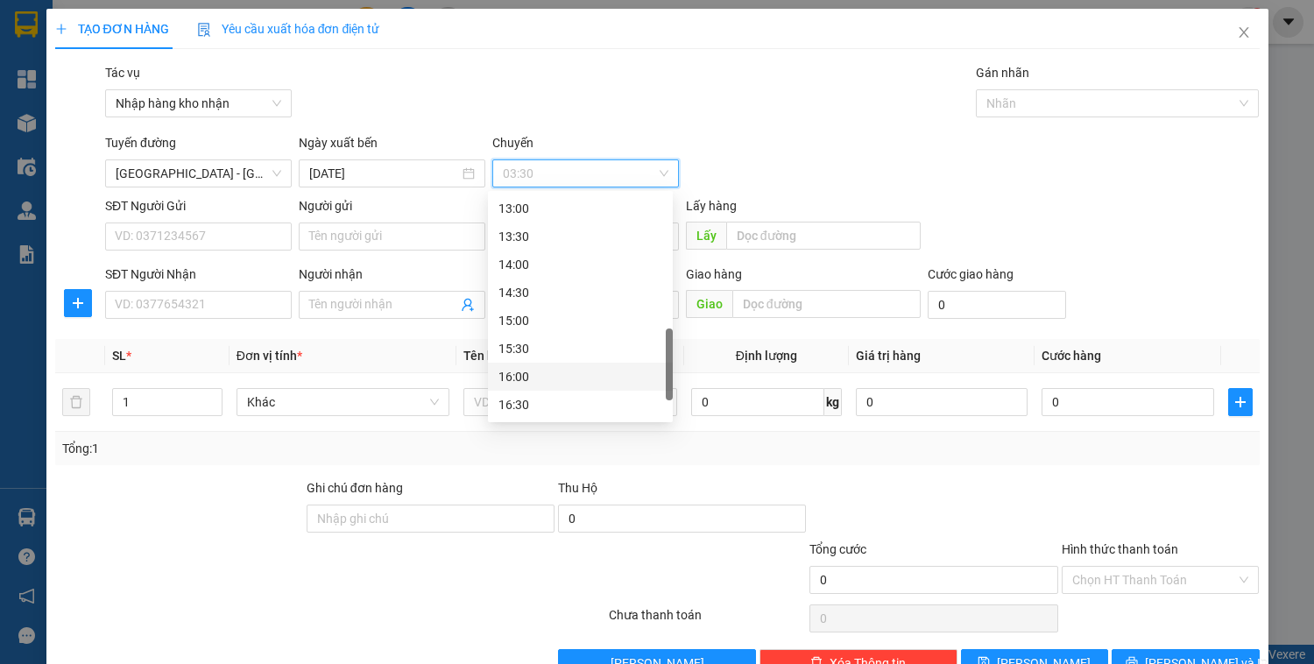
click at [535, 378] on div "16:00" at bounding box center [581, 376] width 164 height 19
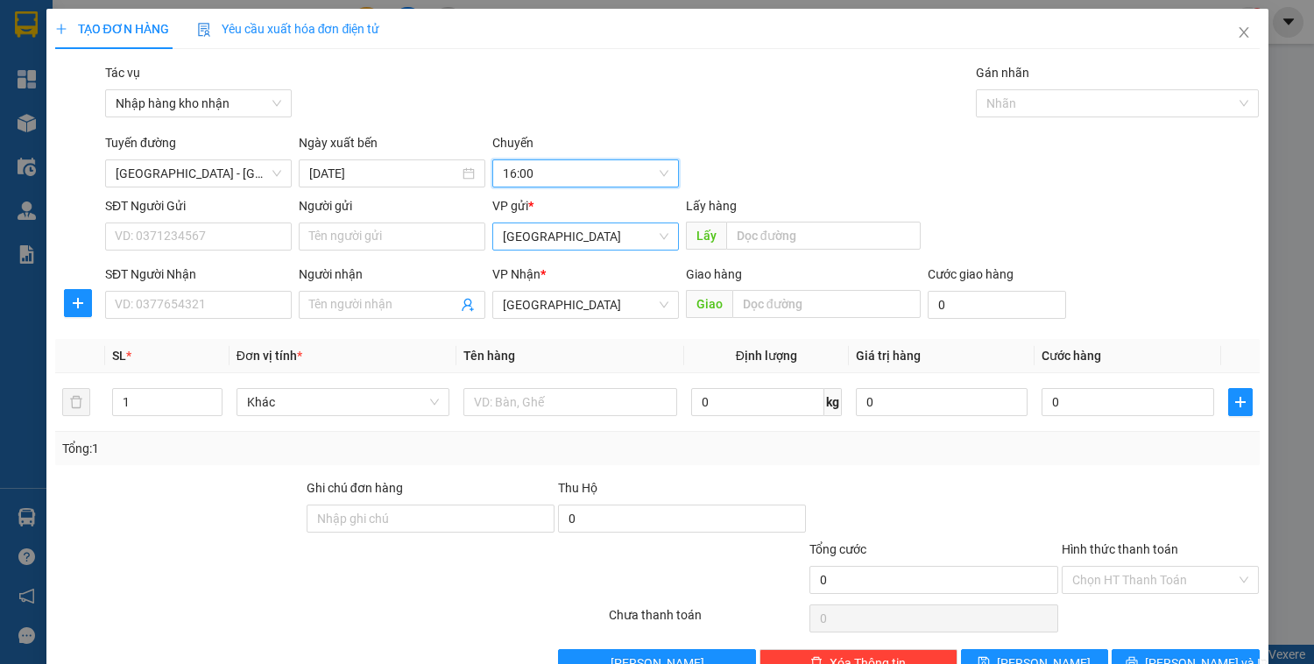
click at [575, 242] on span "[GEOGRAPHIC_DATA]" at bounding box center [586, 236] width 166 height 26
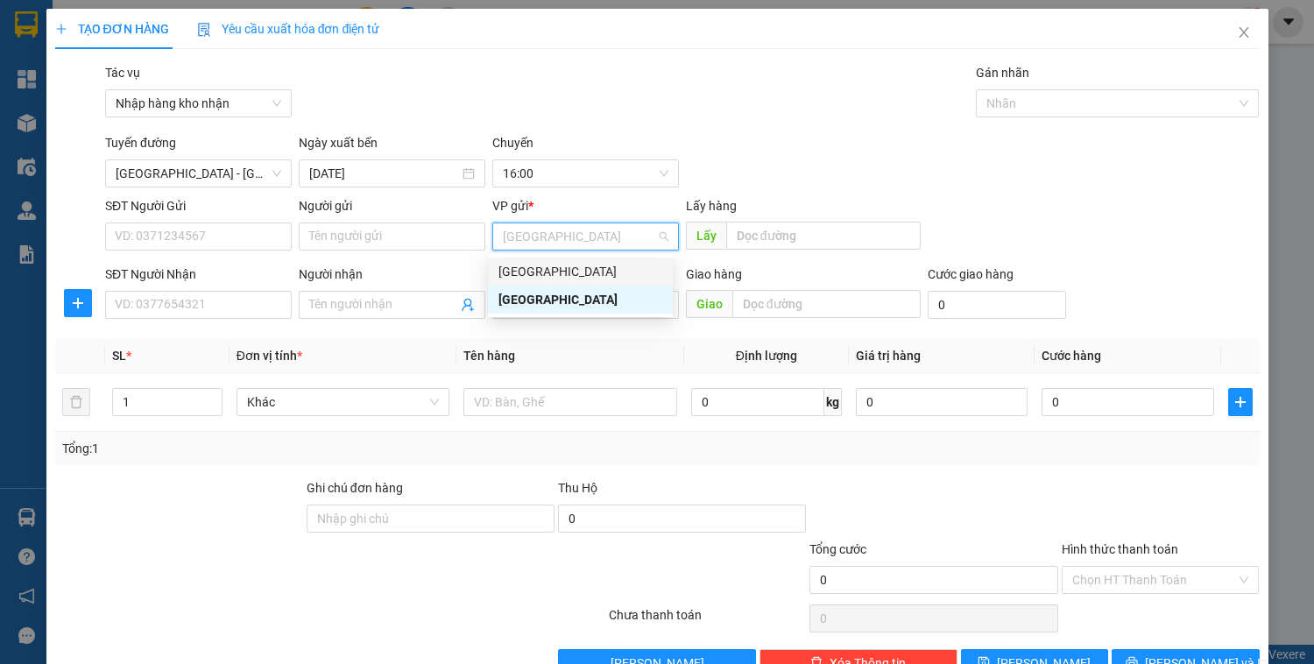
click at [551, 273] on div "[GEOGRAPHIC_DATA]" at bounding box center [581, 271] width 164 height 19
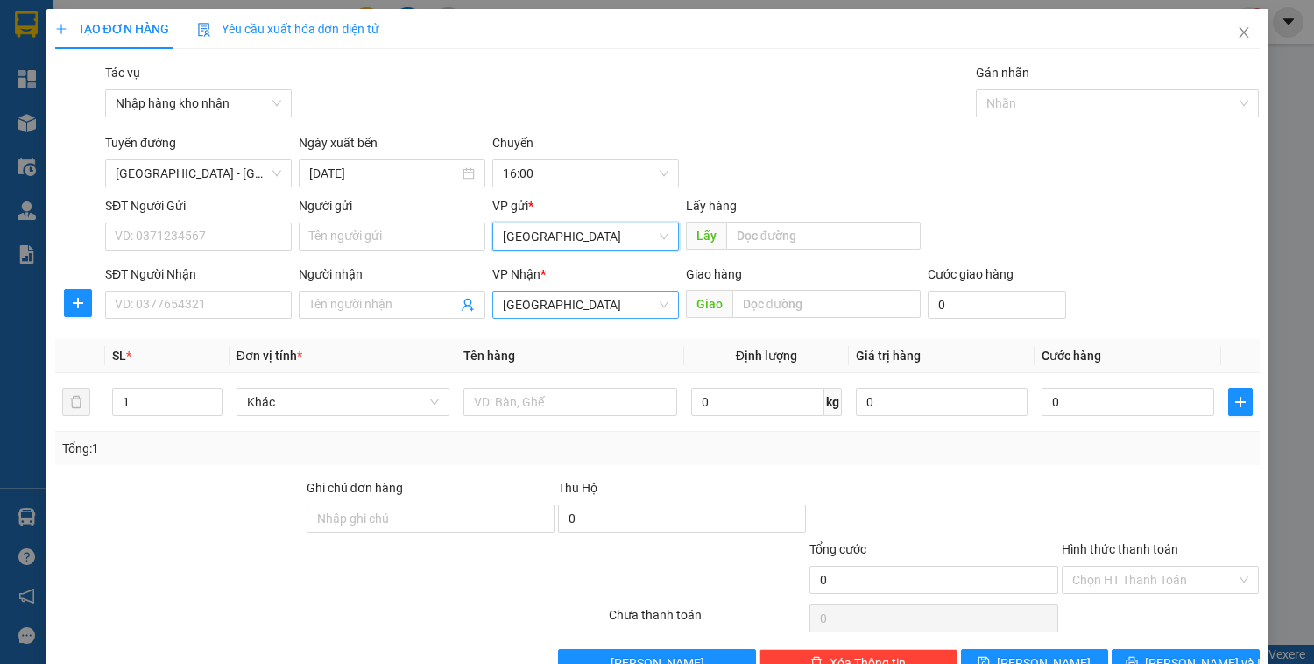
click at [563, 311] on span "[GEOGRAPHIC_DATA]" at bounding box center [586, 305] width 166 height 26
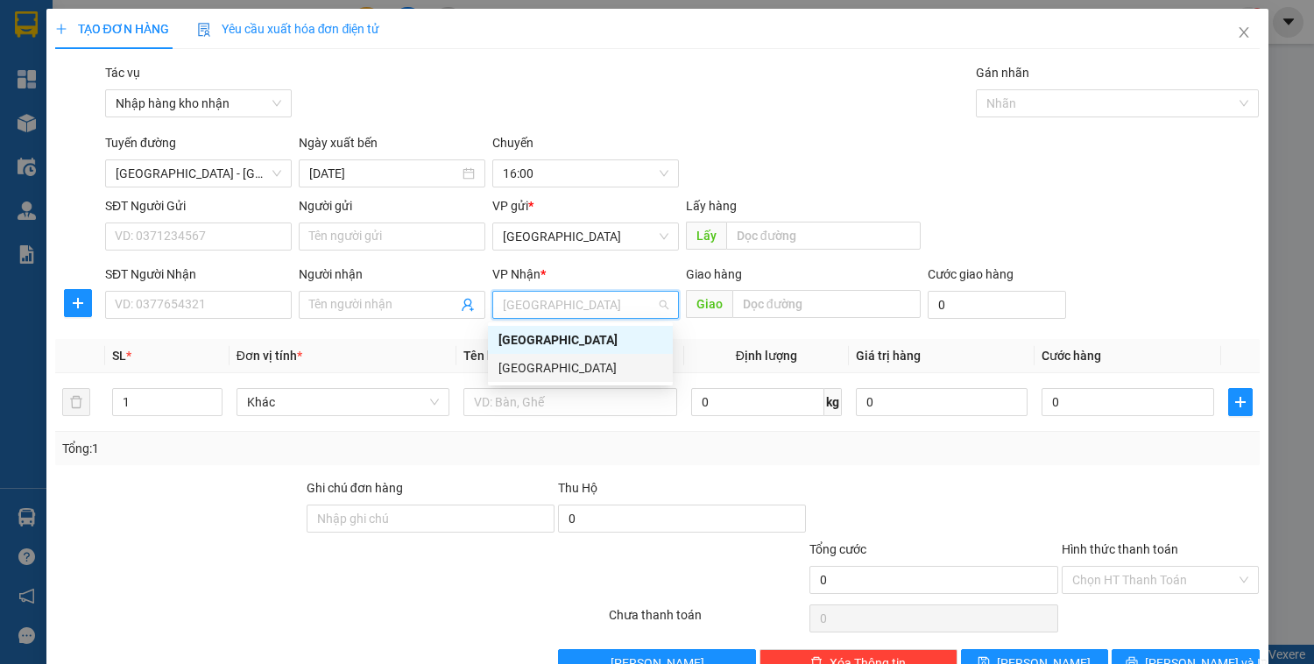
click at [557, 375] on div "[GEOGRAPHIC_DATA]" at bounding box center [581, 367] width 164 height 19
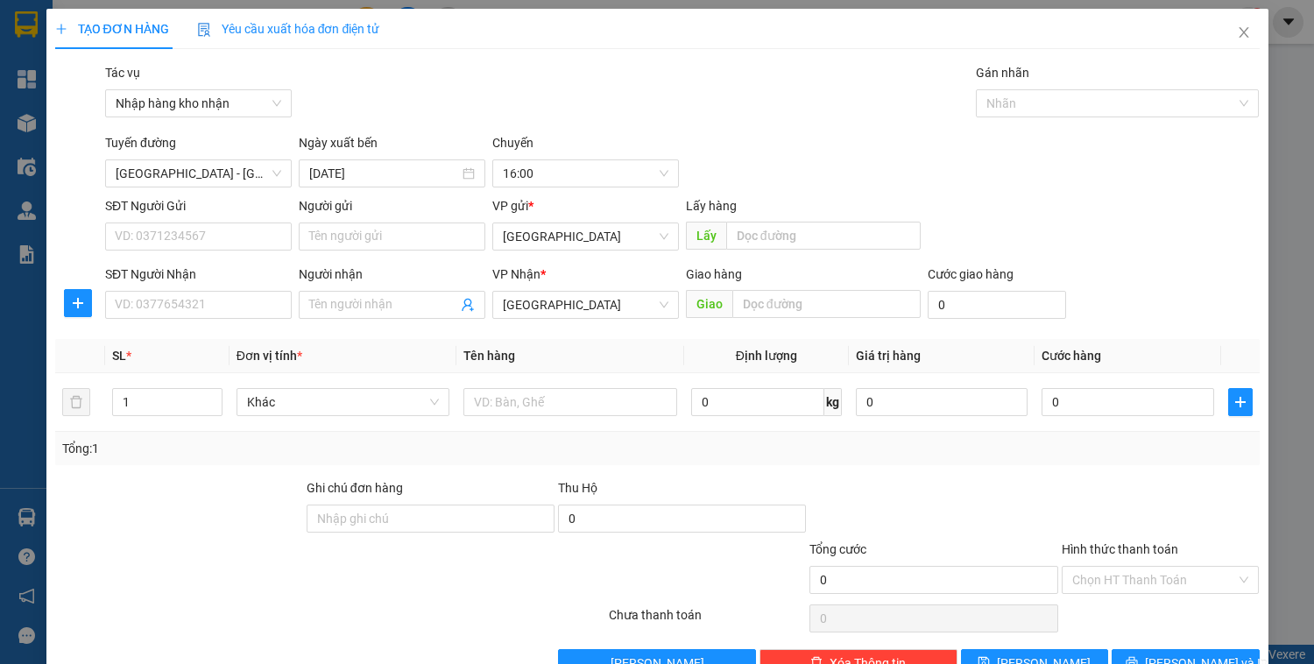
click at [185, 287] on div "SĐT Người Nhận" at bounding box center [198, 278] width 187 height 26
click at [185, 298] on input "SĐT Người Nhận" at bounding box center [198, 305] width 187 height 28
click at [536, 407] on input "text" at bounding box center [570, 402] width 213 height 28
click at [1103, 399] on input "0" at bounding box center [1128, 402] width 172 height 28
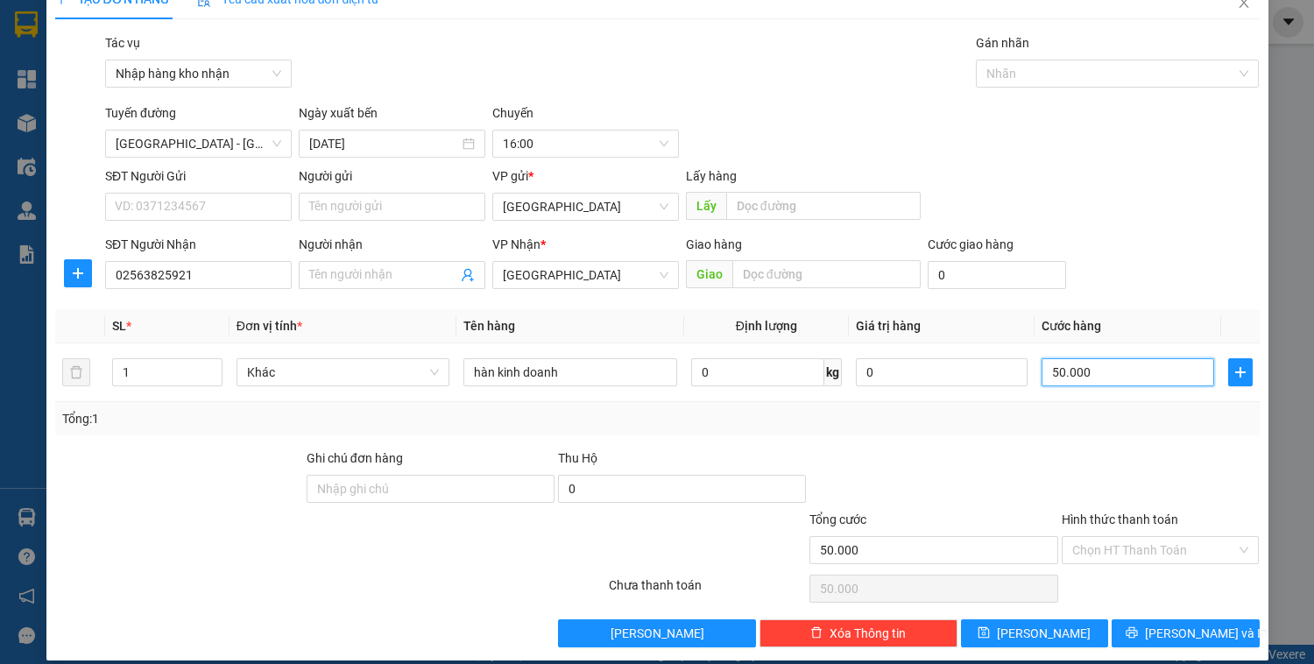
scroll to position [46, 0]
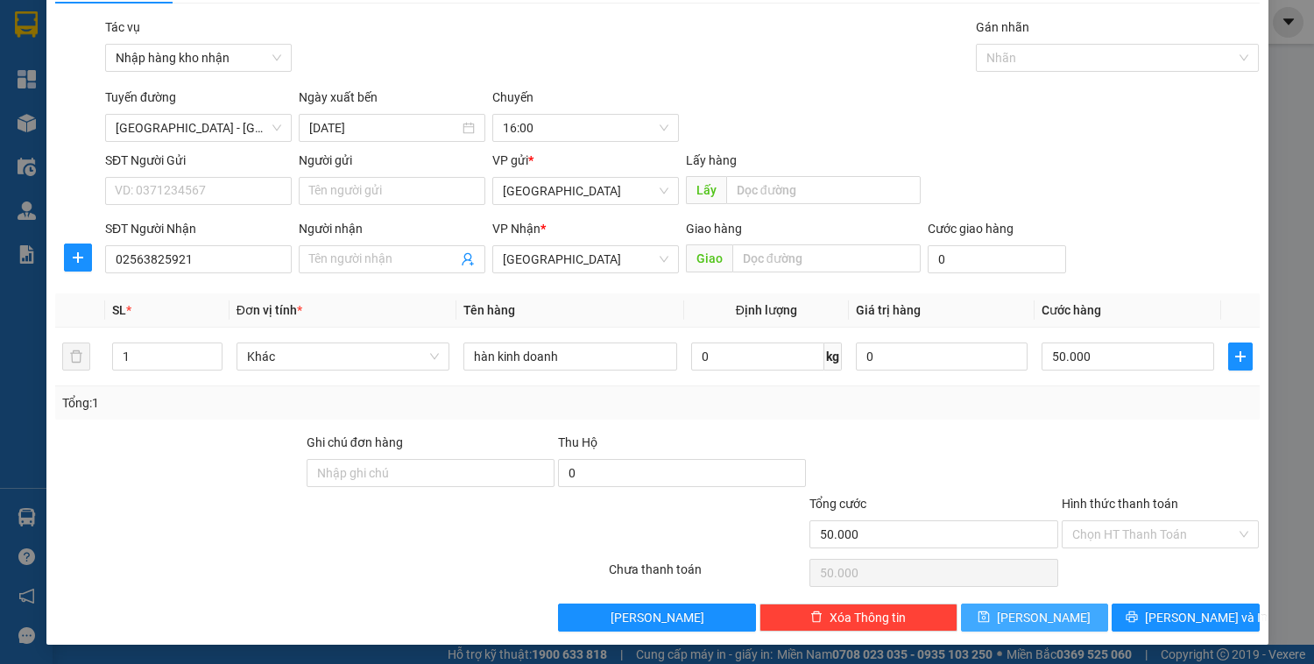
click at [1053, 619] on button "[PERSON_NAME]" at bounding box center [1034, 618] width 147 height 28
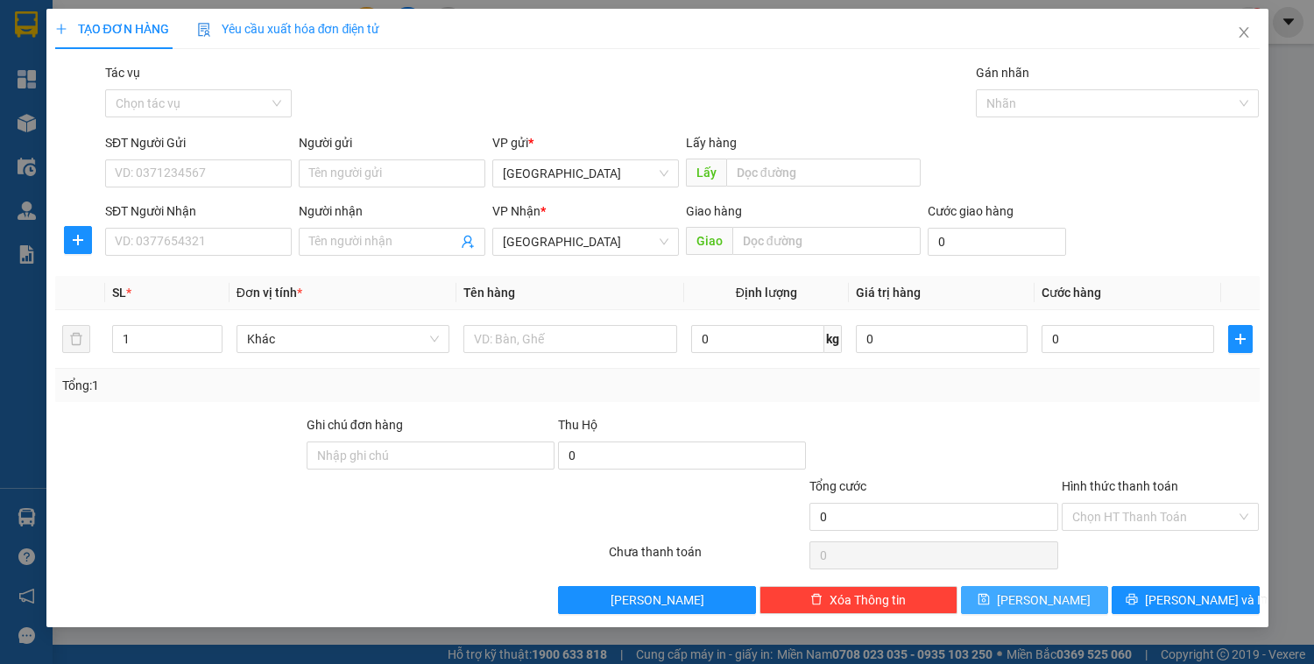
scroll to position [0, 0]
click at [221, 107] on input "Tác vụ" at bounding box center [192, 103] width 153 height 26
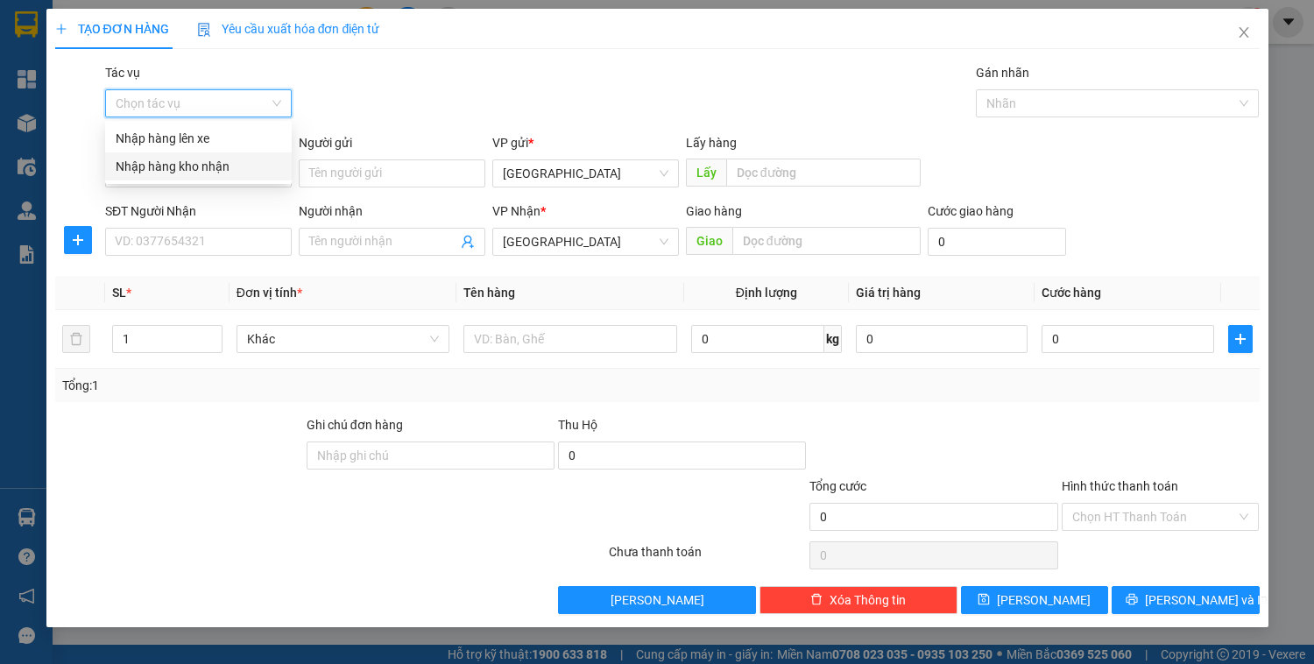
click at [225, 168] on div "Nhập hàng kho nhận" at bounding box center [199, 166] width 166 height 19
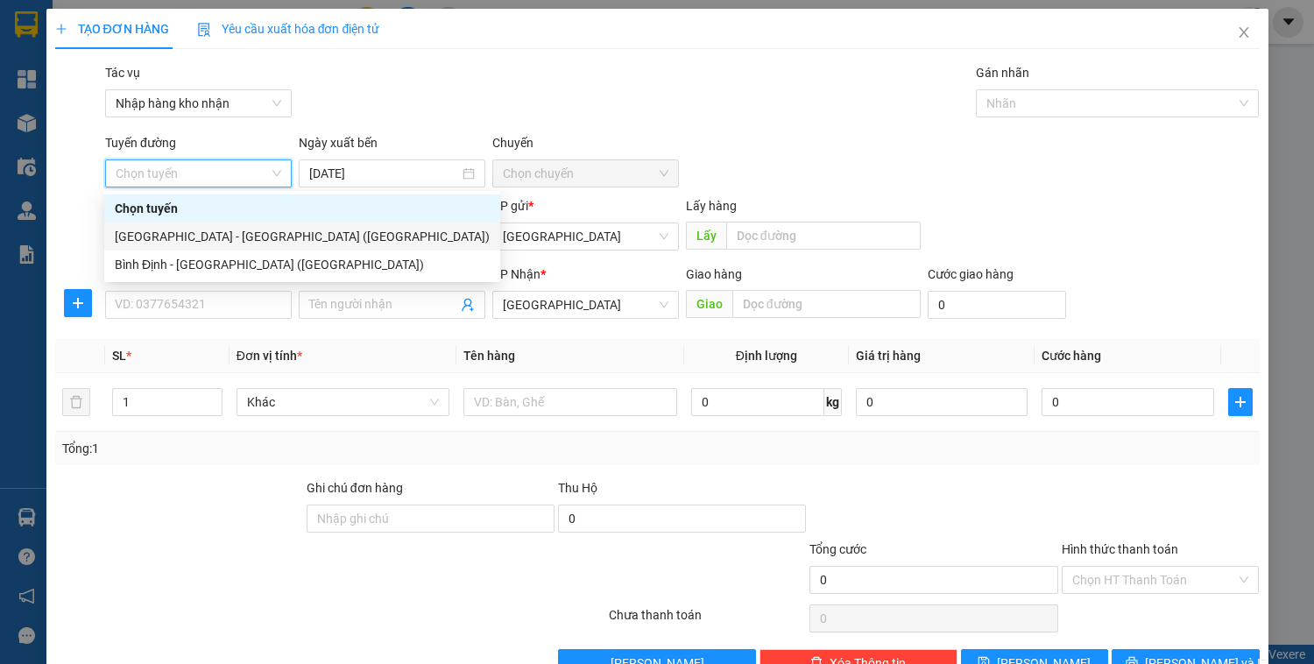
click at [208, 241] on div "[GEOGRAPHIC_DATA] - [GEOGRAPHIC_DATA] ([GEOGRAPHIC_DATA])" at bounding box center [302, 236] width 375 height 19
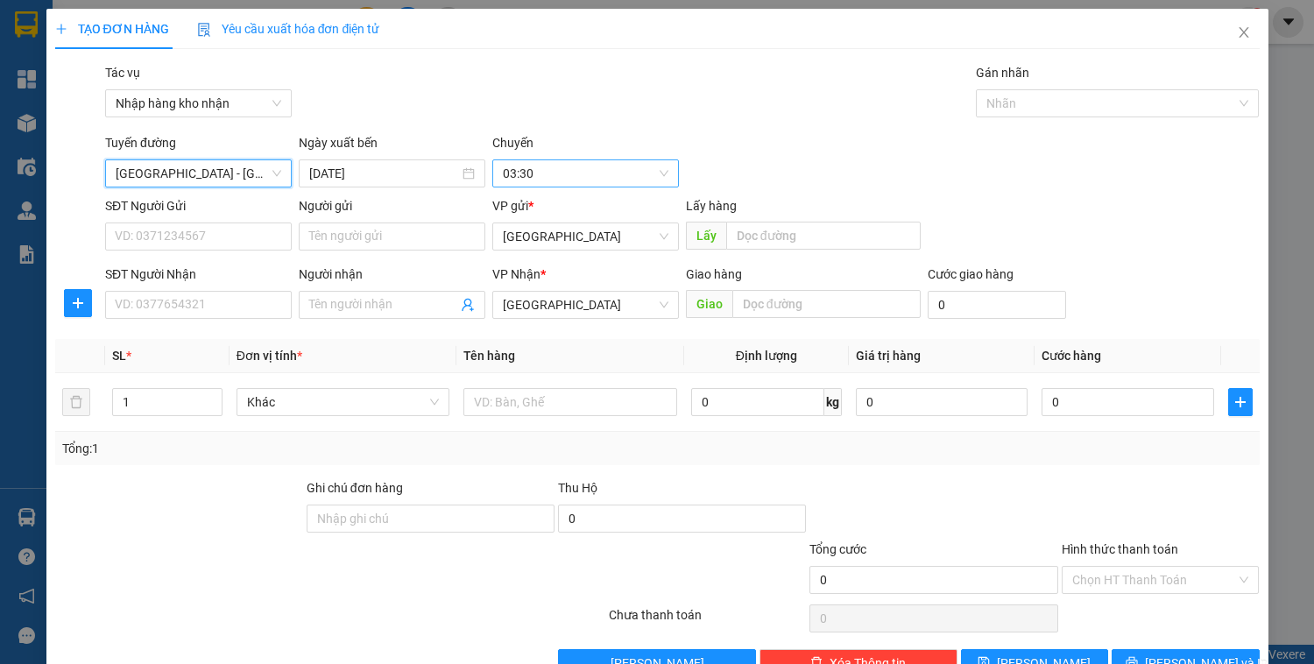
click at [553, 175] on span "03:30" at bounding box center [586, 173] width 166 height 26
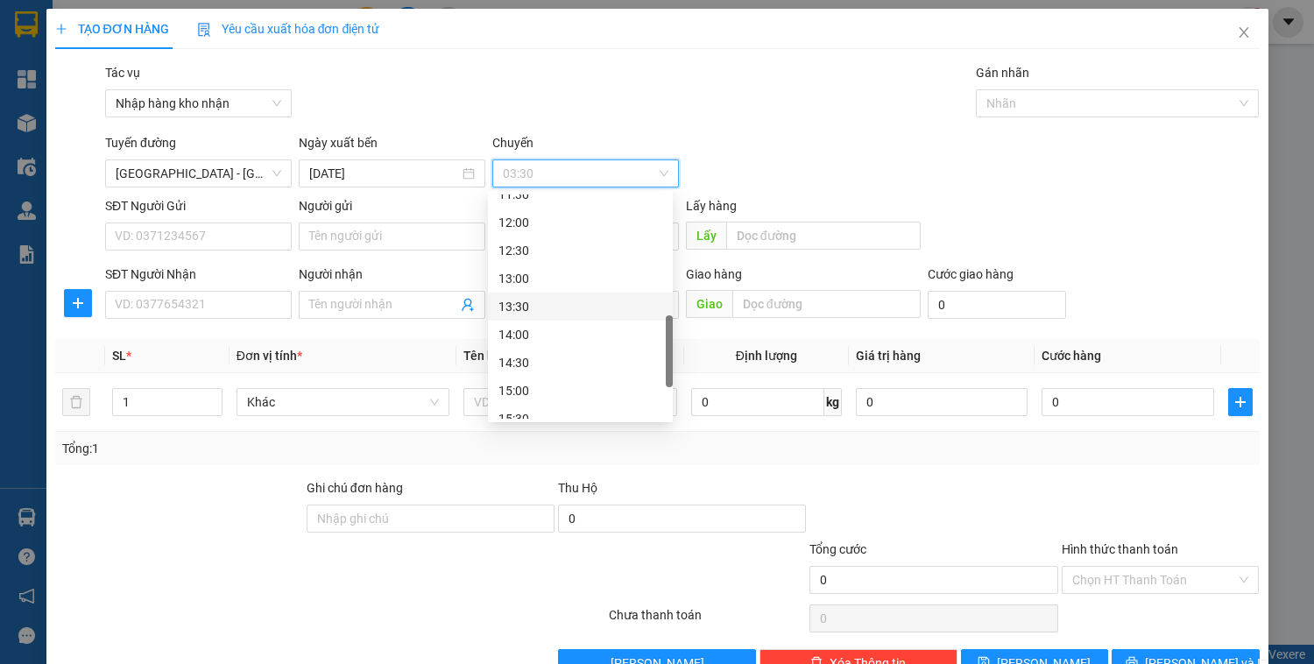
scroll to position [561, 0]
click at [535, 373] on div "16:00" at bounding box center [581, 376] width 164 height 19
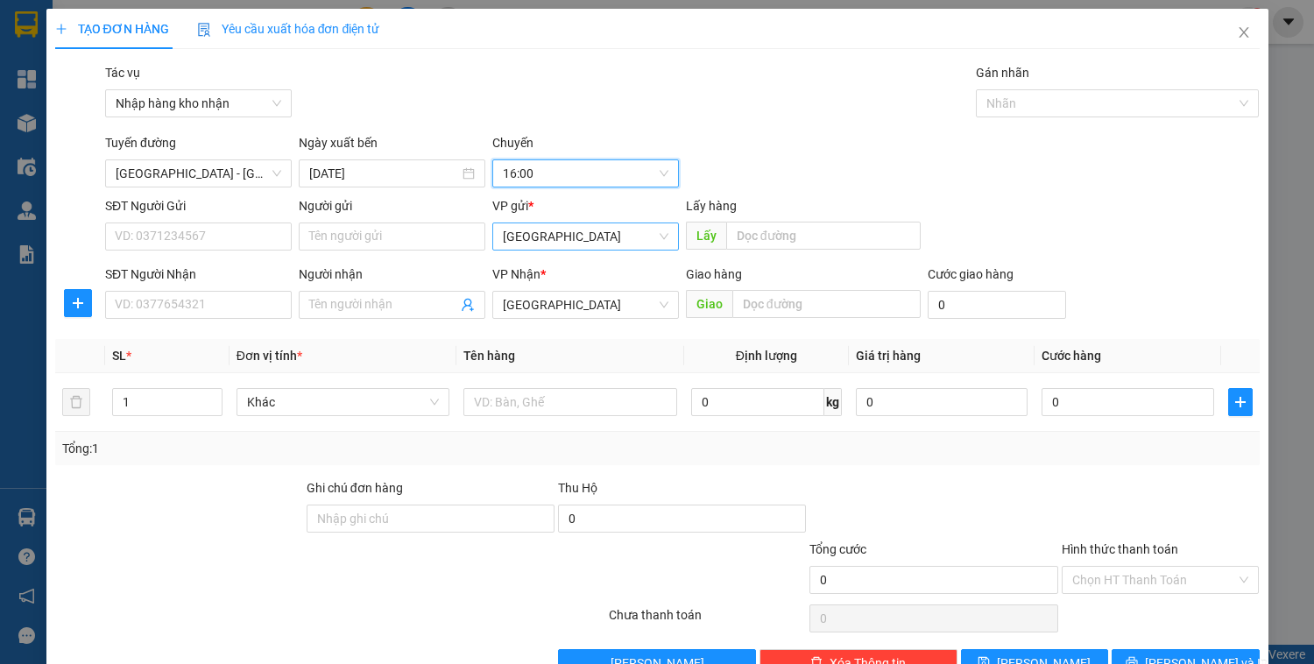
click at [532, 230] on span "[GEOGRAPHIC_DATA]" at bounding box center [586, 236] width 166 height 26
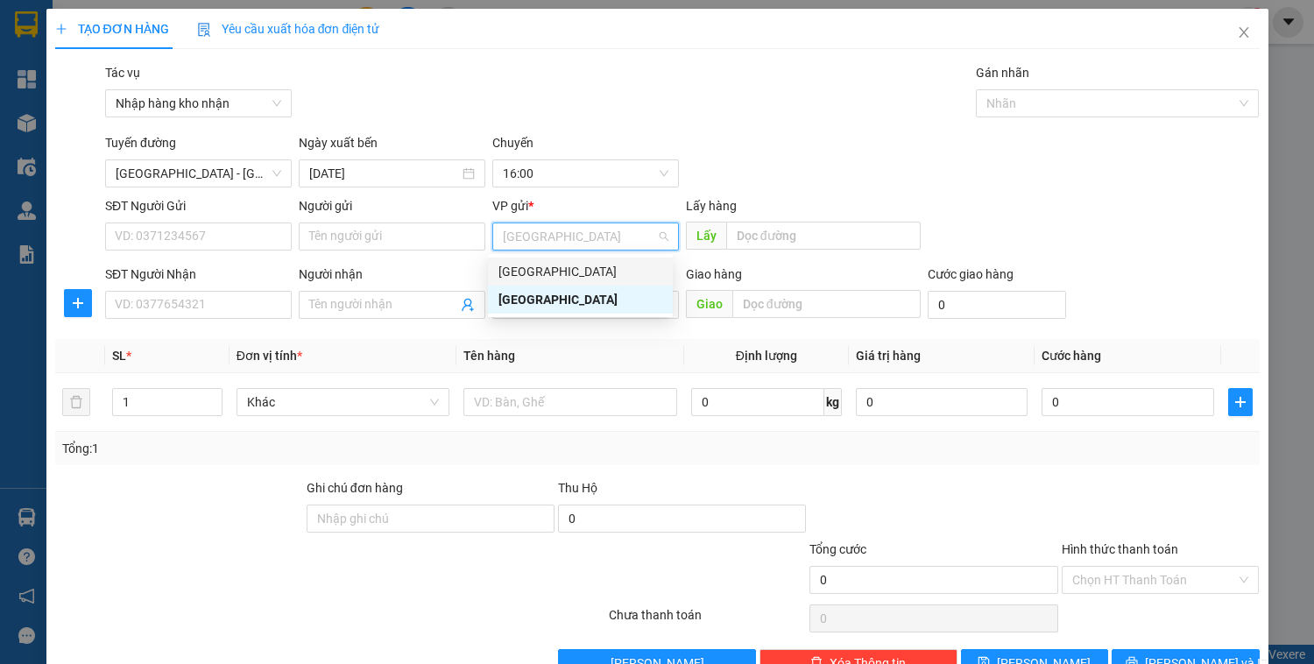
click at [532, 266] on div "[GEOGRAPHIC_DATA]" at bounding box center [581, 271] width 164 height 19
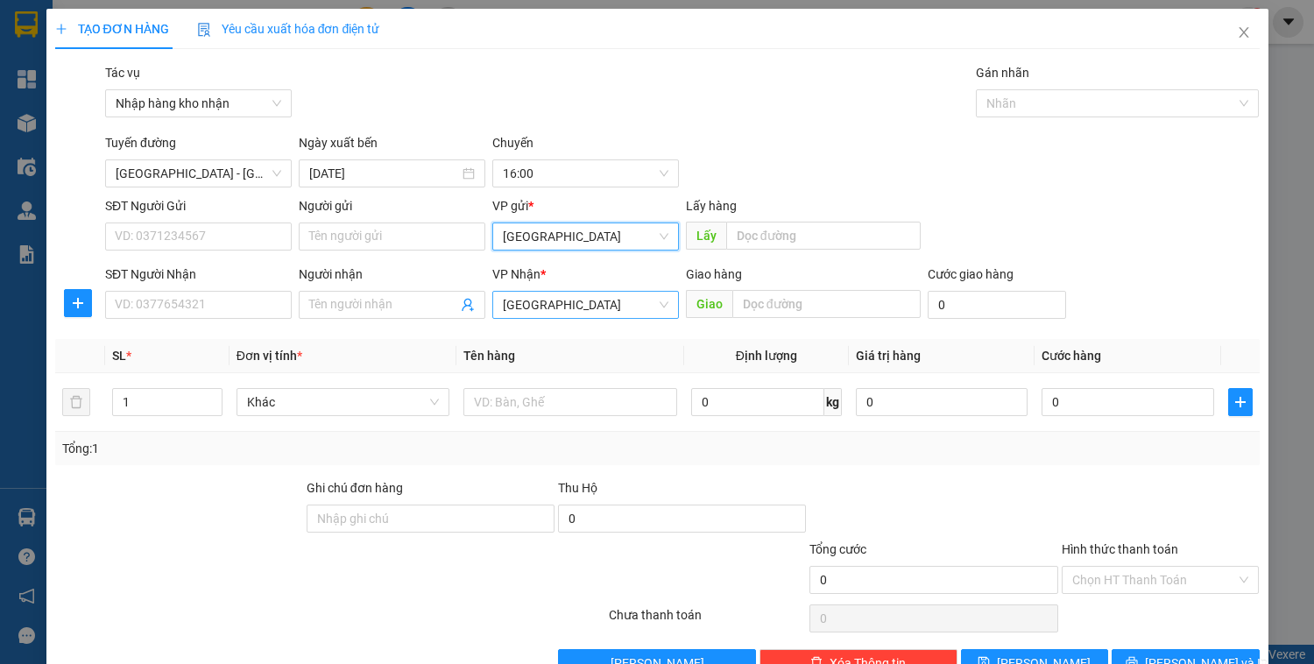
click at [549, 310] on span "[GEOGRAPHIC_DATA]" at bounding box center [586, 305] width 166 height 26
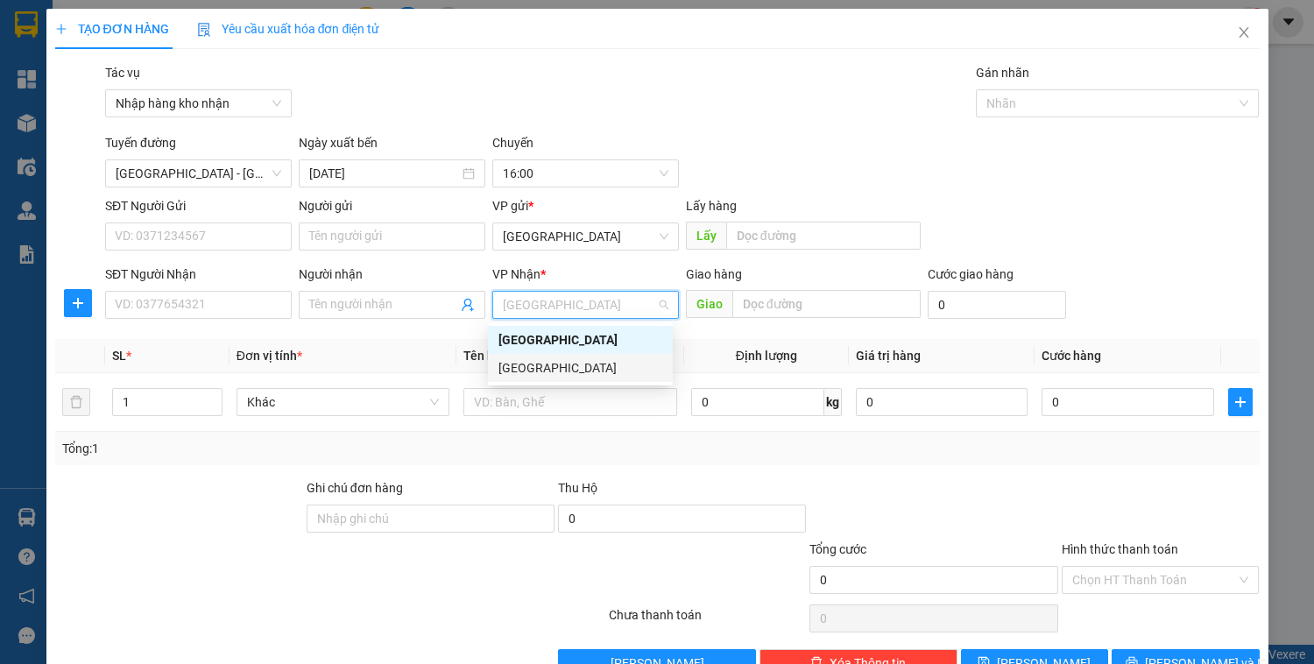
click at [544, 372] on div "[GEOGRAPHIC_DATA]" at bounding box center [581, 367] width 164 height 19
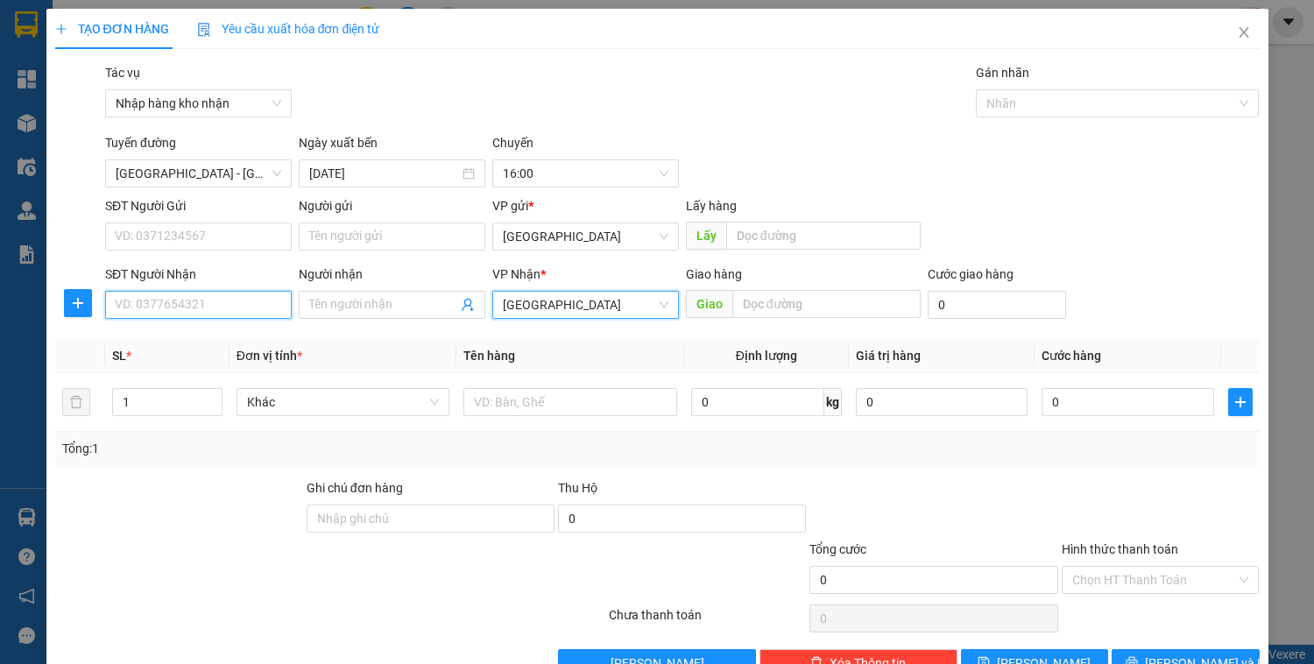
click at [227, 305] on input "SĐT Người Nhận" at bounding box center [198, 305] width 187 height 28
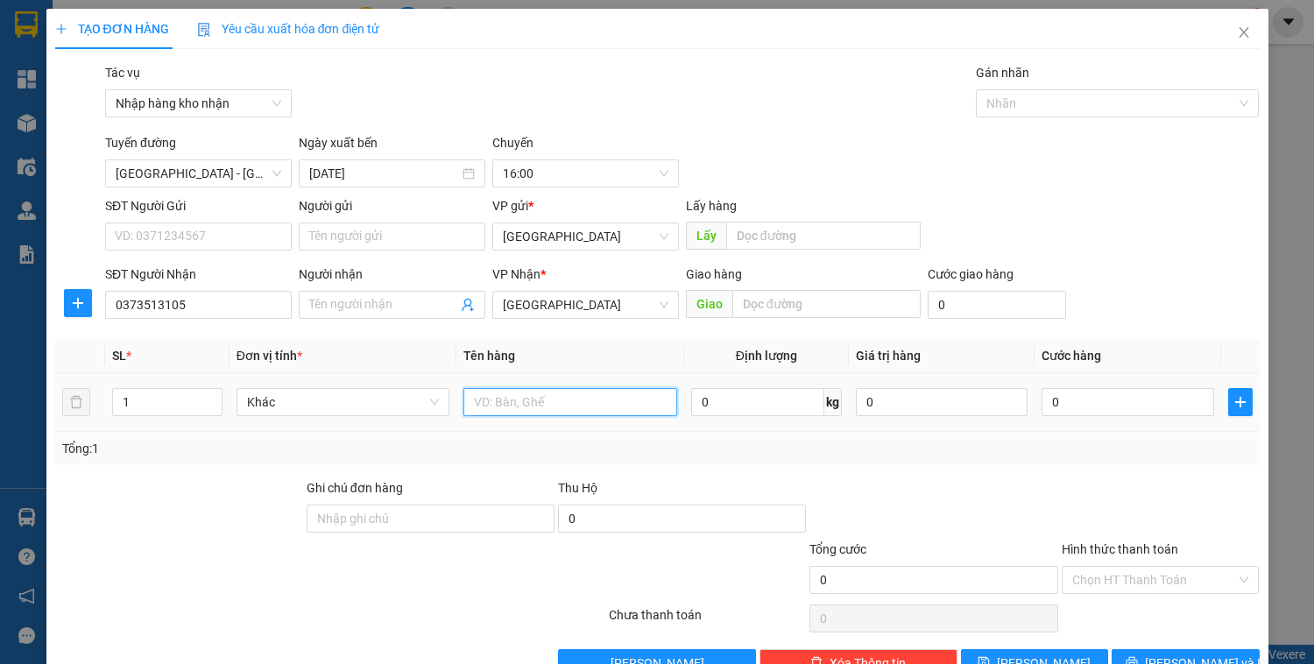
click at [557, 406] on input "text" at bounding box center [570, 402] width 213 height 28
click at [1091, 400] on input "0" at bounding box center [1128, 402] width 172 height 28
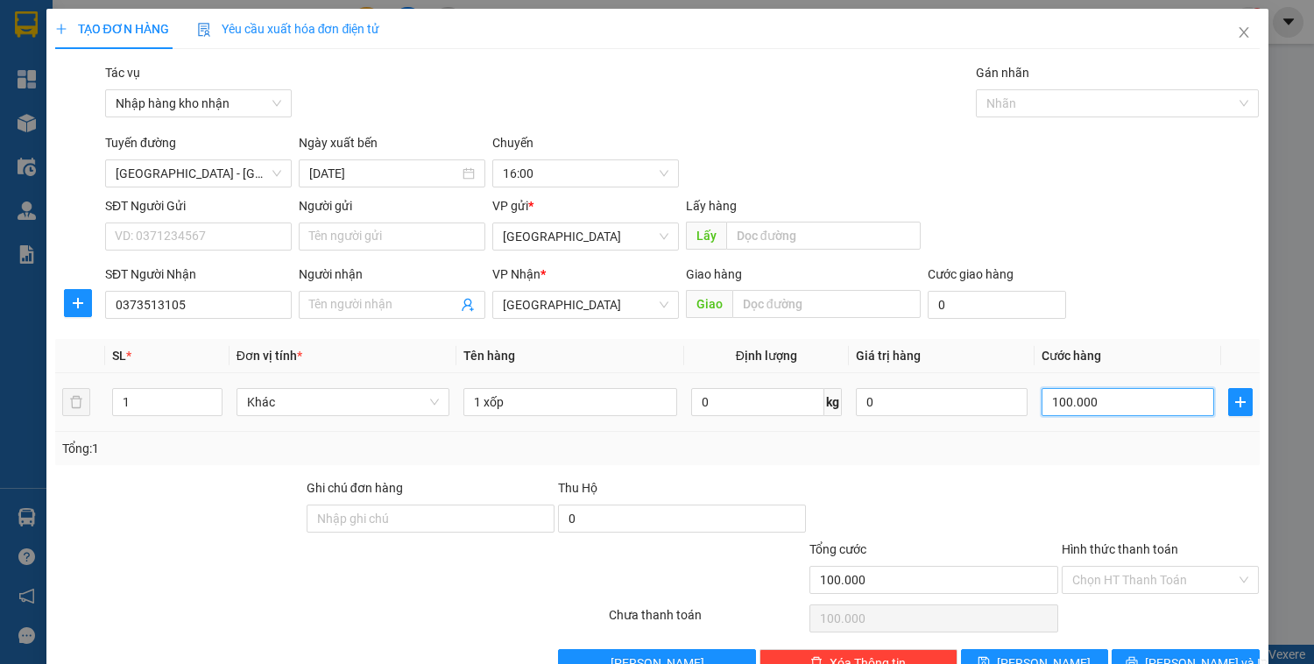
scroll to position [46, 0]
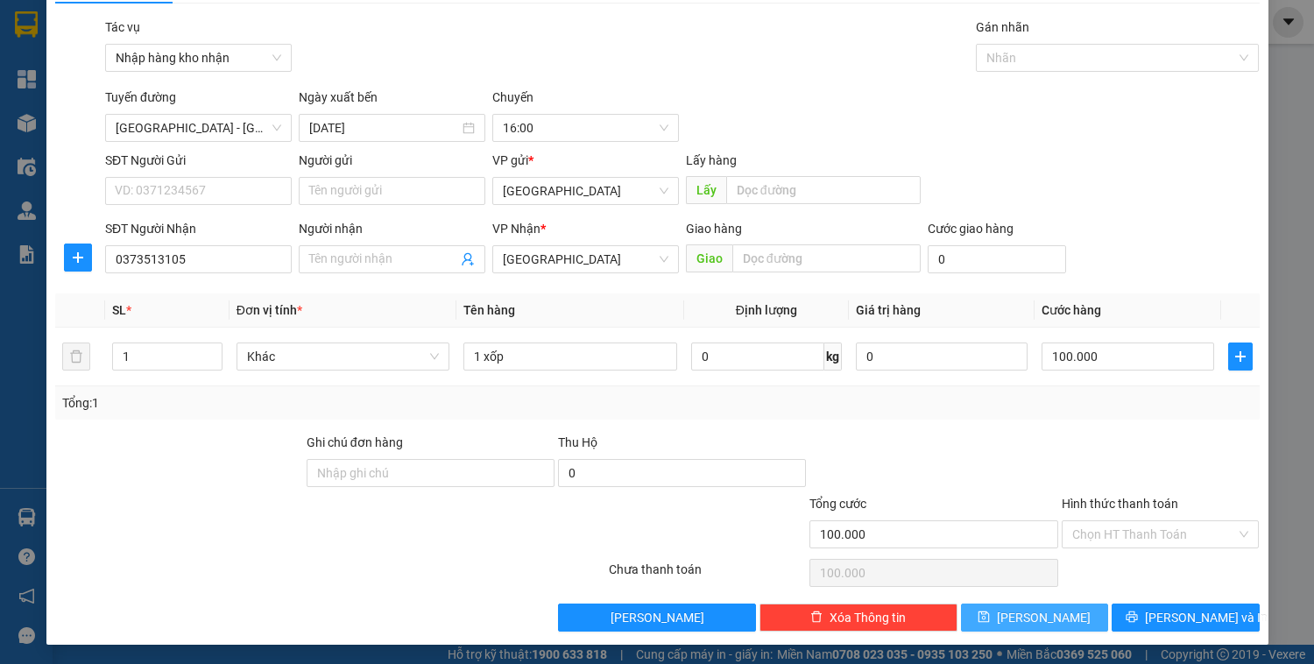
click at [1041, 614] on span "[PERSON_NAME]" at bounding box center [1044, 617] width 94 height 19
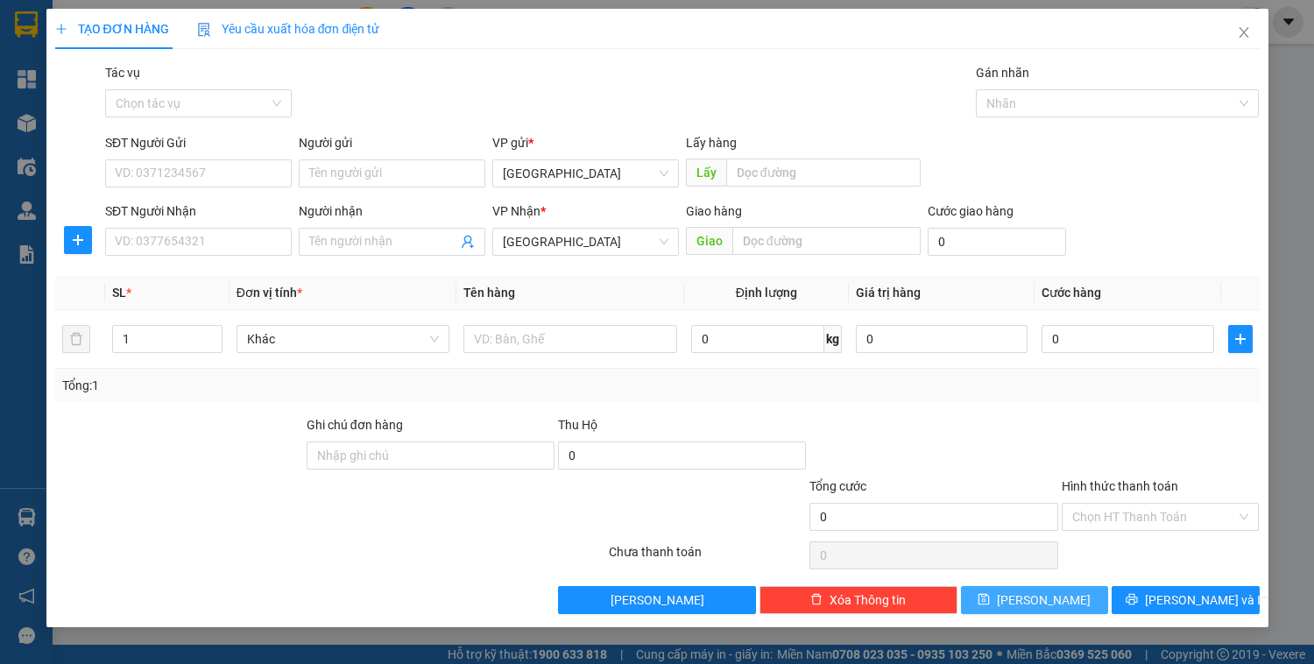
scroll to position [0, 0]
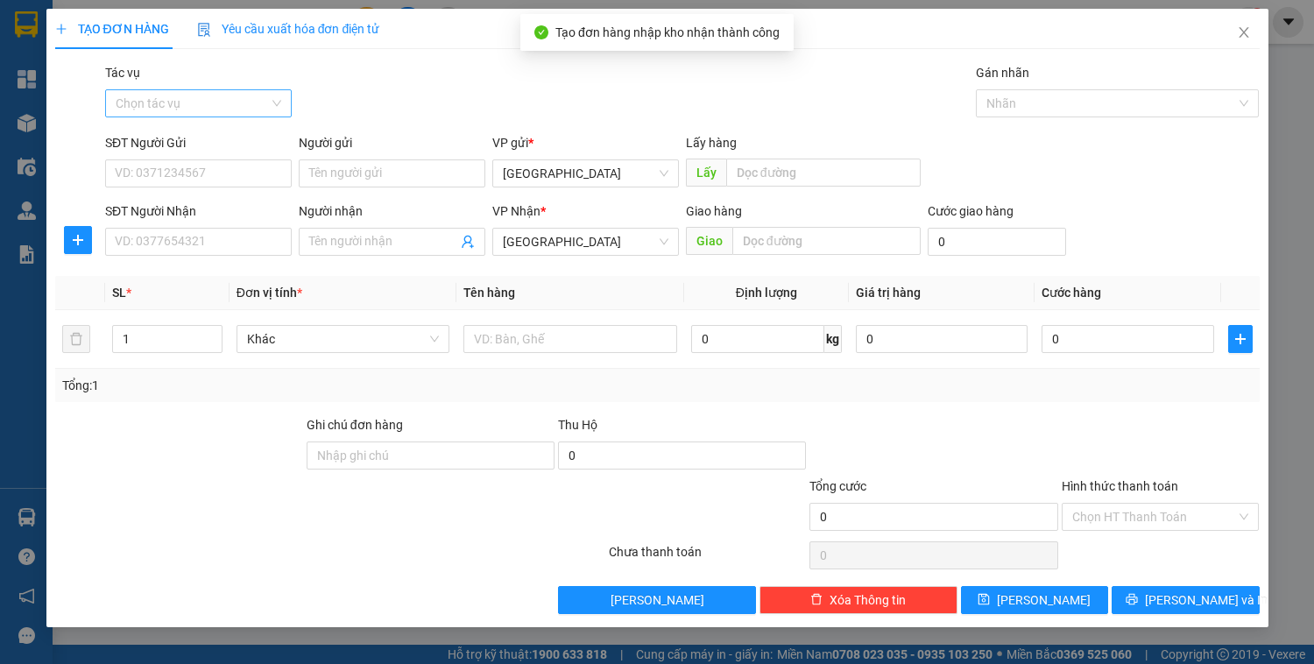
click at [223, 106] on input "Tác vụ" at bounding box center [192, 103] width 153 height 26
click at [221, 159] on div "Nhập hàng kho nhận" at bounding box center [199, 166] width 166 height 19
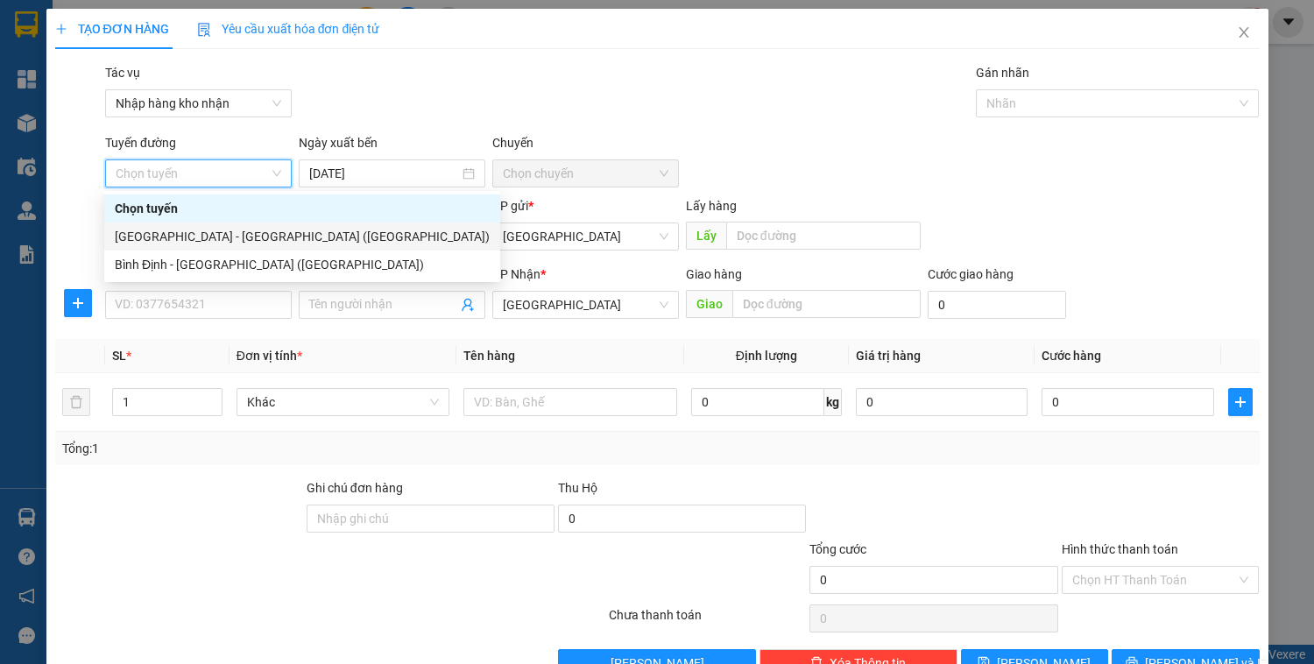
click at [160, 242] on div "[GEOGRAPHIC_DATA] - [GEOGRAPHIC_DATA] ([GEOGRAPHIC_DATA])" at bounding box center [302, 236] width 375 height 19
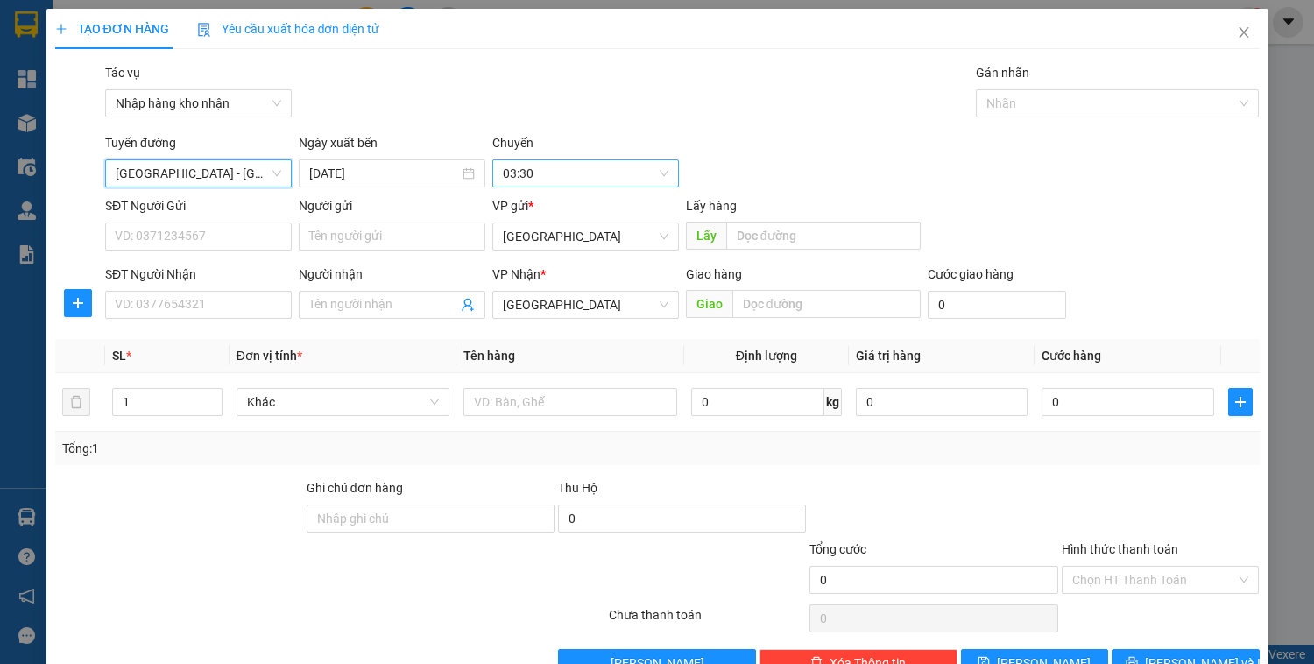
click at [519, 178] on span "03:30" at bounding box center [586, 173] width 166 height 26
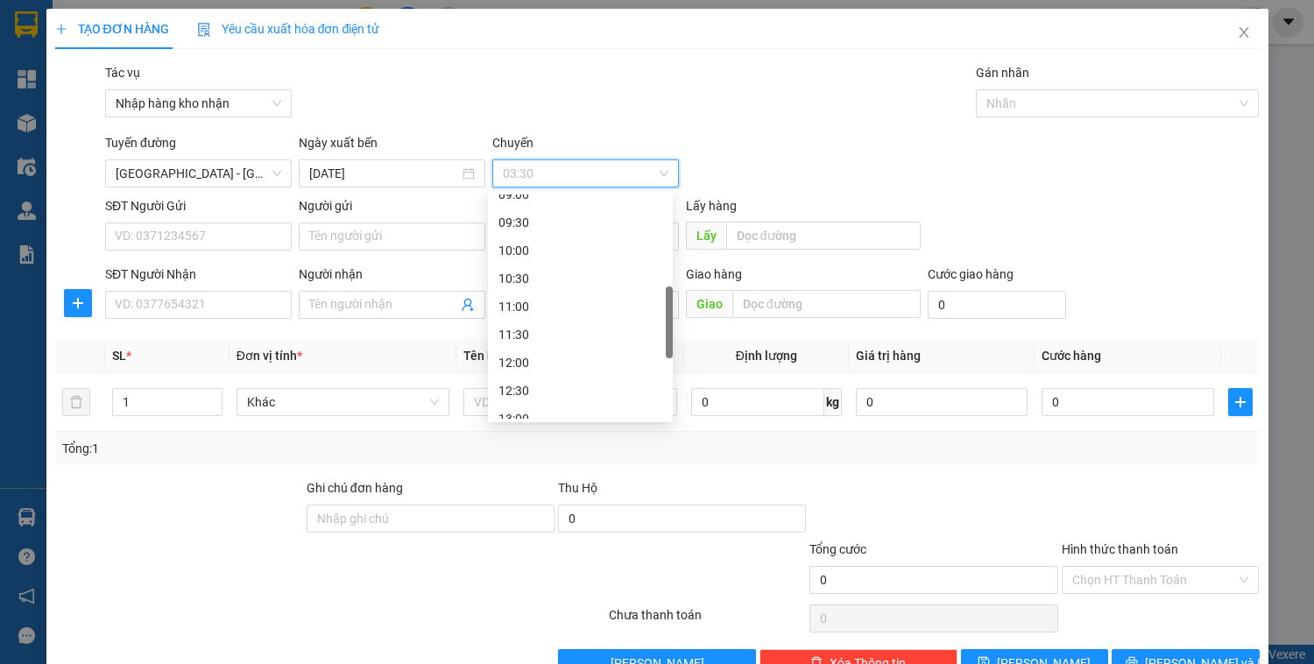
scroll to position [561, 0]
click at [528, 372] on div "16:00" at bounding box center [581, 376] width 164 height 19
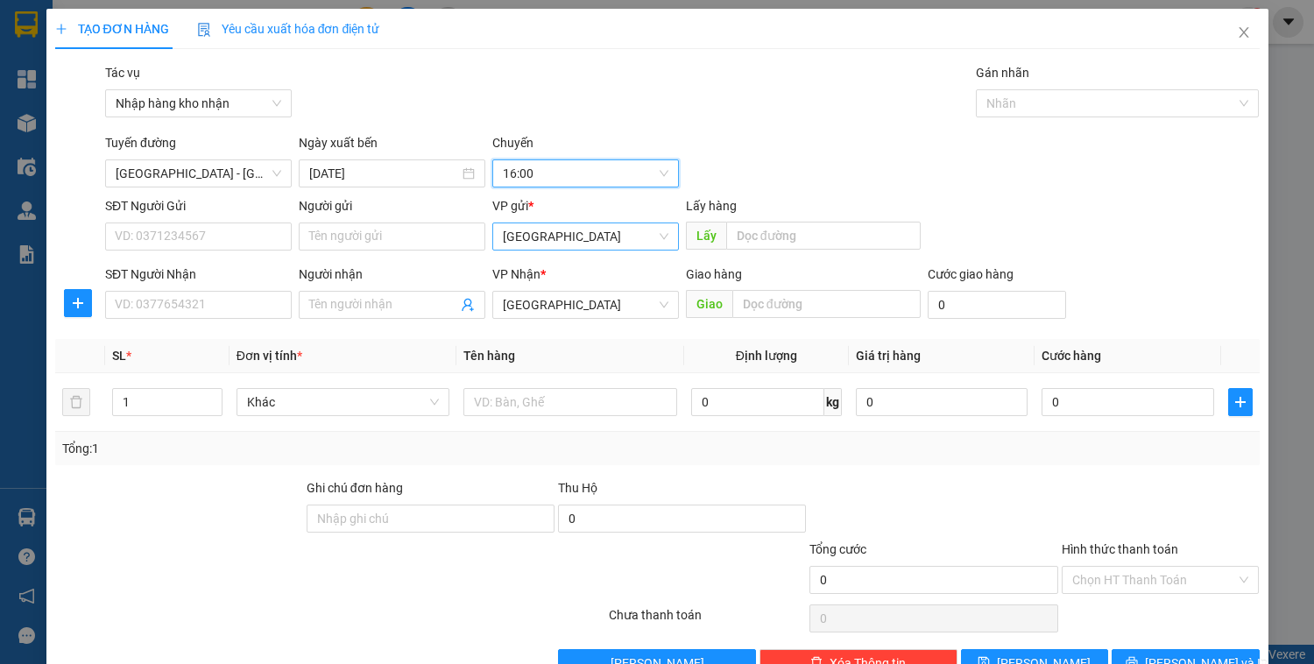
click at [529, 236] on span "[GEOGRAPHIC_DATA]" at bounding box center [586, 236] width 166 height 26
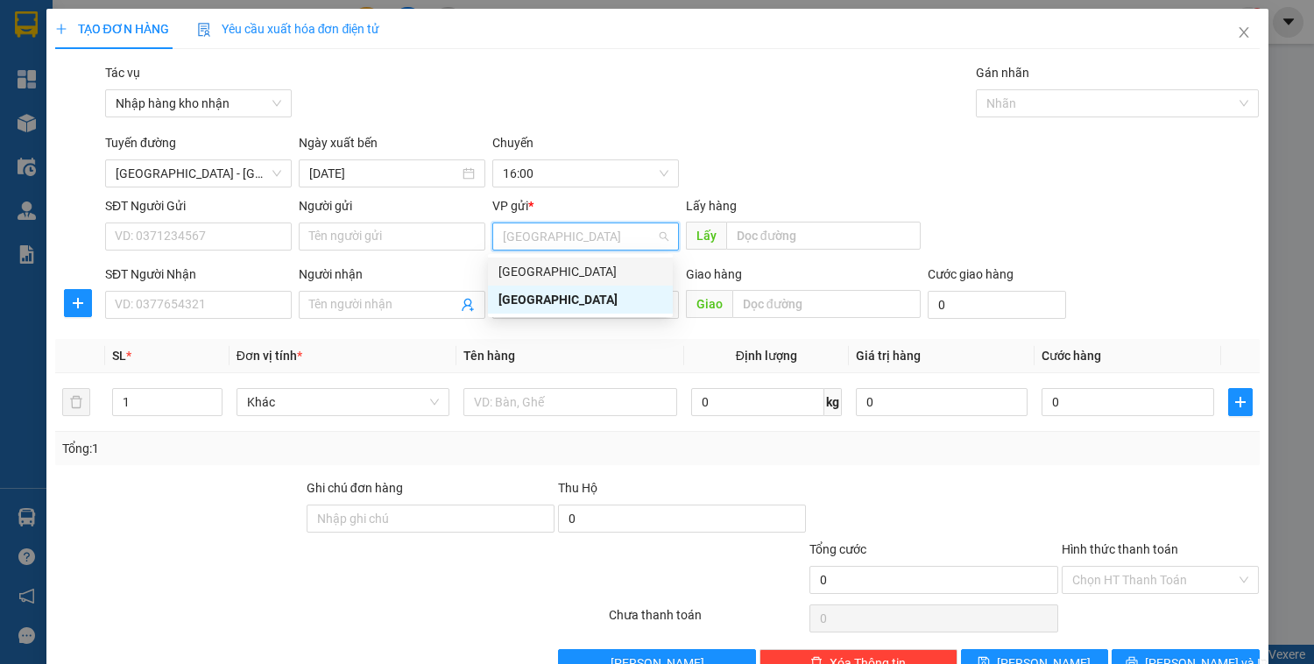
click at [528, 271] on div "[GEOGRAPHIC_DATA]" at bounding box center [581, 271] width 164 height 19
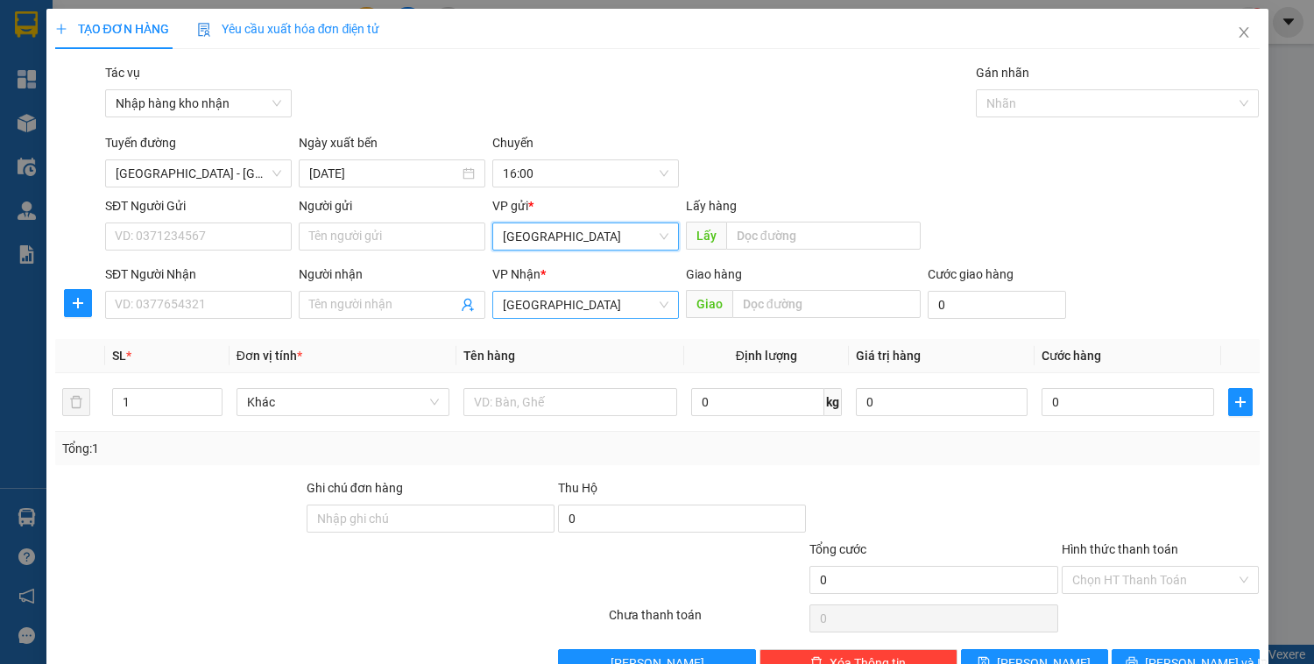
click at [568, 315] on span "[GEOGRAPHIC_DATA]" at bounding box center [586, 305] width 166 height 26
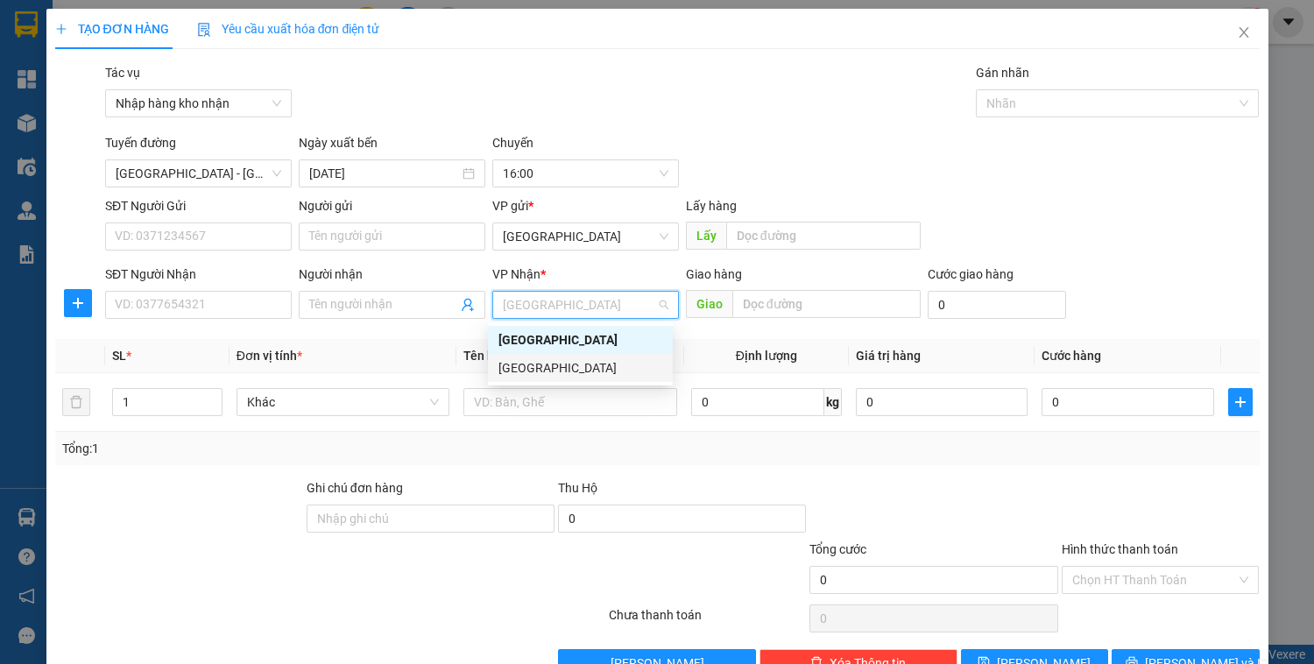
click at [552, 363] on div "[GEOGRAPHIC_DATA]" at bounding box center [581, 367] width 164 height 19
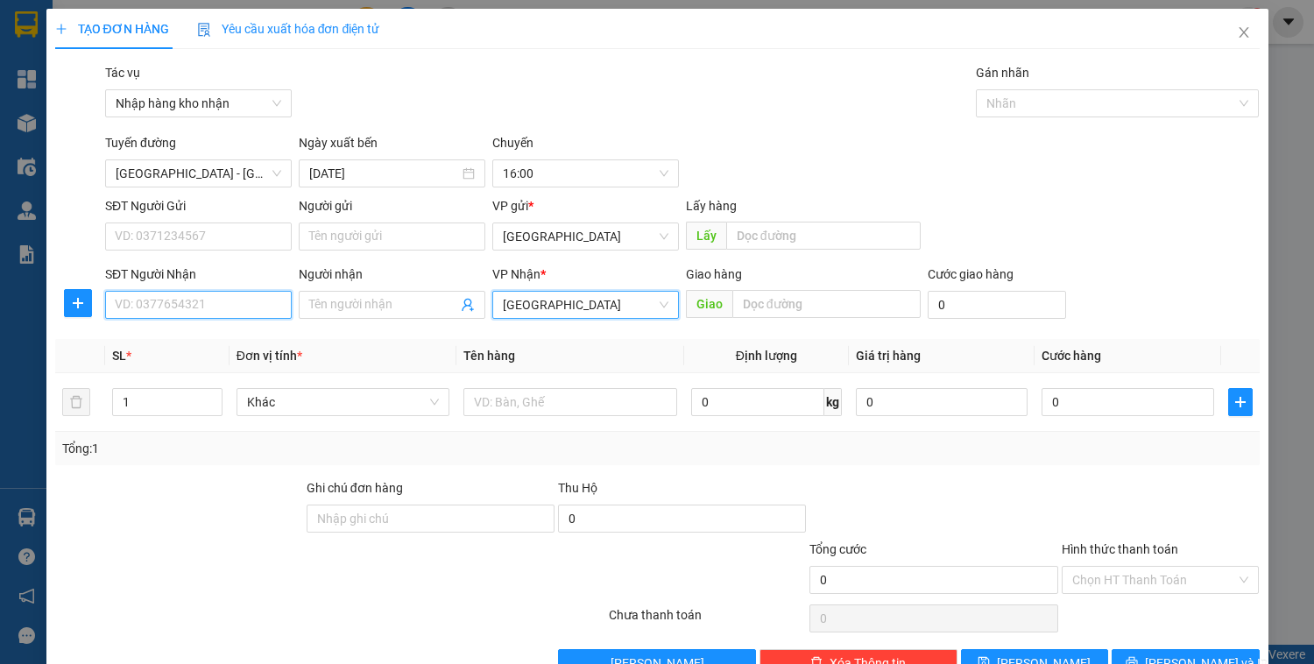
click at [228, 300] on input "SĐT Người Nhận" at bounding box center [198, 305] width 187 height 28
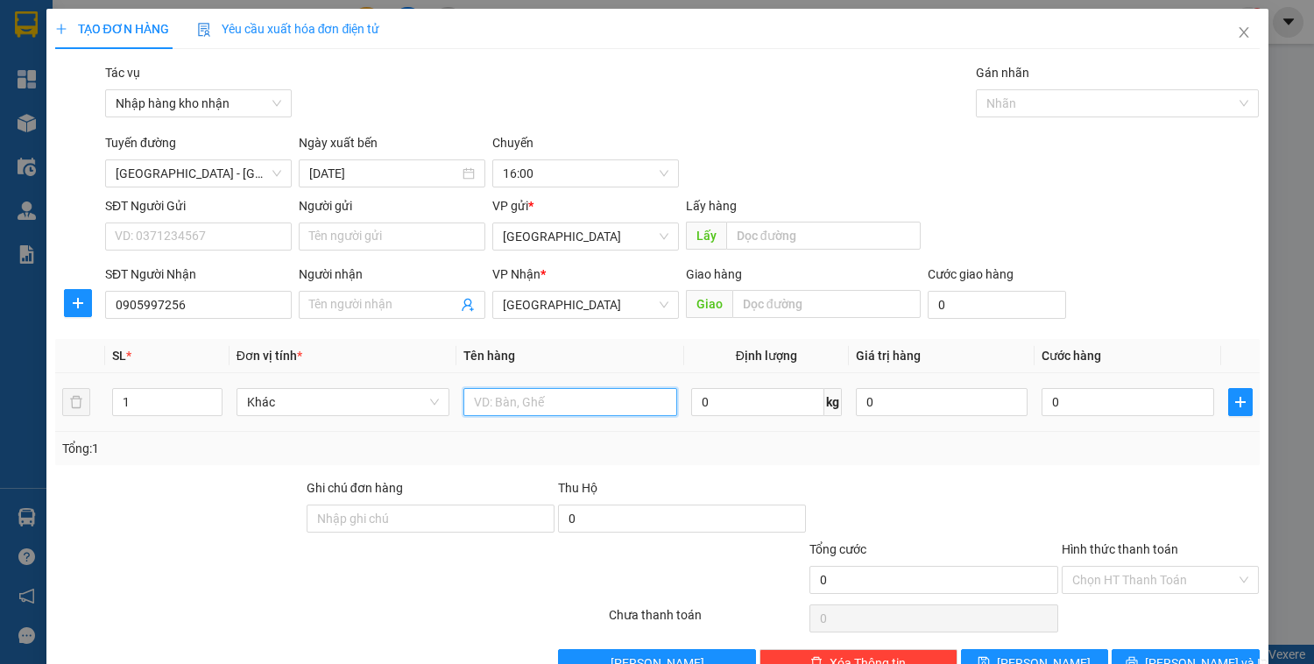
click at [554, 393] on input "text" at bounding box center [570, 402] width 213 height 28
click at [1090, 404] on input "0" at bounding box center [1128, 402] width 172 height 28
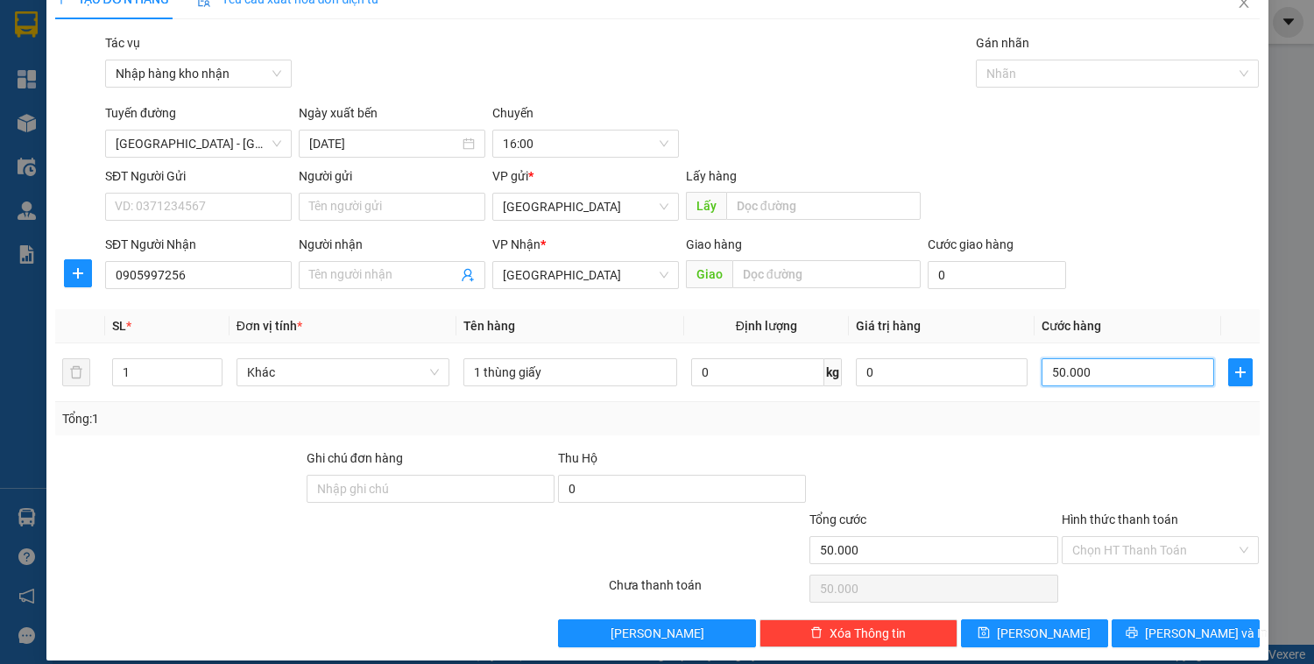
scroll to position [46, 0]
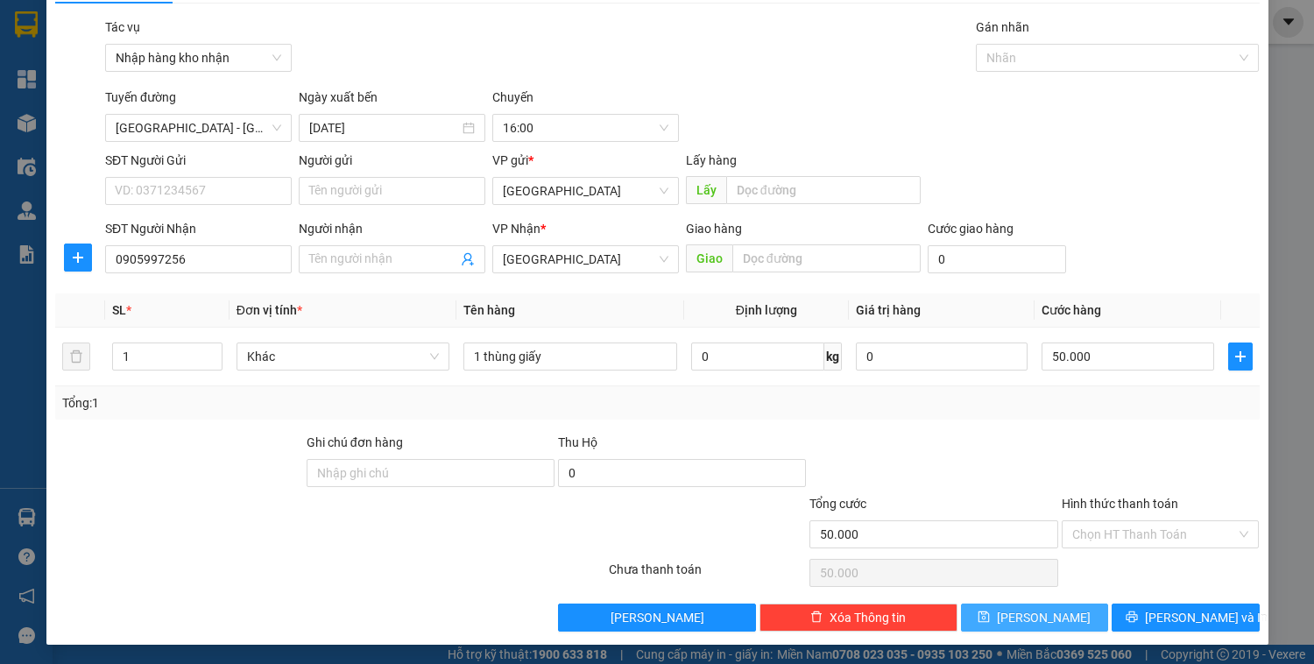
click at [1038, 619] on span "[PERSON_NAME]" at bounding box center [1044, 617] width 94 height 19
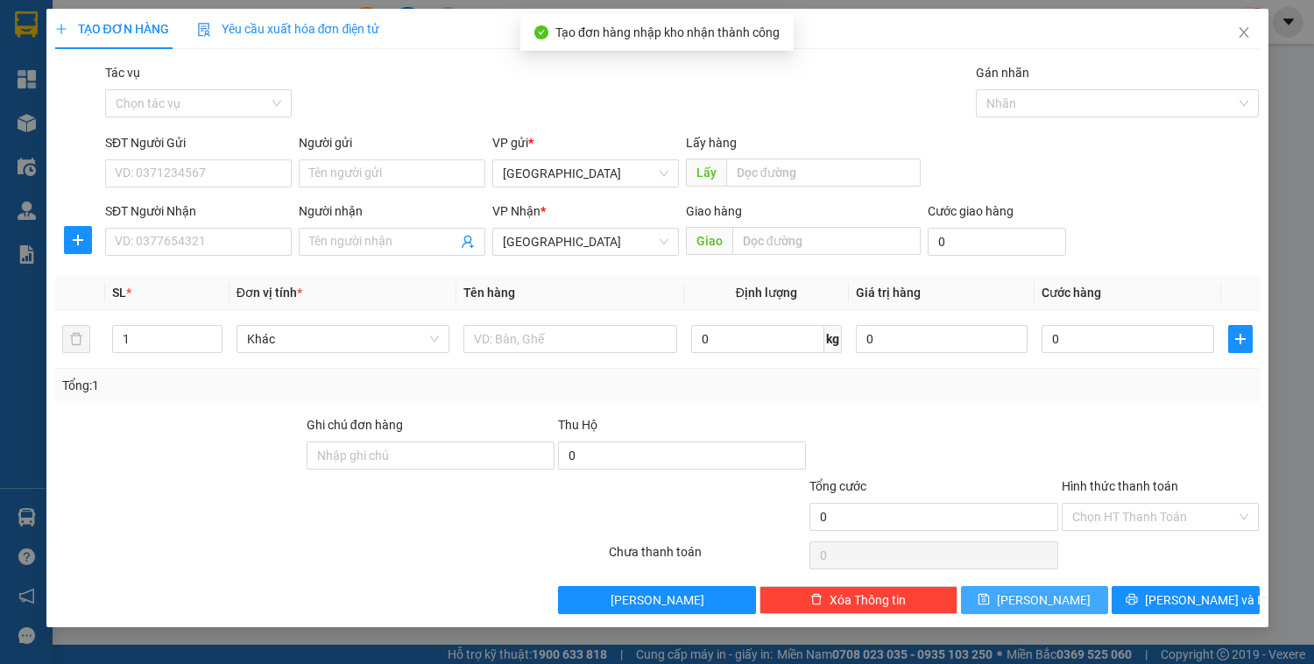
scroll to position [0, 0]
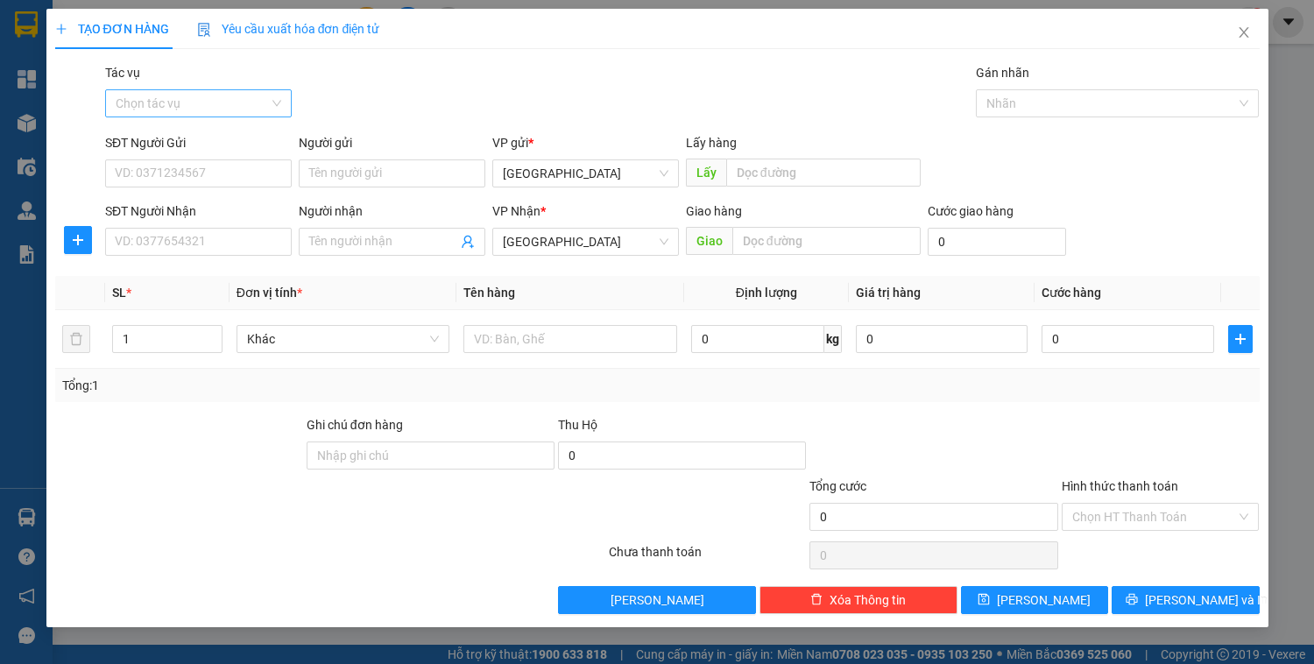
click at [185, 102] on input "Tác vụ" at bounding box center [192, 103] width 153 height 26
click at [181, 168] on div "Nhập hàng kho nhận" at bounding box center [199, 166] width 166 height 19
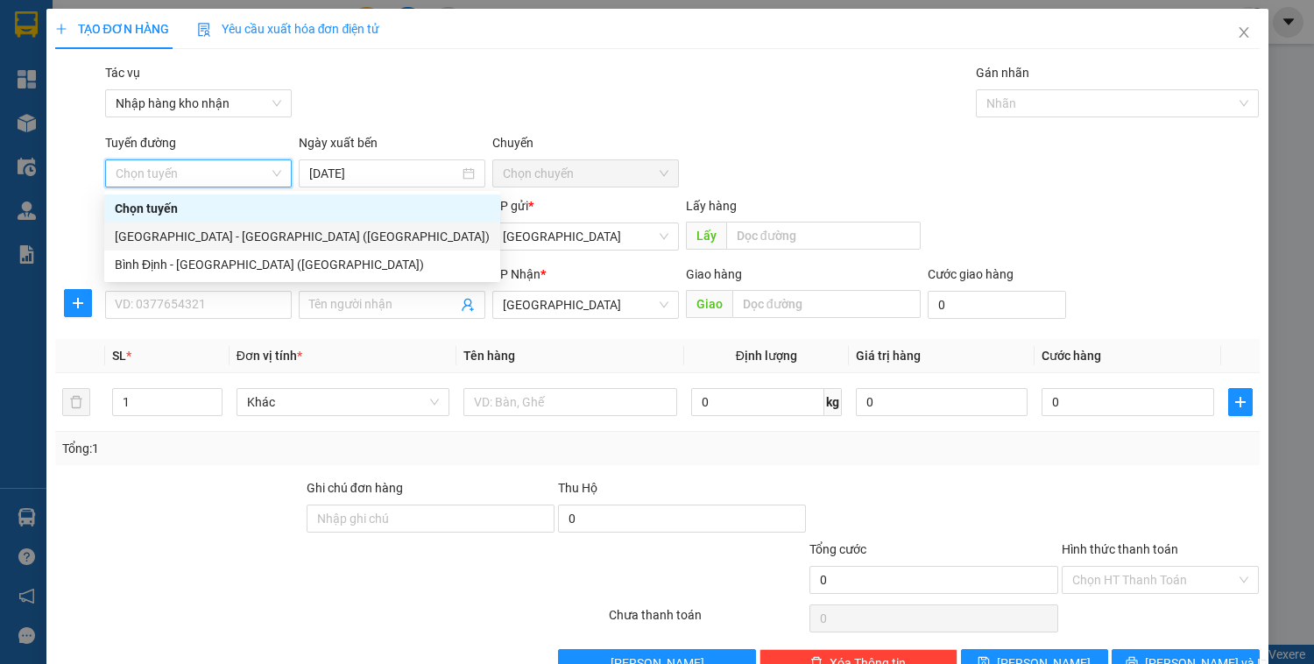
click at [184, 237] on div "[GEOGRAPHIC_DATA] - [GEOGRAPHIC_DATA] ([GEOGRAPHIC_DATA])" at bounding box center [302, 236] width 375 height 19
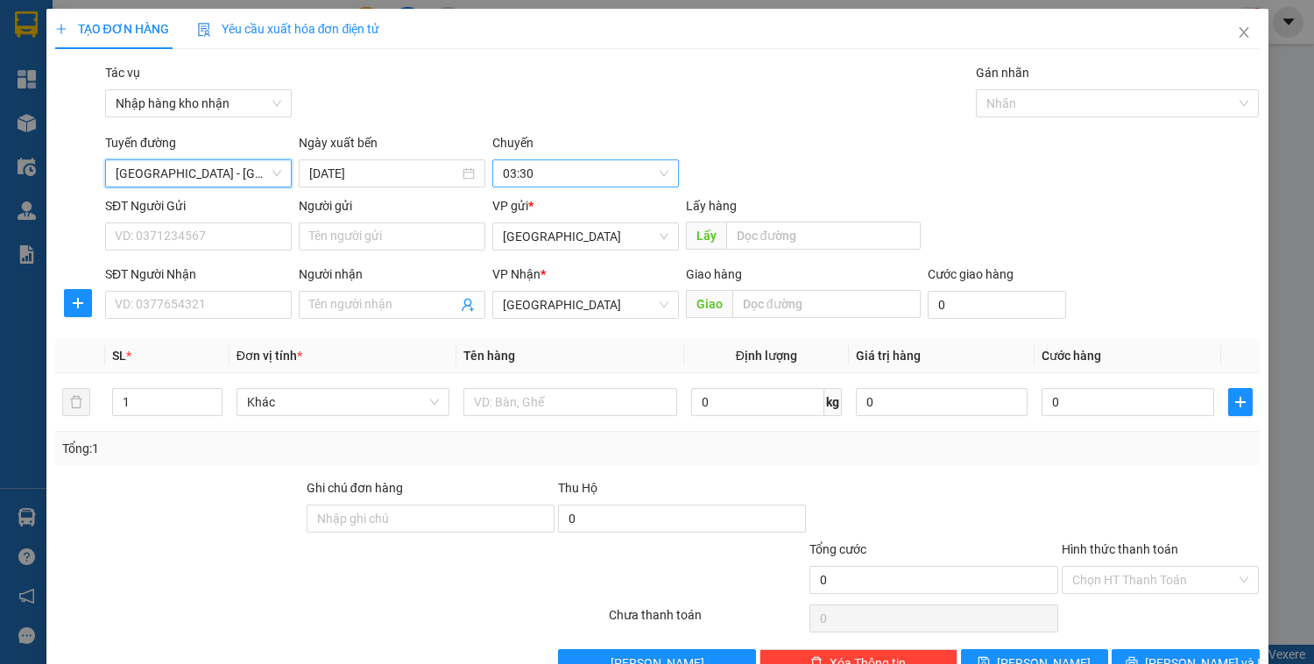
click at [532, 172] on span "03:30" at bounding box center [586, 173] width 166 height 26
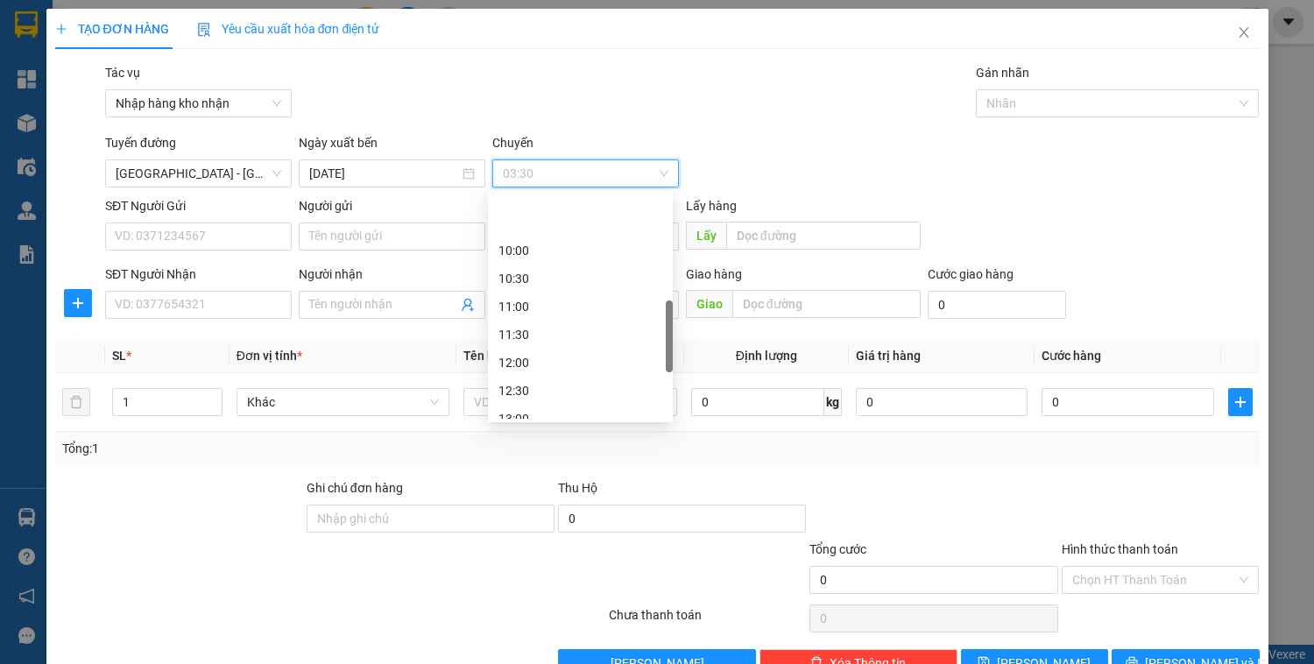
scroll to position [561, 0]
click at [535, 372] on div "16:00" at bounding box center [581, 376] width 164 height 19
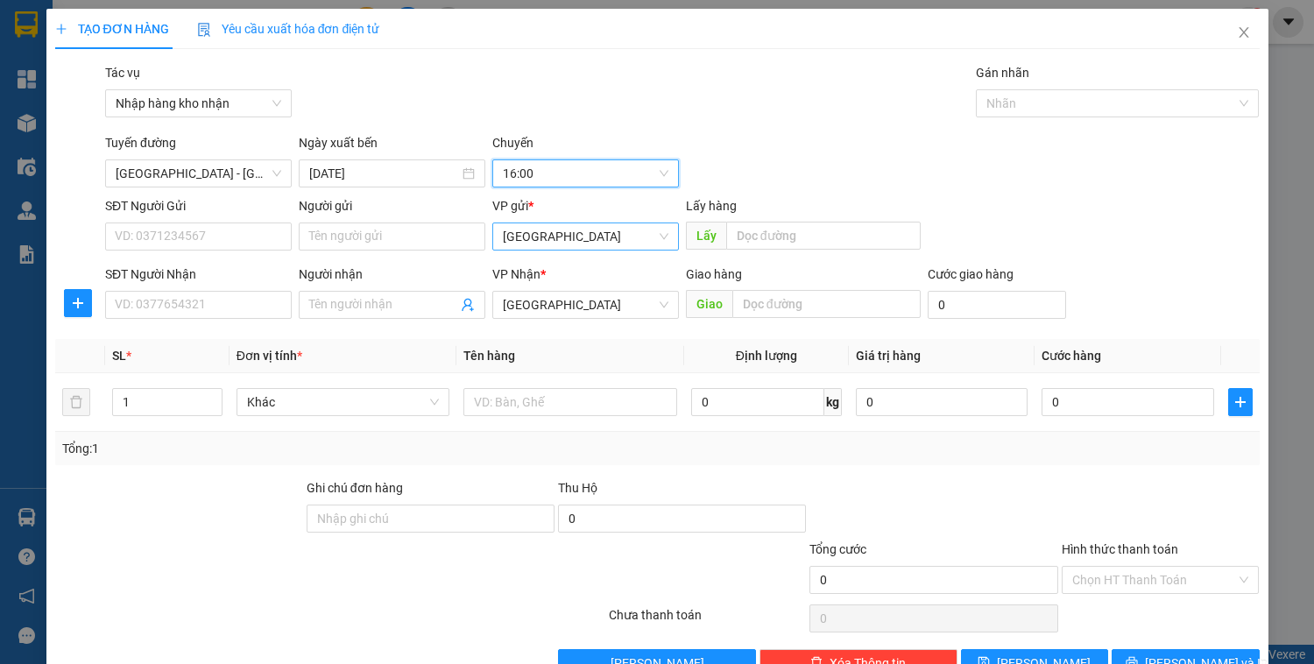
click at [567, 232] on span "[GEOGRAPHIC_DATA]" at bounding box center [586, 236] width 166 height 26
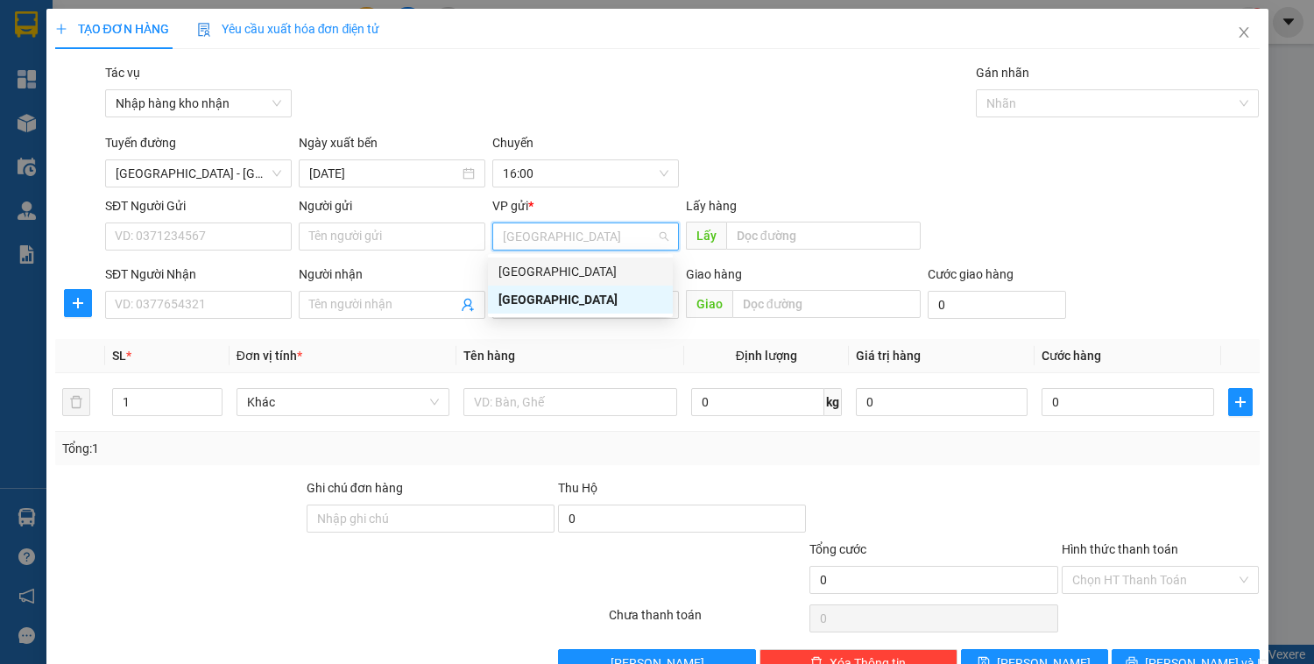
click at [549, 273] on div "[GEOGRAPHIC_DATA]" at bounding box center [581, 271] width 164 height 19
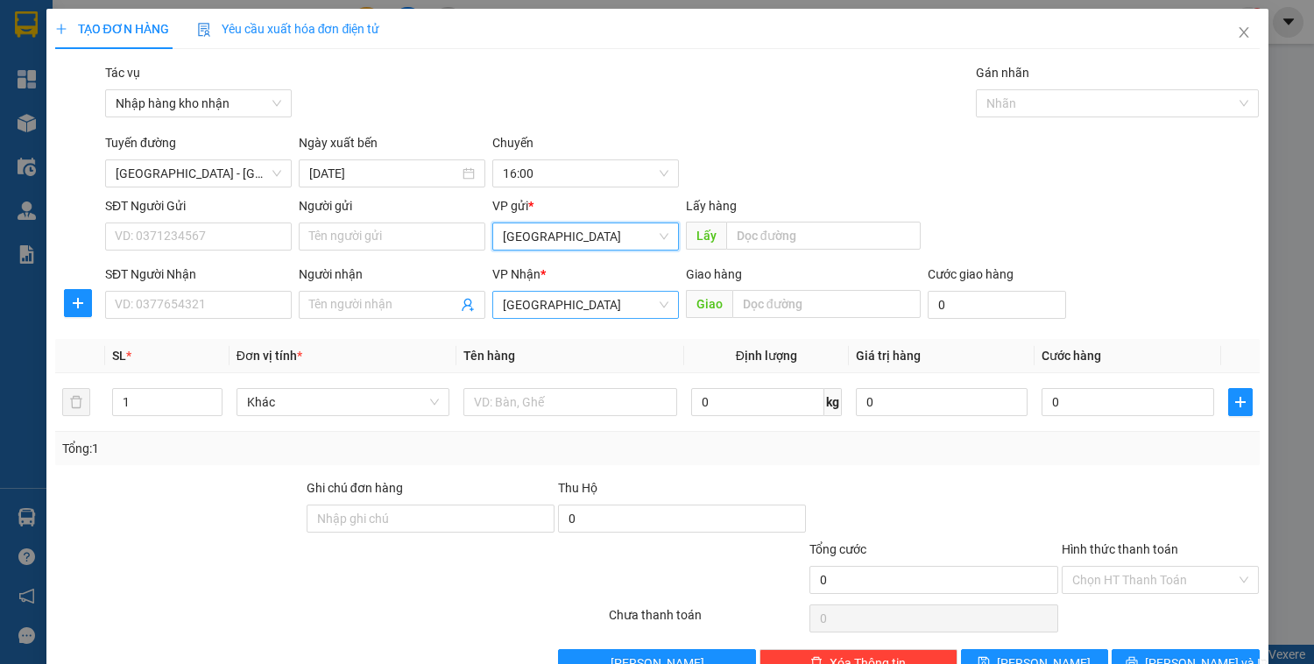
click at [555, 301] on span "[GEOGRAPHIC_DATA]" at bounding box center [586, 305] width 166 height 26
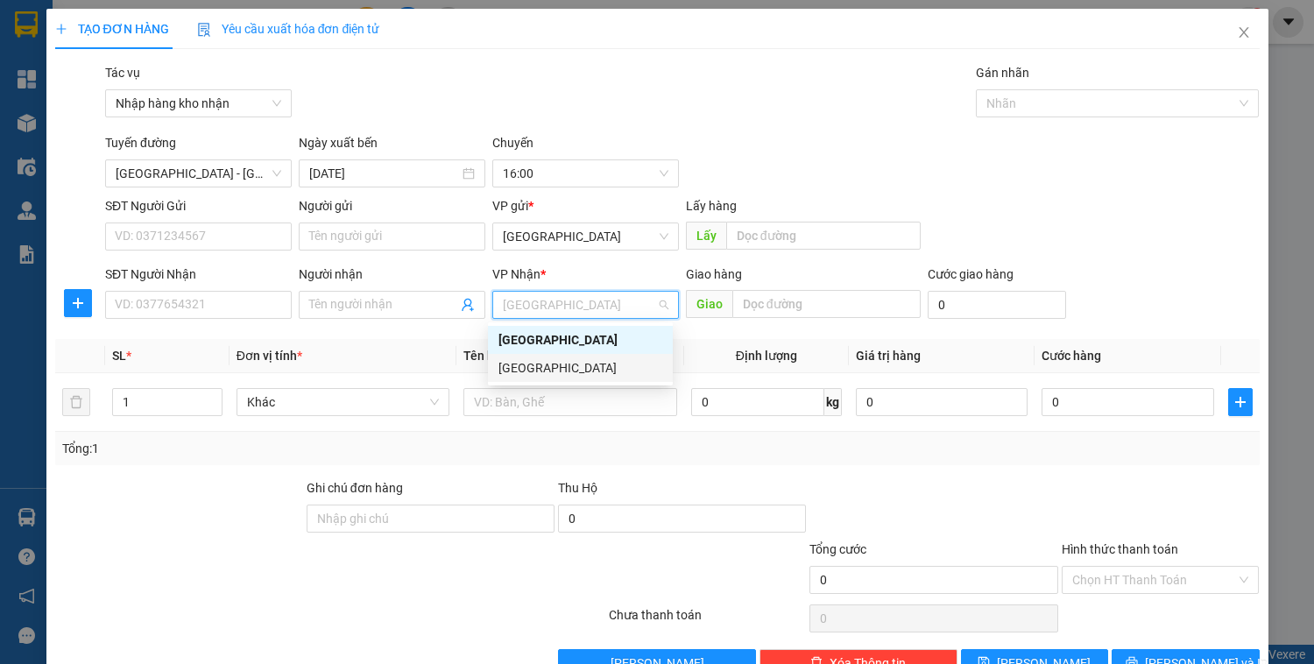
click at [548, 367] on div "[GEOGRAPHIC_DATA]" at bounding box center [581, 367] width 164 height 19
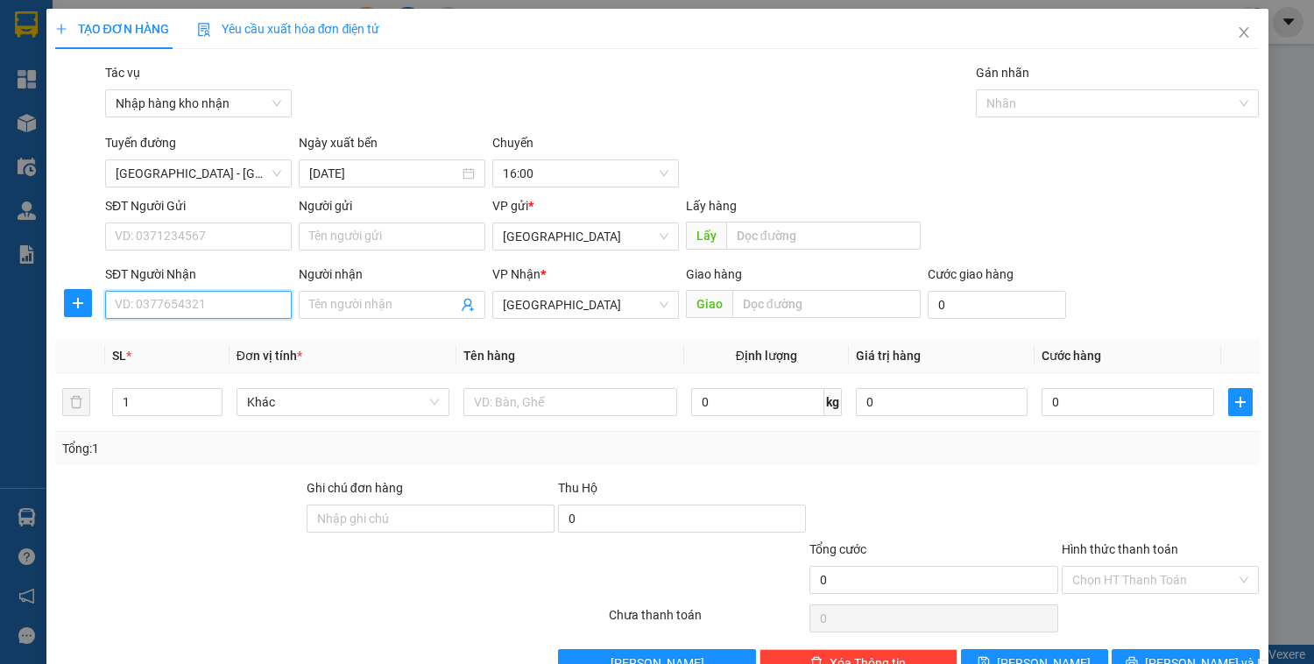
click at [161, 308] on input "SĐT Người Nhận" at bounding box center [198, 305] width 187 height 28
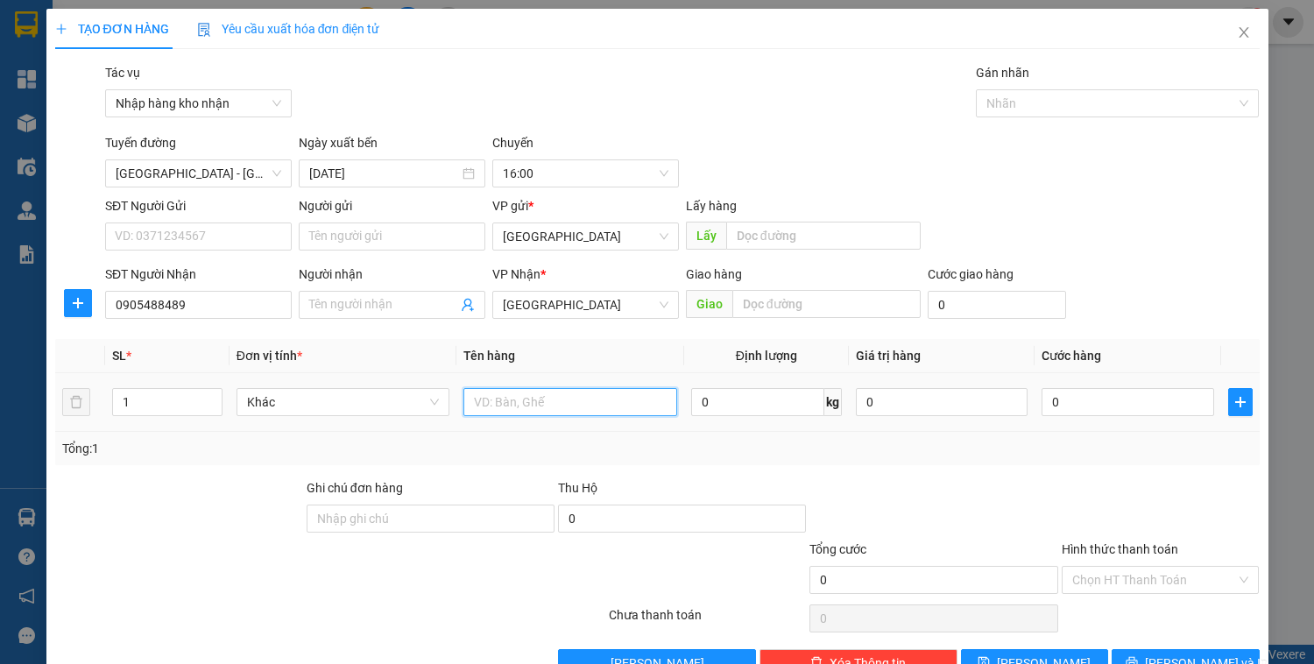
click at [528, 405] on input "text" at bounding box center [570, 402] width 213 height 28
click at [1071, 394] on input "0" at bounding box center [1128, 402] width 172 height 28
click at [552, 396] on input "text" at bounding box center [570, 402] width 213 height 28
drag, startPoint x: 512, startPoint y: 403, endPoint x: 487, endPoint y: 402, distance: 24.6
click at [487, 402] on input "1 kieejn út giai" at bounding box center [570, 402] width 213 height 28
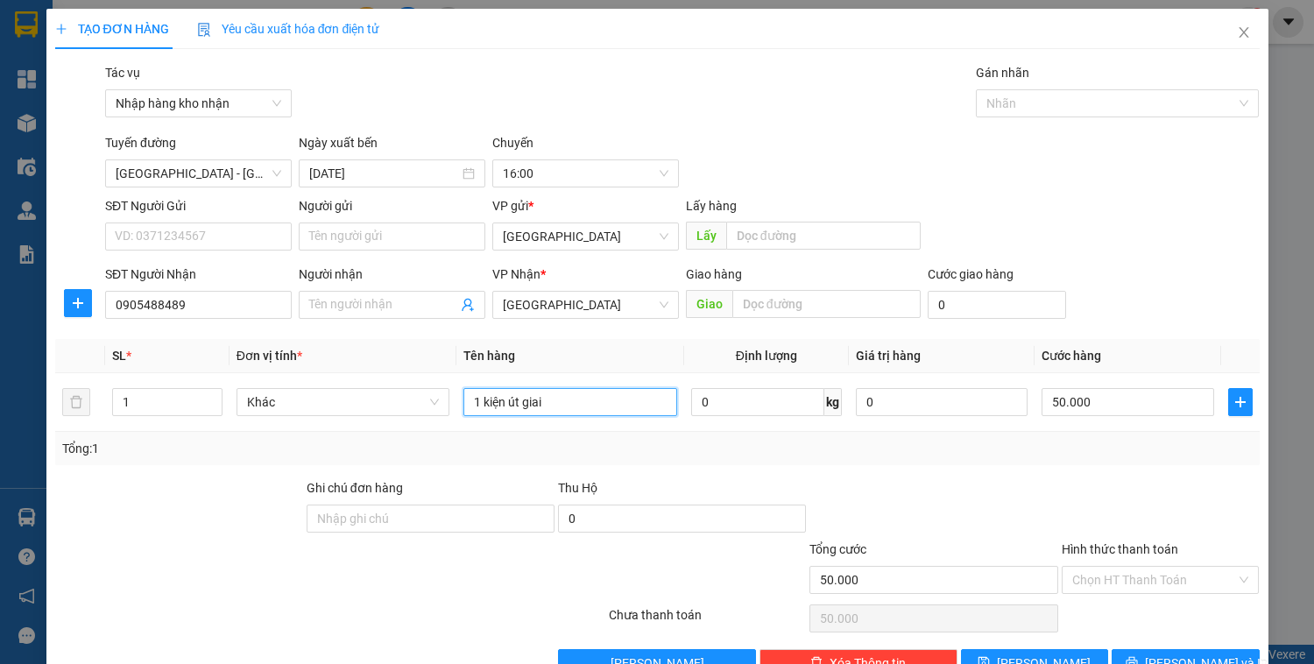
scroll to position [46, 0]
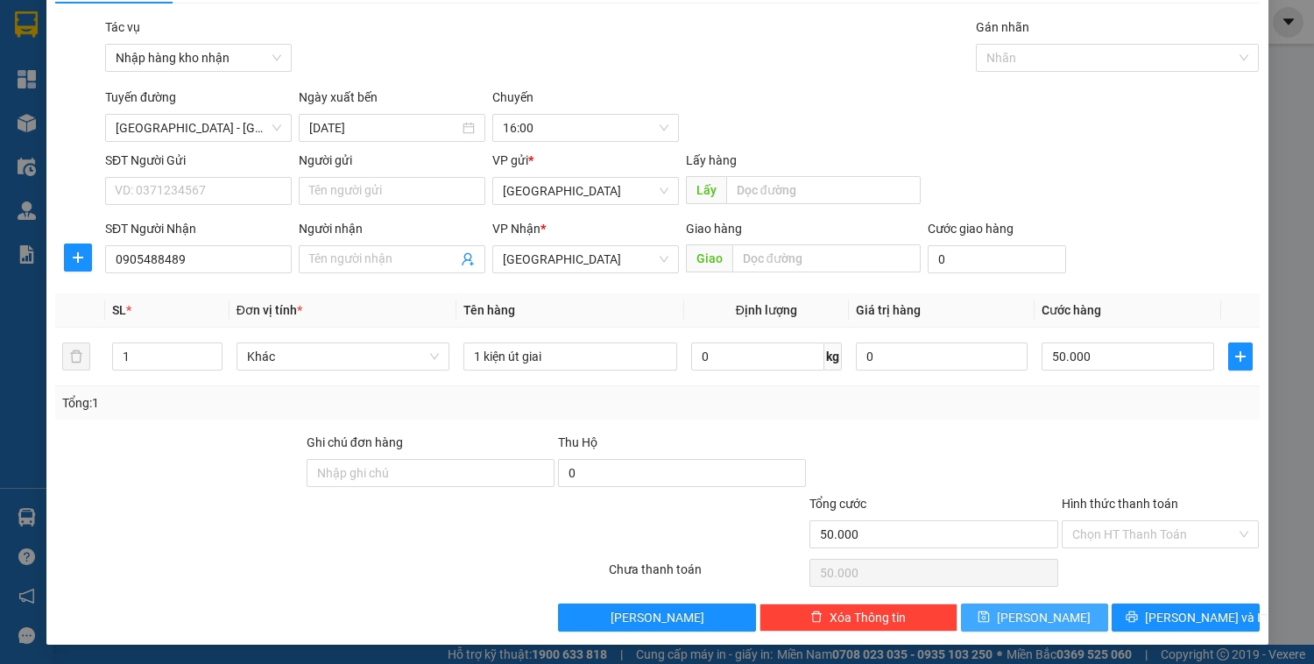
click at [1044, 619] on span "[PERSON_NAME]" at bounding box center [1044, 617] width 94 height 19
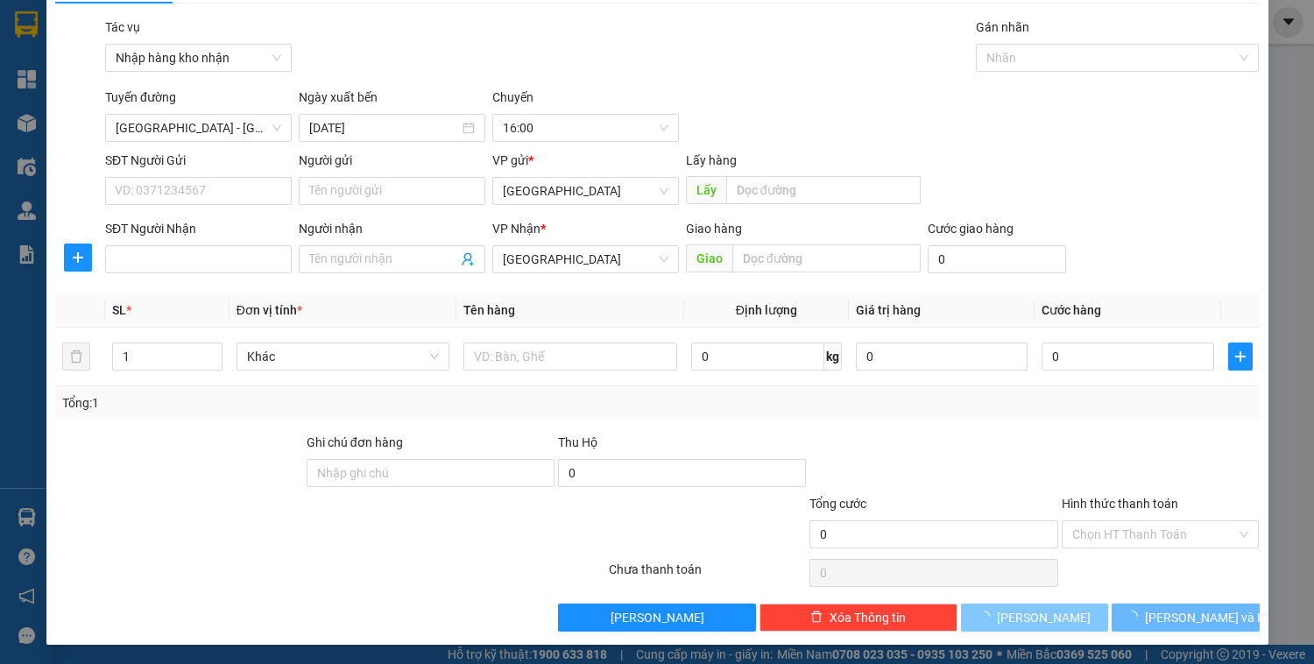
scroll to position [0, 0]
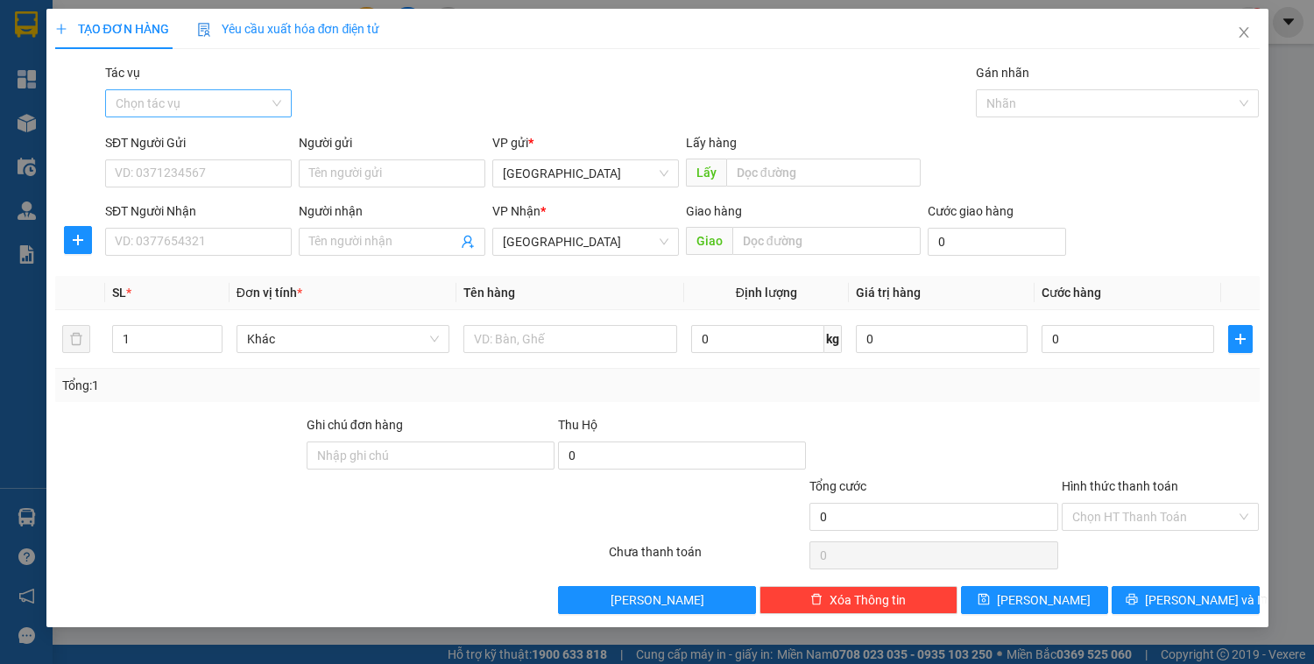
click at [185, 102] on input "Tác vụ" at bounding box center [192, 103] width 153 height 26
click at [189, 163] on div "Nhập hàng kho nhận" at bounding box center [199, 166] width 166 height 19
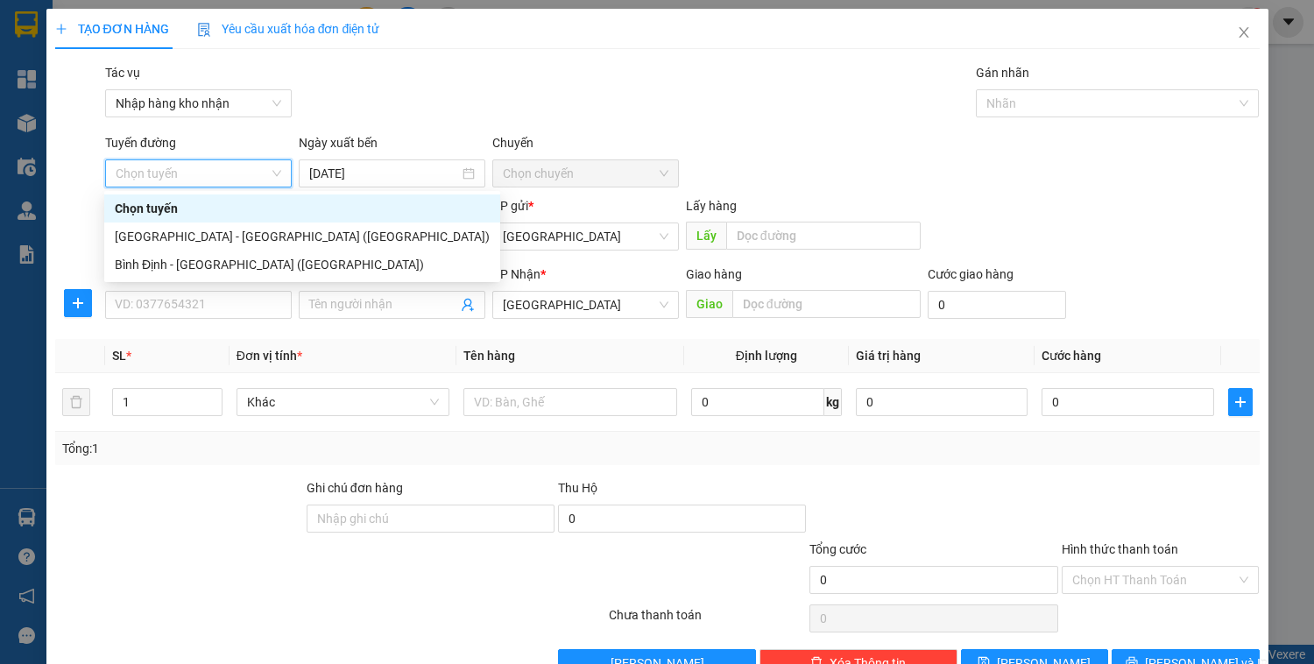
click at [195, 235] on div "[GEOGRAPHIC_DATA] - [GEOGRAPHIC_DATA] ([GEOGRAPHIC_DATA])" at bounding box center [302, 236] width 375 height 19
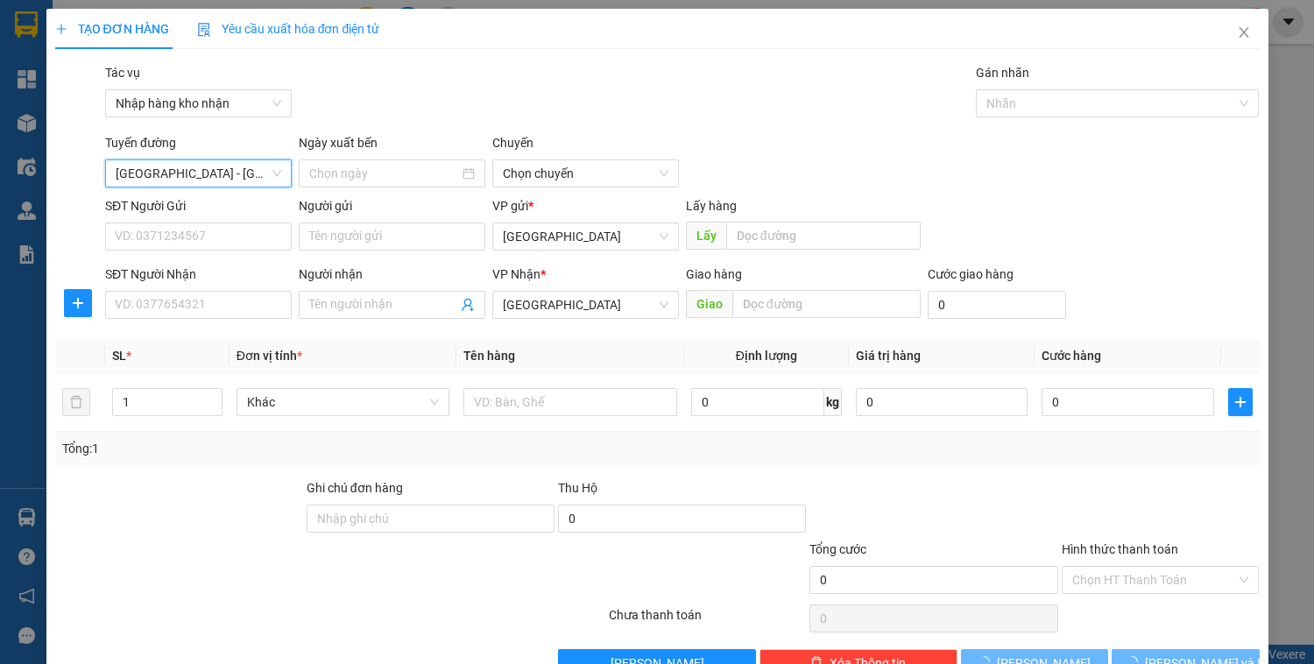
click at [559, 193] on div "Transit Pickup Surcharge Ids Transit Deliver Surcharge Ids Transit Deliver Surc…" at bounding box center [657, 370] width 1205 height 614
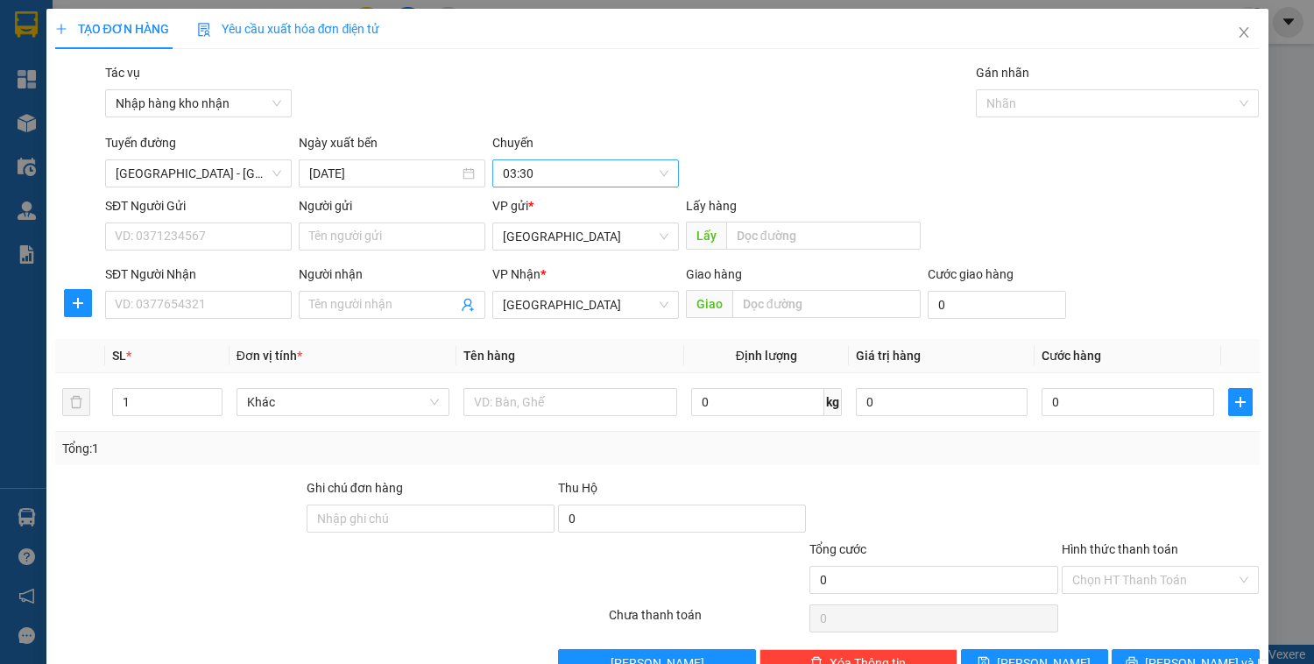
click at [560, 177] on span "03:30" at bounding box center [586, 173] width 166 height 26
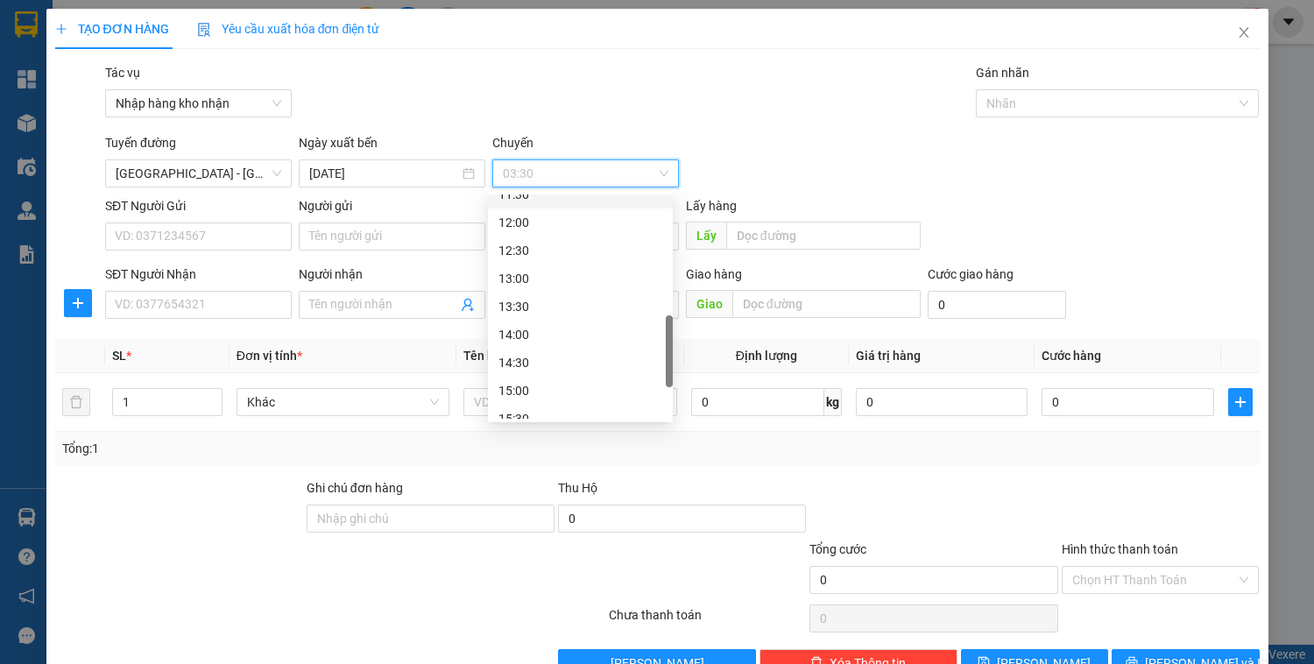
scroll to position [561, 0]
click at [529, 375] on div "16:00" at bounding box center [581, 376] width 164 height 19
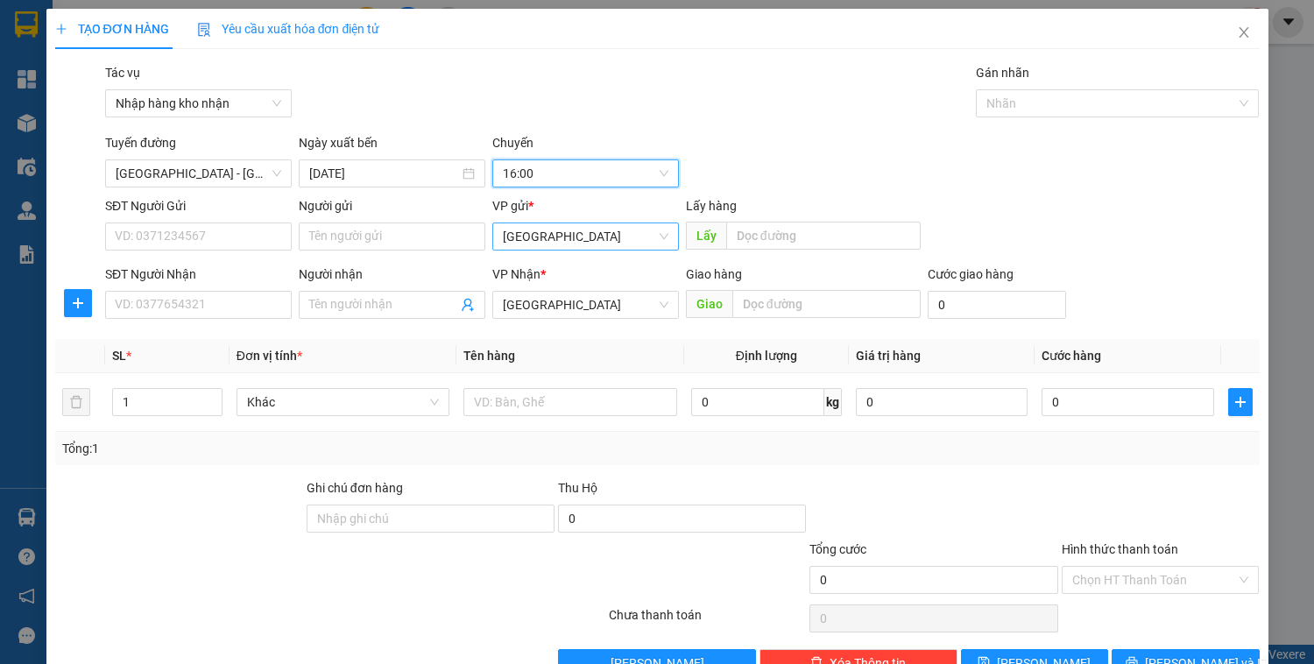
click at [535, 234] on span "[GEOGRAPHIC_DATA]" at bounding box center [586, 236] width 166 height 26
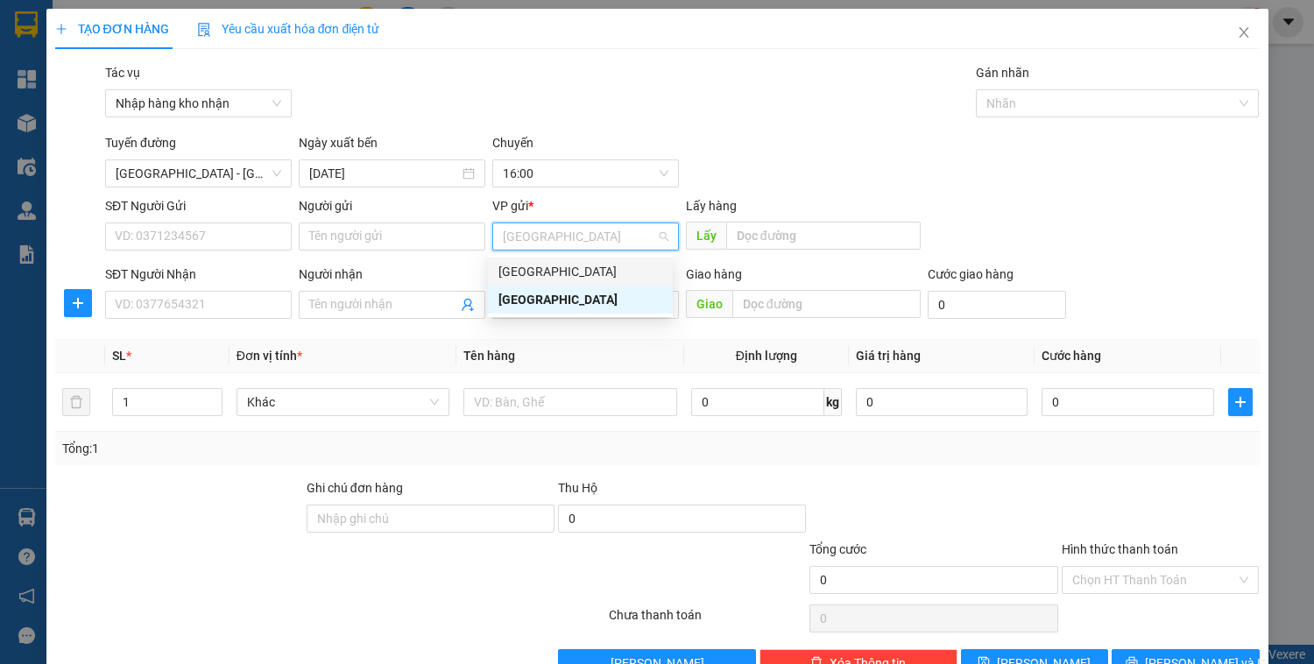
click at [541, 274] on div "[GEOGRAPHIC_DATA]" at bounding box center [581, 271] width 164 height 19
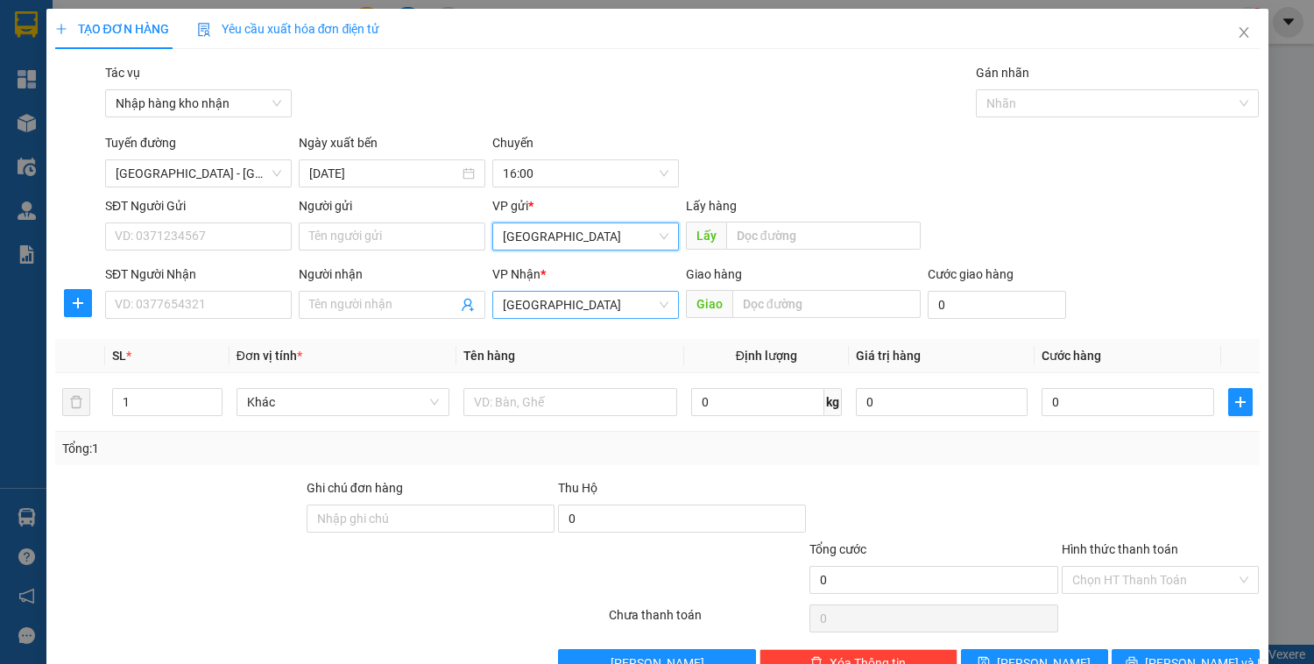
click at [549, 301] on span "[GEOGRAPHIC_DATA]" at bounding box center [586, 305] width 166 height 26
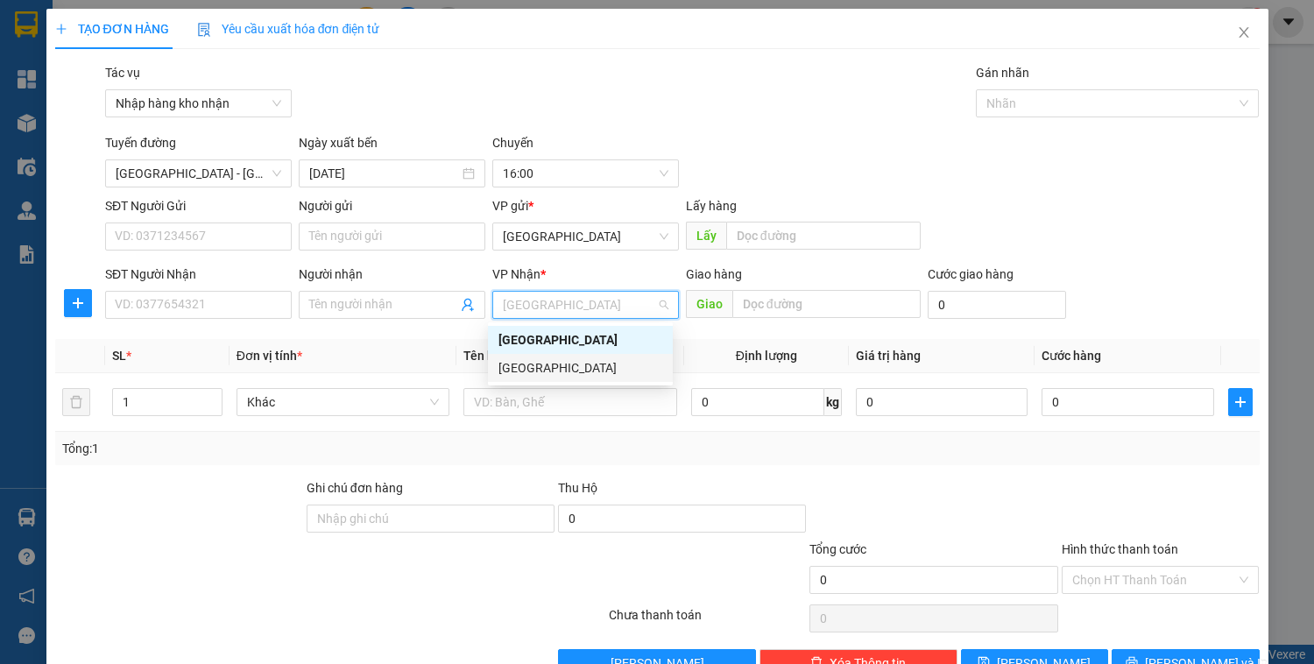
click at [536, 364] on div "[GEOGRAPHIC_DATA]" at bounding box center [581, 367] width 164 height 19
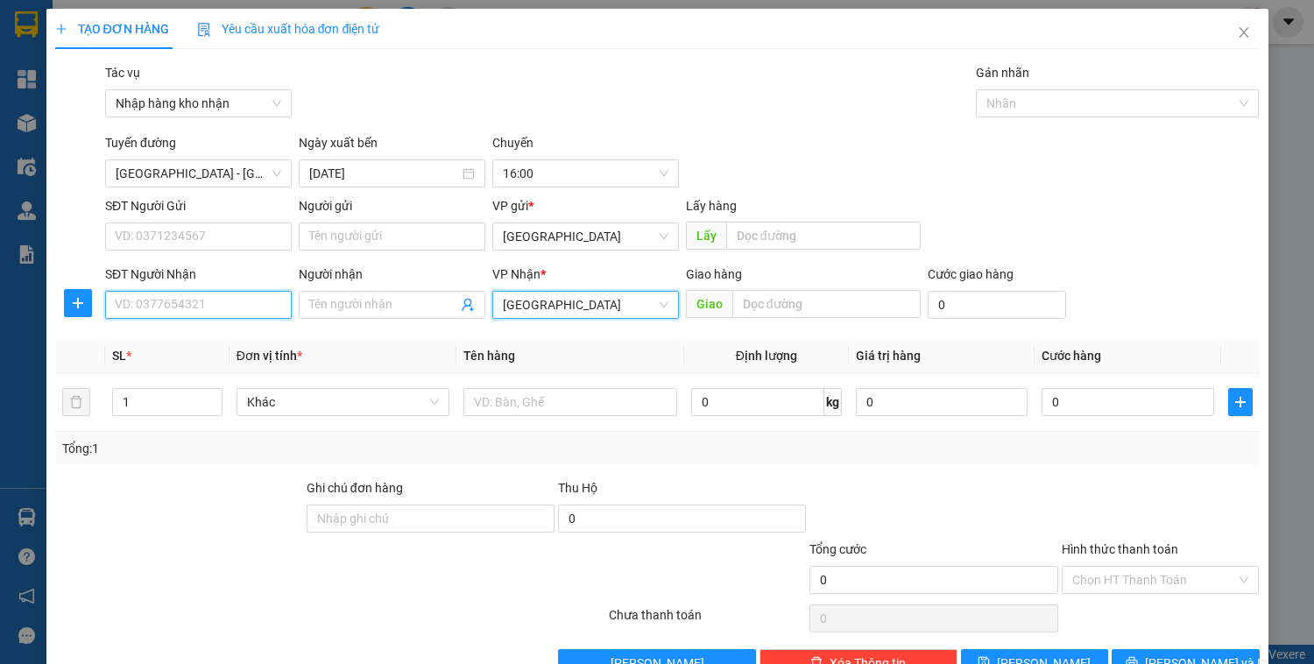
click at [216, 303] on input "SĐT Người Nhận" at bounding box center [198, 305] width 187 height 28
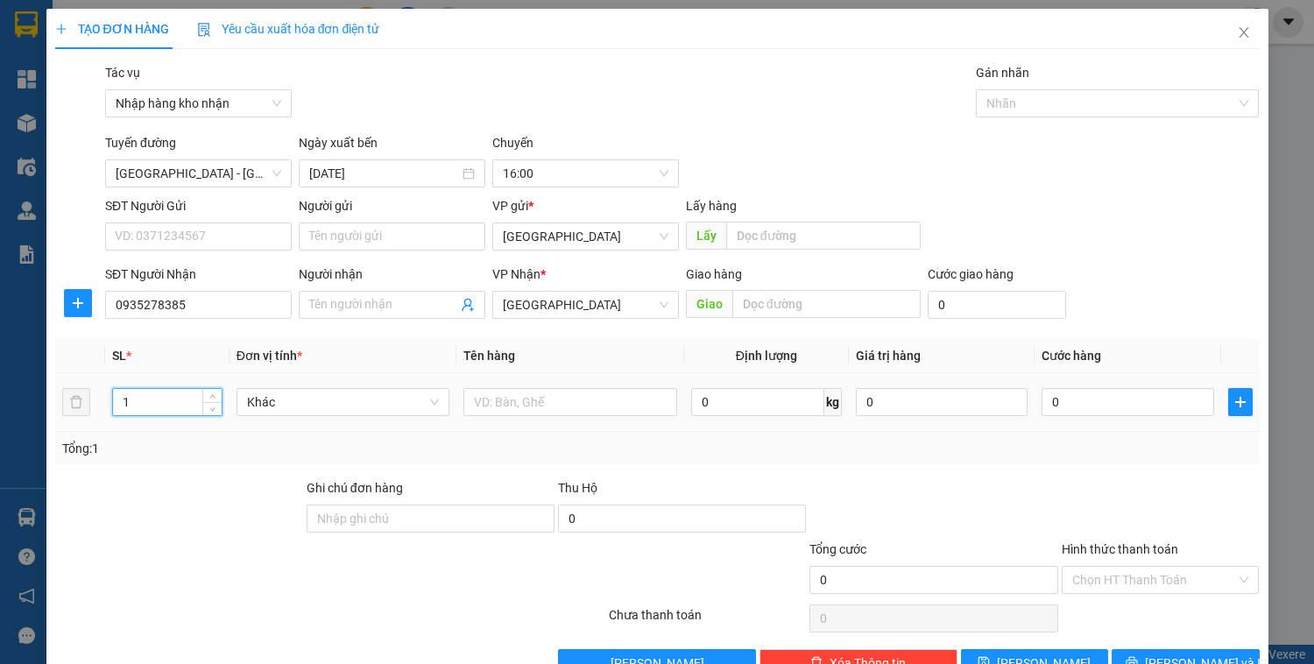
click at [86, 405] on tr "1 Khác 0 kg 0 0" at bounding box center [657, 402] width 1205 height 59
click at [564, 407] on input "text" at bounding box center [570, 402] width 213 height 28
click at [1096, 400] on input "0" at bounding box center [1128, 402] width 172 height 28
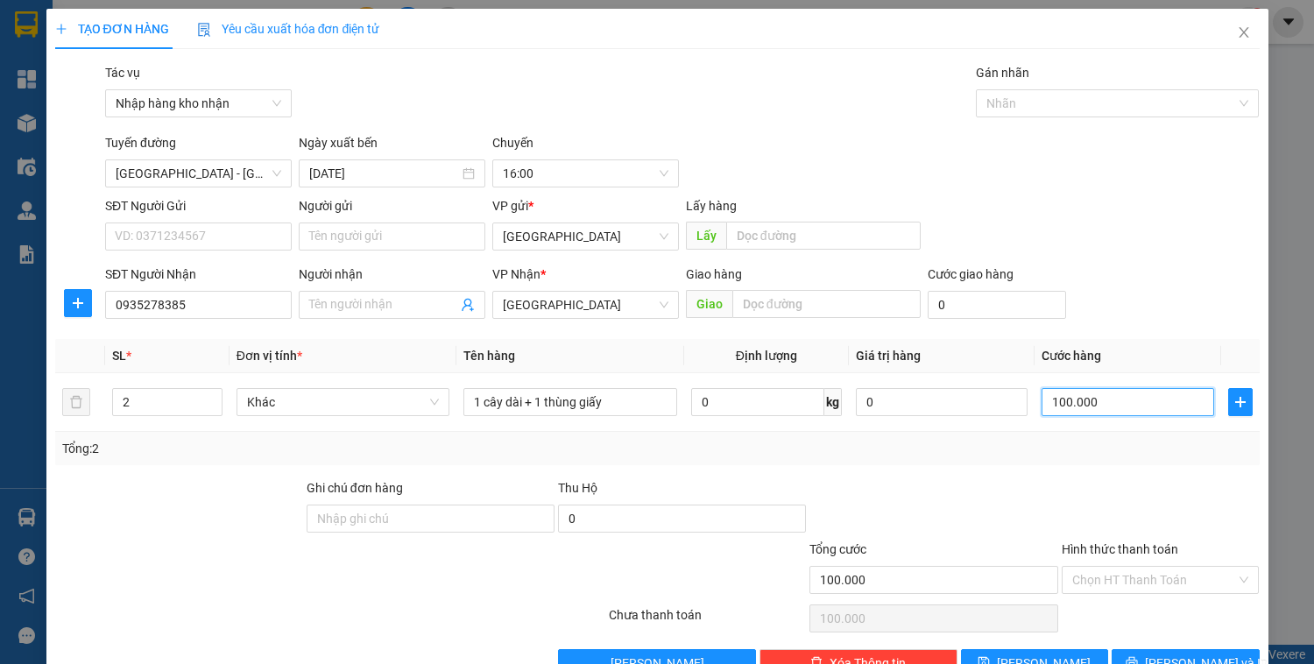
scroll to position [46, 0]
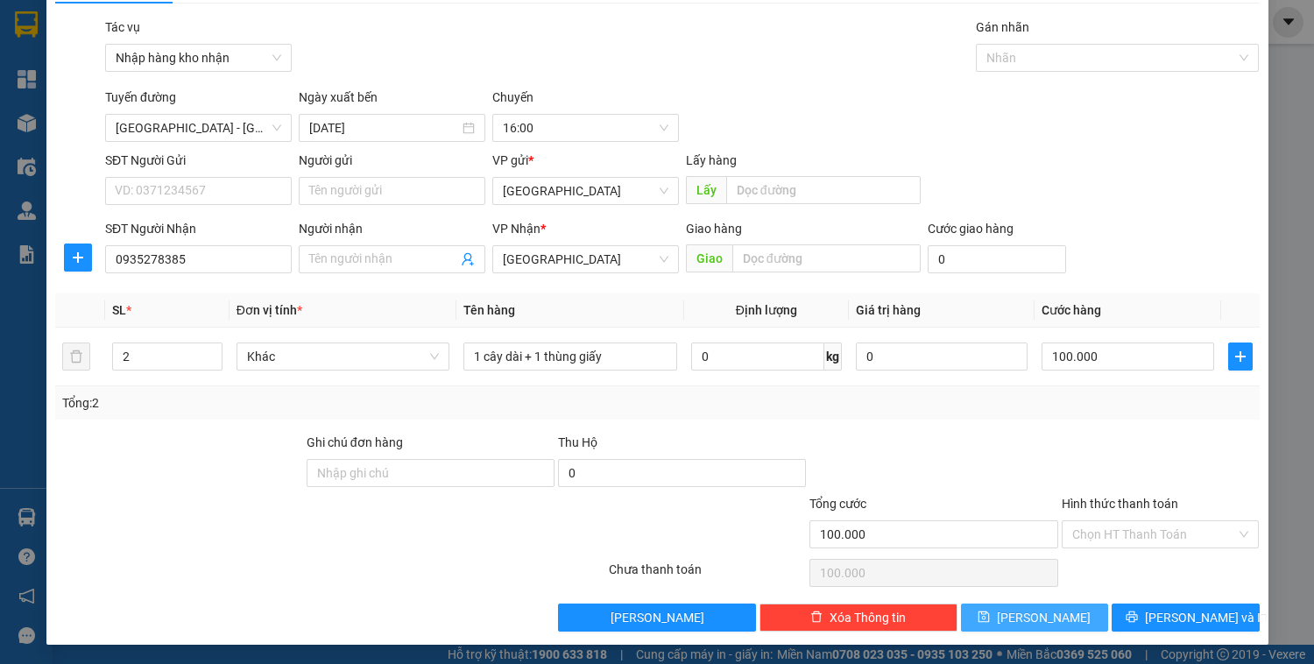
click at [1028, 617] on span "[PERSON_NAME]" at bounding box center [1044, 617] width 94 height 19
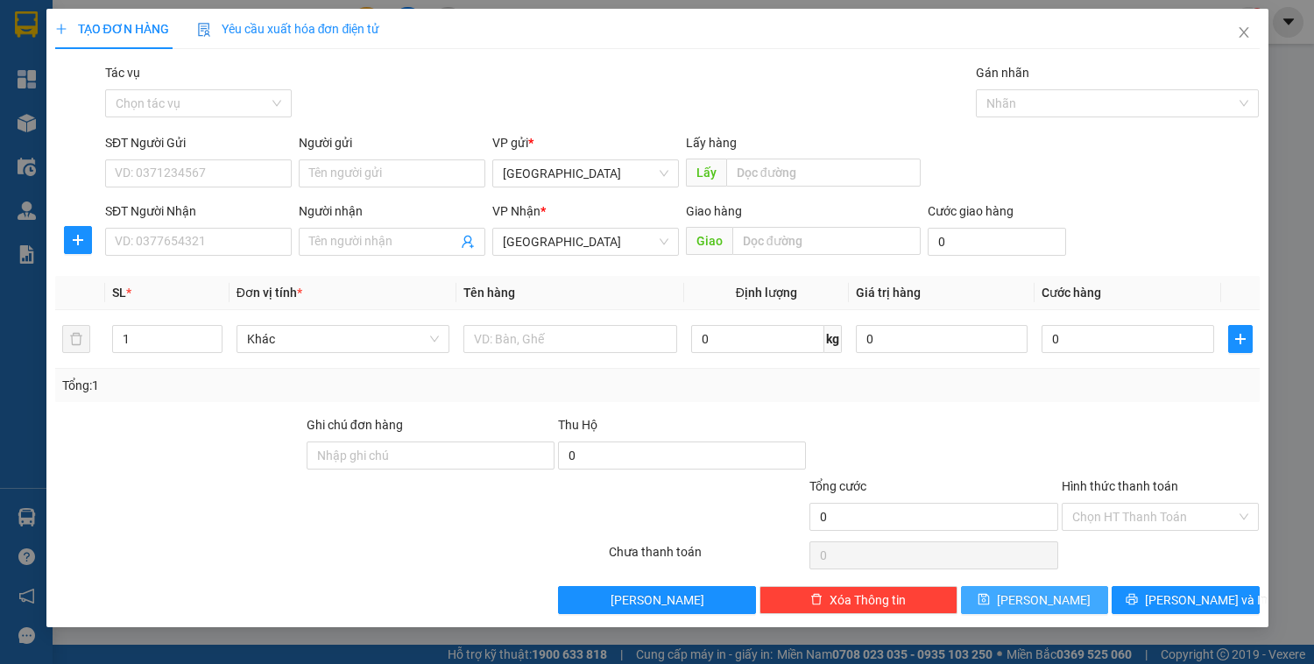
scroll to position [0, 0]
click at [1245, 32] on icon "close" at bounding box center [1244, 32] width 14 height 14
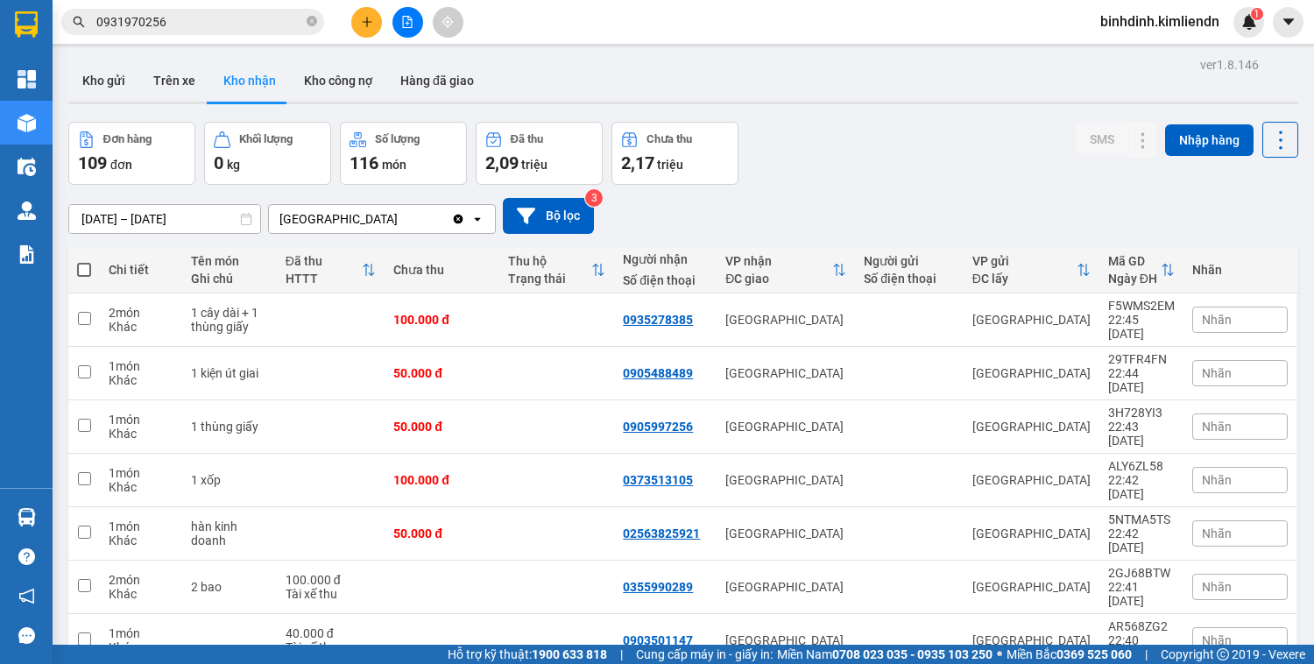
click at [1218, 298] on div "Nhãn" at bounding box center [1241, 320] width 96 height 53
click at [1213, 316] on span "Nhãn" at bounding box center [1217, 320] width 30 height 14
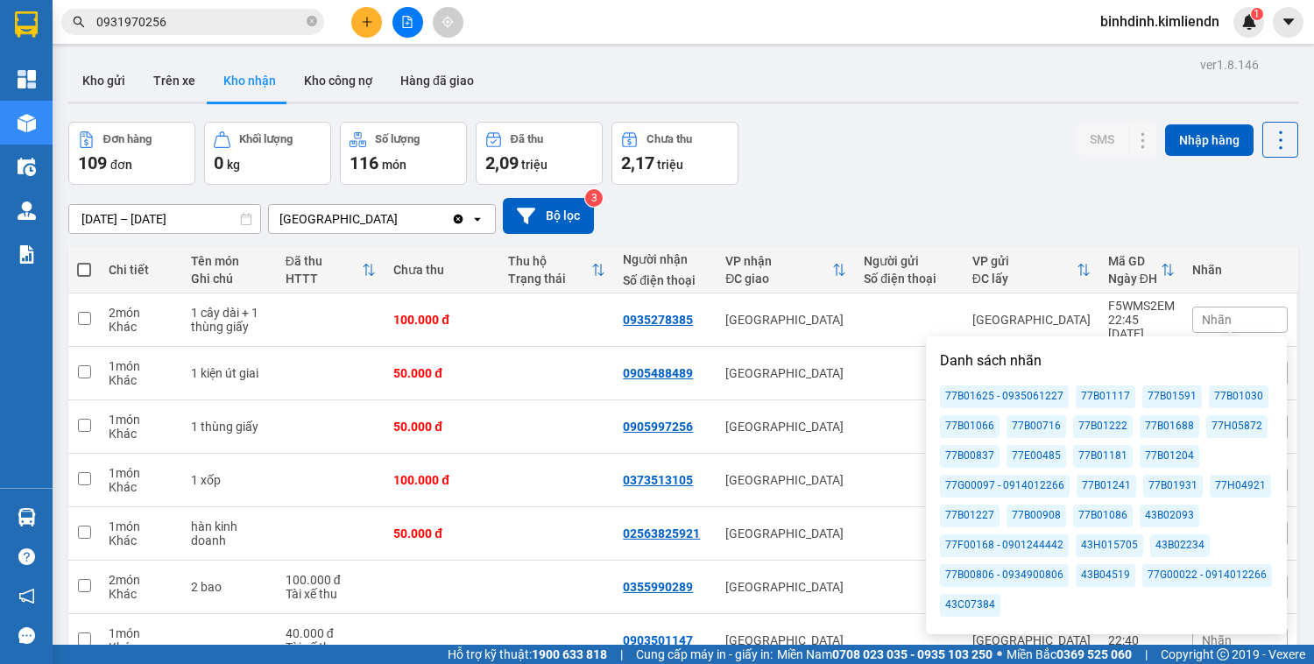
click at [1168, 455] on div "77B01204" at bounding box center [1170, 456] width 60 height 23
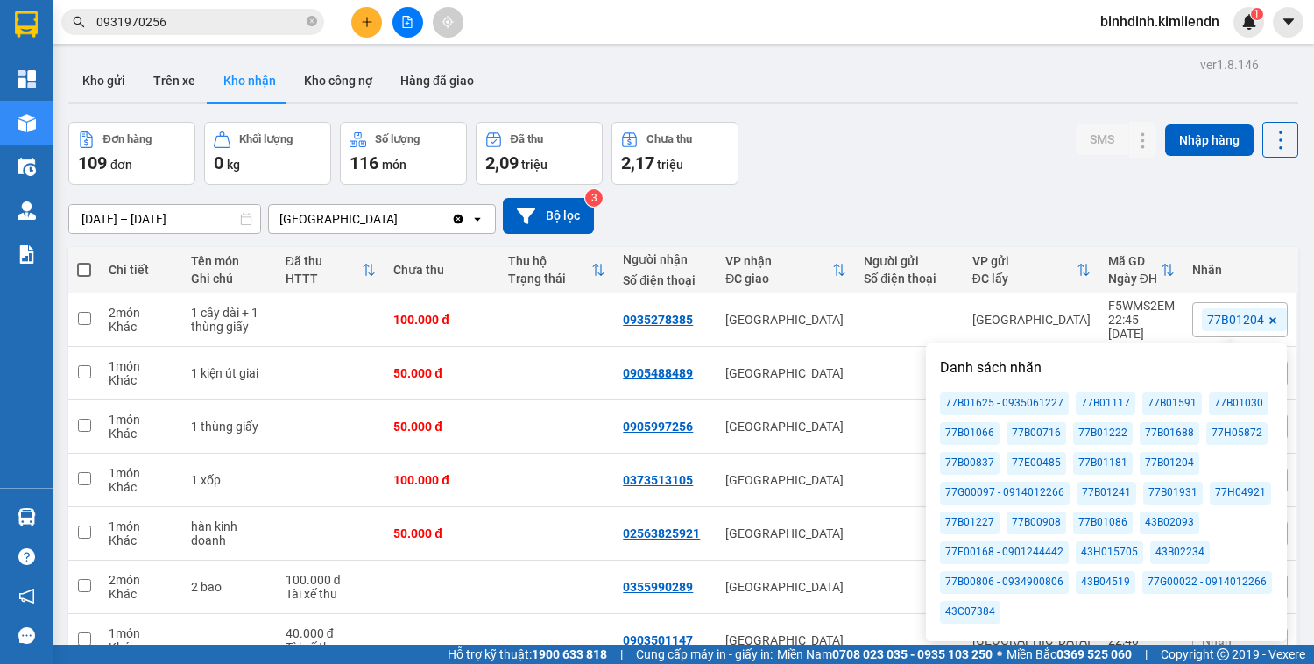
click at [1125, 180] on div "SMS Nhập hàng" at bounding box center [1187, 153] width 223 height 63
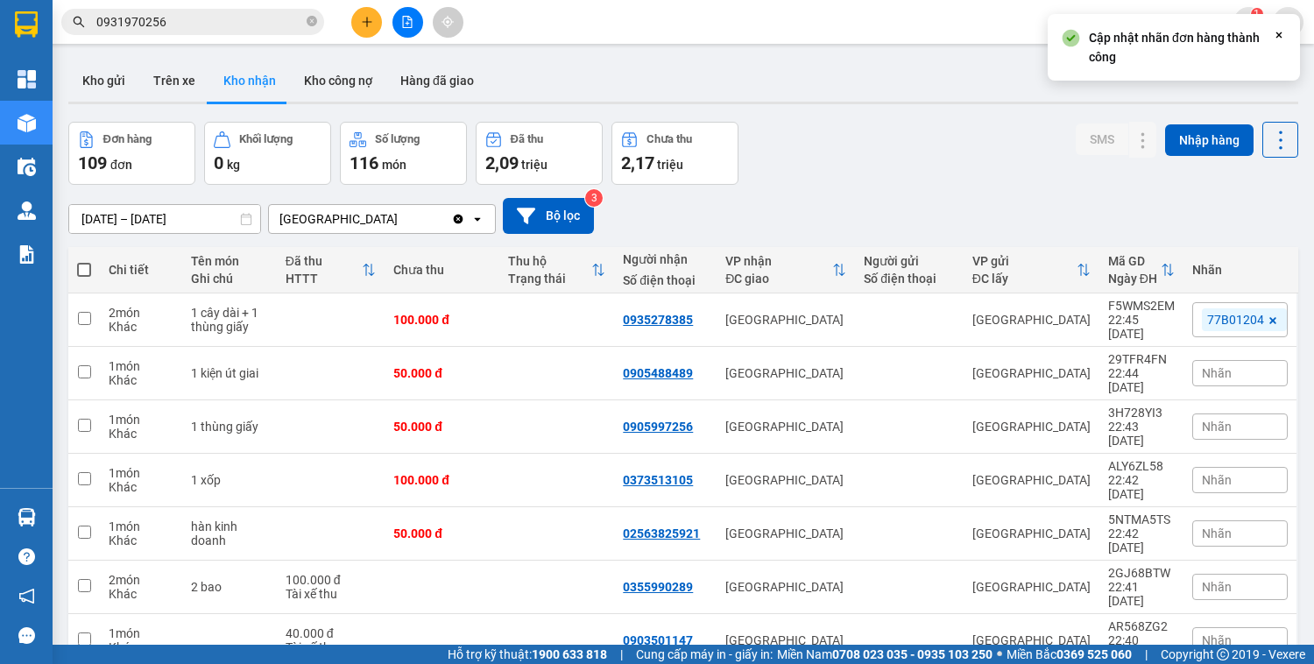
click at [1216, 366] on span "Nhãn" at bounding box center [1217, 373] width 30 height 14
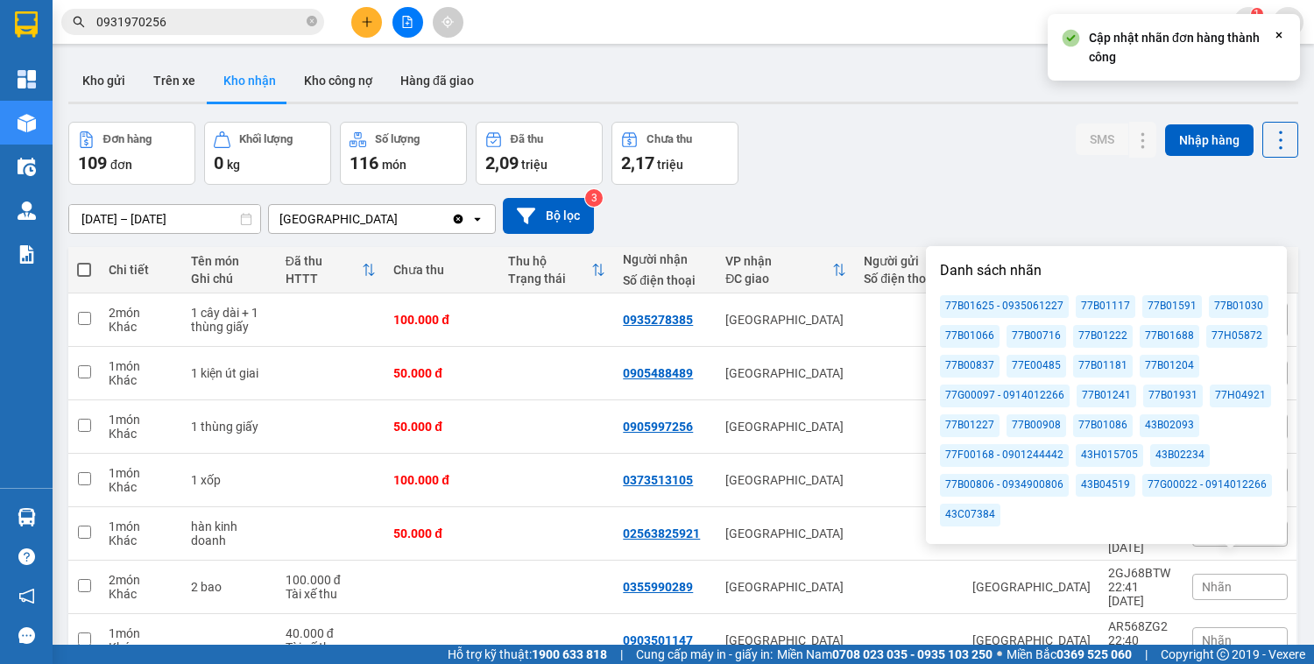
click at [1175, 361] on div "77B01204" at bounding box center [1170, 366] width 60 height 23
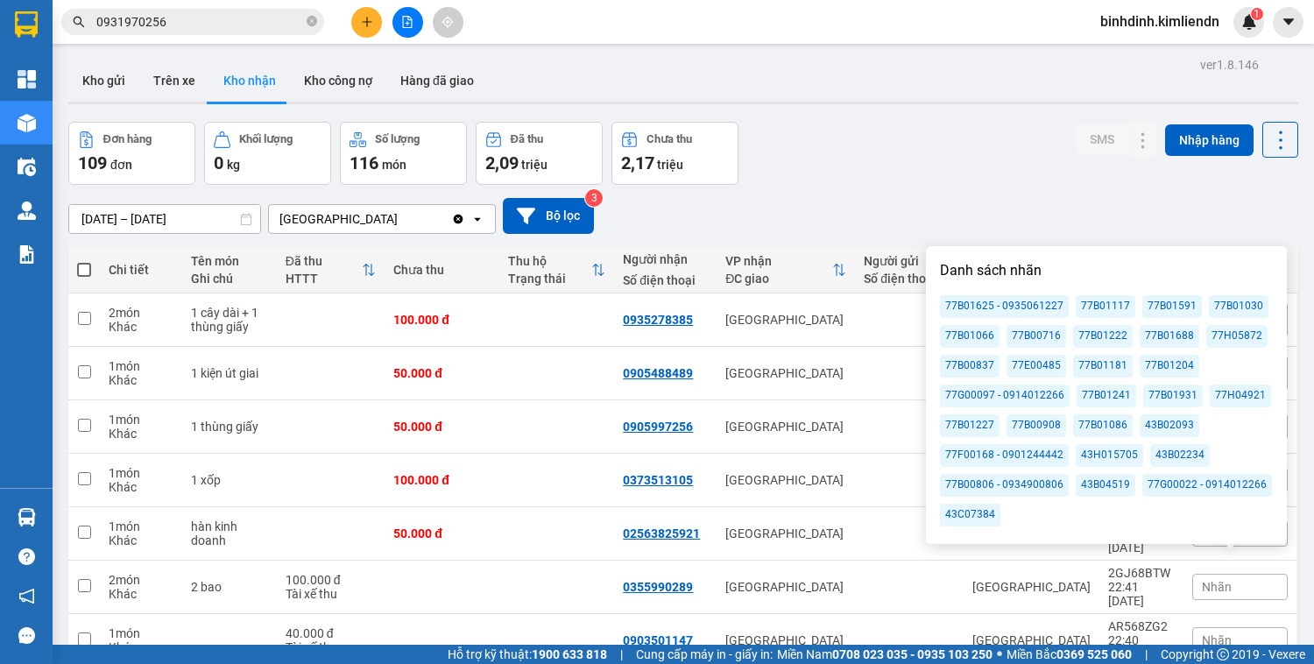
click at [1136, 213] on div "[DATE] – [DATE] Press the down arrow key to interact with the calendar and sele…" at bounding box center [683, 216] width 1230 height 36
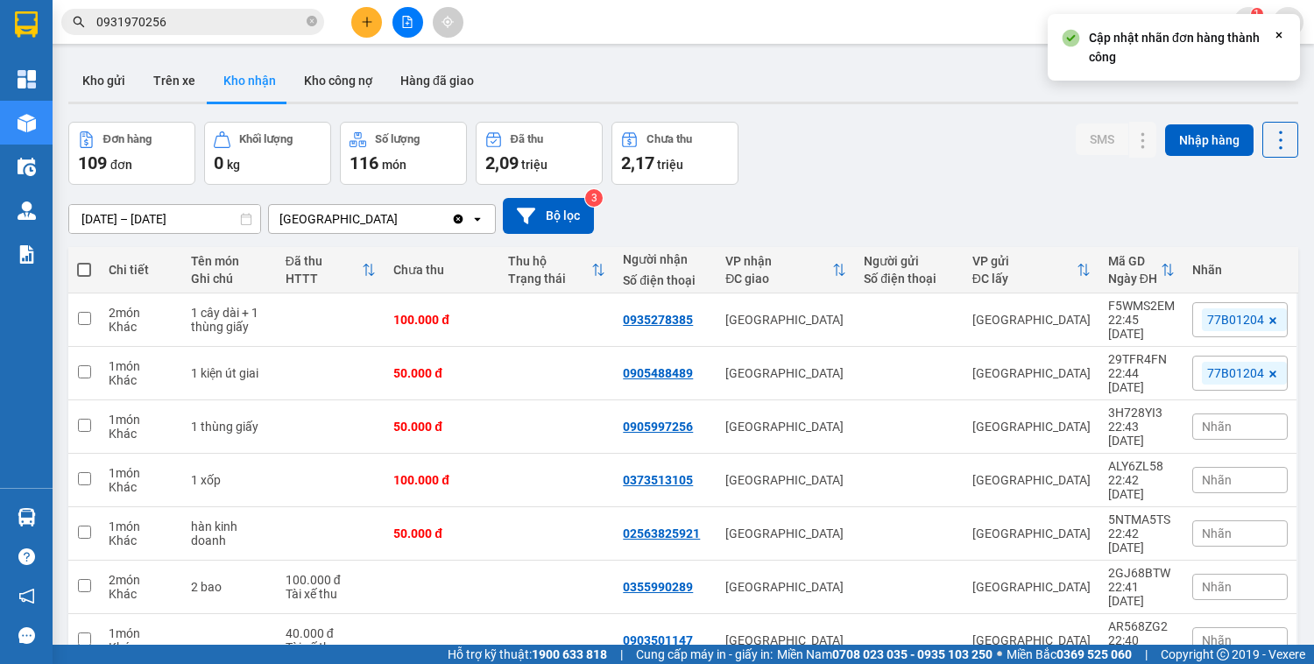
click at [1230, 414] on div "Nhãn" at bounding box center [1241, 427] width 96 height 26
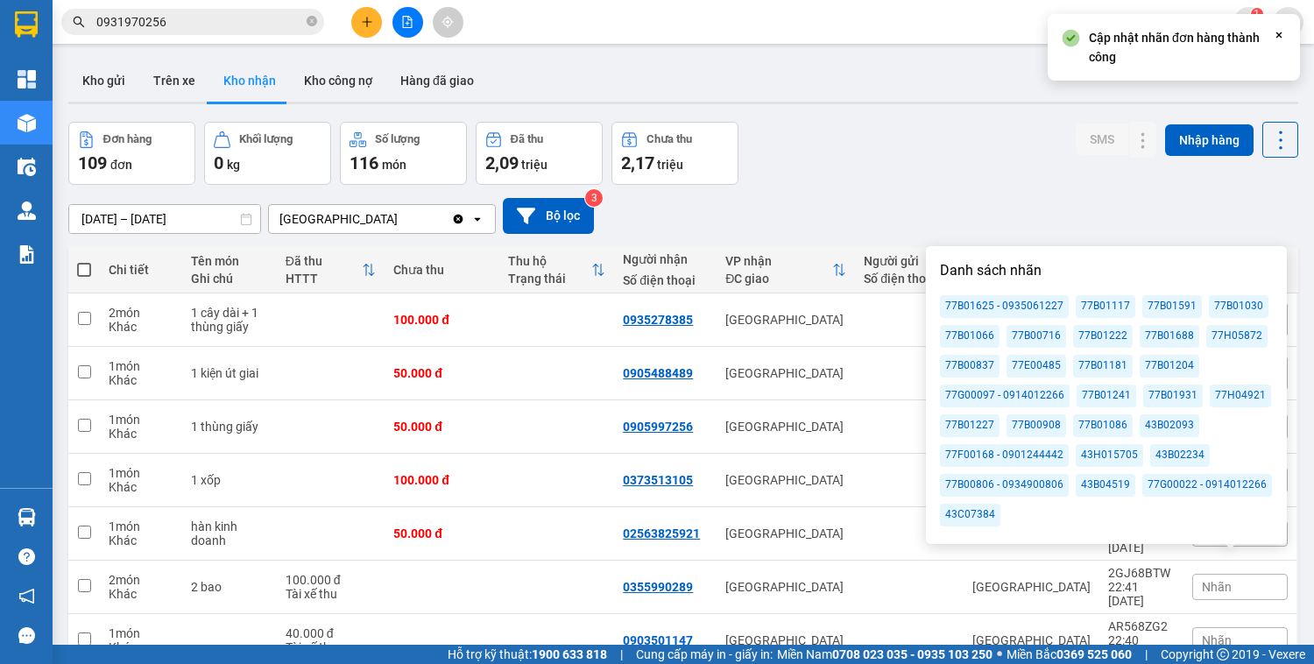
click at [1158, 368] on div "77B01204" at bounding box center [1170, 366] width 60 height 23
click at [1081, 172] on div "SMS Nhập hàng" at bounding box center [1187, 153] width 223 height 63
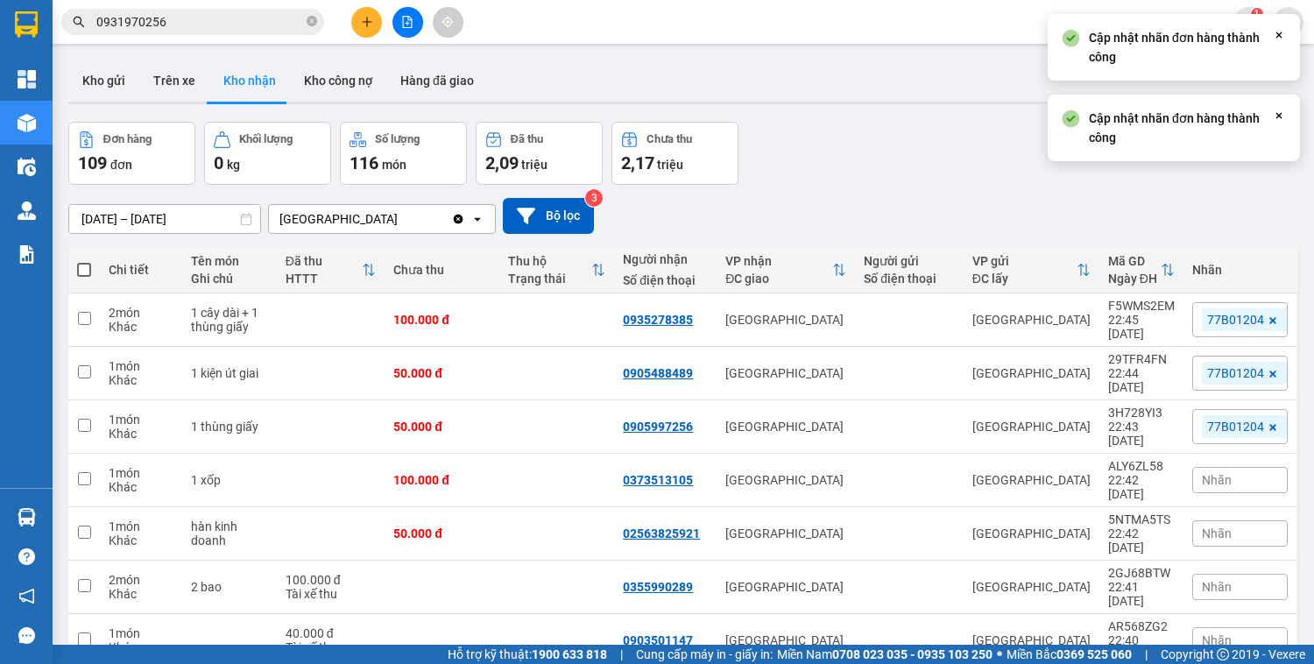
click at [1225, 467] on div "Nhãn" at bounding box center [1241, 480] width 96 height 26
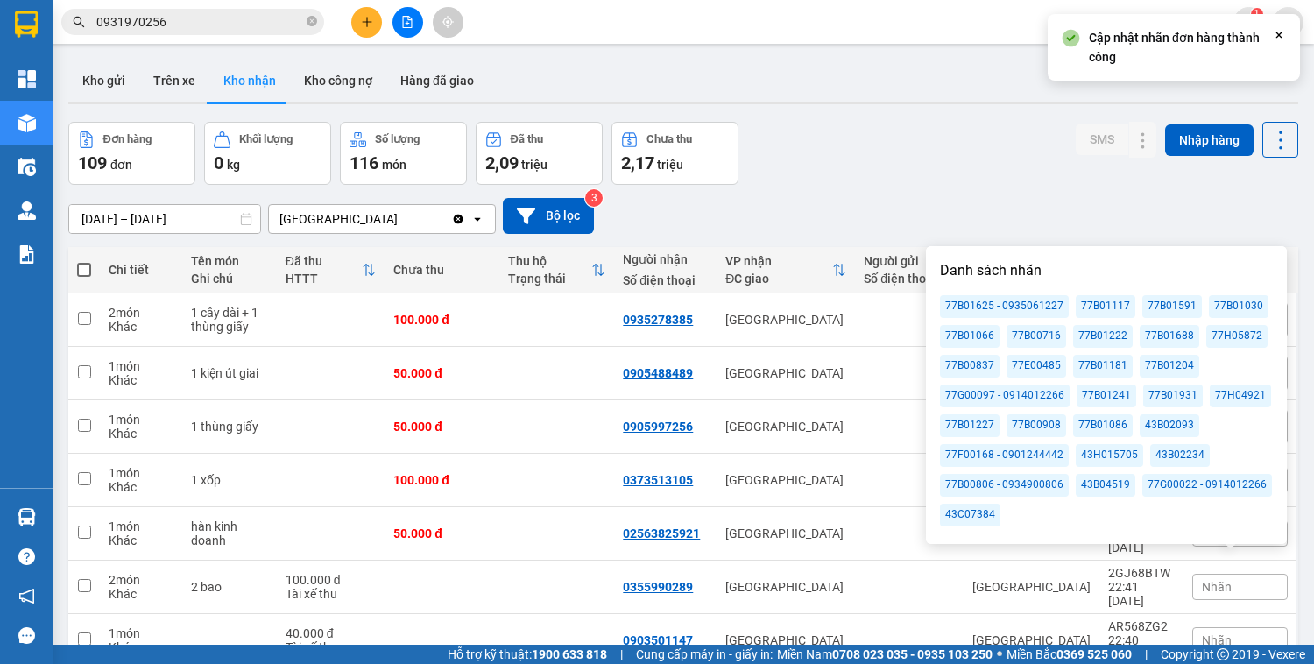
click at [1174, 362] on div "77B01204" at bounding box center [1170, 366] width 60 height 23
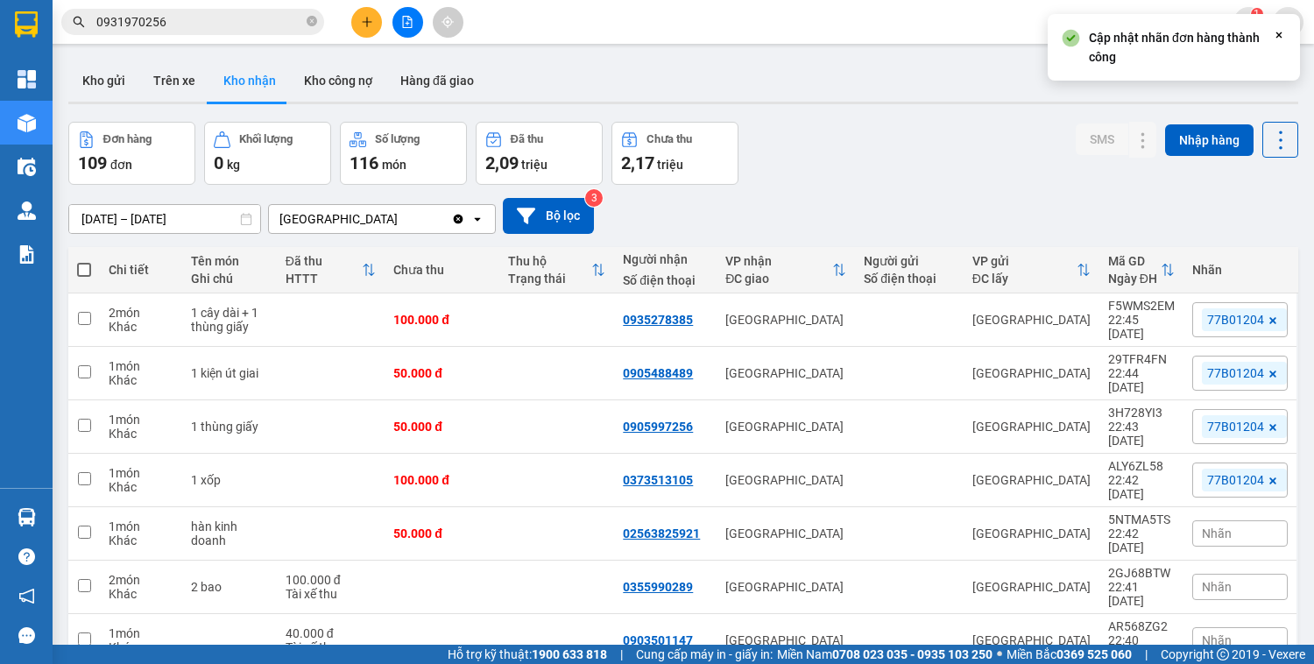
click at [1032, 178] on div "Đơn hàng 109 đơn Khối lượng 0 kg Số lượng 116 món Đã thu 2,09 triệu Chưa thu 2,…" at bounding box center [683, 153] width 1230 height 63
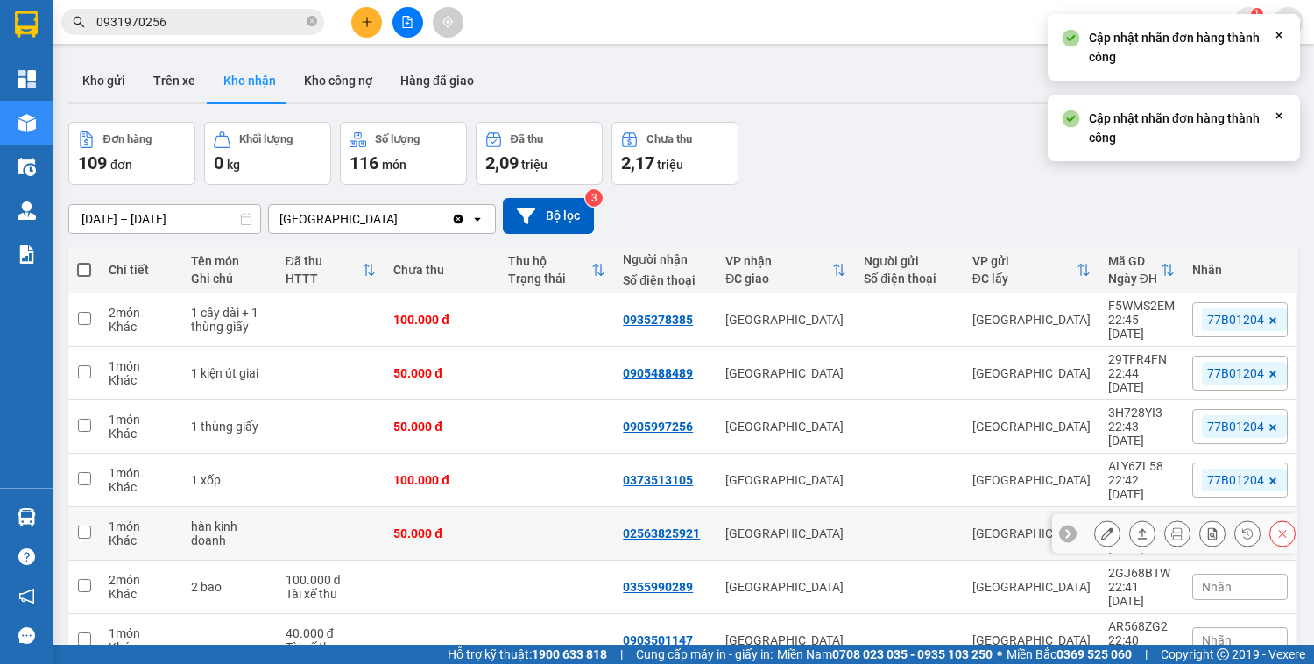
click at [1235, 521] on div at bounding box center [1195, 534] width 202 height 26
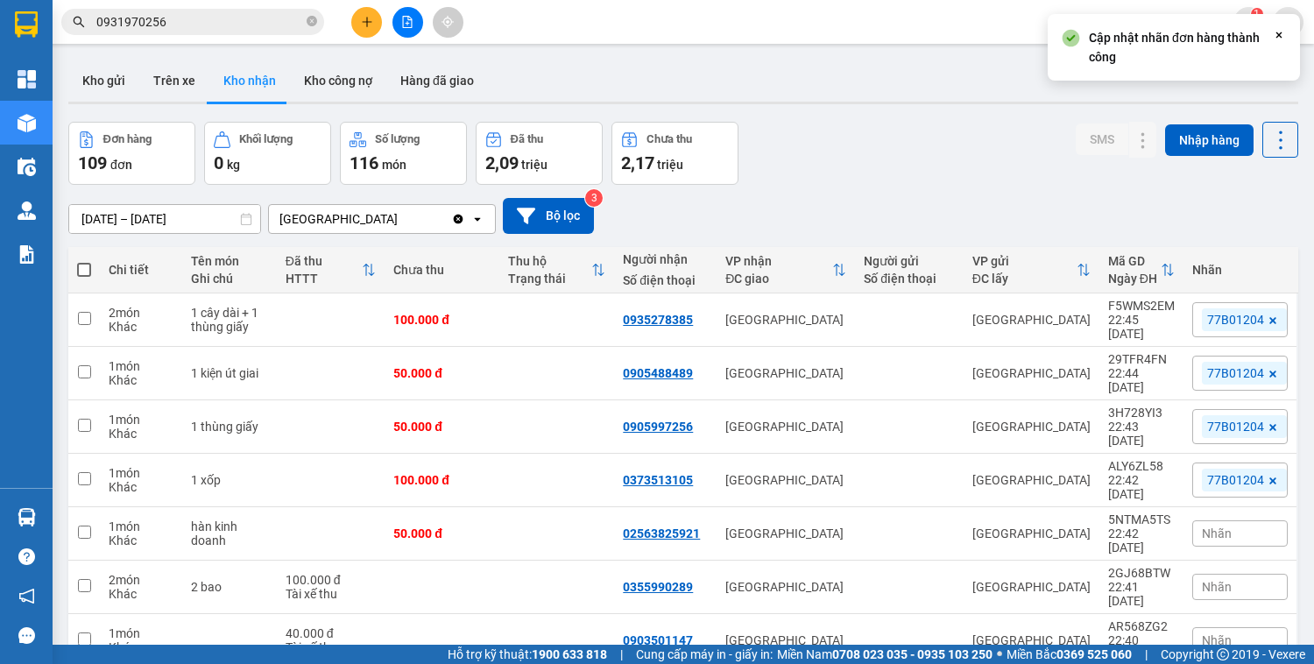
click at [1227, 521] on div "Nhãn" at bounding box center [1241, 534] width 96 height 26
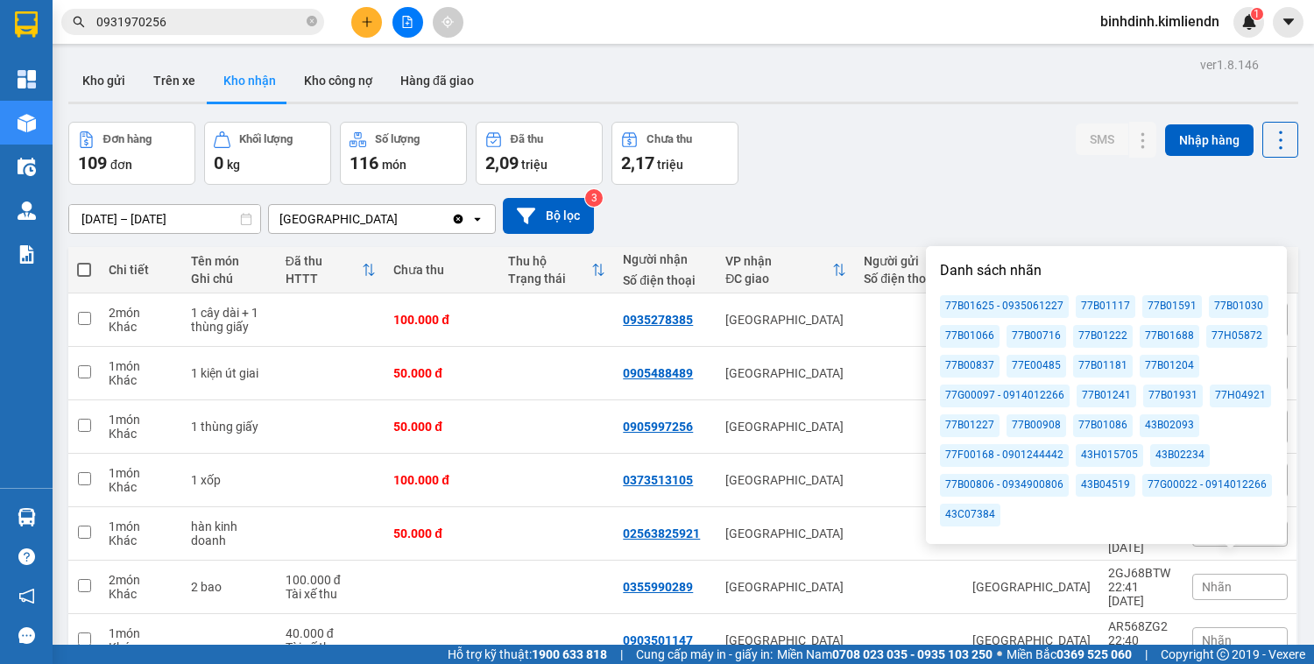
click at [1173, 371] on div "77B01204" at bounding box center [1170, 366] width 60 height 23
click at [1060, 210] on div "[DATE] – [DATE] Press the down arrow key to interact with the calendar and sele…" at bounding box center [683, 216] width 1230 height 36
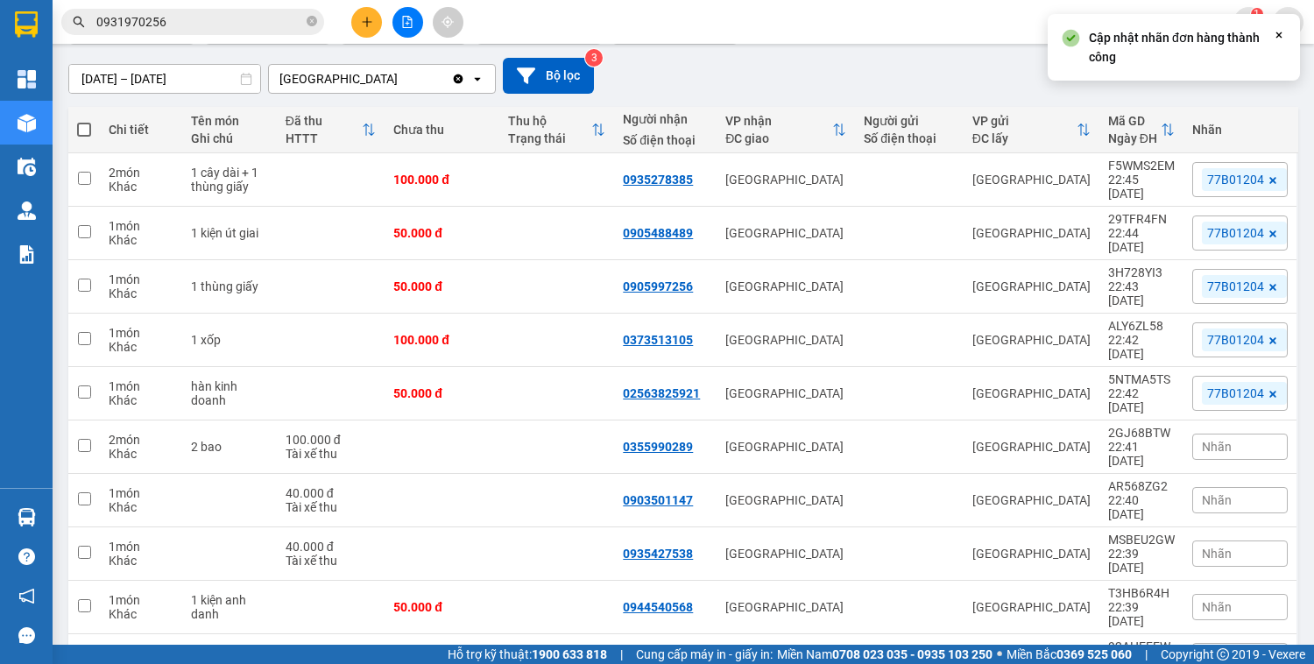
scroll to position [141, 0]
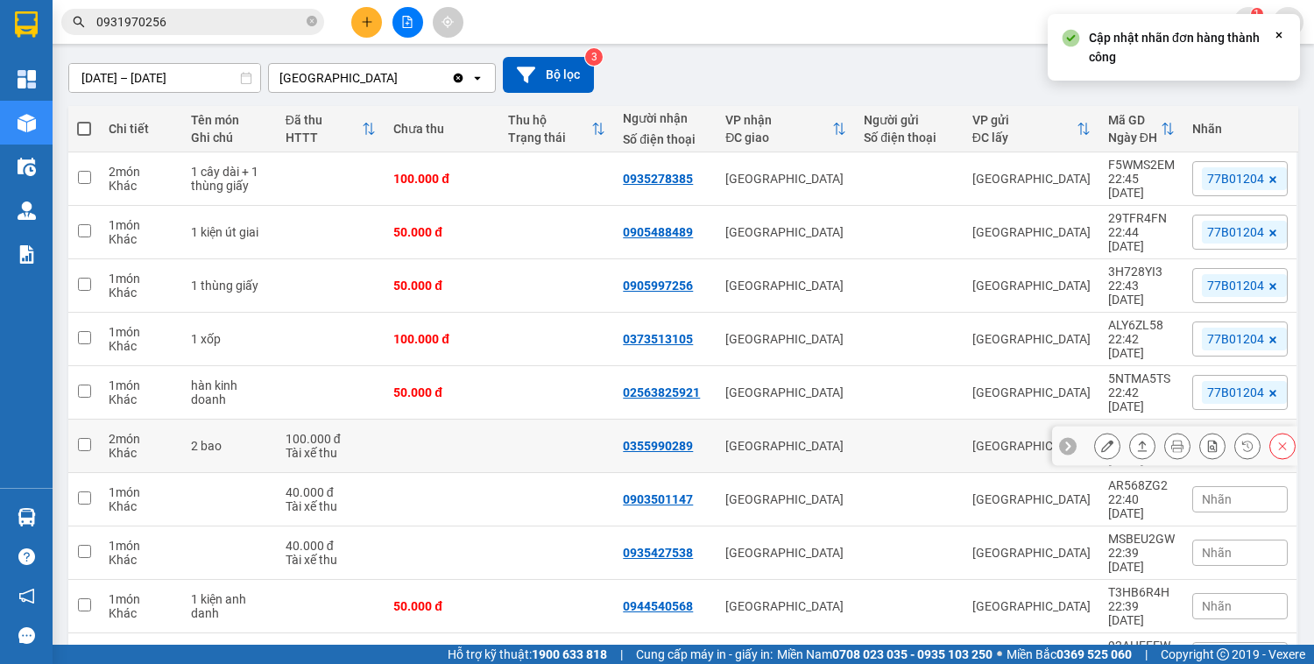
click at [1229, 433] on div at bounding box center [1195, 446] width 202 height 26
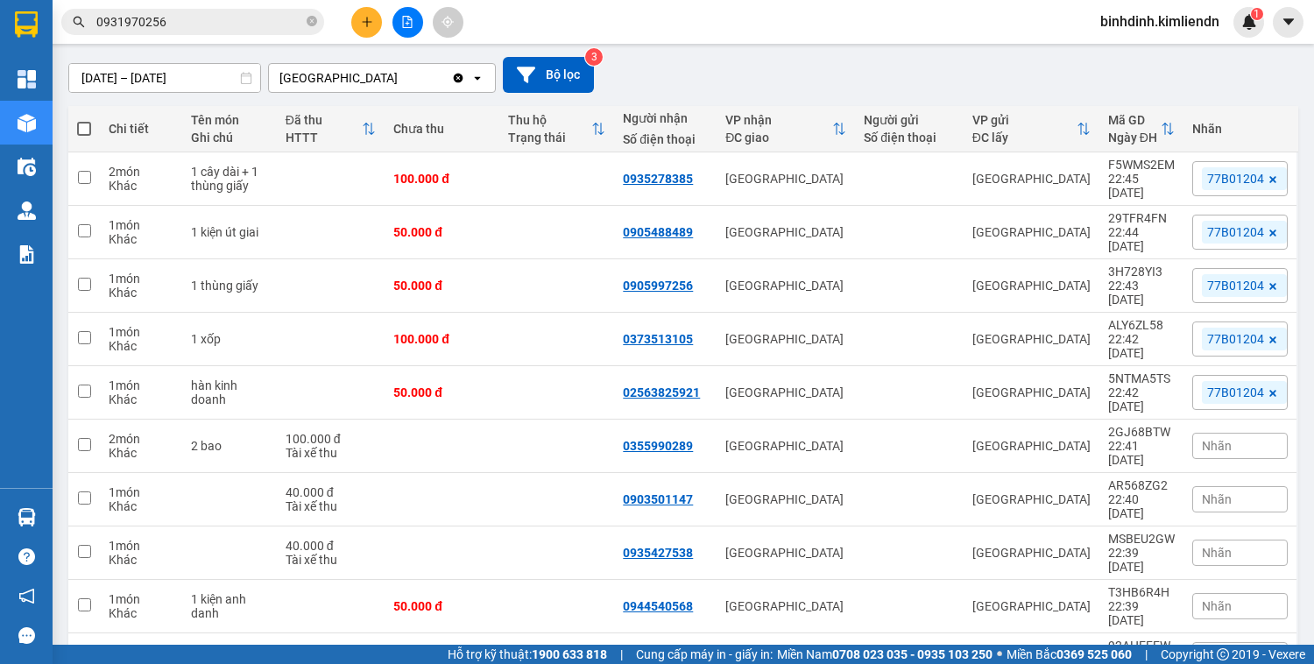
click at [1223, 433] on div "Nhãn" at bounding box center [1241, 446] width 96 height 26
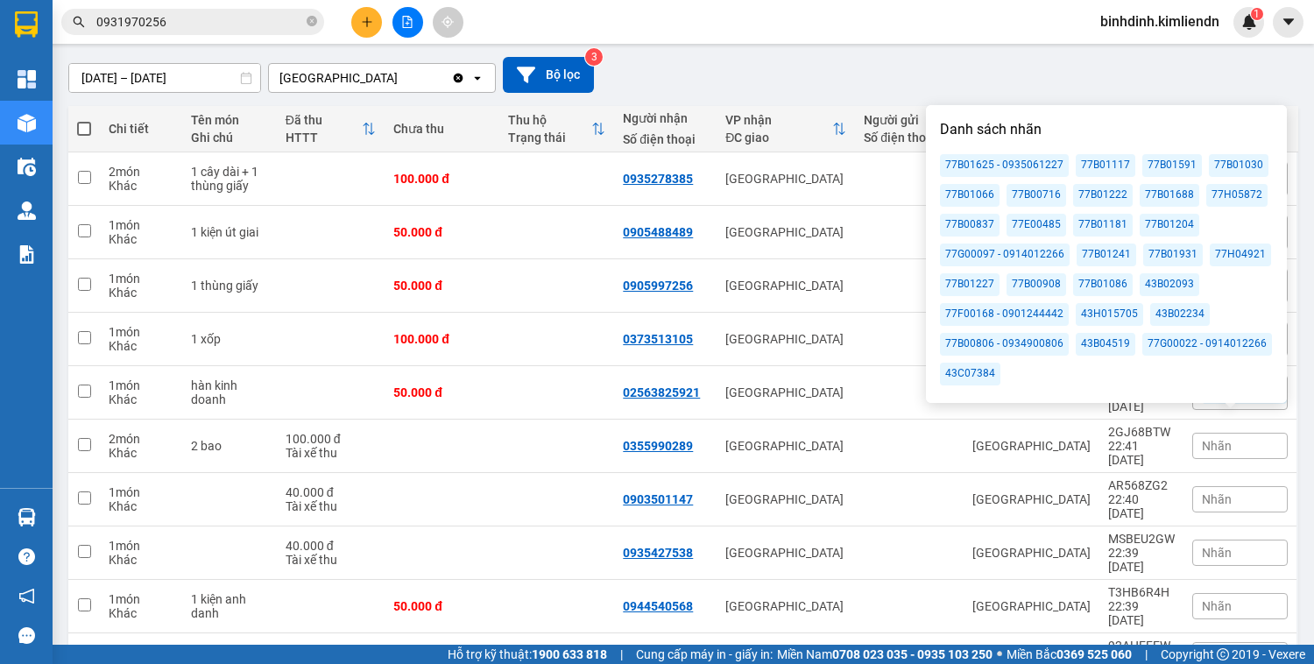
click at [1157, 217] on div "77B01204" at bounding box center [1170, 225] width 60 height 23
click at [1065, 83] on div "[DATE] – [DATE] Press the down arrow key to interact with the calendar and sele…" at bounding box center [683, 75] width 1230 height 36
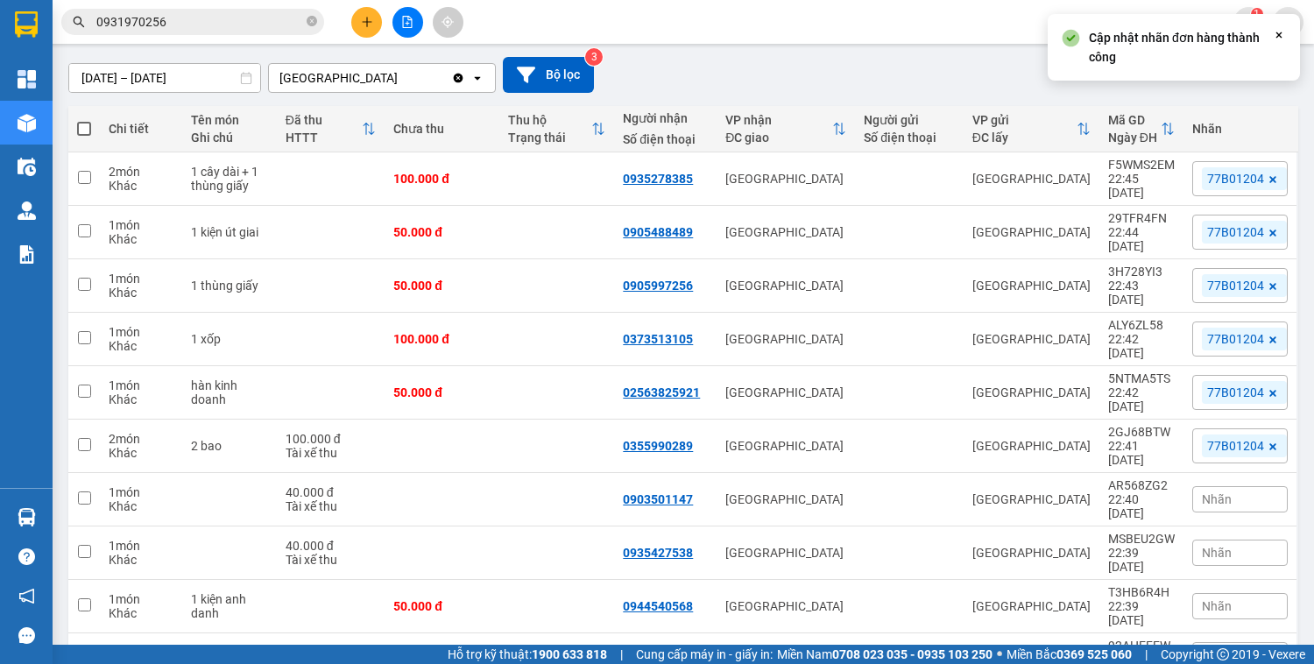
click at [1210, 492] on span "Nhãn" at bounding box center [1217, 499] width 30 height 14
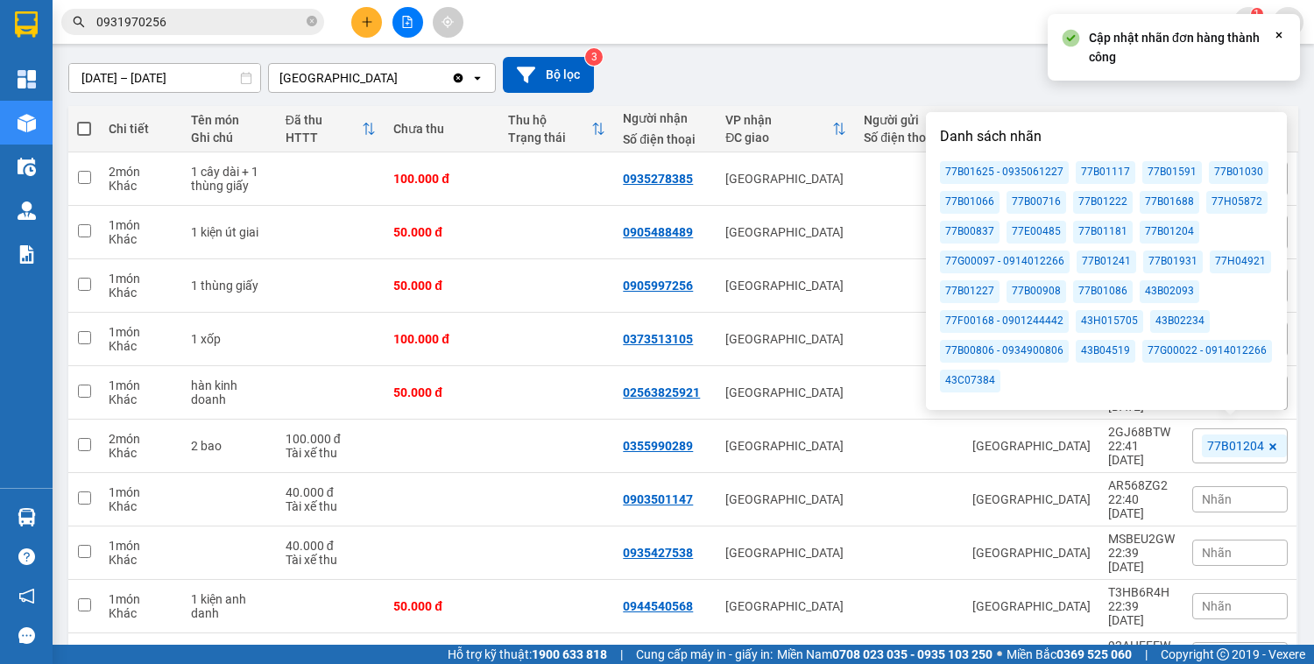
click at [1149, 231] on div "77B01204" at bounding box center [1170, 232] width 60 height 23
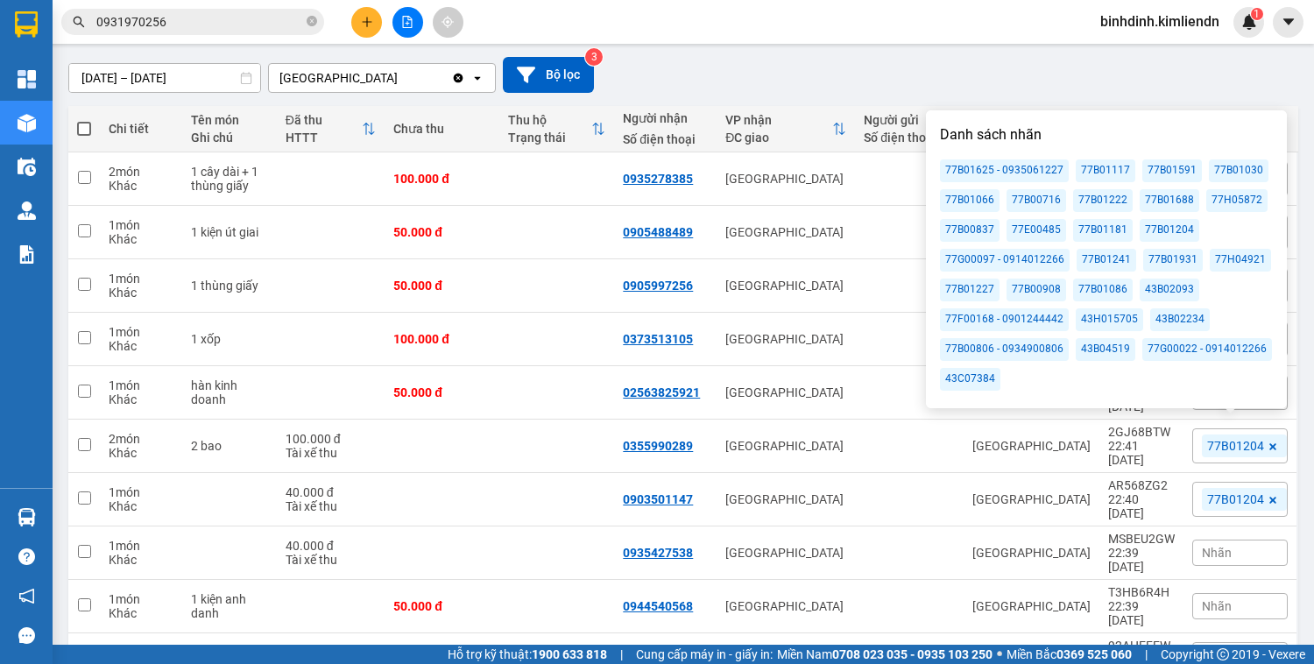
click at [1218, 546] on span "Nhãn" at bounding box center [1217, 553] width 30 height 14
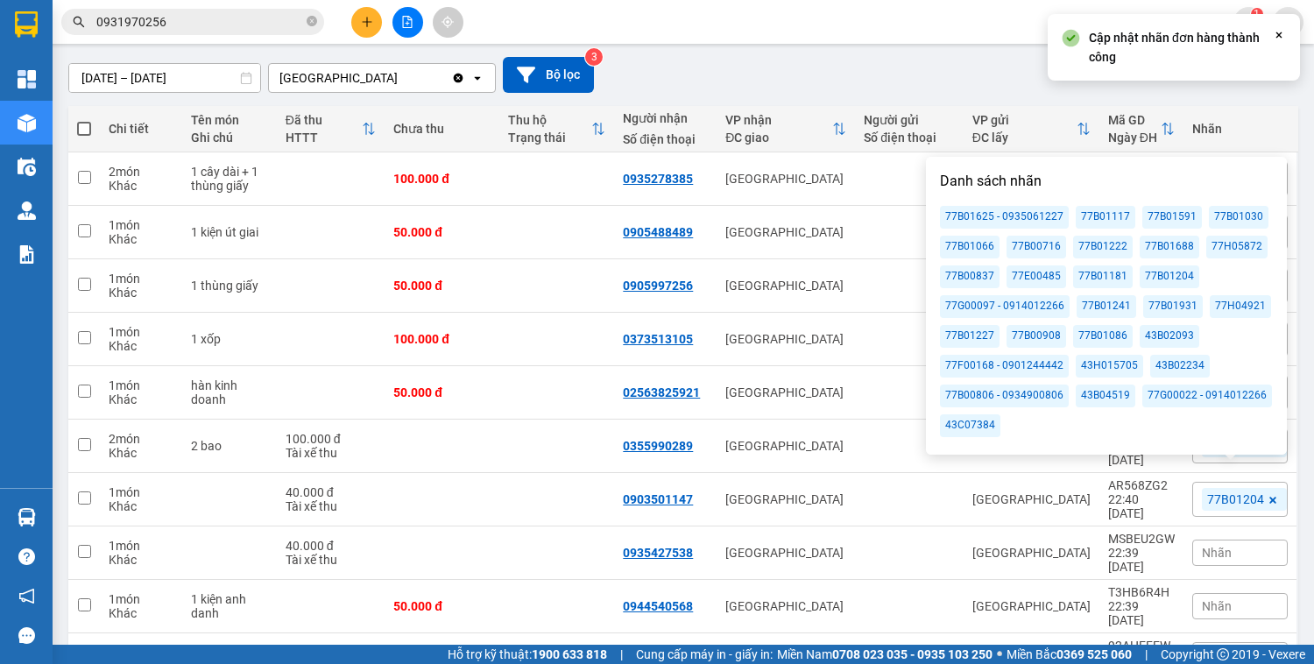
click at [1160, 270] on div "77B01204" at bounding box center [1170, 277] width 60 height 23
click at [1234, 593] on div "Nhãn" at bounding box center [1241, 606] width 96 height 26
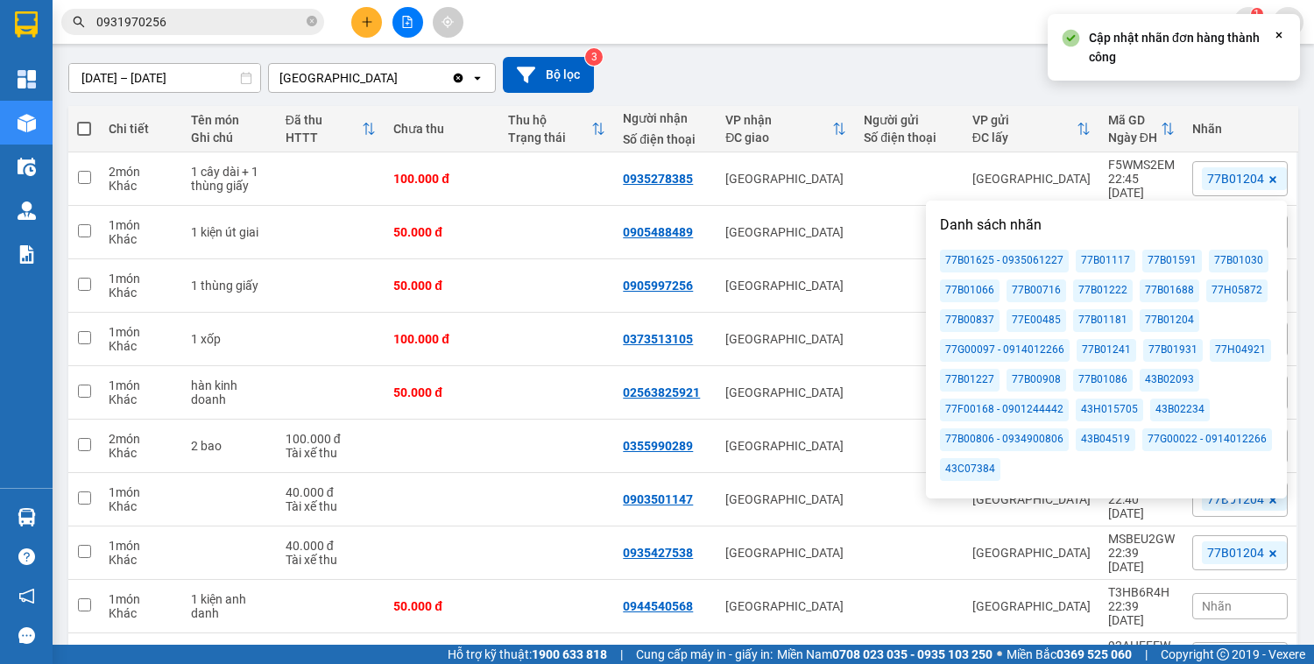
click at [1163, 320] on div "77B01204" at bounding box center [1170, 320] width 60 height 23
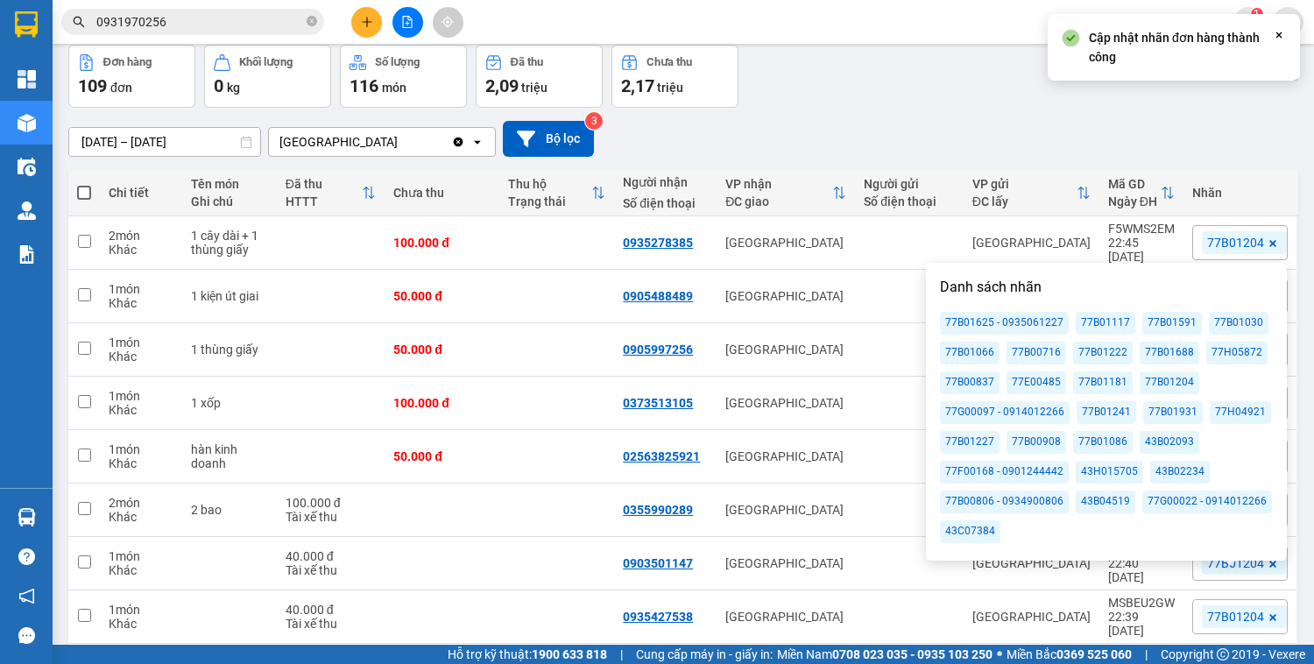
scroll to position [0, 0]
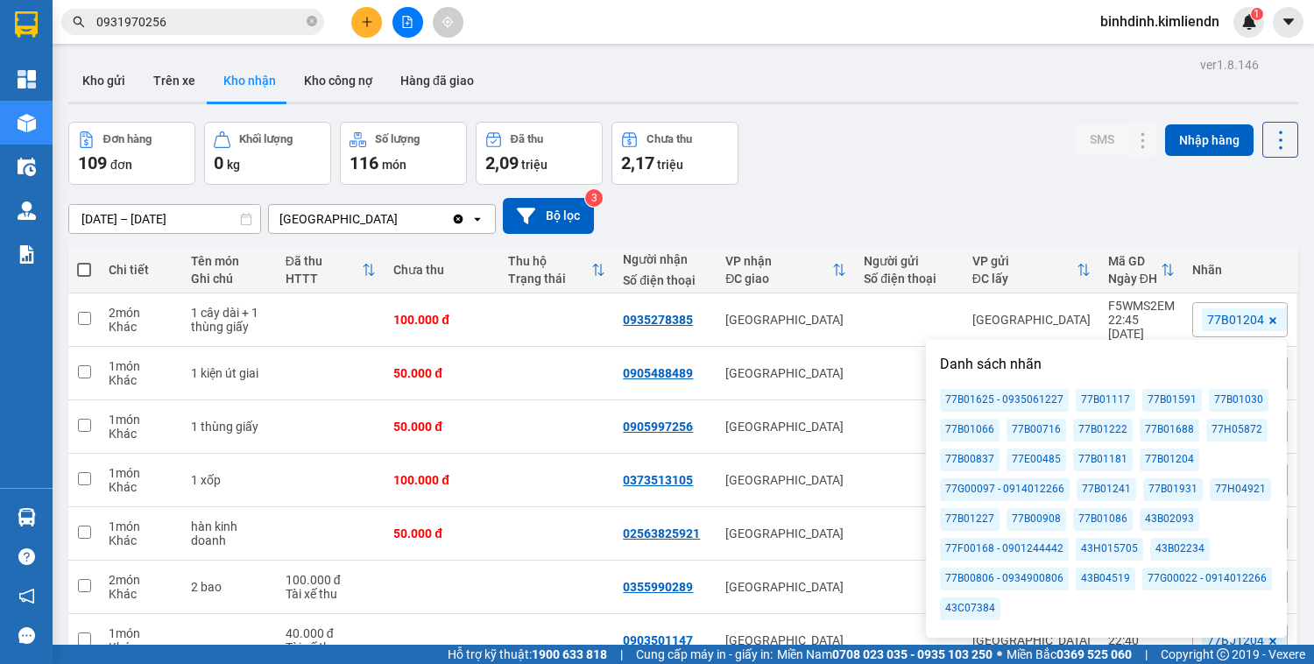
click at [175, 27] on input "0931970256" at bounding box center [199, 21] width 207 height 19
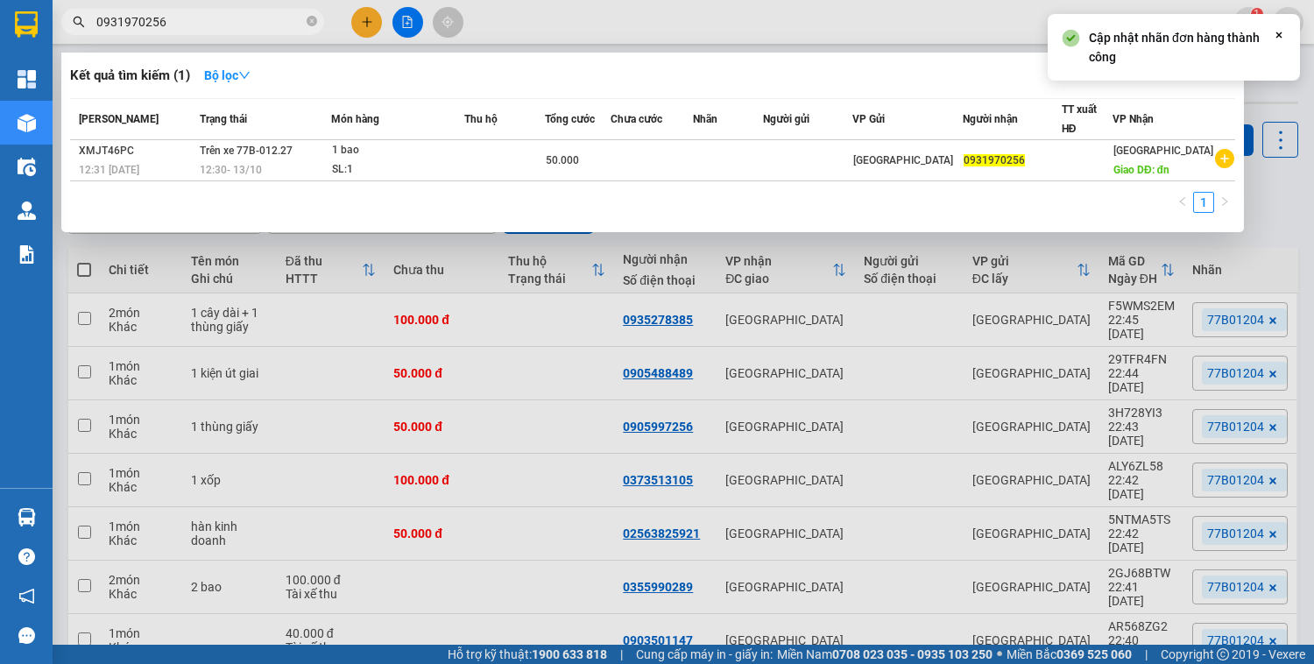
drag, startPoint x: 130, startPoint y: 18, endPoint x: 78, endPoint y: 18, distance: 51.7
click at [78, 18] on div "0931970256" at bounding box center [171, 22] width 342 height 26
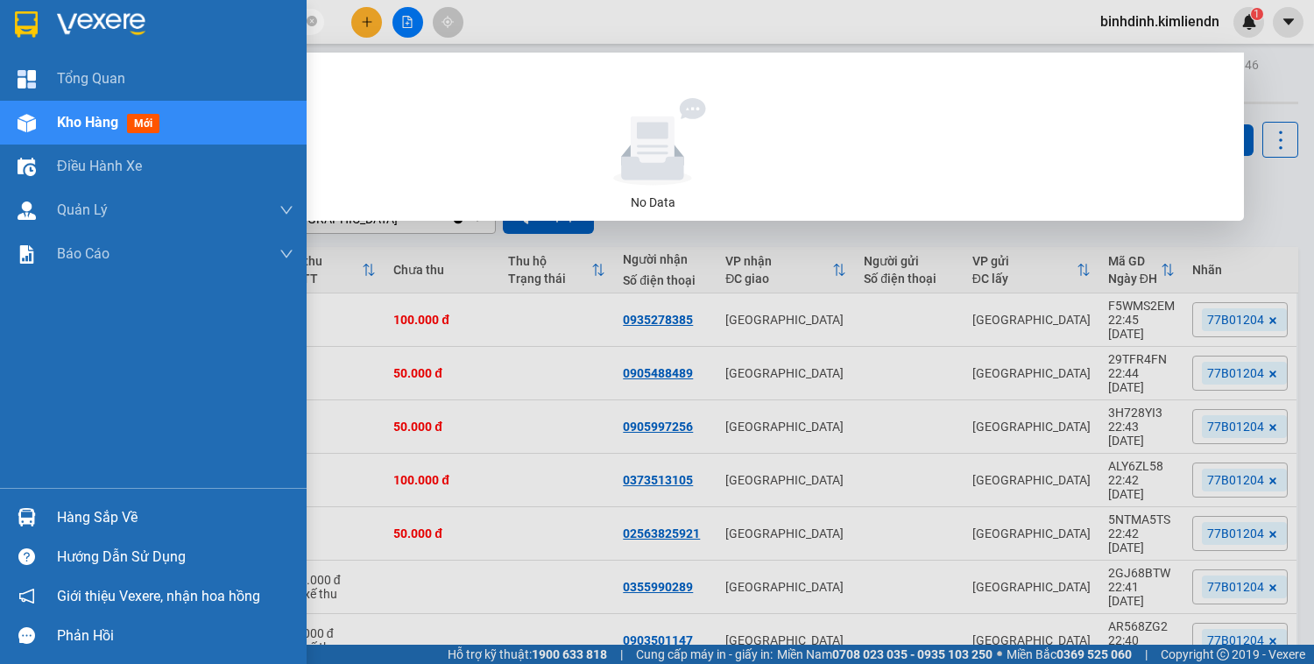
click at [98, 120] on span "Kho hàng" at bounding box center [87, 122] width 61 height 17
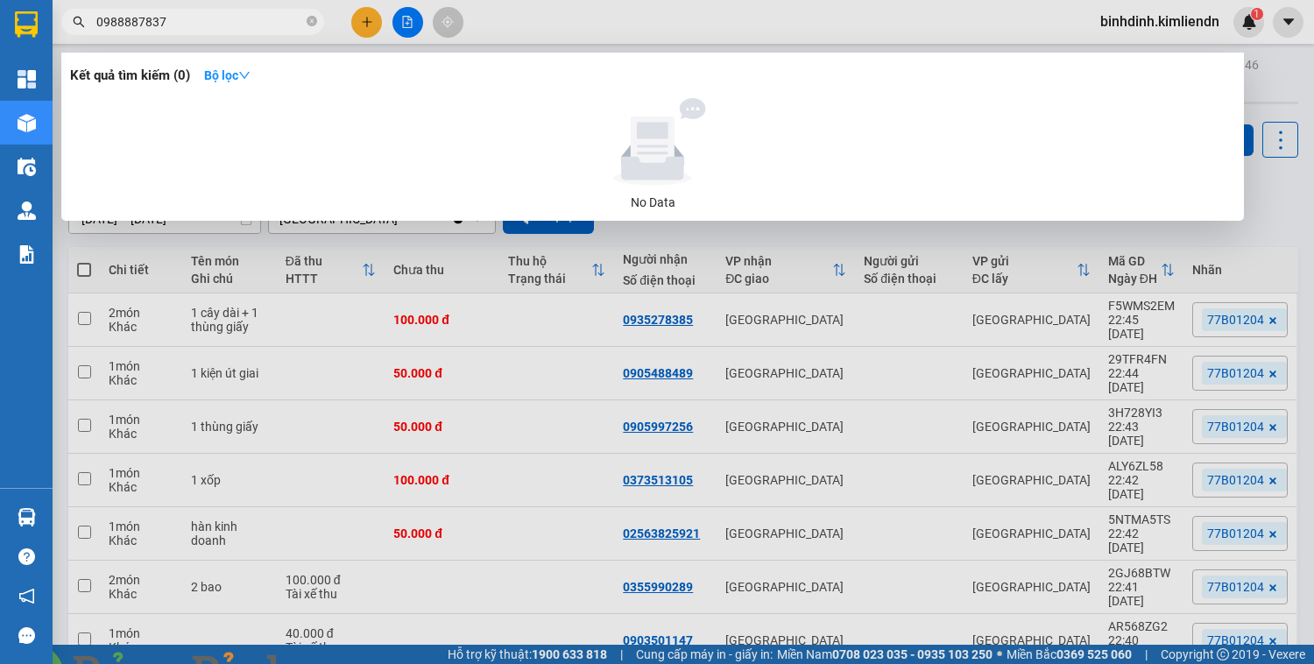
click at [358, 248] on div at bounding box center [657, 332] width 1314 height 664
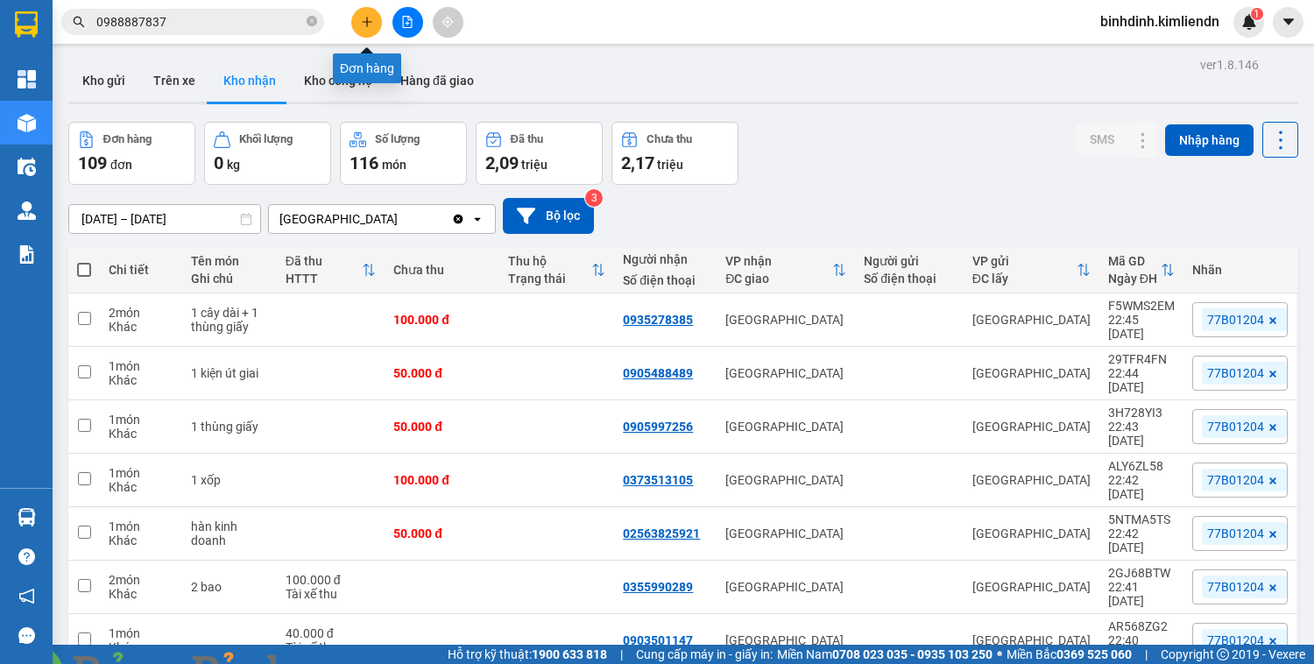
click at [371, 25] on icon "plus" at bounding box center [367, 22] width 12 height 12
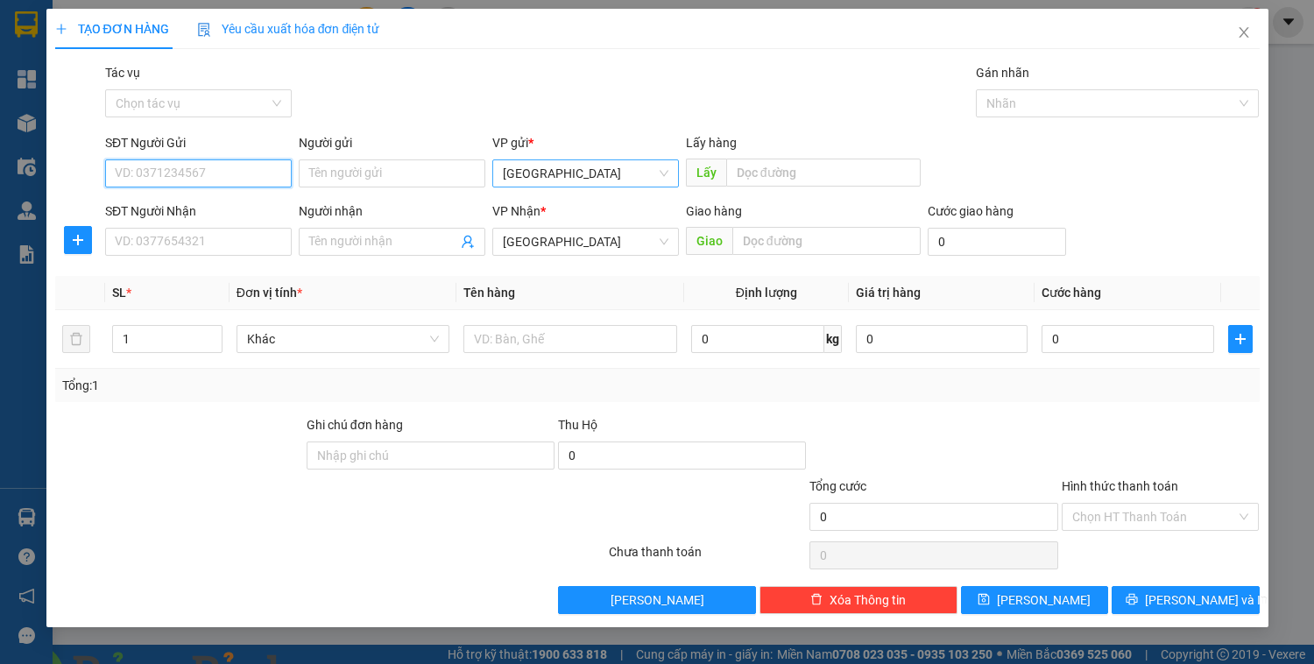
click at [584, 170] on span "[GEOGRAPHIC_DATA]" at bounding box center [586, 173] width 166 height 26
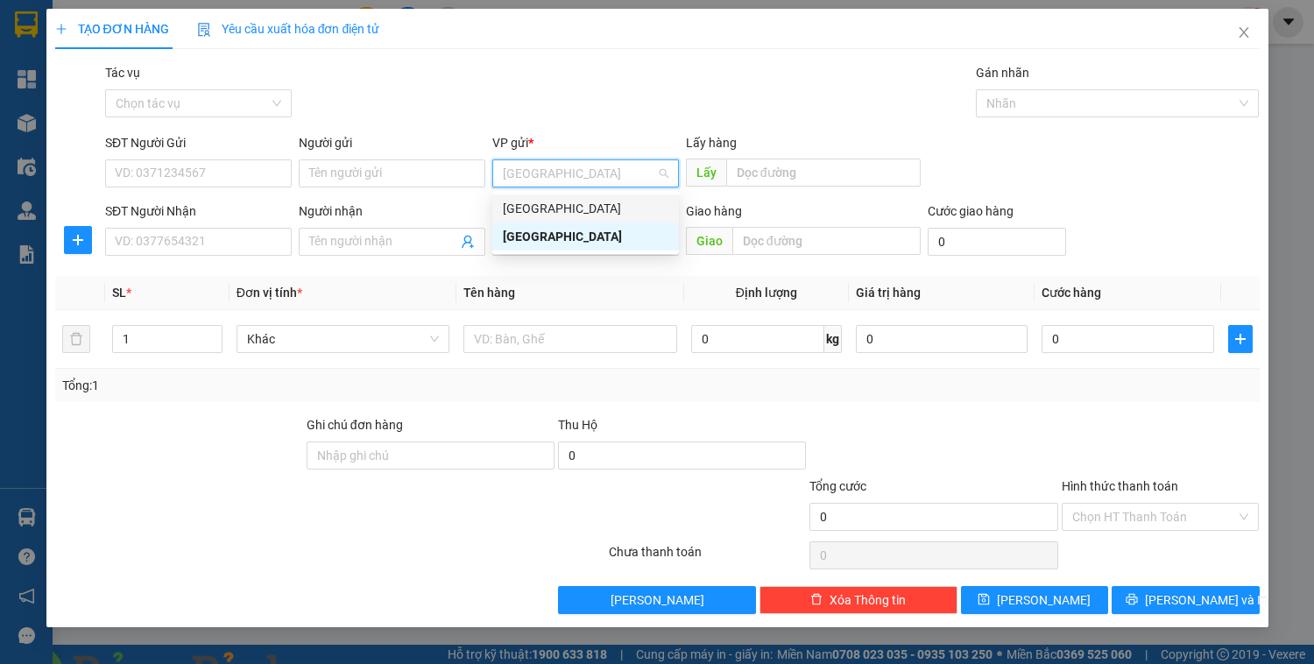
click at [551, 219] on div "[GEOGRAPHIC_DATA]" at bounding box center [585, 209] width 187 height 28
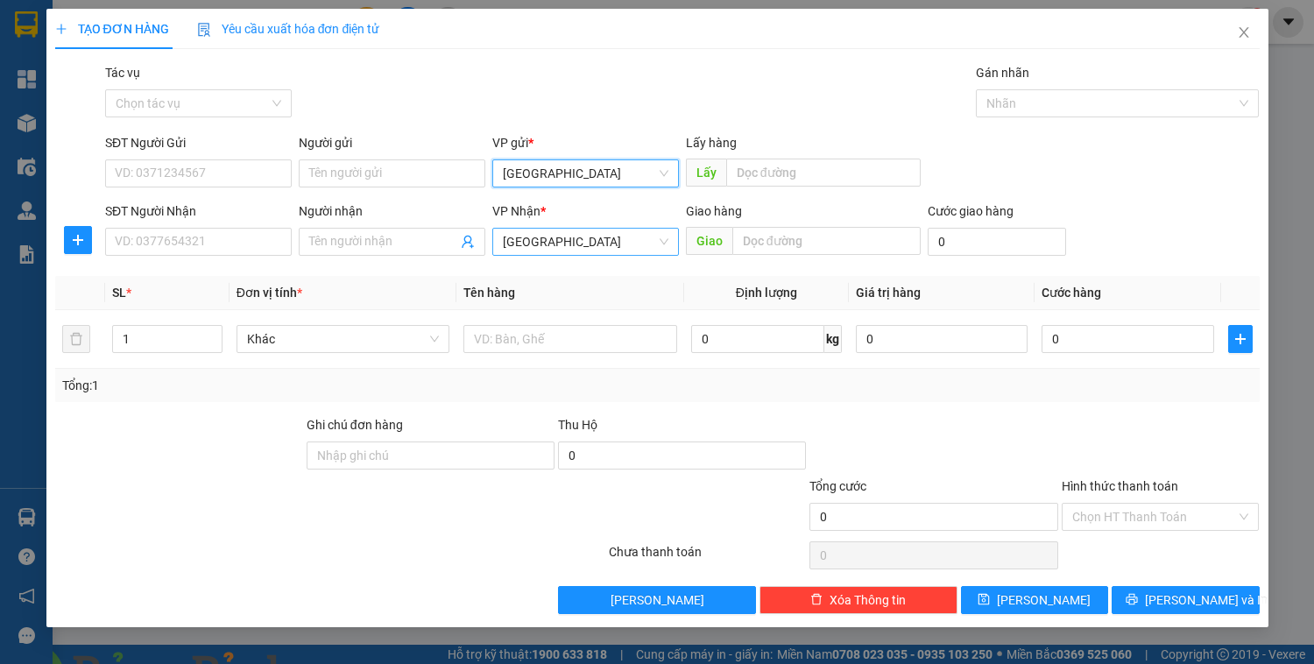
click at [550, 230] on span "[GEOGRAPHIC_DATA]" at bounding box center [586, 242] width 166 height 26
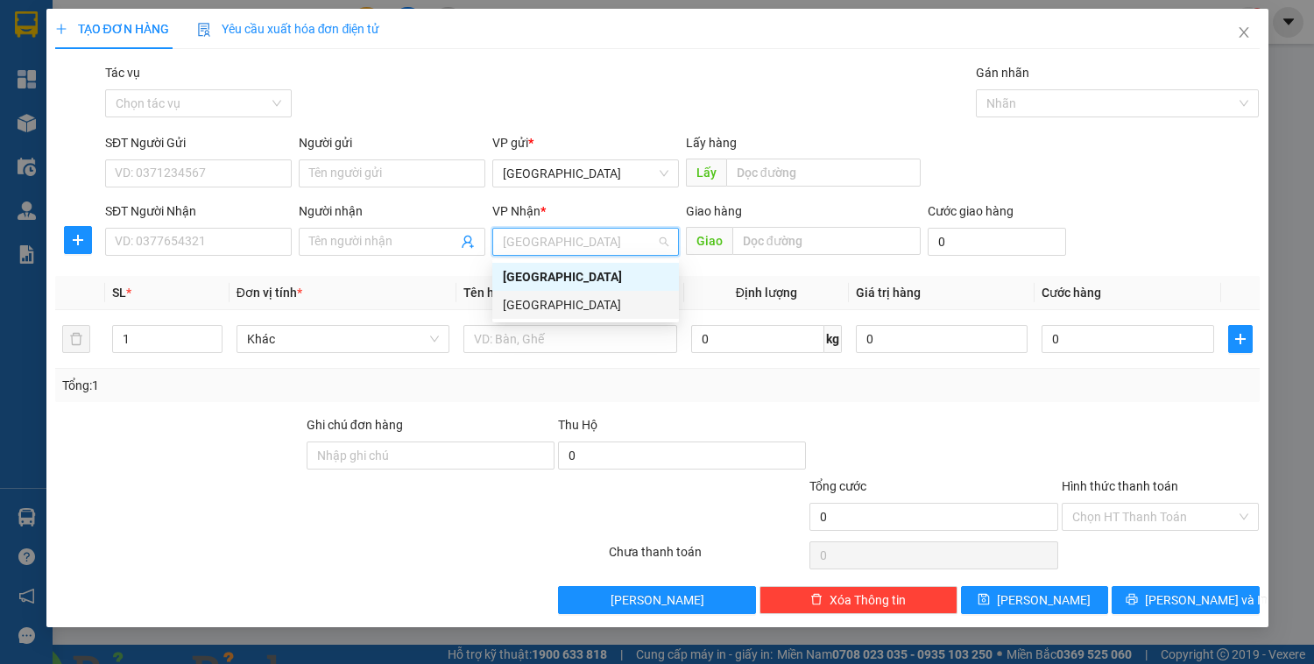
click at [499, 302] on div "[GEOGRAPHIC_DATA]" at bounding box center [585, 305] width 187 height 28
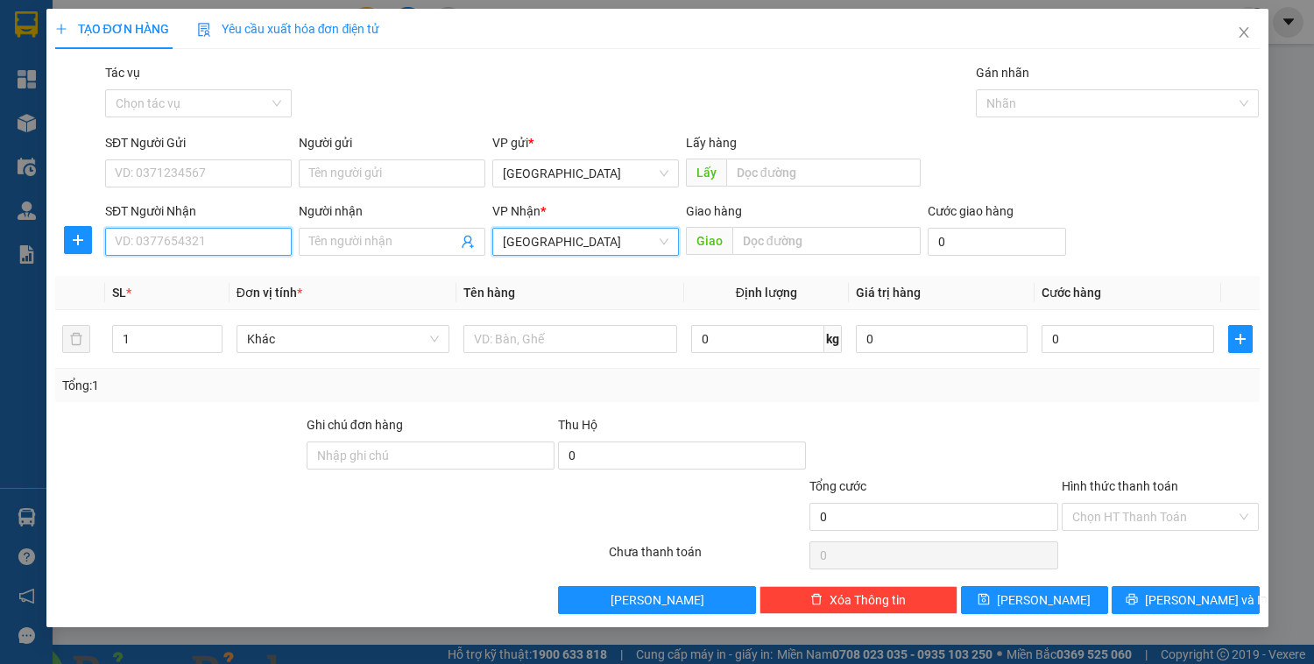
click at [207, 247] on input "SĐT Người Nhận" at bounding box center [198, 242] width 187 height 28
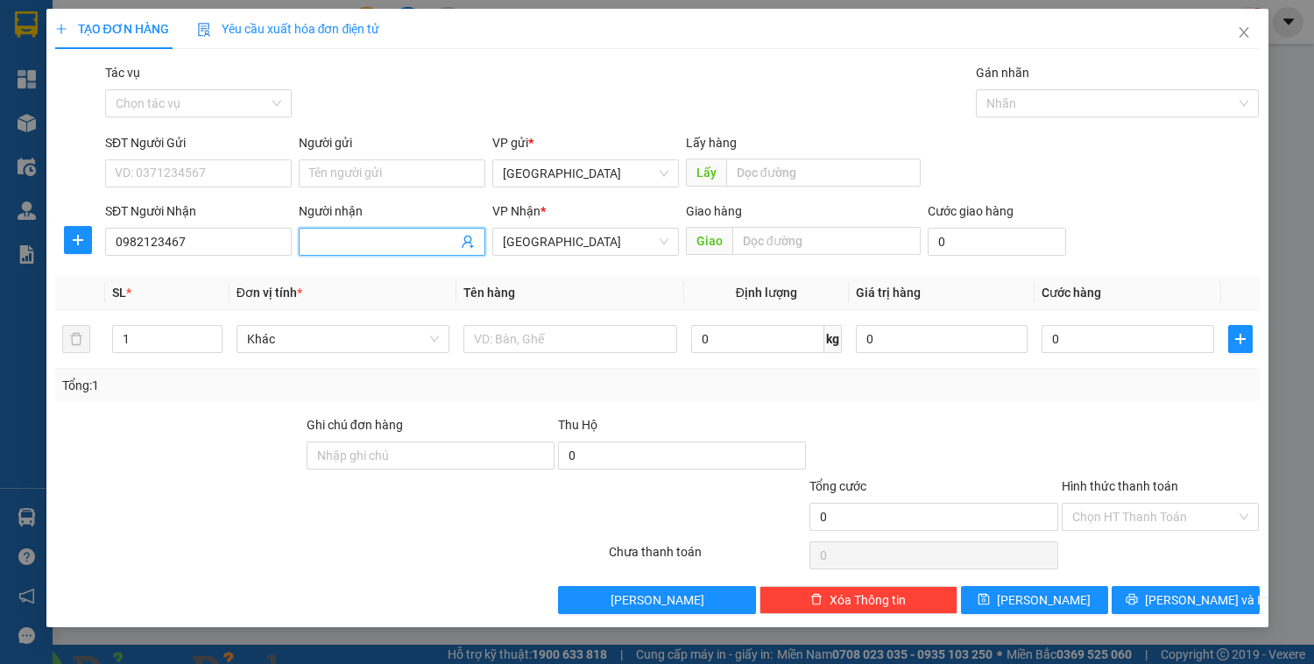
click at [345, 238] on input "Người nhận" at bounding box center [383, 241] width 148 height 19
click at [1108, 507] on input "Hình thức thanh toán" at bounding box center [1155, 517] width 165 height 26
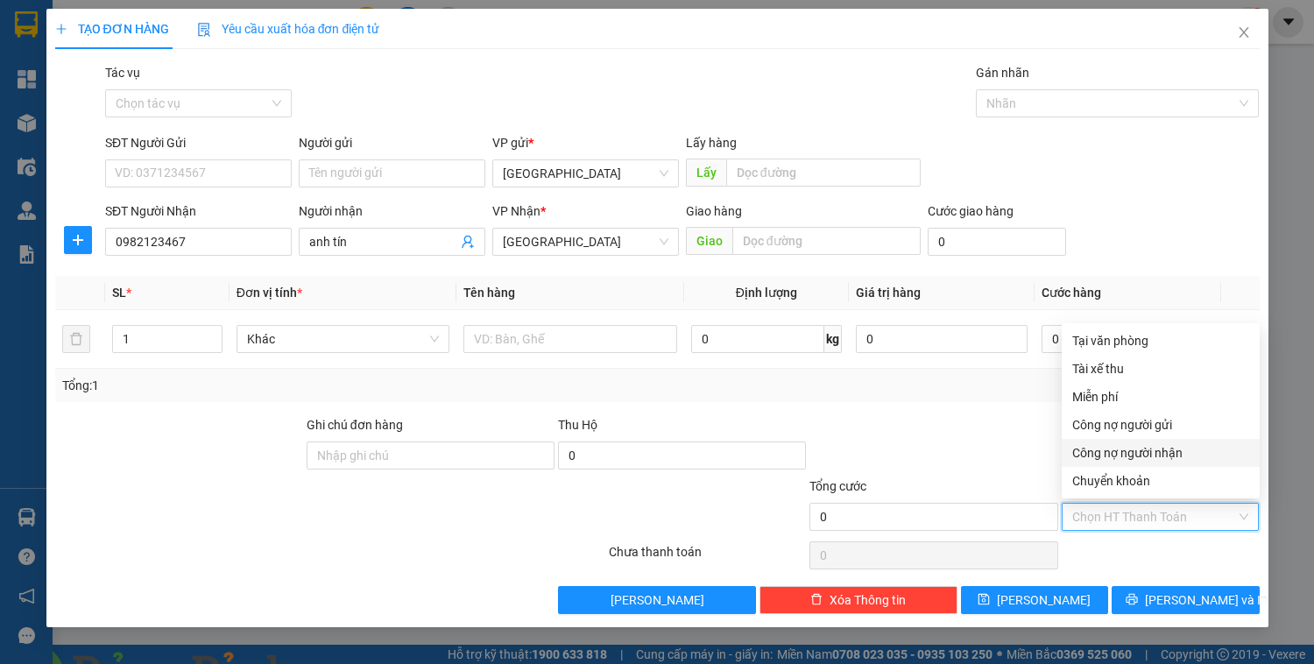
click at [930, 451] on div at bounding box center [933, 445] width 251 height 61
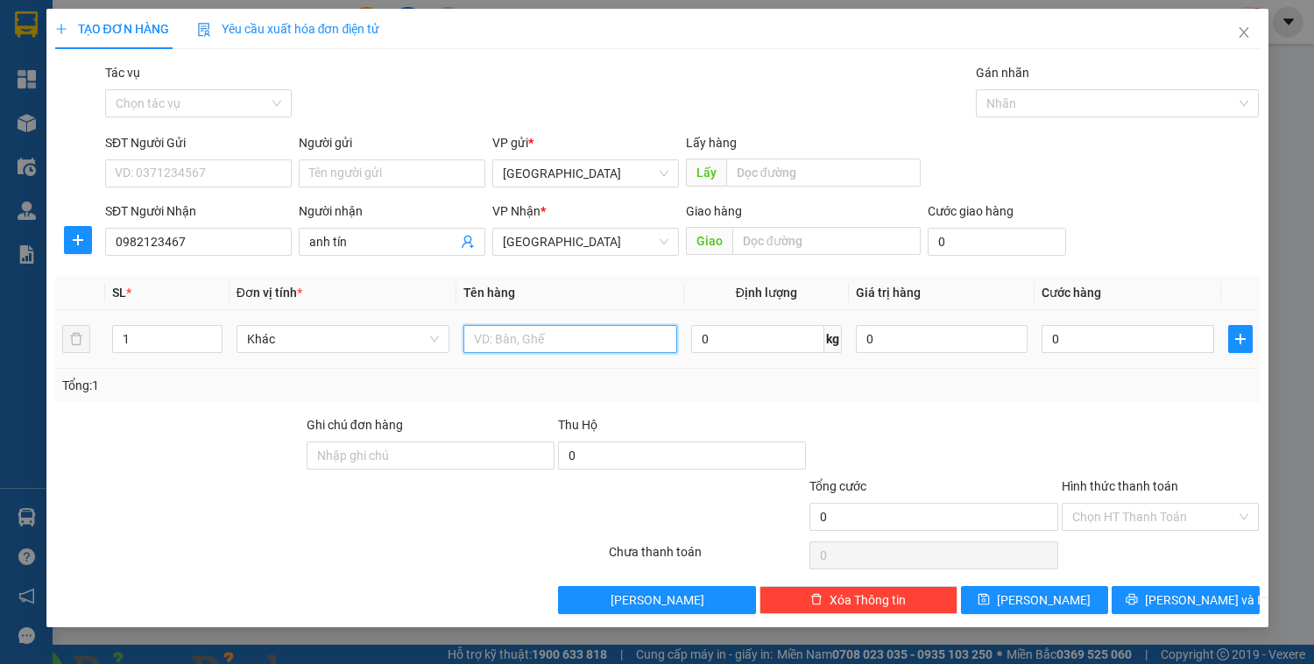
click at [520, 337] on input "text" at bounding box center [570, 339] width 213 height 28
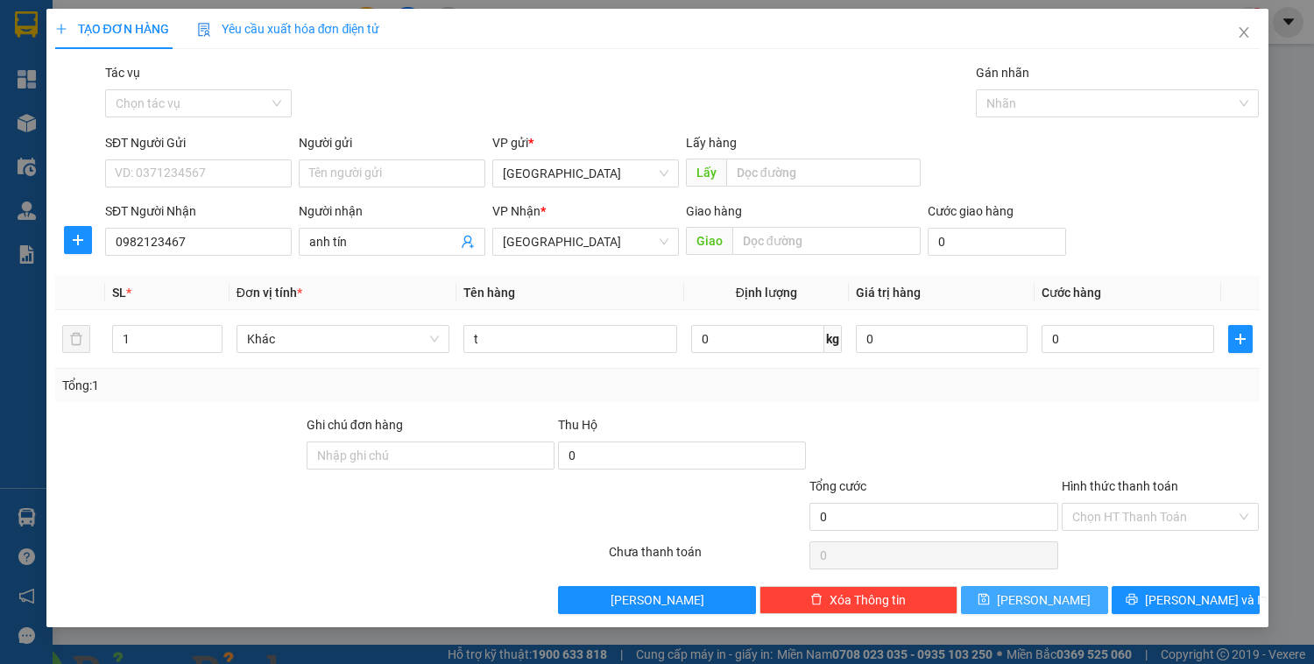
click at [1047, 594] on span "[PERSON_NAME]" at bounding box center [1044, 600] width 94 height 19
click at [572, 166] on span "[GEOGRAPHIC_DATA]" at bounding box center [586, 173] width 166 height 26
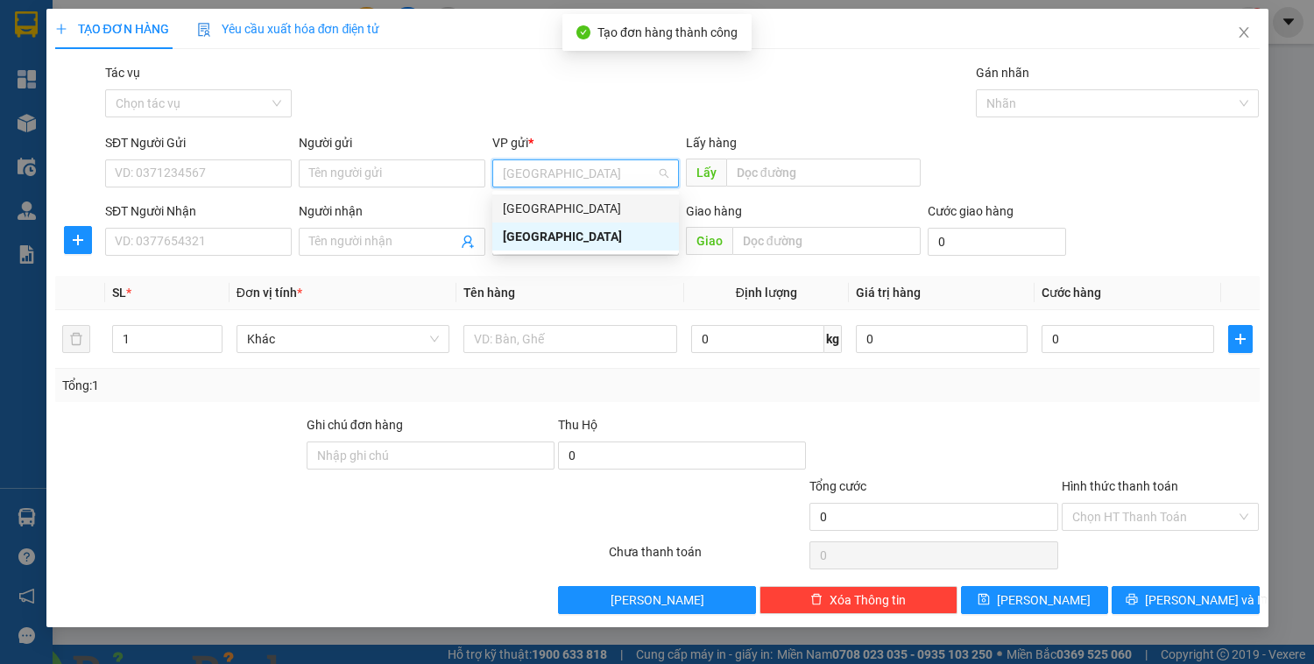
click at [553, 213] on div "[GEOGRAPHIC_DATA]" at bounding box center [586, 208] width 166 height 19
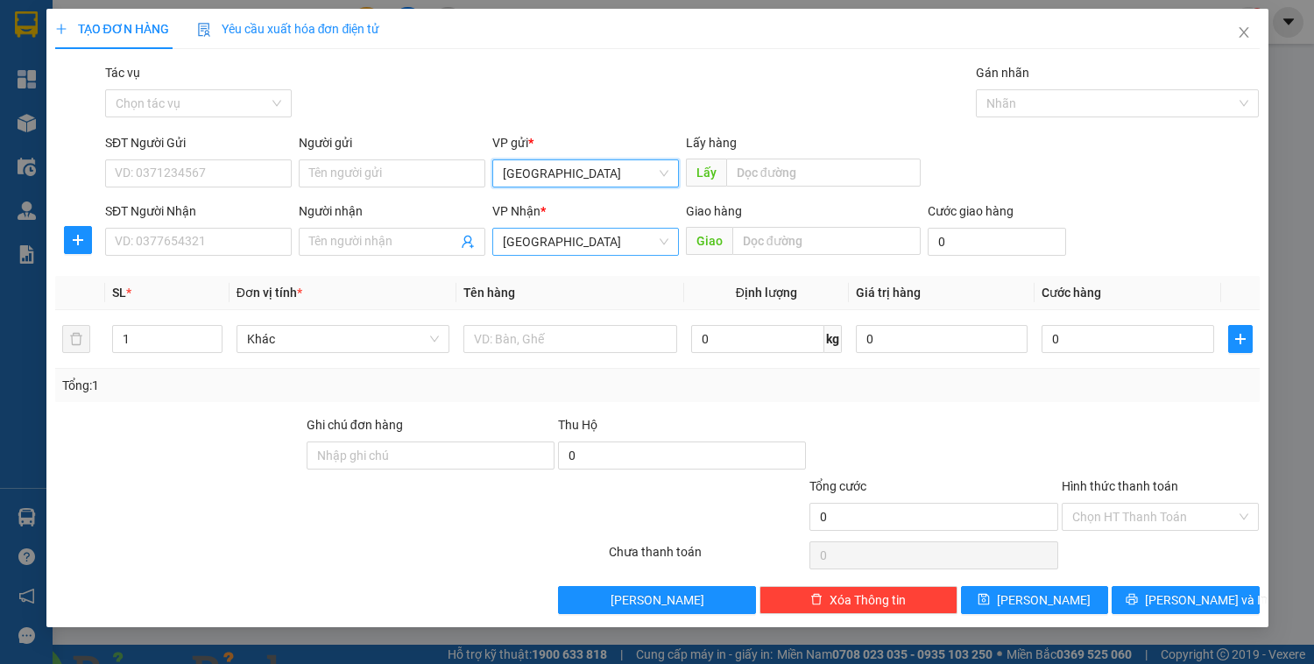
click at [551, 230] on span "[GEOGRAPHIC_DATA]" at bounding box center [586, 242] width 166 height 26
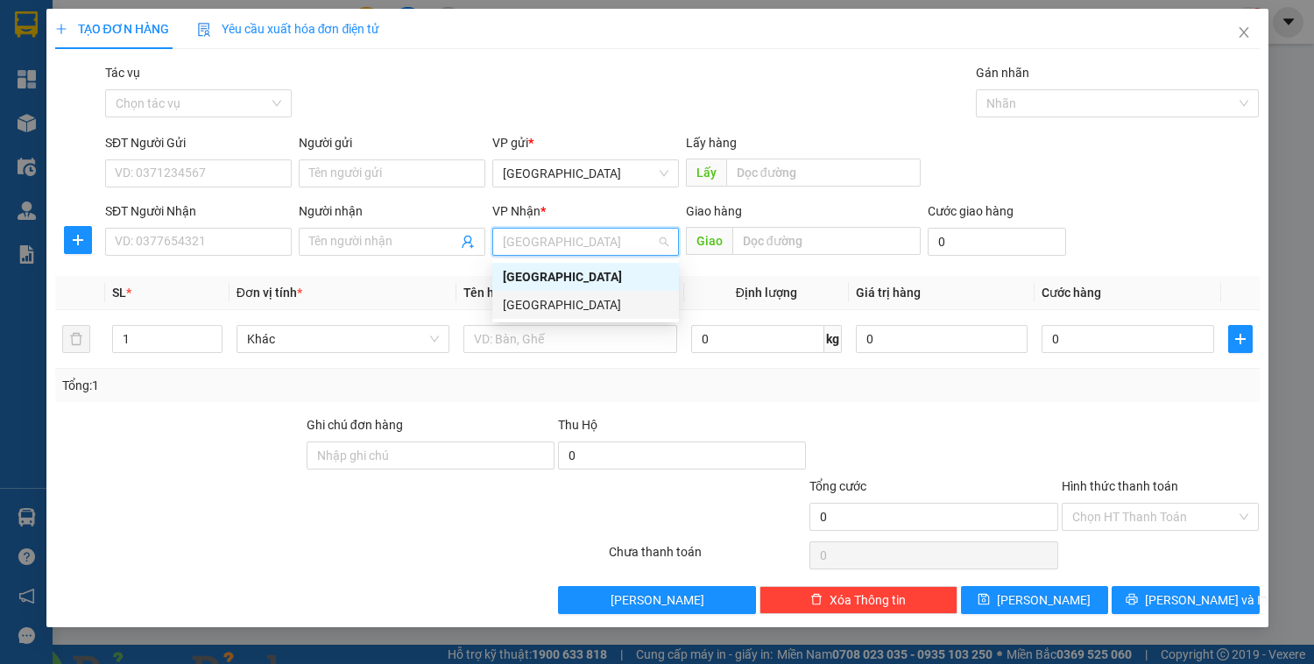
click at [538, 305] on div "[GEOGRAPHIC_DATA]" at bounding box center [586, 304] width 166 height 19
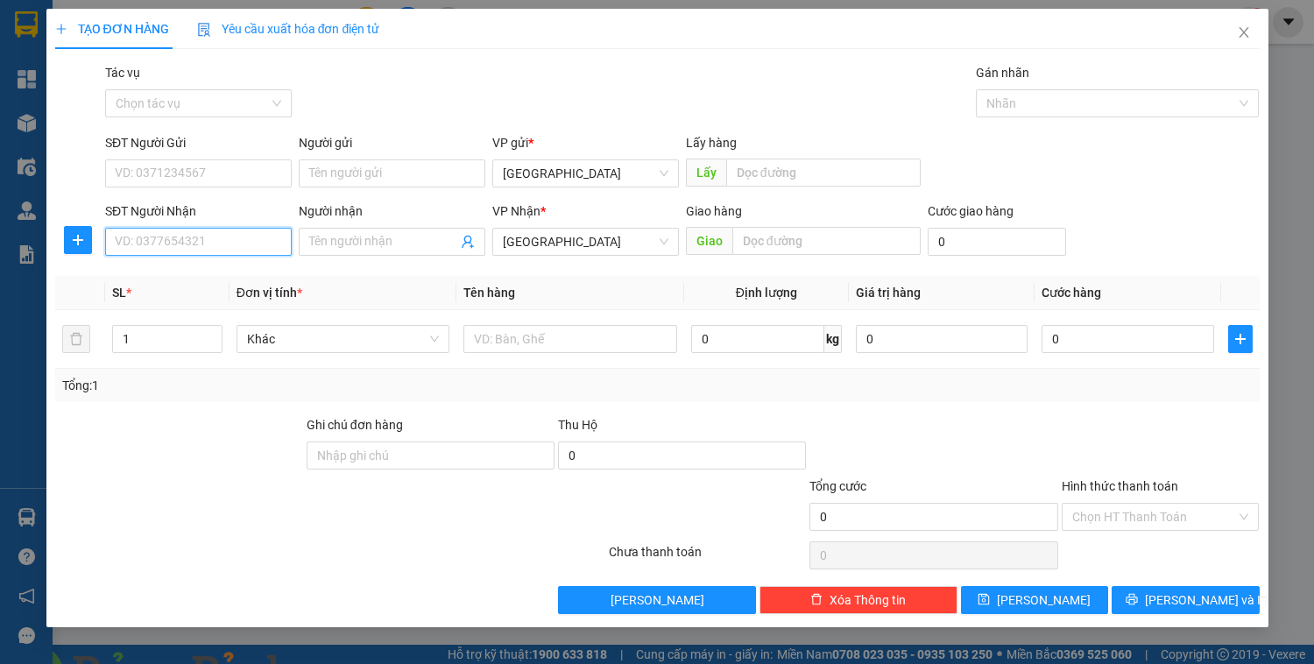
click at [219, 238] on input "SĐT Người Nhận" at bounding box center [198, 242] width 187 height 28
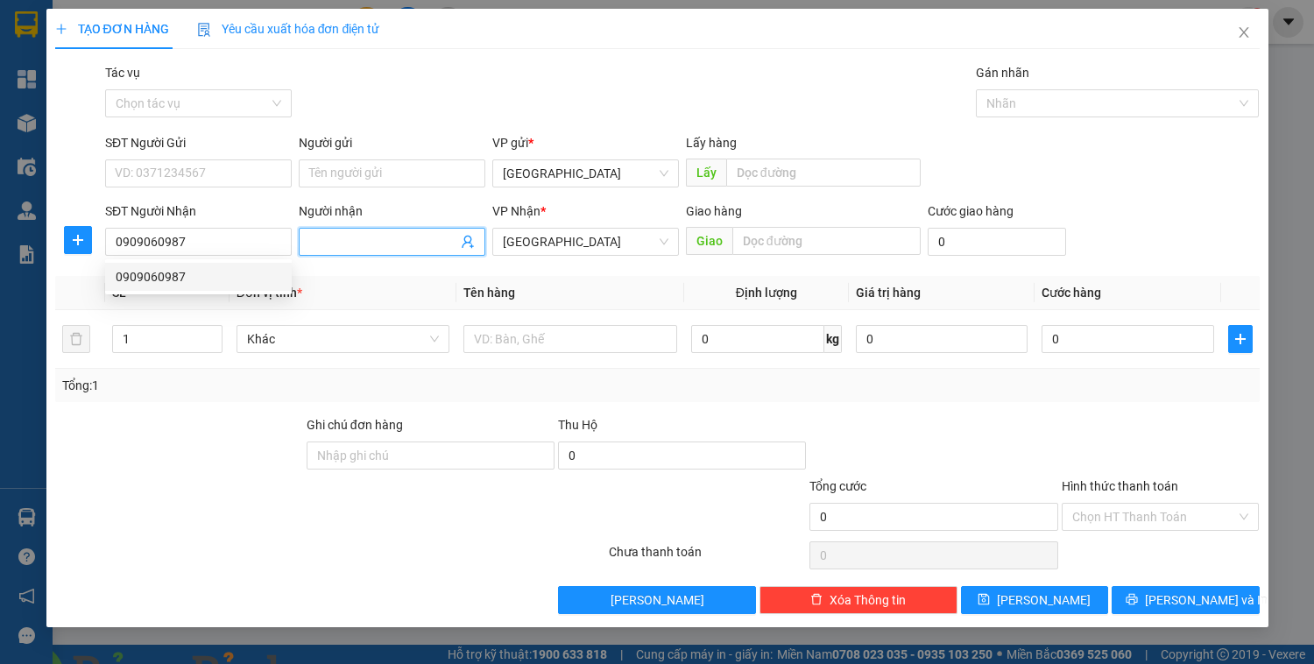
click at [344, 251] on span at bounding box center [392, 242] width 187 height 28
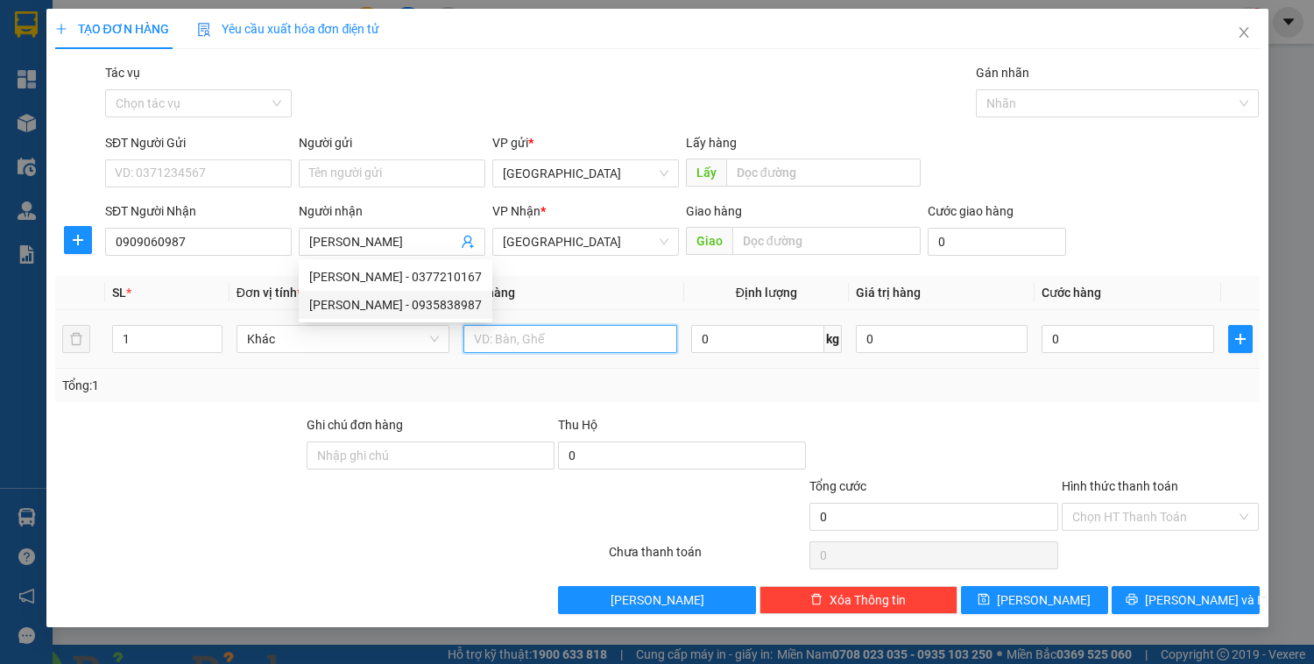
click at [508, 344] on input "text" at bounding box center [570, 339] width 213 height 28
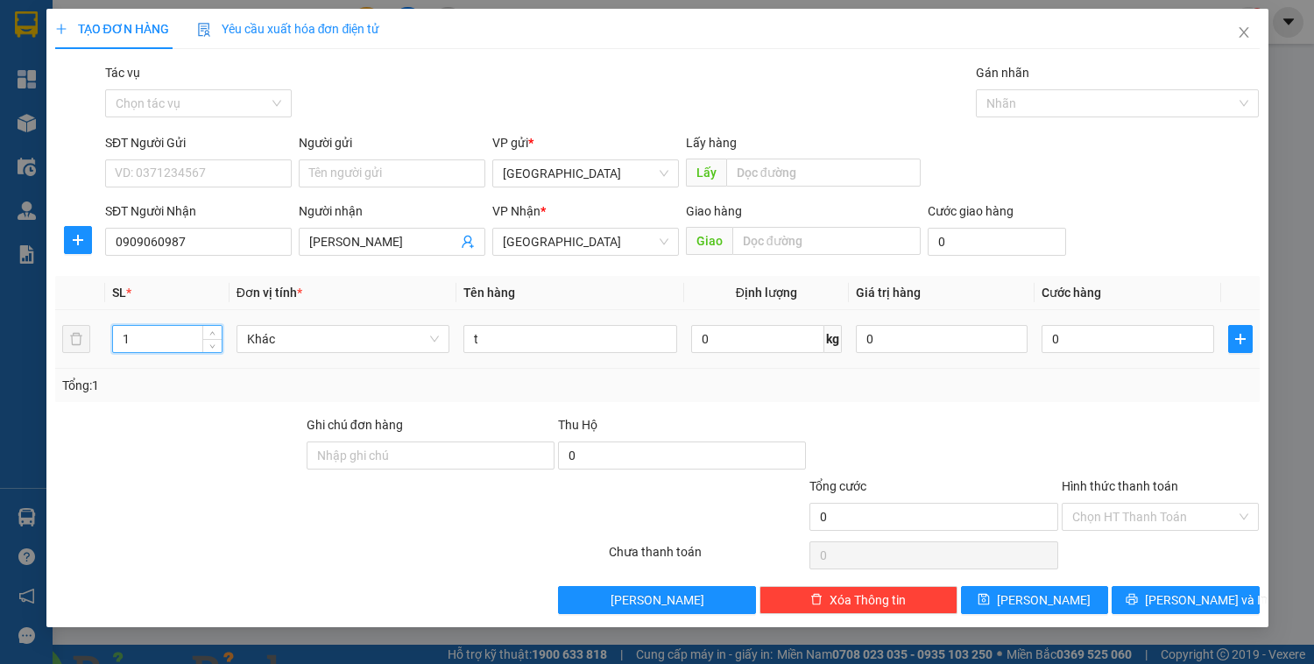
click at [178, 333] on input "1" at bounding box center [167, 339] width 108 height 26
click at [1101, 351] on input "0" at bounding box center [1128, 339] width 172 height 28
click at [1080, 514] on input "Hình thức thanh toán" at bounding box center [1155, 517] width 165 height 26
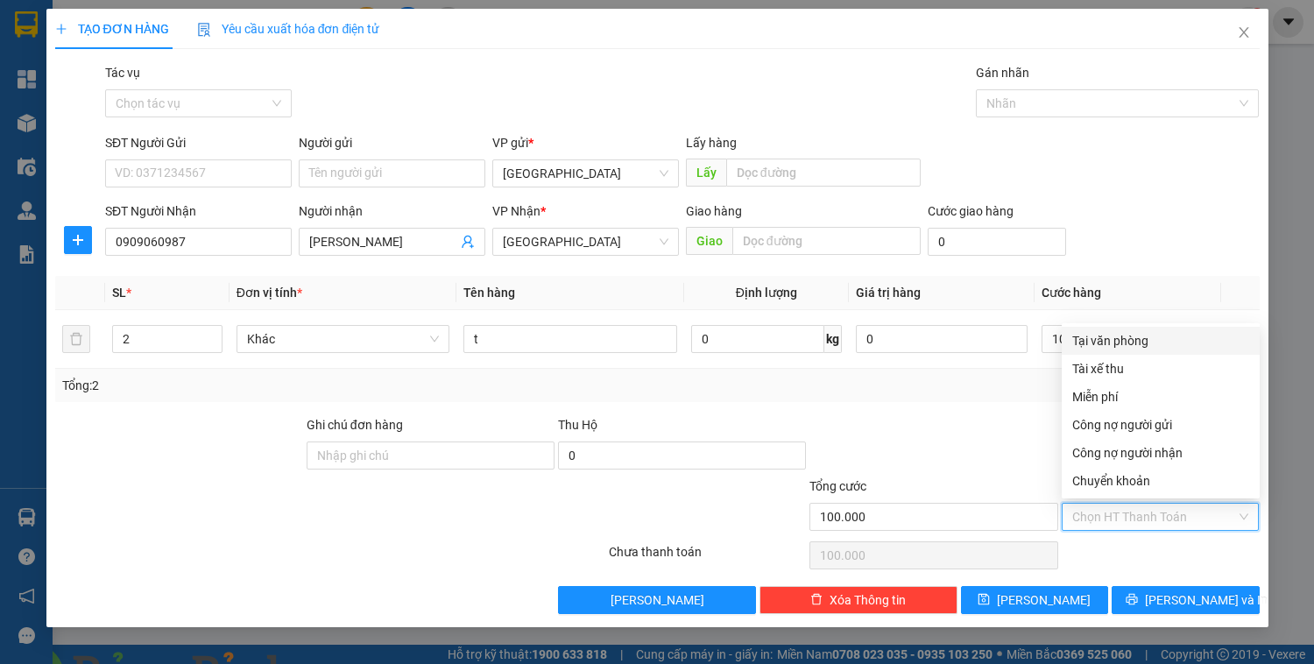
click at [1094, 345] on div "Tại văn phòng" at bounding box center [1161, 340] width 177 height 19
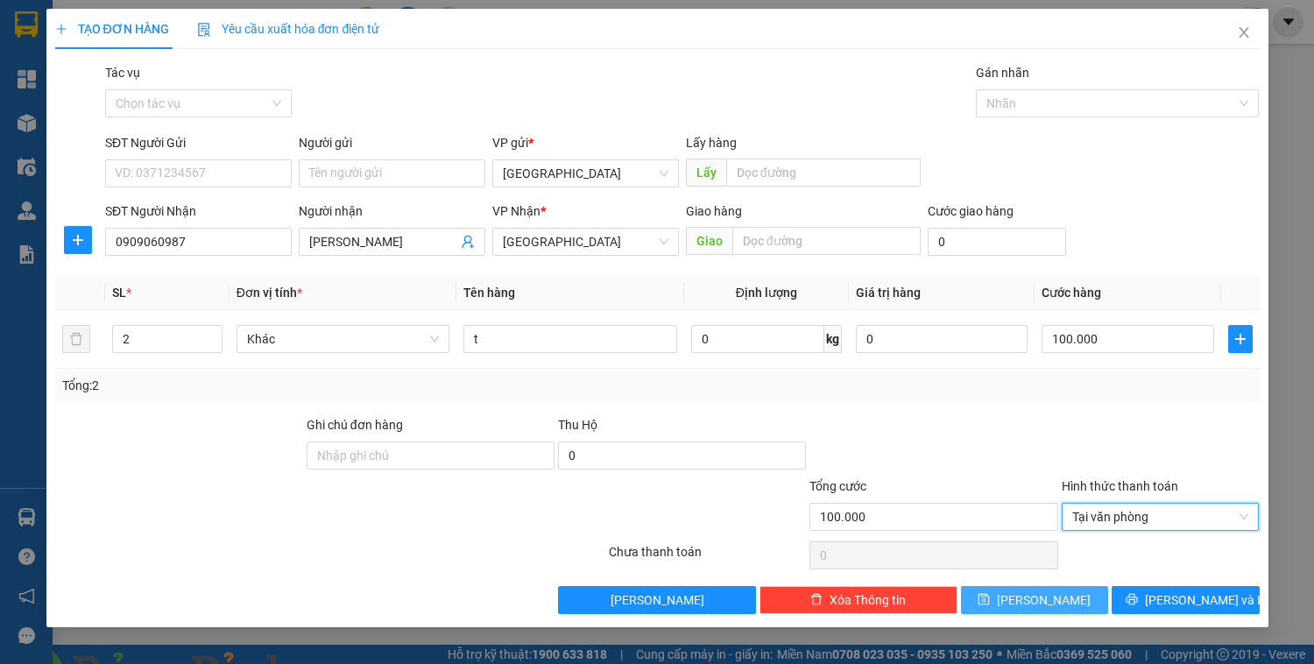
click at [1079, 595] on button "[PERSON_NAME]" at bounding box center [1034, 600] width 147 height 28
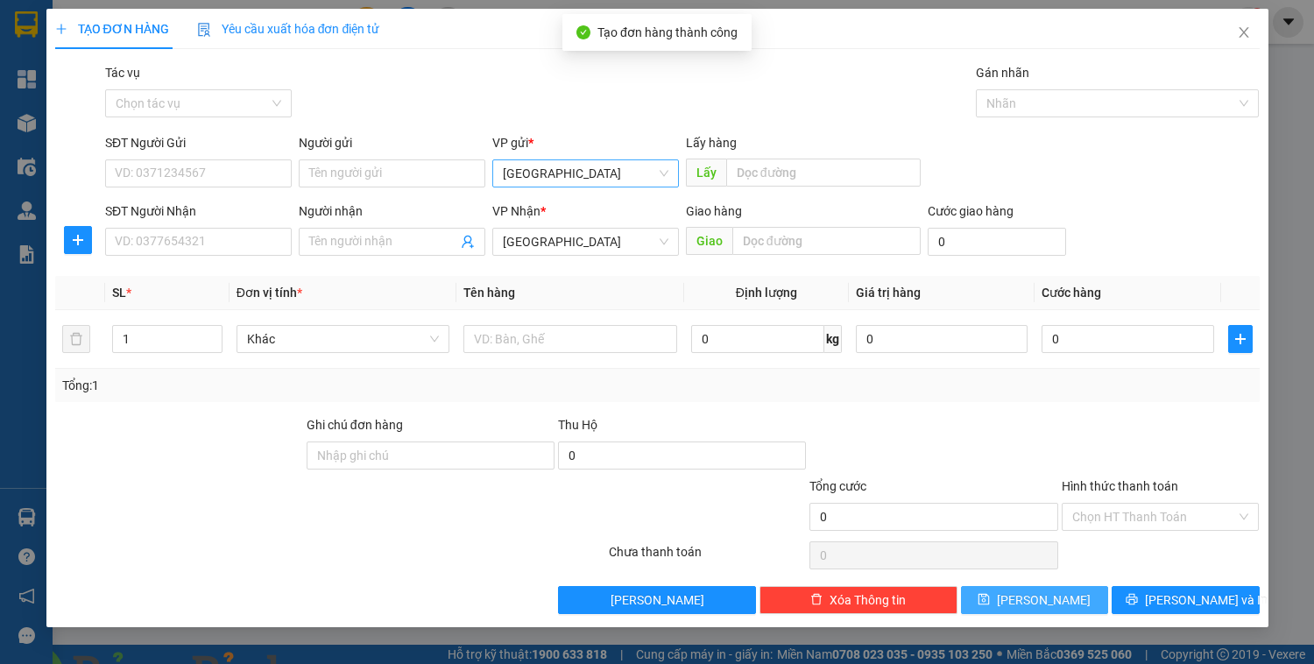
click at [602, 174] on span "[GEOGRAPHIC_DATA]" at bounding box center [586, 173] width 166 height 26
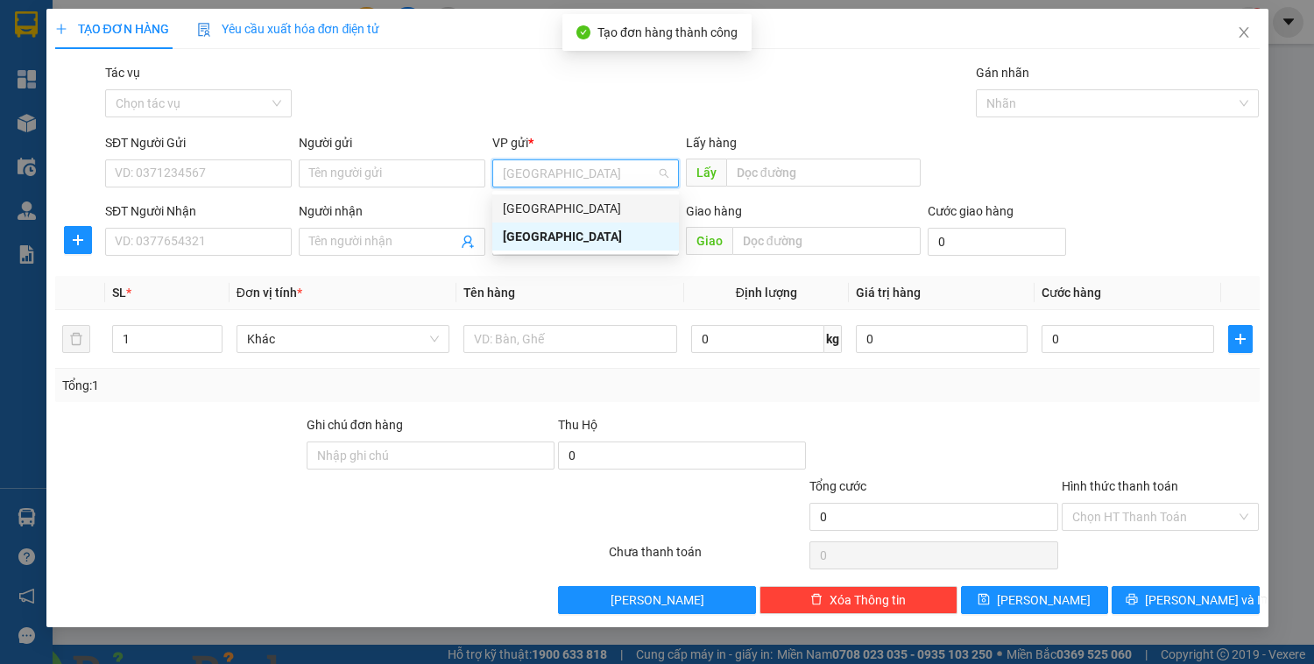
click at [568, 200] on div "[GEOGRAPHIC_DATA]" at bounding box center [586, 208] width 166 height 19
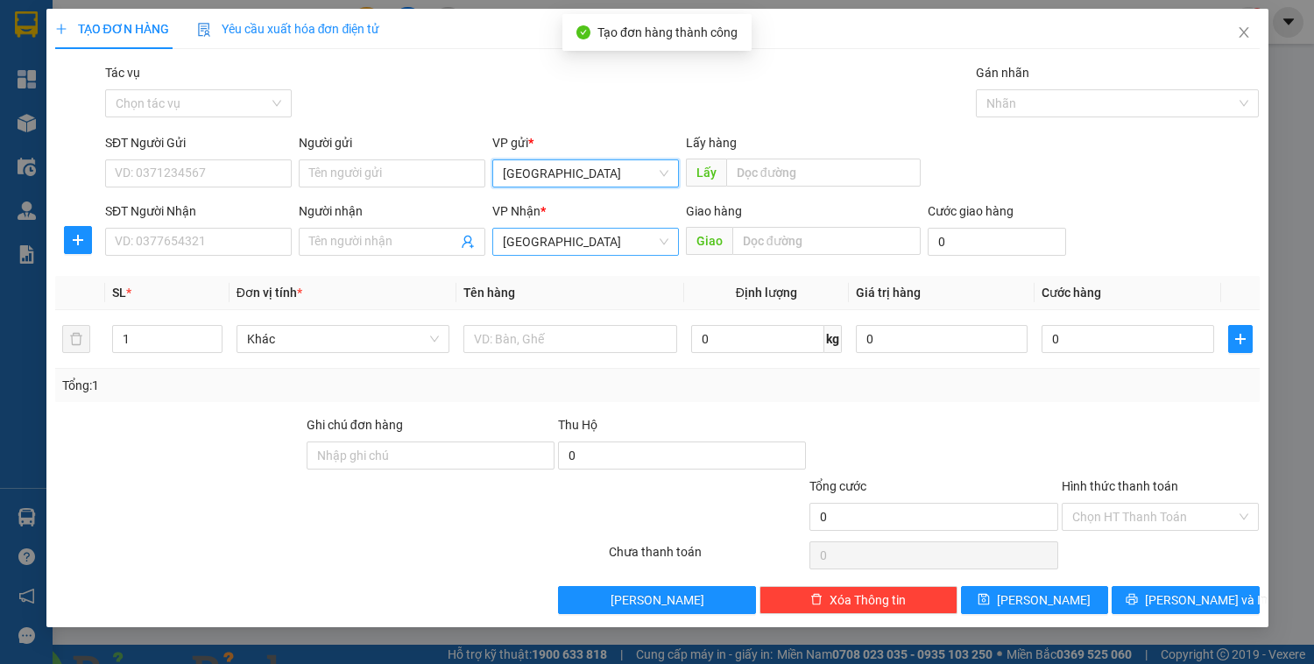
click at [556, 231] on span "[GEOGRAPHIC_DATA]" at bounding box center [586, 242] width 166 height 26
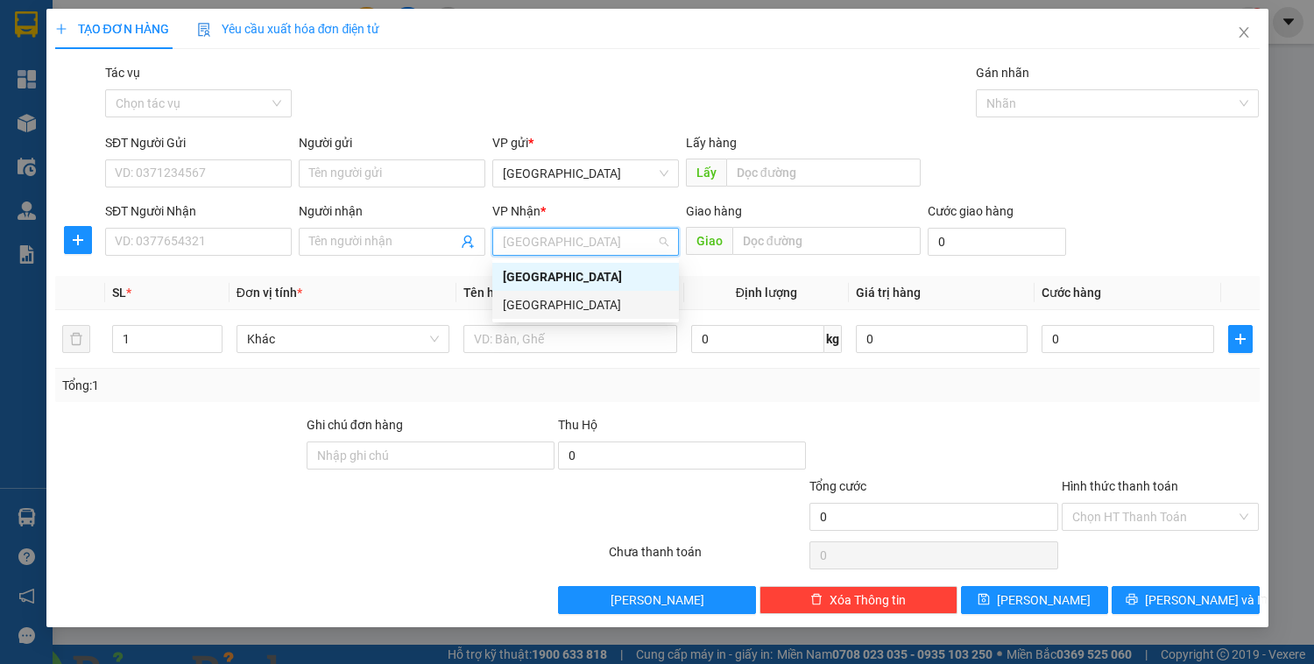
click at [526, 294] on div "[GEOGRAPHIC_DATA]" at bounding box center [585, 305] width 187 height 28
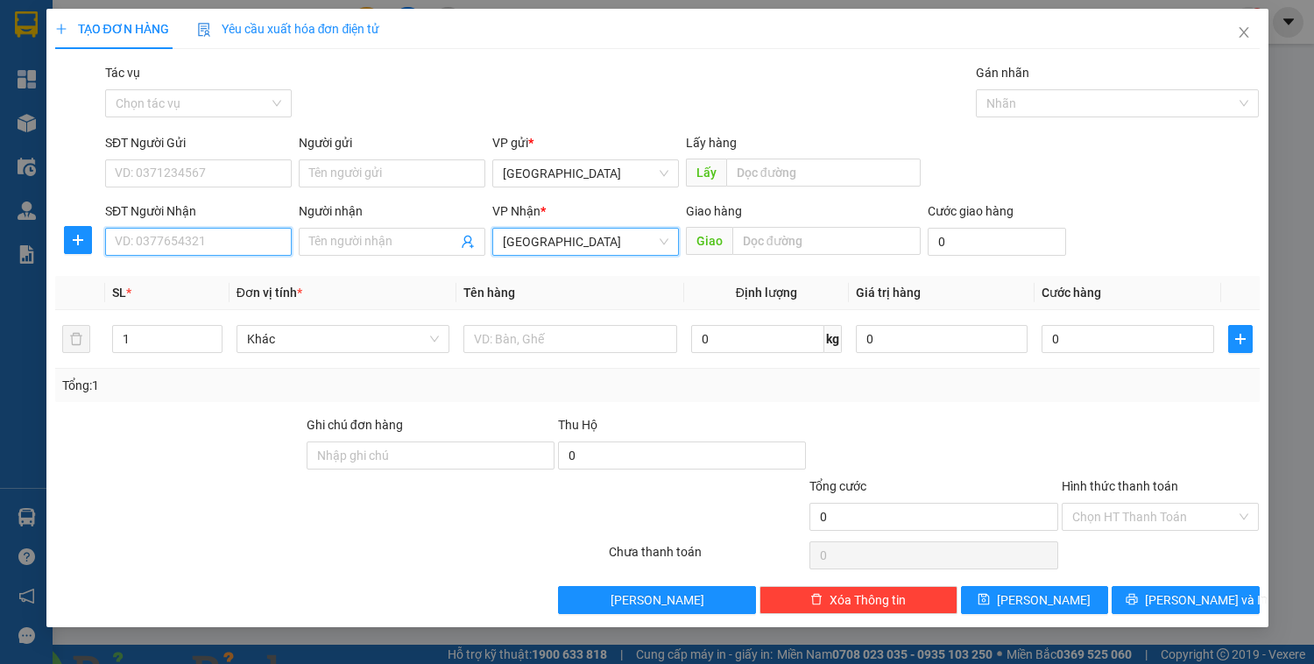
click at [221, 236] on input "SĐT Người Nhận" at bounding box center [198, 242] width 187 height 28
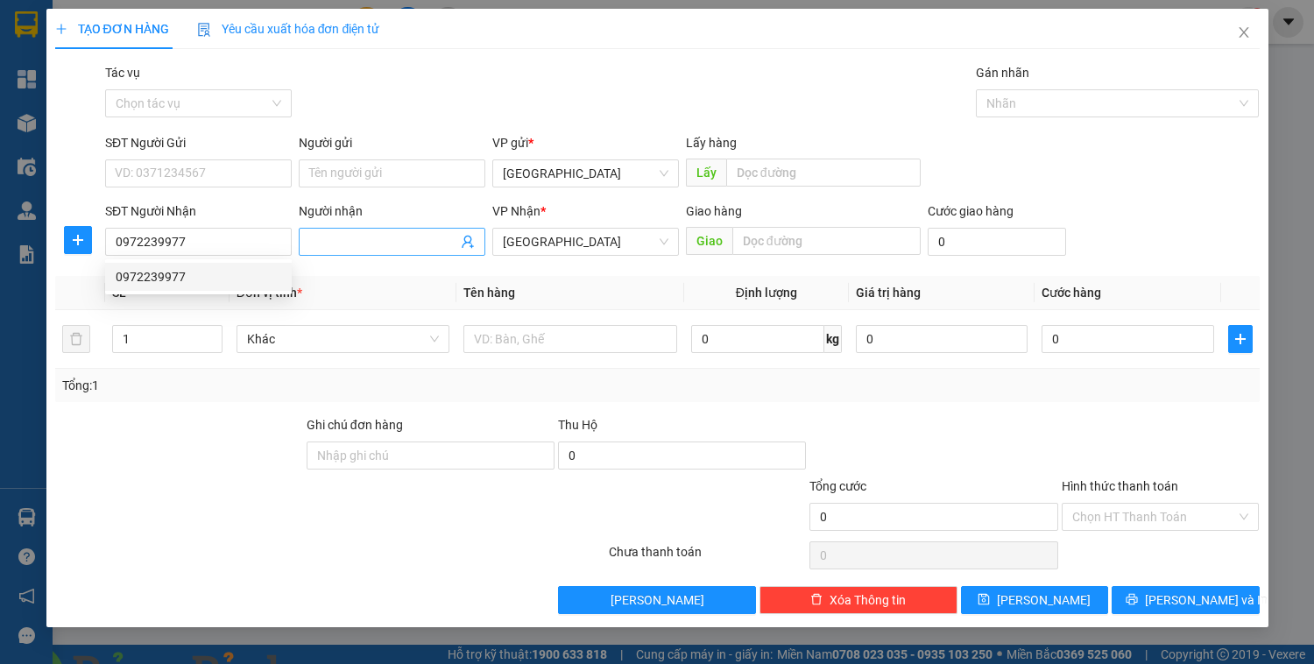
click at [360, 233] on input "Người nhận" at bounding box center [383, 241] width 148 height 19
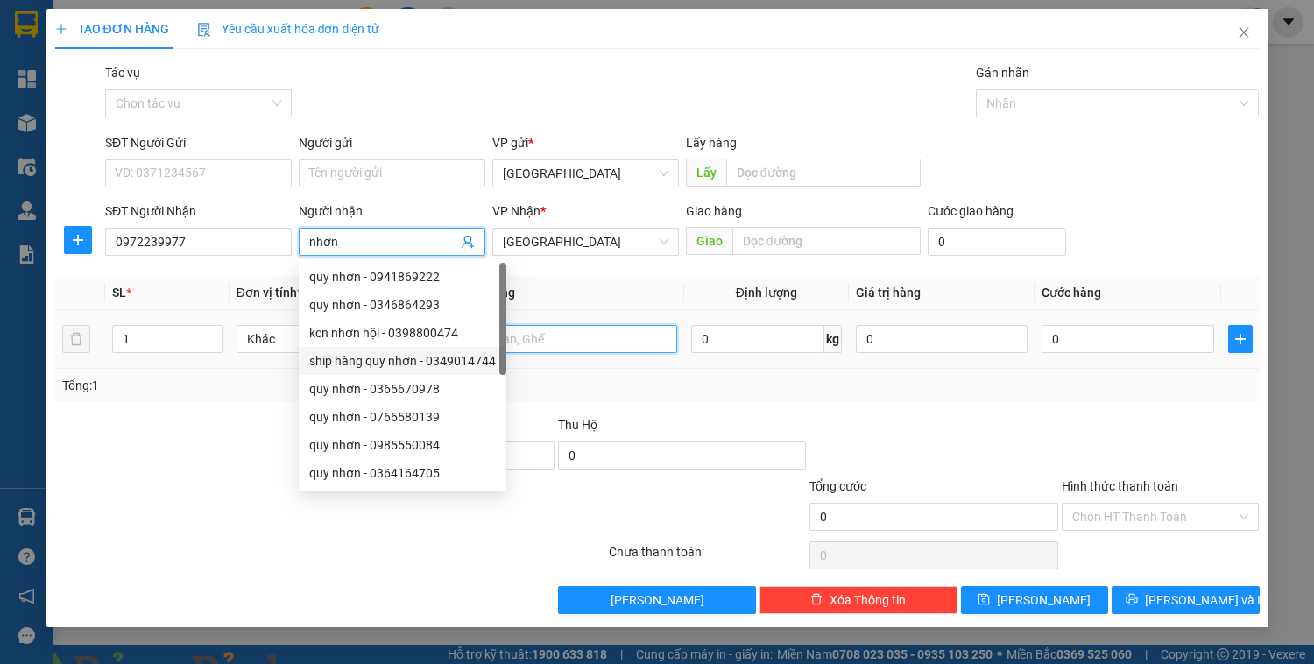
click at [544, 333] on input "text" at bounding box center [570, 339] width 213 height 28
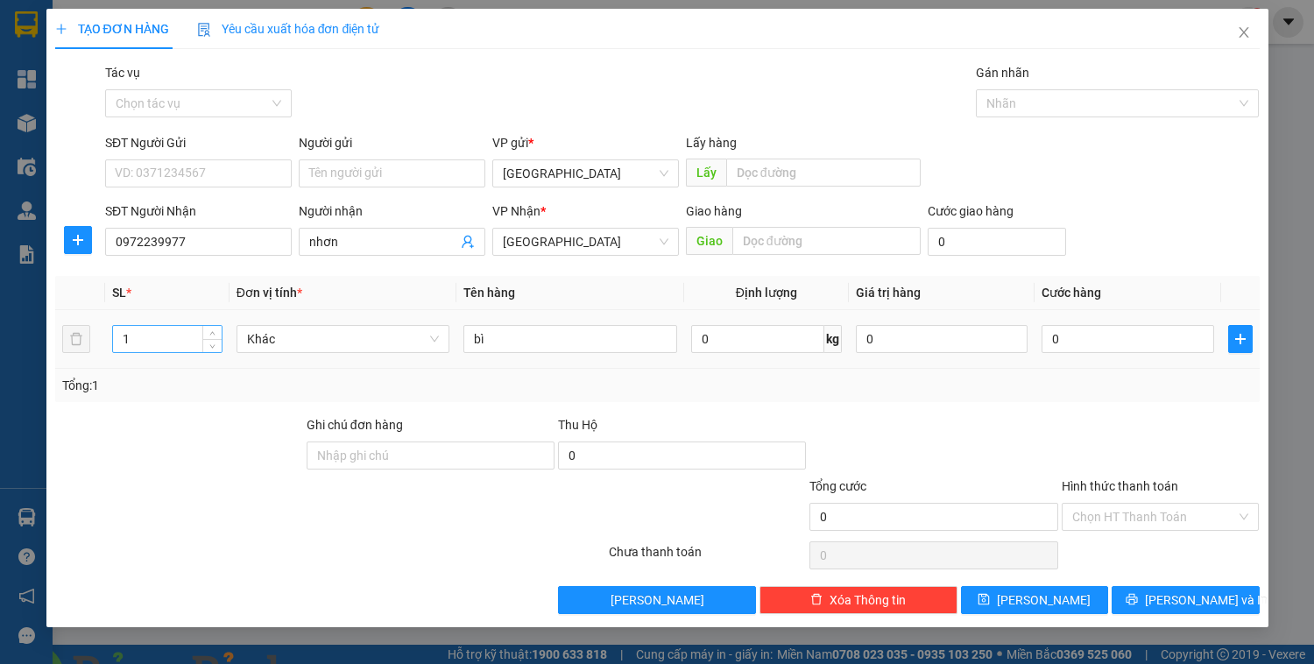
click at [131, 343] on input "1" at bounding box center [167, 339] width 108 height 26
click at [1133, 517] on input "Hình thức thanh toán" at bounding box center [1155, 517] width 165 height 26
click at [969, 473] on div at bounding box center [933, 445] width 251 height 61
click at [1052, 596] on span "[PERSON_NAME]" at bounding box center [1044, 600] width 94 height 19
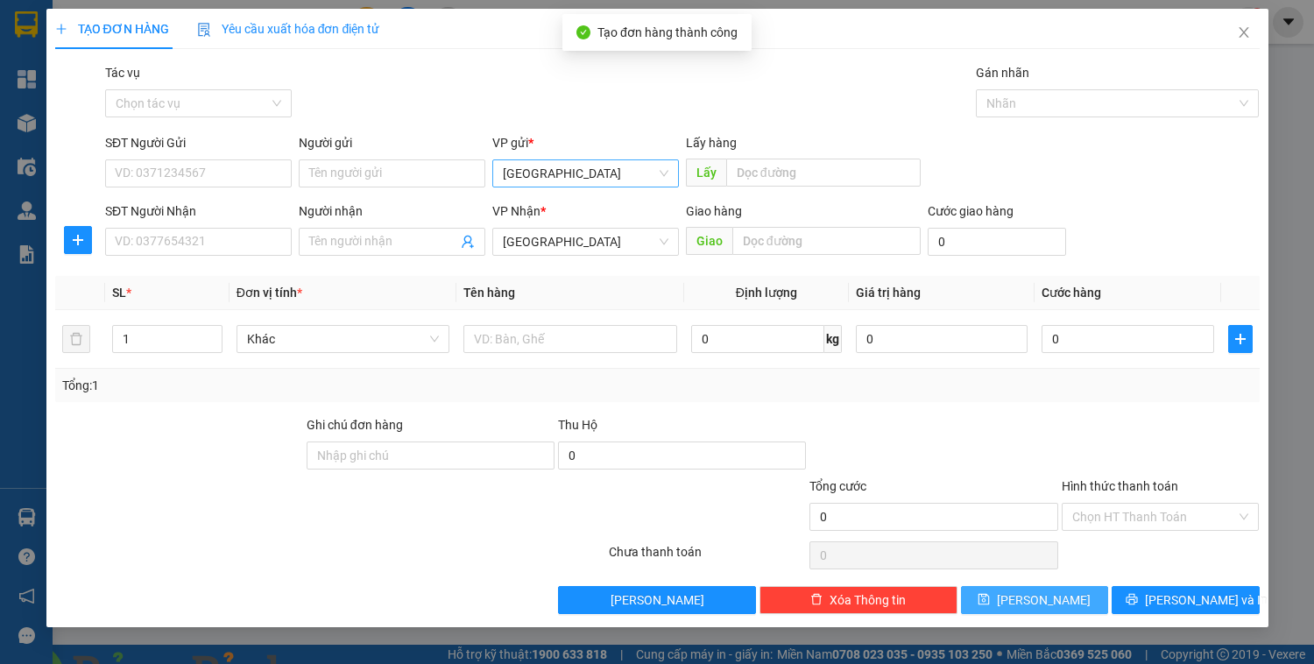
click at [637, 164] on span "[GEOGRAPHIC_DATA]" at bounding box center [586, 173] width 166 height 26
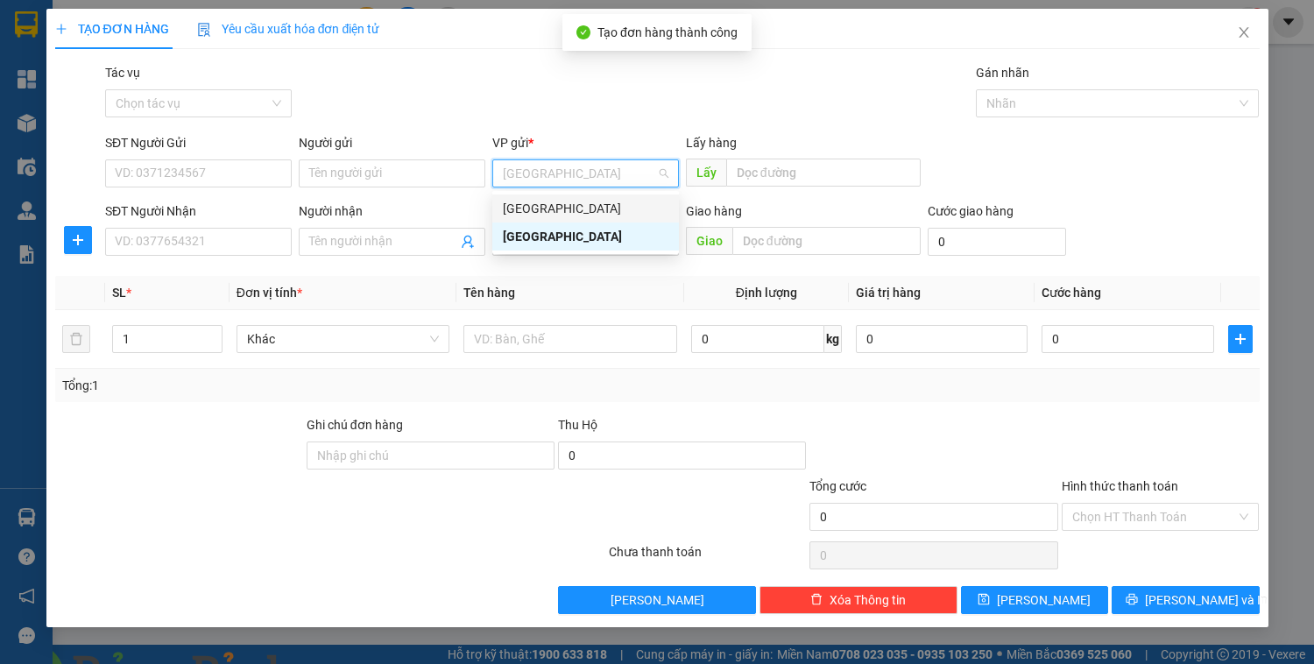
click at [616, 211] on div "[GEOGRAPHIC_DATA]" at bounding box center [586, 208] width 166 height 19
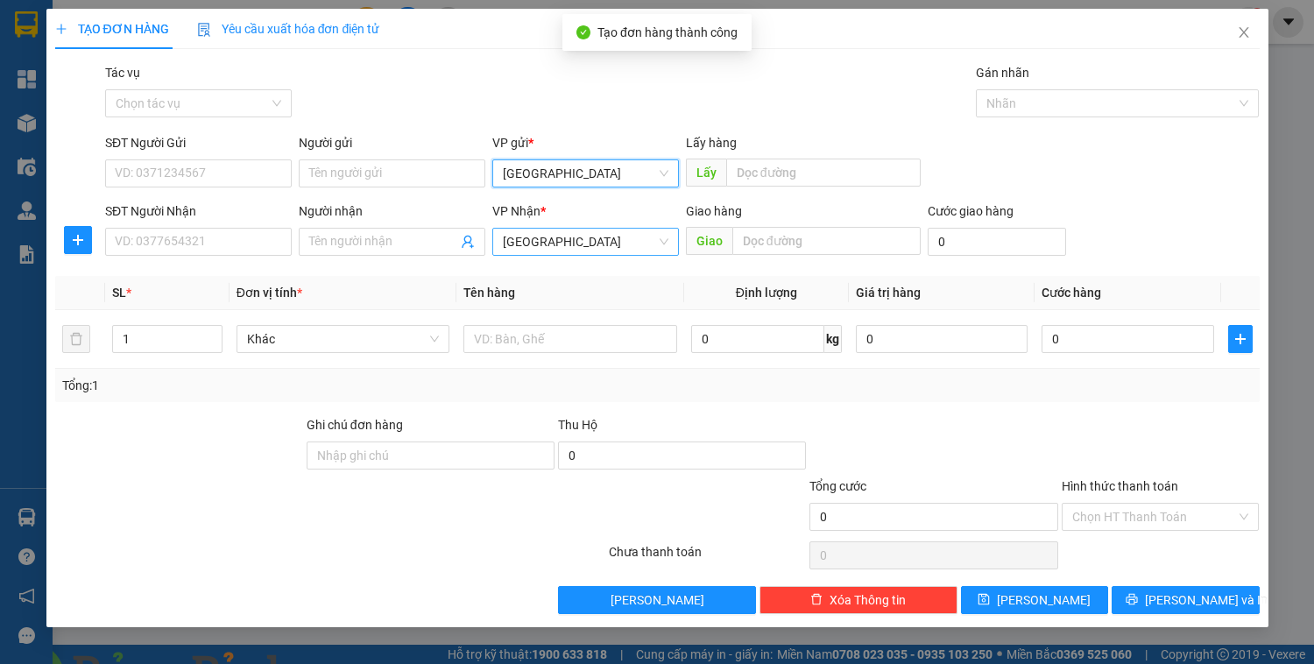
click at [619, 235] on span "[GEOGRAPHIC_DATA]" at bounding box center [586, 242] width 166 height 26
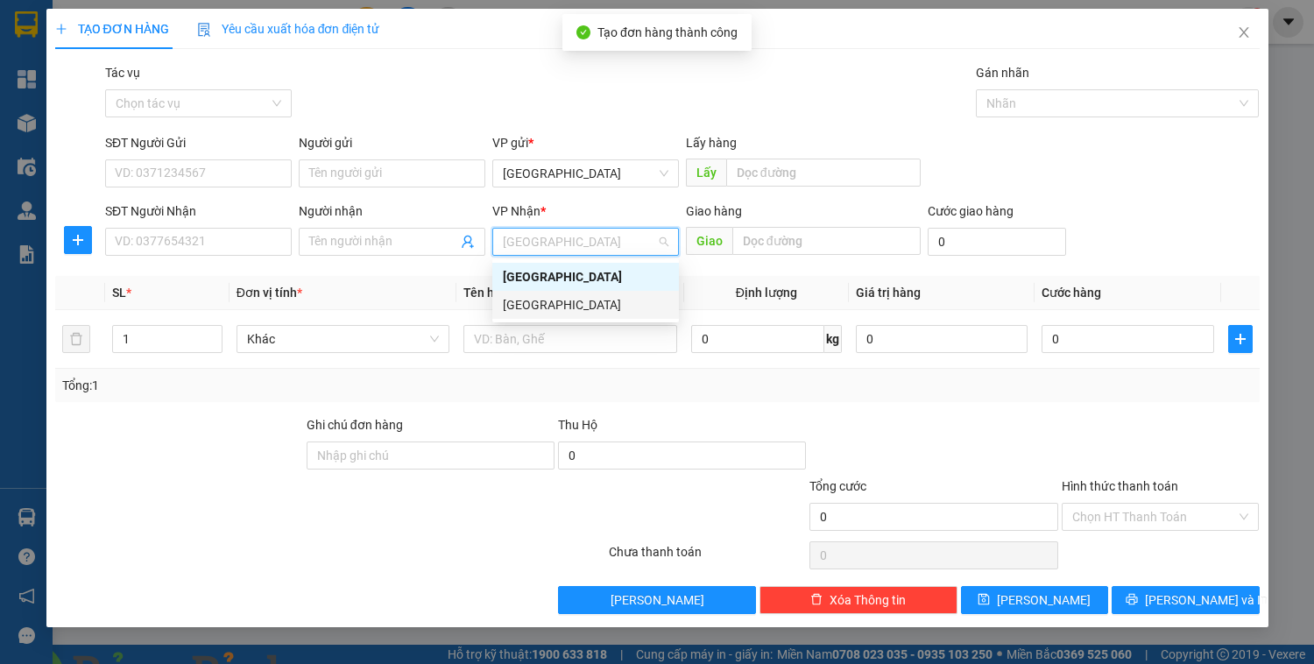
drag, startPoint x: 560, startPoint y: 305, endPoint x: 445, endPoint y: 227, distance: 138.8
click at [555, 301] on div "[GEOGRAPHIC_DATA]" at bounding box center [586, 304] width 166 height 19
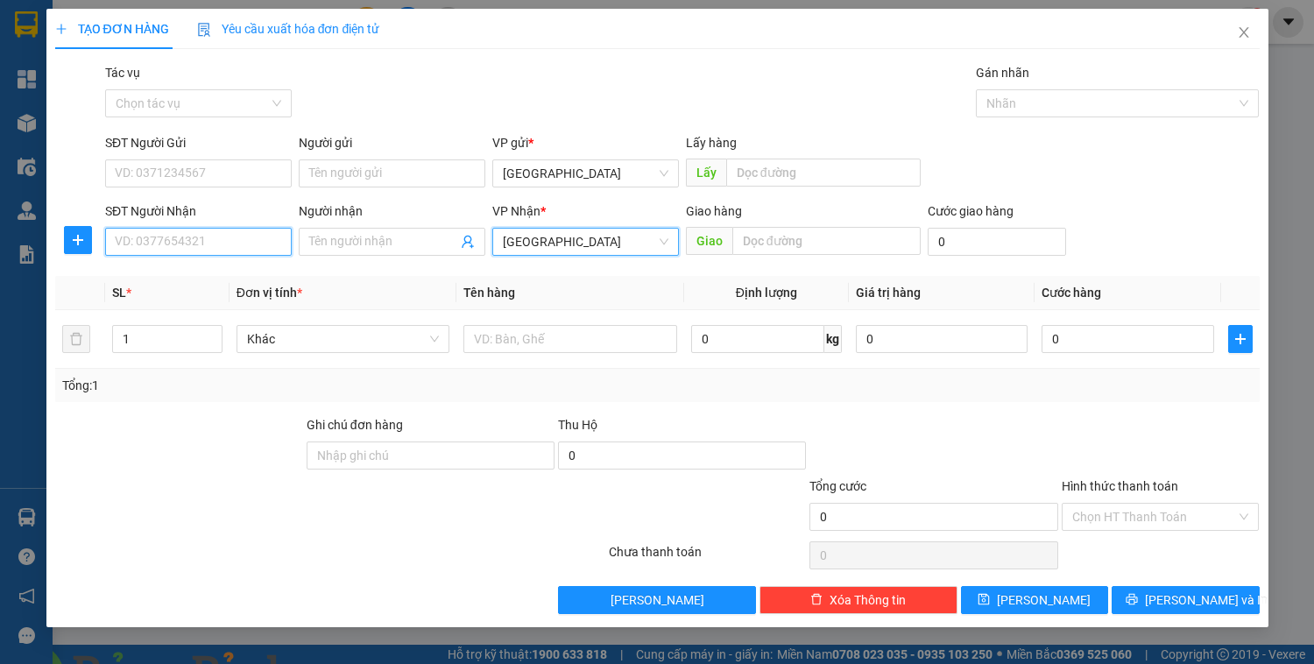
click at [273, 246] on input "SĐT Người Nhận" at bounding box center [198, 242] width 187 height 28
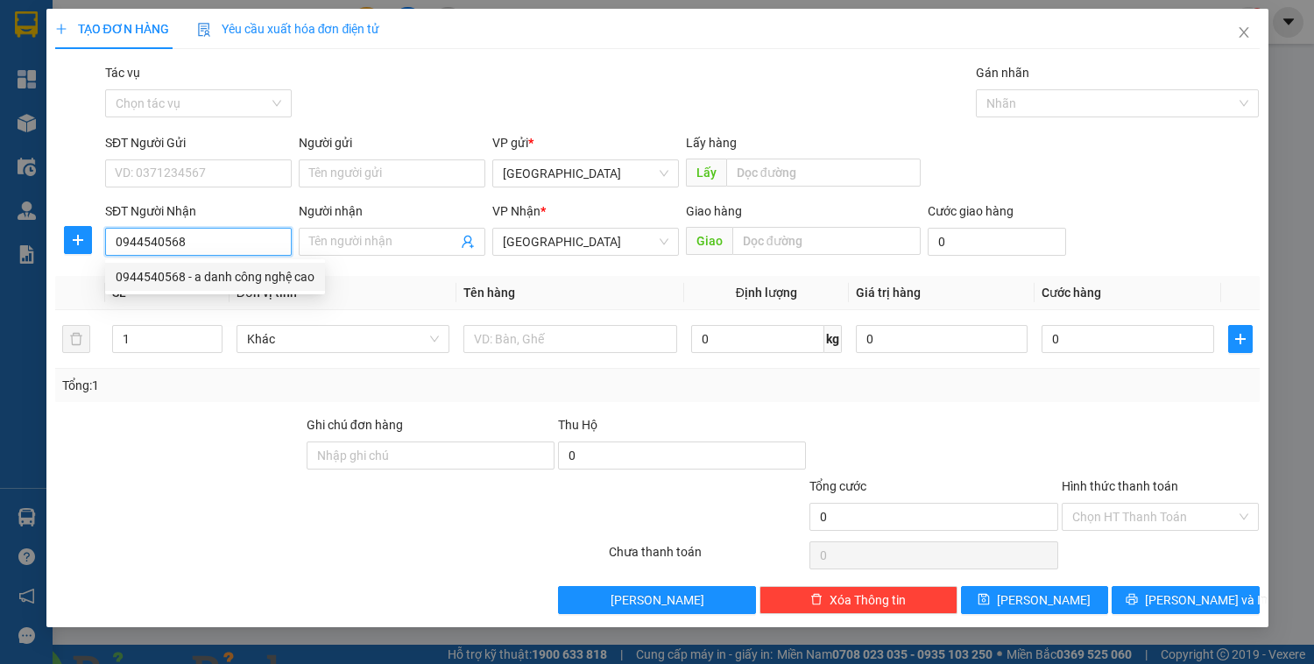
click at [262, 277] on div "0944540568 - a danh công nghệ cao" at bounding box center [215, 276] width 199 height 19
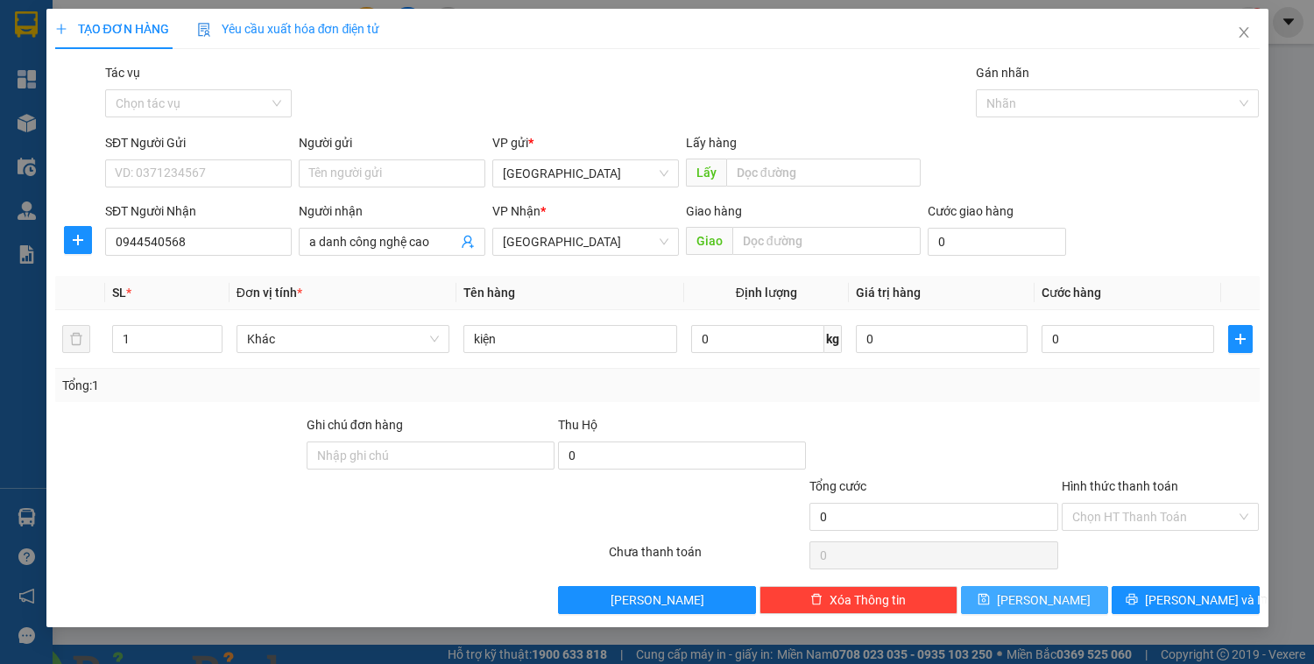
drag, startPoint x: 1076, startPoint y: 597, endPoint x: 1064, endPoint y: 592, distance: 13.0
click at [1076, 597] on button "[PERSON_NAME]" at bounding box center [1034, 600] width 147 height 28
click at [591, 168] on span "[GEOGRAPHIC_DATA]" at bounding box center [586, 173] width 166 height 26
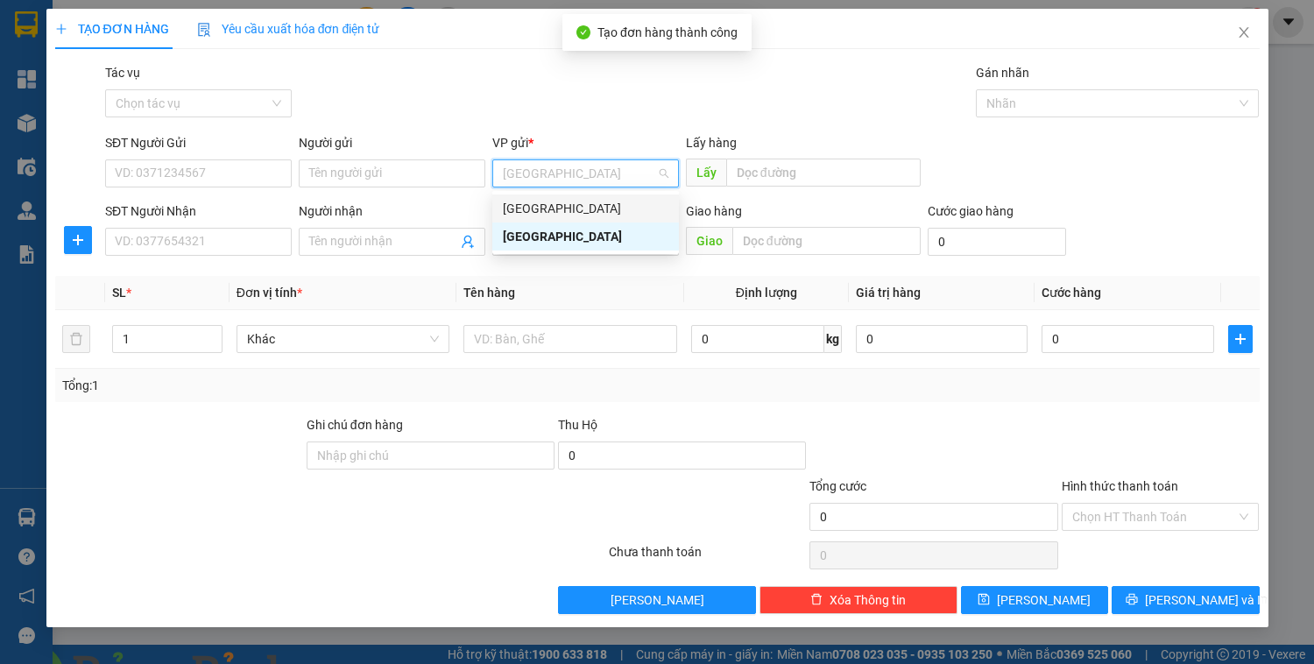
click at [533, 214] on div "[GEOGRAPHIC_DATA]" at bounding box center [586, 208] width 166 height 19
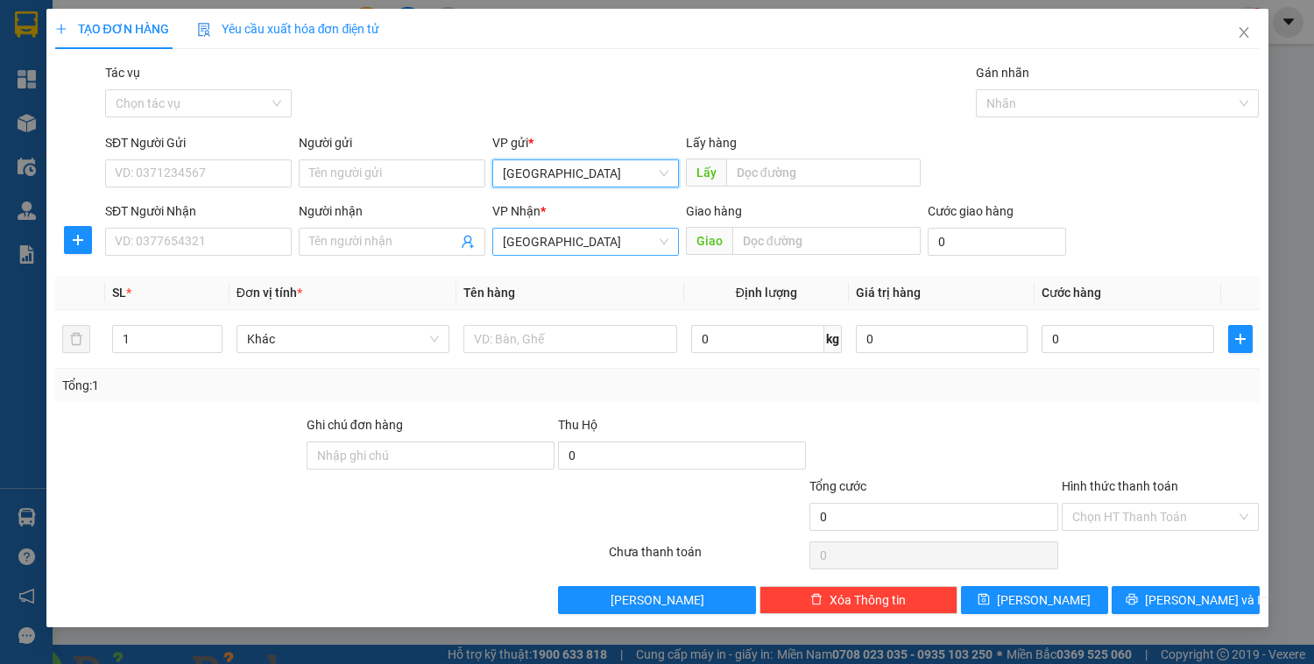
click at [536, 247] on span "[GEOGRAPHIC_DATA]" at bounding box center [586, 242] width 166 height 26
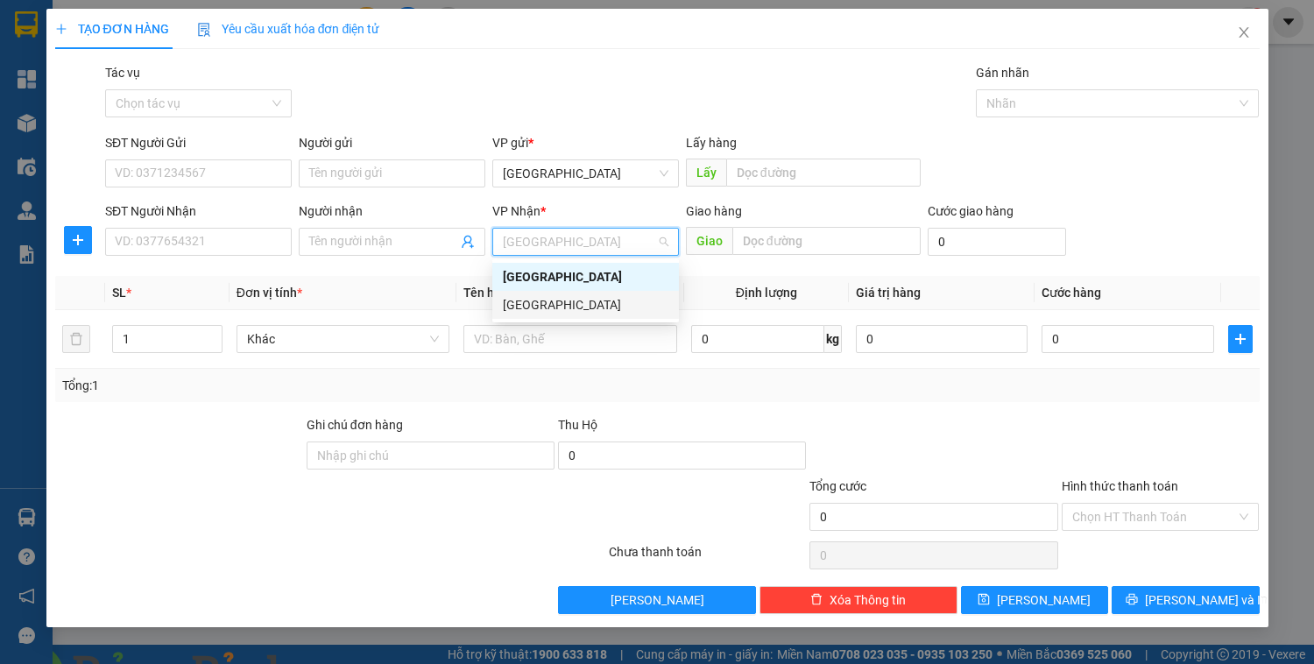
drag, startPoint x: 514, startPoint y: 305, endPoint x: 407, endPoint y: 273, distance: 111.7
click at [513, 305] on div "[GEOGRAPHIC_DATA]" at bounding box center [586, 304] width 166 height 19
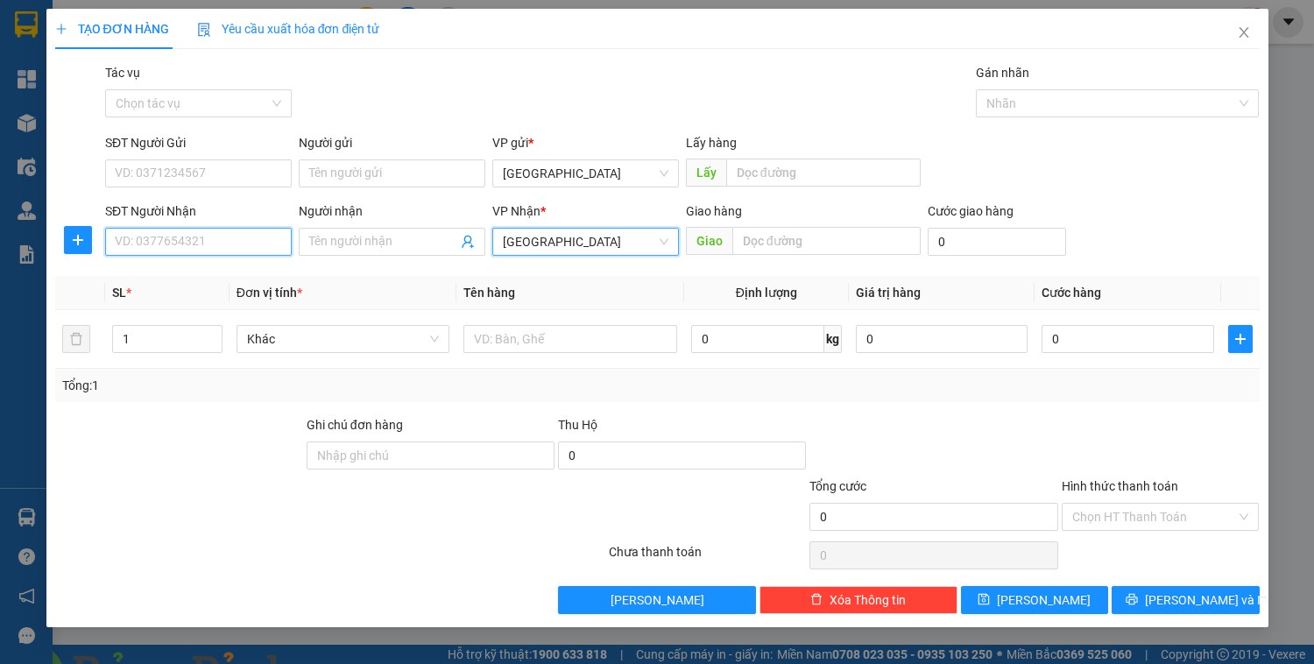
click at [190, 240] on input "SĐT Người Nhận" at bounding box center [198, 242] width 187 height 28
click at [369, 236] on input "Người nhận" at bounding box center [383, 241] width 148 height 19
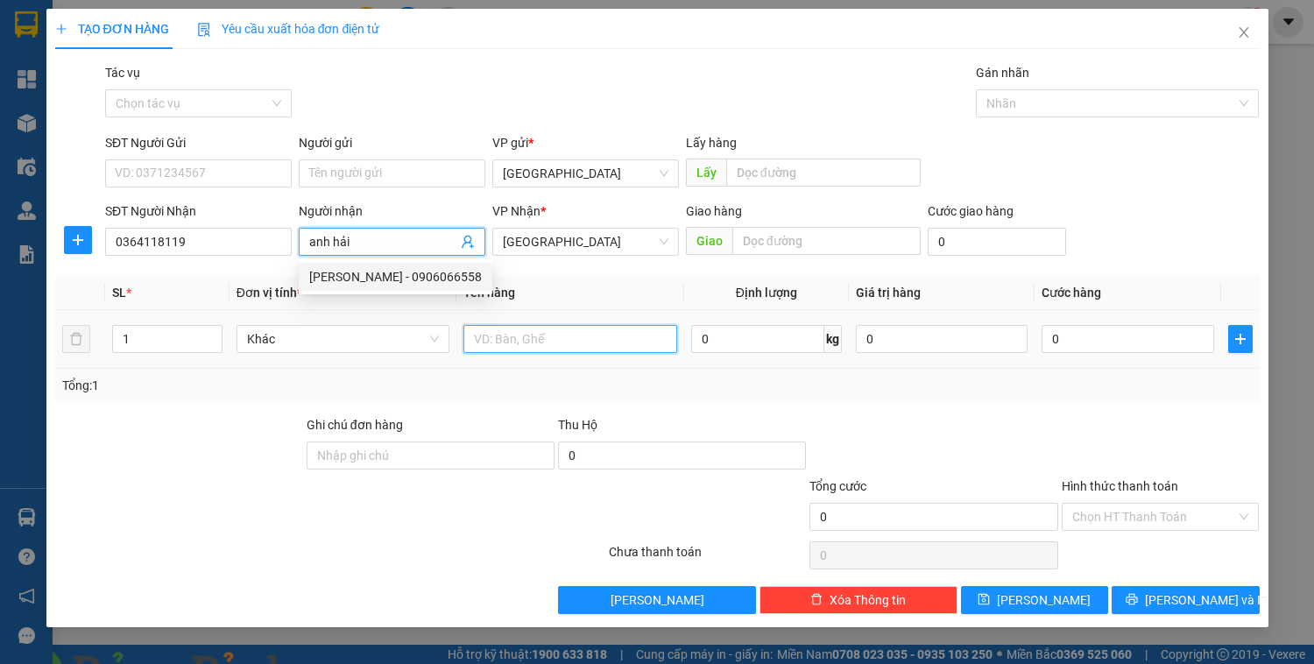
click at [533, 341] on input "text" at bounding box center [570, 339] width 213 height 28
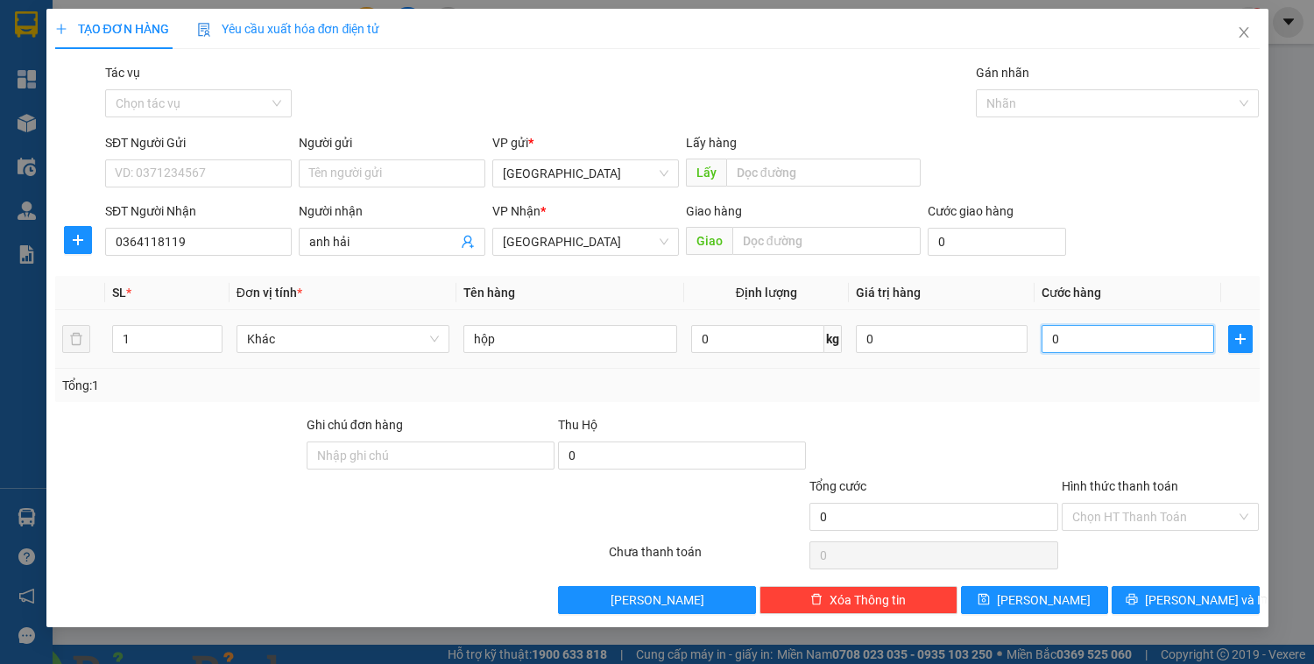
click at [1057, 340] on input "0" at bounding box center [1128, 339] width 172 height 28
click at [1139, 520] on input "Hình thức thanh toán" at bounding box center [1155, 517] width 165 height 26
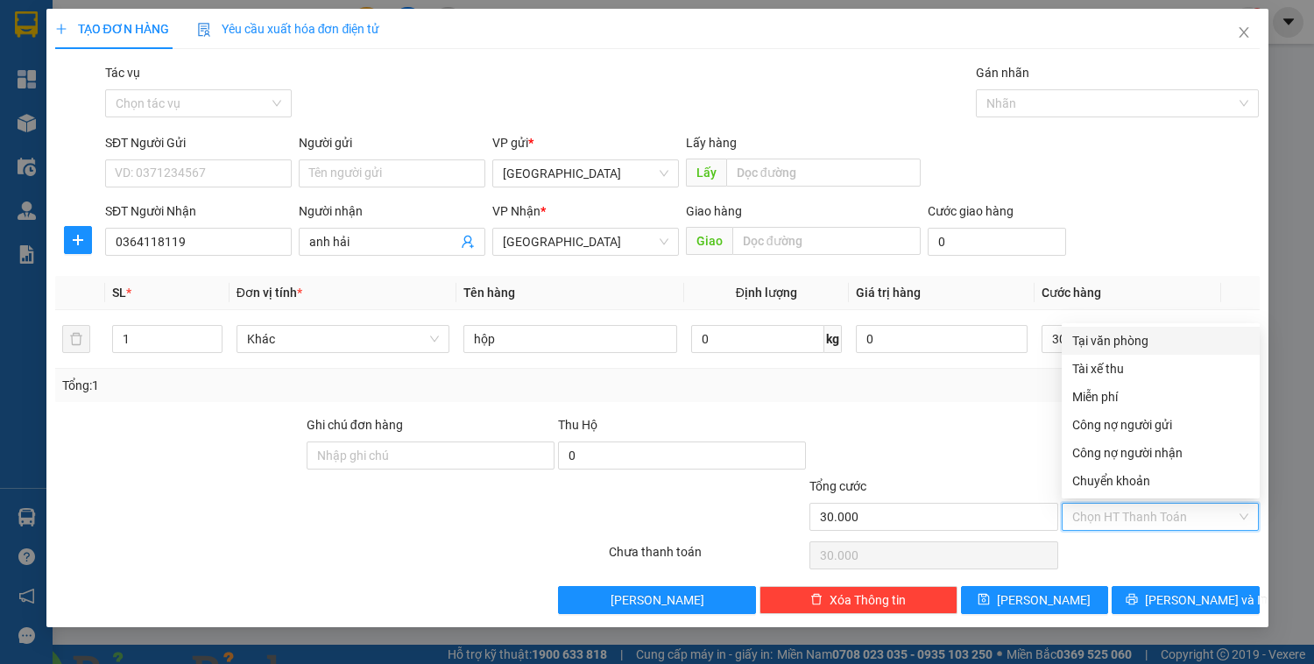
click at [1136, 351] on div "Tại văn phòng" at bounding box center [1161, 341] width 198 height 28
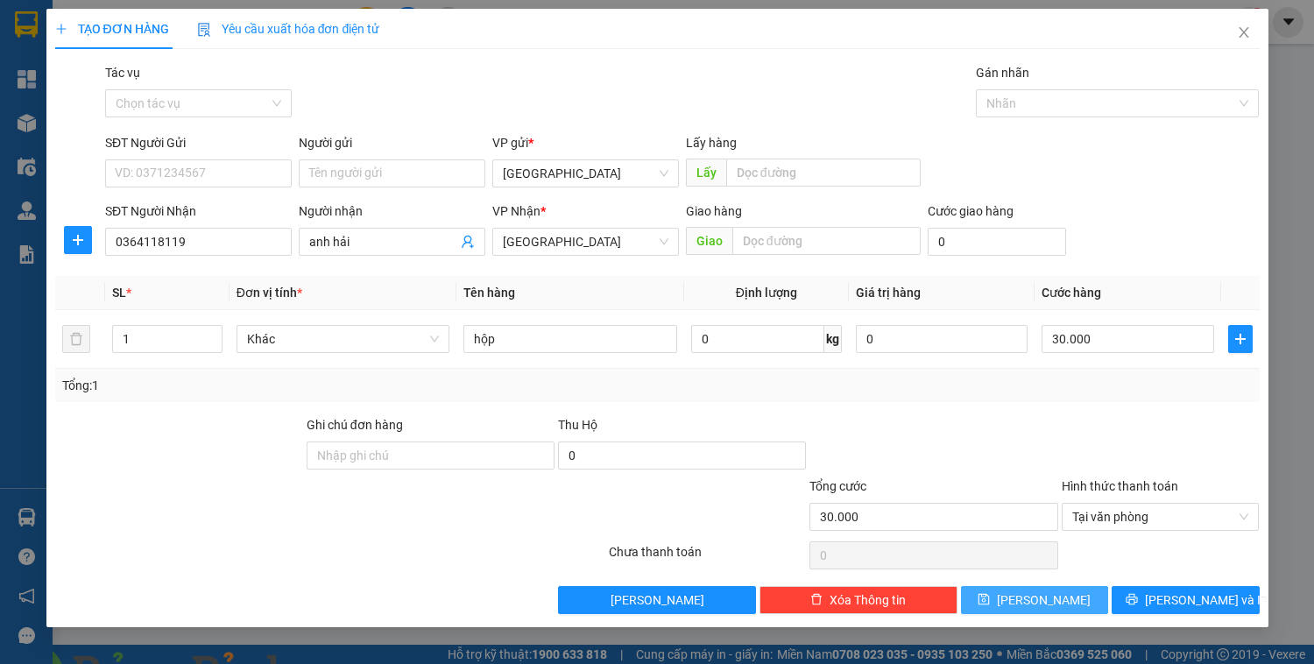
click at [1030, 602] on button "[PERSON_NAME]" at bounding box center [1034, 600] width 147 height 28
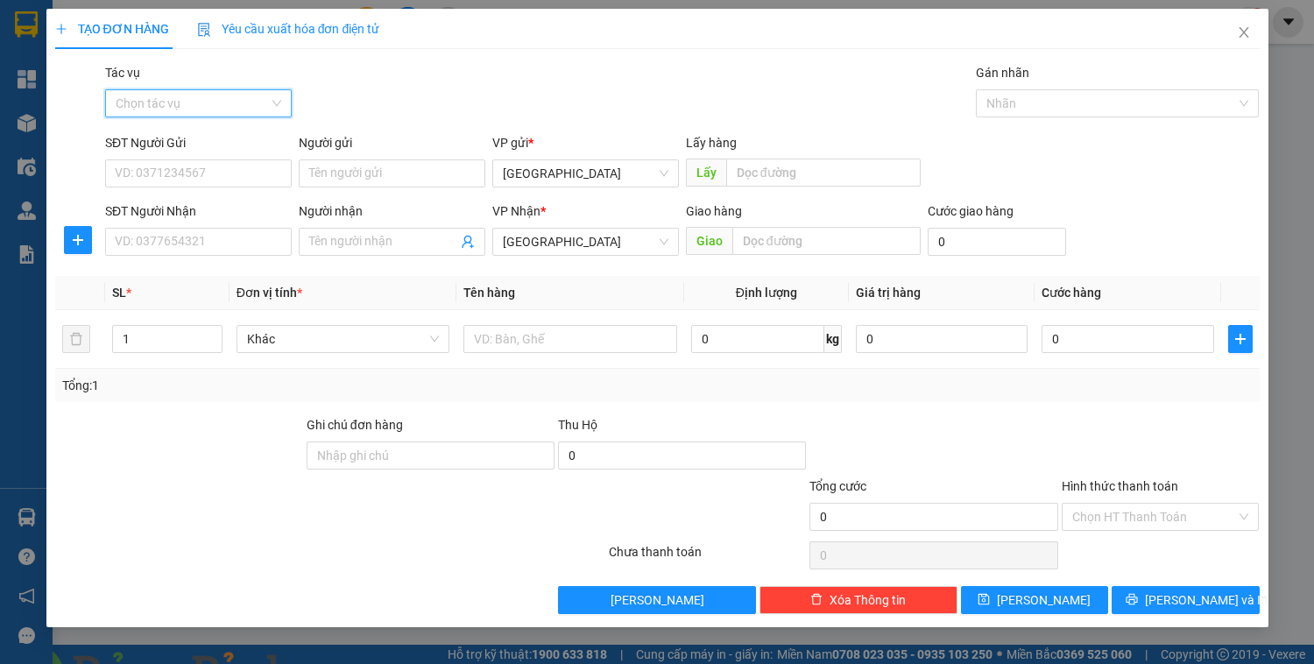
click at [216, 105] on input "Tác vụ" at bounding box center [192, 103] width 153 height 26
click at [536, 70] on div "Tác vụ Chọn tác vụ Gán nhãn Nhãn" at bounding box center [683, 93] width 1162 height 61
click at [265, 102] on input "Tác vụ" at bounding box center [192, 103] width 153 height 26
click at [385, 98] on div "Tác vụ Chọn tác vụ Gán nhãn Nhãn" at bounding box center [683, 93] width 1162 height 61
click at [165, 102] on input "Tác vụ" at bounding box center [192, 103] width 153 height 26
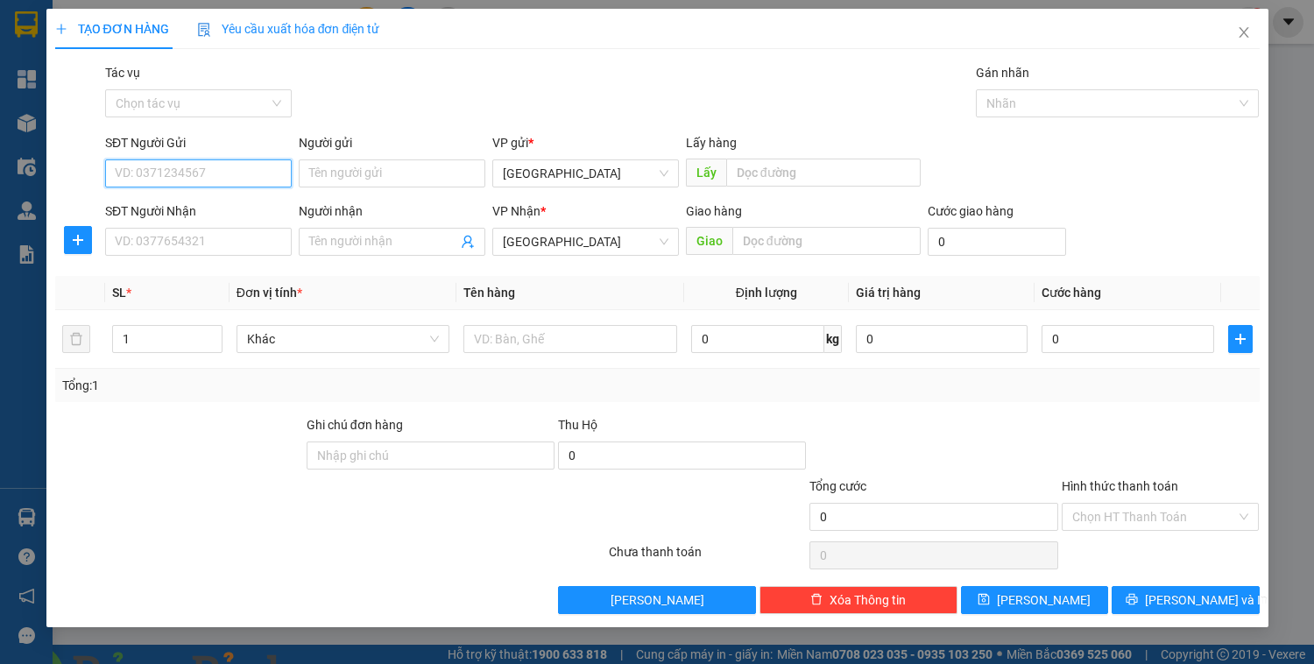
click at [170, 185] on input "SĐT Người Gửi" at bounding box center [198, 173] width 187 height 28
click at [539, 181] on span "[GEOGRAPHIC_DATA]" at bounding box center [586, 173] width 166 height 26
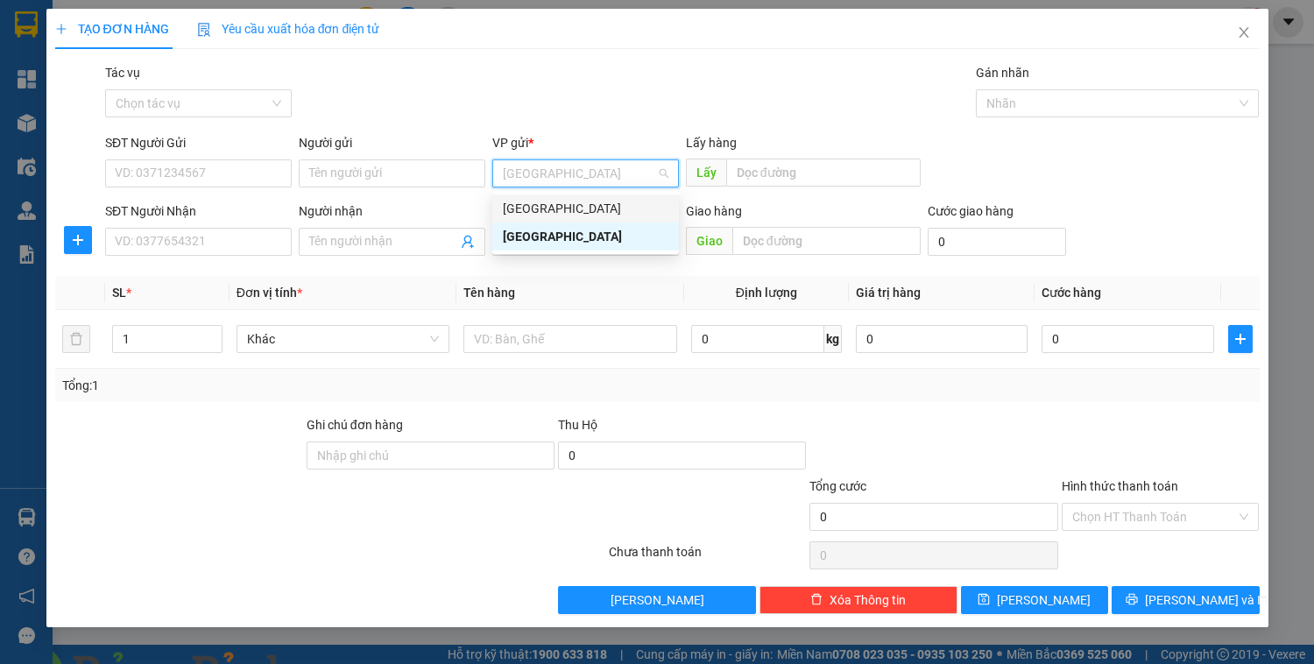
click at [533, 217] on div "[GEOGRAPHIC_DATA]" at bounding box center [586, 208] width 166 height 19
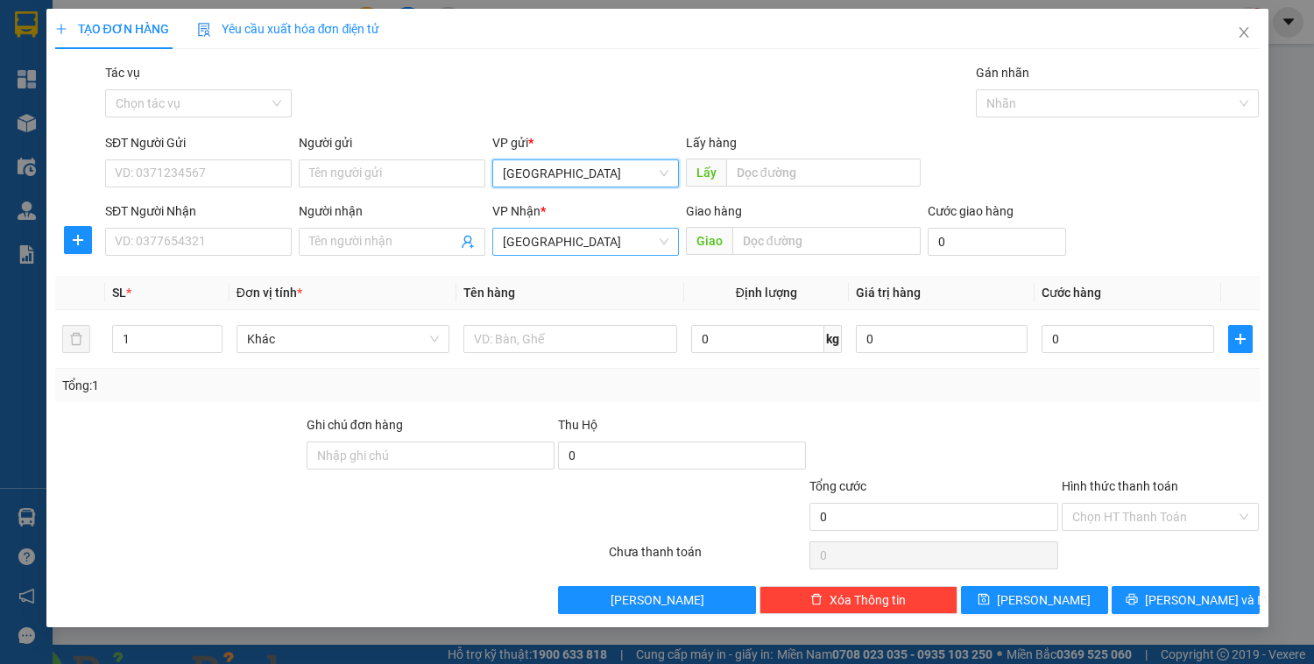
click at [540, 232] on span "[GEOGRAPHIC_DATA]" at bounding box center [586, 242] width 166 height 26
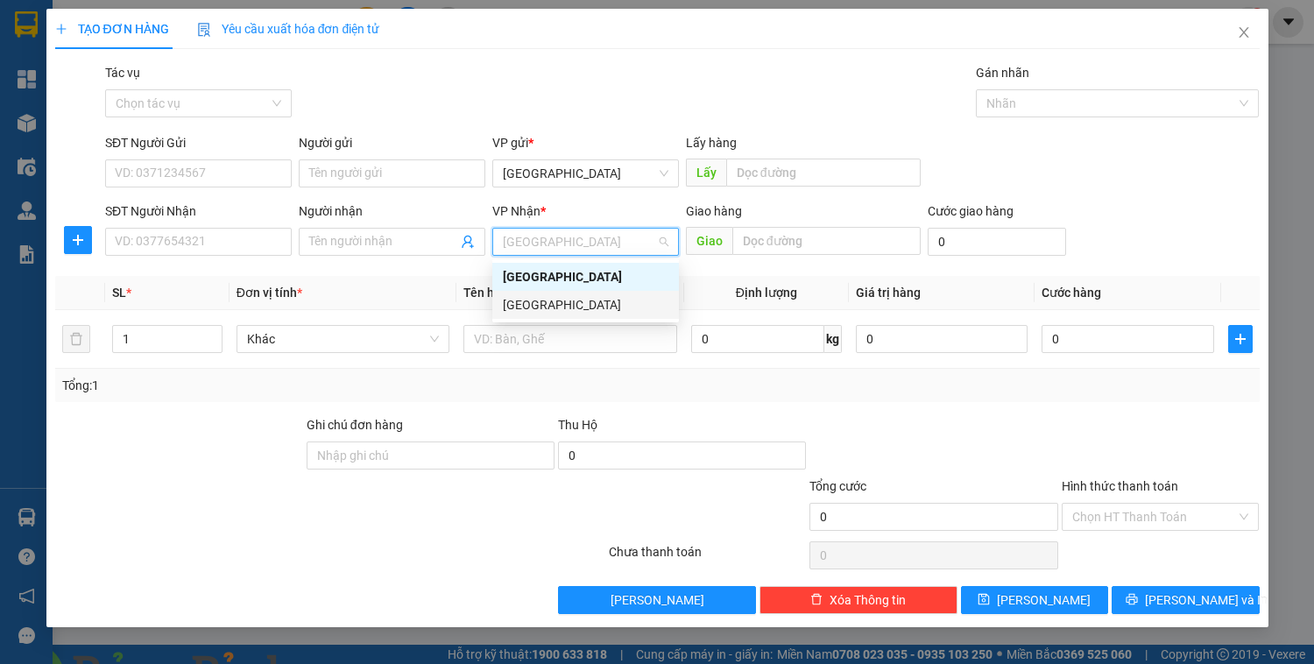
click at [512, 311] on div "[GEOGRAPHIC_DATA]" at bounding box center [586, 304] width 166 height 19
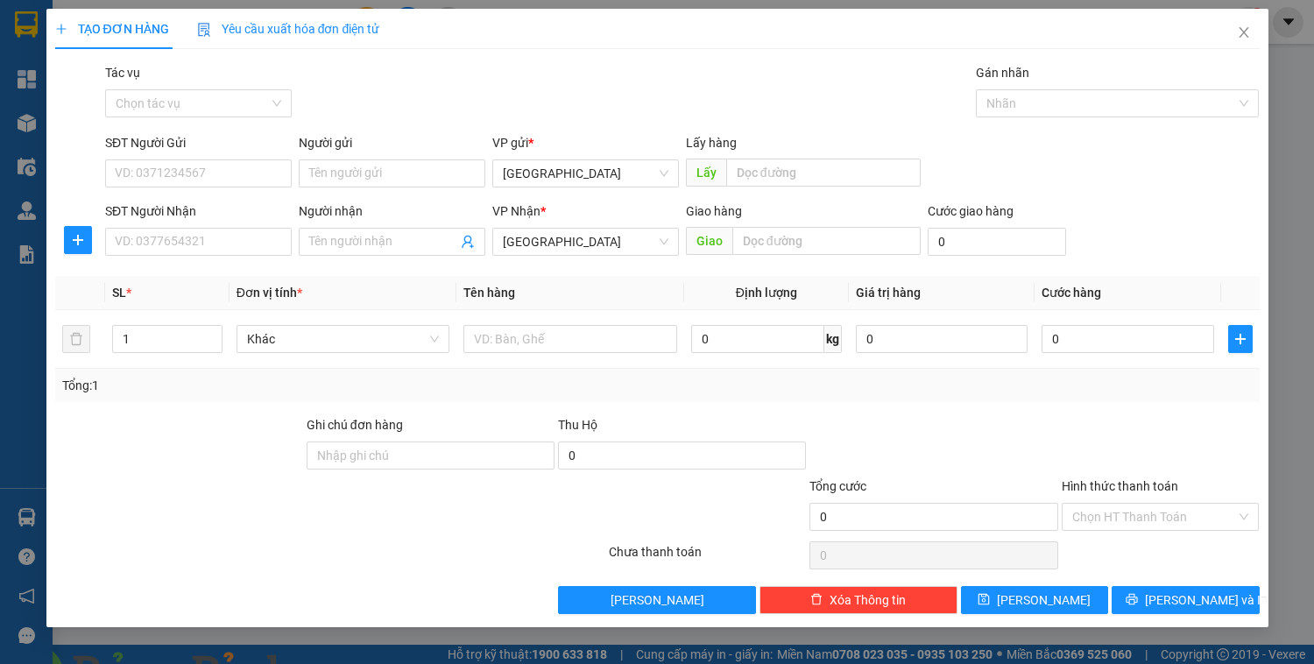
click at [351, 663] on img at bounding box center [345, 674] width 11 height 11
click at [1243, 29] on icon "close" at bounding box center [1244, 32] width 14 height 14
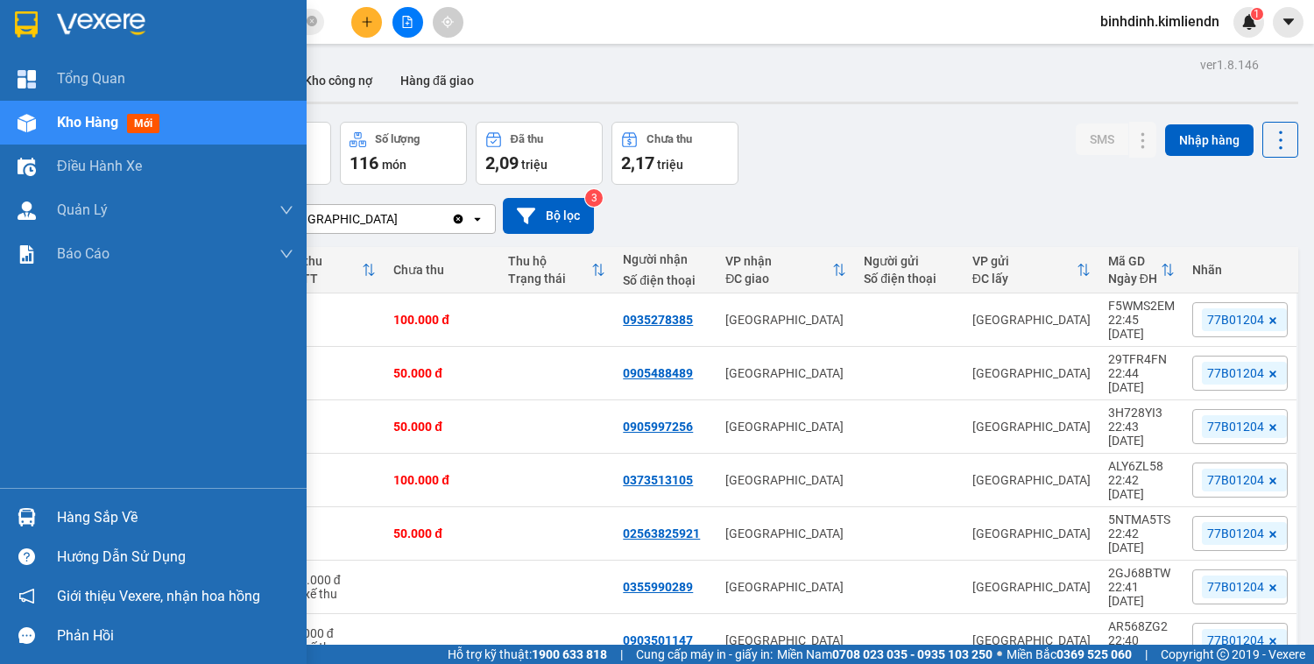
click at [48, 124] on div "Kho hàng mới" at bounding box center [153, 123] width 307 height 44
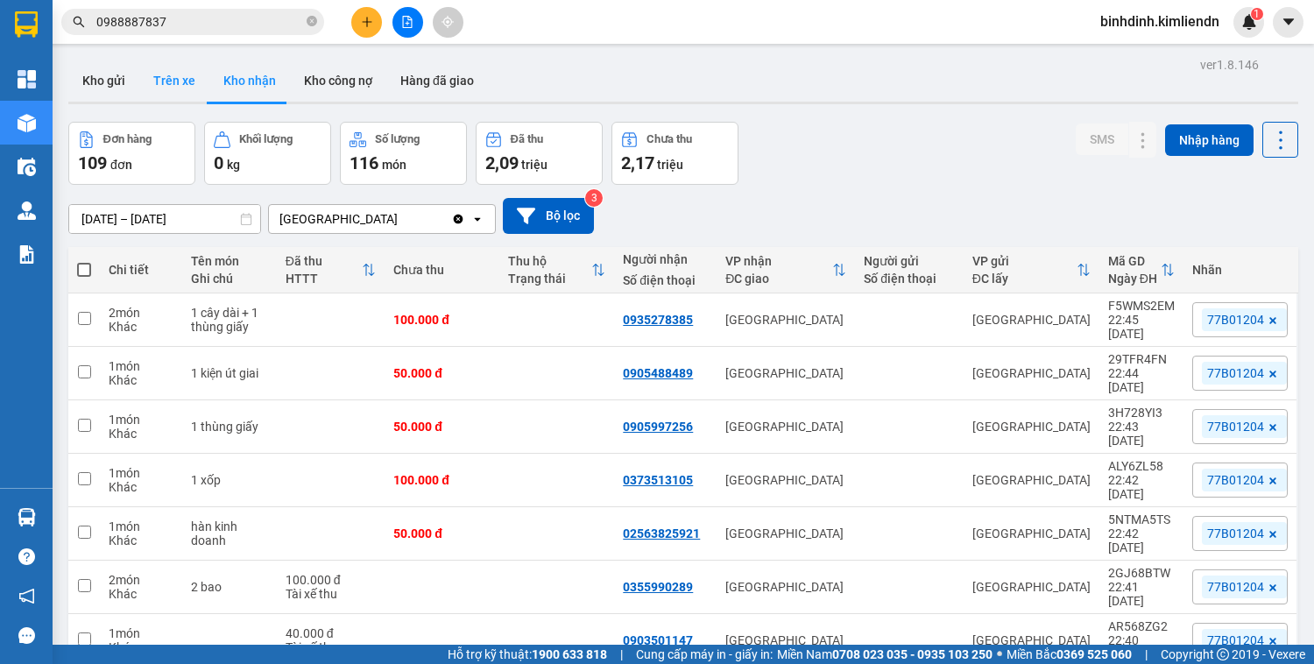
click at [180, 84] on button "Trên xe" at bounding box center [174, 81] width 70 height 42
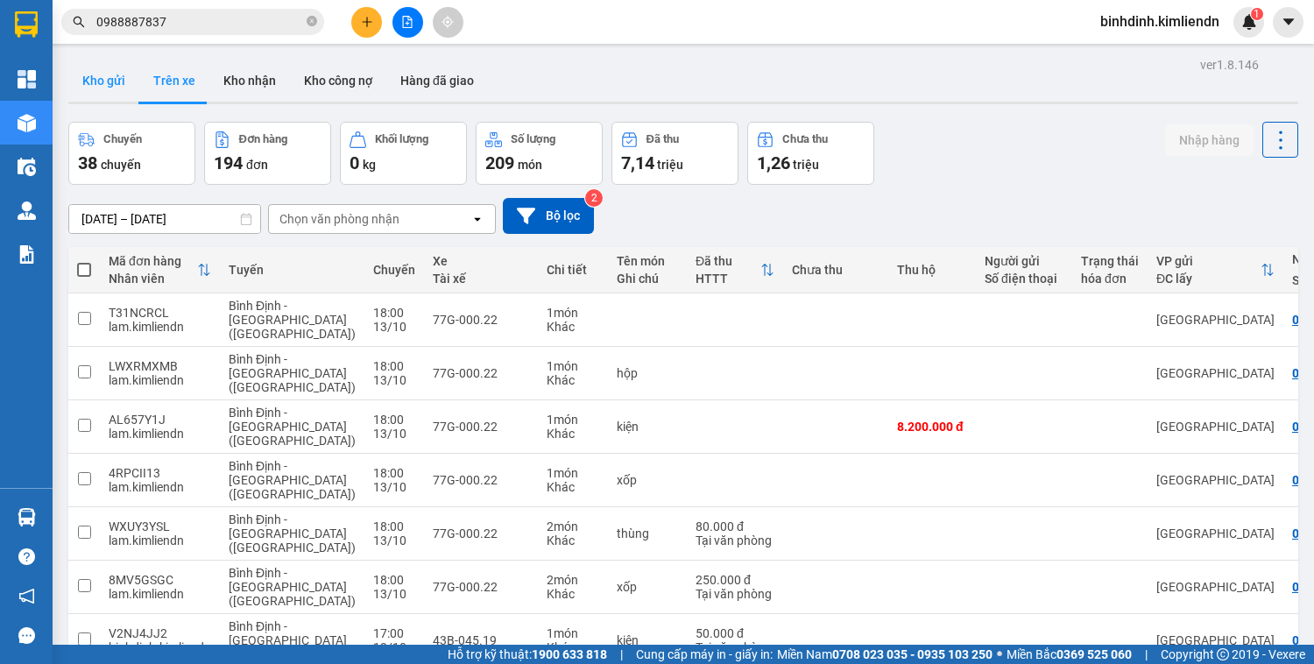
click at [115, 80] on button "Kho gửi" at bounding box center [103, 81] width 71 height 42
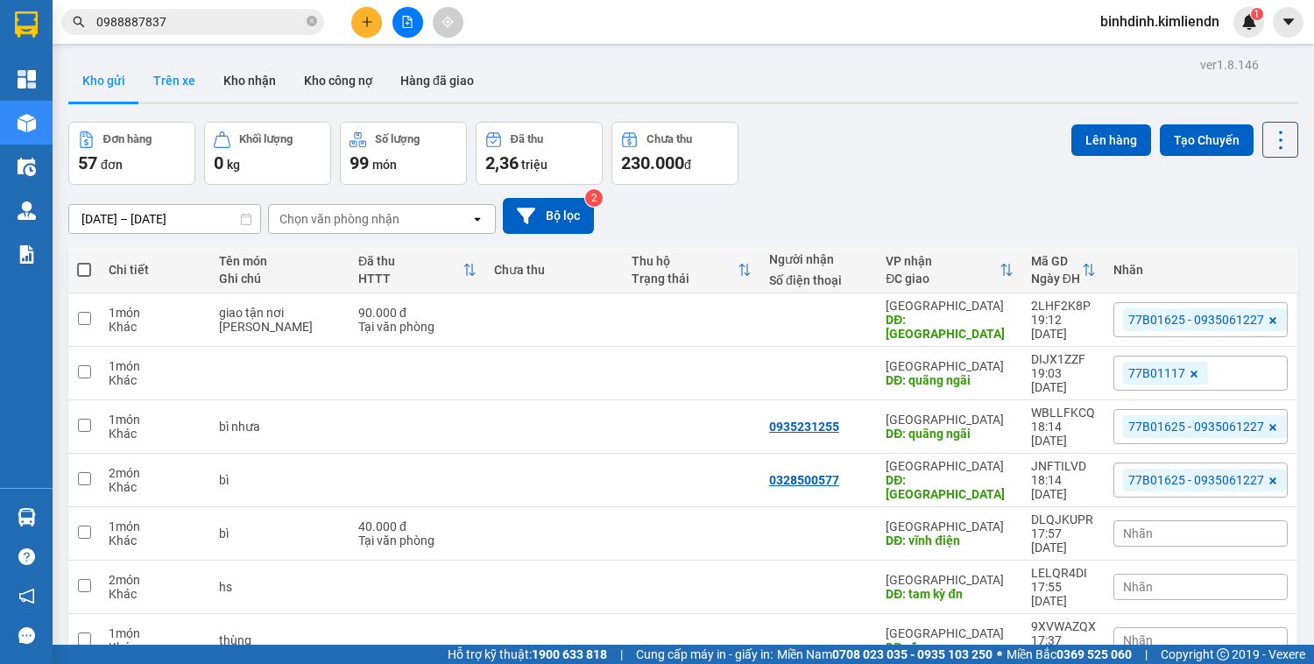
click at [182, 77] on button "Trên xe" at bounding box center [174, 81] width 70 height 42
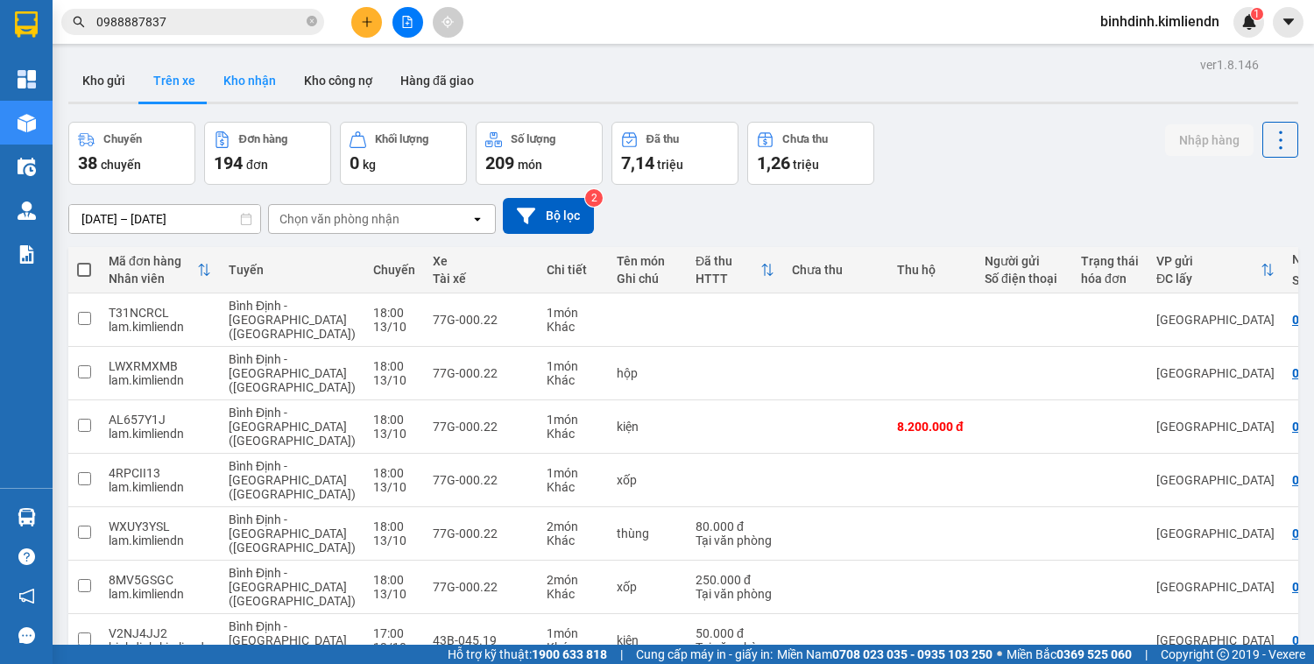
click at [258, 78] on button "Kho nhận" at bounding box center [249, 81] width 81 height 42
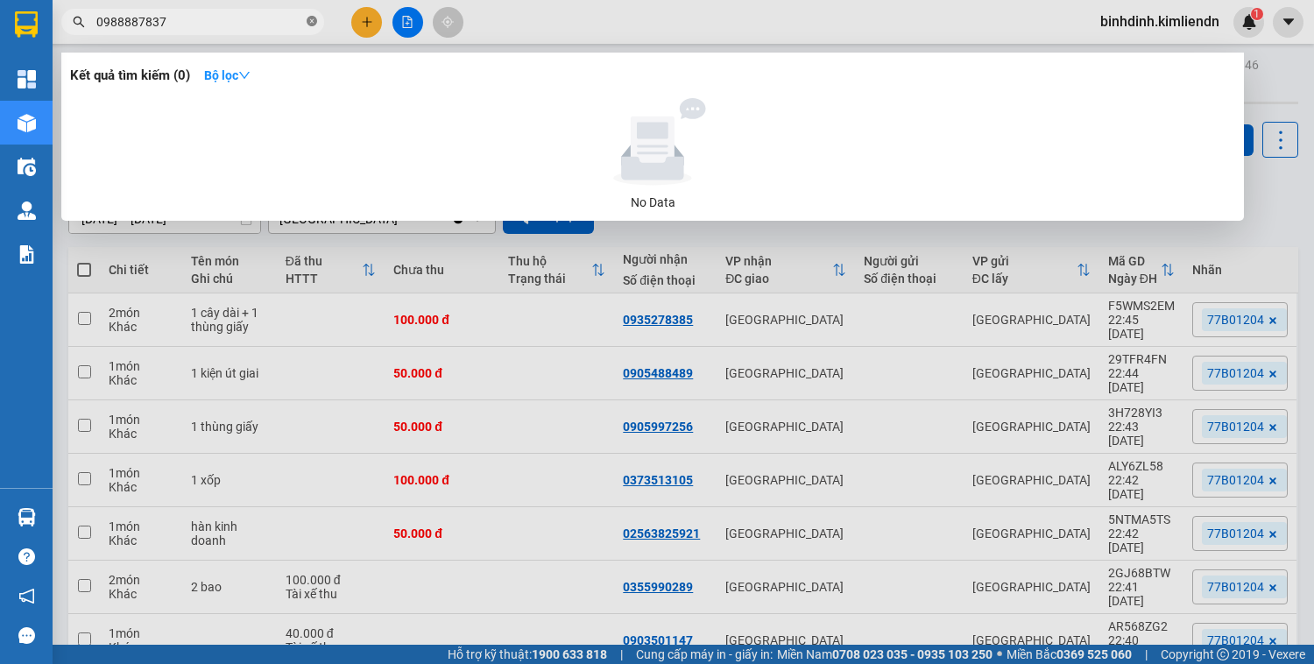
click at [314, 21] on icon "close-circle" at bounding box center [312, 21] width 11 height 11
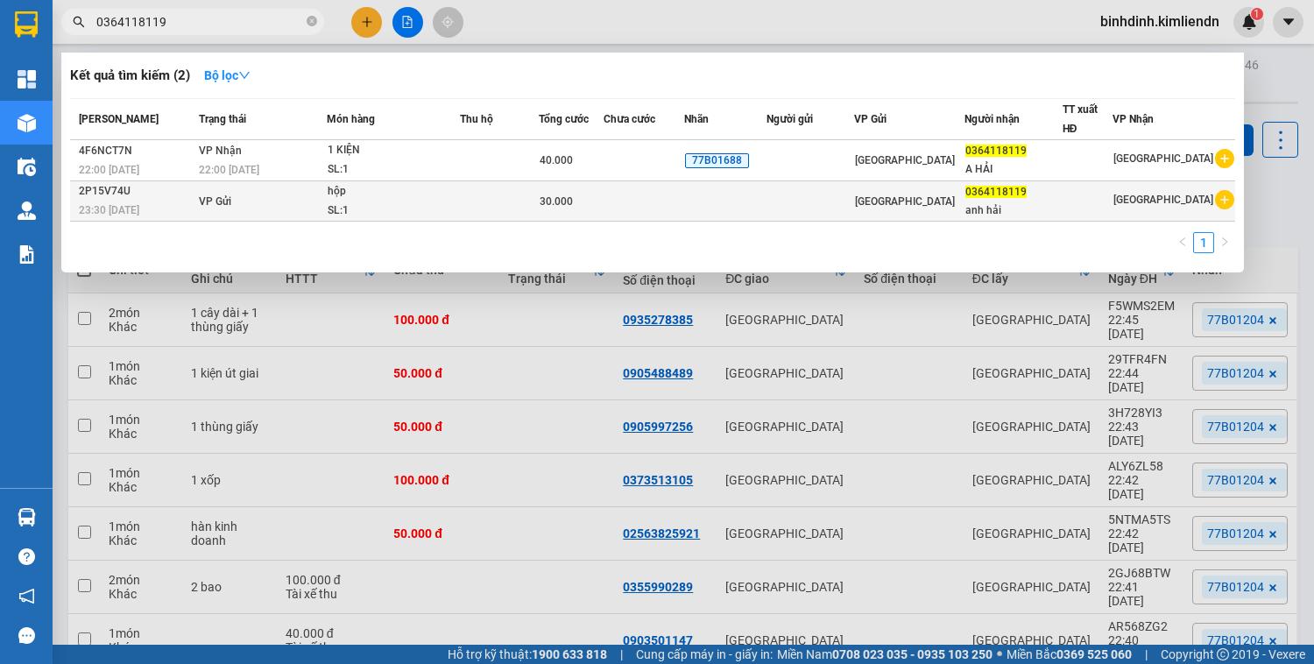
click at [458, 197] on div "hộp" at bounding box center [393, 191] width 131 height 19
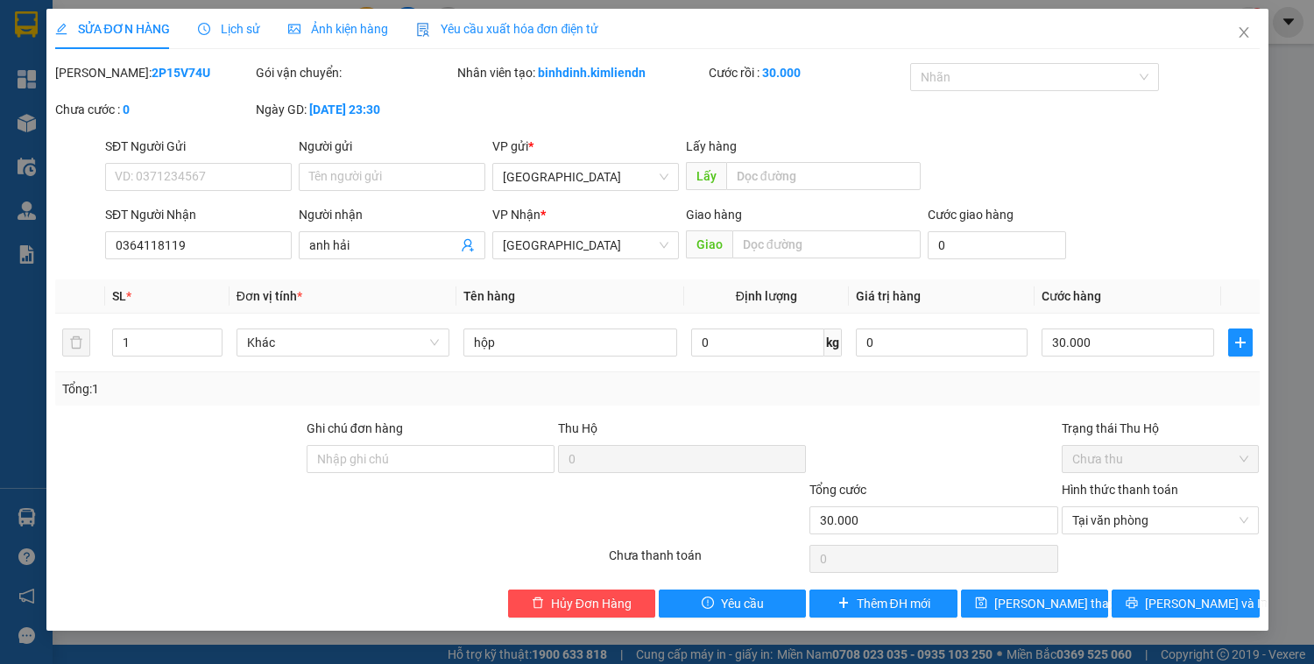
click at [138, 32] on span "SỬA ĐƠN HÀNG" at bounding box center [112, 29] width 115 height 14
click at [1244, 34] on icon "close" at bounding box center [1244, 32] width 10 height 11
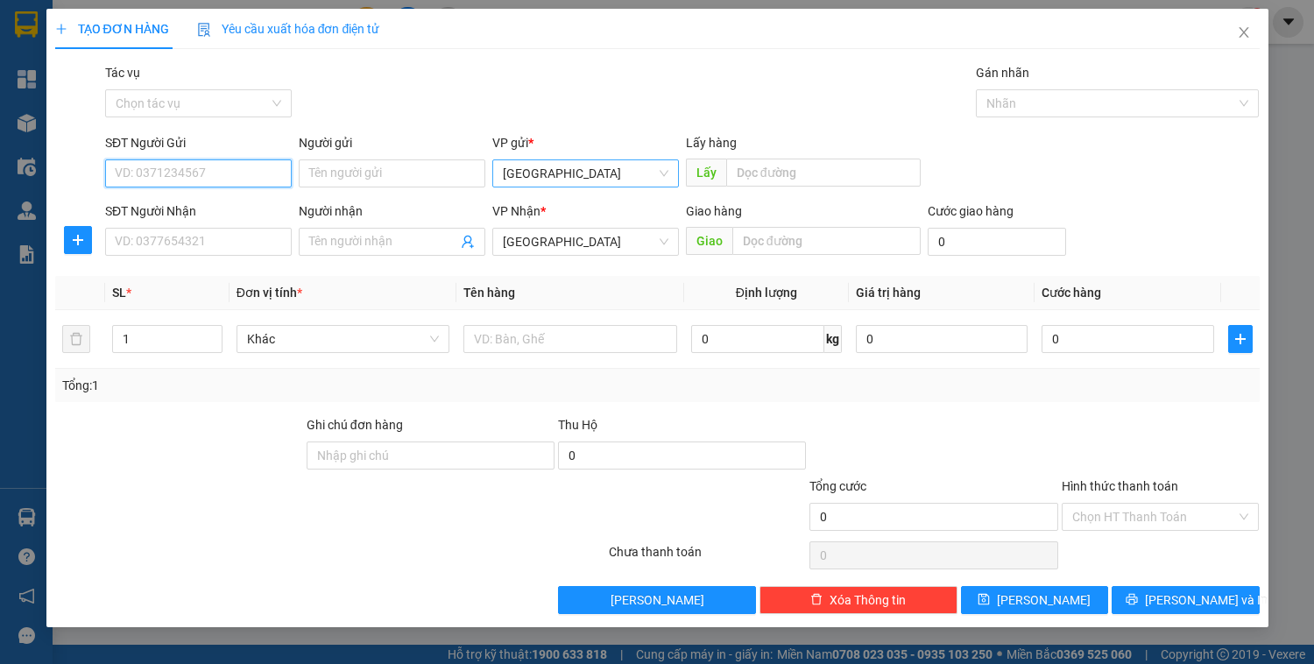
click at [606, 163] on span "[GEOGRAPHIC_DATA]" at bounding box center [586, 173] width 166 height 26
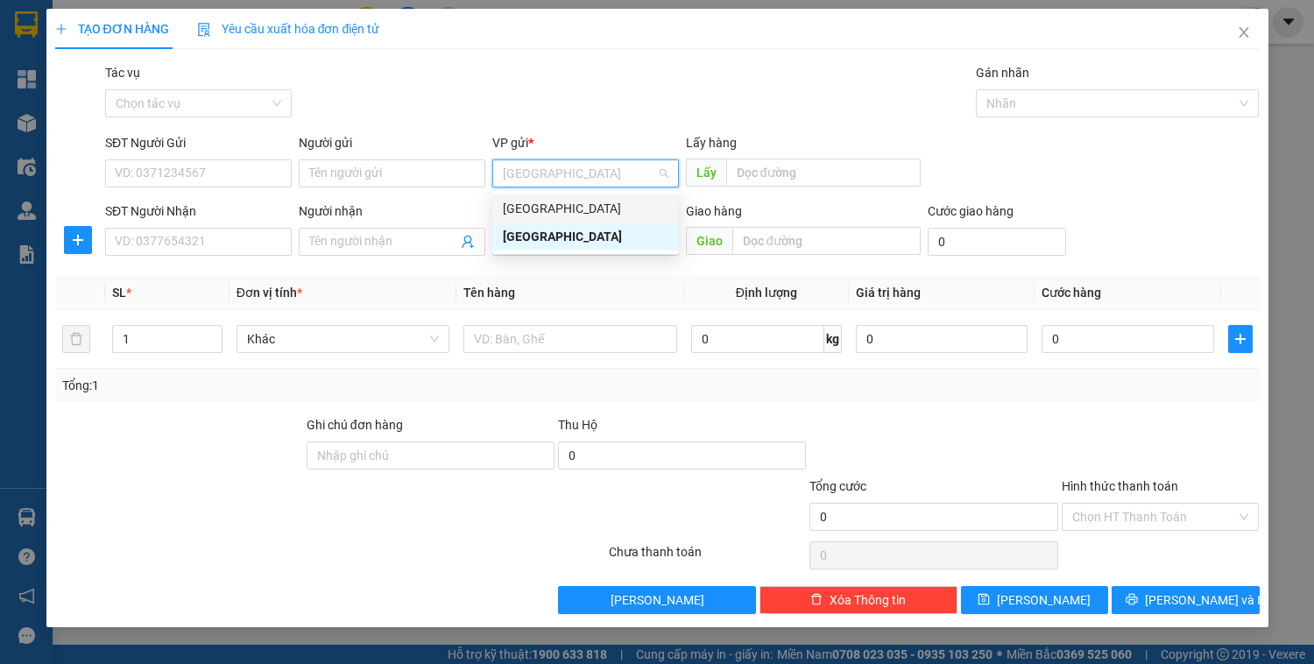
click at [570, 214] on div "[GEOGRAPHIC_DATA]" at bounding box center [586, 208] width 166 height 19
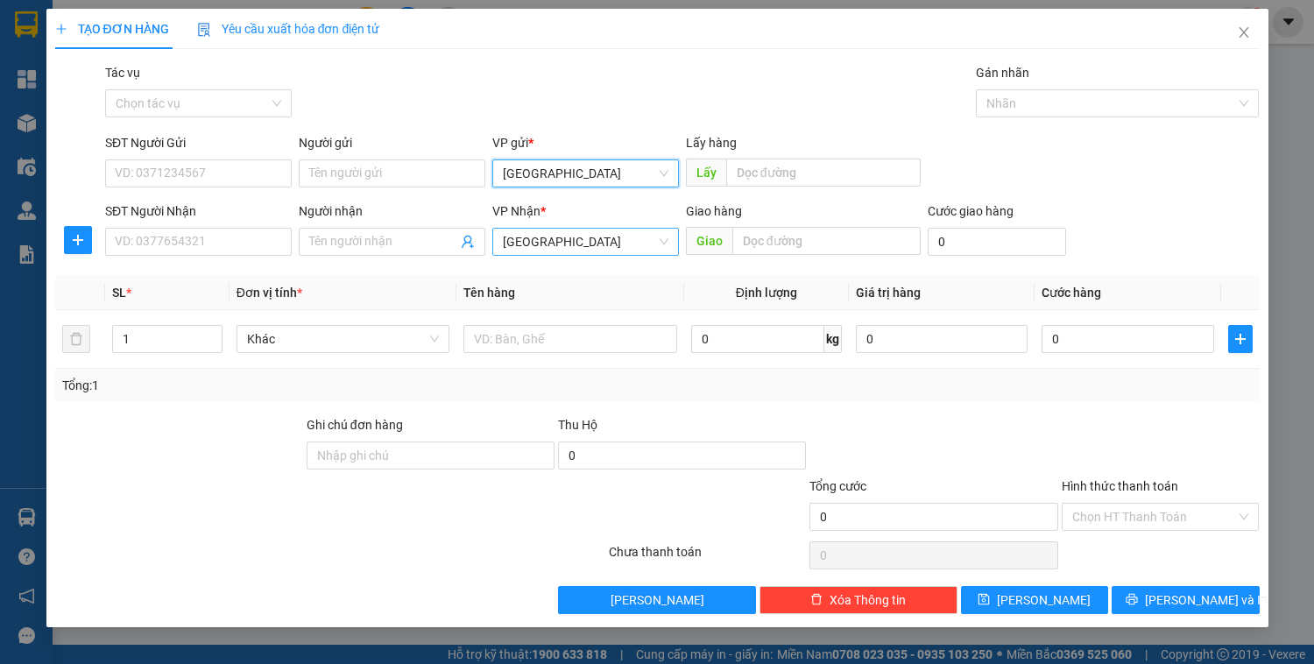
click at [564, 232] on span "[GEOGRAPHIC_DATA]" at bounding box center [586, 242] width 166 height 26
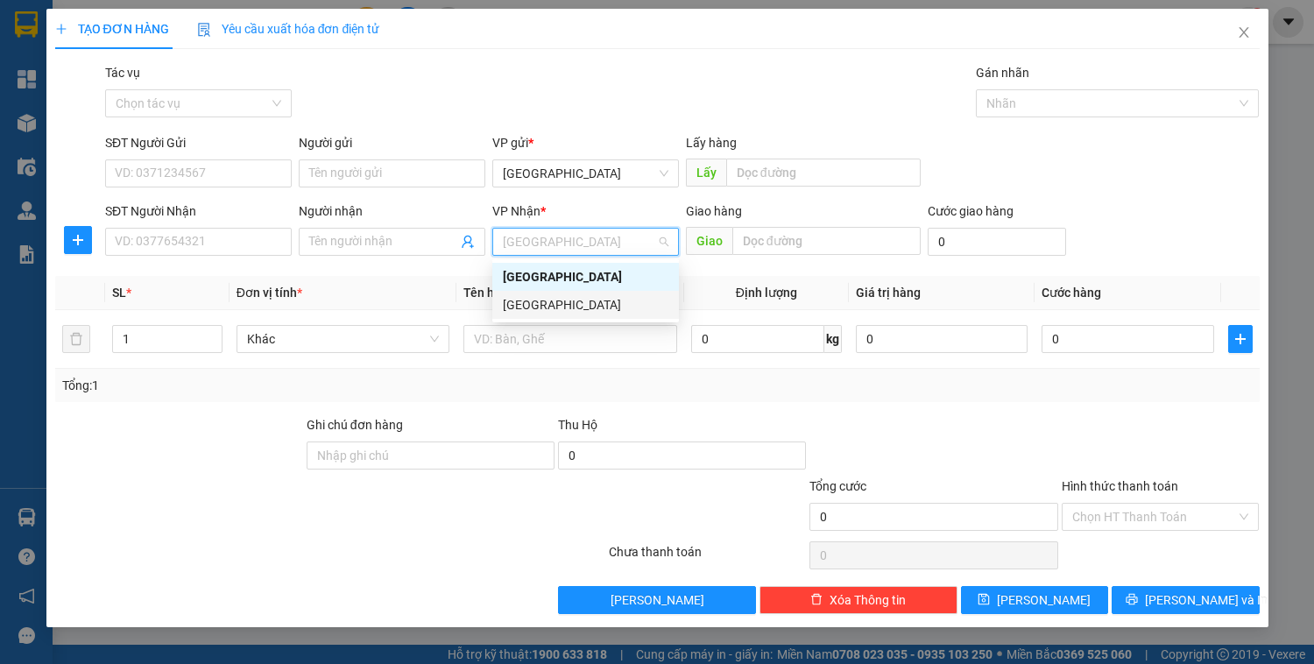
click at [513, 300] on div "[GEOGRAPHIC_DATA]" at bounding box center [586, 304] width 166 height 19
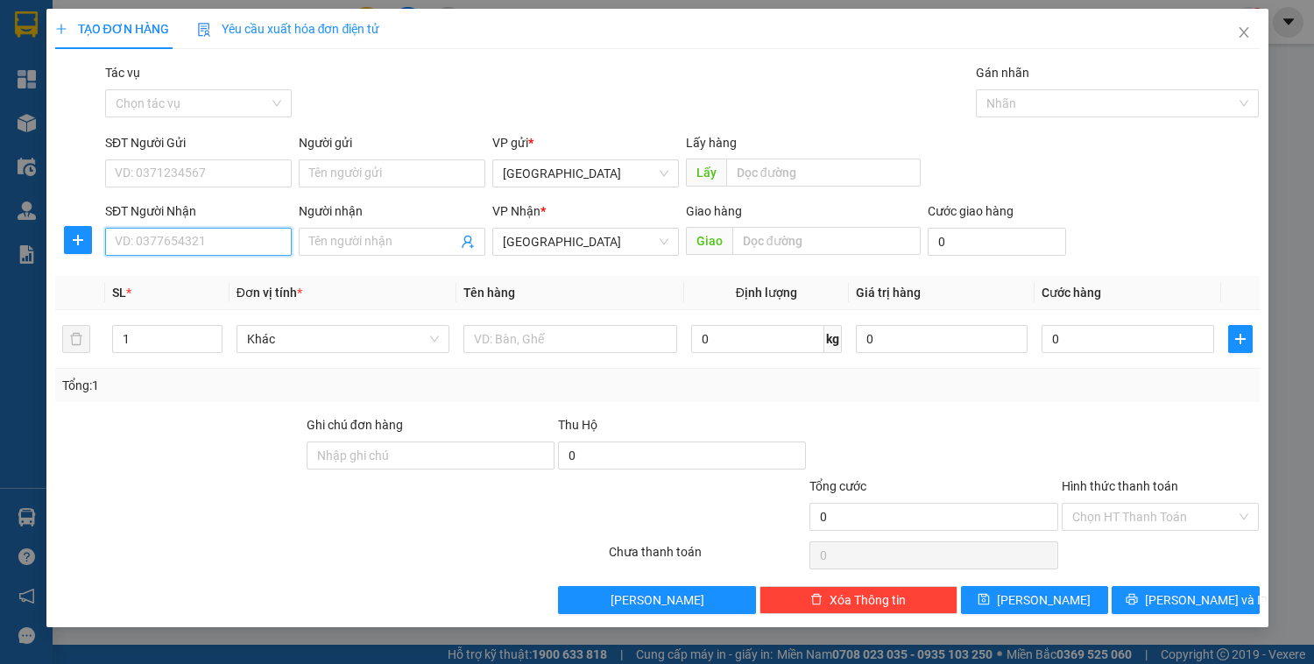
click at [224, 235] on input "SĐT Người Nhận" at bounding box center [198, 242] width 187 height 28
type input "0337211837"
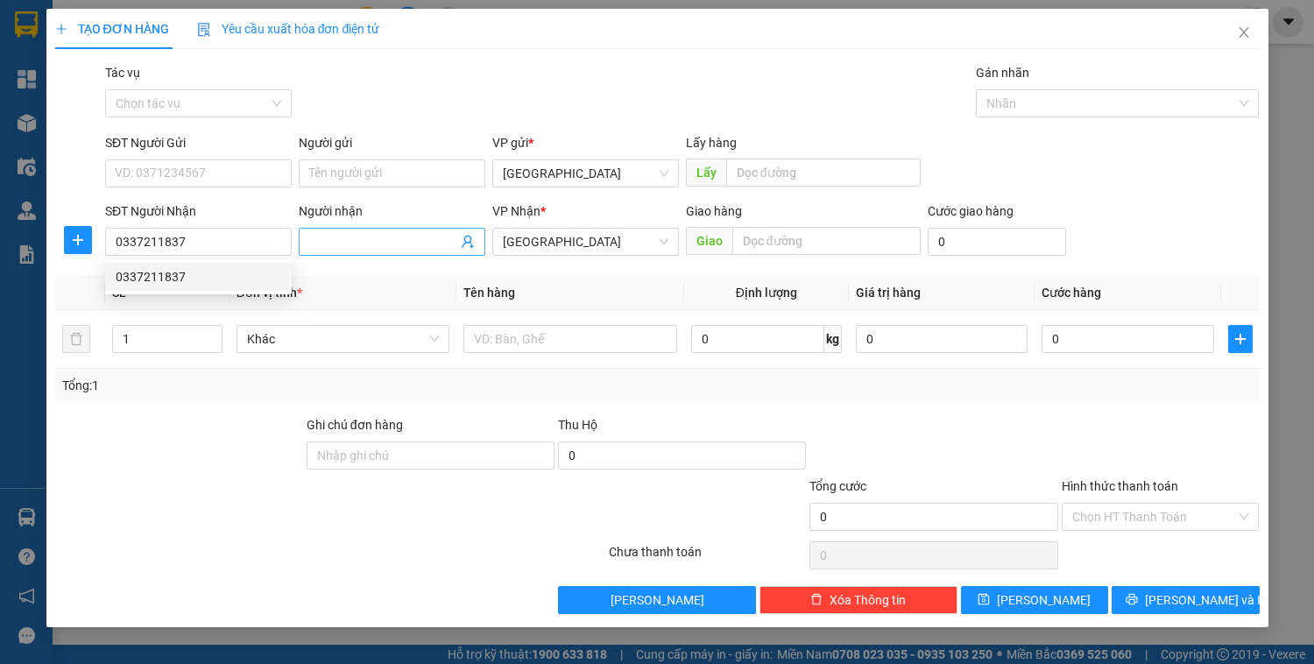
click at [387, 244] on input "Người nhận" at bounding box center [383, 241] width 148 height 19
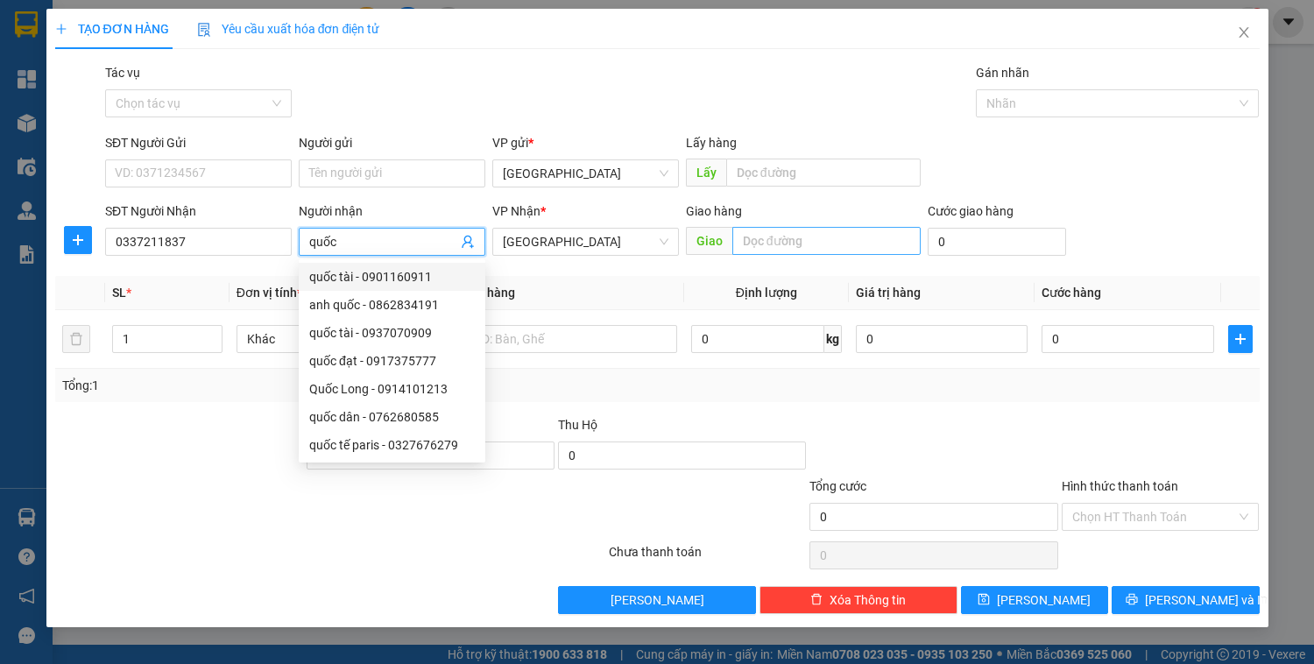
type input "quốc"
click at [782, 239] on input "text" at bounding box center [827, 241] width 188 height 28
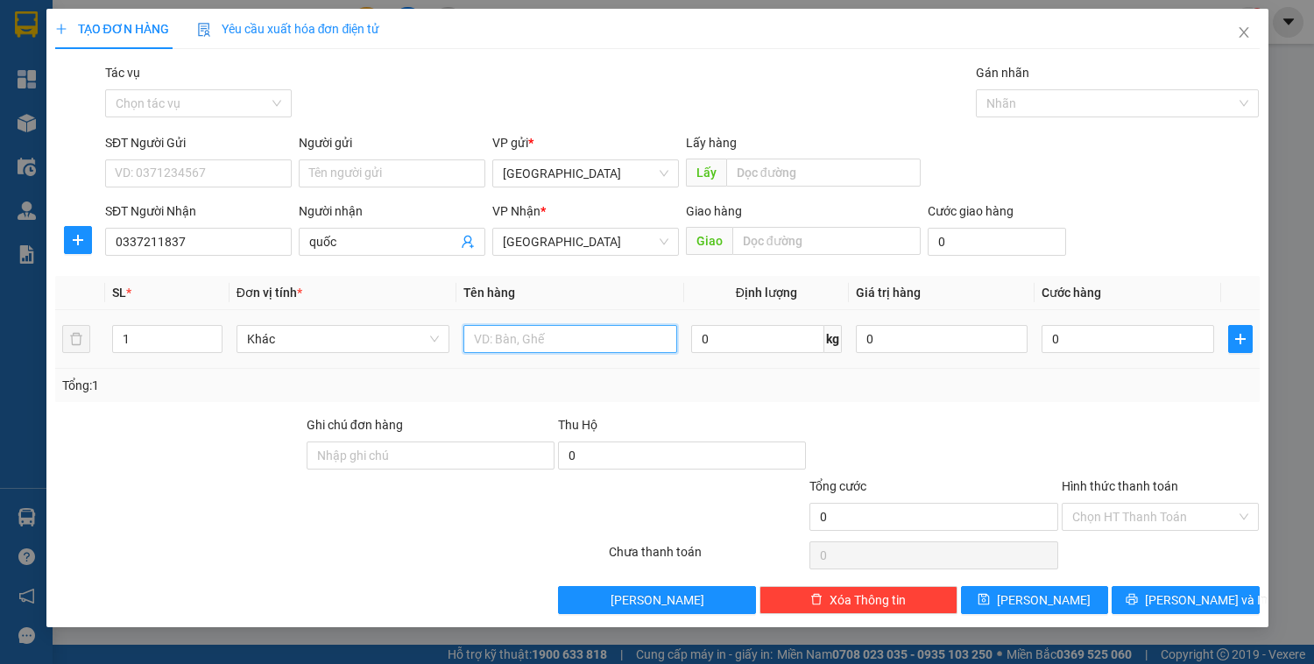
click at [511, 351] on input "text" at bounding box center [570, 339] width 213 height 28
type input "kiện"
click at [1125, 522] on input "Hình thức thanh toán" at bounding box center [1155, 517] width 165 height 26
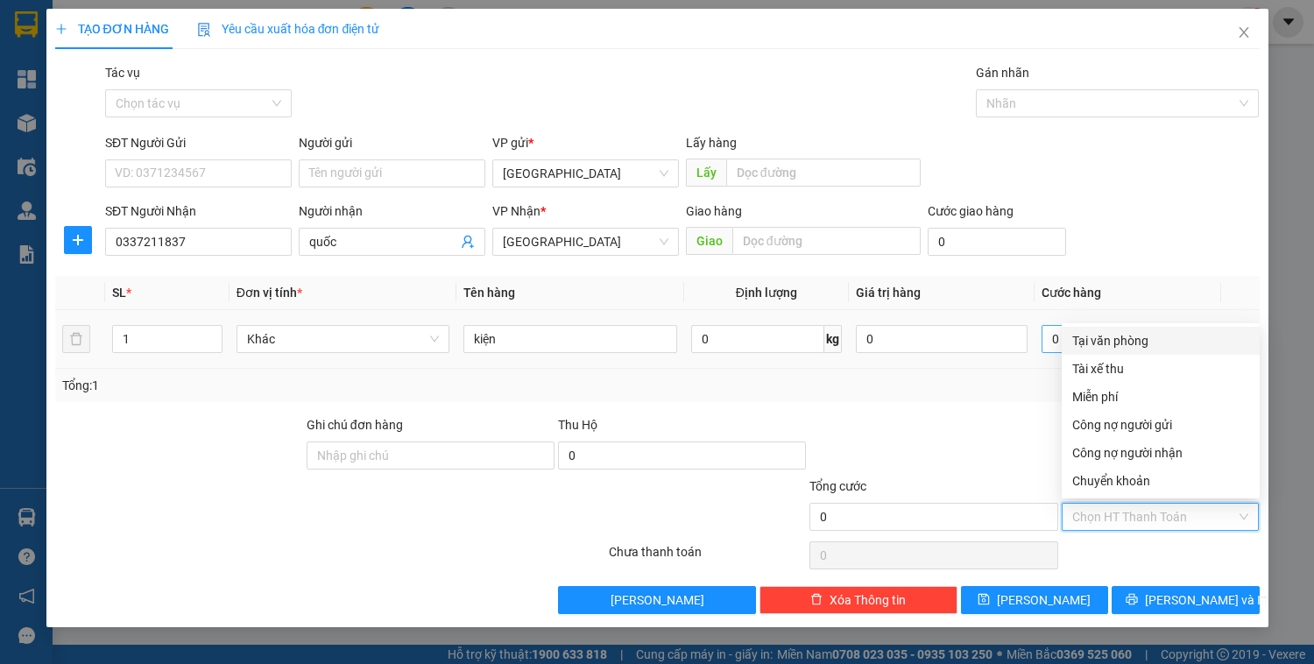
drag, startPoint x: 1150, startPoint y: 351, endPoint x: 1127, endPoint y: 339, distance: 25.5
click at [1147, 350] on div "Tại văn phòng" at bounding box center [1161, 341] width 198 height 28
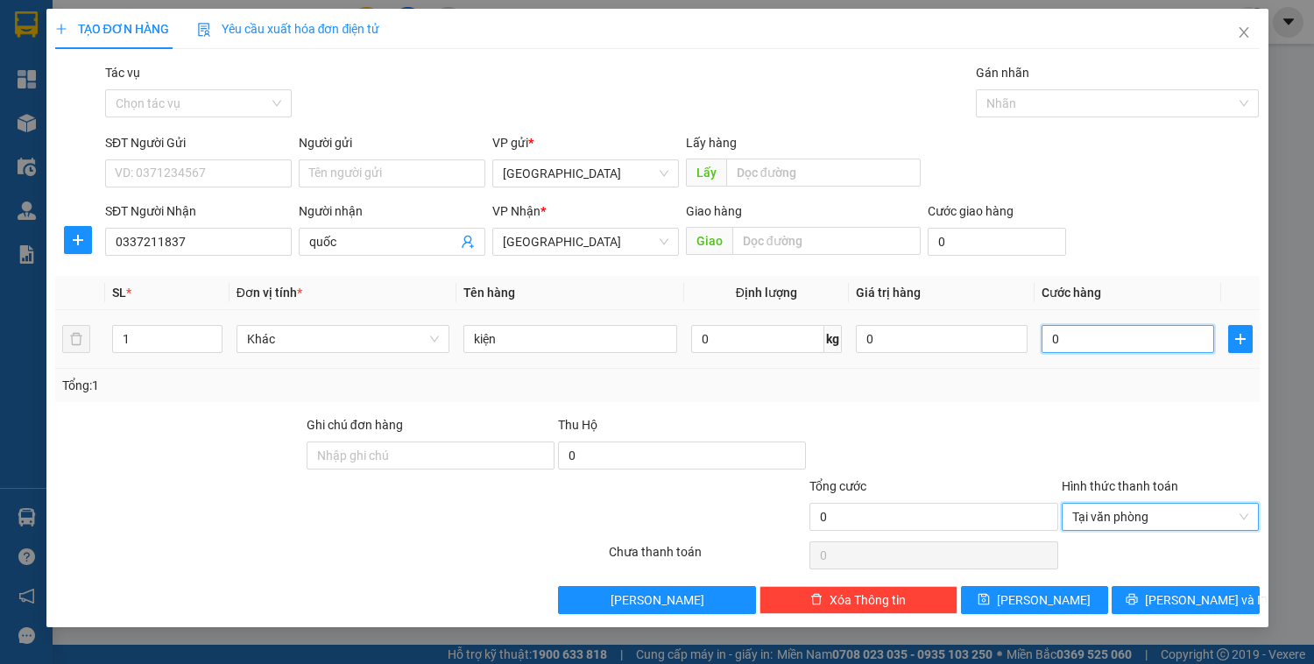
click at [1101, 329] on input "0" at bounding box center [1128, 339] width 172 height 28
type input "5"
type input "50"
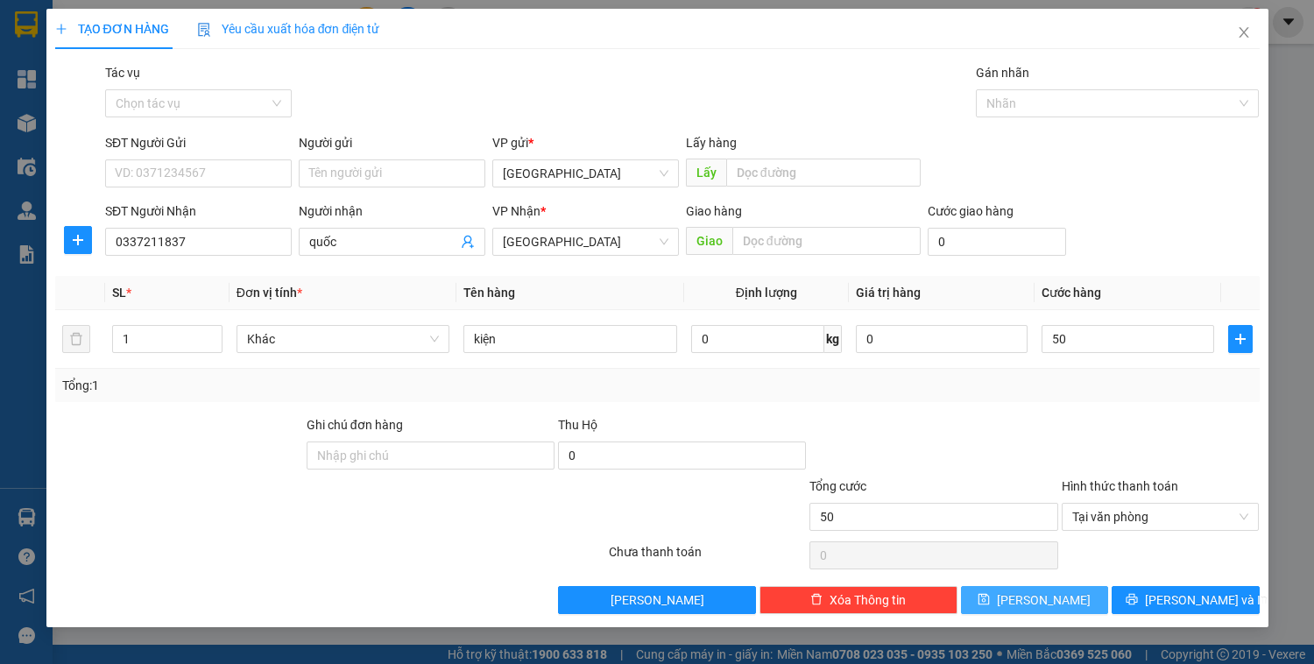
type input "50.000"
click at [1037, 598] on span "[PERSON_NAME]" at bounding box center [1044, 600] width 94 height 19
type input "0"
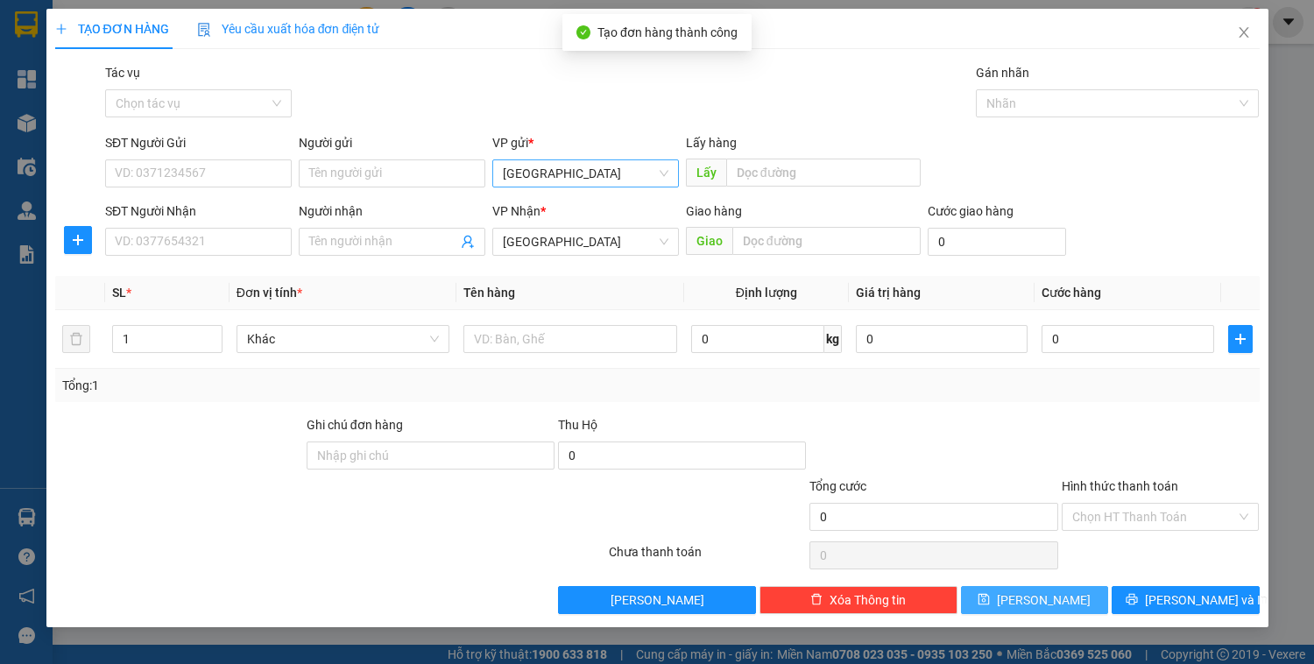
click at [626, 175] on span "[GEOGRAPHIC_DATA]" at bounding box center [586, 173] width 166 height 26
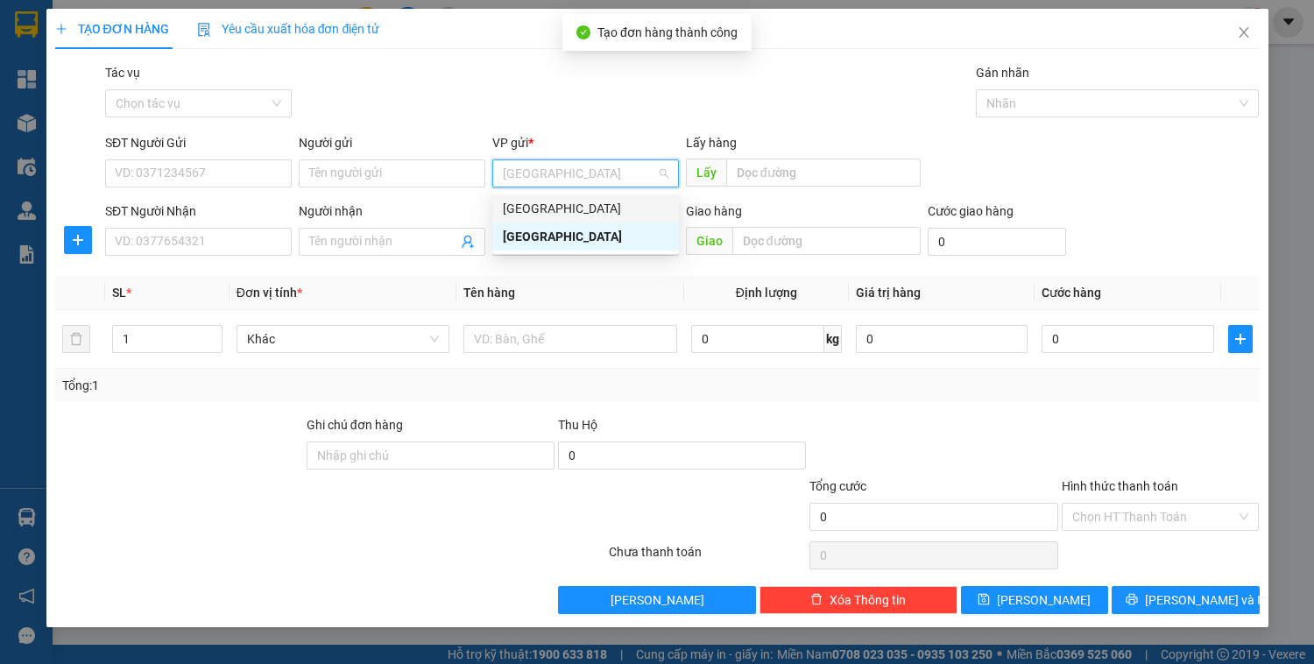
click at [596, 206] on div "[GEOGRAPHIC_DATA]" at bounding box center [586, 208] width 166 height 19
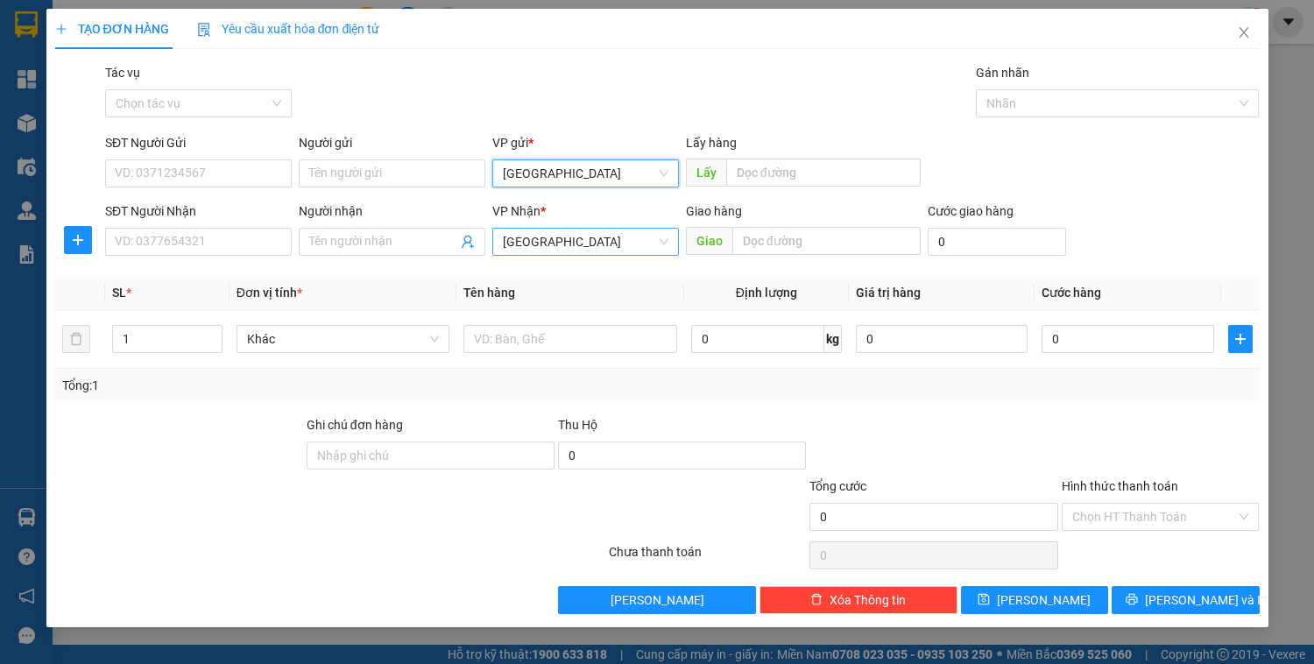
click at [596, 230] on span "[GEOGRAPHIC_DATA]" at bounding box center [586, 242] width 166 height 26
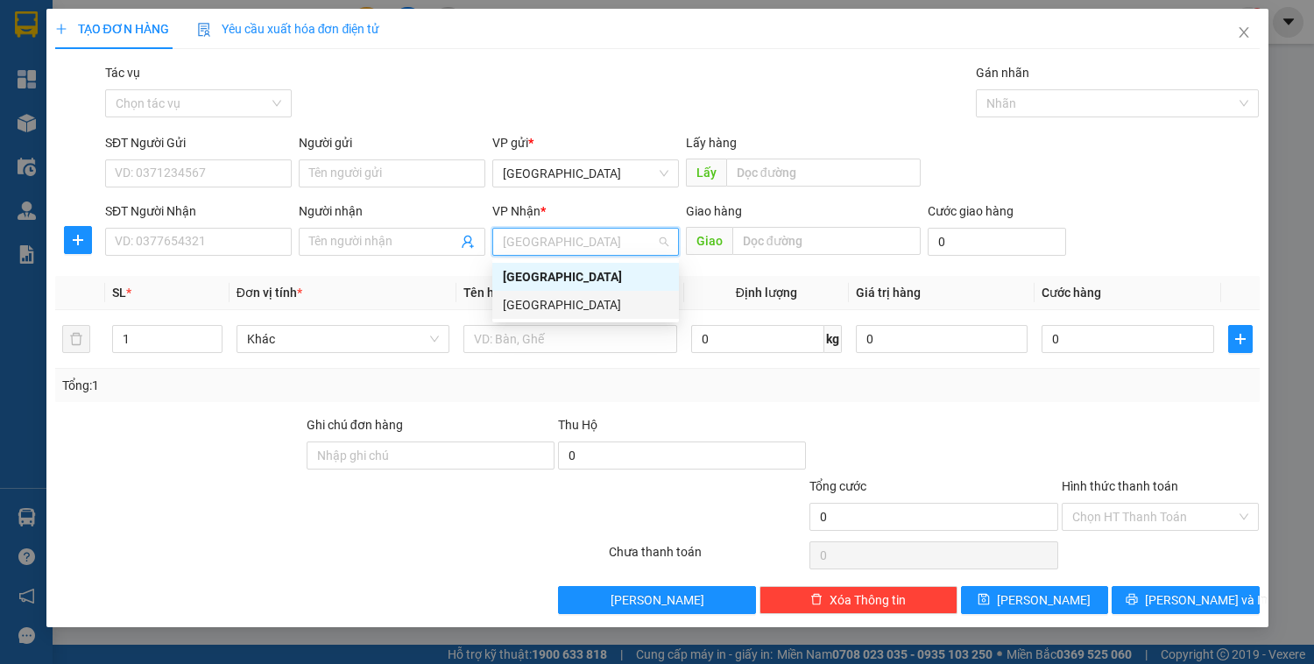
click at [559, 294] on div "[GEOGRAPHIC_DATA]" at bounding box center [585, 305] width 187 height 28
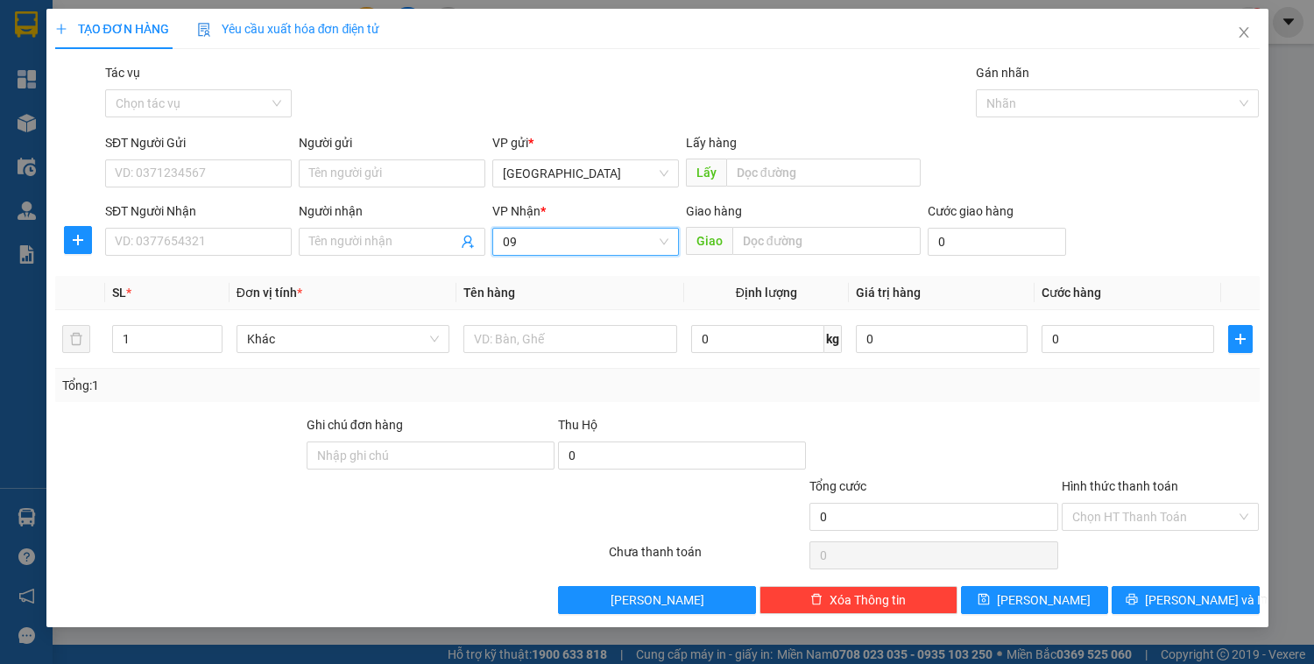
type input "0"
click at [228, 245] on input "SĐT Người Nhận" at bounding box center [198, 242] width 187 height 28
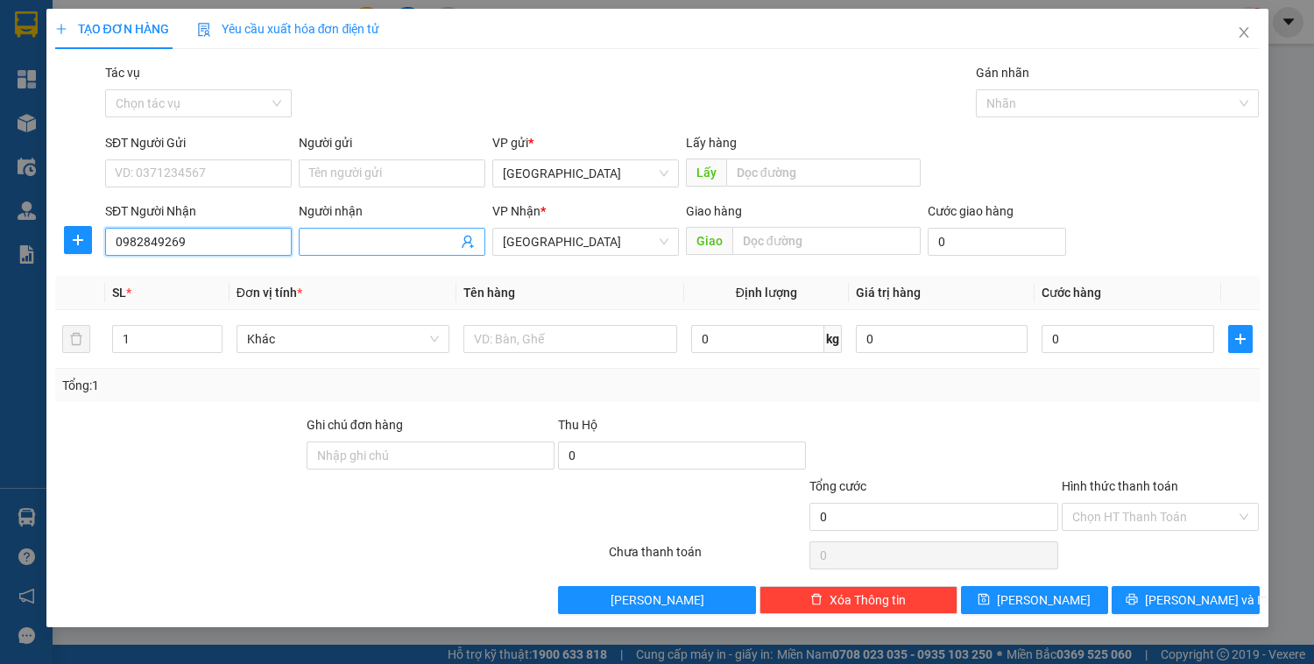
type input "0982849269"
click at [396, 244] on input "Người nhận" at bounding box center [383, 241] width 148 height 19
type input "trần thị lê nghĩa"
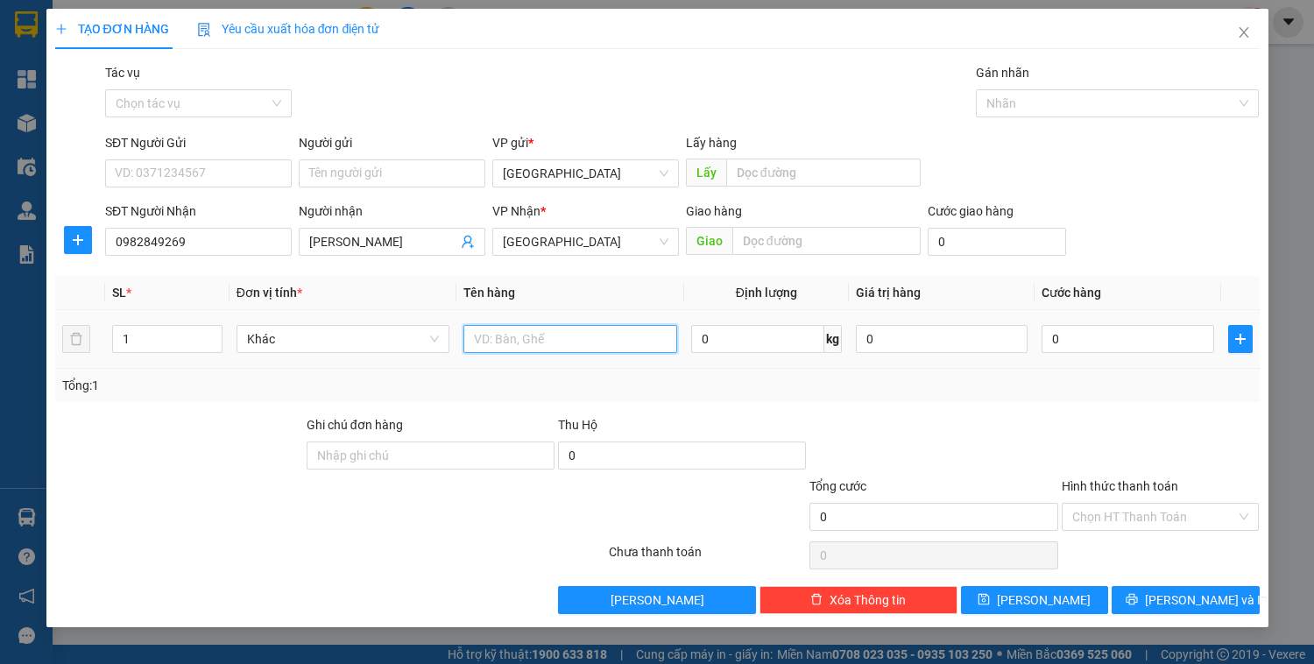
click at [567, 343] on input "text" at bounding box center [570, 339] width 213 height 28
type input "t"
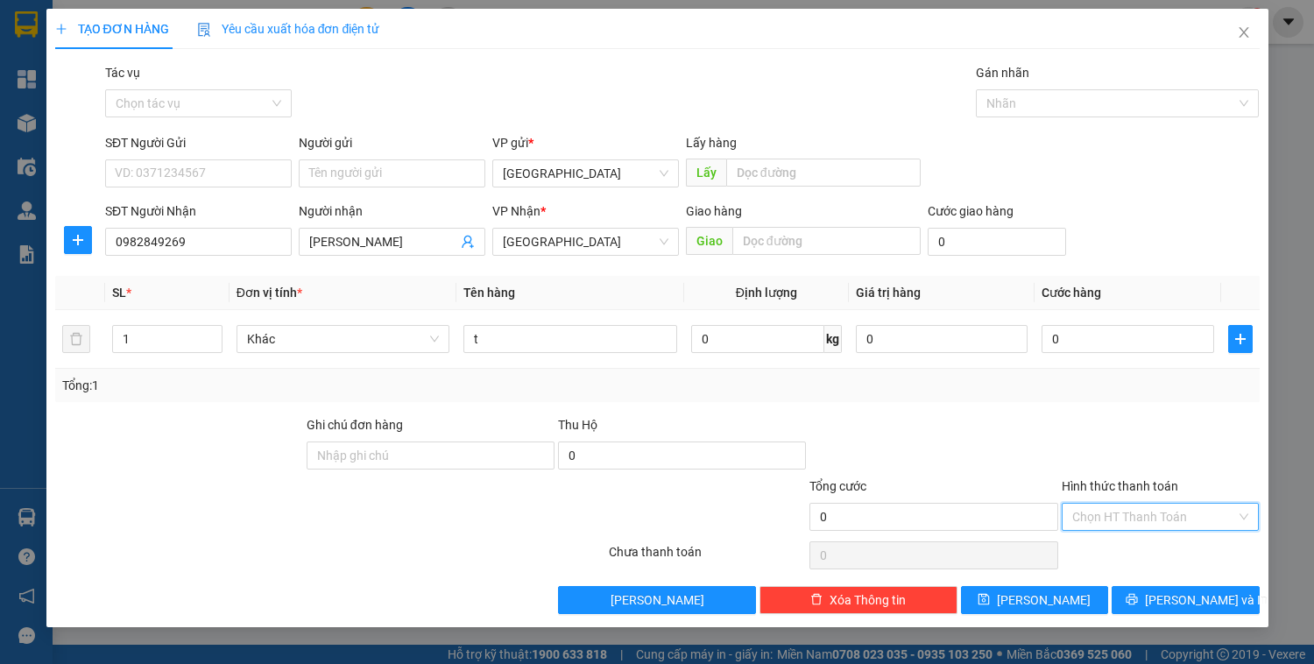
click at [1101, 512] on input "Hình thức thanh toán" at bounding box center [1155, 517] width 165 height 26
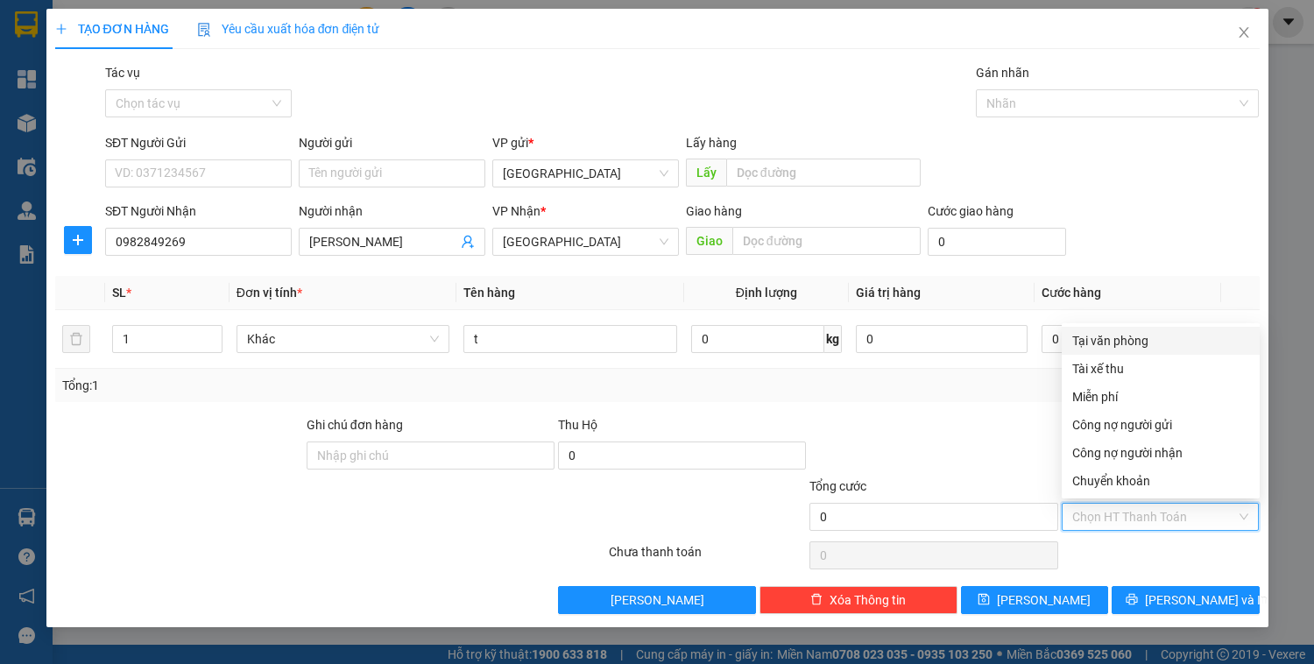
click at [1099, 336] on div "Tại văn phòng" at bounding box center [1161, 340] width 177 height 19
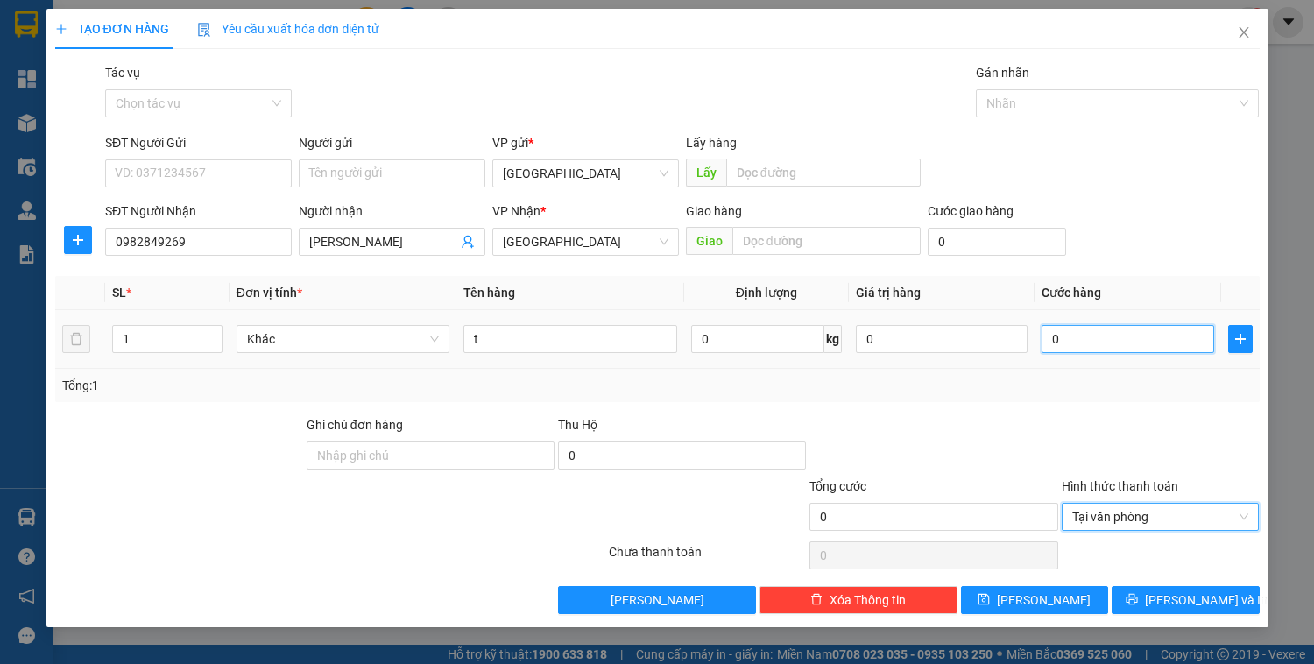
click at [1094, 337] on input "0" at bounding box center [1128, 339] width 172 height 28
type input "5"
type input "50"
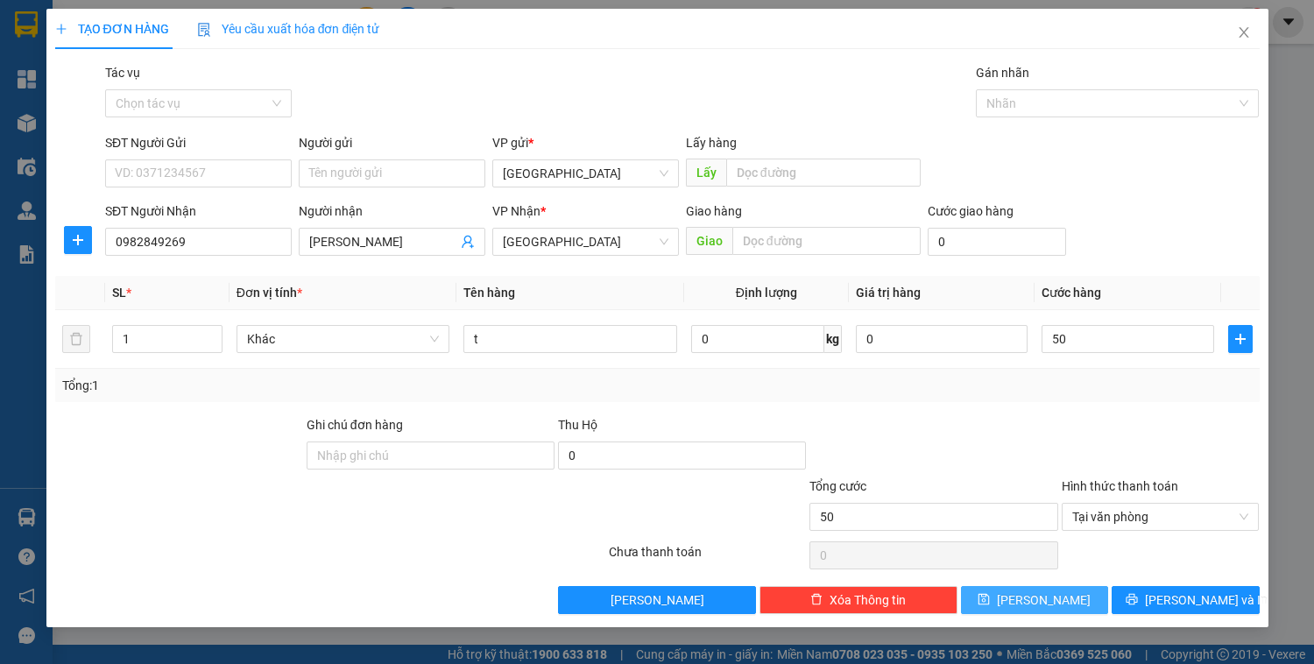
type input "50.000"
click at [1053, 605] on span "[PERSON_NAME]" at bounding box center [1044, 600] width 94 height 19
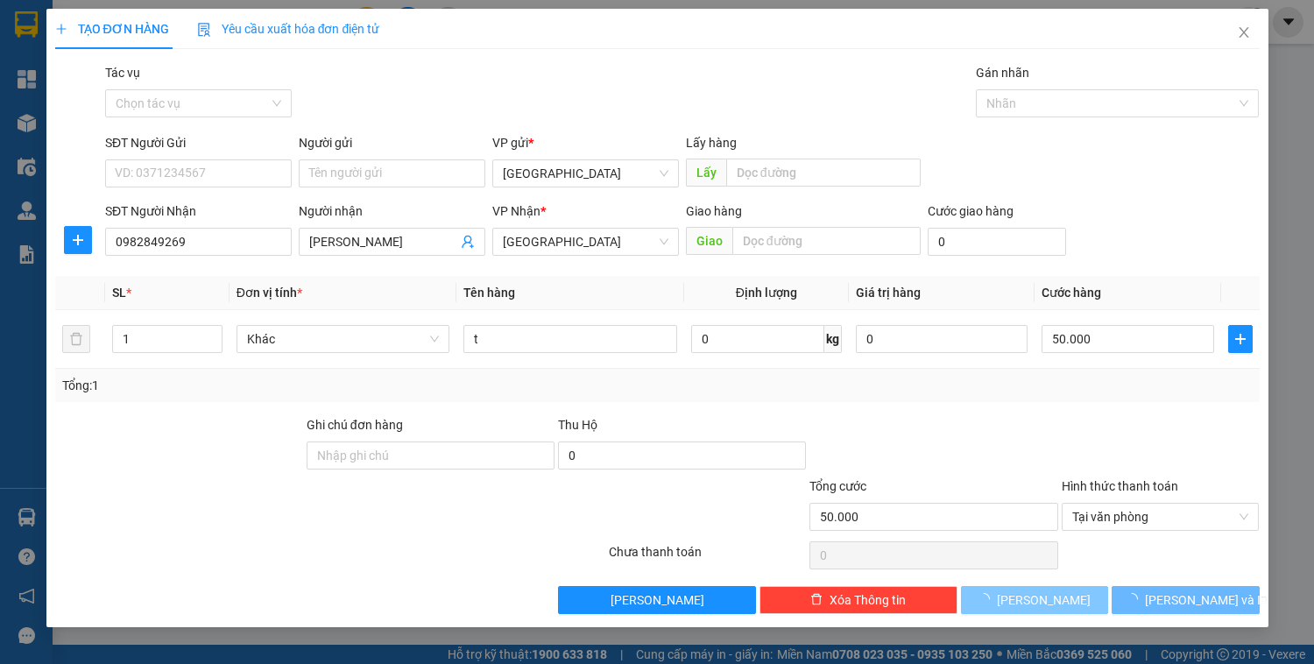
type input "0"
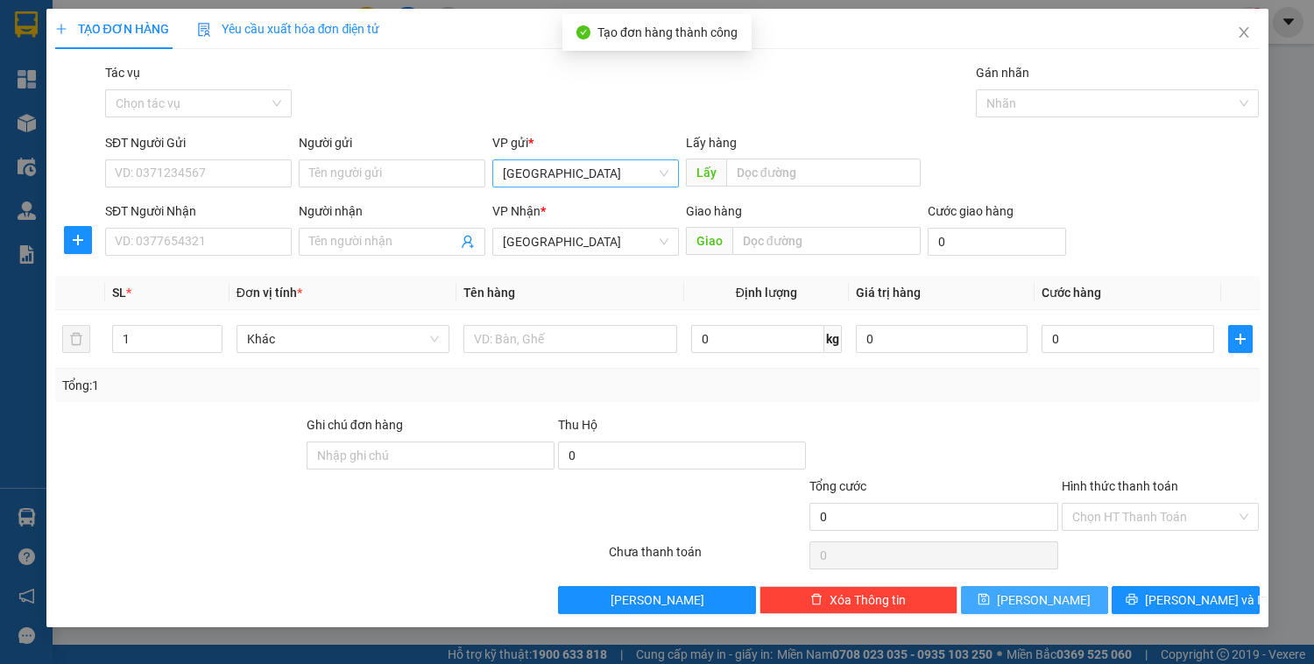
click at [604, 175] on span "[GEOGRAPHIC_DATA]" at bounding box center [586, 173] width 166 height 26
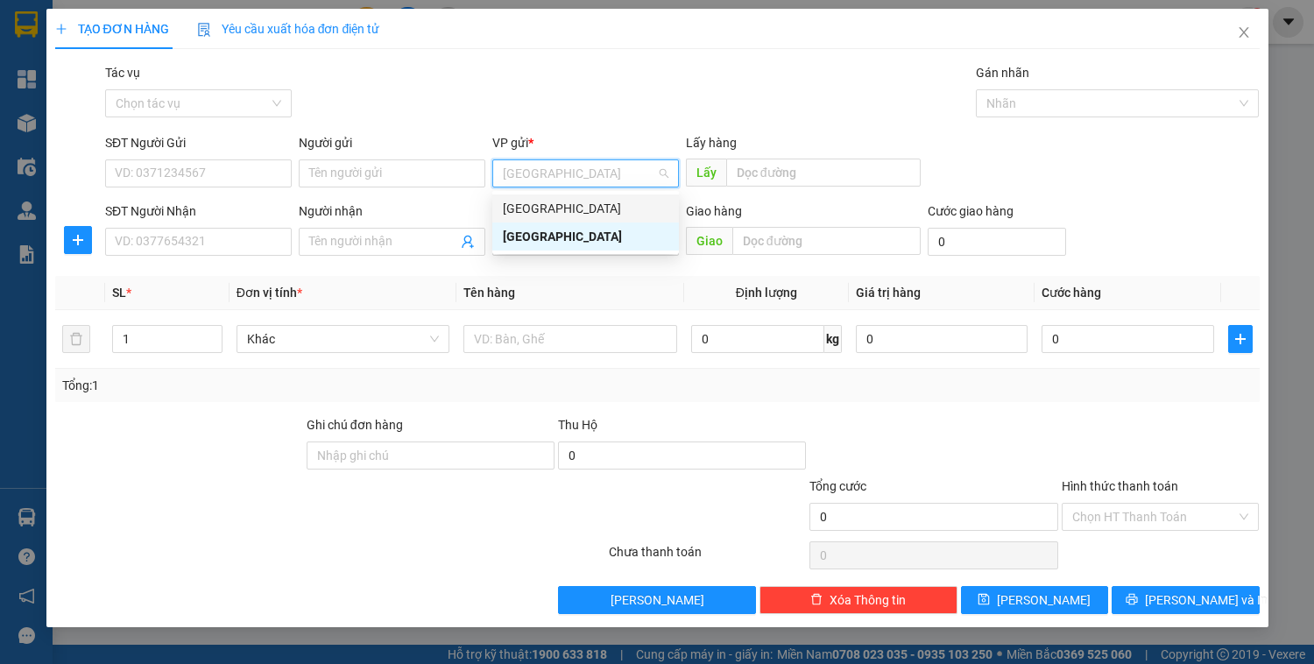
click at [568, 211] on div "[GEOGRAPHIC_DATA]" at bounding box center [586, 208] width 166 height 19
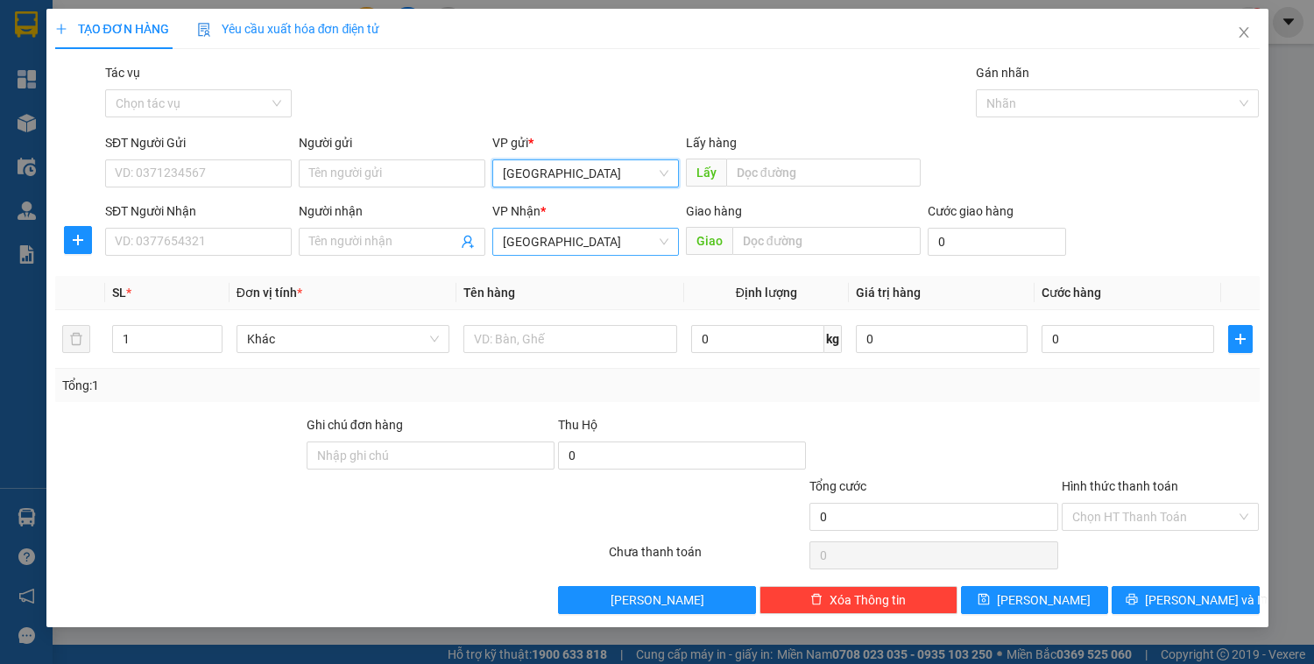
click at [564, 235] on span "[GEOGRAPHIC_DATA]" at bounding box center [586, 242] width 166 height 26
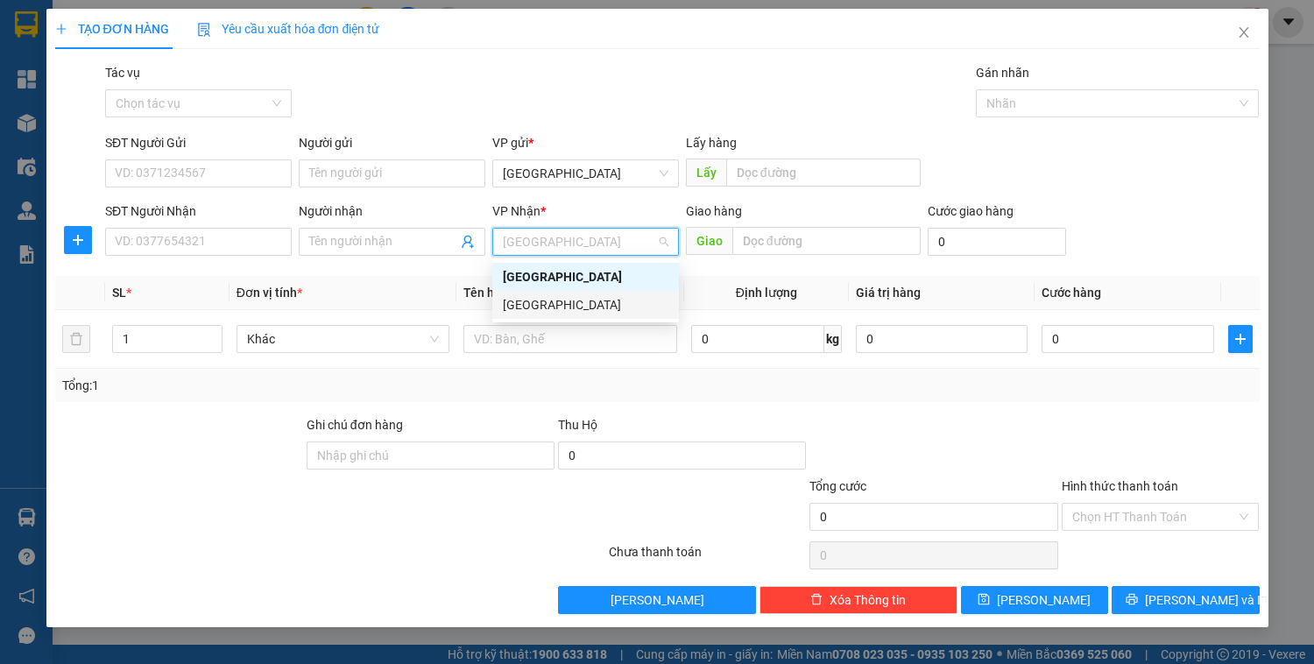
drag, startPoint x: 526, startPoint y: 303, endPoint x: 477, endPoint y: 284, distance: 52.7
click at [519, 301] on div "[GEOGRAPHIC_DATA]" at bounding box center [586, 304] width 166 height 19
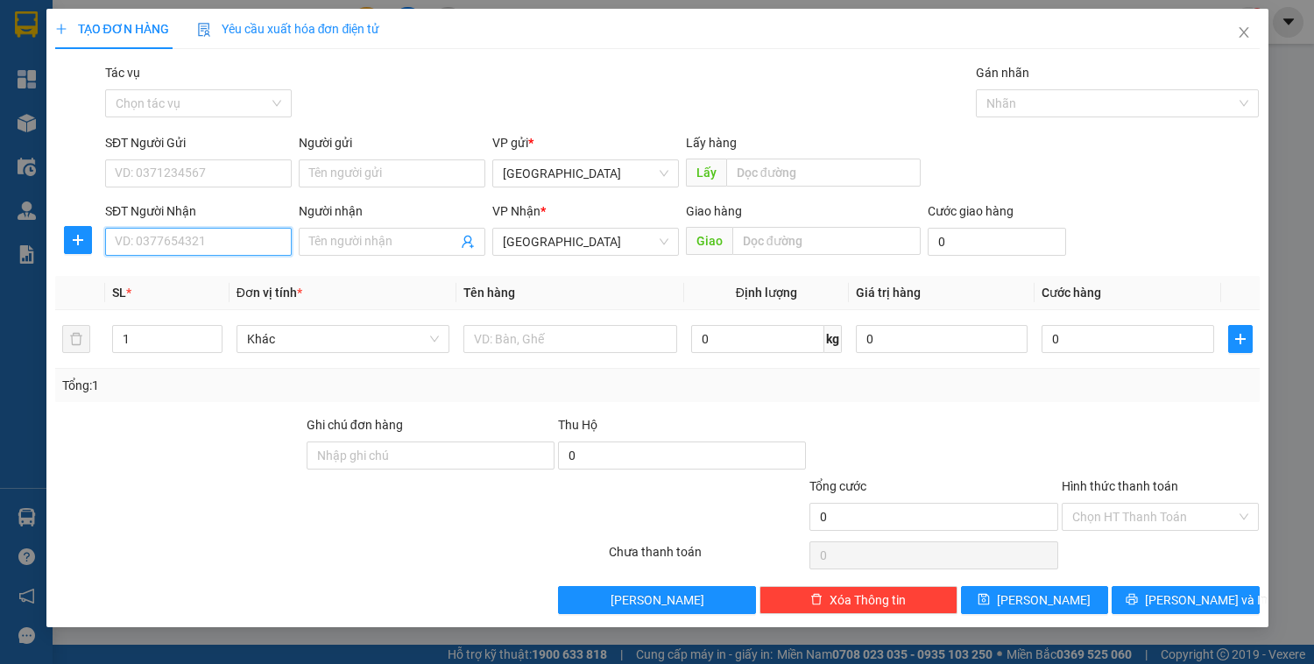
click at [215, 249] on input "SĐT Người Nhận" at bounding box center [198, 242] width 187 height 28
type input "0988819707"
click at [382, 248] on input "Người nhận" at bounding box center [383, 241] width 148 height 19
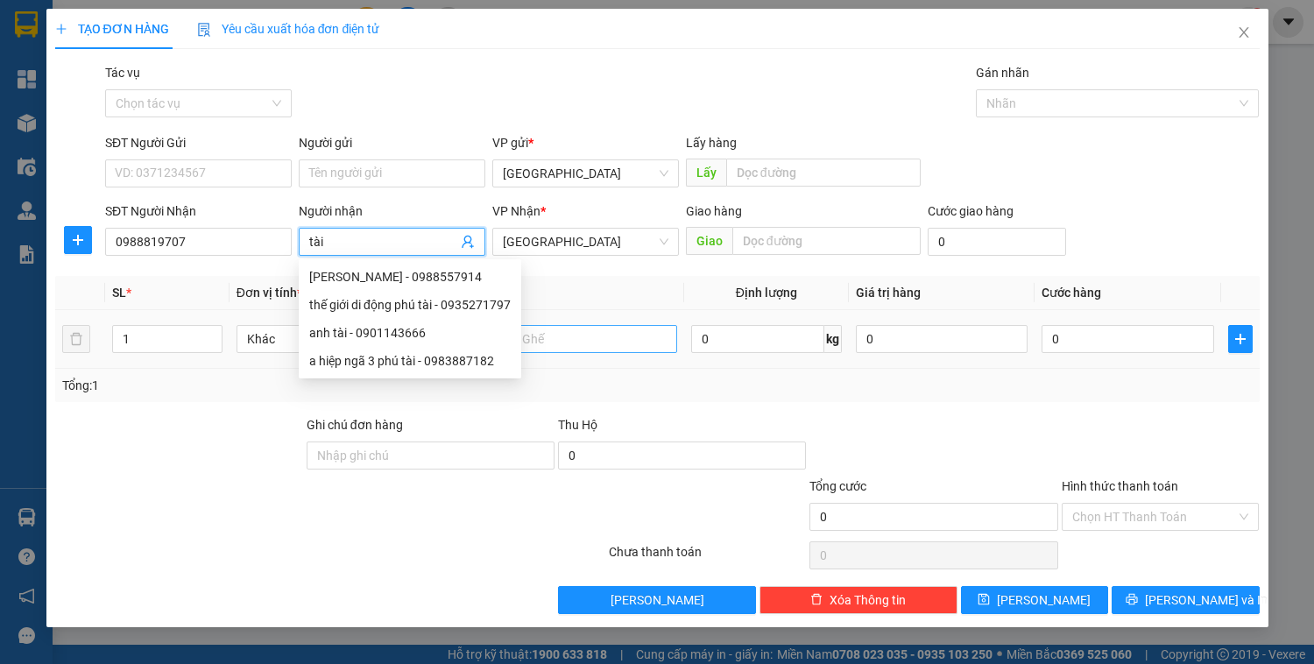
type input "tài"
click at [591, 337] on input "text" at bounding box center [570, 339] width 213 height 28
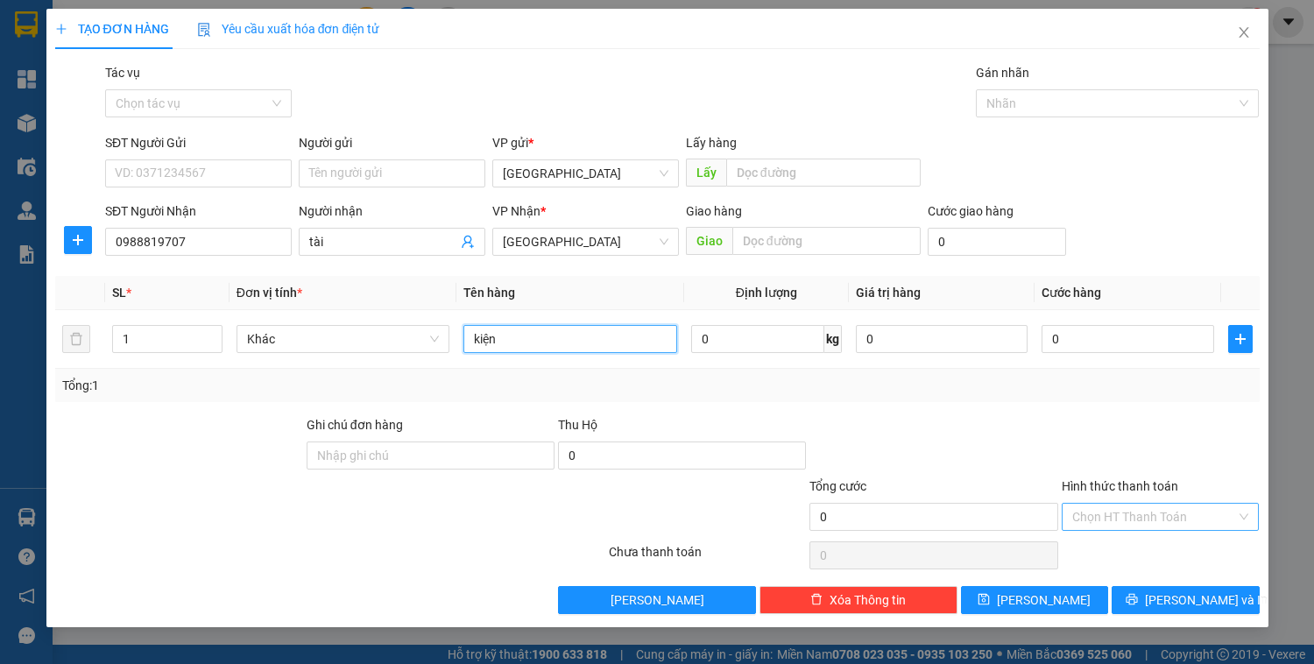
type input "kiện"
click at [1111, 512] on input "Hình thức thanh toán" at bounding box center [1155, 517] width 165 height 26
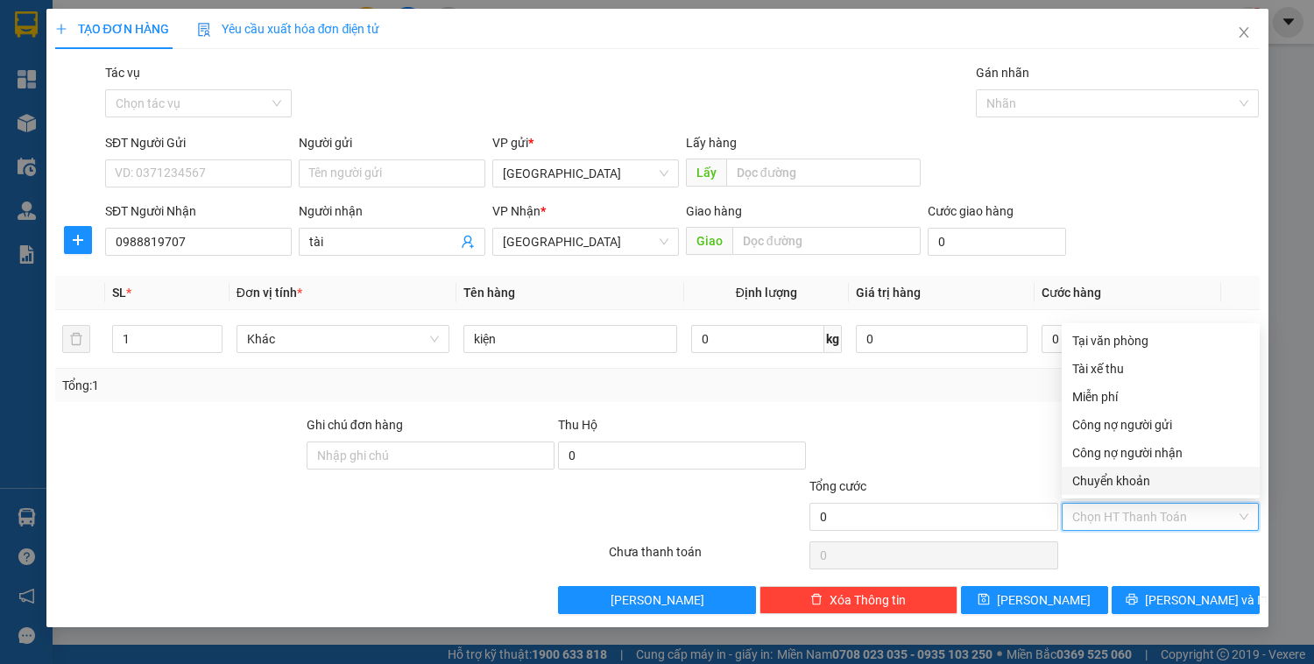
click at [991, 422] on div at bounding box center [933, 445] width 251 height 61
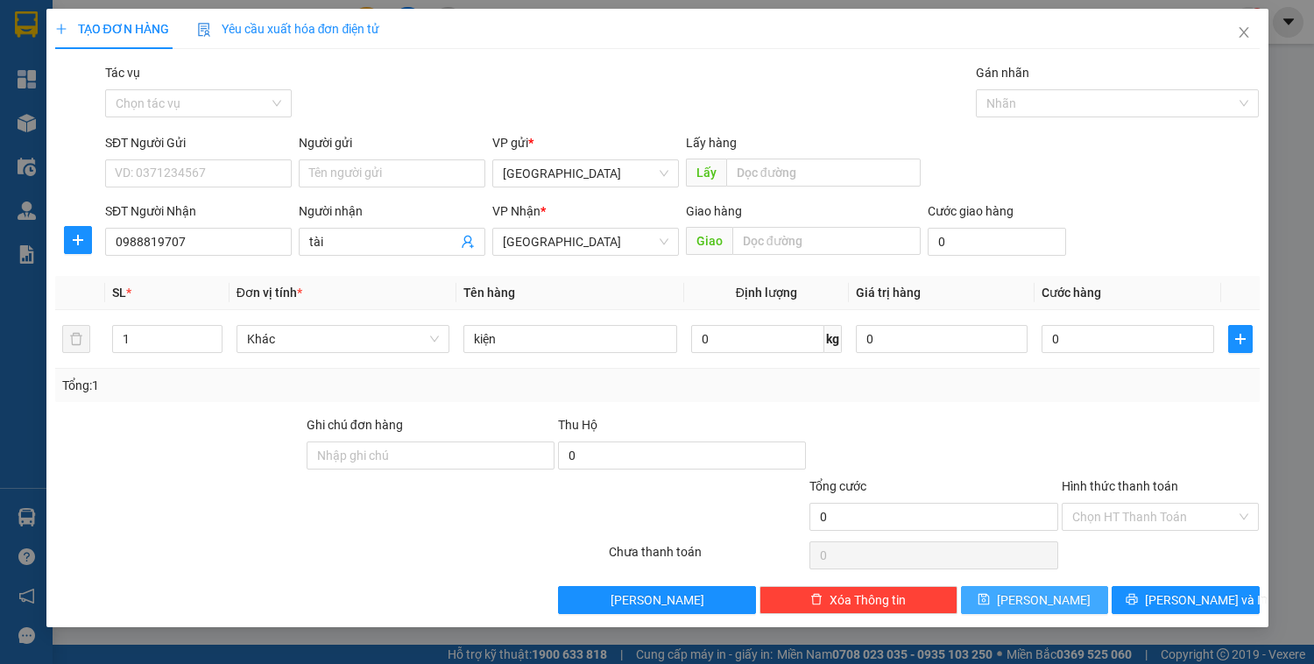
click at [1030, 605] on button "[PERSON_NAME]" at bounding box center [1034, 600] width 147 height 28
click at [575, 182] on span "[GEOGRAPHIC_DATA]" at bounding box center [586, 173] width 166 height 26
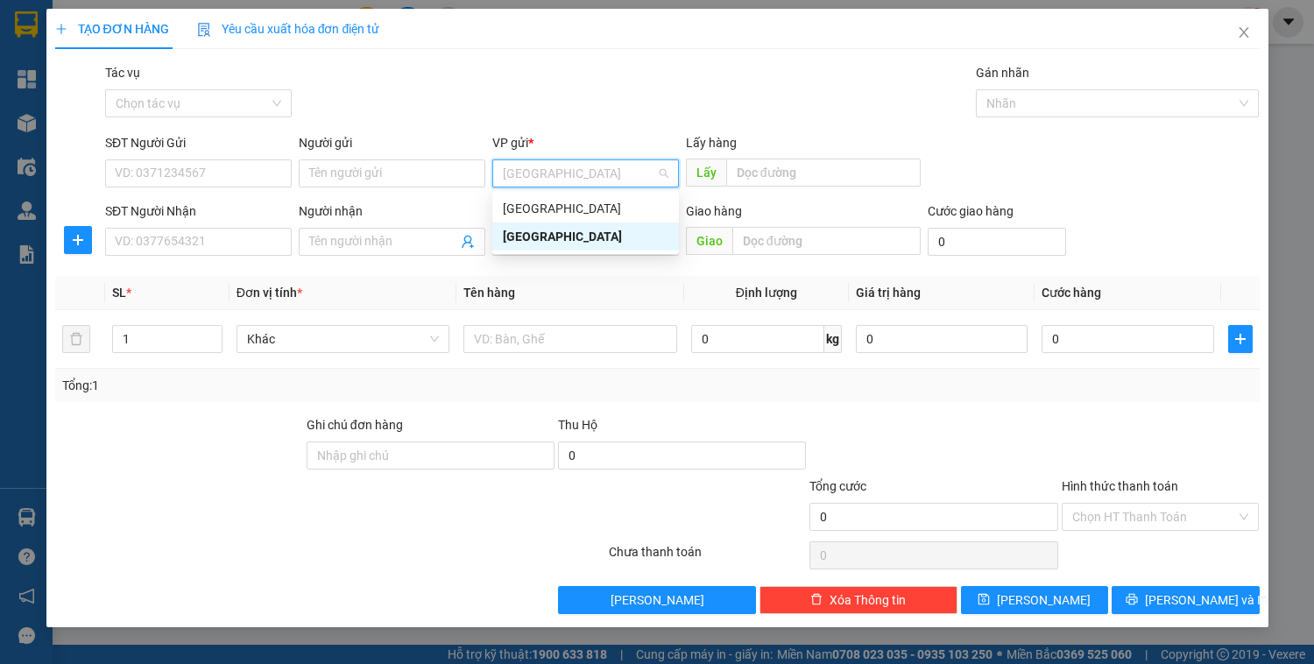
click at [573, 245] on div "[GEOGRAPHIC_DATA]" at bounding box center [586, 236] width 166 height 19
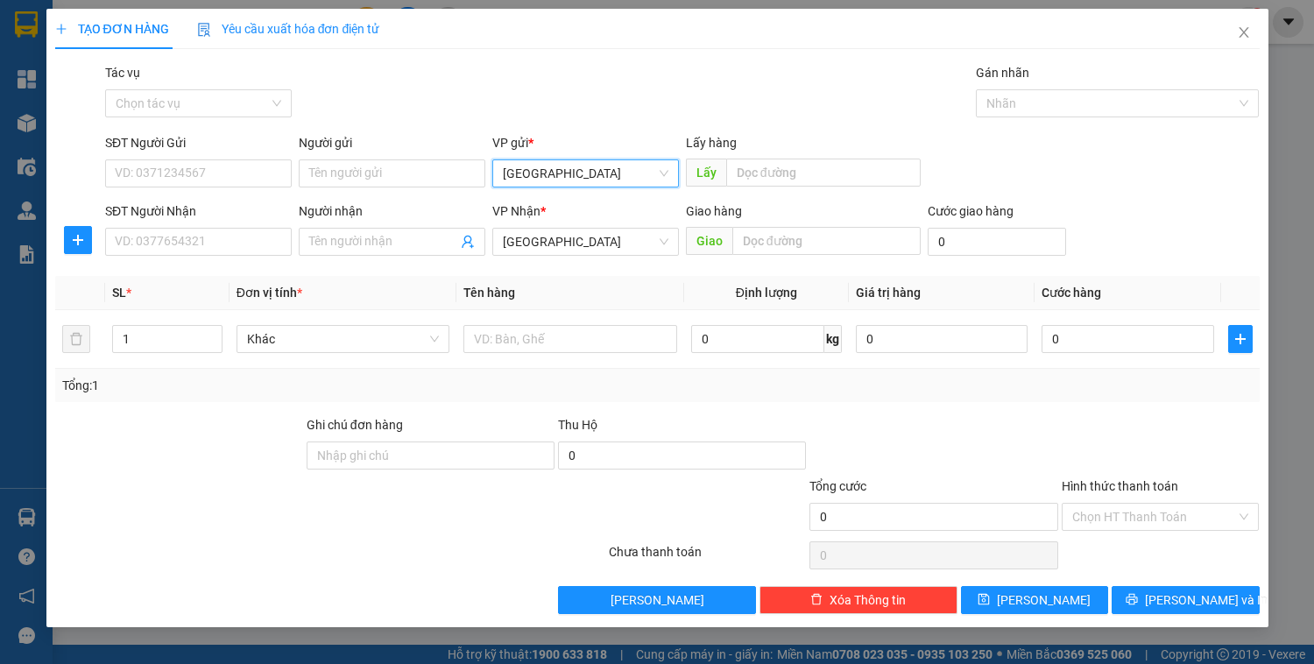
click at [561, 186] on span "[GEOGRAPHIC_DATA]" at bounding box center [586, 173] width 166 height 26
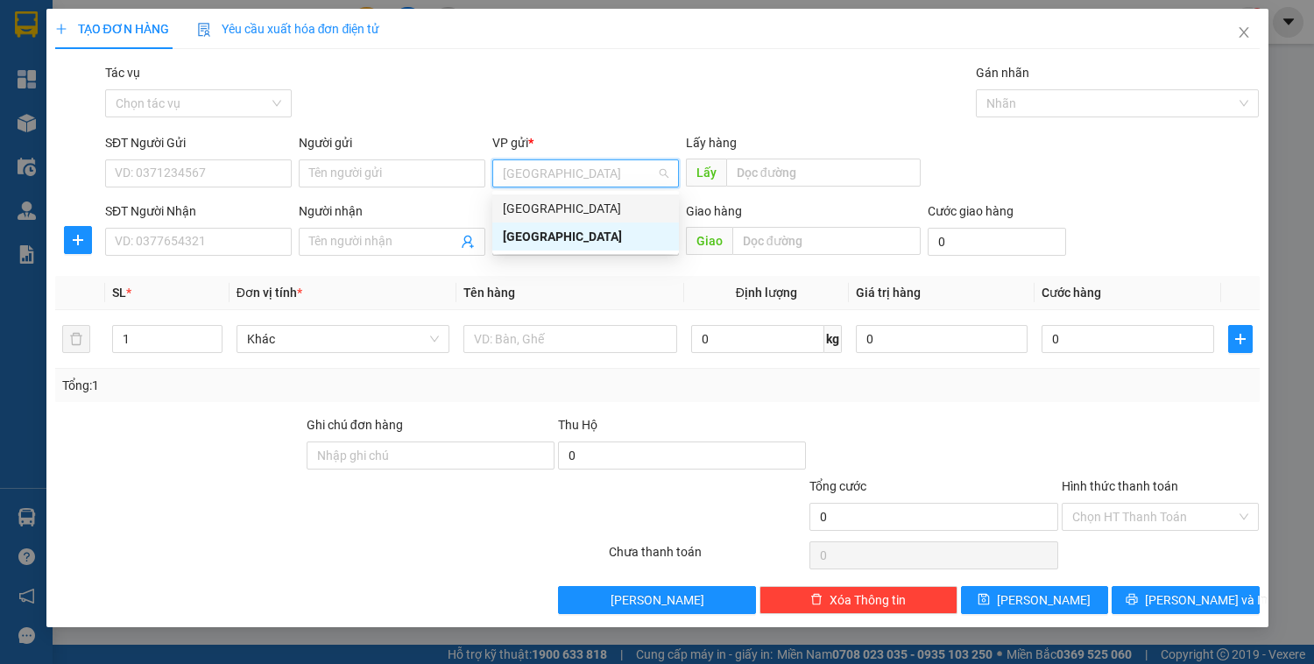
click at [563, 207] on div "[GEOGRAPHIC_DATA]" at bounding box center [586, 208] width 166 height 19
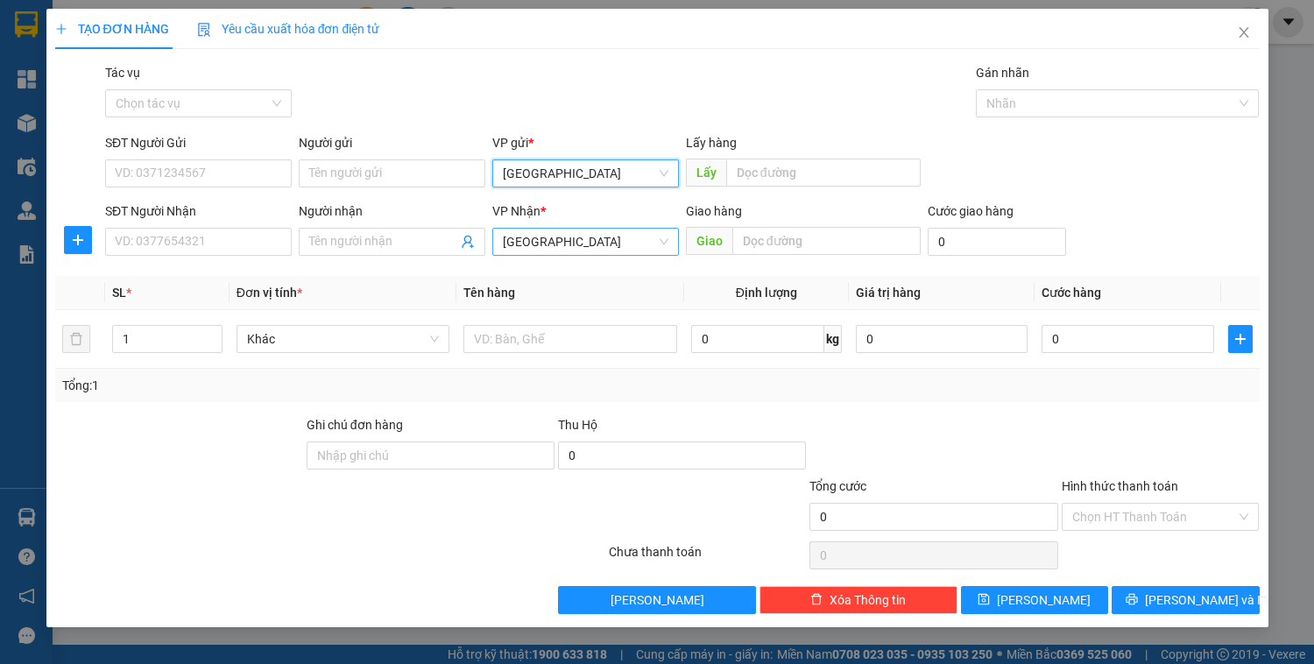
click at [563, 238] on span "[GEOGRAPHIC_DATA]" at bounding box center [586, 242] width 166 height 26
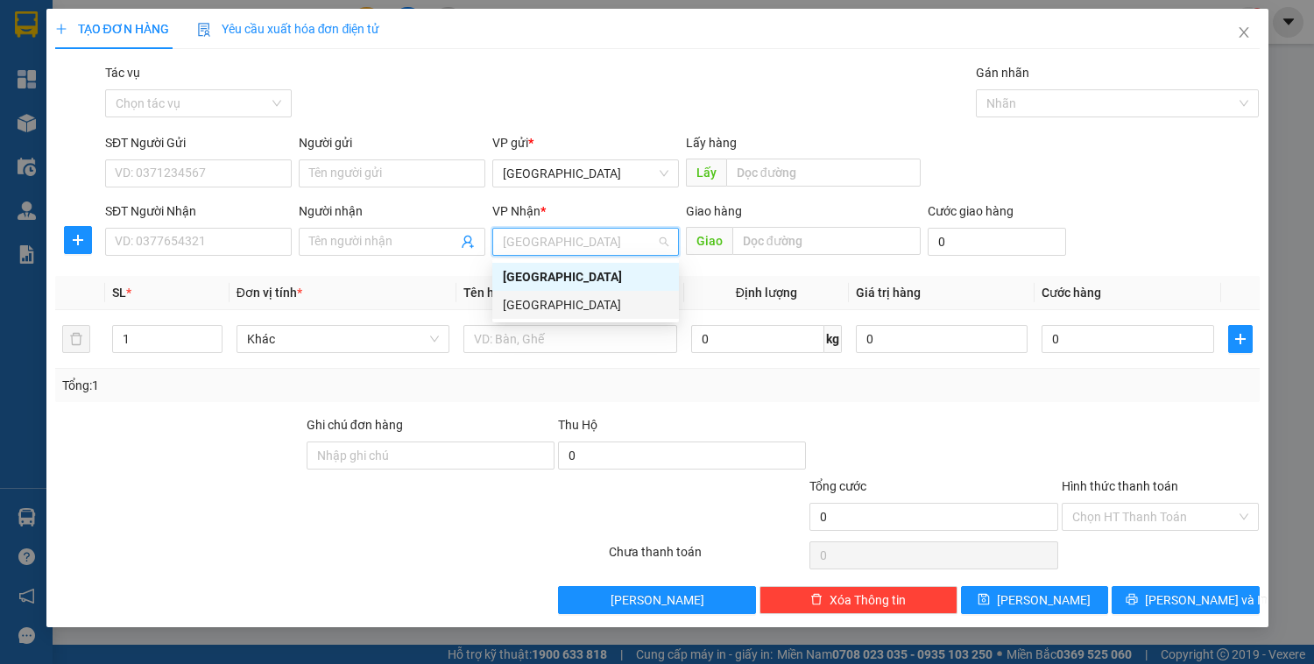
click at [549, 299] on div "[GEOGRAPHIC_DATA]" at bounding box center [586, 304] width 166 height 19
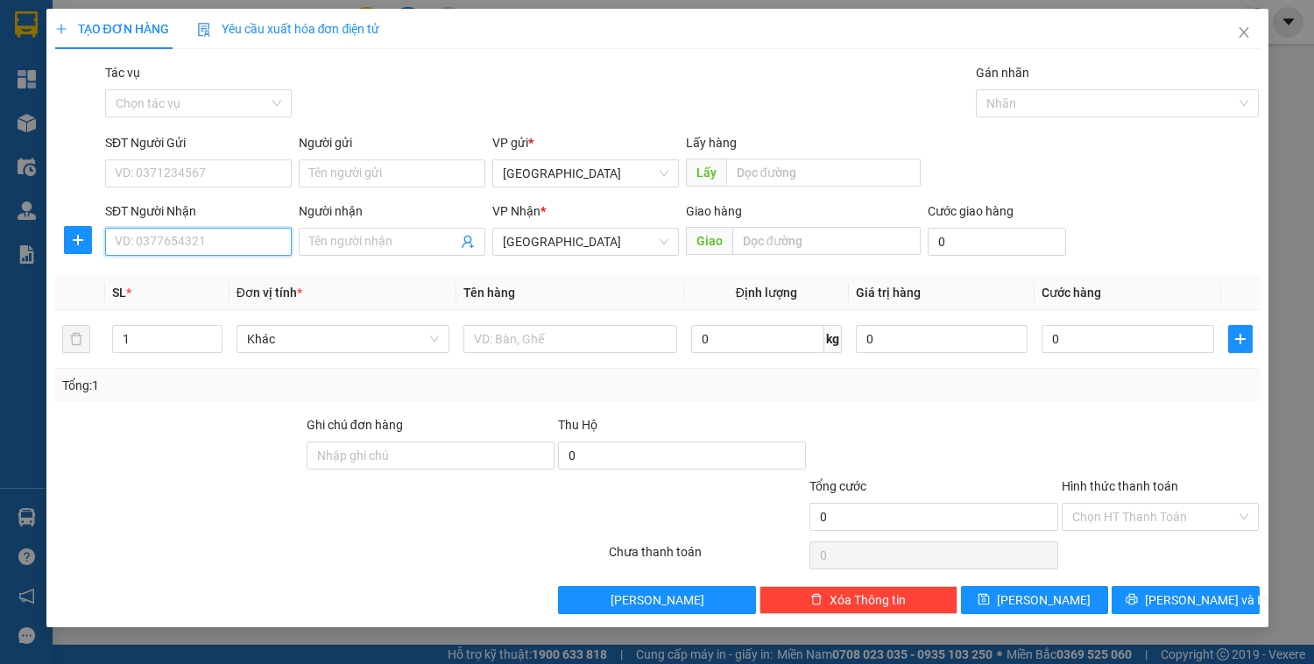
click at [258, 235] on input "SĐT Người Nhận" at bounding box center [198, 242] width 187 height 28
type input "0987774776"
click at [358, 238] on input "Người nhận" at bounding box center [383, 241] width 148 height 19
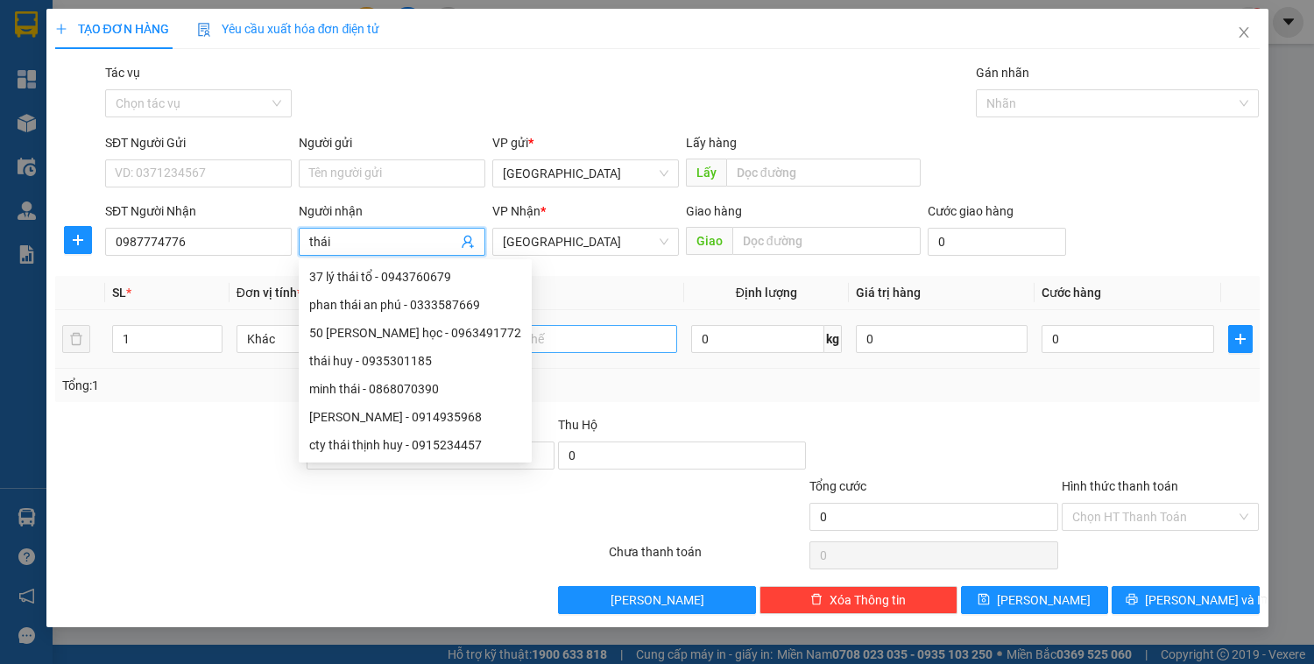
type input "thái"
click at [564, 333] on input "text" at bounding box center [570, 339] width 213 height 28
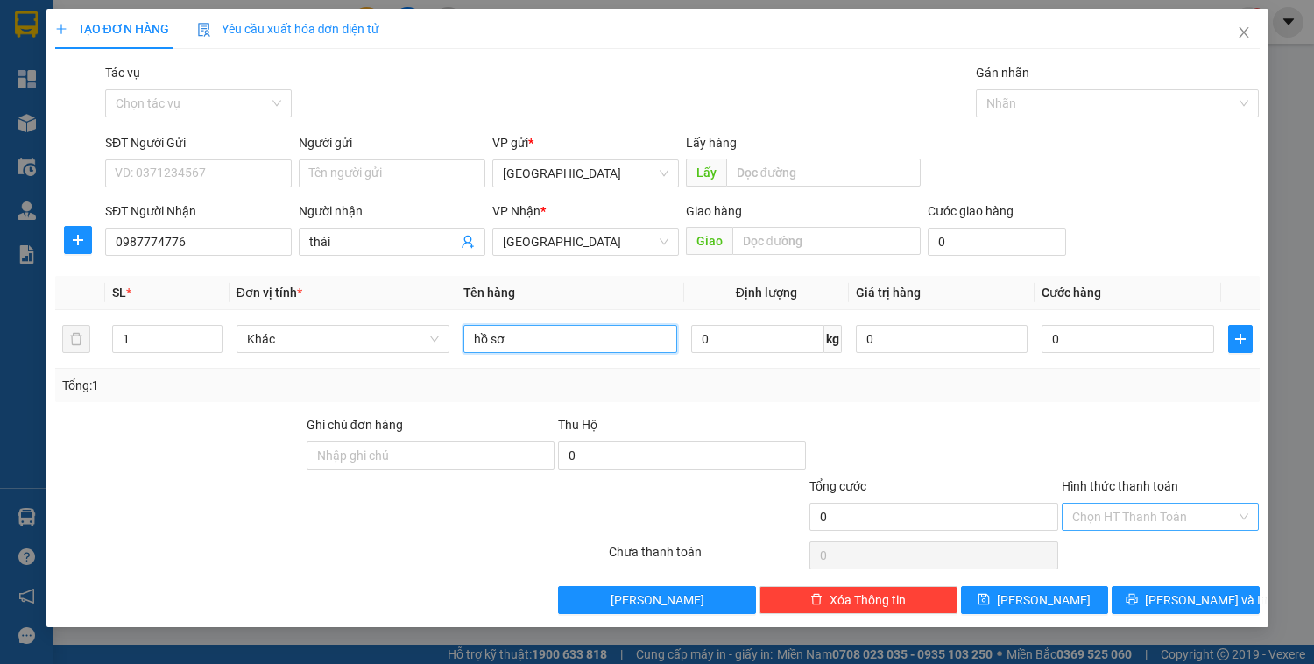
type input "hồ sơ"
drag, startPoint x: 1093, startPoint y: 520, endPoint x: 1094, endPoint y: 501, distance: 18.4
click at [1093, 517] on input "Hình thức thanh toán" at bounding box center [1155, 517] width 165 height 26
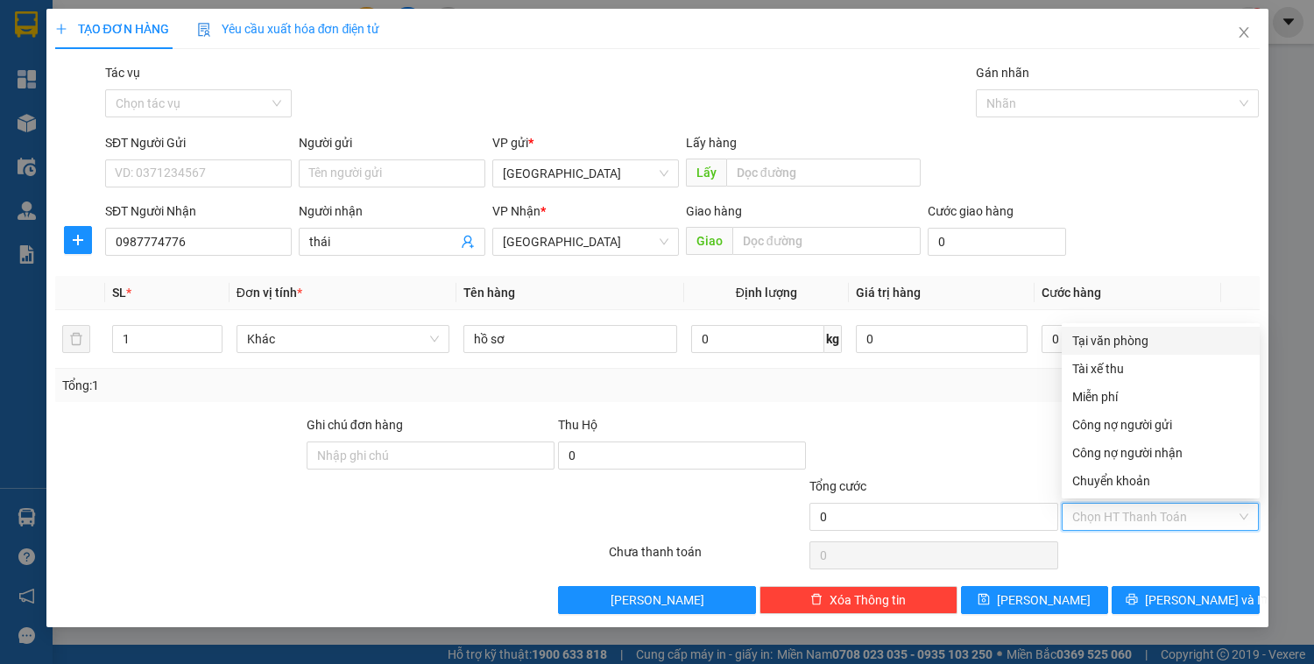
click at [1137, 344] on div "Tại văn phòng" at bounding box center [1161, 340] width 177 height 19
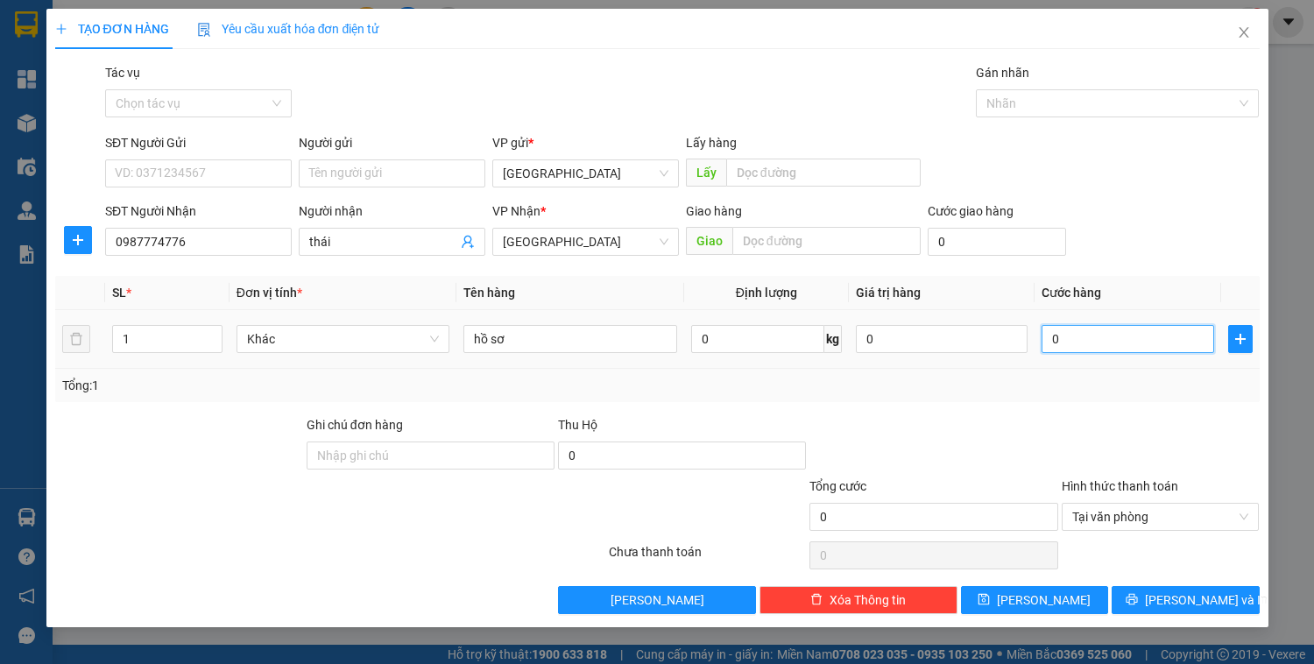
click at [1128, 338] on input "0" at bounding box center [1128, 339] width 172 height 28
type input "3"
type input "30"
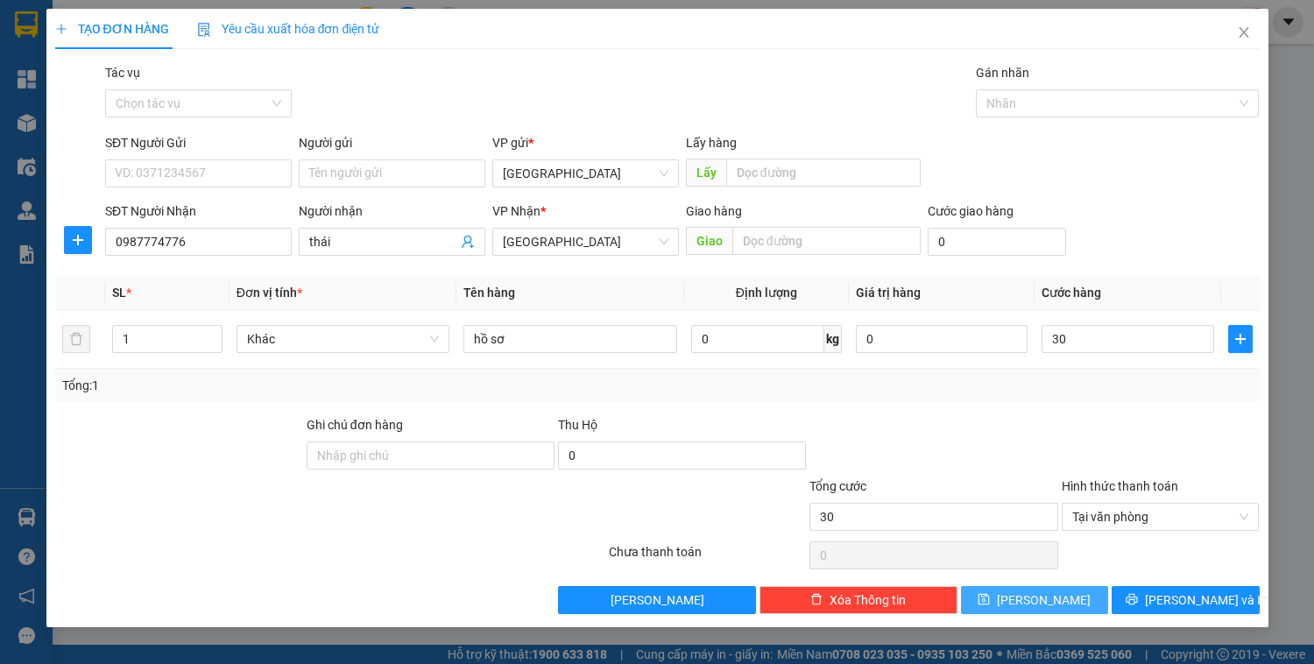
type input "30.000"
click at [1055, 601] on button "[PERSON_NAME]" at bounding box center [1034, 600] width 147 height 28
type input "0"
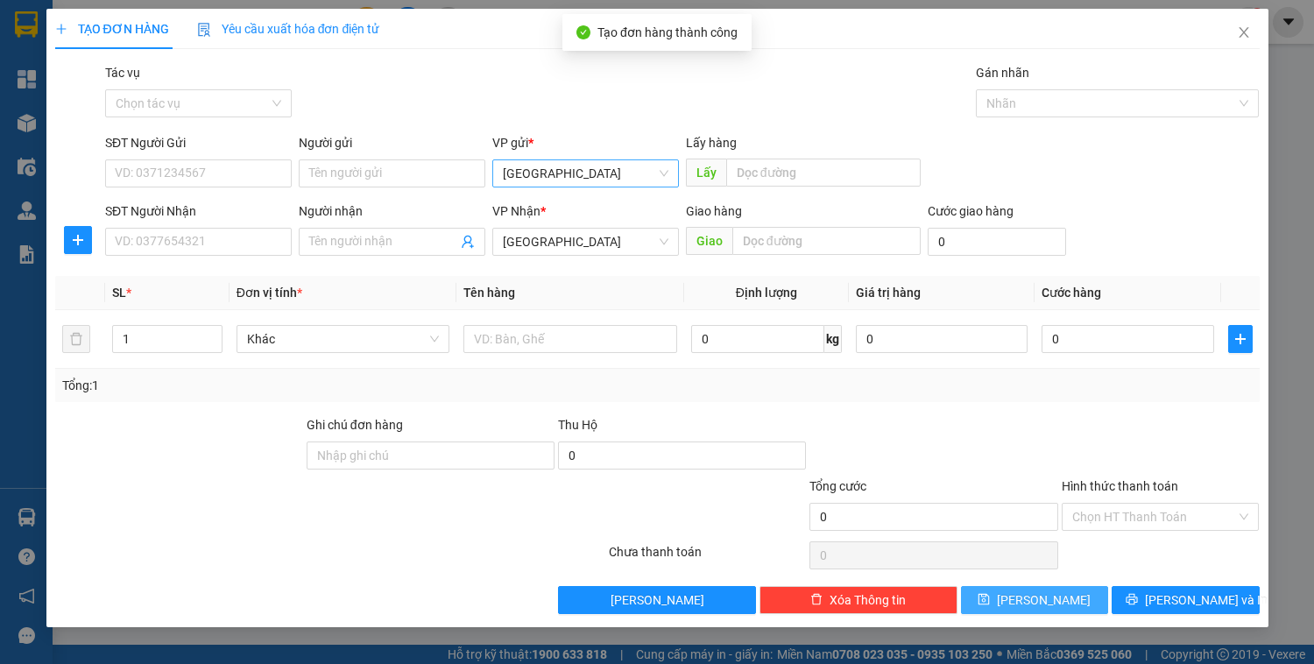
click at [521, 182] on span "[GEOGRAPHIC_DATA]" at bounding box center [586, 173] width 166 height 26
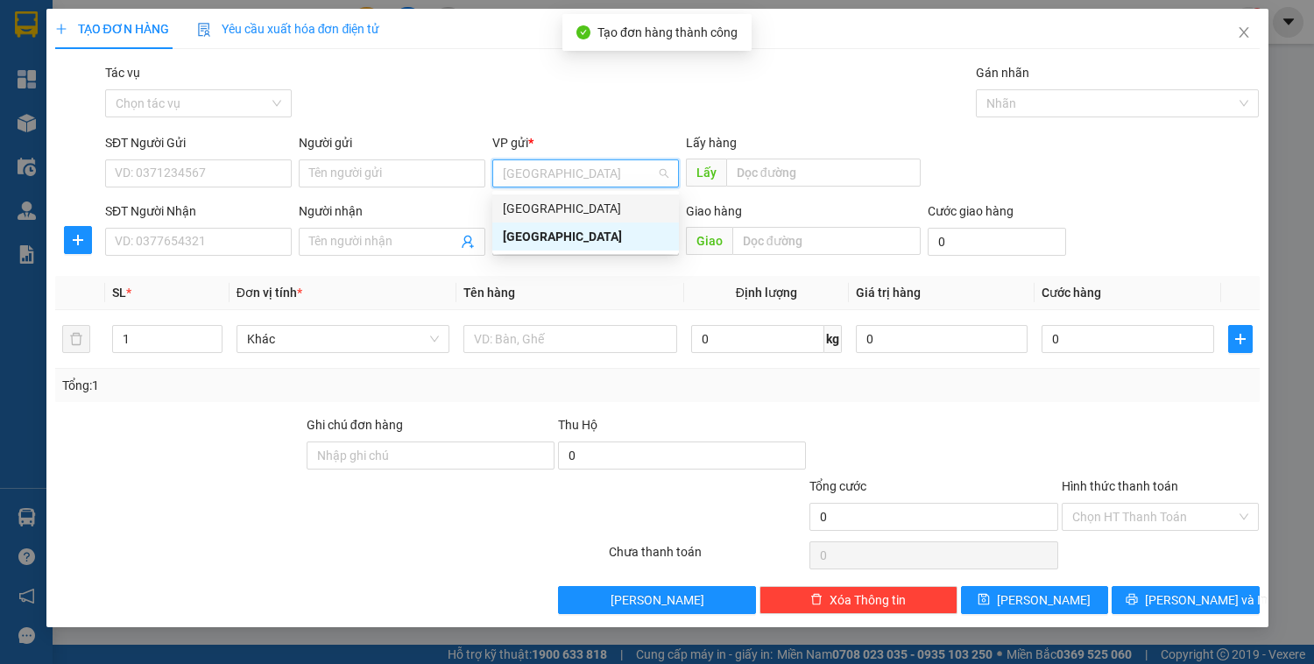
click at [512, 215] on div "[GEOGRAPHIC_DATA]" at bounding box center [586, 208] width 166 height 19
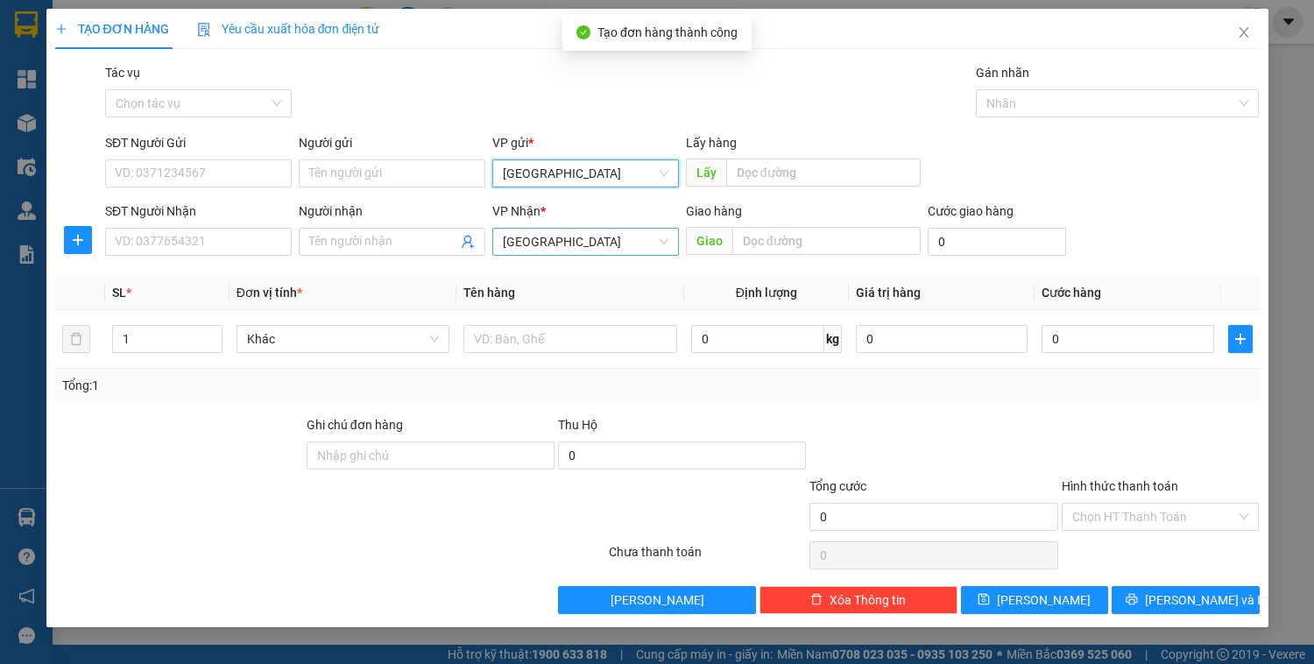
click at [522, 244] on span "[GEOGRAPHIC_DATA]" at bounding box center [586, 242] width 166 height 26
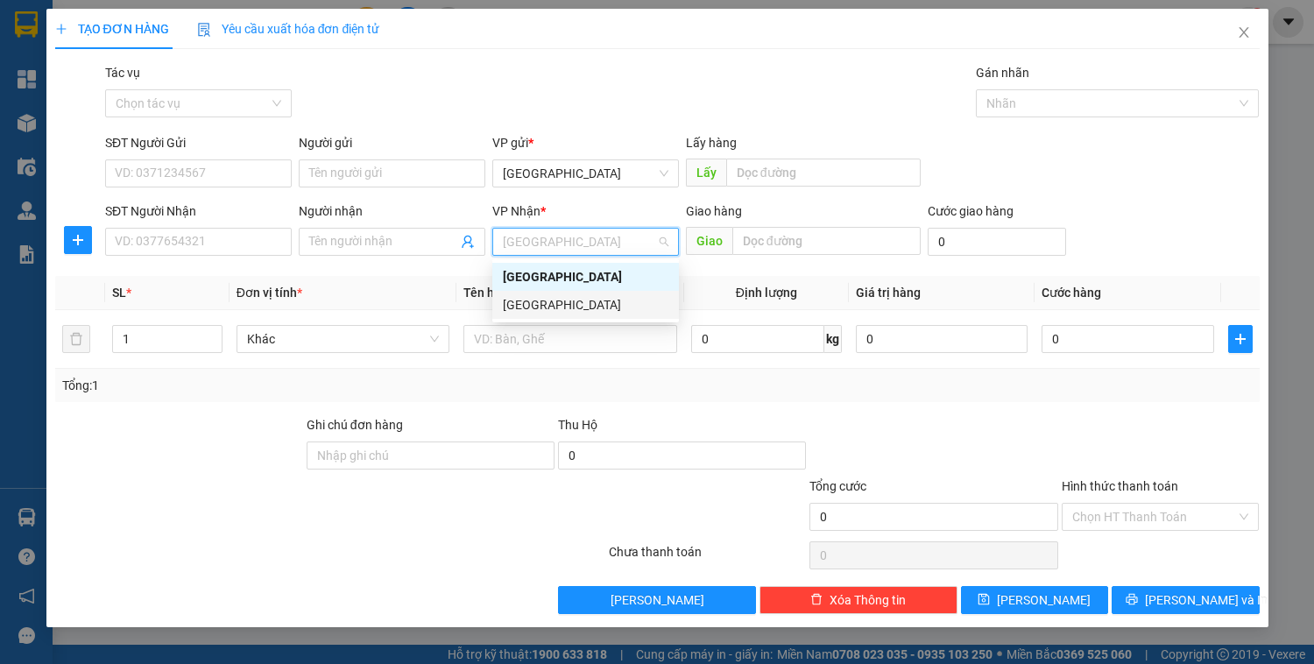
click at [511, 298] on div "[GEOGRAPHIC_DATA]" at bounding box center [586, 304] width 166 height 19
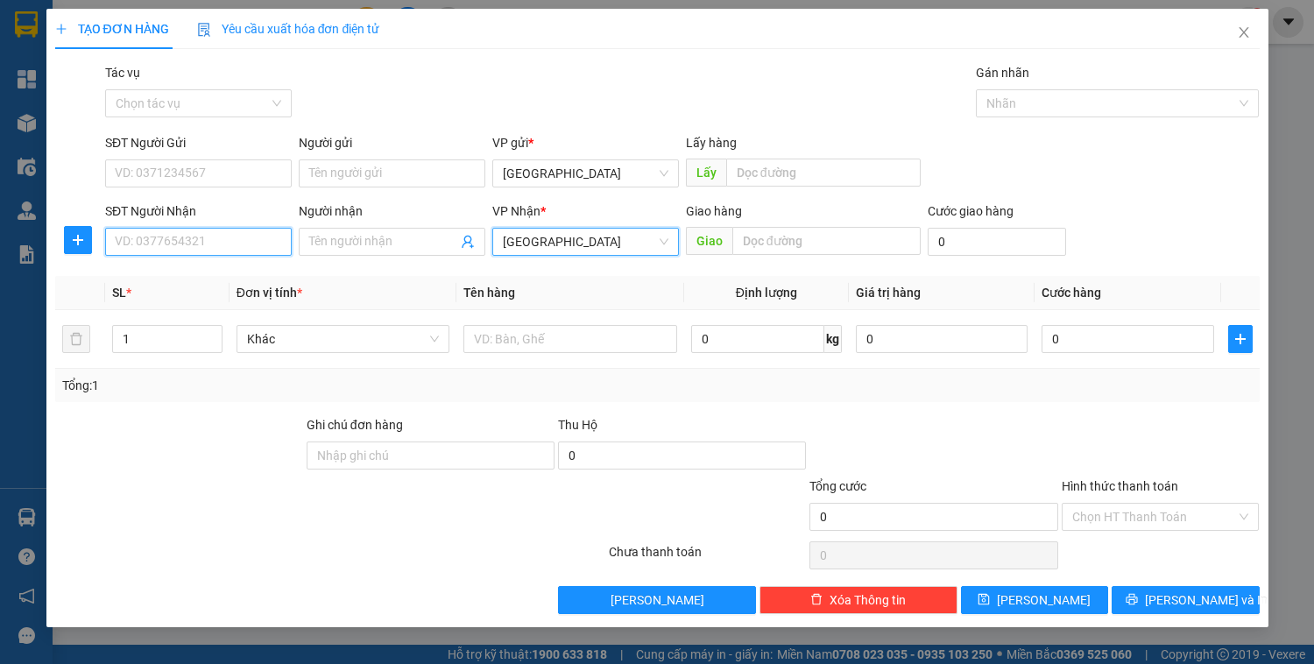
click at [266, 247] on input "SĐT Người Nhận" at bounding box center [198, 242] width 187 height 28
type input "0906487099"
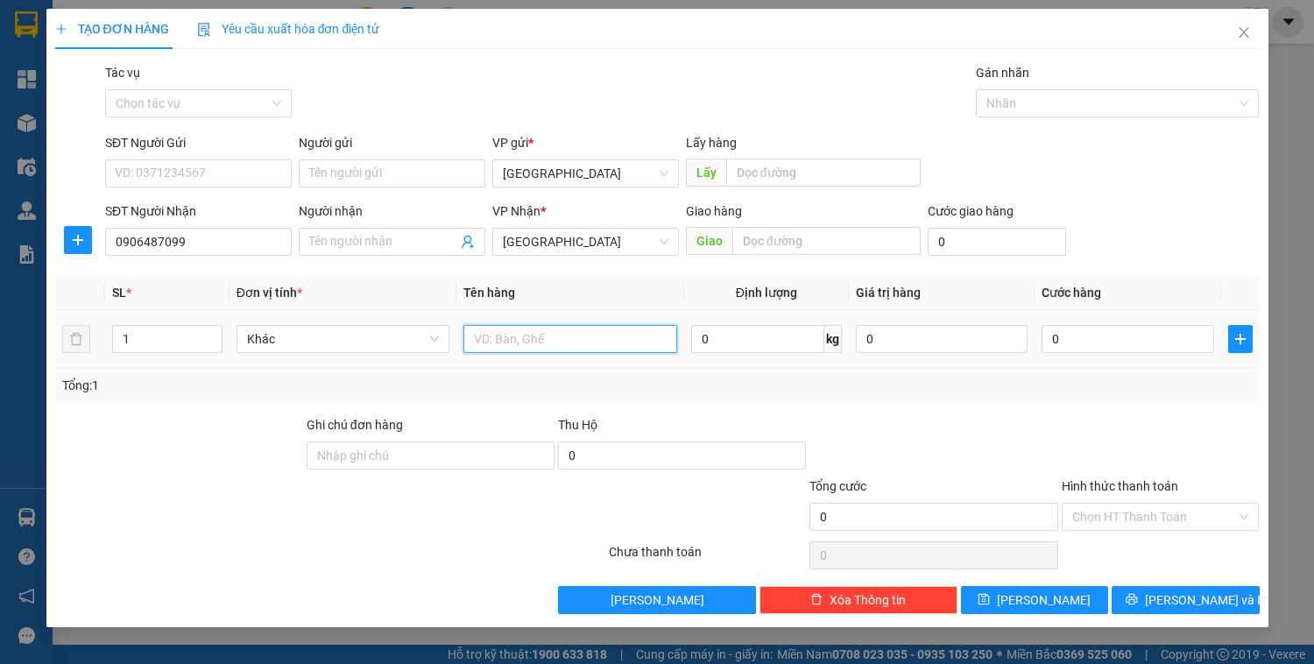
click at [537, 336] on input "text" at bounding box center [570, 339] width 213 height 28
type input "h"
click at [389, 233] on input "Người nhận" at bounding box center [383, 241] width 148 height 19
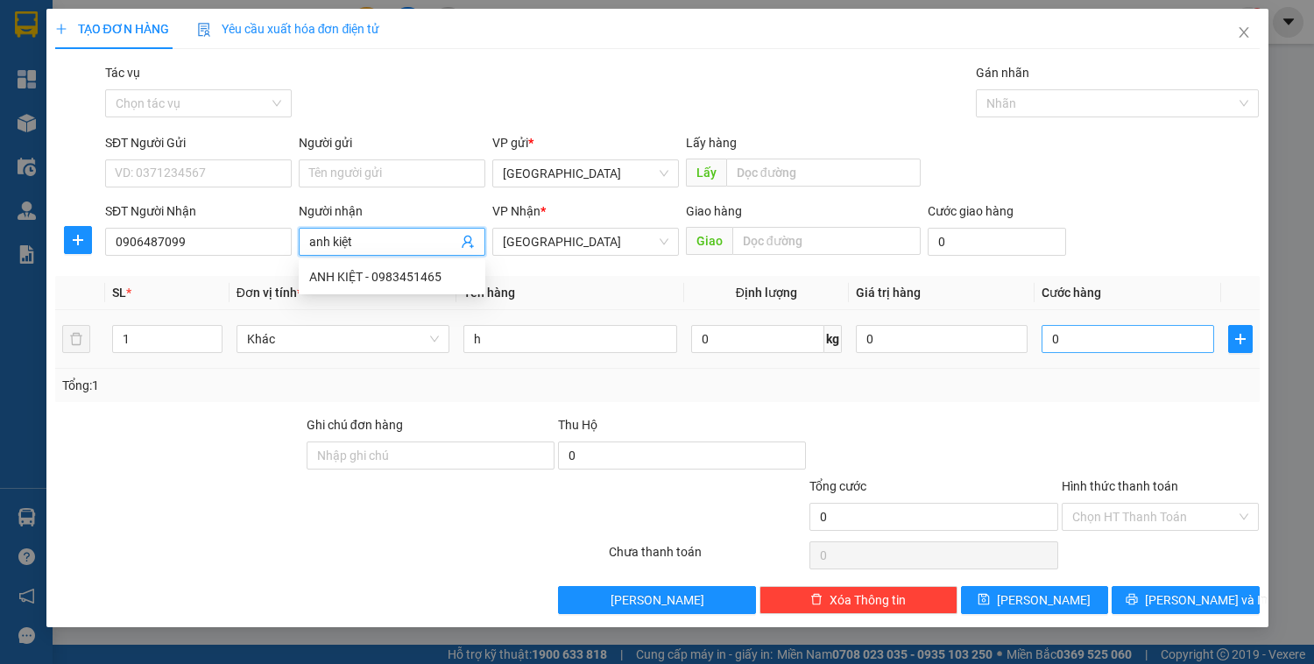
type input "anh kiệt"
click at [1078, 341] on input "0" at bounding box center [1128, 339] width 172 height 28
type input "3"
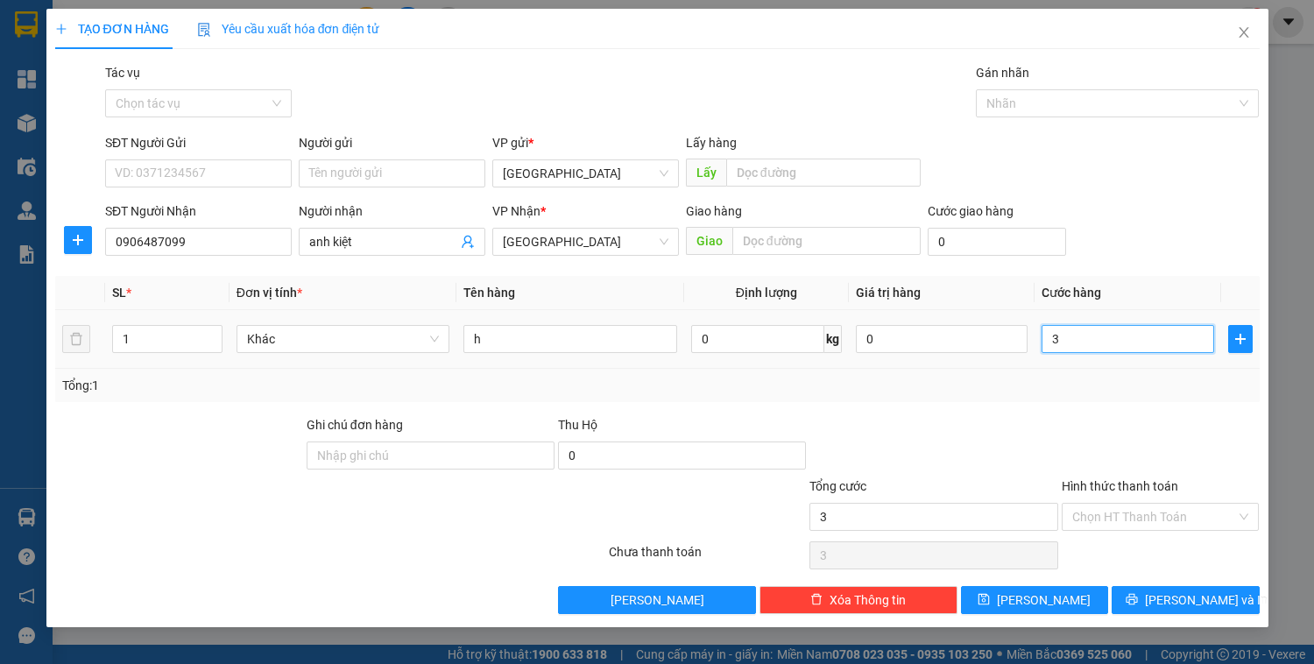
type input "30"
type input "30.000"
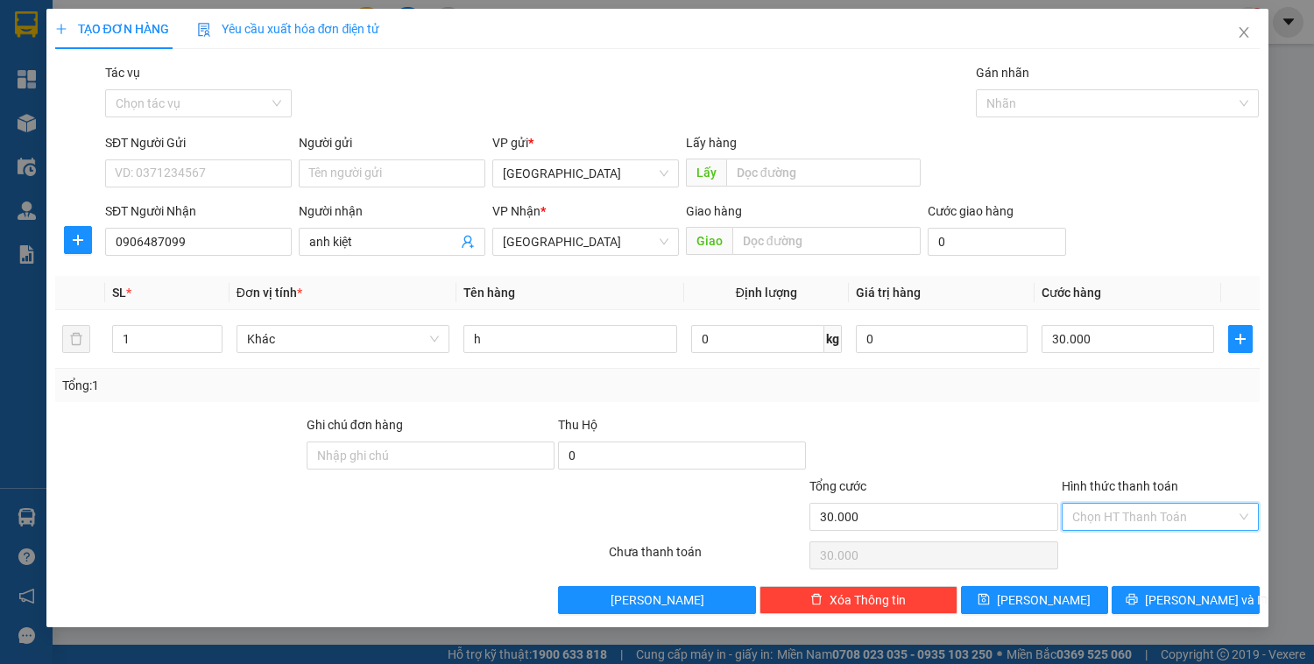
click at [1148, 518] on input "Hình thức thanh toán" at bounding box center [1155, 517] width 165 height 26
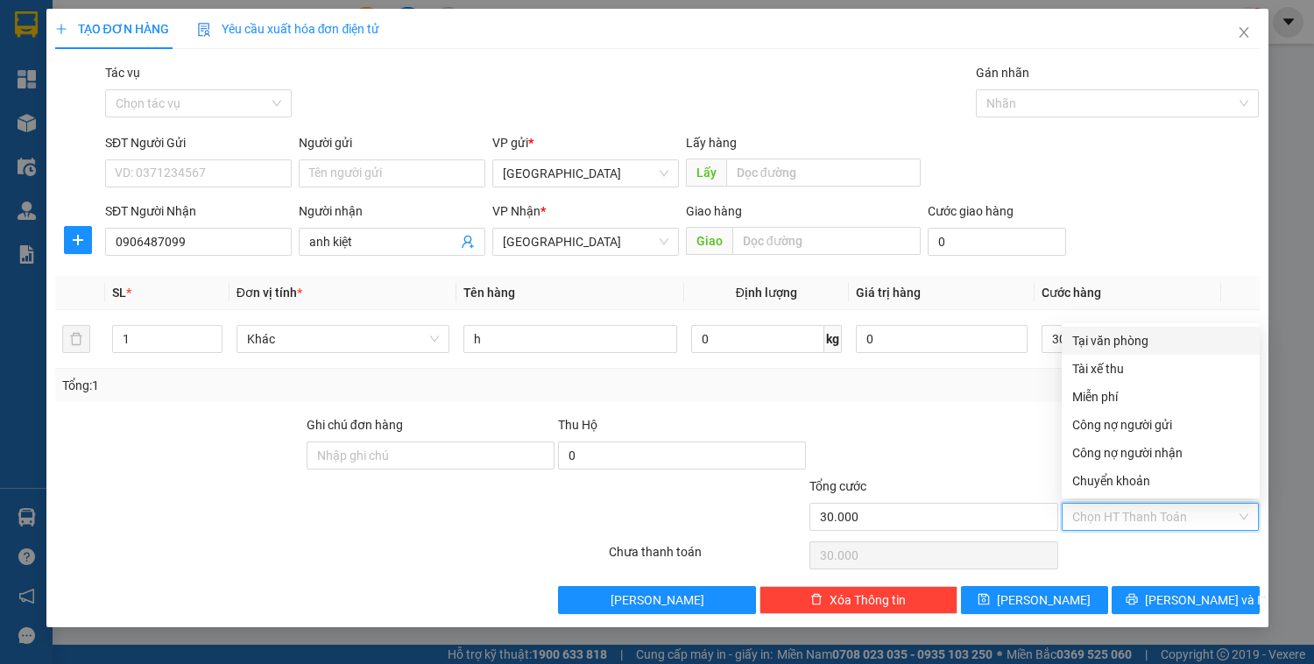
click at [1138, 343] on div "Tại văn phòng" at bounding box center [1161, 340] width 177 height 19
type input "0"
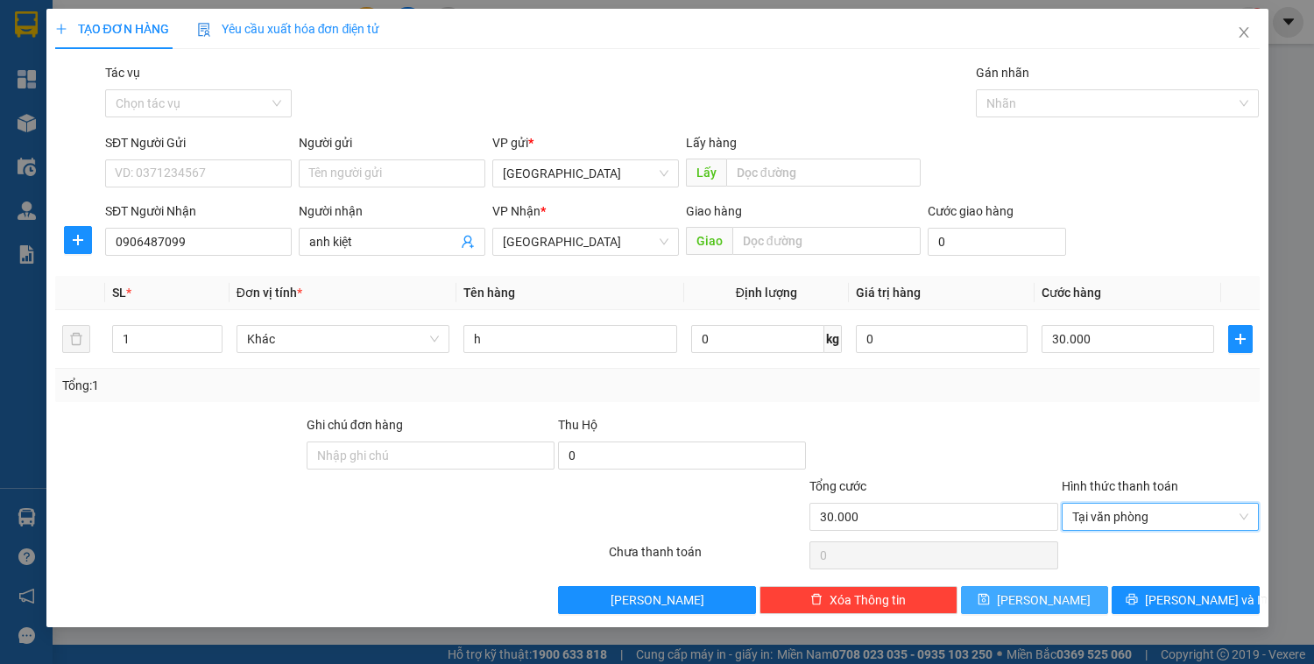
click at [1066, 606] on button "[PERSON_NAME]" at bounding box center [1034, 600] width 147 height 28
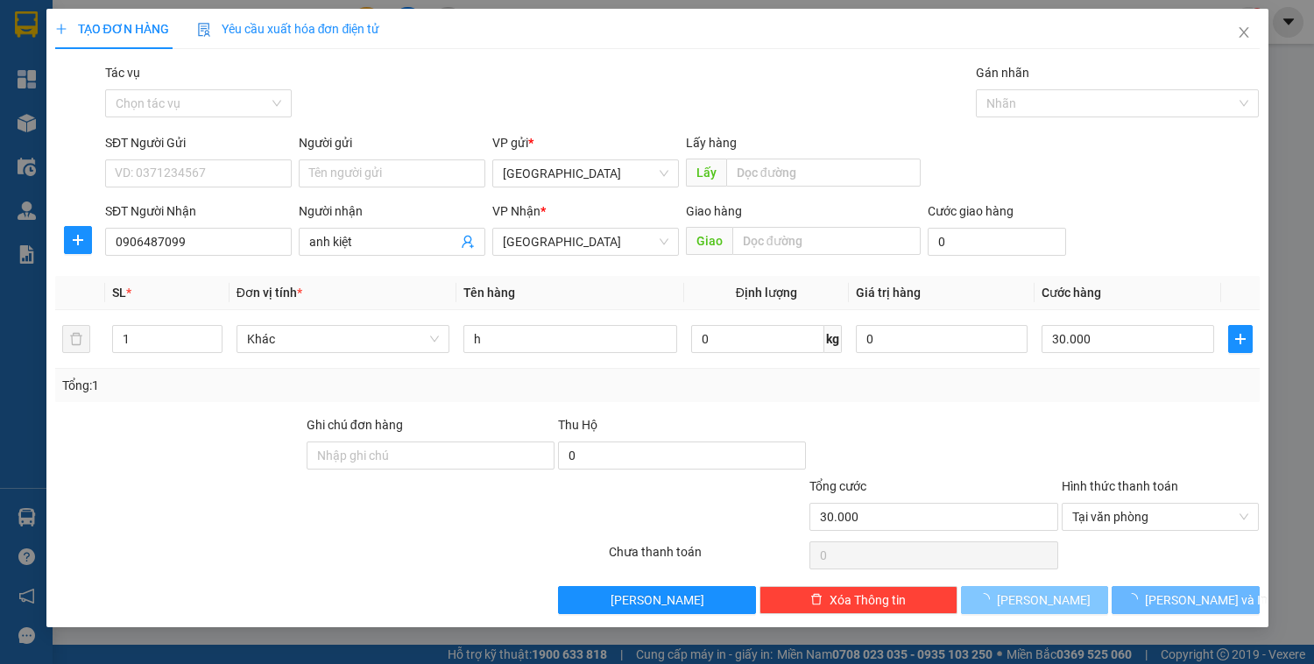
type input "0"
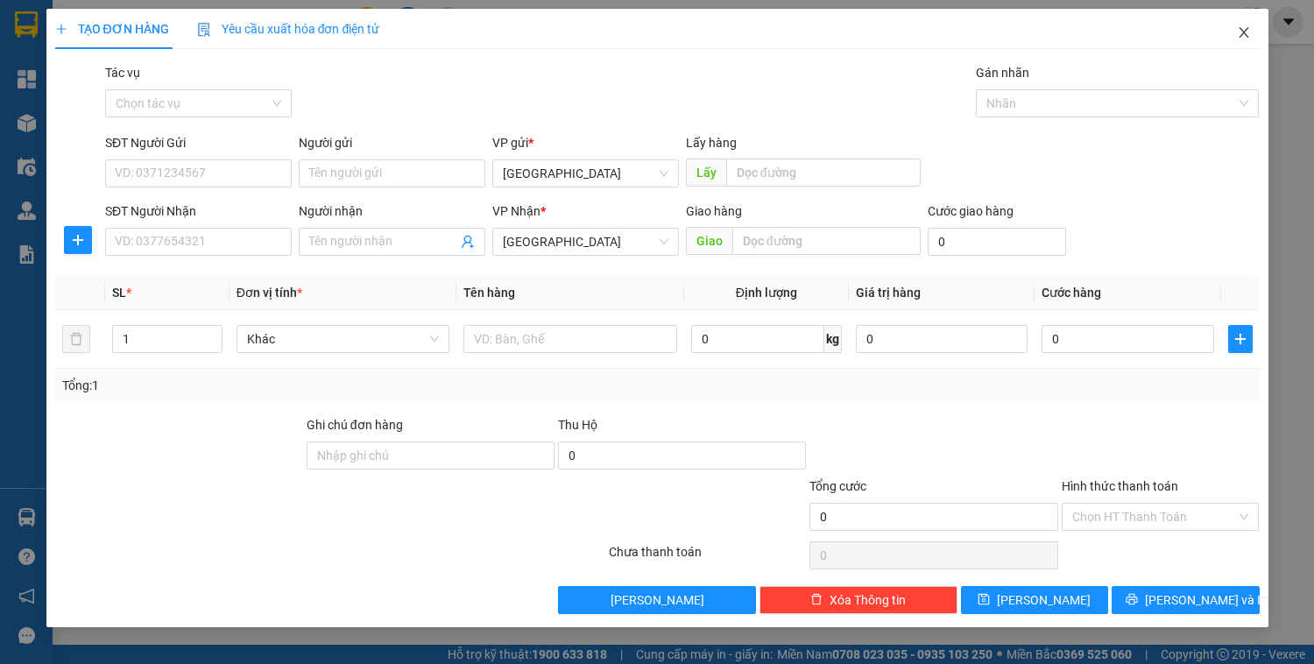
click at [1246, 42] on span "Close" at bounding box center [1244, 33] width 49 height 49
